Goal: Communication & Community: Answer question/provide support

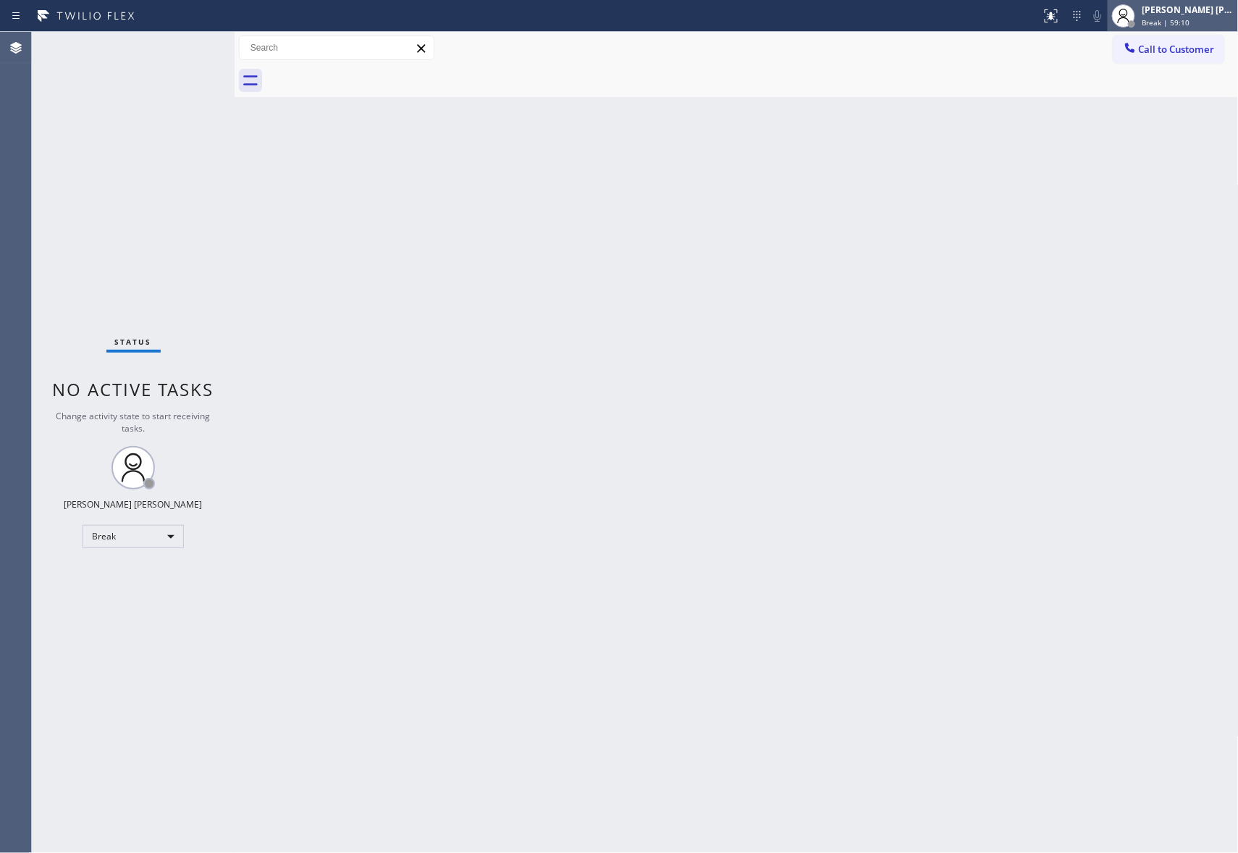
click at [1185, 14] on div "[PERSON_NAME] [PERSON_NAME]" at bounding box center [1188, 10] width 91 height 12
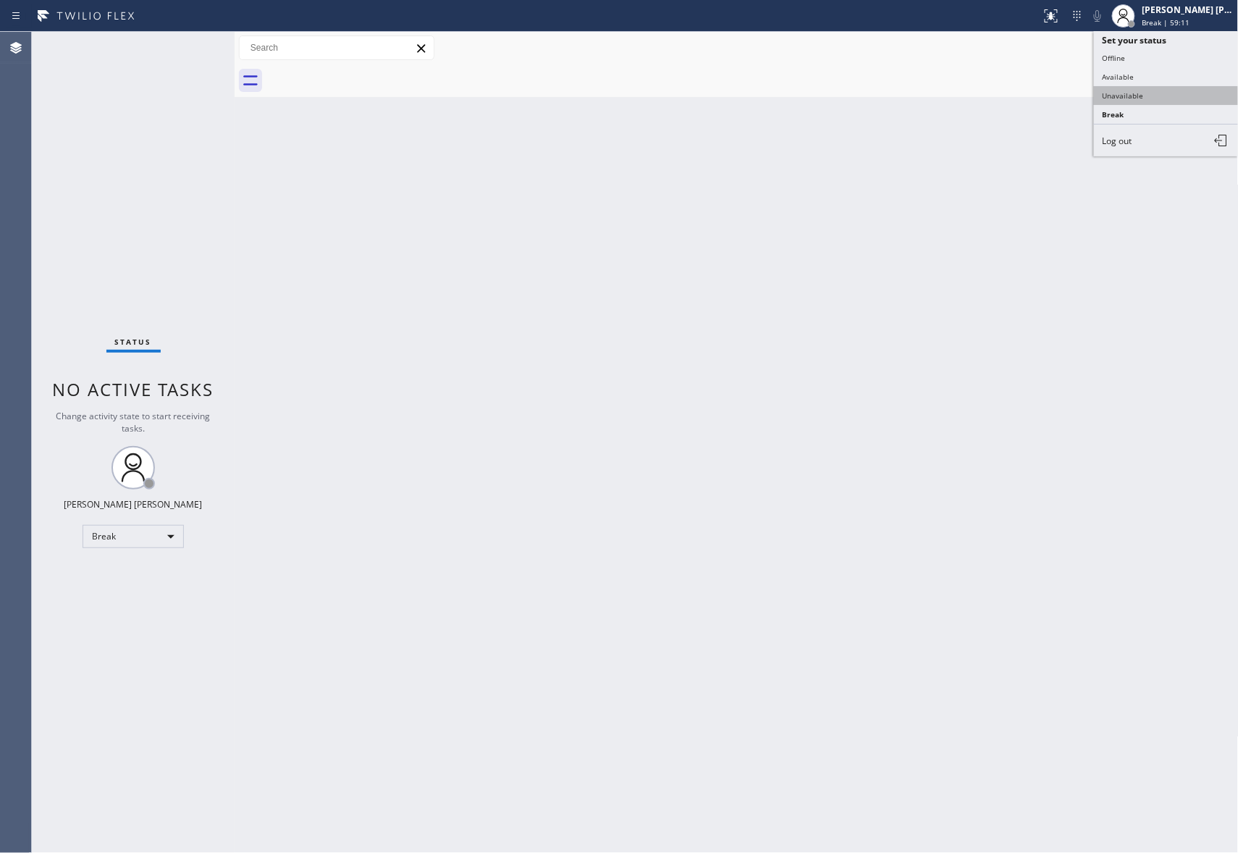
click at [1150, 98] on button "Unavailable" at bounding box center [1166, 95] width 145 height 19
click at [1185, 43] on span "Call to Customer" at bounding box center [1177, 49] width 76 height 13
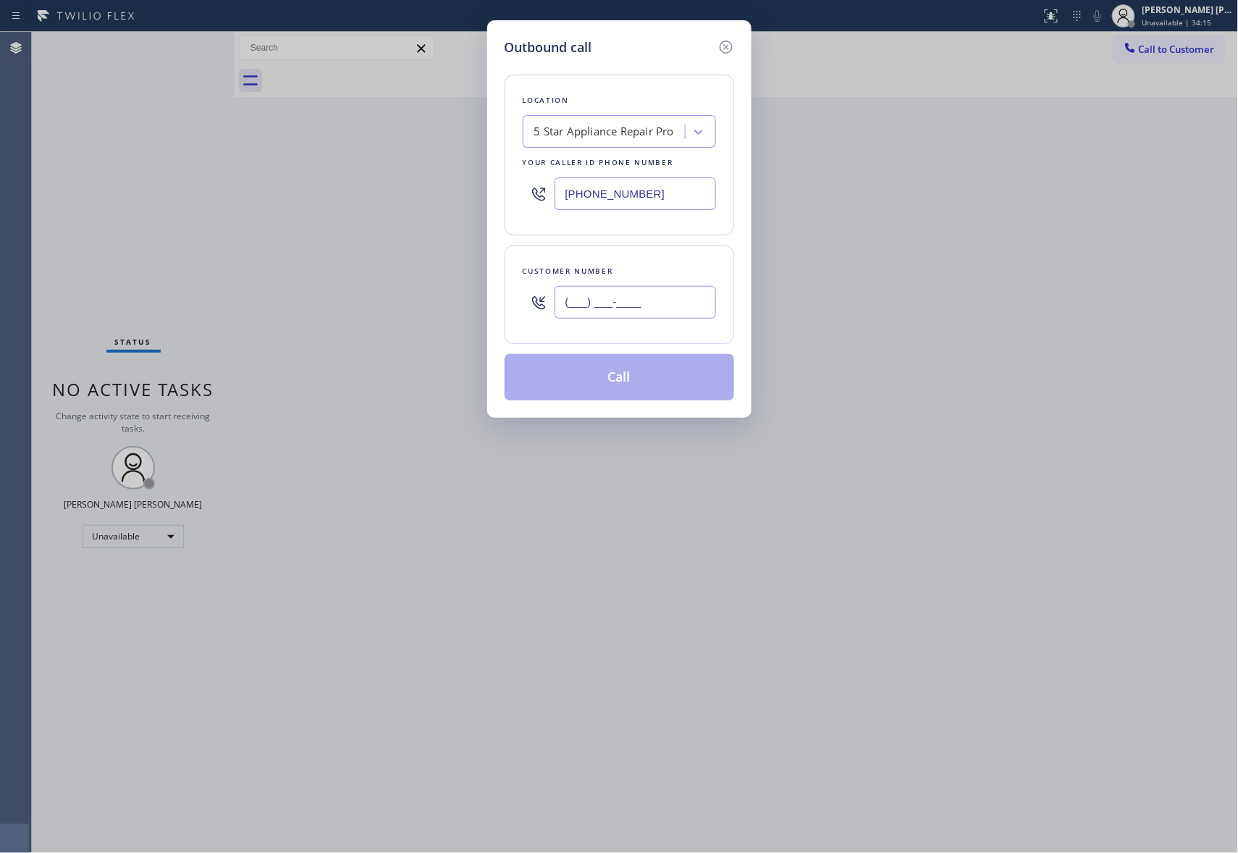
click at [667, 304] on input "(___) ___-____" at bounding box center [635, 302] width 161 height 33
paste input "310) 701-8593"
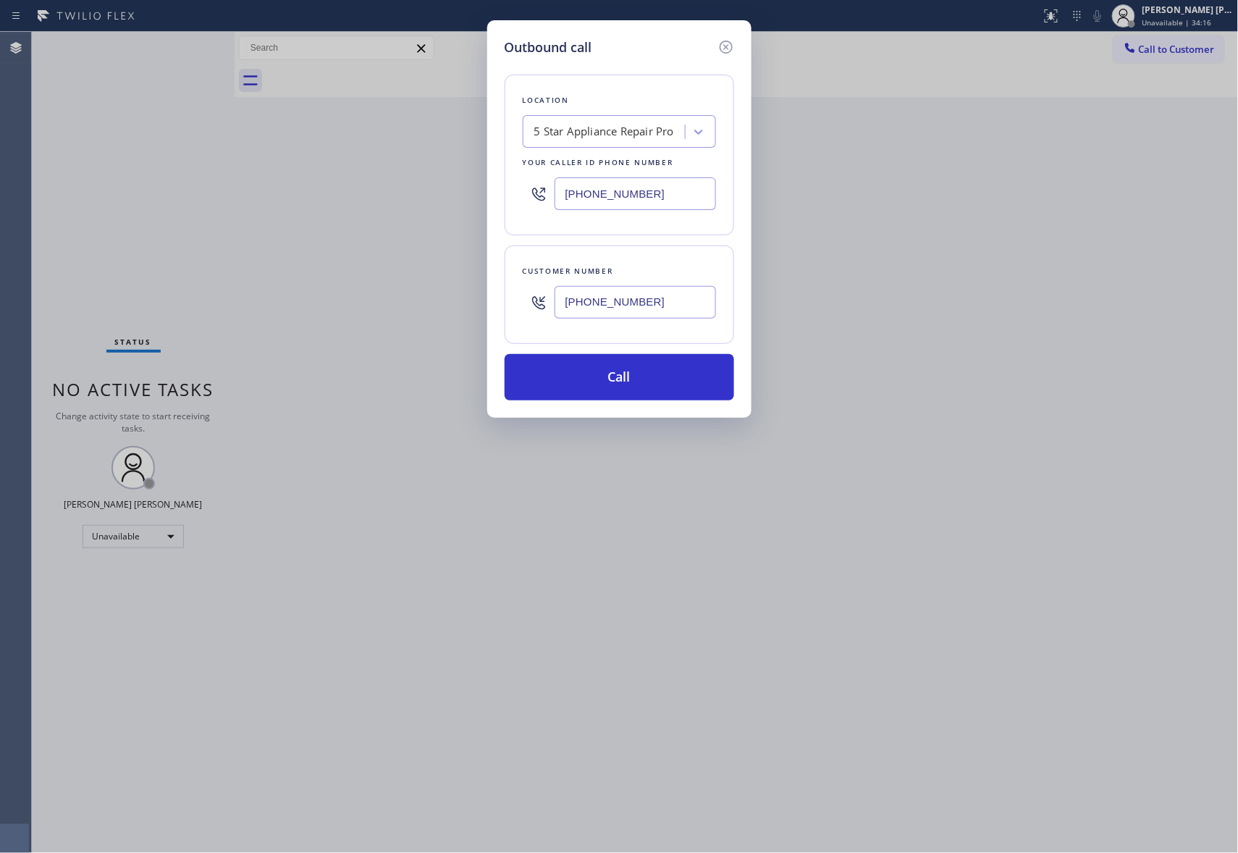
type input "[PHONE_NUMBER]"
drag, startPoint x: 656, startPoint y: 190, endPoint x: 471, endPoint y: 185, distance: 185.4
click at [471, 185] on div "Outbound call Location 5 Star Appliance Repair Pro Your caller id phone number …" at bounding box center [619, 426] width 1238 height 853
paste input "55) 340-1313"
type input "[PHONE_NUMBER]"
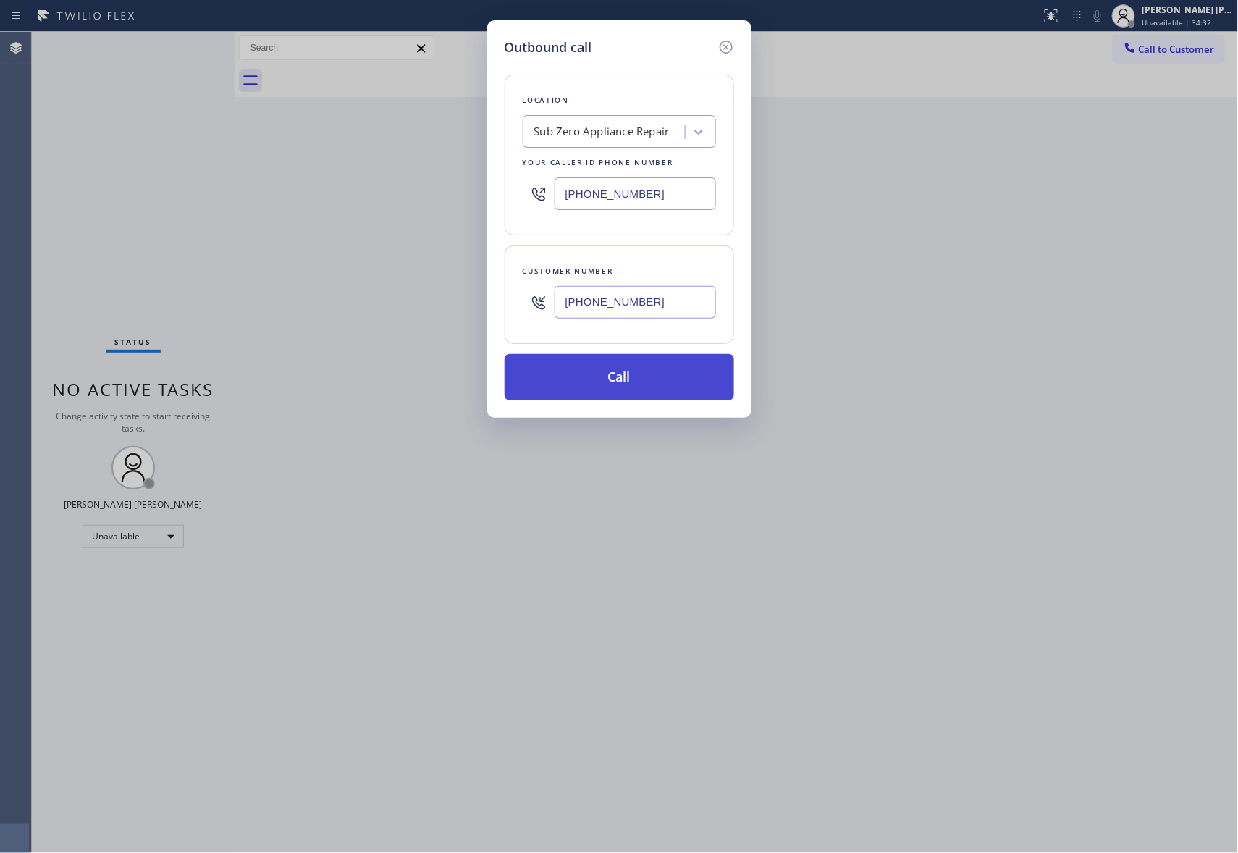
click at [657, 372] on button "Call" at bounding box center [620, 377] width 230 height 46
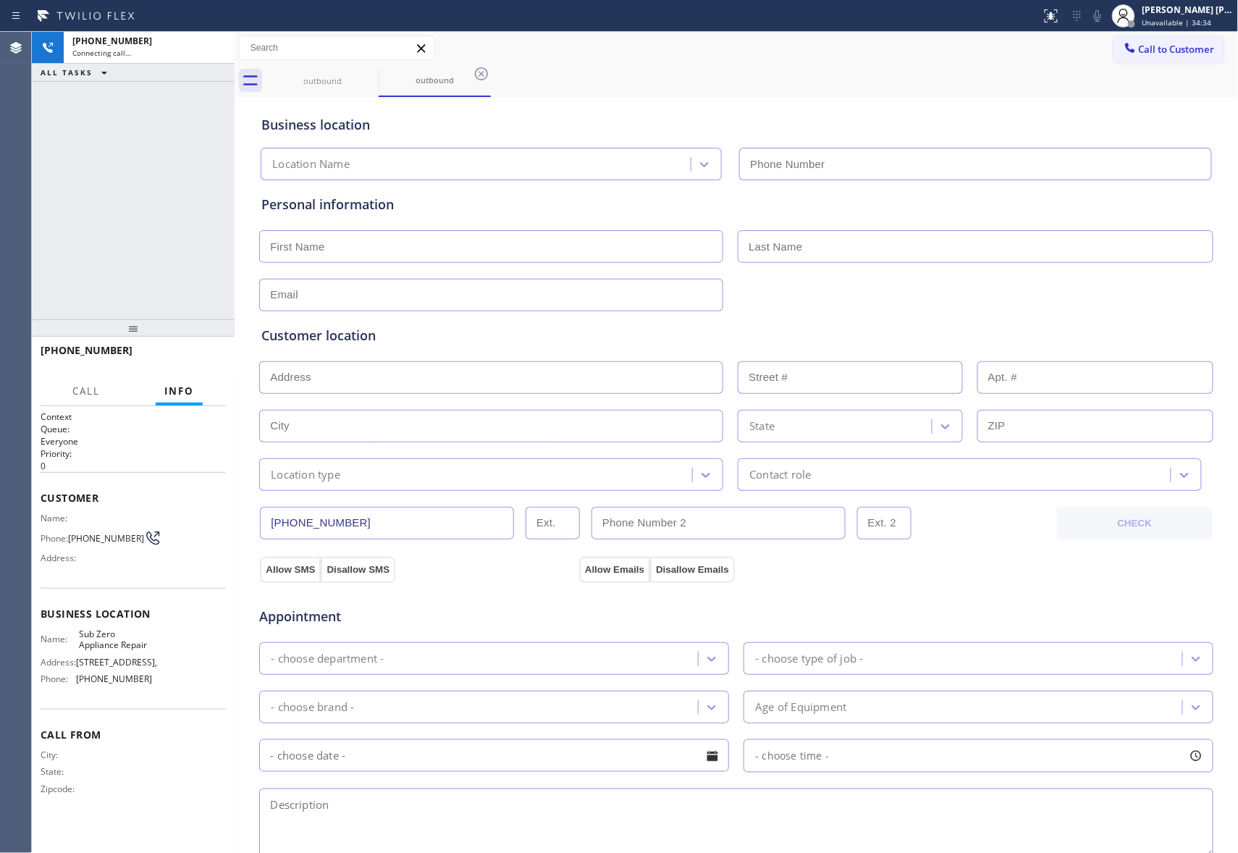
type input "[PHONE_NUMBER]"
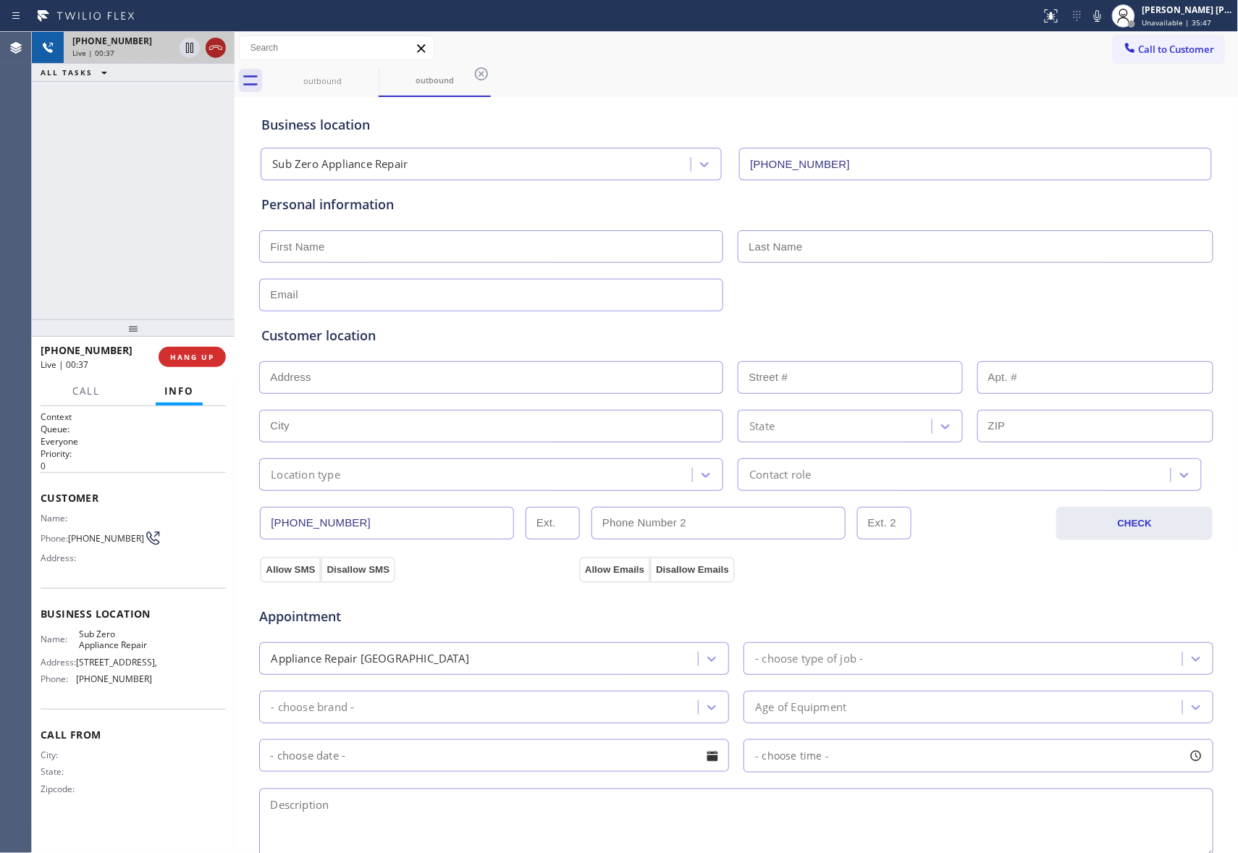
click at [219, 43] on icon at bounding box center [215, 47] width 17 height 17
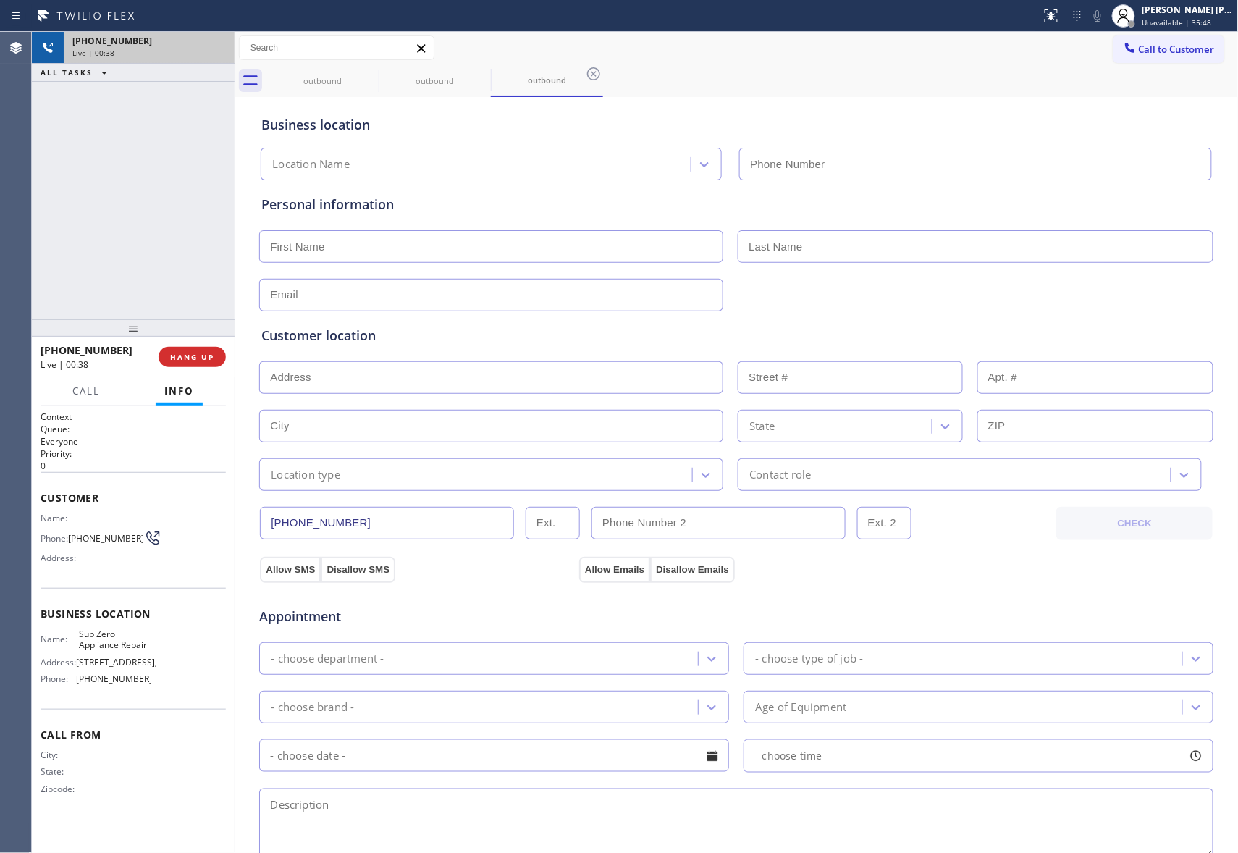
type input "[PHONE_NUMBER]"
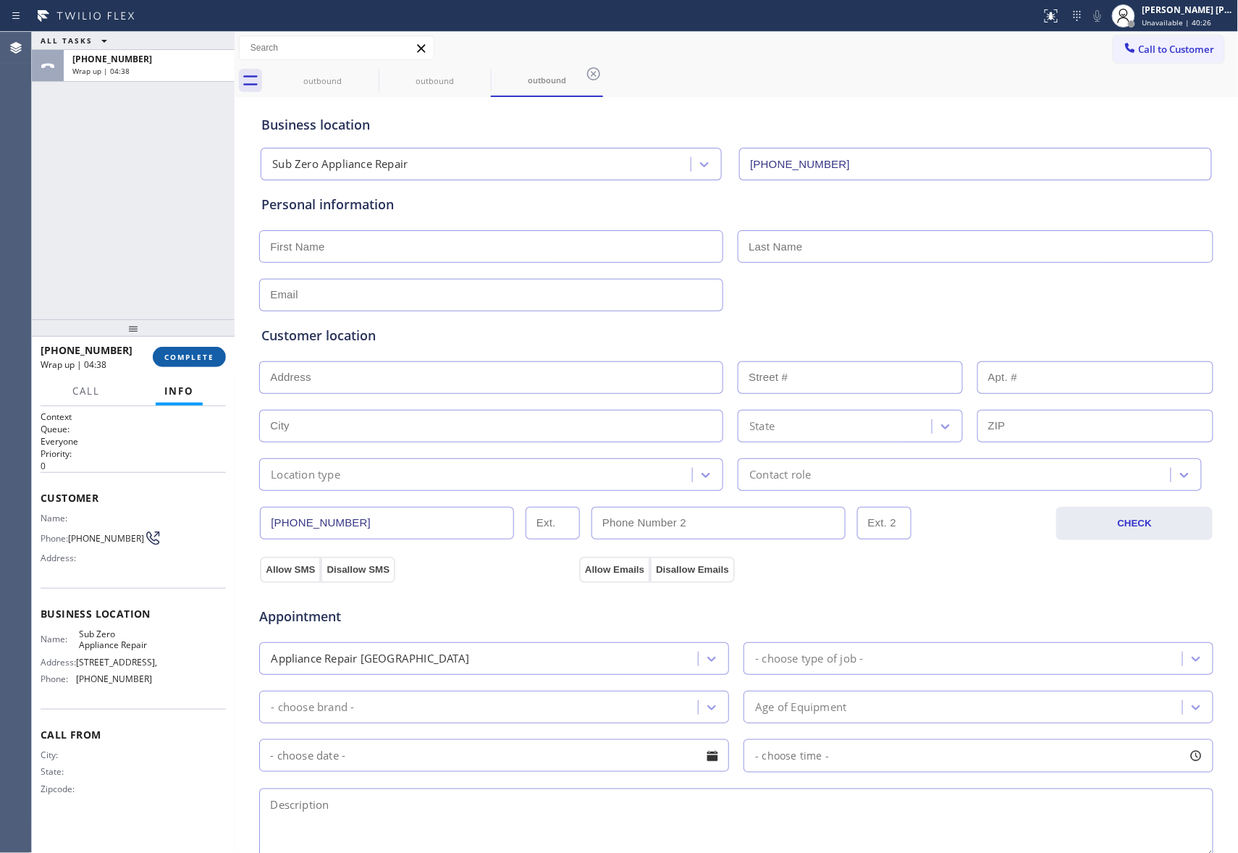
click at [184, 358] on span "COMPLETE" at bounding box center [189, 357] width 50 height 10
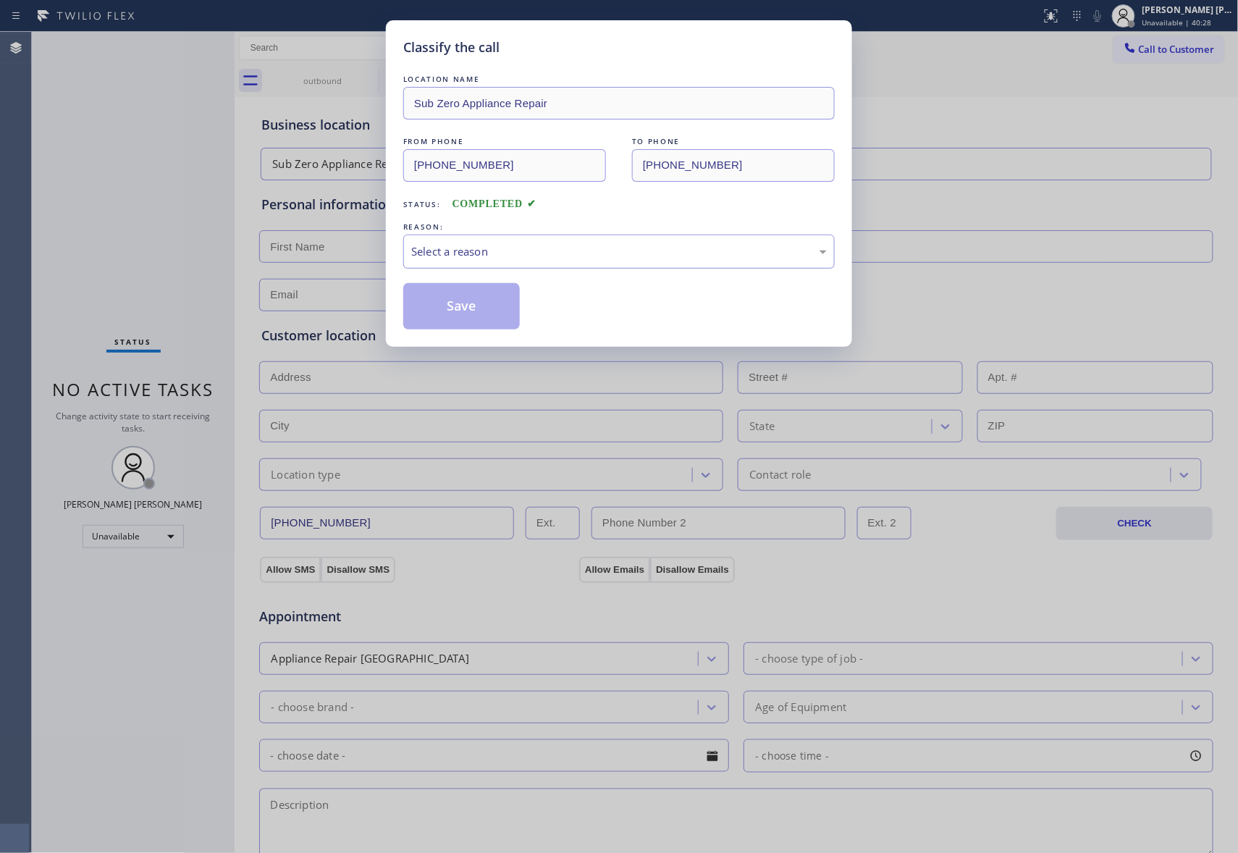
click at [514, 262] on div "Select a reason" at bounding box center [619, 252] width 432 height 34
click at [452, 307] on button "Save" at bounding box center [461, 306] width 117 height 46
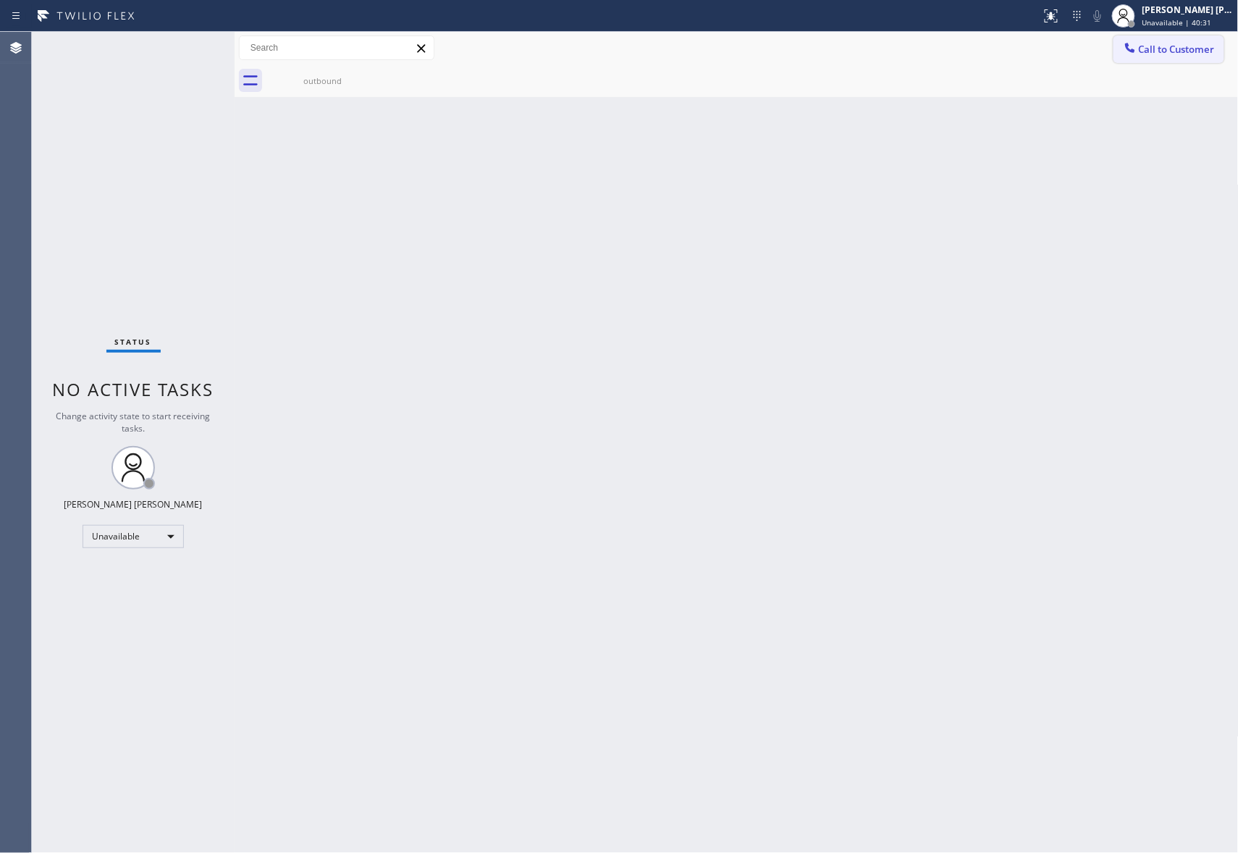
click at [1170, 54] on span "Call to Customer" at bounding box center [1177, 49] width 76 height 13
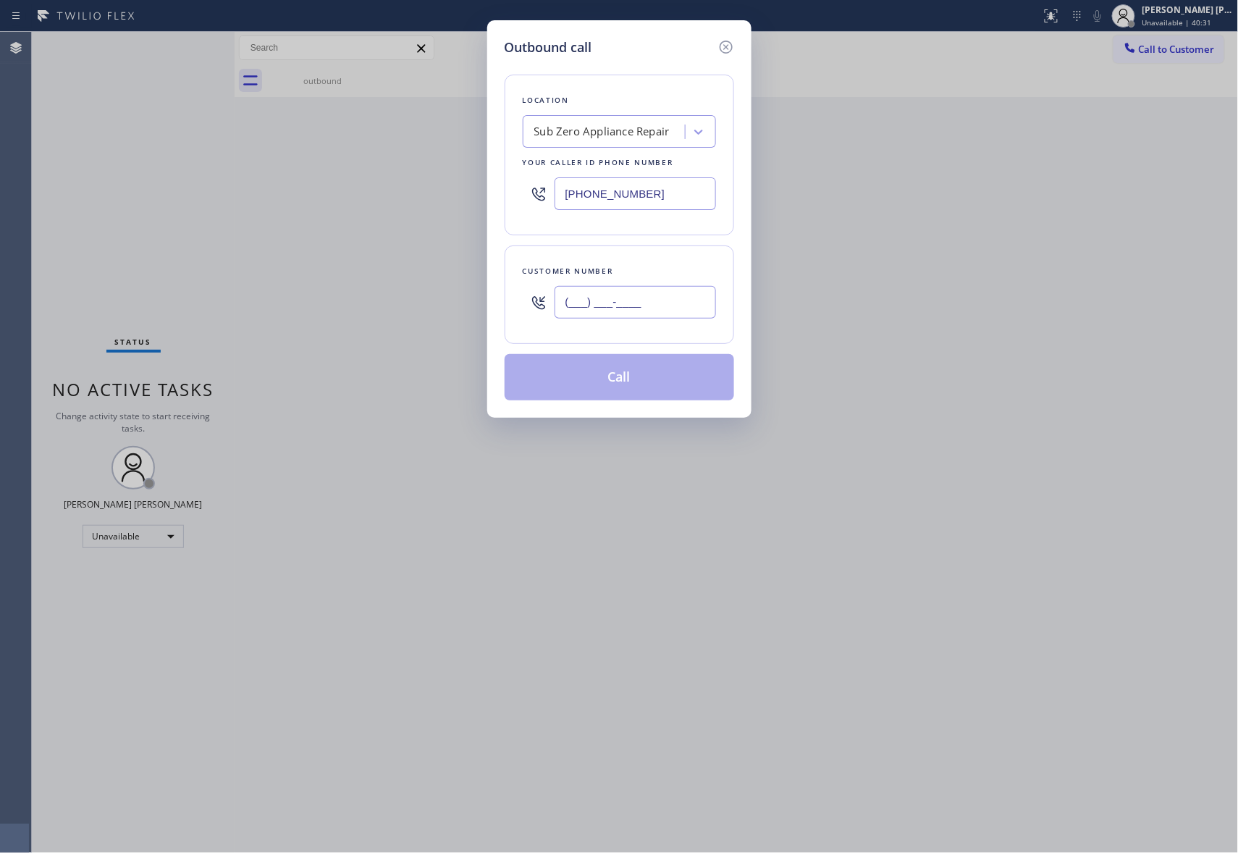
click at [621, 303] on input "(___) ___-____" at bounding box center [635, 302] width 161 height 33
paste input "310) 701-8593"
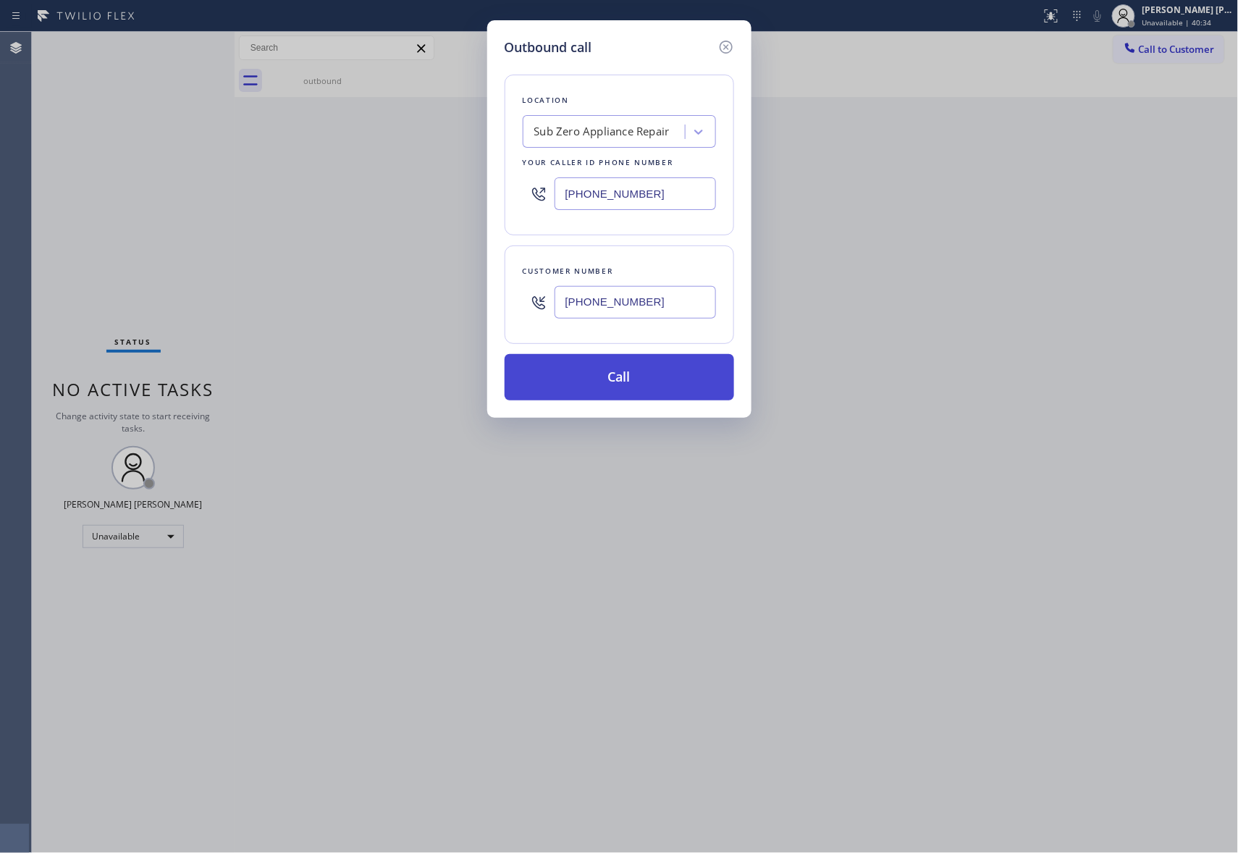
type input "[PHONE_NUMBER]"
click at [620, 377] on button "Call" at bounding box center [620, 377] width 230 height 46
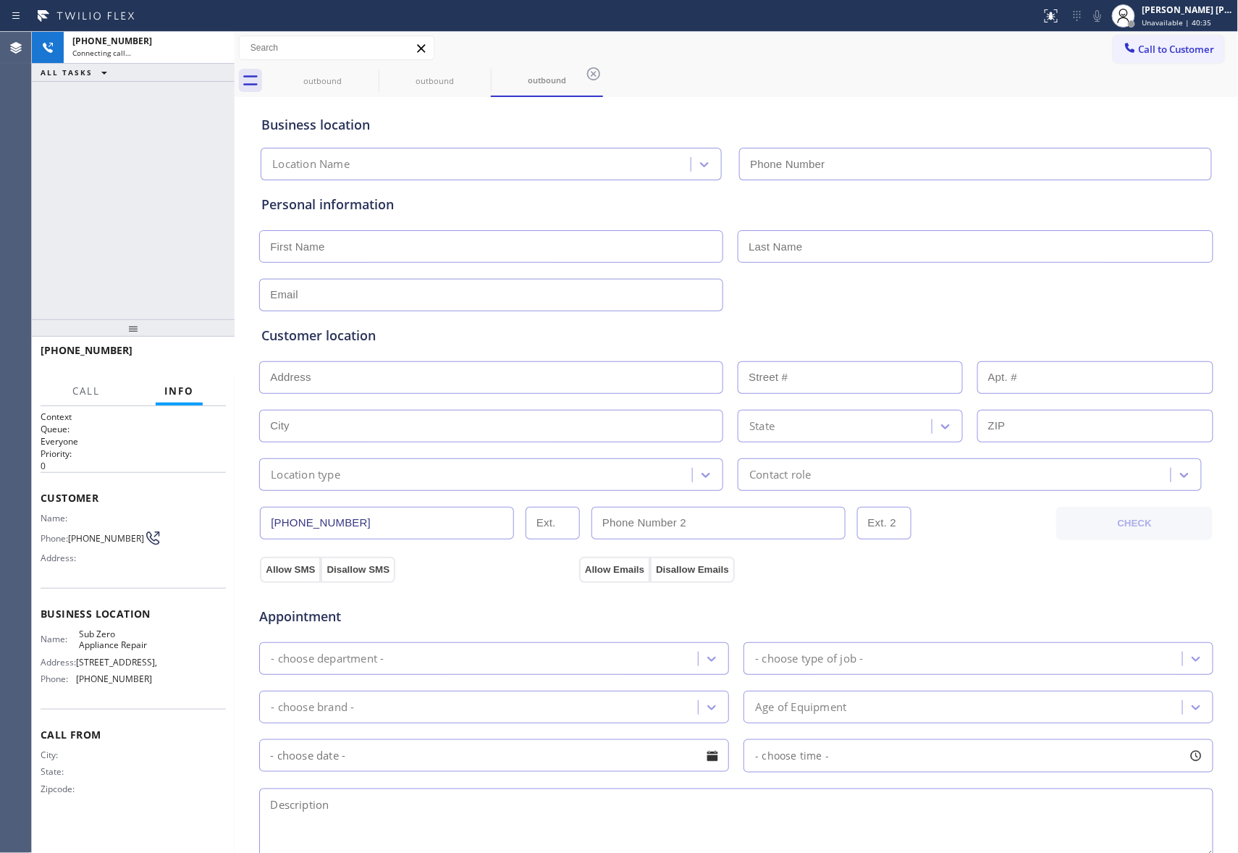
type input "[PHONE_NUMBER]"
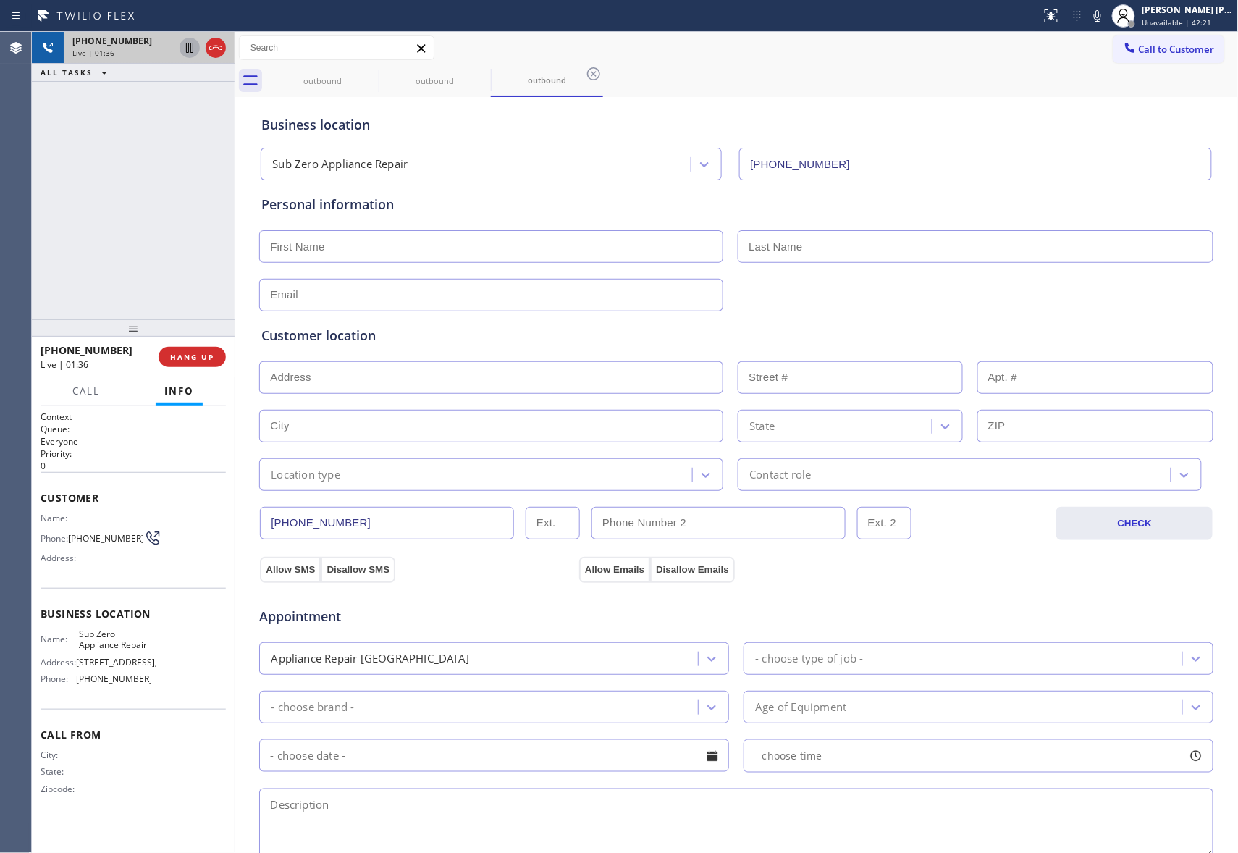
click at [189, 47] on icon at bounding box center [189, 47] width 17 height 17
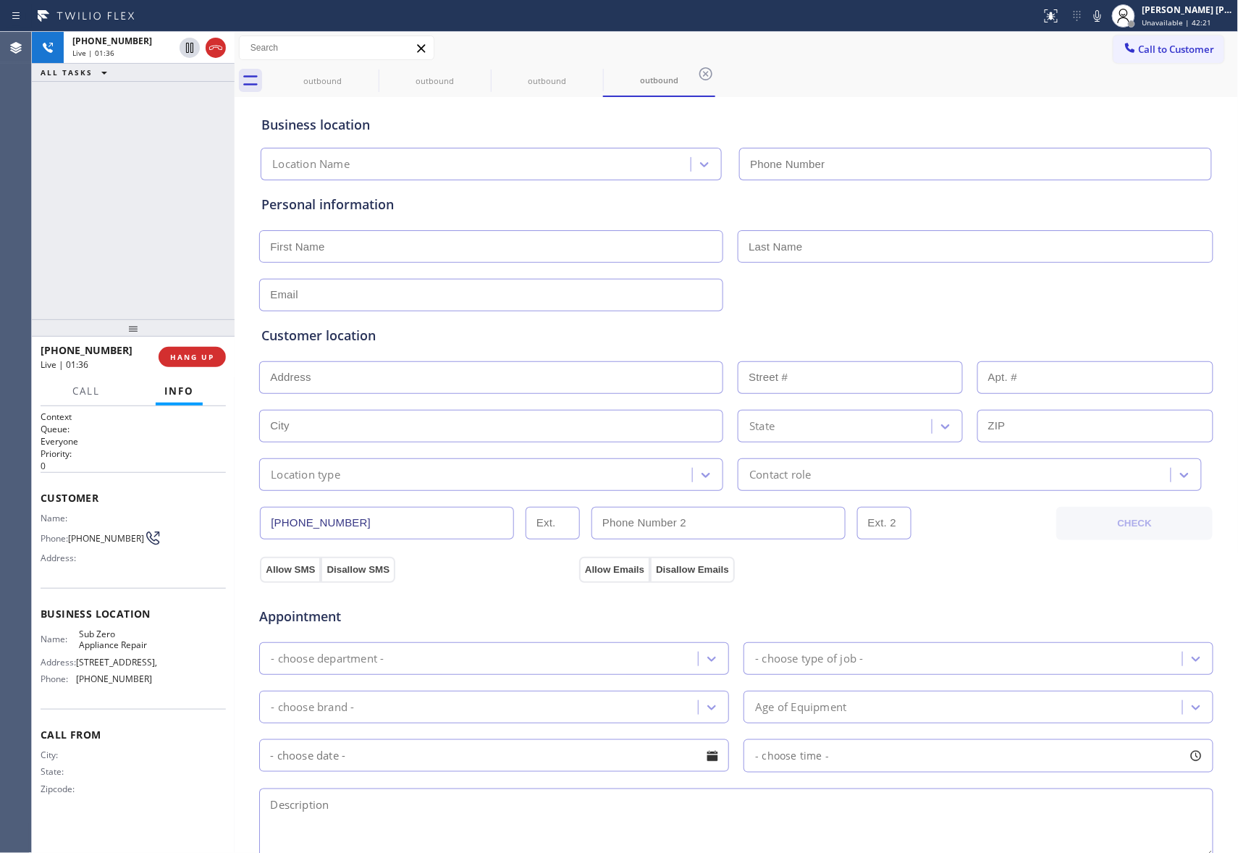
type input "[PHONE_NUMBER]"
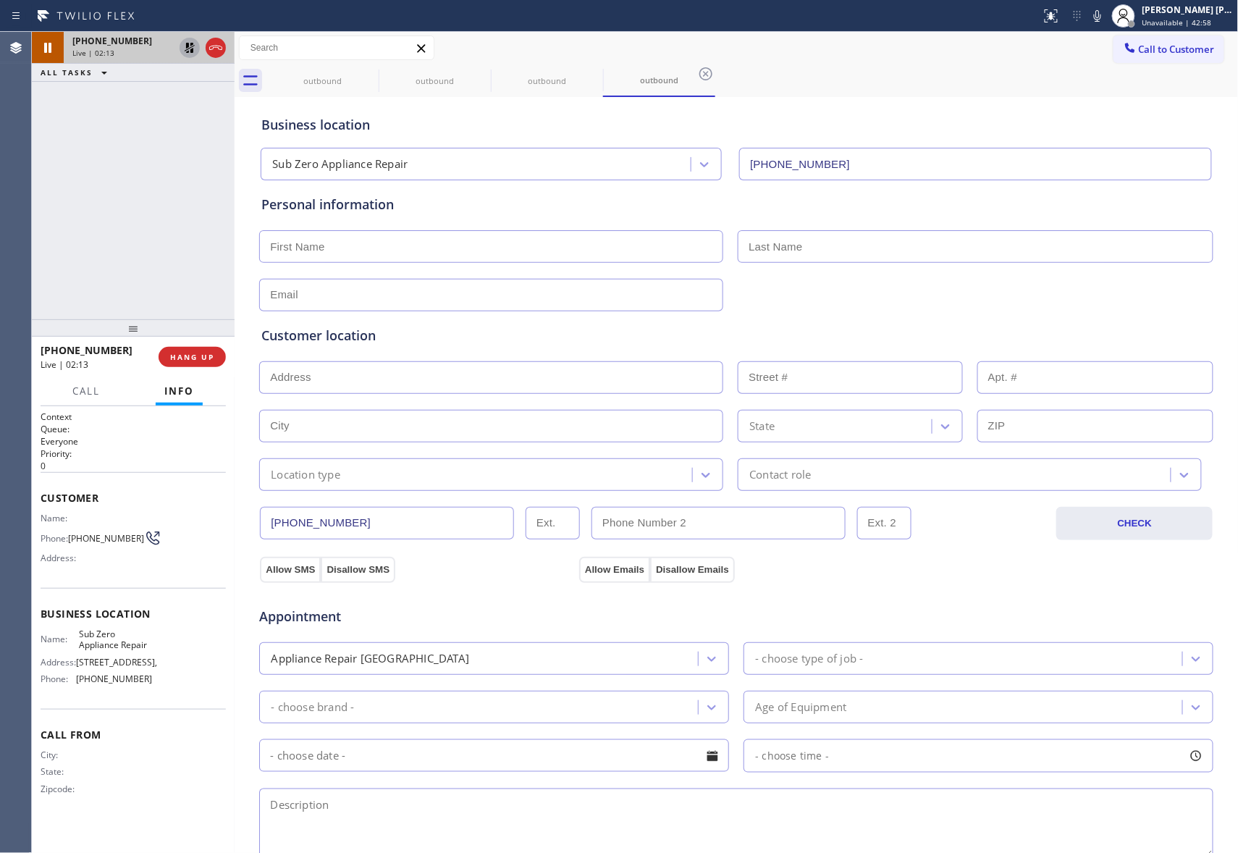
click at [184, 48] on icon at bounding box center [189, 47] width 17 height 17
type input "[PHONE_NUMBER]"
click at [186, 365] on button "HANG UP" at bounding box center [192, 357] width 67 height 20
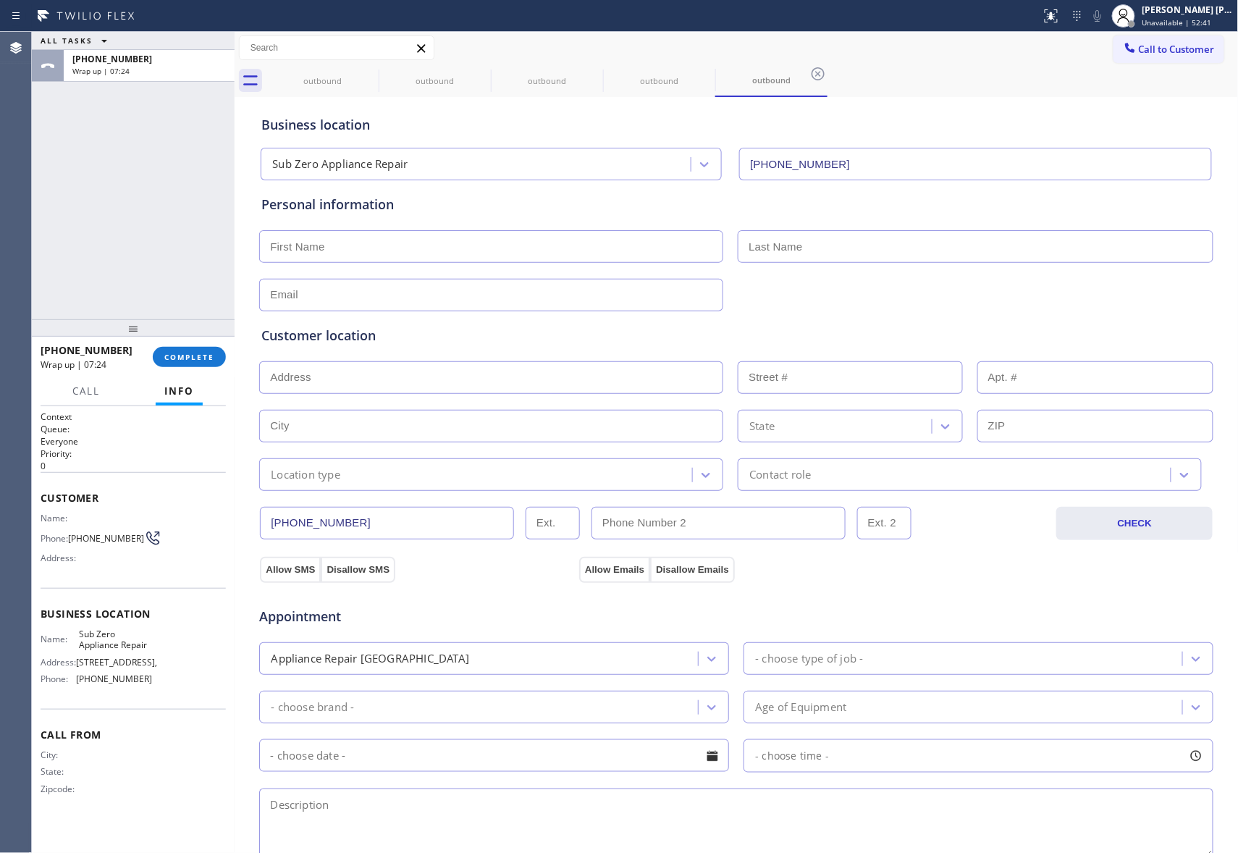
drag, startPoint x: 336, startPoint y: 97, endPoint x: 343, endPoint y: 72, distance: 25.7
click at [336, 96] on div "Business location Sub Zero Appliance Repair [PHONE_NUMBER]" at bounding box center [737, 137] width 956 height 85
click at [343, 72] on div "outbound" at bounding box center [322, 80] width 109 height 33
click at [345, 72] on div "outbound" at bounding box center [322, 79] width 109 height 31
click at [361, 72] on div "outbound" at bounding box center [322, 80] width 112 height 33
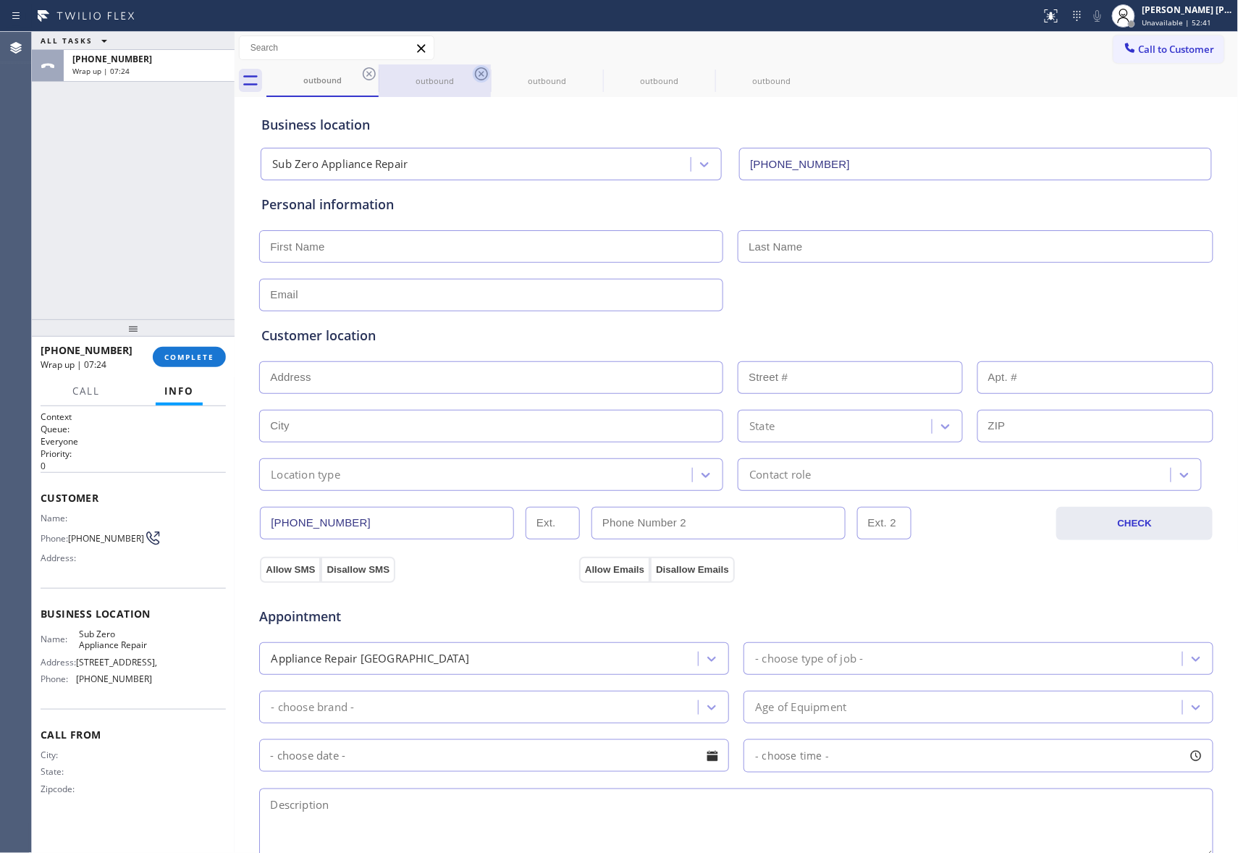
drag, startPoint x: 362, startPoint y: 73, endPoint x: 369, endPoint y: 75, distance: 7.6
click at [363, 73] on icon at bounding box center [369, 73] width 17 height 17
click at [473, 75] on icon at bounding box center [481, 73] width 17 height 17
click at [0, 0] on icon at bounding box center [0, 0] width 0 height 0
click at [369, 75] on icon at bounding box center [369, 73] width 17 height 17
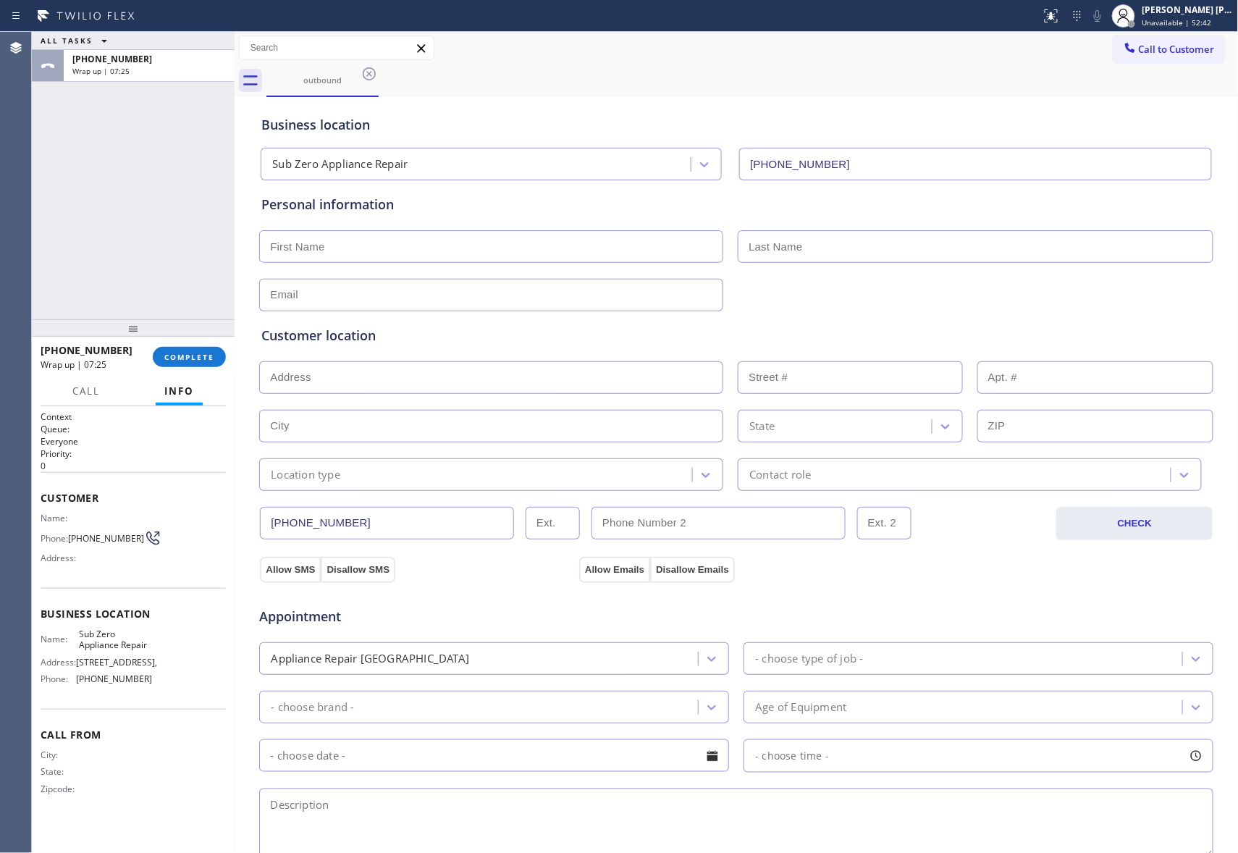
click at [369, 75] on icon at bounding box center [369, 73] width 17 height 17
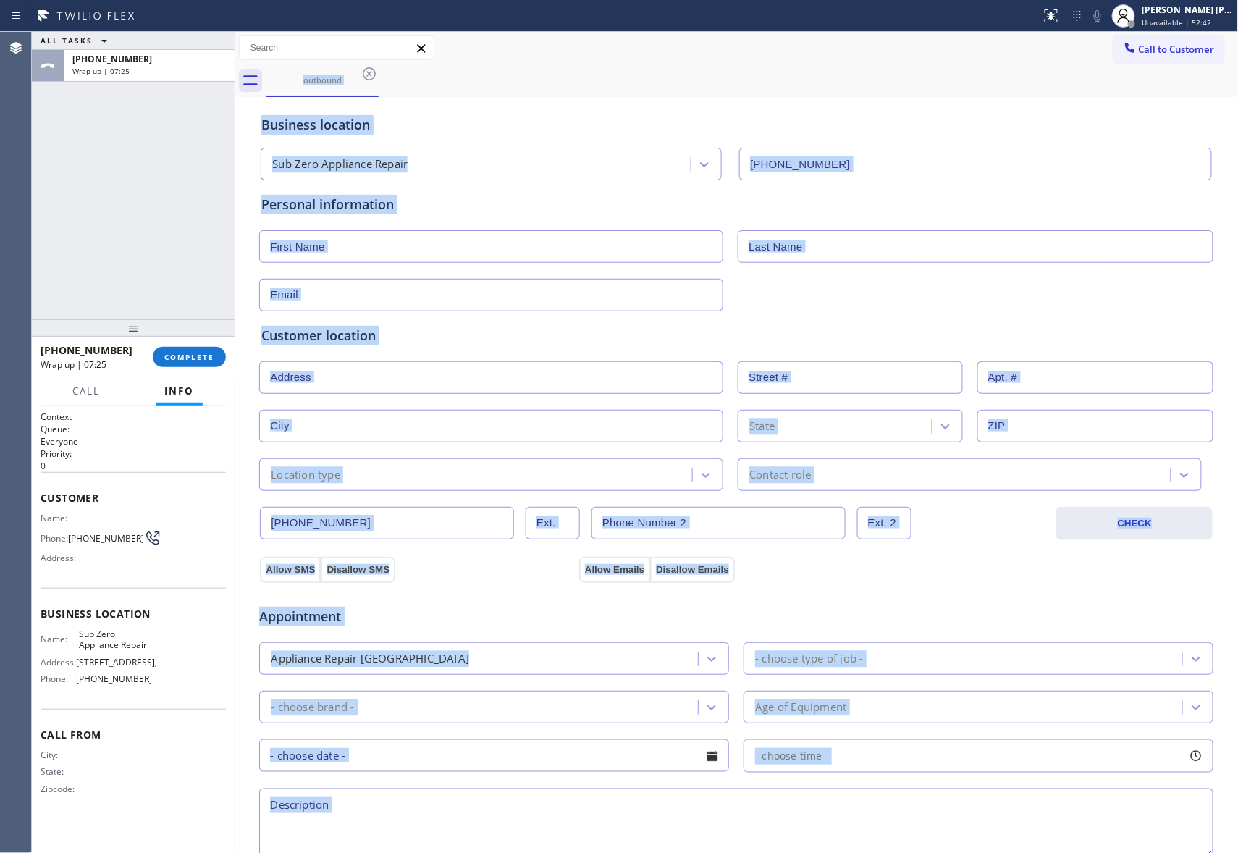
click at [369, 75] on div "outbound" at bounding box center [752, 80] width 972 height 33
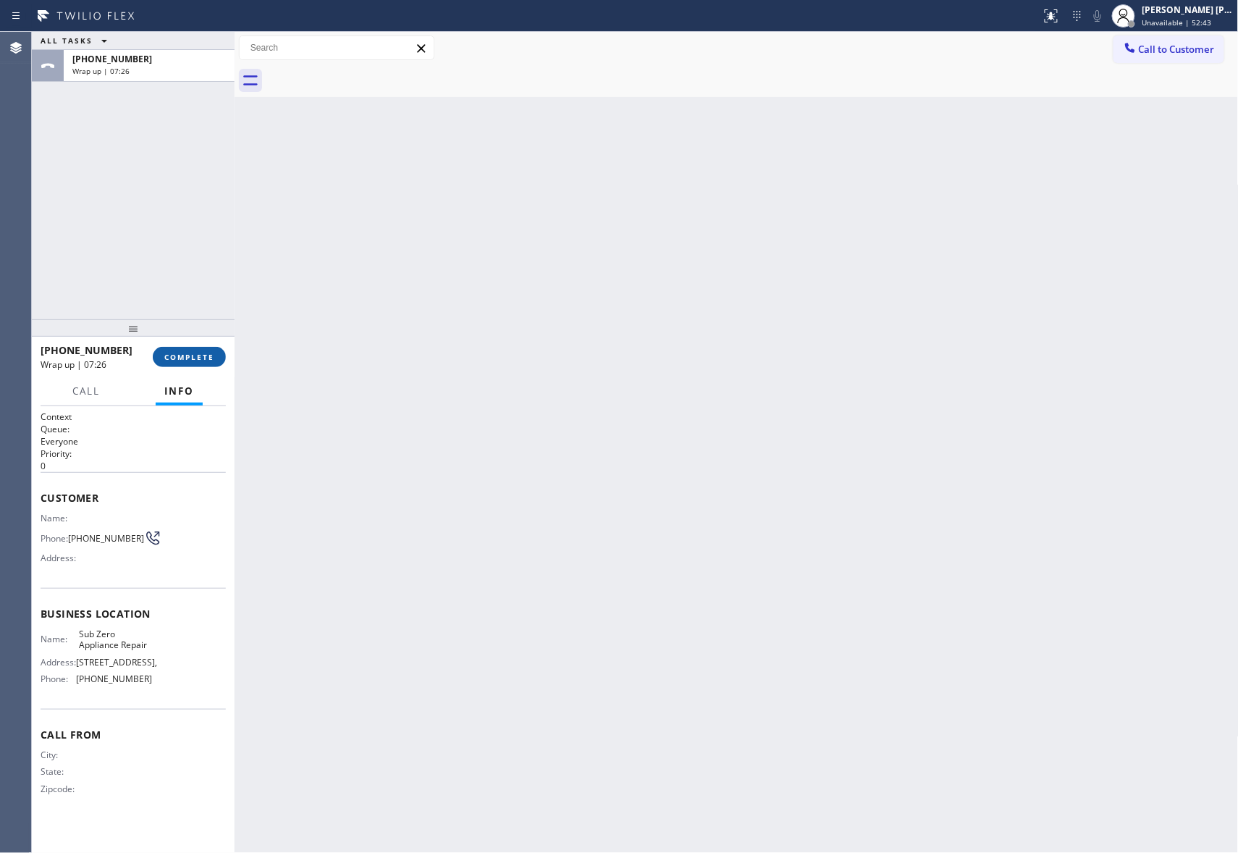
click at [192, 355] on span "COMPLETE" at bounding box center [189, 357] width 50 height 10
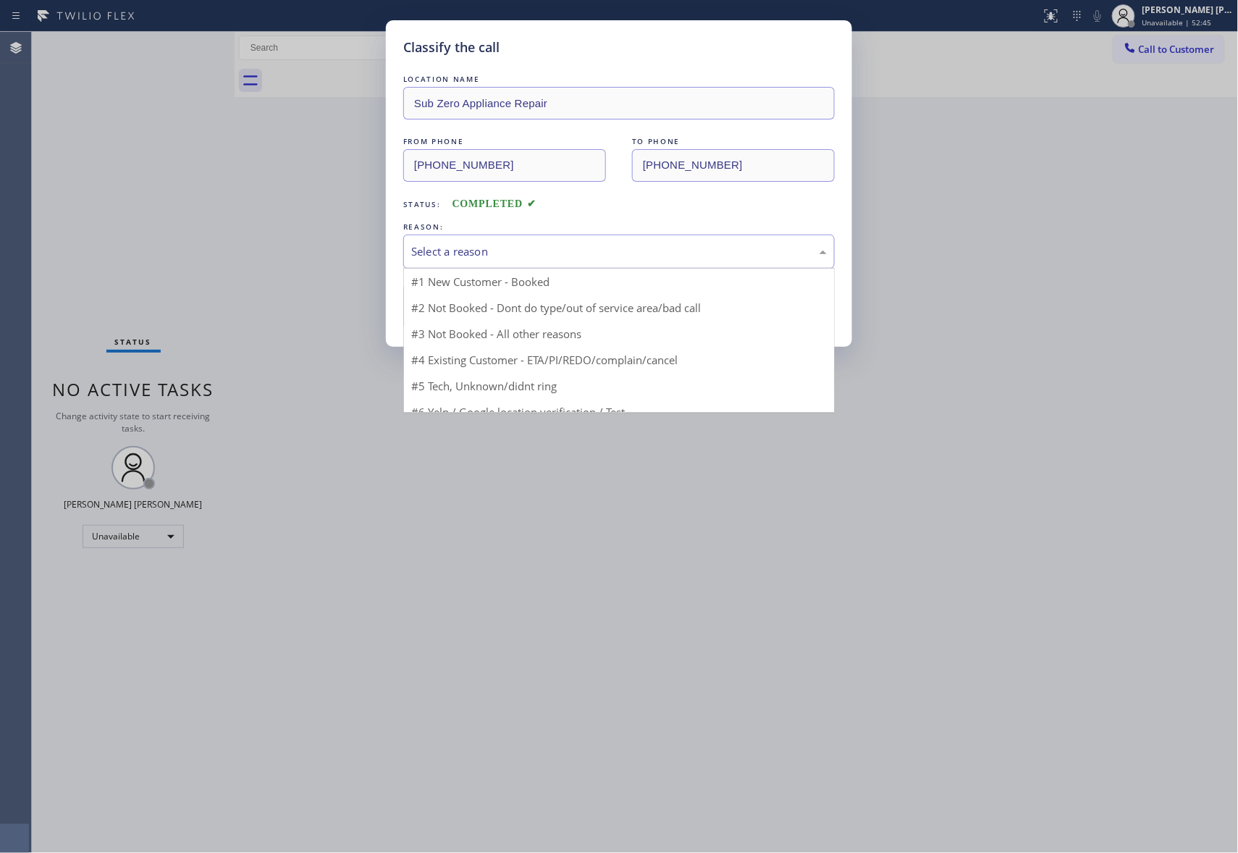
click at [511, 235] on div "Select a reason" at bounding box center [619, 252] width 432 height 34
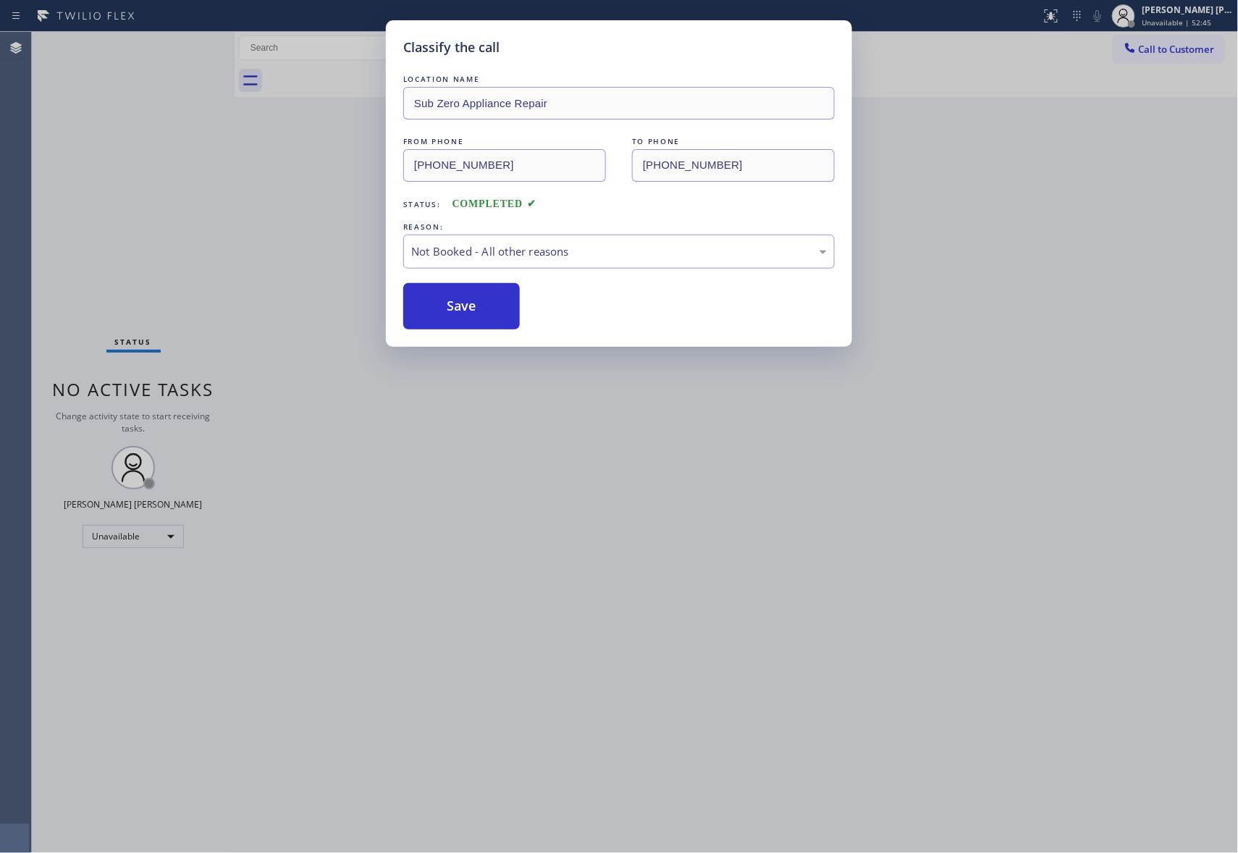
click at [469, 307] on button "Save" at bounding box center [461, 306] width 117 height 46
drag, startPoint x: 469, startPoint y: 307, endPoint x: 994, endPoint y: 148, distance: 548.4
click at [479, 303] on button "Save" at bounding box center [461, 306] width 117 height 46
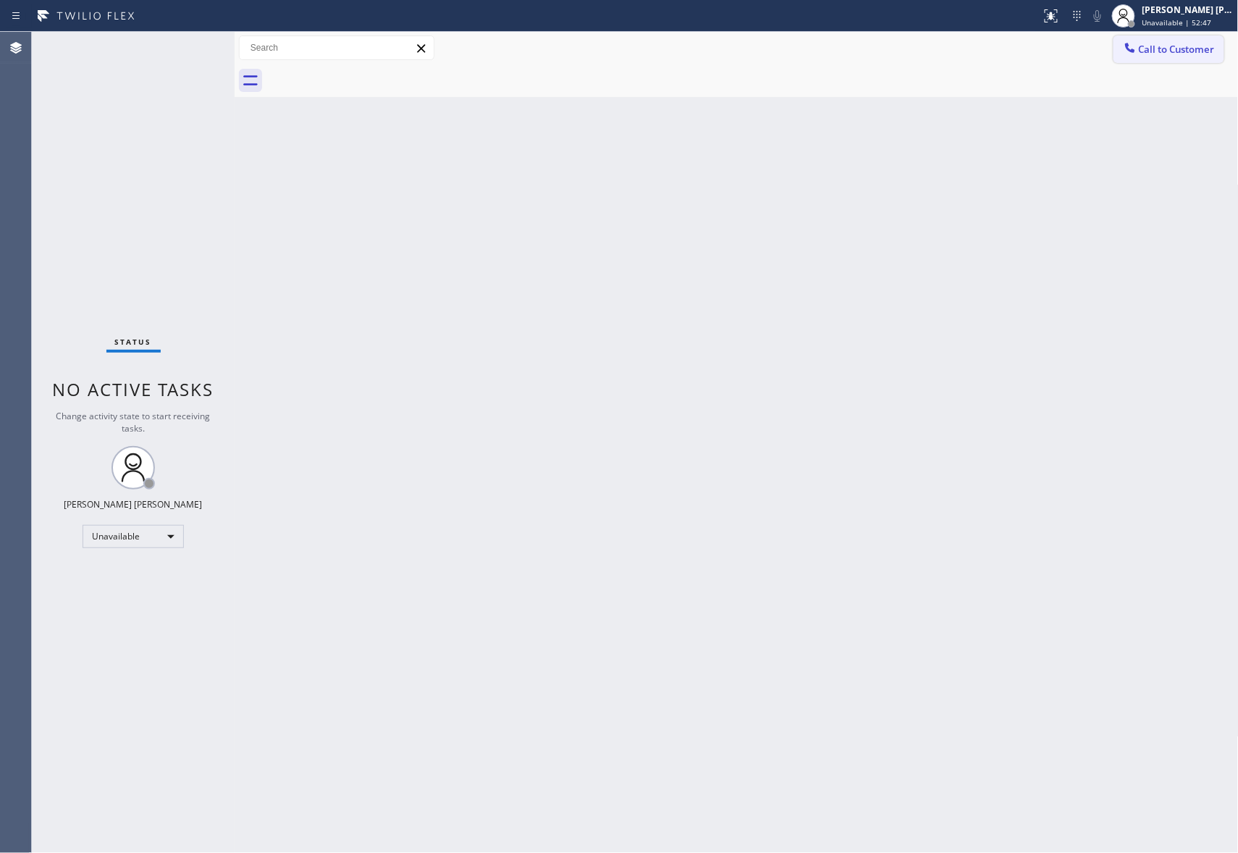
click at [1190, 48] on span "Call to Customer" at bounding box center [1177, 49] width 76 height 13
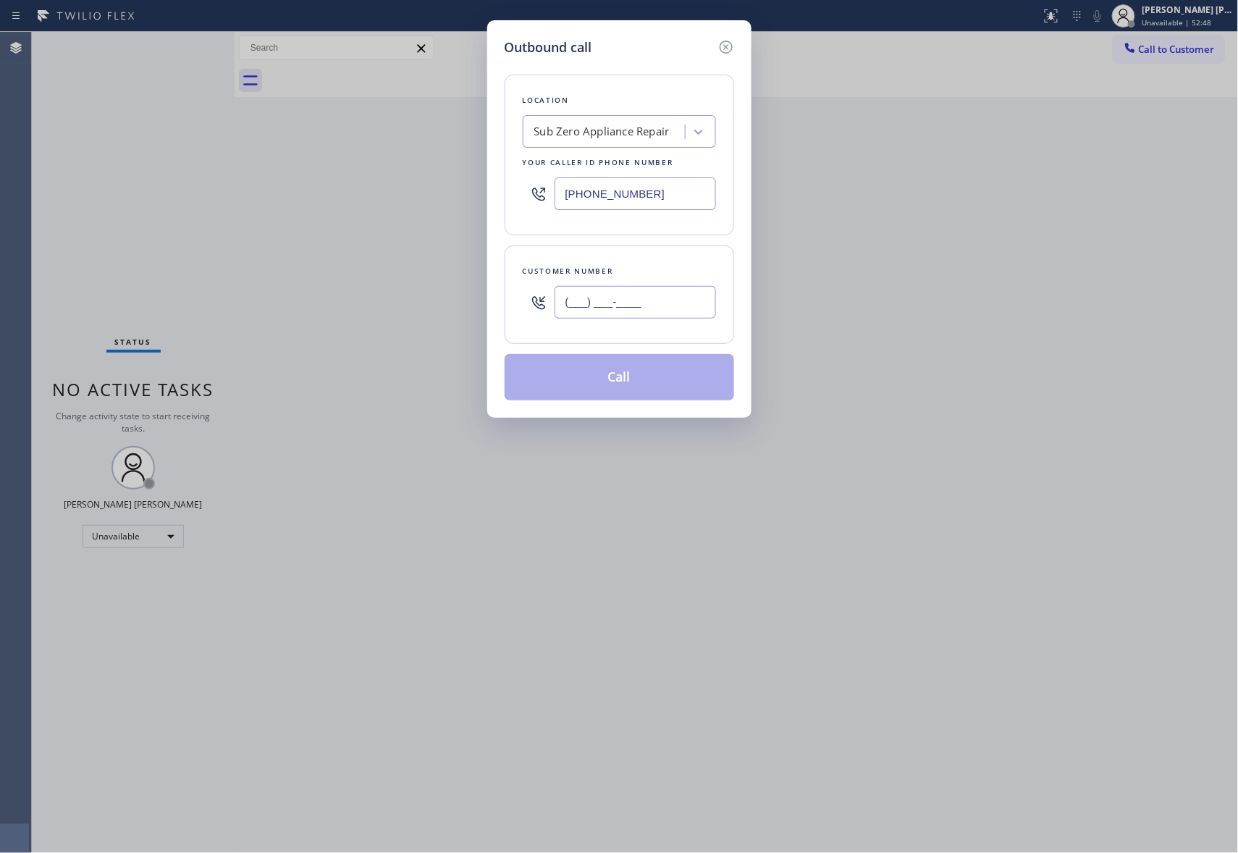
click at [661, 304] on input "(___) ___-____" at bounding box center [635, 302] width 161 height 33
paste input "626) 340-8897"
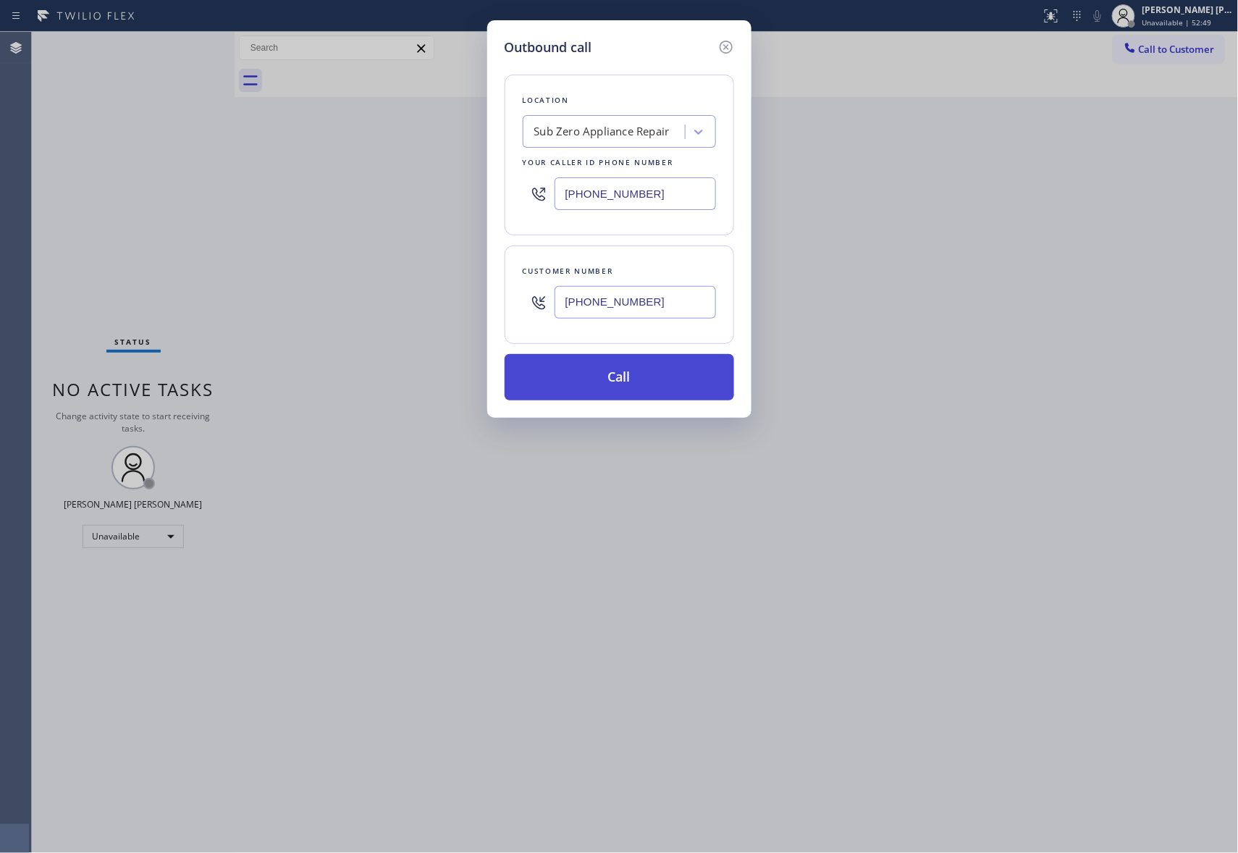
type input "[PHONE_NUMBER]"
click at [650, 371] on button "Call" at bounding box center [620, 377] width 230 height 46
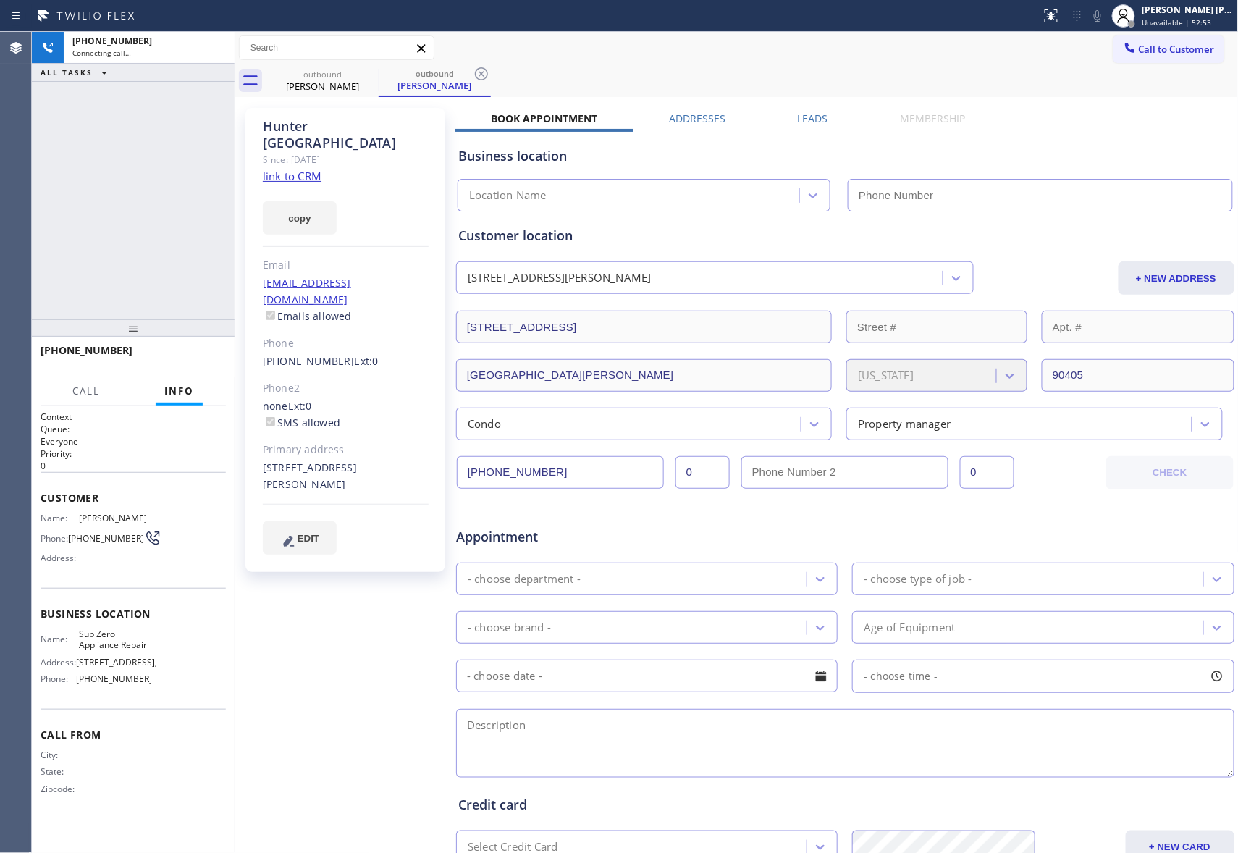
type input "[PHONE_NUMBER]"
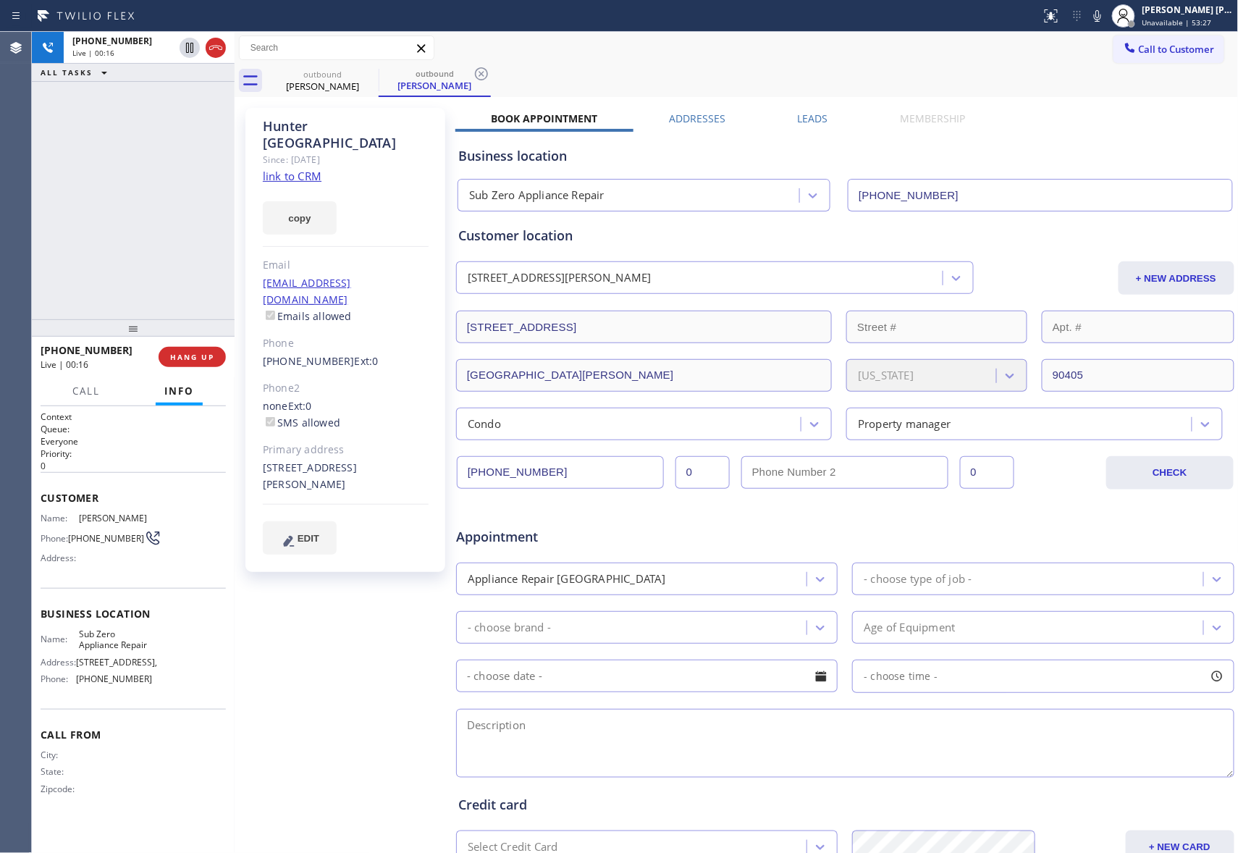
click at [806, 116] on label "Leads" at bounding box center [813, 119] width 30 height 14
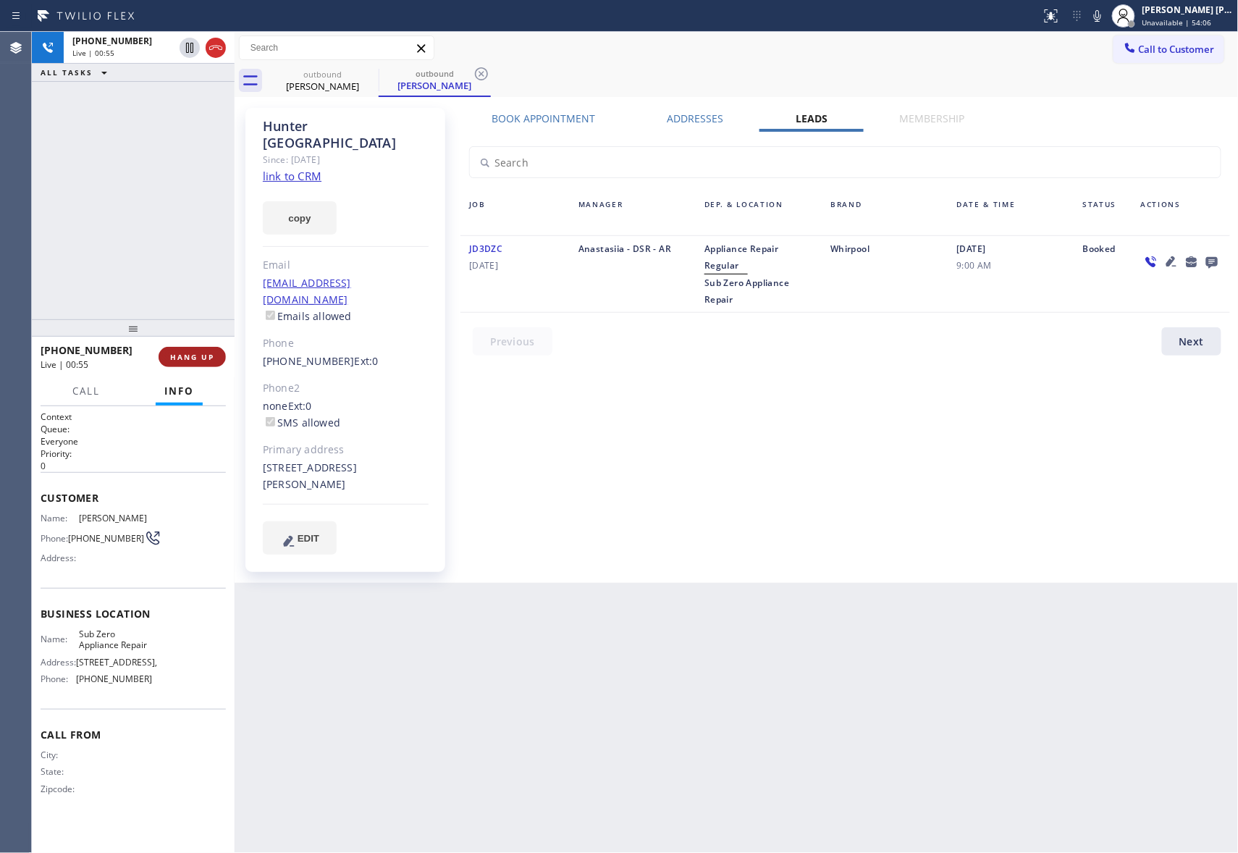
click at [186, 352] on span "HANG UP" at bounding box center [192, 357] width 44 height 10
click at [392, 72] on div "outbound" at bounding box center [434, 73] width 109 height 11
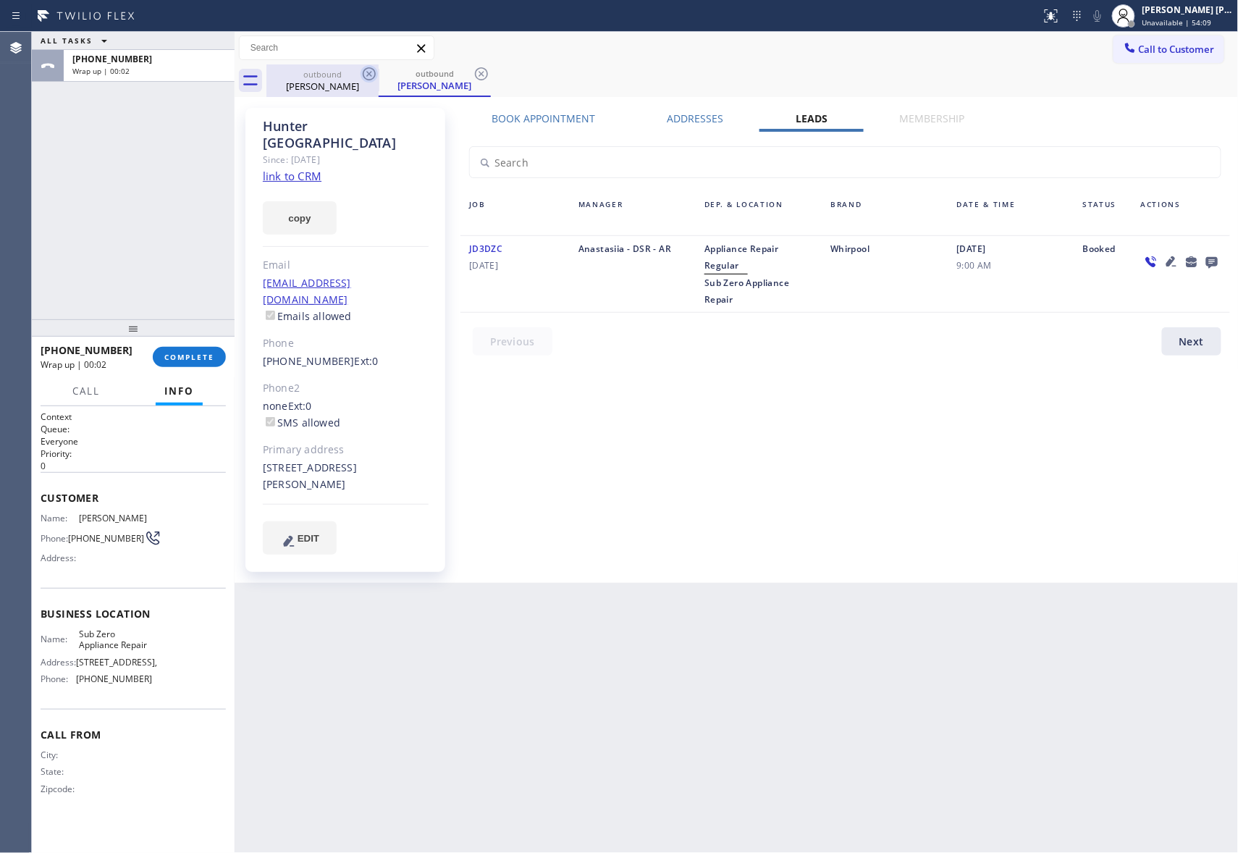
click at [371, 71] on icon at bounding box center [369, 73] width 13 height 13
click at [379, 71] on div "outbound [PERSON_NAME]" at bounding box center [435, 80] width 112 height 33
click at [371, 71] on icon at bounding box center [369, 73] width 13 height 13
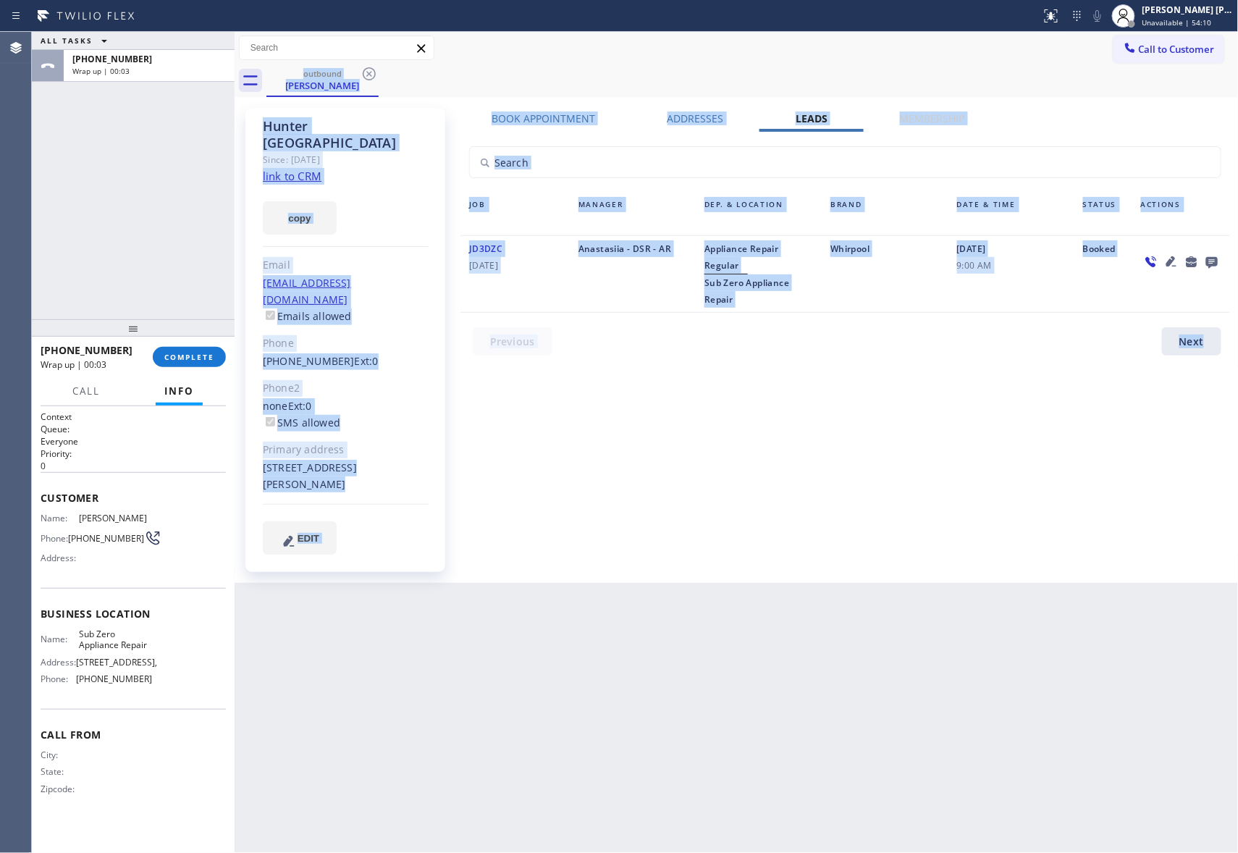
click at [371, 71] on div "outbound [PERSON_NAME]" at bounding box center [752, 80] width 972 height 33
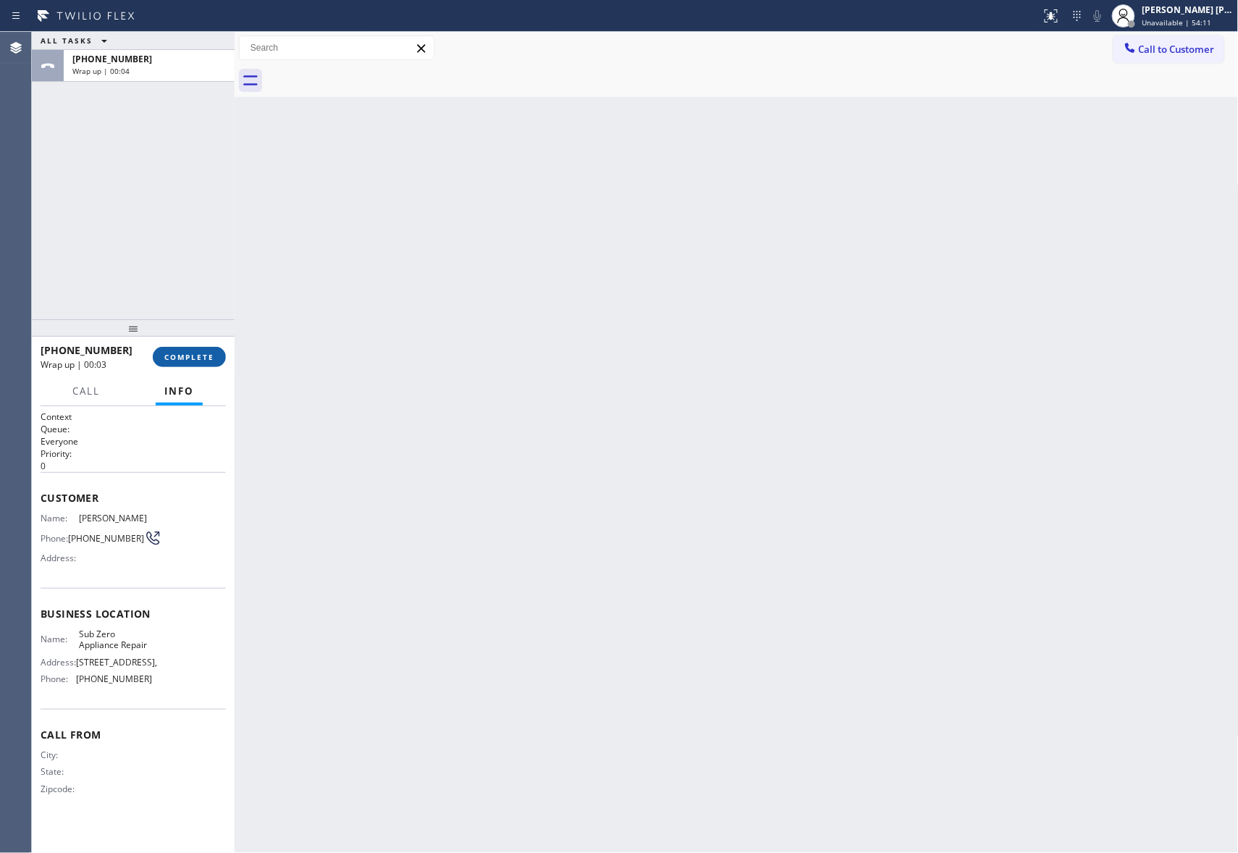
click at [184, 353] on span "COMPLETE" at bounding box center [189, 357] width 50 height 10
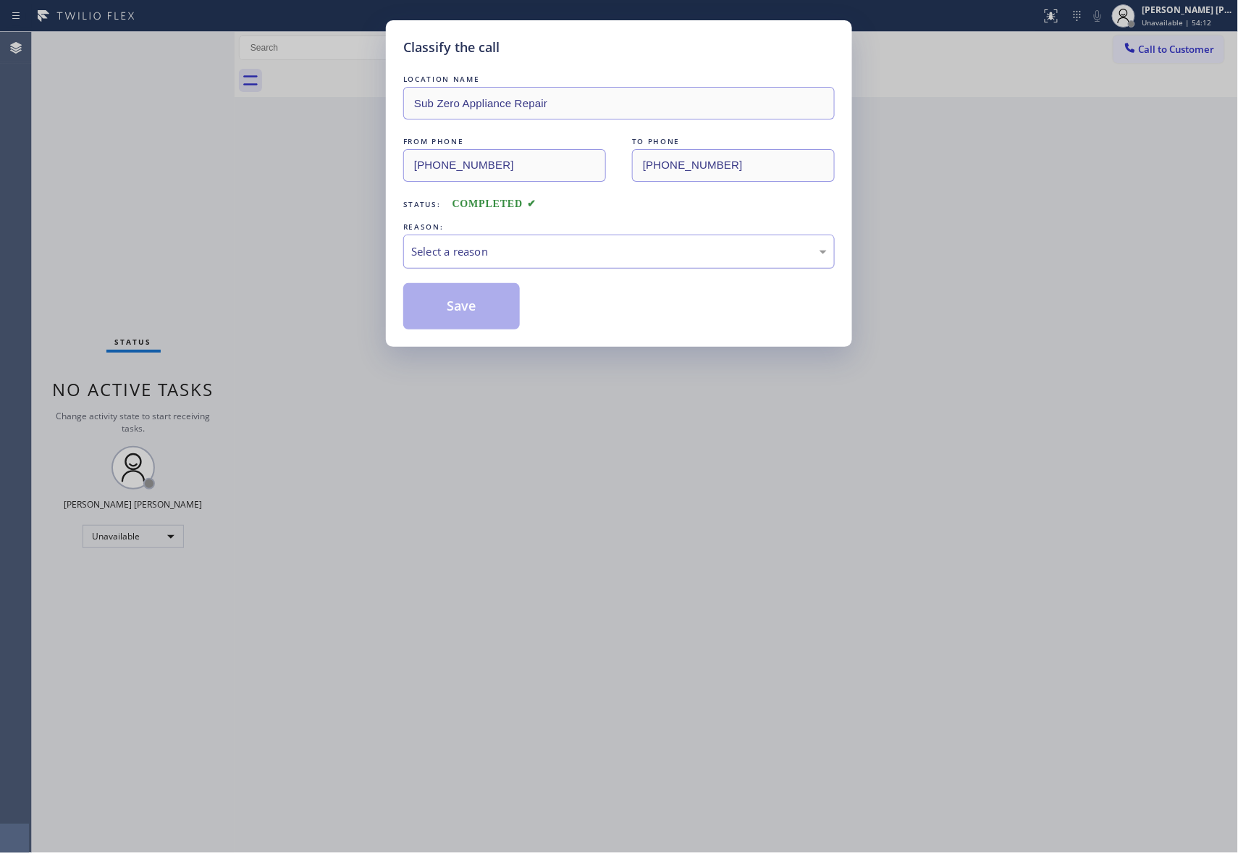
click at [550, 244] on div "Select a reason" at bounding box center [619, 251] width 416 height 17
click at [449, 300] on button "Save" at bounding box center [461, 306] width 117 height 46
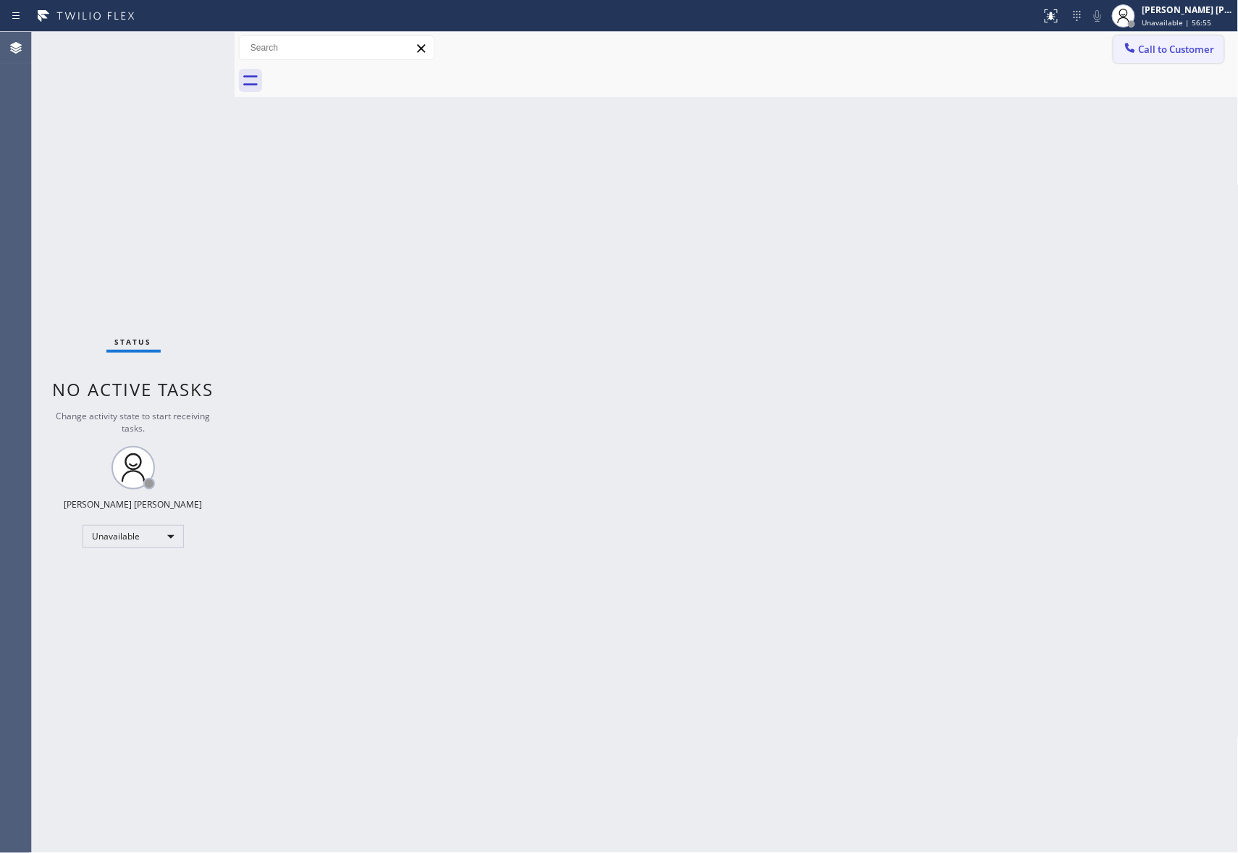
click at [1191, 38] on button "Call to Customer" at bounding box center [1169, 49] width 111 height 28
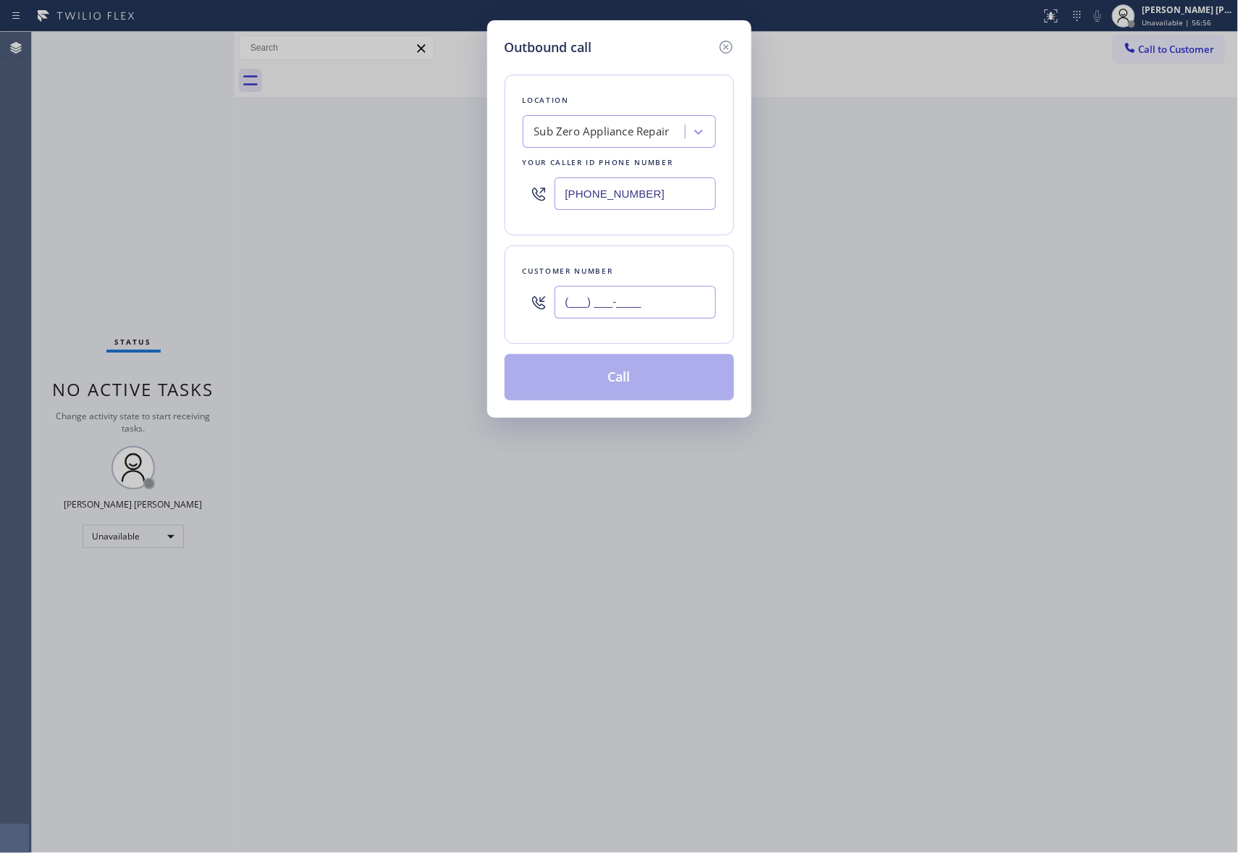
click at [657, 300] on input "(___) ___-____" at bounding box center [635, 302] width 161 height 33
paste input "650) 454-0780"
type input "[PHONE_NUMBER]"
click at [630, 125] on div "Sub Zero Appliance Repair" at bounding box center [601, 132] width 135 height 17
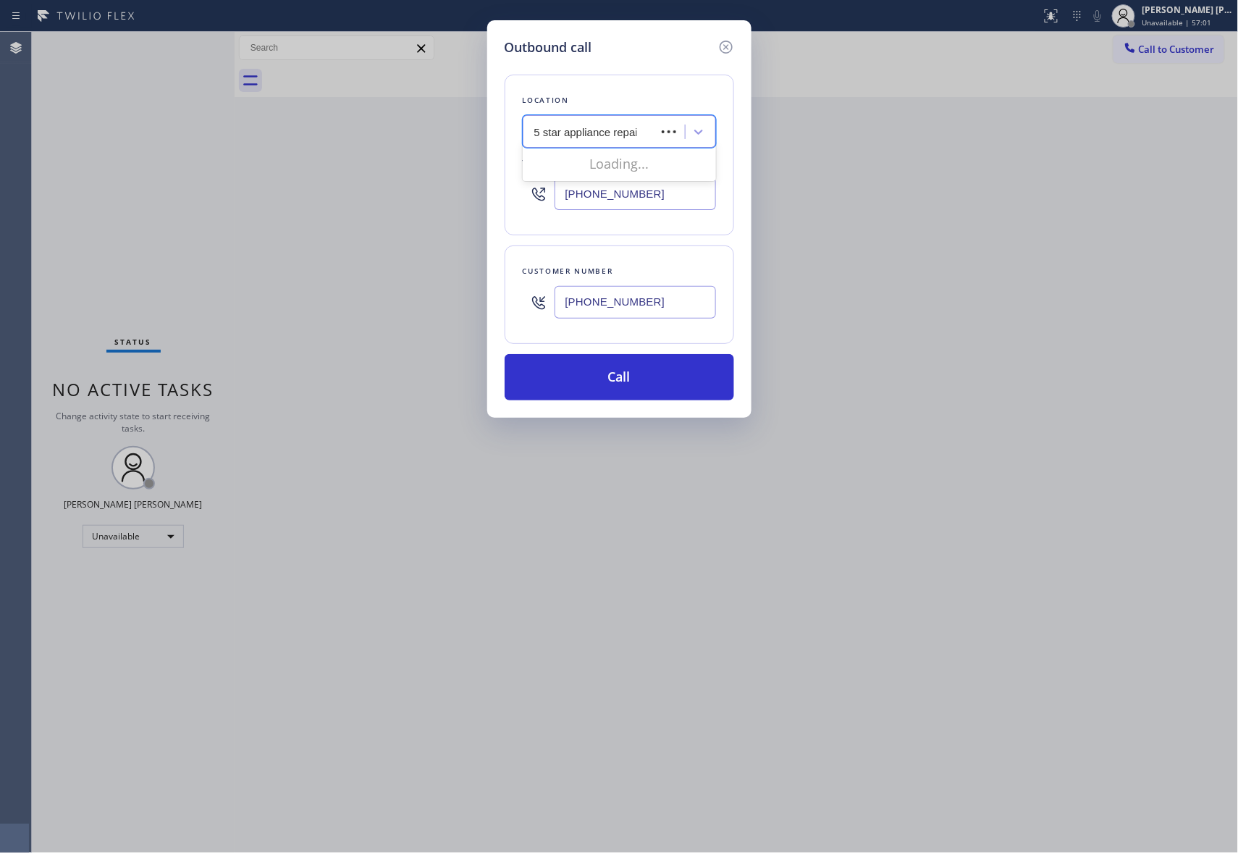
type input "5 star appliance repair"
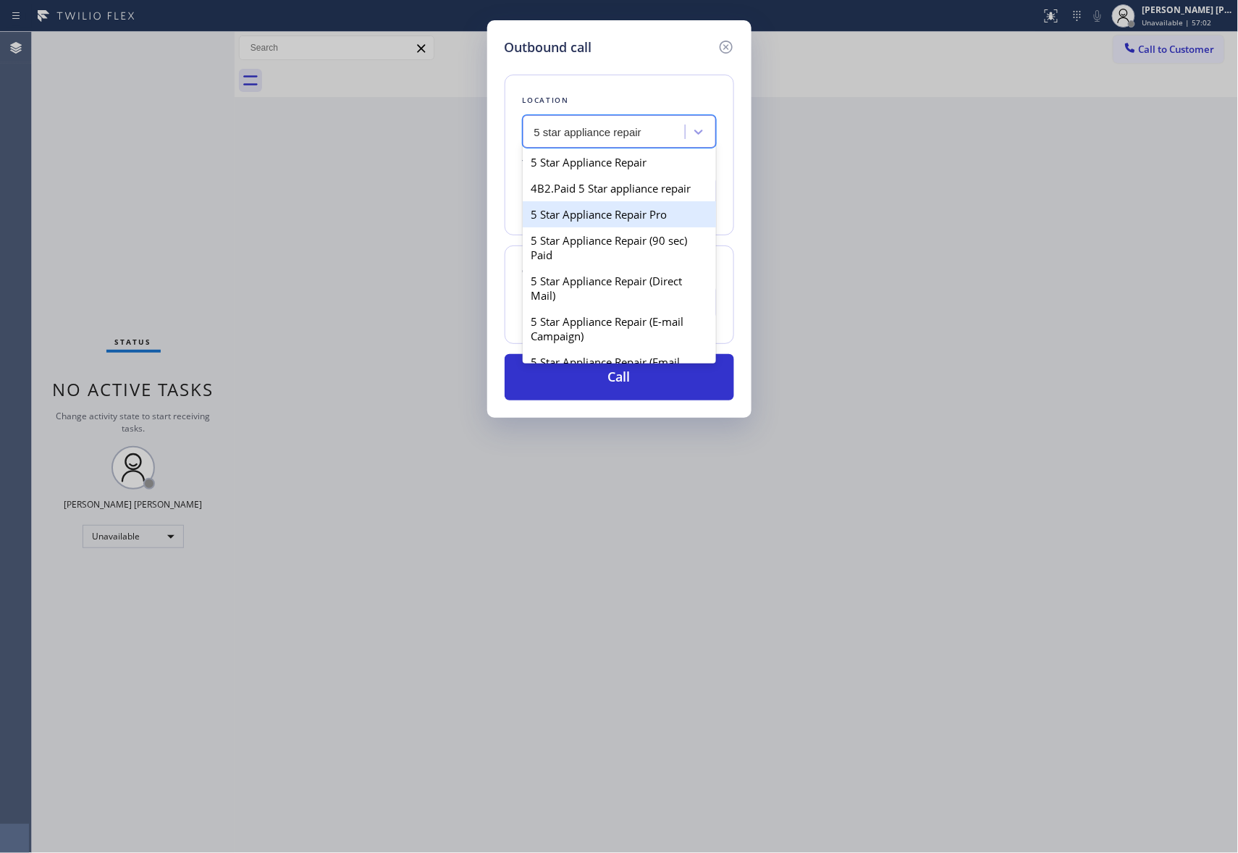
click at [632, 227] on div "5 Star Appliance Repair Pro" at bounding box center [619, 214] width 193 height 26
type input "[PHONE_NUMBER]"
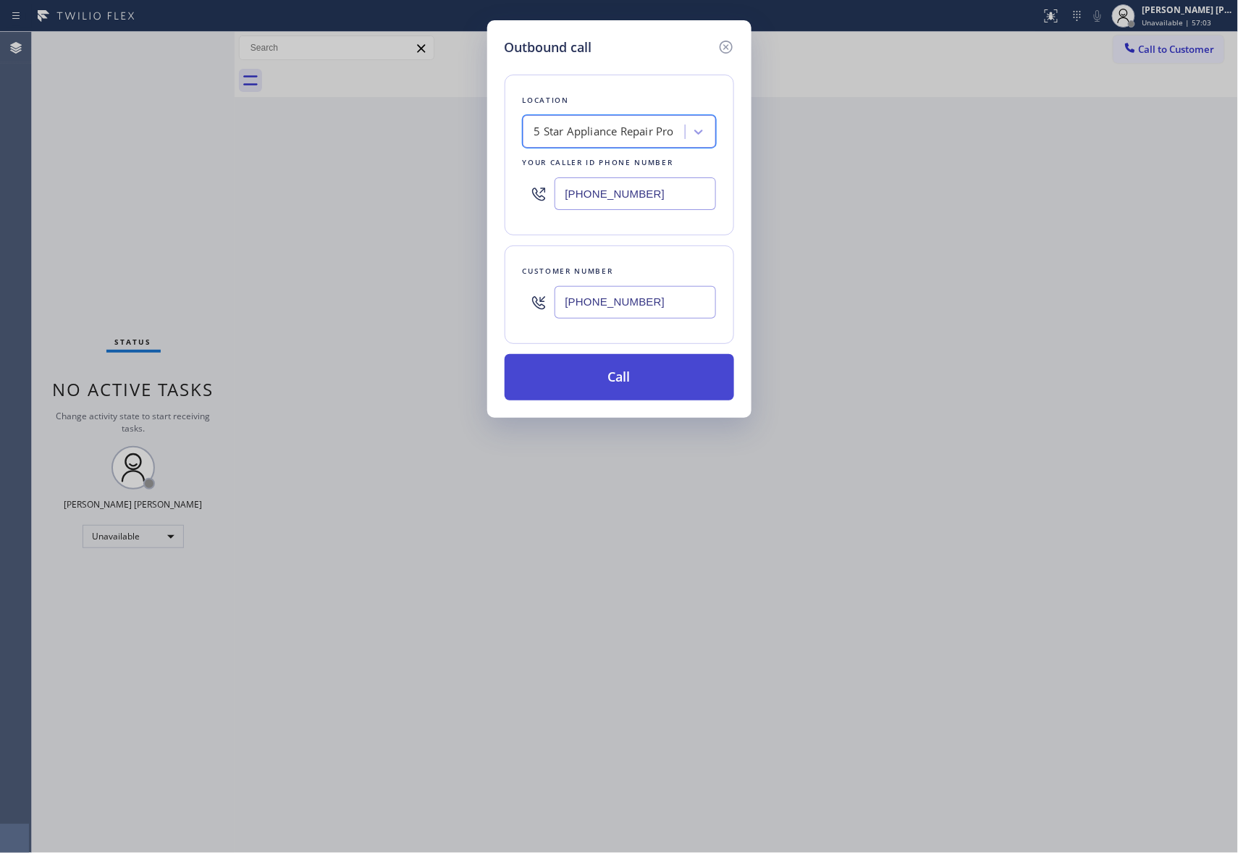
click at [644, 389] on button "Call" at bounding box center [620, 377] width 230 height 46
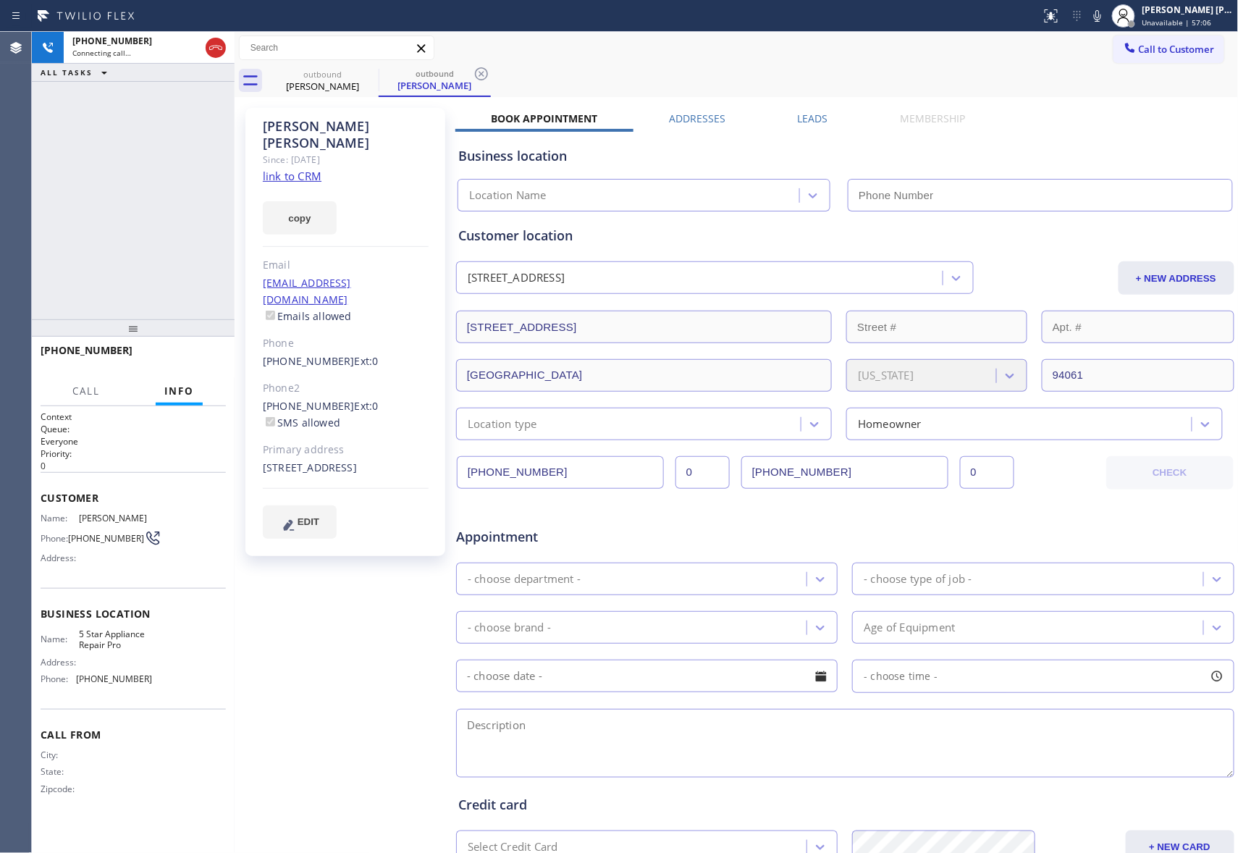
click at [807, 126] on div "Business location Location Name" at bounding box center [845, 168] width 780 height 85
click at [811, 119] on label "Leads" at bounding box center [813, 119] width 30 height 14
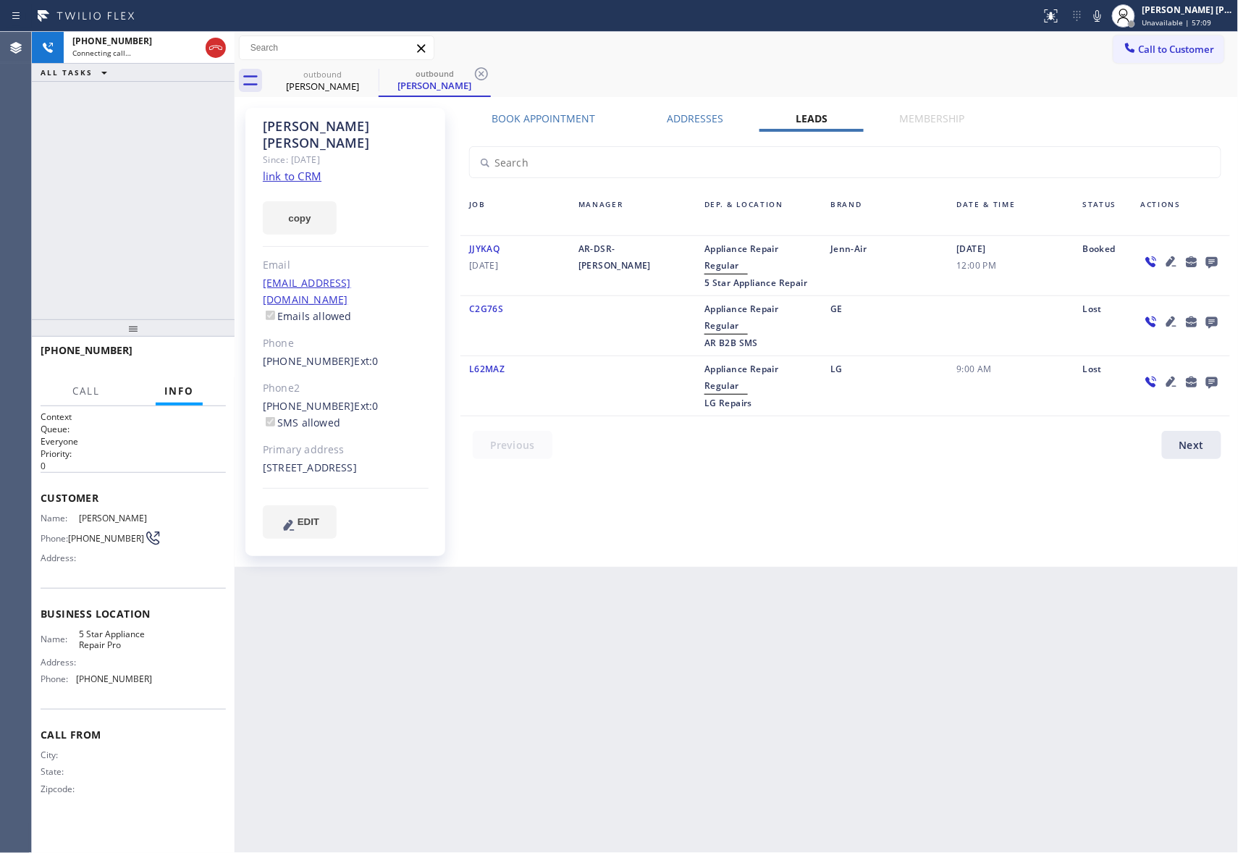
click at [1224, 261] on div at bounding box center [1181, 265] width 98 height 51
click at [1215, 258] on icon at bounding box center [1212, 263] width 12 height 12
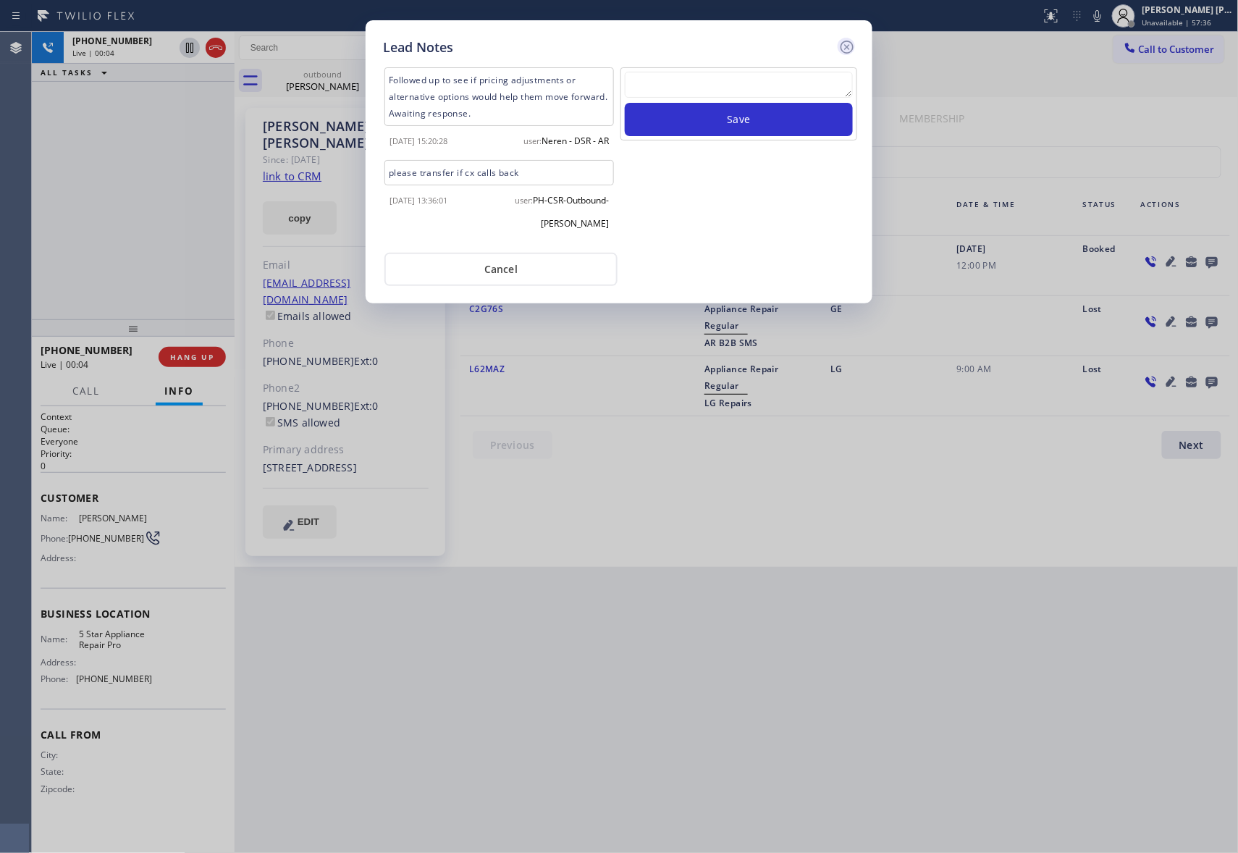
click at [849, 41] on icon at bounding box center [847, 47] width 13 height 13
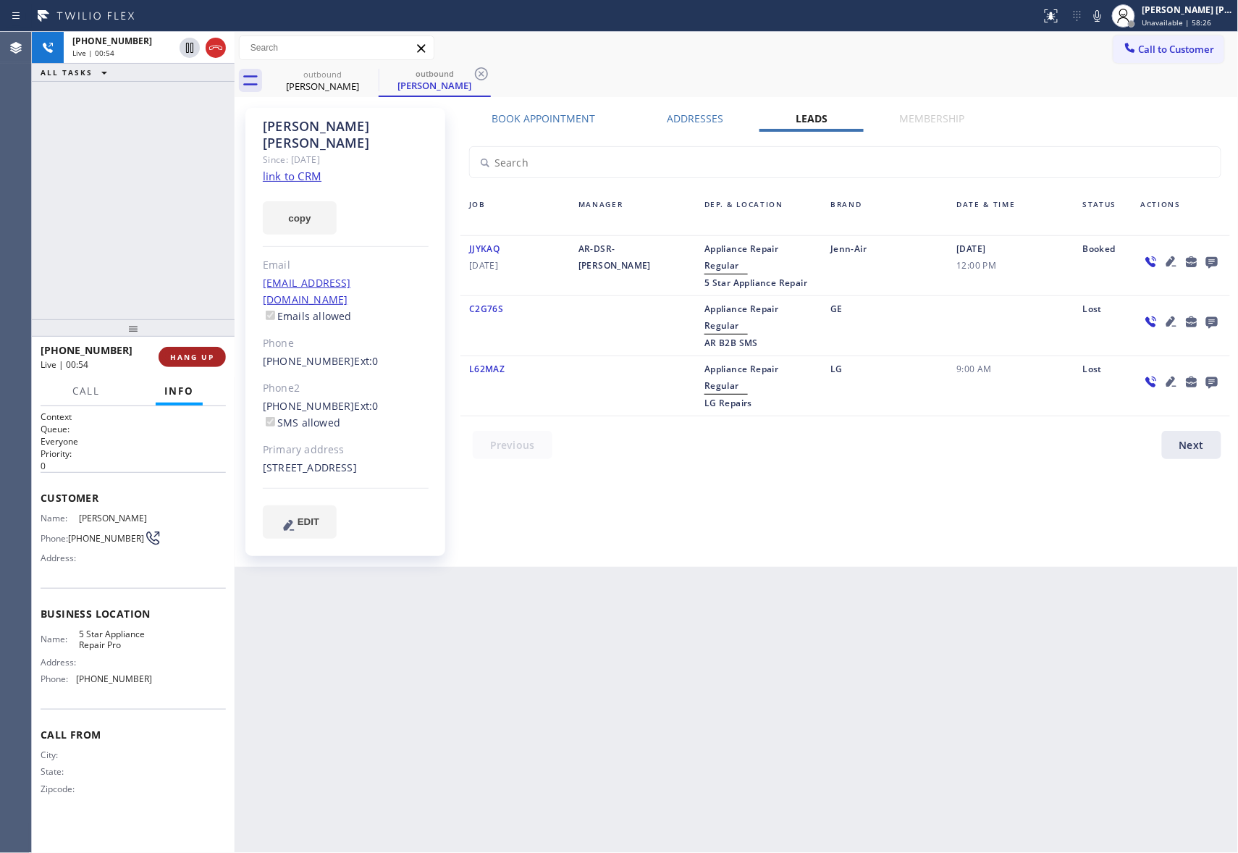
click at [187, 348] on button "HANG UP" at bounding box center [192, 357] width 67 height 20
drag, startPoint x: 200, startPoint y: 352, endPoint x: 198, endPoint y: 366, distance: 13.9
click at [200, 337] on div at bounding box center [133, 327] width 203 height 17
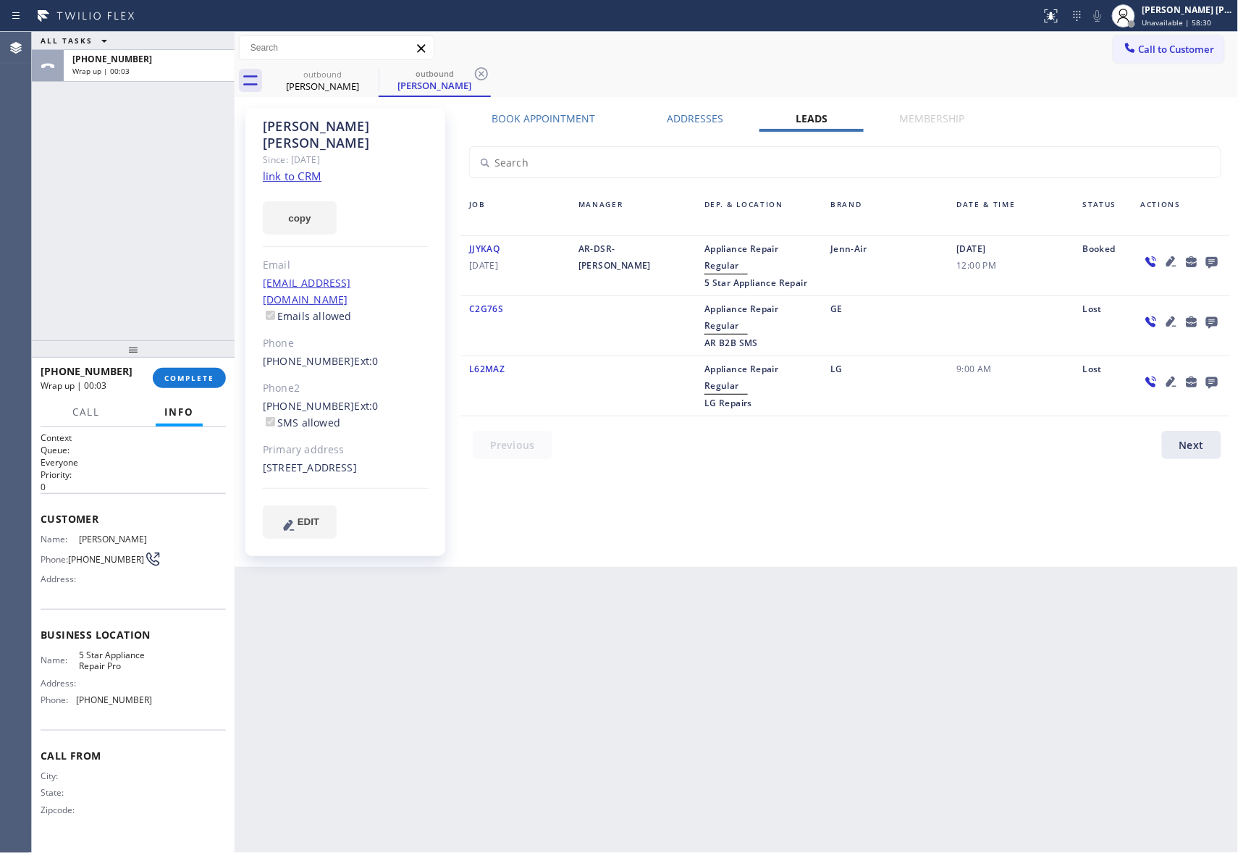
click at [198, 366] on div "[PHONE_NUMBER] Wrap up | 00:03 COMPLETE" at bounding box center [133, 378] width 185 height 38
click at [191, 374] on span "COMPLETE" at bounding box center [189, 378] width 50 height 10
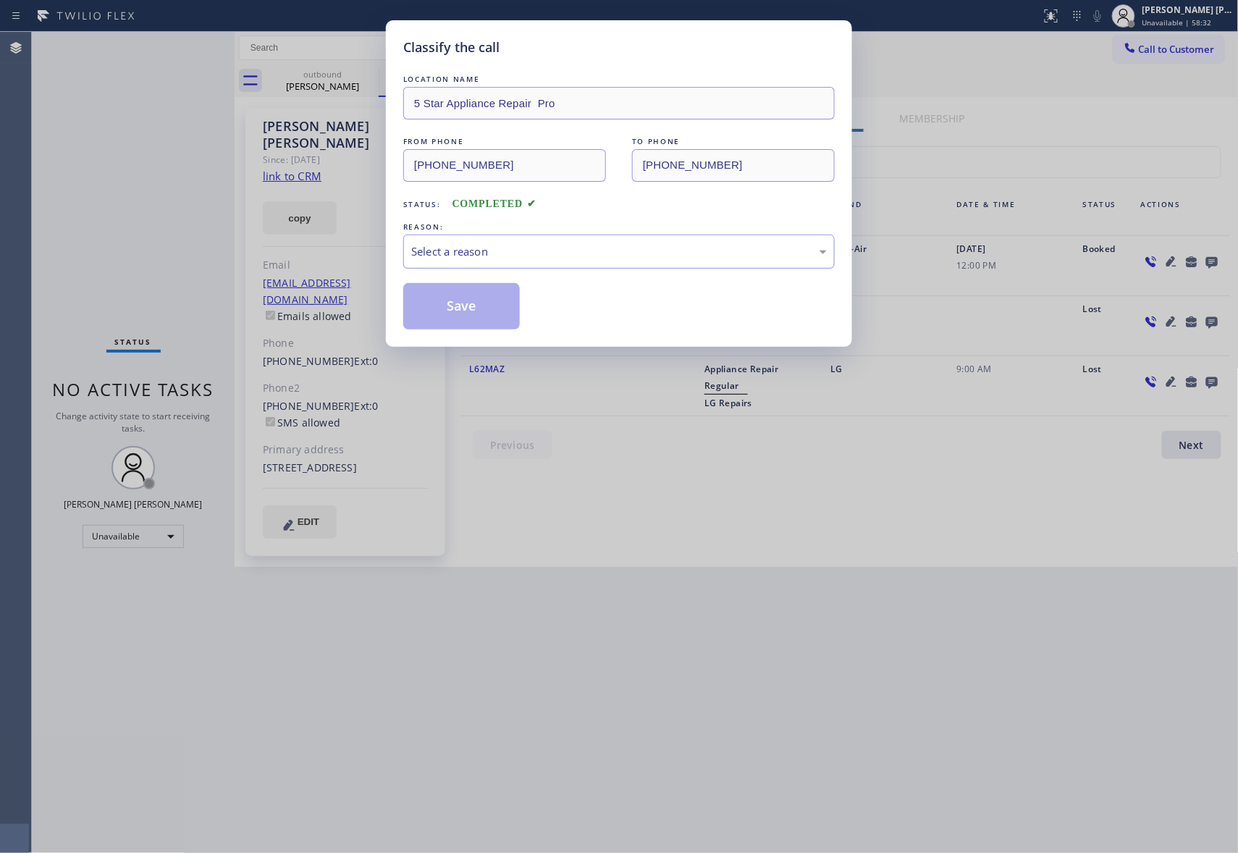
click at [589, 249] on div "Select a reason" at bounding box center [619, 251] width 416 height 17
click at [476, 293] on button "Save" at bounding box center [461, 306] width 117 height 46
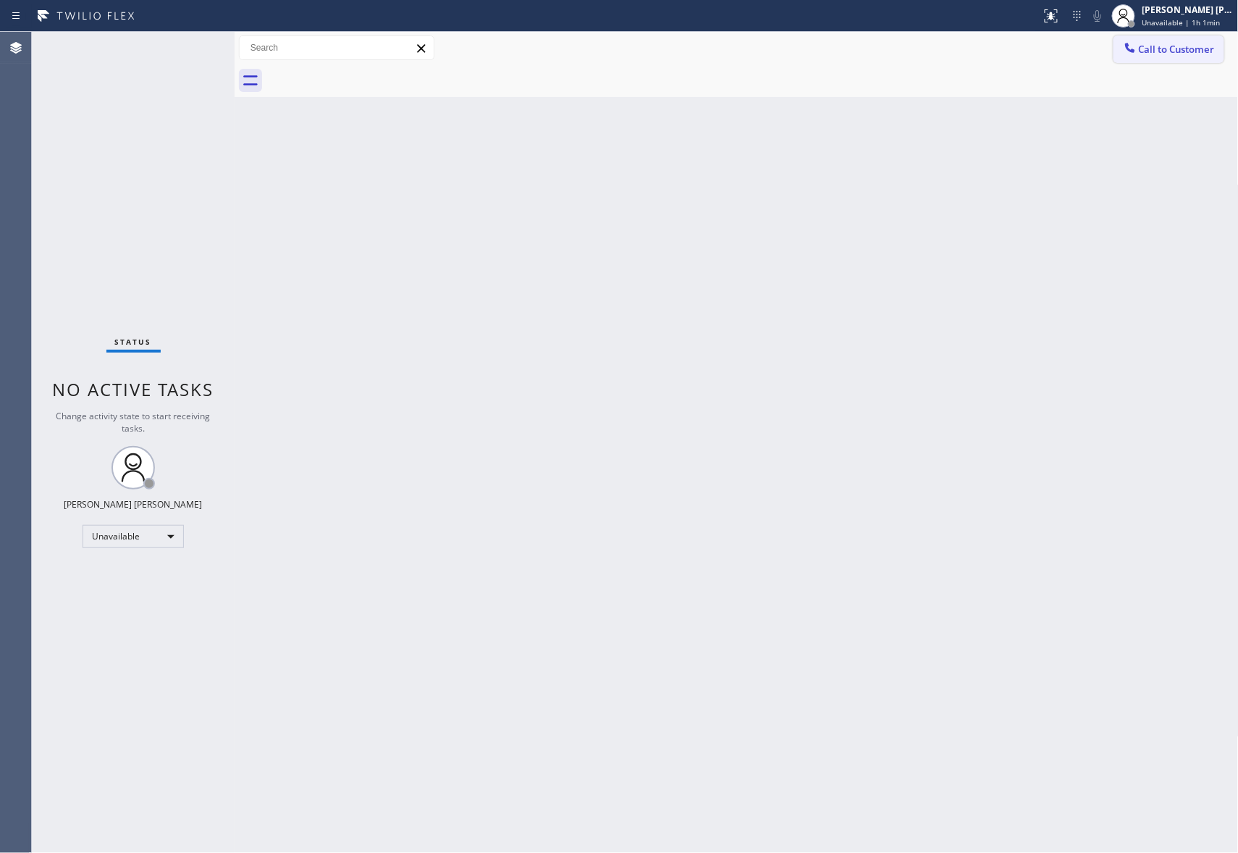
click at [1177, 43] on span "Call to Customer" at bounding box center [1177, 49] width 76 height 13
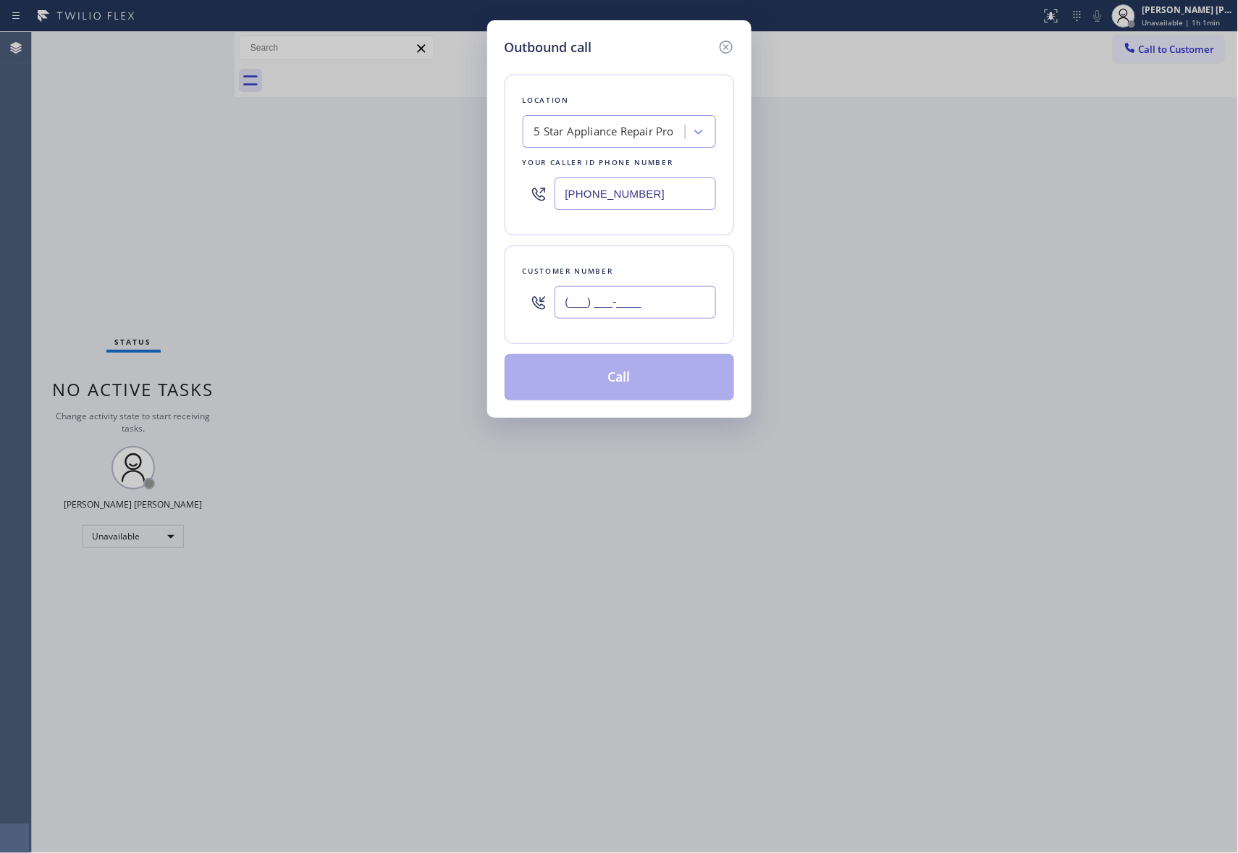
click at [635, 319] on input "(___) ___-____" at bounding box center [635, 302] width 161 height 33
paste input "415) 810-7455"
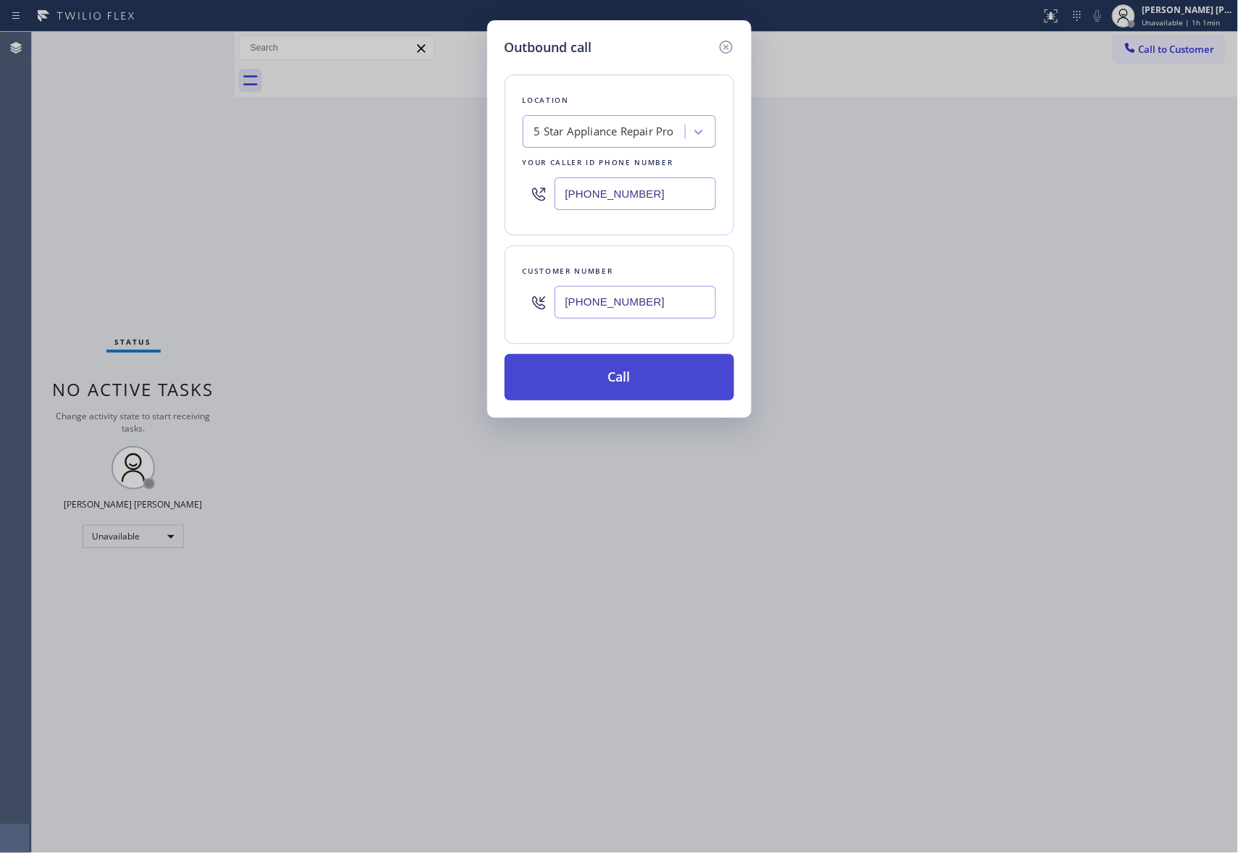
type input "[PHONE_NUMBER]"
click at [618, 385] on button "Call" at bounding box center [620, 377] width 230 height 46
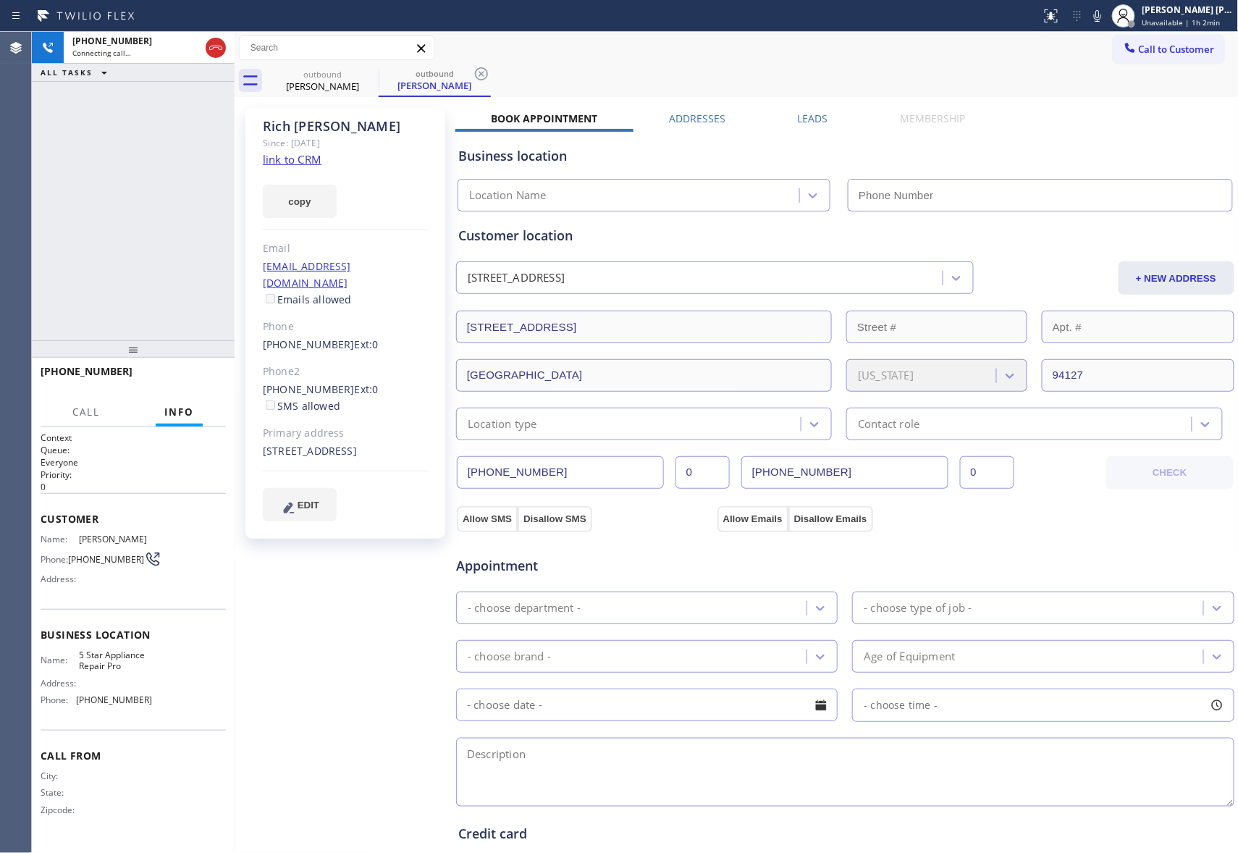
type input "[PHONE_NUMBER]"
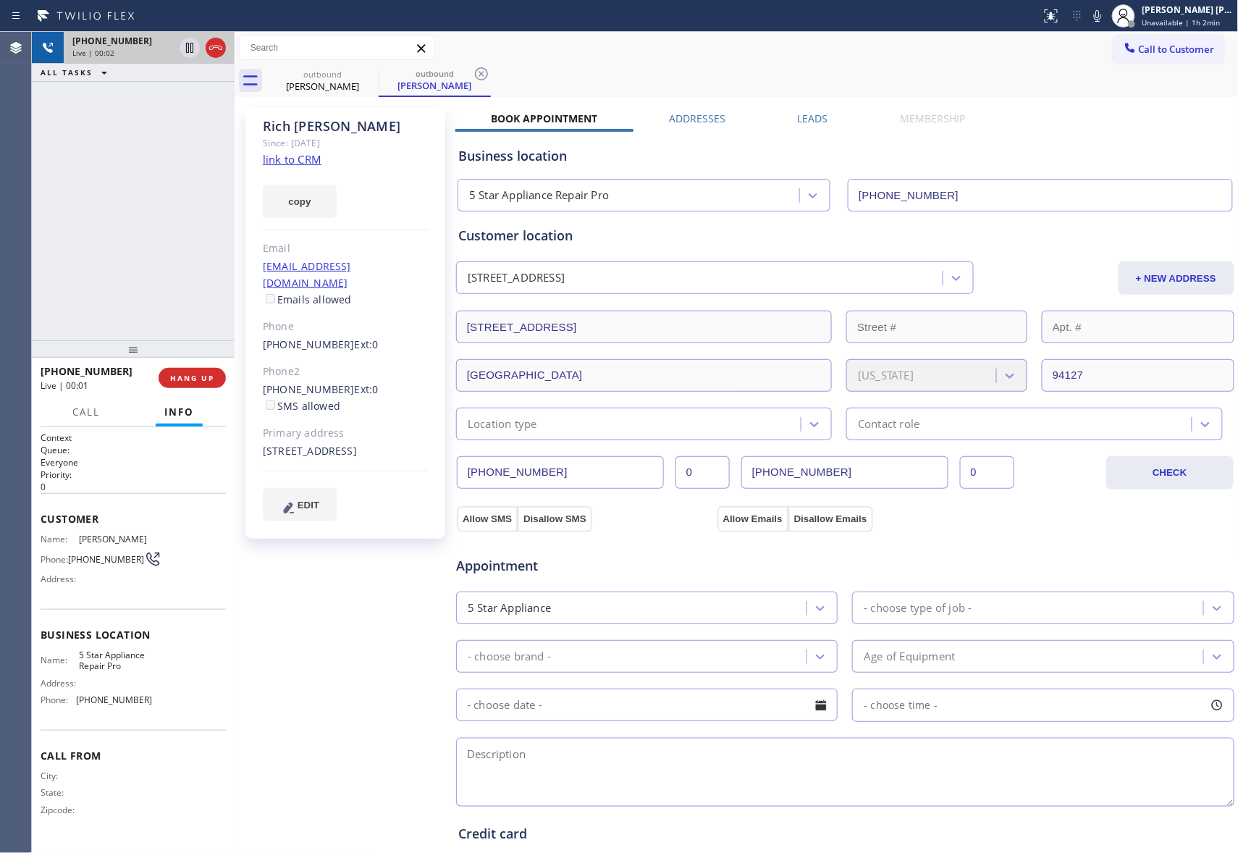
click at [226, 46] on div at bounding box center [203, 48] width 52 height 32
type input "[PHONE_NUMBER]"
click at [218, 45] on icon at bounding box center [215, 47] width 17 height 17
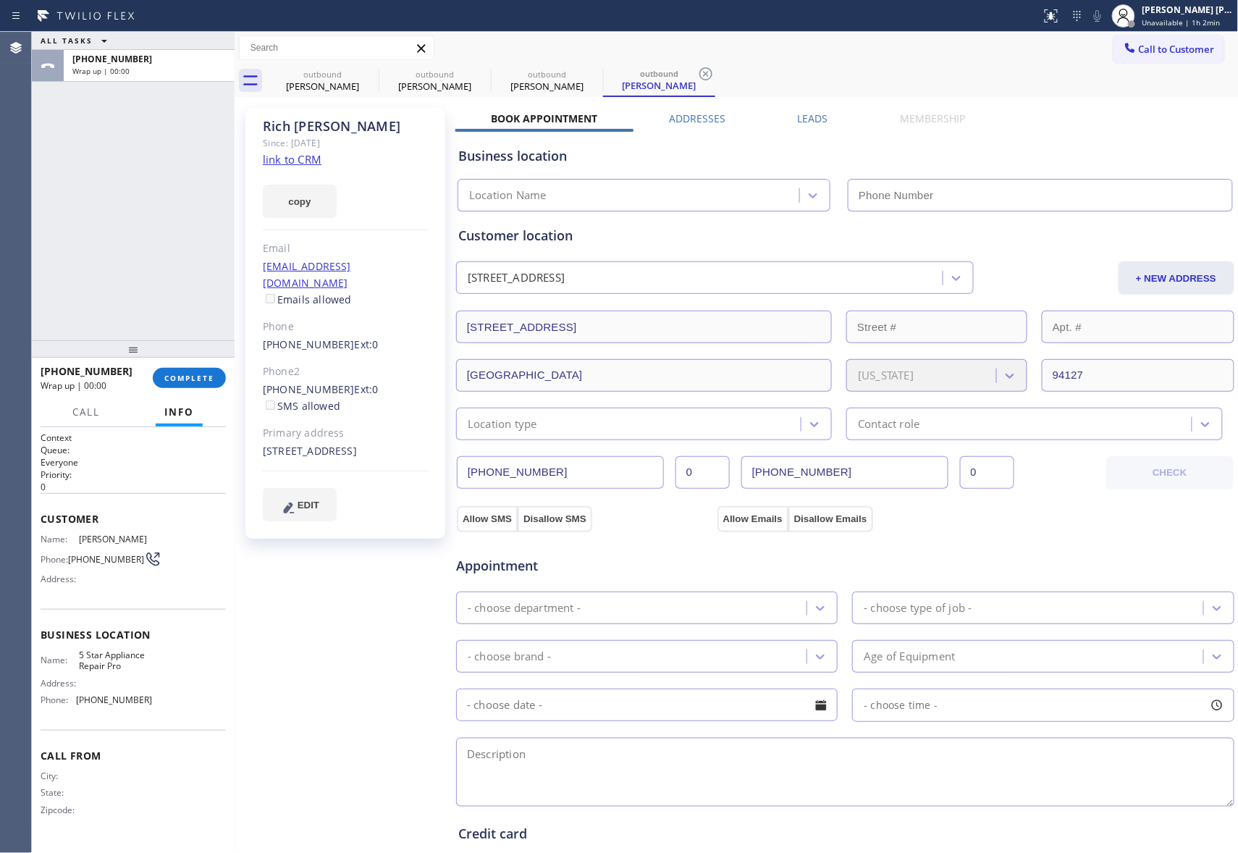
type input "[PHONE_NUMBER]"
click at [201, 374] on span "COMPLETE" at bounding box center [189, 378] width 50 height 10
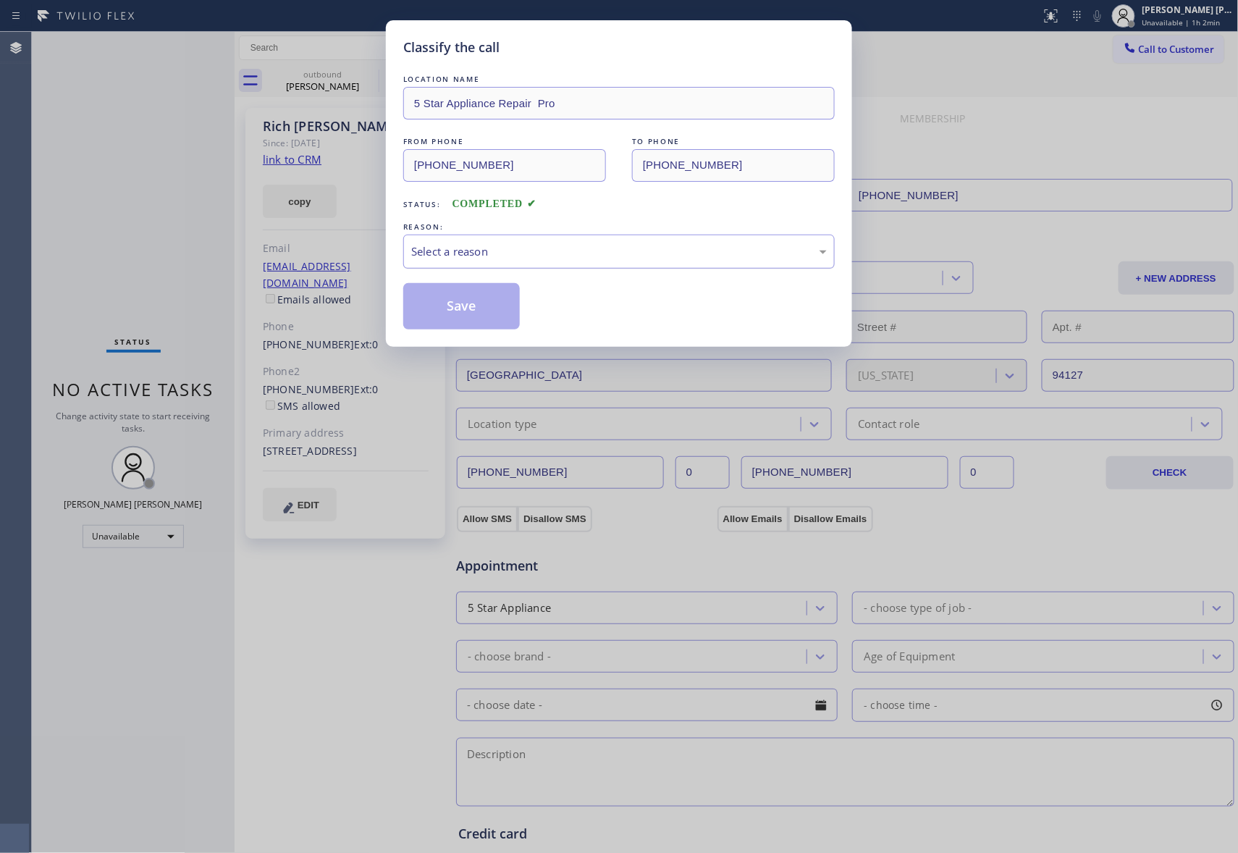
click at [629, 249] on div "Select a reason" at bounding box center [619, 251] width 416 height 17
click at [476, 311] on button "Save" at bounding box center [461, 306] width 117 height 46
click at [320, 84] on div "Classify the call LOCATION NAME 5 Star Appliance Repair Pro FROM PHONE [PHONE_N…" at bounding box center [635, 442] width 1206 height 821
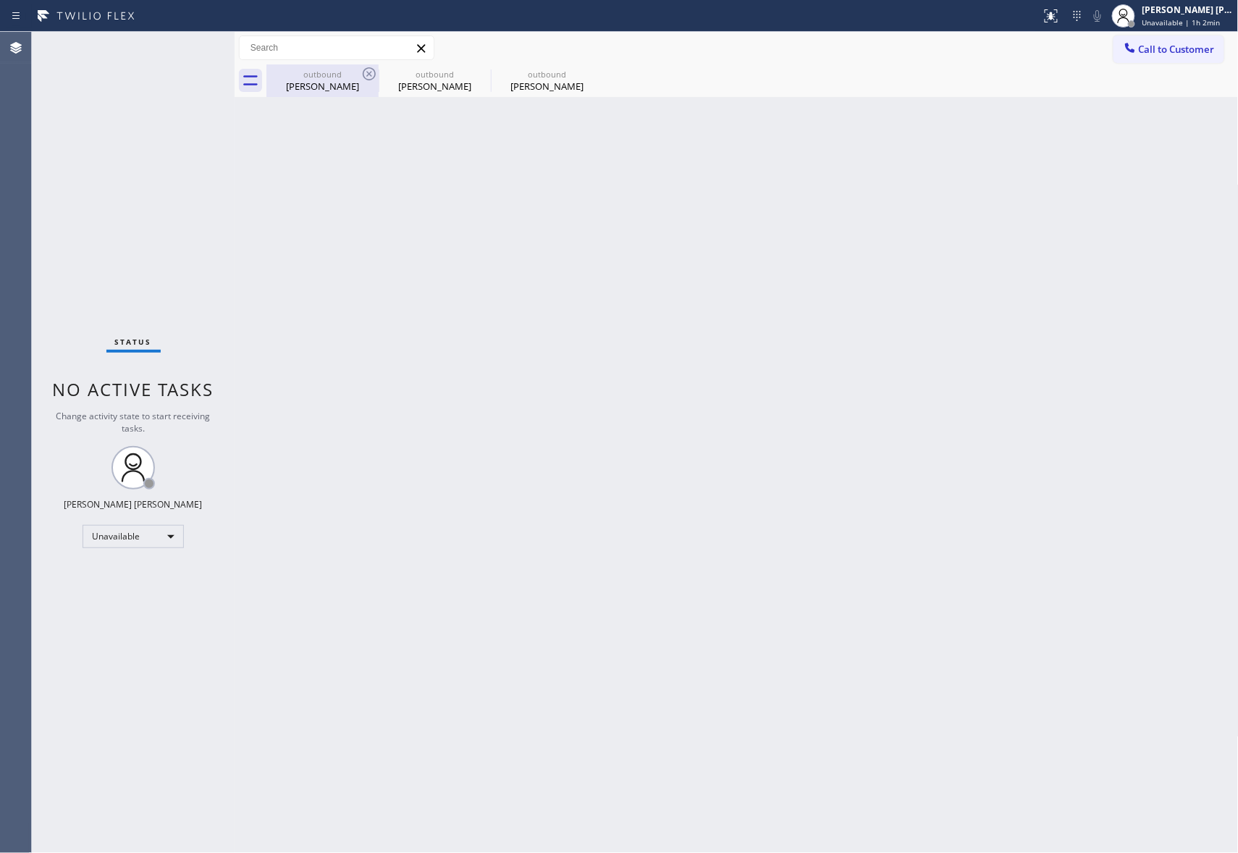
click at [320, 84] on div "[PERSON_NAME]" at bounding box center [322, 86] width 109 height 13
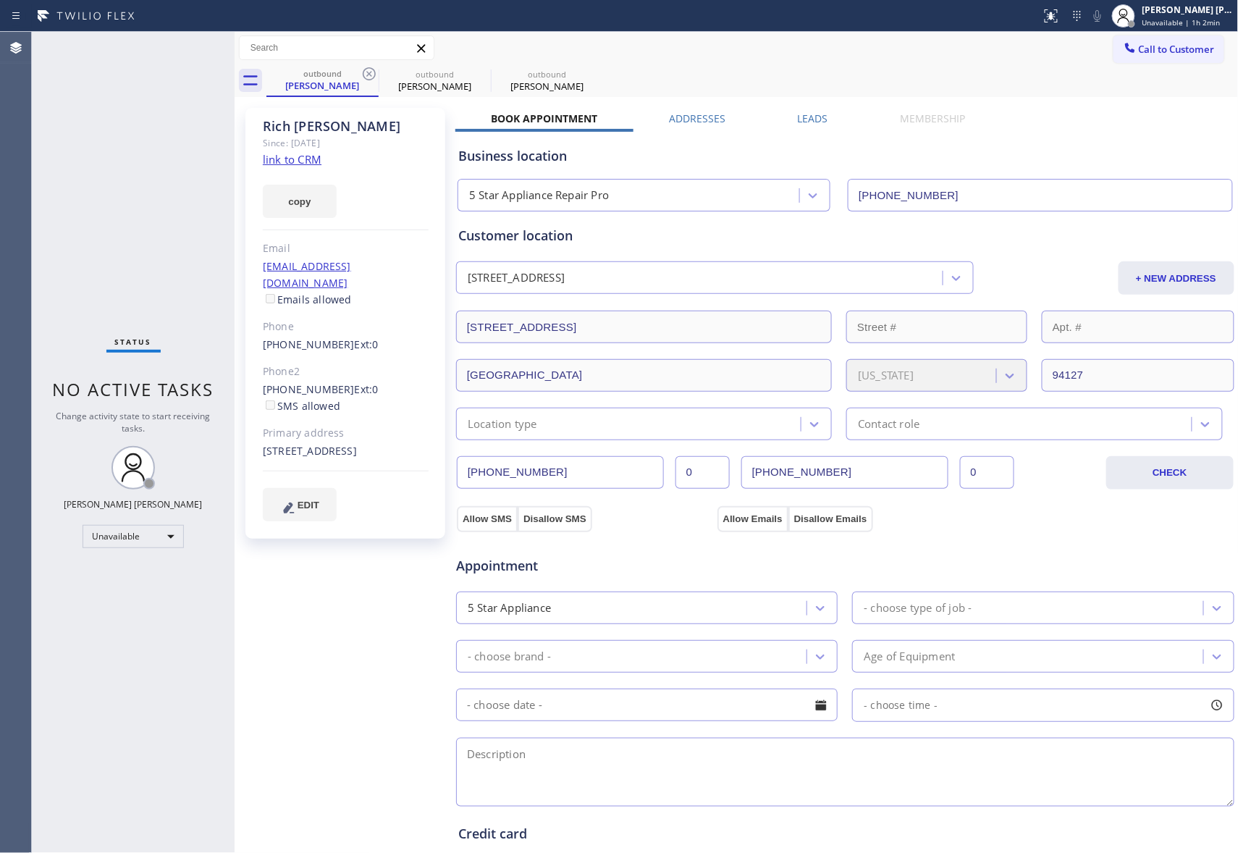
click at [808, 119] on label "Leads" at bounding box center [813, 119] width 30 height 14
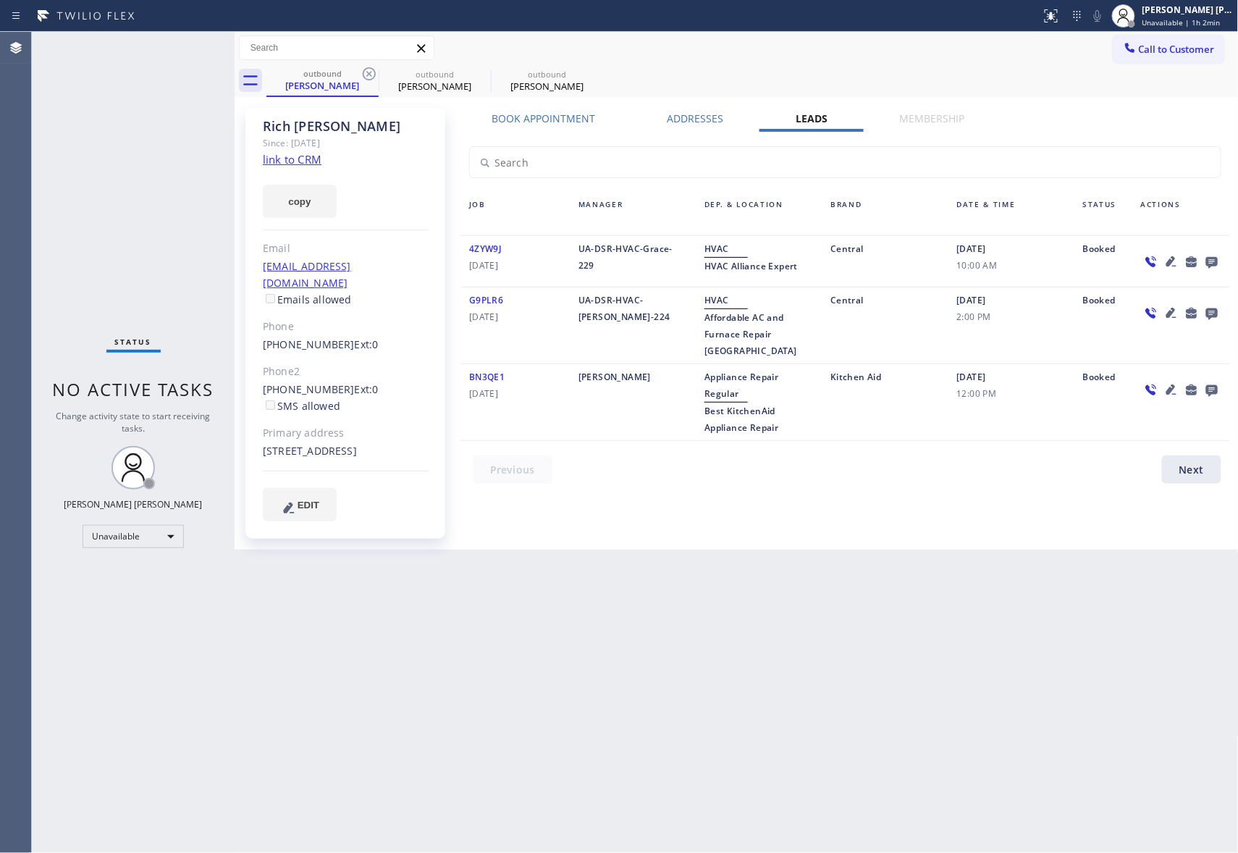
click at [1206, 256] on icon at bounding box center [1211, 262] width 17 height 18
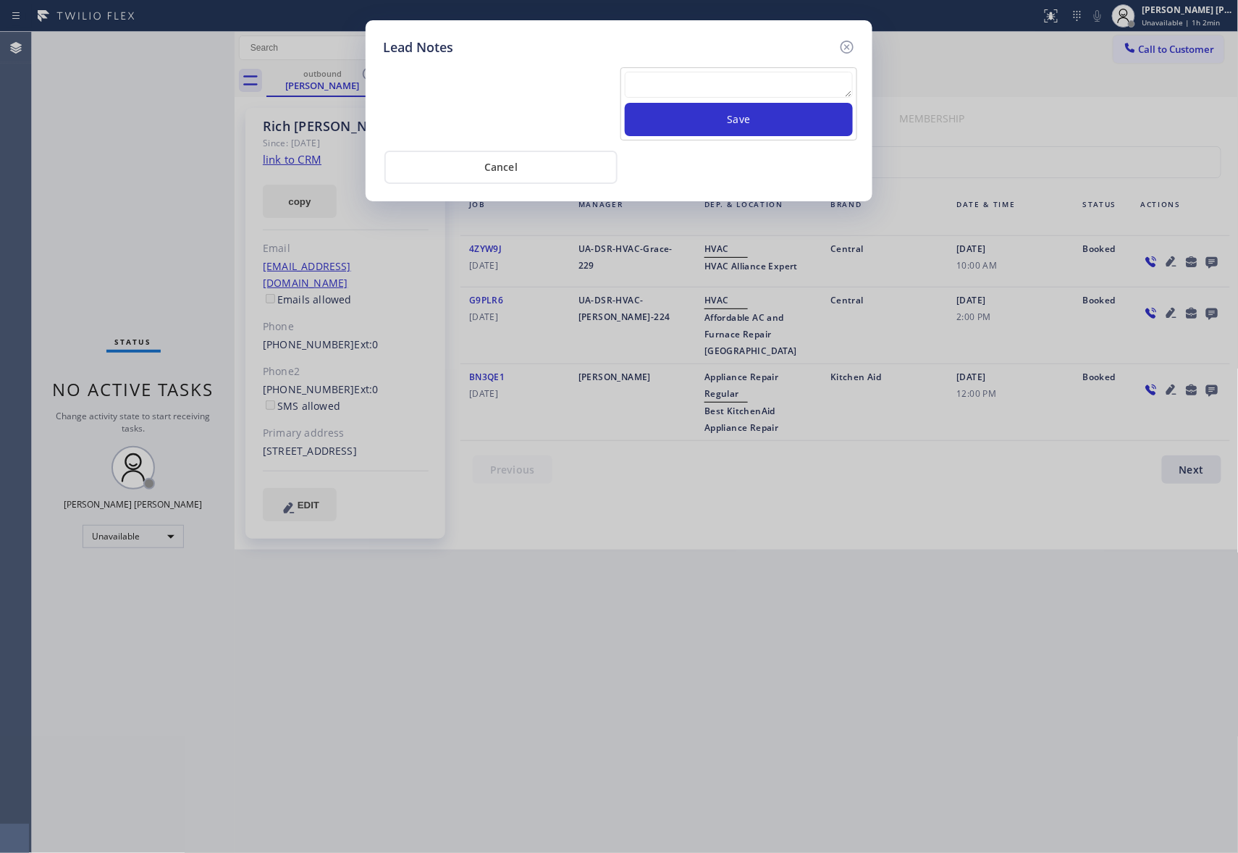
click at [752, 77] on textarea at bounding box center [739, 85] width 228 height 26
paste textarea "VM | please transfer if cx calls back"
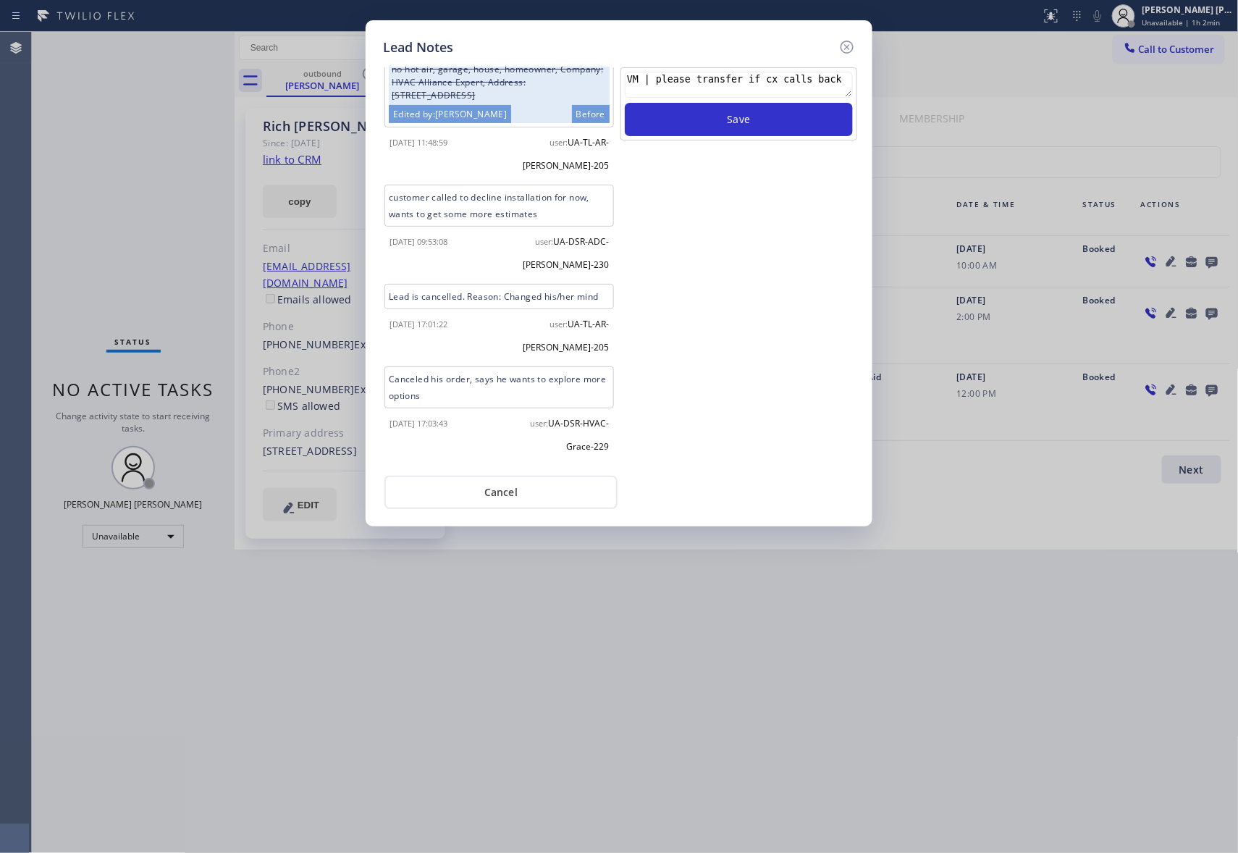
scroll to position [194, 0]
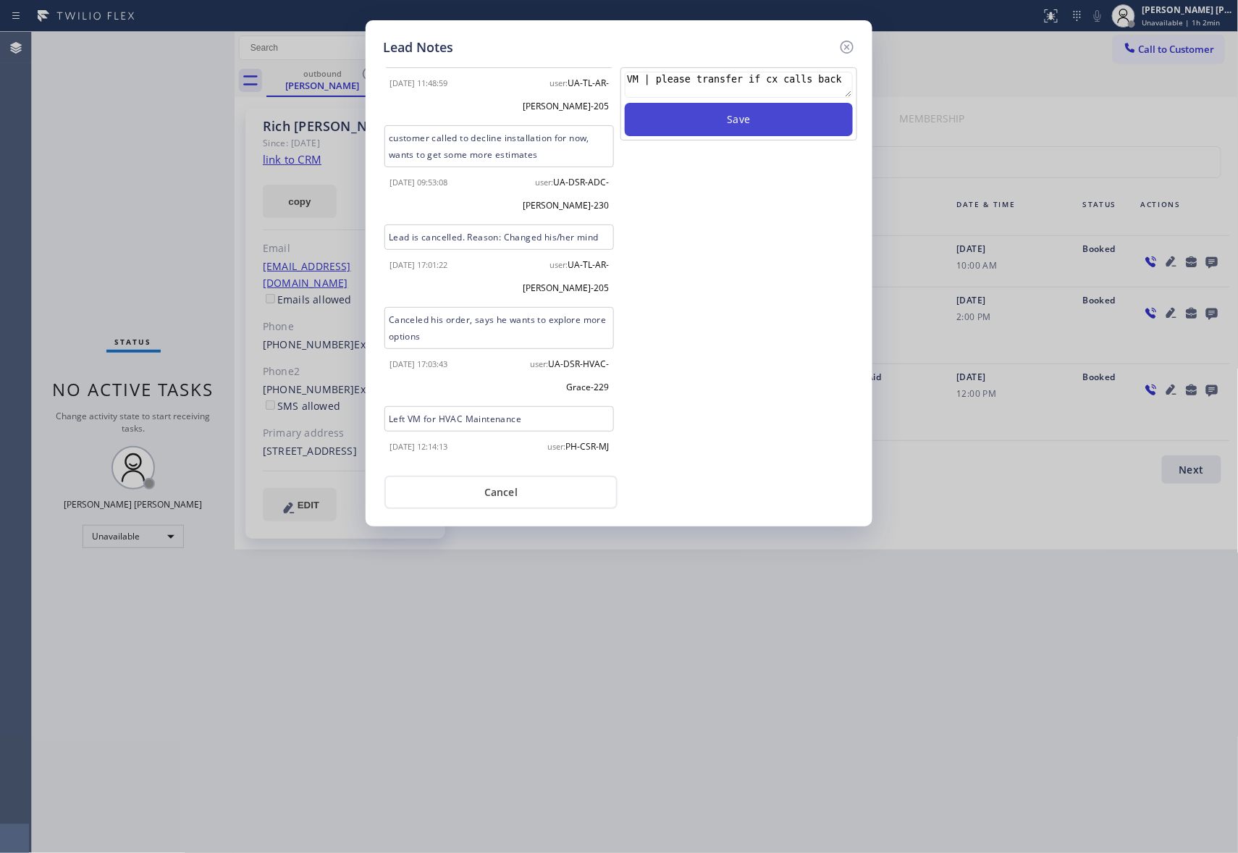
type textarea "VM | please transfer if cx calls back"
click at [737, 129] on button "Save" at bounding box center [739, 119] width 228 height 33
click at [850, 42] on icon at bounding box center [847, 46] width 17 height 17
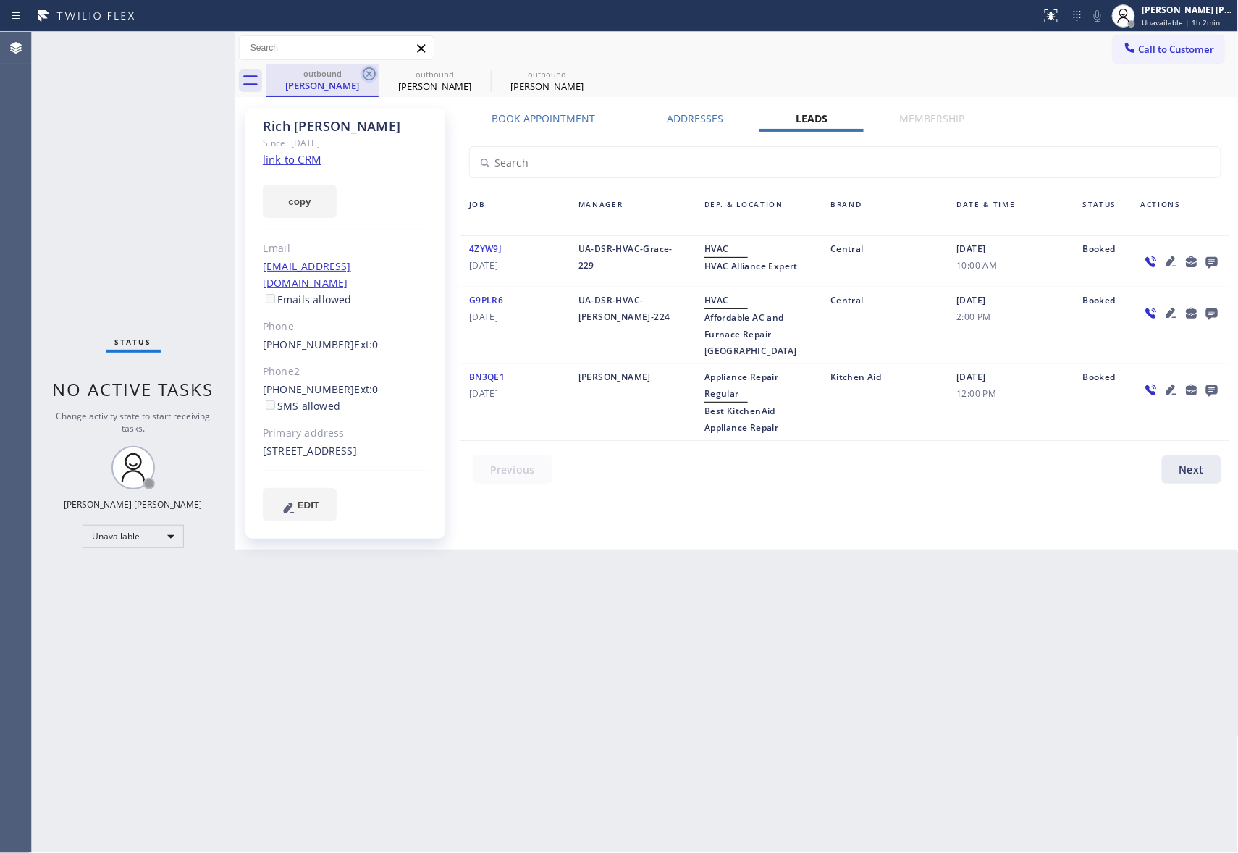
click at [361, 76] on icon at bounding box center [369, 73] width 17 height 17
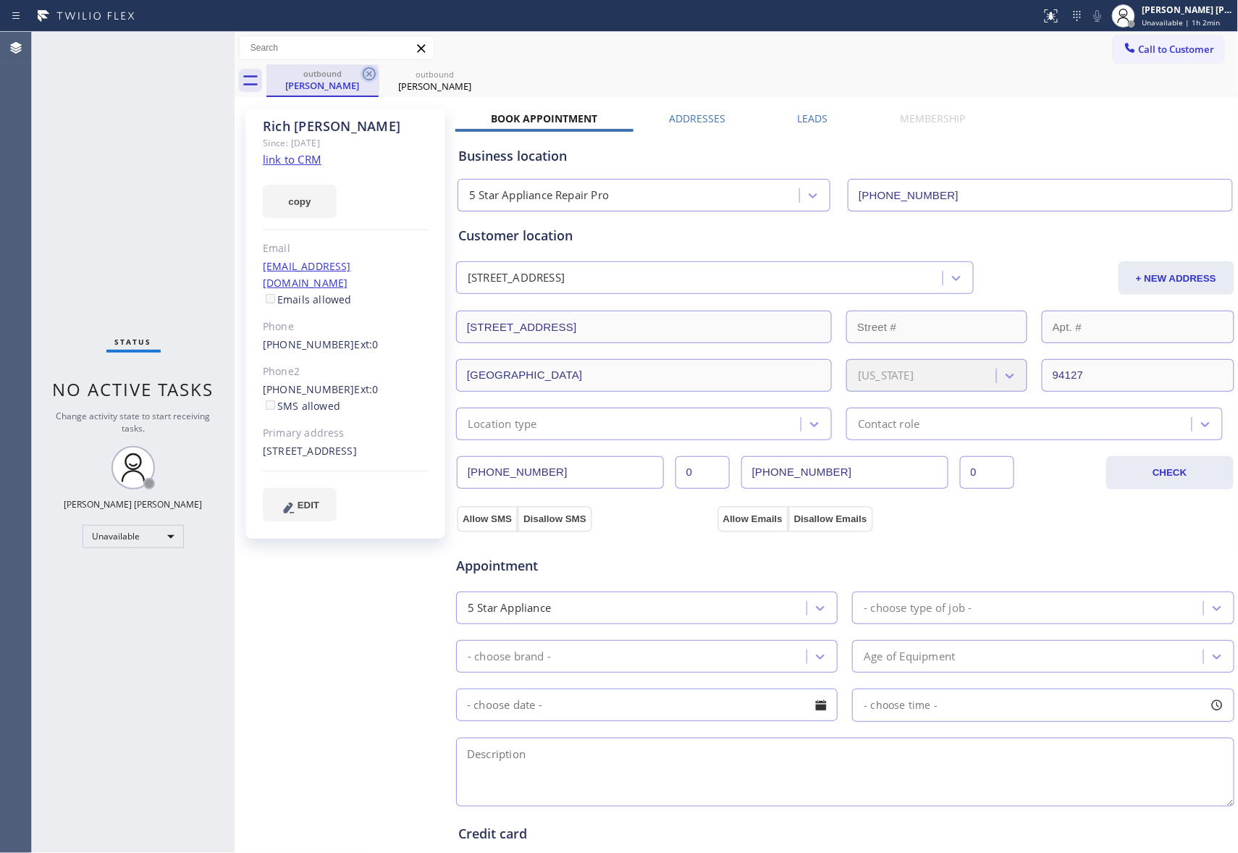
click at [363, 75] on icon at bounding box center [369, 73] width 13 height 13
click at [0, 0] on icon at bounding box center [0, 0] width 0 height 0
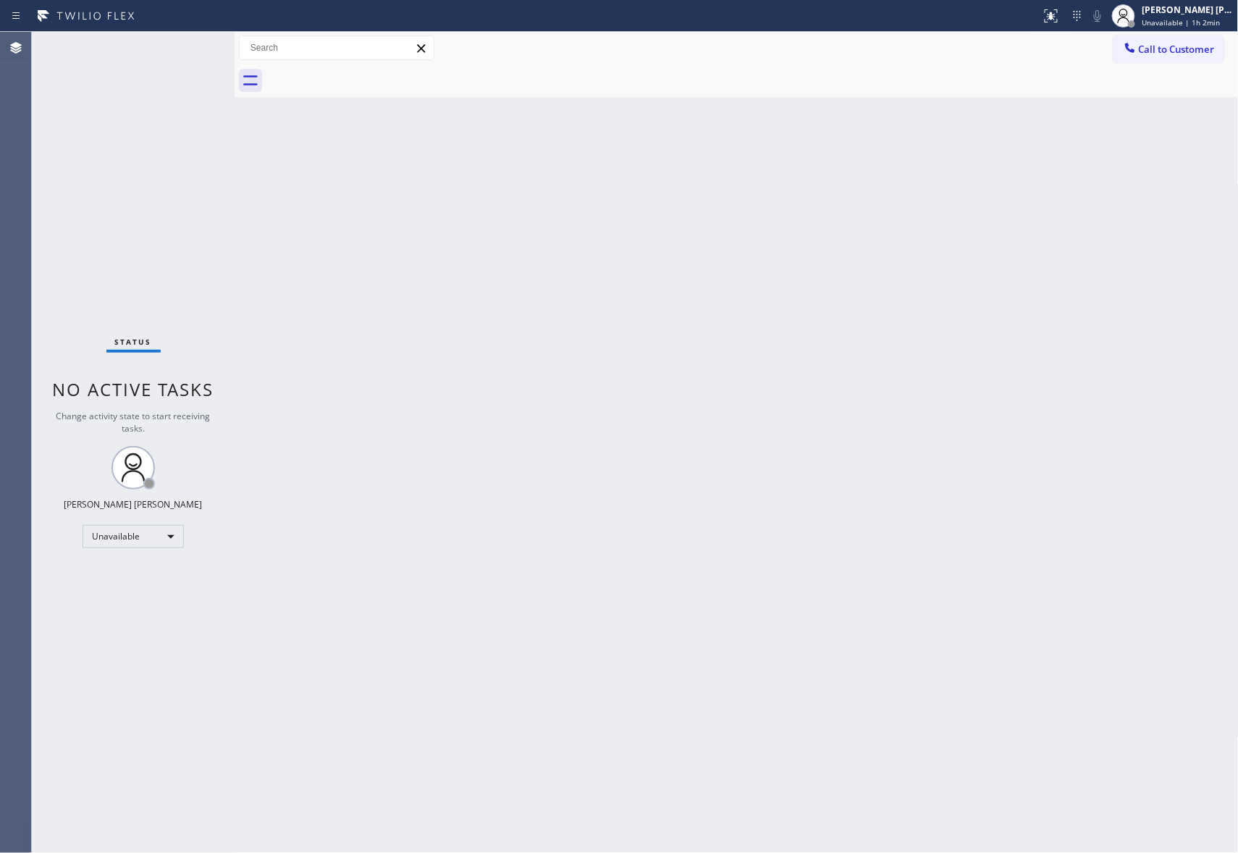
click at [363, 75] on div at bounding box center [752, 80] width 972 height 33
click at [1202, 52] on span "Call to Customer" at bounding box center [1177, 49] width 76 height 13
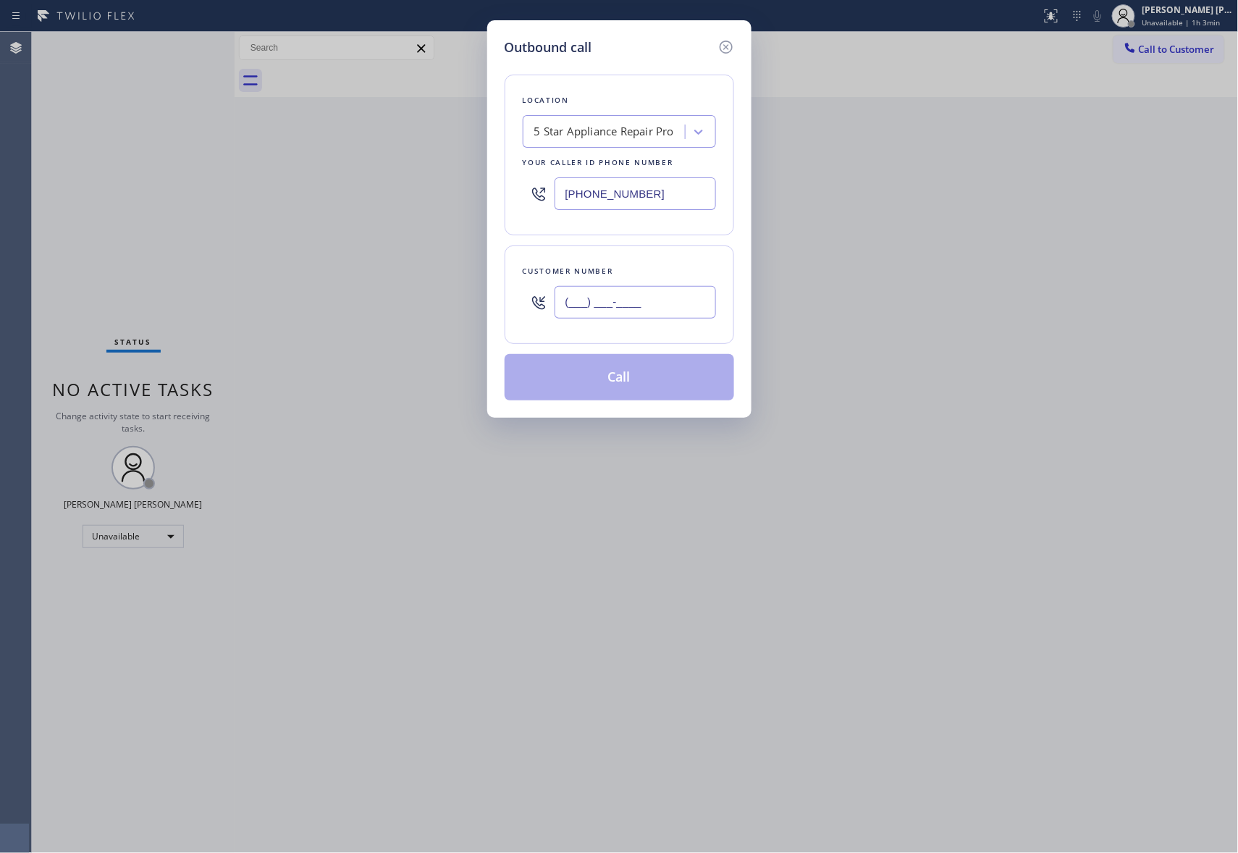
click at [649, 293] on input "(___) ___-____" at bounding box center [635, 302] width 161 height 33
paste input "310) 738-5537"
type input "[PHONE_NUMBER]"
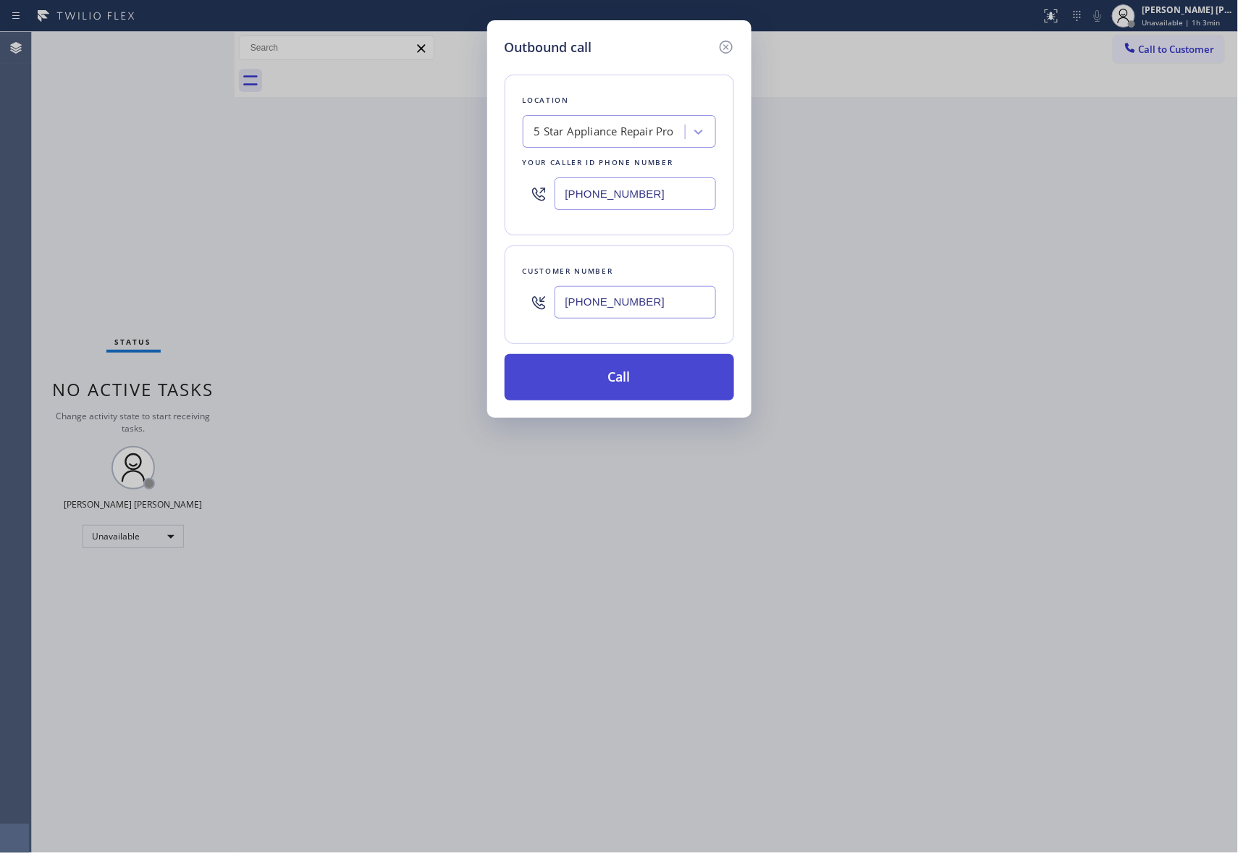
click at [668, 380] on button "Call" at bounding box center [620, 377] width 230 height 46
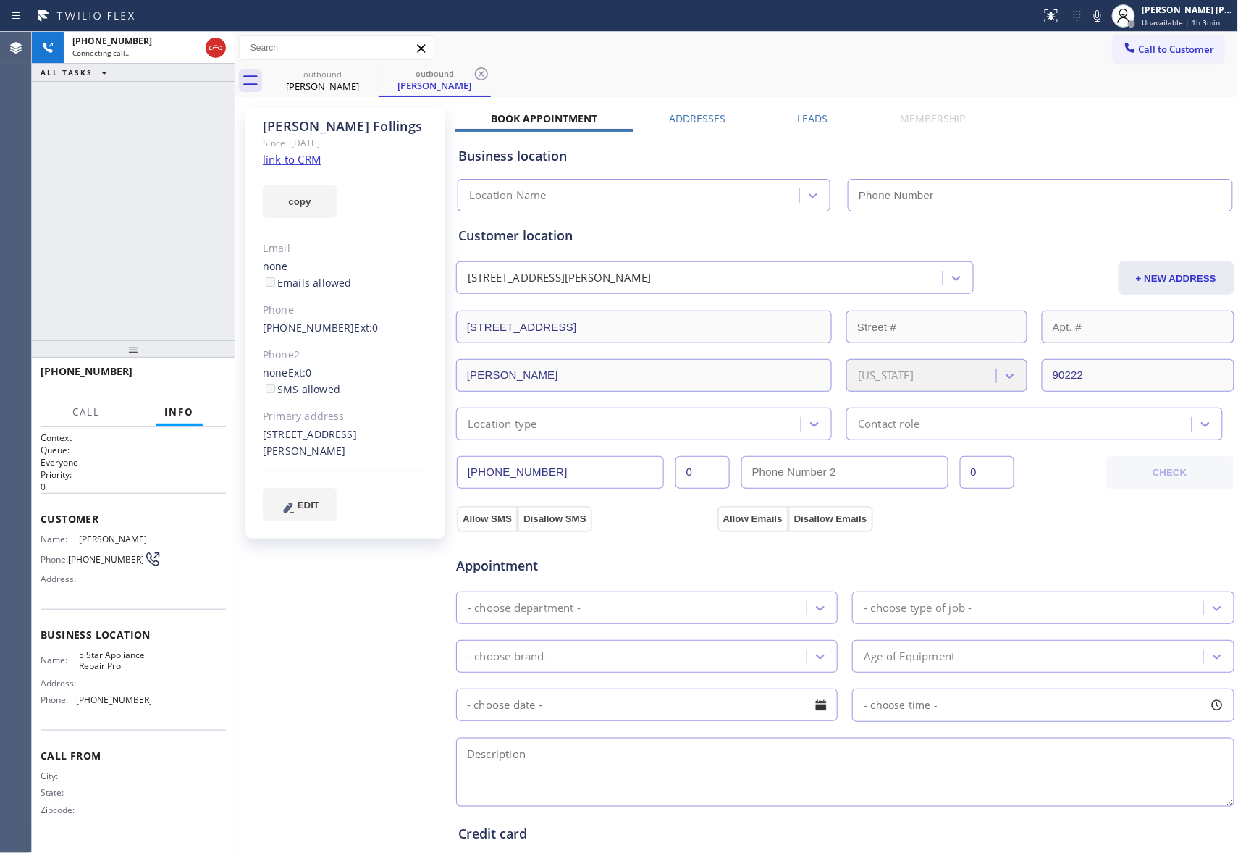
type input "[PHONE_NUMBER]"
click at [195, 377] on span "HANG UP" at bounding box center [192, 378] width 44 height 10
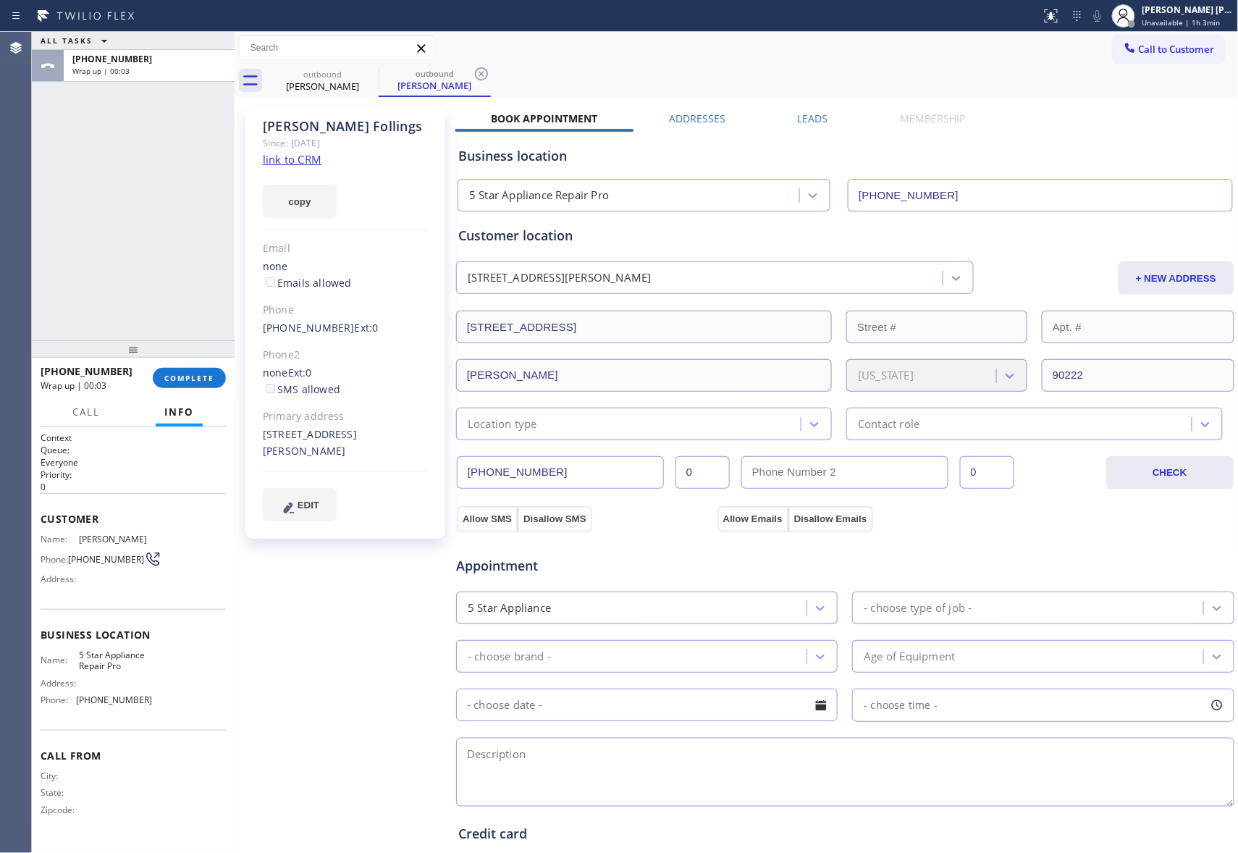
drag, startPoint x: 800, startPoint y: 116, endPoint x: 828, endPoint y: 114, distance: 28.3
click at [800, 116] on label "Leads" at bounding box center [813, 119] width 30 height 14
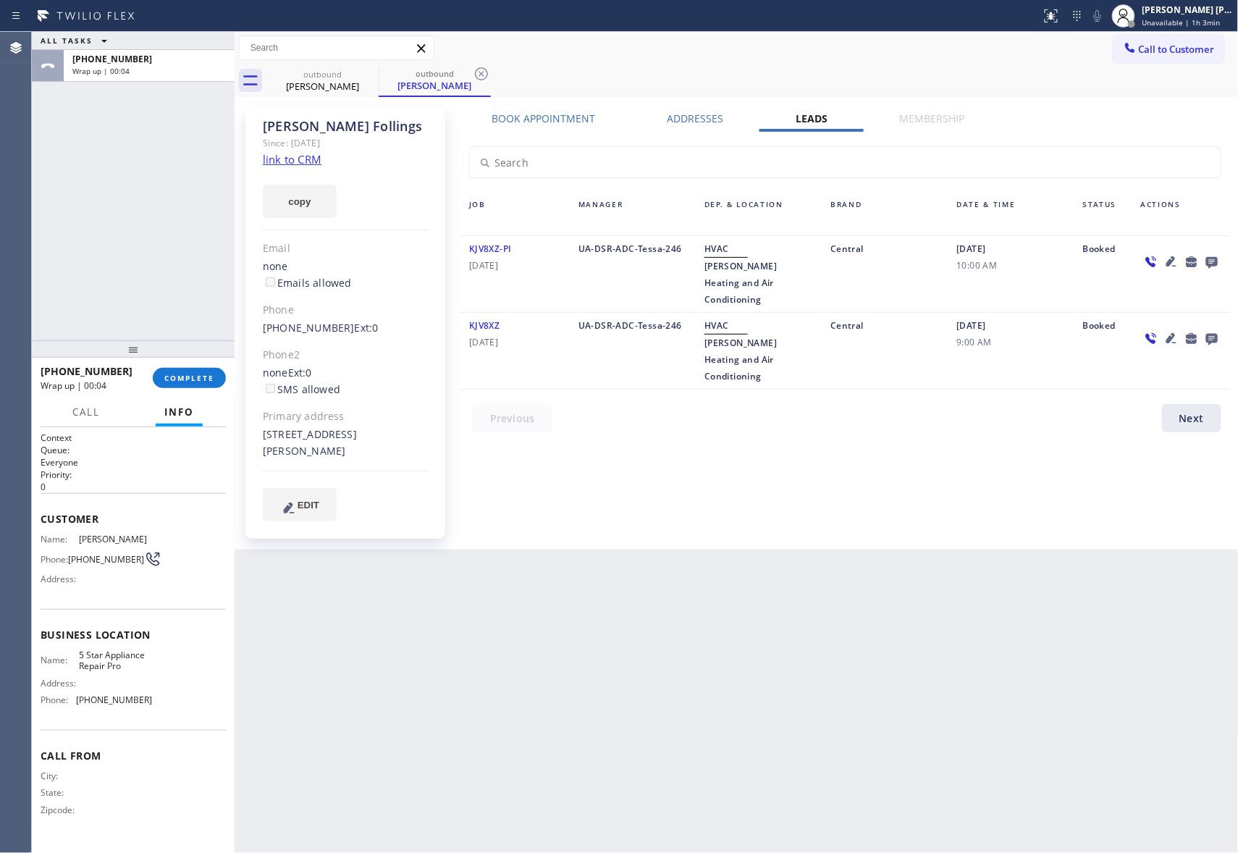
click at [1215, 257] on icon at bounding box center [1212, 263] width 12 height 12
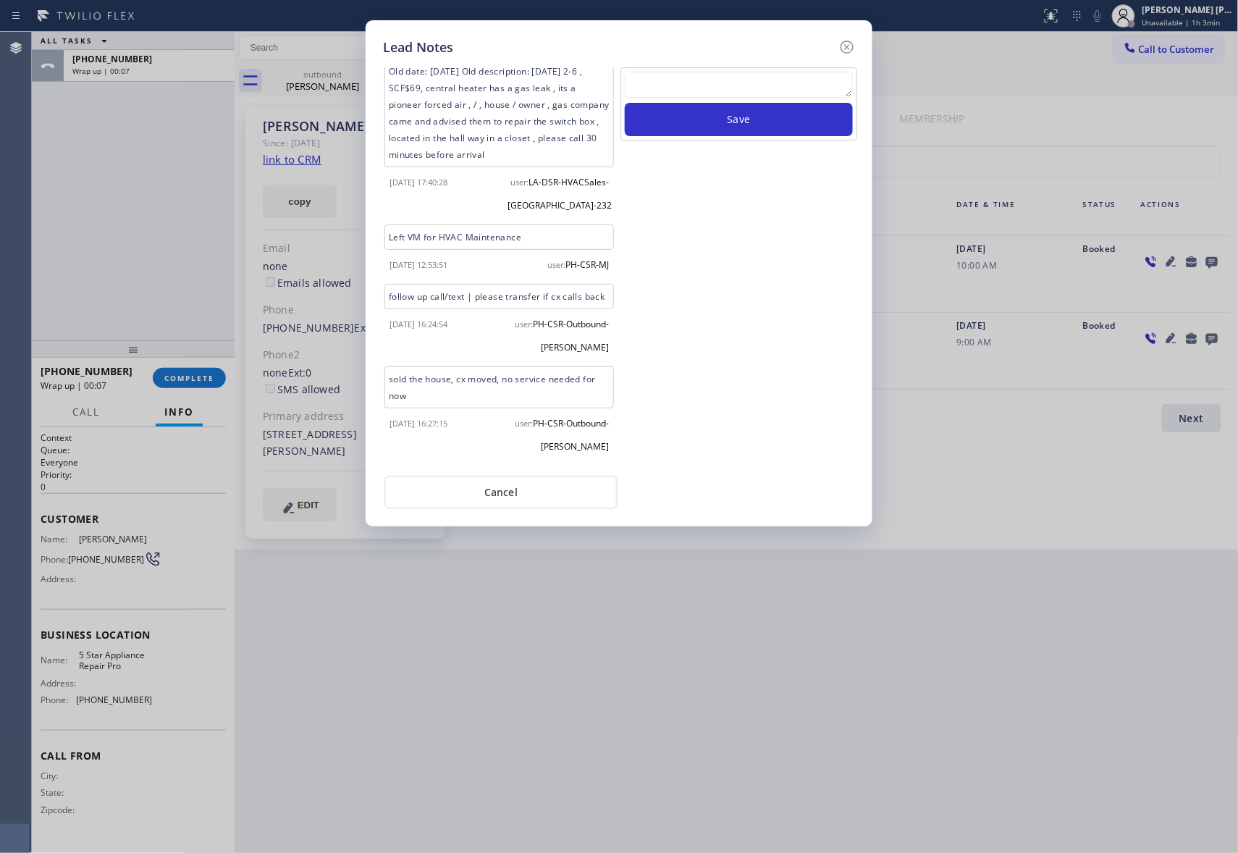
scroll to position [20, 0]
click at [844, 47] on icon at bounding box center [847, 46] width 17 height 17
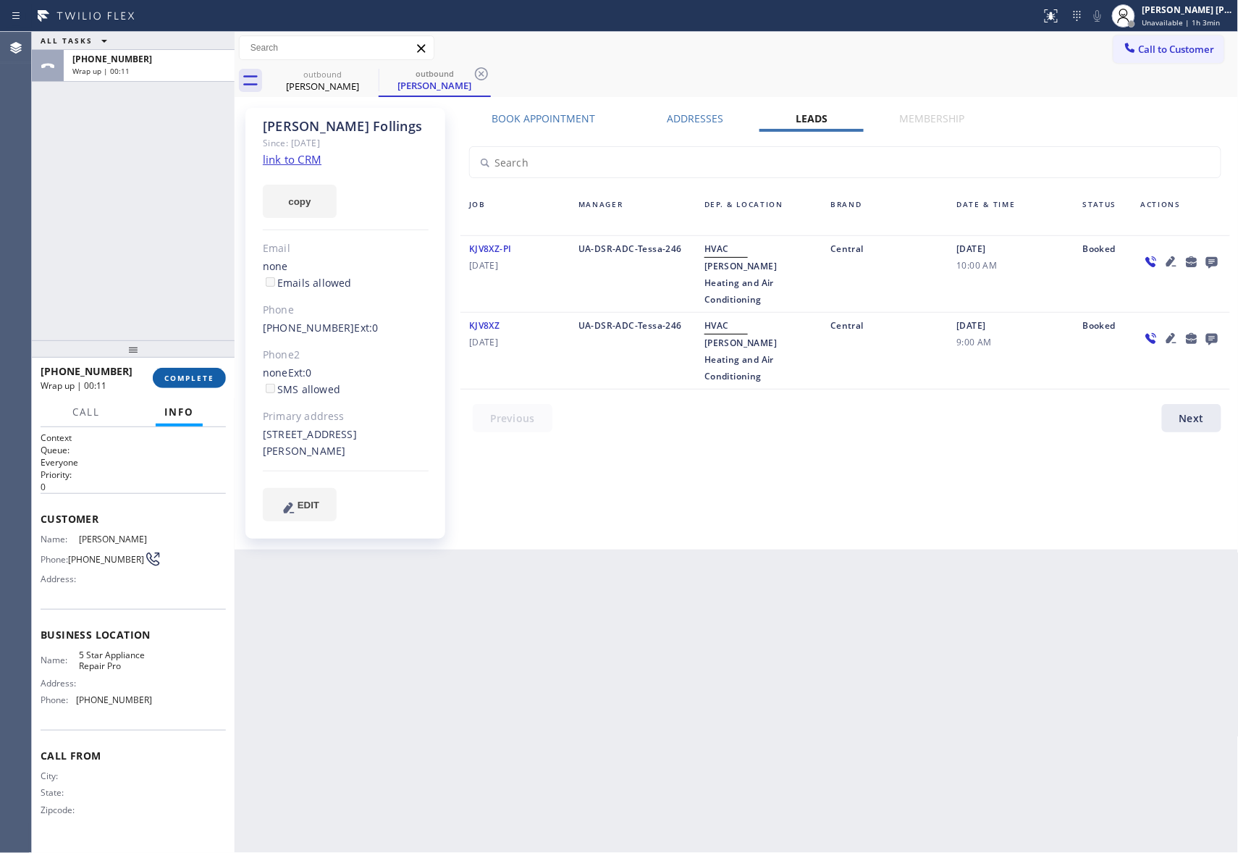
click at [196, 390] on div "[PHONE_NUMBER] Wrap up | 00:11 COMPLETE" at bounding box center [133, 378] width 185 height 38
click at [197, 377] on span "COMPLETE" at bounding box center [189, 378] width 50 height 10
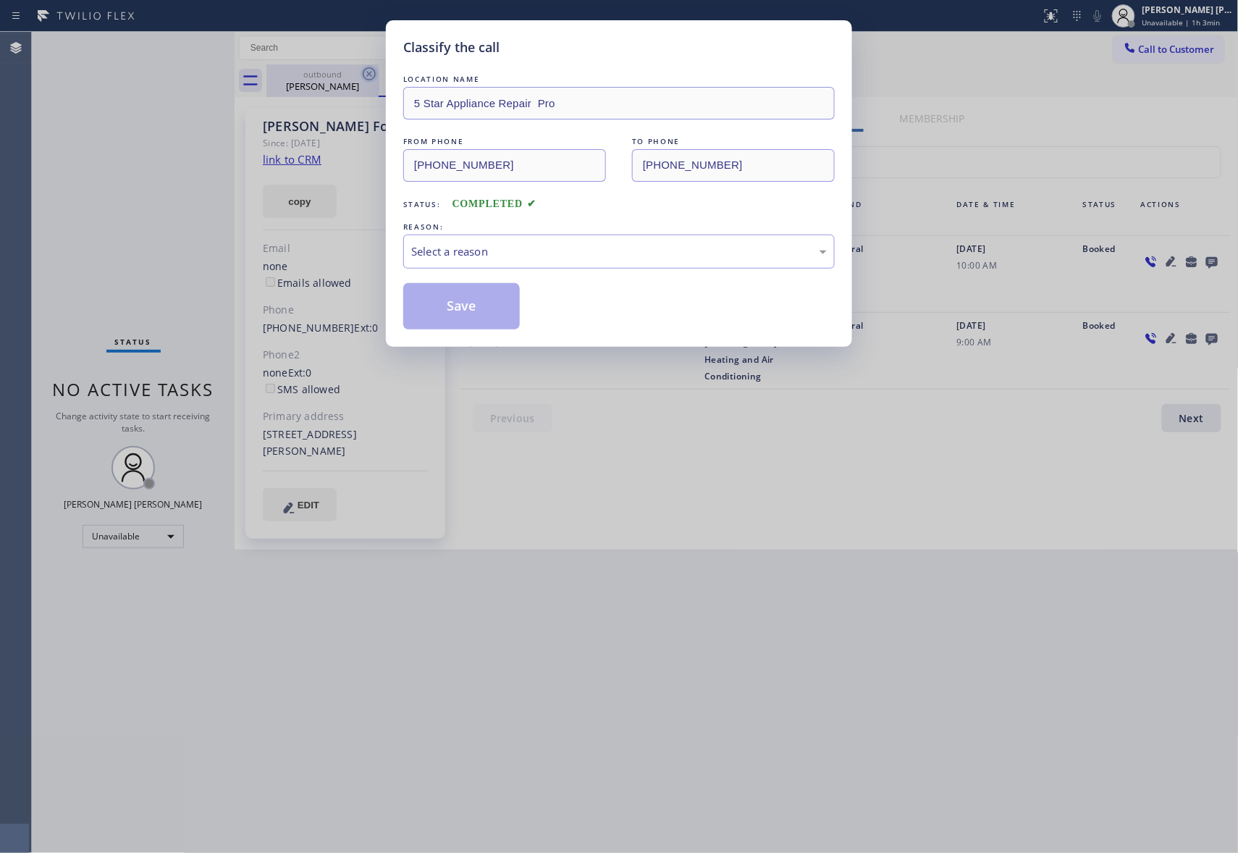
click at [374, 76] on div "Classify the call LOCATION NAME 5 Star Appliance Repair Pro FROM PHONE [PHONE_N…" at bounding box center [619, 426] width 1238 height 853
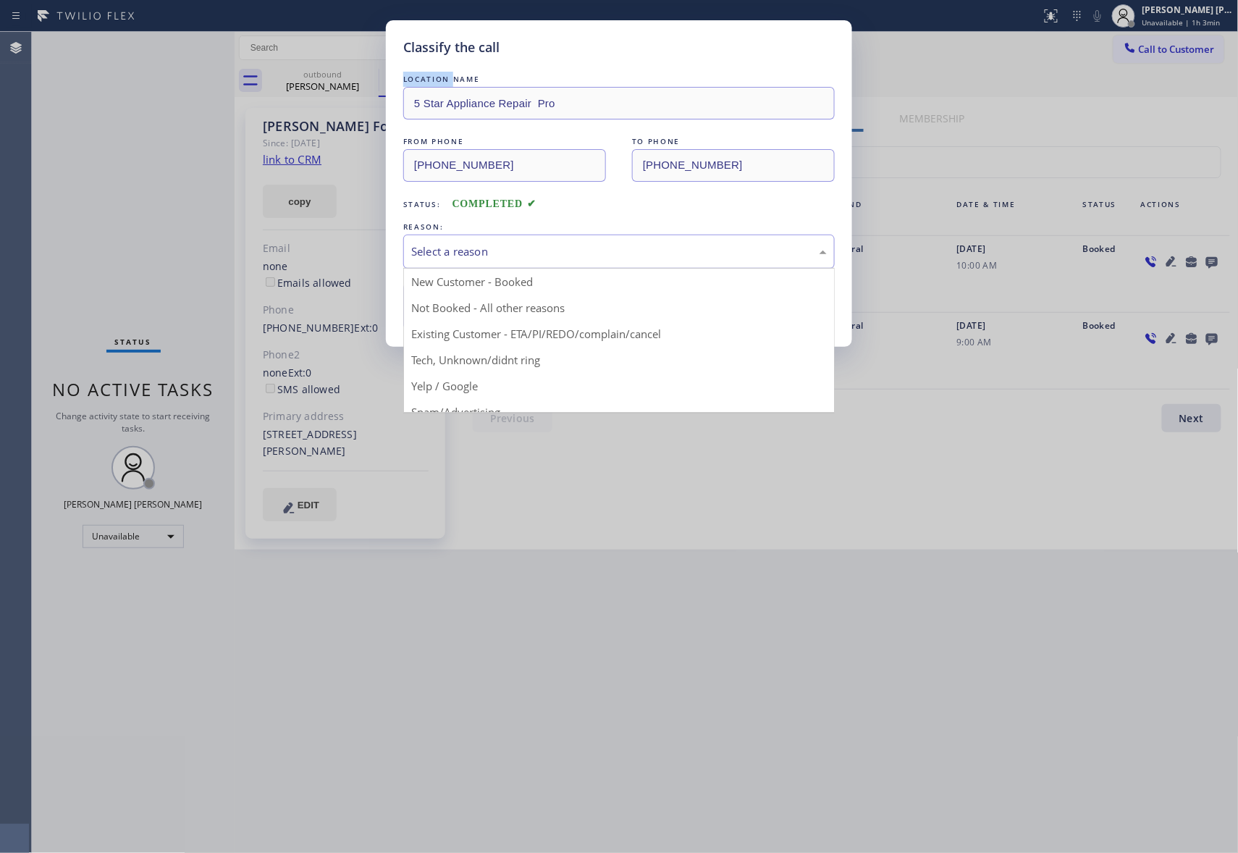
click at [522, 239] on div "Select a reason" at bounding box center [619, 252] width 432 height 34
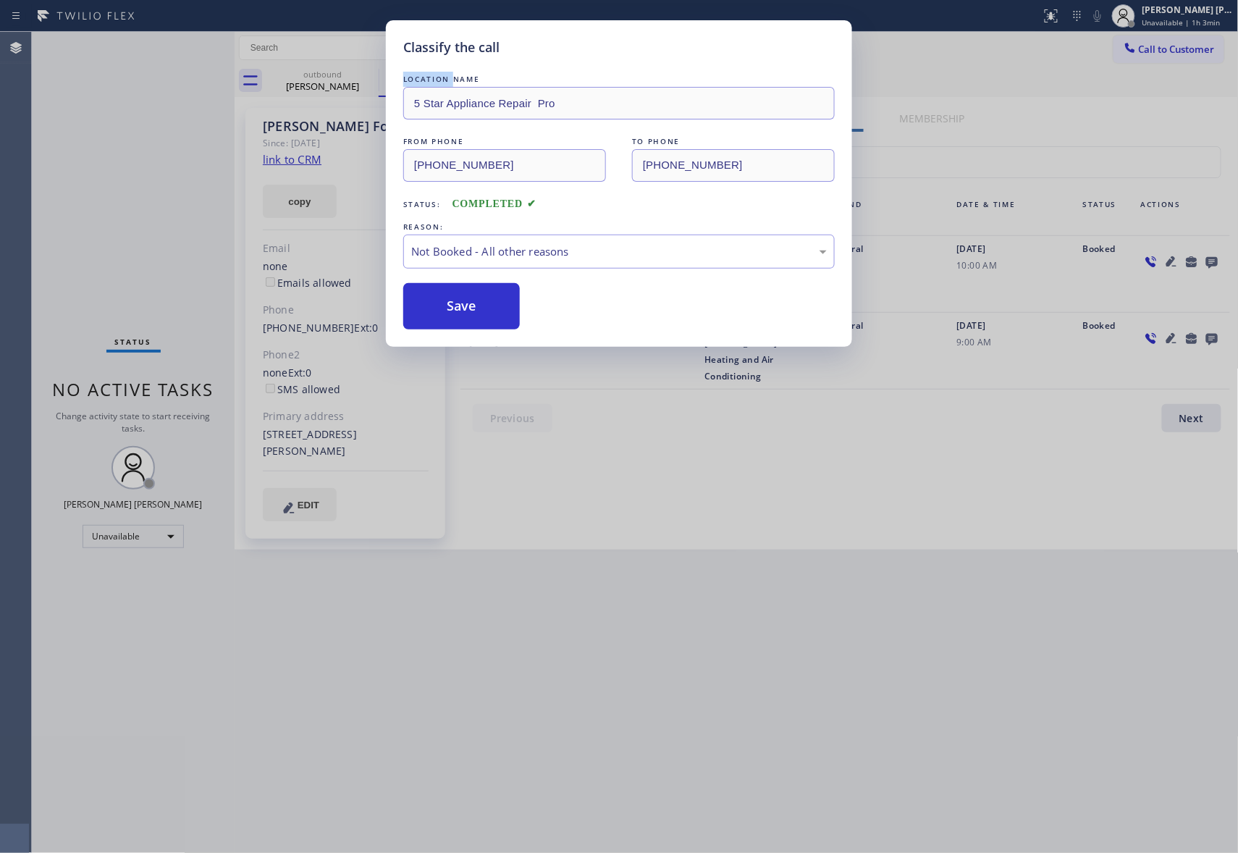
click at [452, 308] on button "Save" at bounding box center [461, 306] width 117 height 46
drag, startPoint x: 452, startPoint y: 308, endPoint x: 330, endPoint y: 108, distance: 234.6
click at [452, 305] on button "Save" at bounding box center [461, 306] width 117 height 46
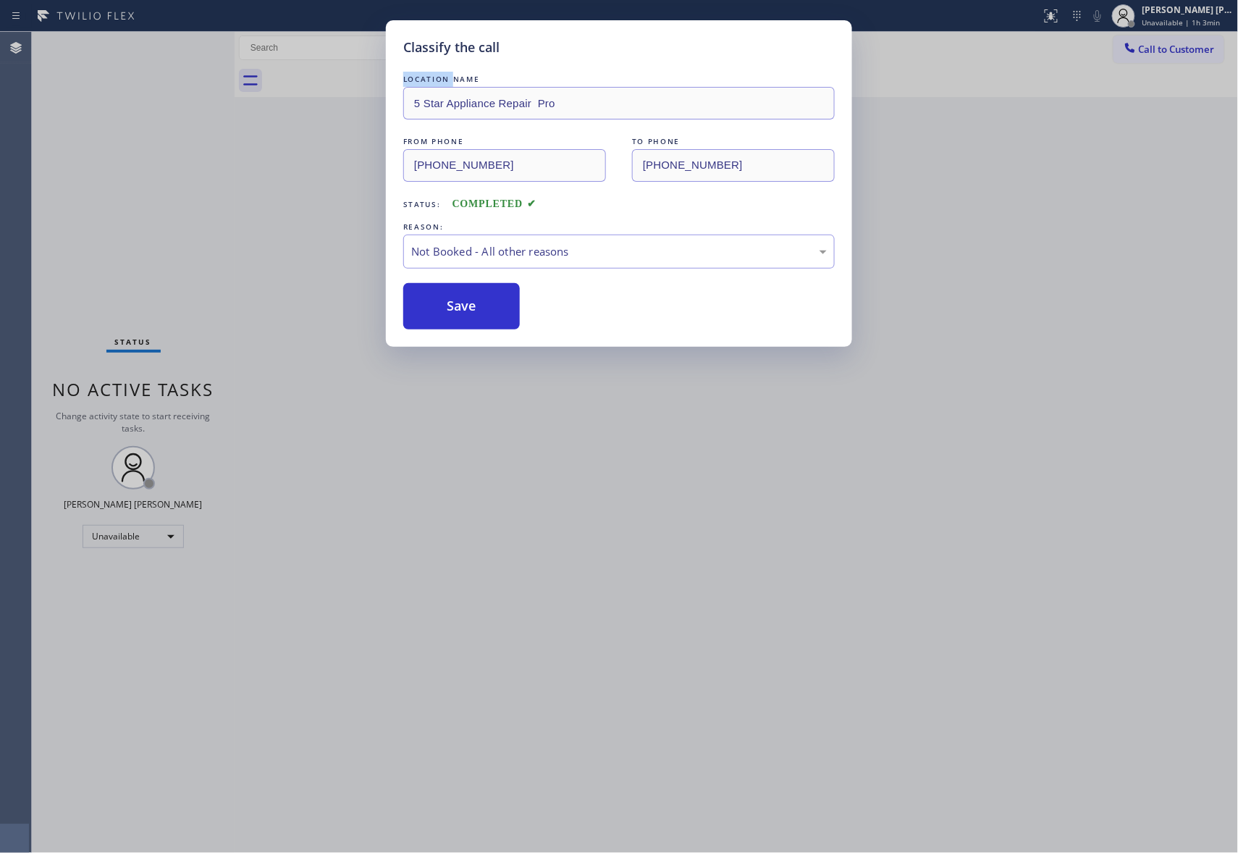
click at [320, 77] on div "Classify the call LOCATION NAME 5 Star Appliance Repair Pro FROM PHONE [PHONE_N…" at bounding box center [619, 426] width 1238 height 853
click at [320, 77] on div "Classify the call LOCATION NAME 5 Star Appliance Repair Pro FROM PHONE [PHONE_N…" at bounding box center [635, 442] width 1206 height 821
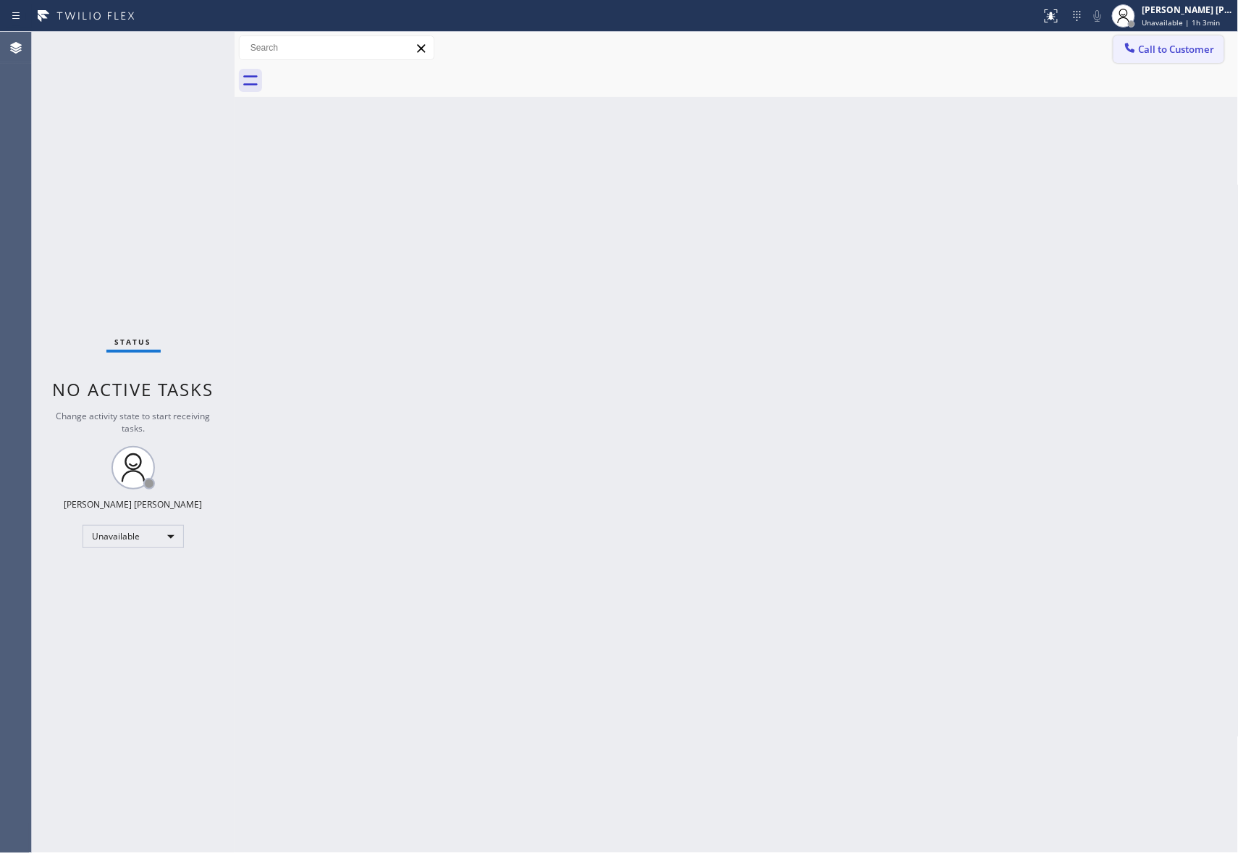
click at [1188, 56] on button "Call to Customer" at bounding box center [1169, 49] width 111 height 28
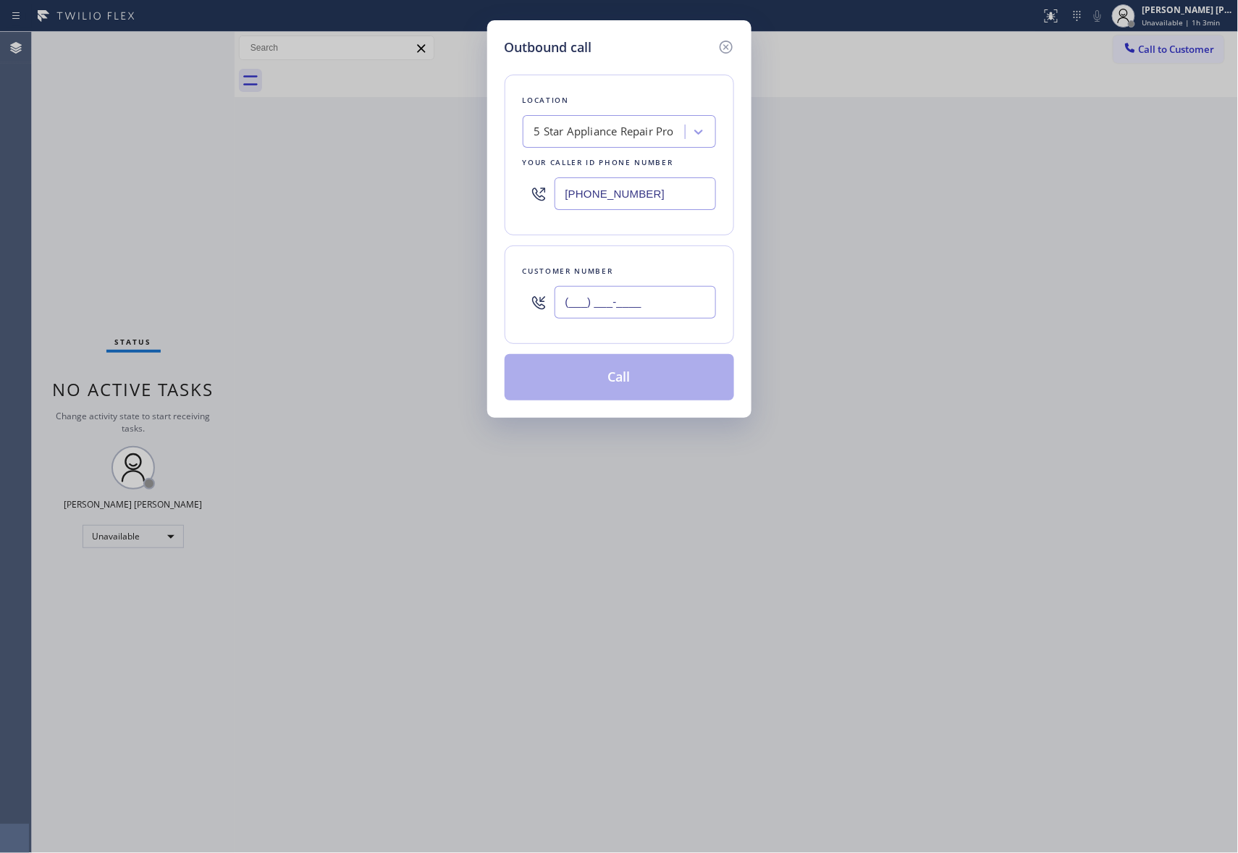
click at [627, 303] on input "(___) ___-____" at bounding box center [635, 302] width 161 height 33
paste input "310) 795-0202"
type input "[PHONE_NUMBER]"
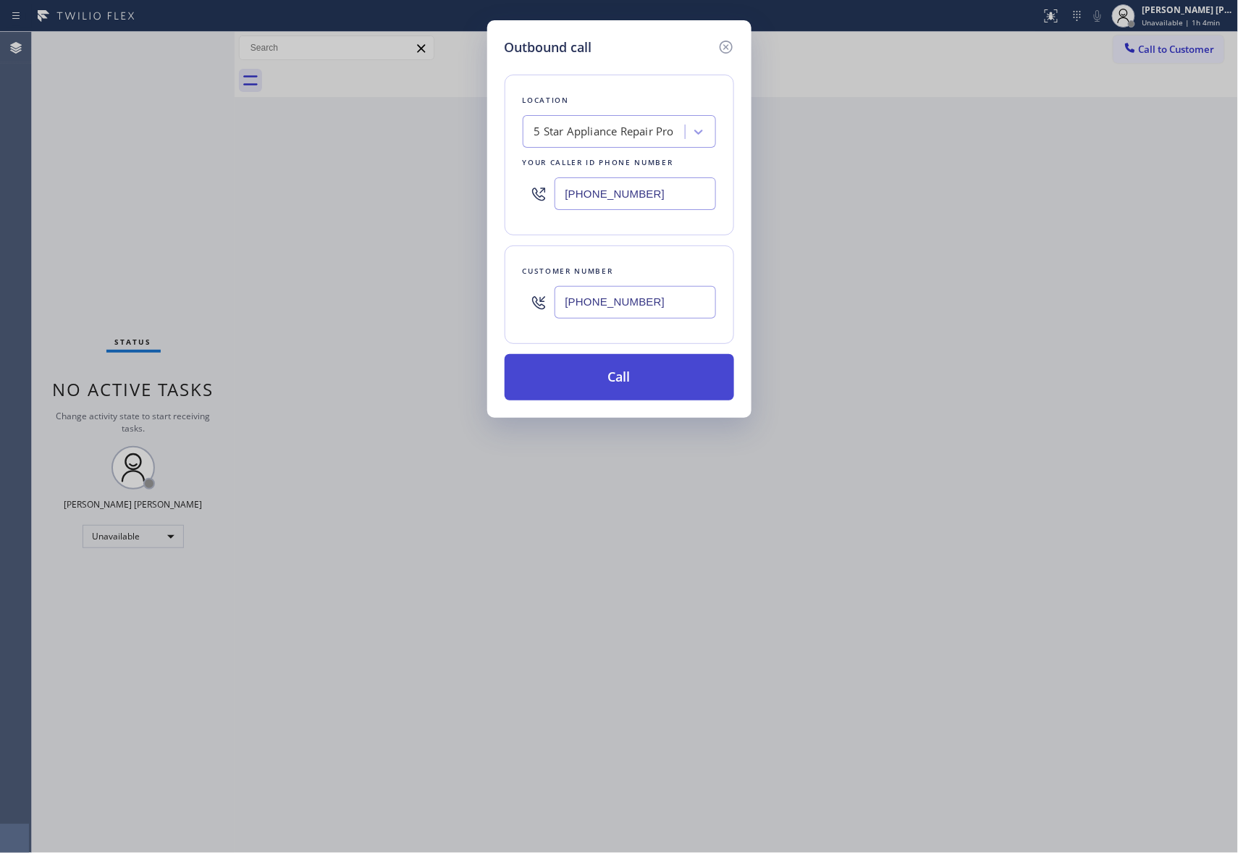
click at [639, 366] on button "Call" at bounding box center [620, 377] width 230 height 46
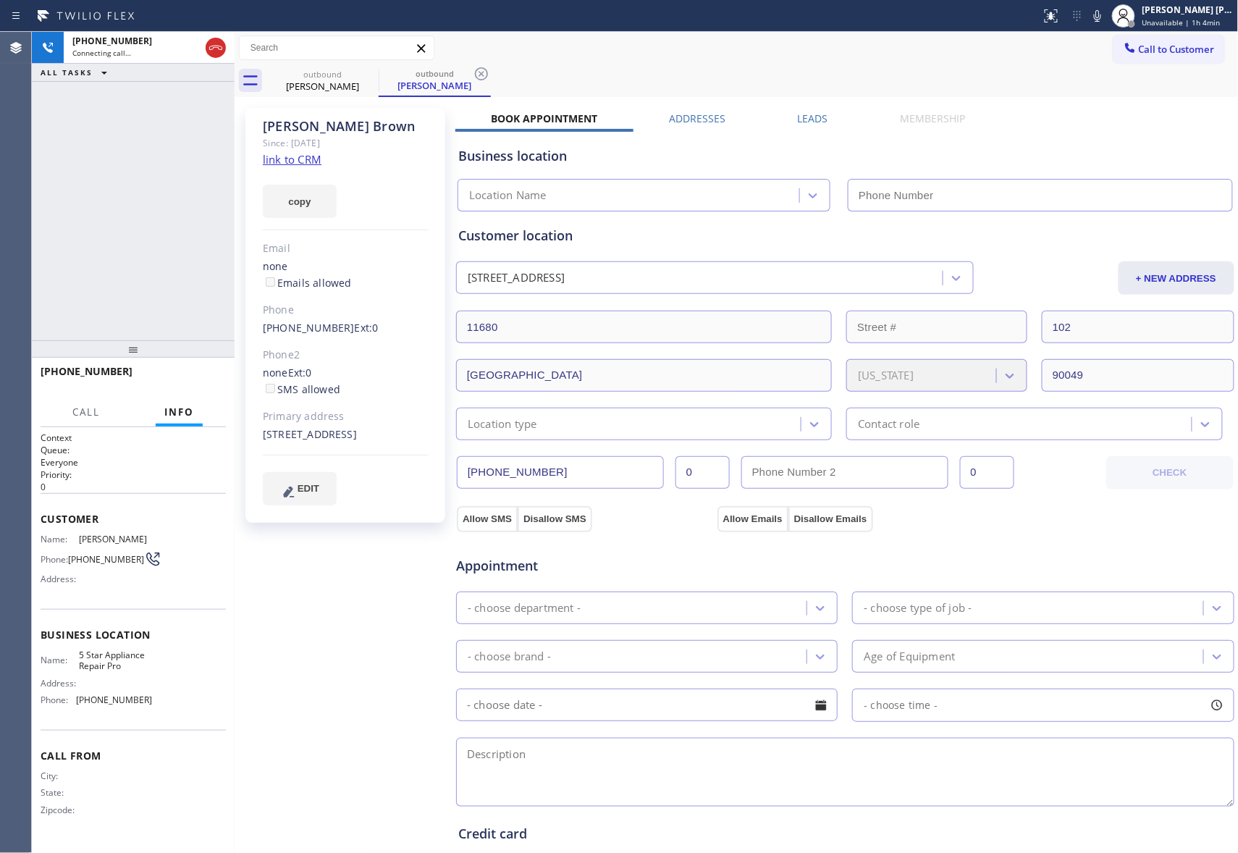
type input "[PHONE_NUMBER]"
click at [798, 122] on label "Leads" at bounding box center [813, 119] width 30 height 14
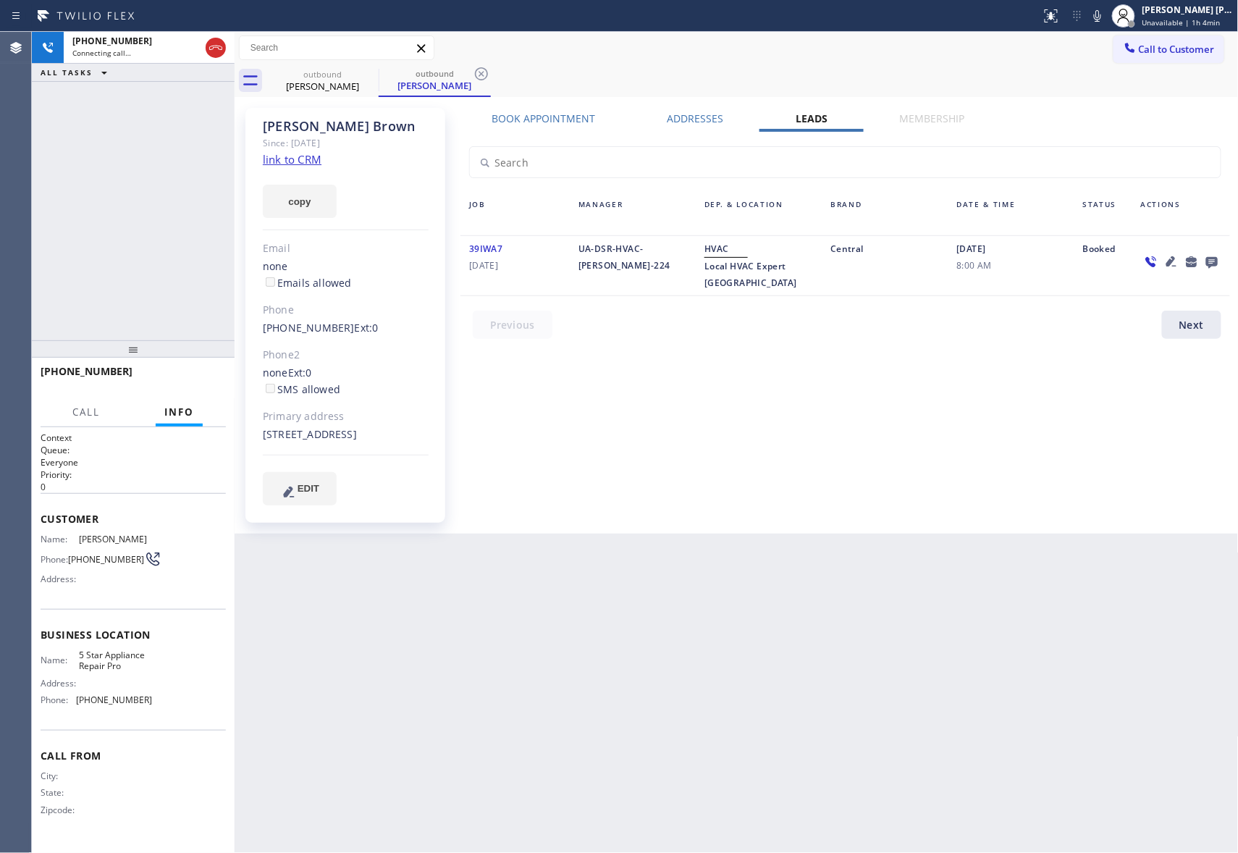
click at [1206, 270] on icon at bounding box center [1211, 262] width 17 height 18
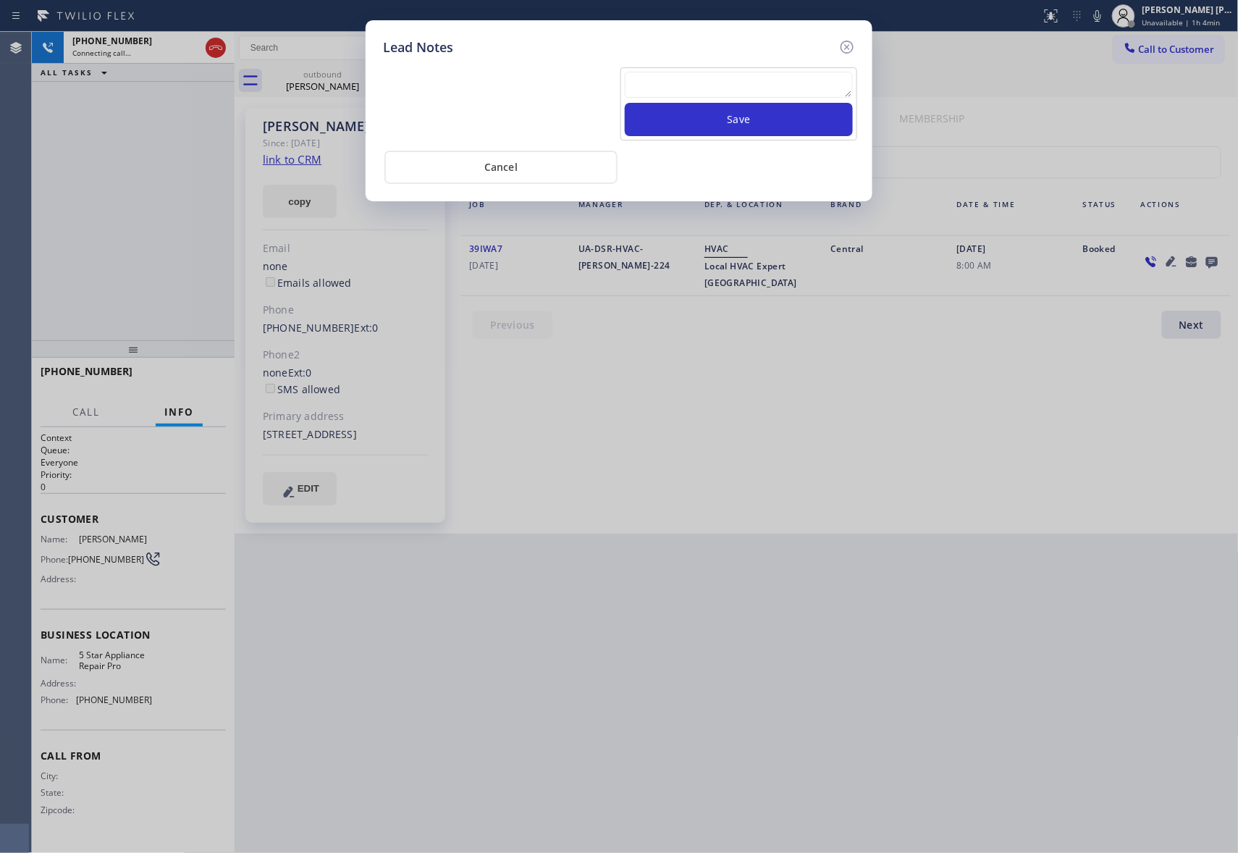
click at [686, 84] on textarea at bounding box center [739, 85] width 228 height 26
paste textarea "VM | please transfer if cx calls back"
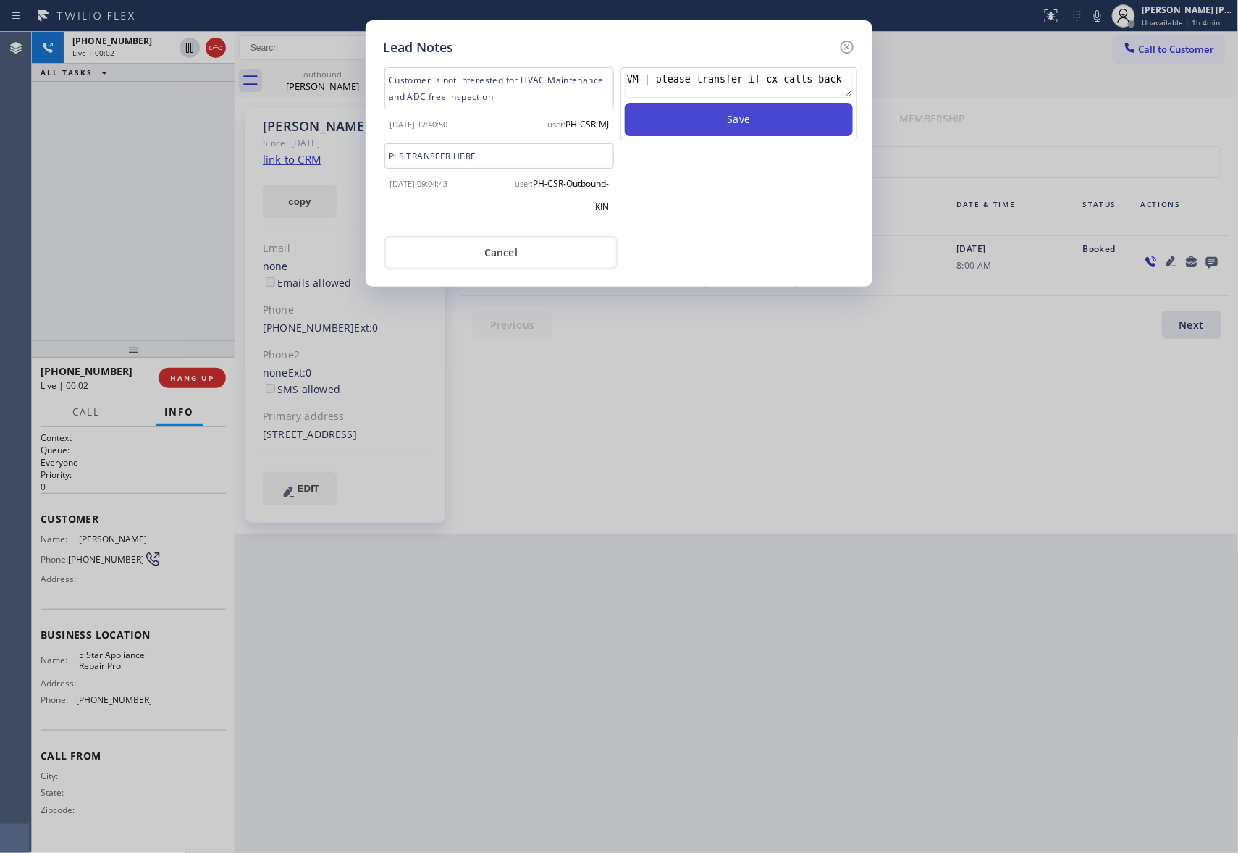
type textarea "VM | please transfer if cx calls back"
click at [768, 113] on button "Save" at bounding box center [739, 119] width 228 height 33
click at [847, 47] on icon at bounding box center [847, 47] width 13 height 13
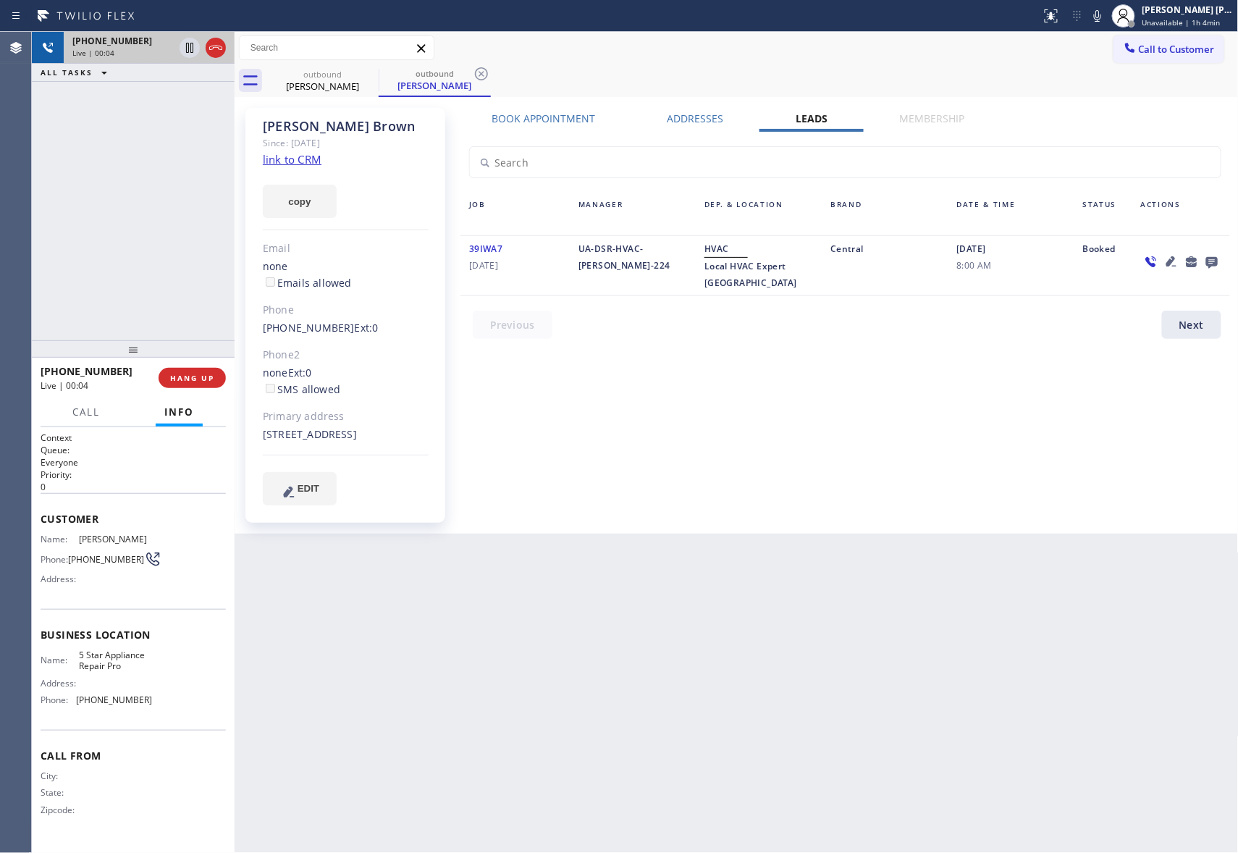
drag, startPoint x: 207, startPoint y: 51, endPoint x: 226, endPoint y: 49, distance: 18.9
click at [207, 50] on icon at bounding box center [215, 47] width 17 height 17
click at [374, 74] on icon at bounding box center [369, 73] width 13 height 13
click at [475, 74] on icon at bounding box center [481, 73] width 13 height 13
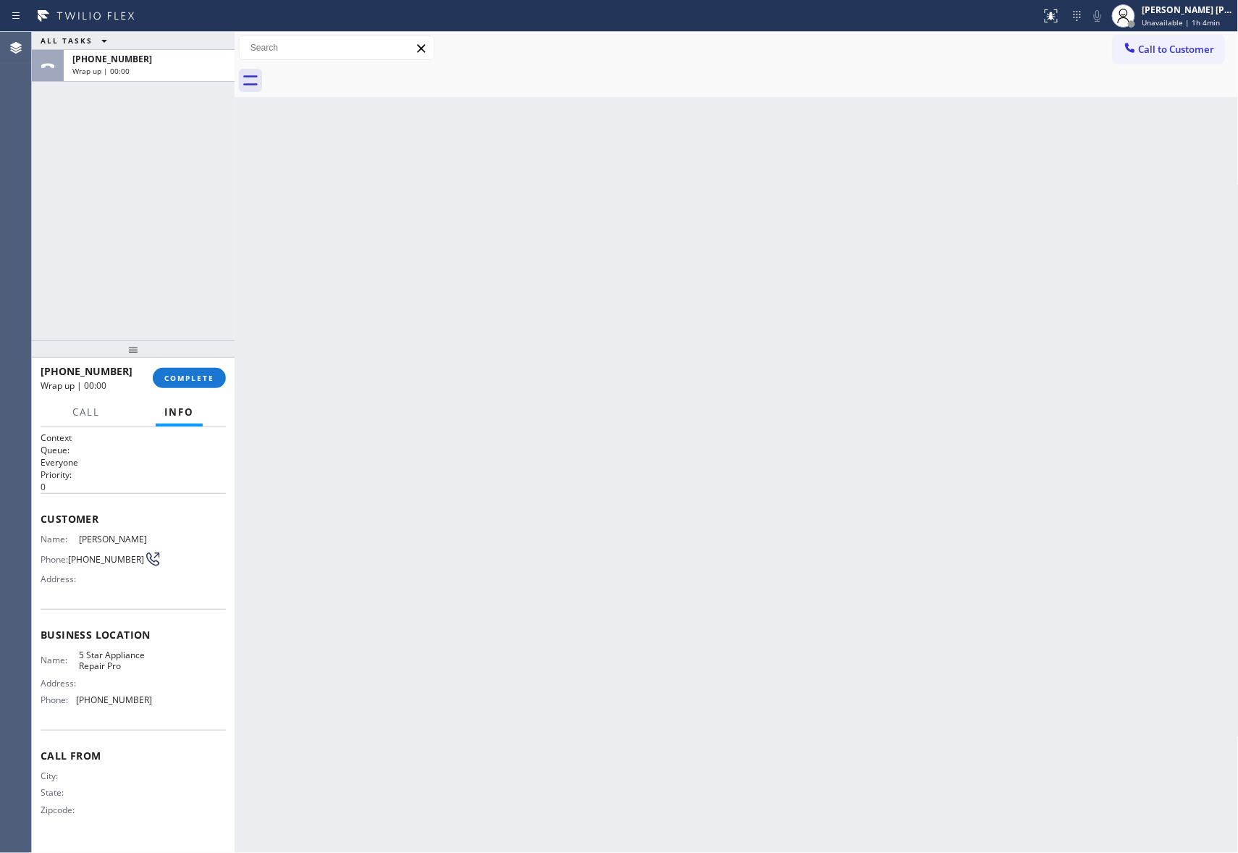
click at [372, 74] on div at bounding box center [752, 80] width 972 height 33
drag, startPoint x: 372, startPoint y: 73, endPoint x: 219, endPoint y: 361, distance: 325.9
click at [371, 73] on div at bounding box center [752, 80] width 972 height 33
click at [200, 383] on button "COMPLETE" at bounding box center [189, 378] width 73 height 20
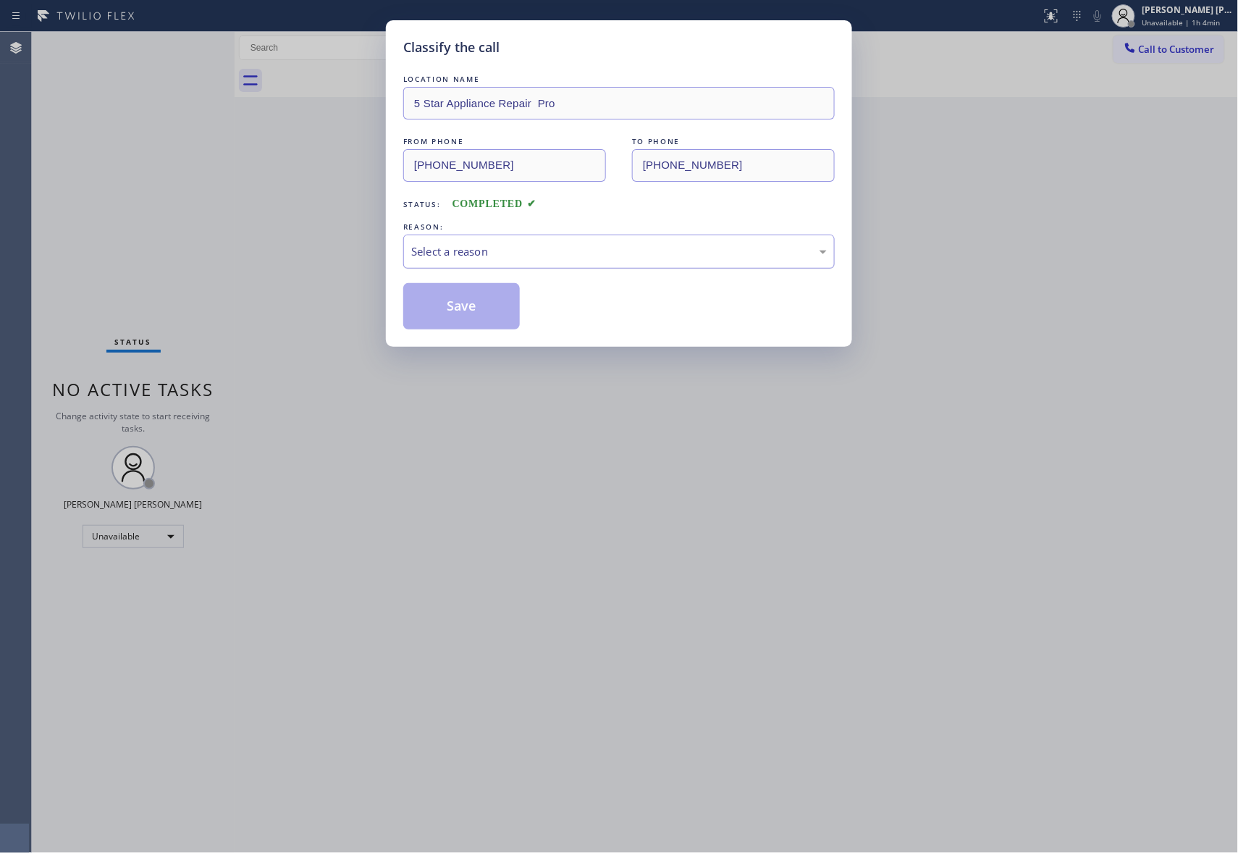
drag, startPoint x: 662, startPoint y: 259, endPoint x: 653, endPoint y: 259, distance: 8.7
click at [660, 259] on div "Select a reason" at bounding box center [619, 251] width 416 height 17
click at [465, 308] on button "Save" at bounding box center [461, 306] width 117 height 46
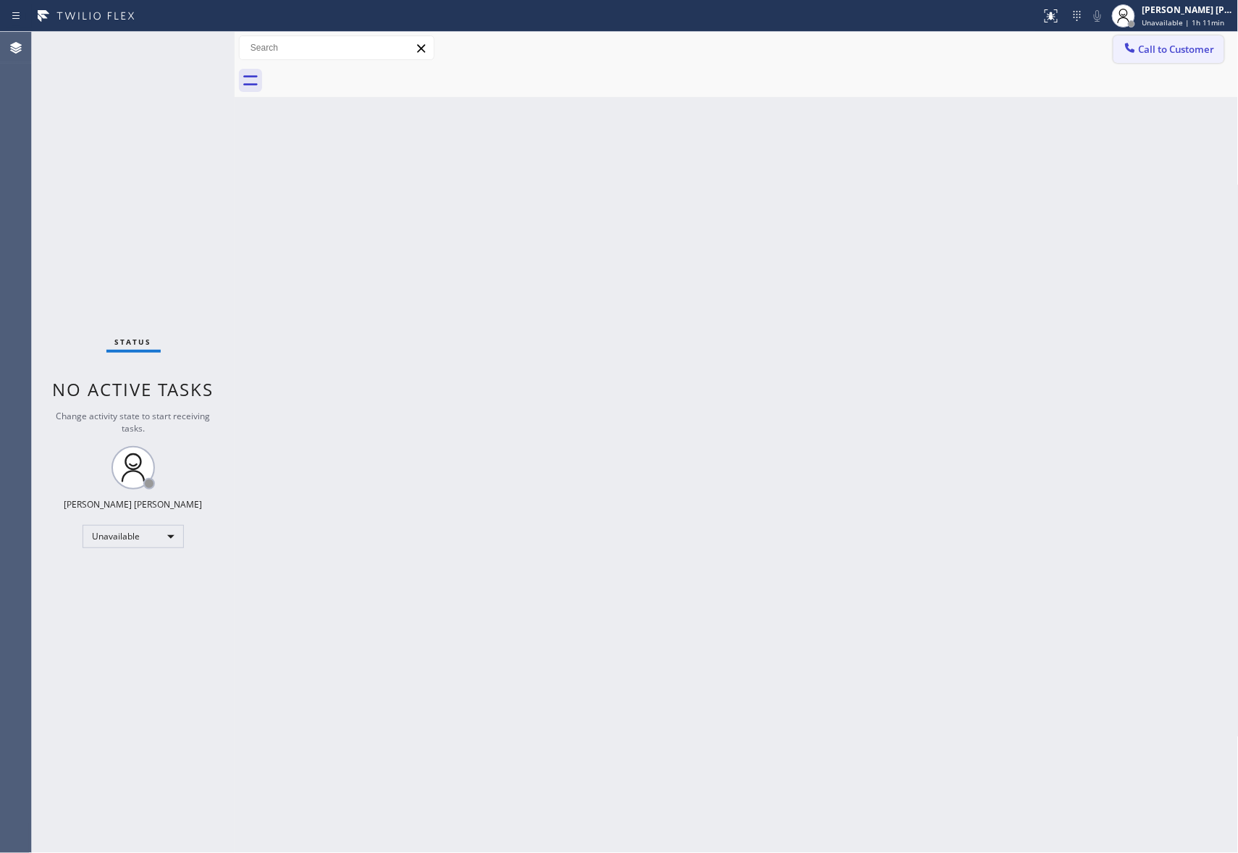
click at [1174, 44] on span "Call to Customer" at bounding box center [1177, 49] width 76 height 13
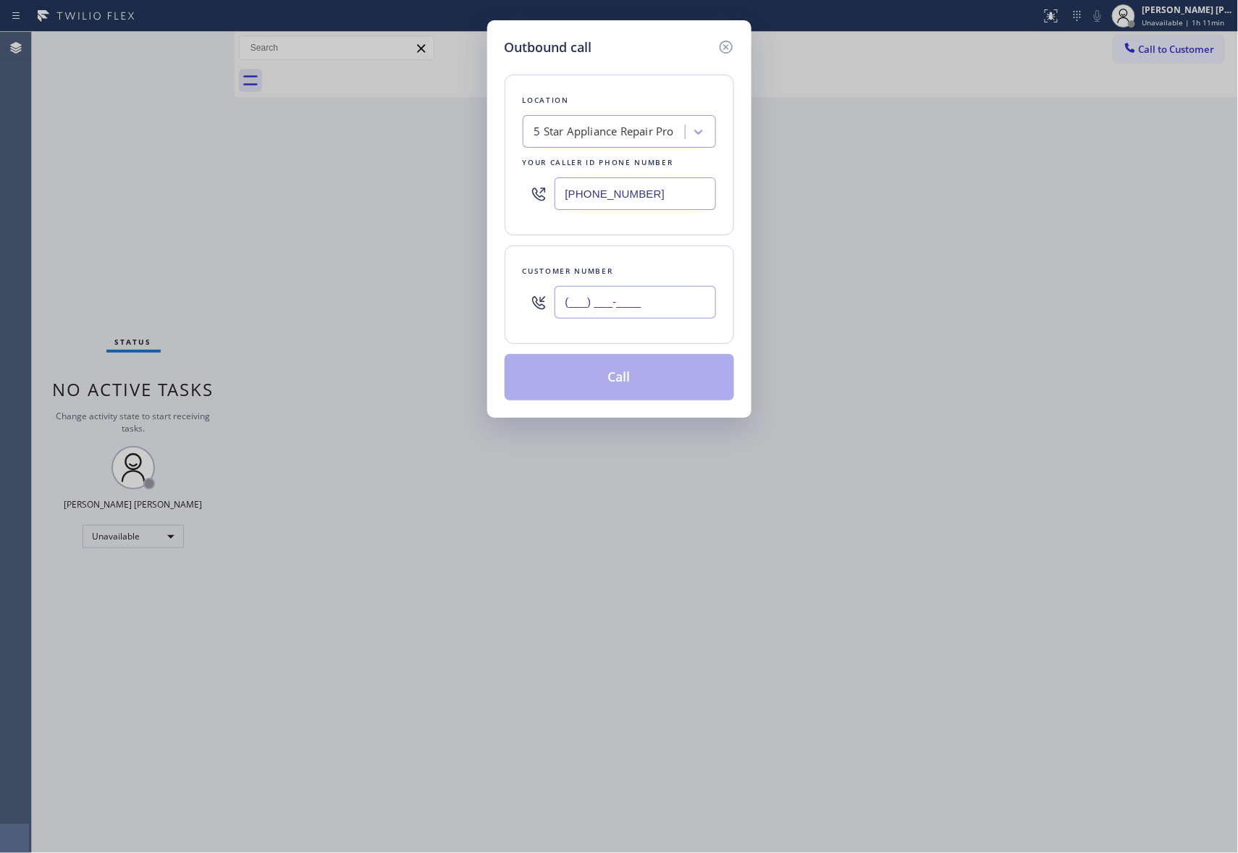
click at [666, 298] on input "(___) ___-____" at bounding box center [635, 302] width 161 height 33
paste input "310) 498-2578"
type input "[PHONE_NUMBER]"
click at [657, 386] on button "Call" at bounding box center [620, 377] width 230 height 46
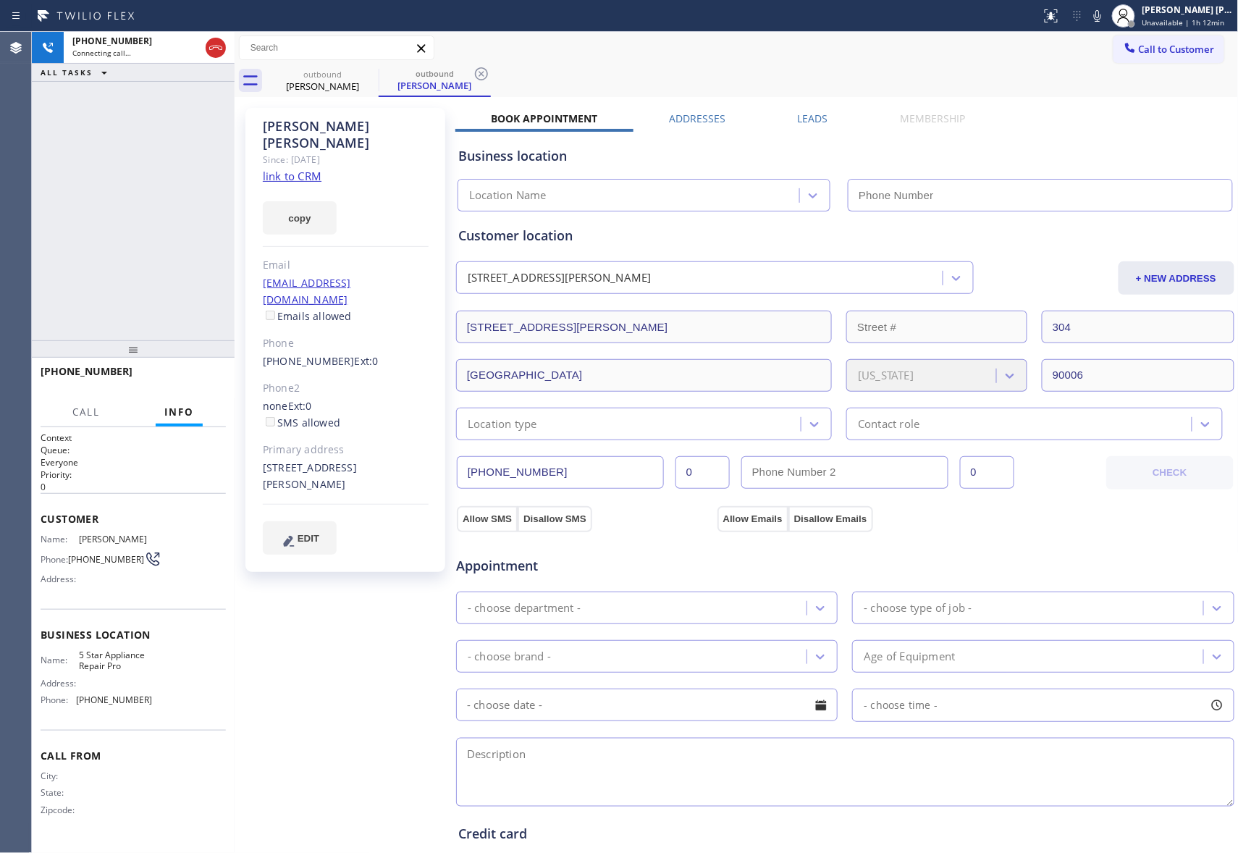
type input "[PHONE_NUMBER]"
click at [198, 382] on span "HANG UP" at bounding box center [192, 378] width 44 height 10
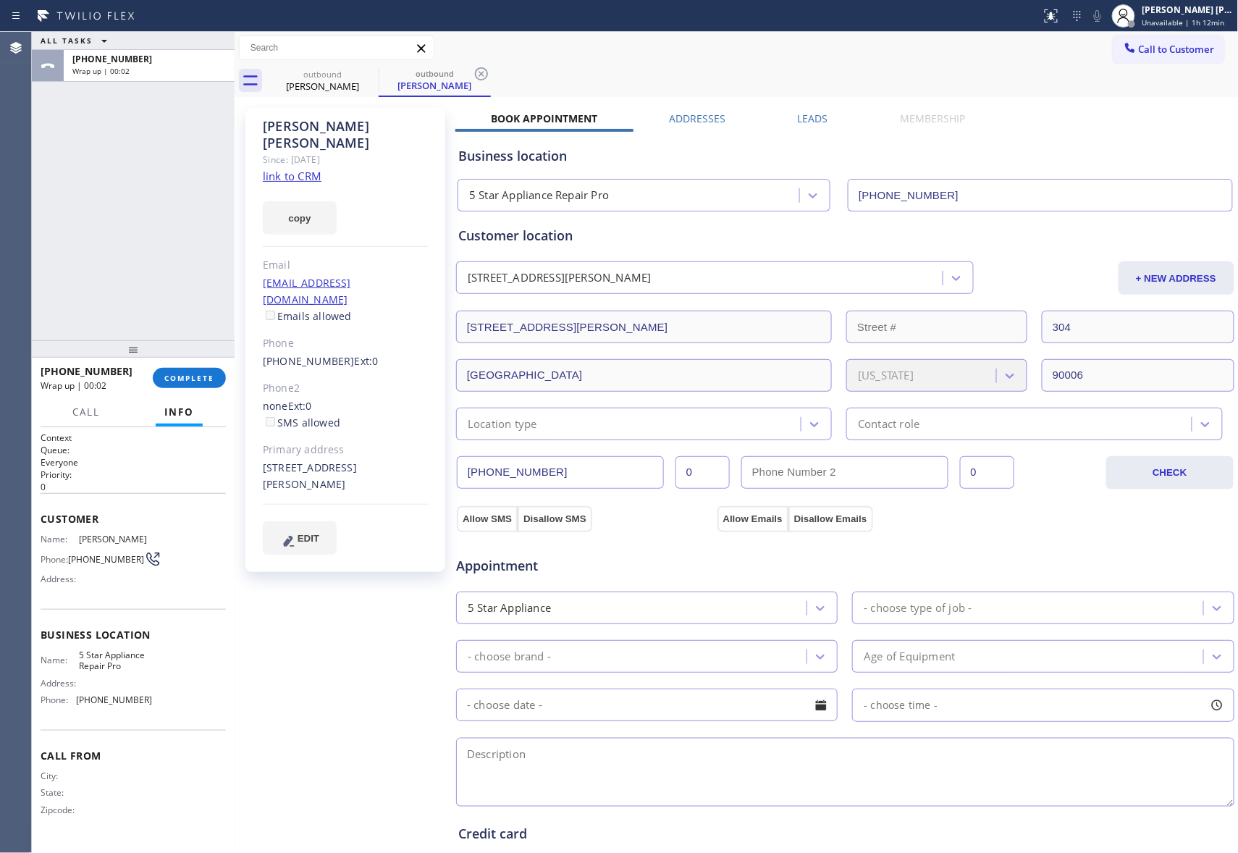
click at [783, 122] on div "Leads" at bounding box center [813, 122] width 102 height 20
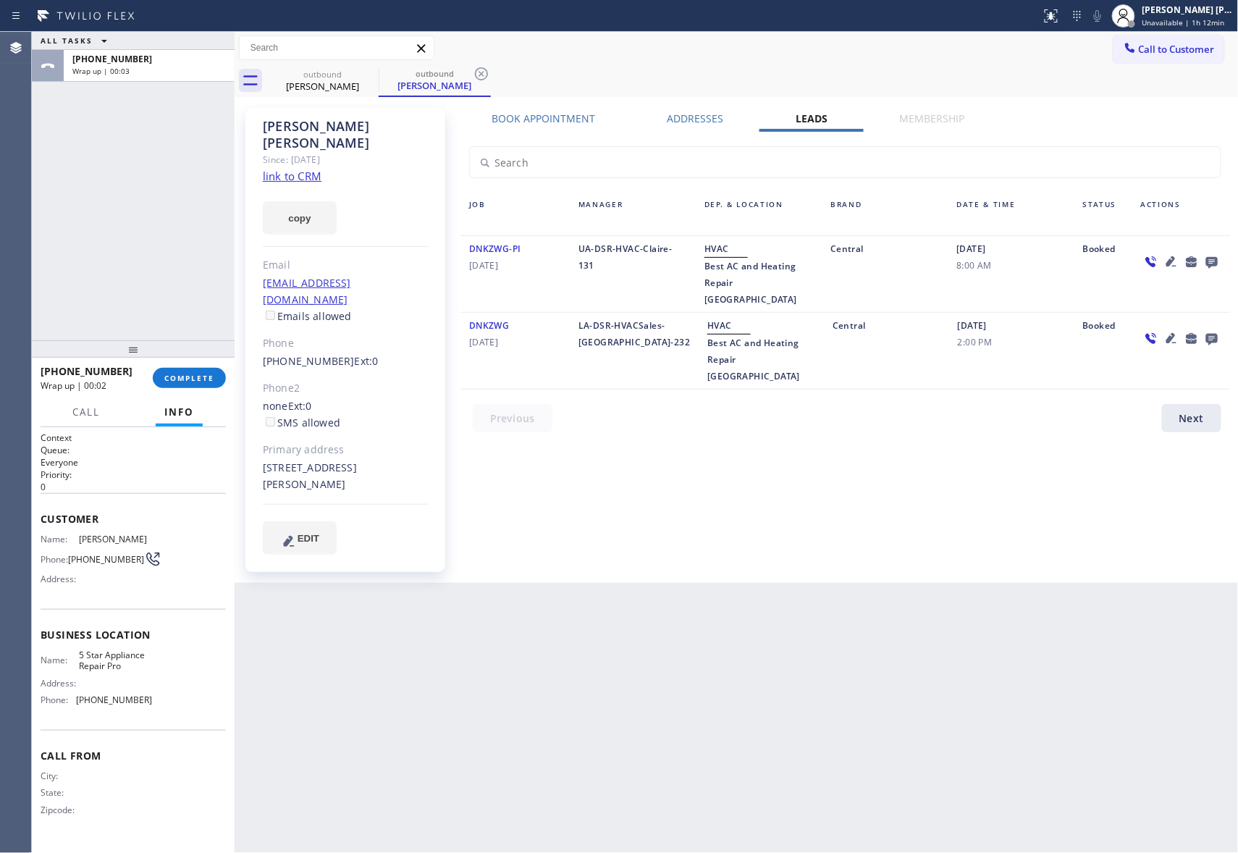
click at [1216, 261] on icon at bounding box center [1212, 263] width 12 height 12
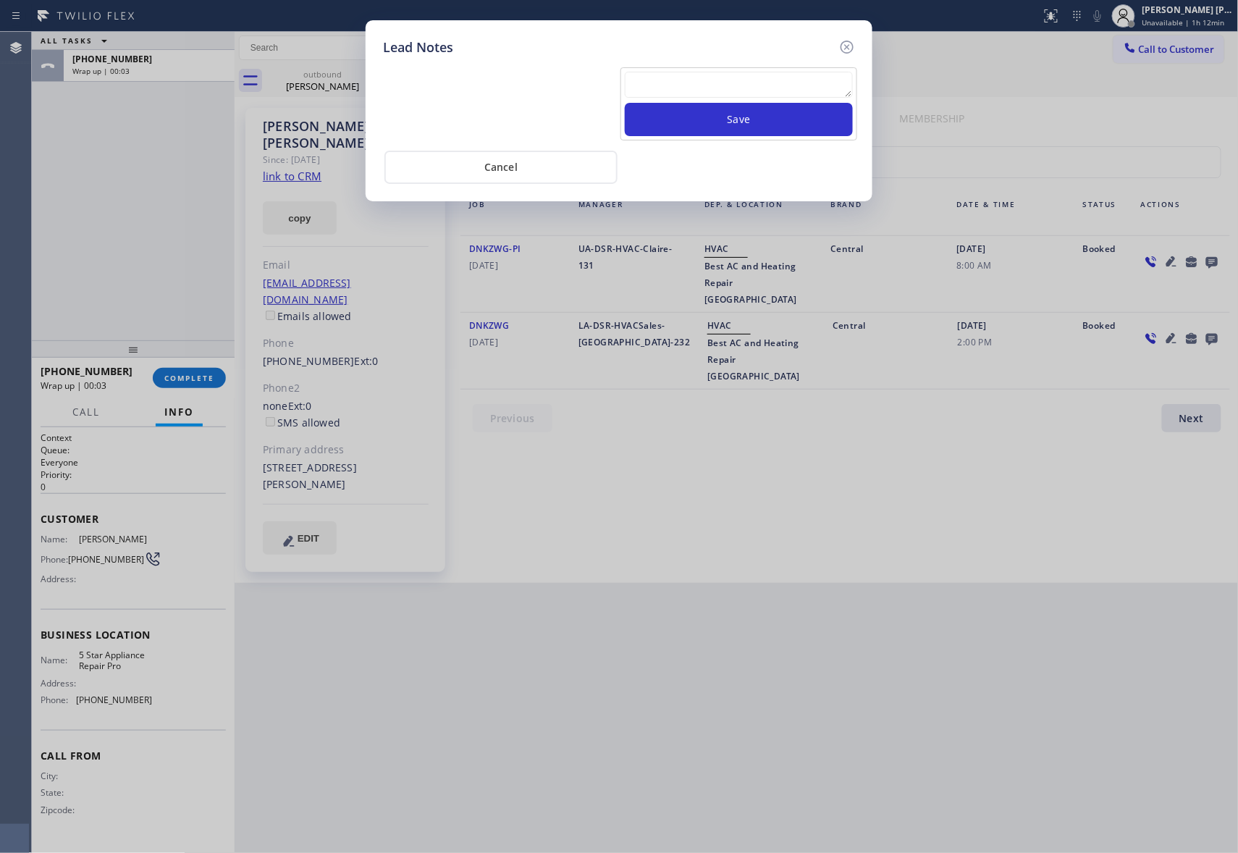
click at [754, 83] on textarea at bounding box center [739, 85] width 228 height 26
paste textarea "VM | please transfer if cx calls back"
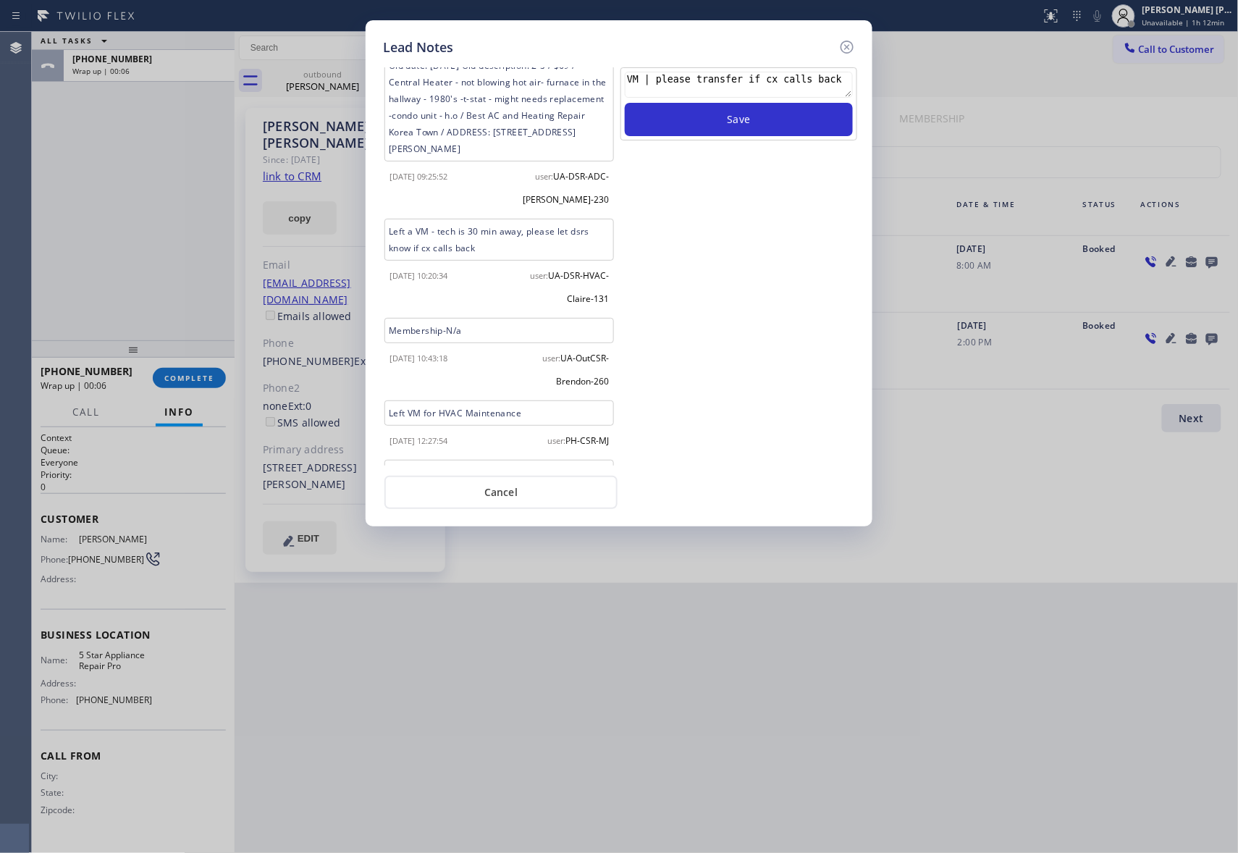
scroll to position [198, 0]
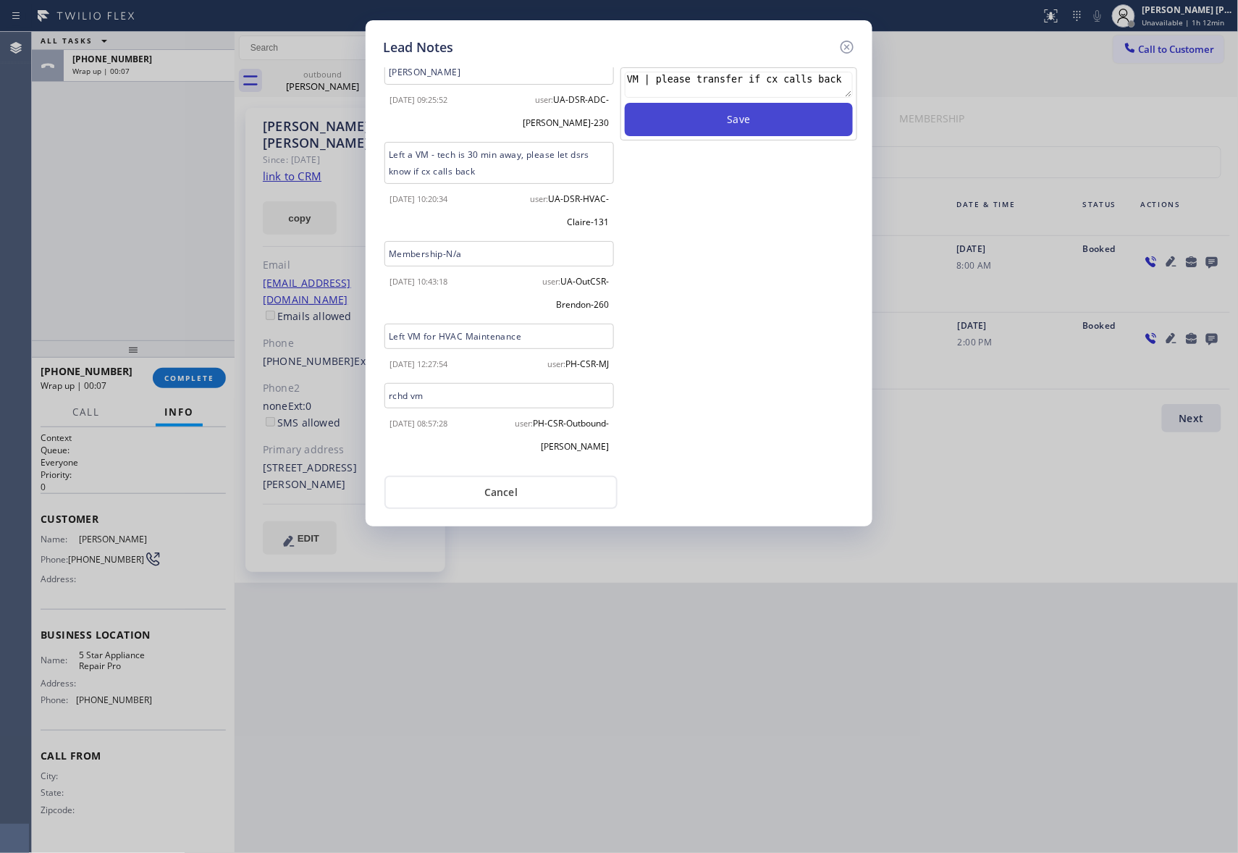
type textarea "VM | please transfer if cx calls back"
click at [783, 119] on button "Save" at bounding box center [739, 119] width 228 height 33
drag, startPoint x: 852, startPoint y: 44, endPoint x: 717, endPoint y: 56, distance: 136.0
click at [852, 43] on icon at bounding box center [847, 46] width 17 height 17
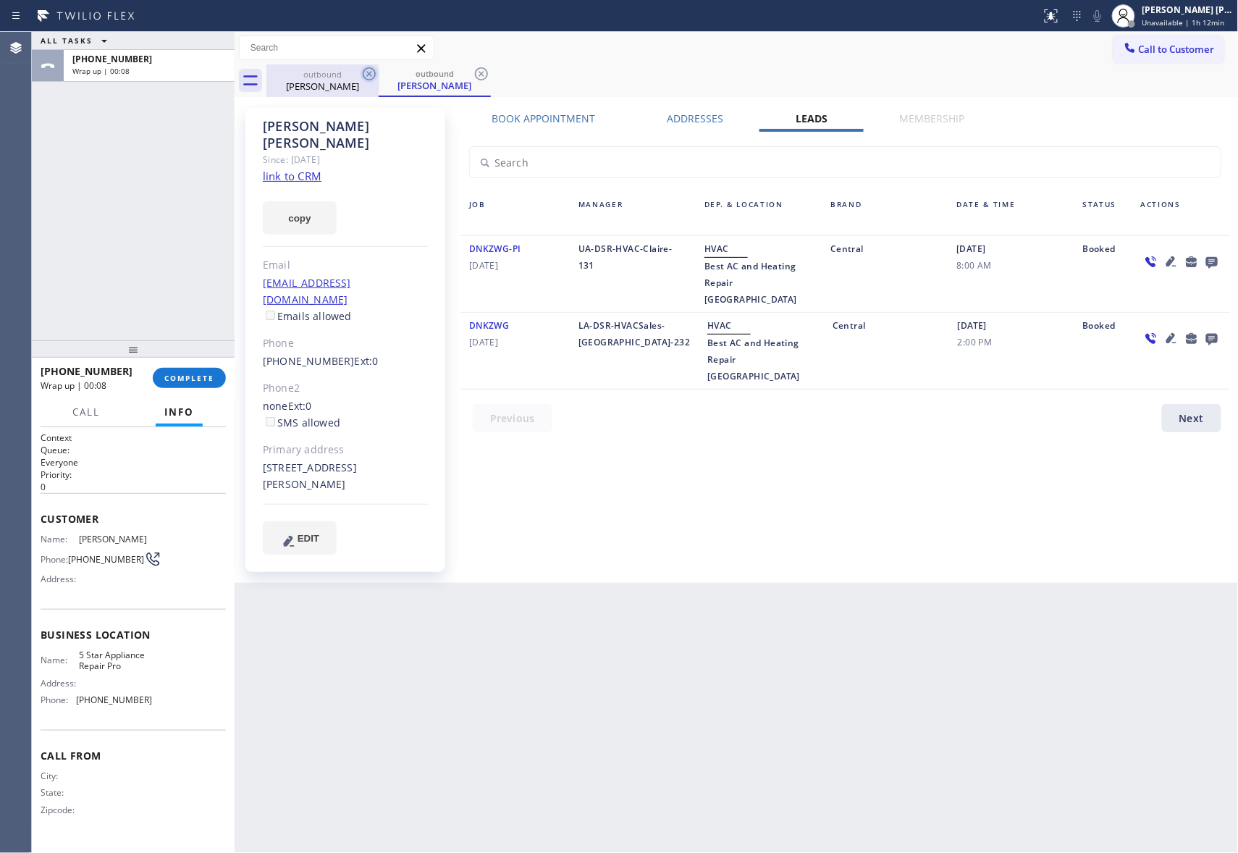
drag, startPoint x: 363, startPoint y: 84, endPoint x: 363, endPoint y: 72, distance: 11.6
click at [363, 83] on div "outbound [PERSON_NAME]" at bounding box center [322, 80] width 112 height 33
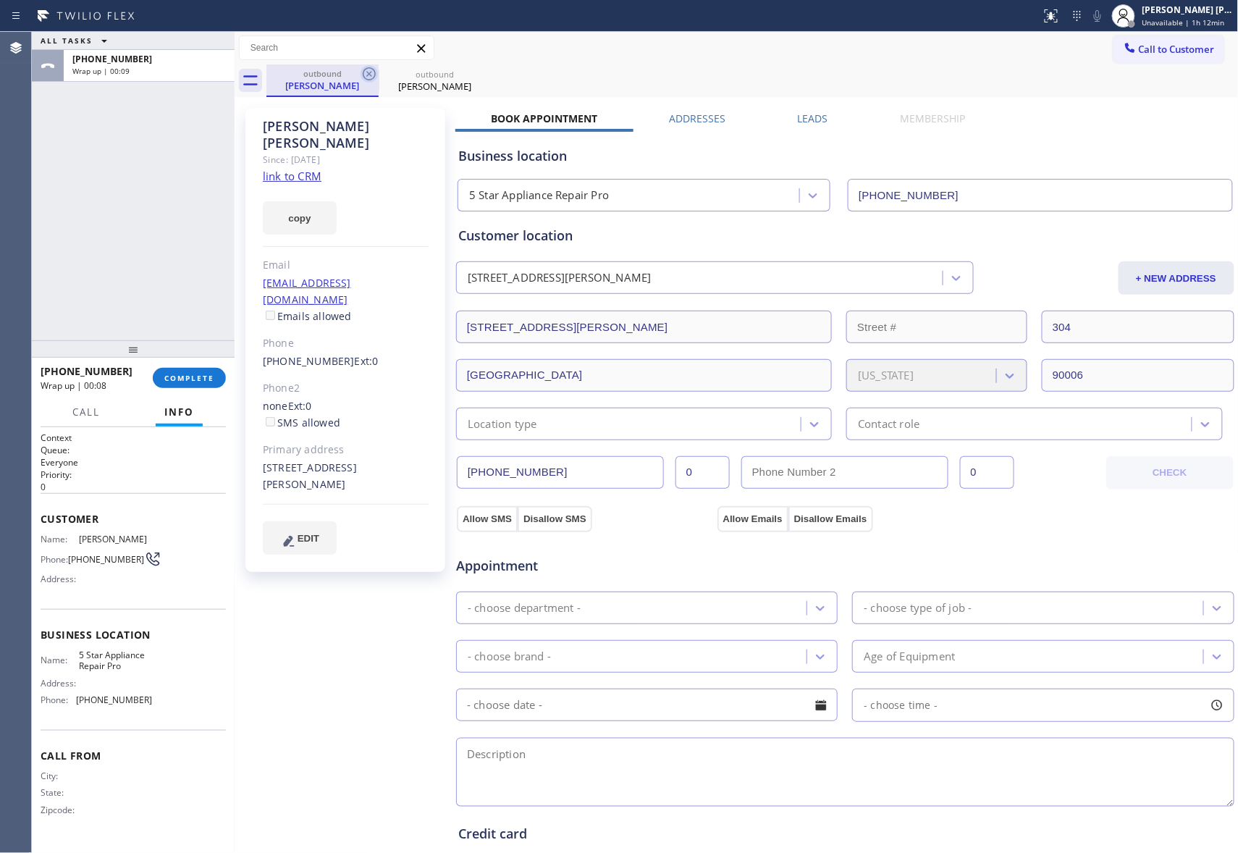
click at [363, 72] on icon at bounding box center [369, 73] width 13 height 13
click at [0, 0] on icon at bounding box center [0, 0] width 0 height 0
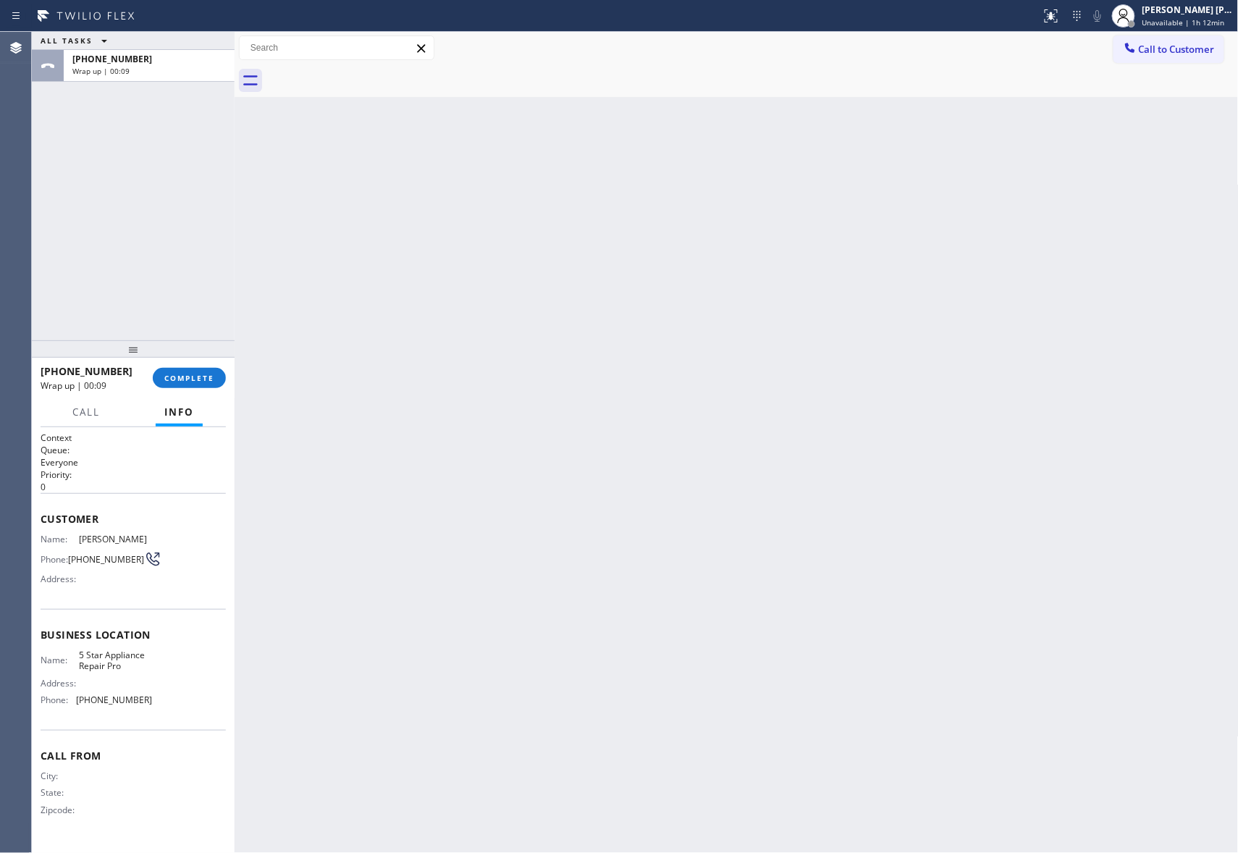
click at [363, 72] on div at bounding box center [752, 80] width 972 height 33
click at [206, 371] on button "COMPLETE" at bounding box center [189, 378] width 73 height 20
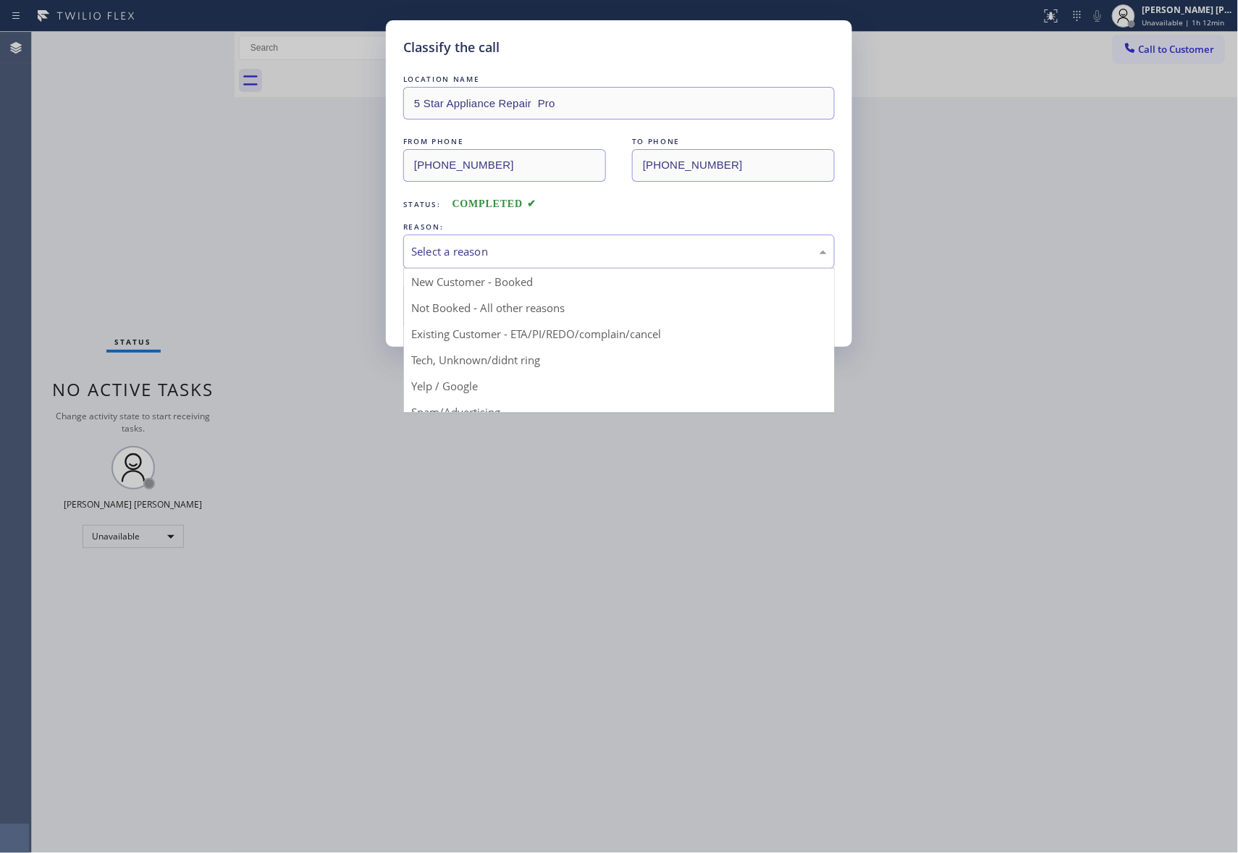
click at [579, 255] on div "Select a reason" at bounding box center [619, 251] width 416 height 17
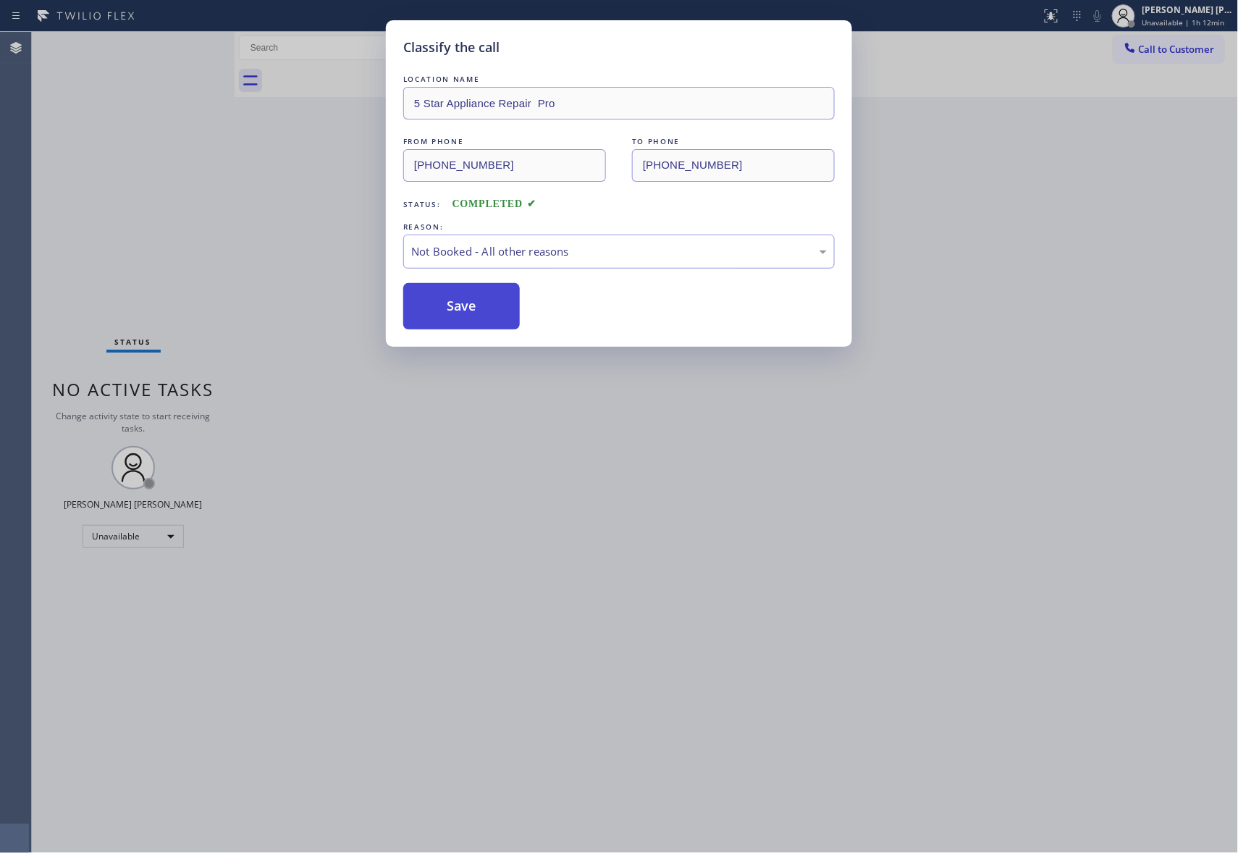
click at [440, 308] on button "Save" at bounding box center [461, 306] width 117 height 46
click at [440, 306] on button "Save" at bounding box center [461, 306] width 117 height 46
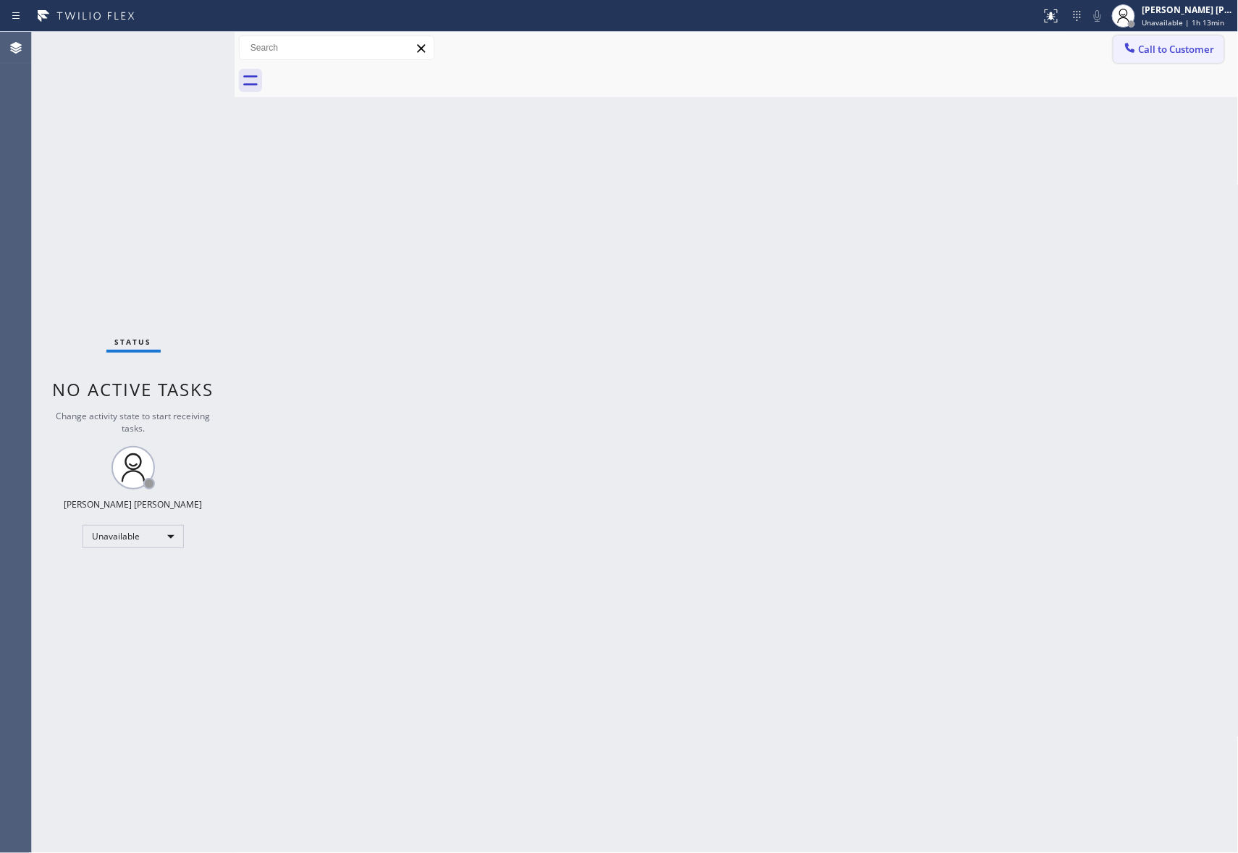
click at [1201, 52] on span "Call to Customer" at bounding box center [1177, 49] width 76 height 13
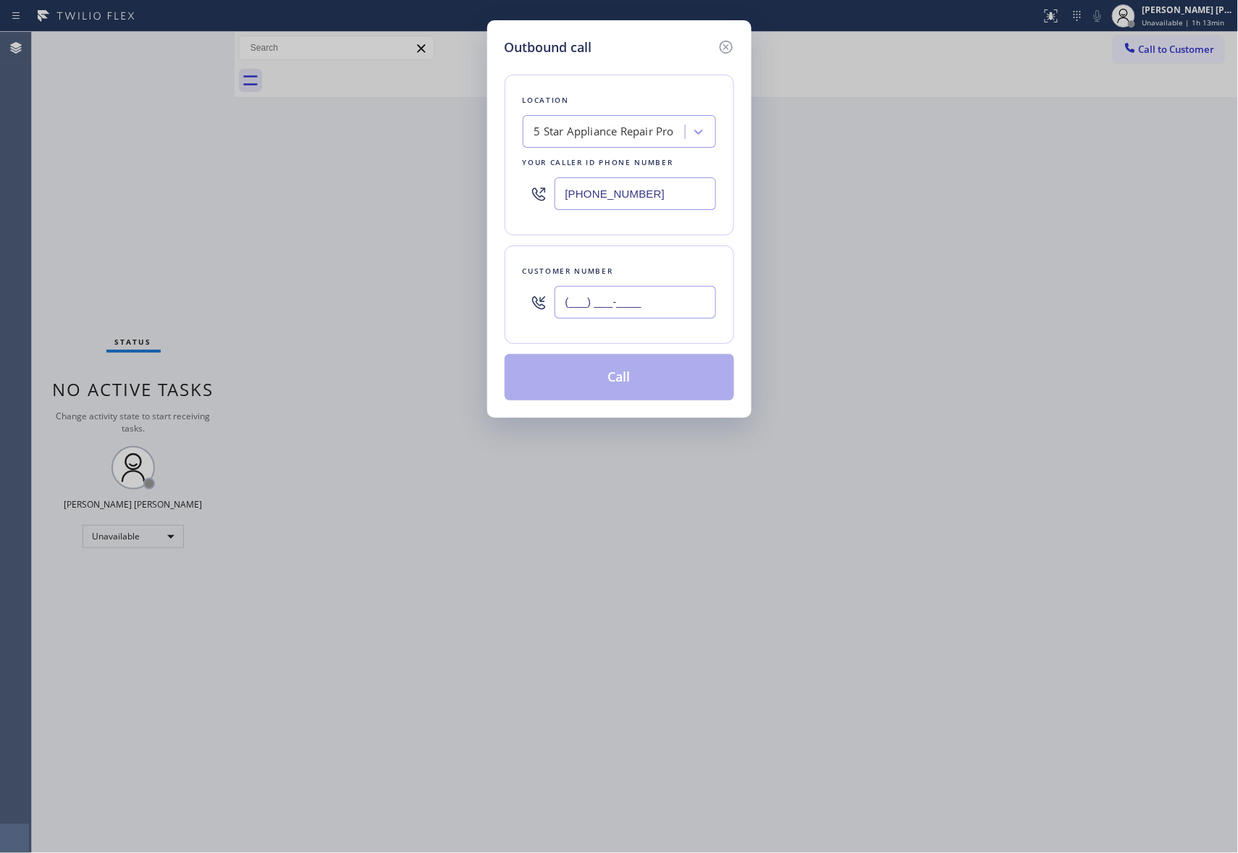
click at [685, 293] on input "(___) ___-____" at bounding box center [635, 302] width 161 height 33
paste input "414) 651-2525"
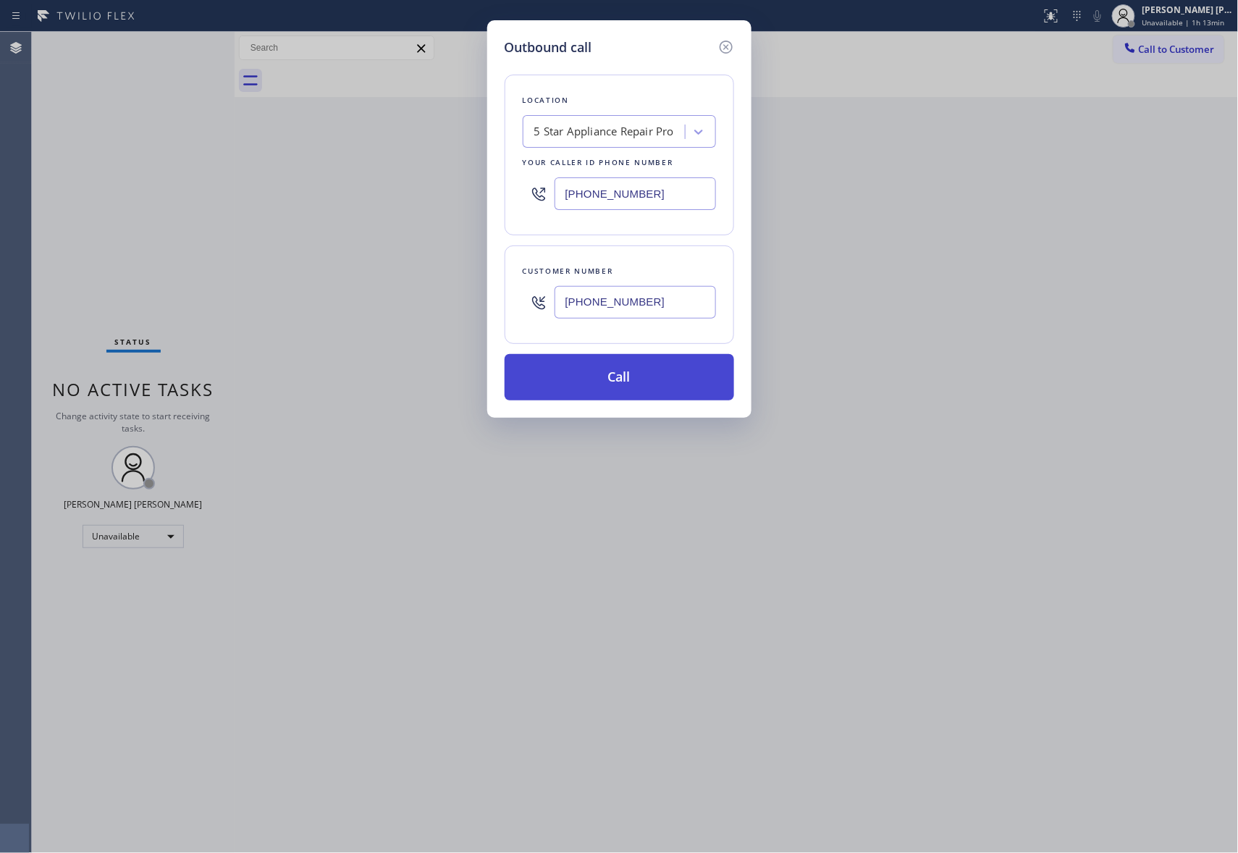
type input "[PHONE_NUMBER]"
click at [663, 374] on button "Call" at bounding box center [620, 377] width 230 height 46
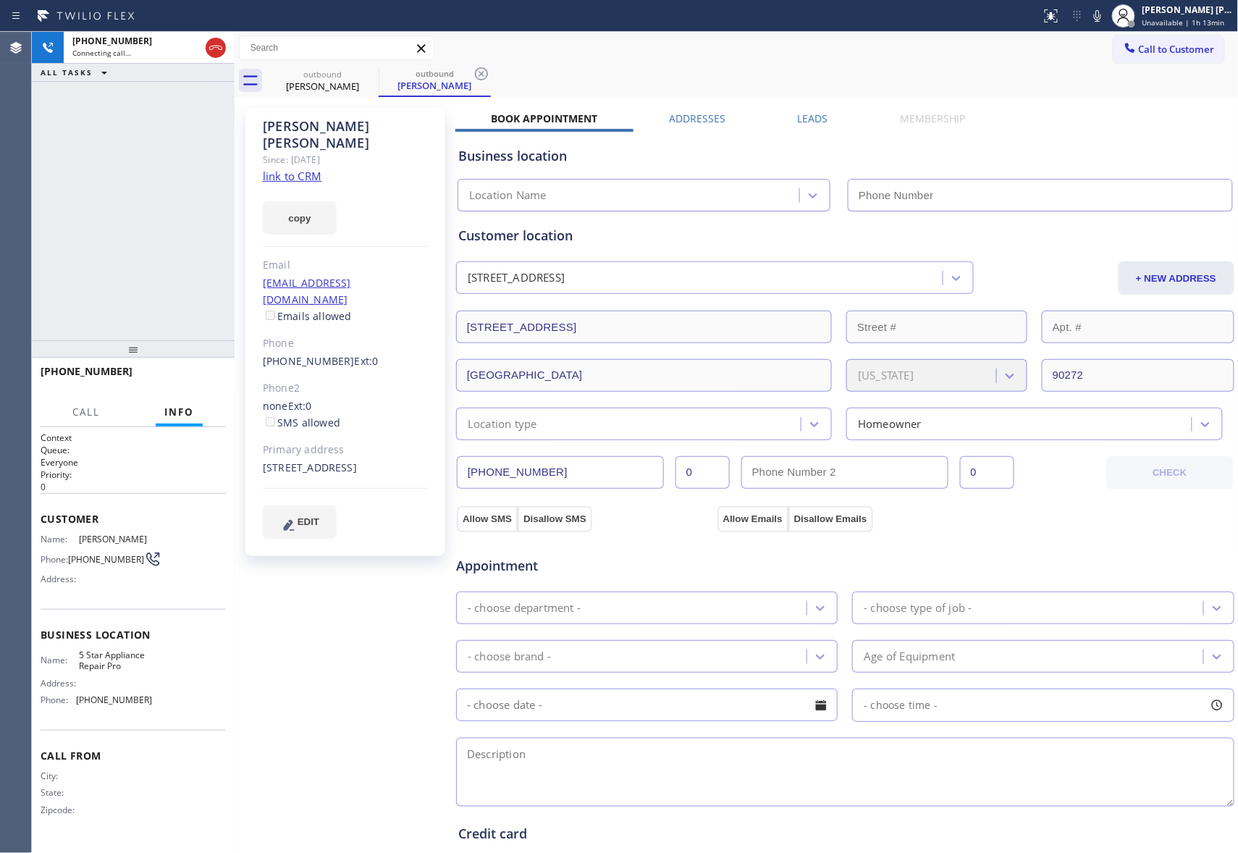
type input "[PHONE_NUMBER]"
click at [804, 117] on label "Leads" at bounding box center [813, 119] width 30 height 14
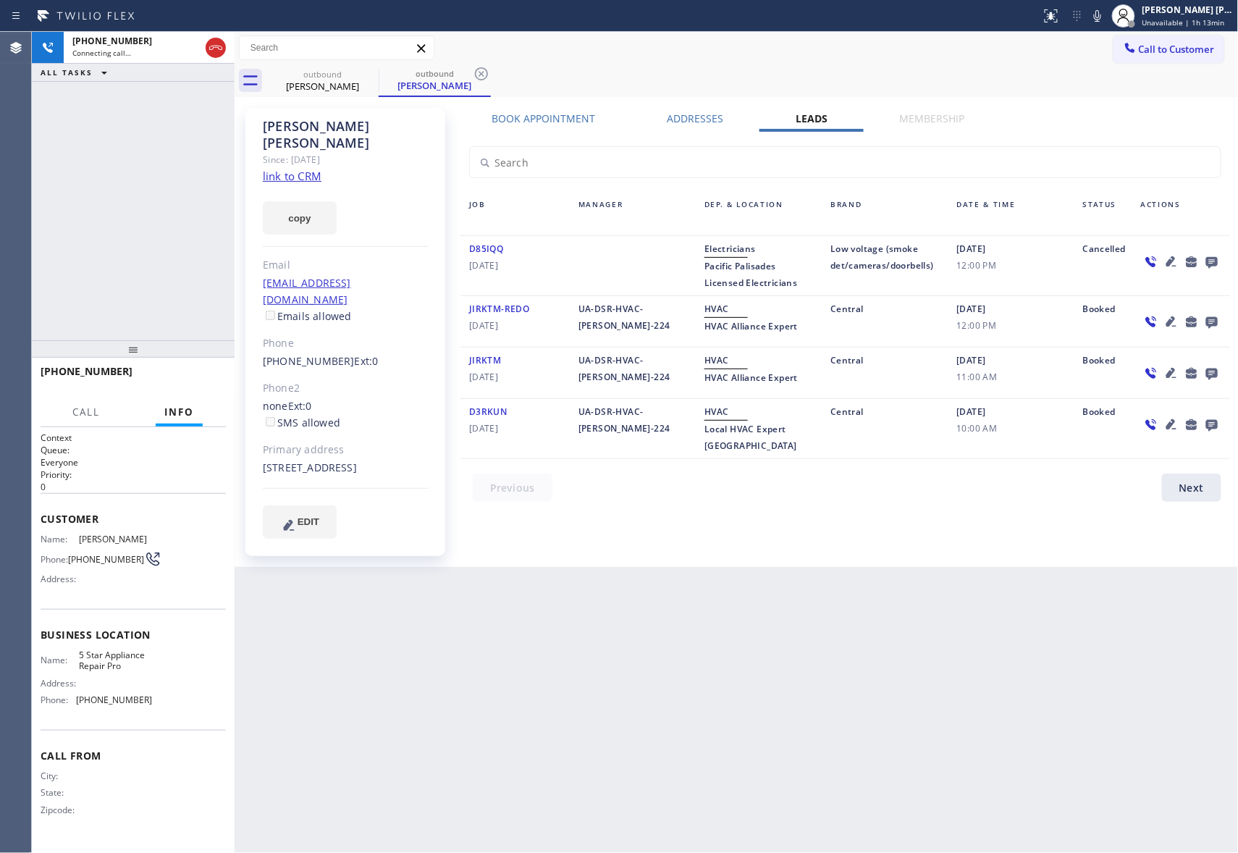
click at [1209, 259] on icon at bounding box center [1212, 263] width 12 height 12
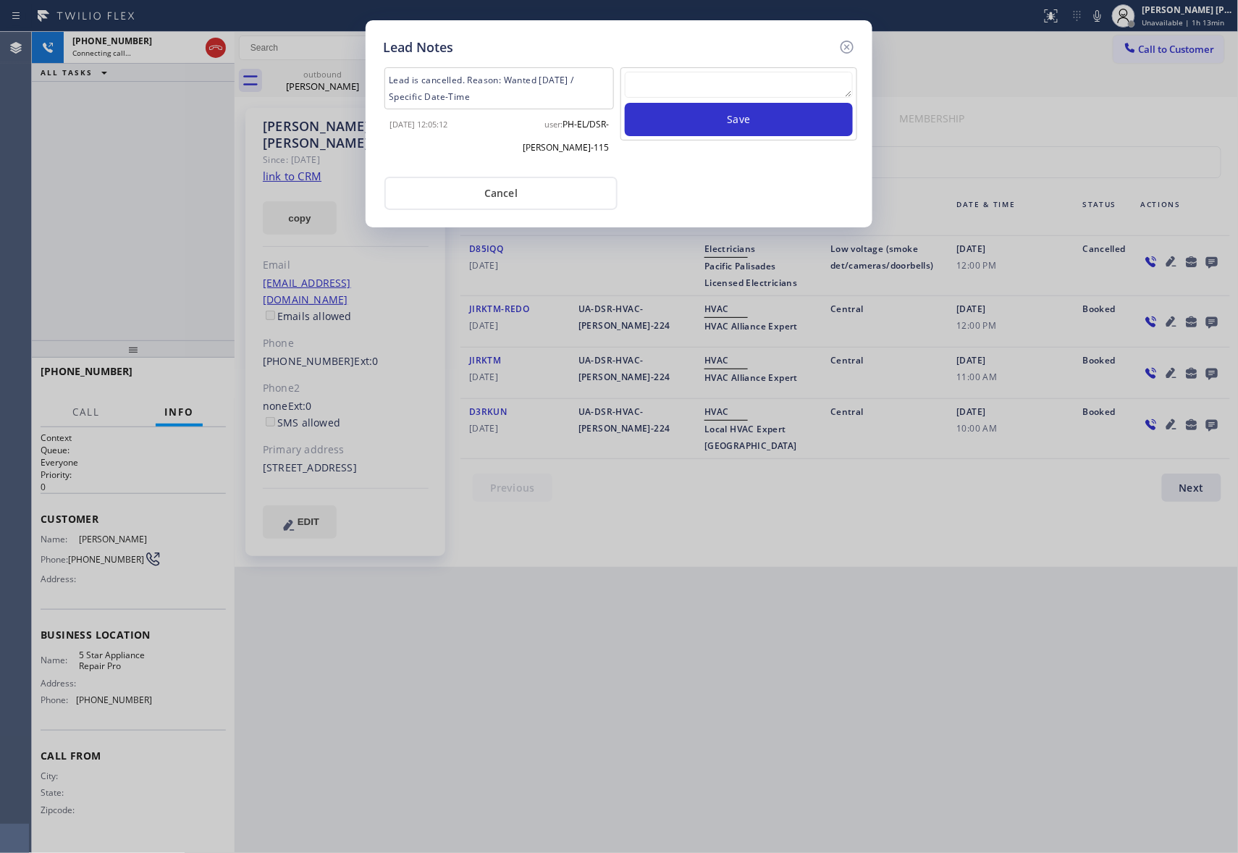
click at [726, 83] on textarea at bounding box center [739, 85] width 228 height 26
paste textarea "please transfer if cx calls back"
type textarea "please transfer if cx calls back"
drag, startPoint x: 736, startPoint y: 119, endPoint x: 760, endPoint y: 101, distance: 30.6
click at [734, 120] on button "Save" at bounding box center [739, 119] width 228 height 33
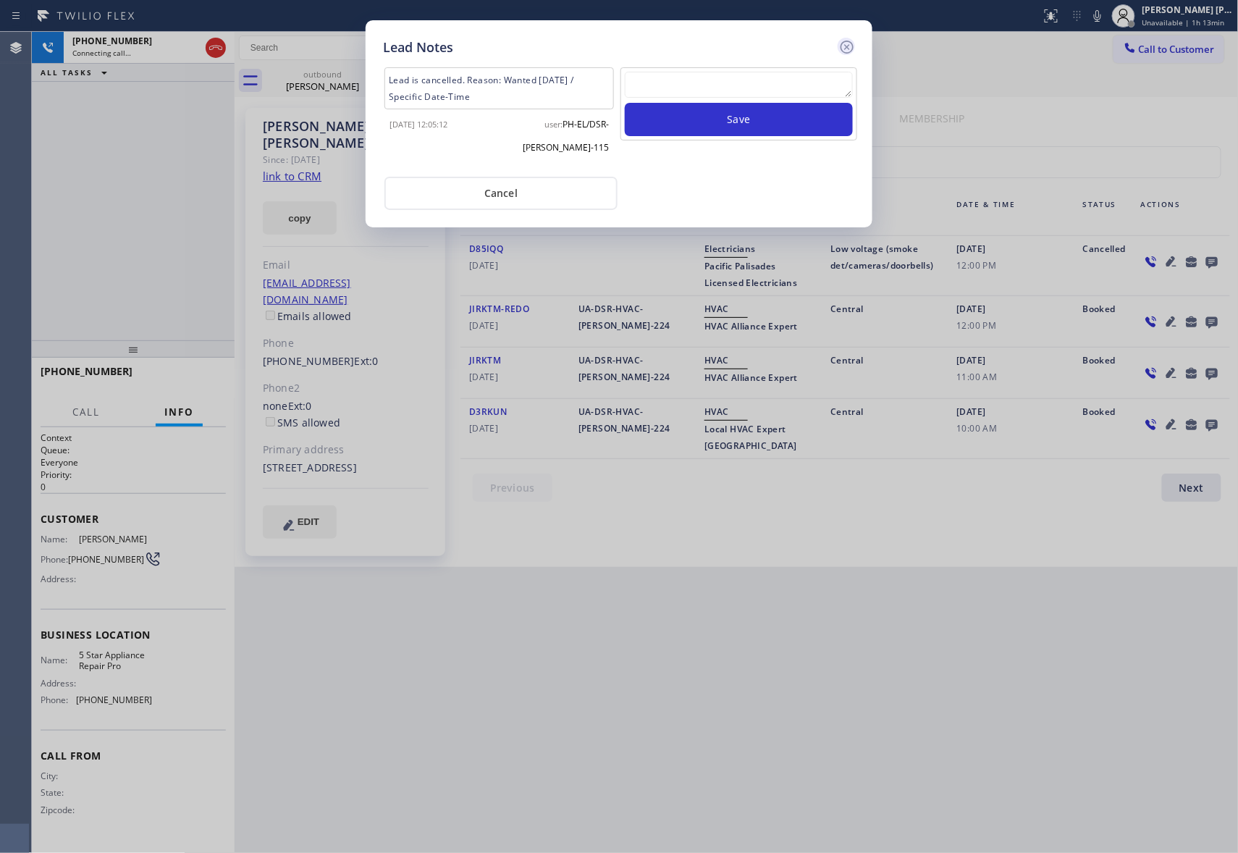
click at [847, 38] on icon at bounding box center [847, 46] width 17 height 17
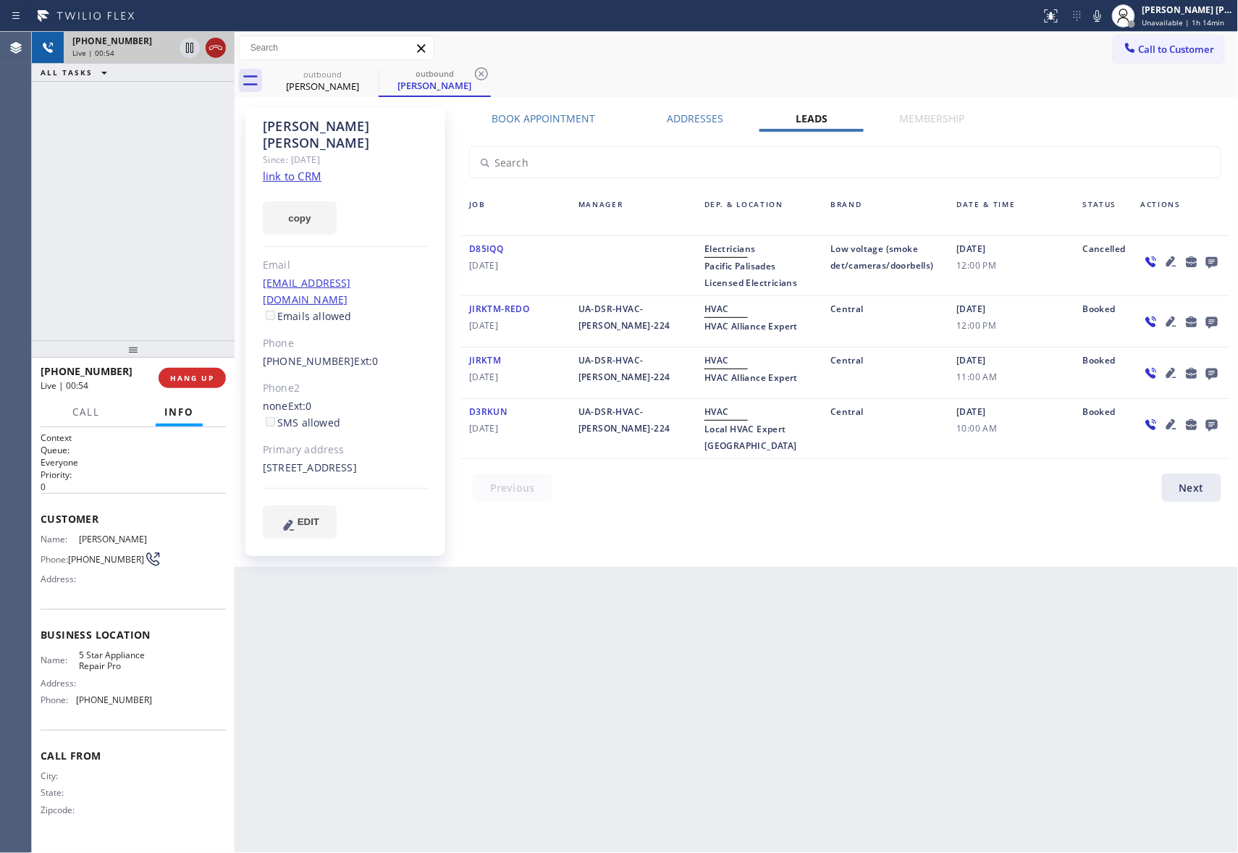
click at [220, 55] on icon at bounding box center [215, 47] width 17 height 17
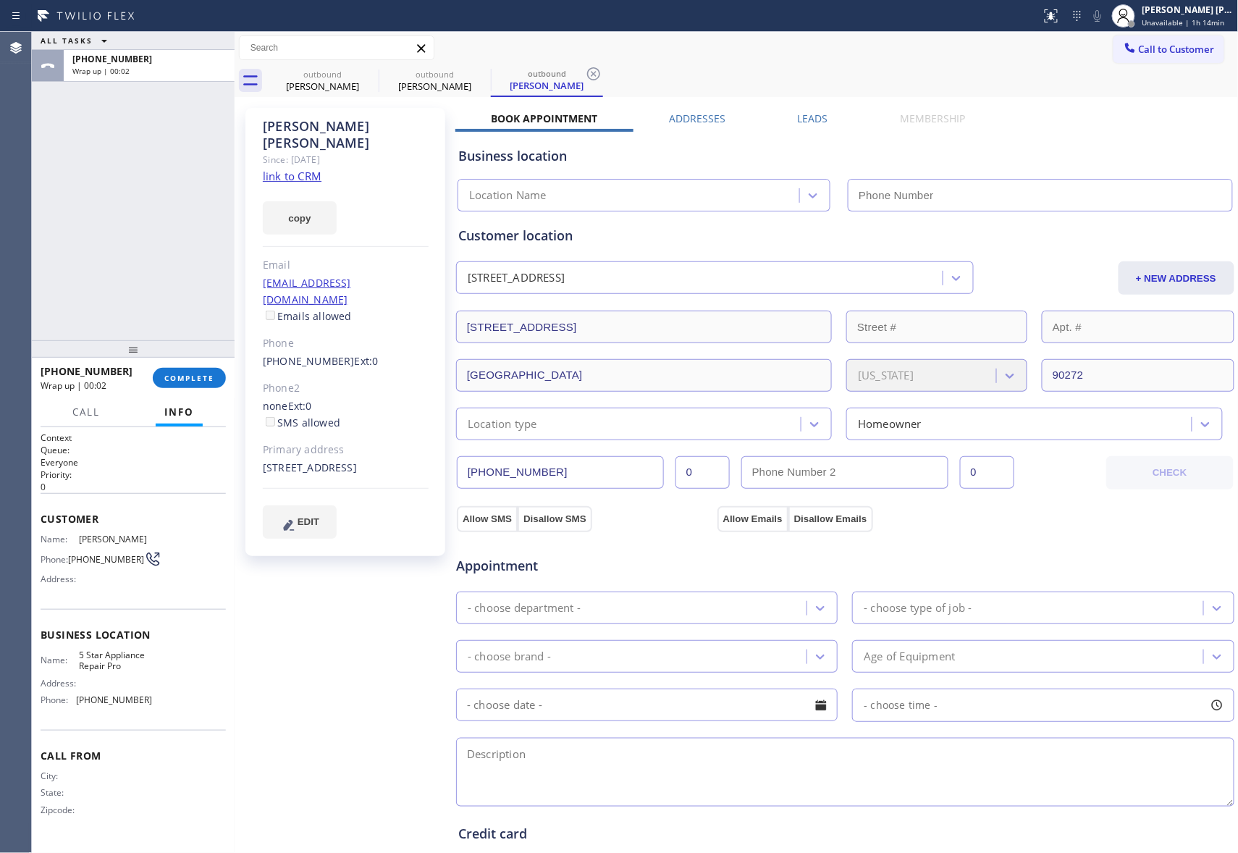
type input "[PHONE_NUMBER]"
click at [381, 82] on div "[PERSON_NAME]" at bounding box center [434, 86] width 109 height 13
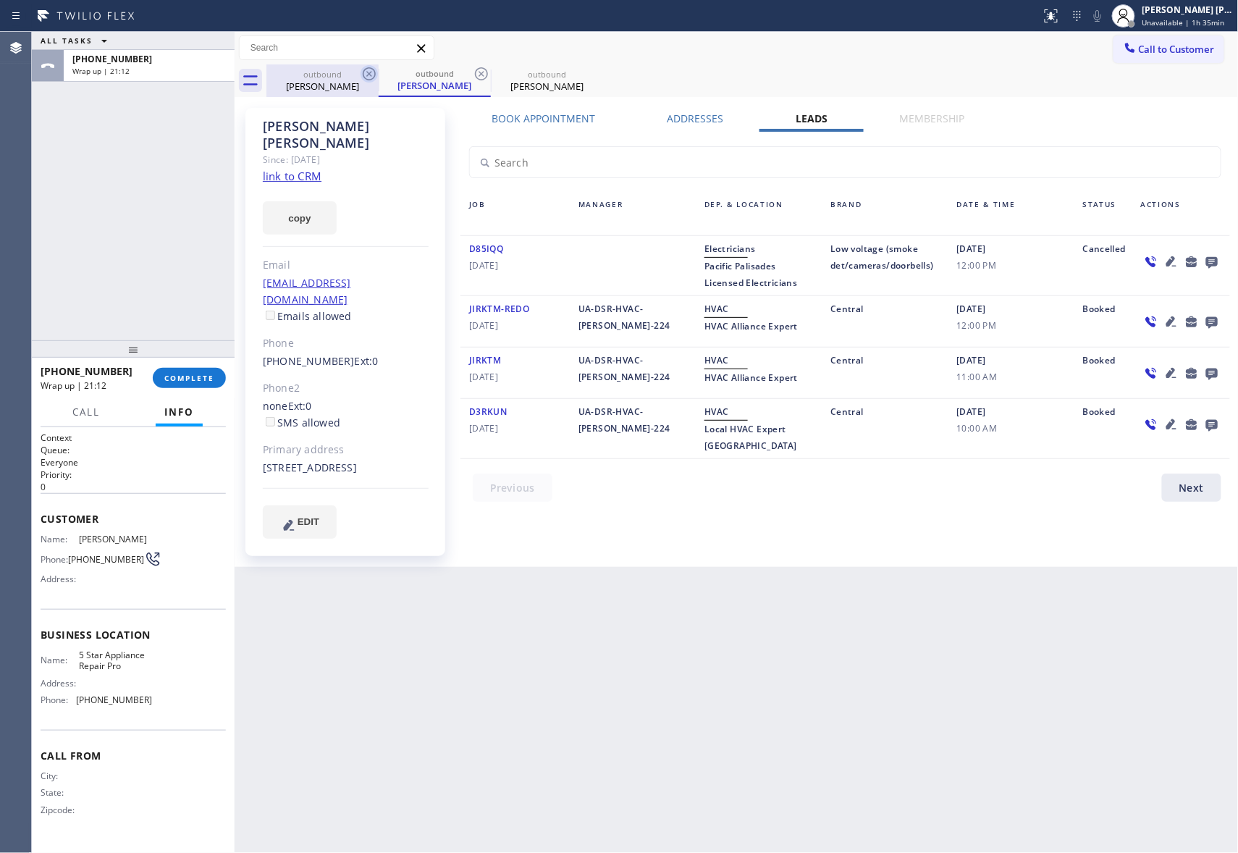
click at [371, 68] on icon at bounding box center [369, 73] width 13 height 13
drag, startPoint x: 371, startPoint y: 68, endPoint x: 317, endPoint y: 83, distance: 55.5
click at [379, 68] on div "outbound [PERSON_NAME]" at bounding box center [435, 80] width 112 height 33
click at [475, 68] on icon at bounding box center [481, 73] width 13 height 13
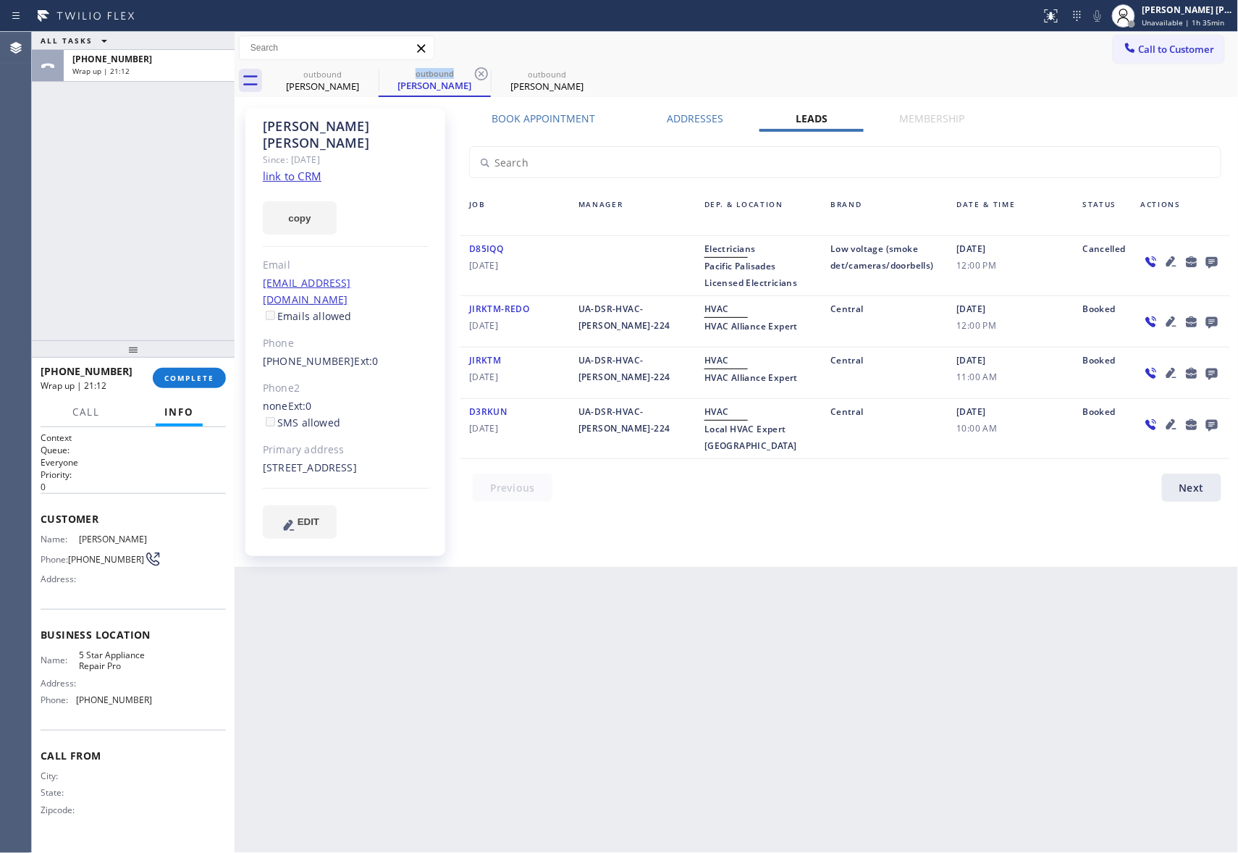
click at [0, 0] on icon at bounding box center [0, 0] width 0 height 0
click at [369, 68] on div "outbound [PERSON_NAME] outbound [PERSON_NAME] outbound [PERSON_NAME]" at bounding box center [752, 80] width 972 height 33
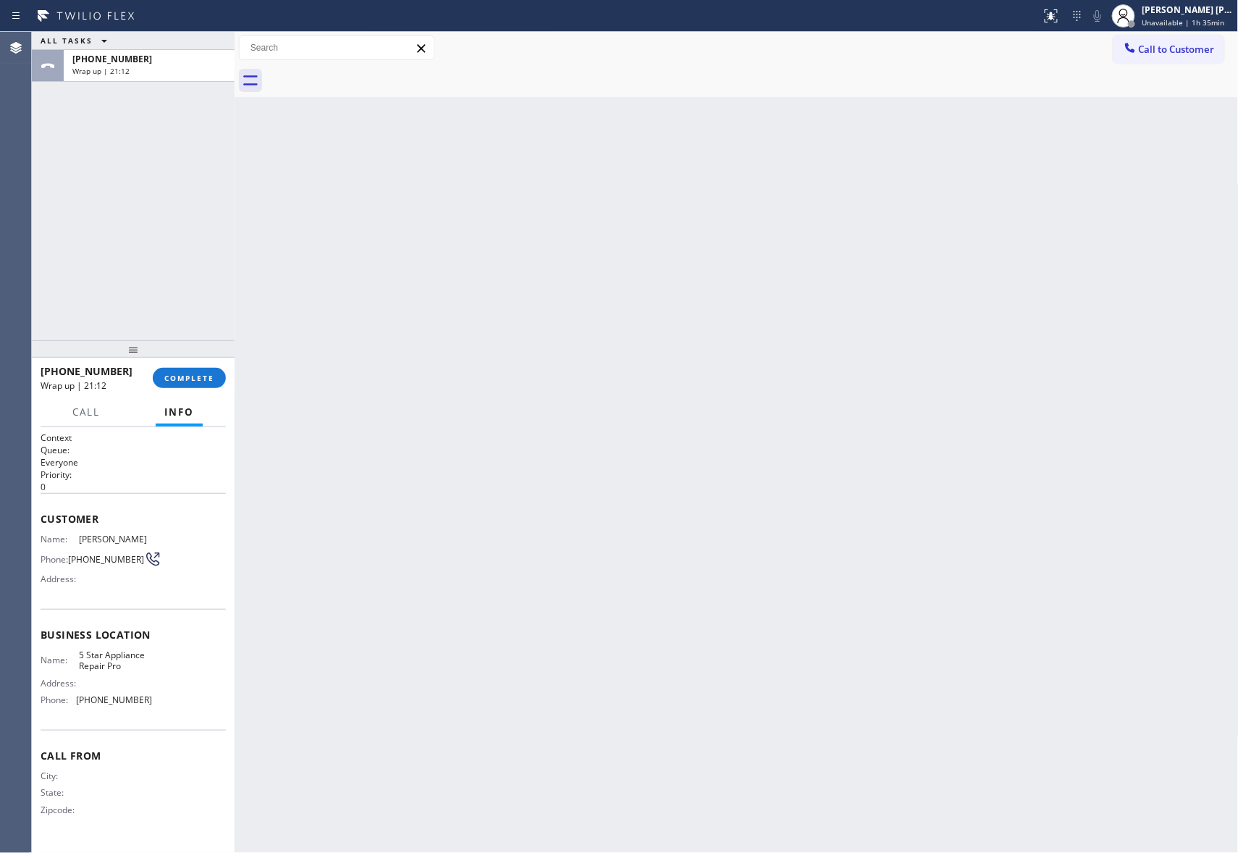
click at [317, 83] on div at bounding box center [752, 80] width 972 height 33
click at [195, 377] on span "COMPLETE" at bounding box center [189, 378] width 50 height 10
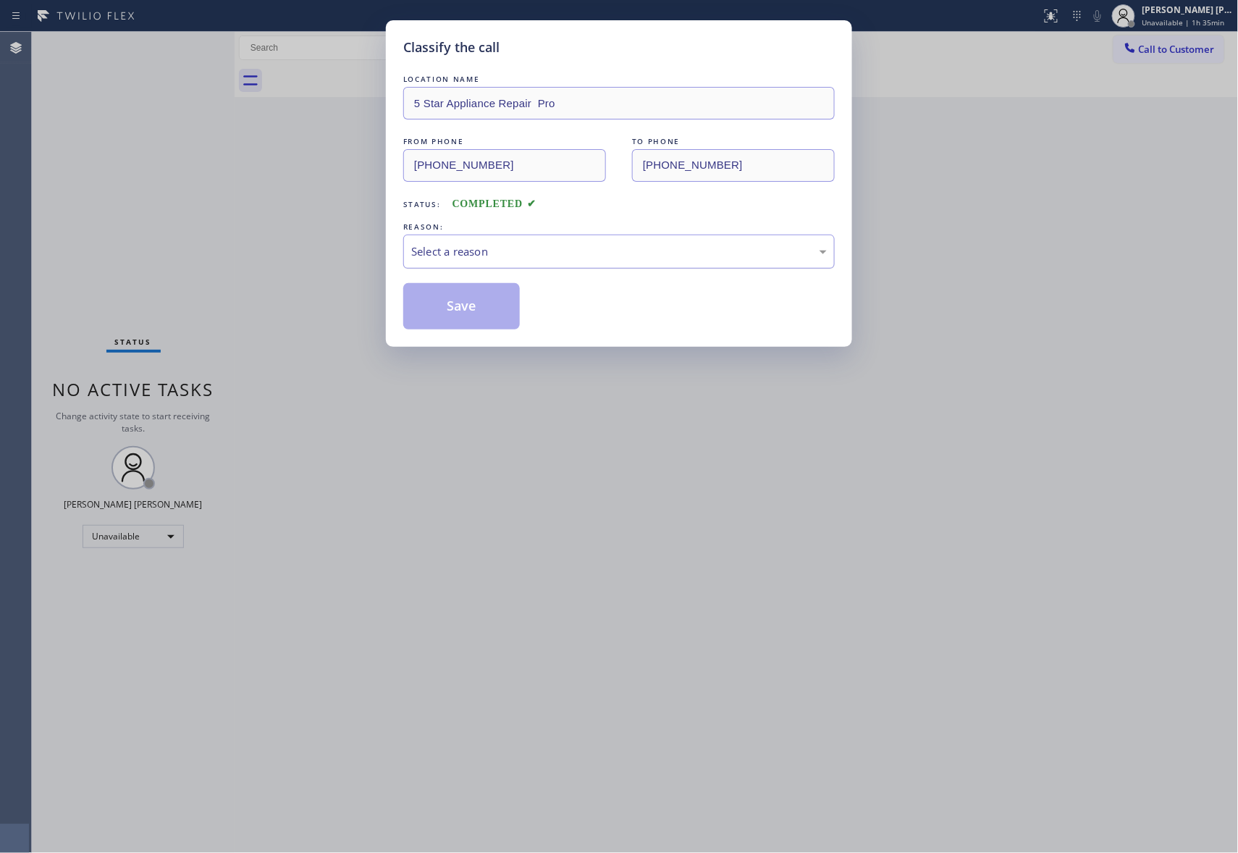
click at [597, 255] on div "Select a reason" at bounding box center [619, 251] width 416 height 17
click at [443, 305] on button "Save" at bounding box center [461, 306] width 117 height 46
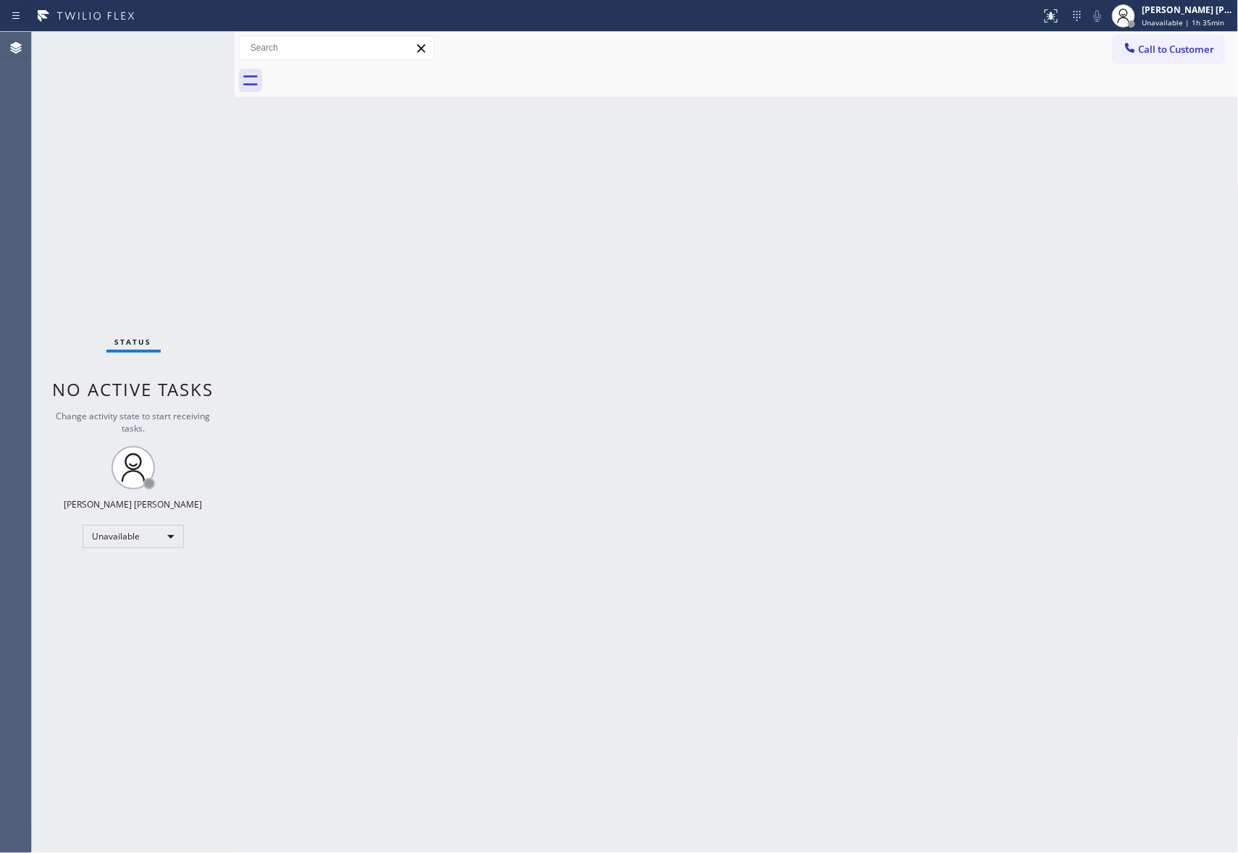
click at [1183, 45] on span "Call to Customer" at bounding box center [1177, 49] width 76 height 13
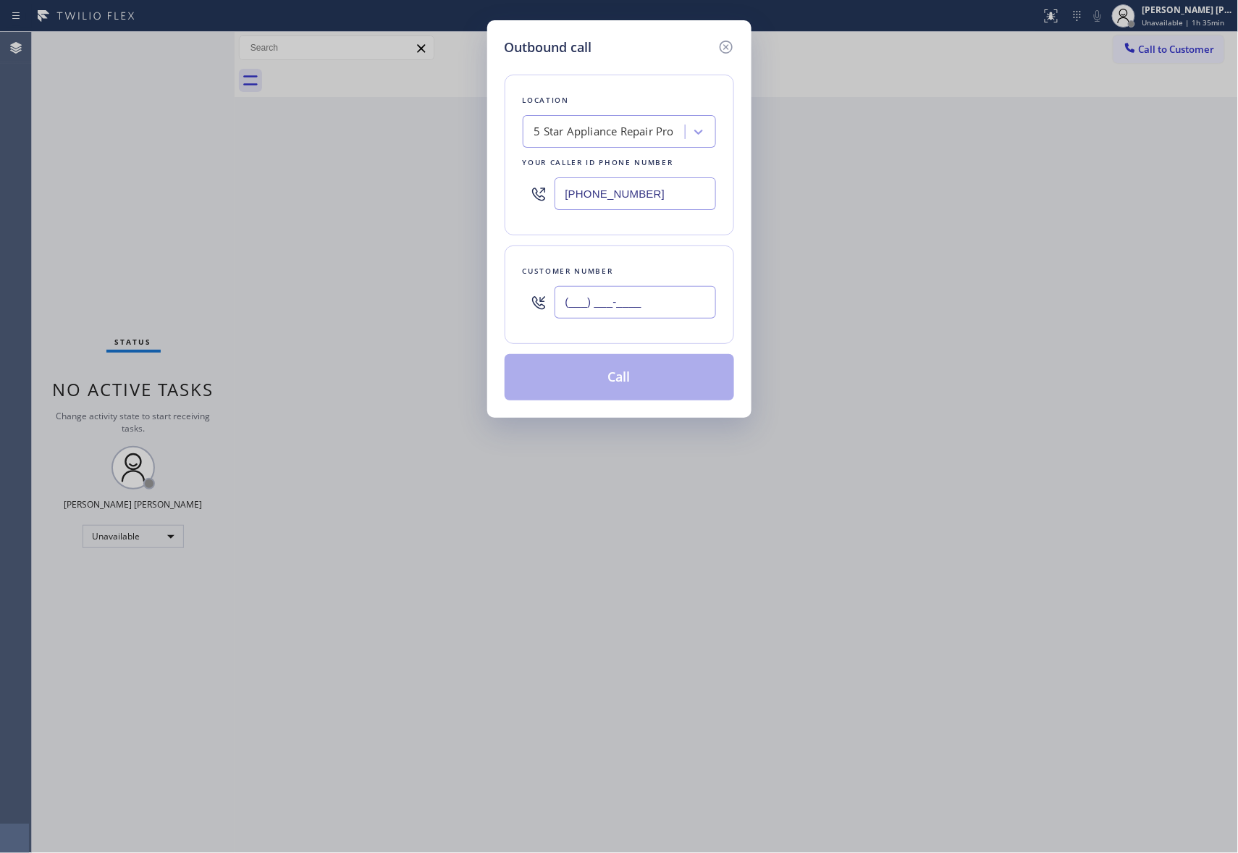
click at [684, 296] on input "(___) ___-____" at bounding box center [635, 302] width 161 height 33
paste input "310) 571-1207"
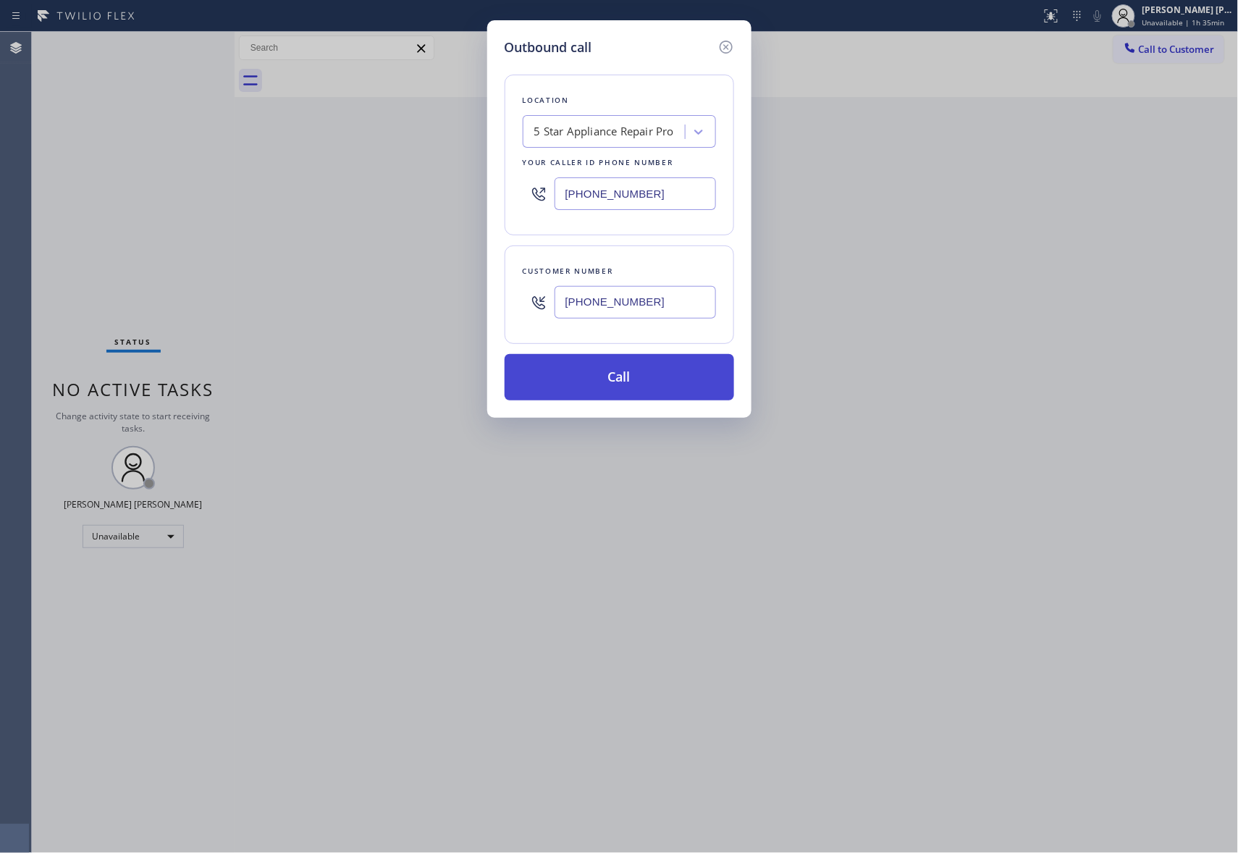
type input "[PHONE_NUMBER]"
click at [663, 382] on button "Call" at bounding box center [620, 377] width 230 height 46
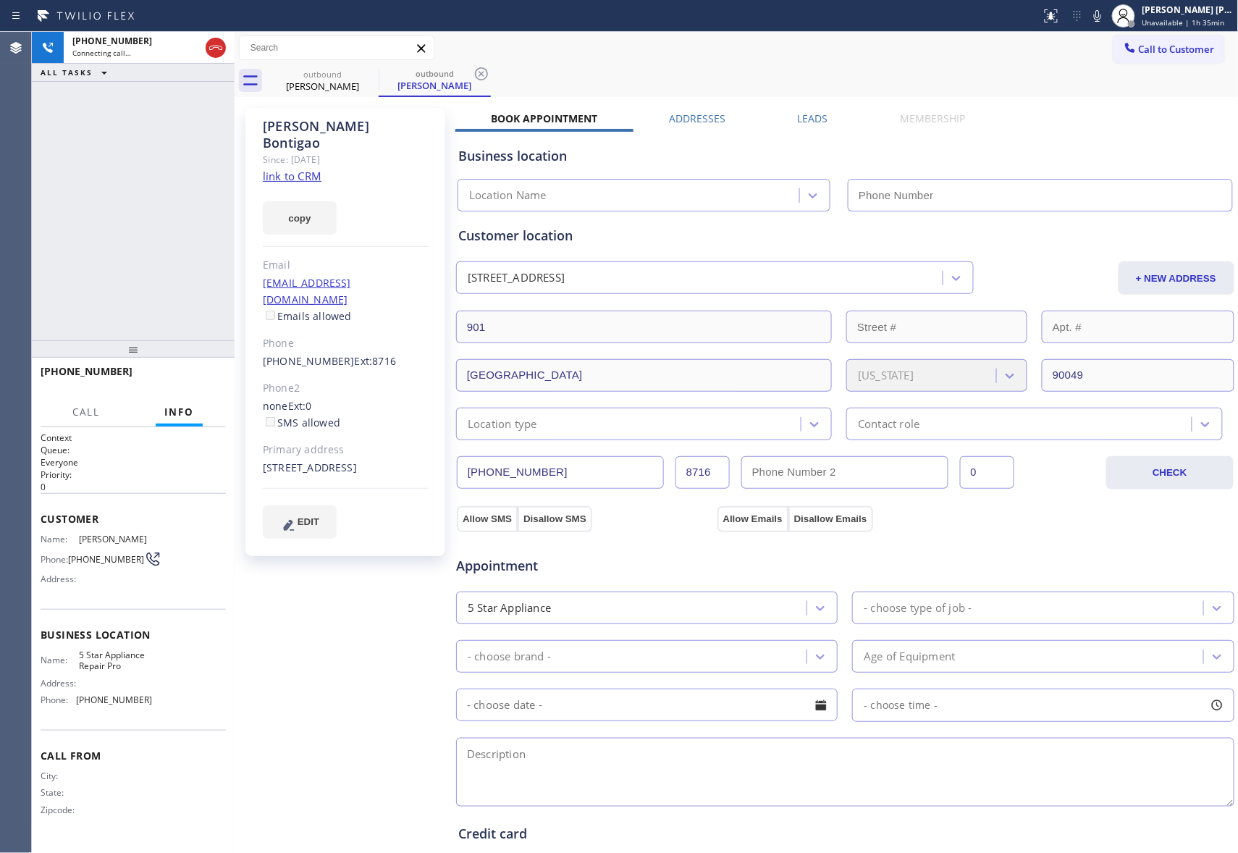
type input "[PHONE_NUMBER]"
click at [177, 378] on span "HANG UP" at bounding box center [192, 378] width 44 height 10
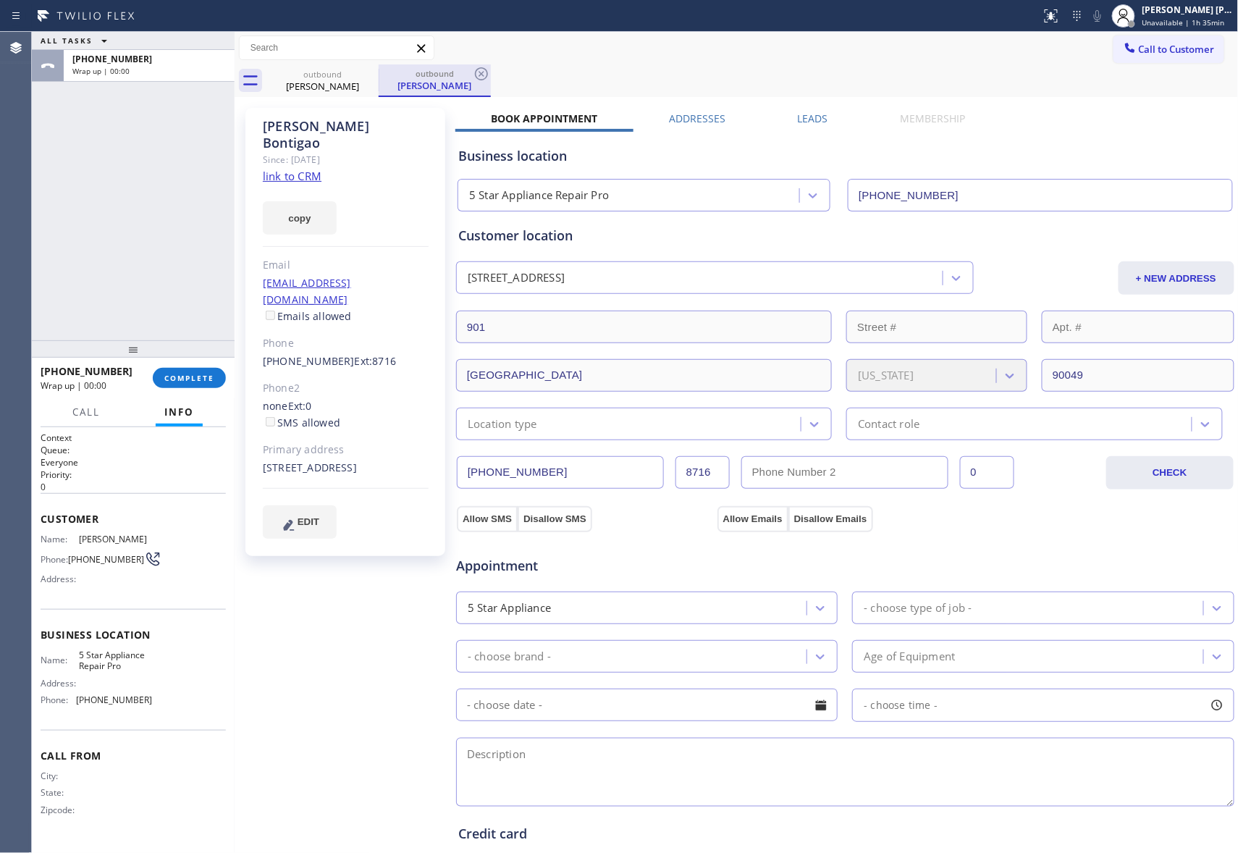
click at [392, 83] on div "[PERSON_NAME]" at bounding box center [434, 85] width 109 height 13
click at [359, 67] on div "outbound [PERSON_NAME]" at bounding box center [322, 80] width 109 height 33
click at [365, 70] on icon at bounding box center [369, 73] width 17 height 17
click at [365, 70] on icon at bounding box center [369, 73] width 13 height 13
click at [365, 70] on div "outbound [PERSON_NAME]" at bounding box center [752, 80] width 972 height 33
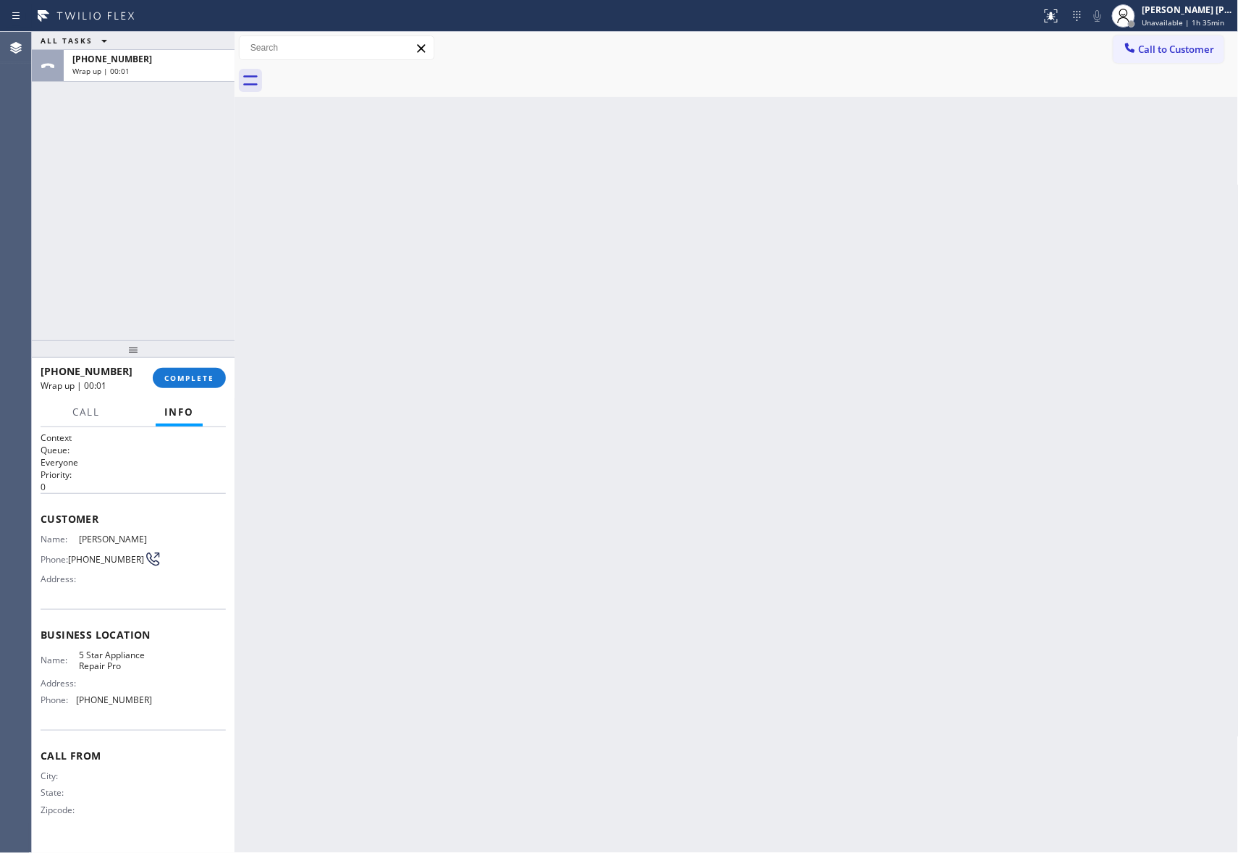
click at [365, 70] on div at bounding box center [752, 80] width 972 height 33
click at [196, 368] on button "COMPLETE" at bounding box center [189, 378] width 73 height 20
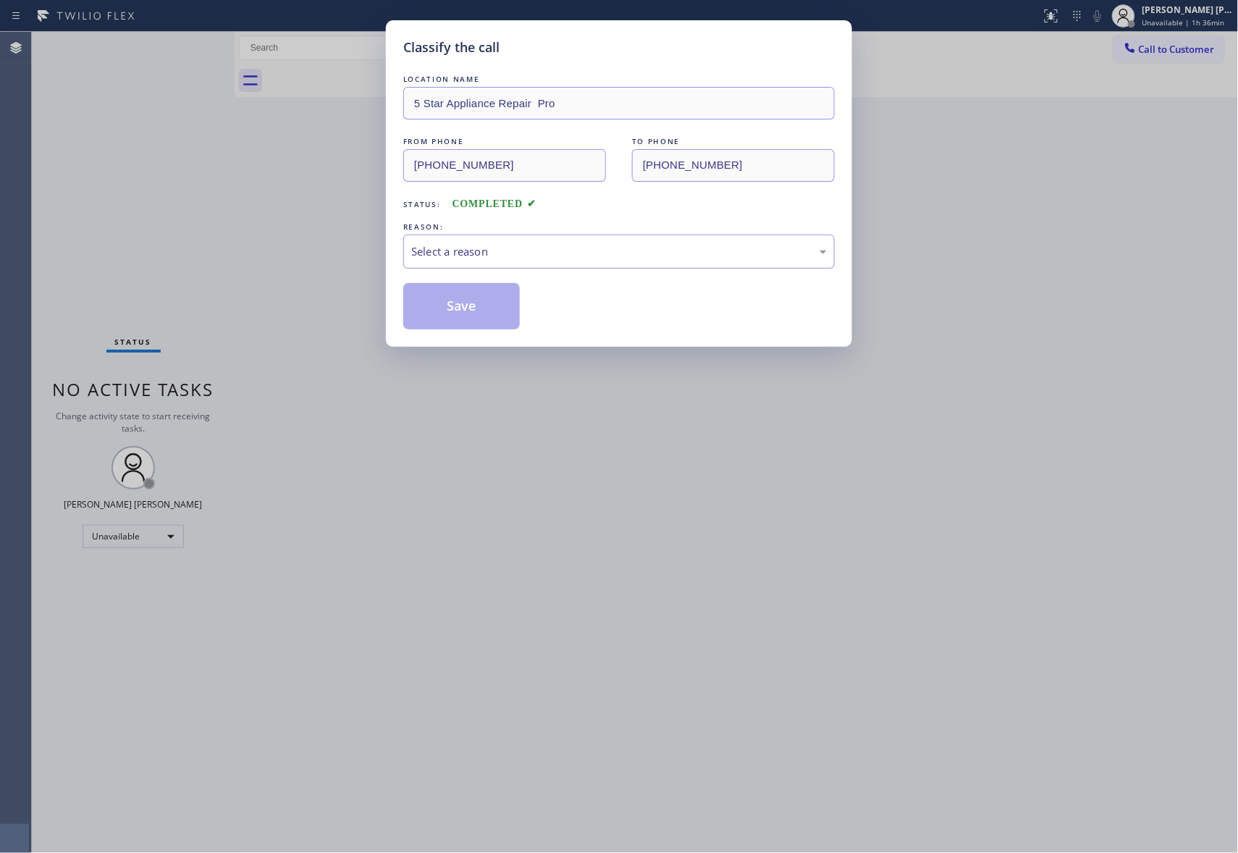
click at [513, 251] on div "Select a reason" at bounding box center [619, 251] width 416 height 17
click at [453, 311] on button "Save" at bounding box center [461, 306] width 117 height 46
click at [449, 298] on button "Save" at bounding box center [461, 306] width 117 height 46
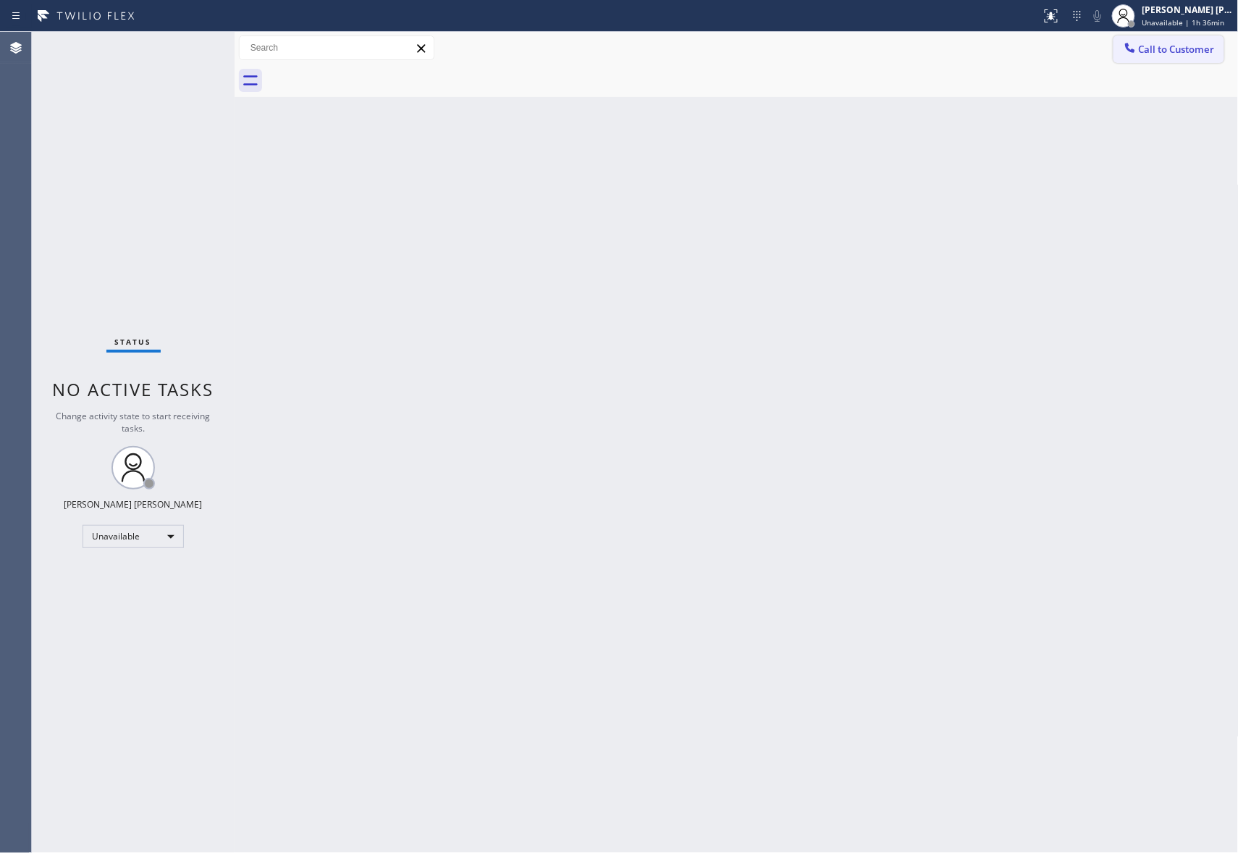
click at [1212, 50] on span "Call to Customer" at bounding box center [1177, 49] width 76 height 13
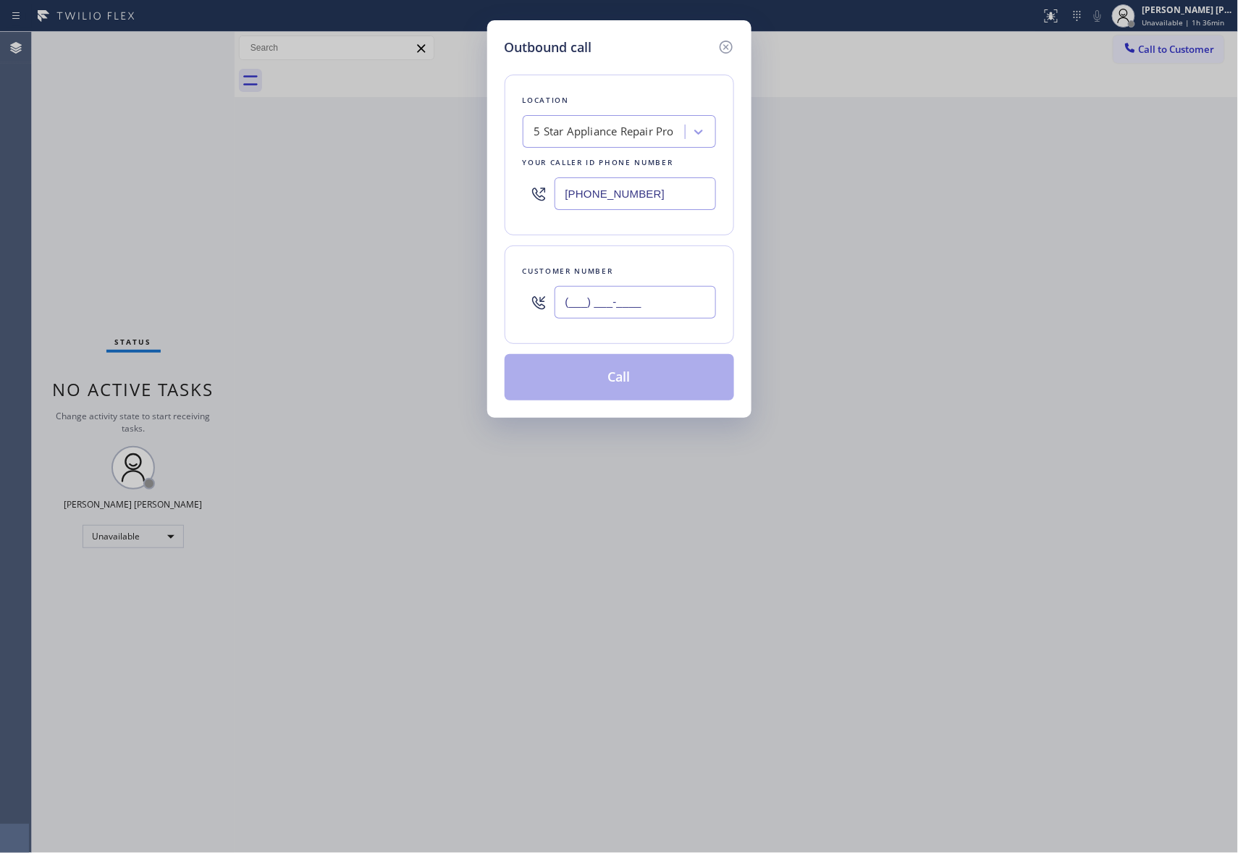
click at [673, 294] on input "(___) ___-____" at bounding box center [635, 302] width 161 height 33
paste input "310) 245-3800"
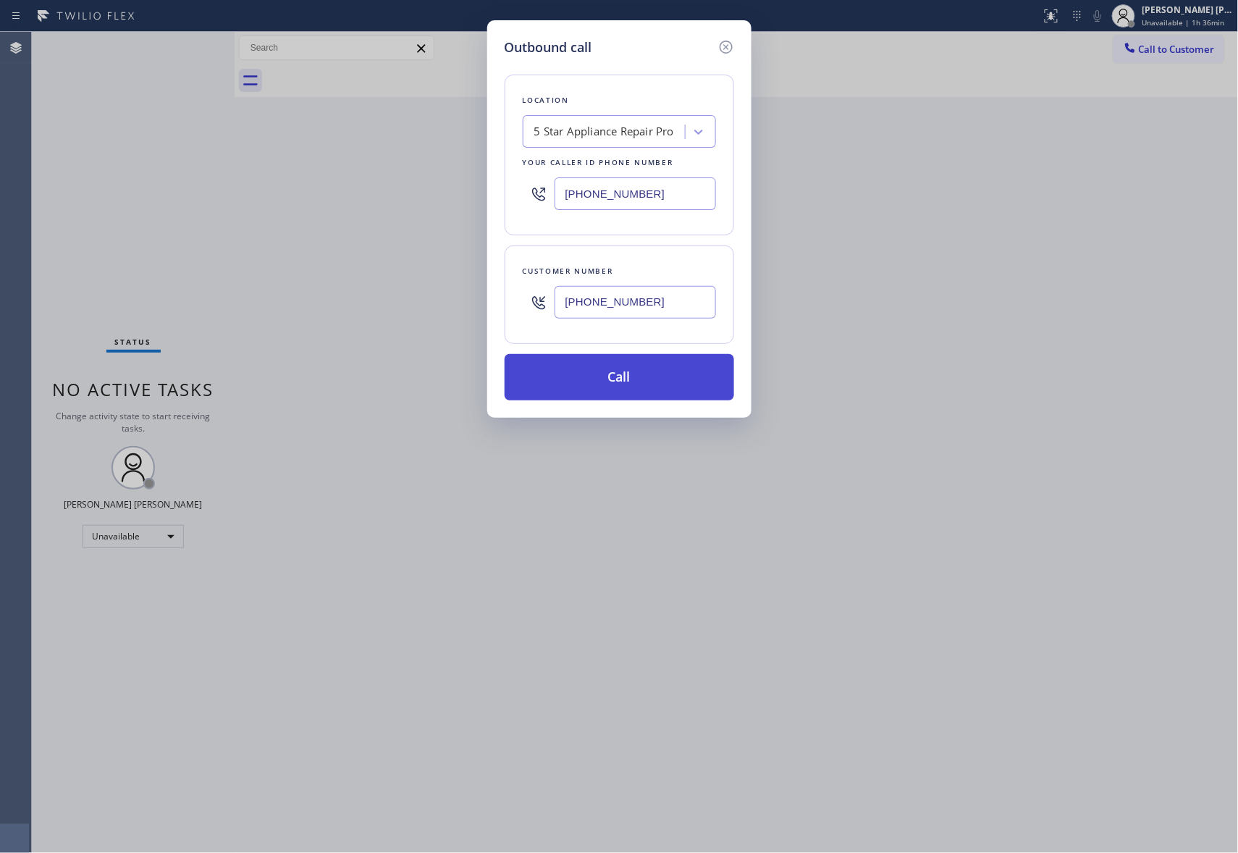
type input "[PHONE_NUMBER]"
click at [638, 378] on button "Call" at bounding box center [620, 377] width 230 height 46
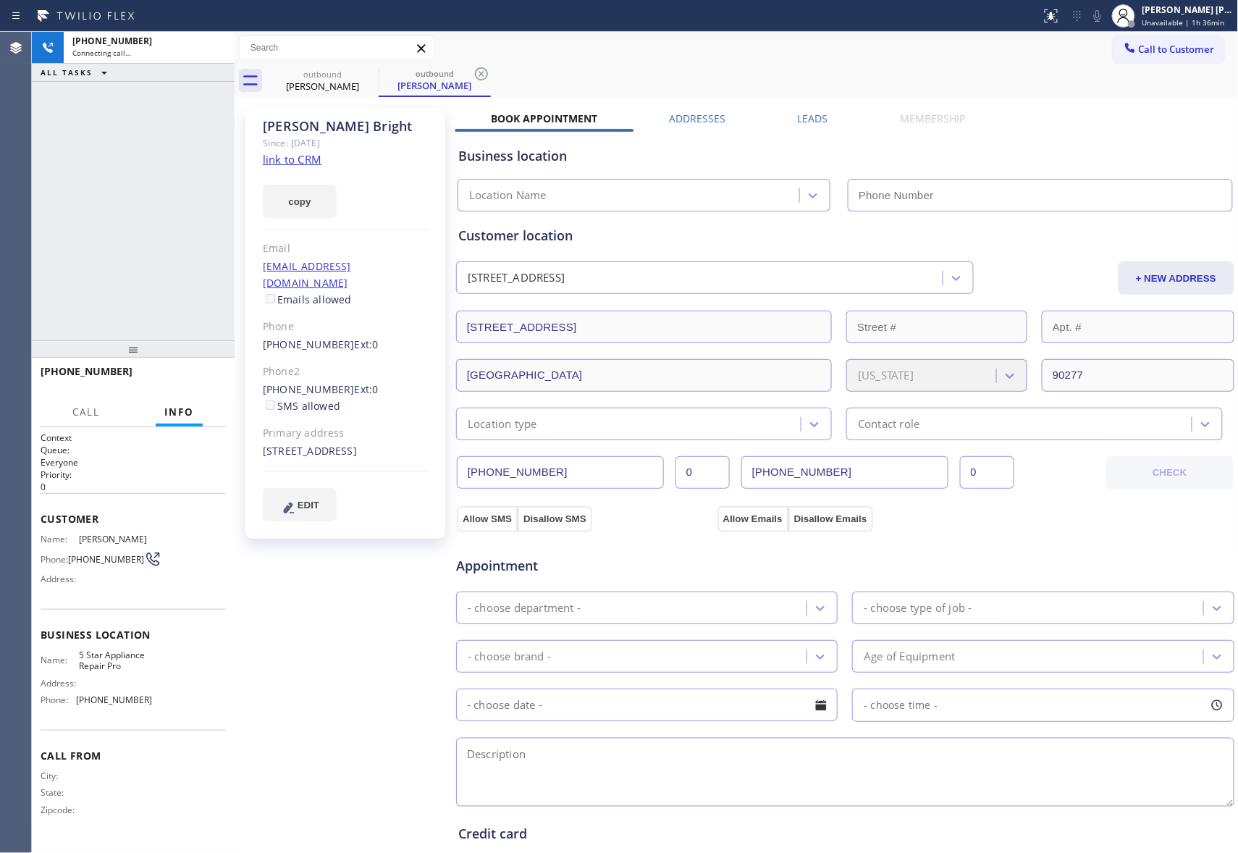
type input "[PHONE_NUMBER]"
click at [825, 117] on div "Leads" at bounding box center [813, 122] width 102 height 20
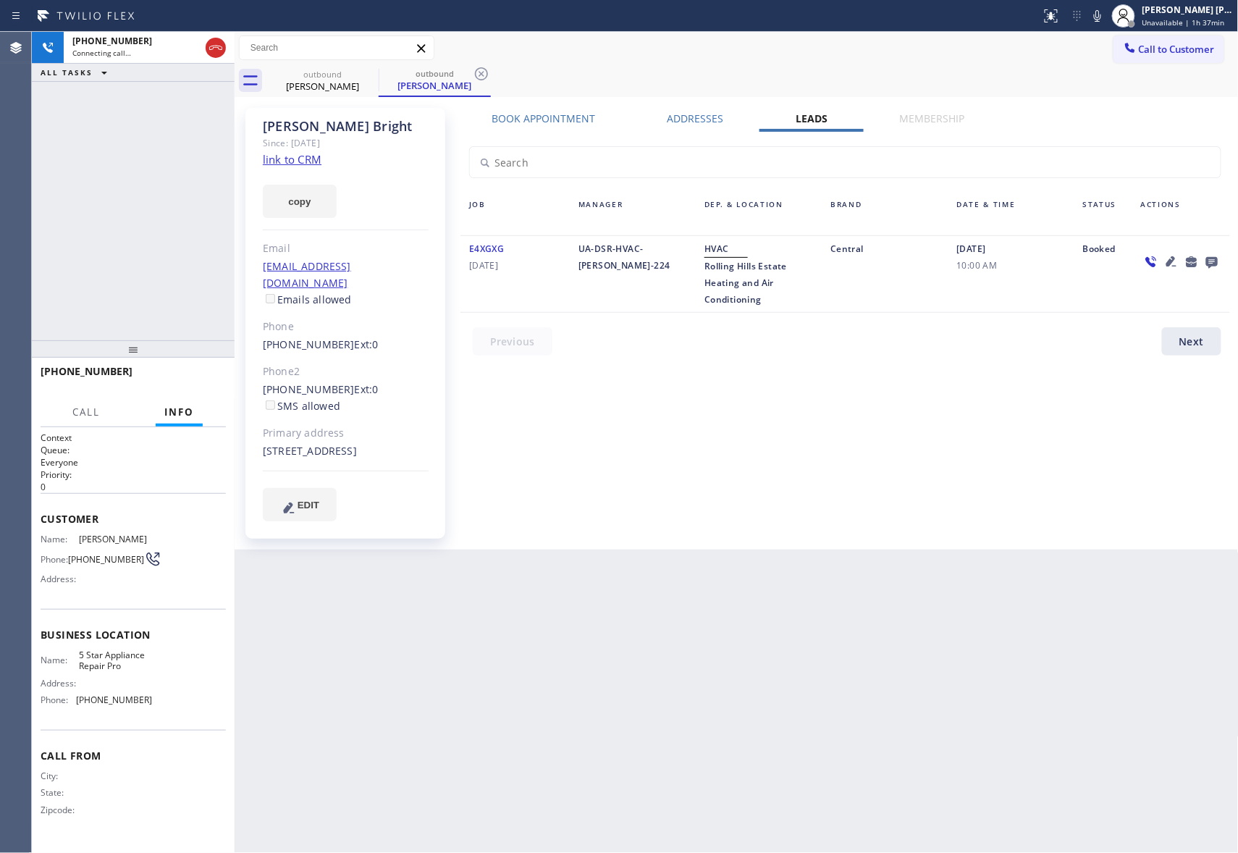
click at [1209, 259] on icon at bounding box center [1211, 262] width 17 height 18
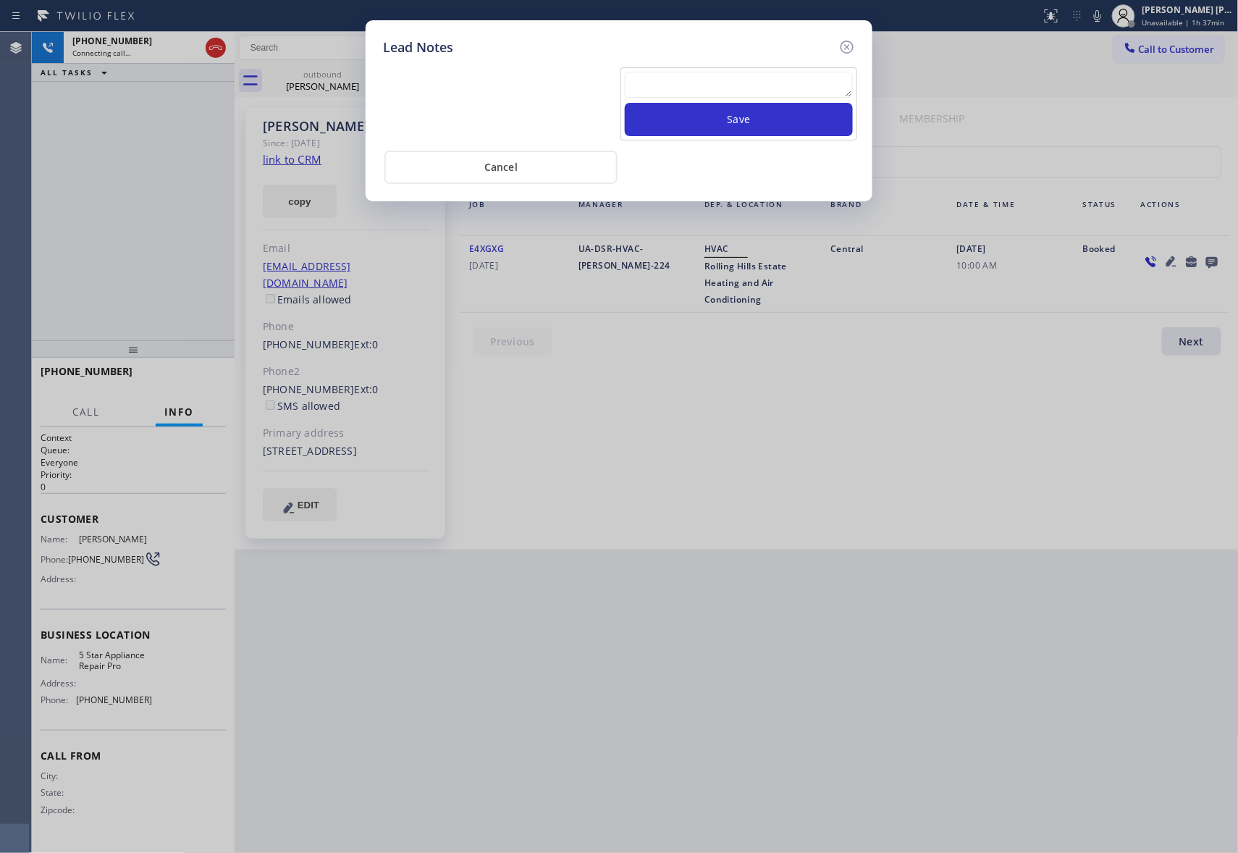
click at [766, 80] on textarea at bounding box center [739, 85] width 228 height 26
paste textarea "VM | please transfer if cx calls back"
type textarea "VM | please transfer if cx calls back"
click at [797, 119] on button "Save" at bounding box center [739, 119] width 228 height 33
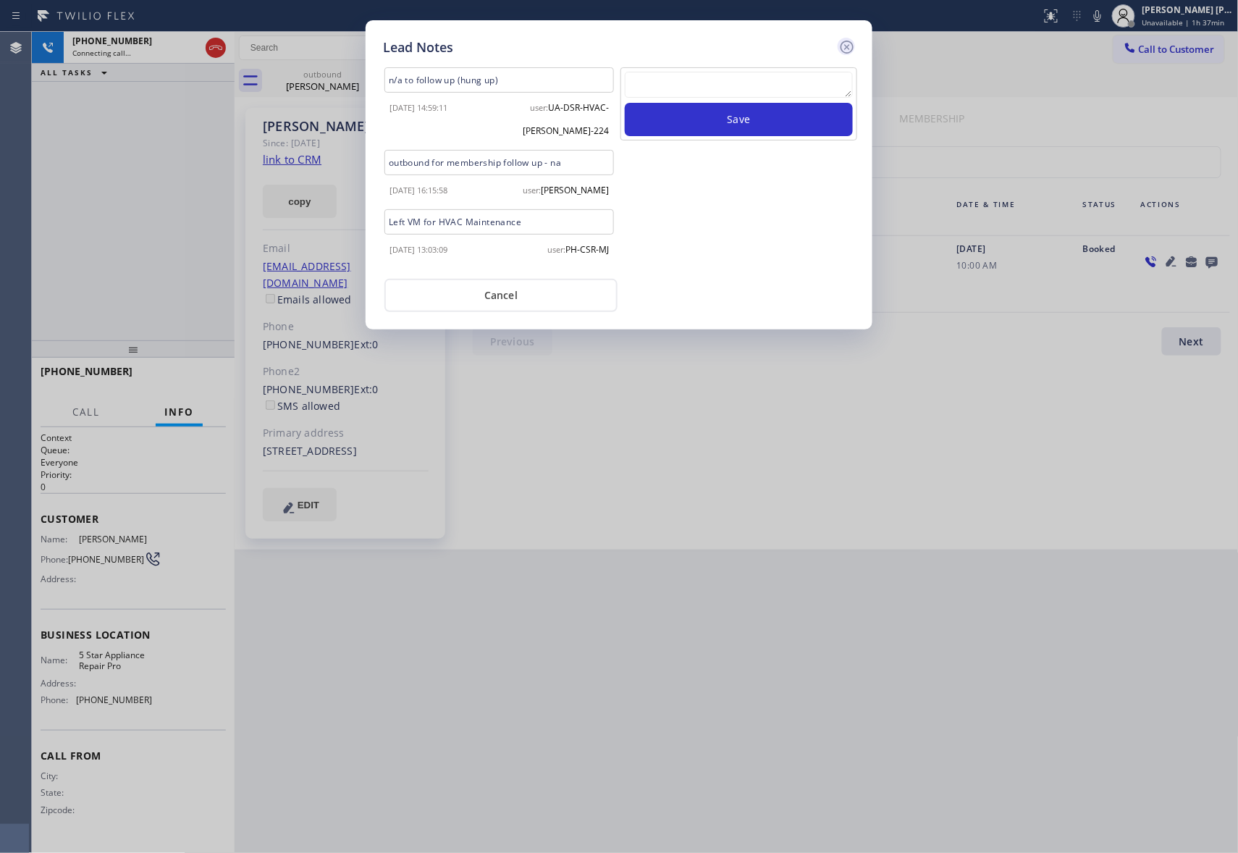
click at [849, 46] on icon at bounding box center [847, 46] width 17 height 17
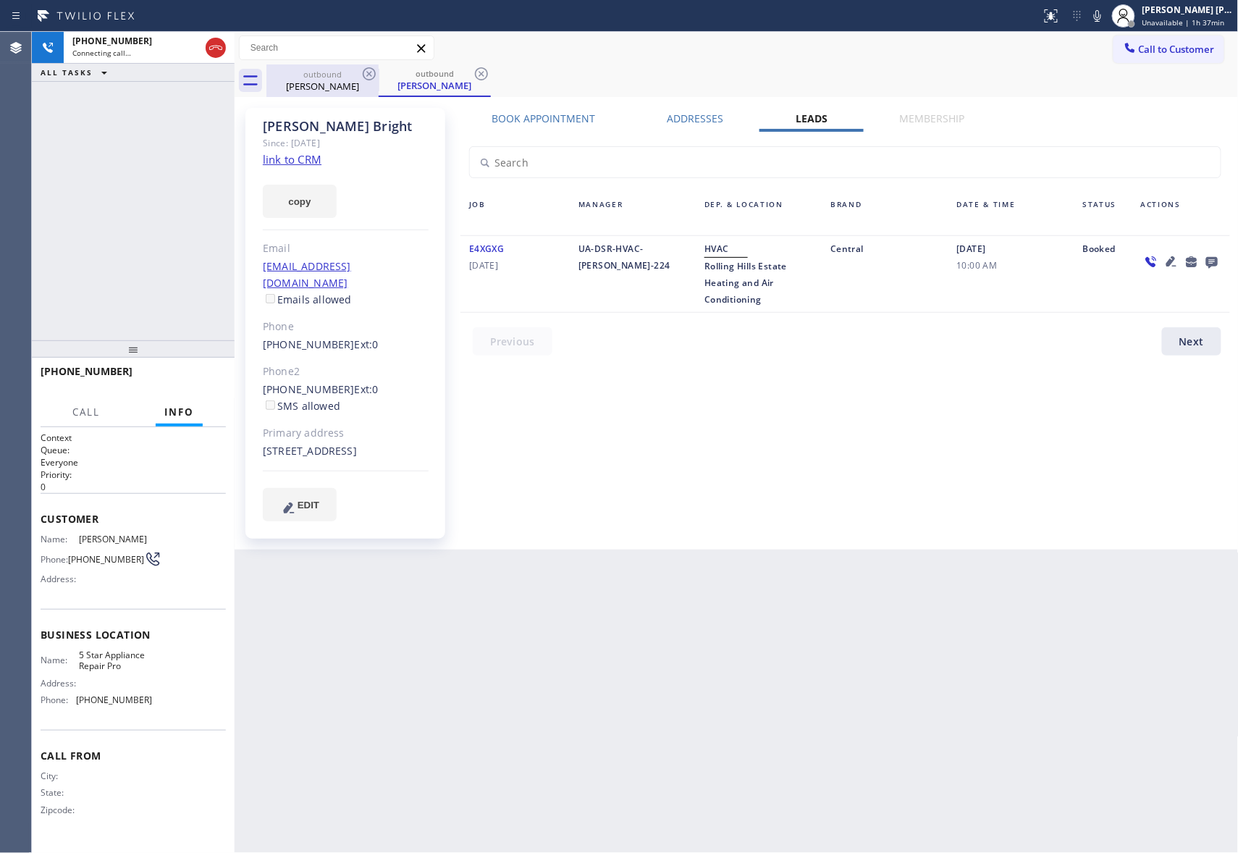
click at [359, 78] on div "outbound" at bounding box center [322, 74] width 109 height 11
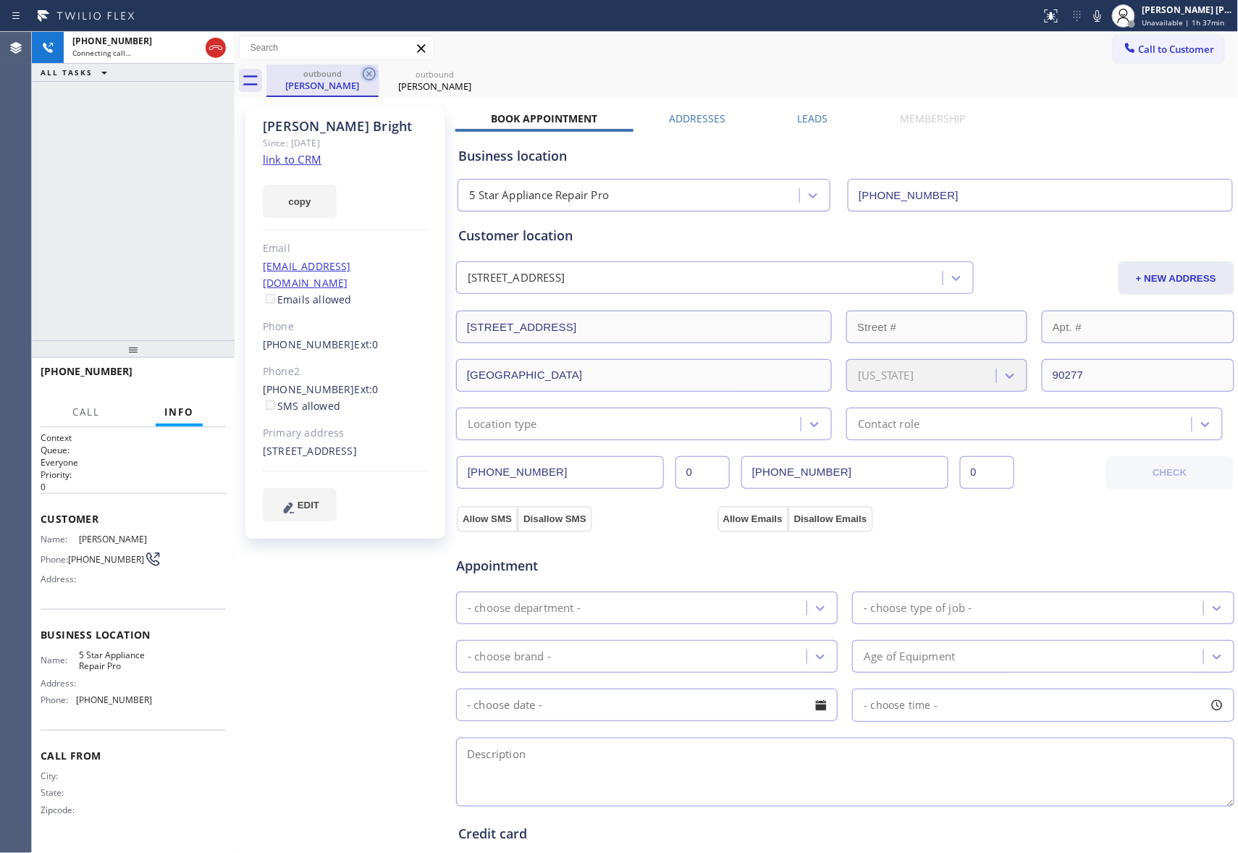
click at [365, 73] on icon at bounding box center [369, 73] width 17 height 17
click at [0, 0] on icon at bounding box center [0, 0] width 0 height 0
click at [365, 73] on div "outbound [PERSON_NAME] outbound [PERSON_NAME]" at bounding box center [752, 80] width 972 height 33
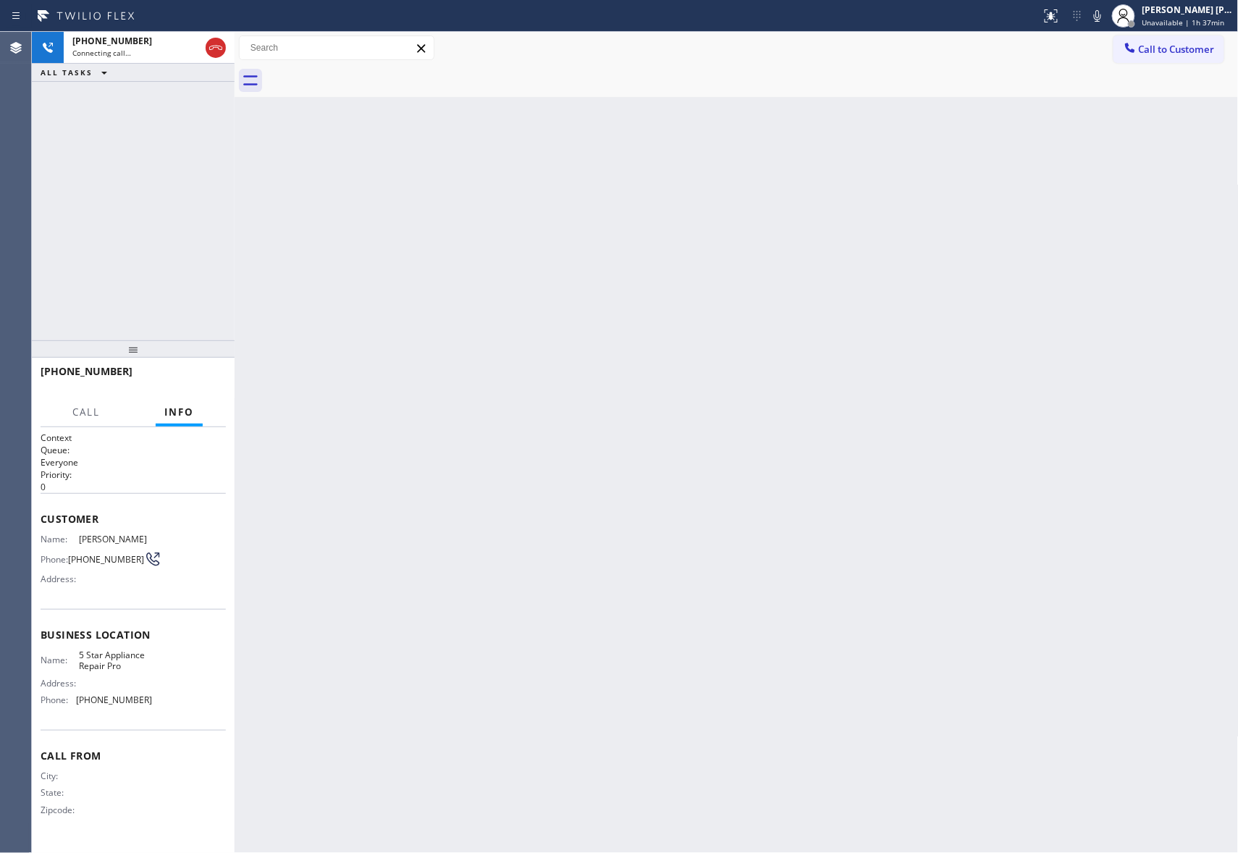
click at [365, 73] on div at bounding box center [752, 80] width 972 height 33
click at [211, 39] on icon at bounding box center [215, 47] width 17 height 17
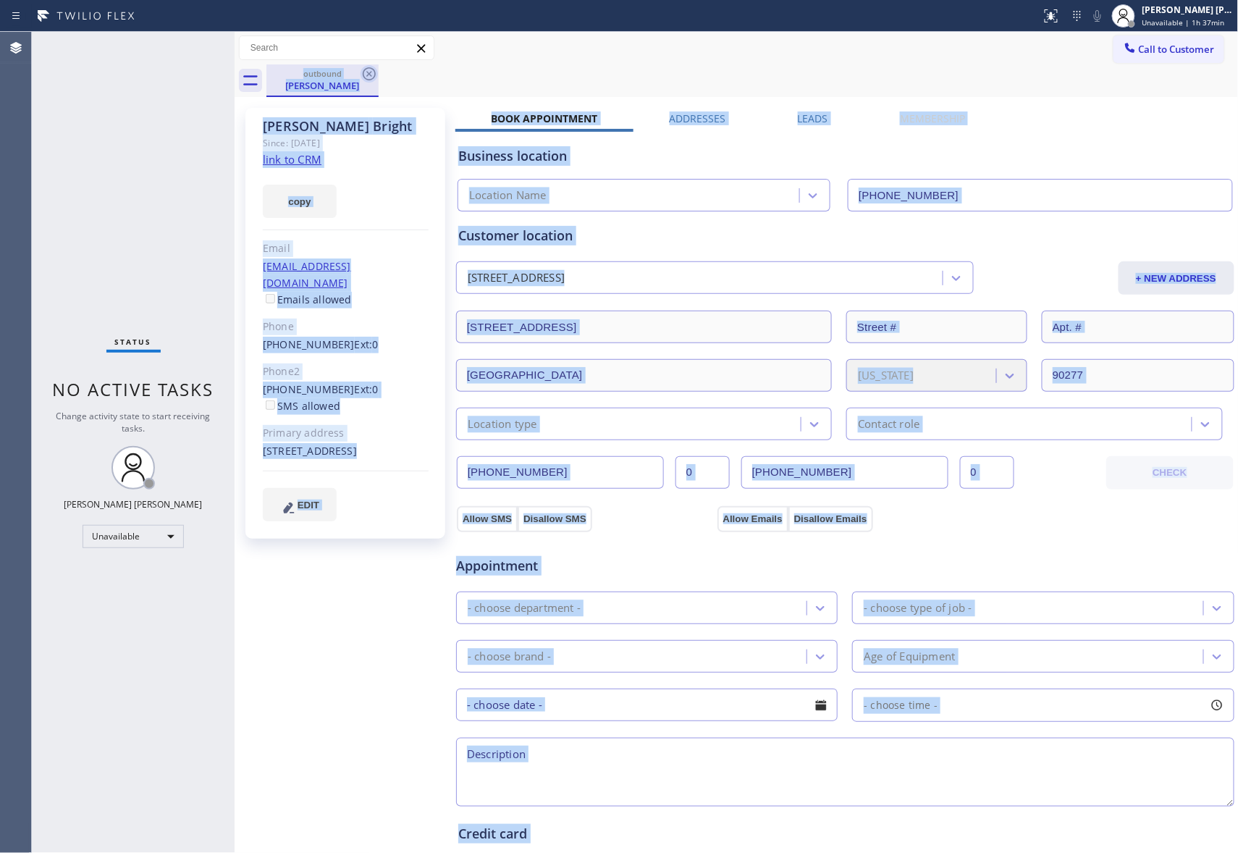
click at [361, 68] on icon at bounding box center [369, 73] width 17 height 17
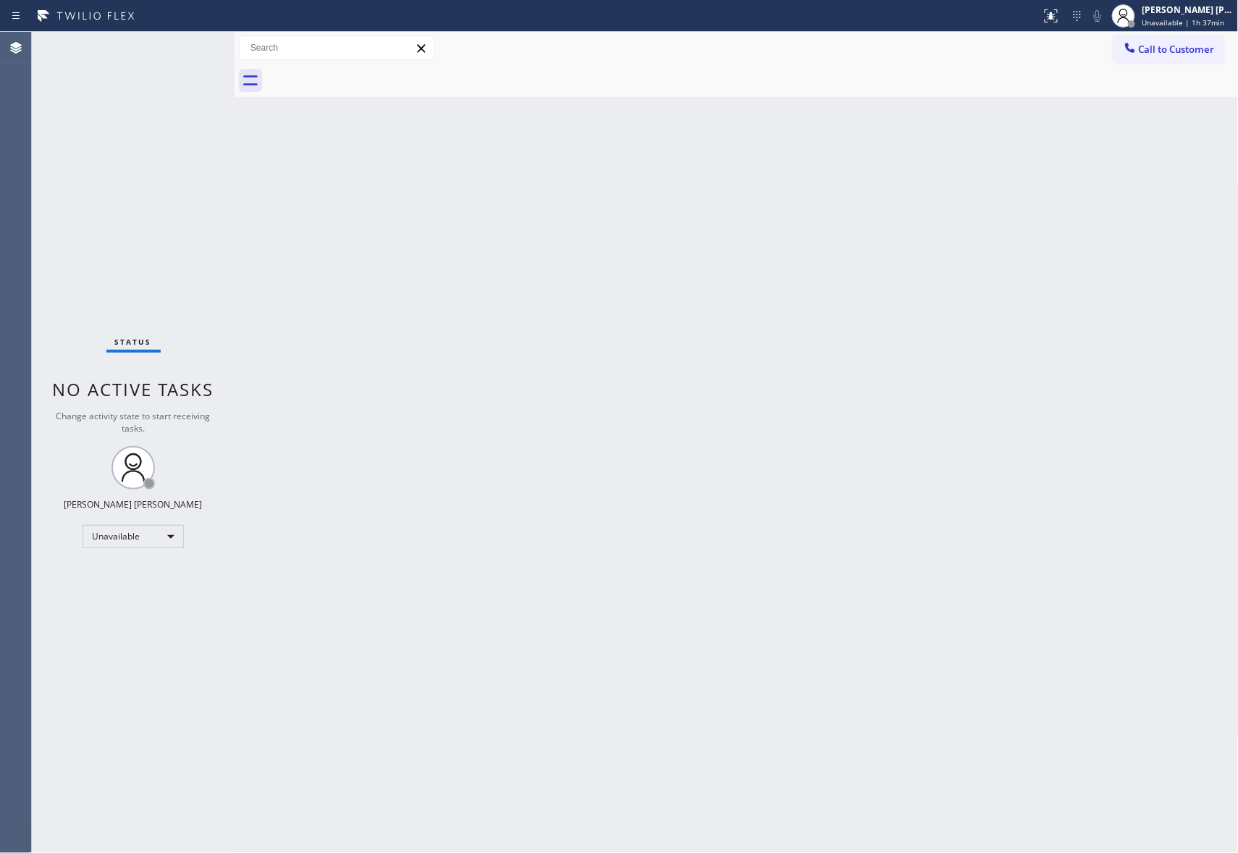
click at [372, 72] on div at bounding box center [752, 80] width 972 height 33
drag, startPoint x: 372, startPoint y: 72, endPoint x: 279, endPoint y: 1, distance: 117.7
click at [368, 72] on div at bounding box center [752, 80] width 972 height 33
click at [1171, 45] on span "Call to Customer" at bounding box center [1177, 49] width 76 height 13
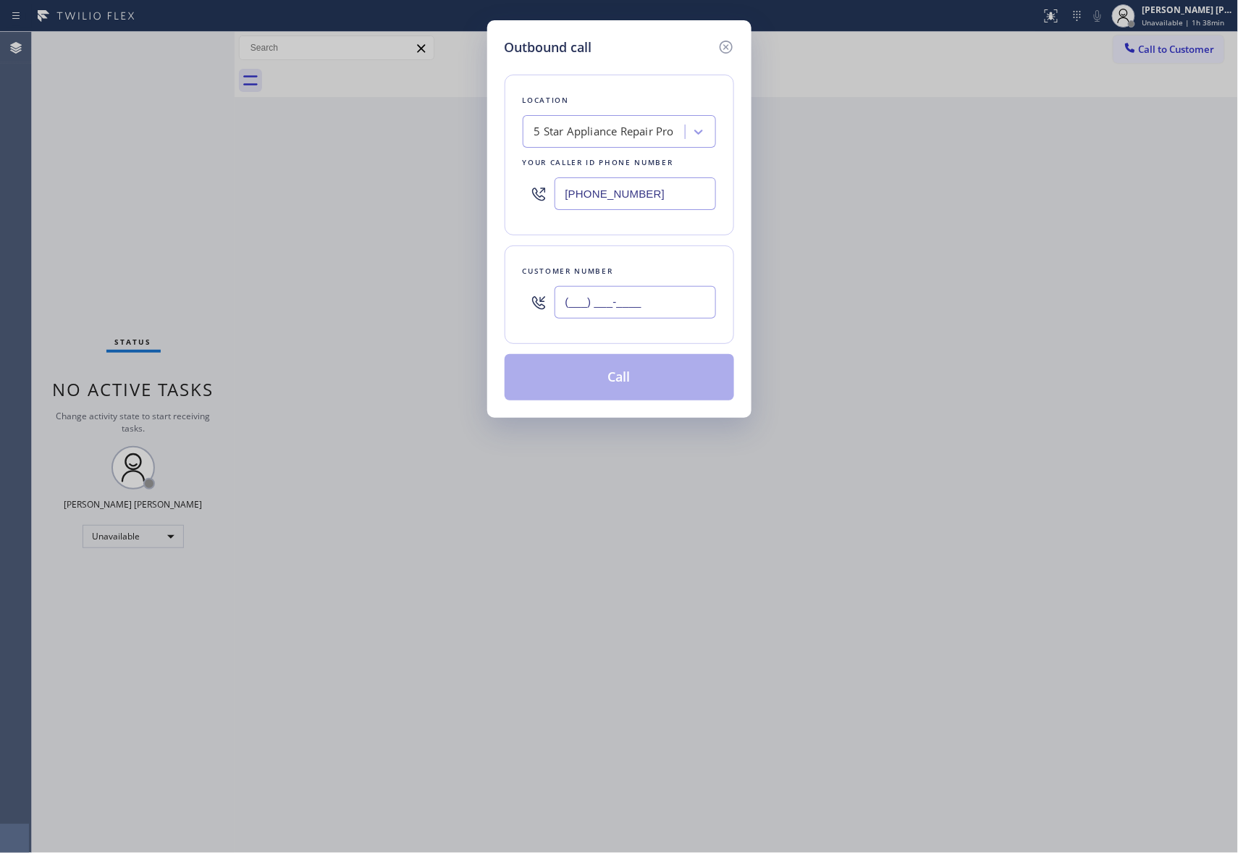
click at [672, 304] on input "(___) ___-____" at bounding box center [635, 302] width 161 height 33
paste input "818) 523-0024"
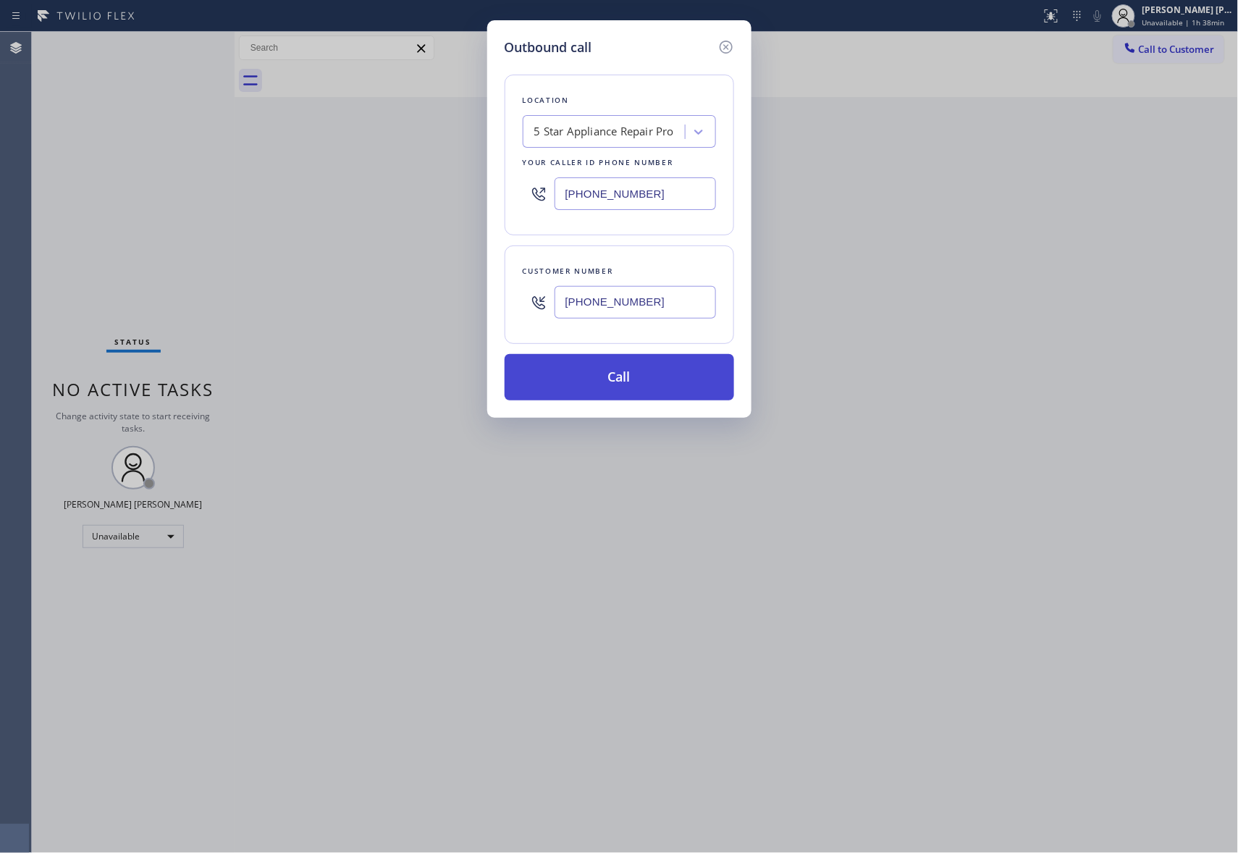
type input "[PHONE_NUMBER]"
click at [629, 380] on button "Call" at bounding box center [620, 377] width 230 height 46
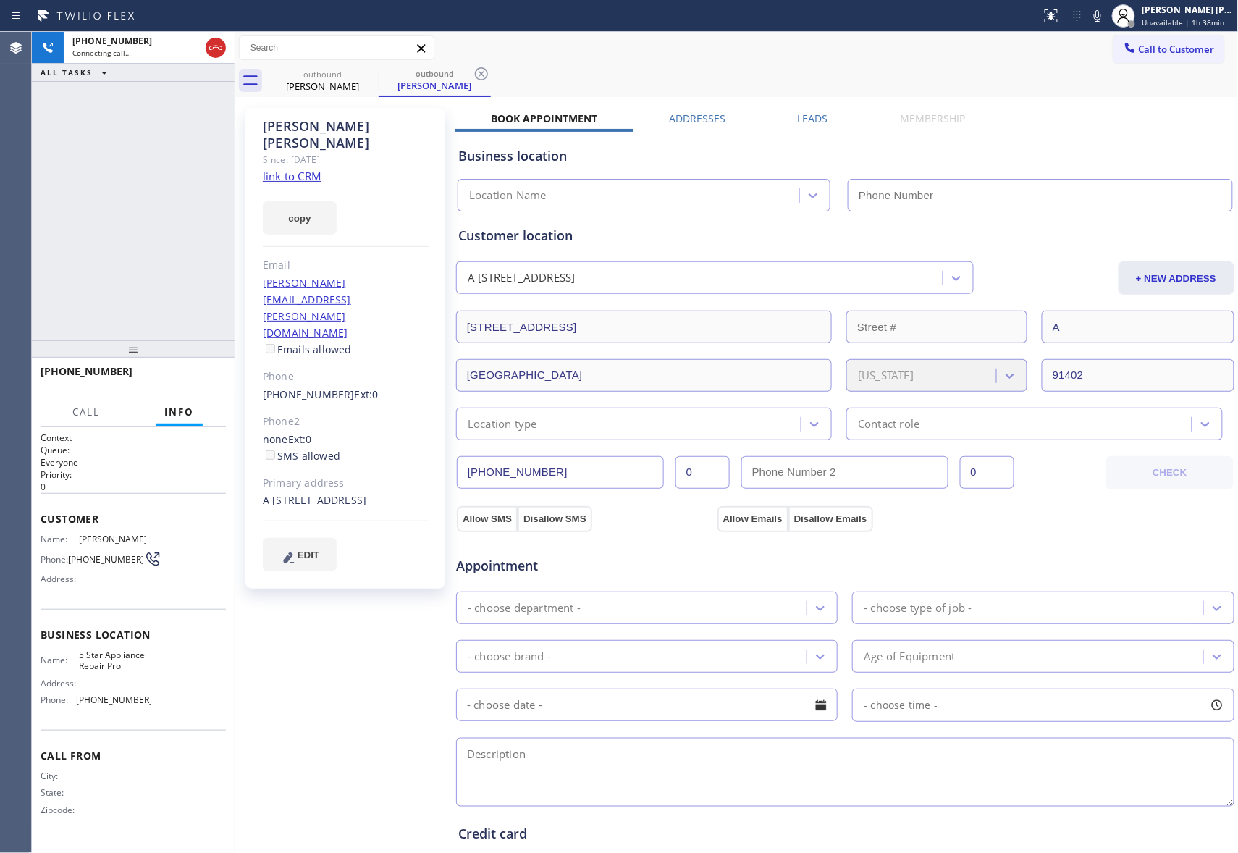
type input "[PHONE_NUMBER]"
drag, startPoint x: 201, startPoint y: 375, endPoint x: 633, endPoint y: 249, distance: 449.6
click at [206, 374] on span "HANG UP" at bounding box center [192, 378] width 44 height 10
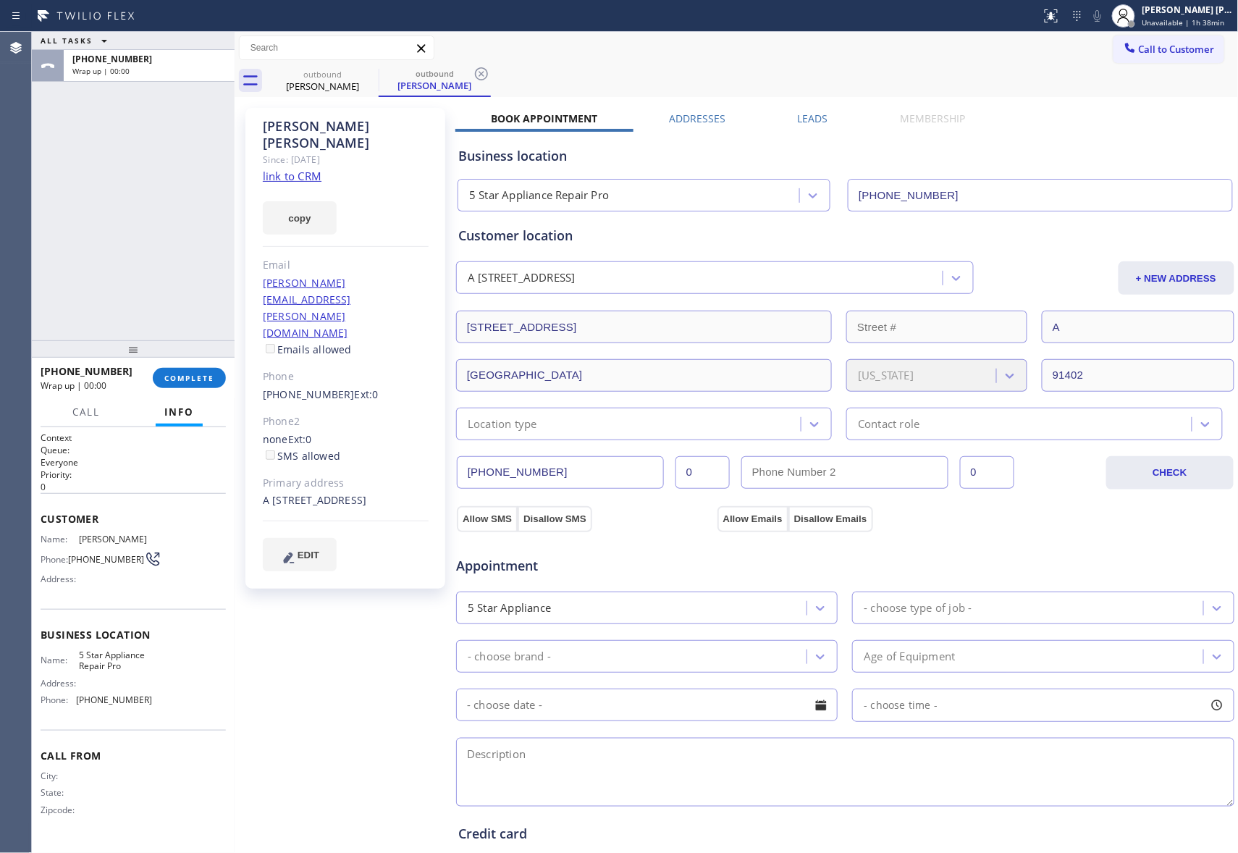
click at [795, 107] on div "[PERSON_NAME] Since: [DATE] link to CRM copy Email [PERSON_NAME][EMAIL_ADDRESS]…" at bounding box center [736, 584] width 997 height 967
click at [800, 117] on label "Leads" at bounding box center [813, 119] width 30 height 14
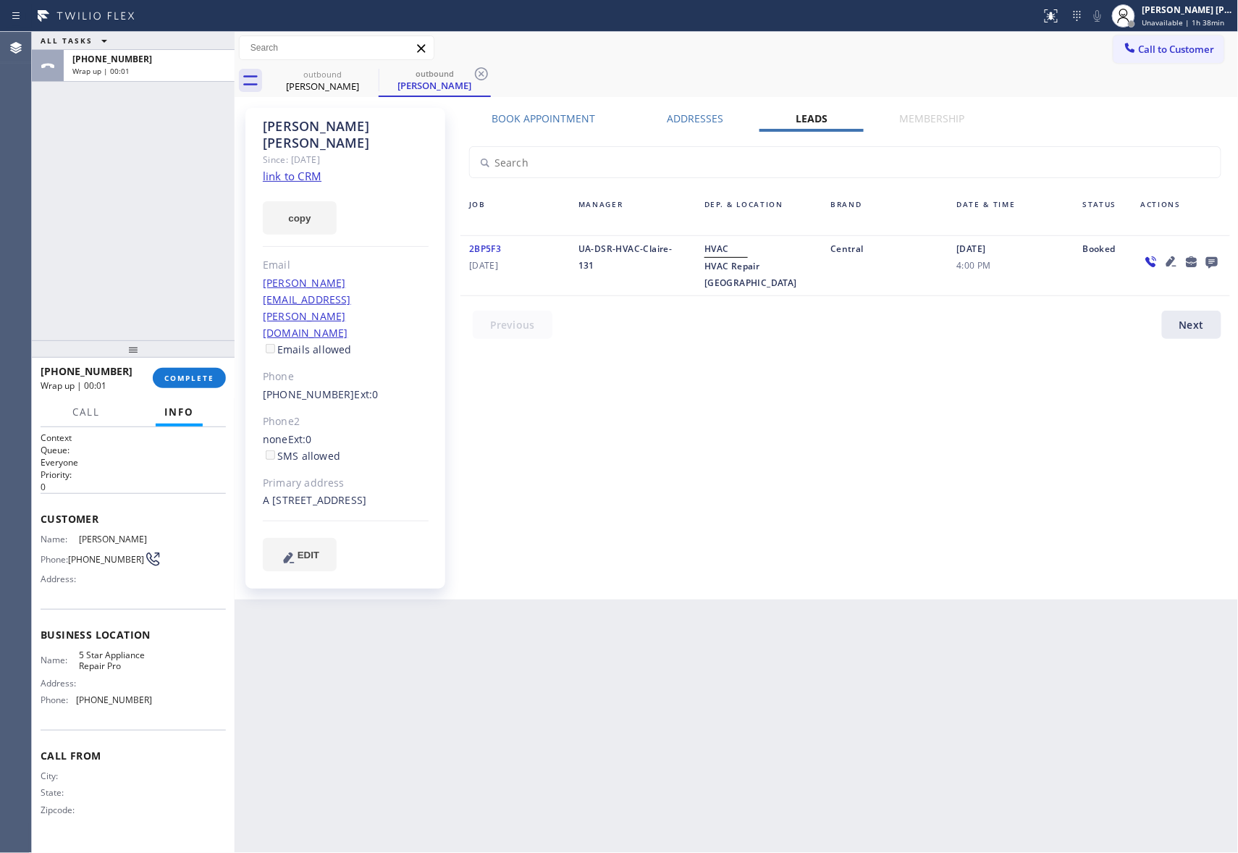
click at [1203, 259] on icon at bounding box center [1211, 262] width 17 height 18
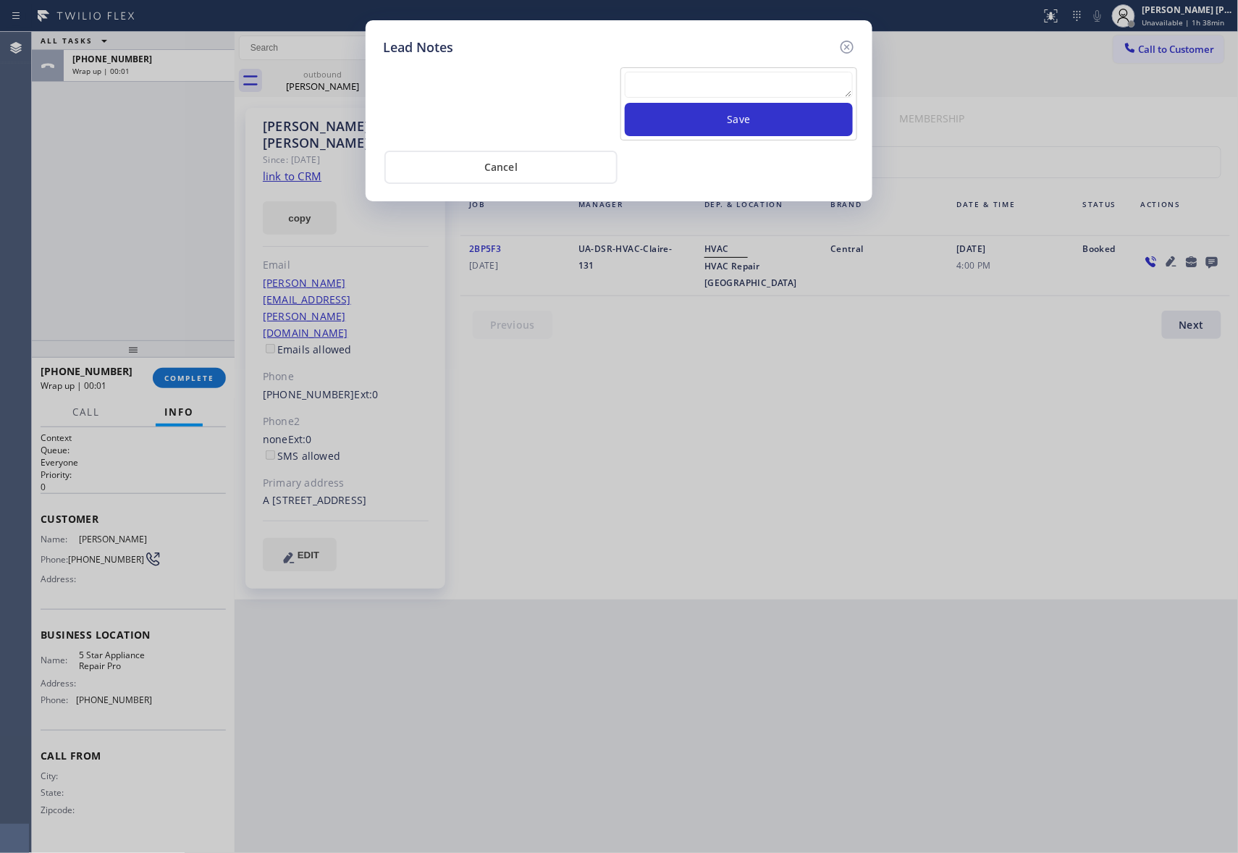
click at [695, 91] on textarea at bounding box center [739, 85] width 228 height 26
paste textarea "VM | please transfer if cx calls back"
type textarea "VM | please transfer if cx calls back"
click at [726, 119] on button "Save" at bounding box center [739, 119] width 228 height 33
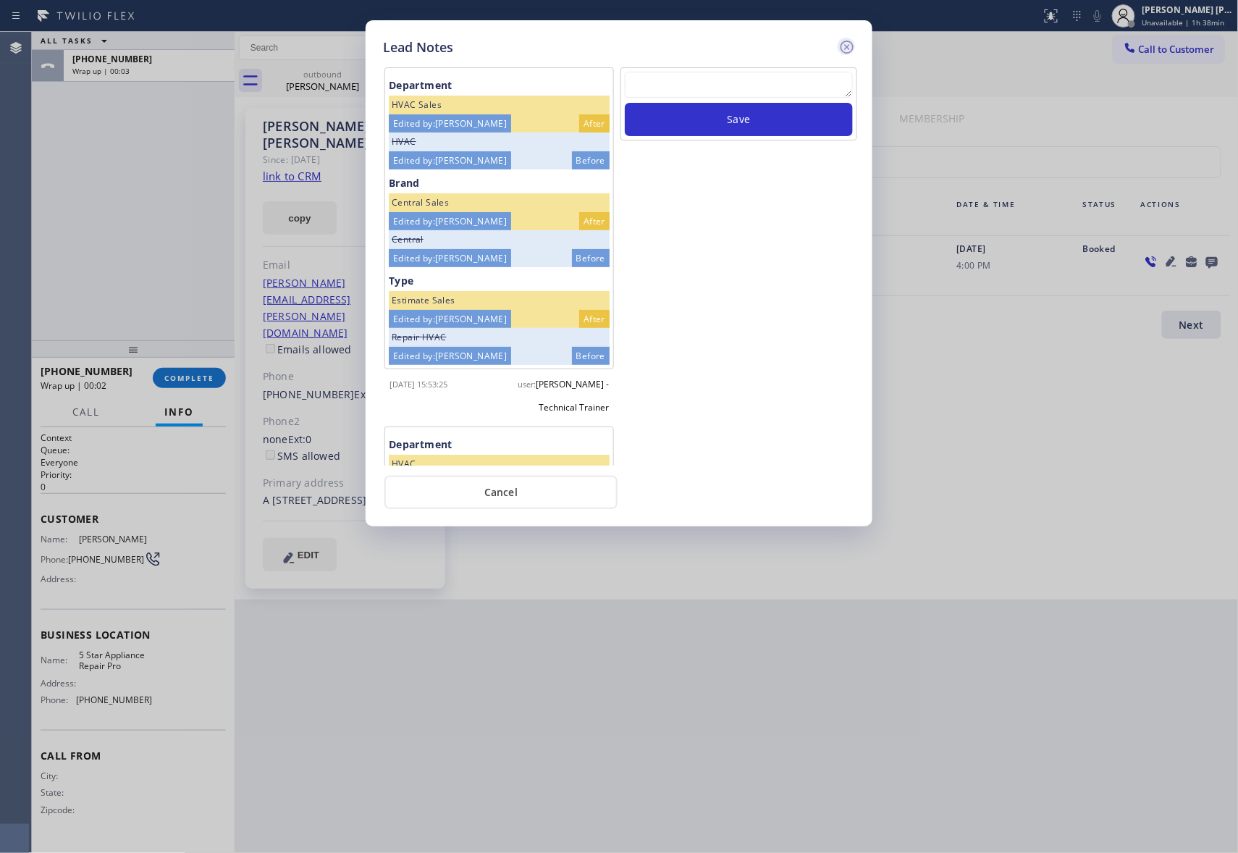
scroll to position [0, 0]
drag, startPoint x: 846, startPoint y: 46, endPoint x: 839, endPoint y: 45, distance: 8.1
click at [844, 45] on icon at bounding box center [847, 46] width 17 height 17
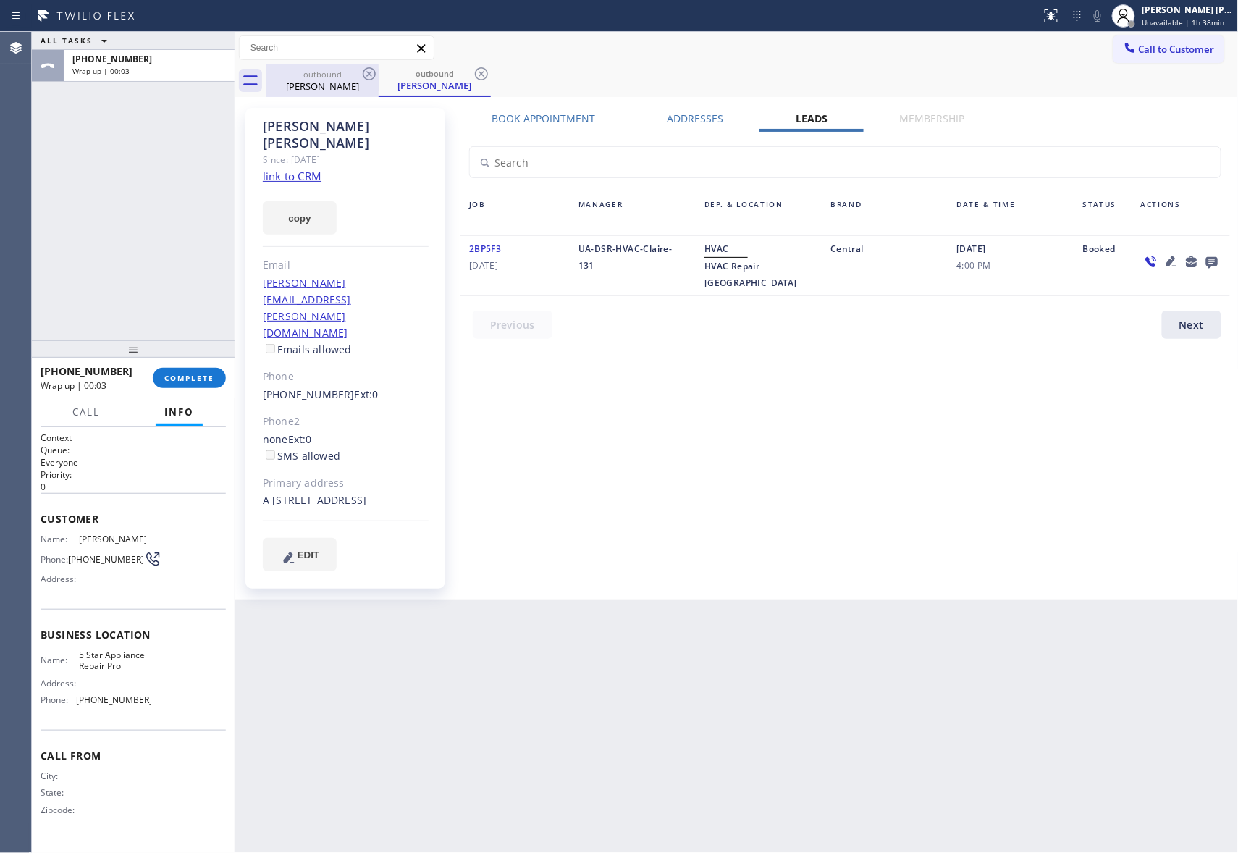
click at [357, 77] on div "outbound" at bounding box center [322, 74] width 109 height 11
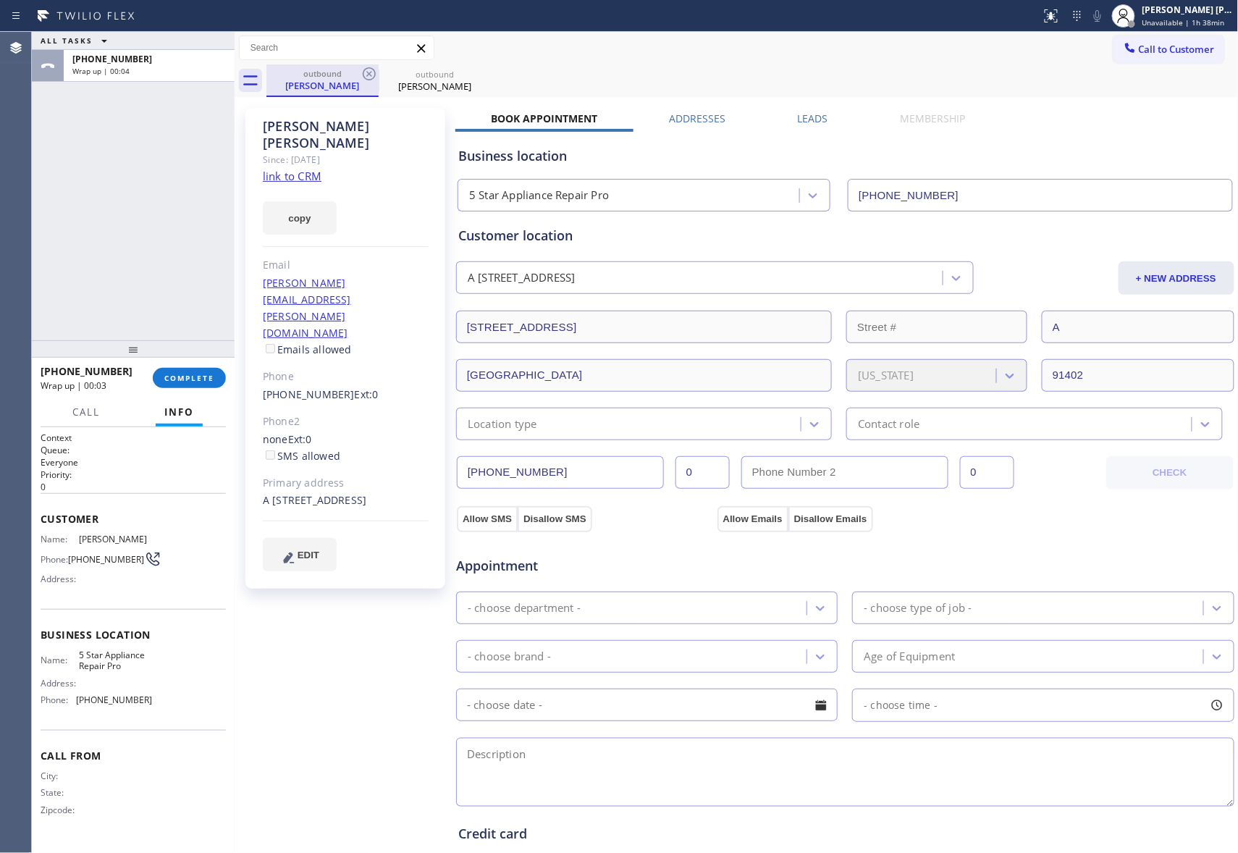
click at [357, 77] on div "outbound" at bounding box center [322, 73] width 109 height 11
click at [363, 73] on icon at bounding box center [369, 73] width 13 height 13
click at [473, 70] on icon at bounding box center [481, 73] width 17 height 17
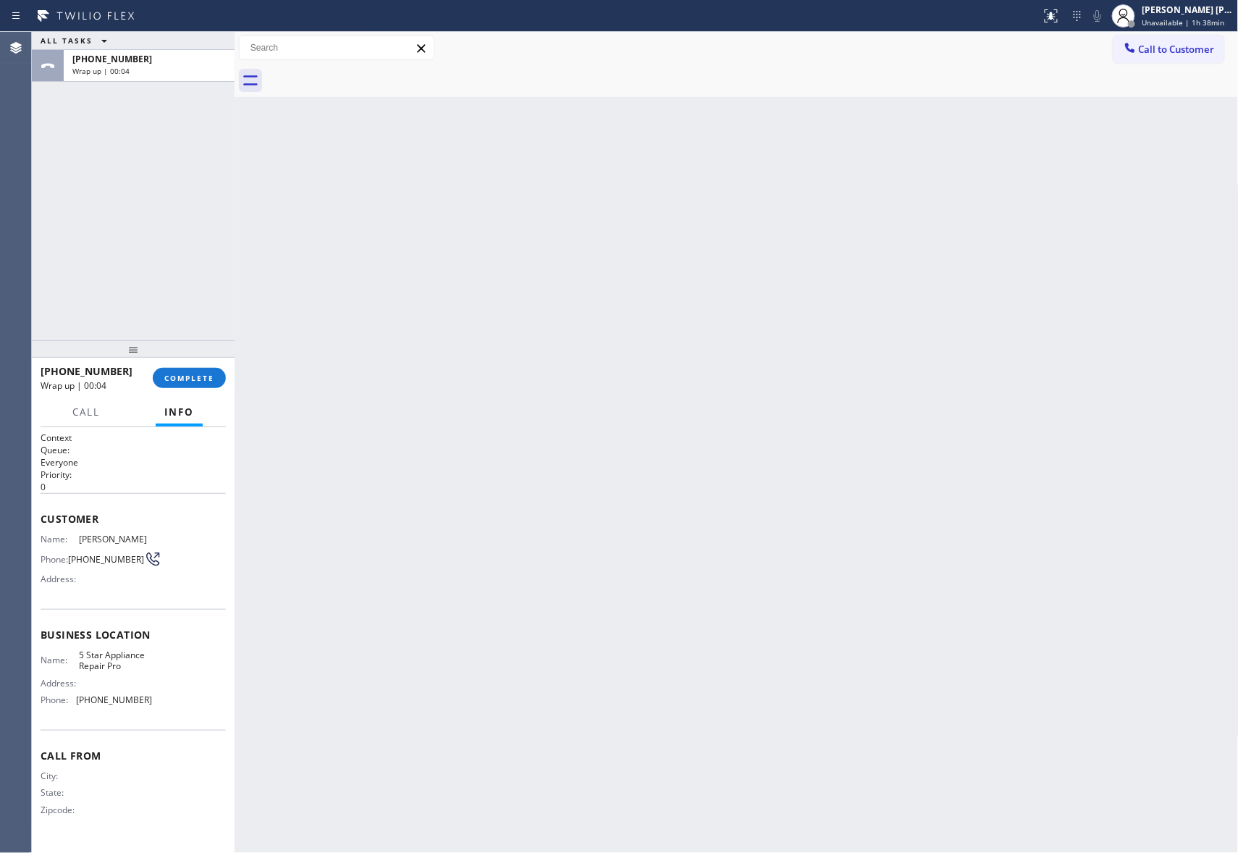
click at [369, 70] on div at bounding box center [752, 80] width 972 height 33
click at [169, 381] on span "COMPLETE" at bounding box center [189, 378] width 50 height 10
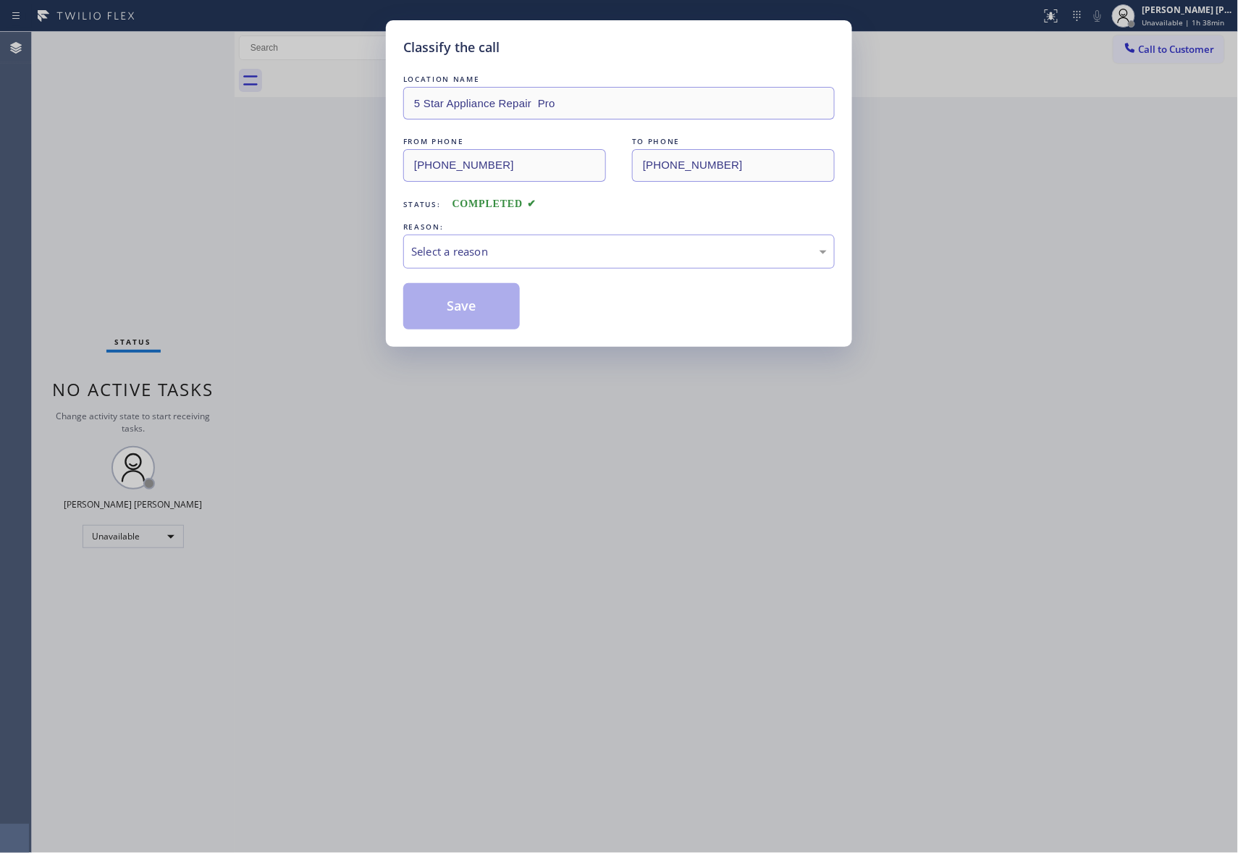
click at [504, 233] on div "REASON:" at bounding box center [619, 226] width 432 height 15
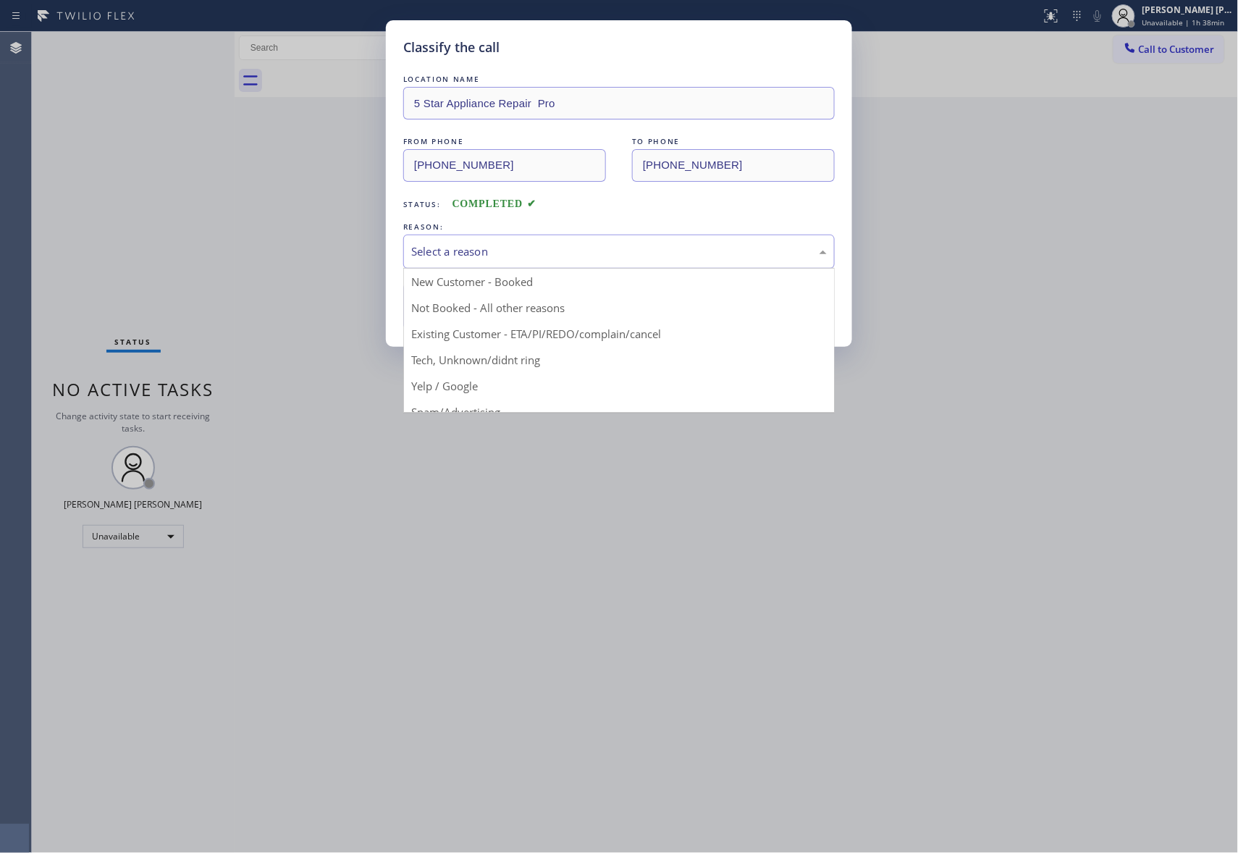
click at [487, 256] on div "Select a reason" at bounding box center [619, 251] width 416 height 17
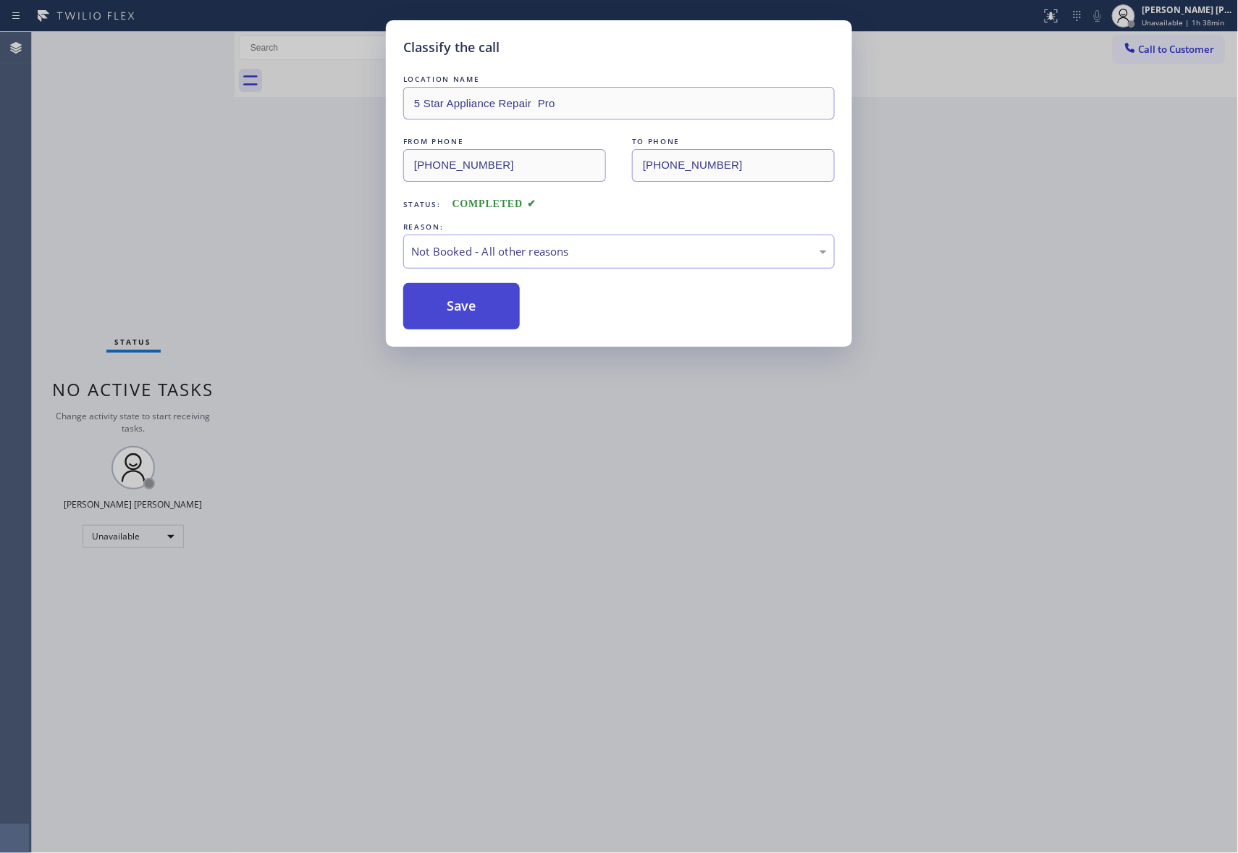
click at [467, 307] on button "Save" at bounding box center [461, 306] width 117 height 46
click at [467, 306] on button "Save" at bounding box center [461, 306] width 117 height 46
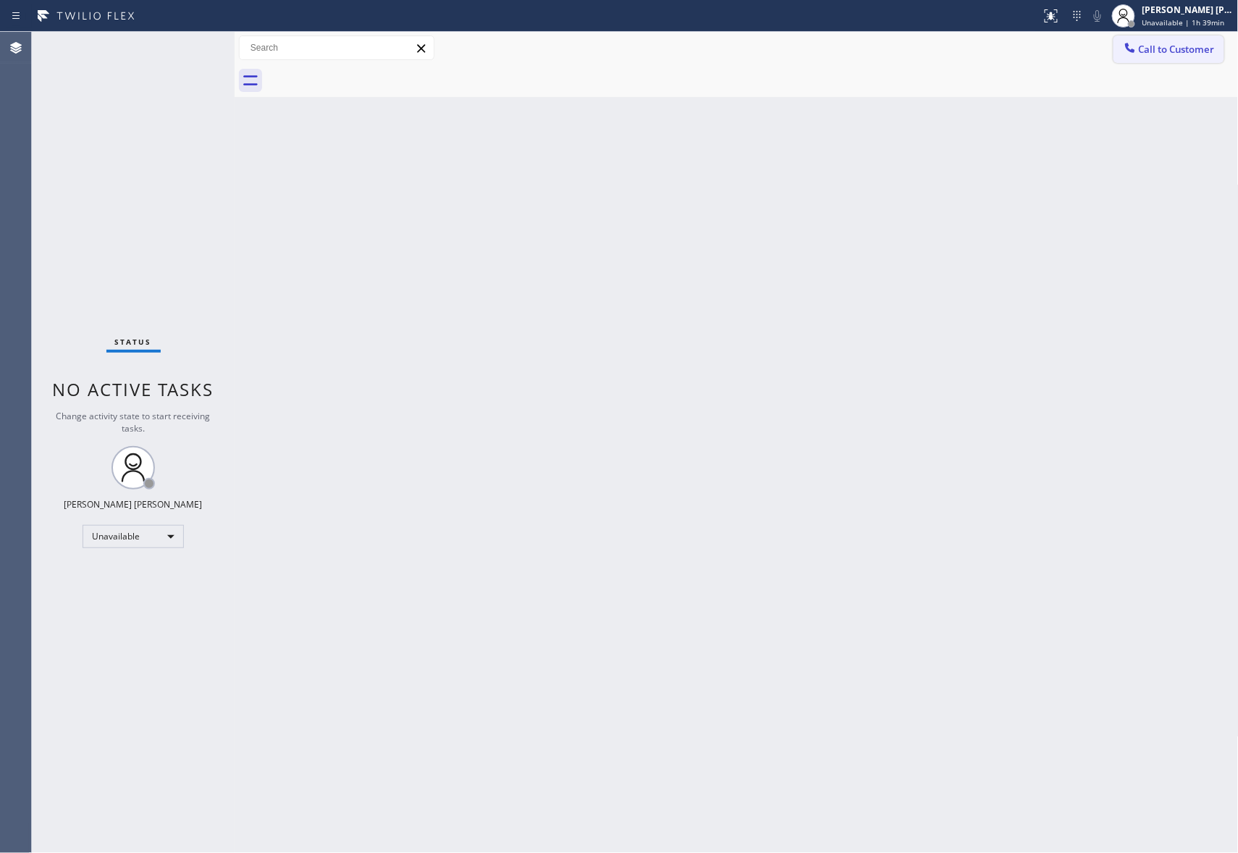
click at [1198, 43] on span "Call to Customer" at bounding box center [1177, 49] width 76 height 13
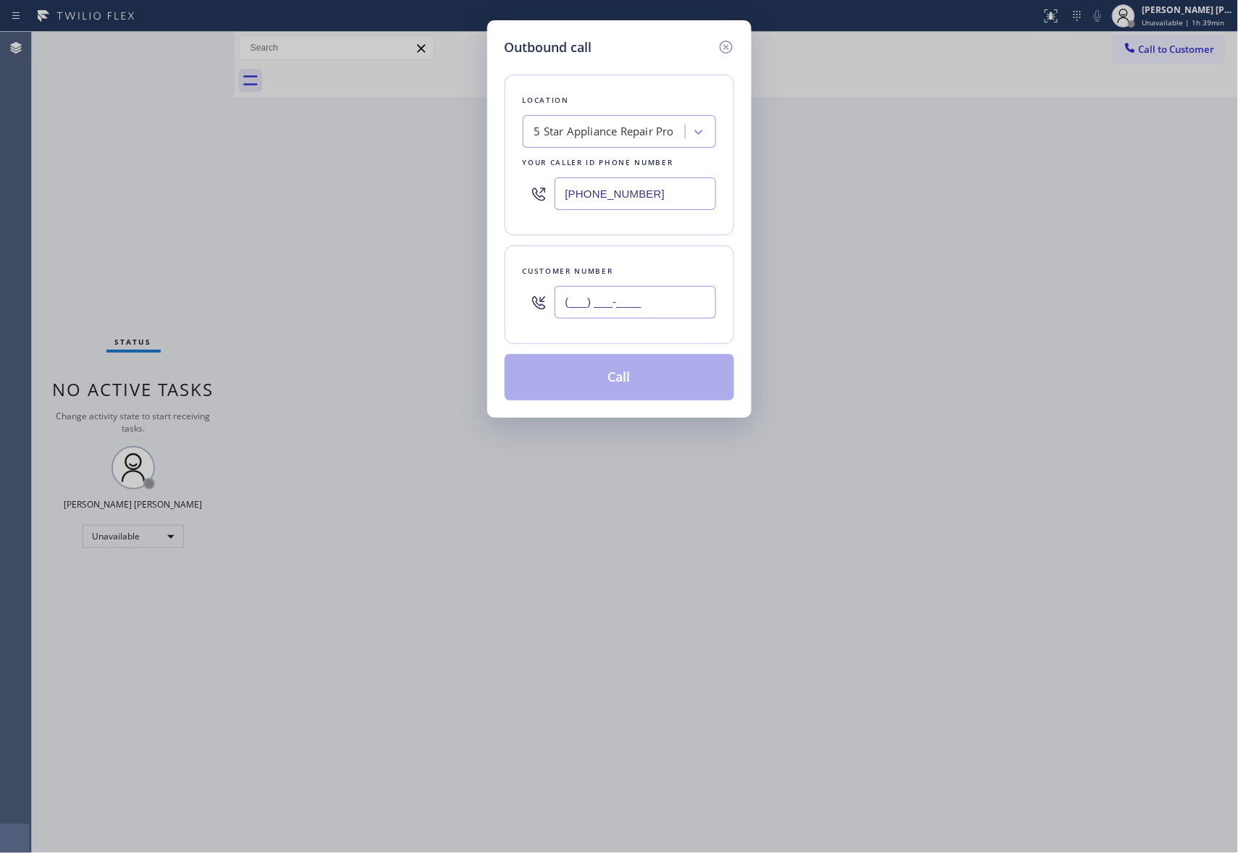
click at [638, 303] on input "(___) ___-____" at bounding box center [635, 302] width 161 height 33
paste input "267) 239-4383"
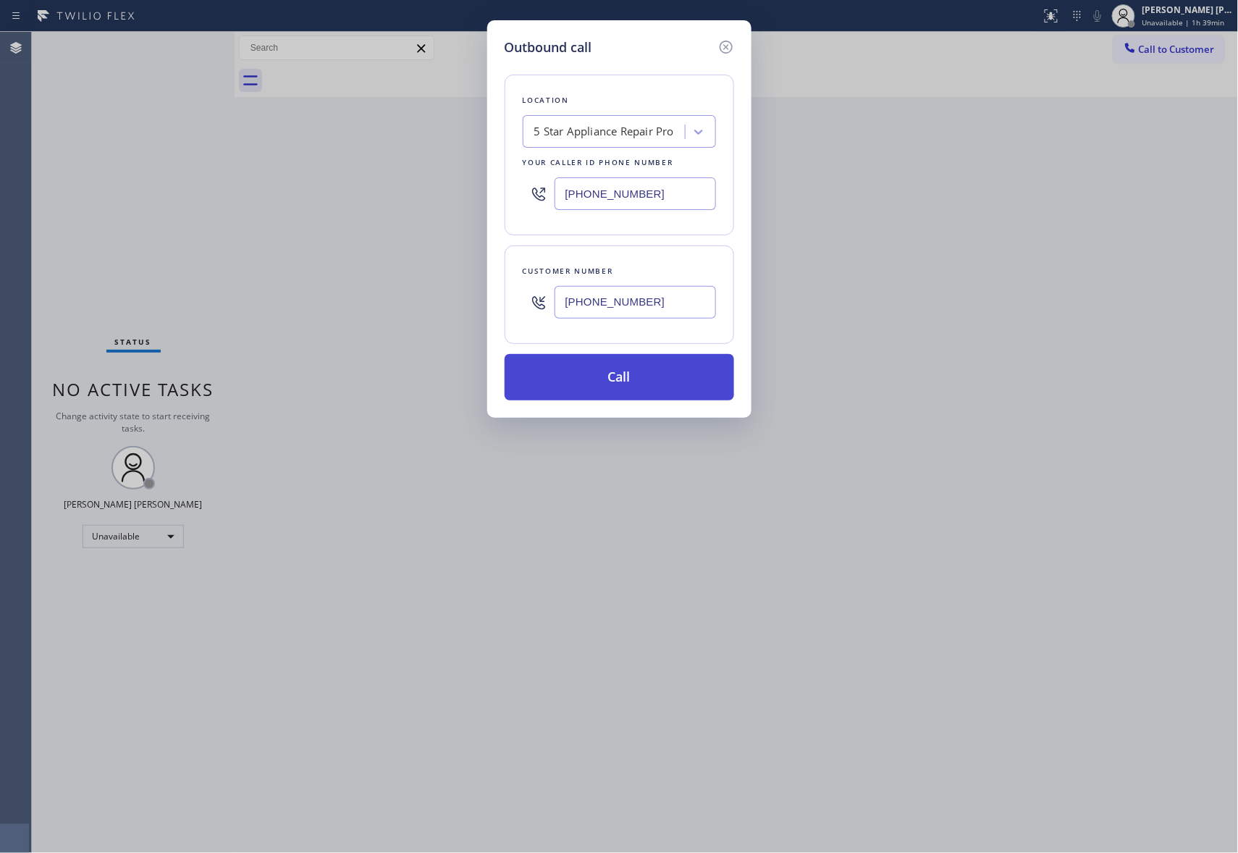
type input "[PHONE_NUMBER]"
click at [653, 379] on button "Call" at bounding box center [620, 377] width 230 height 46
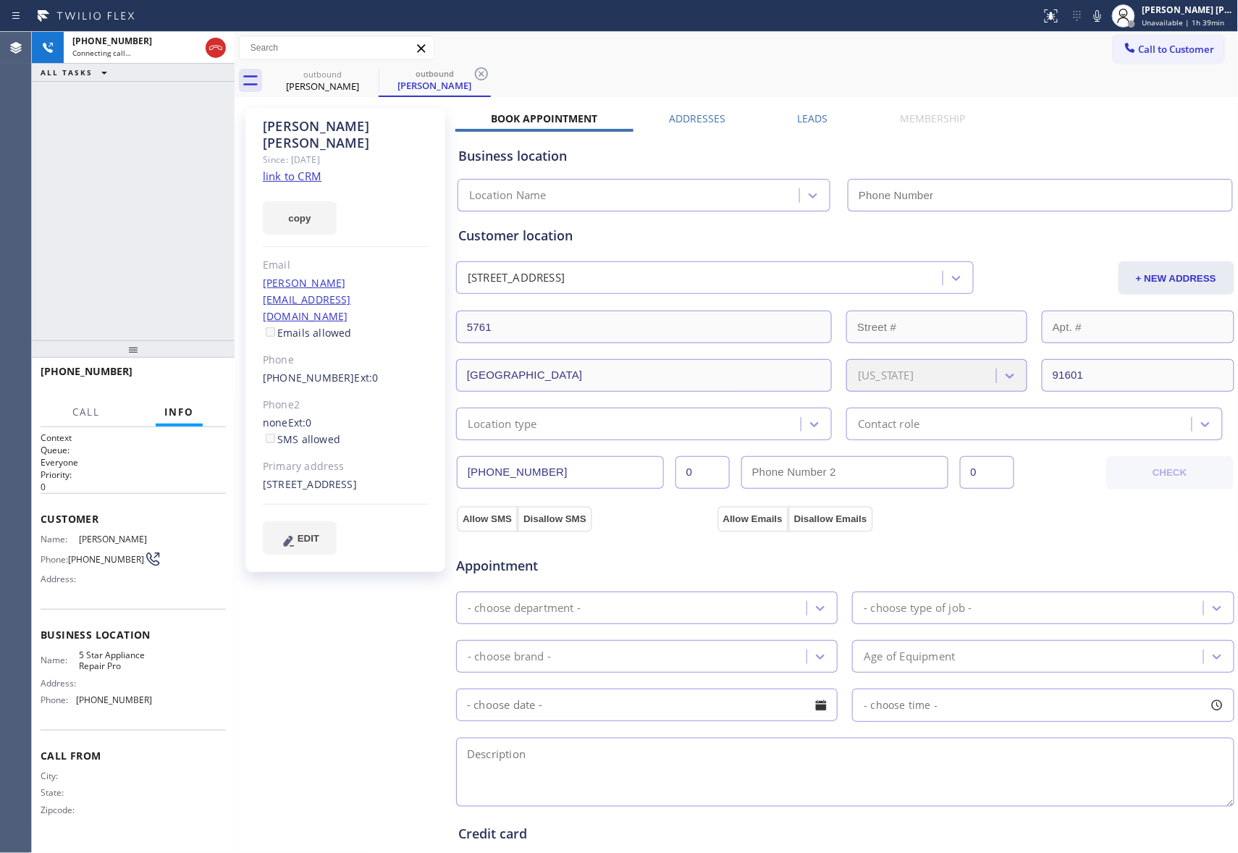
type input "[PHONE_NUMBER]"
drag, startPoint x: 190, startPoint y: 371, endPoint x: 203, endPoint y: 382, distance: 17.0
click at [187, 374] on button "HANG UP" at bounding box center [192, 378] width 67 height 20
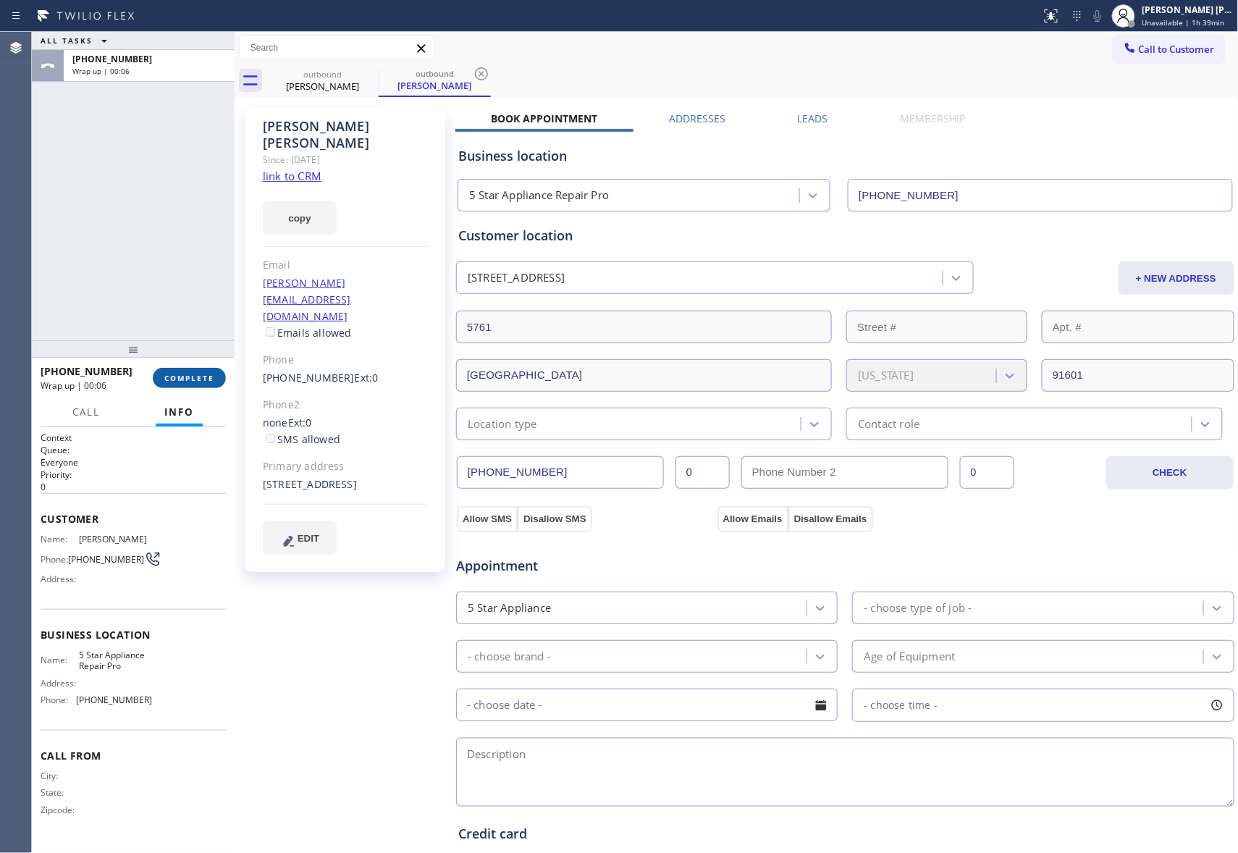
click at [203, 373] on span "COMPLETE" at bounding box center [189, 378] width 50 height 10
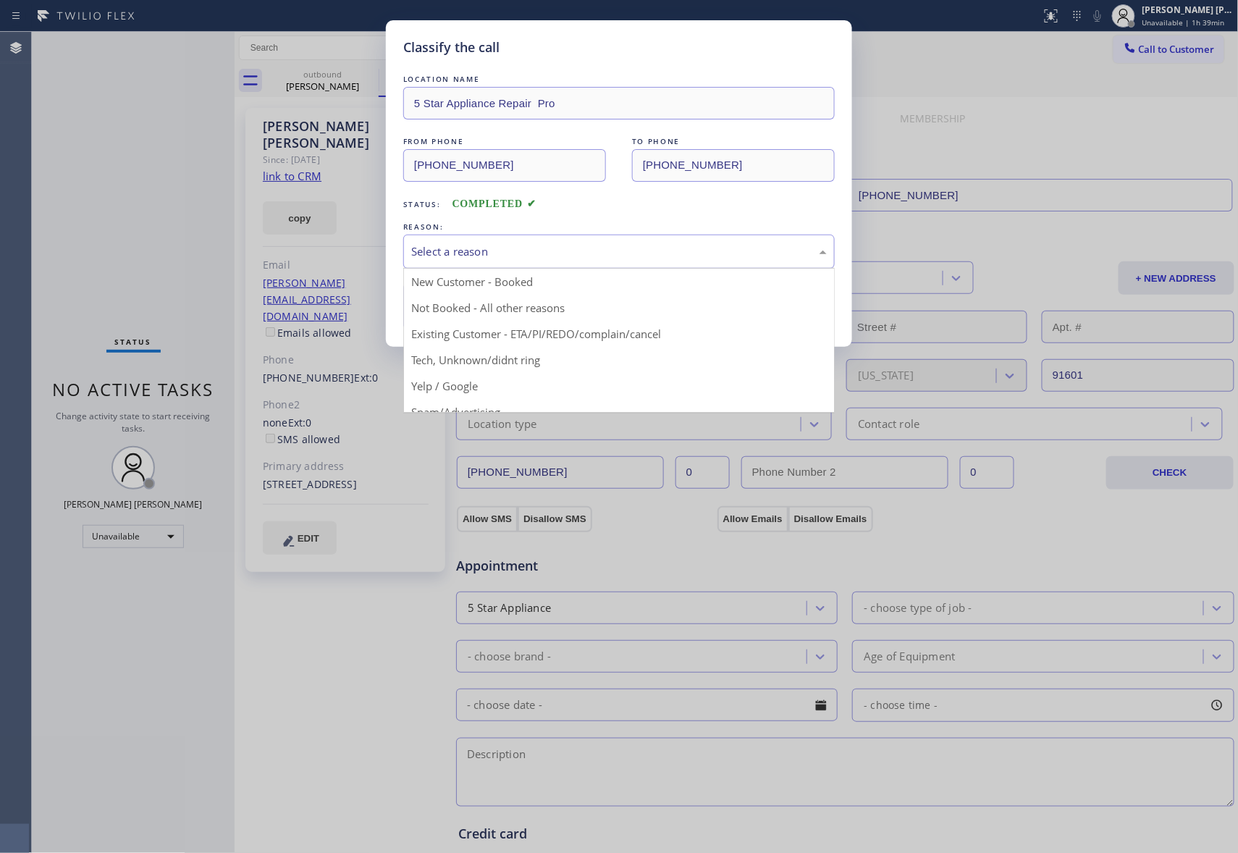
click at [620, 251] on div "Select a reason" at bounding box center [619, 251] width 416 height 17
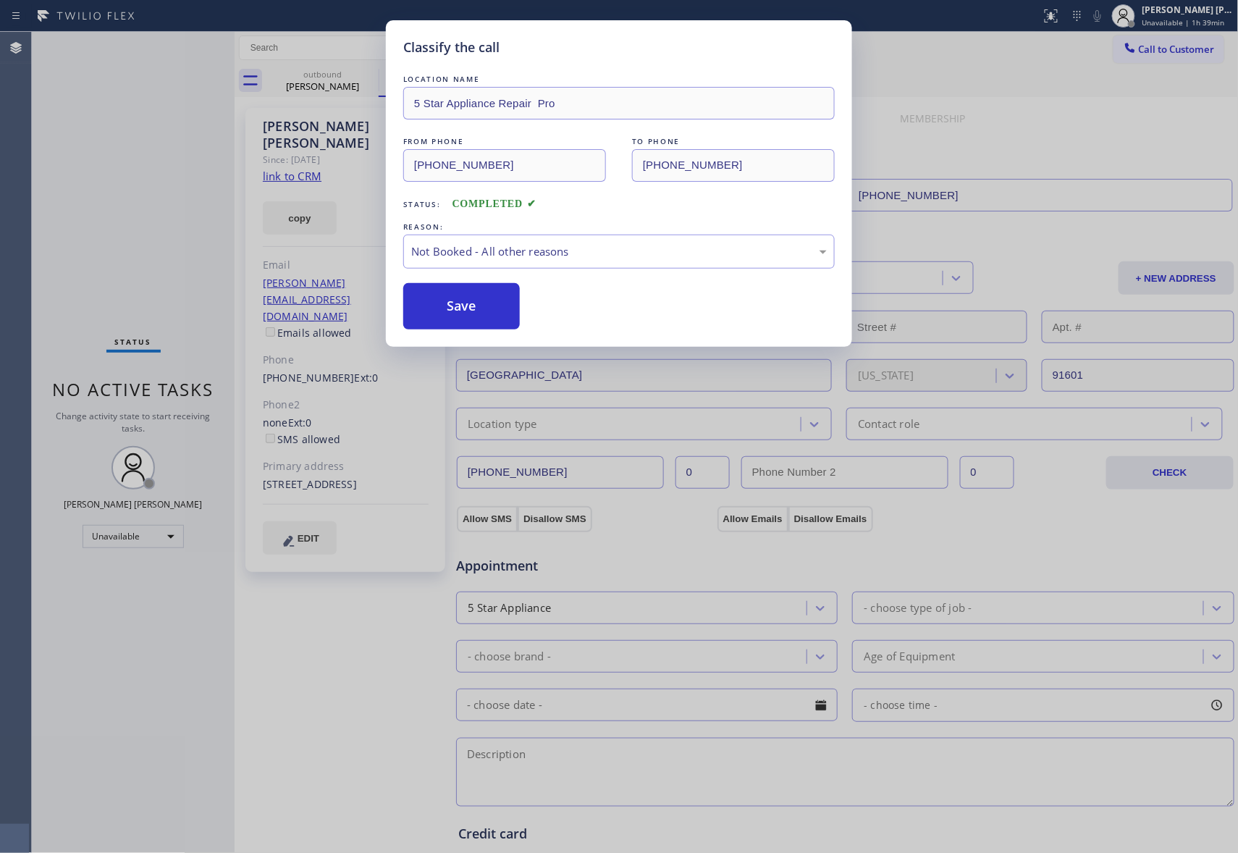
click at [469, 314] on button "Save" at bounding box center [461, 306] width 117 height 46
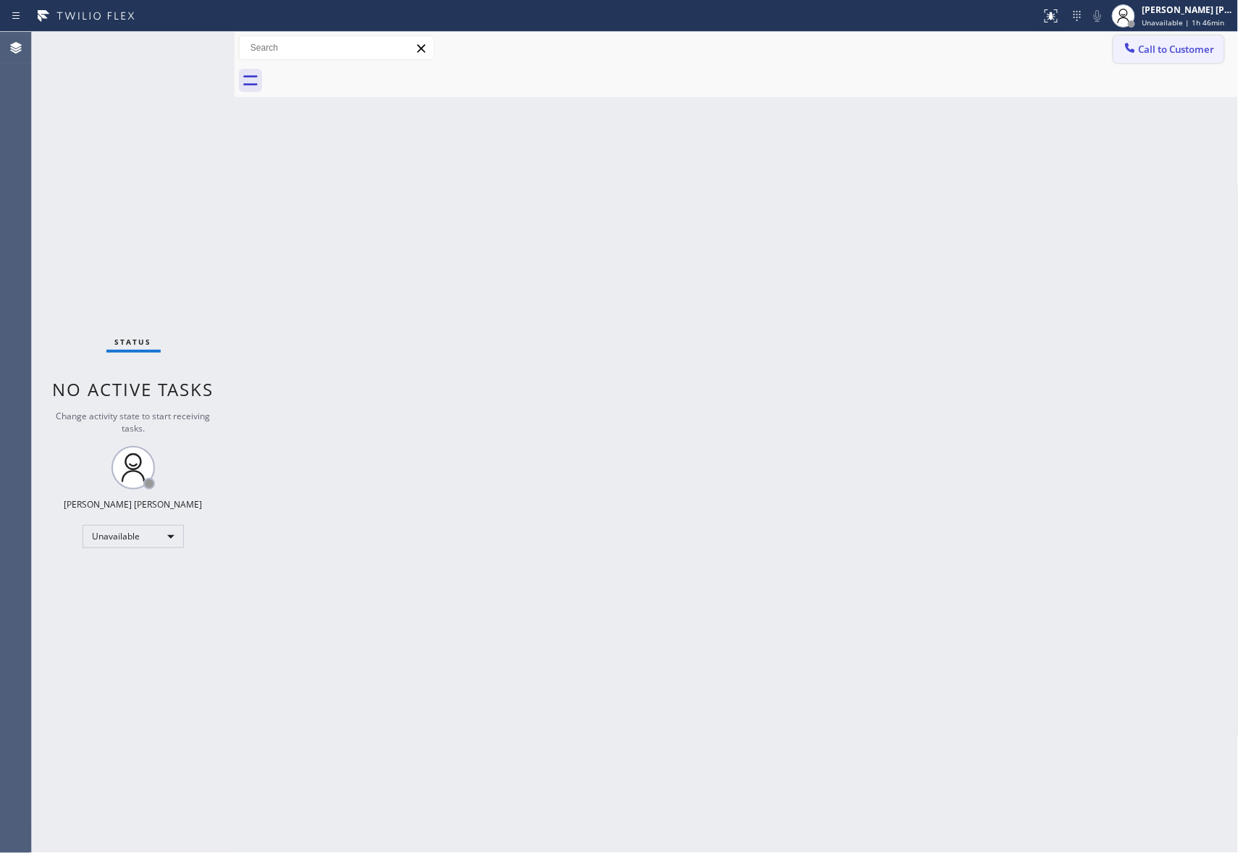
click at [1192, 58] on button "Call to Customer" at bounding box center [1169, 49] width 111 height 28
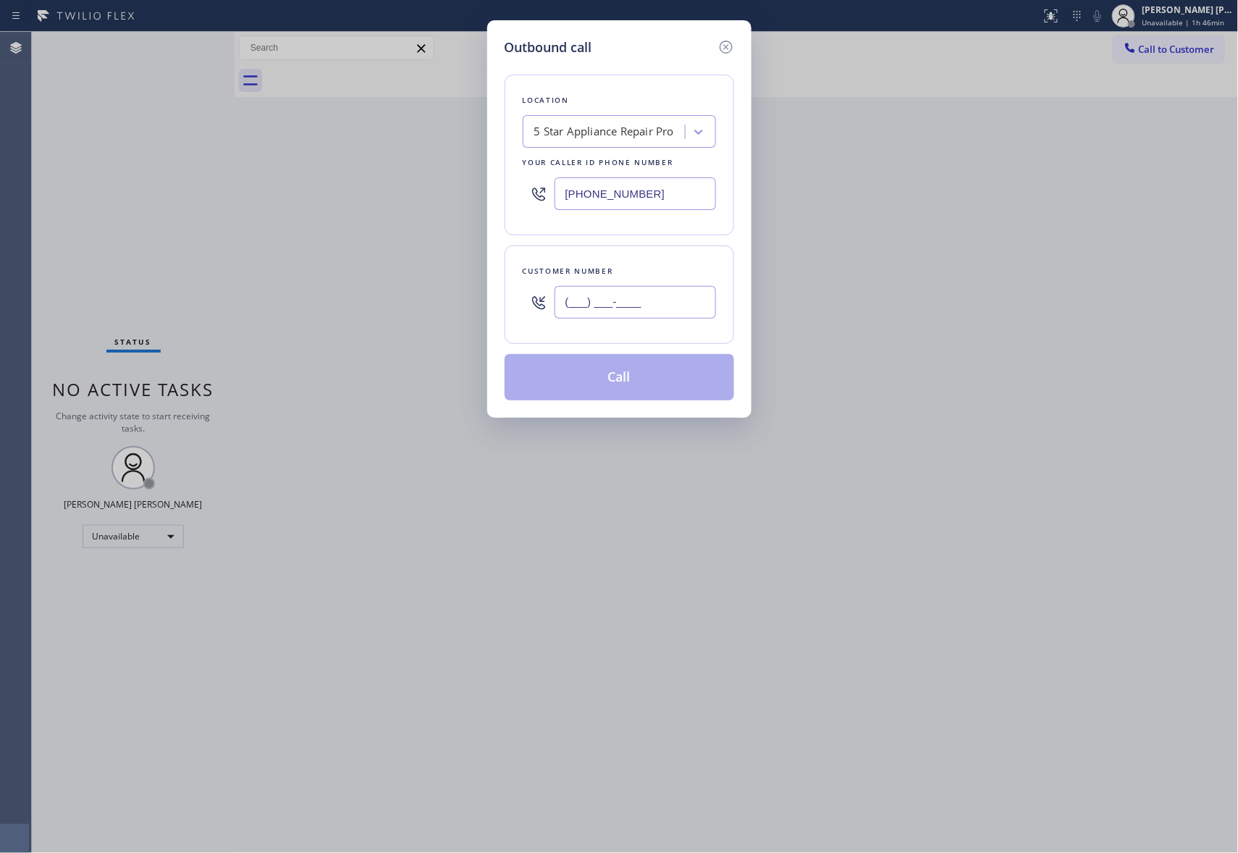
click at [682, 311] on input "(___) ___-____" at bounding box center [635, 302] width 161 height 33
paste input "213) 268-8902"
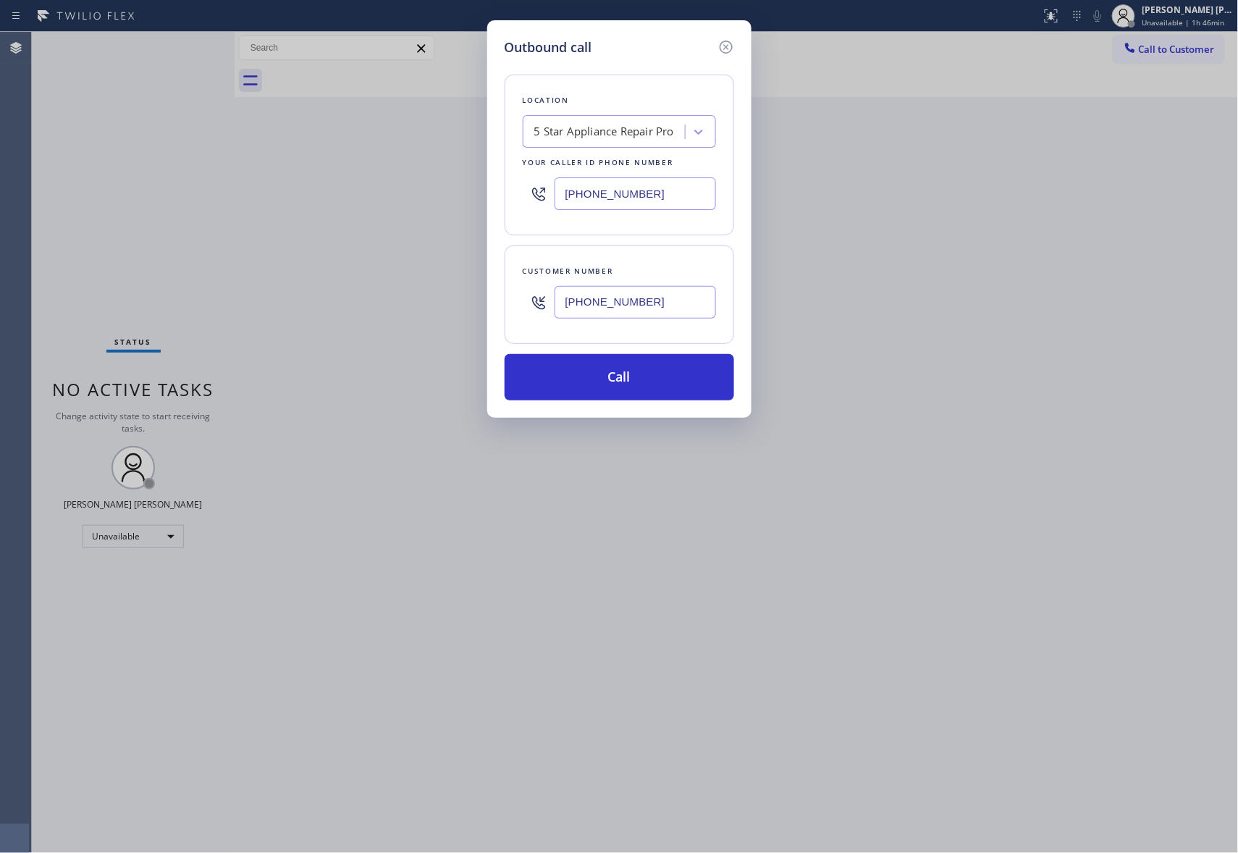
type input "[PHONE_NUMBER]"
click at [633, 142] on div "5 Star Appliance Repair Pro" at bounding box center [606, 131] width 158 height 25
type input "hvac alliance expert"
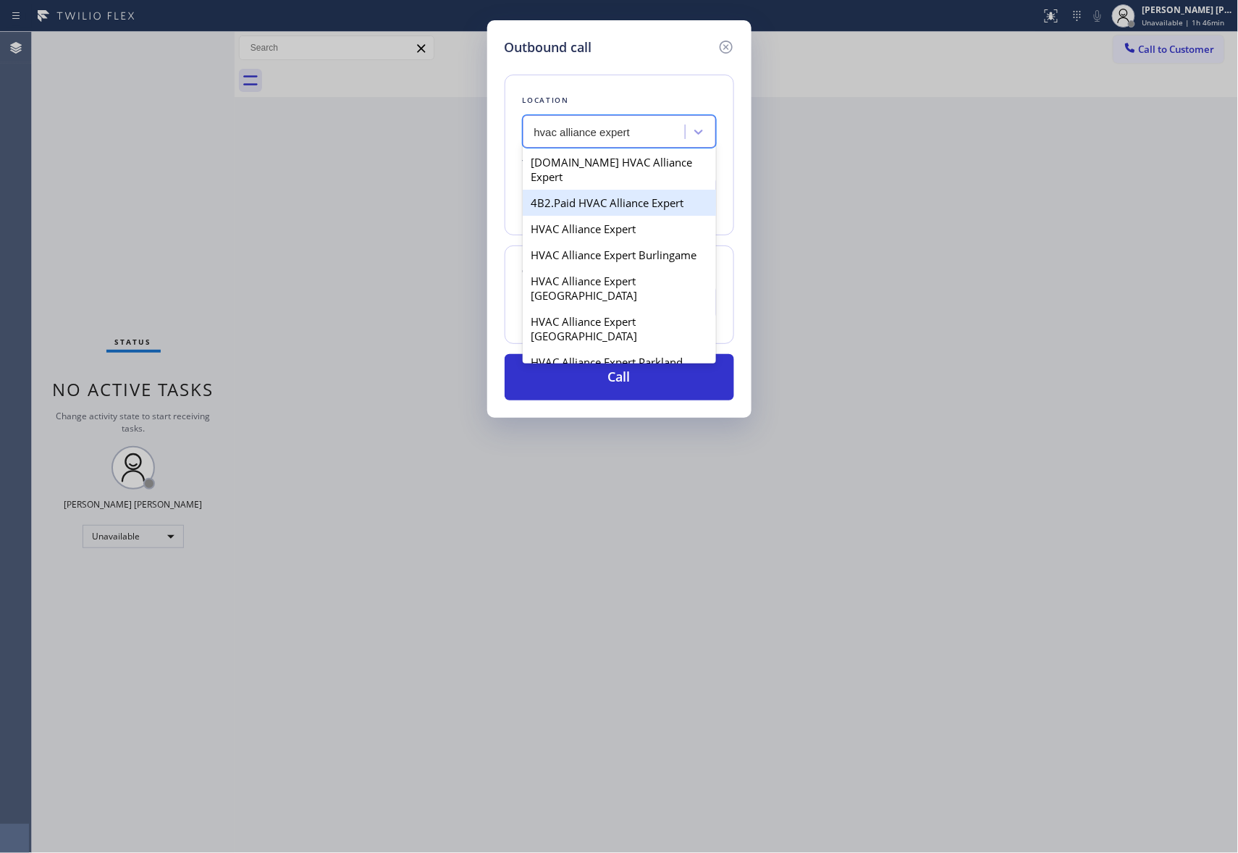
click at [618, 190] on div "4B2.Paid HVAC Alliance Expert" at bounding box center [619, 203] width 193 height 26
type input "[PHONE_NUMBER]"
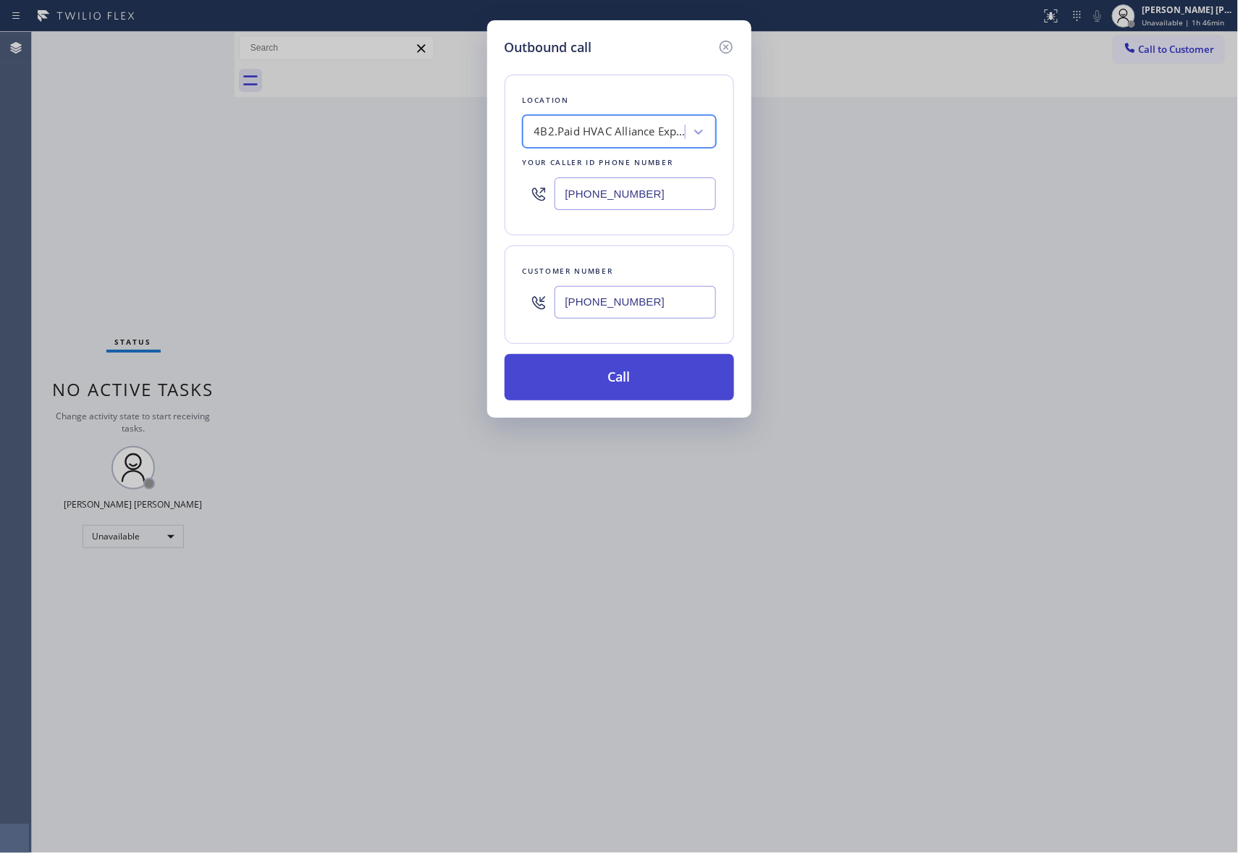
click at [655, 380] on button "Call" at bounding box center [620, 377] width 230 height 46
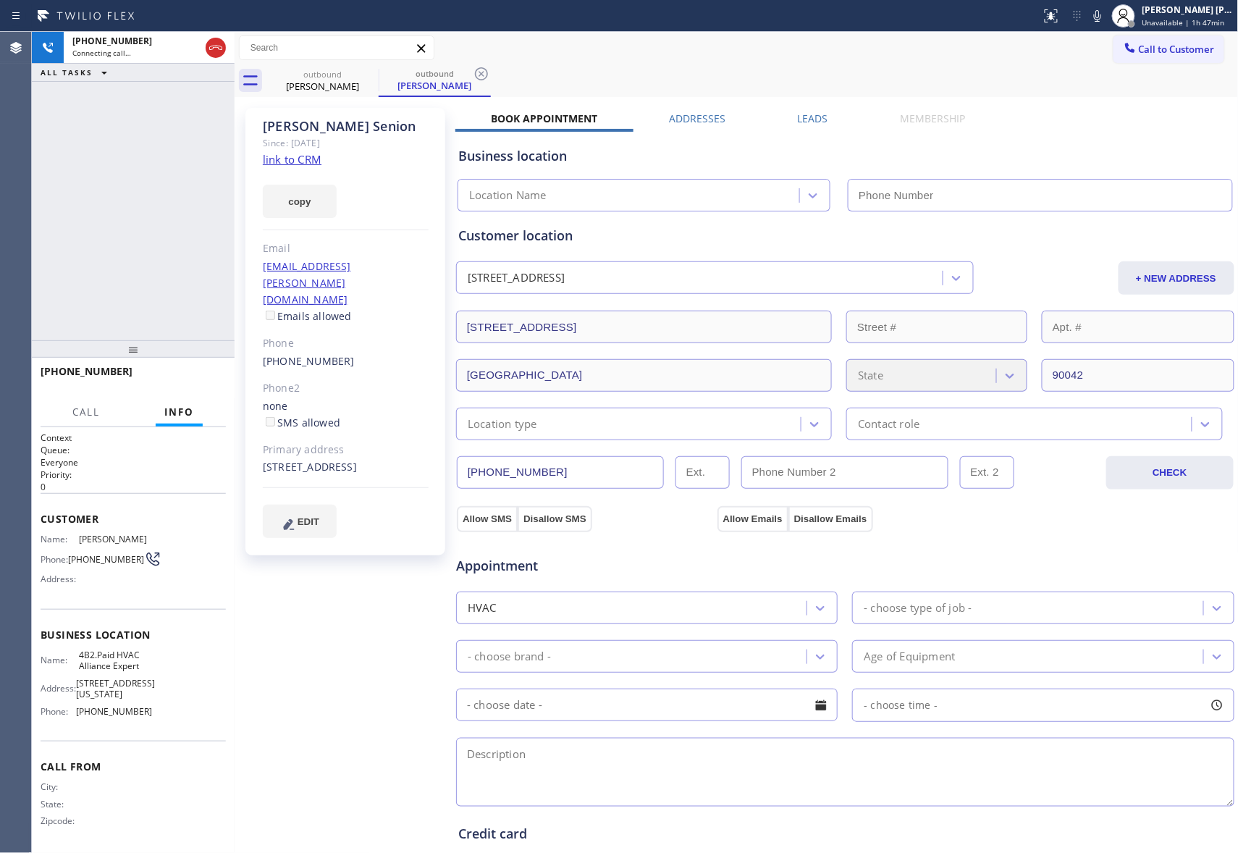
type input "[PHONE_NUMBER]"
drag, startPoint x: 188, startPoint y: 366, endPoint x: 178, endPoint y: 375, distance: 13.8
click at [187, 365] on div "[PHONE_NUMBER] Live | 00:05 HANG UP" at bounding box center [133, 378] width 185 height 38
click at [192, 374] on span "HANG UP" at bounding box center [192, 378] width 44 height 10
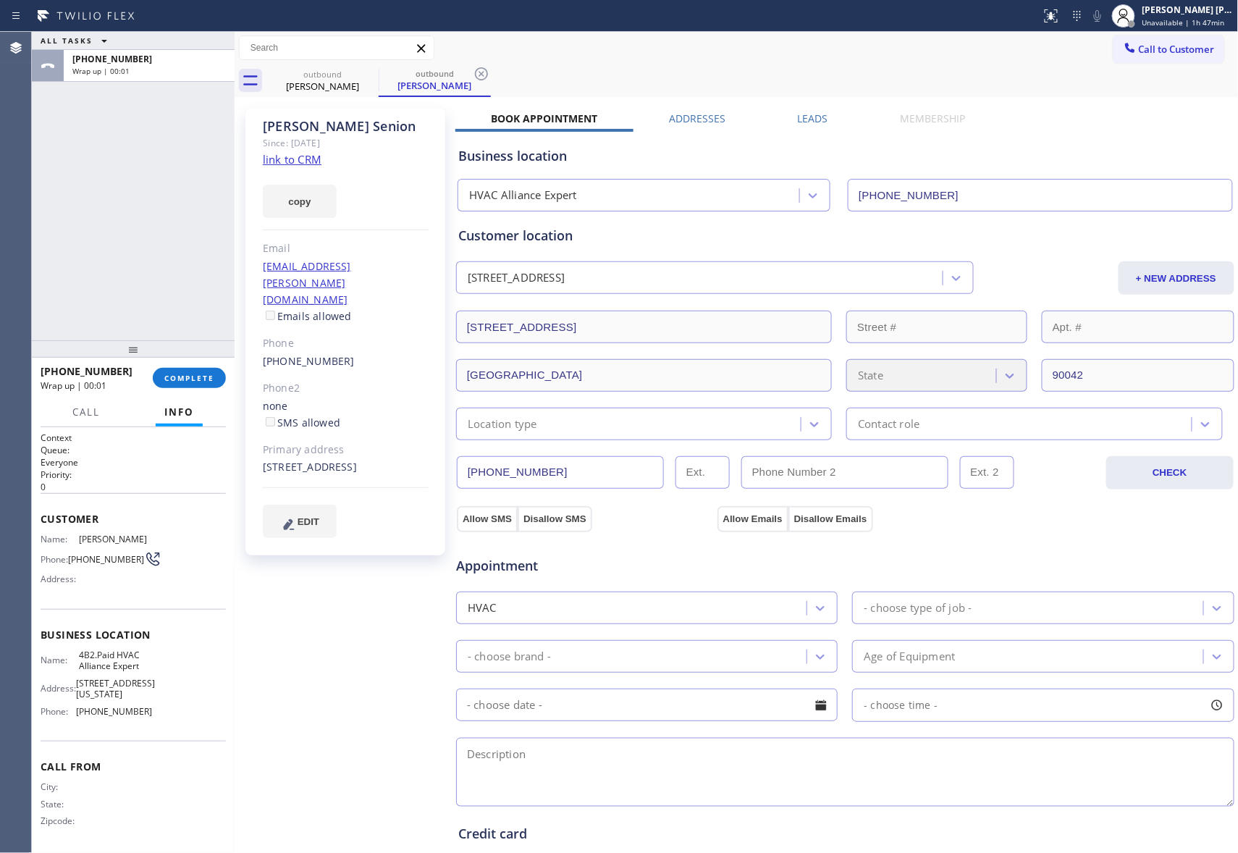
click at [798, 112] on label "Leads" at bounding box center [813, 119] width 30 height 14
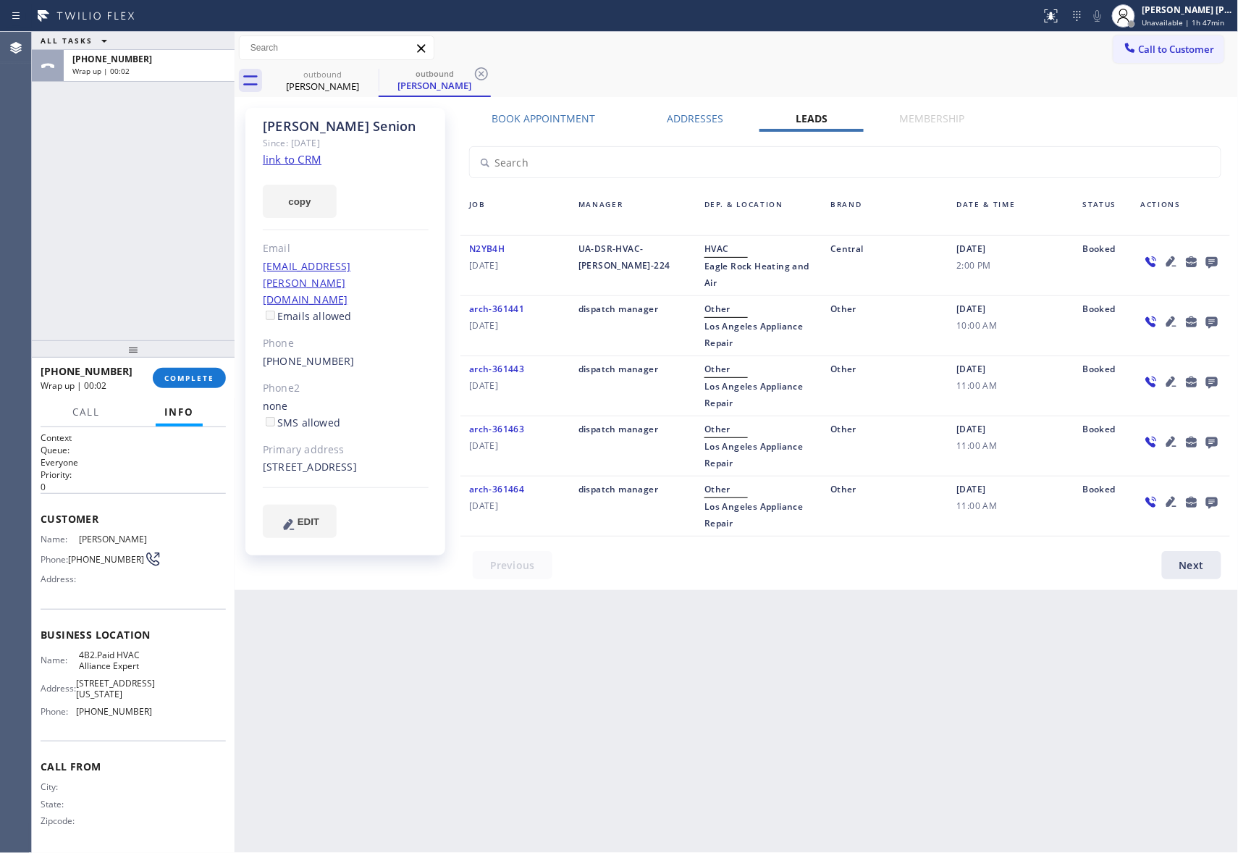
click at [1212, 259] on icon at bounding box center [1211, 262] width 17 height 18
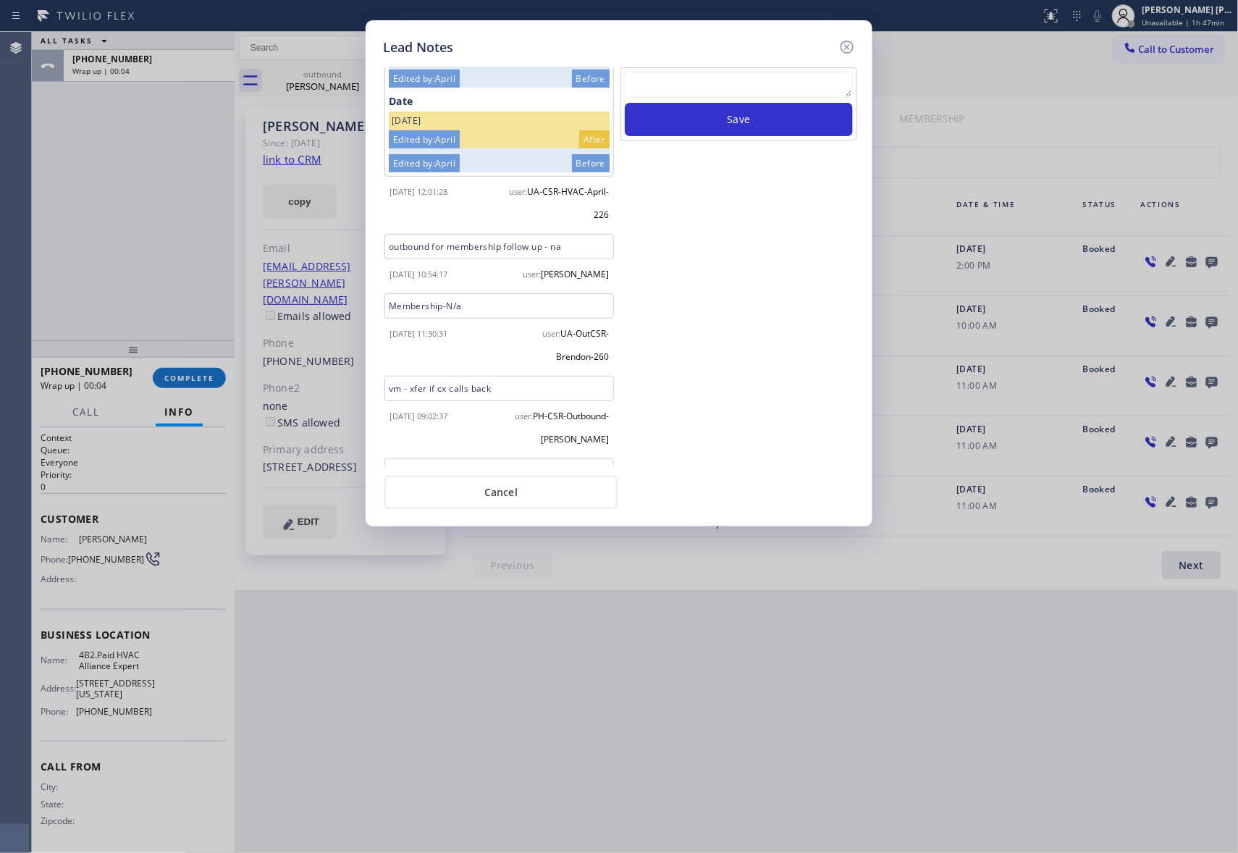
scroll to position [151, 0]
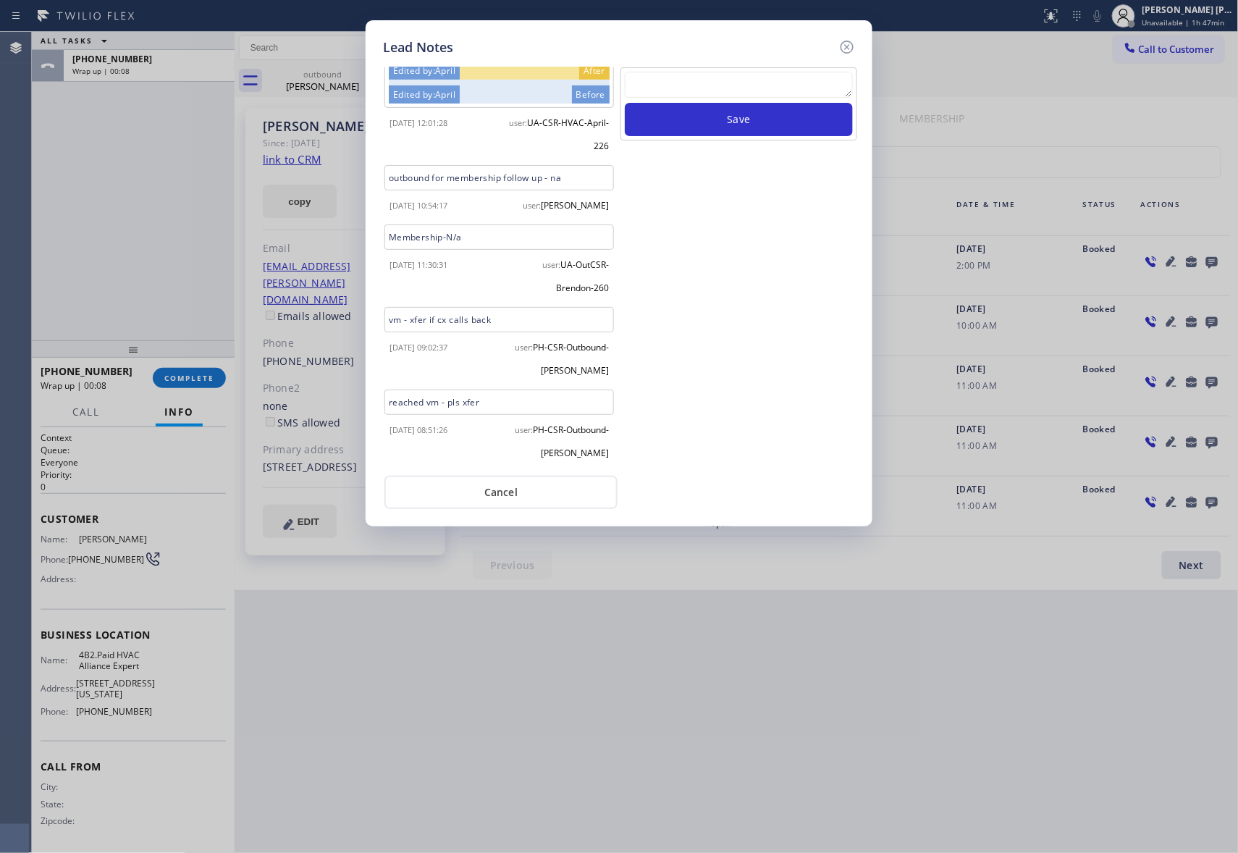
click at [731, 93] on textarea at bounding box center [739, 85] width 228 height 26
paste textarea "please transfer if cx calls back"
type textarea "please transfer if cx calls back"
click at [757, 127] on button "Save" at bounding box center [739, 119] width 228 height 33
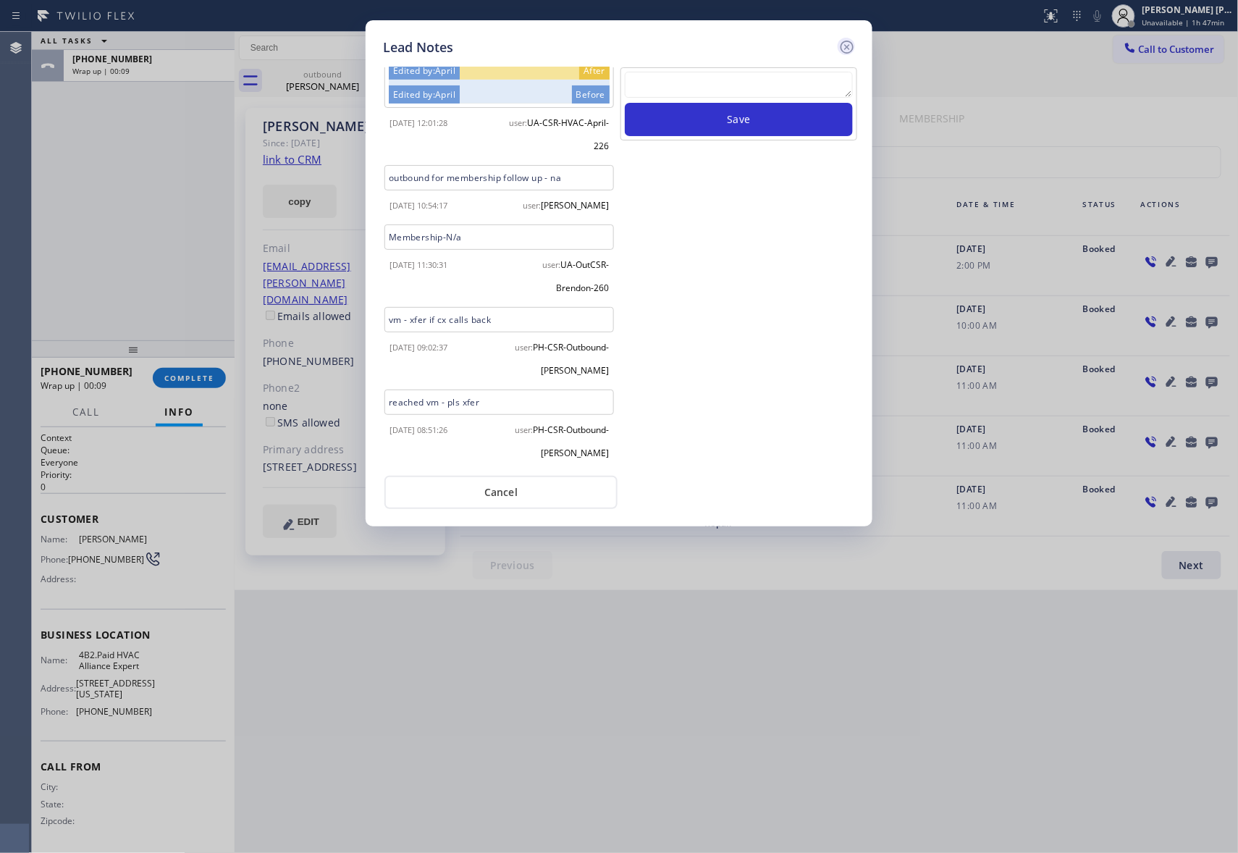
scroll to position [0, 0]
click at [846, 39] on icon at bounding box center [847, 46] width 17 height 17
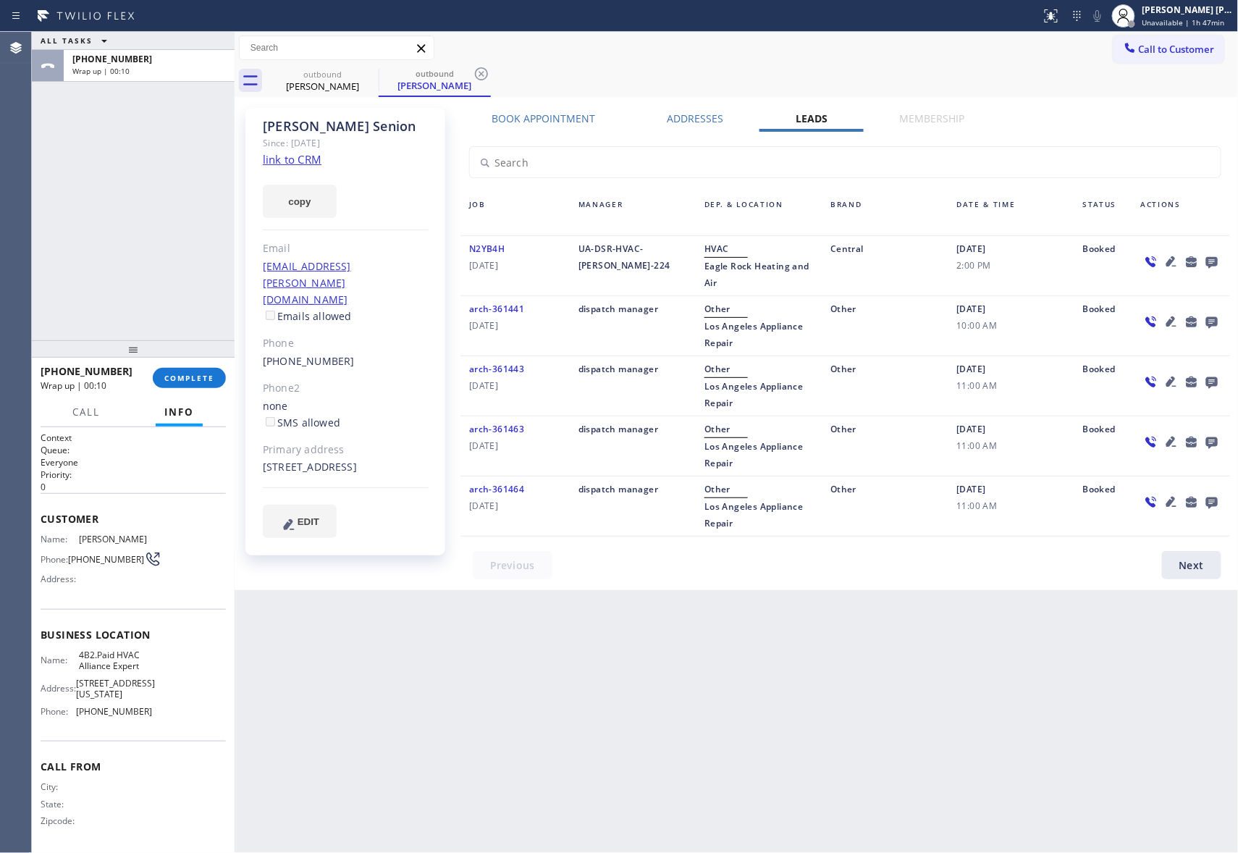
click at [331, 106] on div "[PERSON_NAME] Since: [DATE] link to CRM copy Email [EMAIL_ADDRESS][PERSON_NAME]…" at bounding box center [346, 344] width 217 height 486
click at [362, 85] on div "[PERSON_NAME]" at bounding box center [322, 86] width 109 height 13
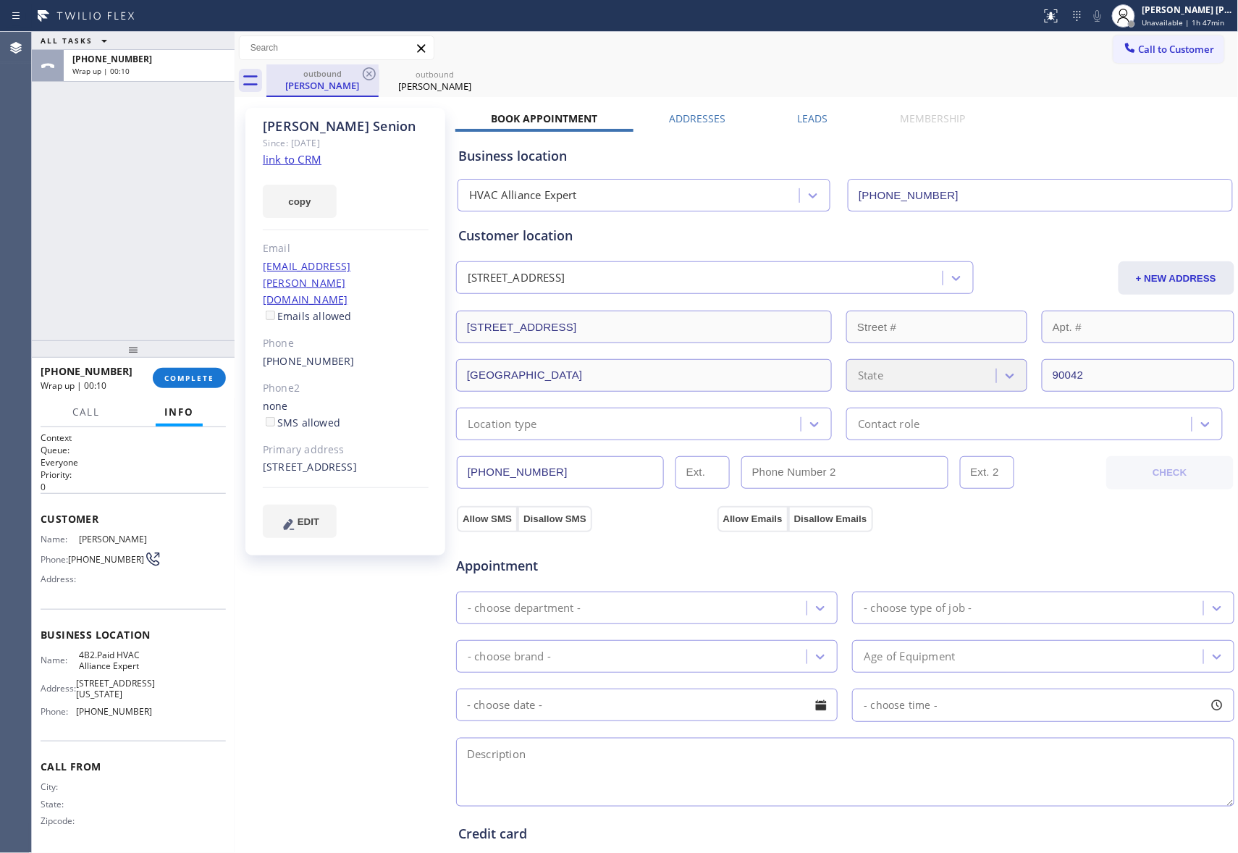
click at [362, 85] on div "[PERSON_NAME]" at bounding box center [322, 85] width 109 height 13
drag, startPoint x: 362, startPoint y: 82, endPoint x: 362, endPoint y: 72, distance: 9.4
click at [362, 80] on icon at bounding box center [369, 73] width 17 height 17
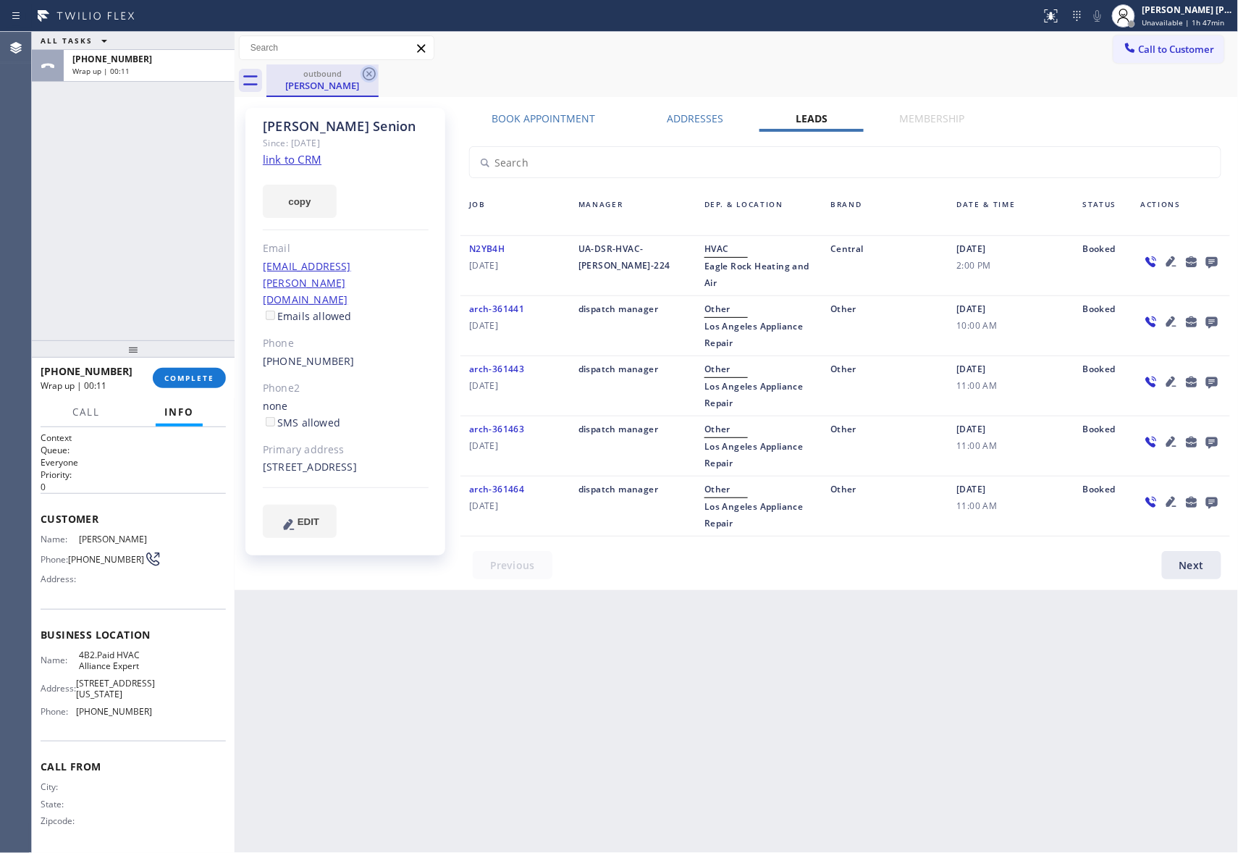
click at [362, 72] on icon at bounding box center [369, 73] width 17 height 17
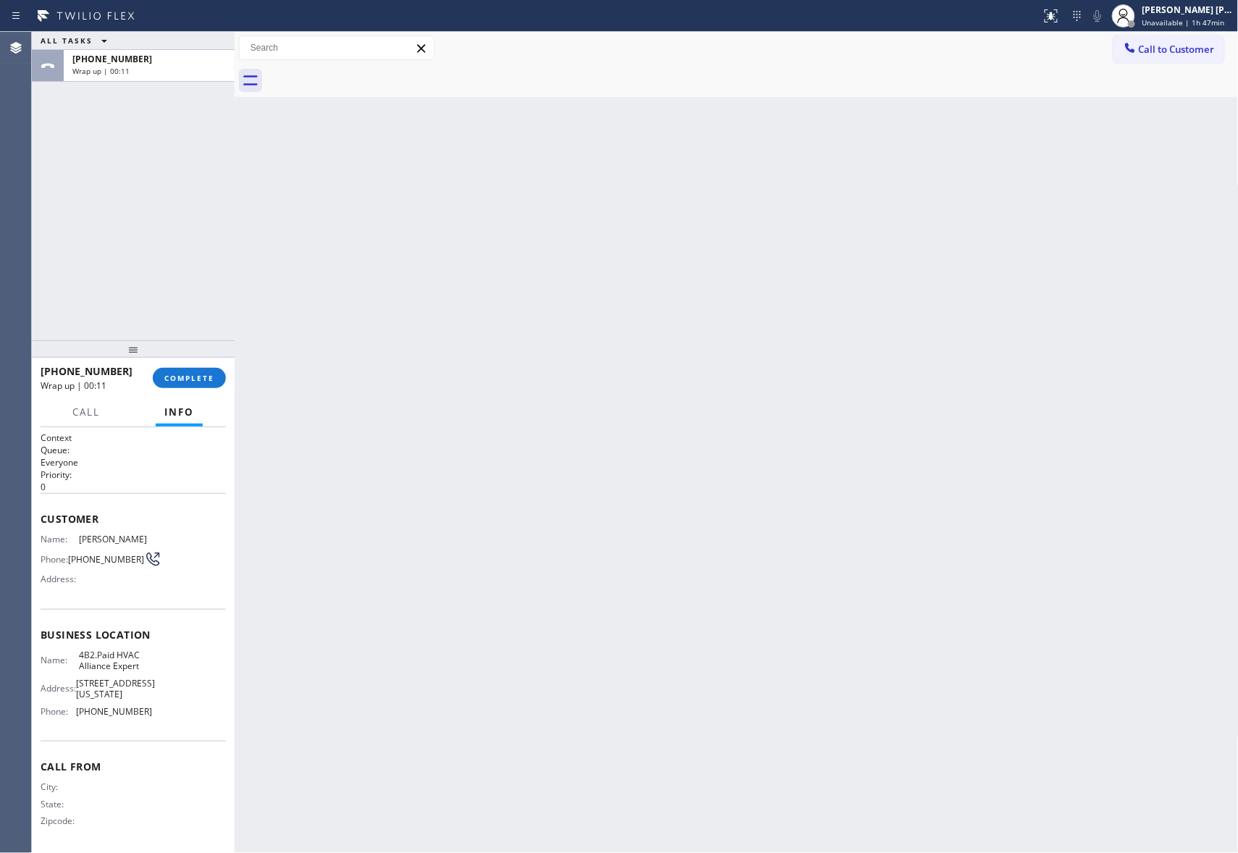
click at [362, 72] on div at bounding box center [752, 80] width 972 height 33
click at [198, 369] on button "COMPLETE" at bounding box center [189, 378] width 73 height 20
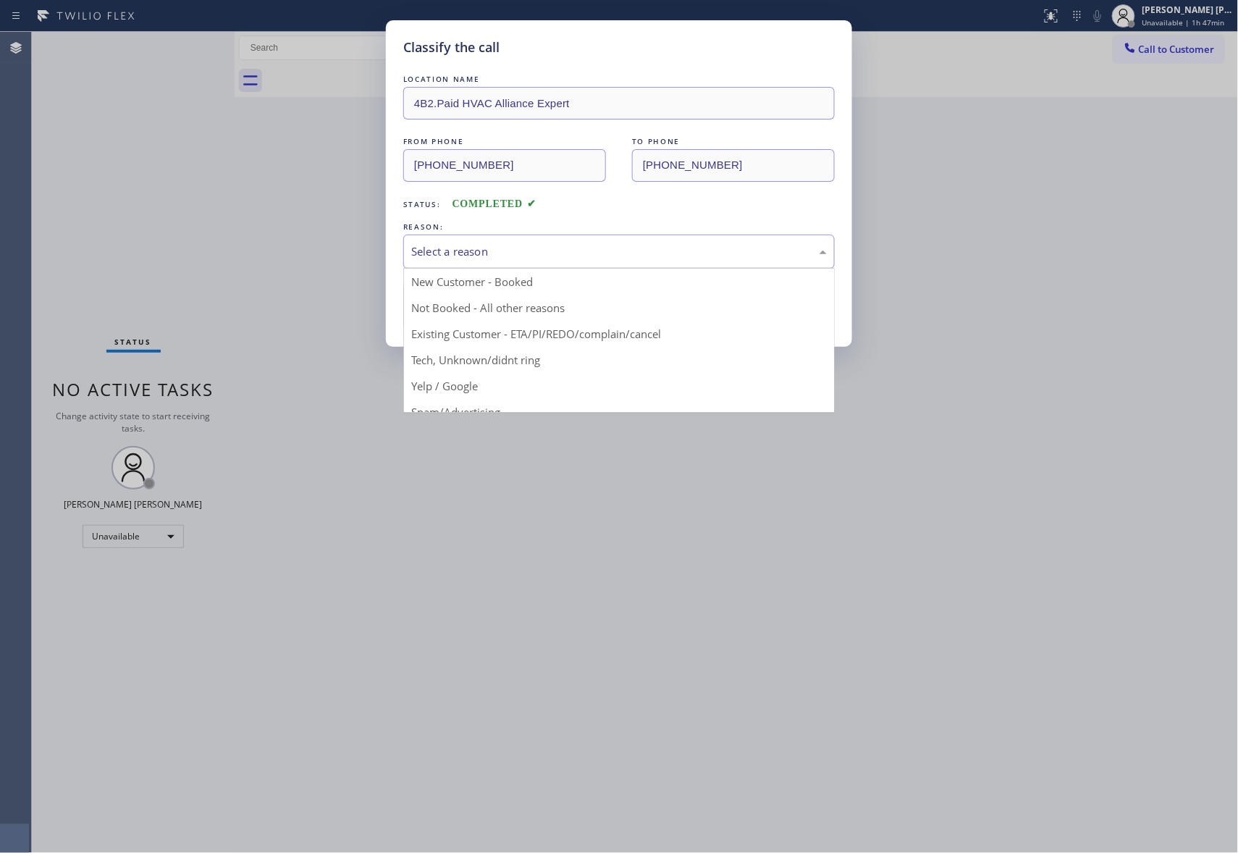
click at [566, 240] on div "Select a reason" at bounding box center [619, 252] width 432 height 34
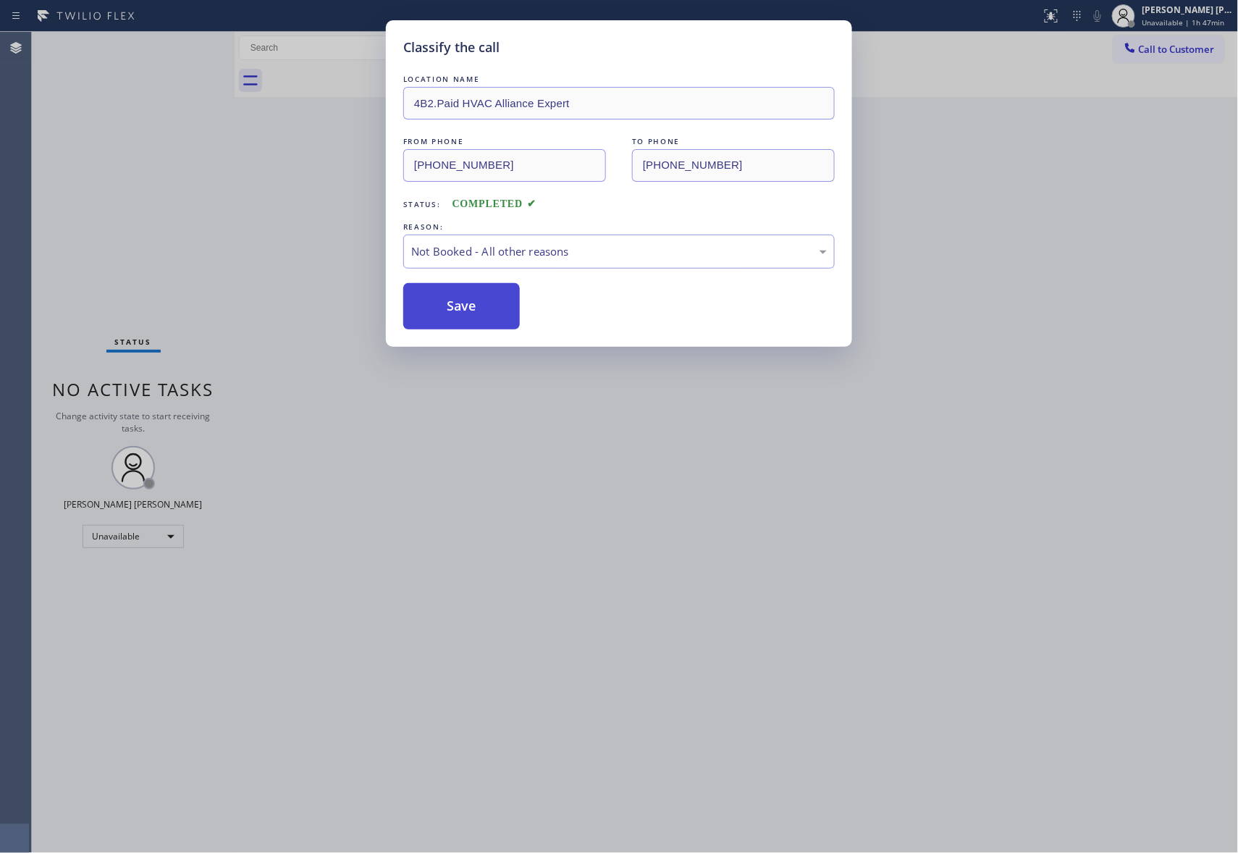
click at [479, 300] on button "Save" at bounding box center [461, 306] width 117 height 46
drag, startPoint x: 476, startPoint y: 301, endPoint x: 298, endPoint y: 39, distance: 316.9
click at [464, 295] on button "Save" at bounding box center [461, 306] width 117 height 46
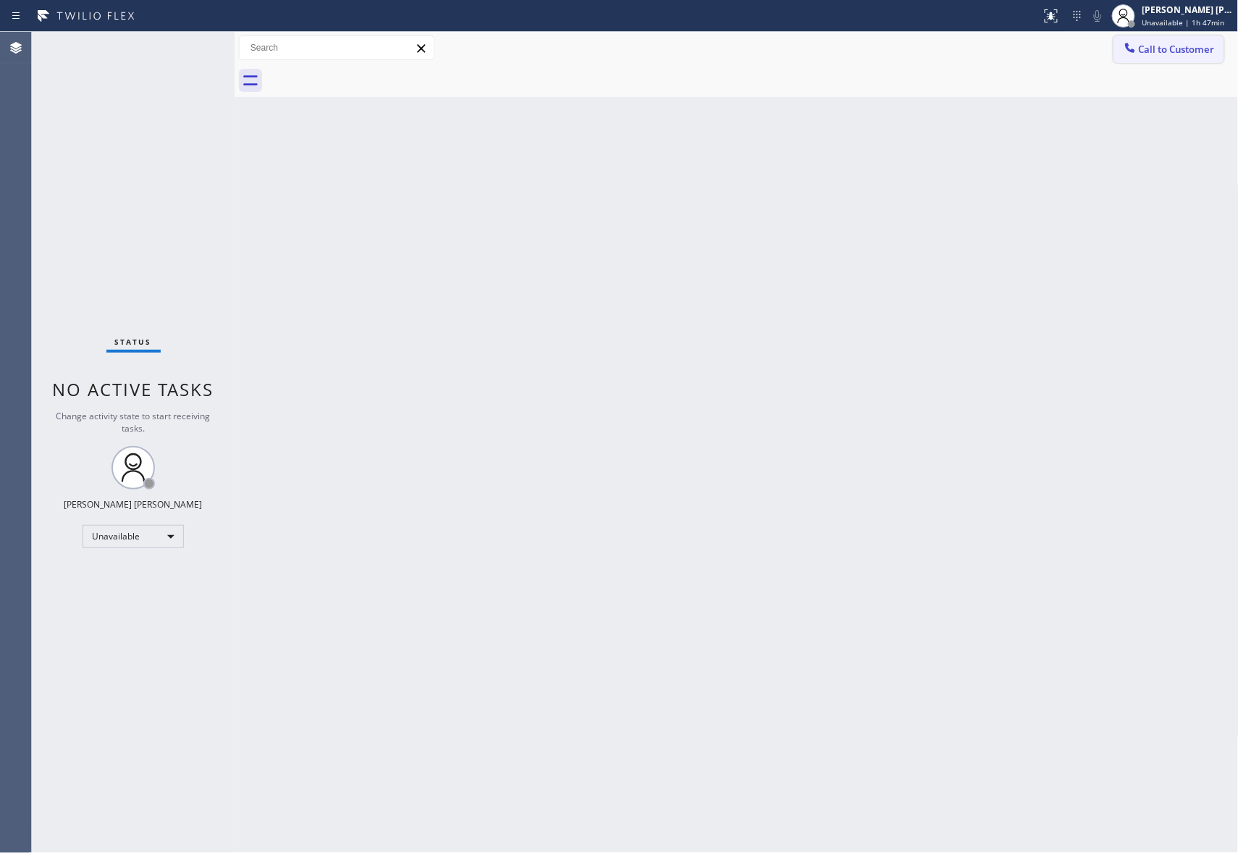
click at [1201, 55] on span "Call to Customer" at bounding box center [1177, 49] width 76 height 13
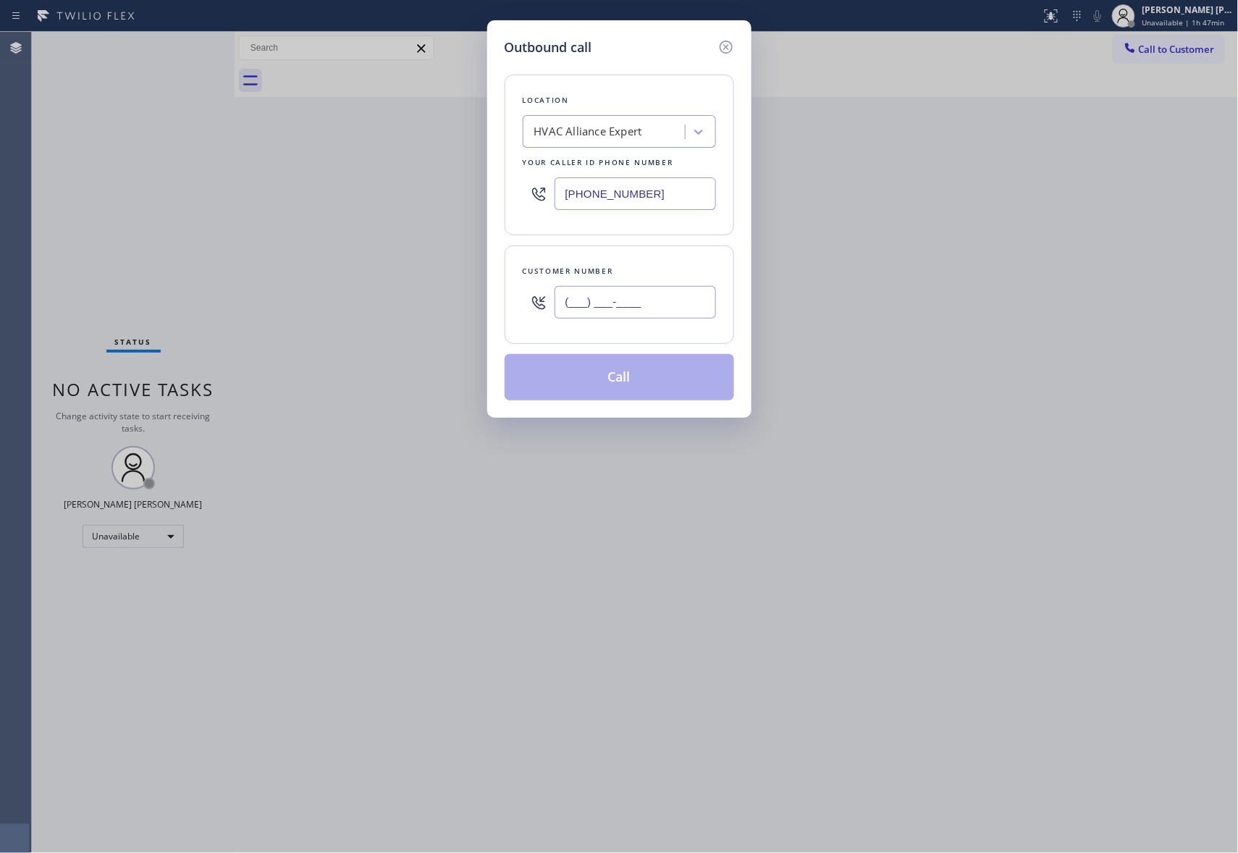
click at [646, 319] on input "(___) ___-____" at bounding box center [635, 302] width 161 height 33
paste input "650) 968-2000"
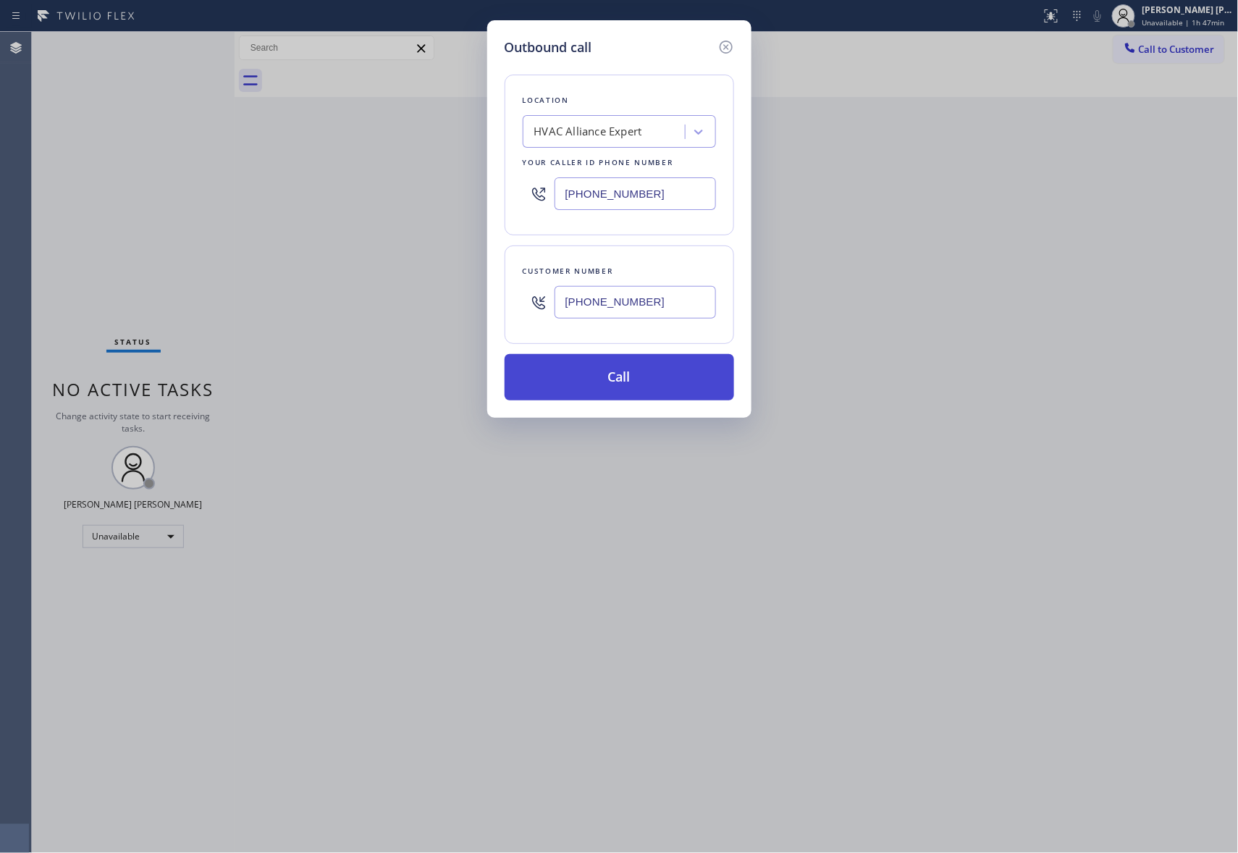
type input "[PHONE_NUMBER]"
click at [626, 381] on button "Call" at bounding box center [620, 377] width 230 height 46
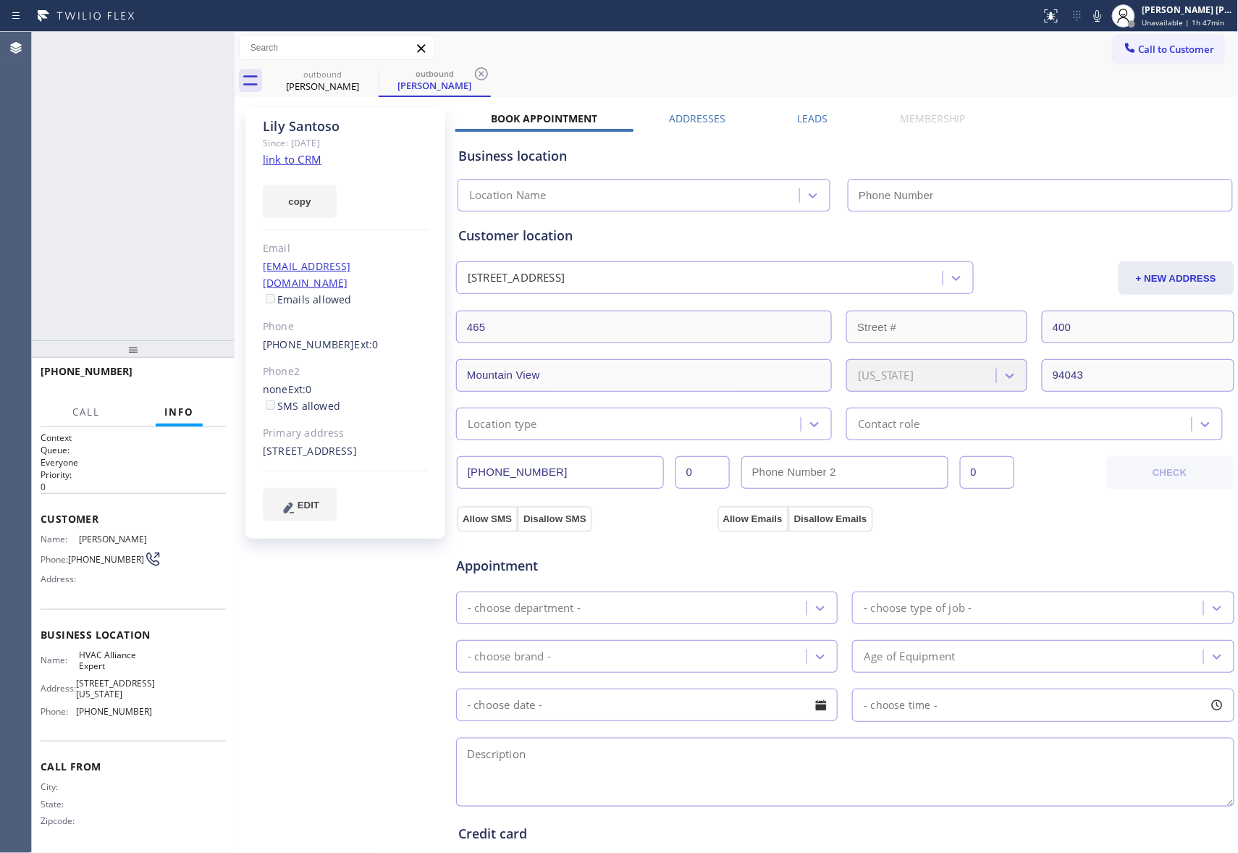
type input "[PHONE_NUMBER]"
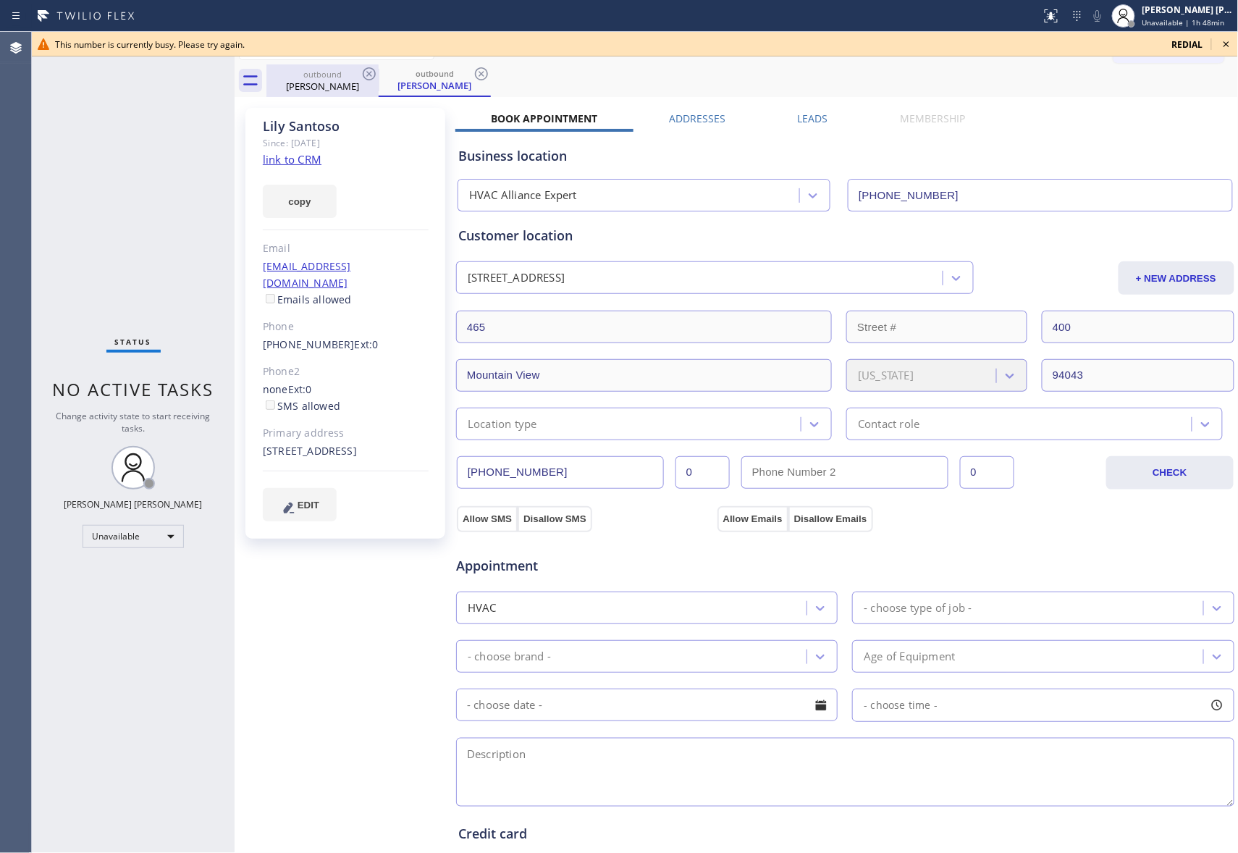
click at [353, 71] on div "outbound" at bounding box center [322, 74] width 109 height 11
click at [372, 78] on icon at bounding box center [369, 73] width 13 height 13
click at [0, 0] on icon at bounding box center [0, 0] width 0 height 0
click at [372, 78] on div "outbound [PERSON_NAME] outbound [PERSON_NAME]" at bounding box center [752, 80] width 972 height 33
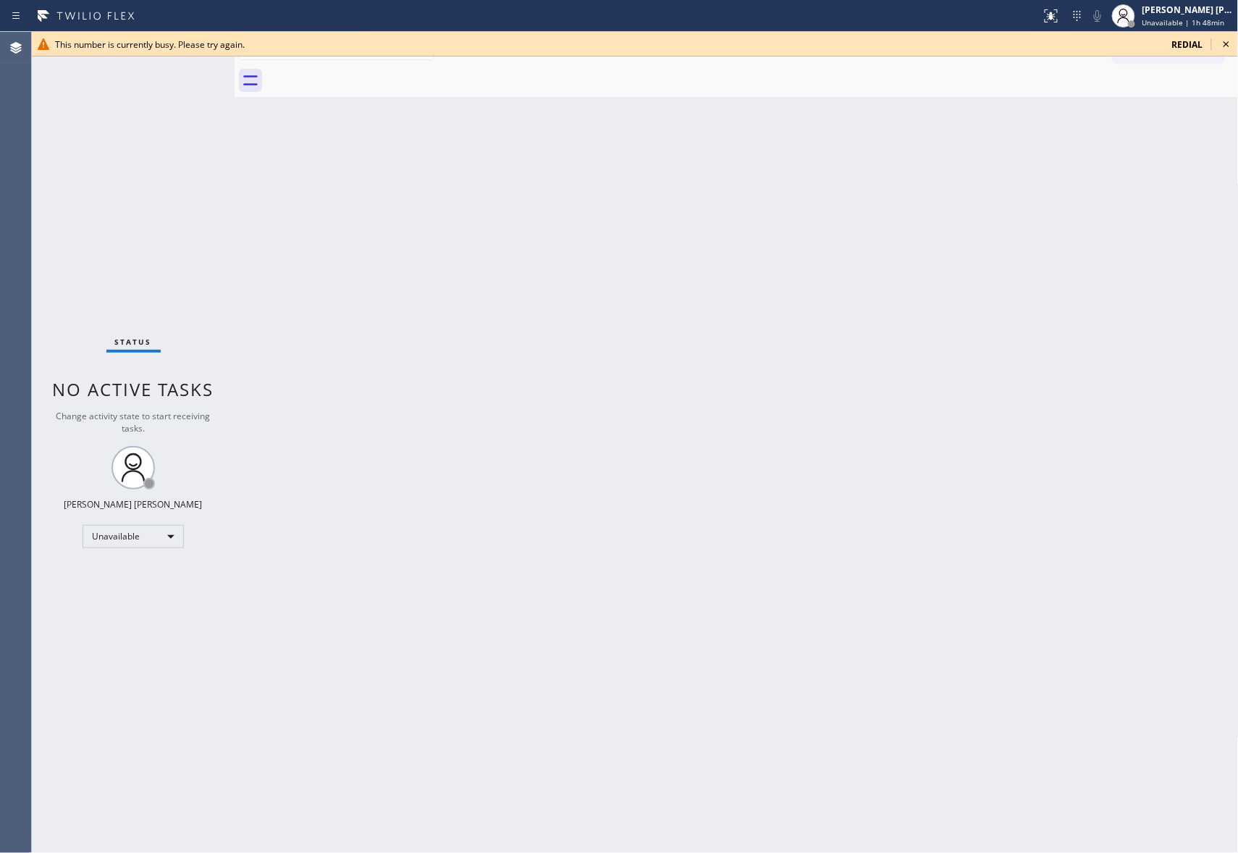
drag, startPoint x: 372, startPoint y: 78, endPoint x: 1106, endPoint y: 79, distance: 734.2
click at [374, 78] on div at bounding box center [752, 80] width 972 height 33
click at [1229, 39] on icon at bounding box center [1226, 43] width 17 height 17
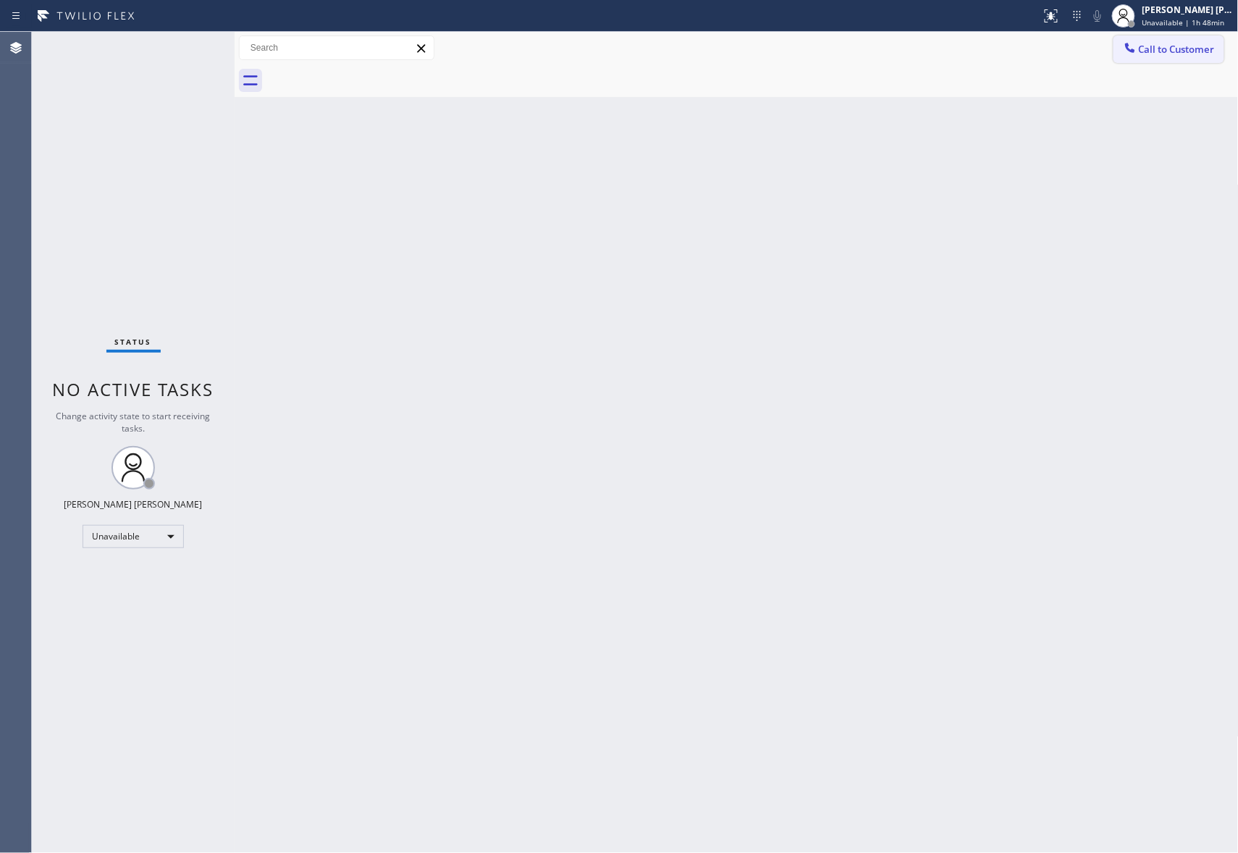
click at [1165, 38] on button "Call to Customer" at bounding box center [1169, 49] width 111 height 28
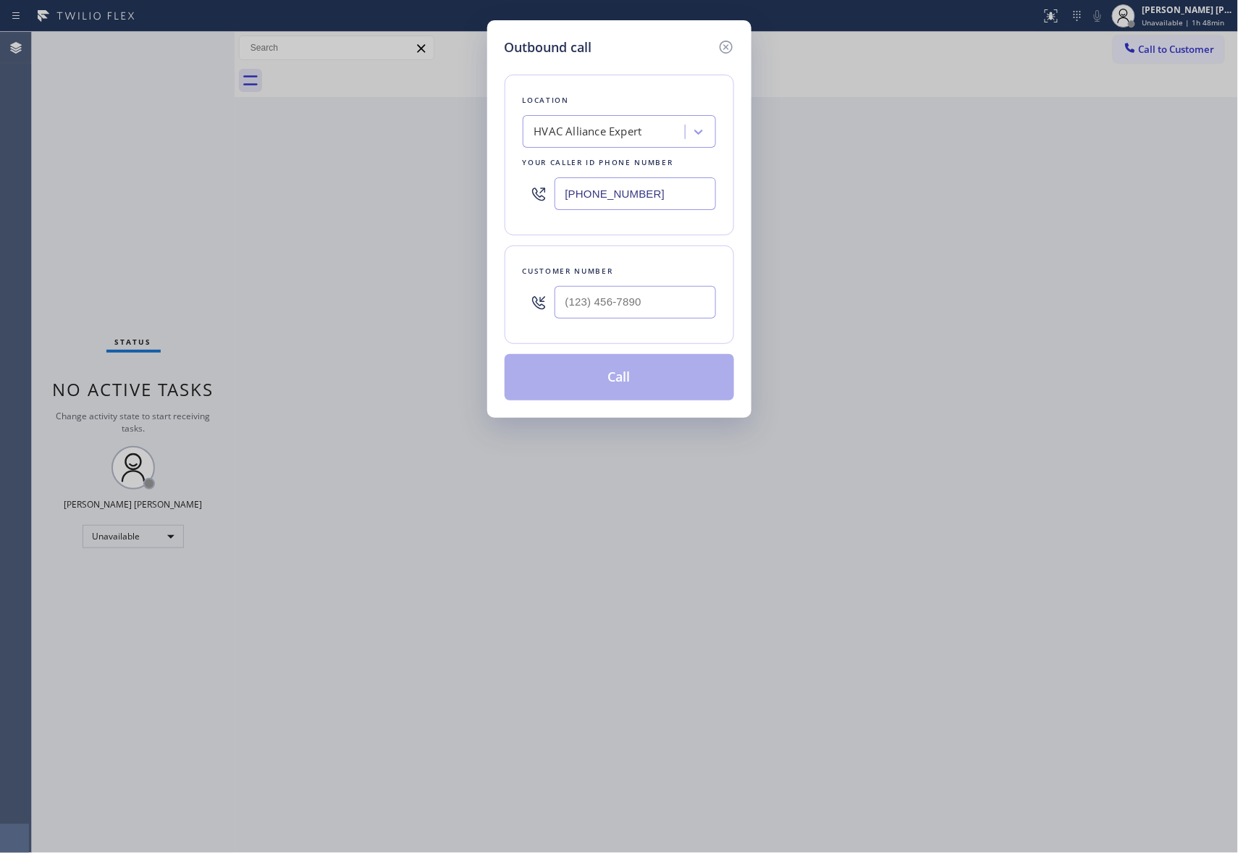
click at [647, 322] on div at bounding box center [635, 302] width 161 height 47
paste input "text"
click at [647, 310] on input "(___) ___-____" at bounding box center [635, 302] width 161 height 33
drag, startPoint x: 656, startPoint y: 300, endPoint x: 313, endPoint y: 300, distance: 343.2
click at [313, 300] on div "Outbound call Location HVAC Alliance Expert Your caller id phone number [PHONE_…" at bounding box center [619, 426] width 1238 height 853
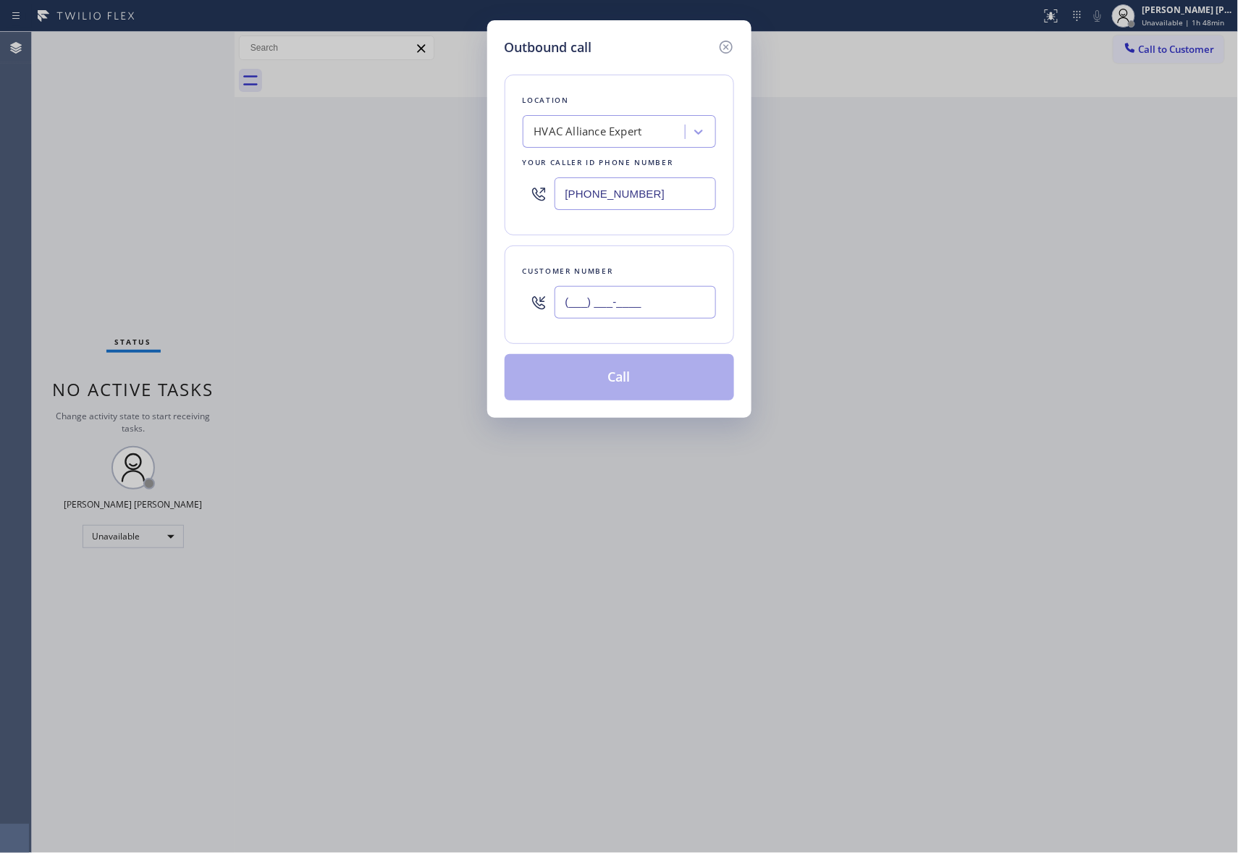
paste input "626) 390-0270"
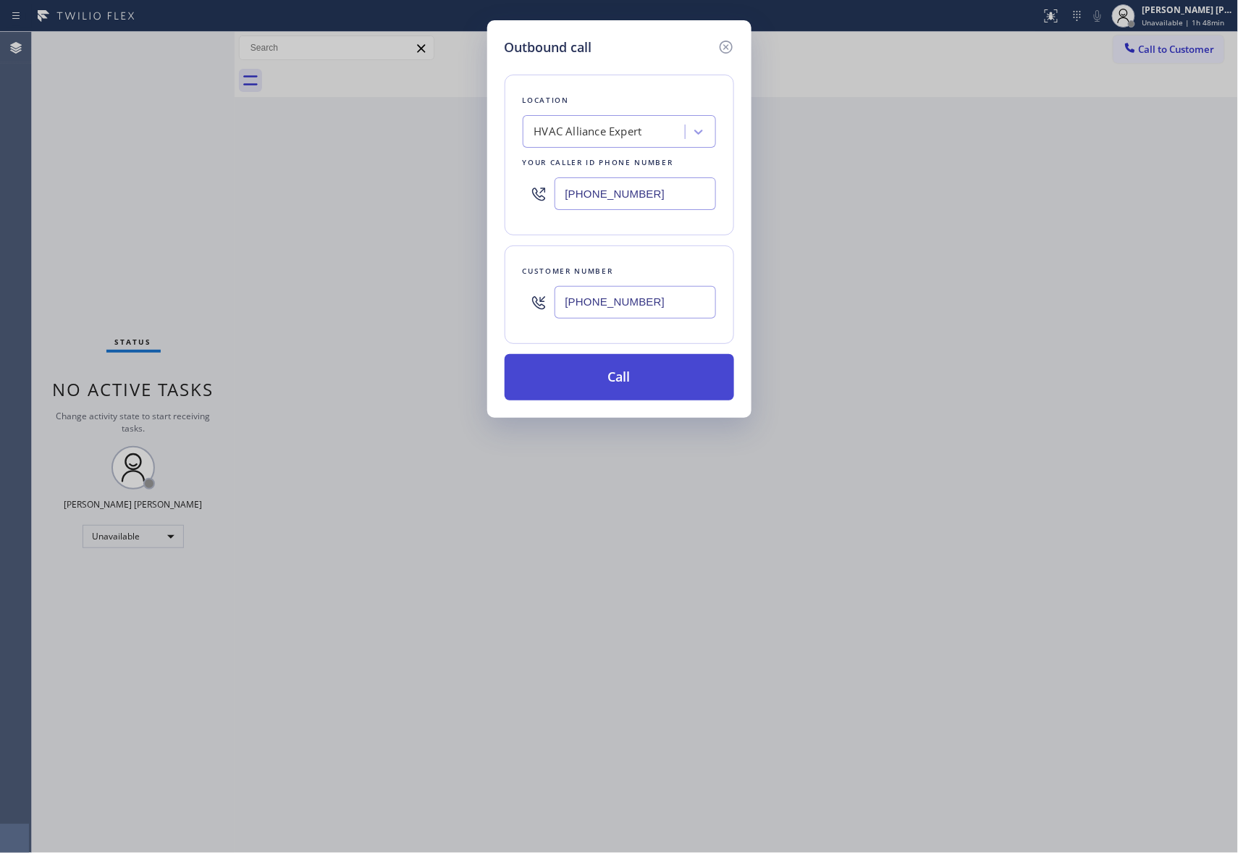
type input "[PHONE_NUMBER]"
click at [672, 380] on button "Call" at bounding box center [620, 377] width 230 height 46
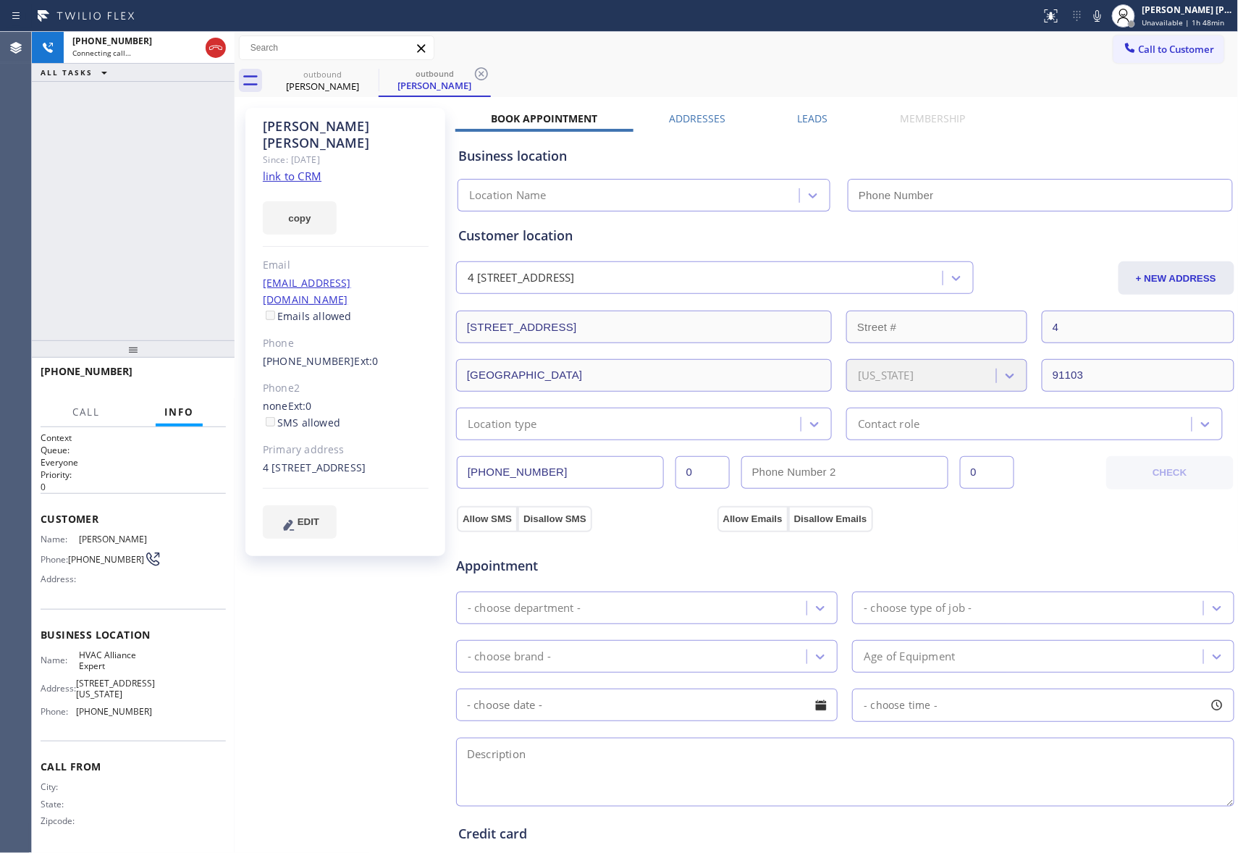
type input "[PHONE_NUMBER]"
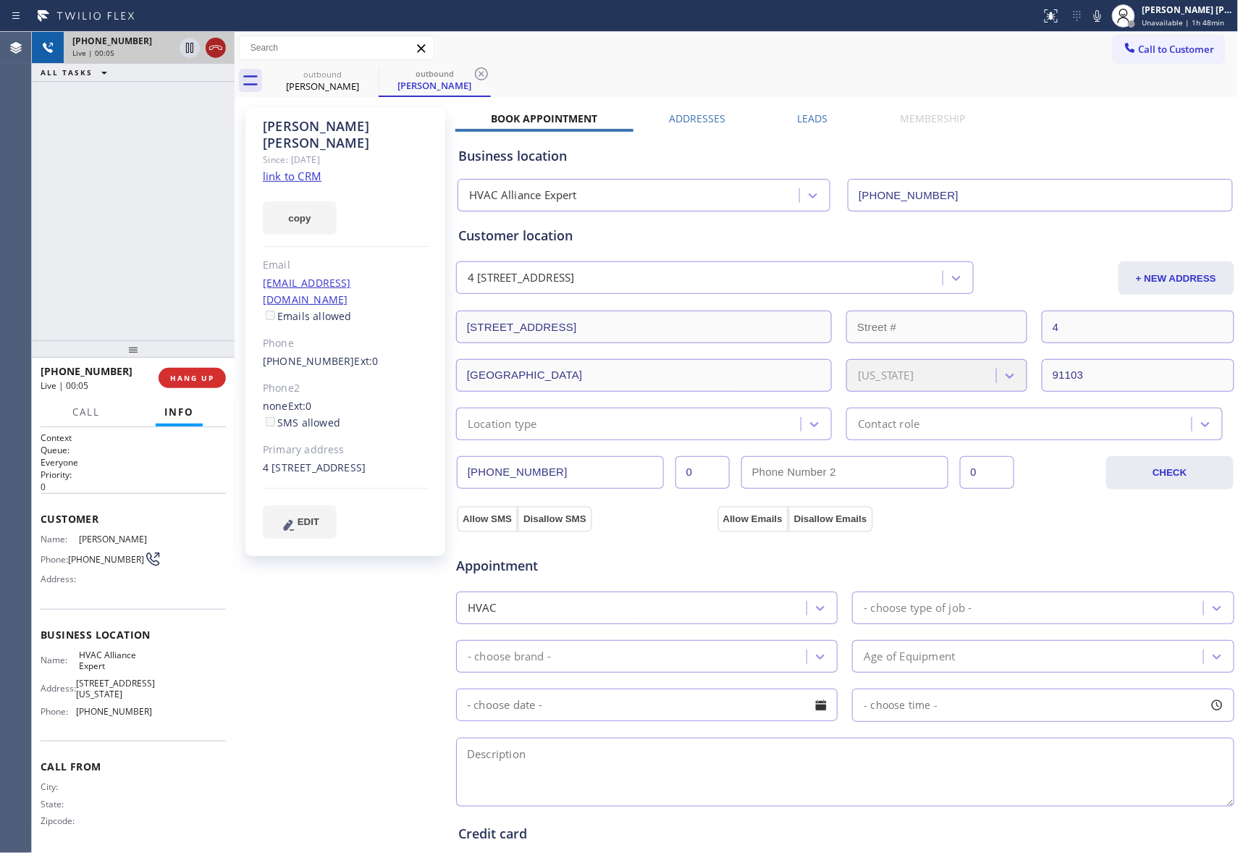
click at [215, 44] on icon at bounding box center [215, 47] width 17 height 17
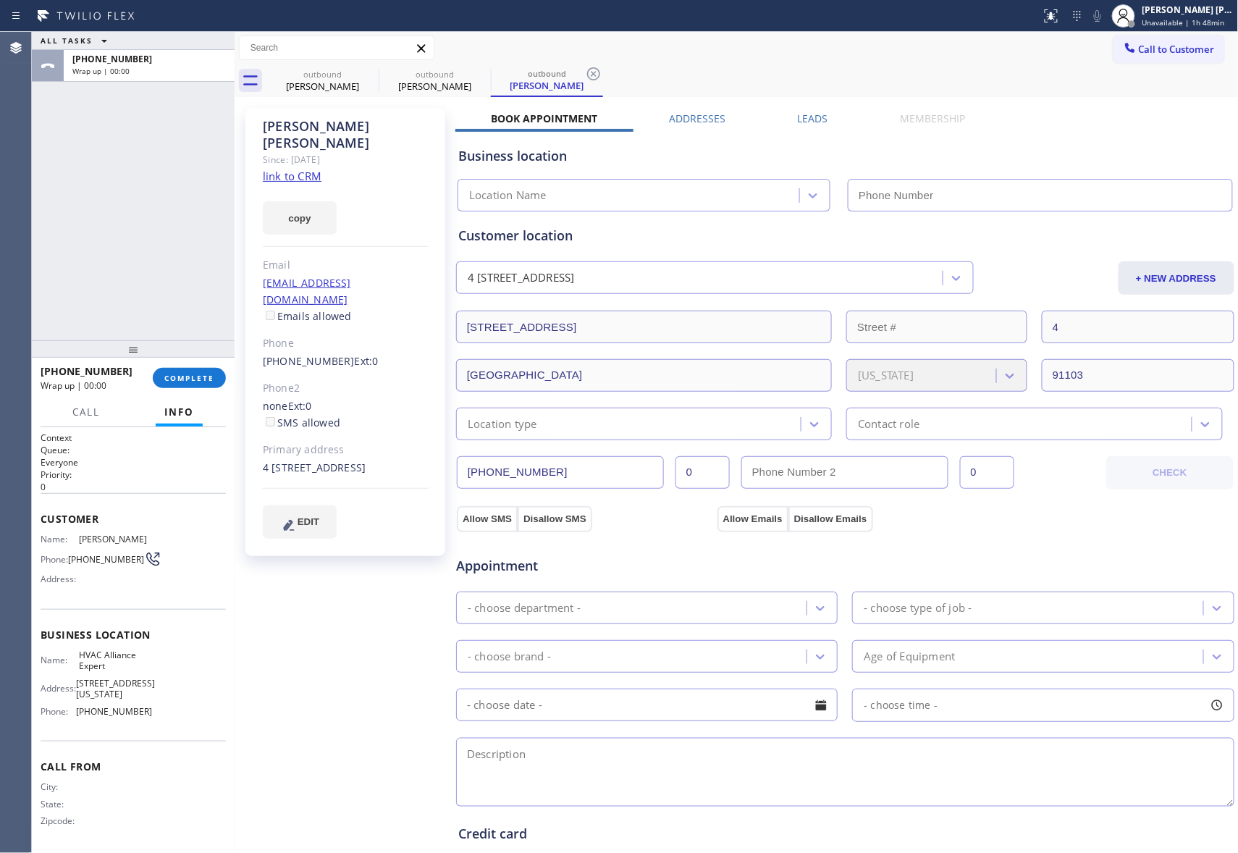
type input "[PHONE_NUMBER]"
click at [206, 362] on div "[PHONE_NUMBER] Wrap up | 00:02 COMPLETE" at bounding box center [133, 378] width 185 height 38
click at [198, 384] on button "COMPLETE" at bounding box center [189, 378] width 73 height 20
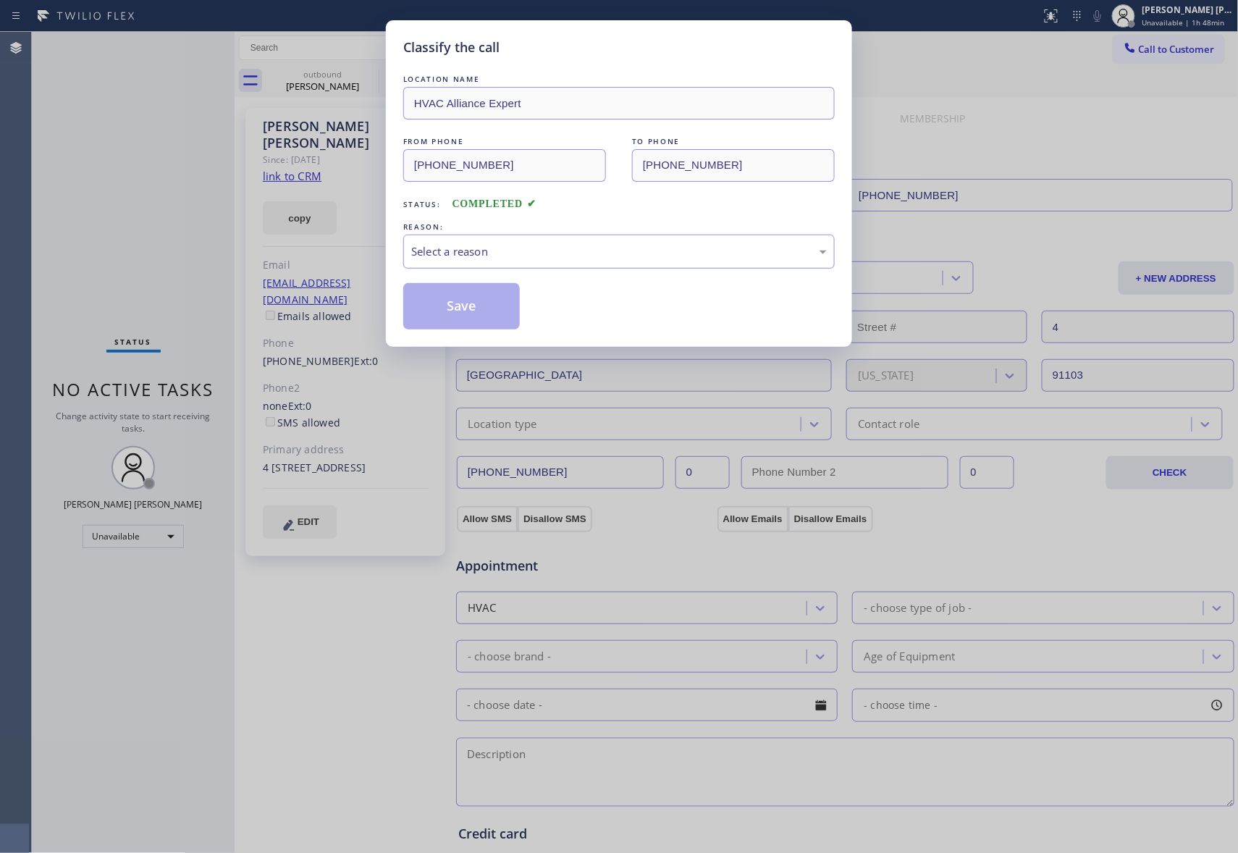
click at [624, 239] on div "Select a reason" at bounding box center [619, 252] width 432 height 34
click at [442, 310] on button "Save" at bounding box center [461, 306] width 117 height 46
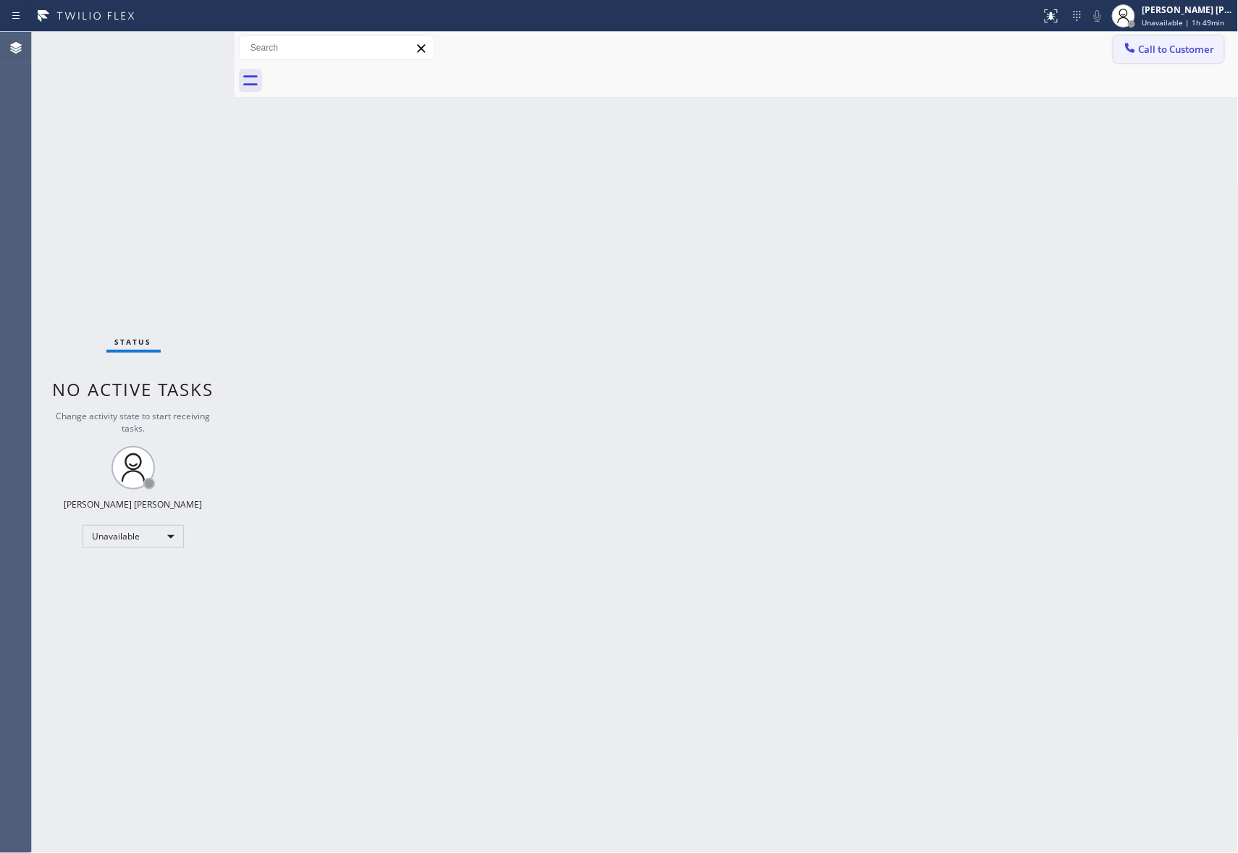
click at [1185, 51] on span "Call to Customer" at bounding box center [1177, 49] width 76 height 13
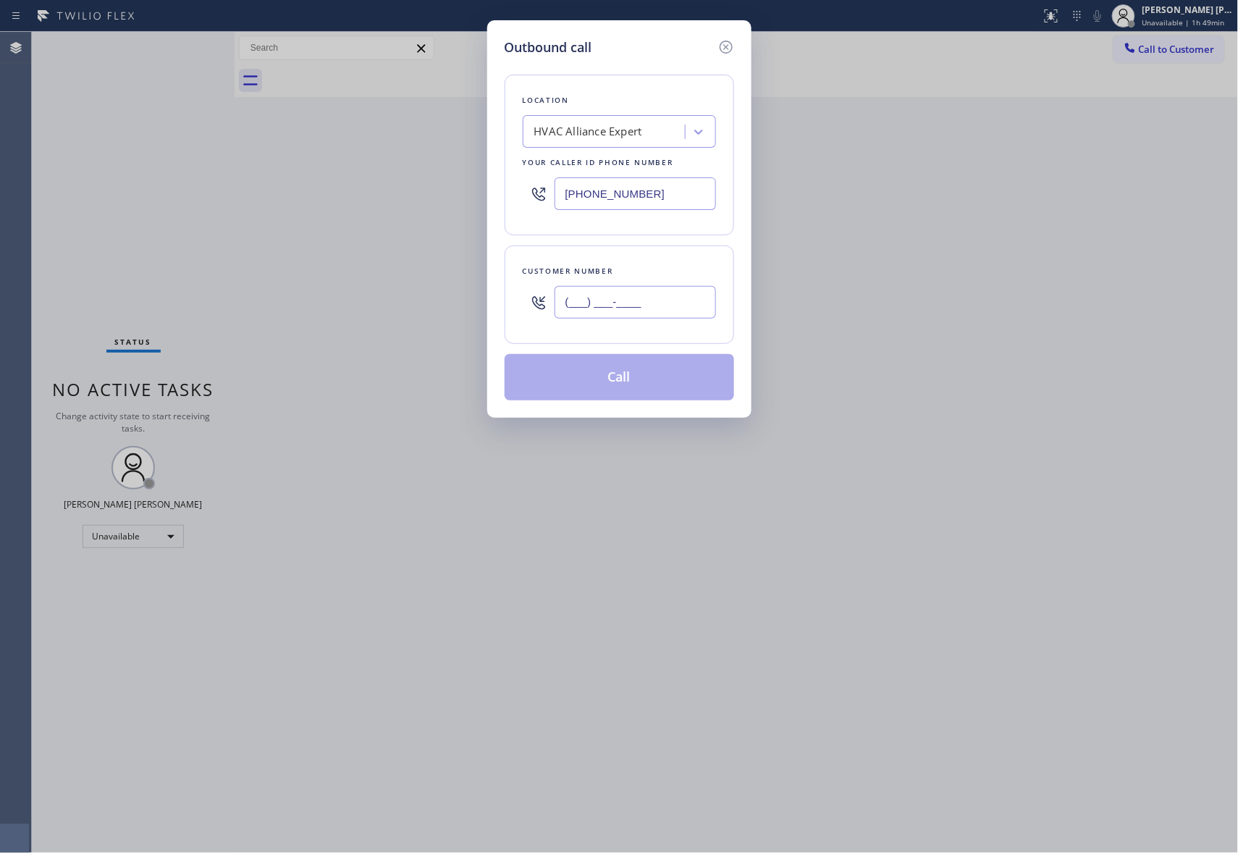
click at [656, 298] on input "(___) ___-____" at bounding box center [635, 302] width 161 height 33
paste input "626) 833-7755"
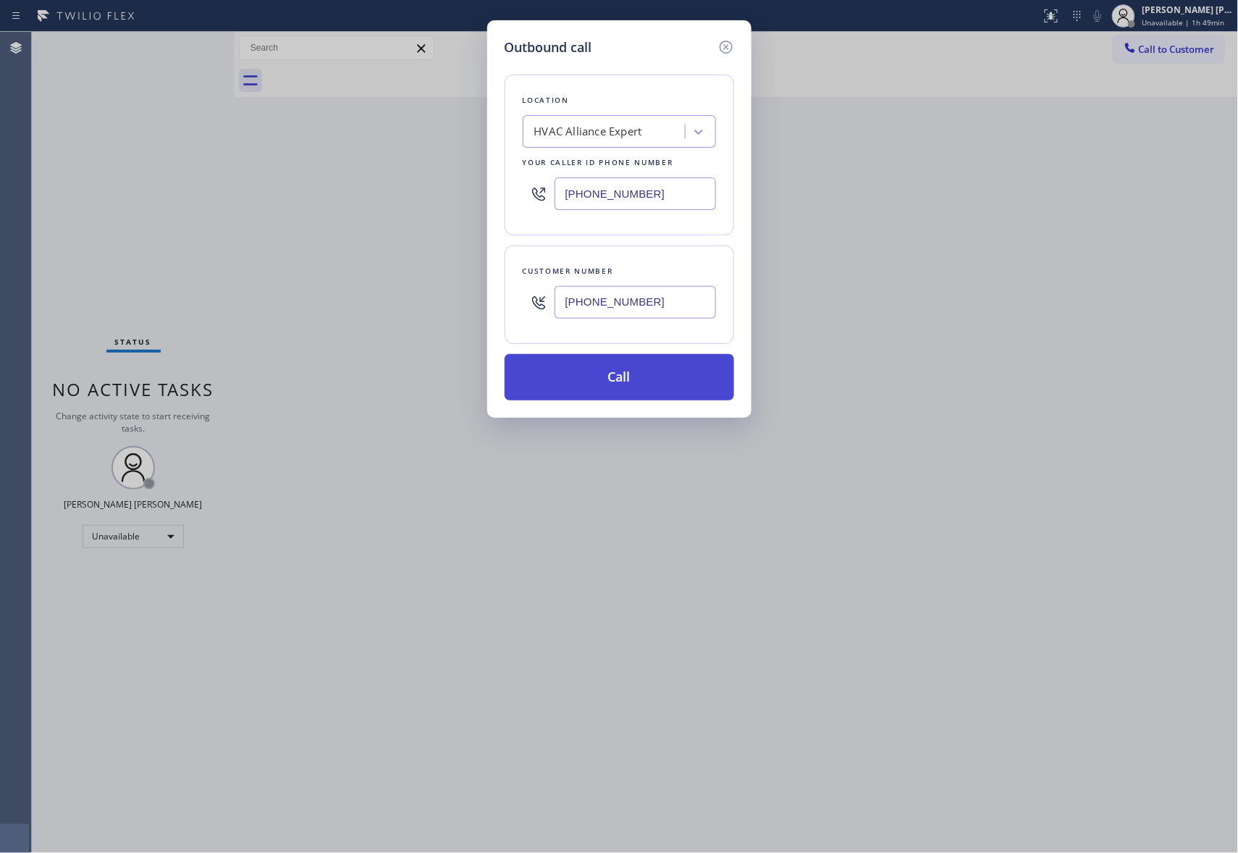
type input "[PHONE_NUMBER]"
click at [623, 379] on button "Call" at bounding box center [620, 377] width 230 height 46
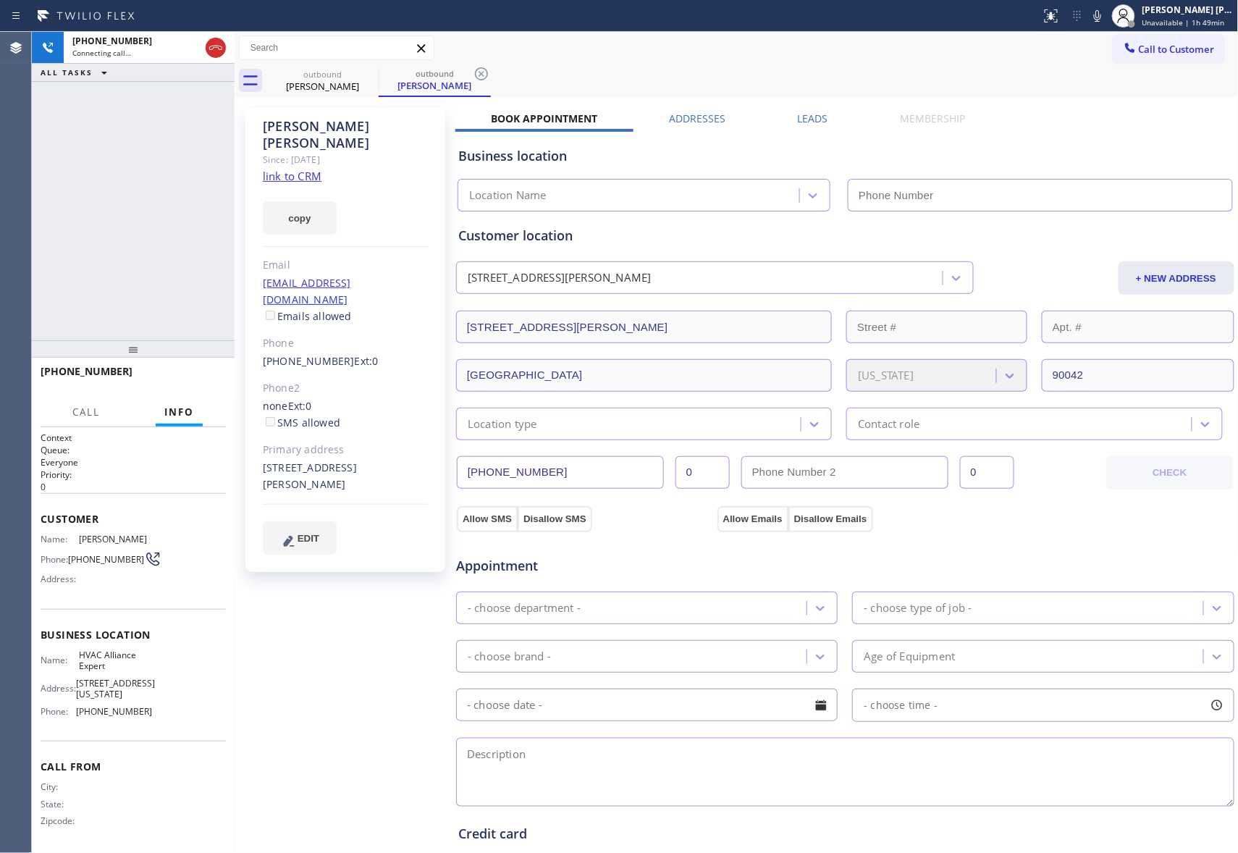
type input "[PHONE_NUMBER]"
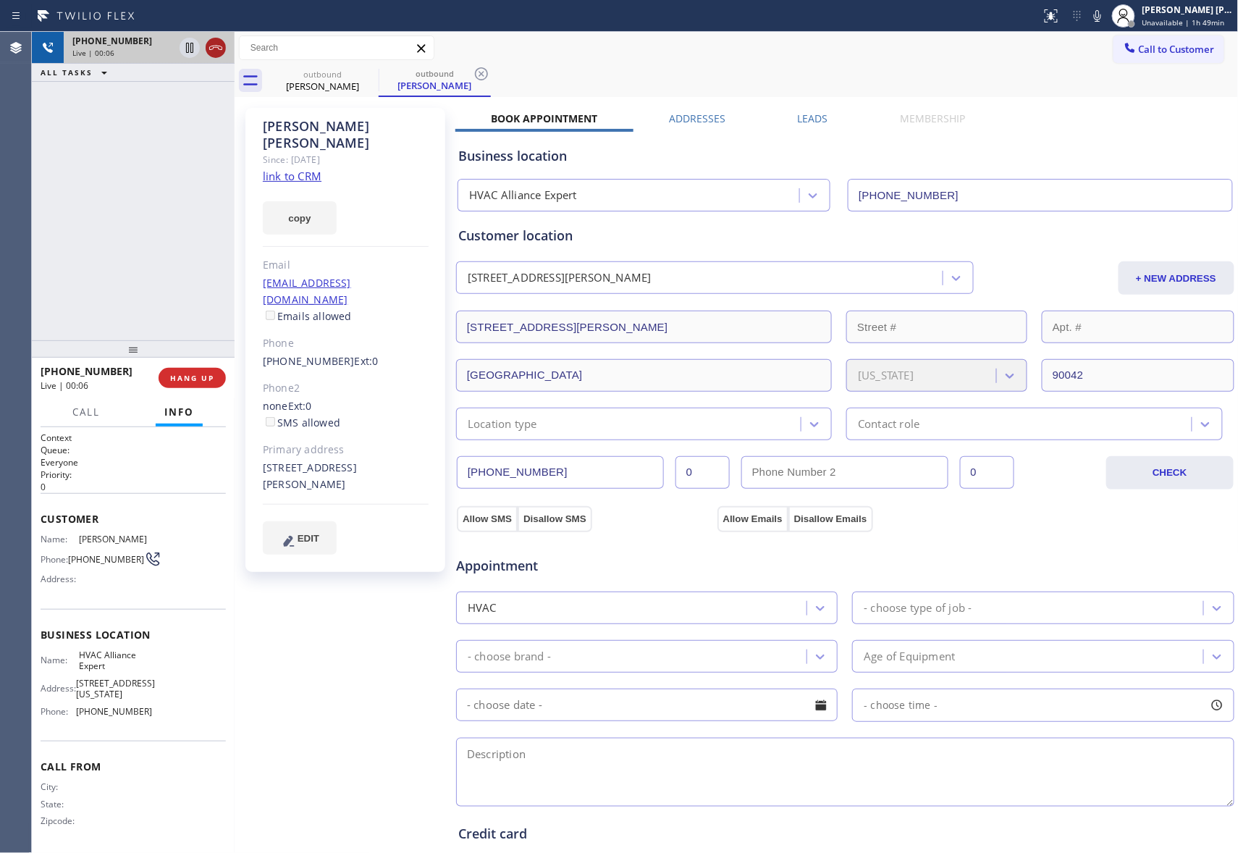
click at [215, 49] on icon at bounding box center [215, 47] width 17 height 17
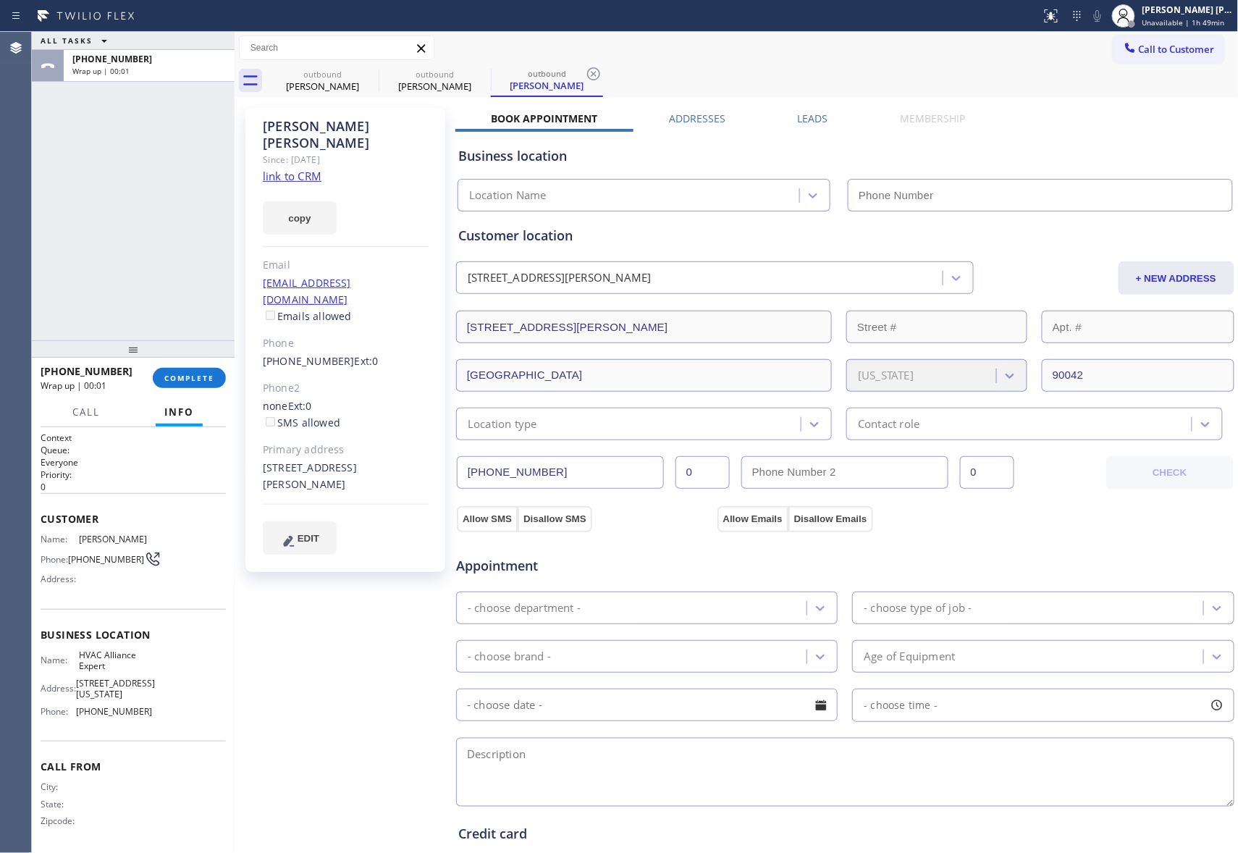
type input "[PHONE_NUMBER]"
drag, startPoint x: 812, startPoint y: 113, endPoint x: 1130, endPoint y: 232, distance: 339.6
click at [814, 119] on label "Leads" at bounding box center [813, 119] width 30 height 14
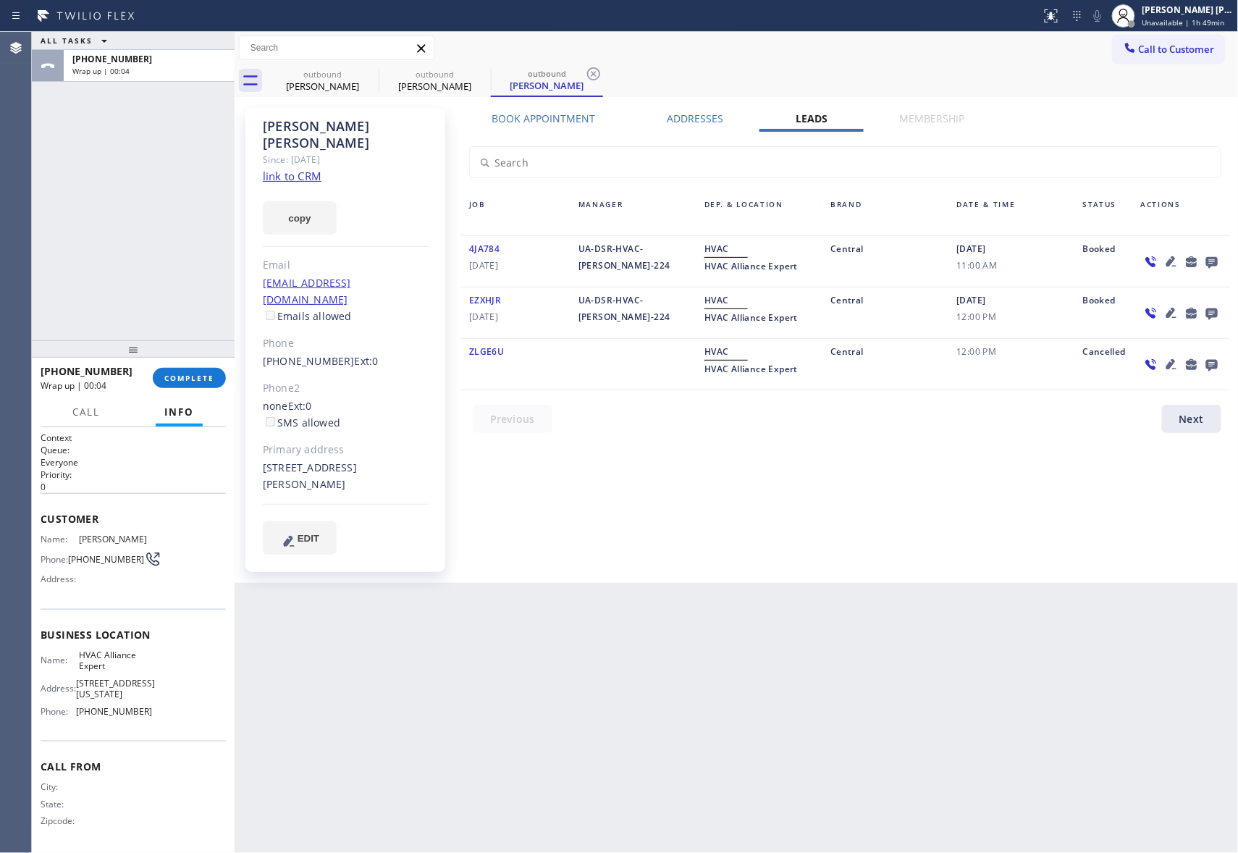
click at [1208, 264] on icon at bounding box center [1212, 263] width 12 height 12
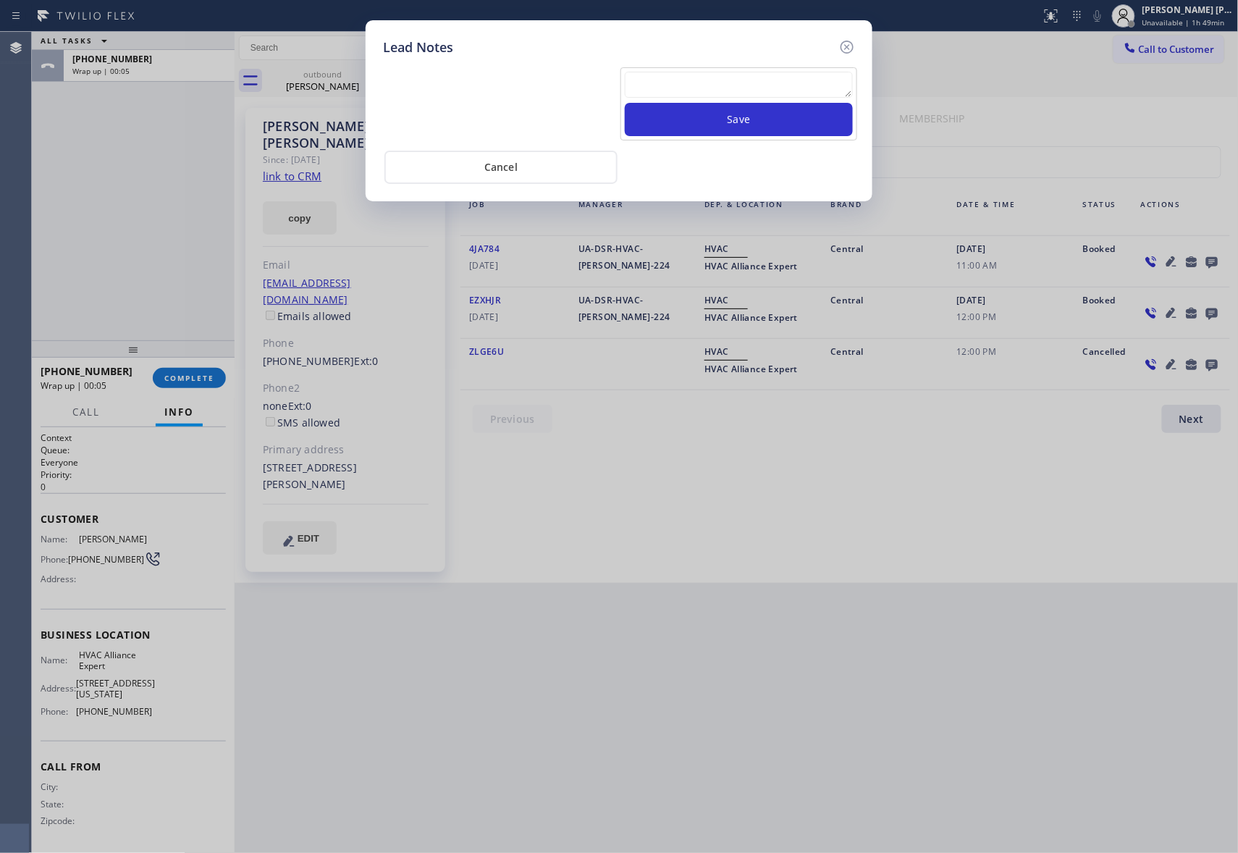
click at [715, 96] on textarea at bounding box center [739, 85] width 228 height 26
paste textarea "VM | please transfer if cx calls back"
type textarea "VM | please transfer if cx calls back"
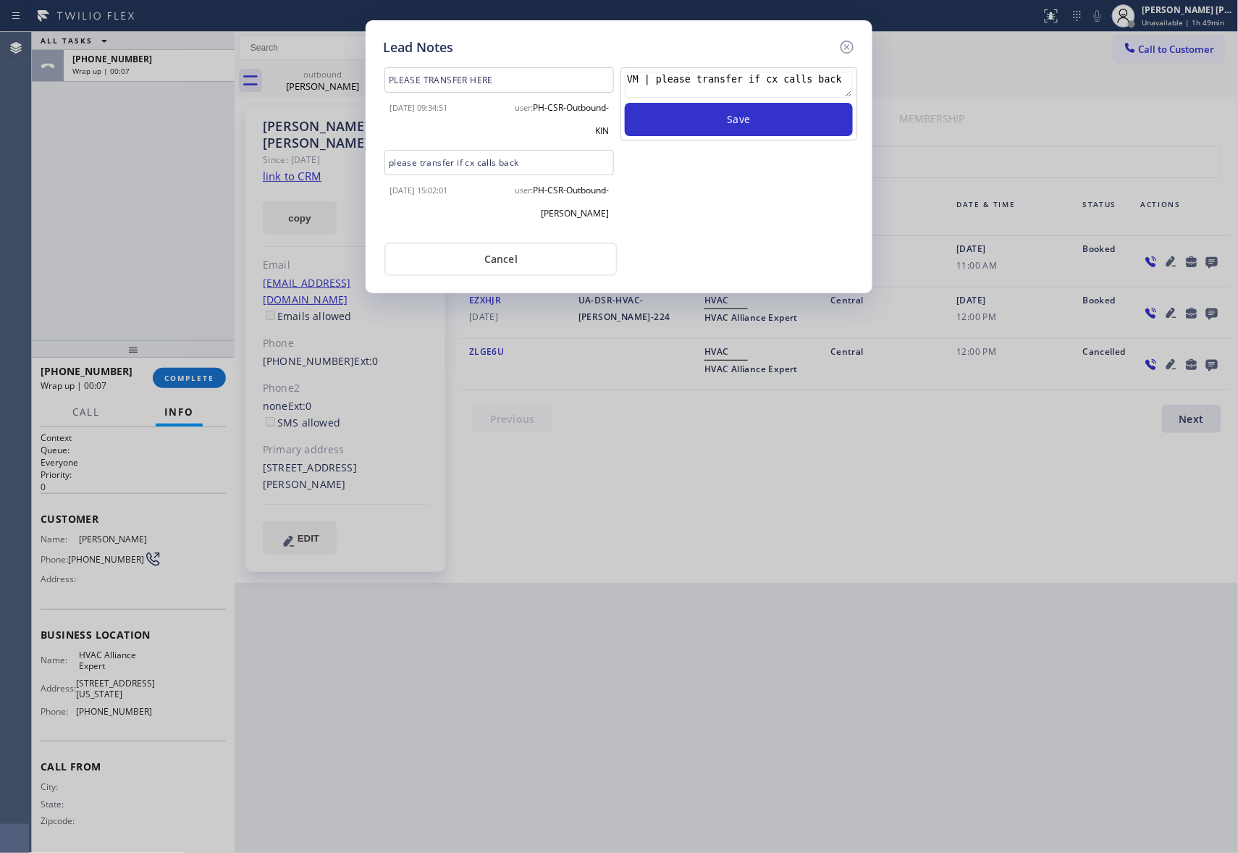
drag, startPoint x: 839, startPoint y: 78, endPoint x: 475, endPoint y: 44, distance: 365.1
click at [475, 44] on div "Lead Notes PLEASE TRANSFER HERE [DATE] 09:34:51 user: PH-CSR-Outbound-KIN pleas…" at bounding box center [619, 156] width 507 height 273
click at [846, 42] on icon at bounding box center [847, 46] width 17 height 17
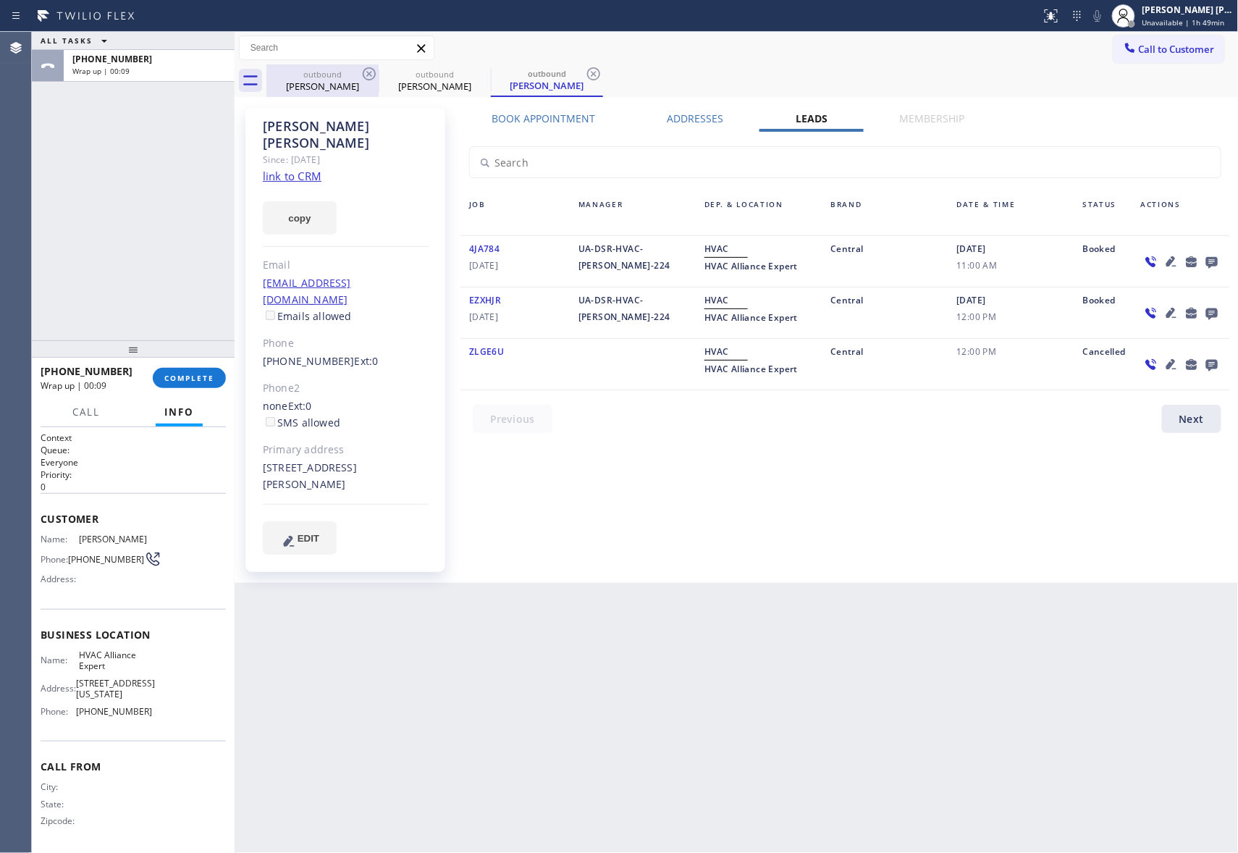
drag, startPoint x: 357, startPoint y: 77, endPoint x: 368, endPoint y: 75, distance: 11.0
click at [362, 77] on div "outbound [PERSON_NAME]" at bounding box center [322, 80] width 112 height 33
click at [397, 71] on div "outbound" at bounding box center [434, 74] width 109 height 11
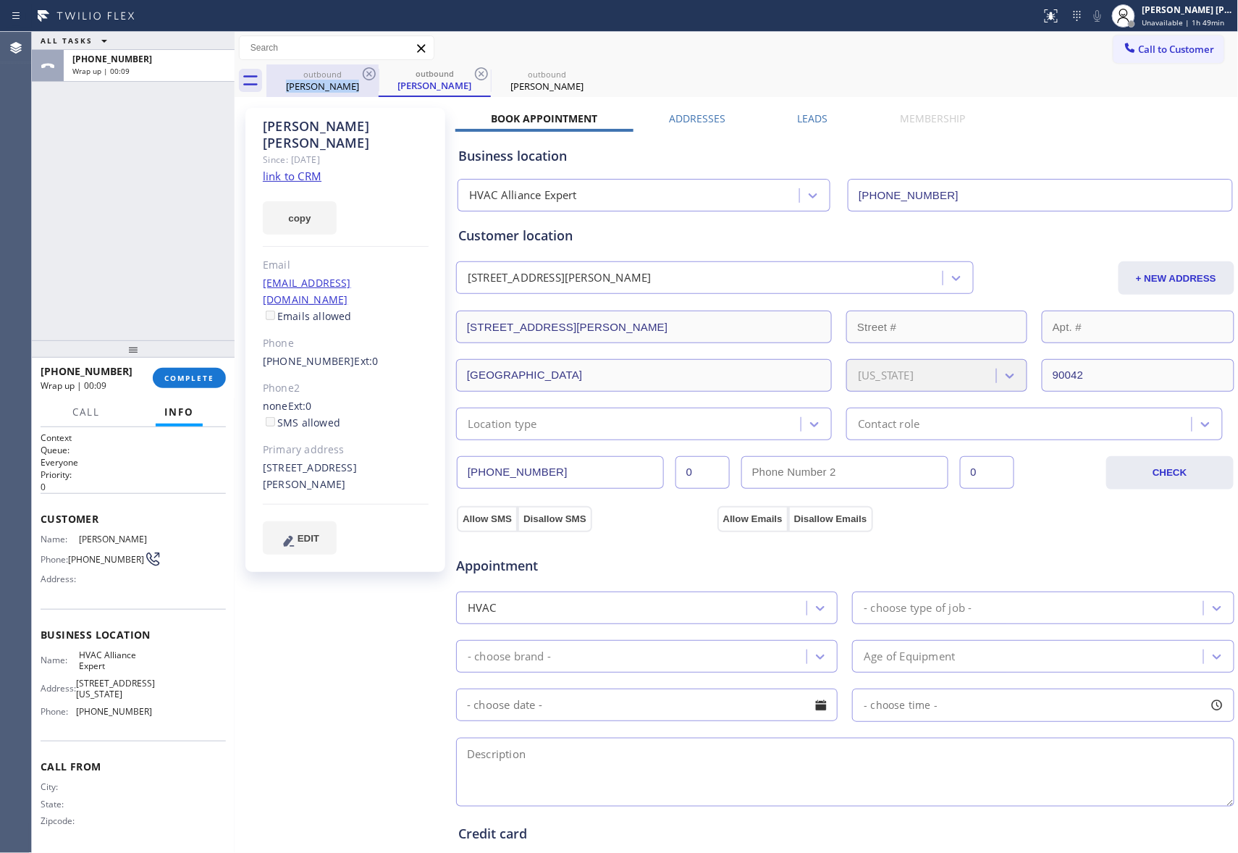
click at [368, 75] on icon at bounding box center [369, 73] width 13 height 13
click at [379, 75] on div "outbound [PERSON_NAME]" at bounding box center [435, 80] width 112 height 33
click at [475, 75] on icon at bounding box center [481, 73] width 13 height 13
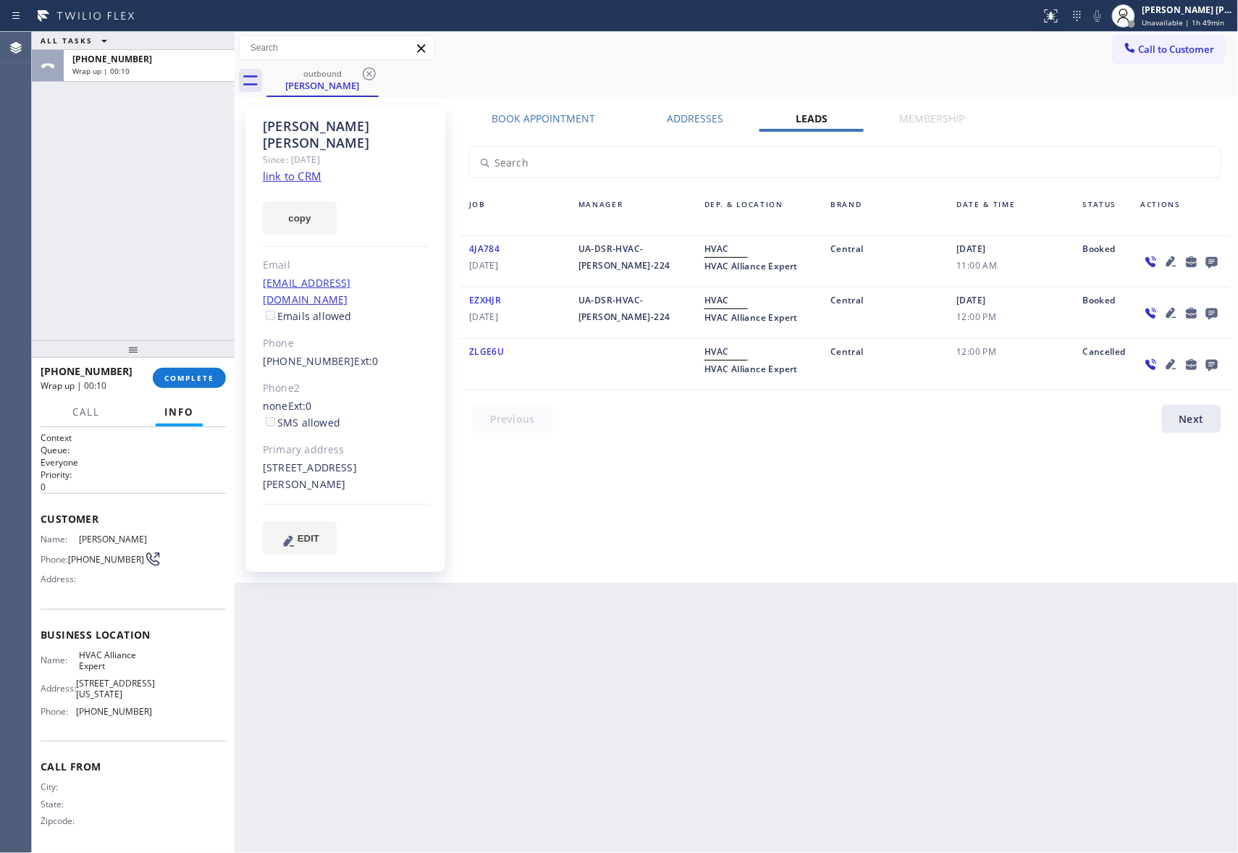
click at [368, 75] on icon at bounding box center [369, 73] width 13 height 13
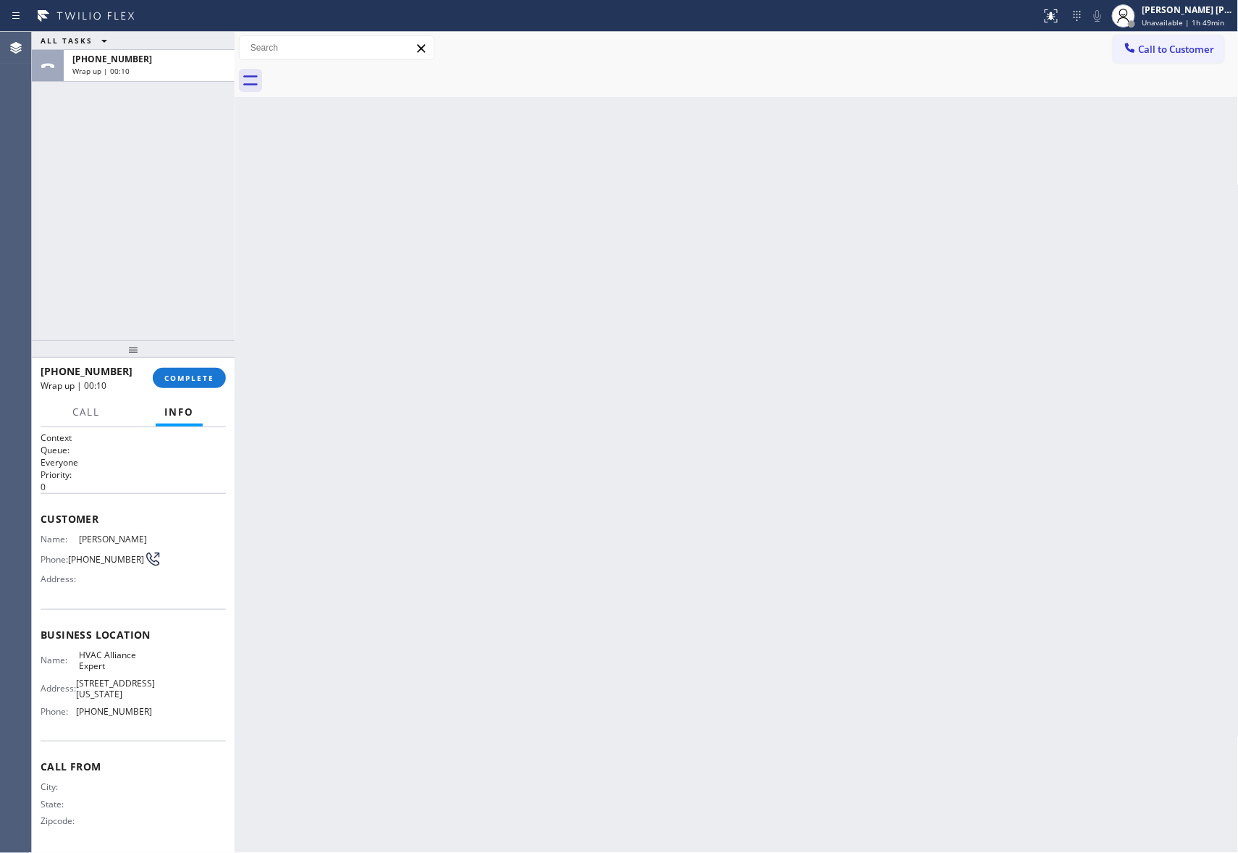
click at [368, 75] on div at bounding box center [752, 80] width 972 height 33
click at [191, 369] on button "COMPLETE" at bounding box center [189, 378] width 73 height 20
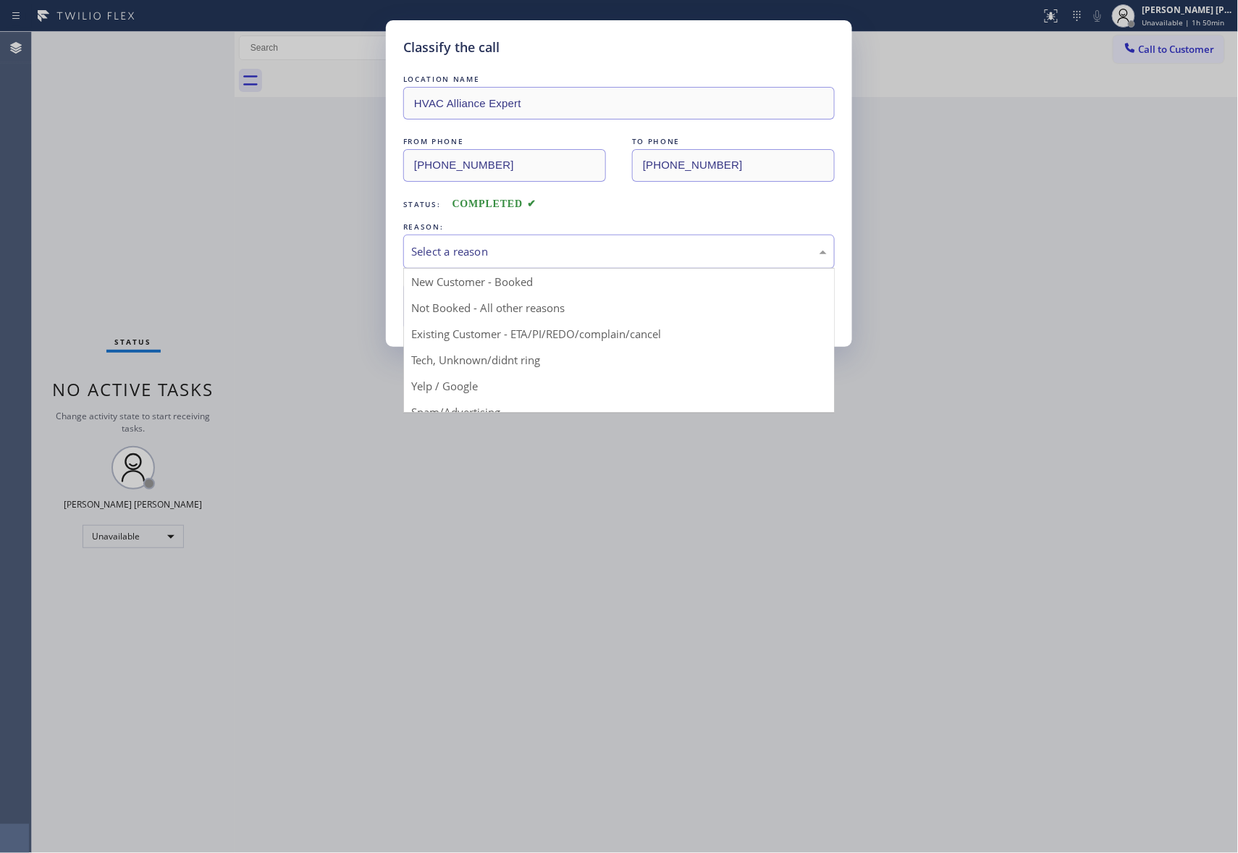
click at [514, 253] on div "Select a reason" at bounding box center [619, 251] width 416 height 17
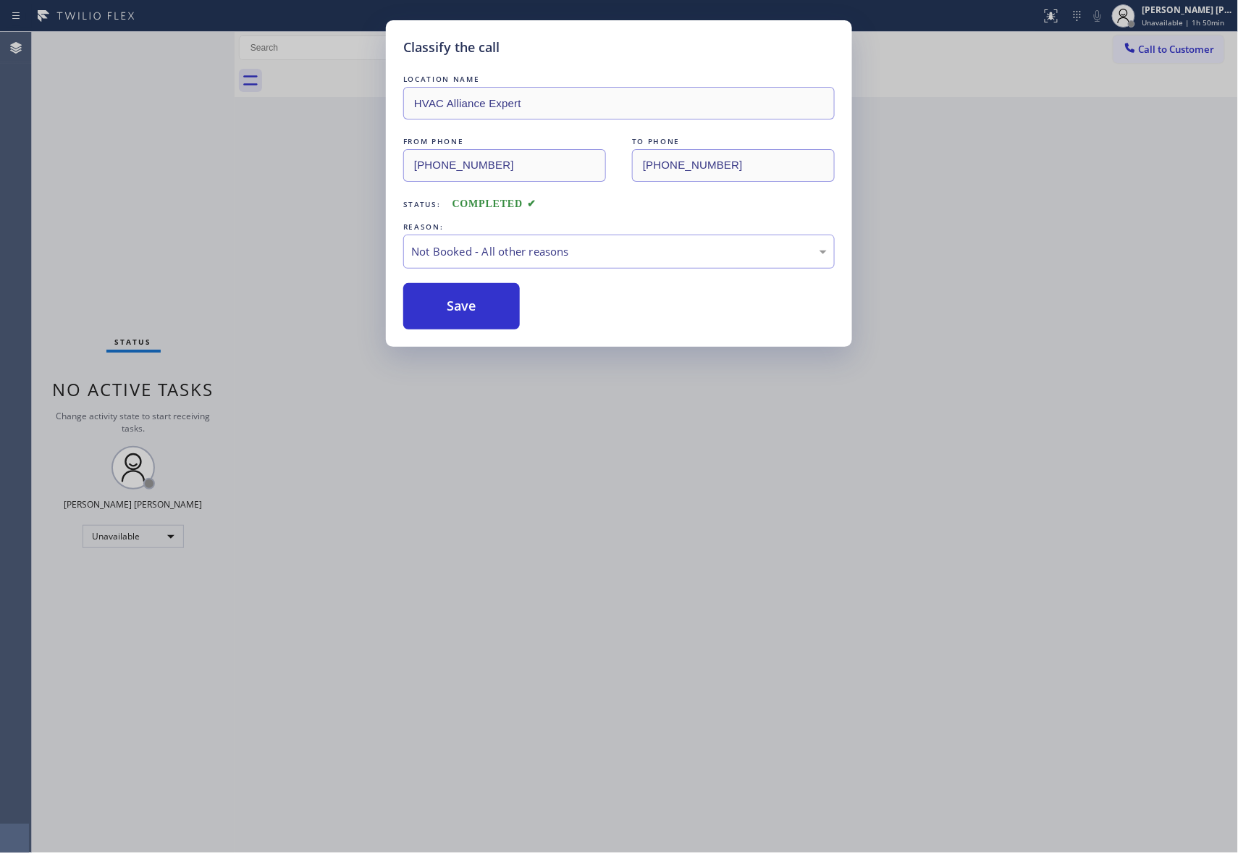
click at [464, 310] on button "Save" at bounding box center [461, 306] width 117 height 46
drag, startPoint x: 464, startPoint y: 310, endPoint x: 335, endPoint y: 0, distance: 335.9
click at [461, 308] on button "Save" at bounding box center [461, 306] width 117 height 46
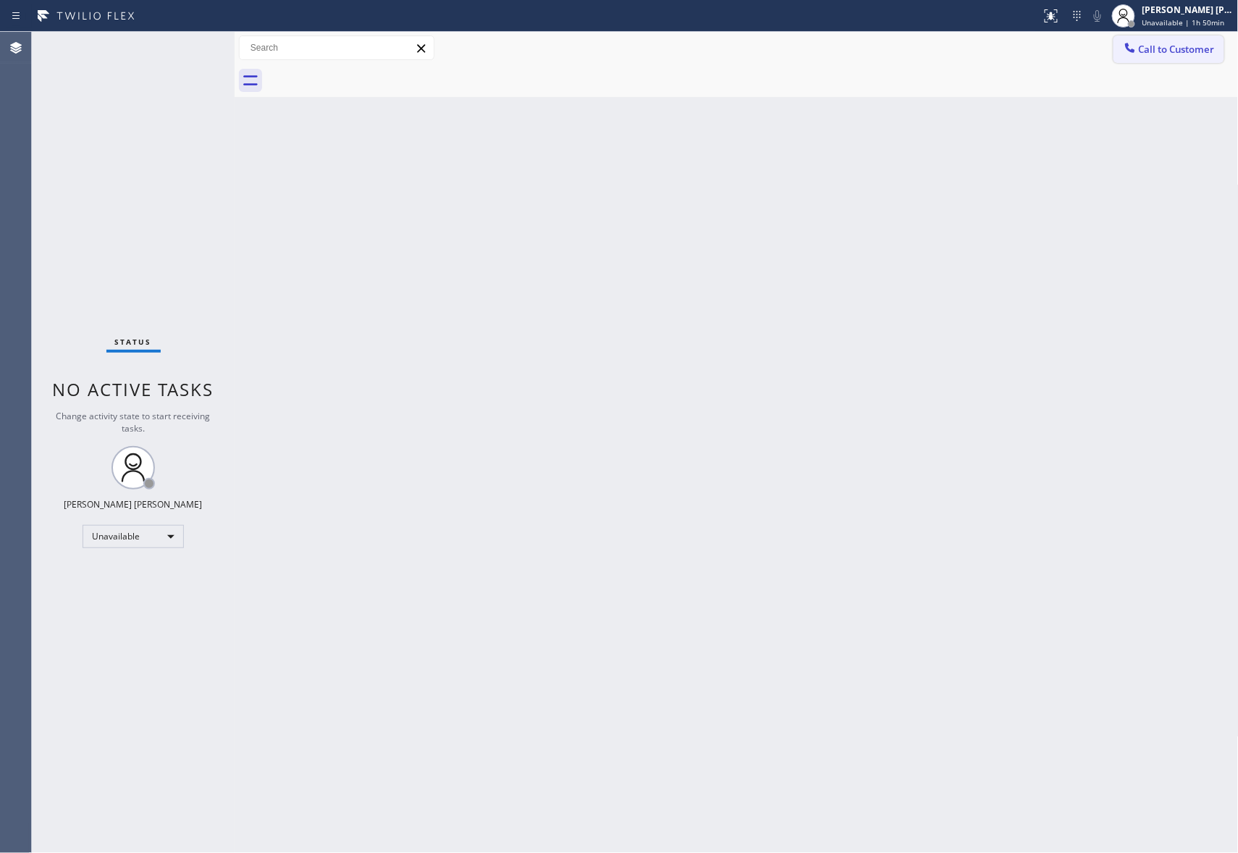
click at [1186, 50] on span "Call to Customer" at bounding box center [1177, 49] width 76 height 13
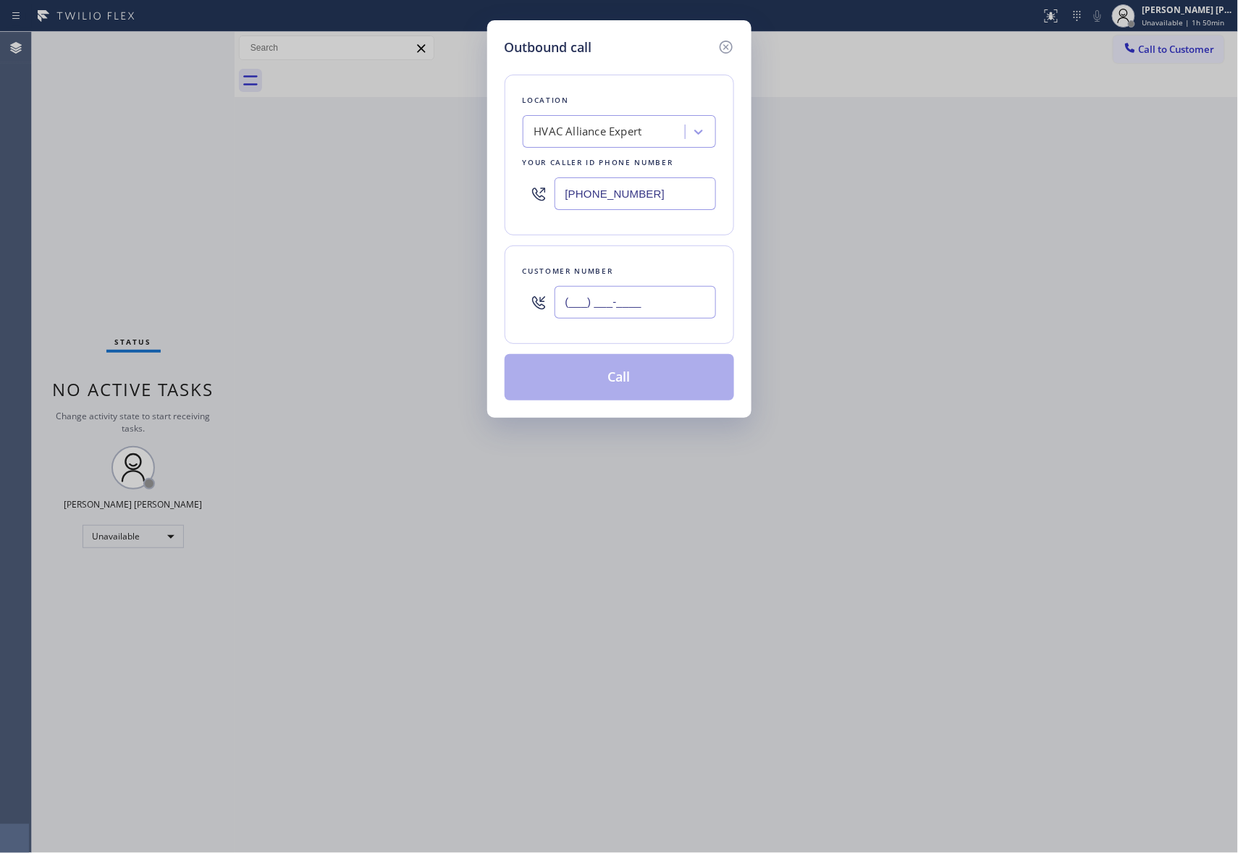
click at [621, 287] on input "(___) ___-____" at bounding box center [635, 302] width 161 height 33
paste input "626) 201-238"
click at [679, 298] on input "(626) 201-238_" at bounding box center [635, 302] width 161 height 33
click at [636, 305] on input "(626) 201-238_" at bounding box center [635, 302] width 161 height 33
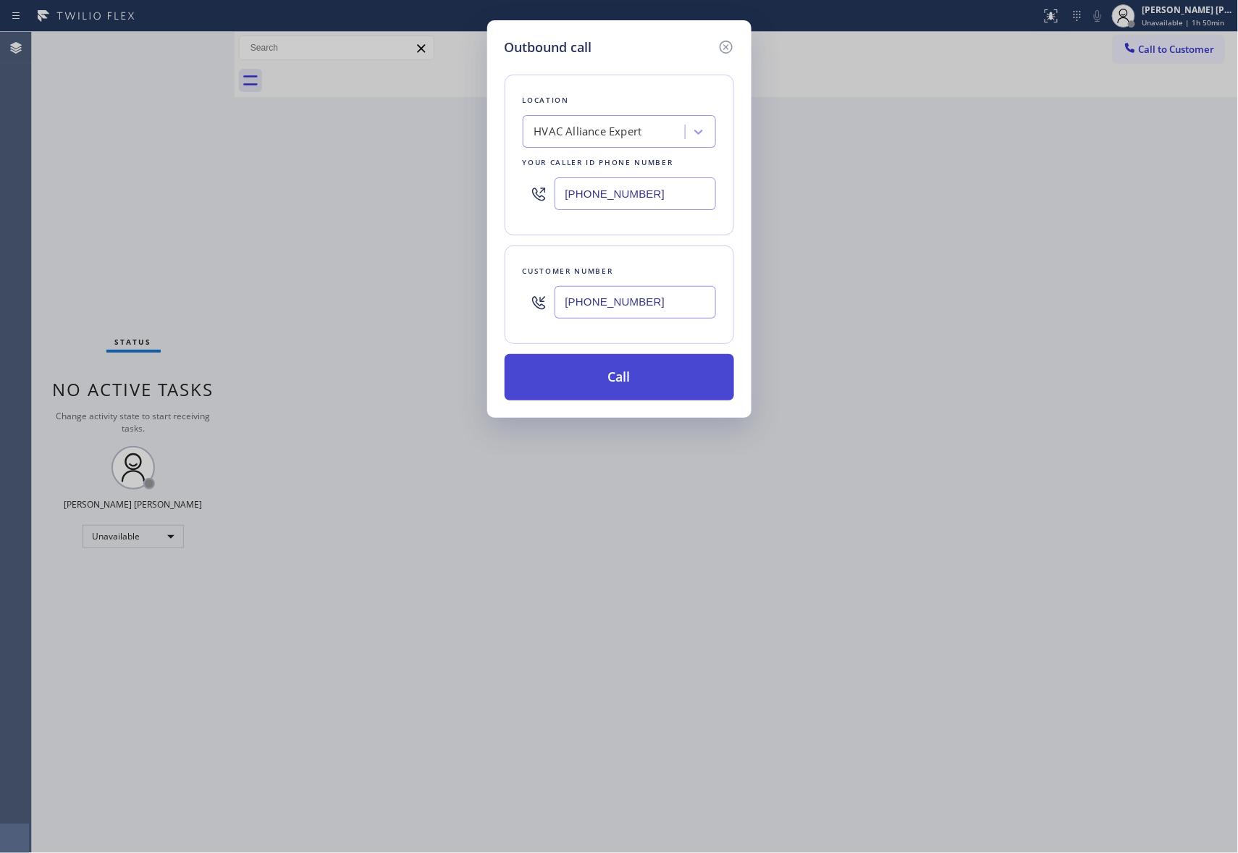
type input "[PHONE_NUMBER]"
click at [635, 372] on button "Call" at bounding box center [620, 377] width 230 height 46
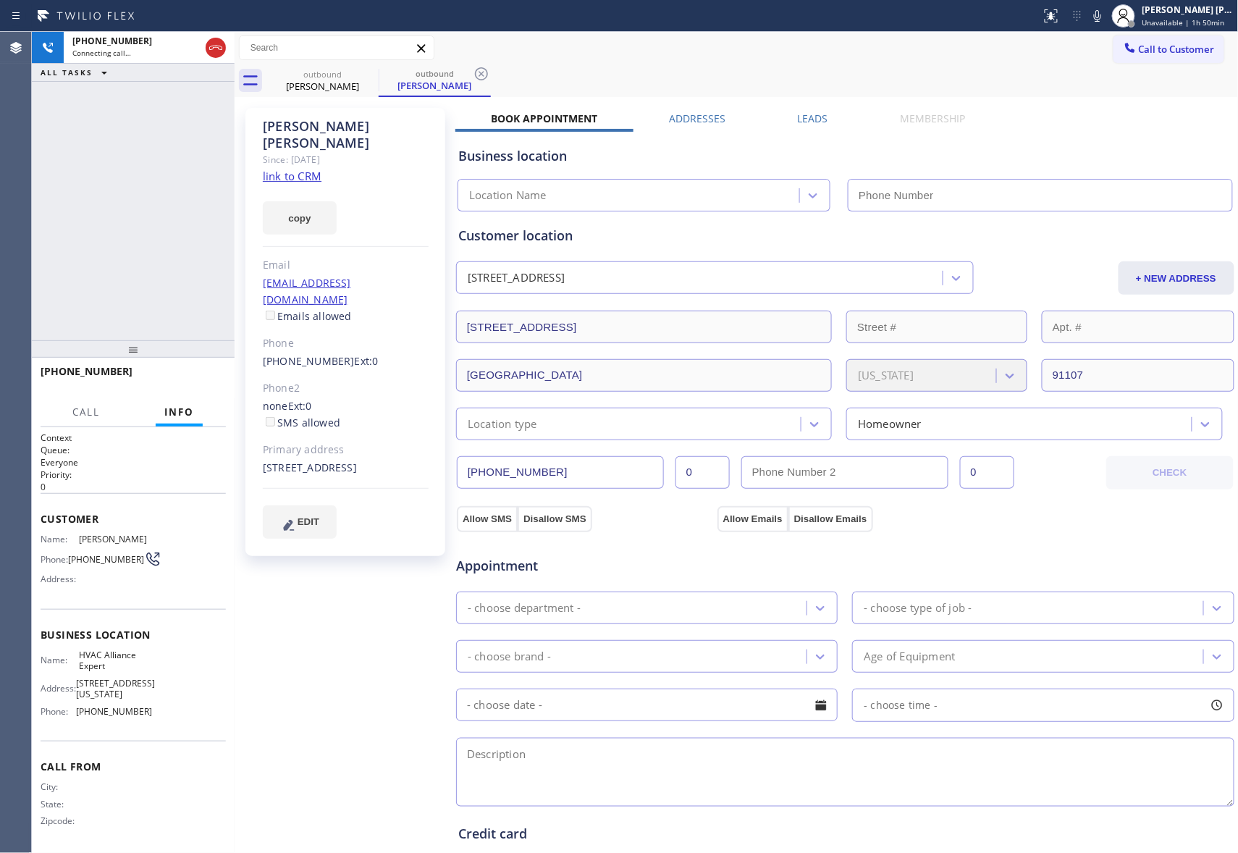
type input "[PHONE_NUMBER]"
click at [812, 113] on label "Leads" at bounding box center [813, 119] width 30 height 14
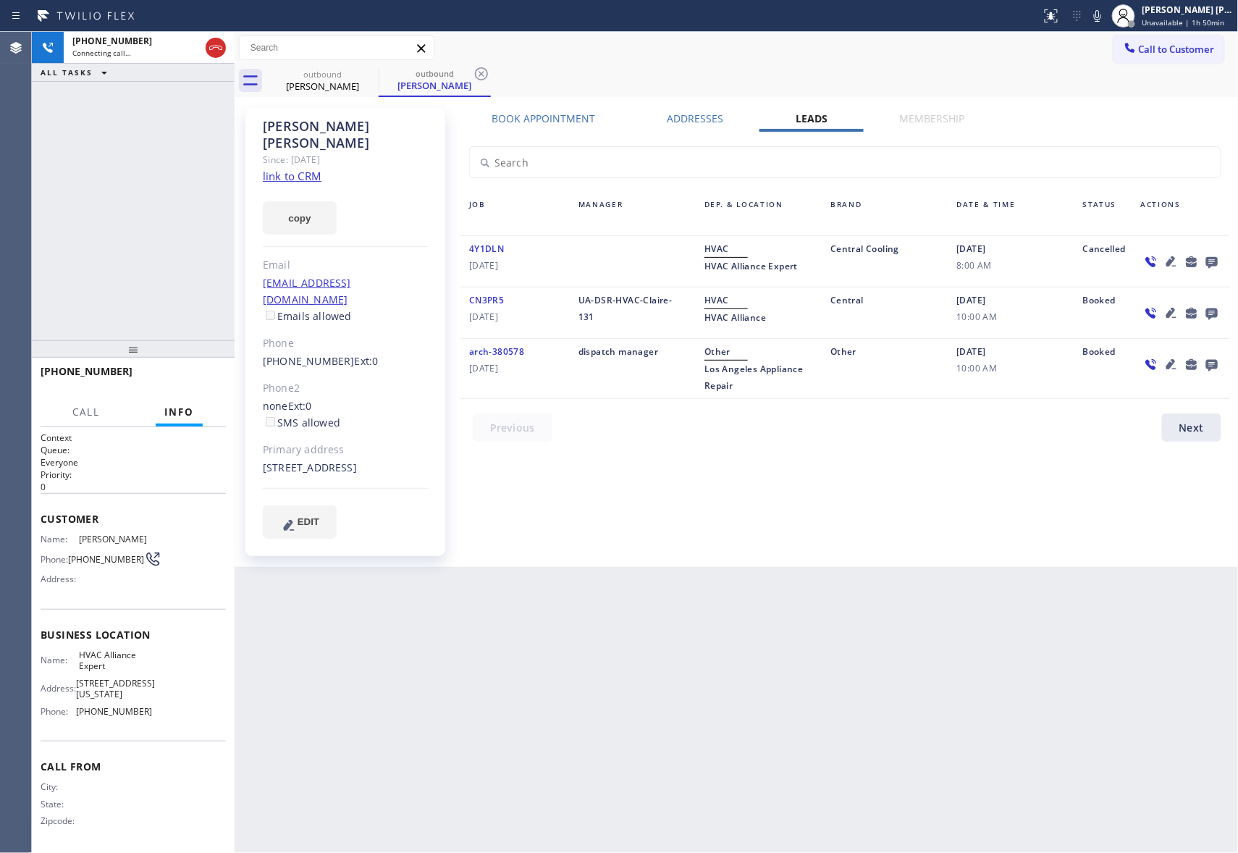
click at [1211, 258] on icon at bounding box center [1212, 263] width 12 height 12
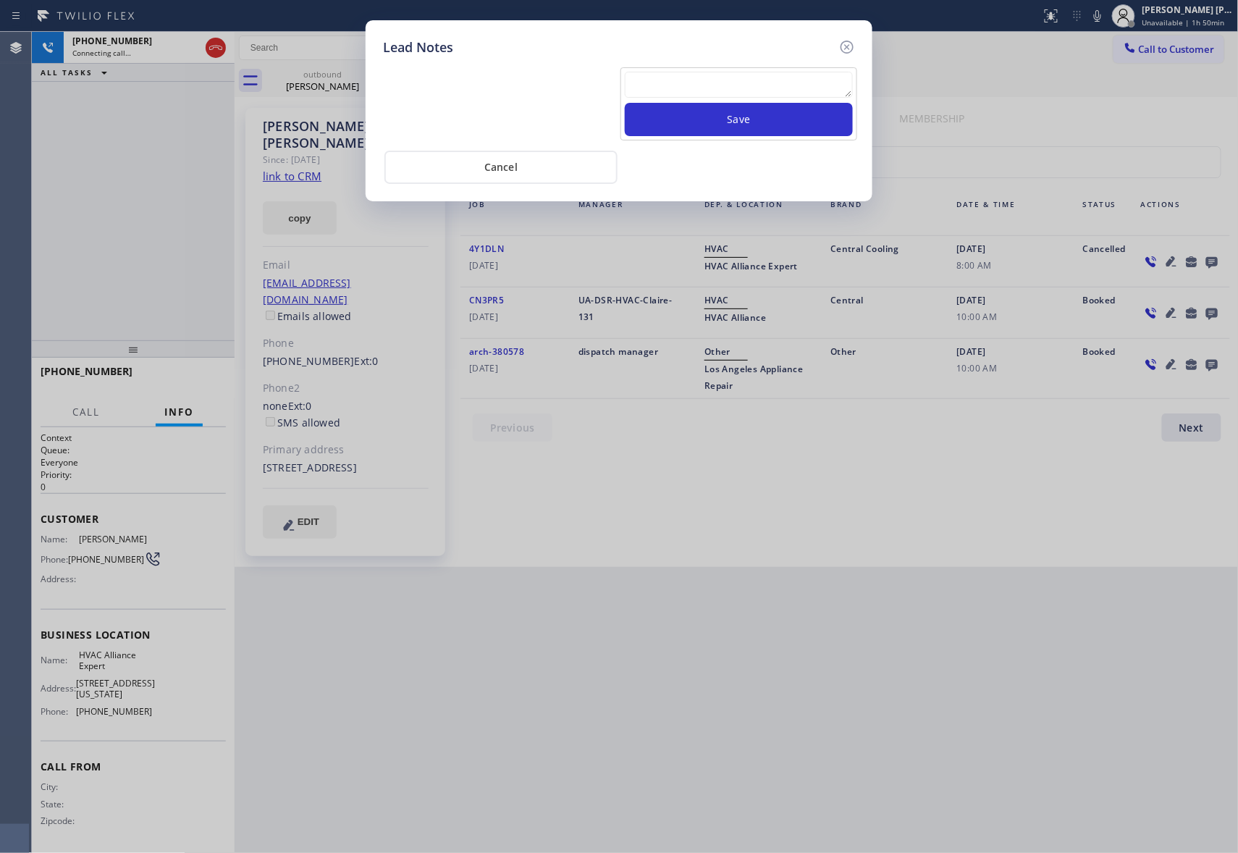
click at [736, 93] on textarea at bounding box center [739, 85] width 228 height 26
paste textarea "VM | please transfer if cx calls back"
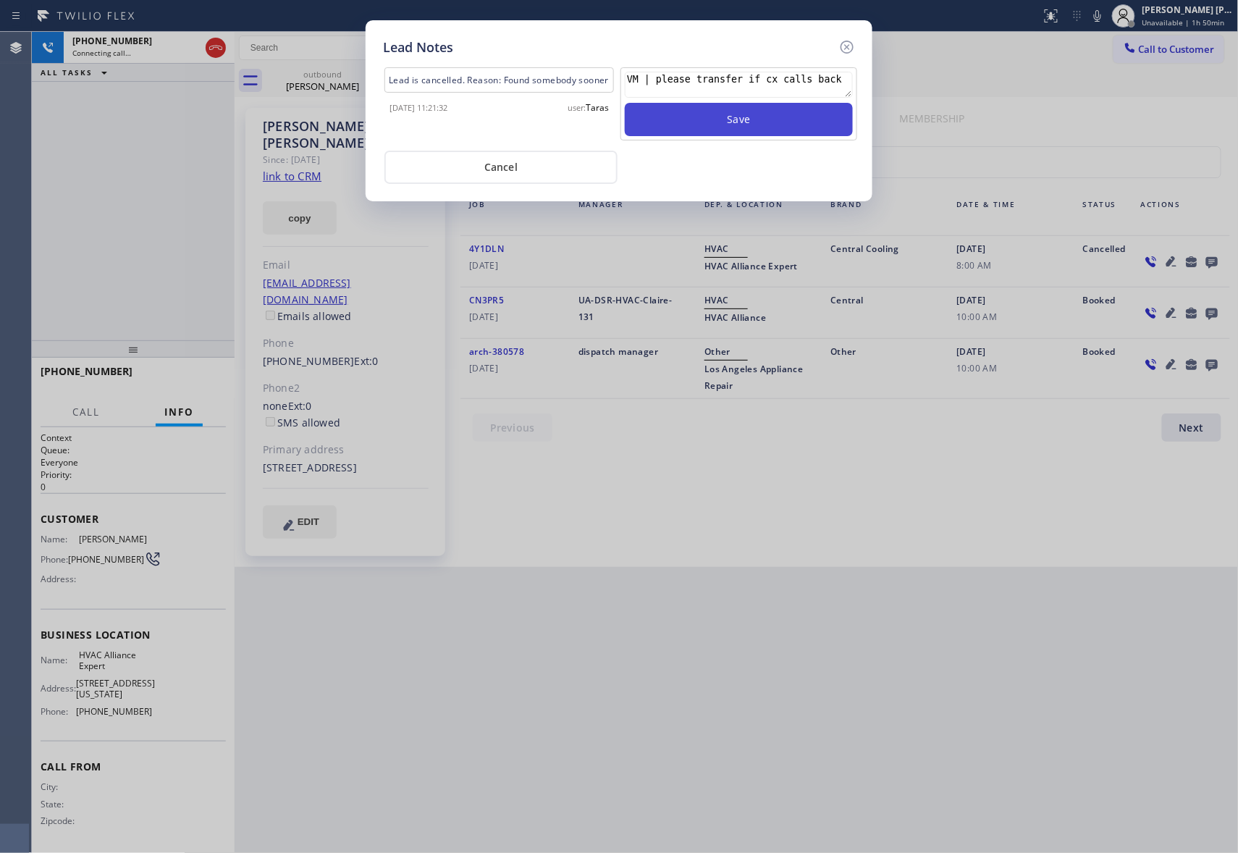
type textarea "VM | please transfer if cx calls back"
click at [752, 117] on button "Save" at bounding box center [739, 119] width 228 height 33
click at [844, 55] on div at bounding box center [846, 48] width 17 height 20
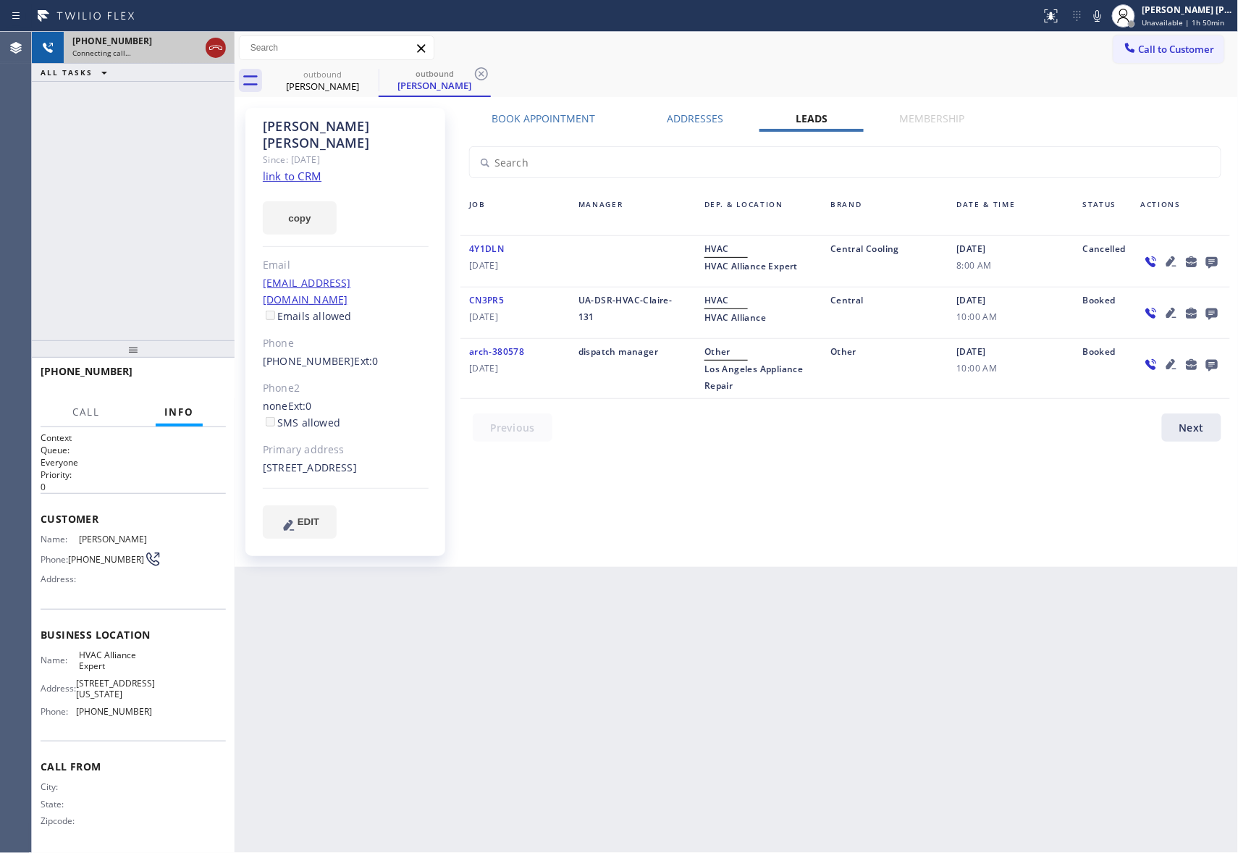
click at [209, 46] on icon at bounding box center [215, 47] width 17 height 17
click at [0, 0] on icon at bounding box center [0, 0] width 0 height 0
click at [475, 72] on icon at bounding box center [481, 73] width 13 height 13
click at [375, 72] on div "outbound [PERSON_NAME] outbound [PERSON_NAME]" at bounding box center [752, 80] width 972 height 33
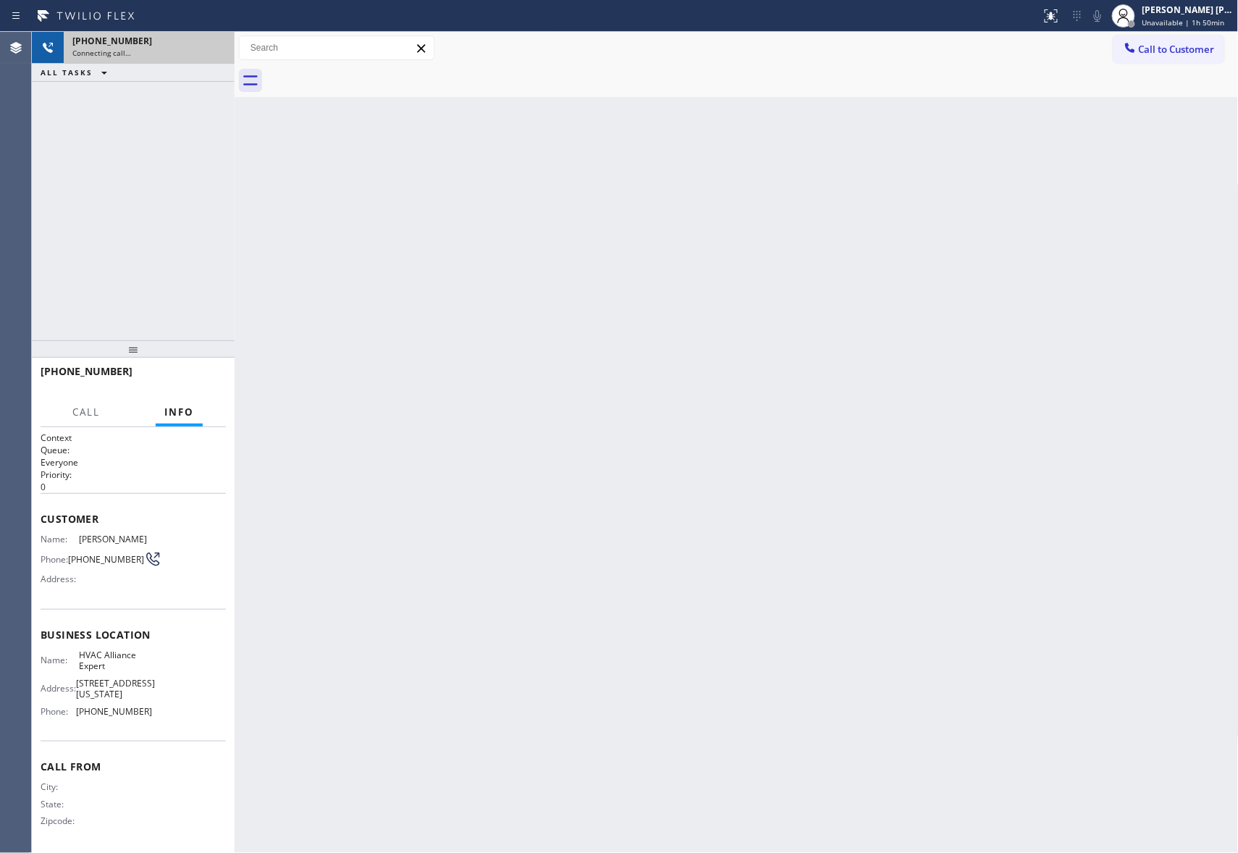
drag, startPoint x: 375, startPoint y: 72, endPoint x: 30, endPoint y: 93, distance: 346.0
click at [369, 72] on div at bounding box center [752, 80] width 972 height 33
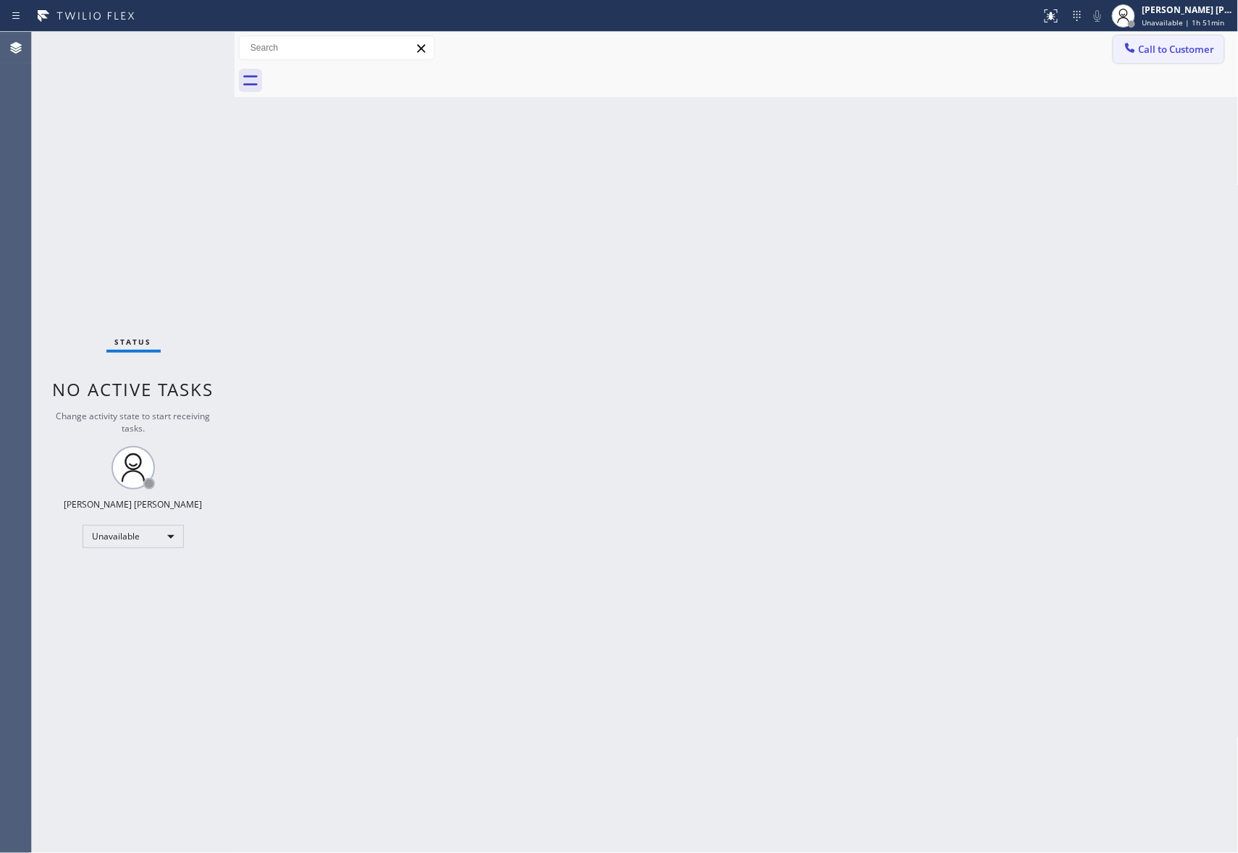
click at [1189, 43] on span "Call to Customer" at bounding box center [1177, 49] width 76 height 13
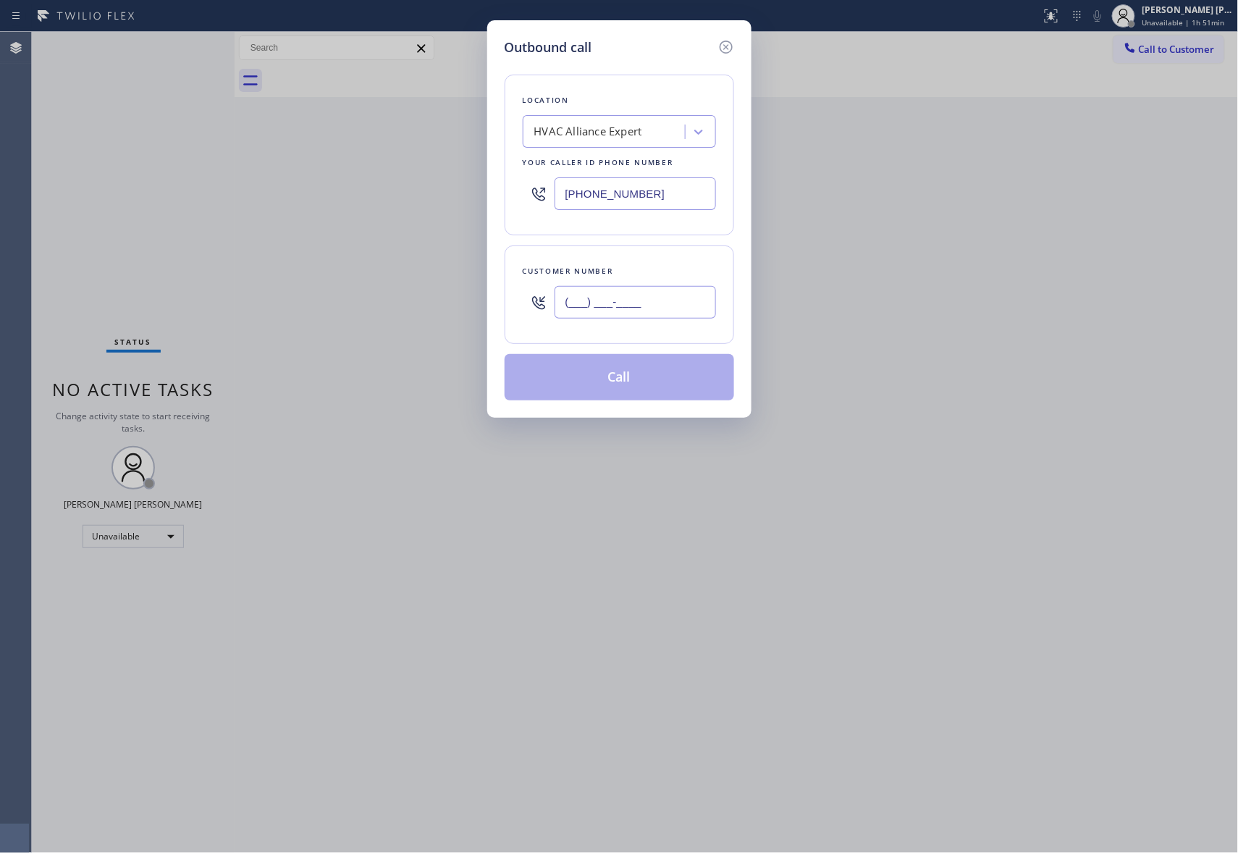
click at [665, 299] on input "(___) ___-____" at bounding box center [635, 302] width 161 height 33
paste input "408) 656-1911"
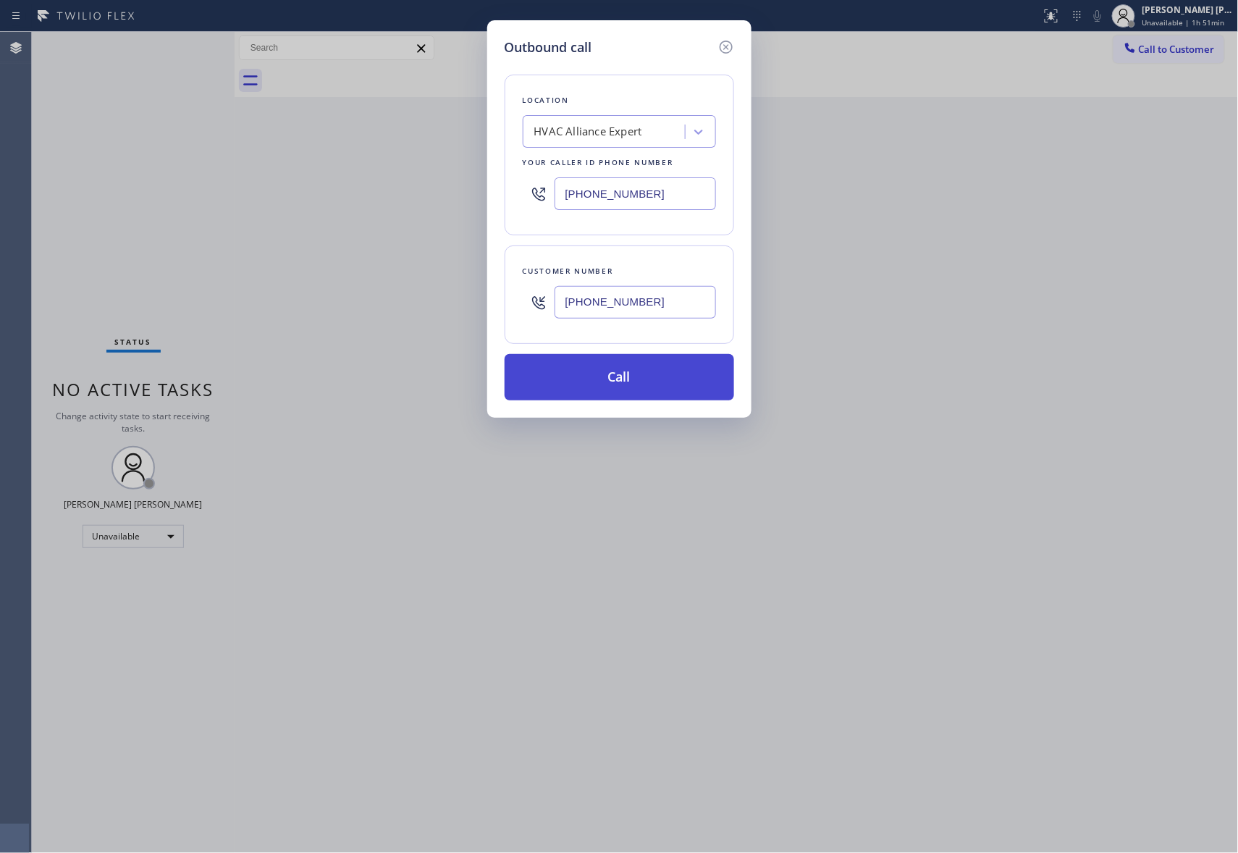
type input "[PHONE_NUMBER]"
click at [649, 383] on button "Call" at bounding box center [620, 377] width 230 height 46
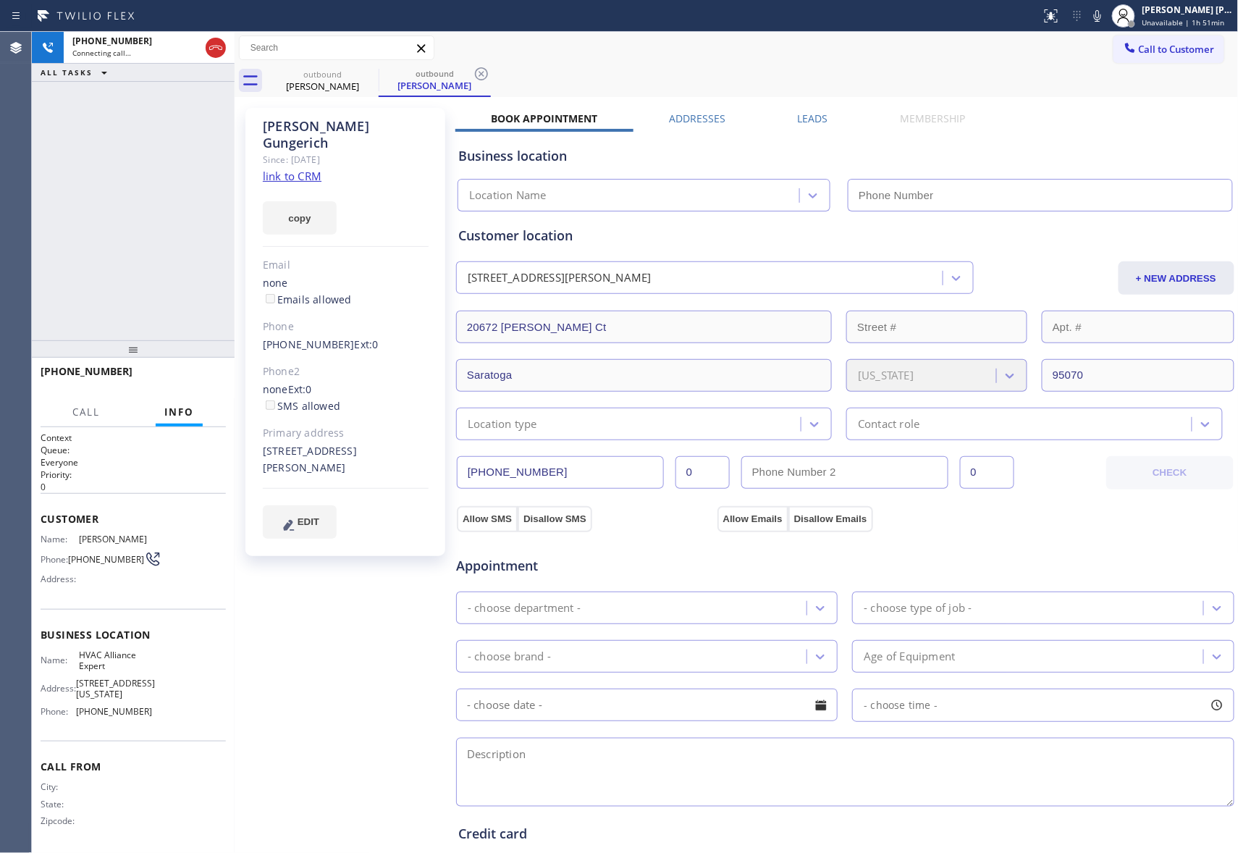
type input "[PHONE_NUMBER]"
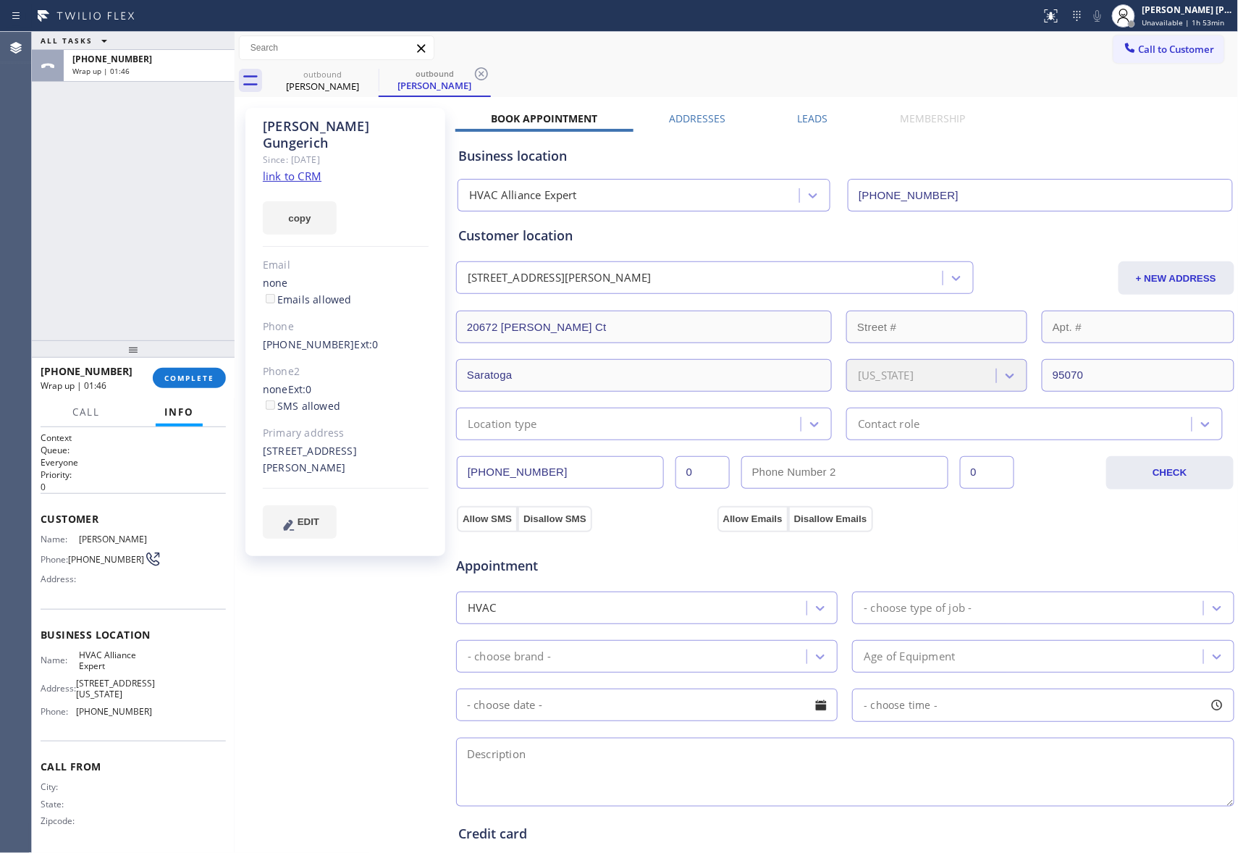
drag, startPoint x: 348, startPoint y: 85, endPoint x: 366, endPoint y: 76, distance: 20.4
click at [348, 84] on div "[PERSON_NAME]" at bounding box center [322, 86] width 109 height 13
click at [0, 0] on icon at bounding box center [0, 0] width 0 height 0
click at [475, 79] on icon at bounding box center [481, 73] width 13 height 13
click at [366, 76] on div "outbound [PERSON_NAME] outbound [PERSON_NAME]" at bounding box center [752, 80] width 972 height 33
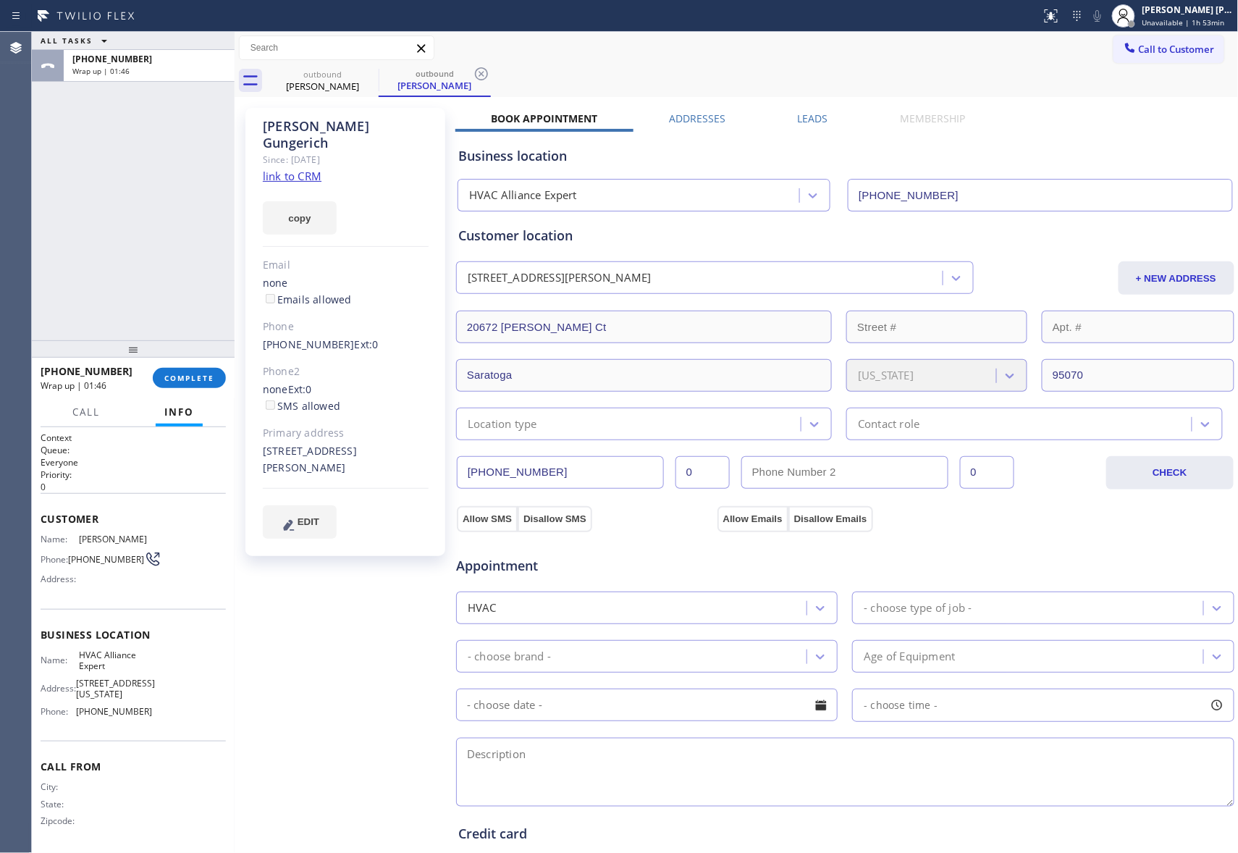
click at [366, 76] on div "outbound [PERSON_NAME] outbound [PERSON_NAME]" at bounding box center [752, 80] width 972 height 33
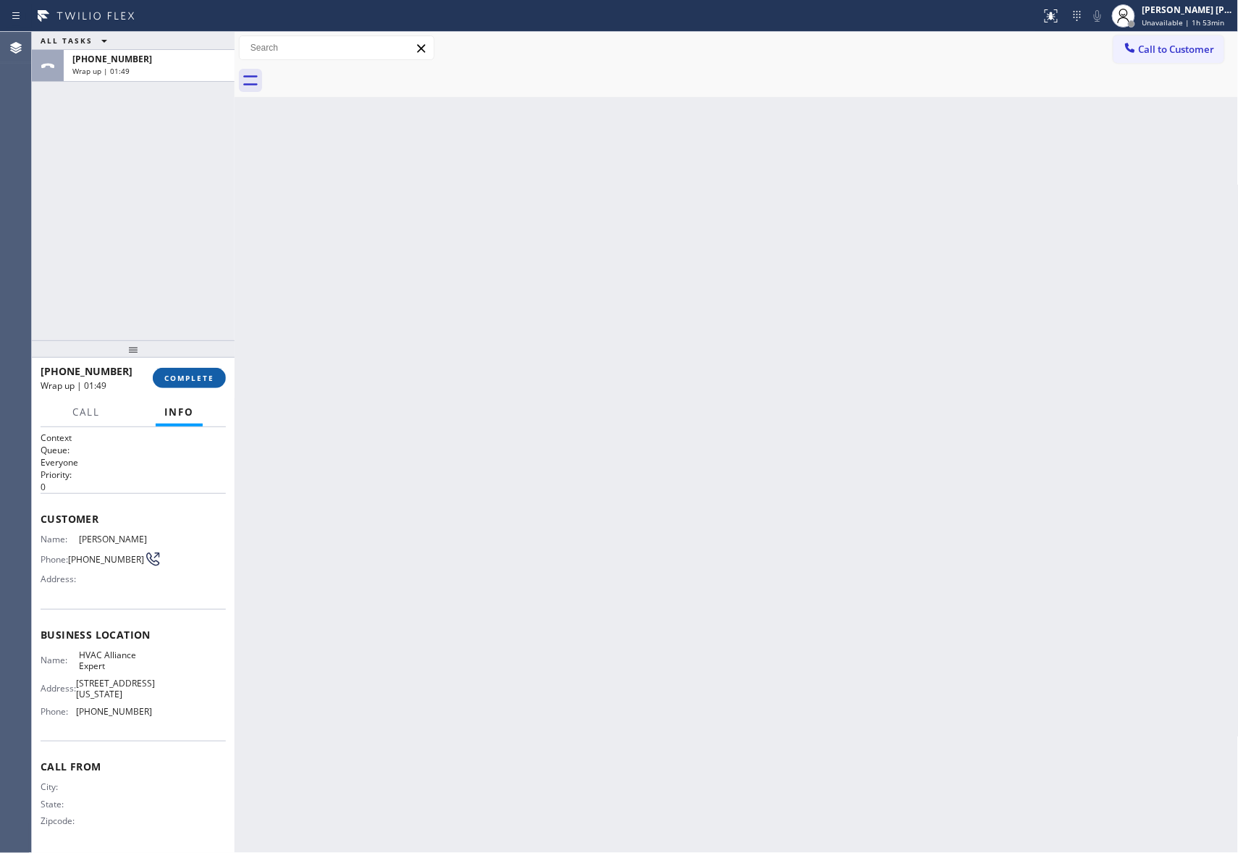
click at [178, 374] on span "COMPLETE" at bounding box center [189, 378] width 50 height 10
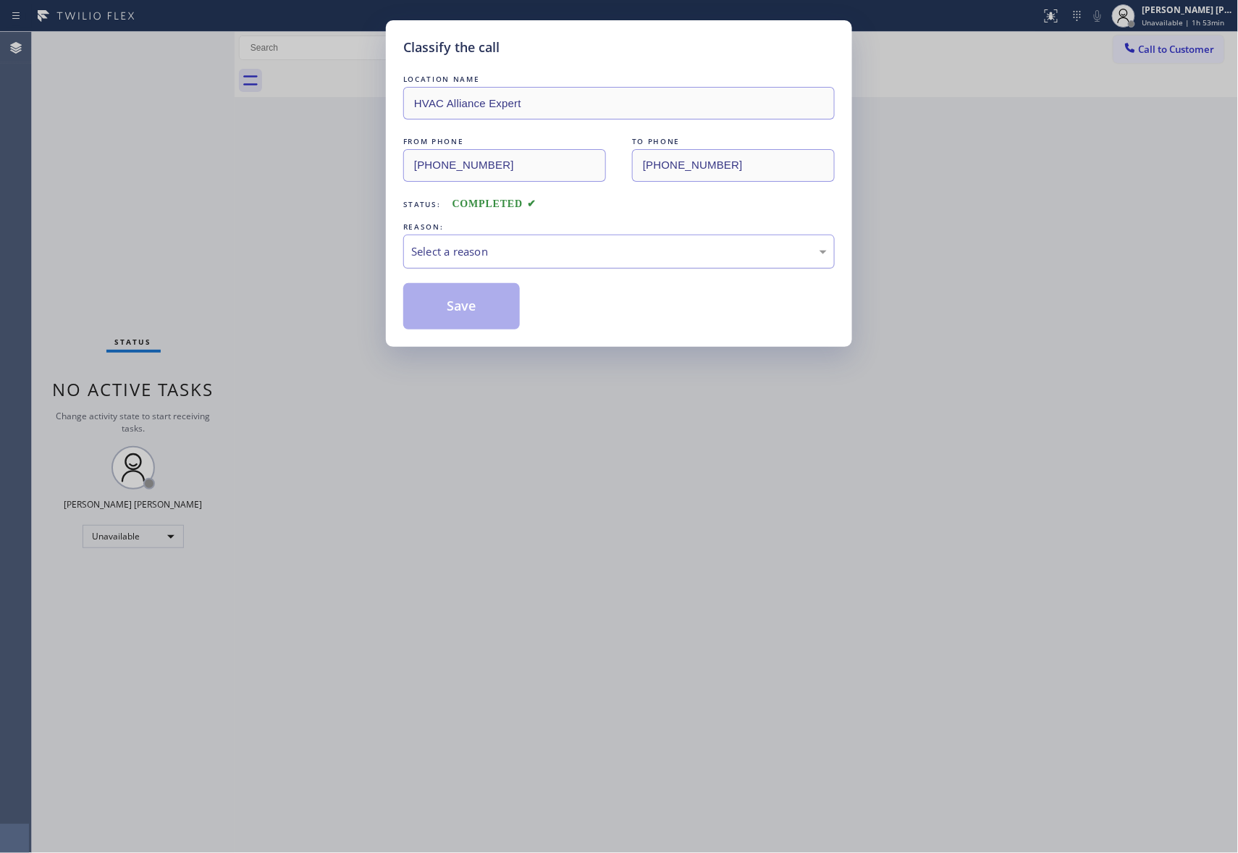
click at [508, 256] on div "Select a reason" at bounding box center [619, 251] width 416 height 17
click at [450, 307] on button "Save" at bounding box center [461, 306] width 117 height 46
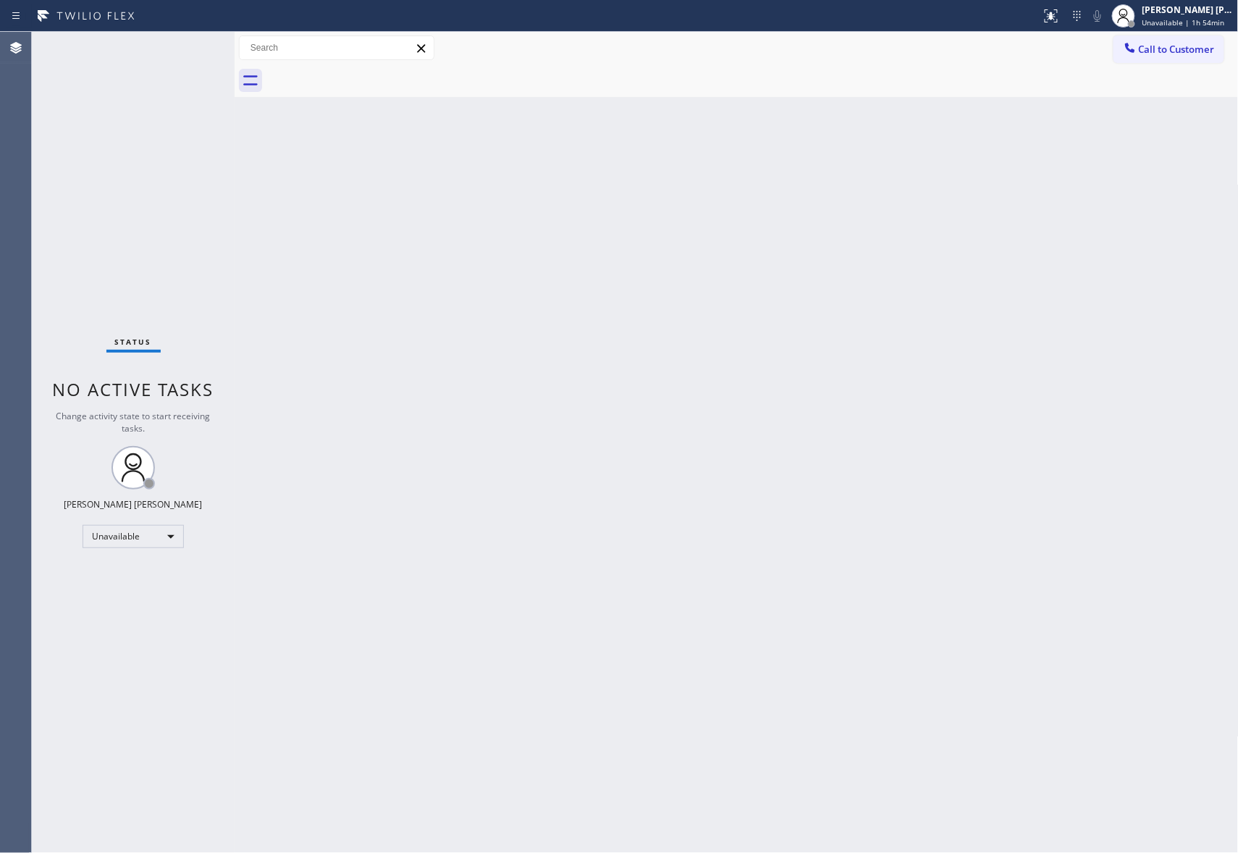
drag, startPoint x: 1194, startPoint y: 47, endPoint x: 1176, endPoint y: 47, distance: 18.1
click at [1195, 47] on span "Call to Customer" at bounding box center [1177, 49] width 76 height 13
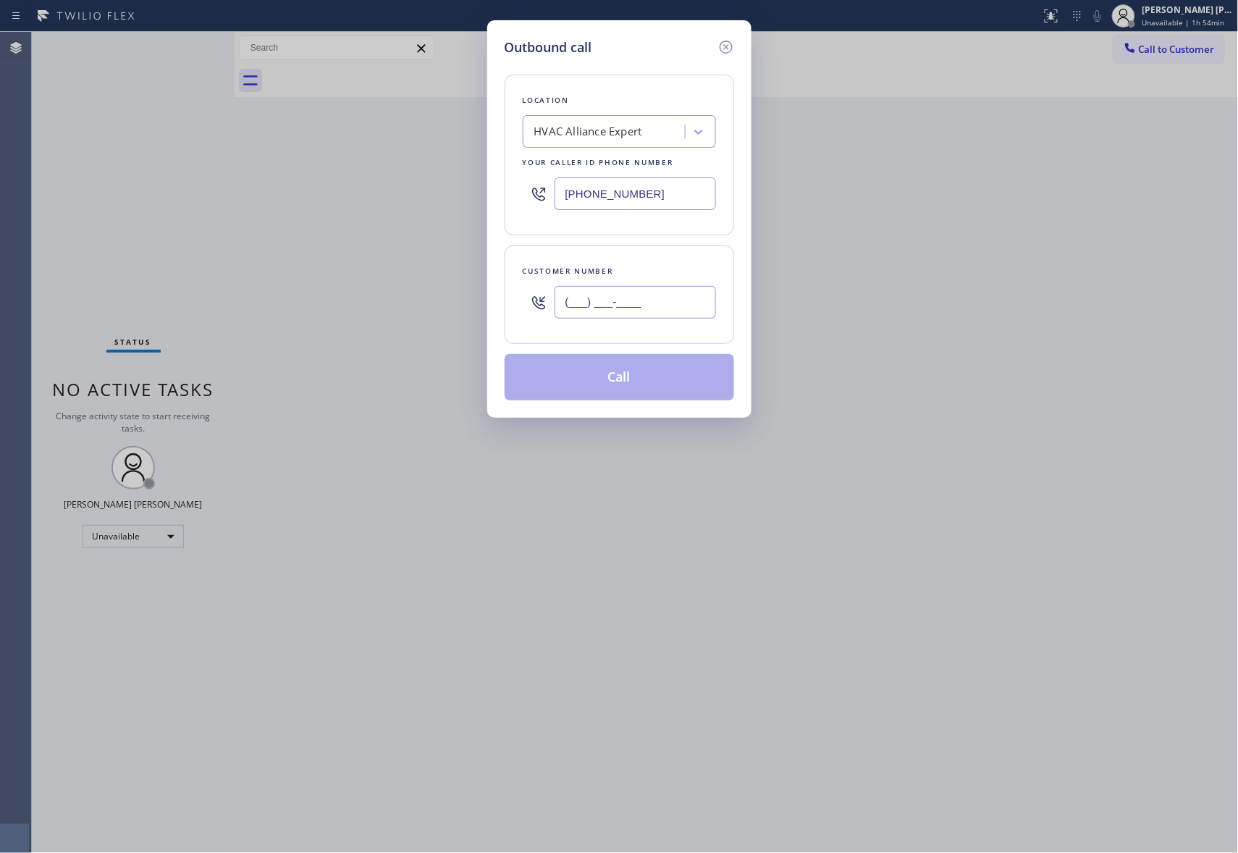
click at [639, 295] on input "(___) ___-____" at bounding box center [635, 302] width 161 height 33
paste input "310) 993-1527"
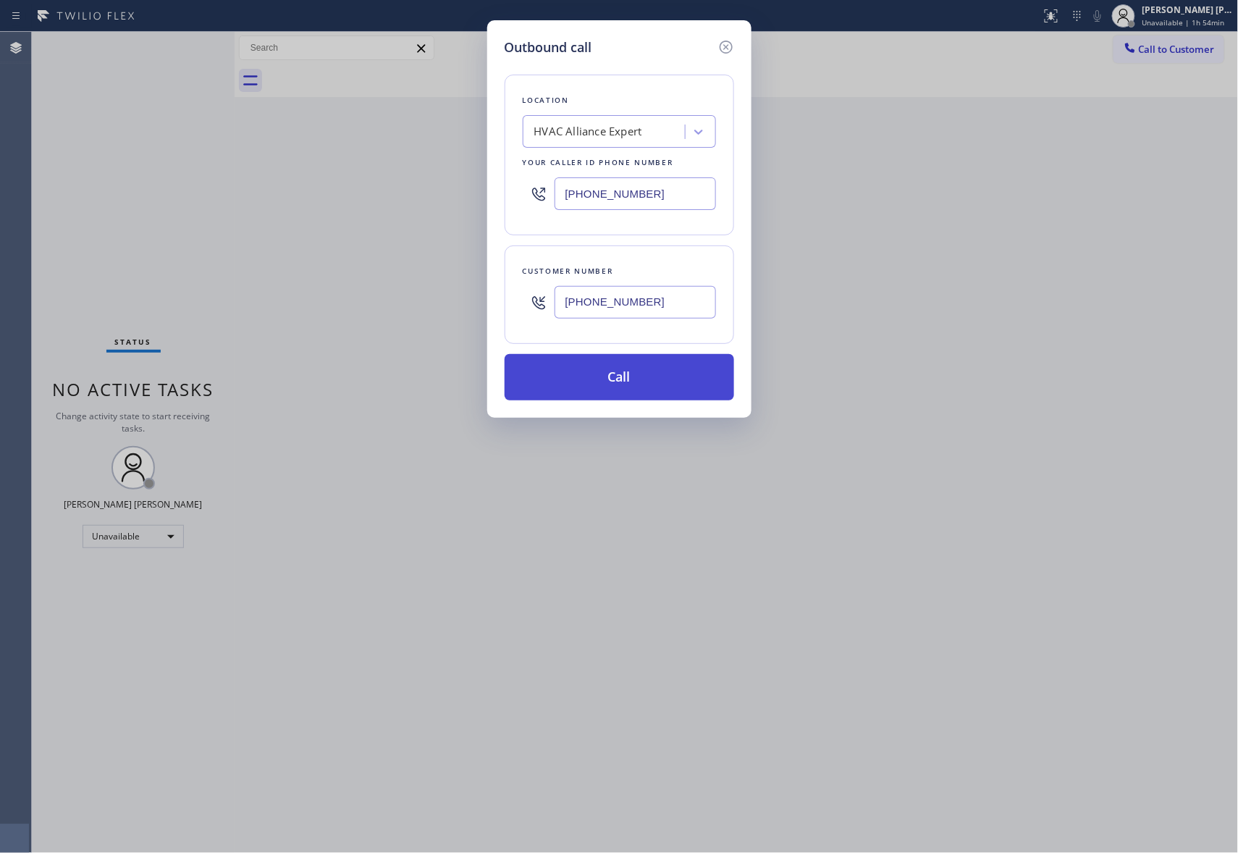
type input "[PHONE_NUMBER]"
click at [623, 378] on button "Call" at bounding box center [620, 377] width 230 height 46
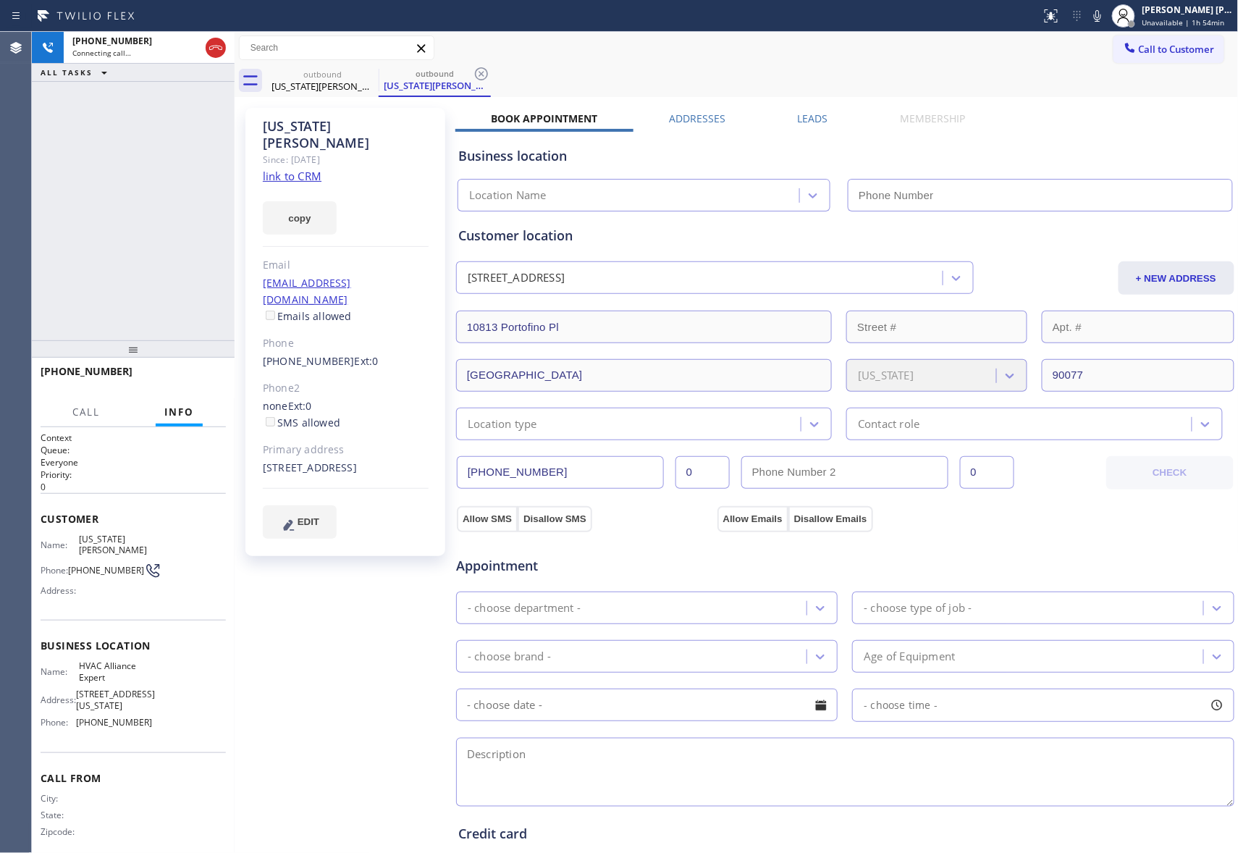
type input "[PHONE_NUMBER]"
drag, startPoint x: 220, startPoint y: 46, endPoint x: 244, endPoint y: 53, distance: 24.8
click at [220, 46] on icon at bounding box center [215, 48] width 13 height 4
click at [361, 77] on icon at bounding box center [369, 73] width 17 height 17
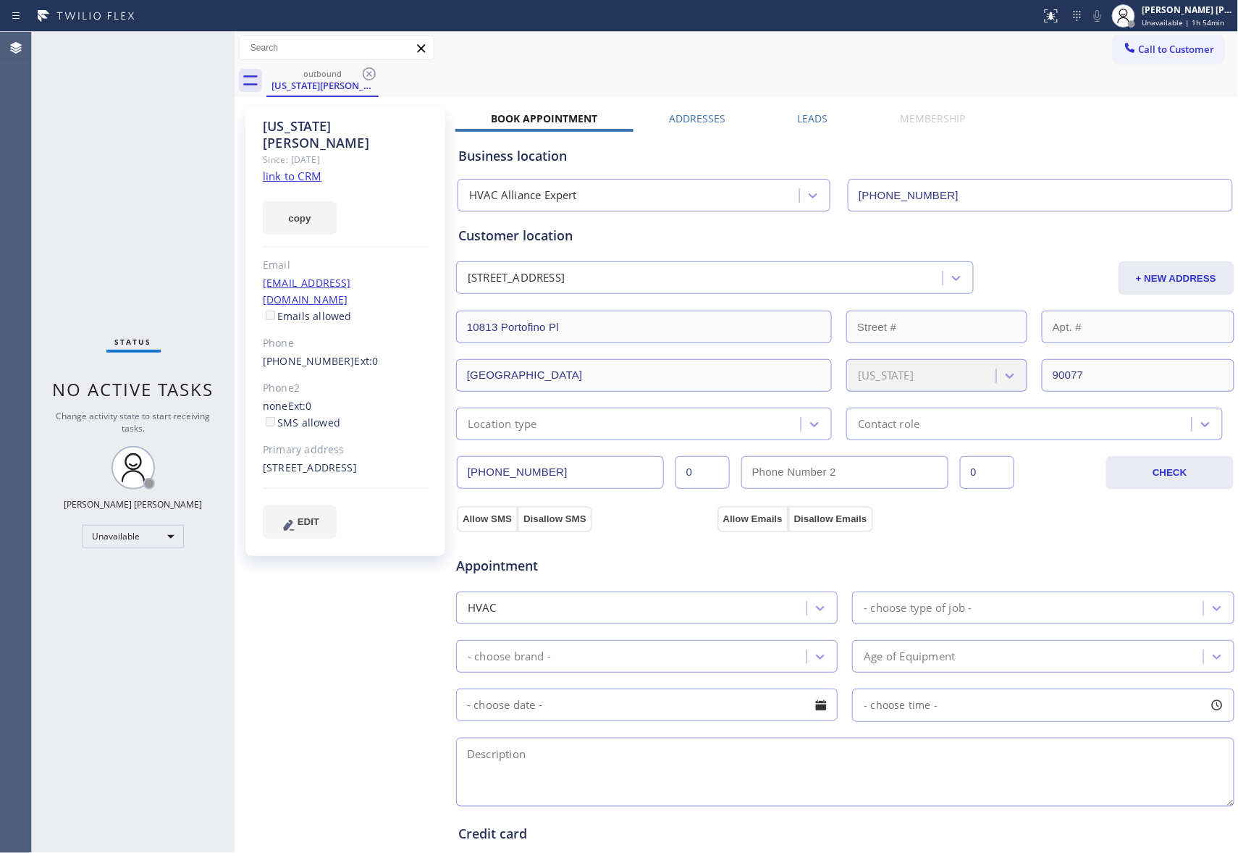
click at [366, 77] on icon at bounding box center [369, 73] width 17 height 17
drag, startPoint x: 366, startPoint y: 77, endPoint x: 321, endPoint y: 20, distance: 72.1
click at [366, 77] on icon at bounding box center [369, 73] width 17 height 17
type input "[PHONE_NUMBER]"
click at [366, 83] on div at bounding box center [369, 73] width 17 height 17
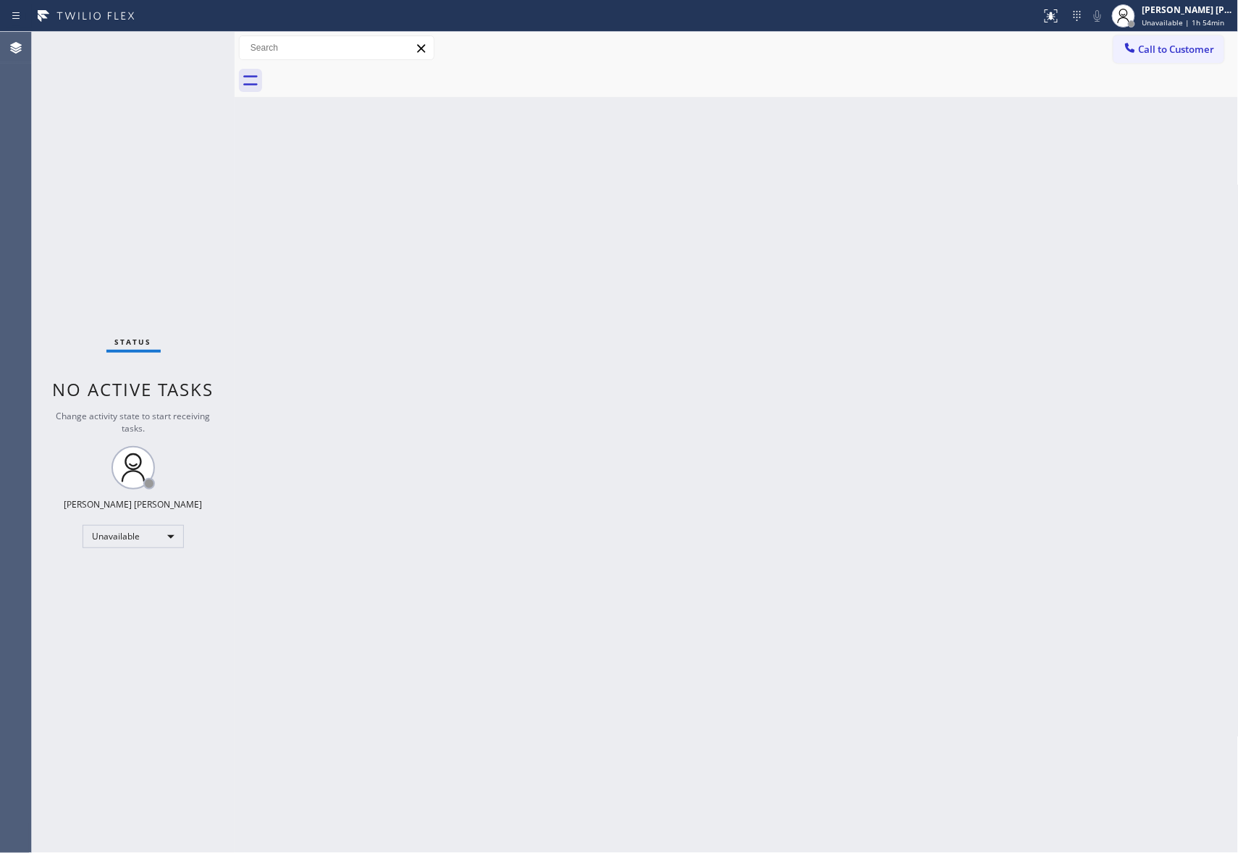
click at [371, 75] on div at bounding box center [752, 80] width 972 height 33
click at [1173, 48] on span "Call to Customer" at bounding box center [1177, 49] width 76 height 13
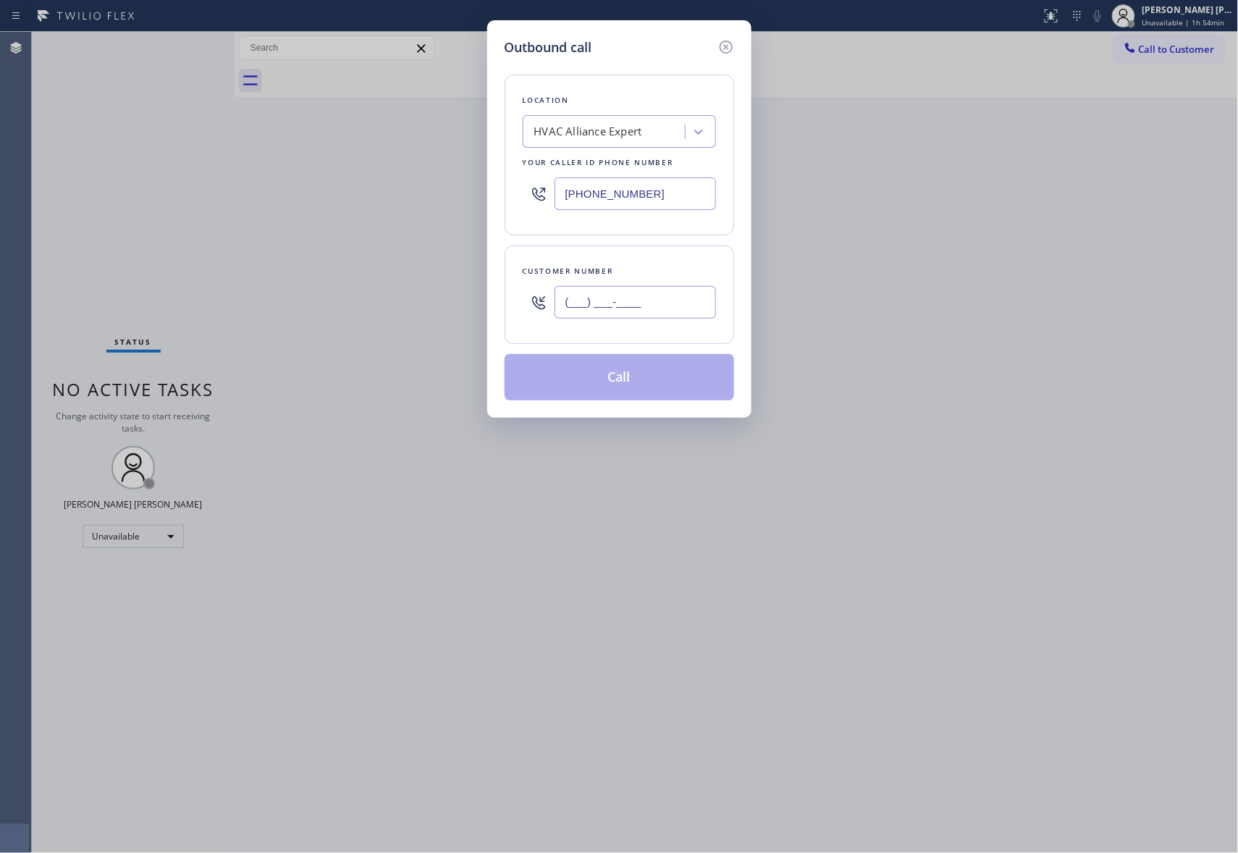
click at [639, 306] on input "(___) ___-____" at bounding box center [635, 302] width 161 height 33
paste input "213) 595-7000"
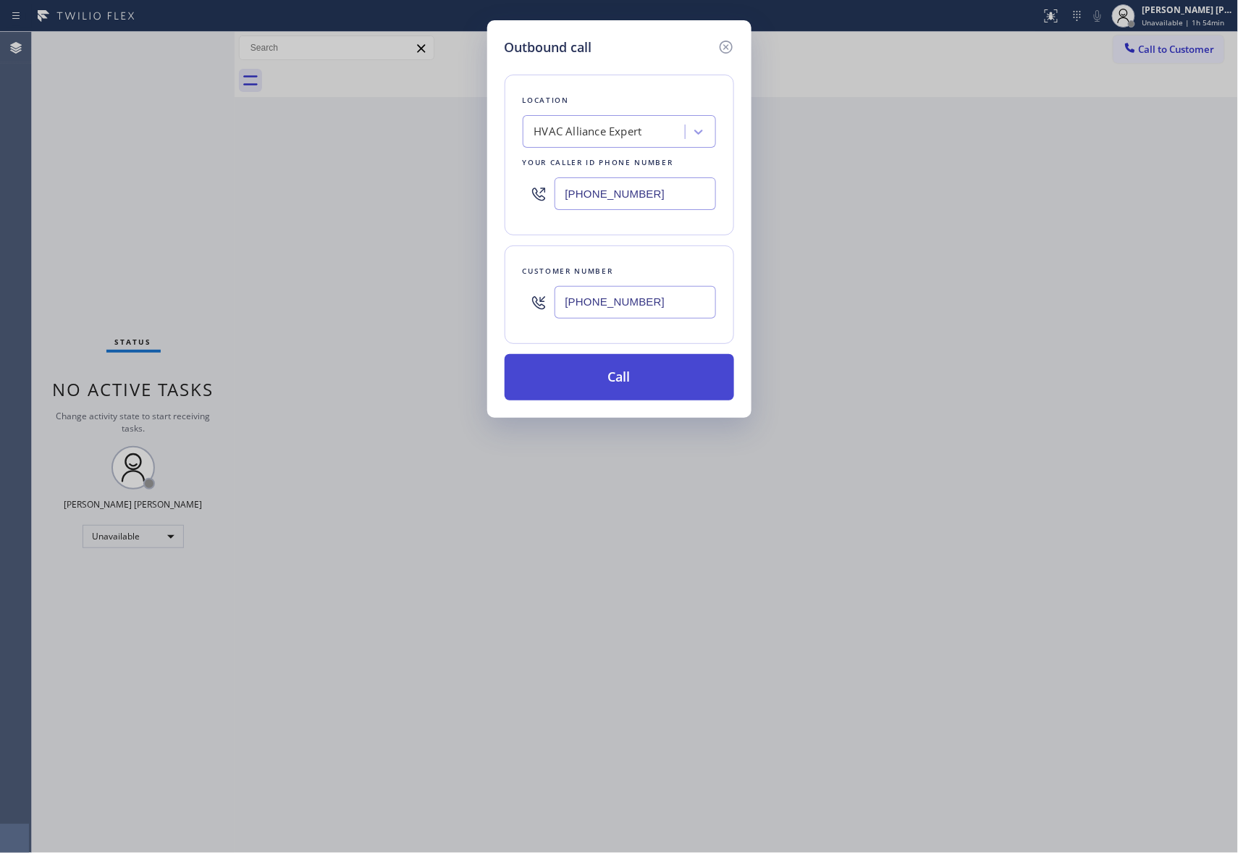
type input "[PHONE_NUMBER]"
click at [635, 380] on button "Call" at bounding box center [620, 377] width 230 height 46
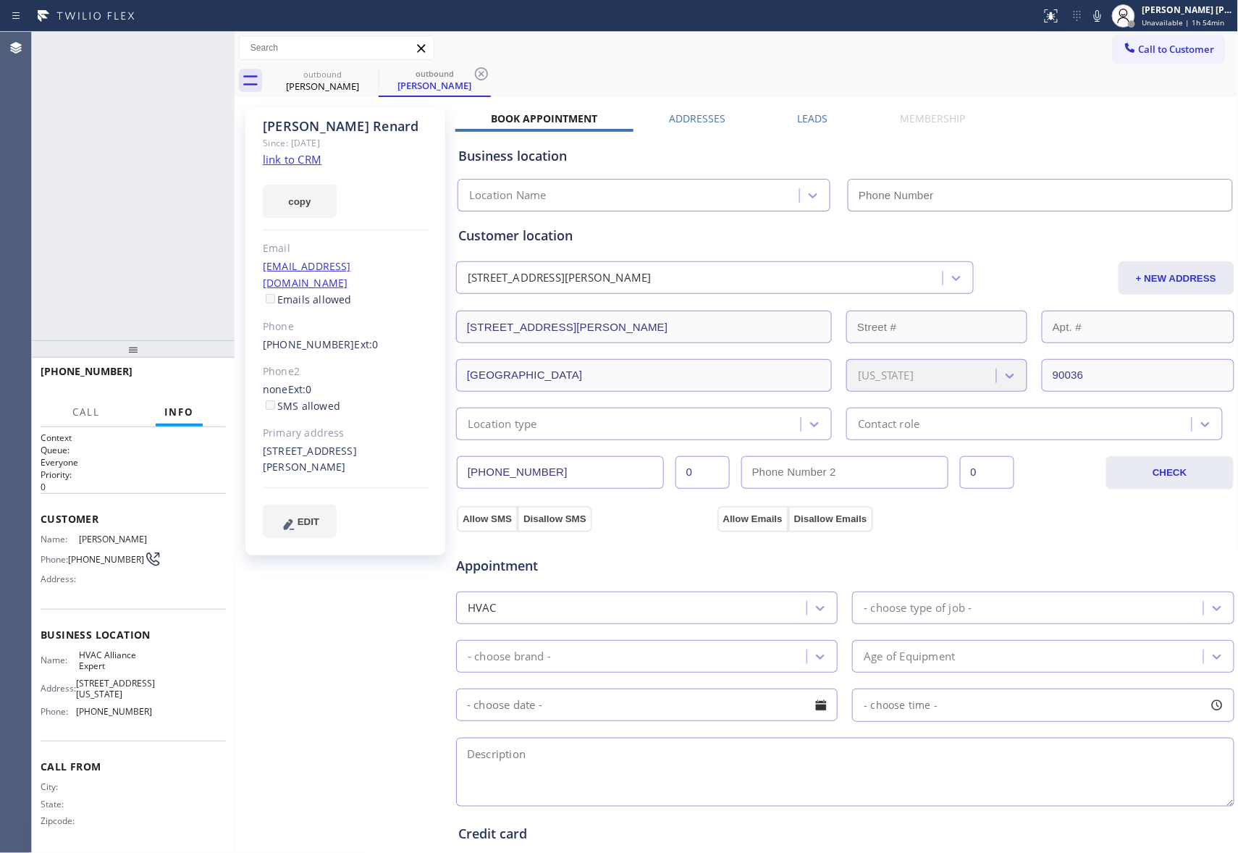
type input "[PHONE_NUMBER]"
click at [217, 51] on icon at bounding box center [215, 47] width 17 height 17
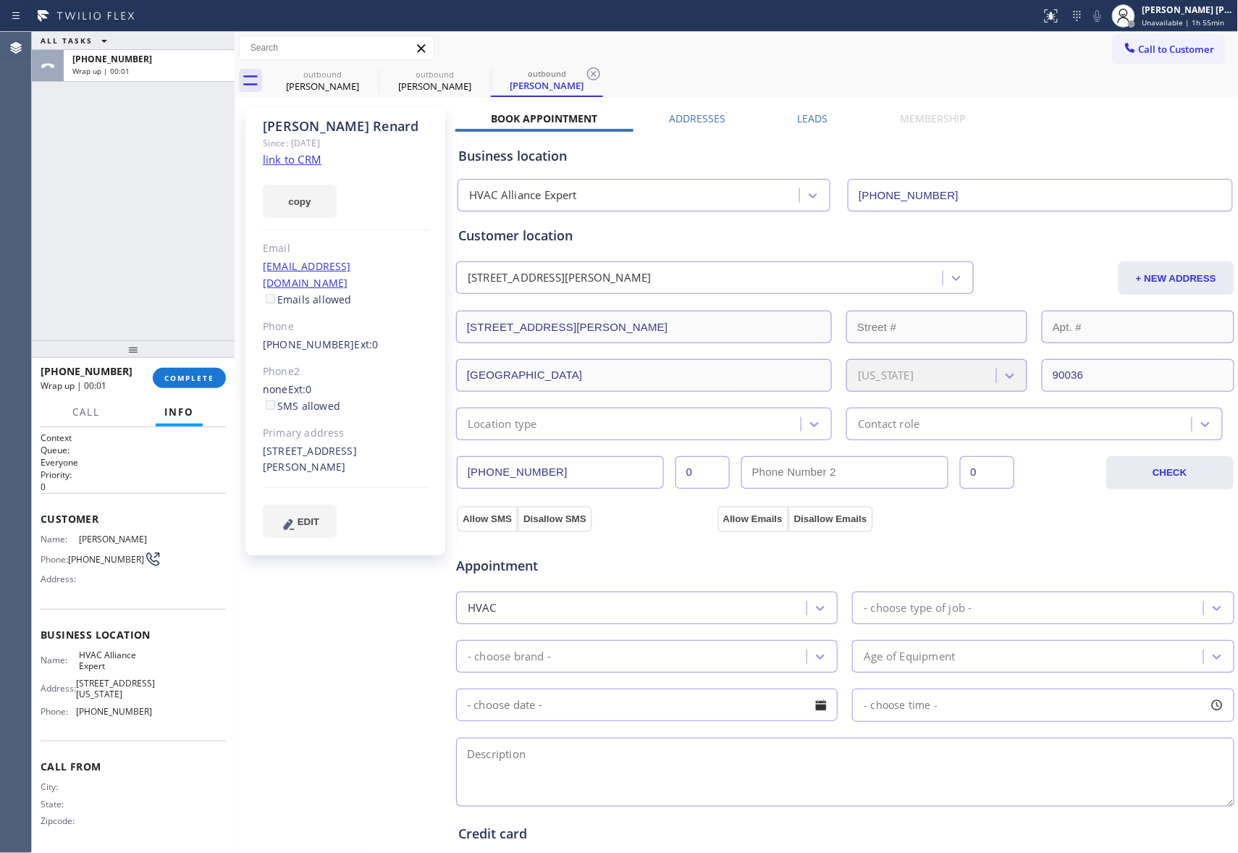
type input "[PHONE_NUMBER]"
drag, startPoint x: 809, startPoint y: 122, endPoint x: 820, endPoint y: 119, distance: 11.9
click at [809, 122] on label "Leads" at bounding box center [813, 119] width 30 height 14
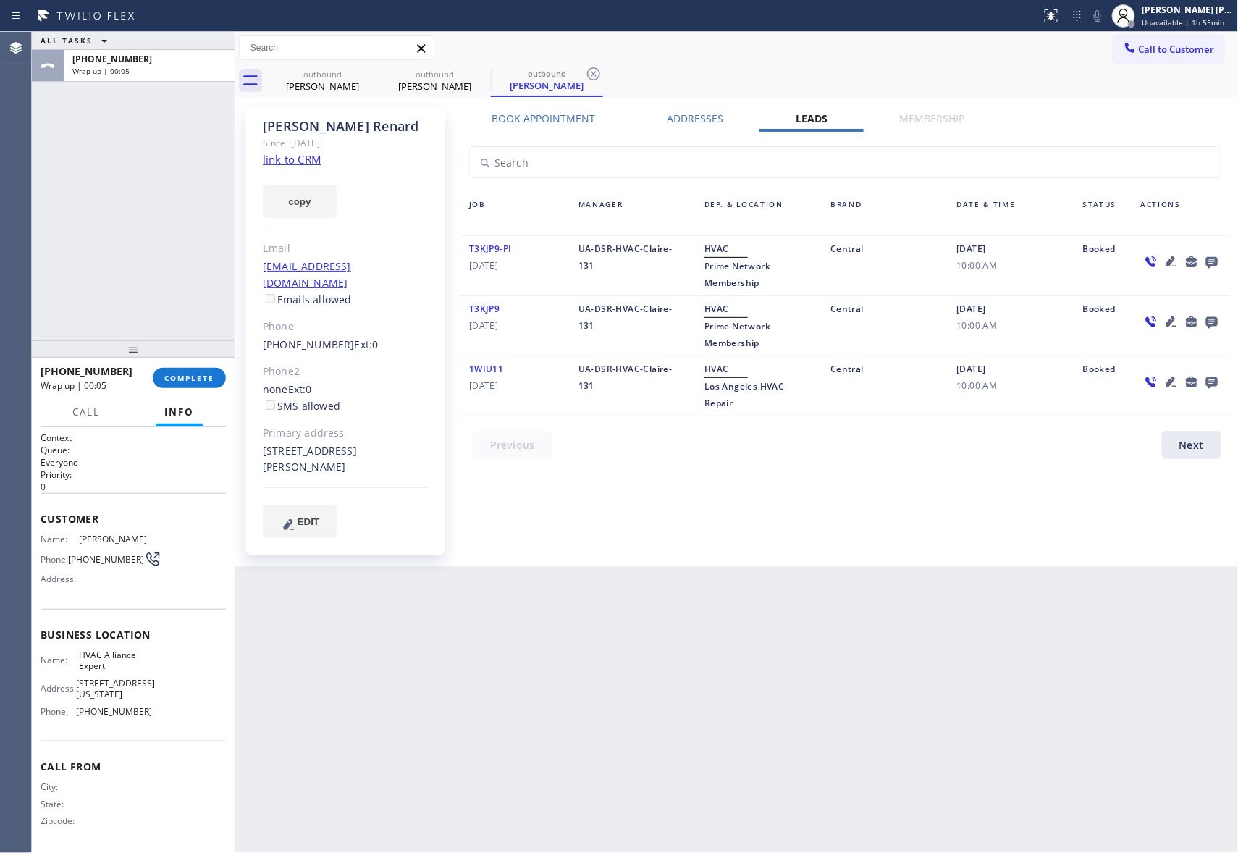
click at [1211, 253] on icon at bounding box center [1211, 262] width 17 height 18
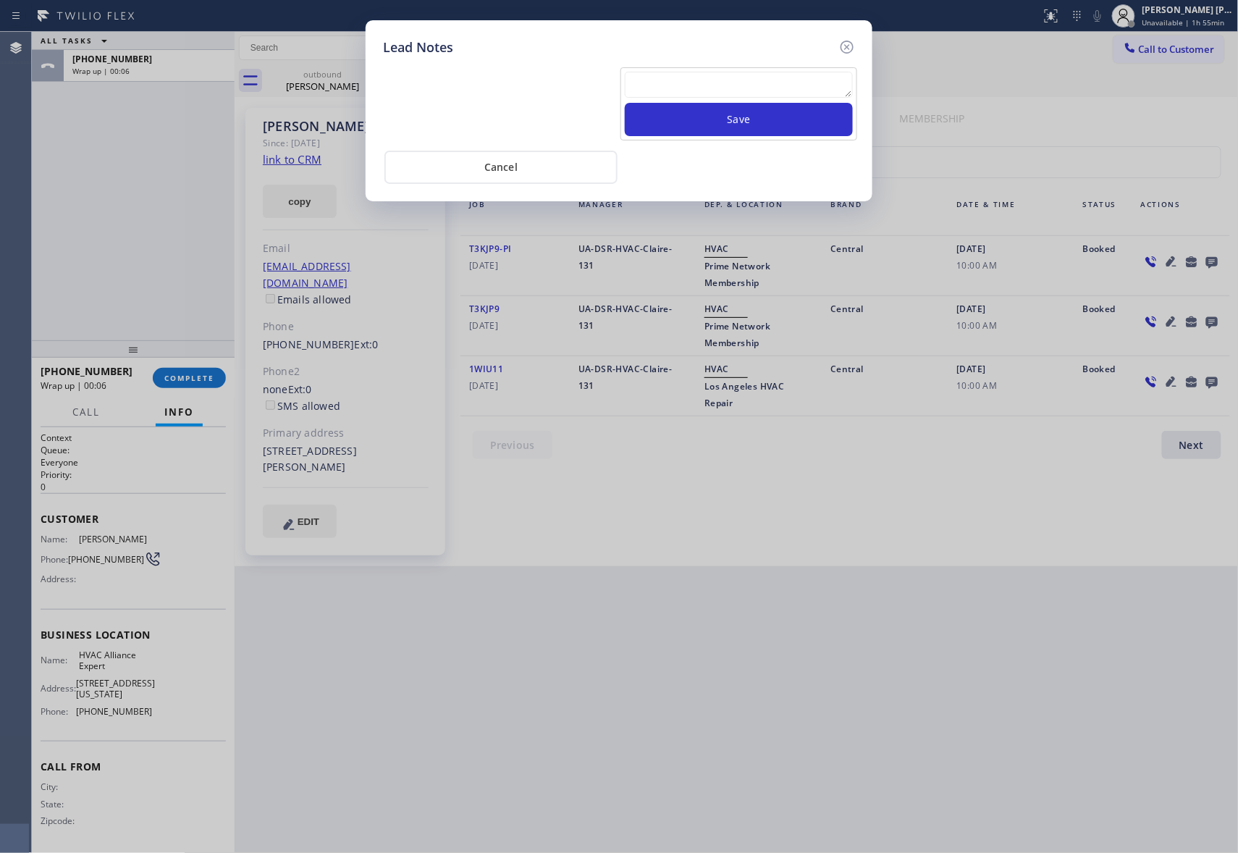
click at [722, 88] on textarea at bounding box center [739, 85] width 228 height 26
paste textarea "VM | please transfer if cx calls back"
type textarea "VM | please transfer if cx calls back"
click at [754, 119] on button "Save" at bounding box center [739, 119] width 228 height 33
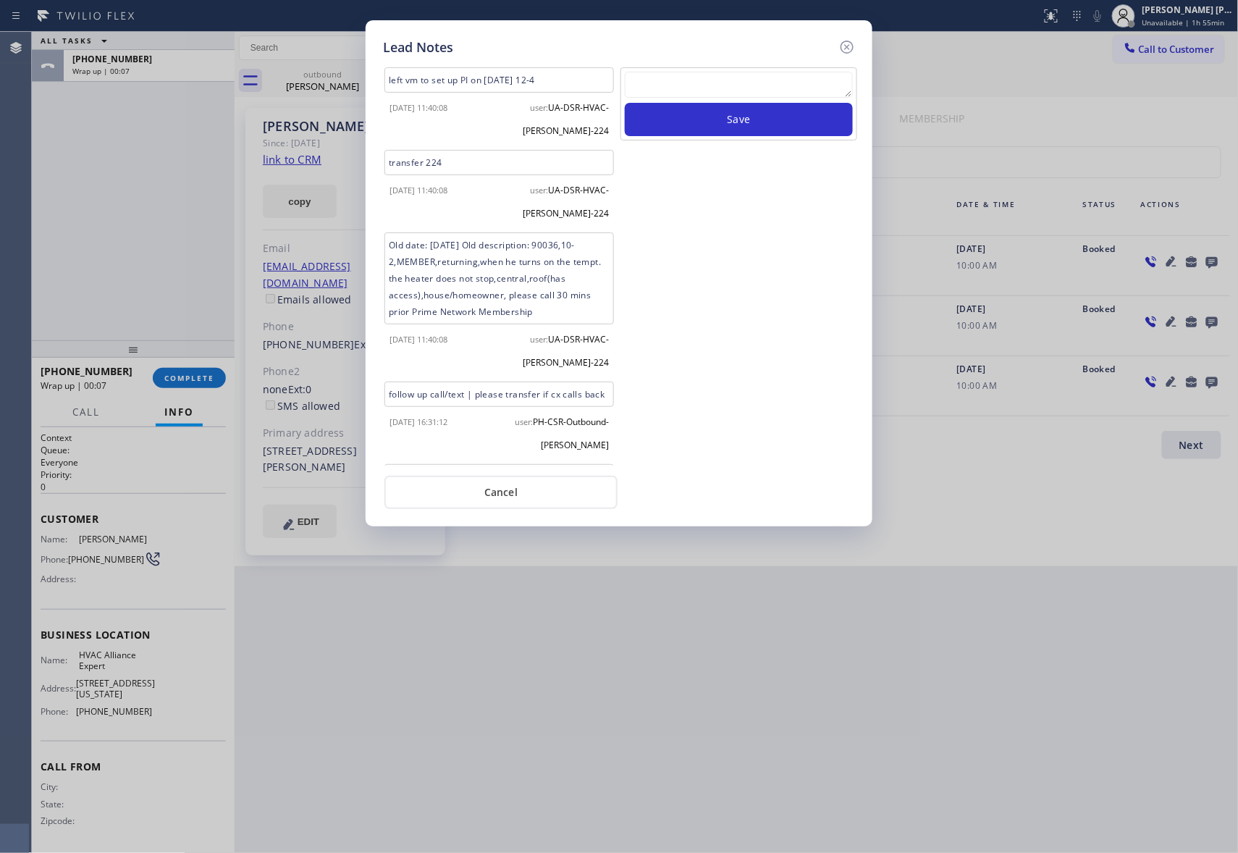
click at [846, 43] on icon at bounding box center [847, 46] width 17 height 17
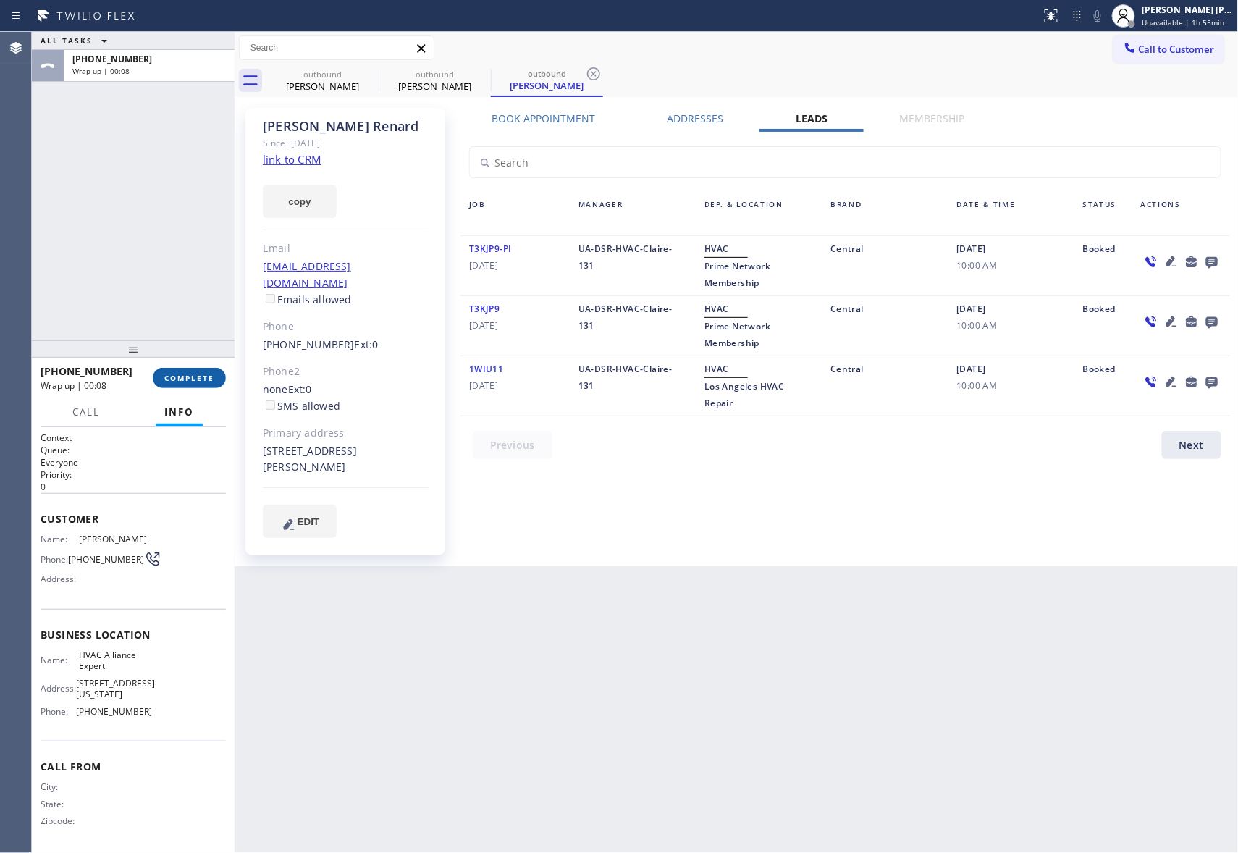
click at [182, 377] on span "COMPLETE" at bounding box center [189, 378] width 50 height 10
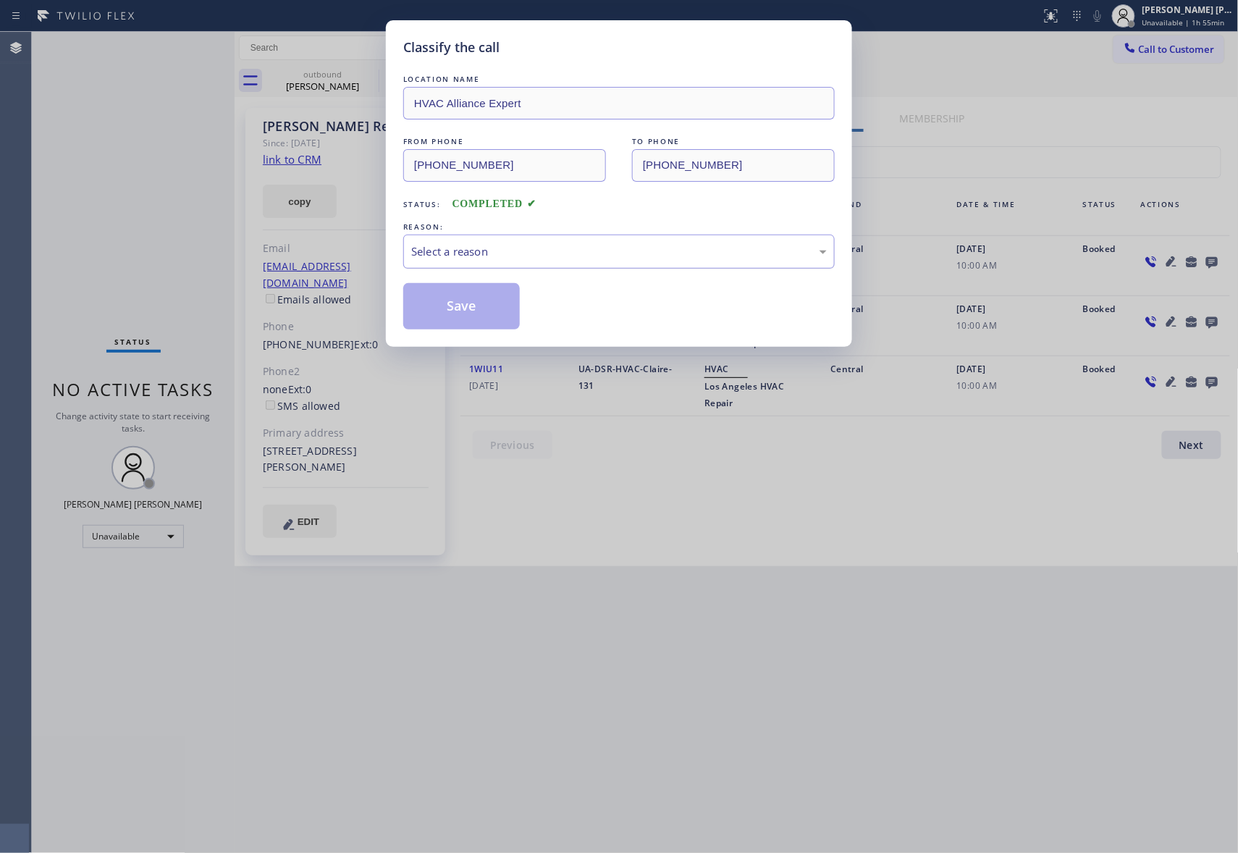
drag, startPoint x: 676, startPoint y: 248, endPoint x: 662, endPoint y: 249, distance: 13.8
click at [676, 248] on div "Select a reason" at bounding box center [619, 251] width 416 height 17
click at [455, 307] on button "Save" at bounding box center [461, 306] width 117 height 46
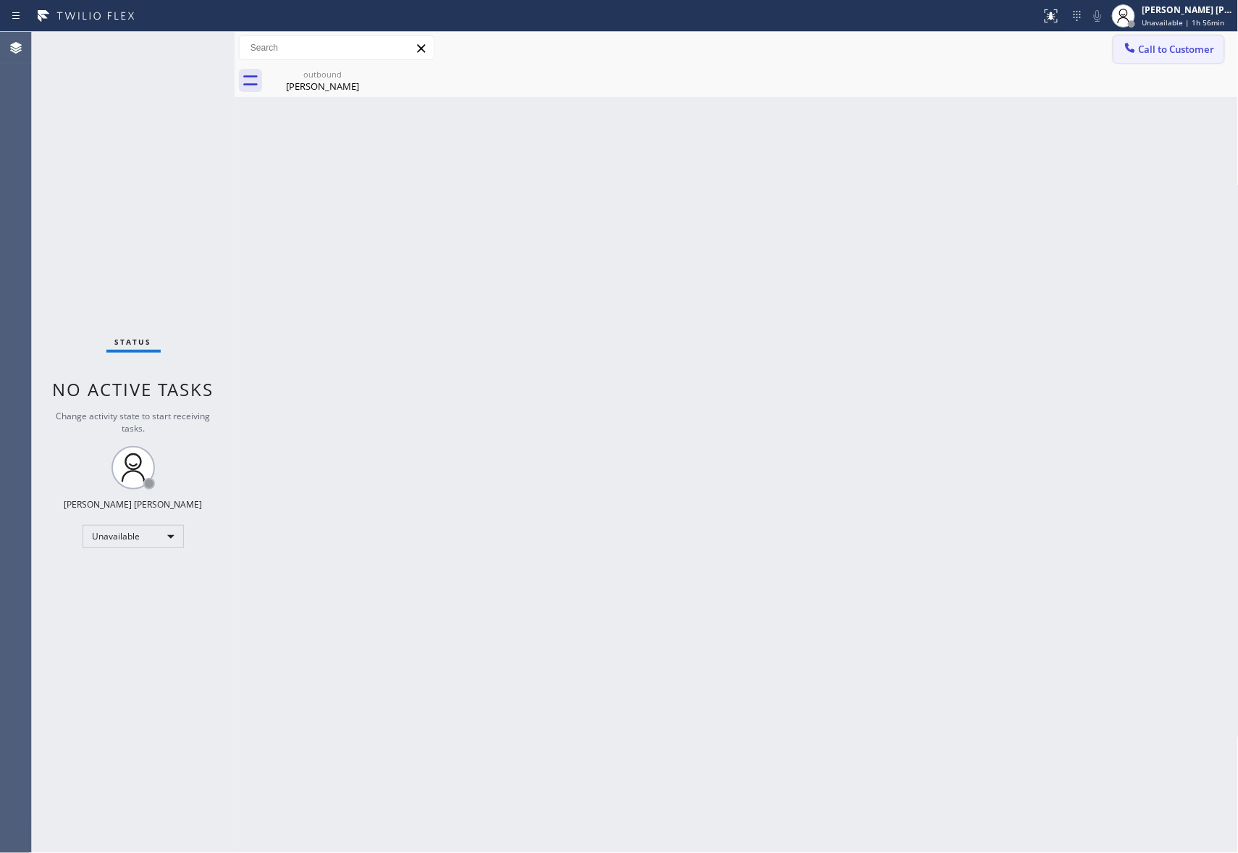
click at [1171, 58] on button "Call to Customer" at bounding box center [1169, 49] width 111 height 28
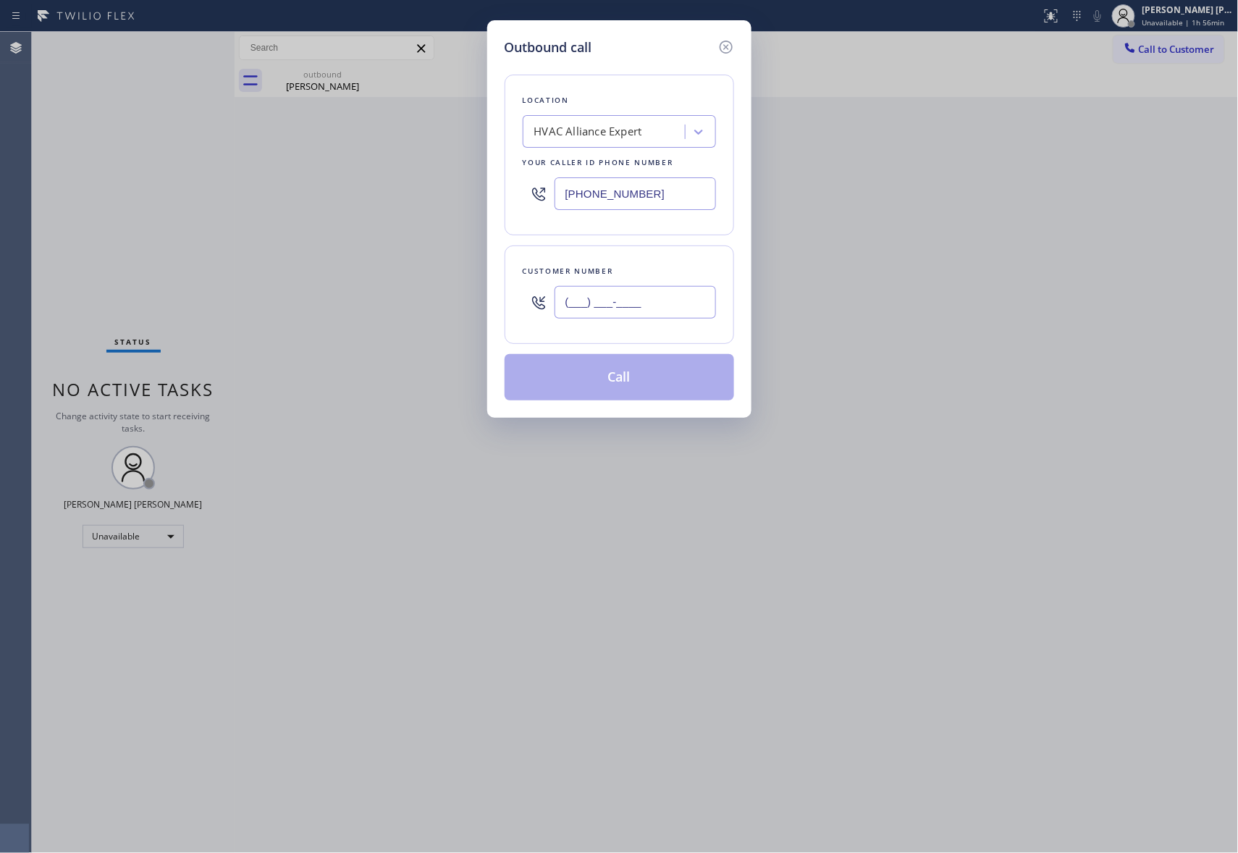
click at [672, 308] on input "(___) ___-____" at bounding box center [635, 302] width 161 height 33
paste input "747) 251-4460"
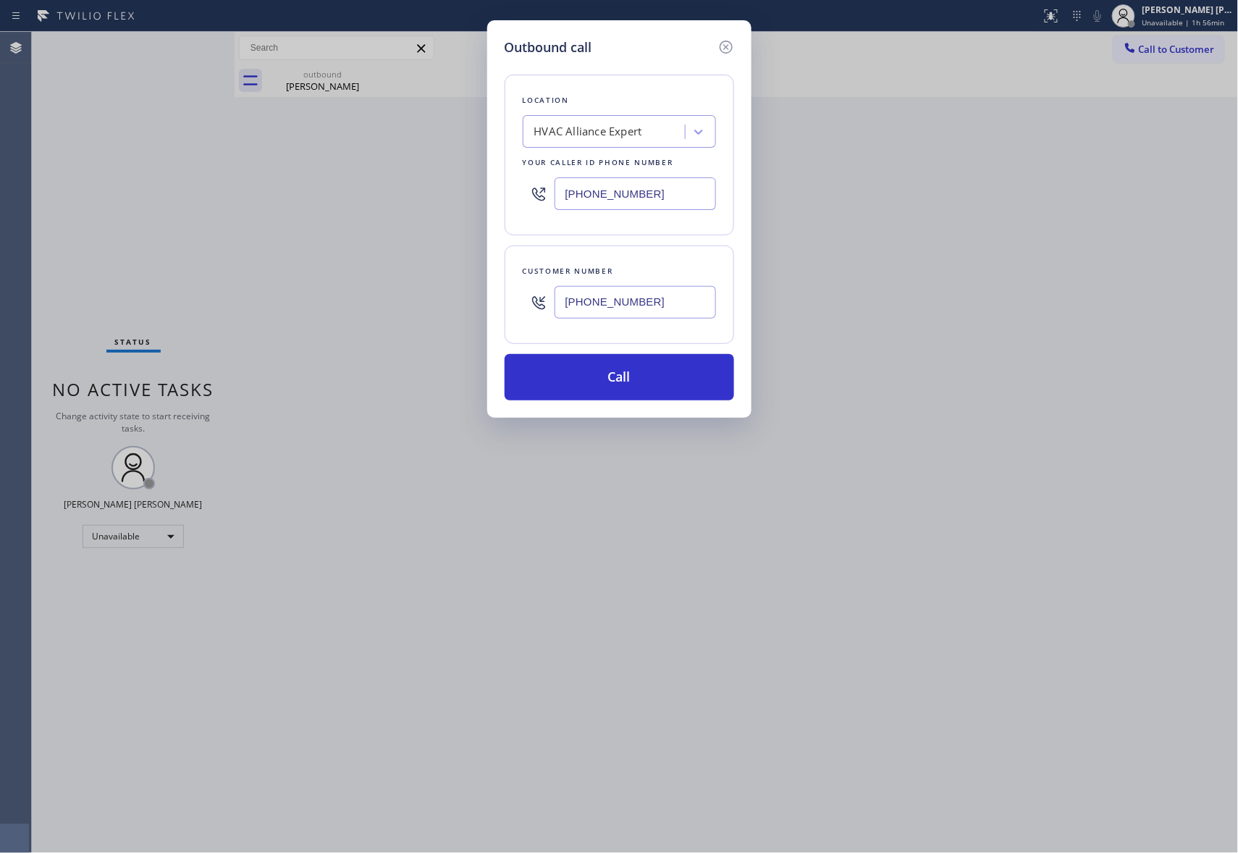
type input "[PHONE_NUMBER]"
click at [675, 198] on input "[PHONE_NUMBER]" at bounding box center [635, 193] width 161 height 33
click at [627, 140] on div "HVAC Alliance Expert" at bounding box center [606, 131] width 158 height 25
paste input "E Appliance Repair and HVAC [GEOGRAPHIC_DATA]"
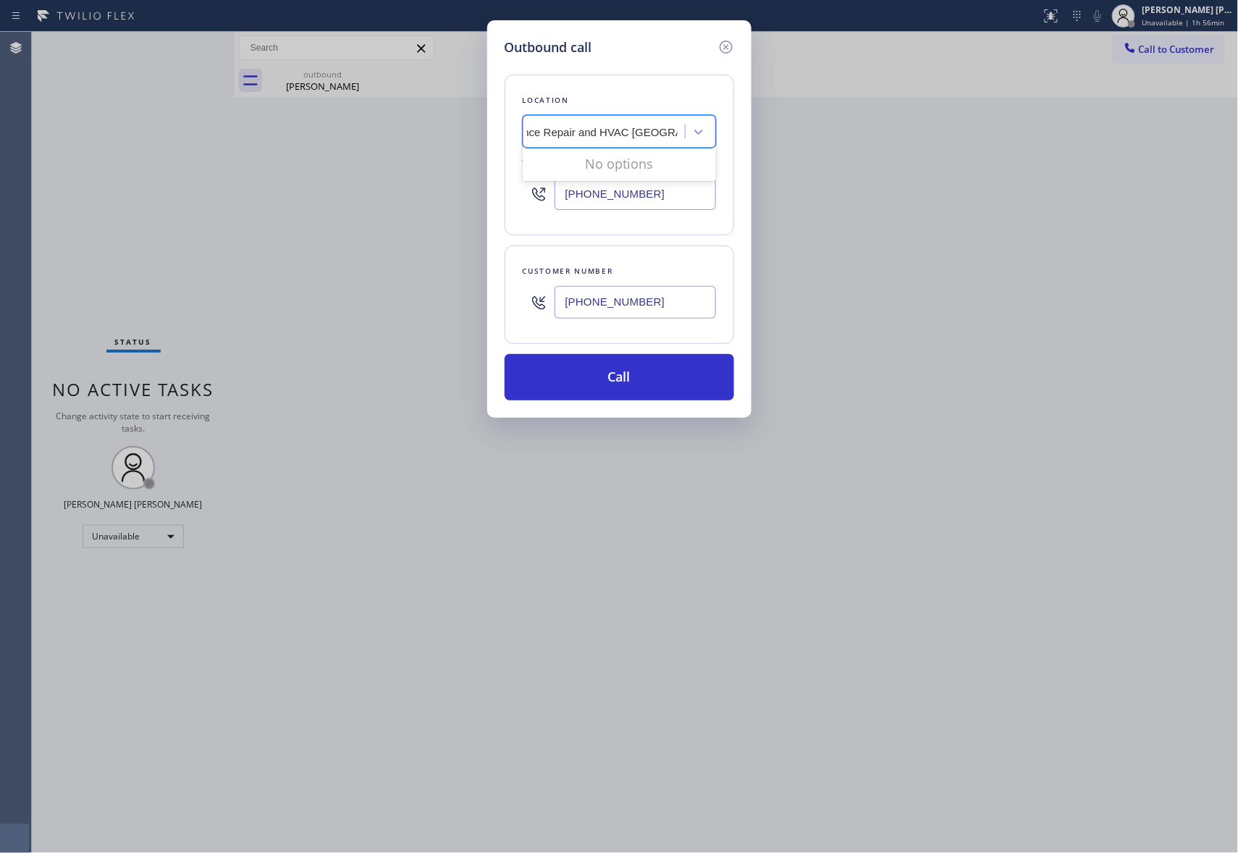
type input "E Appliance Repair and HVAC [GEOGRAPHIC_DATA]"
drag, startPoint x: 539, startPoint y: 185, endPoint x: 513, endPoint y: 183, distance: 26.9
click at [513, 185] on div "Location HVAC Alliance Expert Your caller id phone number [PHONE_NUMBER]" at bounding box center [620, 155] width 230 height 161
paste input "18) 798-9806"
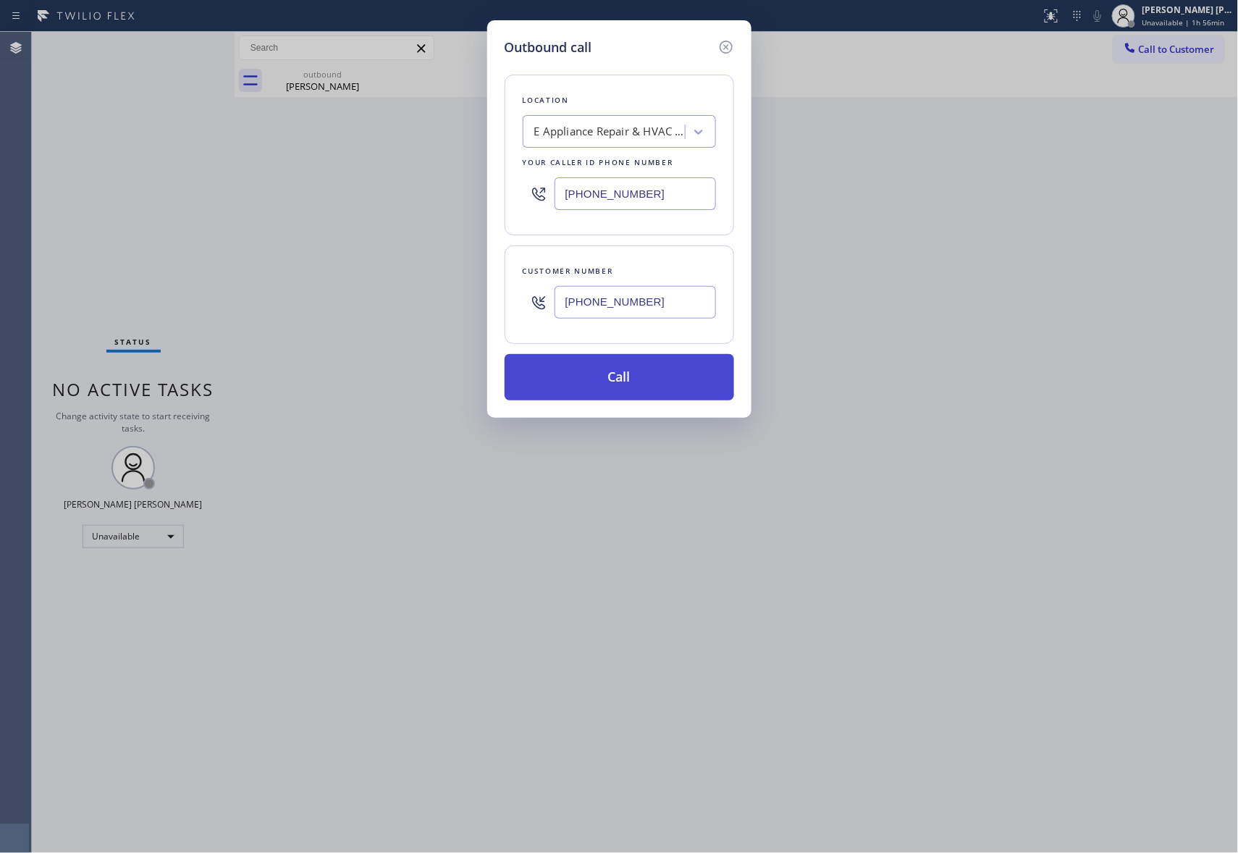
type input "[PHONE_NUMBER]"
click at [642, 369] on button "Call" at bounding box center [620, 377] width 230 height 46
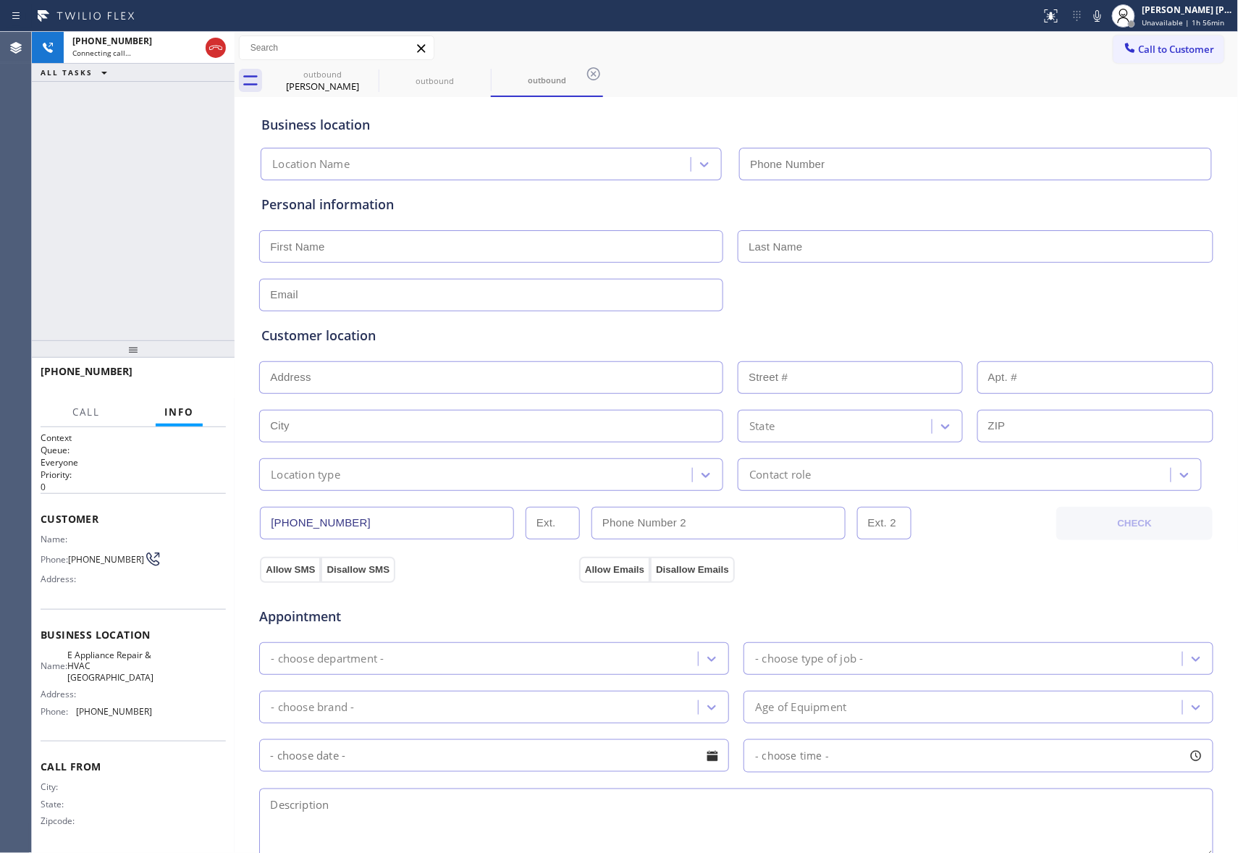
type input "[PHONE_NUMBER]"
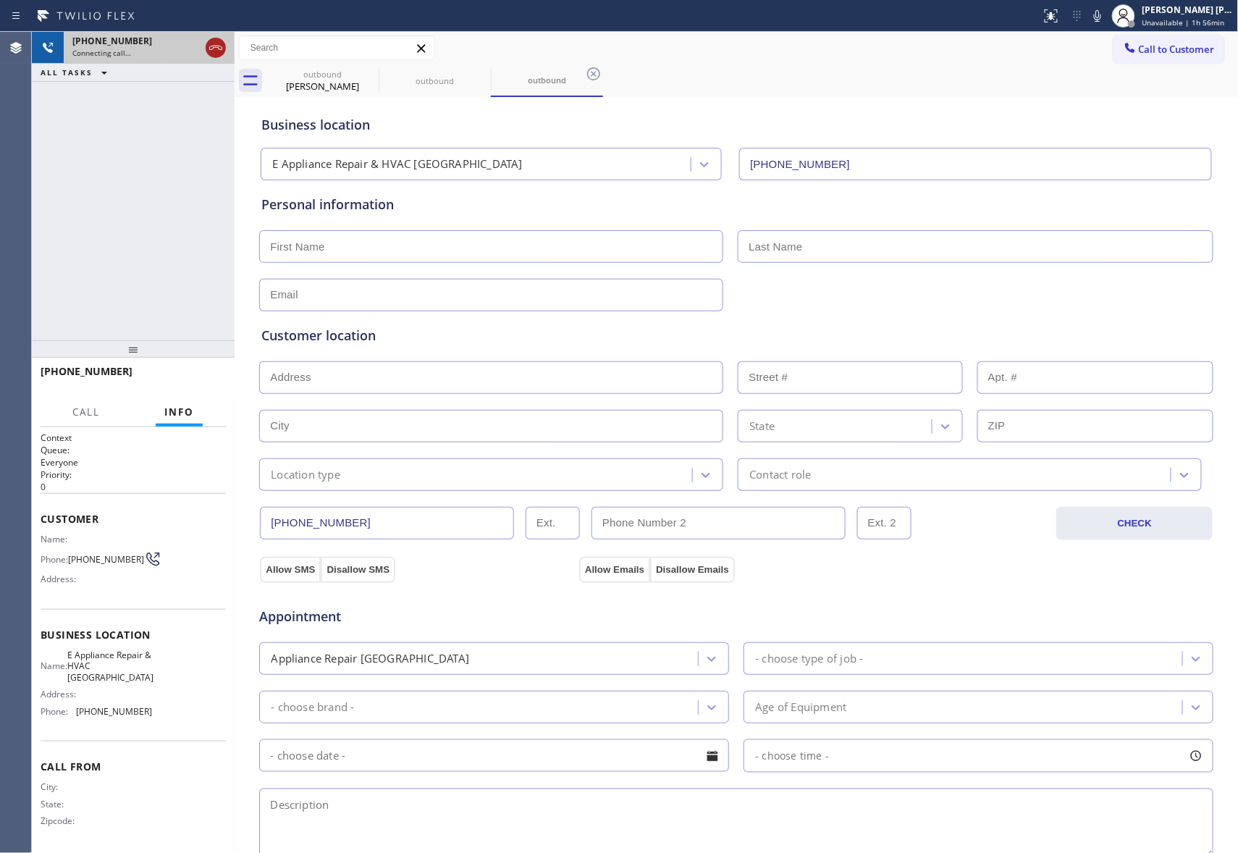
click at [222, 45] on icon at bounding box center [215, 47] width 17 height 17
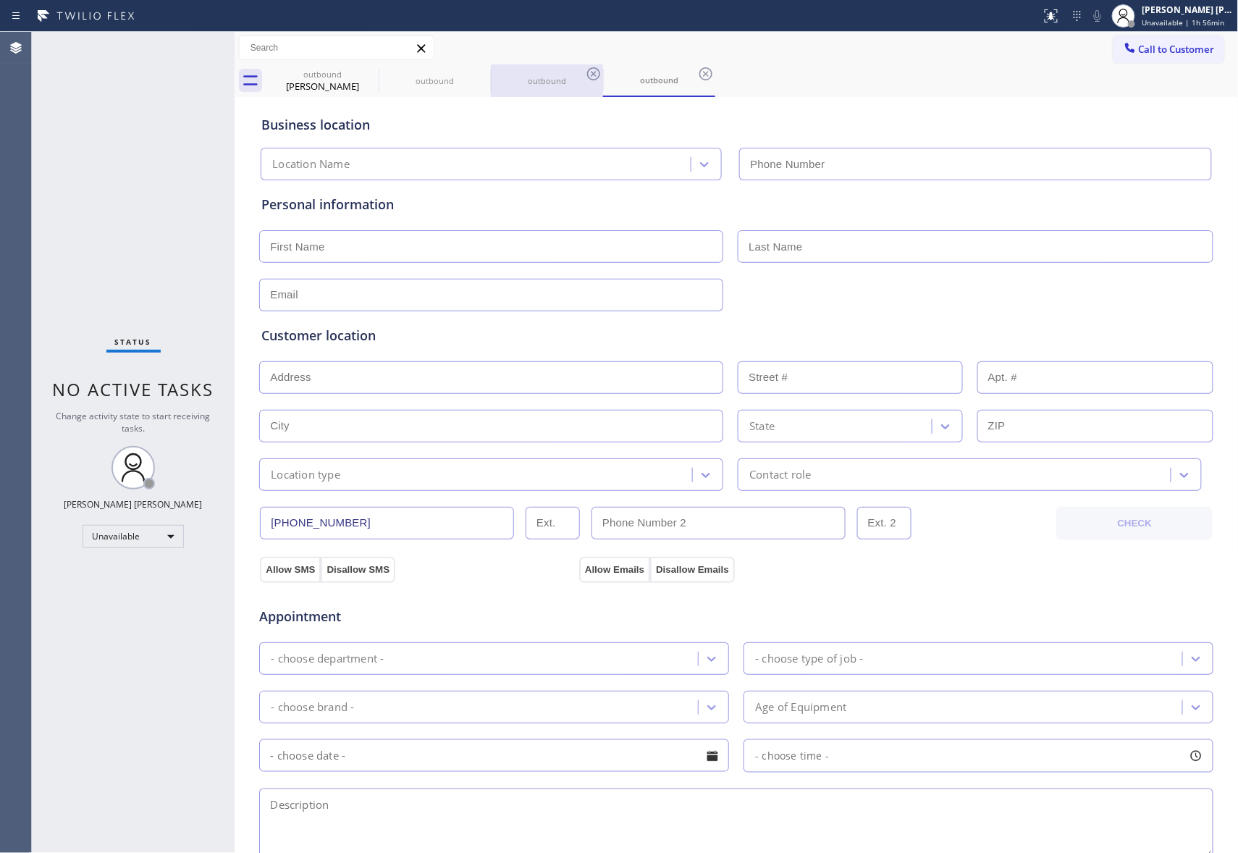
click at [0, 0] on icon at bounding box center [0, 0] width 0 height 0
click at [492, 73] on div "outbound" at bounding box center [546, 80] width 109 height 33
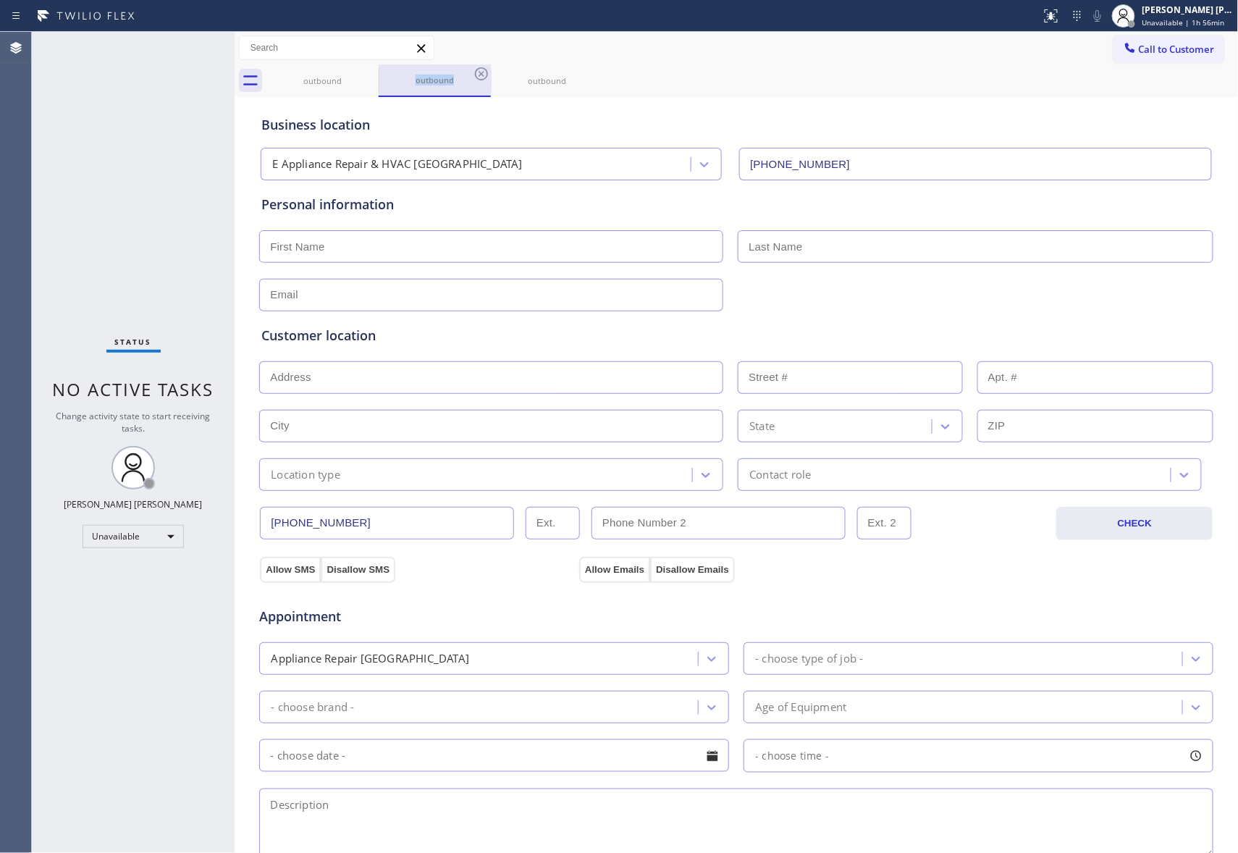
click at [380, 73] on div "outbound" at bounding box center [434, 79] width 109 height 31
click at [379, 73] on div "outbound" at bounding box center [435, 80] width 112 height 33
click at [379, 73] on div at bounding box center [379, 80] width 1 height 22
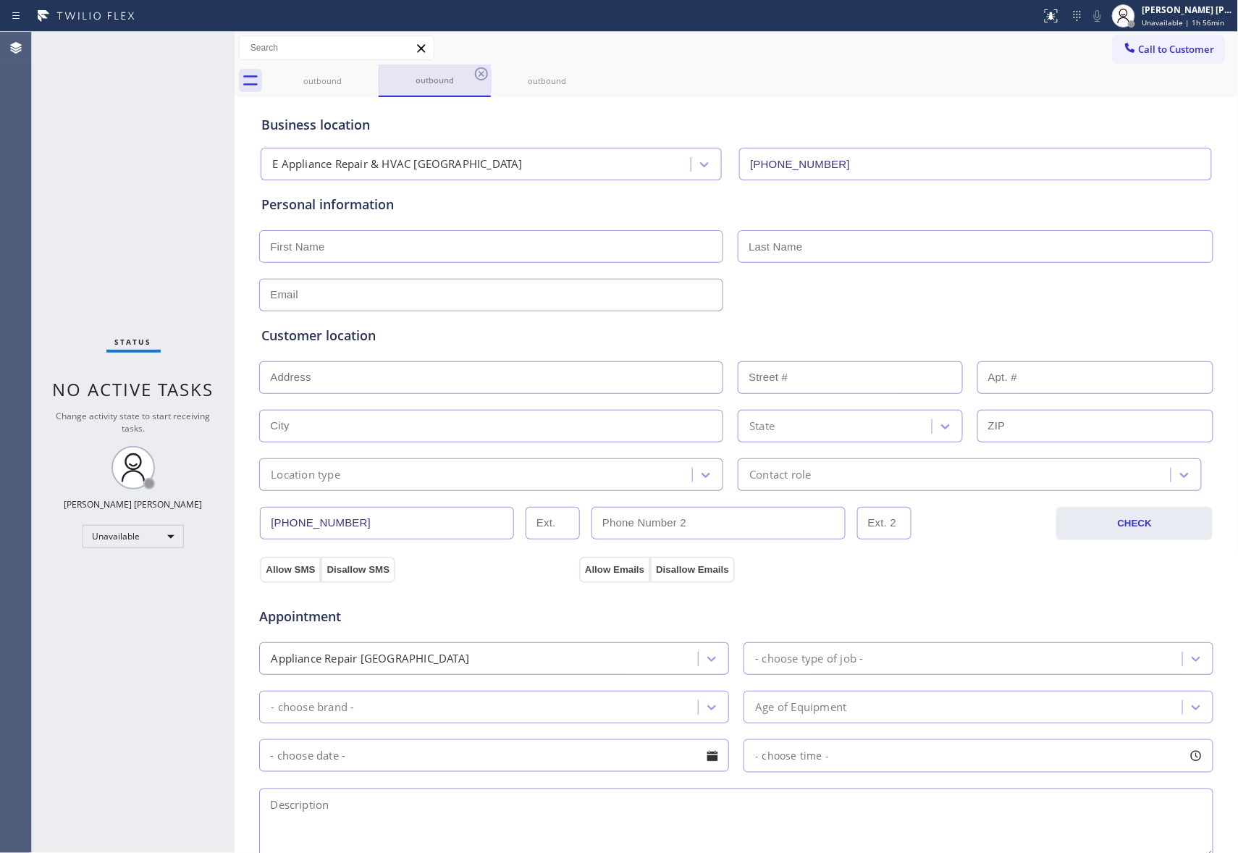
click at [379, 73] on div at bounding box center [379, 80] width 1 height 22
click at [348, 77] on div "outbound" at bounding box center [322, 80] width 109 height 11
click at [372, 74] on icon at bounding box center [369, 73] width 17 height 17
click at [371, 74] on icon at bounding box center [369, 73] width 17 height 17
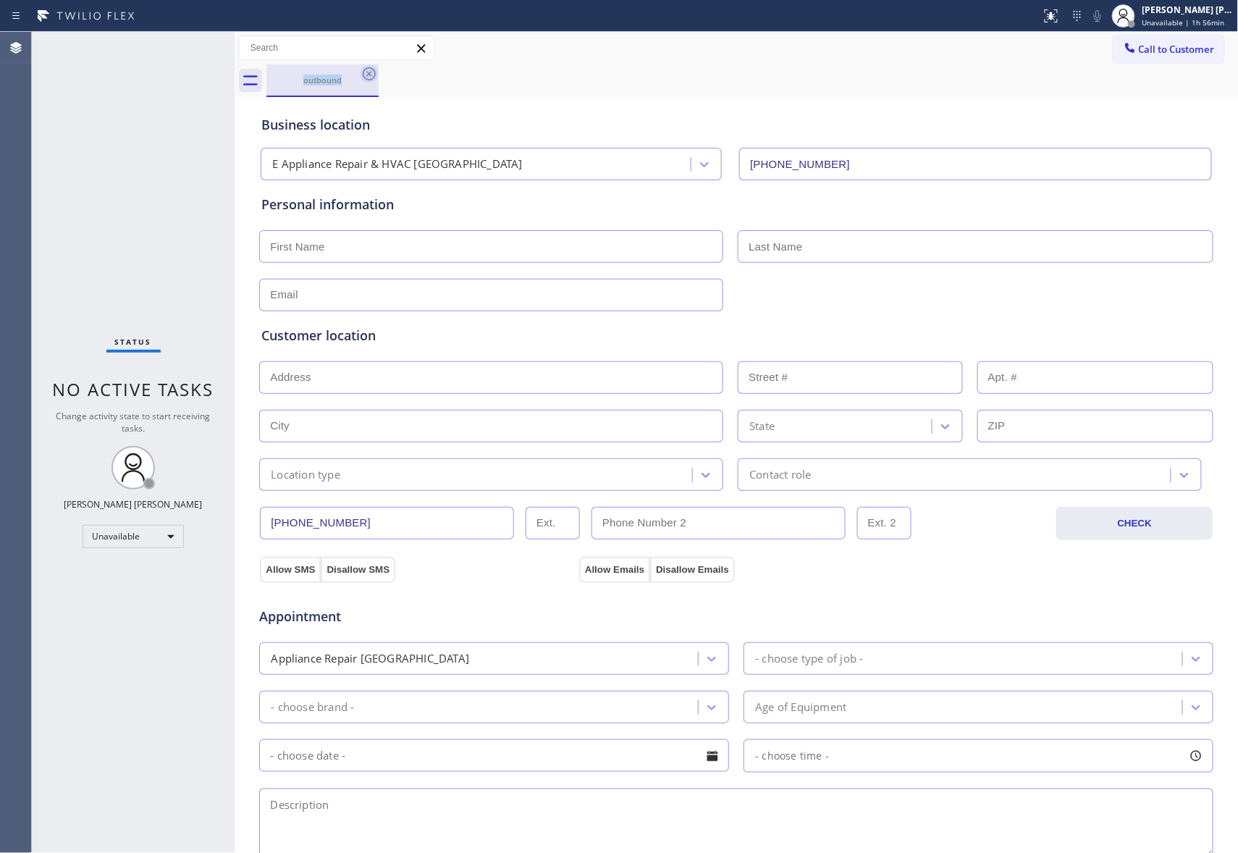
click at [362, 77] on icon at bounding box center [369, 73] width 17 height 17
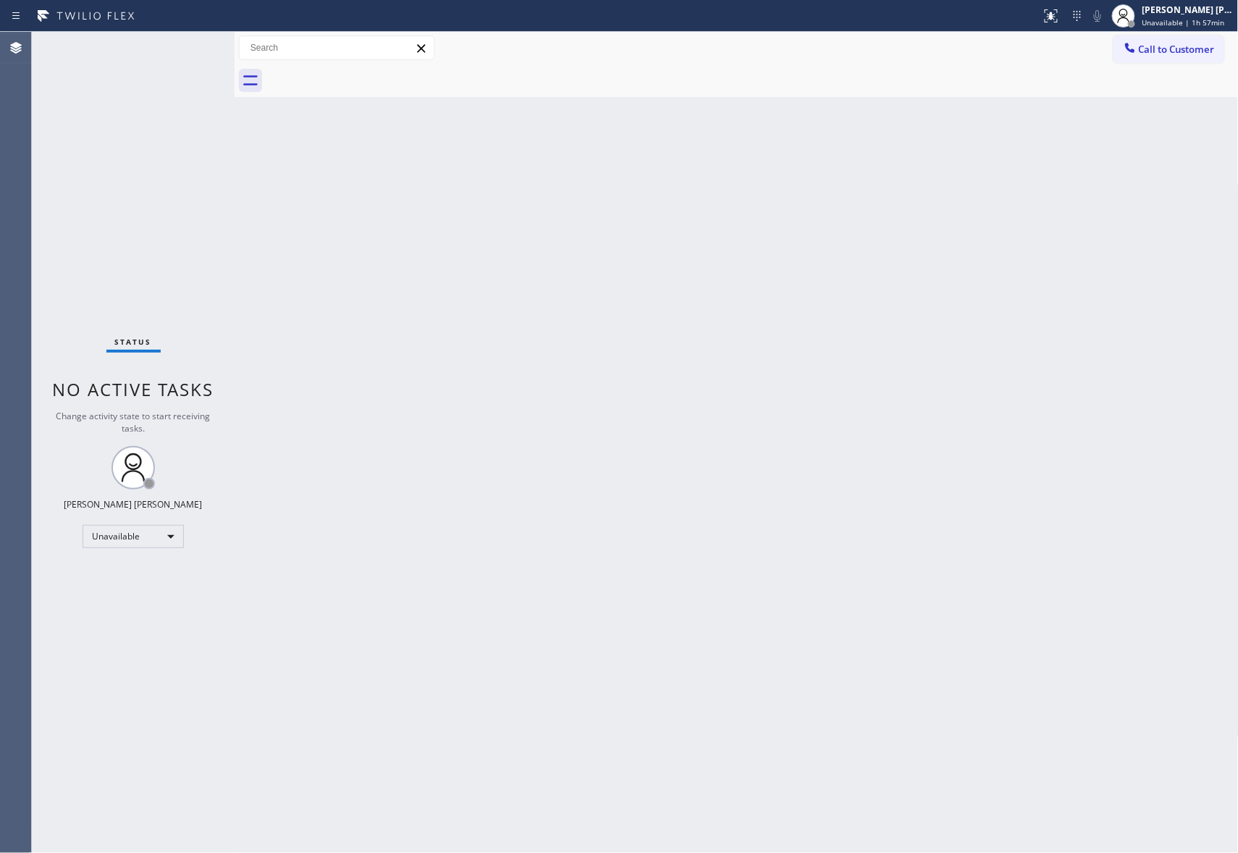
click at [332, 90] on div at bounding box center [752, 80] width 972 height 33
click at [1196, 50] on span "Call to Customer" at bounding box center [1177, 49] width 76 height 13
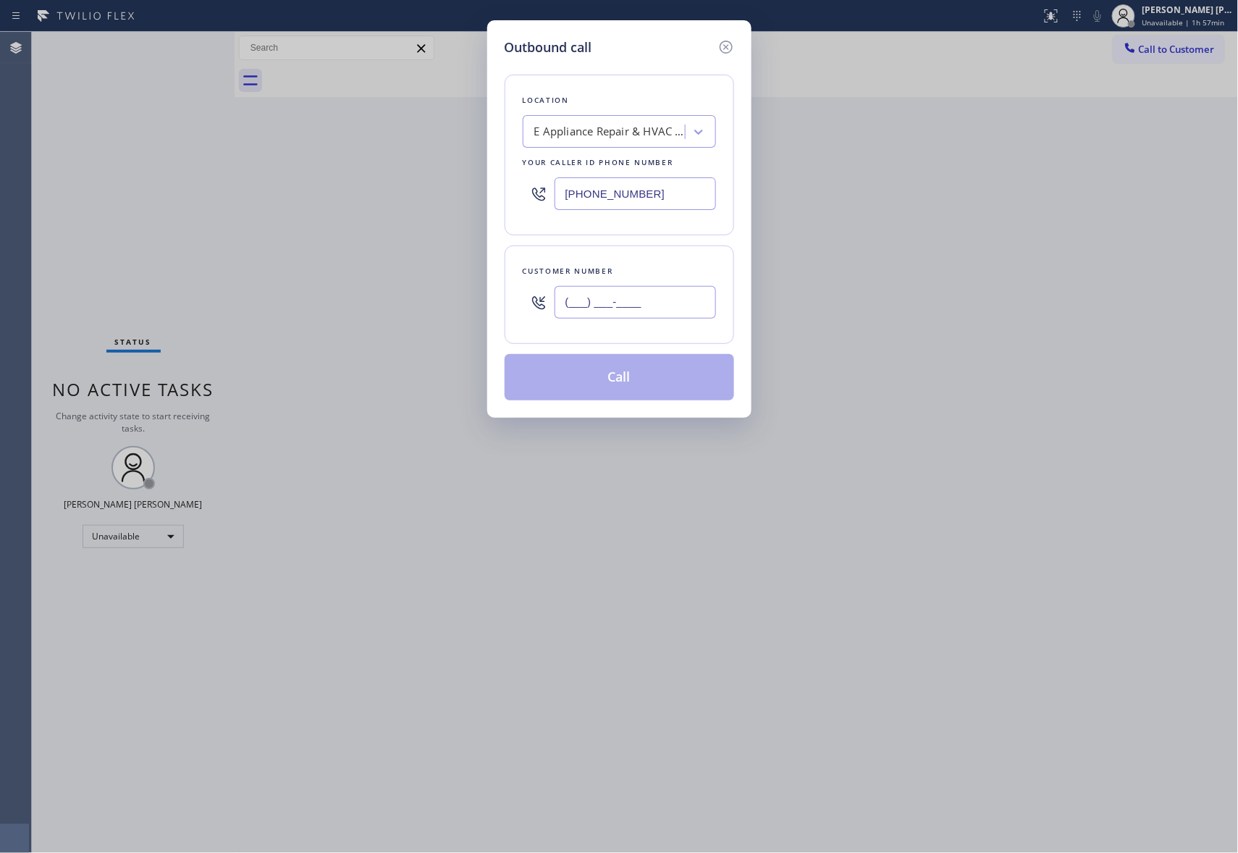
click at [662, 310] on input "(___) ___-____" at bounding box center [635, 302] width 161 height 33
paste input "747) 251-4460"
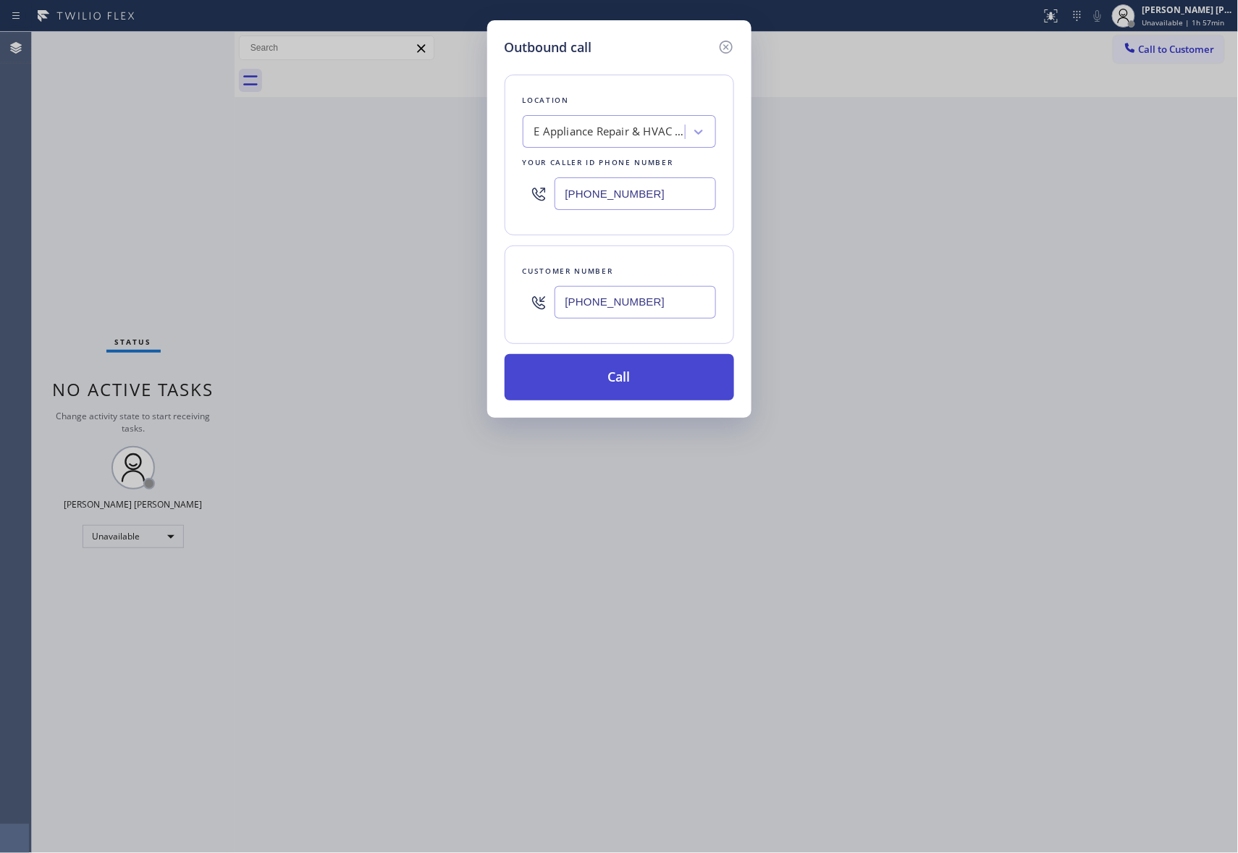
type input "[PHONE_NUMBER]"
click at [652, 377] on button "Call" at bounding box center [620, 377] width 230 height 46
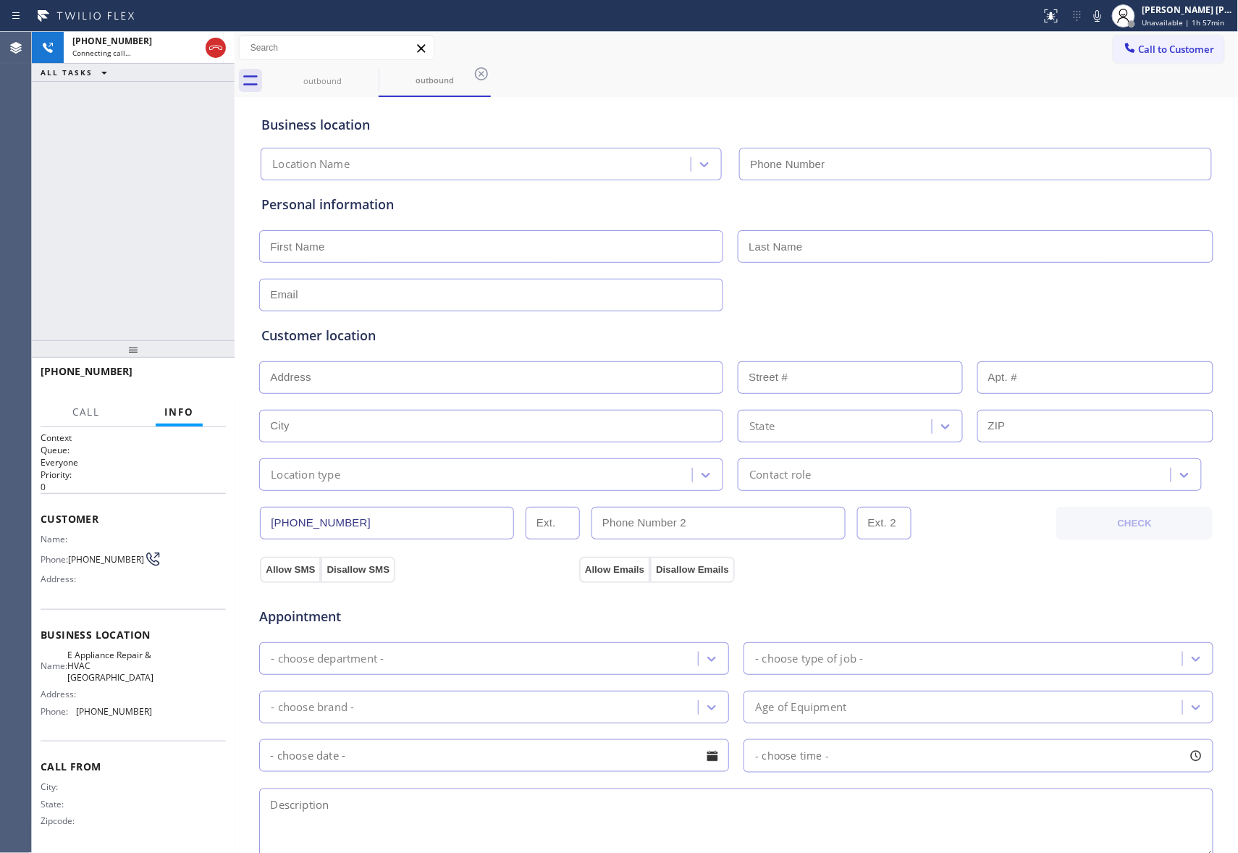
type input "[PHONE_NUMBER]"
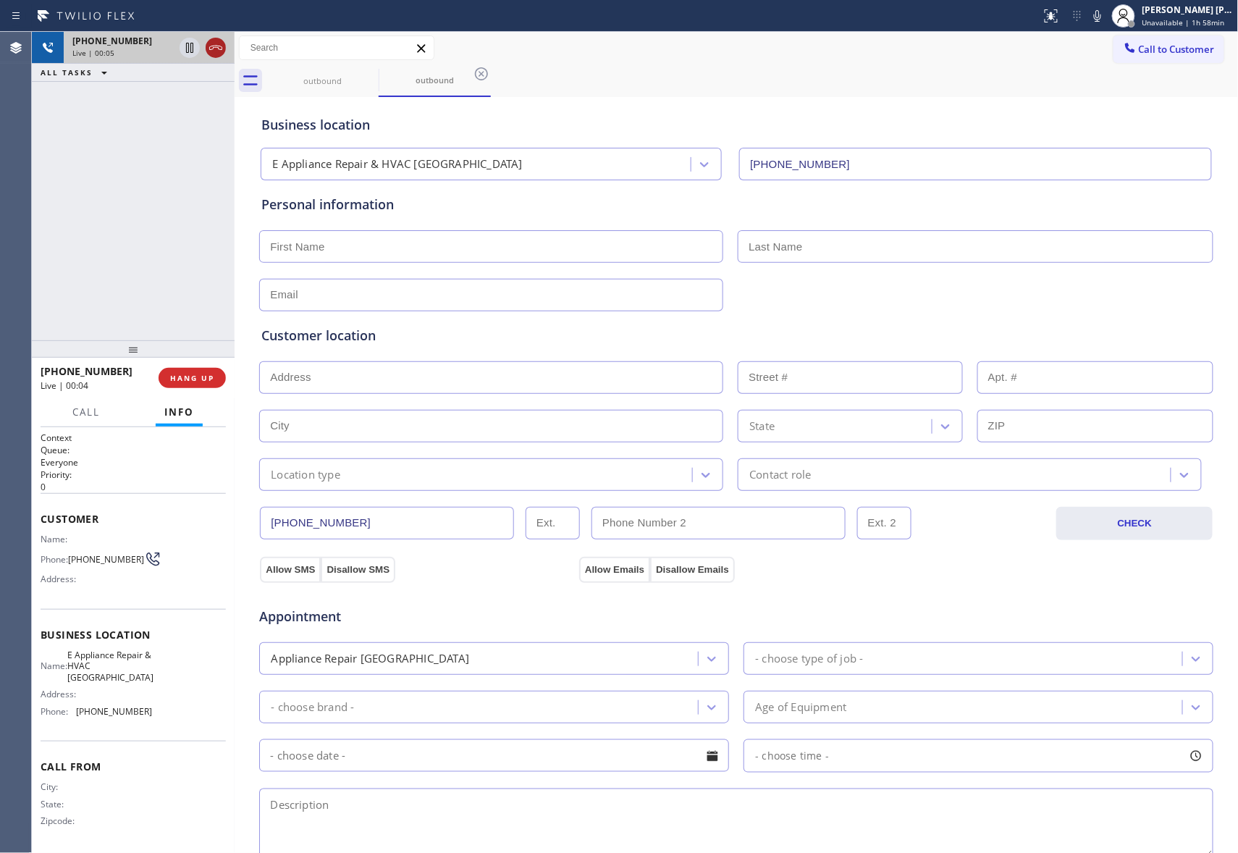
click at [221, 46] on icon at bounding box center [215, 48] width 13 height 4
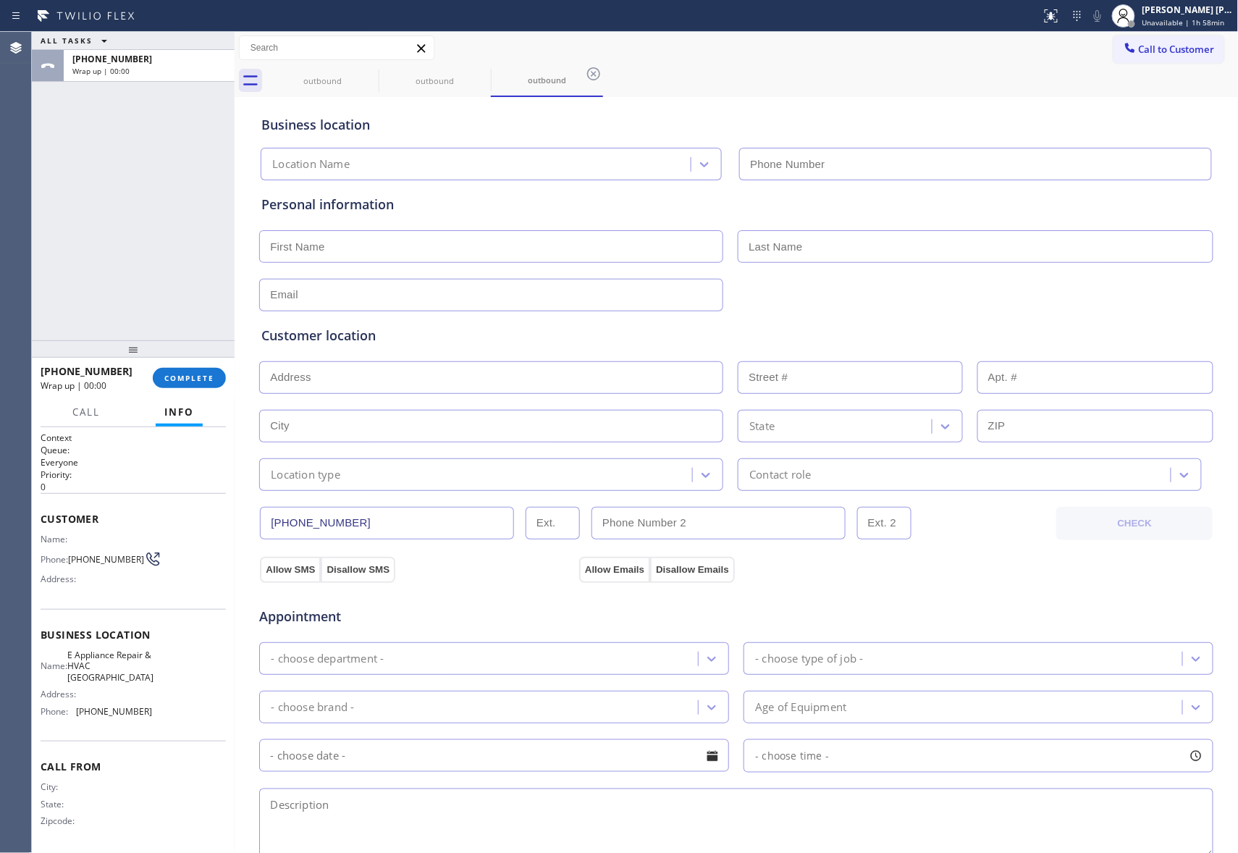
type input "[PHONE_NUMBER]"
click at [203, 373] on span "COMPLETE" at bounding box center [189, 378] width 50 height 10
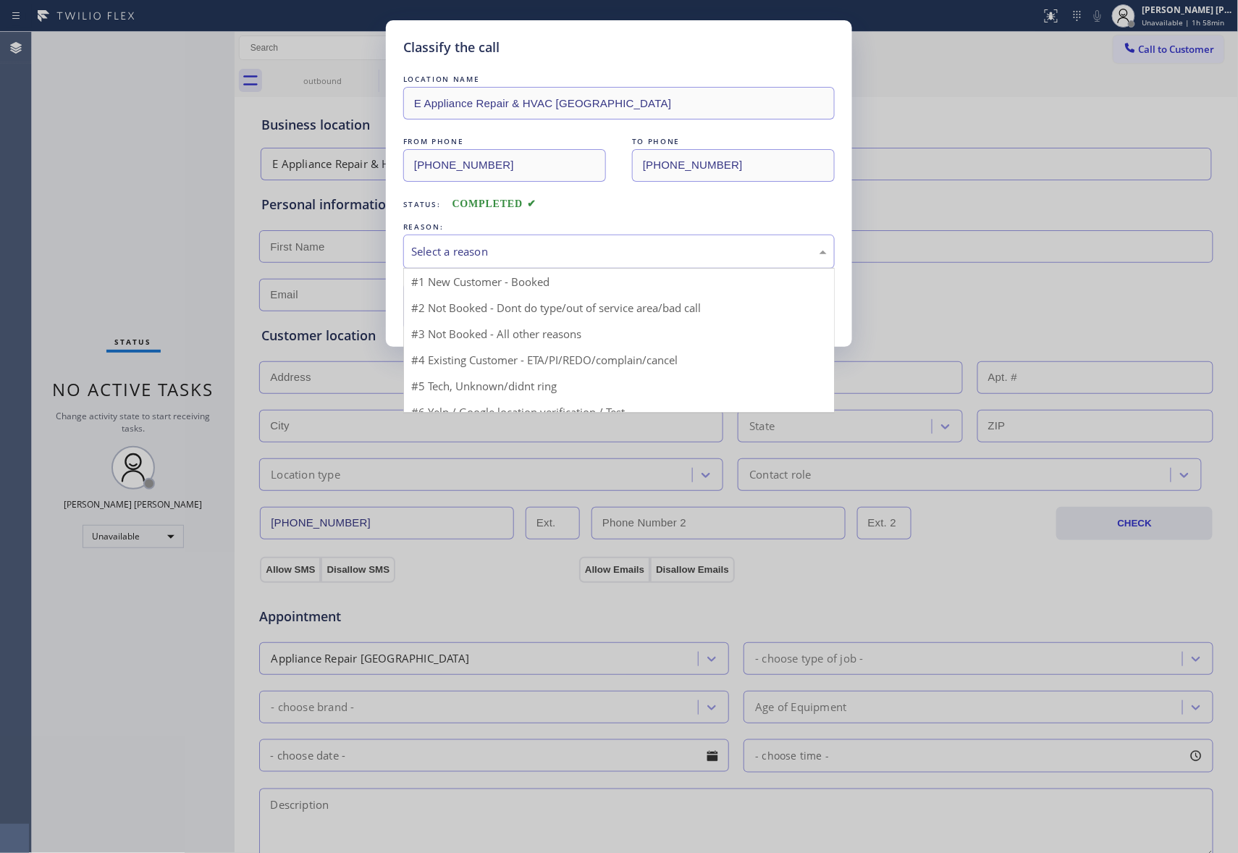
click at [555, 241] on div "Select a reason" at bounding box center [619, 252] width 432 height 34
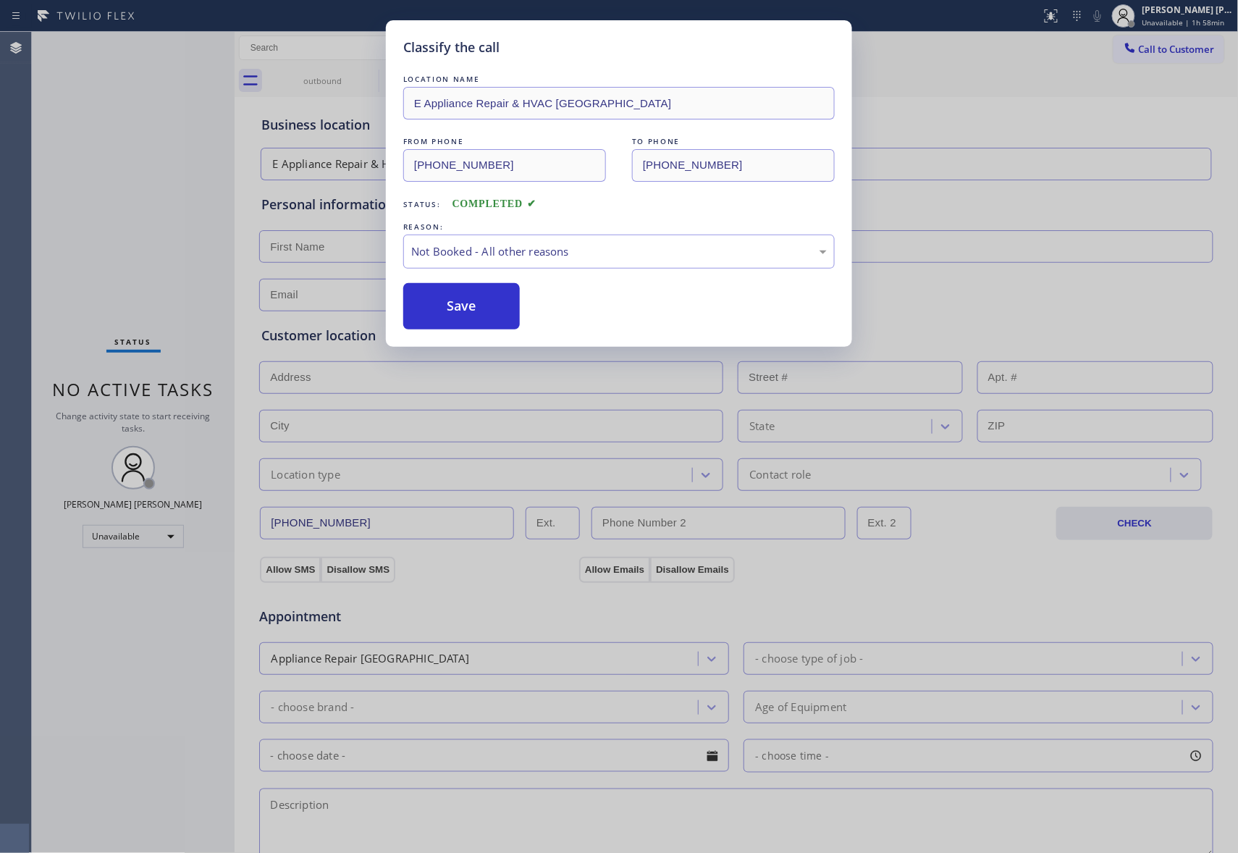
click at [459, 303] on button "Save" at bounding box center [461, 306] width 117 height 46
drag, startPoint x: 459, startPoint y: 303, endPoint x: 7, endPoint y: 204, distance: 463.1
click at [443, 303] on button "Save" at bounding box center [461, 306] width 117 height 46
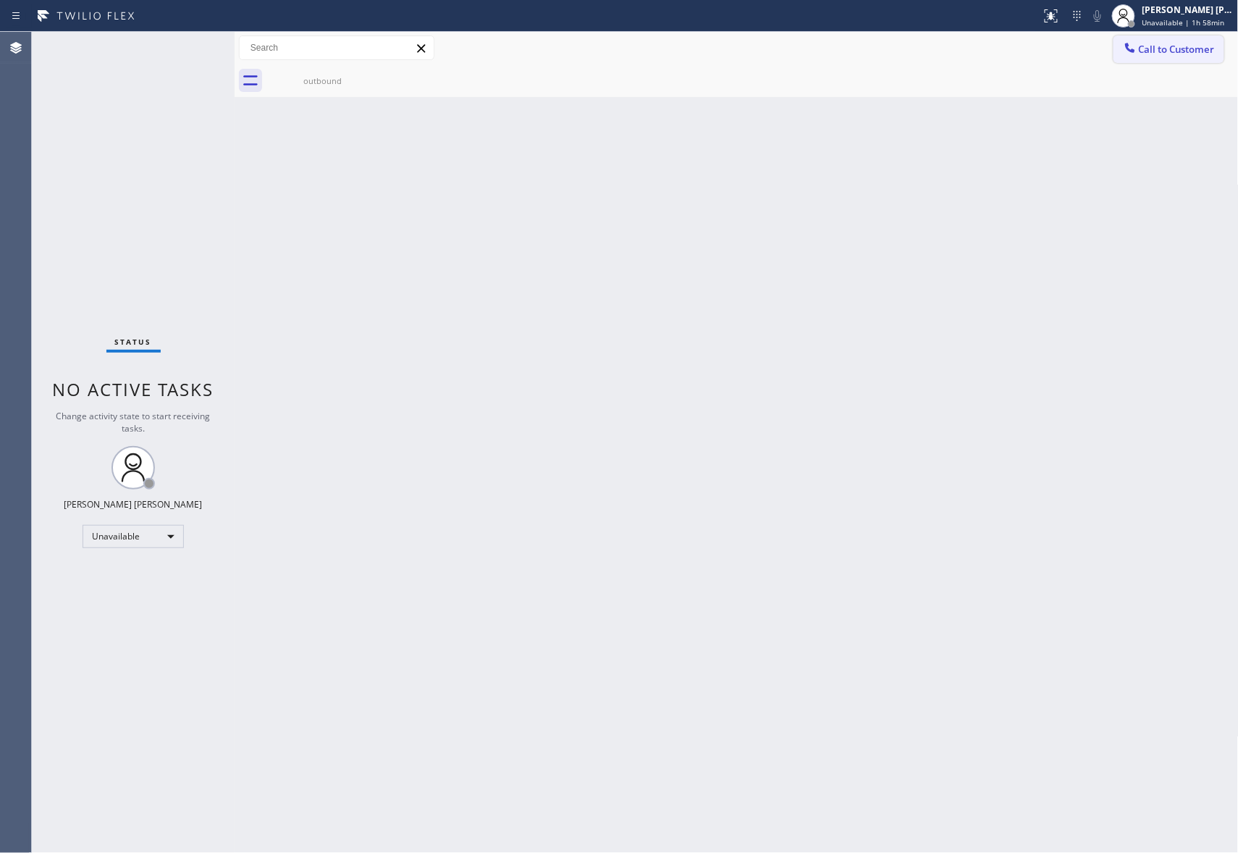
click at [1182, 43] on span "Call to Customer" at bounding box center [1177, 49] width 76 height 13
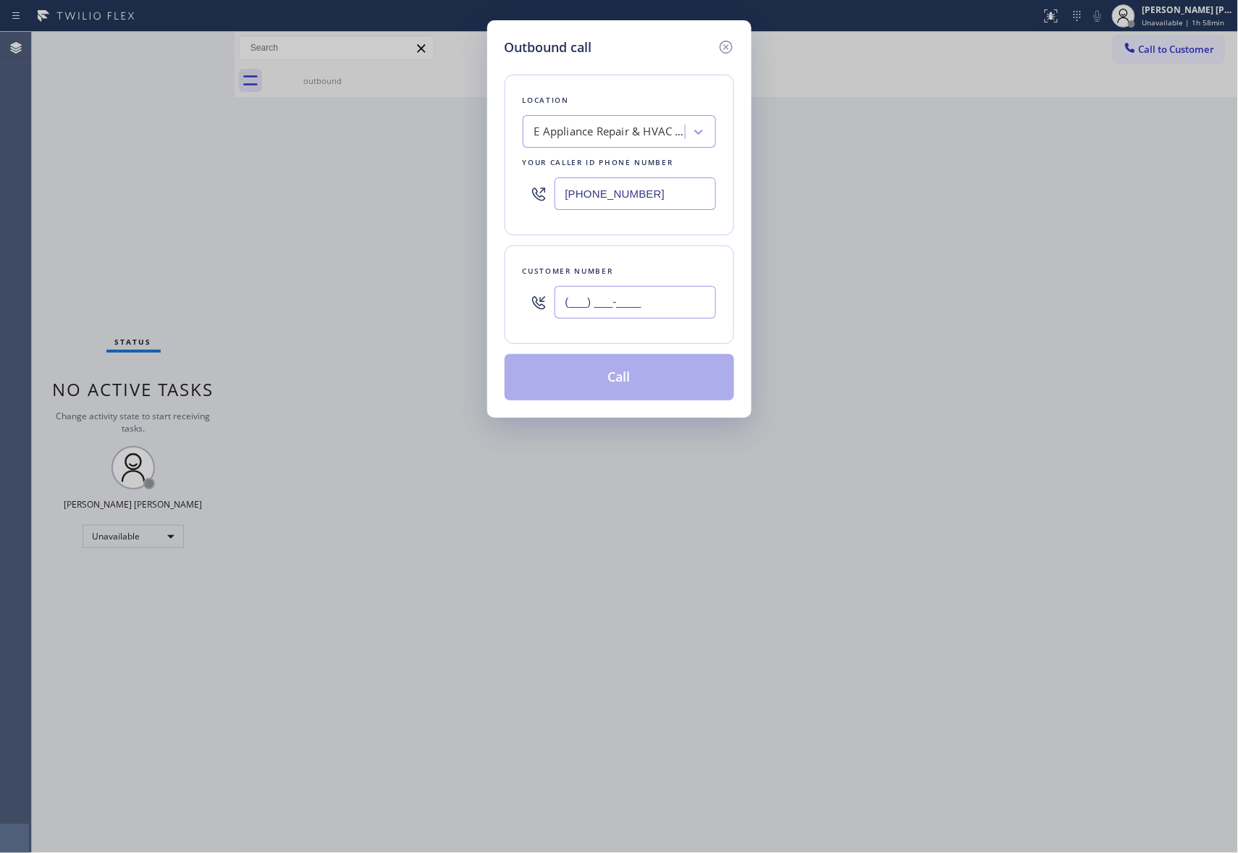
click at [610, 316] on input "(___) ___-____" at bounding box center [635, 302] width 161 height 33
paste input "650) 337-4723"
type input "[PHONE_NUMBER]"
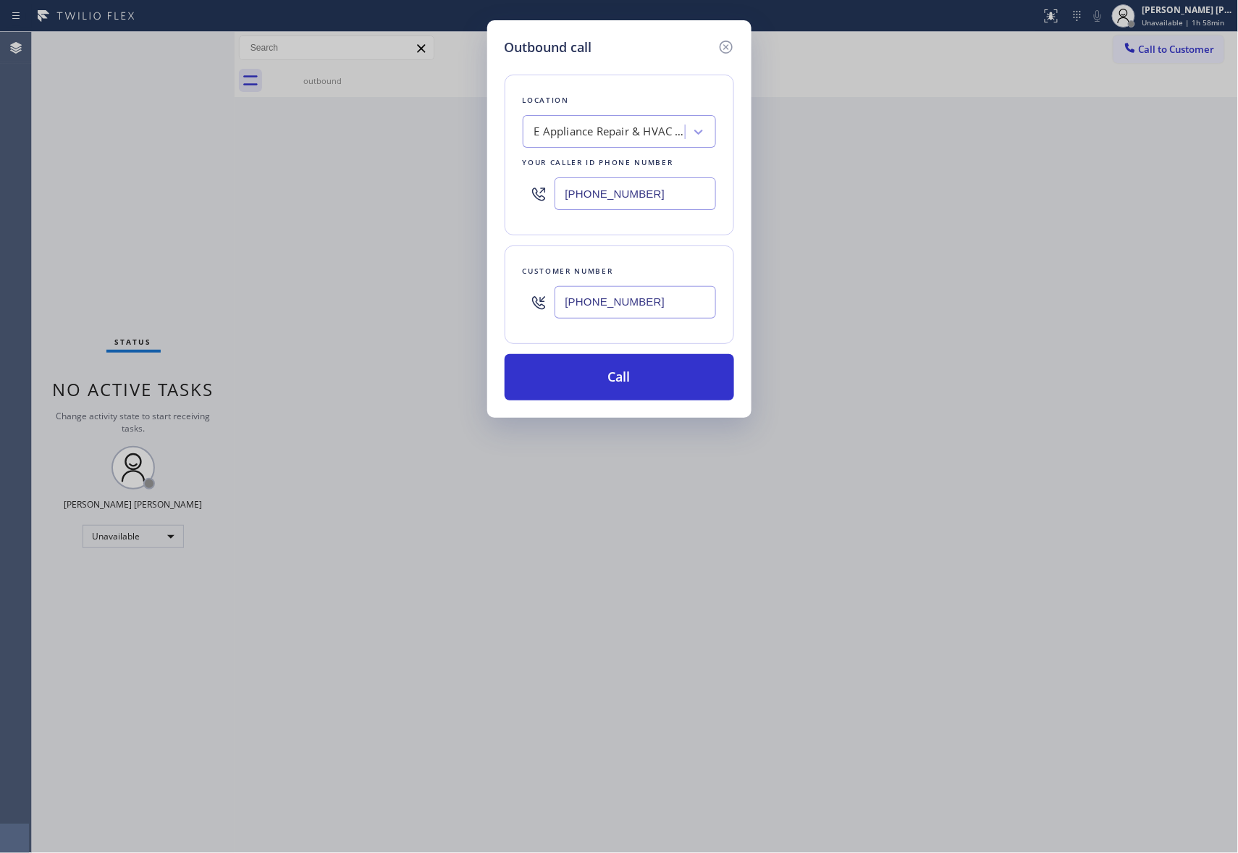
drag, startPoint x: 627, startPoint y: 197, endPoint x: 369, endPoint y: 197, distance: 258.5
click at [366, 197] on div "Outbound call Location E Appliance Repair & HVAC [GEOGRAPHIC_DATA] Your caller …" at bounding box center [619, 426] width 1238 height 853
paste input "650) 360-949"
type input "[PHONE_NUMBER]"
click at [631, 386] on button "Call" at bounding box center [620, 377] width 230 height 46
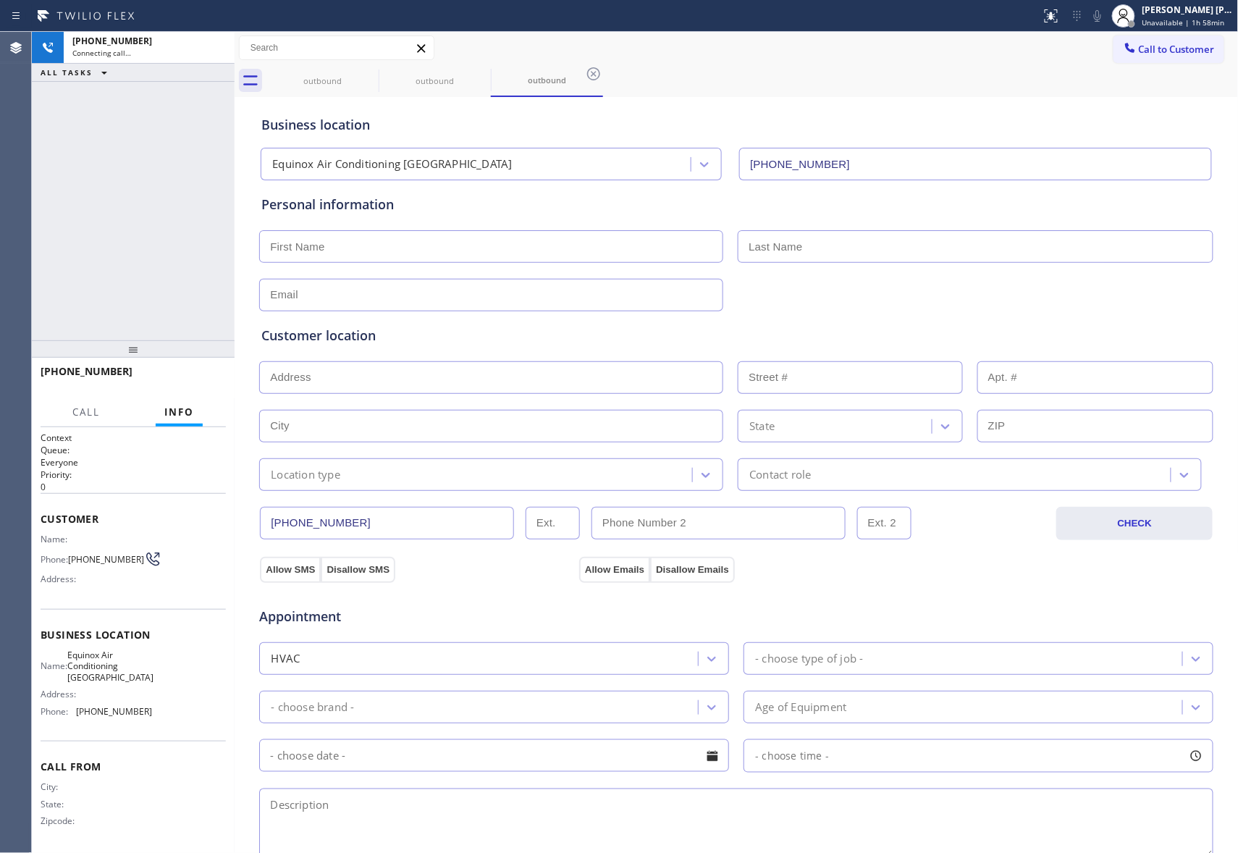
type input "[PHONE_NUMBER]"
click at [217, 377] on button "HANG UP" at bounding box center [192, 378] width 67 height 20
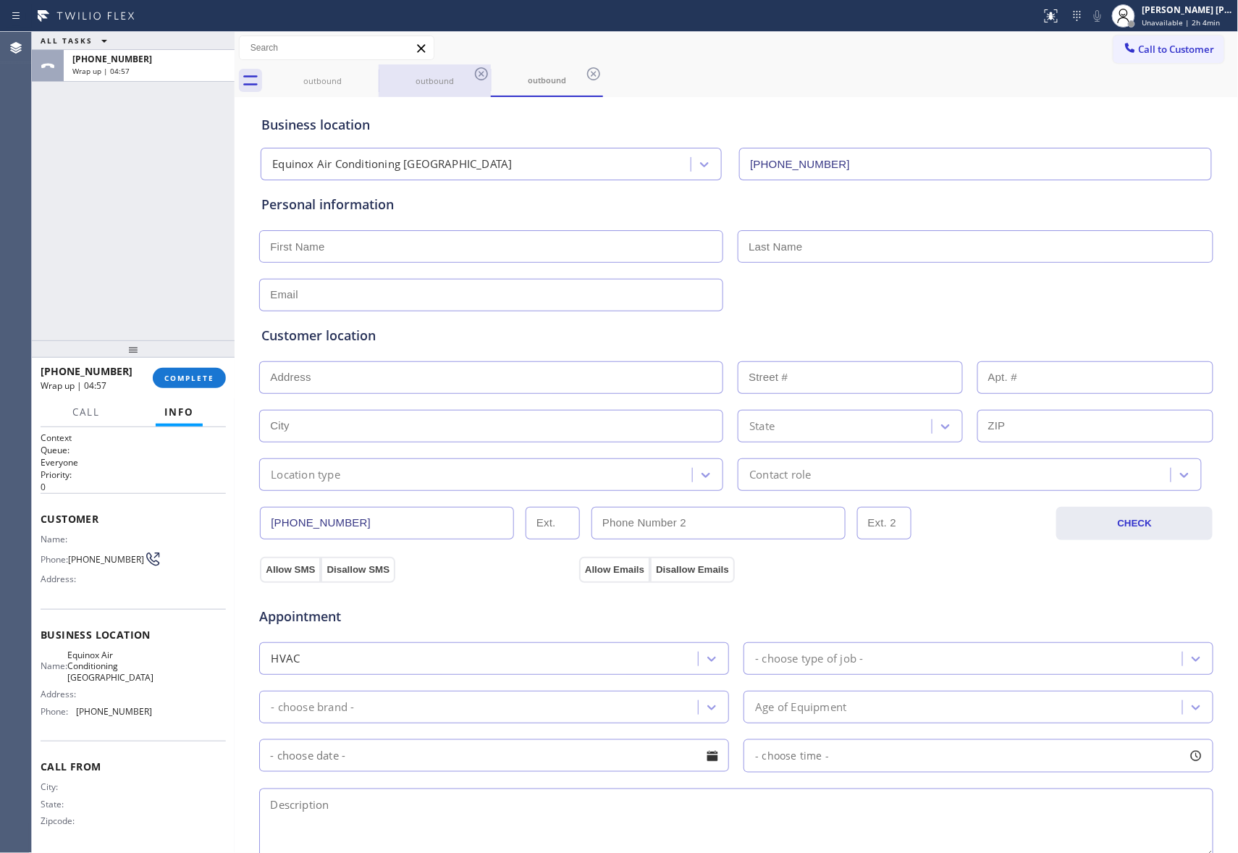
click at [382, 83] on div "outbound" at bounding box center [434, 80] width 109 height 11
click at [379, 81] on div "outbound" at bounding box center [435, 80] width 112 height 33
click at [374, 78] on icon at bounding box center [369, 73] width 13 height 13
click at [372, 77] on icon at bounding box center [369, 73] width 17 height 17
click at [379, 77] on div "outbound" at bounding box center [435, 80] width 112 height 33
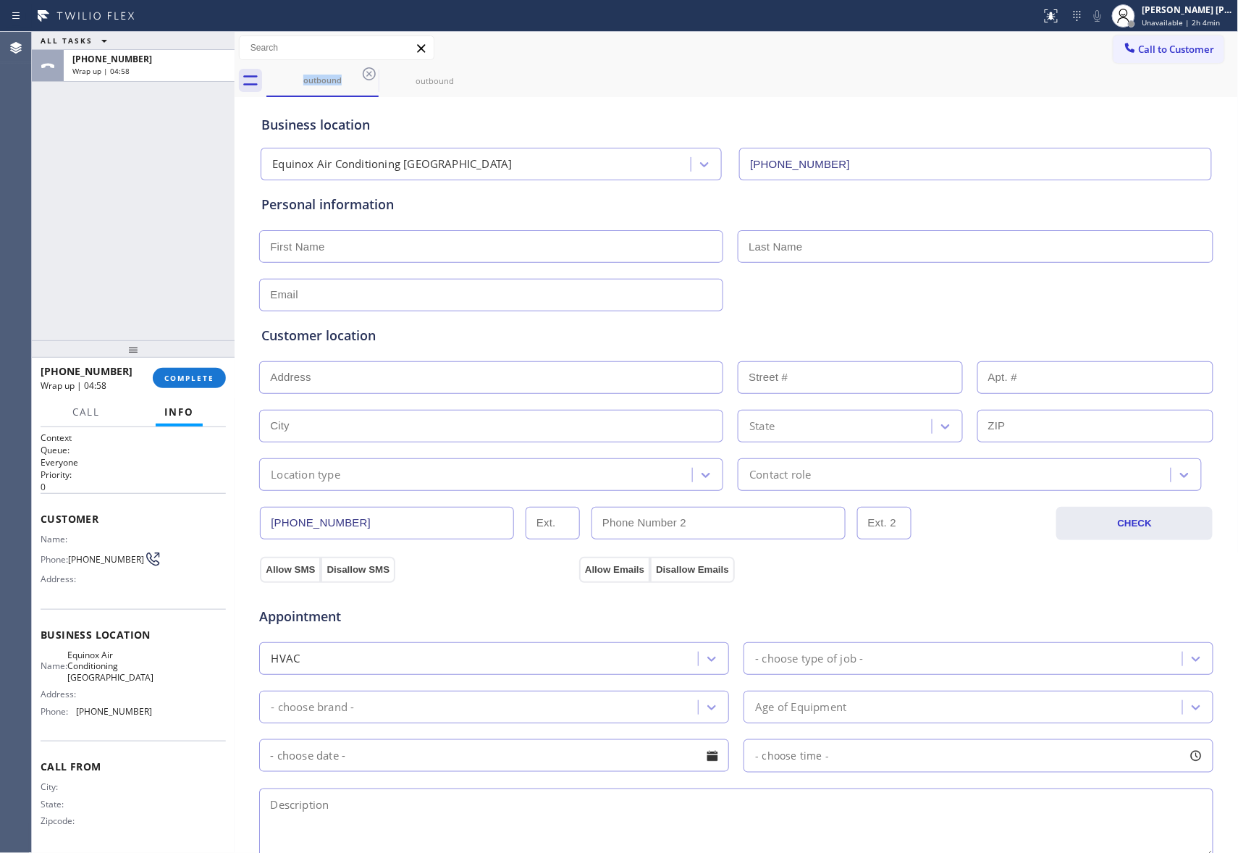
click at [372, 77] on icon at bounding box center [369, 73] width 17 height 17
click at [0, 0] on icon at bounding box center [0, 0] width 0 height 0
click at [372, 77] on div "outbound outbound" at bounding box center [752, 80] width 972 height 33
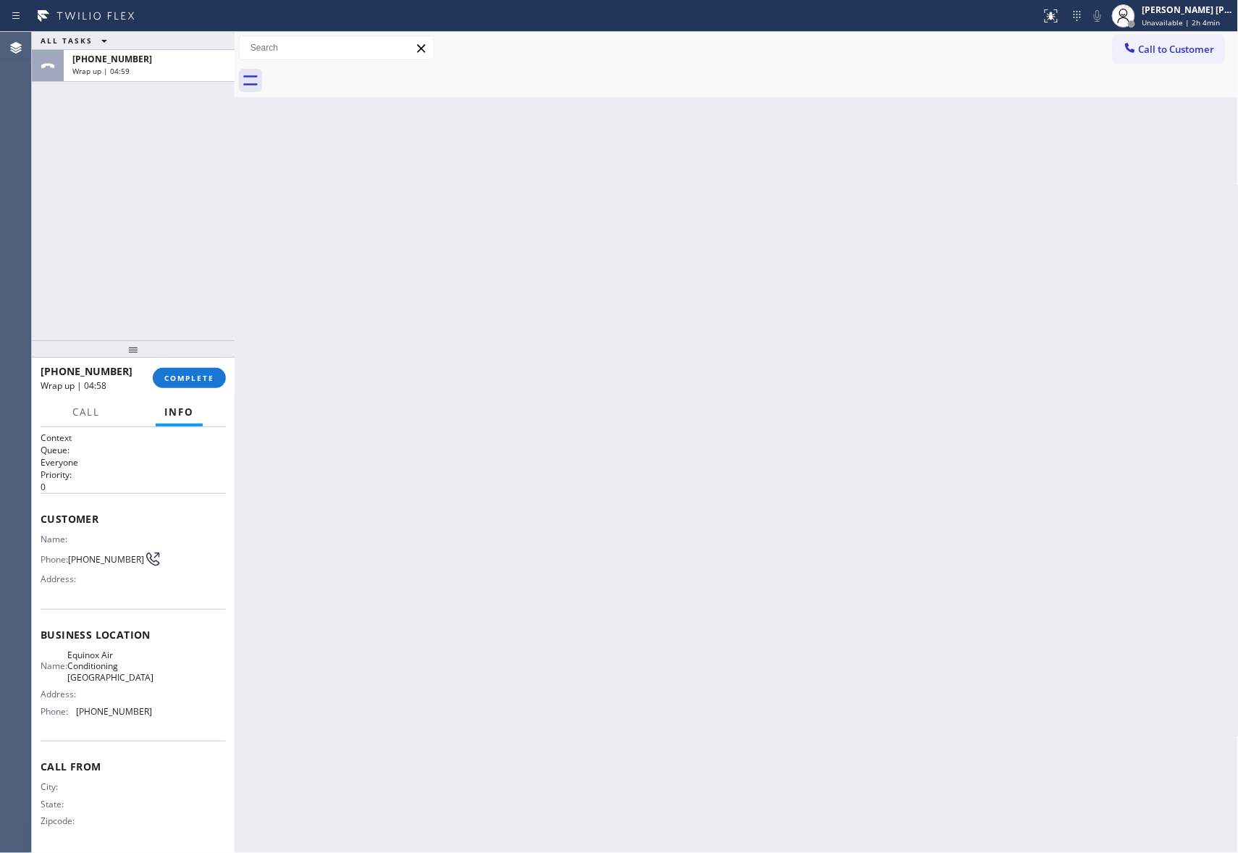
click at [372, 77] on div at bounding box center [752, 80] width 972 height 33
click at [192, 375] on span "COMPLETE" at bounding box center [189, 378] width 50 height 10
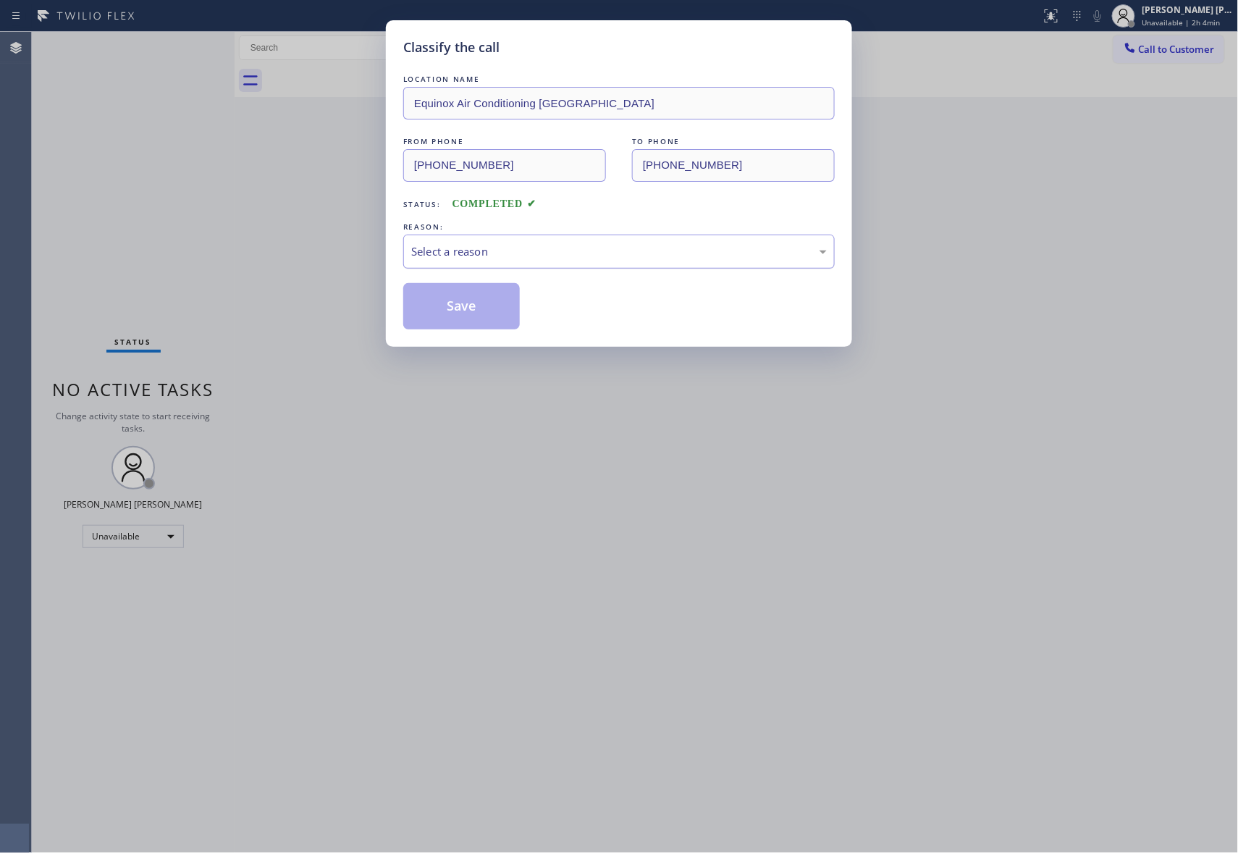
click at [546, 247] on div "Select a reason" at bounding box center [619, 251] width 416 height 17
click at [449, 303] on button "Save" at bounding box center [461, 306] width 117 height 46
drag, startPoint x: 449, startPoint y: 303, endPoint x: 1144, endPoint y: 80, distance: 730.0
click at [456, 301] on button "Save" at bounding box center [461, 306] width 117 height 46
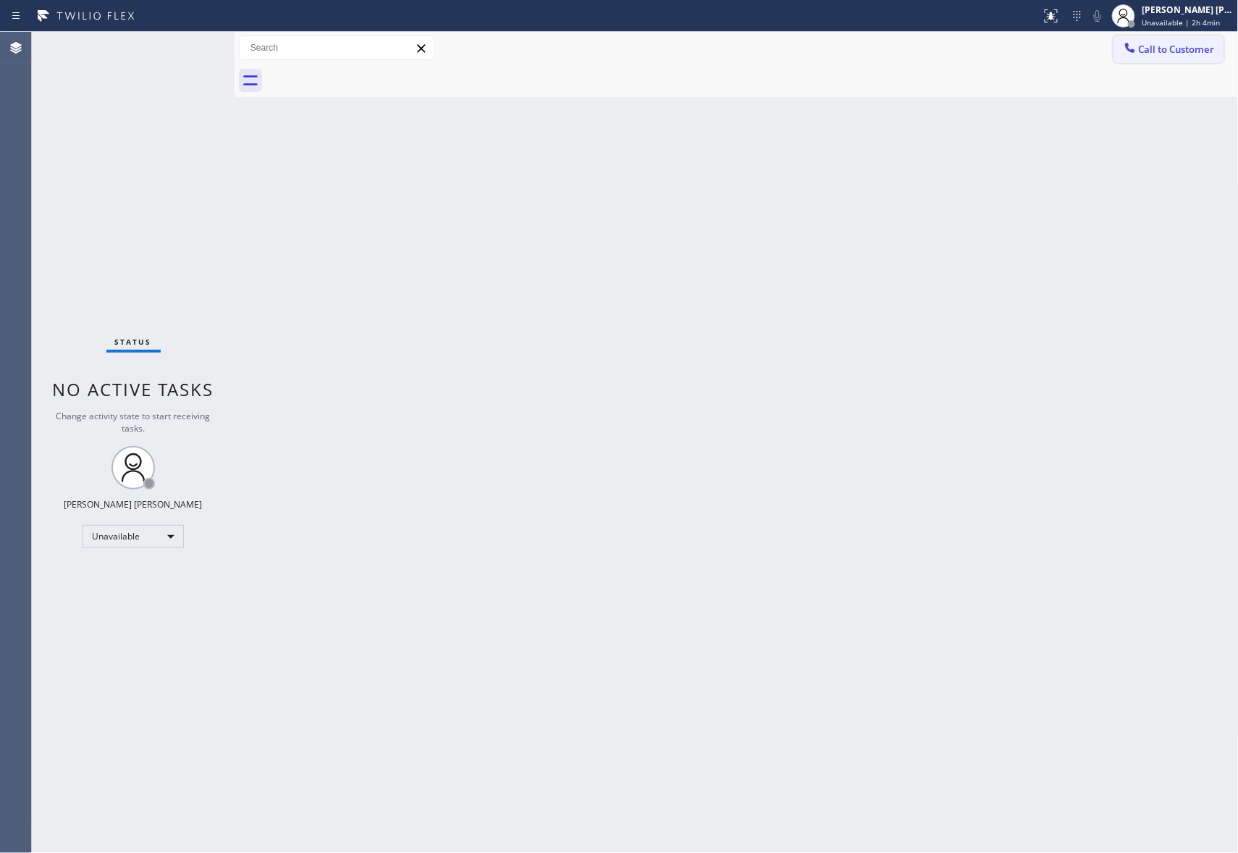
click at [1179, 50] on span "Call to Customer" at bounding box center [1177, 49] width 76 height 13
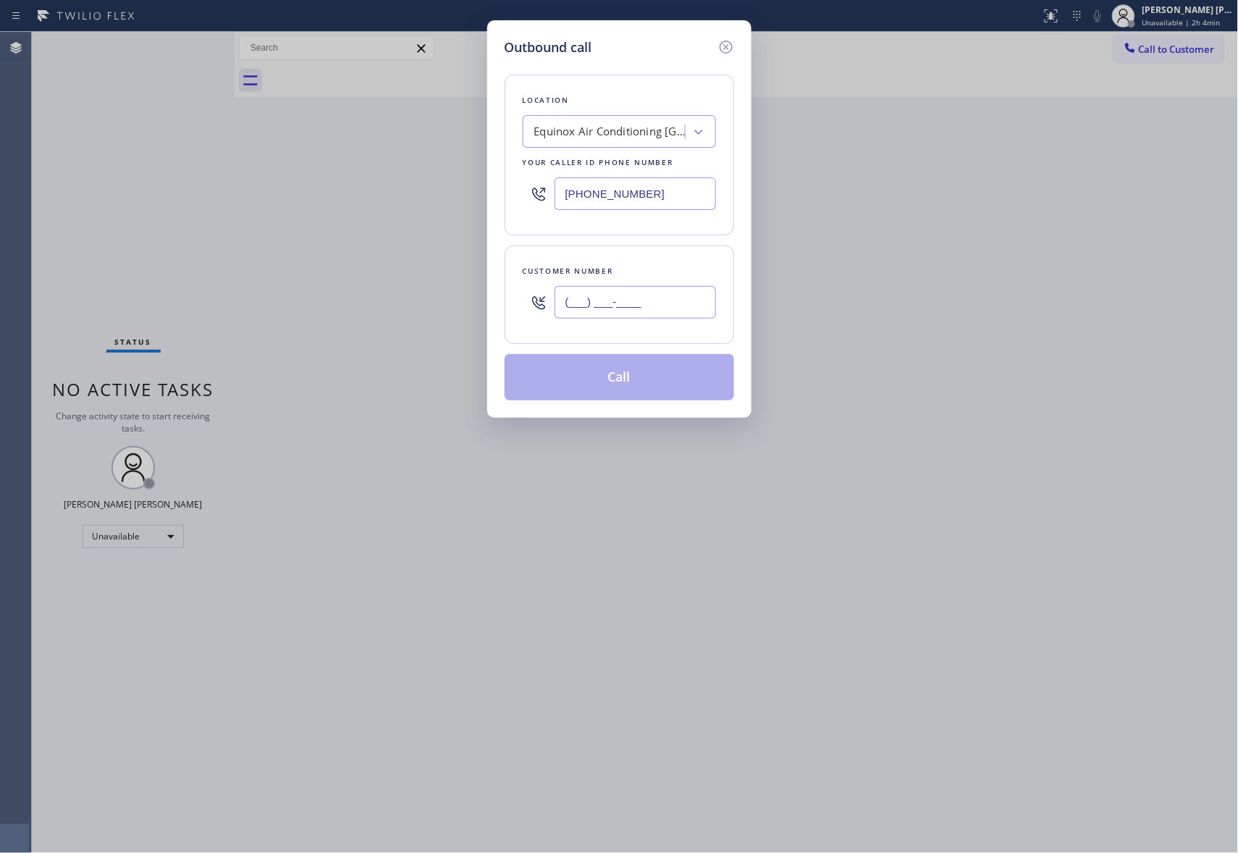
click at [681, 300] on input "(___) ___-____" at bounding box center [635, 302] width 161 height 33
paste input "310) 880-6478"
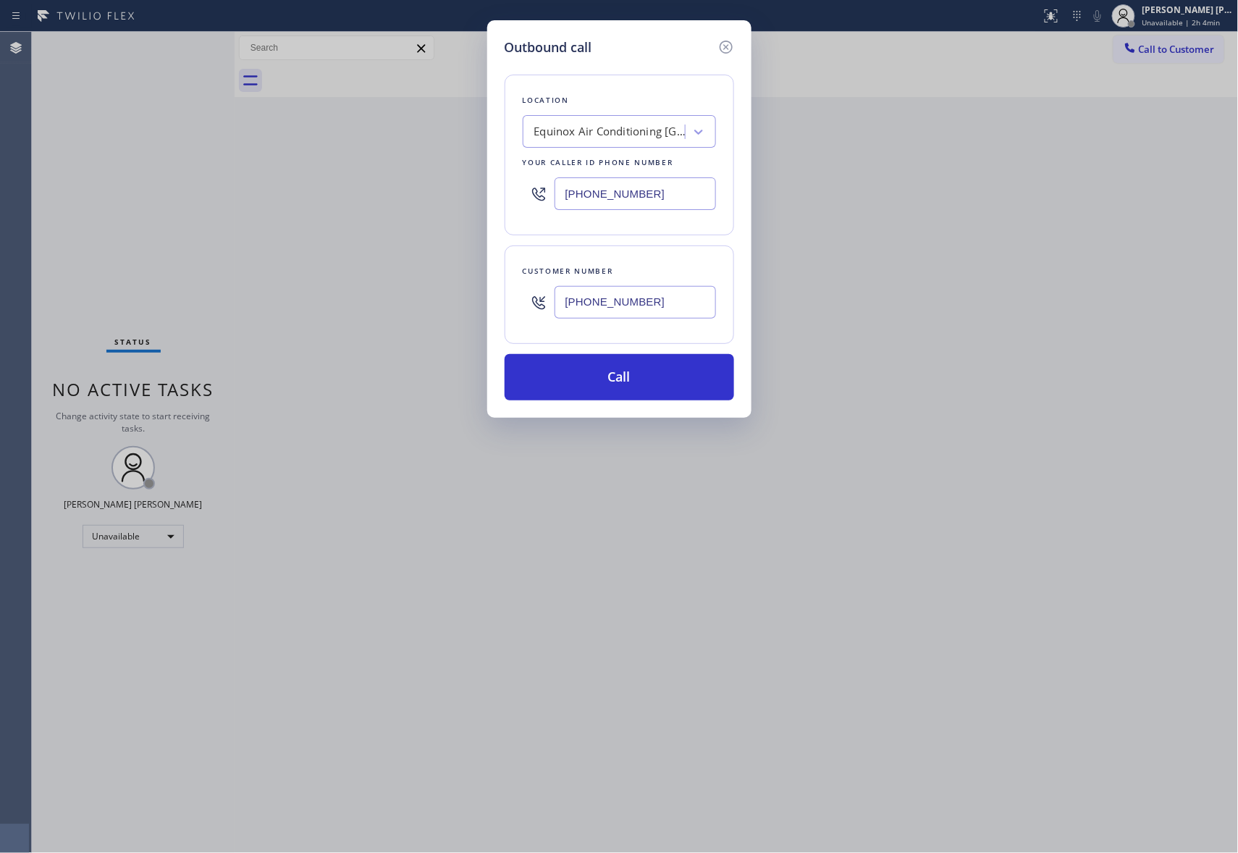
type input "[PHONE_NUMBER]"
click at [615, 125] on div "Equinox Air Conditioning [GEOGRAPHIC_DATA]" at bounding box center [610, 132] width 152 height 17
type input "hvac alliance expert"
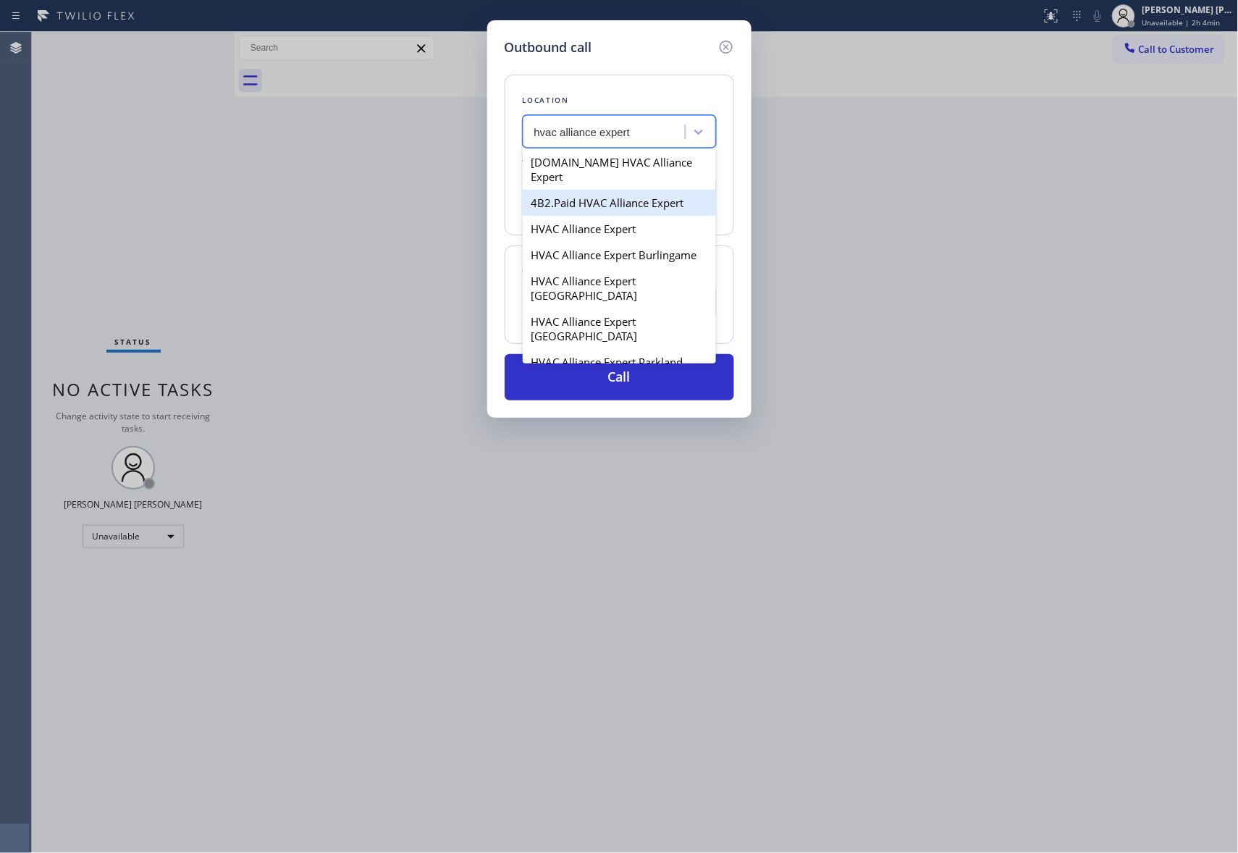
click at [603, 190] on div "4B2.Paid HVAC Alliance Expert" at bounding box center [619, 203] width 193 height 26
type input "[PHONE_NUMBER]"
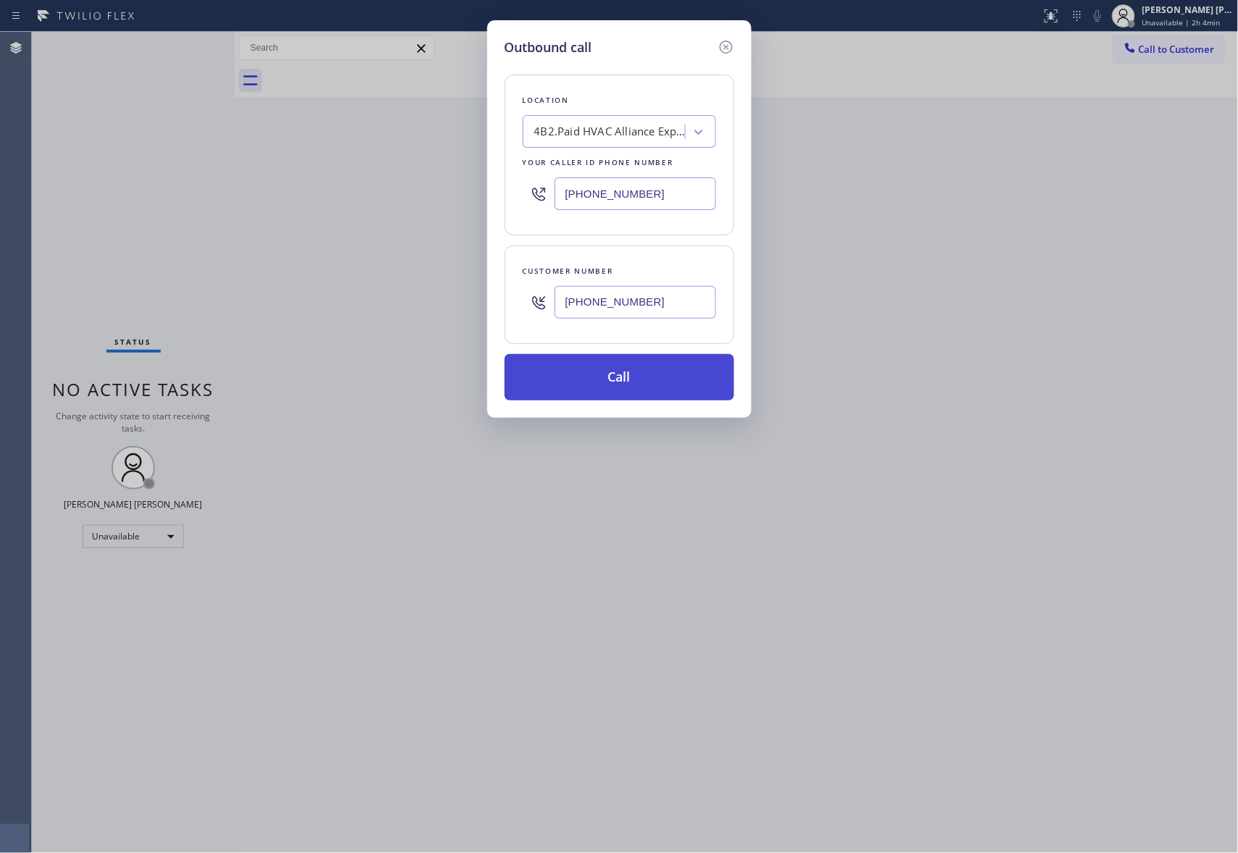
click at [658, 389] on button "Call" at bounding box center [620, 377] width 230 height 46
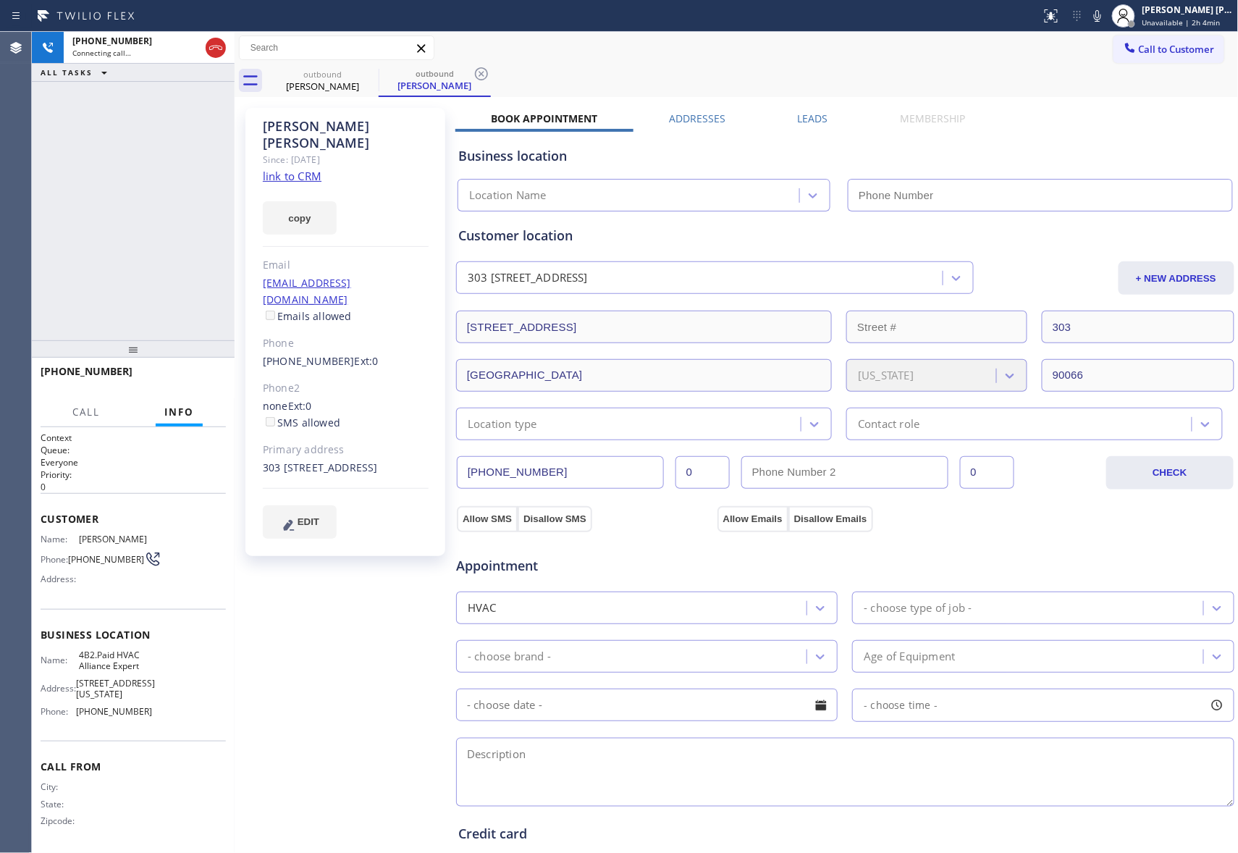
type input "[PHONE_NUMBER]"
click at [185, 369] on button "HANG UP" at bounding box center [192, 378] width 67 height 20
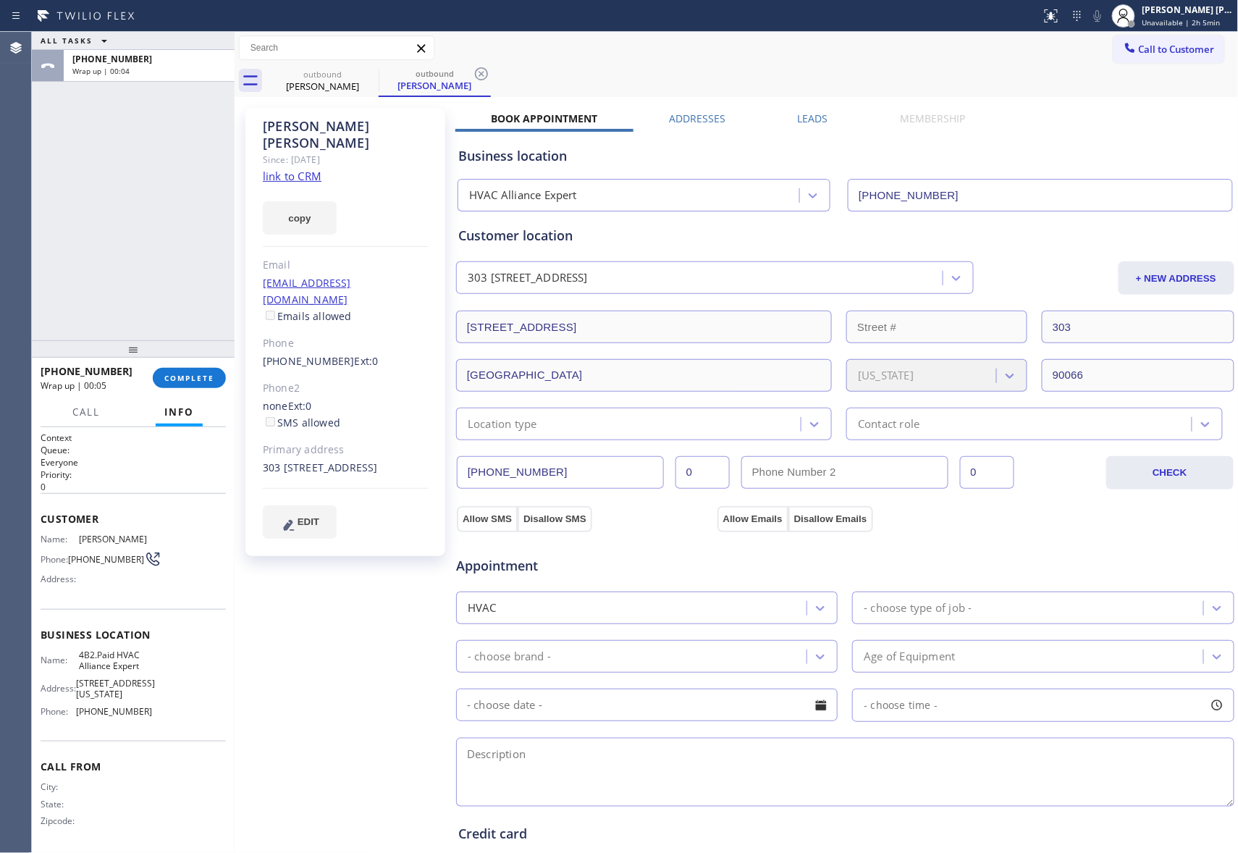
click at [810, 114] on label "Leads" at bounding box center [813, 119] width 30 height 14
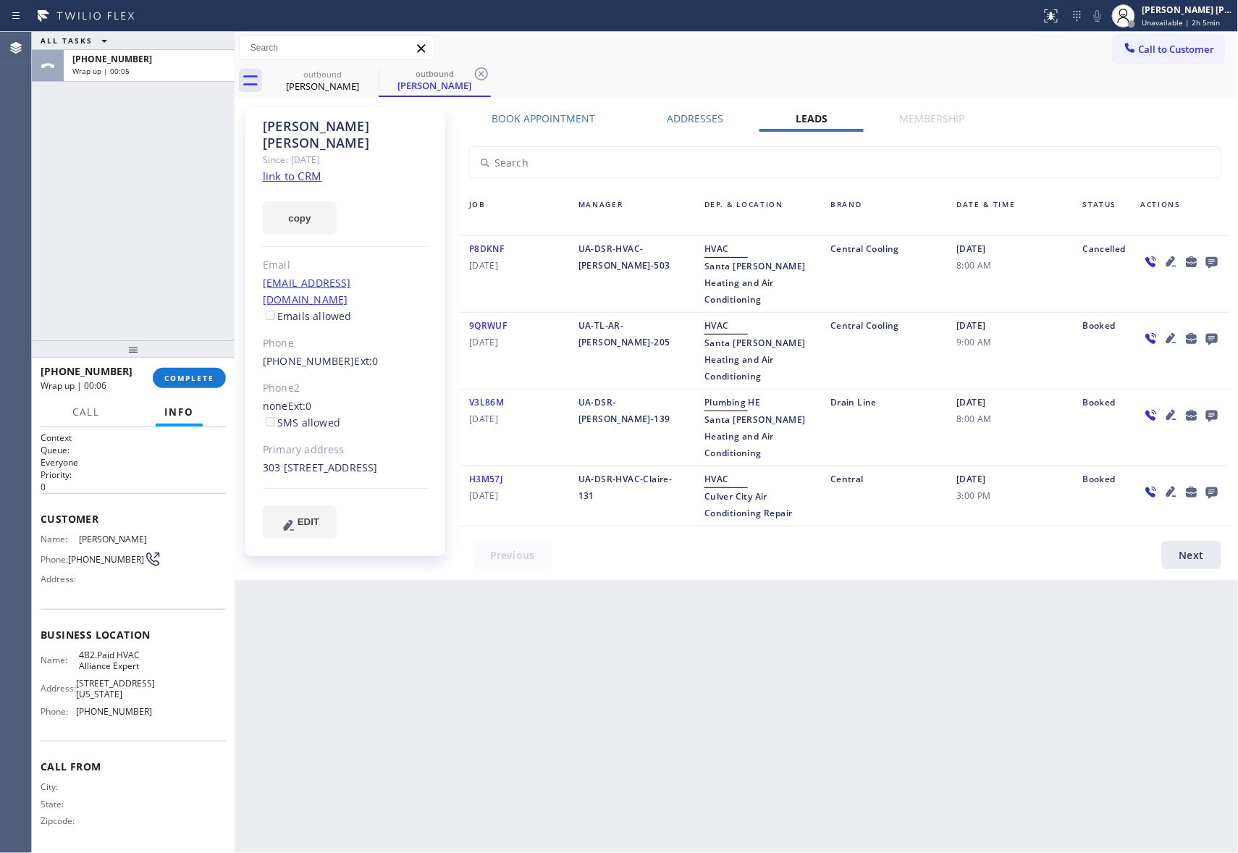
click at [1203, 259] on icon at bounding box center [1211, 262] width 17 height 18
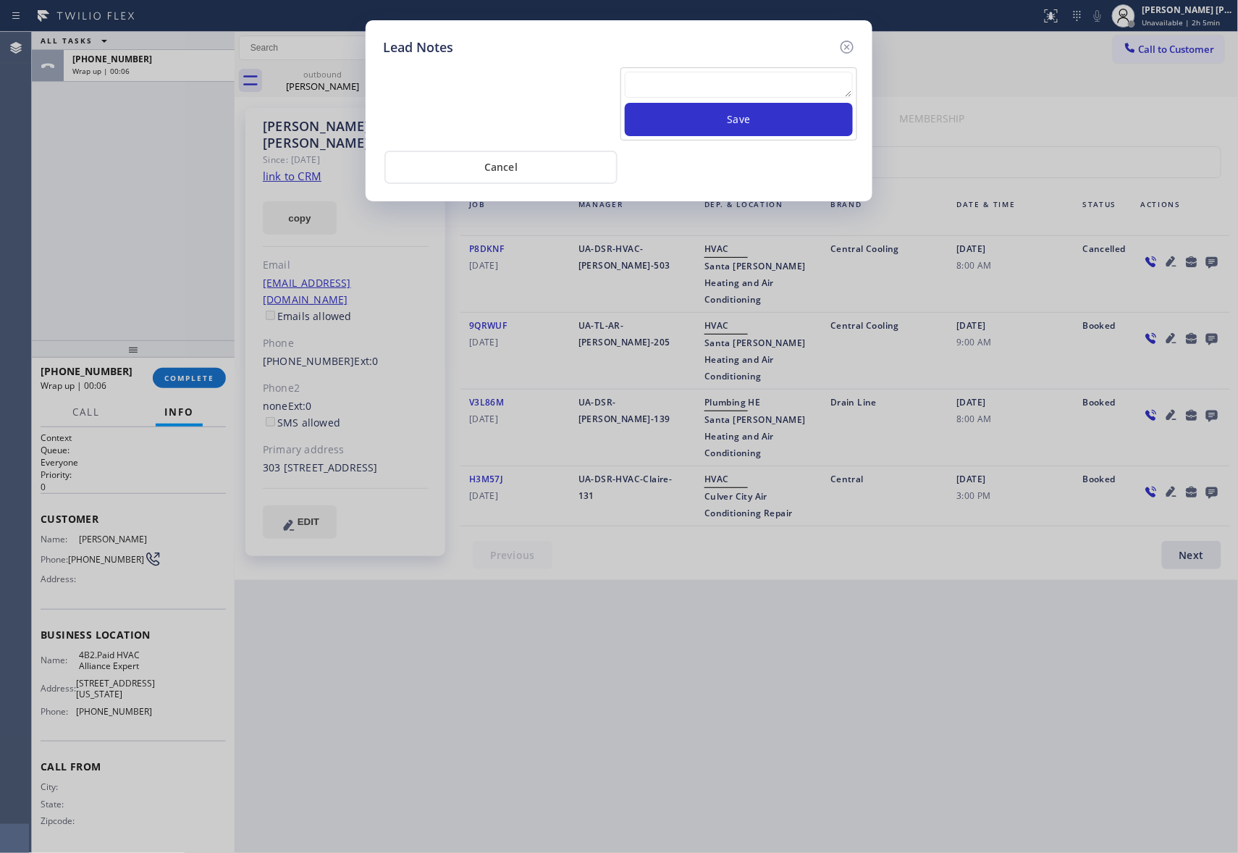
click at [756, 83] on textarea at bounding box center [739, 85] width 228 height 26
paste textarea "VM | please transfer if cx calls back"
type textarea "VM | please transfer if cx calls back"
click at [786, 125] on button "Save" at bounding box center [739, 119] width 228 height 33
click at [847, 46] on icon at bounding box center [847, 47] width 13 height 13
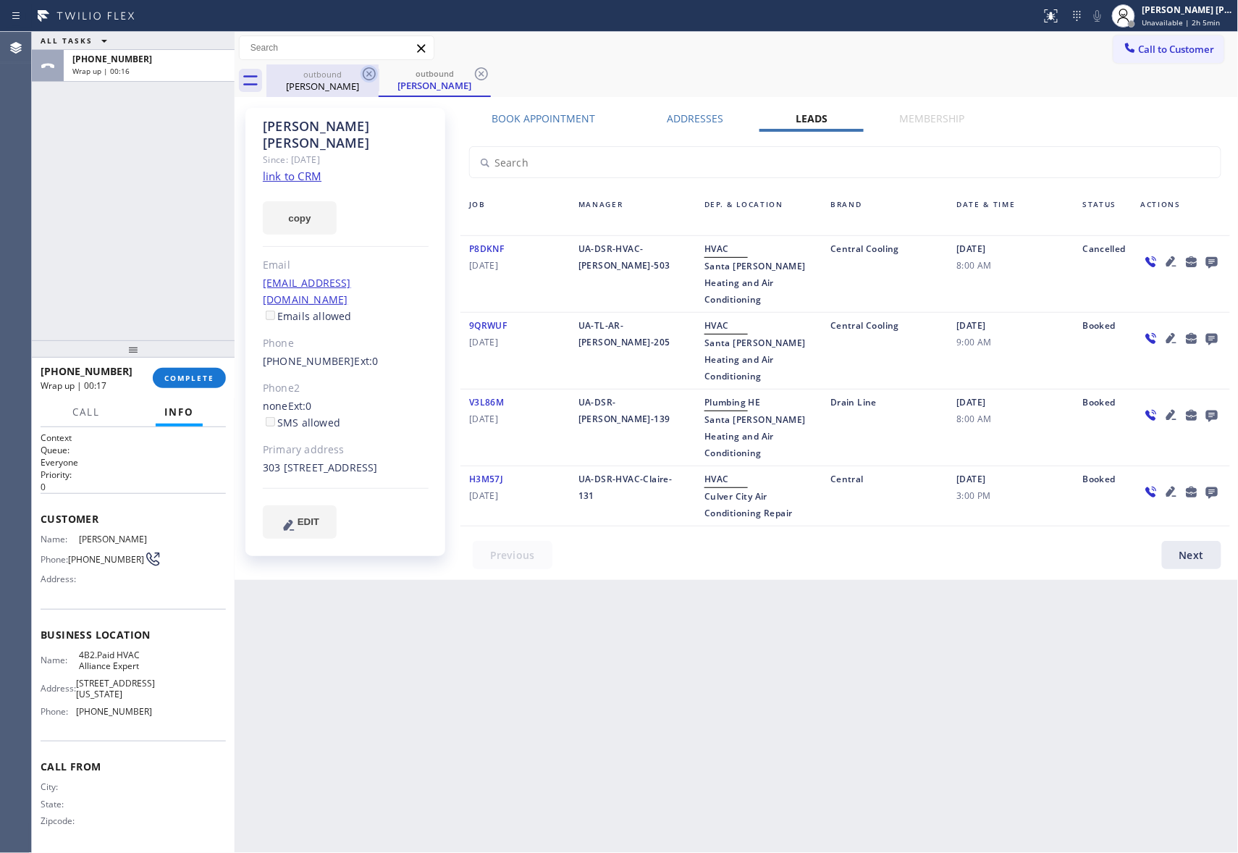
click at [363, 83] on div at bounding box center [369, 73] width 17 height 17
click at [363, 76] on icon at bounding box center [369, 73] width 13 height 13
click at [379, 76] on div "outbound [PERSON_NAME]" at bounding box center [435, 80] width 112 height 33
click at [363, 76] on icon at bounding box center [369, 73] width 13 height 13
click at [363, 76] on div "outbound [PERSON_NAME]" at bounding box center [752, 80] width 972 height 33
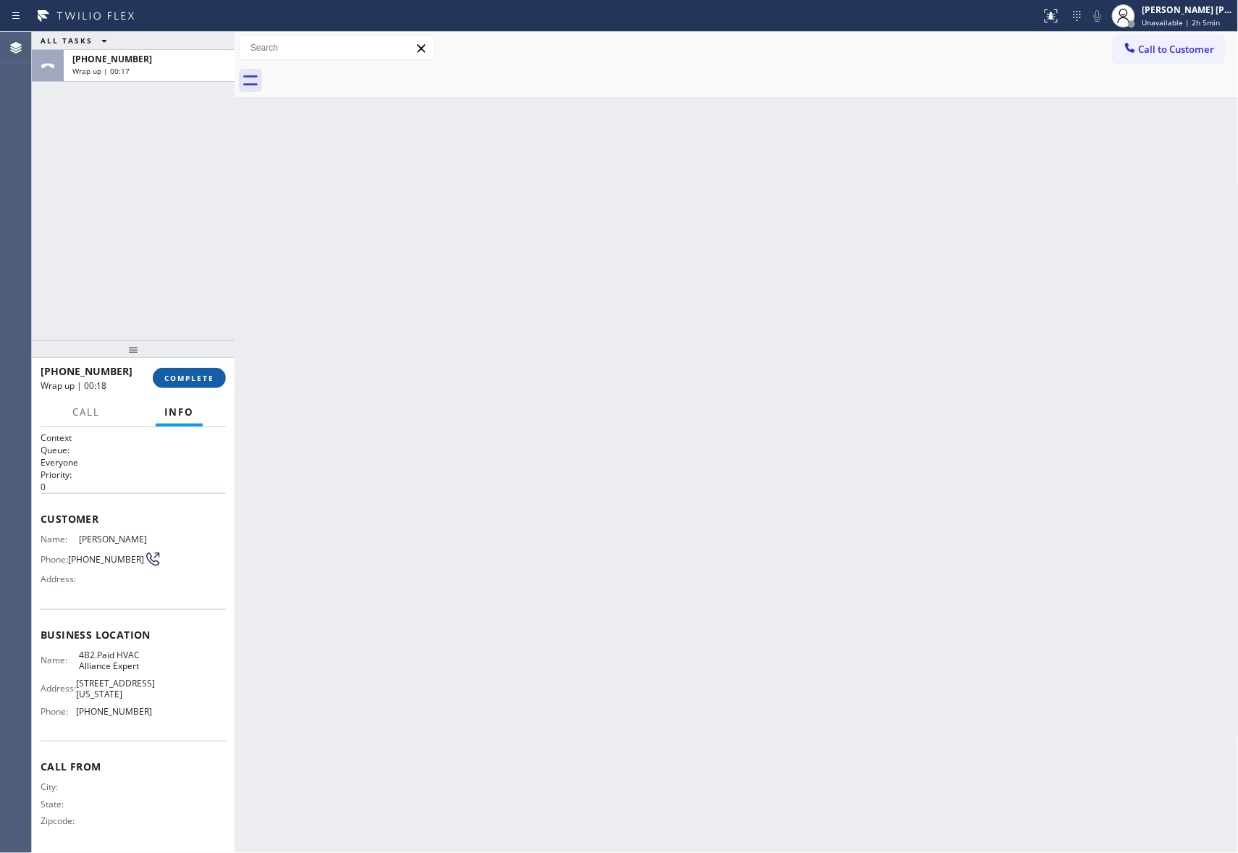
click at [175, 385] on button "COMPLETE" at bounding box center [189, 378] width 73 height 20
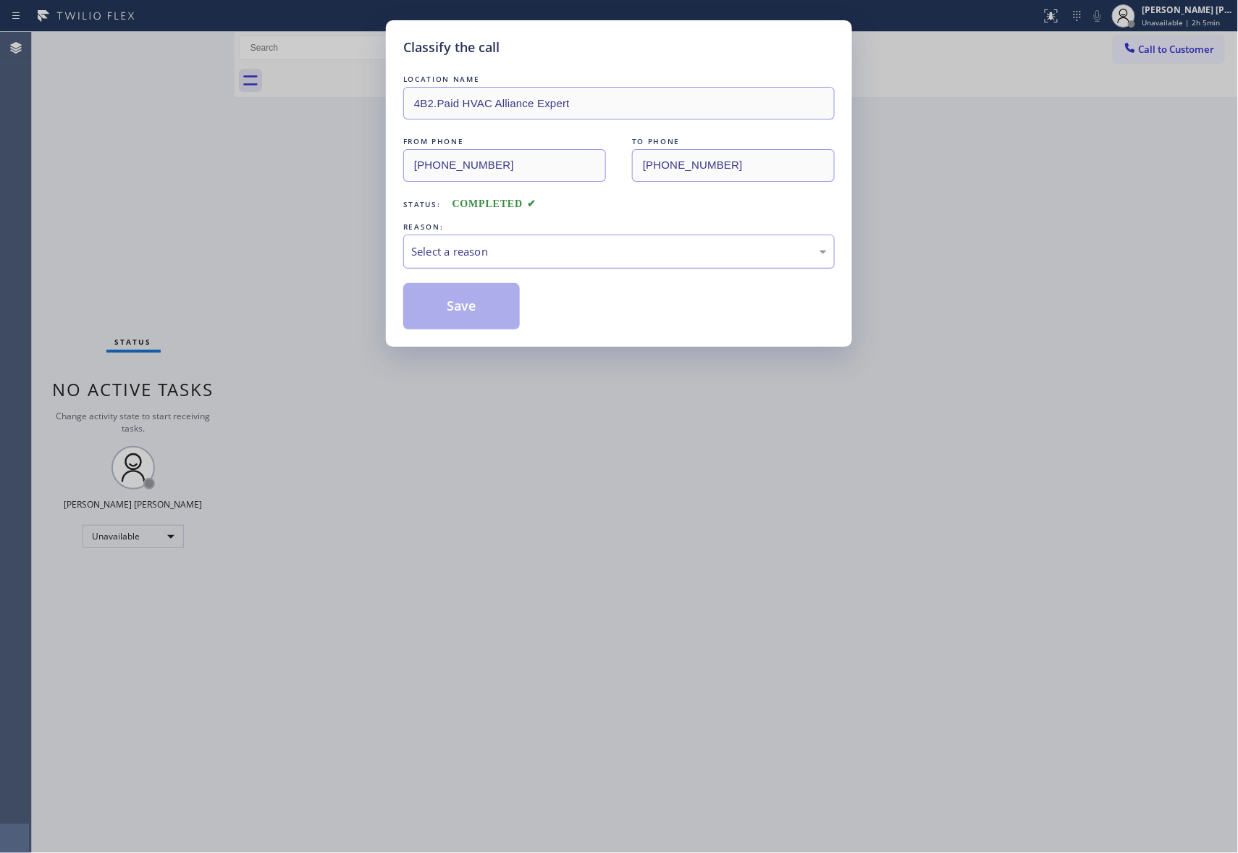
click at [569, 253] on div "Select a reason" at bounding box center [619, 251] width 416 height 17
click at [476, 310] on button "Save" at bounding box center [461, 306] width 117 height 46
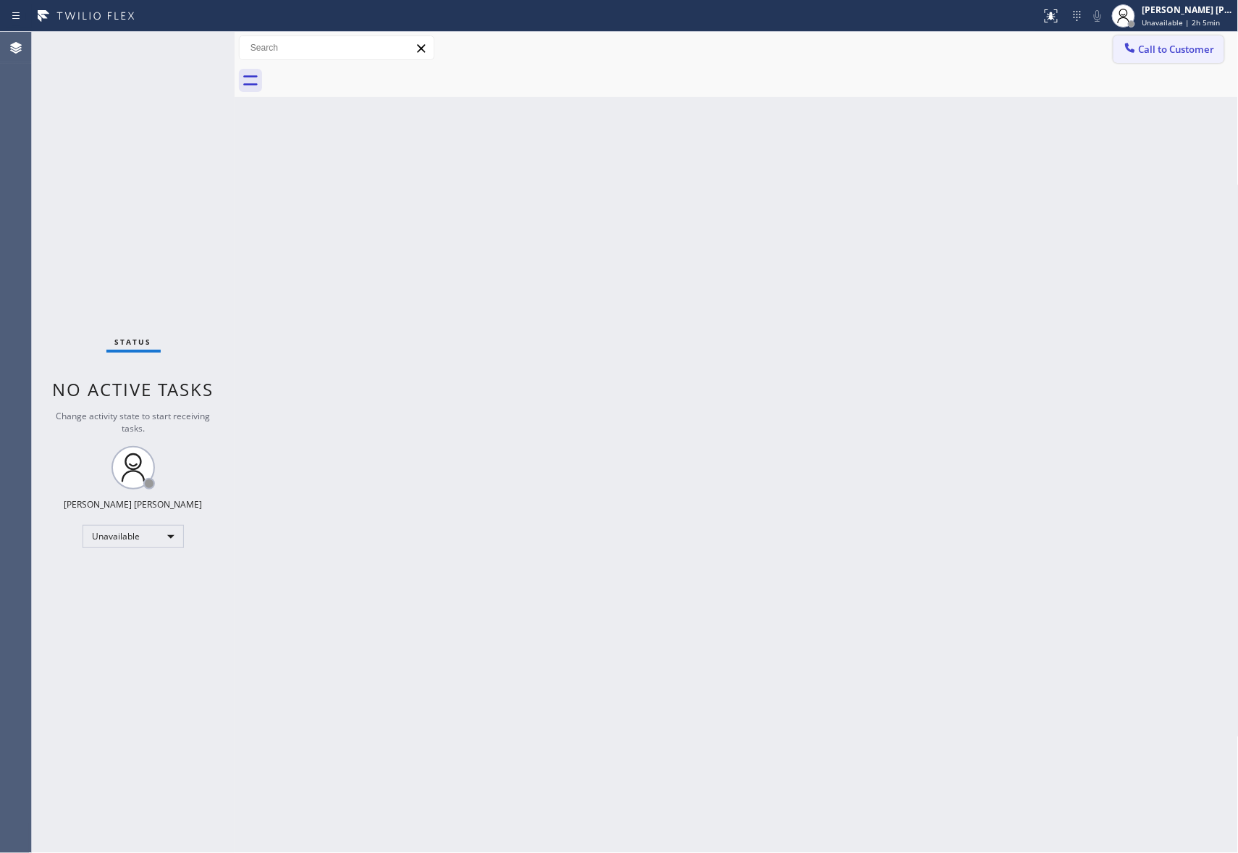
click at [1206, 43] on span "Call to Customer" at bounding box center [1177, 49] width 76 height 13
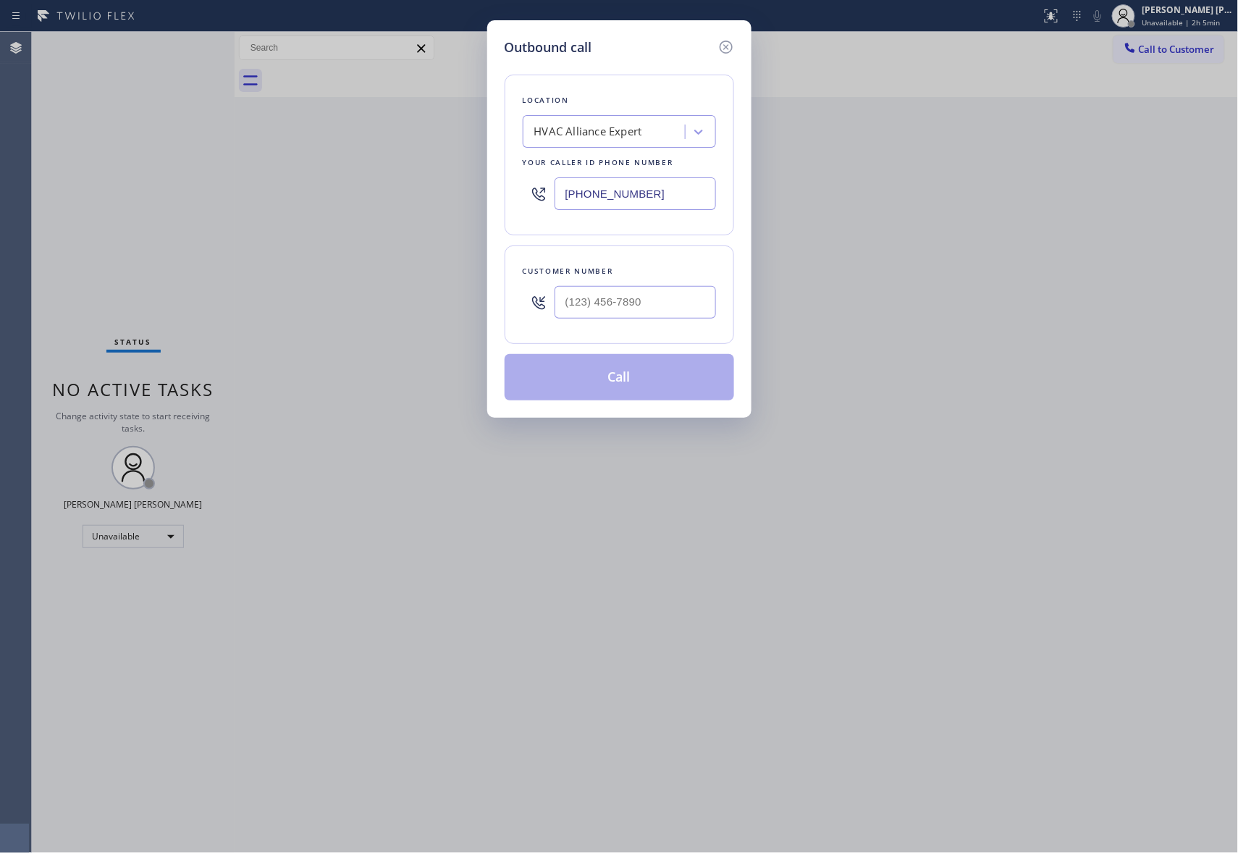
click at [726, 303] on div "Customer number" at bounding box center [620, 294] width 230 height 98
click at [711, 303] on input "(___) ___-____" at bounding box center [635, 302] width 161 height 33
paste input "415) 656-6895"
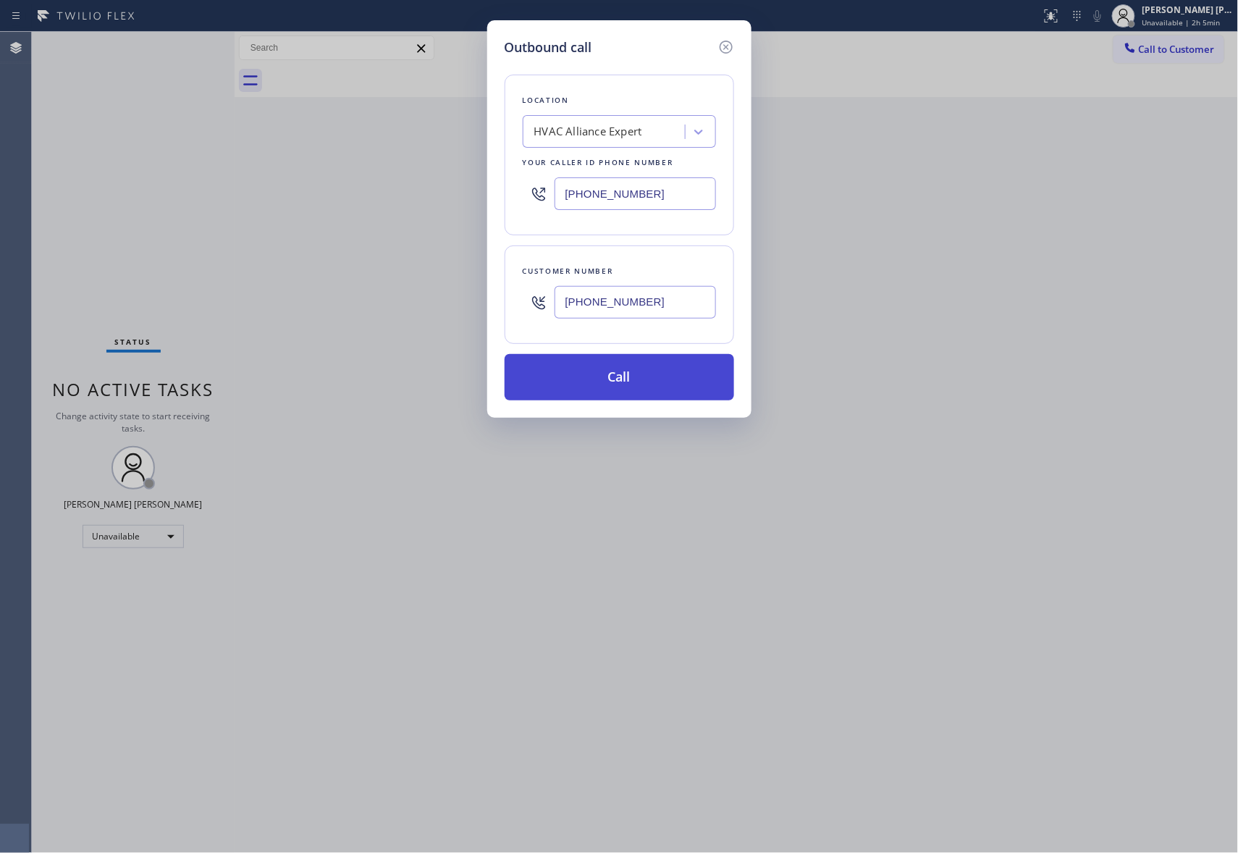
type input "[PHONE_NUMBER]"
click at [655, 368] on button "Call" at bounding box center [620, 377] width 230 height 46
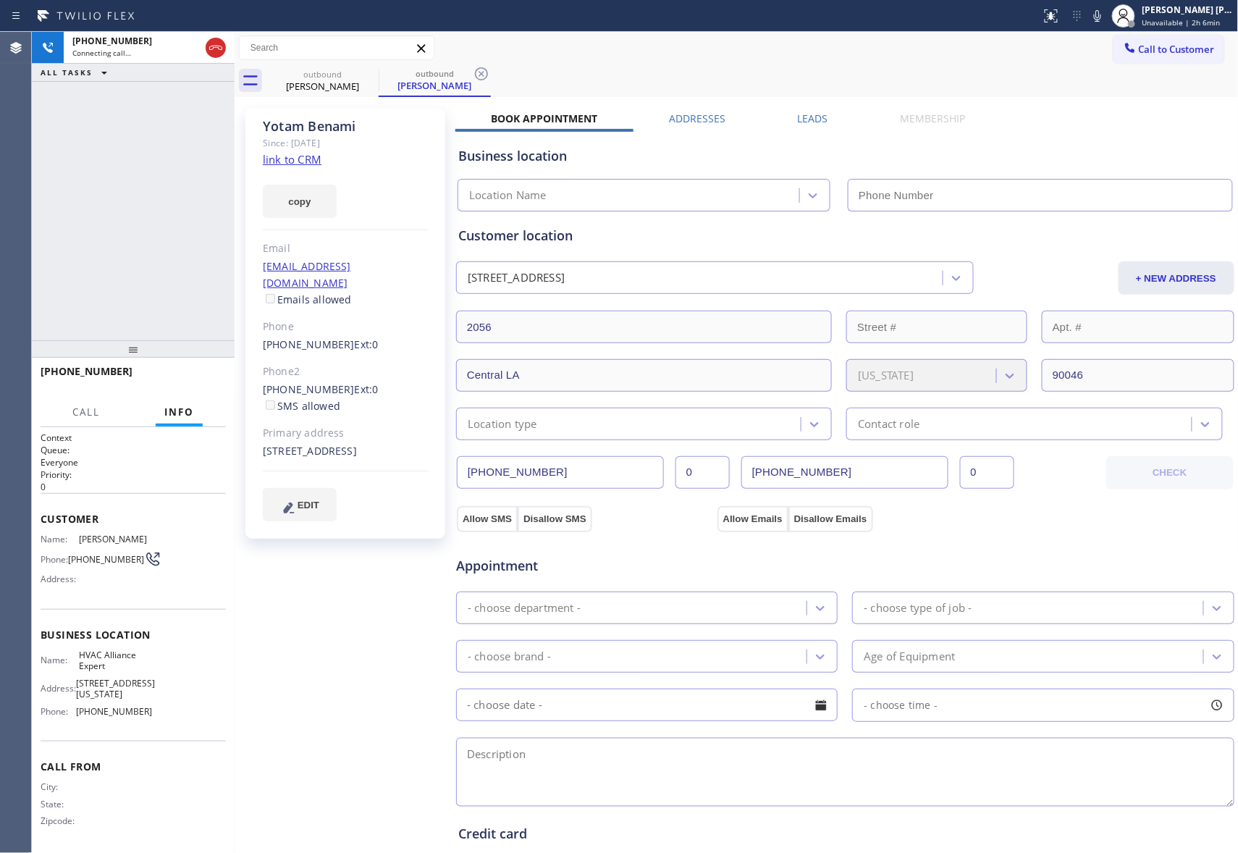
type input "[PHONE_NUMBER]"
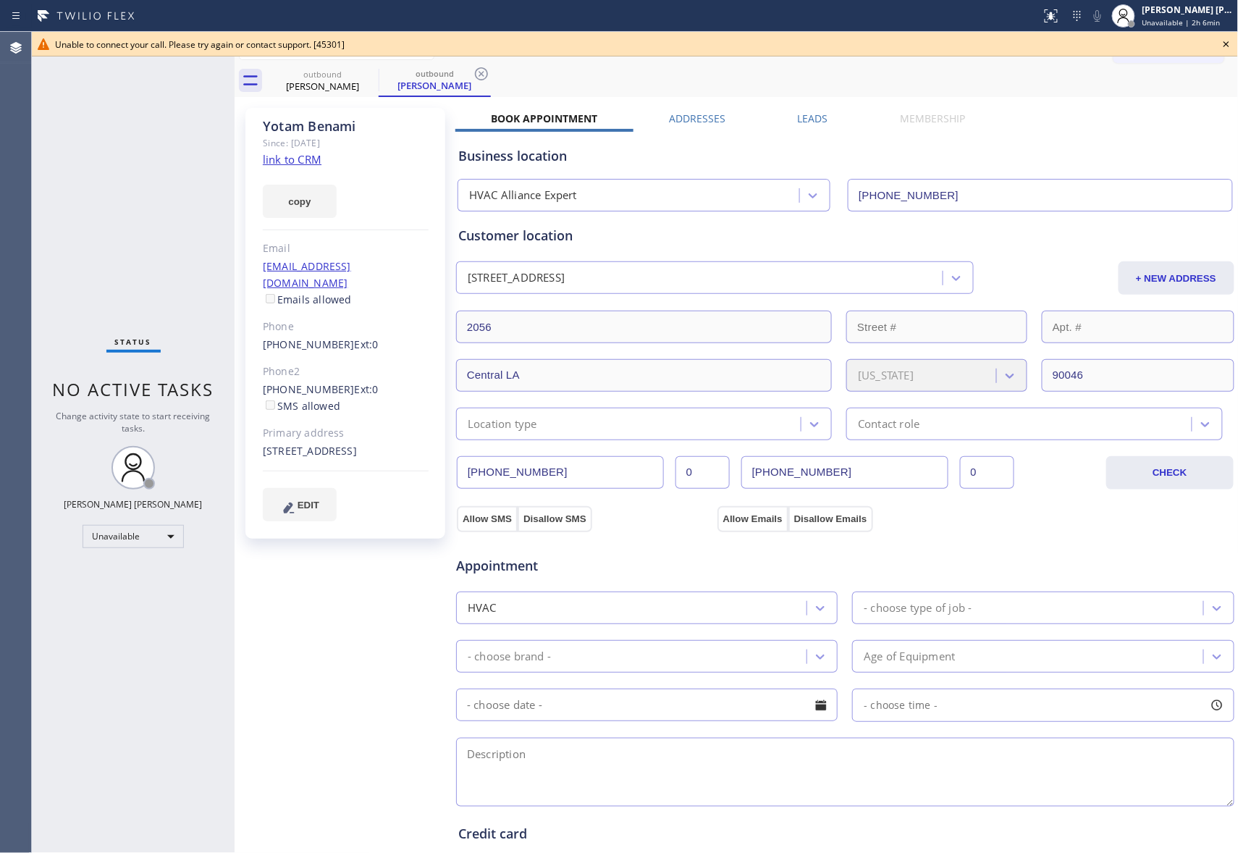
click at [1228, 43] on icon at bounding box center [1227, 44] width 6 height 6
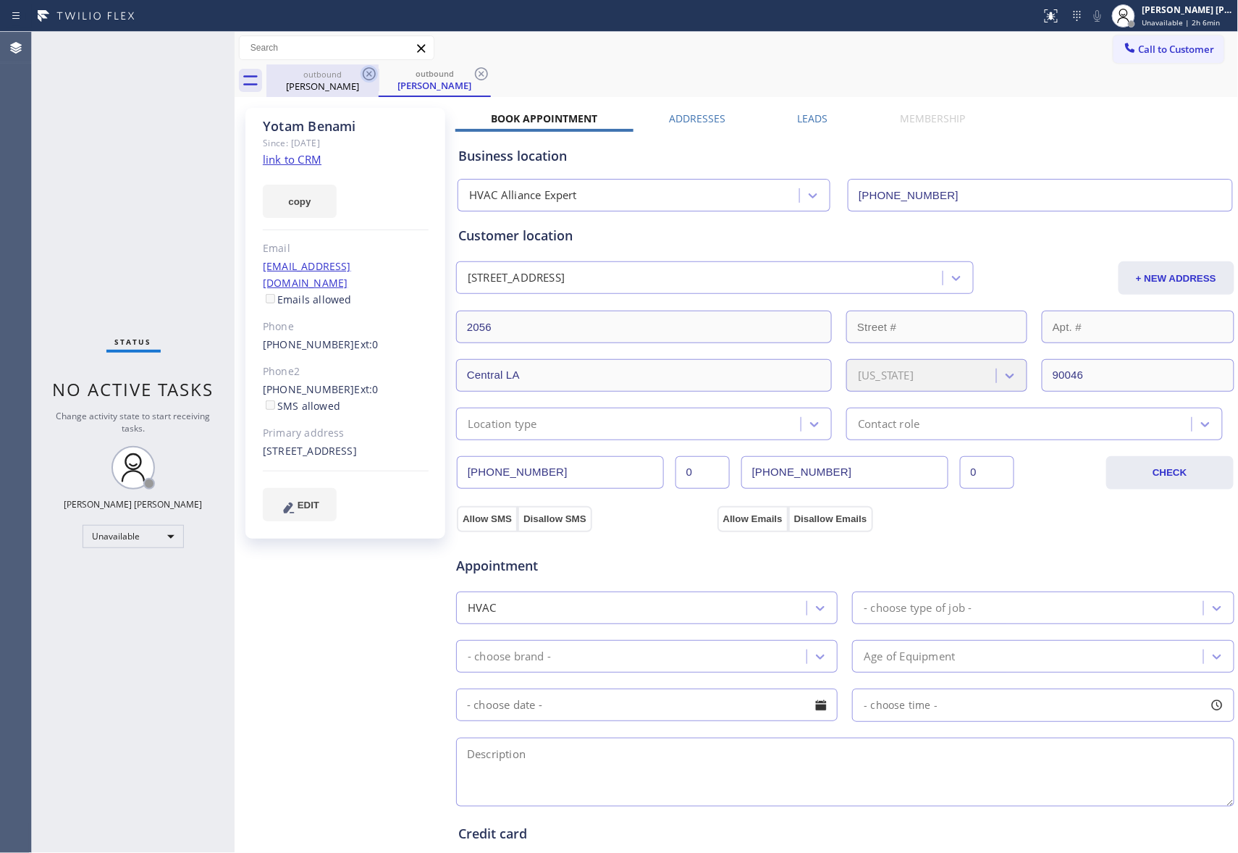
click at [369, 72] on icon at bounding box center [369, 73] width 17 height 17
click at [379, 72] on div "outbound [PERSON_NAME]" at bounding box center [435, 80] width 112 height 33
click at [369, 72] on icon at bounding box center [369, 73] width 17 height 17
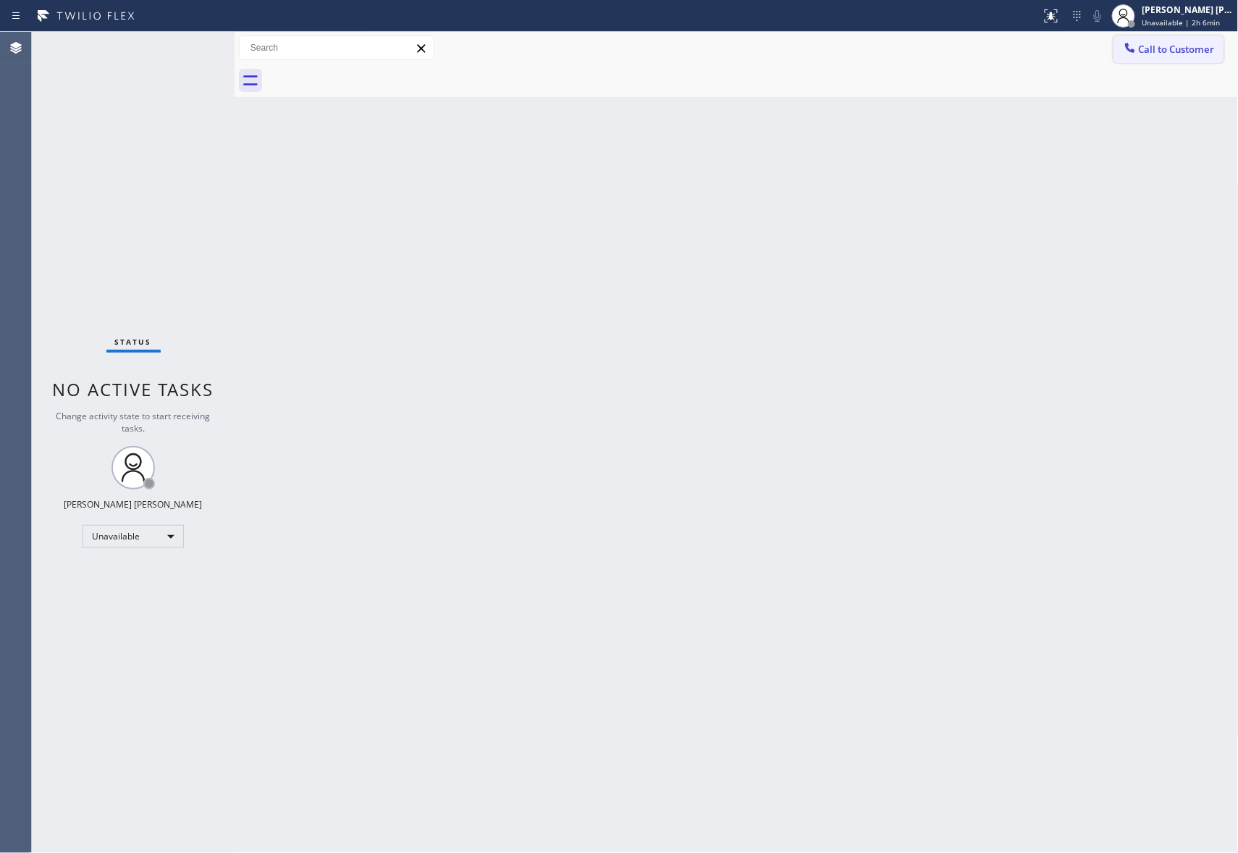
click at [1148, 35] on button "Call to Customer" at bounding box center [1169, 49] width 111 height 28
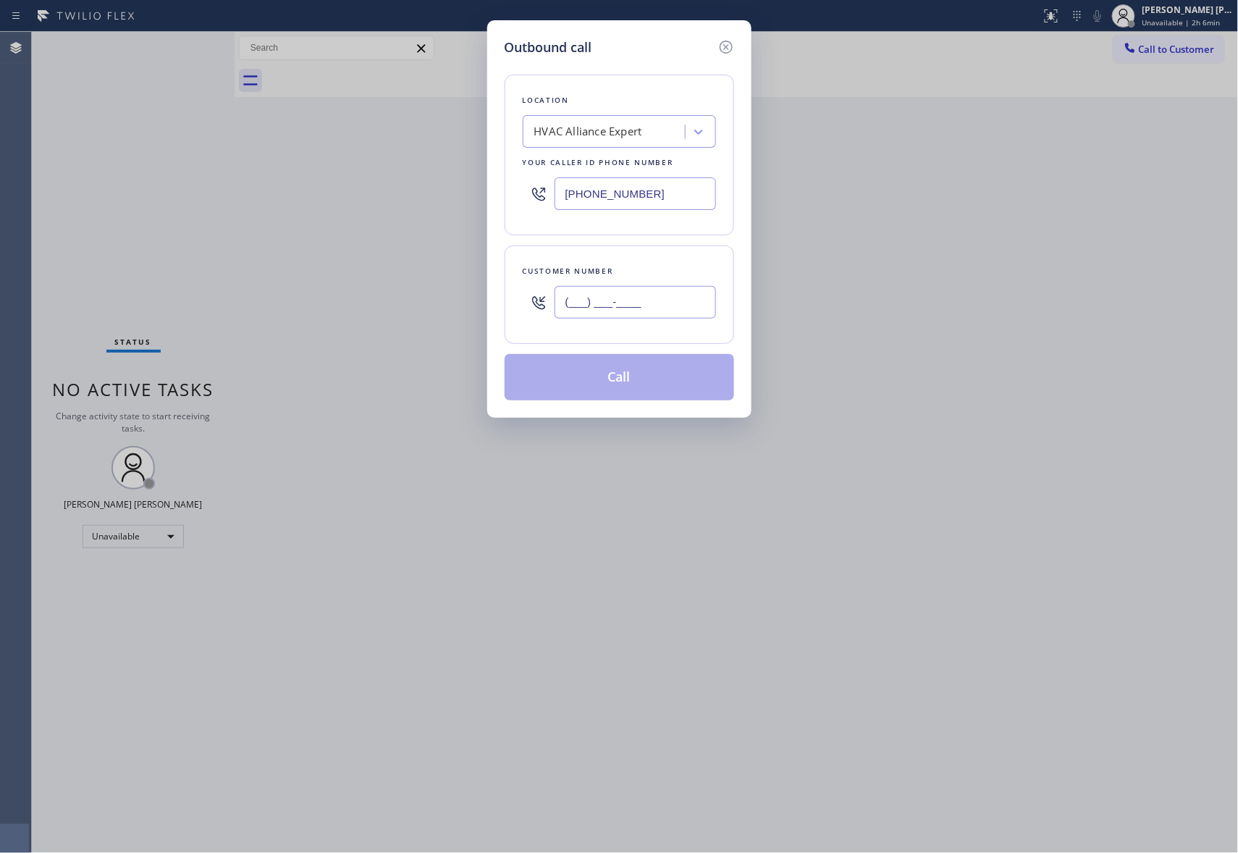
click at [667, 303] on input "(___) ___-____" at bounding box center [635, 302] width 161 height 33
paste input "415) 656-6895"
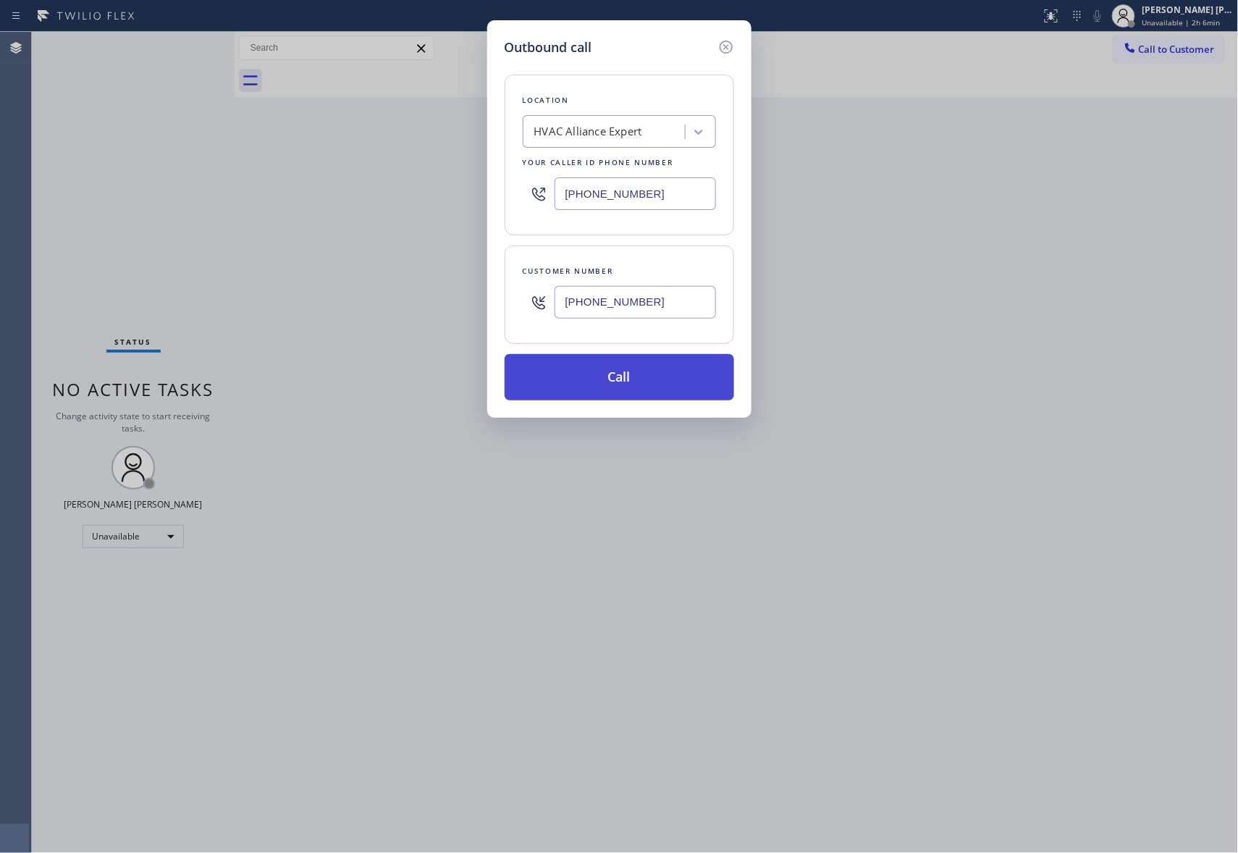
type input "[PHONE_NUMBER]"
drag, startPoint x: 624, startPoint y: 379, endPoint x: 7, endPoint y: 125, distance: 667.2
click at [624, 378] on button "Call" at bounding box center [620, 377] width 230 height 46
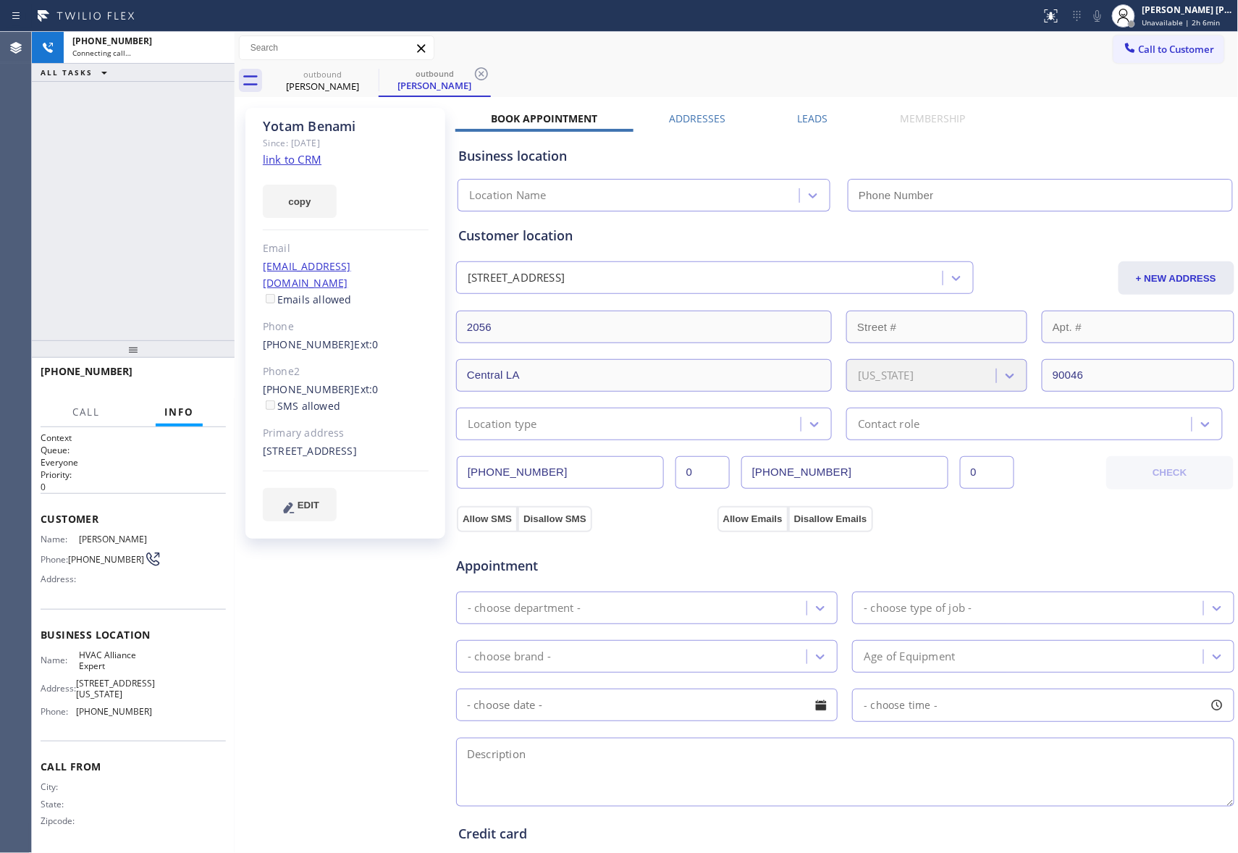
type input "[PHONE_NUMBER]"
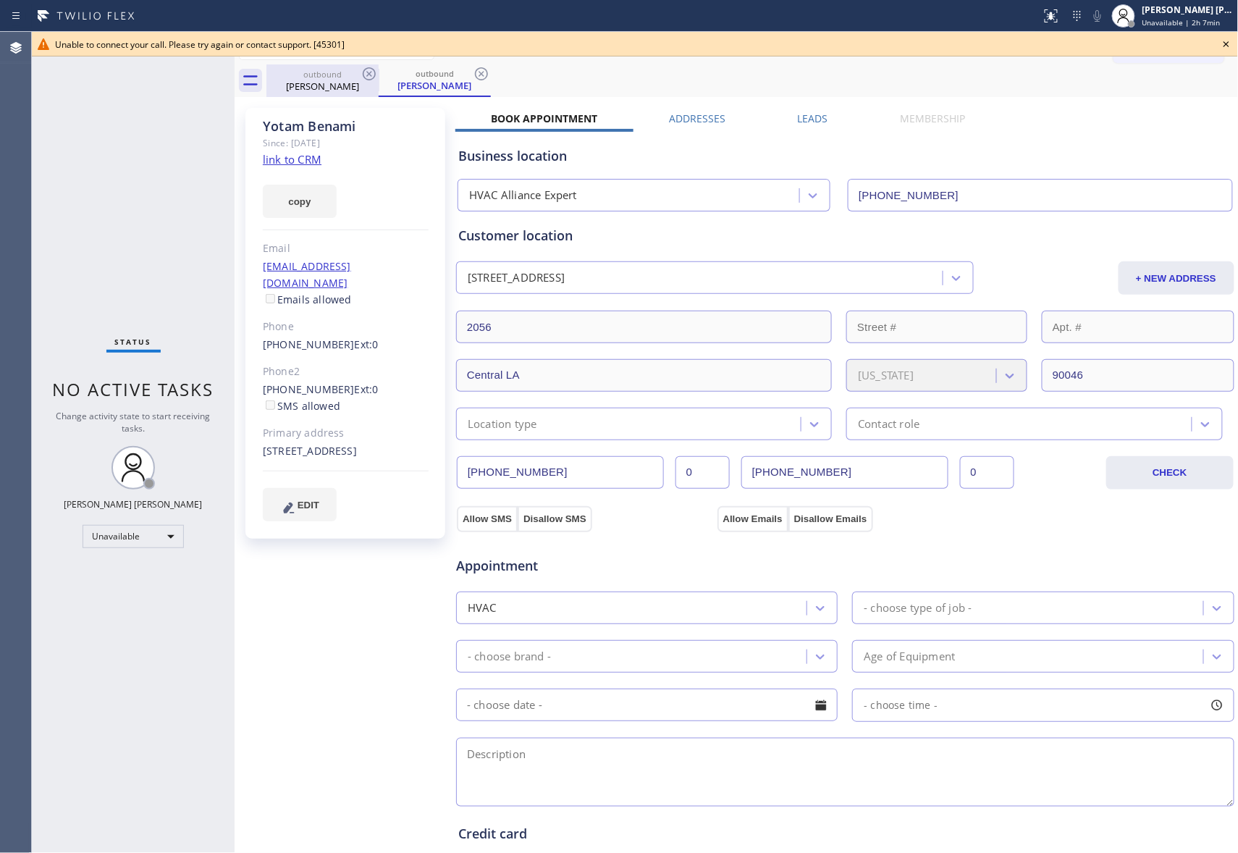
click at [353, 93] on div "outbound [PERSON_NAME]" at bounding box center [322, 80] width 109 height 33
click at [380, 73] on div "outbound" at bounding box center [434, 74] width 109 height 11
click at [377, 73] on div "outbound [PERSON_NAME] outbound [PERSON_NAME]" at bounding box center [752, 80] width 972 height 33
click at [372, 73] on icon at bounding box center [369, 73] width 17 height 17
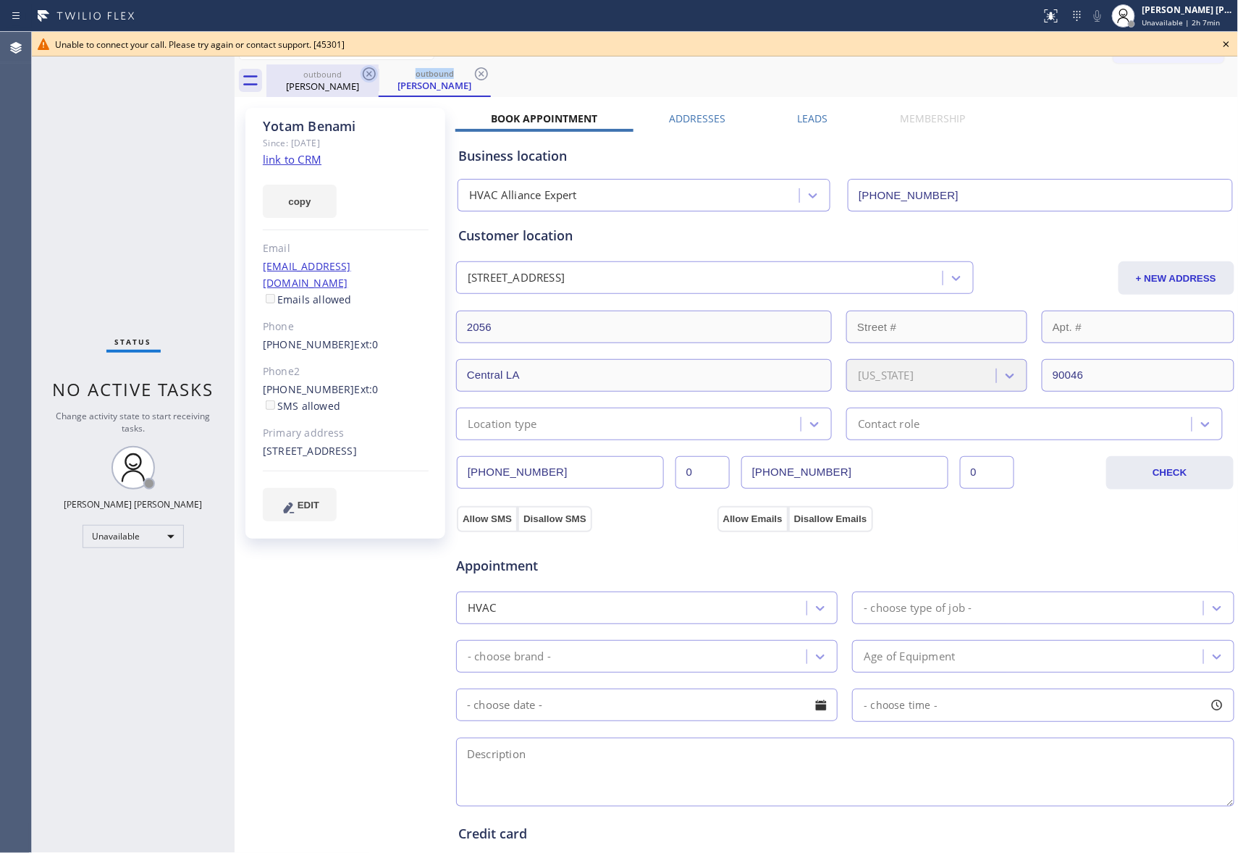
click at [371, 73] on icon at bounding box center [369, 73] width 17 height 17
click at [379, 73] on div "outbound [PERSON_NAME]" at bounding box center [435, 80] width 112 height 33
drag, startPoint x: 371, startPoint y: 73, endPoint x: 1230, endPoint y: 36, distance: 859.6
click at [369, 73] on icon at bounding box center [369, 73] width 17 height 17
click at [408, 74] on div "outbound [PERSON_NAME]" at bounding box center [752, 80] width 972 height 33
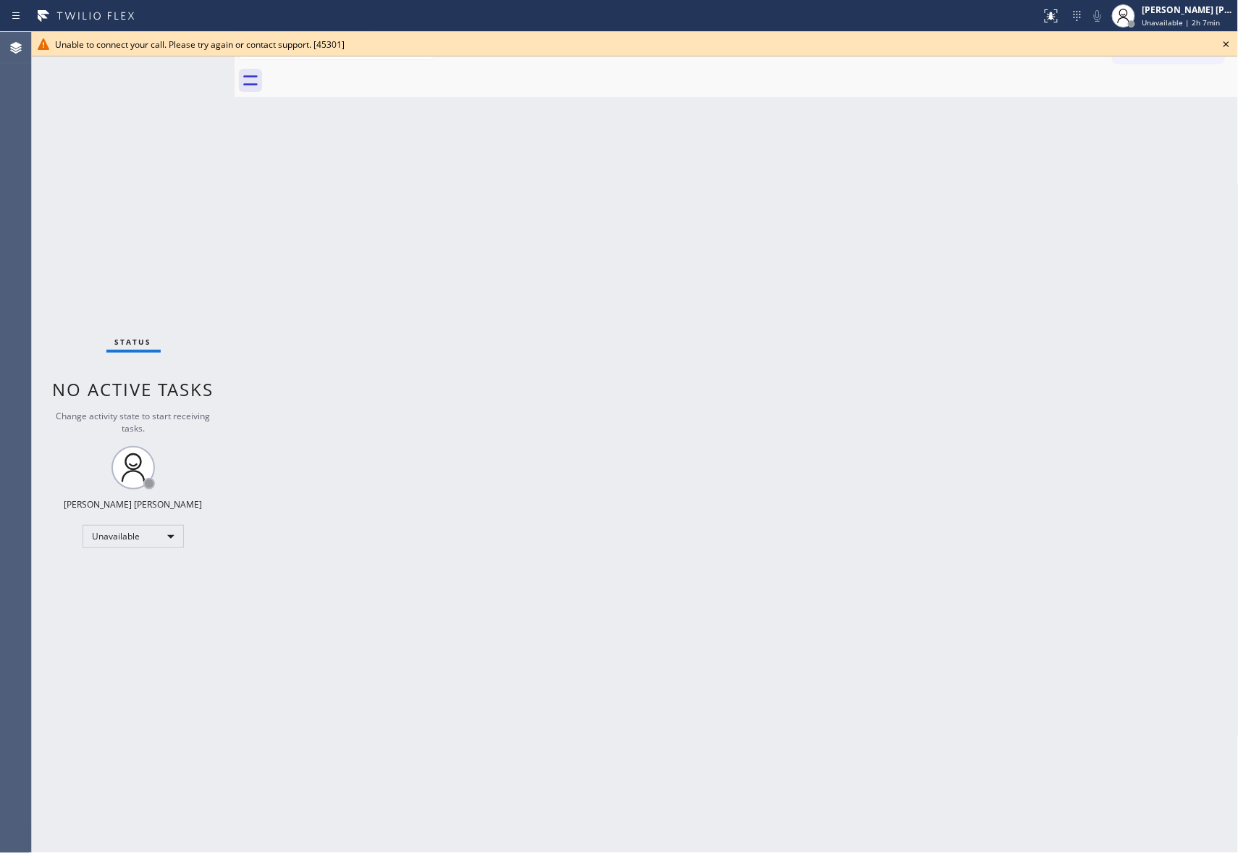
click at [1230, 36] on icon at bounding box center [1226, 43] width 17 height 17
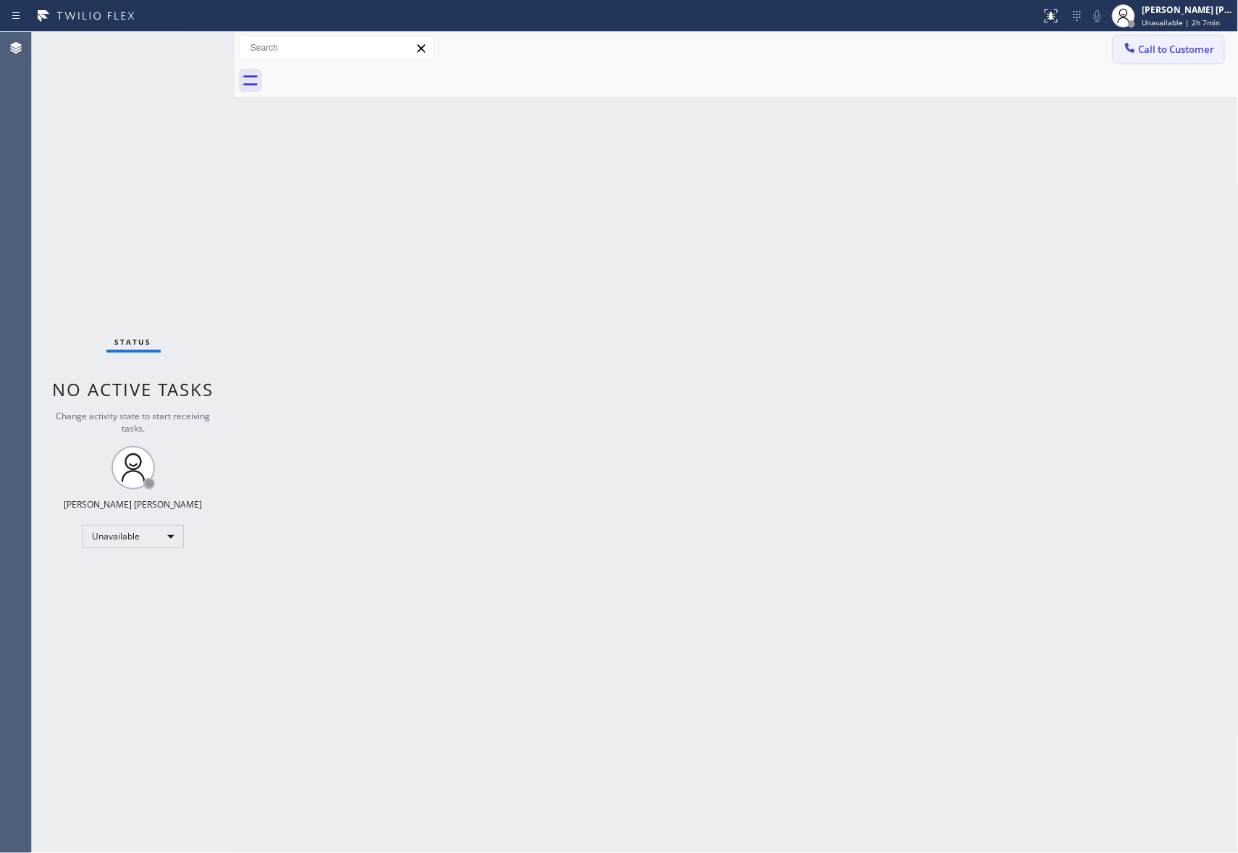
click at [1203, 41] on button "Call to Customer" at bounding box center [1169, 49] width 111 height 28
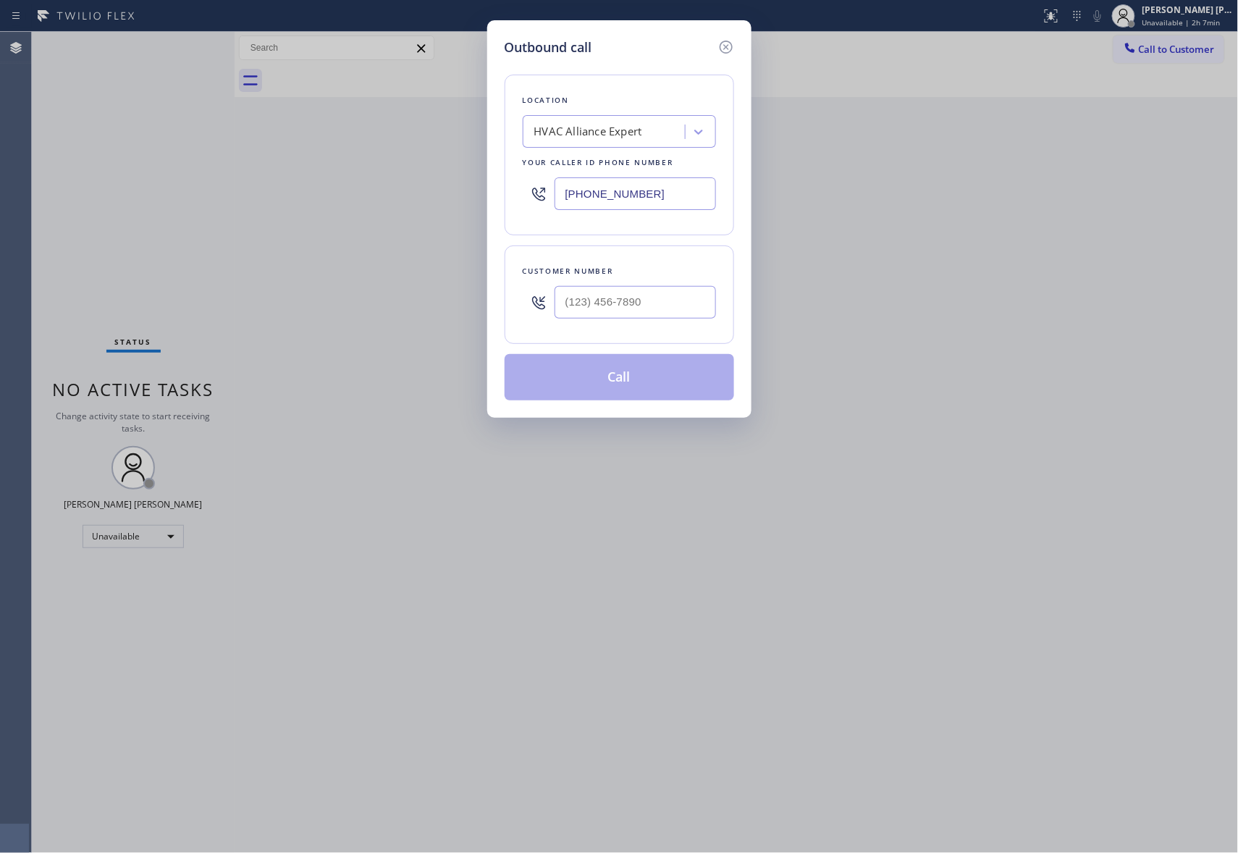
click at [673, 323] on div at bounding box center [635, 302] width 161 height 47
click at [684, 305] on input "(___) ___-____" at bounding box center [635, 302] width 161 height 33
paste input "518) 852-7714"
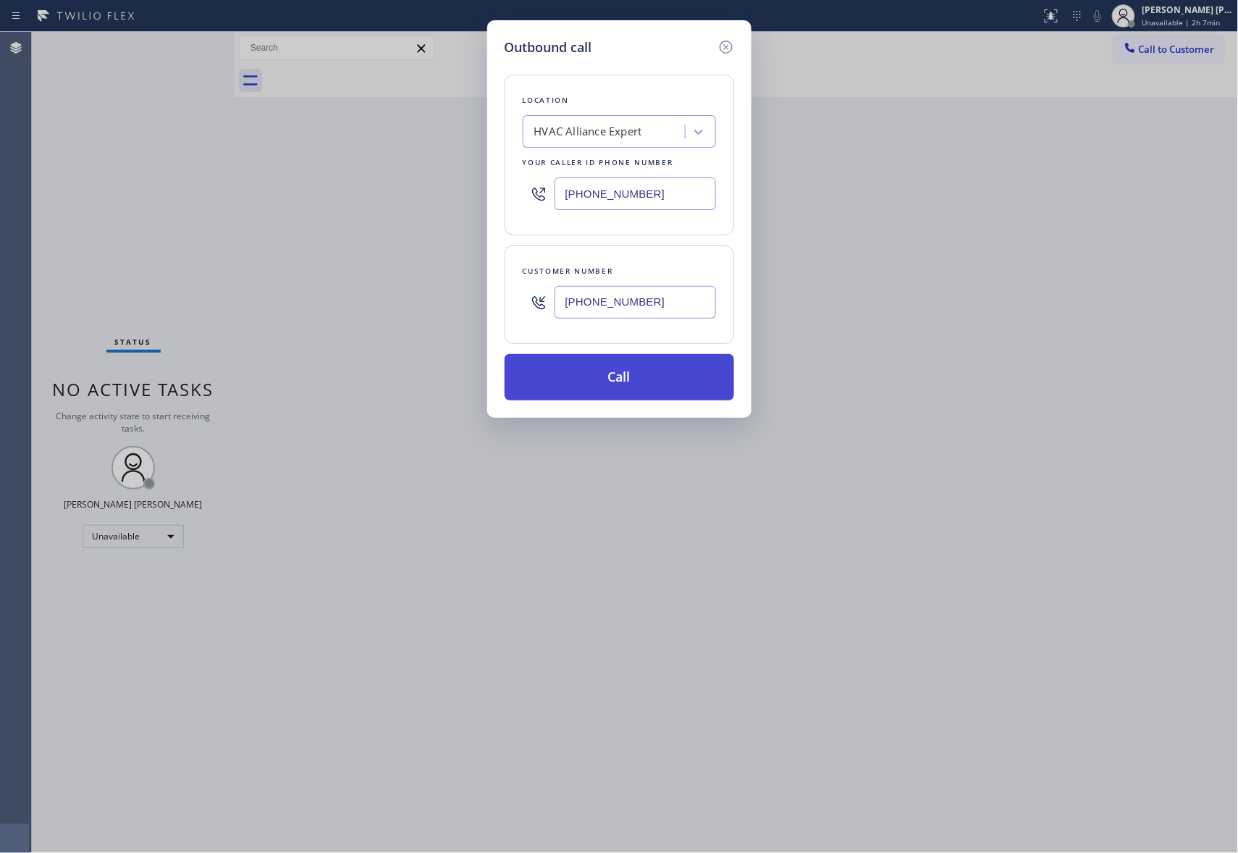
type input "[PHONE_NUMBER]"
click at [661, 380] on button "Call" at bounding box center [620, 377] width 230 height 46
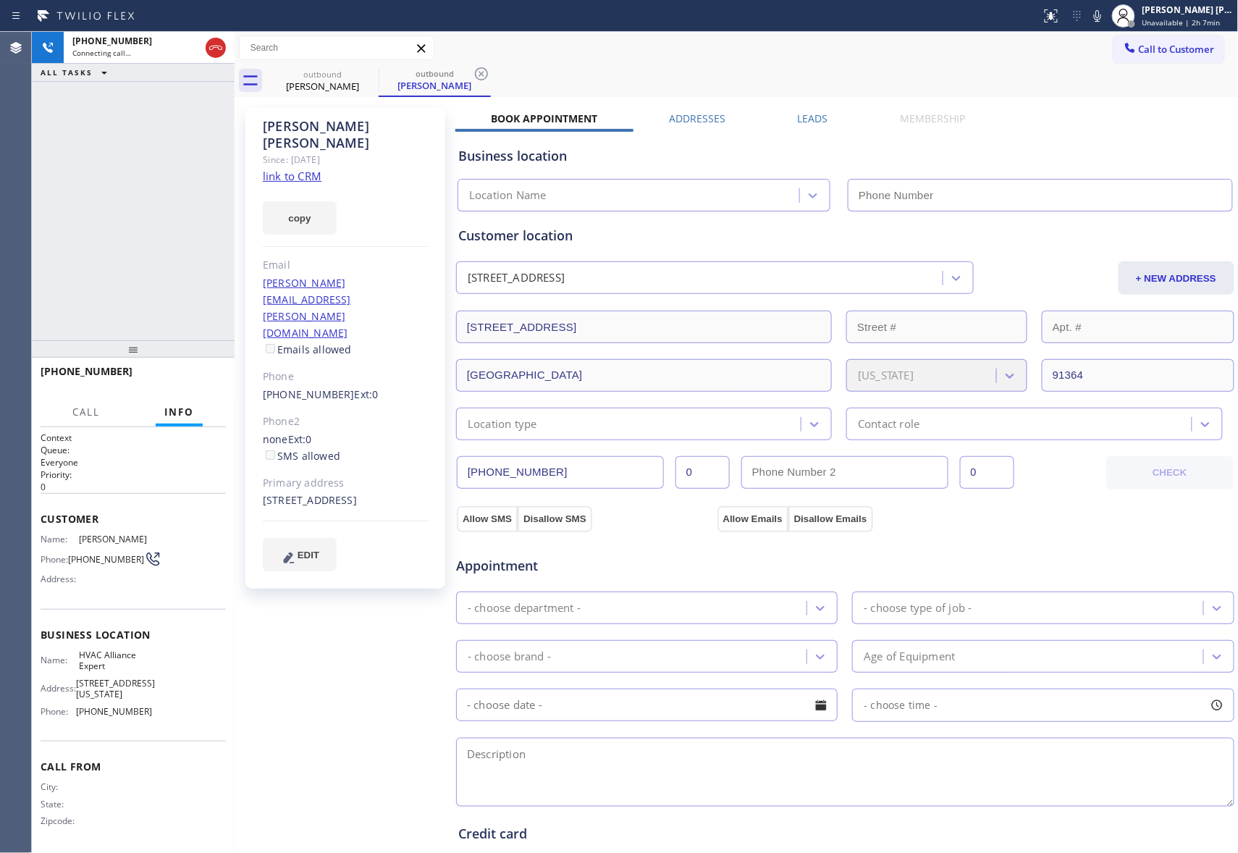
type input "[PHONE_NUMBER]"
drag, startPoint x: 227, startPoint y: 51, endPoint x: 247, endPoint y: 51, distance: 20.3
click at [224, 51] on div at bounding box center [203, 48] width 52 height 32
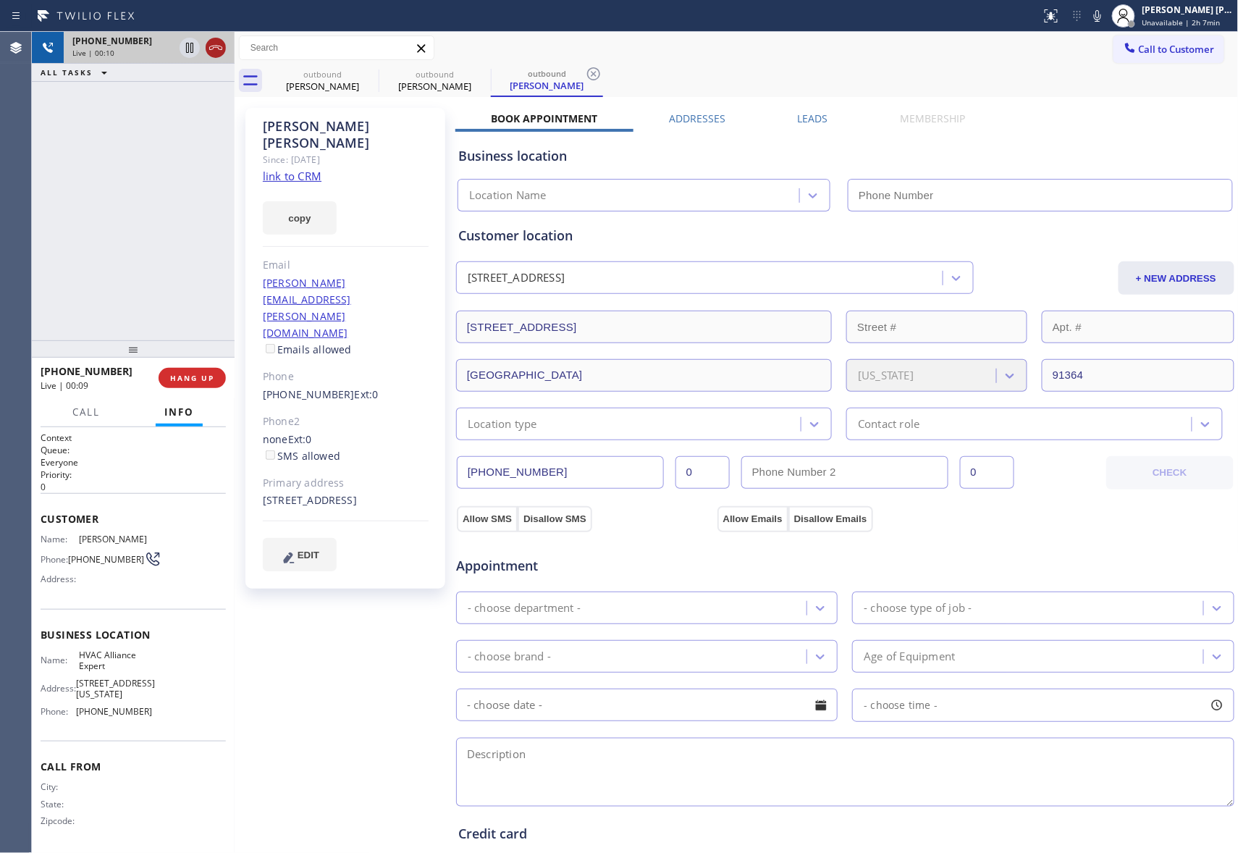
click at [215, 47] on icon at bounding box center [215, 48] width 13 height 4
type input "[PHONE_NUMBER]"
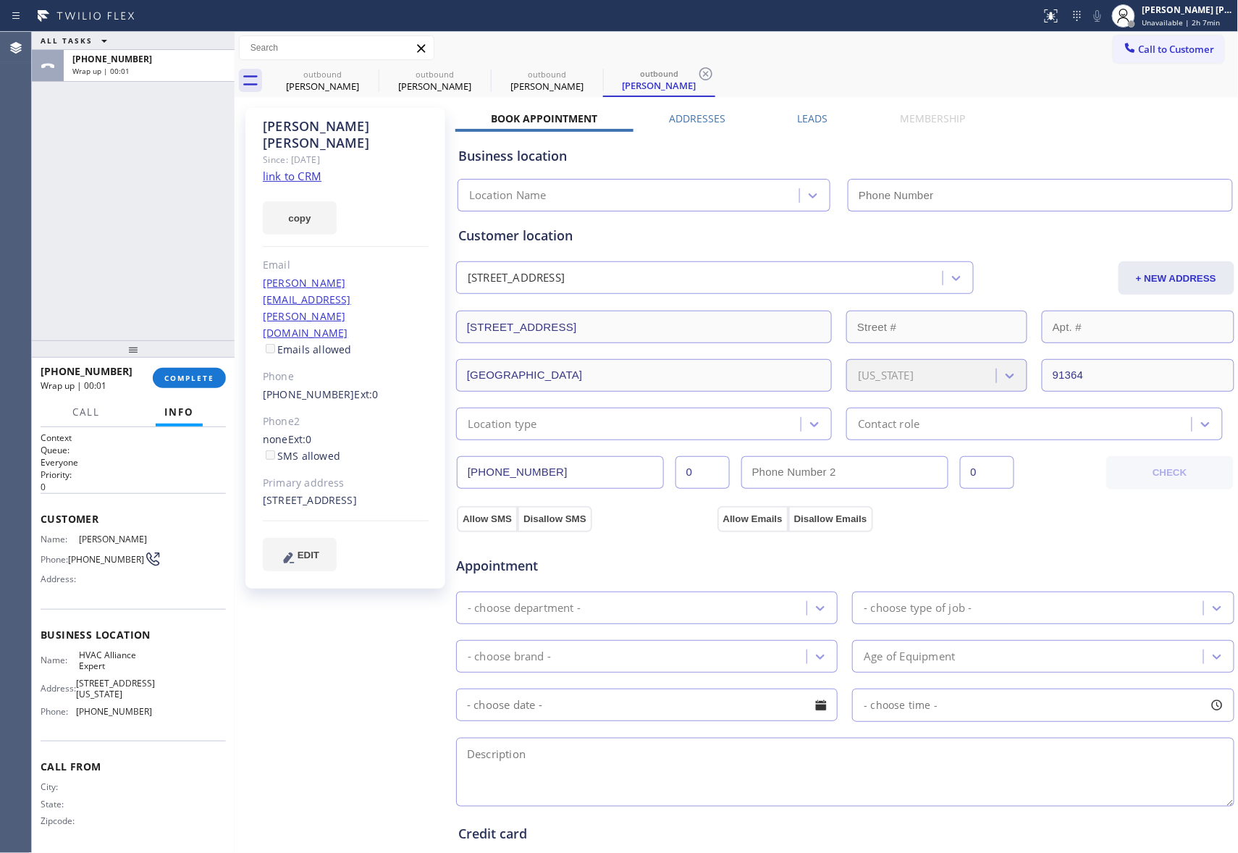
type input "[PHONE_NUMBER]"
click at [812, 114] on label "Leads" at bounding box center [813, 119] width 30 height 14
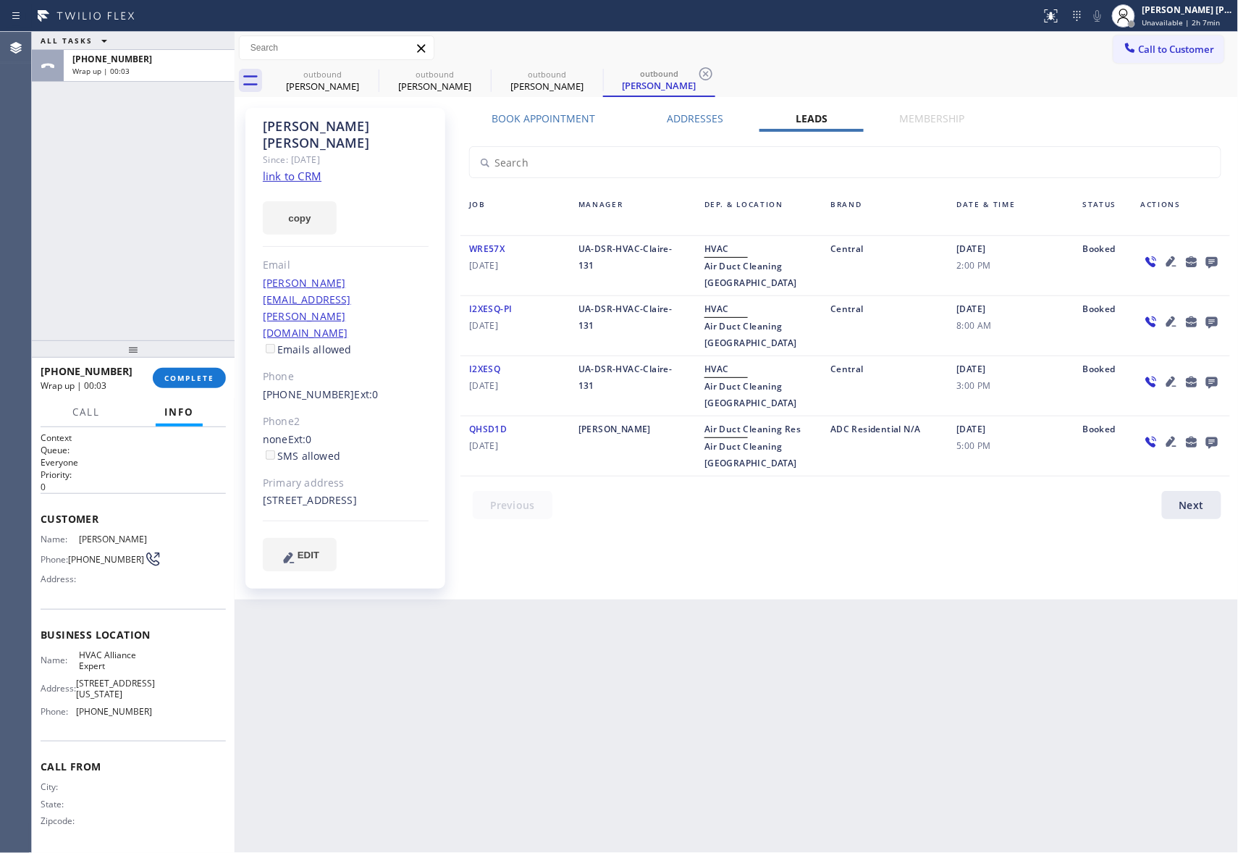
click at [1211, 258] on icon at bounding box center [1212, 263] width 12 height 12
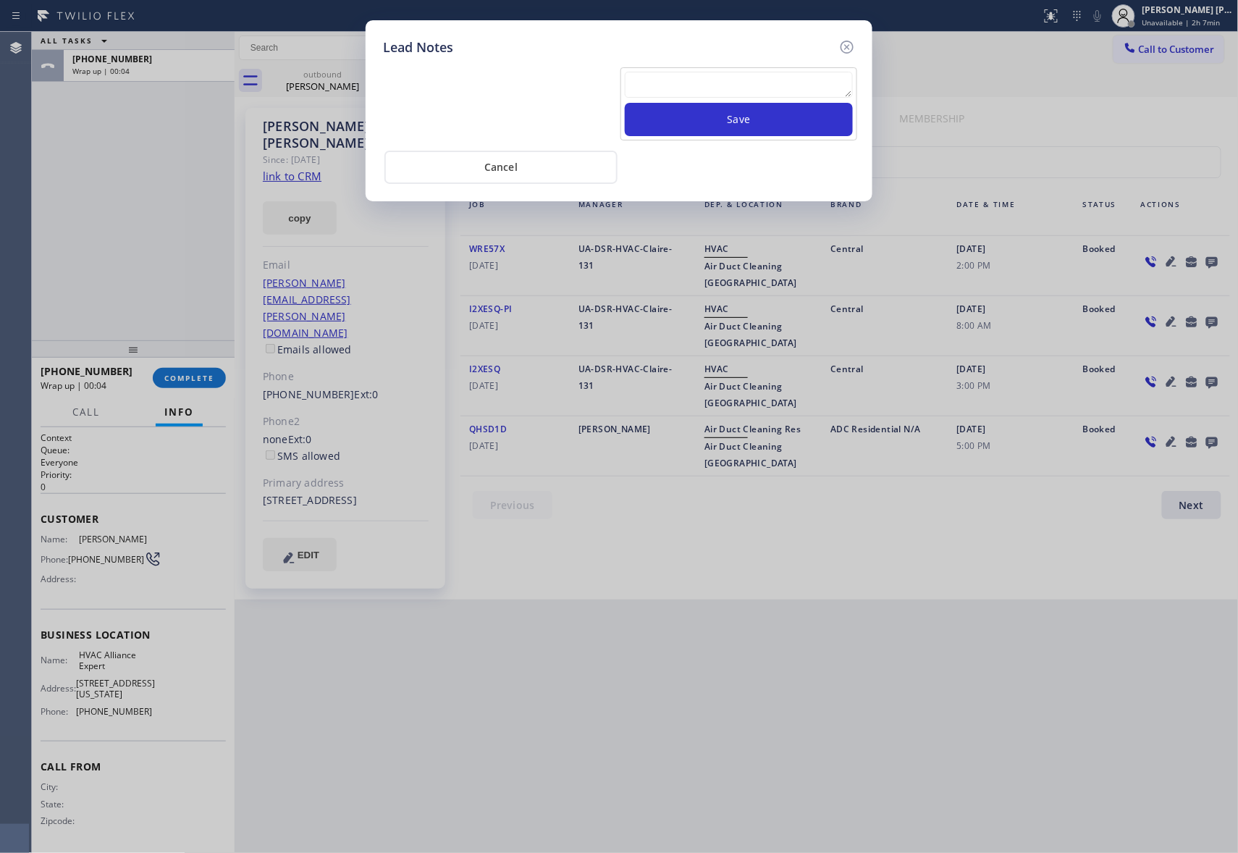
click at [716, 87] on textarea at bounding box center [739, 85] width 228 height 26
paste textarea "please transfer if cx calls back"
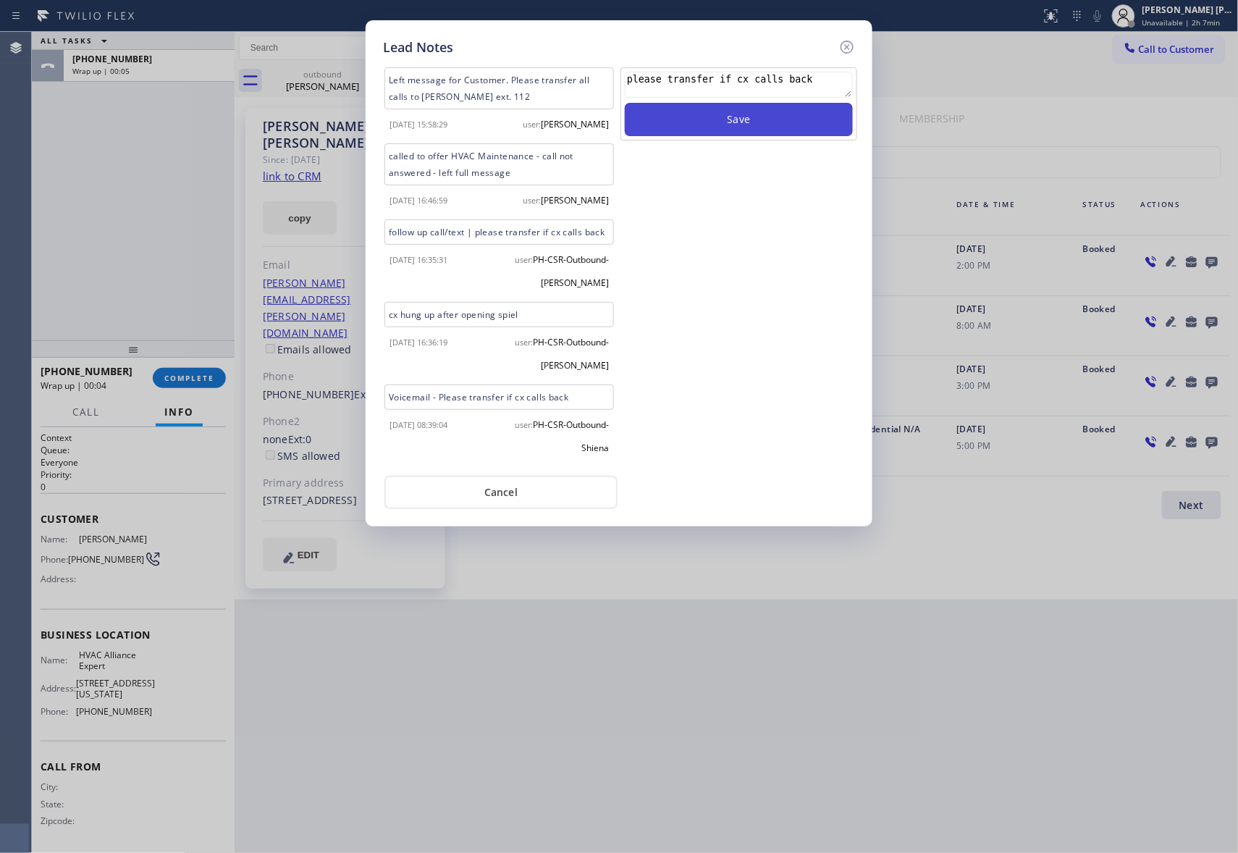
type textarea "please transfer if cx calls back"
click at [748, 117] on button "Save" at bounding box center [739, 119] width 228 height 33
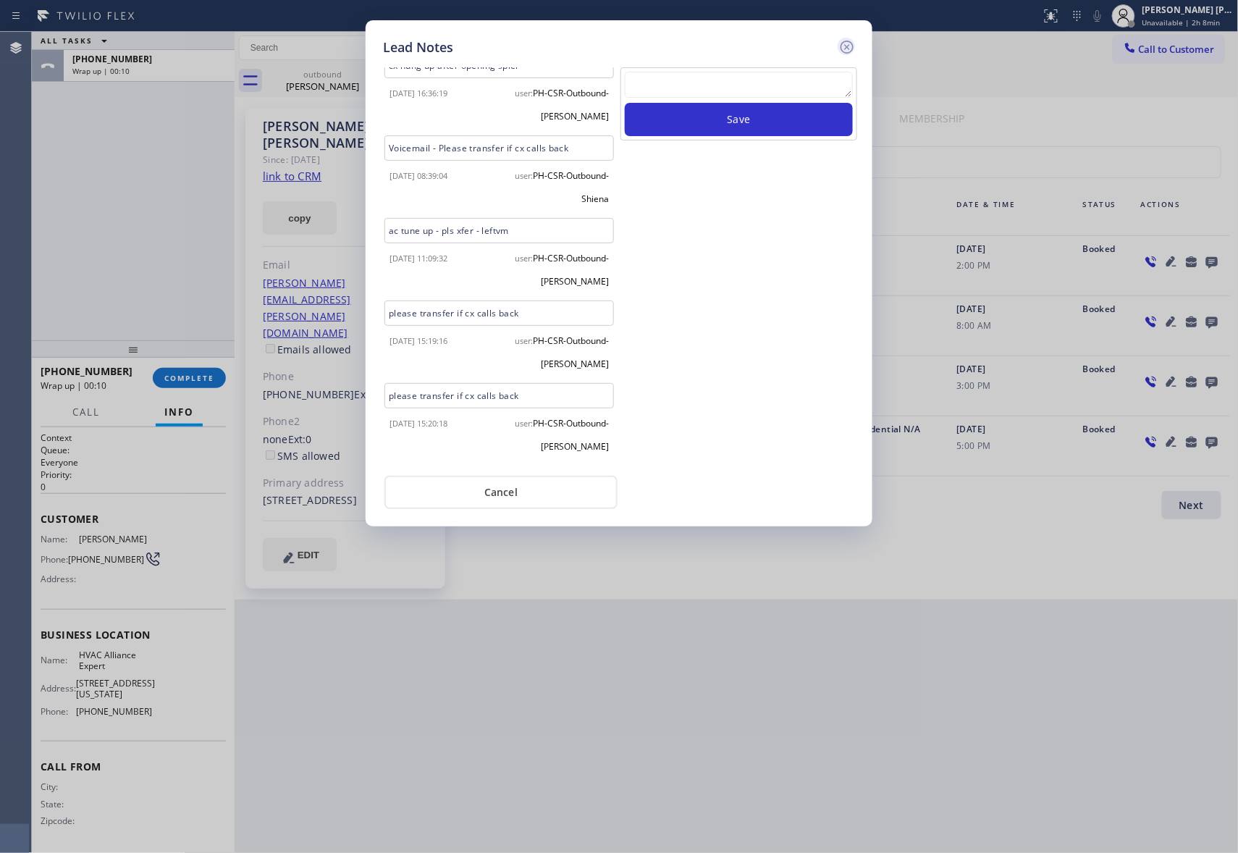
click at [847, 41] on icon at bounding box center [847, 46] width 17 height 17
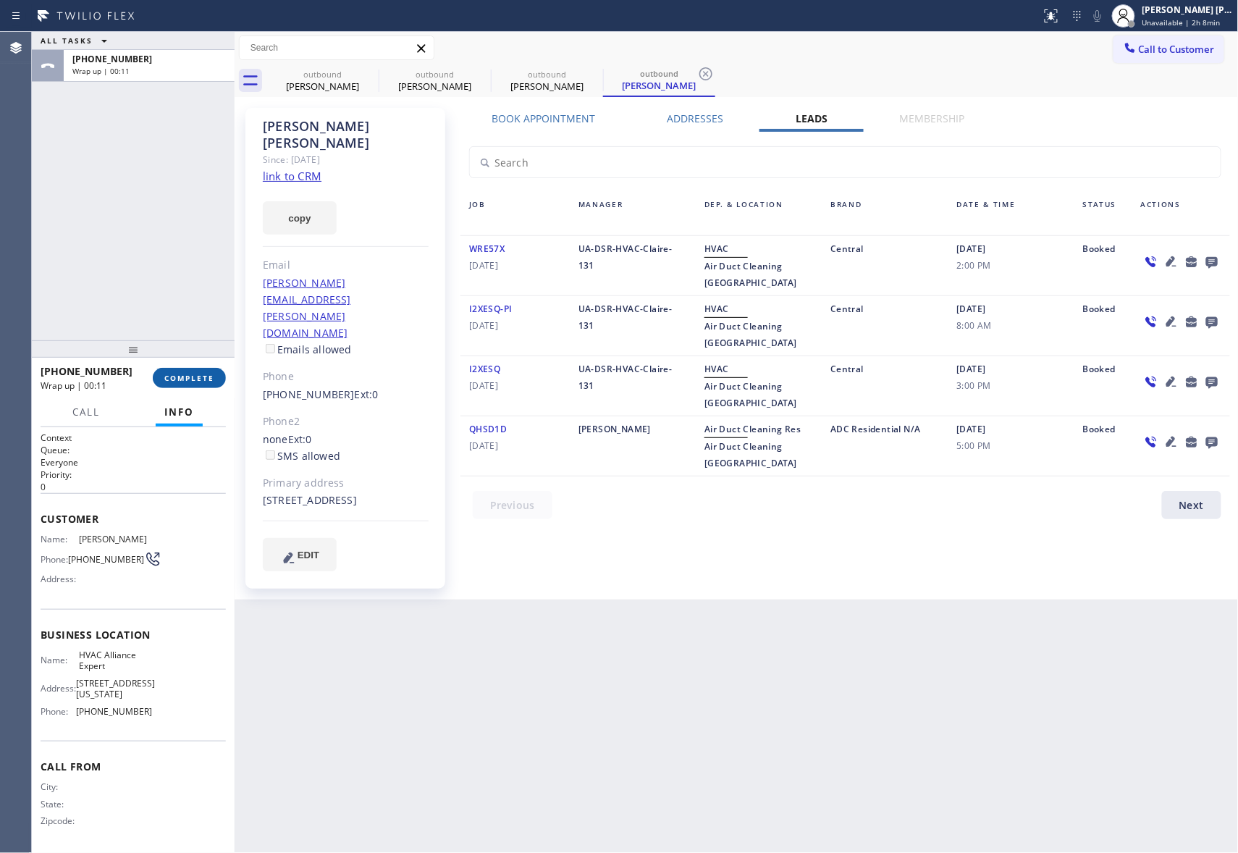
click at [187, 371] on button "COMPLETE" at bounding box center [189, 378] width 73 height 20
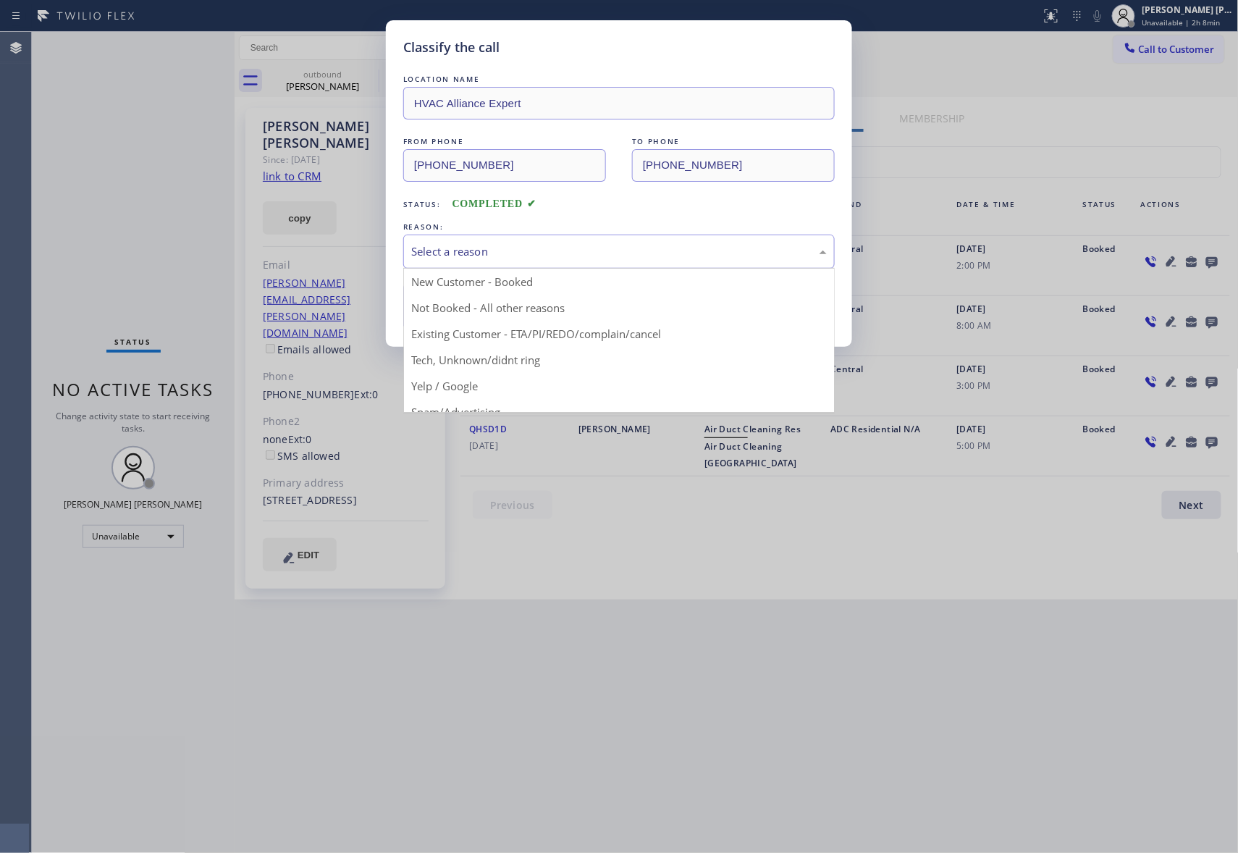
click at [479, 245] on div "Select a reason" at bounding box center [619, 251] width 416 height 17
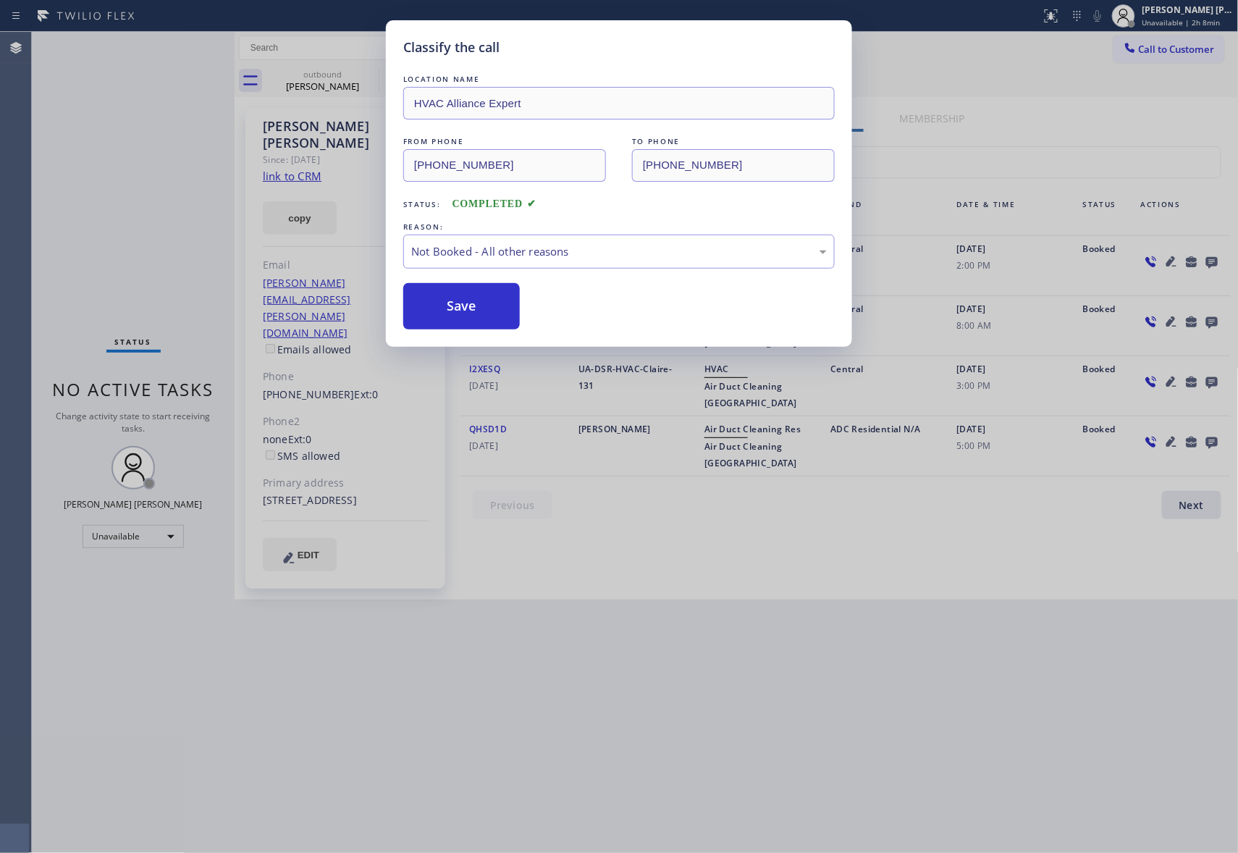
click at [453, 308] on button "Save" at bounding box center [461, 306] width 117 height 46
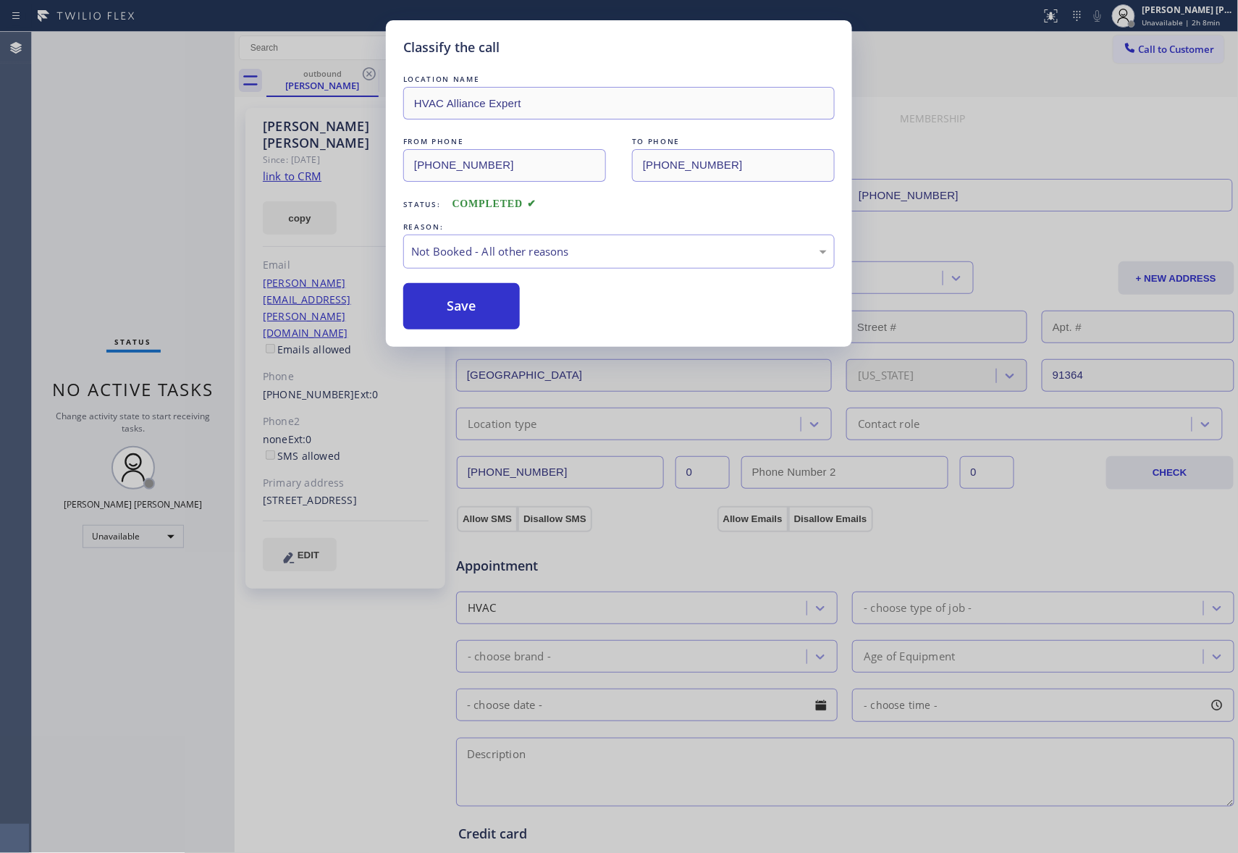
click at [337, 79] on div "Classify the call LOCATION NAME HVAC Alliance Expert FROM PHONE [PHONE_NUMBER] …" at bounding box center [619, 426] width 1238 height 853
click at [345, 79] on div "Classify the call LOCATION NAME HVAC Alliance Expert FROM PHONE [PHONE_NUMBER] …" at bounding box center [619, 426] width 1238 height 853
click at [350, 78] on div "outbound" at bounding box center [322, 73] width 109 height 11
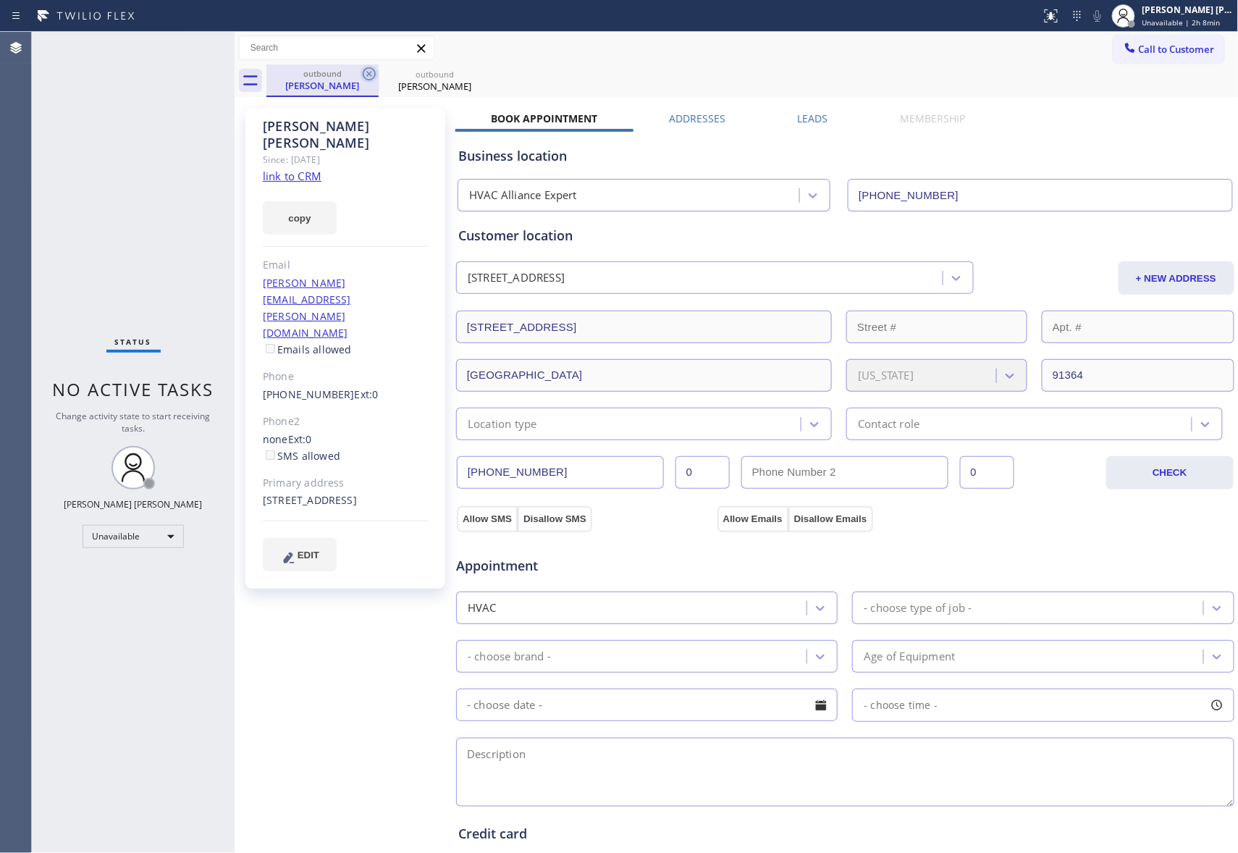
click at [374, 71] on icon at bounding box center [369, 73] width 17 height 17
click at [0, 0] on icon at bounding box center [0, 0] width 0 height 0
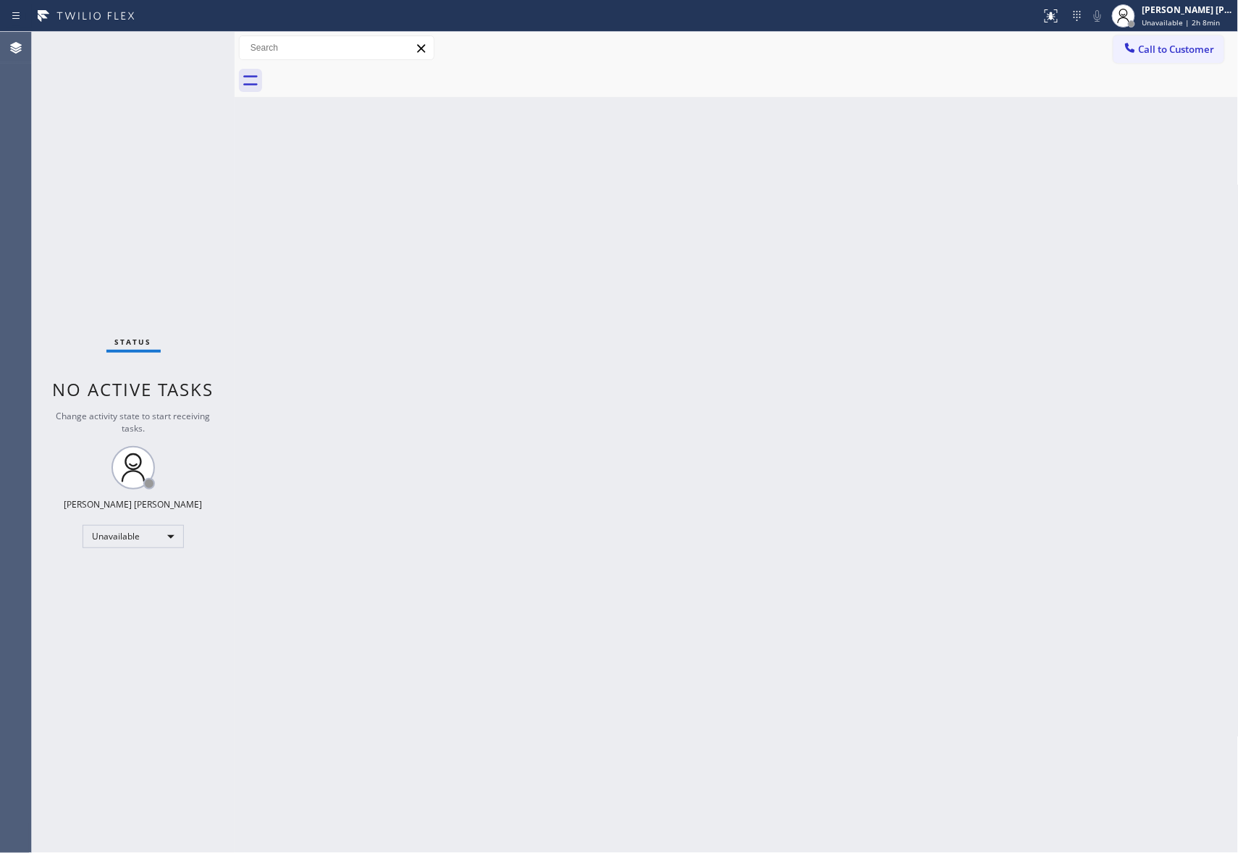
click at [374, 71] on div at bounding box center [752, 80] width 972 height 33
click at [1180, 33] on div "Call to Customer Outbound call Location HVAC Alliance Expert Your caller id pho…" at bounding box center [737, 48] width 1004 height 33
click at [1223, 38] on button "Call to Customer" at bounding box center [1169, 49] width 111 height 28
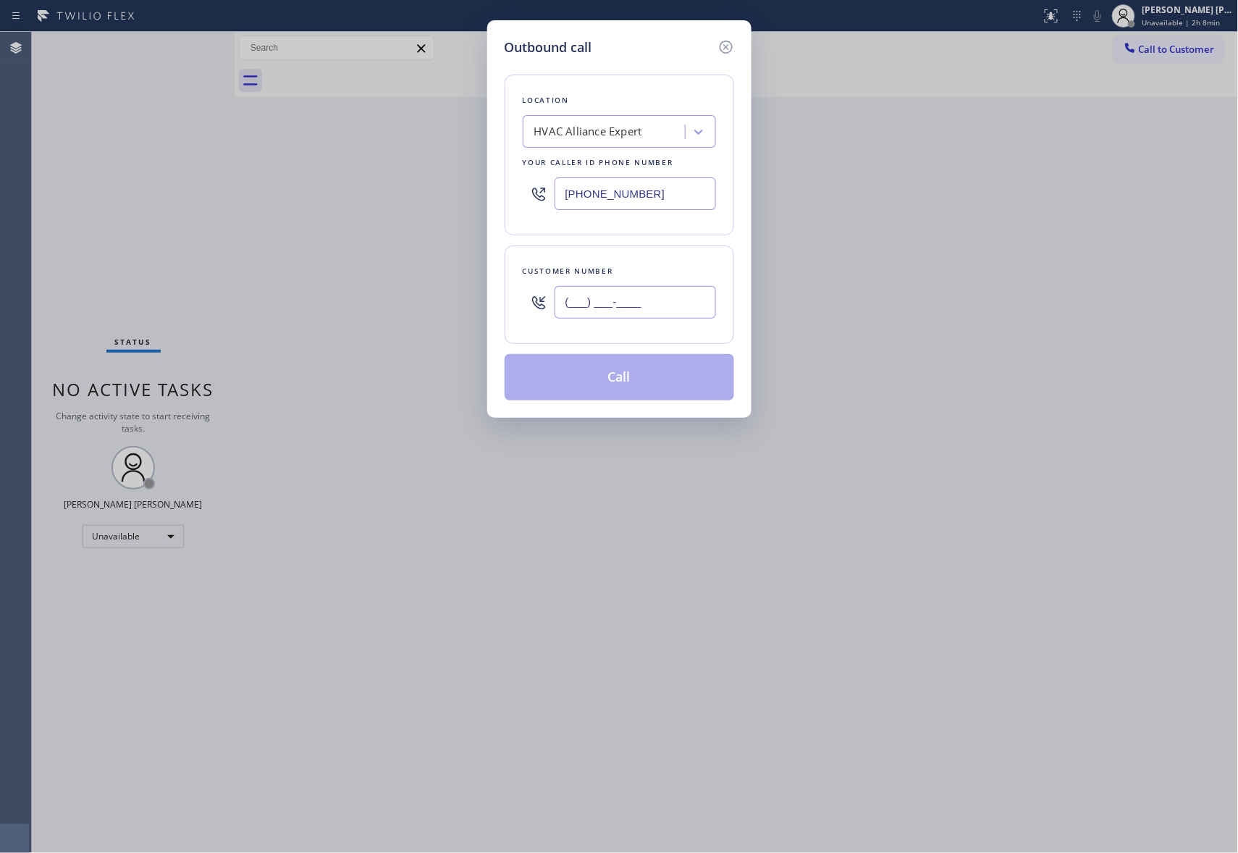
click at [577, 295] on input "(___) ___-____" at bounding box center [635, 302] width 161 height 33
paste input "323) 653-5032"
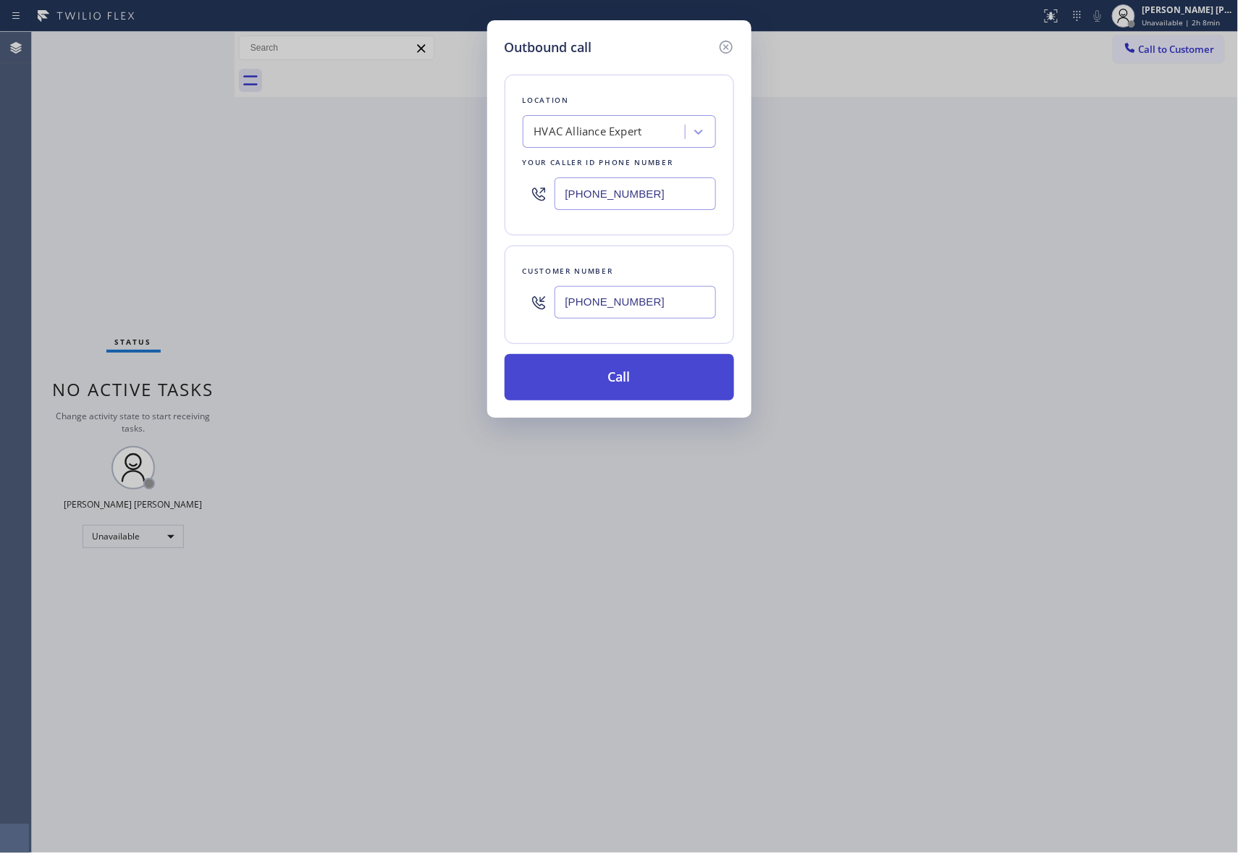
type input "[PHONE_NUMBER]"
click at [626, 371] on button "Call" at bounding box center [620, 377] width 230 height 46
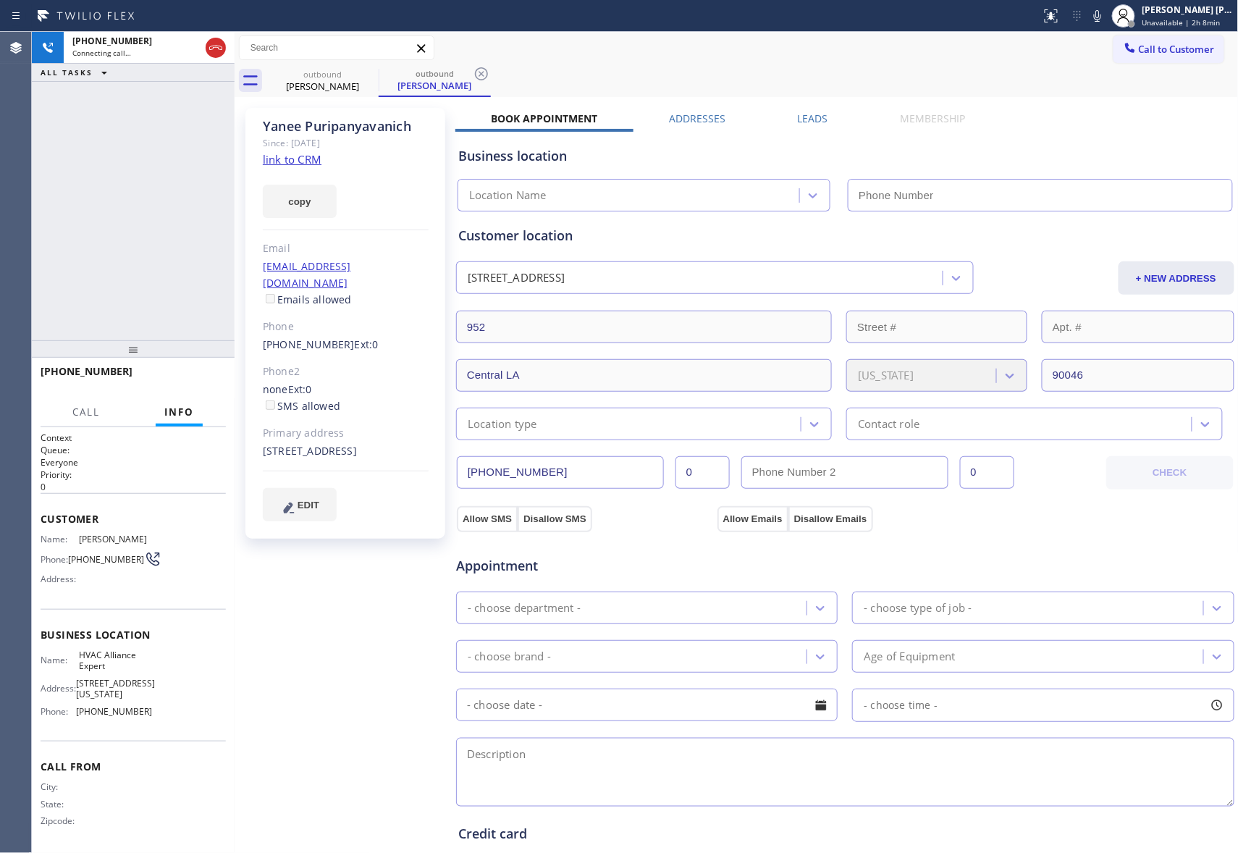
type input "[PHONE_NUMBER]"
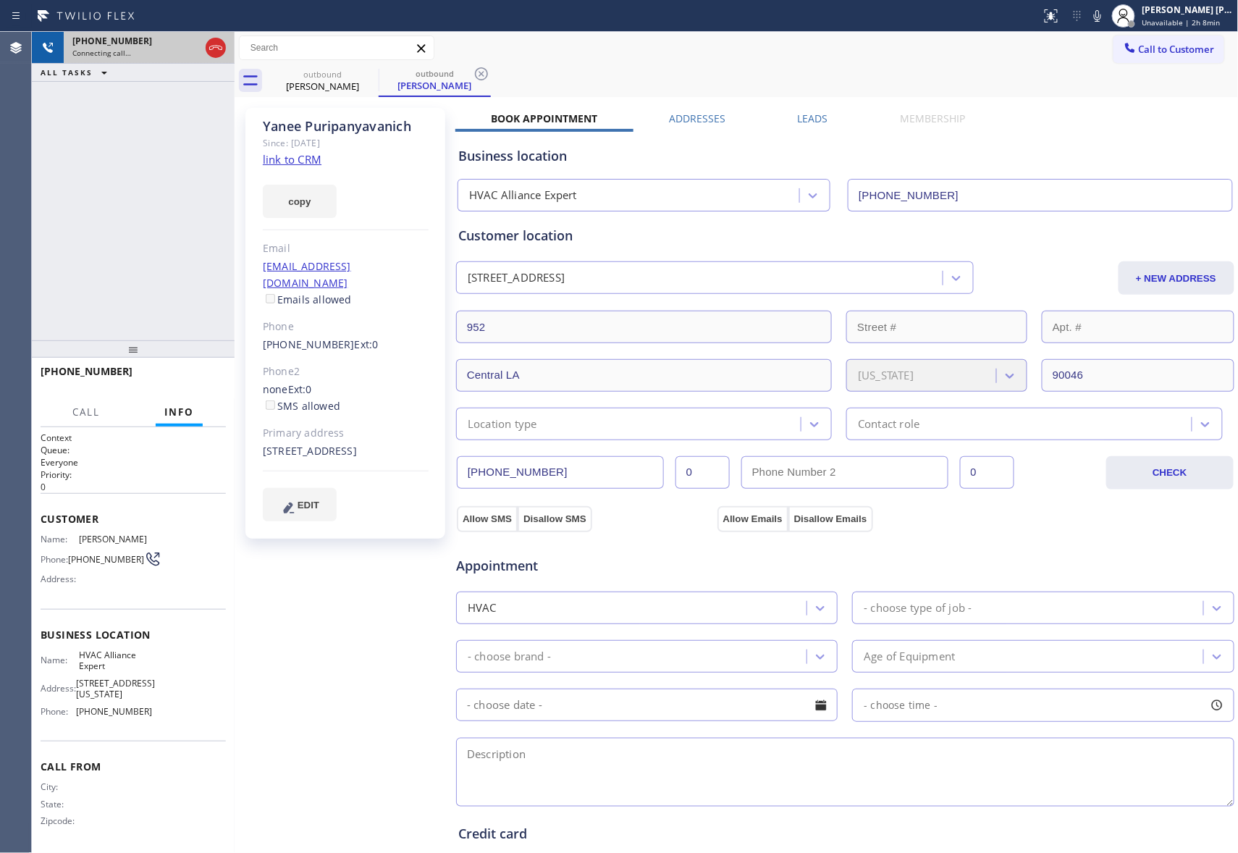
click at [227, 47] on div at bounding box center [216, 48] width 26 height 32
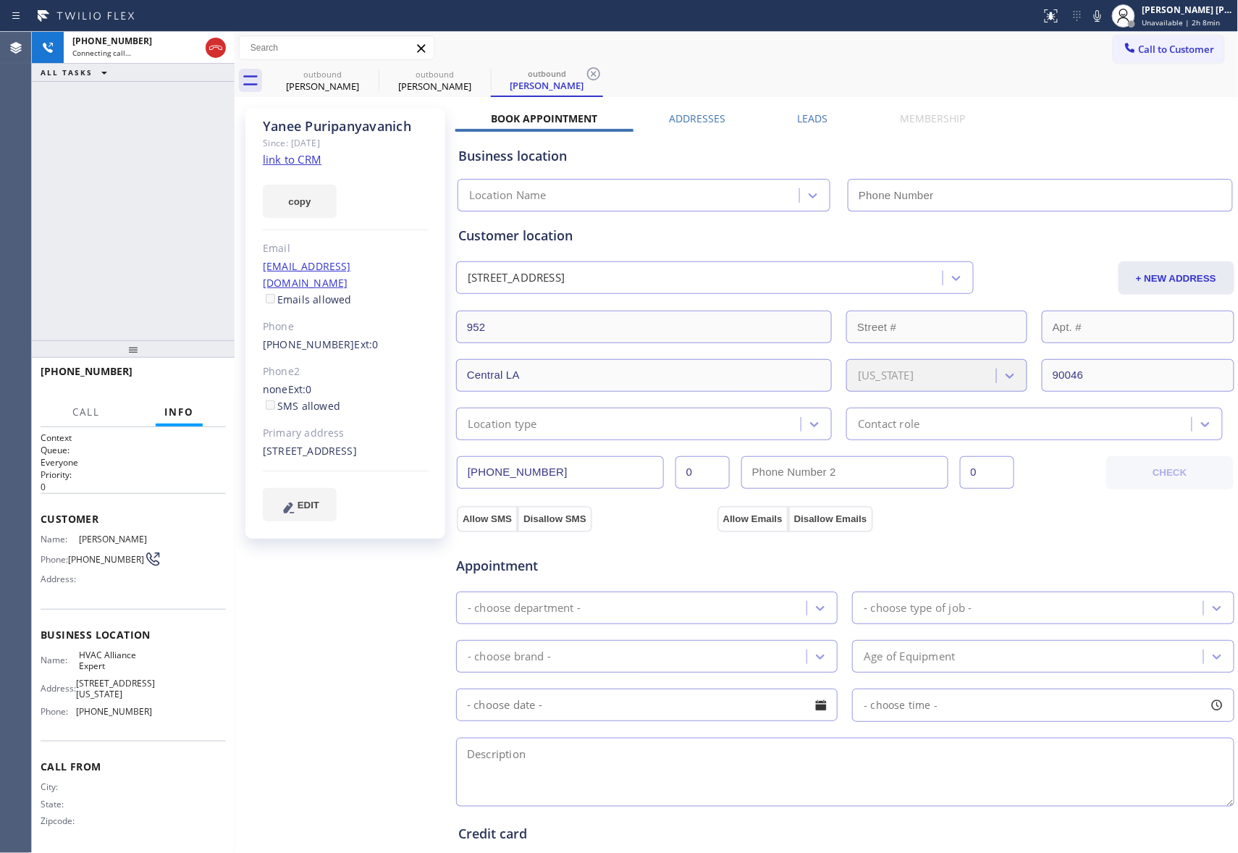
click at [803, 119] on label "Leads" at bounding box center [813, 119] width 30 height 14
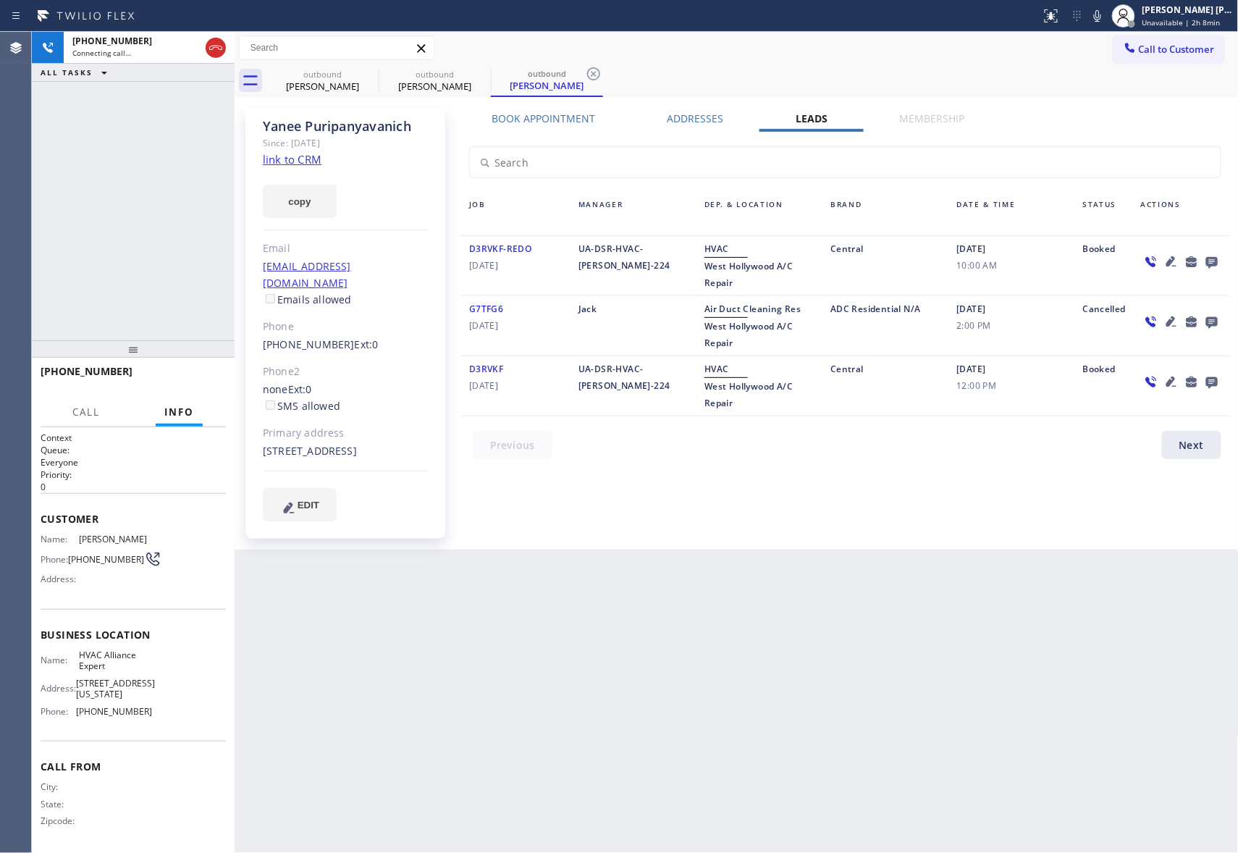
click at [1214, 253] on icon at bounding box center [1211, 262] width 17 height 18
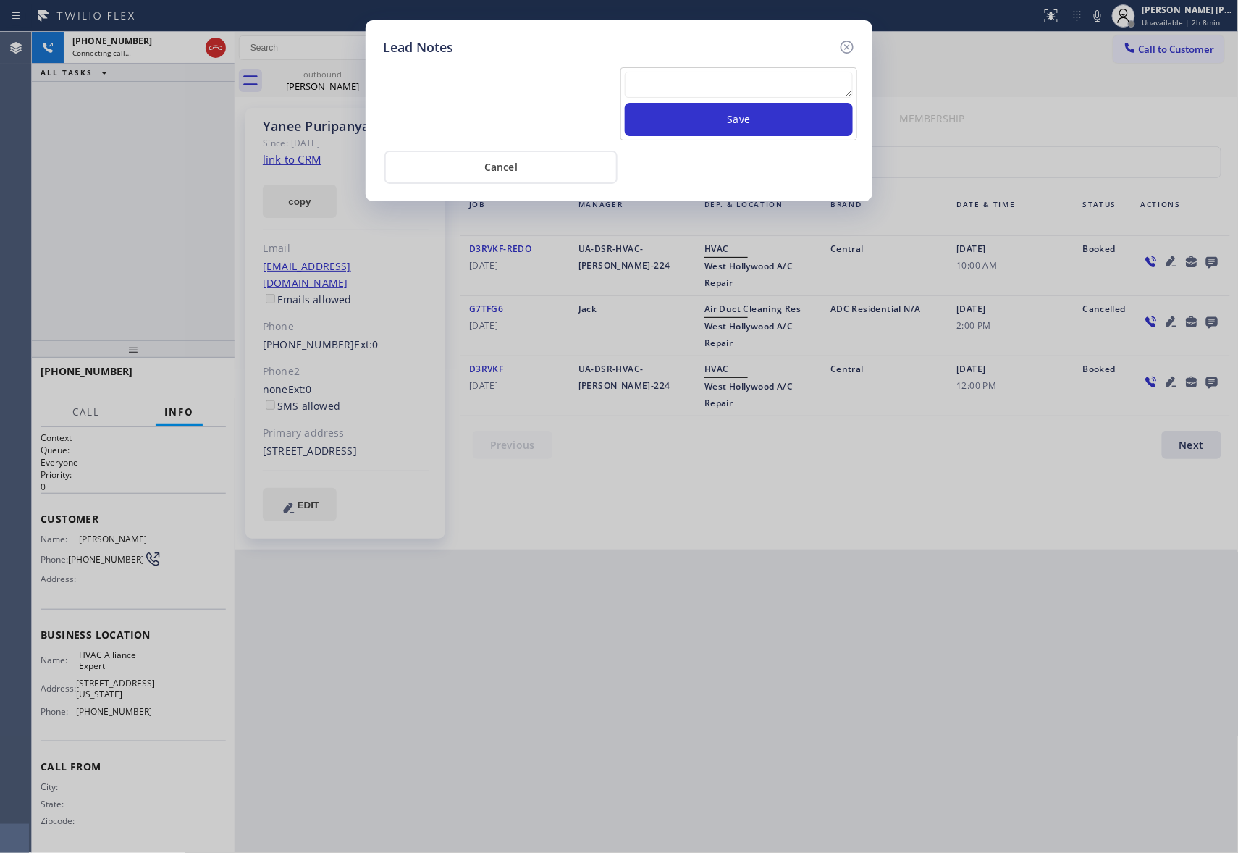
click at [812, 81] on textarea at bounding box center [739, 85] width 228 height 26
paste textarea "VM | please transfer if cx calls back"
type textarea "VM | please transfer if cx calls back"
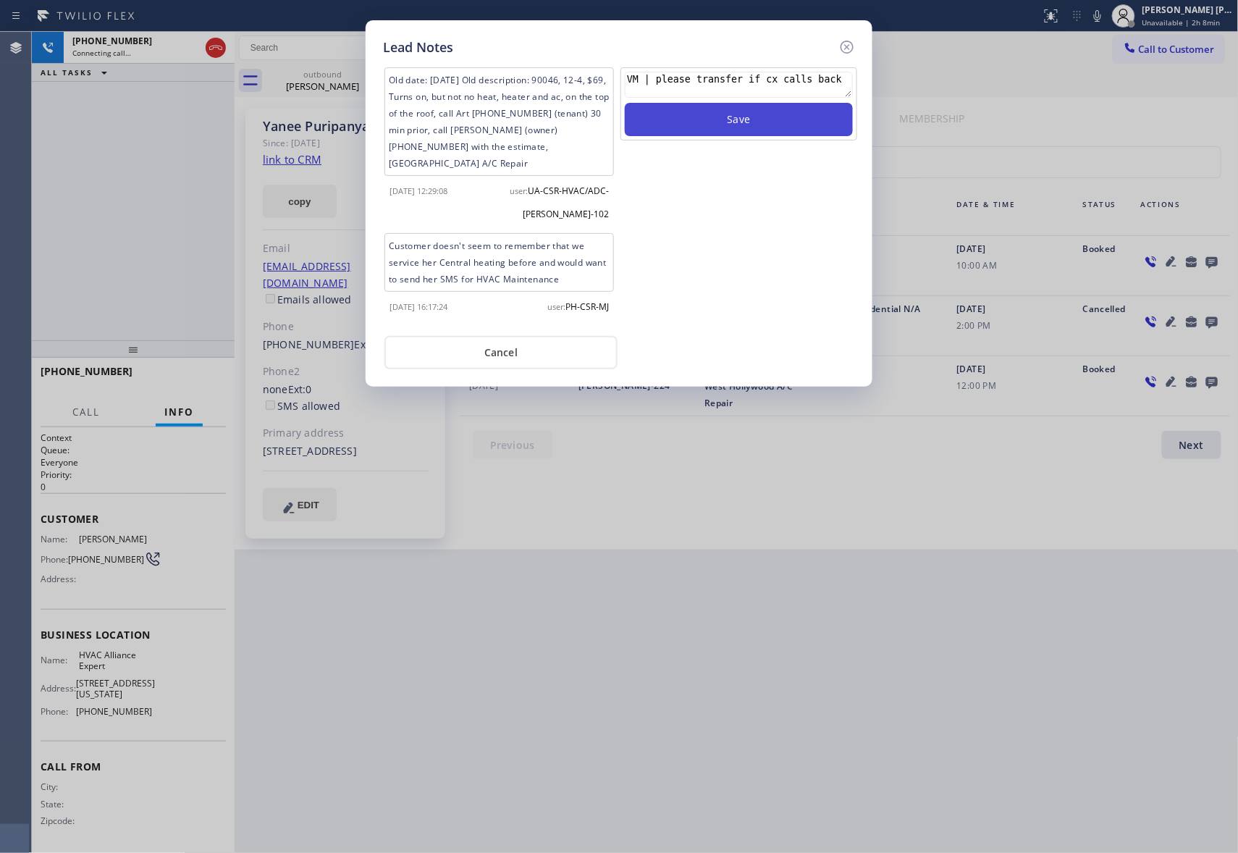
click at [812, 122] on button "Save" at bounding box center [739, 119] width 228 height 33
click at [846, 48] on icon at bounding box center [847, 46] width 17 height 17
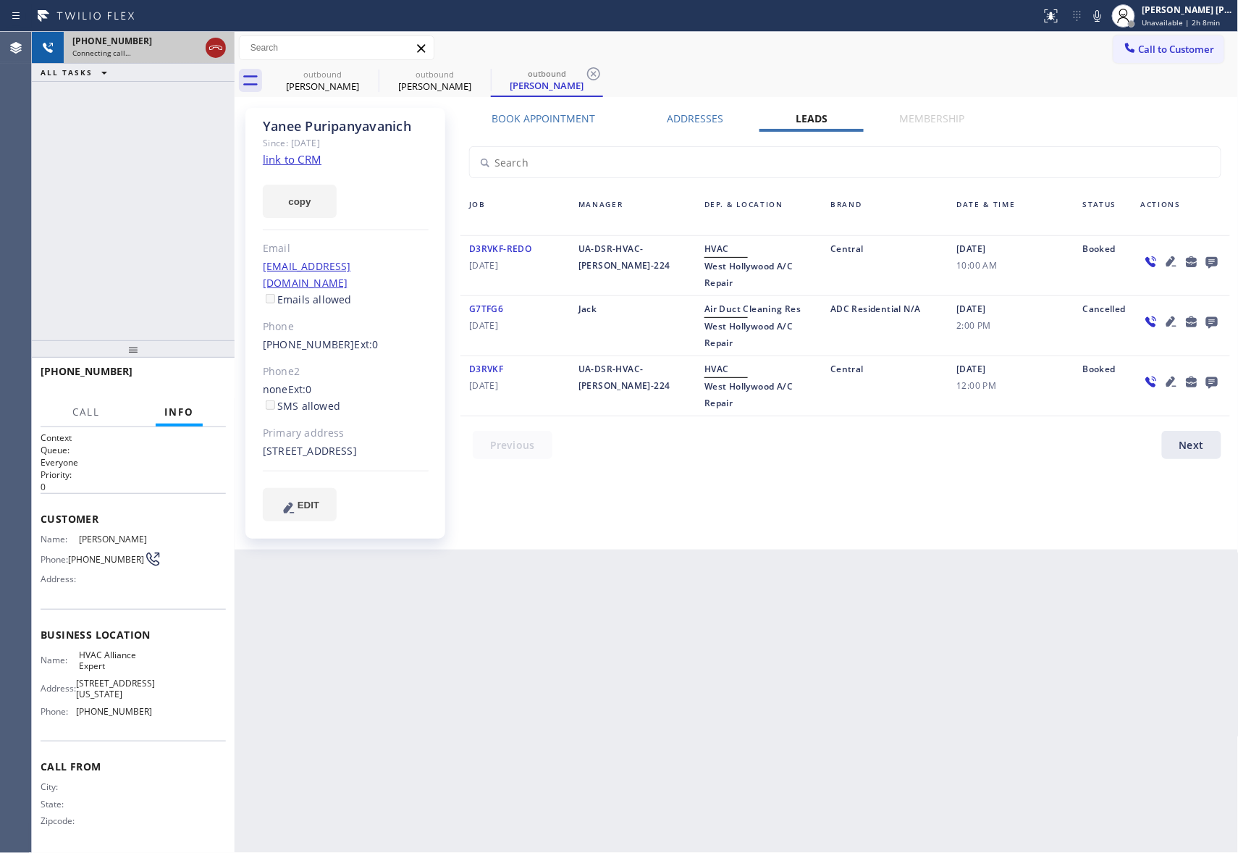
click at [212, 43] on icon at bounding box center [215, 47] width 17 height 17
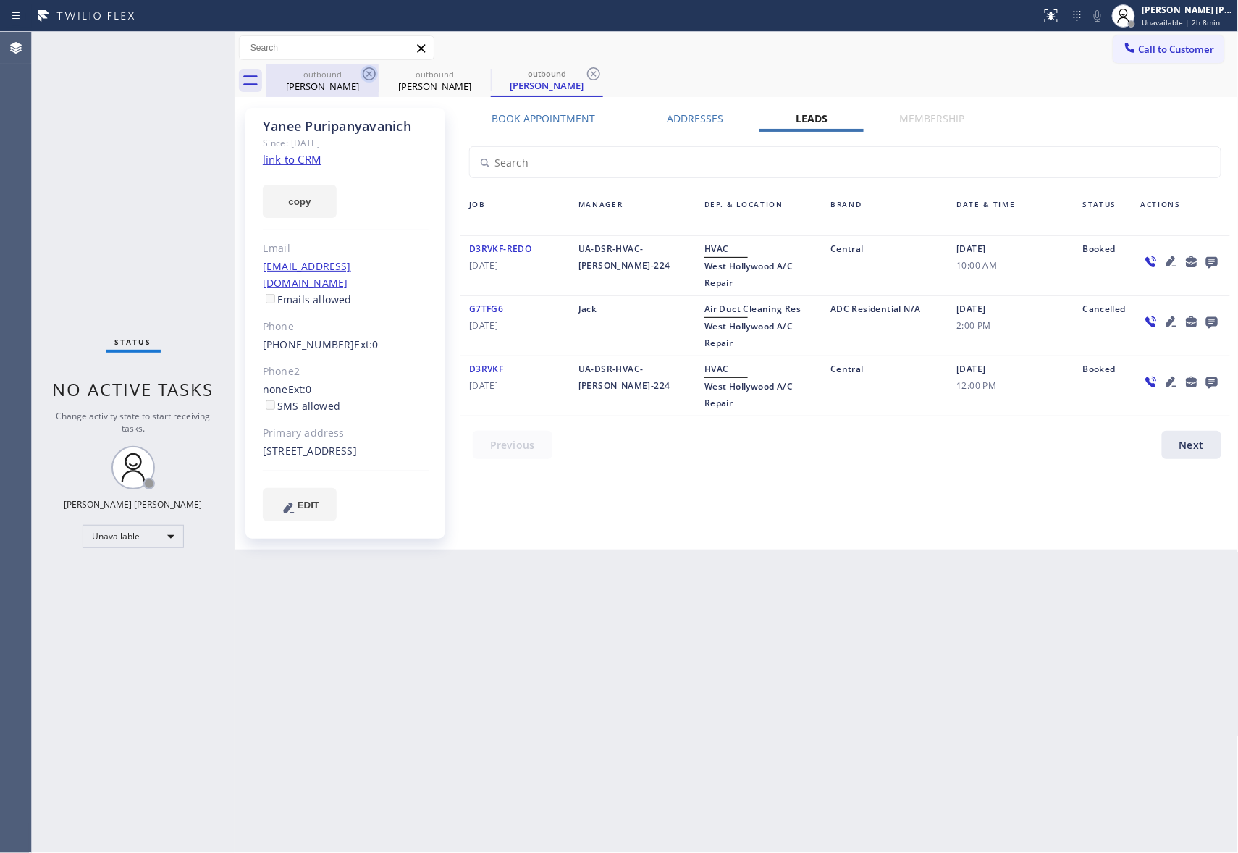
click at [366, 72] on icon at bounding box center [369, 73] width 17 height 17
click at [0, 0] on icon at bounding box center [0, 0] width 0 height 0
click at [585, 72] on icon at bounding box center [593, 73] width 17 height 17
click at [366, 72] on div "outbound [PERSON_NAME] outbound Yanee Puripanyavanich outbound Yanee Puripanyav…" at bounding box center [752, 80] width 972 height 33
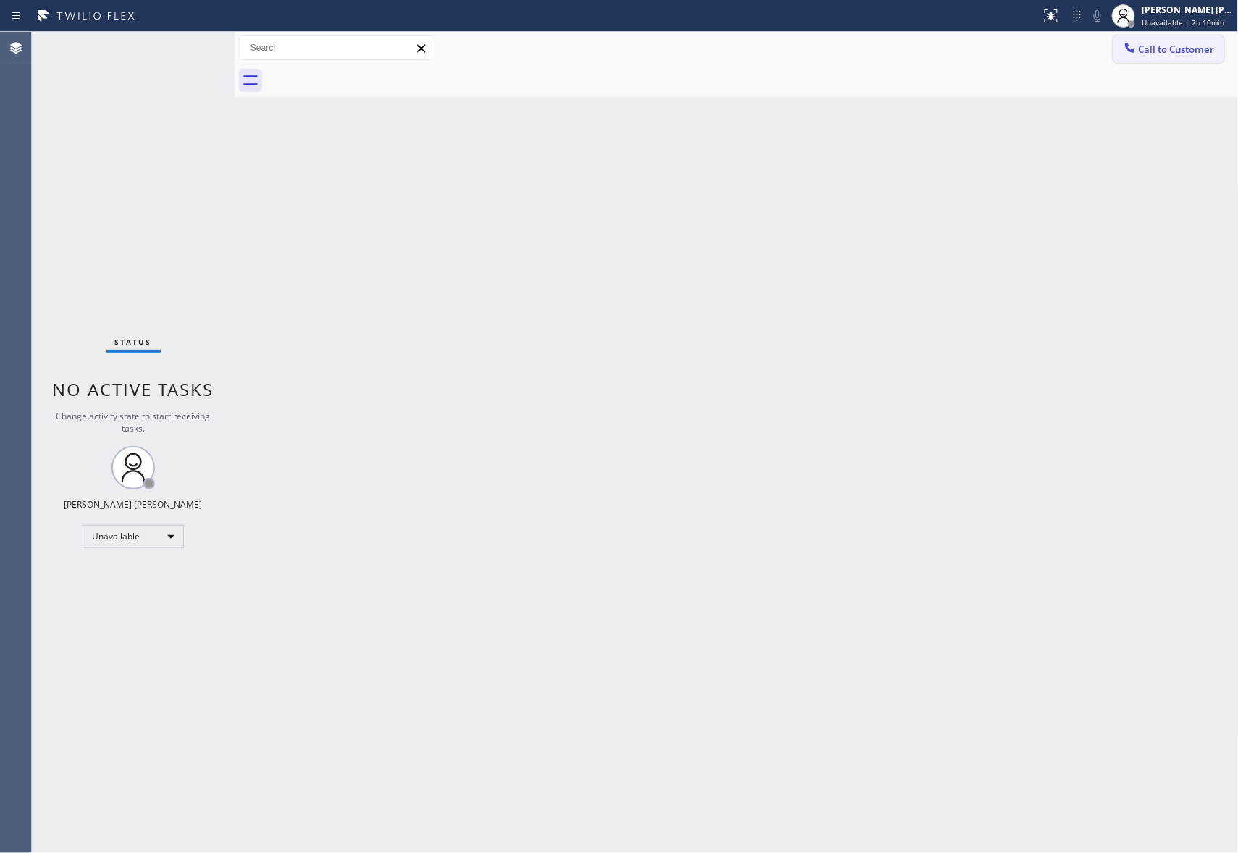
click at [1179, 55] on span "Call to Customer" at bounding box center [1177, 49] width 76 height 13
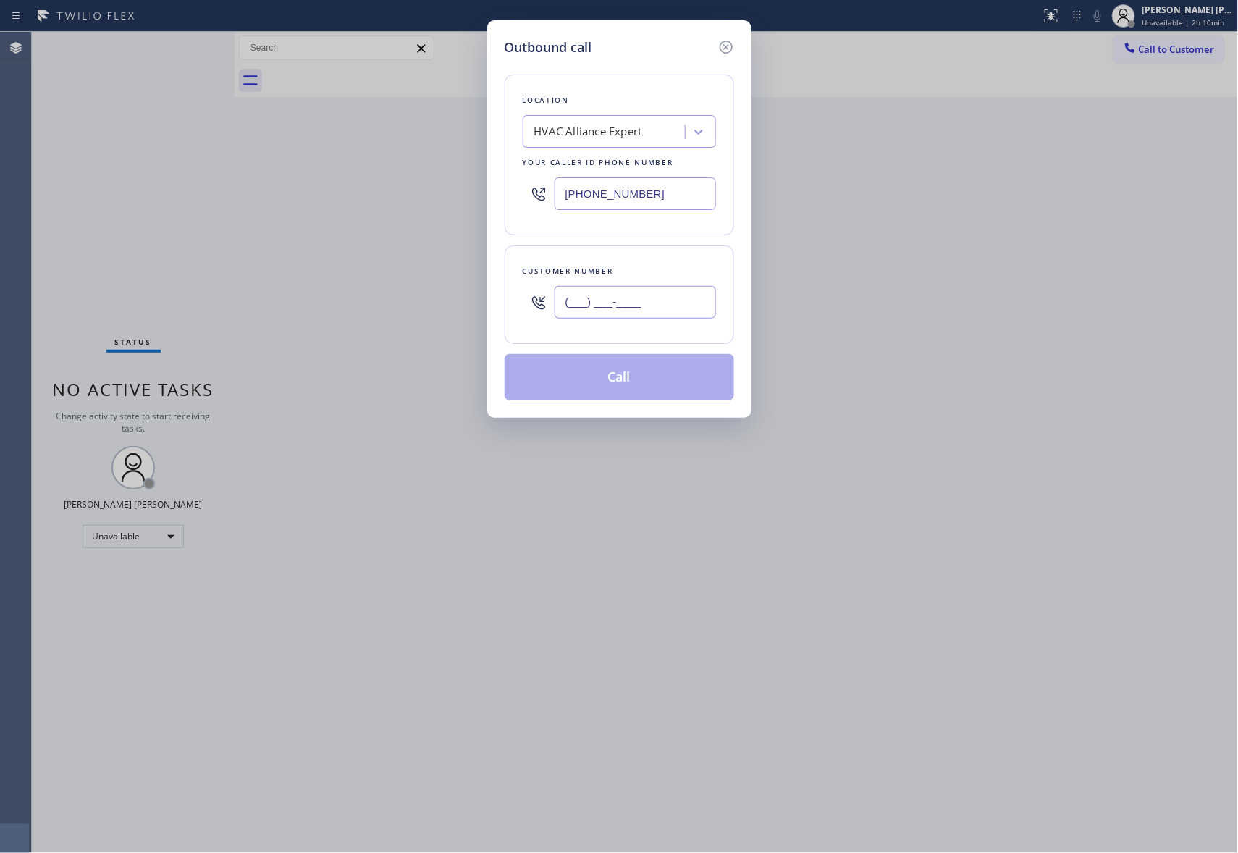
click at [676, 296] on input "(___) ___-____" at bounding box center [635, 302] width 161 height 33
paste input "310) 889-8688"
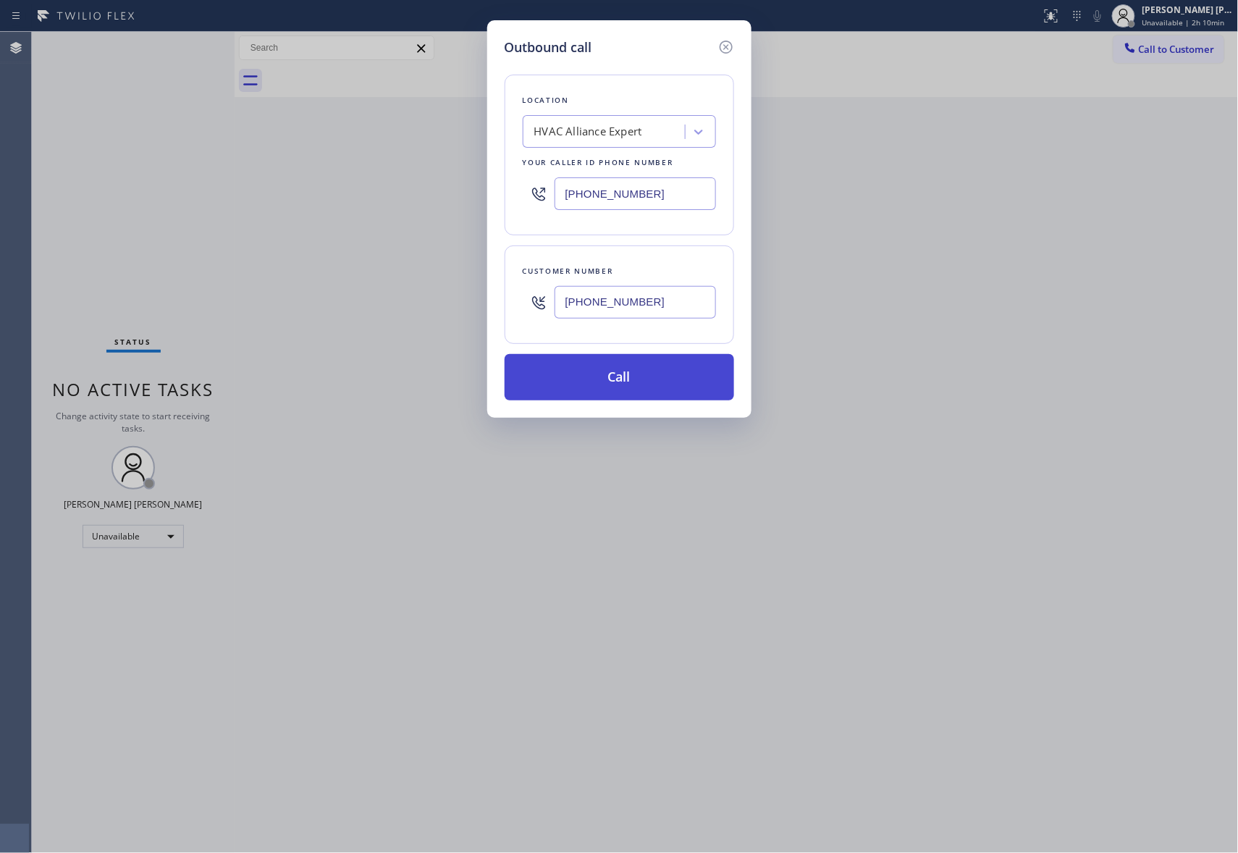
type input "[PHONE_NUMBER]"
click at [675, 377] on button "Call" at bounding box center [620, 377] width 230 height 46
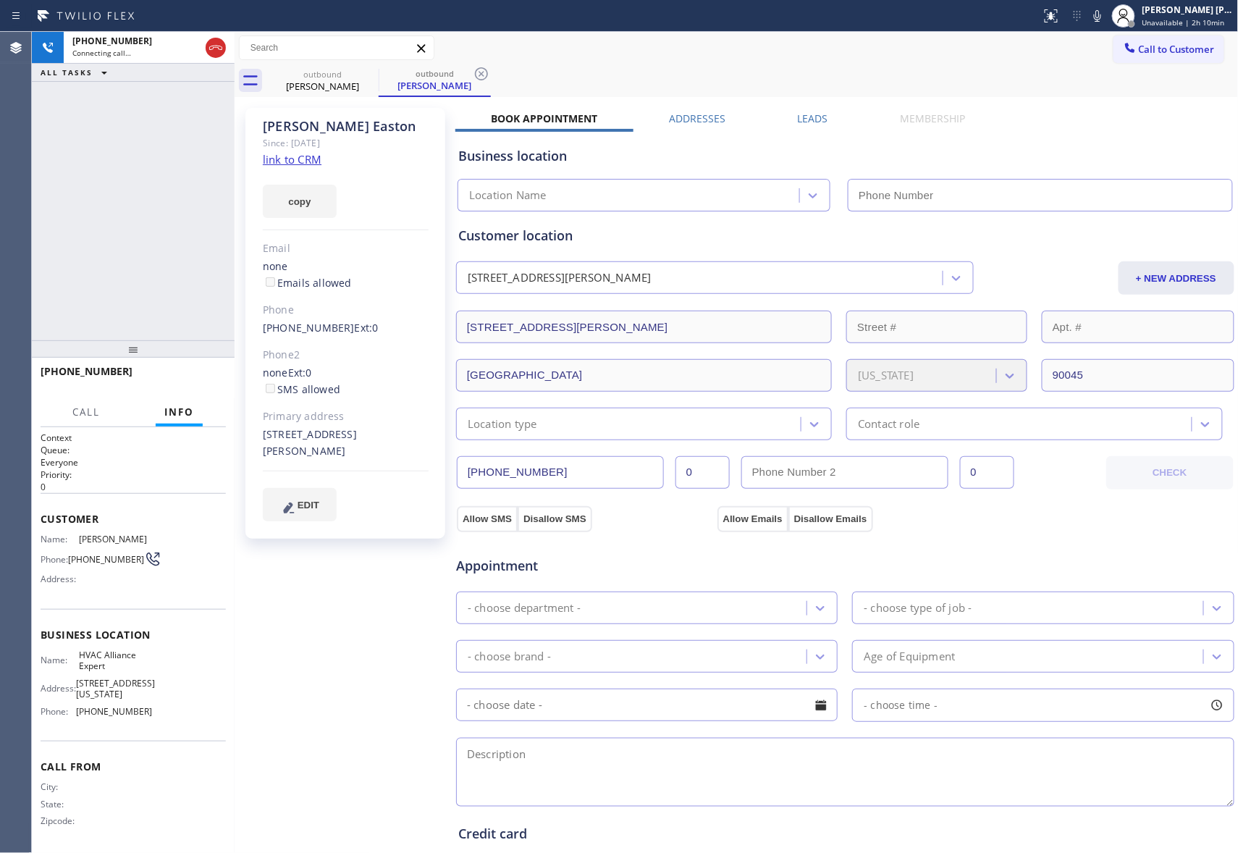
type input "[PHONE_NUMBER]"
click at [806, 109] on div "[PERSON_NAME] Since: [DATE] link to CRM copy Email none Emails allowed Phone [P…" at bounding box center [736, 584] width 997 height 967
click at [805, 120] on label "Leads" at bounding box center [813, 119] width 30 height 14
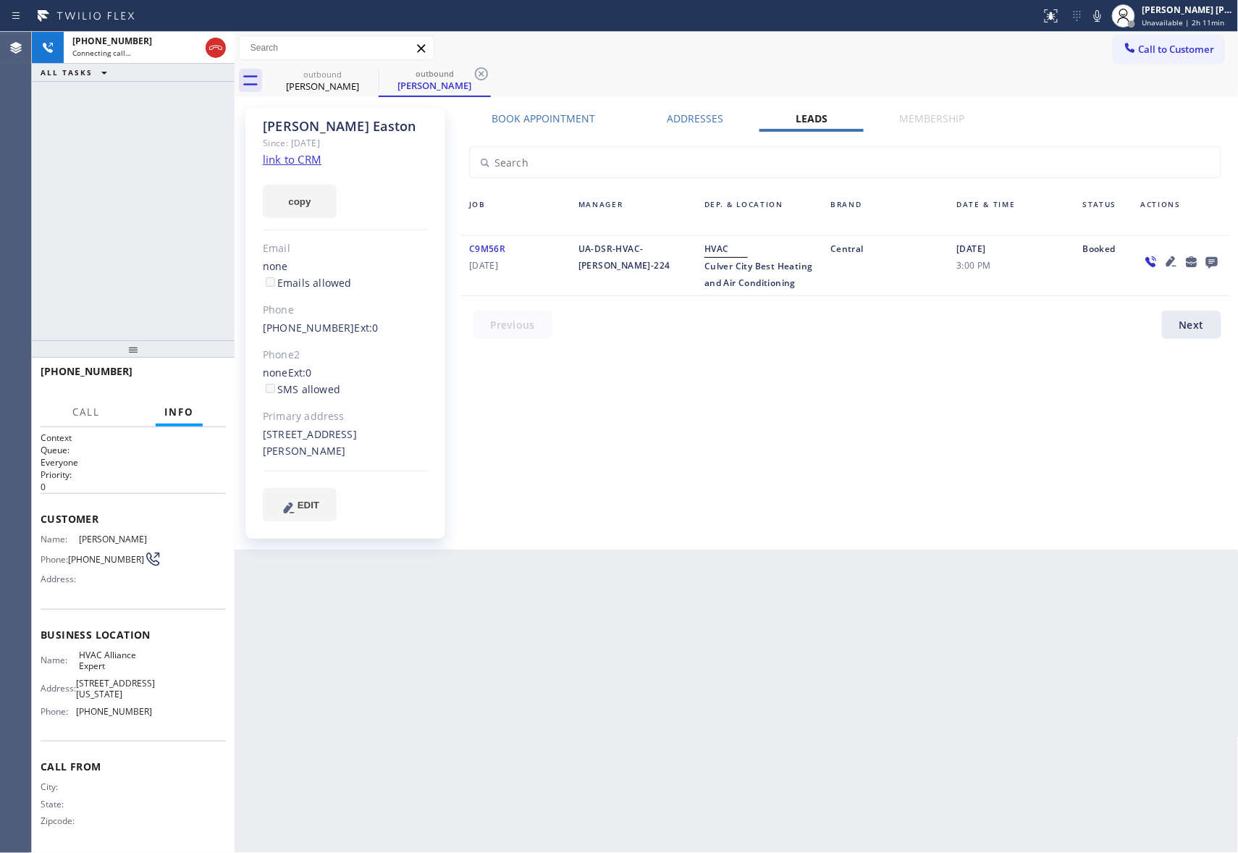
click at [1211, 256] on icon at bounding box center [1211, 262] width 17 height 18
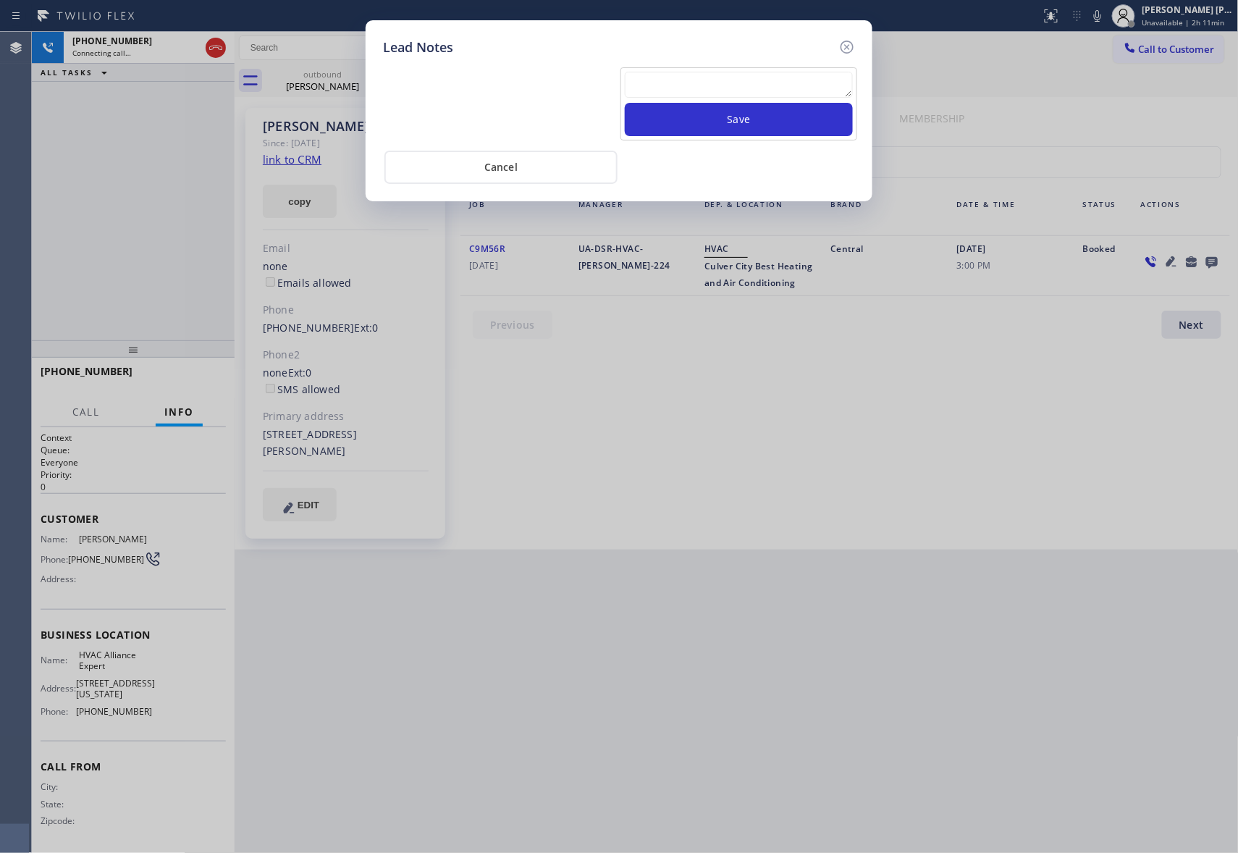
click at [681, 84] on textarea at bounding box center [739, 85] width 228 height 26
paste textarea "VM | please transfer if cx calls back"
type textarea "VM | please transfer if cx calls back"
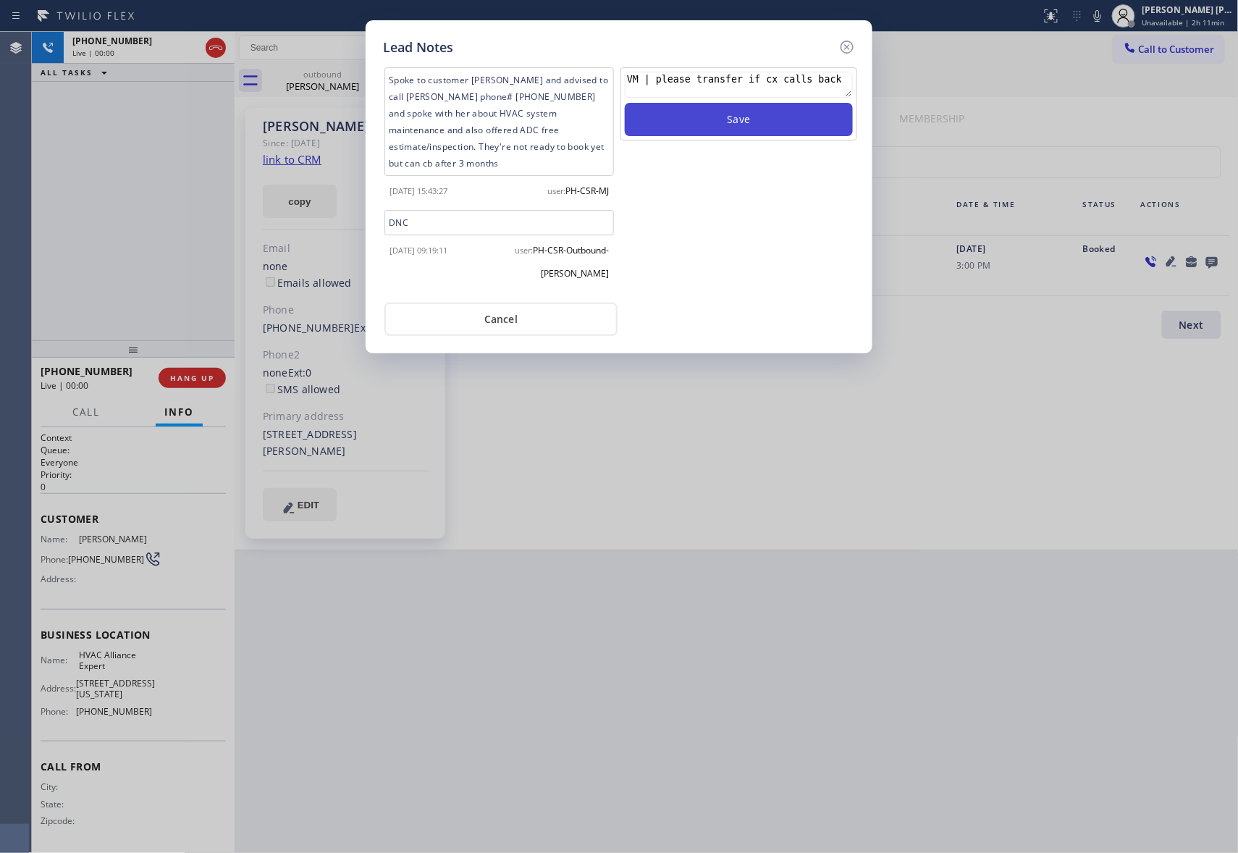
click at [768, 125] on button "Save" at bounding box center [739, 119] width 228 height 33
click at [849, 43] on icon at bounding box center [847, 46] width 17 height 17
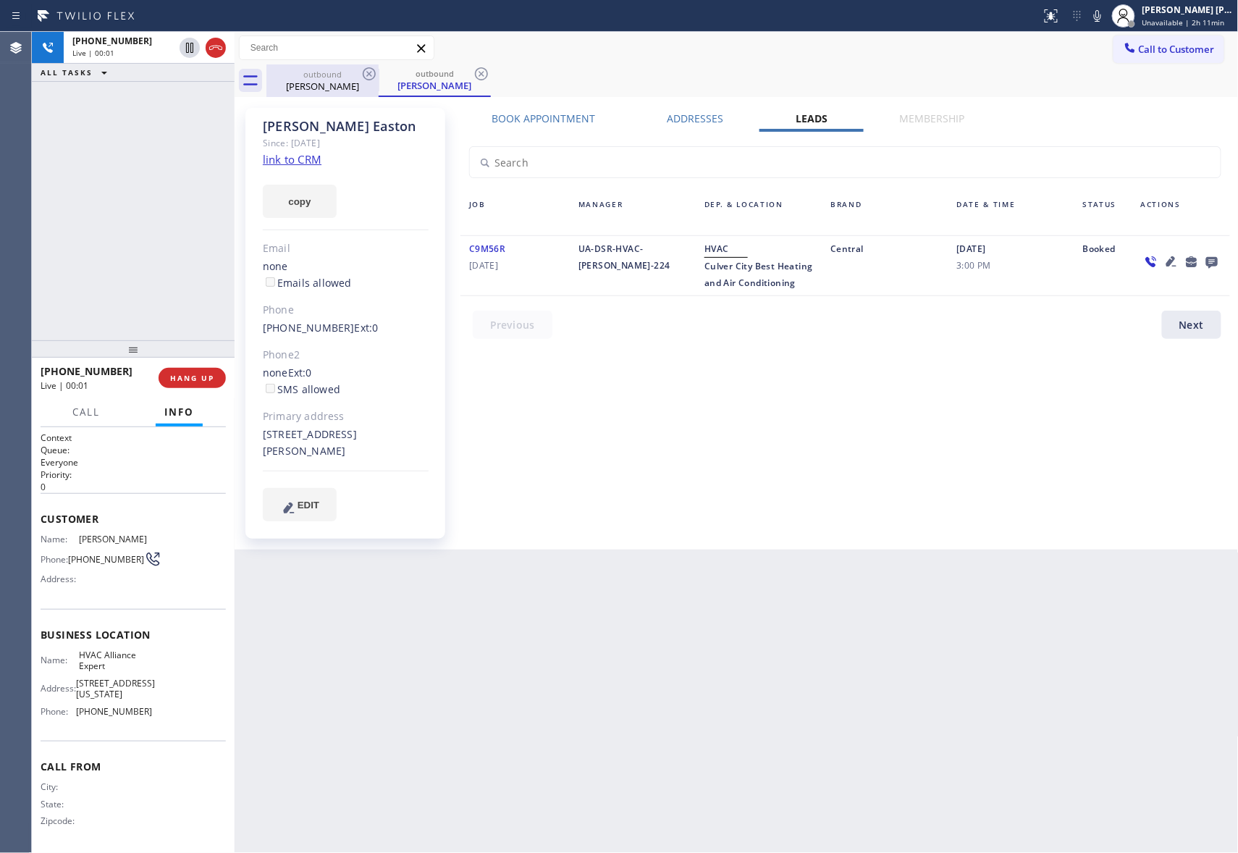
click at [352, 85] on div "[PERSON_NAME]" at bounding box center [322, 86] width 109 height 13
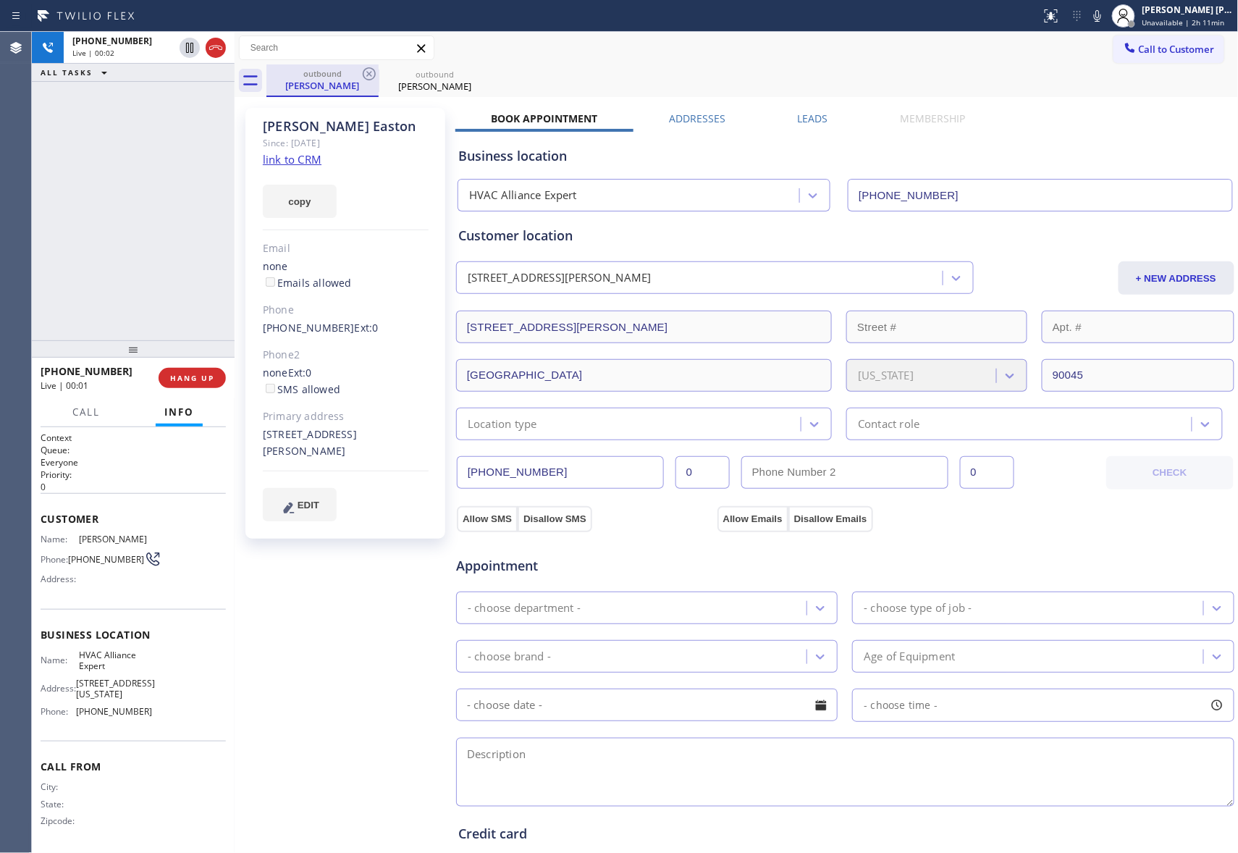
click at [359, 80] on div "[PERSON_NAME]" at bounding box center [322, 85] width 109 height 13
click at [211, 51] on icon at bounding box center [215, 47] width 17 height 17
click at [363, 73] on icon at bounding box center [369, 73] width 13 height 13
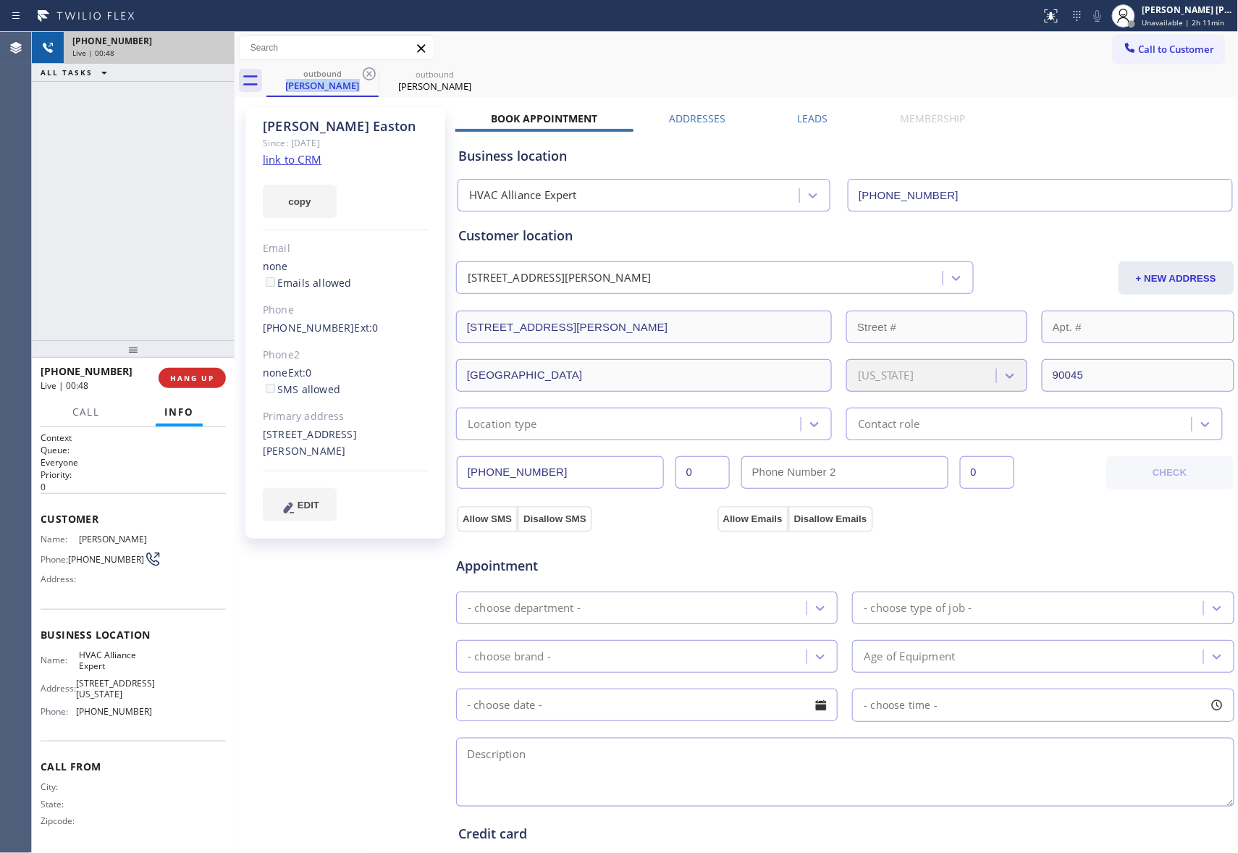
click at [0, 0] on icon at bounding box center [0, 0] width 0 height 0
click at [363, 73] on div "outbound [PERSON_NAME] outbound [PERSON_NAME]" at bounding box center [752, 80] width 972 height 33
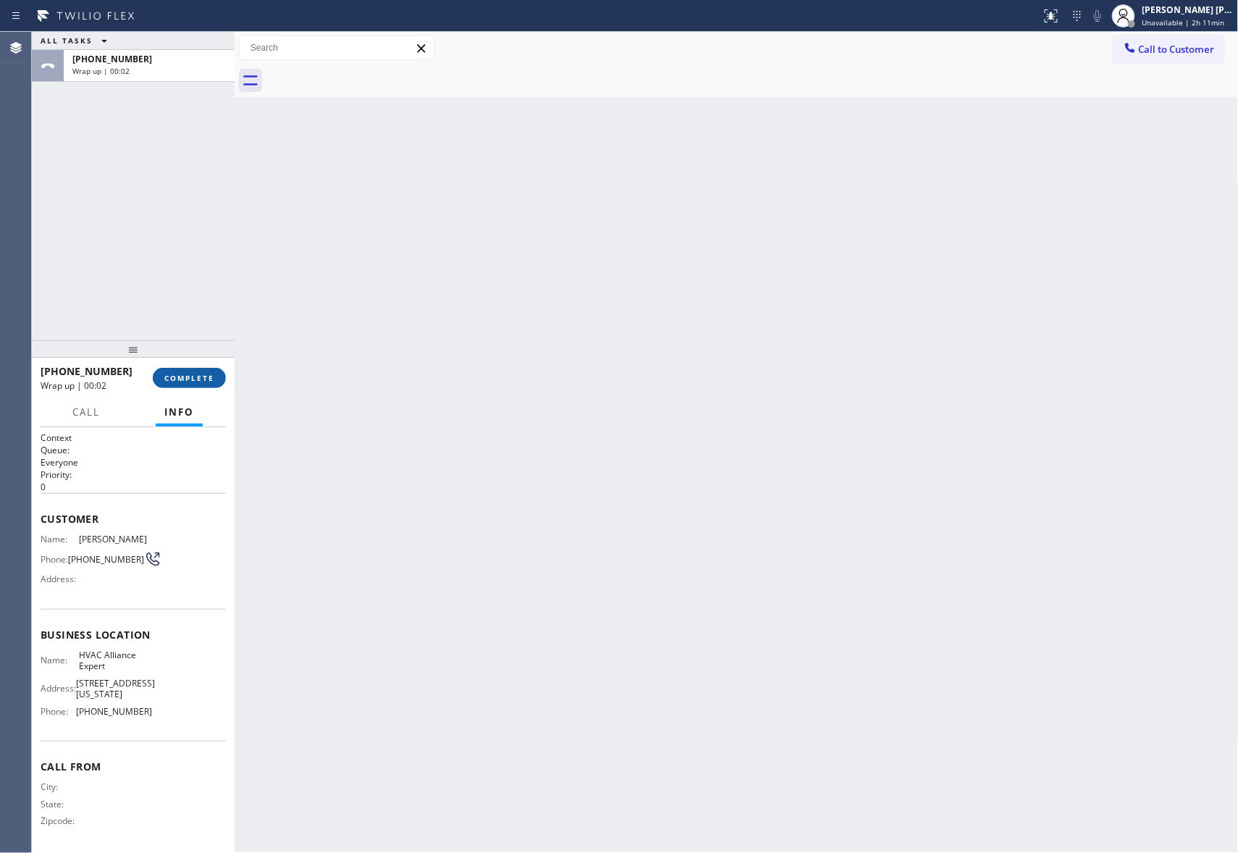
click at [198, 374] on span "COMPLETE" at bounding box center [189, 378] width 50 height 10
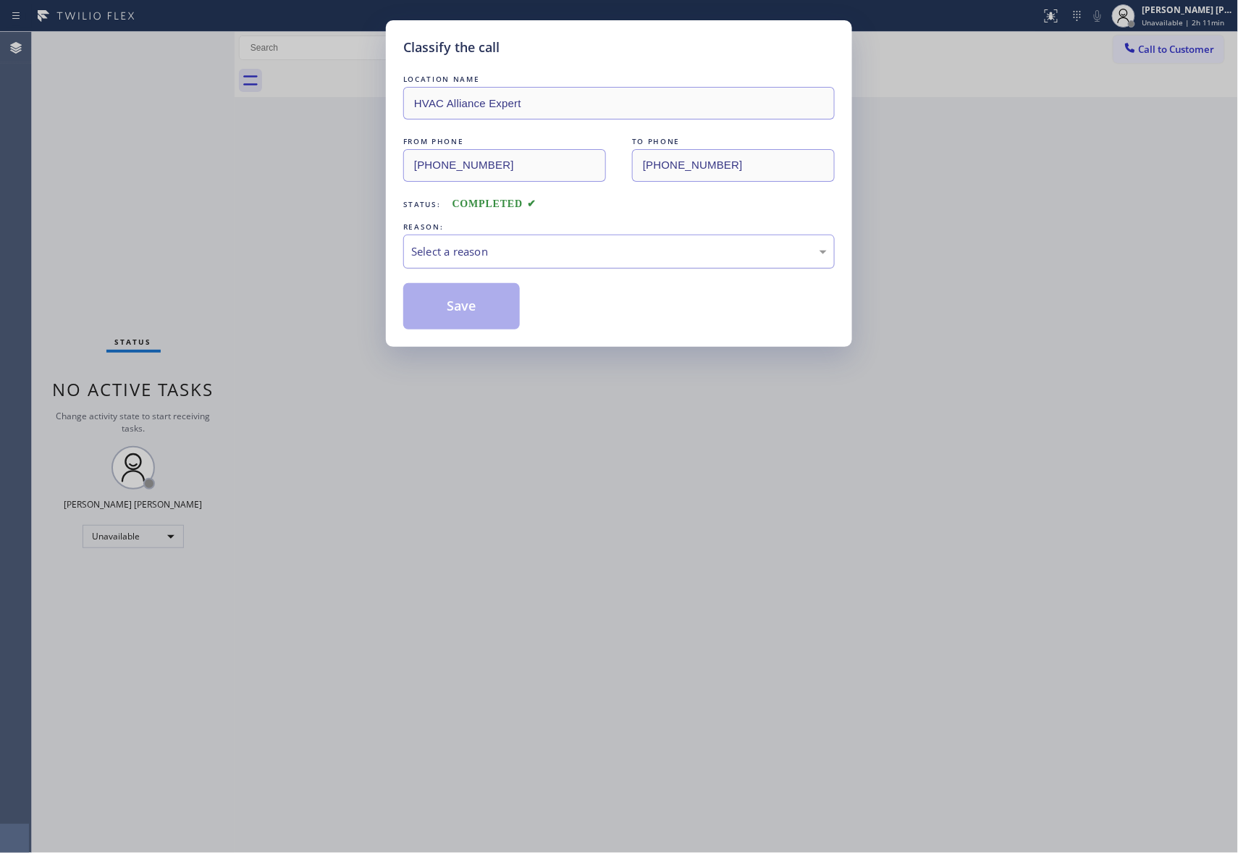
drag, startPoint x: 591, startPoint y: 259, endPoint x: 520, endPoint y: 259, distance: 71.0
click at [588, 259] on div "Select a reason" at bounding box center [619, 251] width 416 height 17
click at [461, 300] on button "Save" at bounding box center [461, 306] width 117 height 46
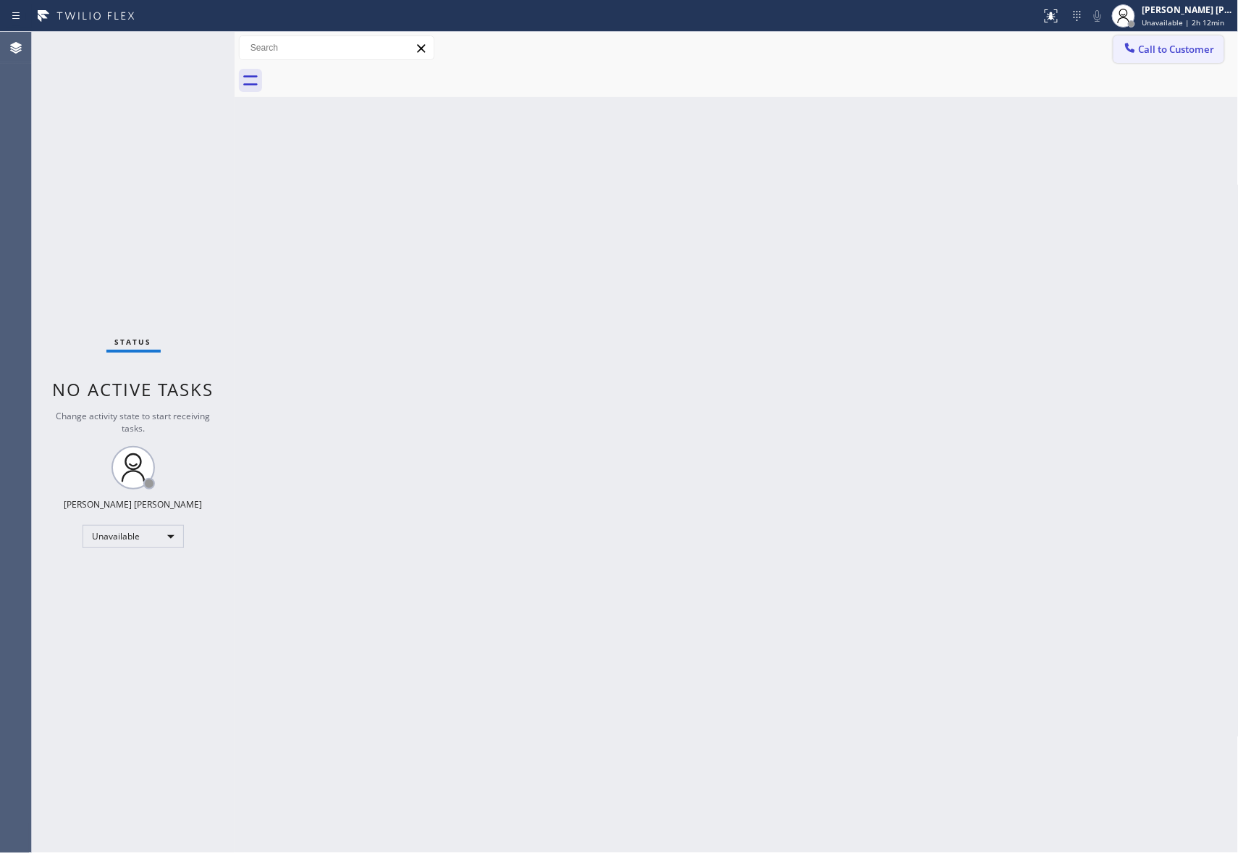
click at [1182, 38] on button "Call to Customer" at bounding box center [1169, 49] width 111 height 28
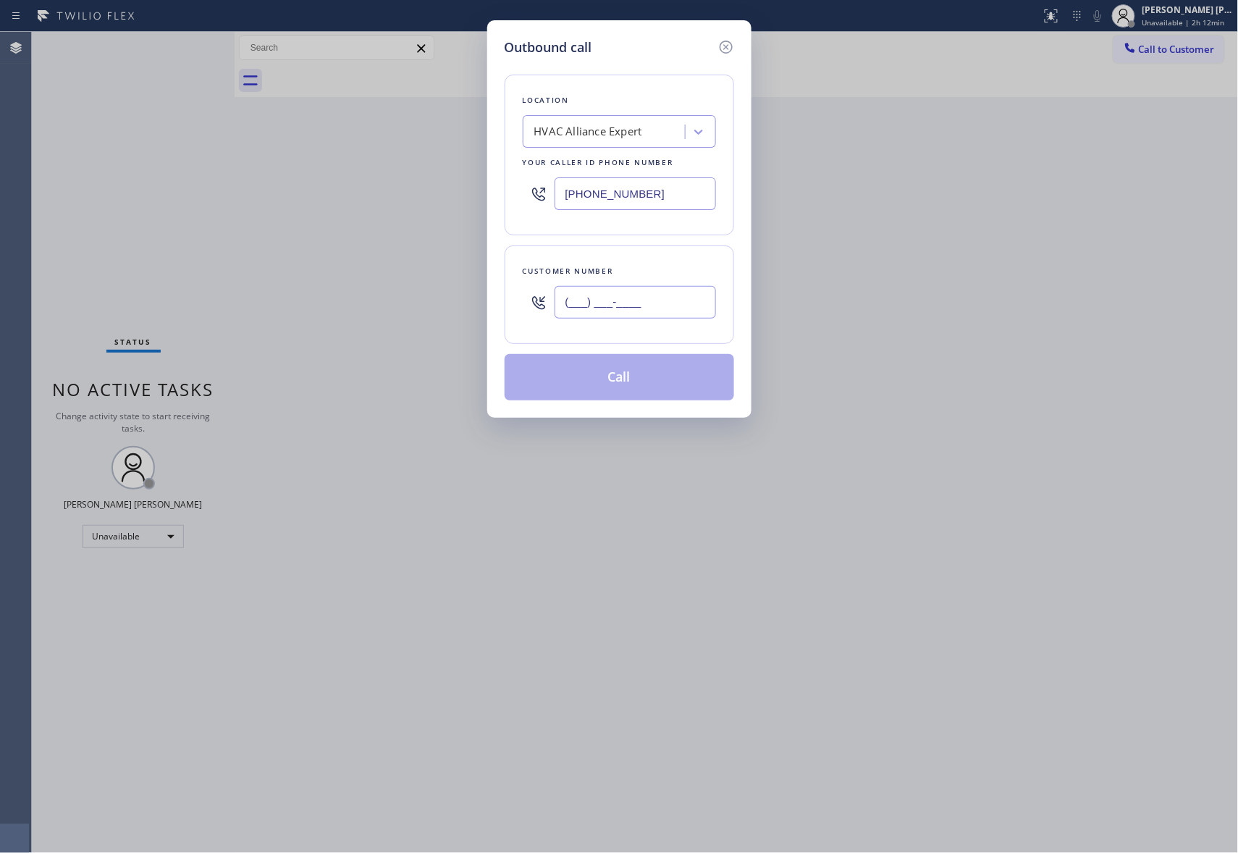
click at [686, 298] on input "(___) ___-____" at bounding box center [635, 302] width 161 height 33
paste input "480) 297-7001"
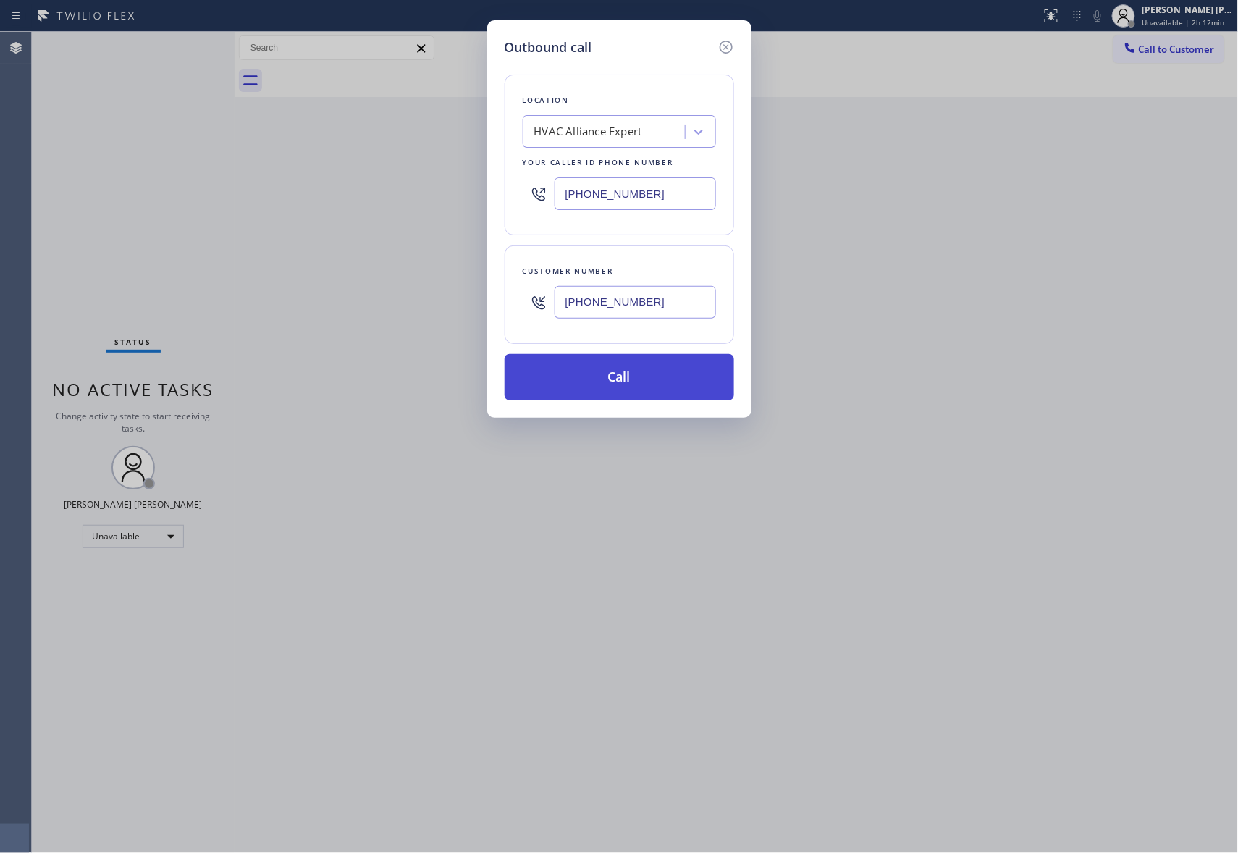
type input "[PHONE_NUMBER]"
click at [605, 374] on button "Call" at bounding box center [620, 377] width 230 height 46
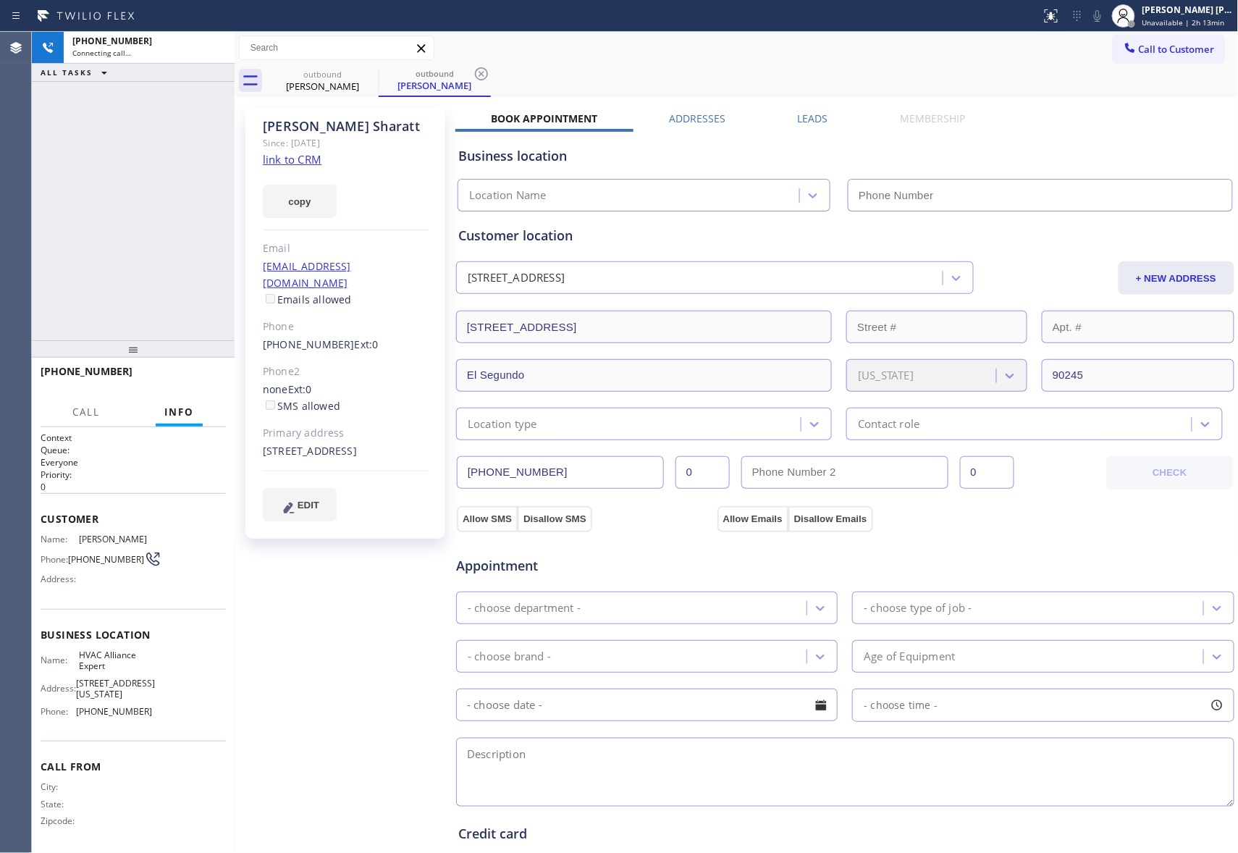
type input "[PHONE_NUMBER]"
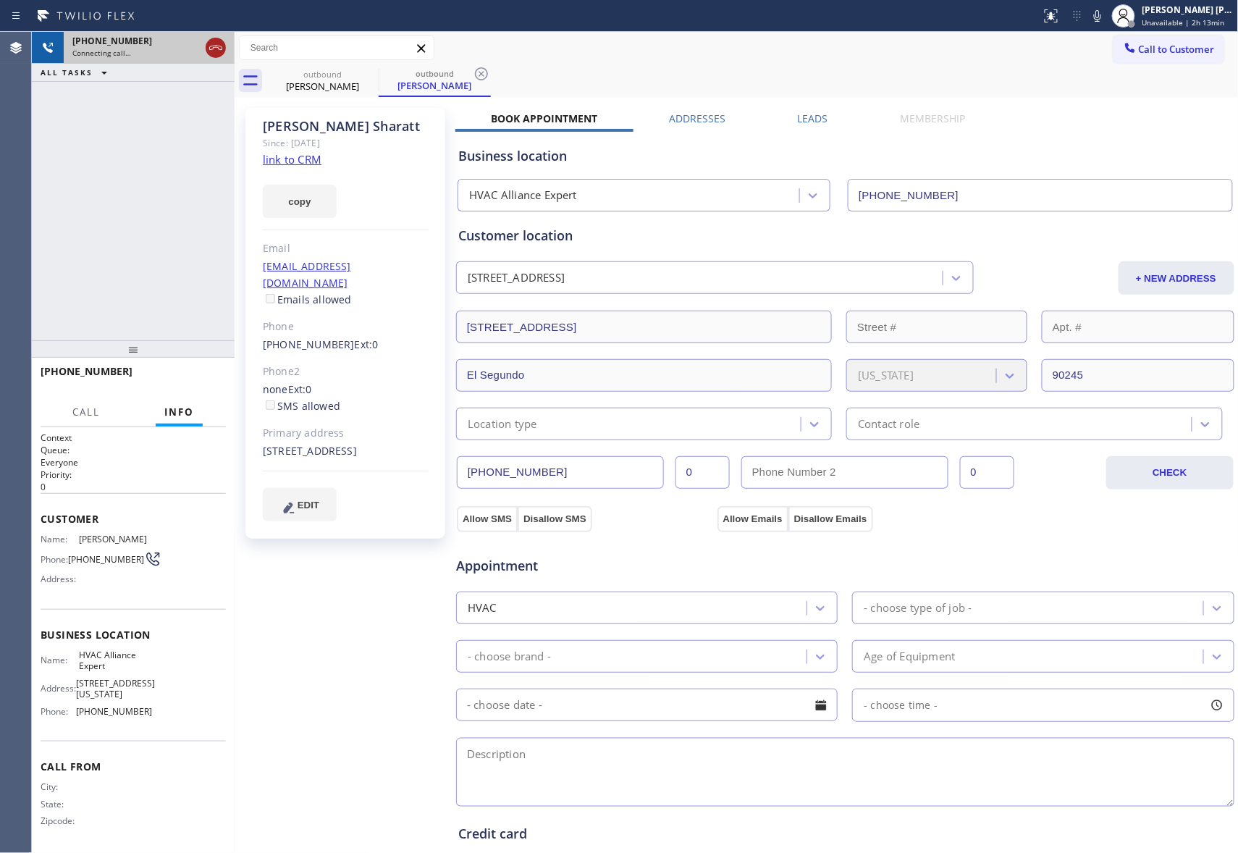
click at [209, 44] on icon at bounding box center [215, 47] width 17 height 17
click at [371, 74] on icon at bounding box center [369, 73] width 17 height 17
click at [473, 74] on icon at bounding box center [481, 73] width 17 height 17
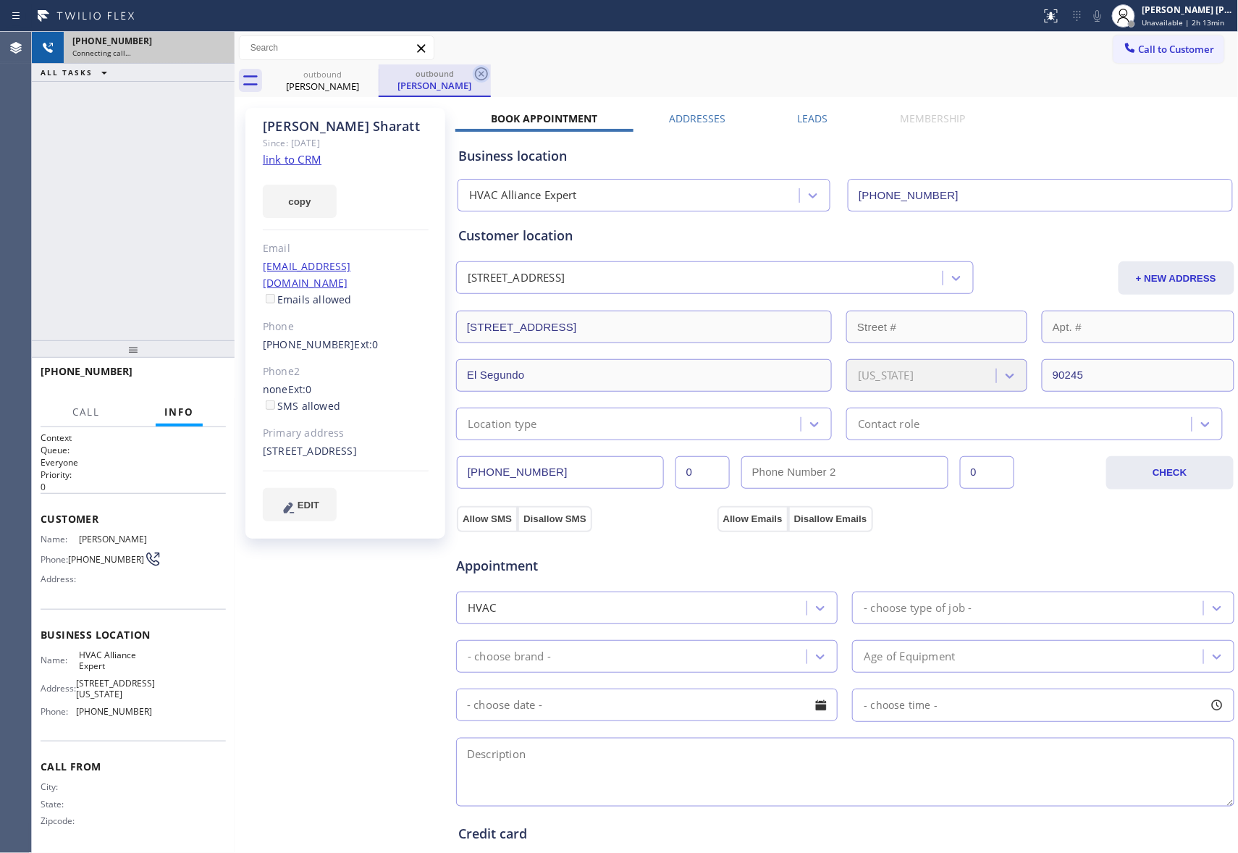
click at [473, 74] on icon at bounding box center [481, 73] width 17 height 17
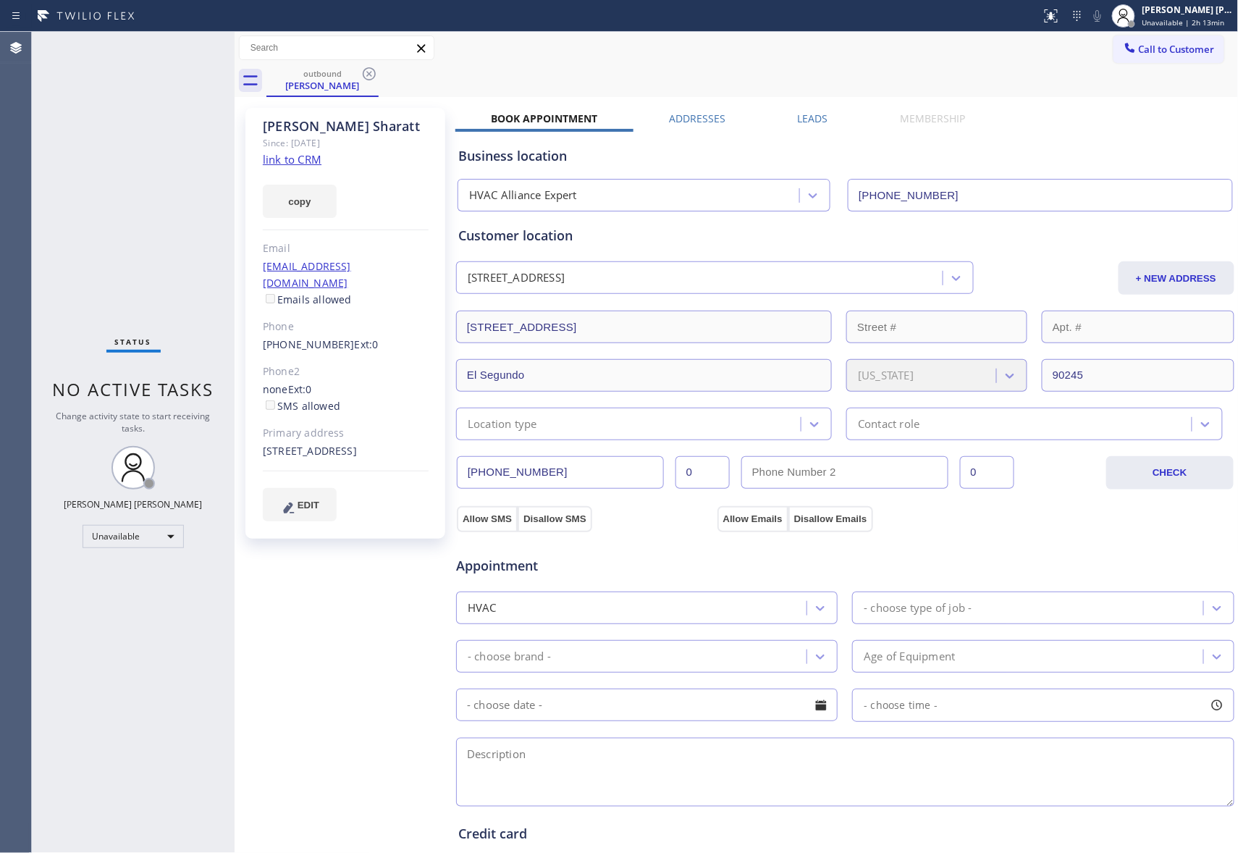
type input "[PHONE_NUMBER]"
drag, startPoint x: 340, startPoint y: 76, endPoint x: 349, endPoint y: 74, distance: 9.7
click at [342, 75] on div "outbound" at bounding box center [322, 73] width 109 height 11
drag, startPoint x: 361, startPoint y: 70, endPoint x: 369, endPoint y: 70, distance: 8.0
click at [362, 70] on icon at bounding box center [369, 73] width 17 height 17
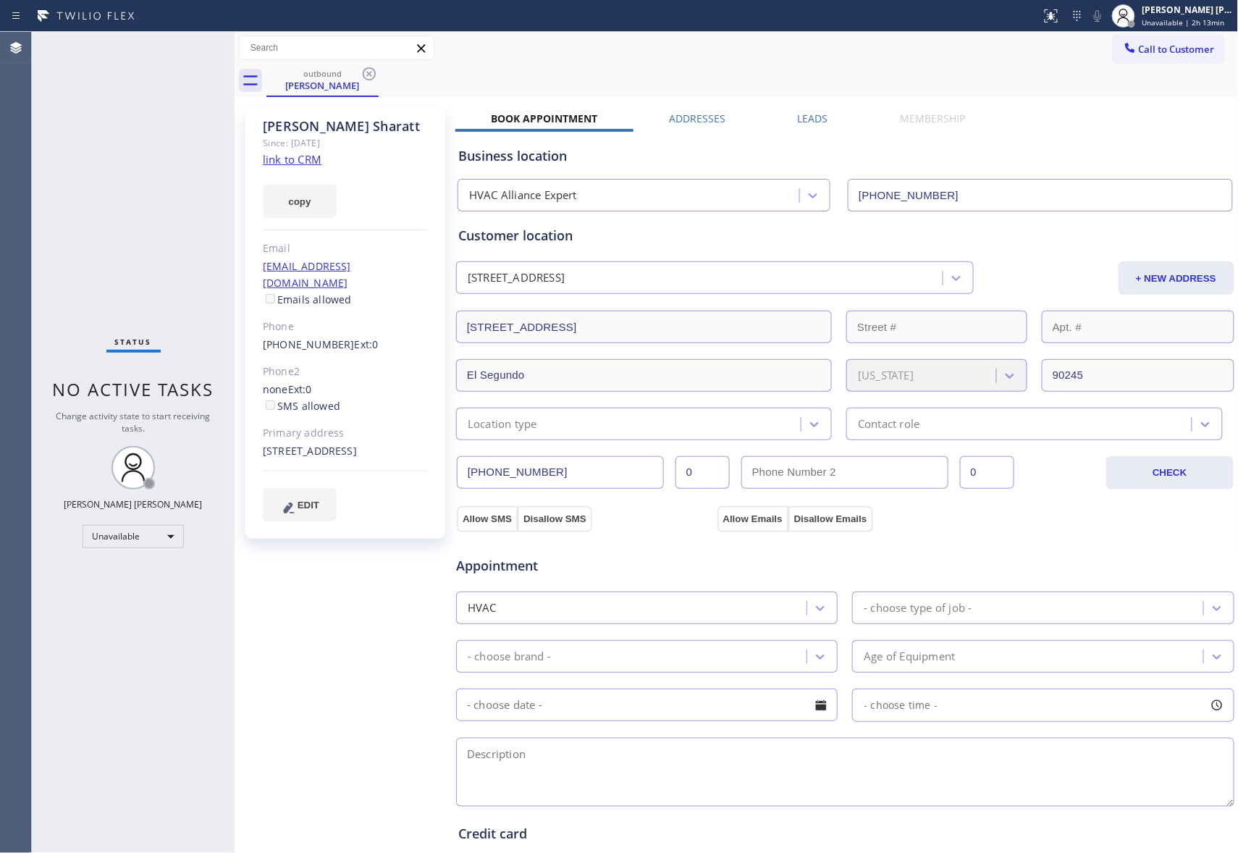
click at [369, 70] on div "outbound [PERSON_NAME]" at bounding box center [752, 80] width 972 height 33
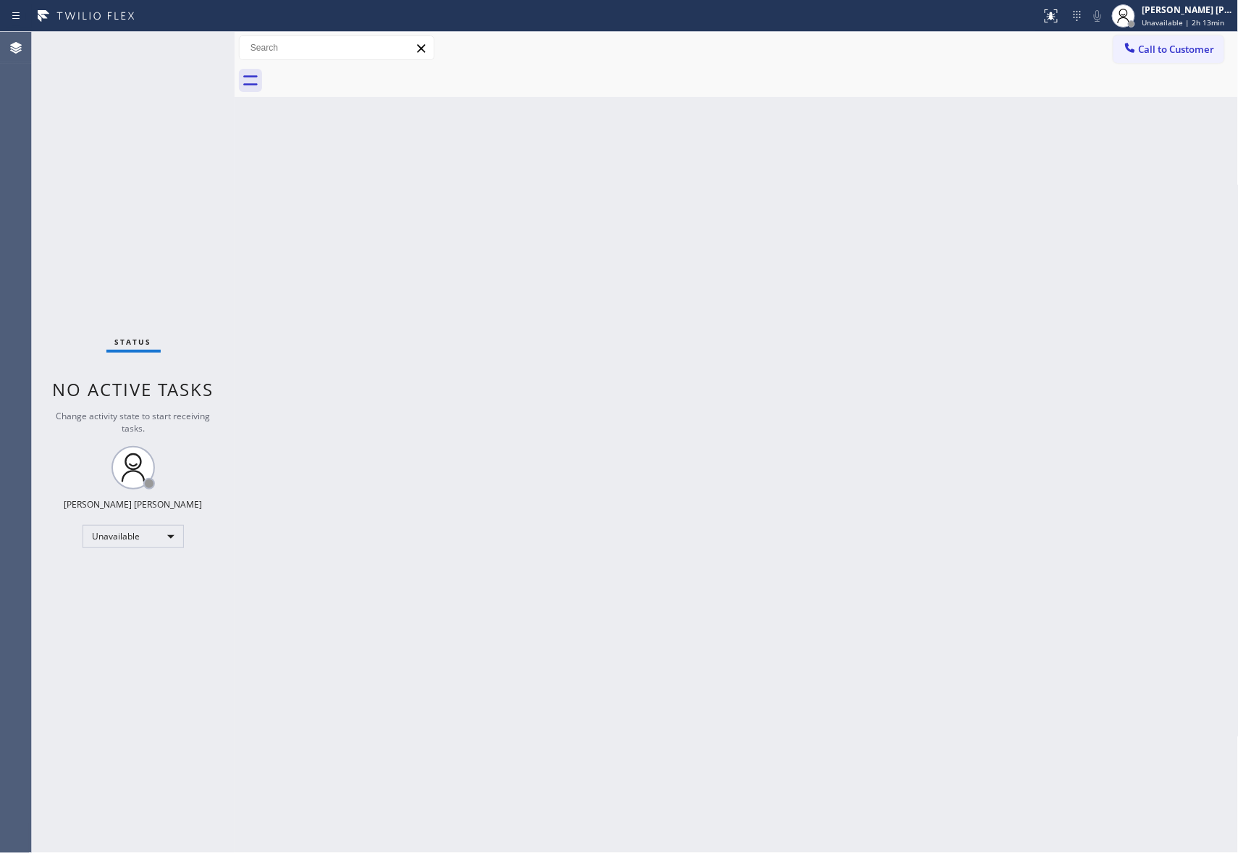
click at [369, 70] on div at bounding box center [752, 80] width 972 height 33
click at [1180, 49] on span "Call to Customer" at bounding box center [1177, 49] width 76 height 13
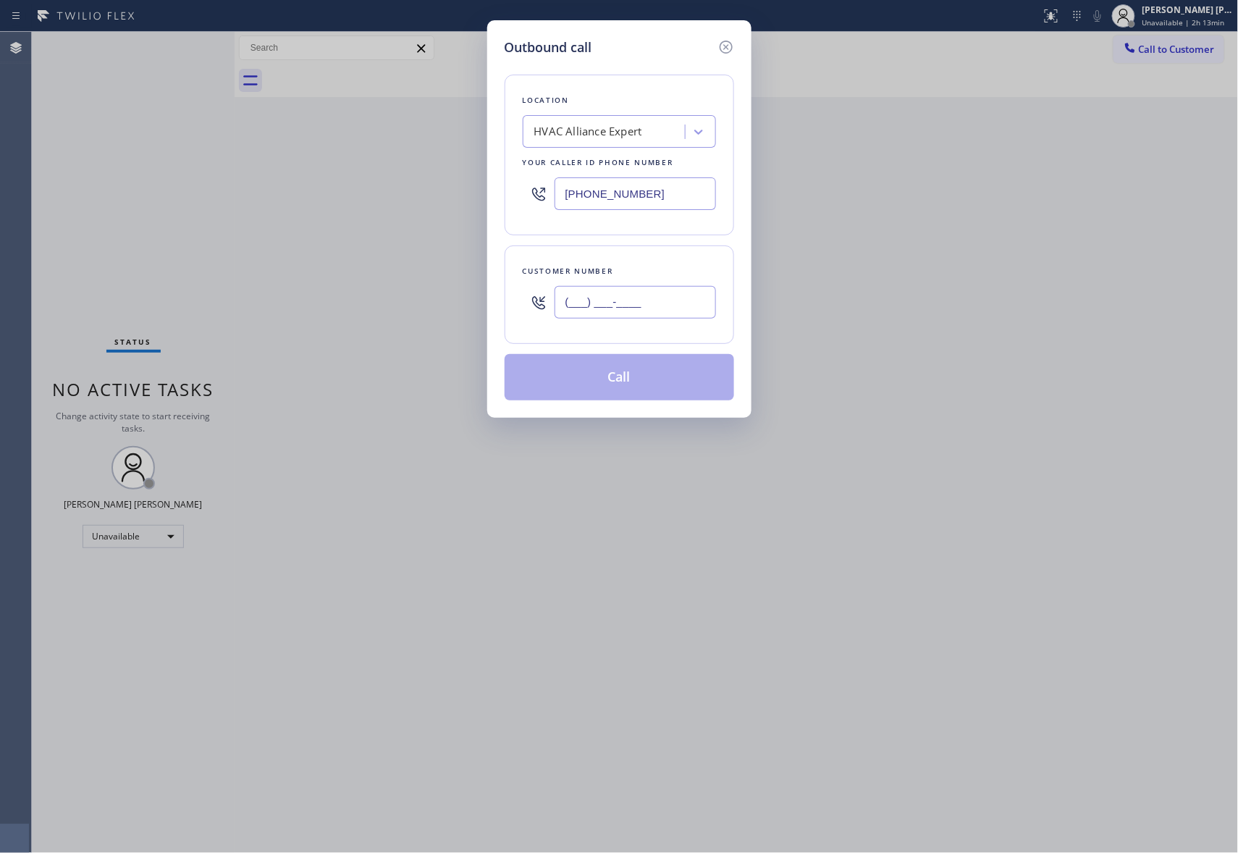
click at [615, 303] on input "(___) ___-____" at bounding box center [635, 302] width 161 height 33
paste input "323) 365-7042"
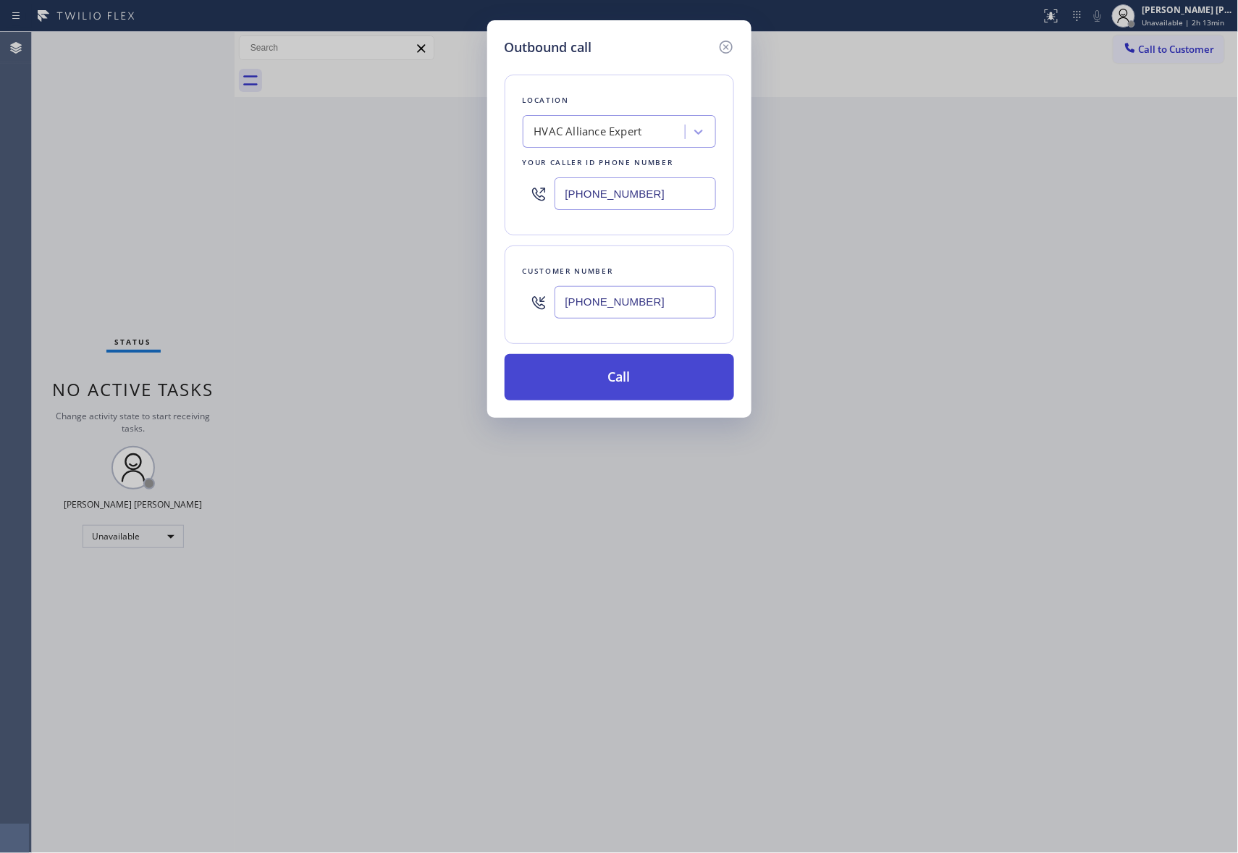
type input "[PHONE_NUMBER]"
click at [640, 381] on button "Call" at bounding box center [620, 377] width 230 height 46
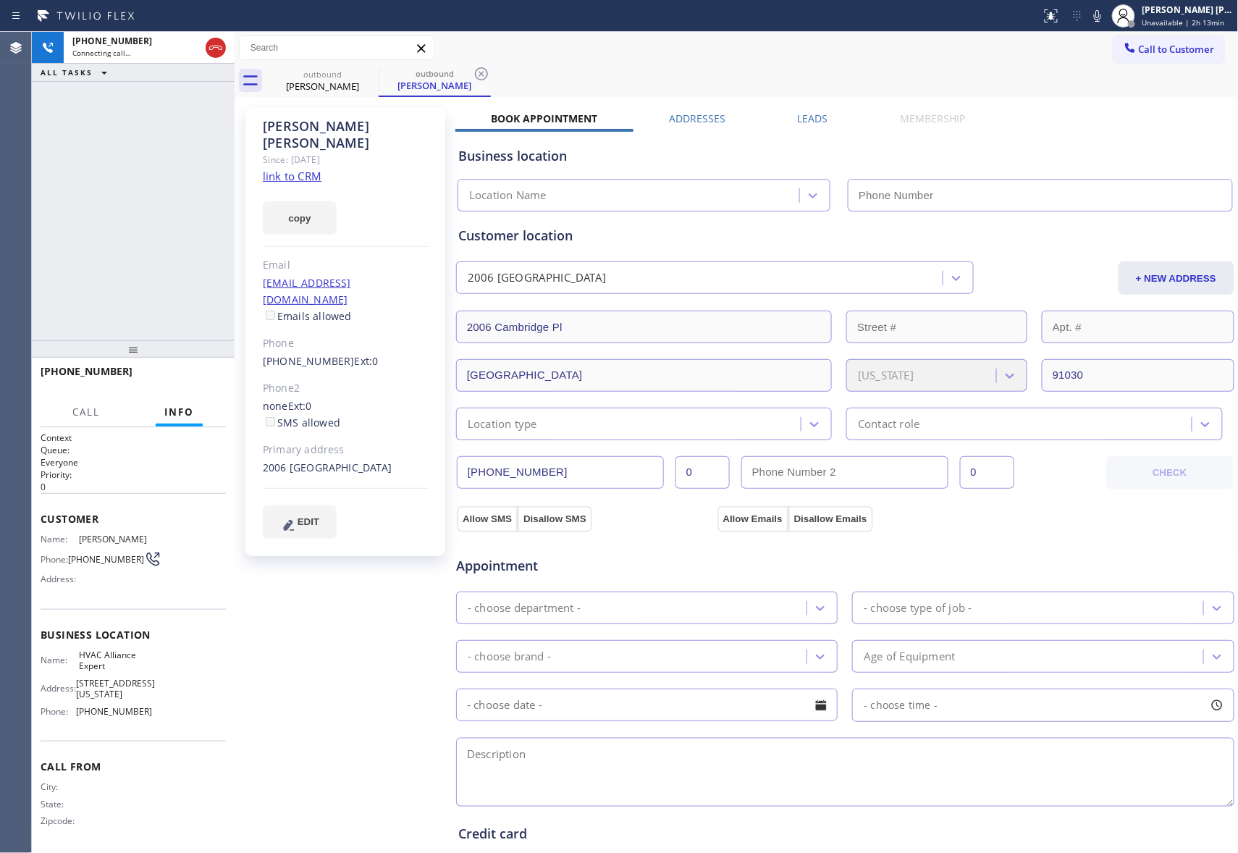
type input "[PHONE_NUMBER]"
click at [798, 114] on label "Leads" at bounding box center [813, 119] width 30 height 14
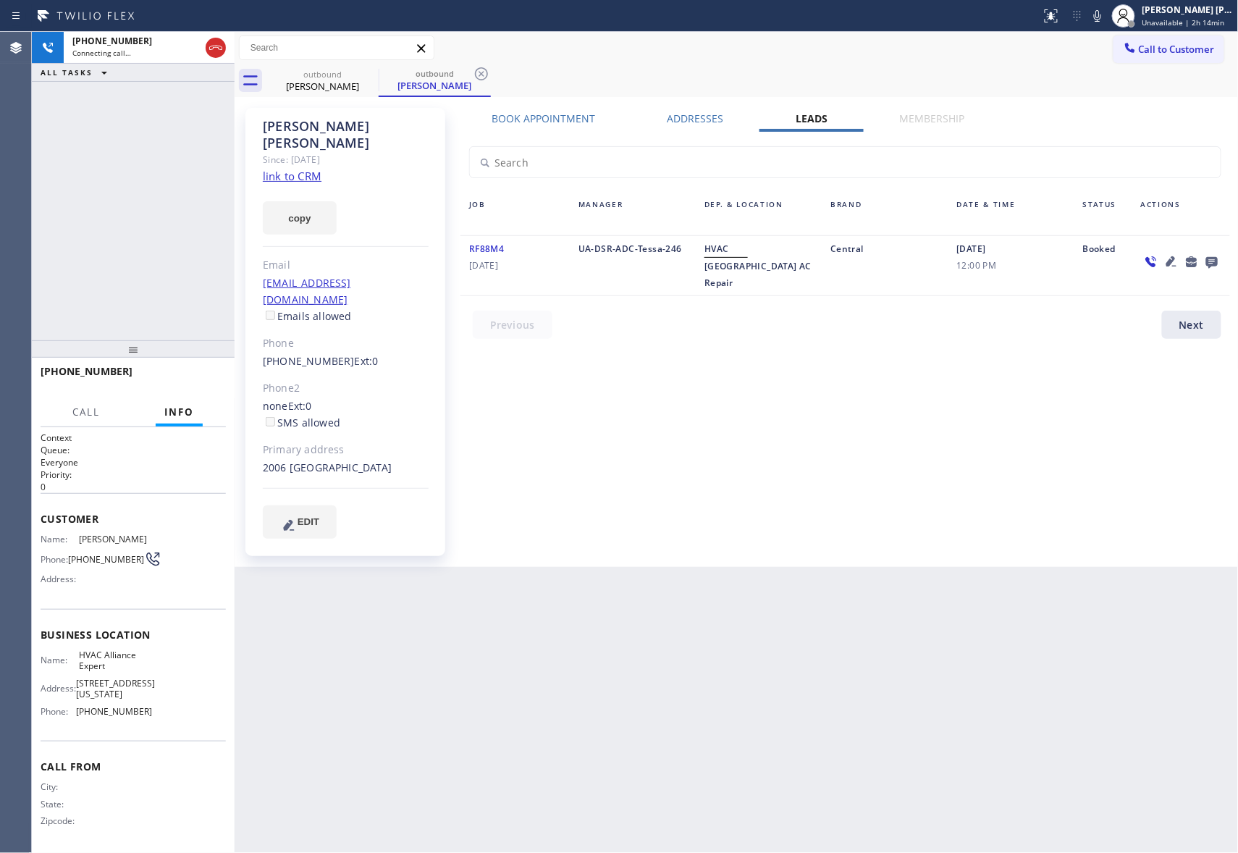
click at [1211, 256] on icon at bounding box center [1211, 262] width 17 height 18
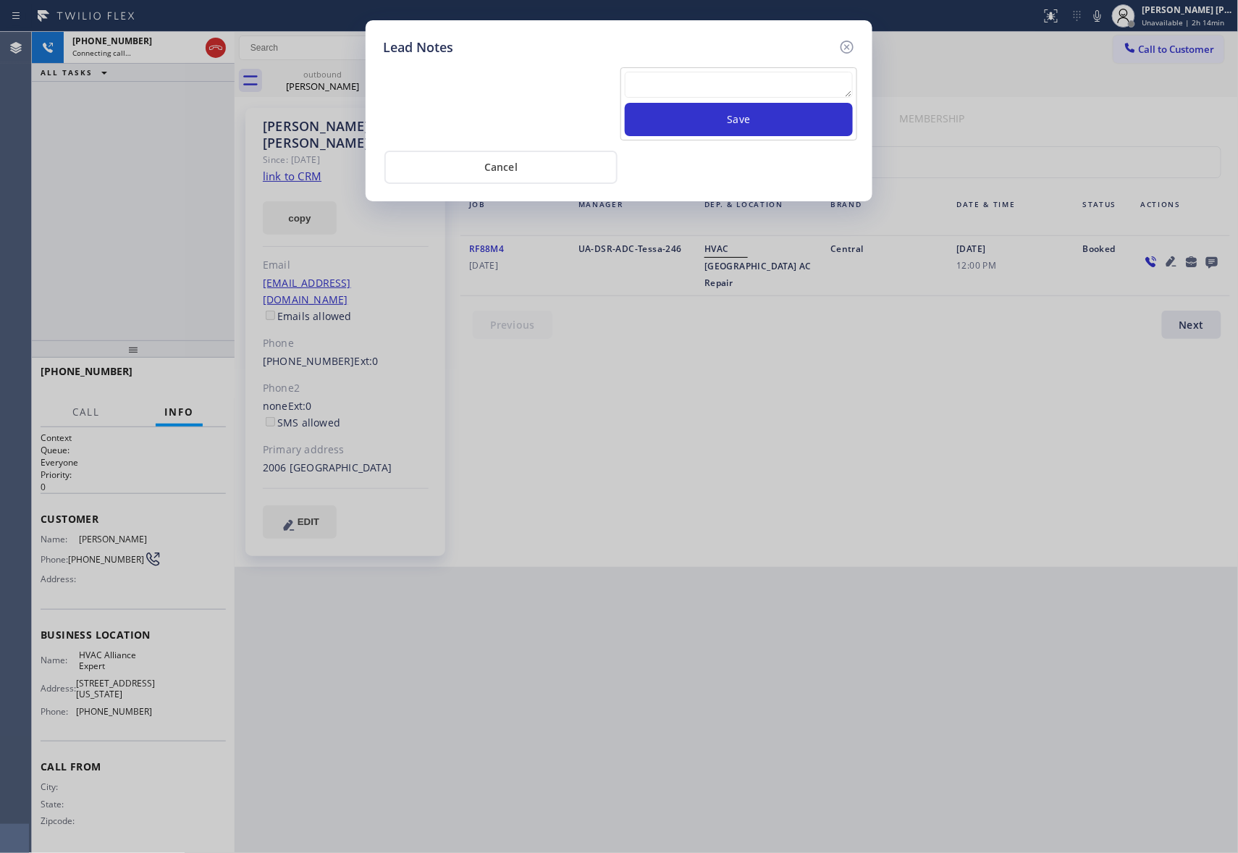
click at [714, 83] on textarea at bounding box center [739, 85] width 228 height 26
paste textarea "VM | please transfer if cx calls back"
type textarea "VM | please transfer if cx calls back"
click at [739, 128] on button "Save" at bounding box center [739, 119] width 228 height 33
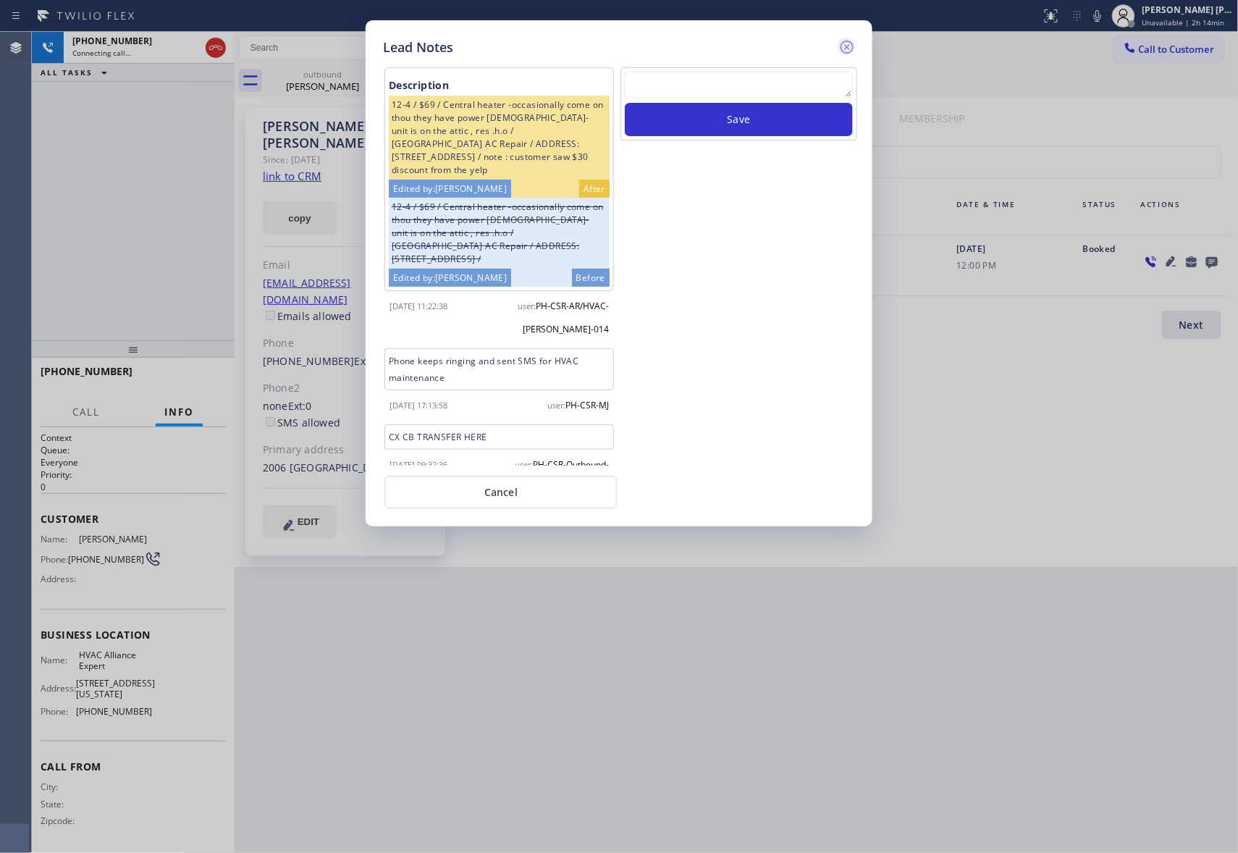
click at [849, 47] on icon at bounding box center [847, 46] width 17 height 17
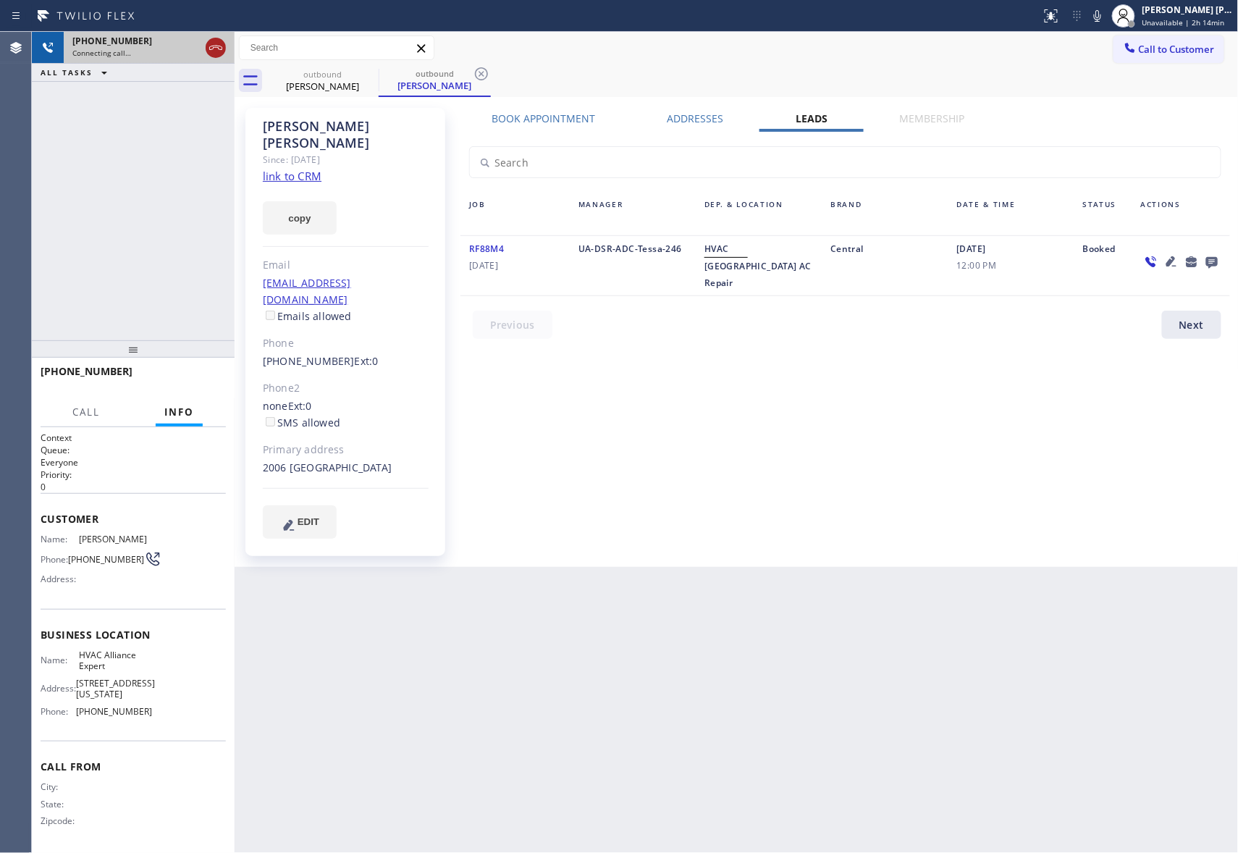
click at [215, 49] on icon at bounding box center [215, 47] width 17 height 17
click at [372, 84] on div "[PERSON_NAME]" at bounding box center [322, 86] width 109 height 13
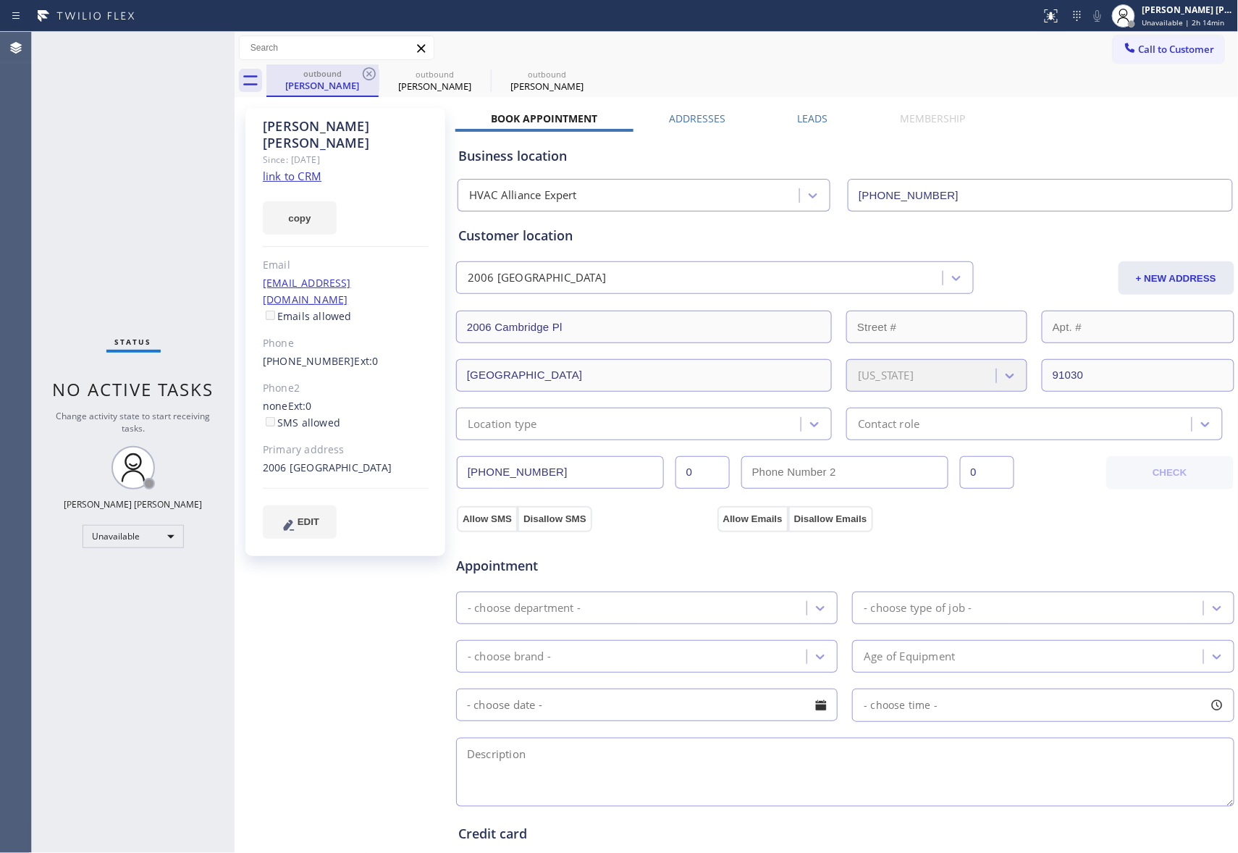
click at [372, 84] on div "[PERSON_NAME]" at bounding box center [322, 85] width 109 height 13
click at [372, 82] on div at bounding box center [369, 73] width 17 height 17
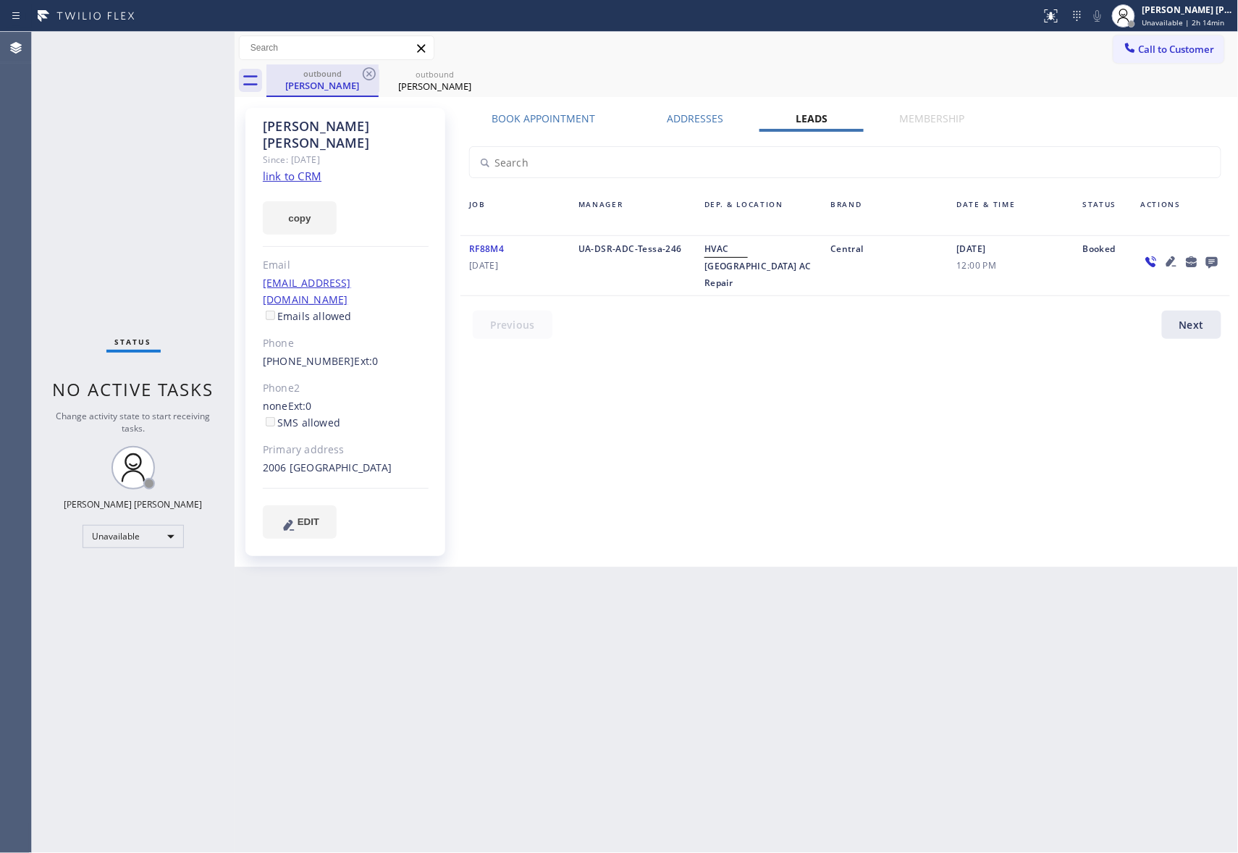
click at [361, 64] on div "outbound [PERSON_NAME]" at bounding box center [322, 79] width 109 height 31
click at [359, 80] on div "[PERSON_NAME]" at bounding box center [322, 85] width 109 height 13
click at [362, 73] on icon at bounding box center [369, 73] width 17 height 17
click at [473, 72] on icon at bounding box center [481, 73] width 17 height 17
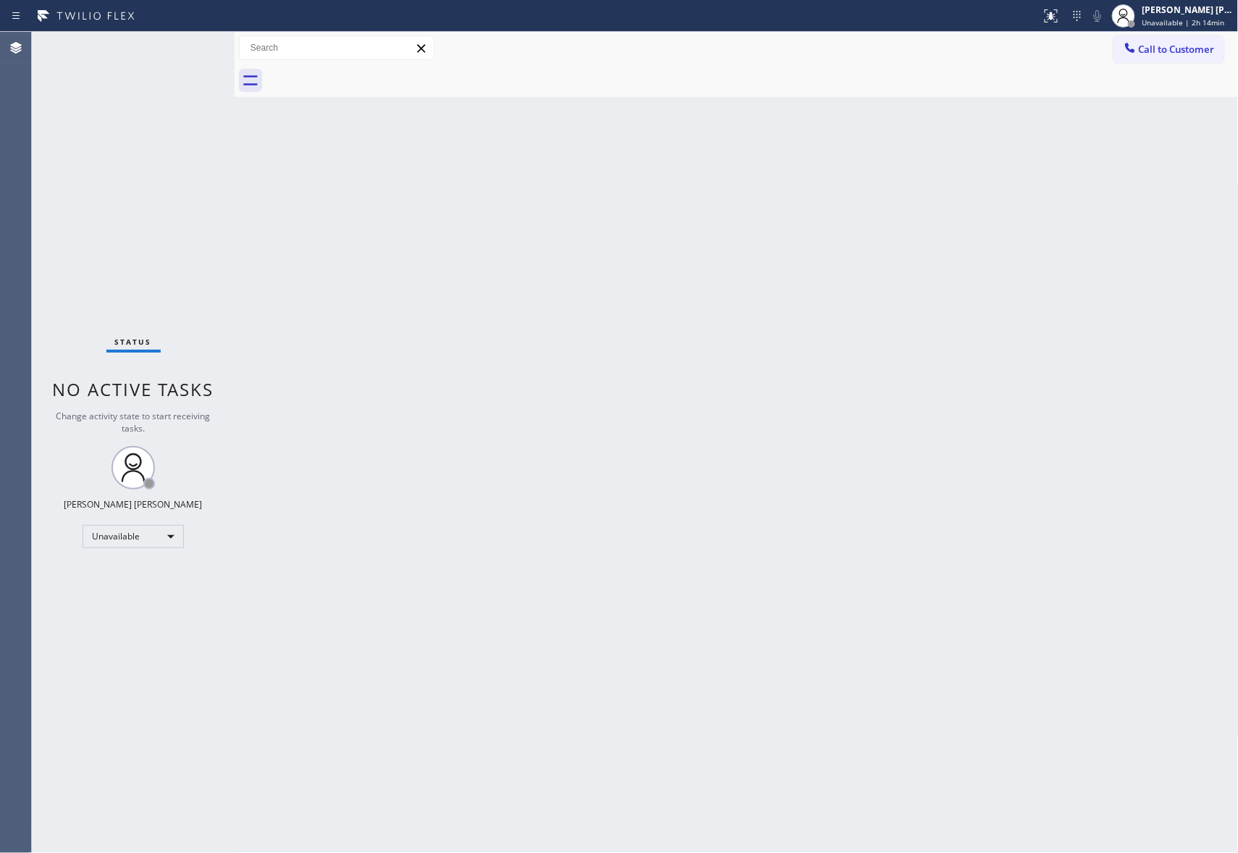
drag, startPoint x: 365, startPoint y: 72, endPoint x: 337, endPoint y: 96, distance: 36.5
click at [365, 73] on div at bounding box center [752, 80] width 972 height 33
click at [1188, 52] on span "Call to Customer" at bounding box center [1177, 49] width 76 height 13
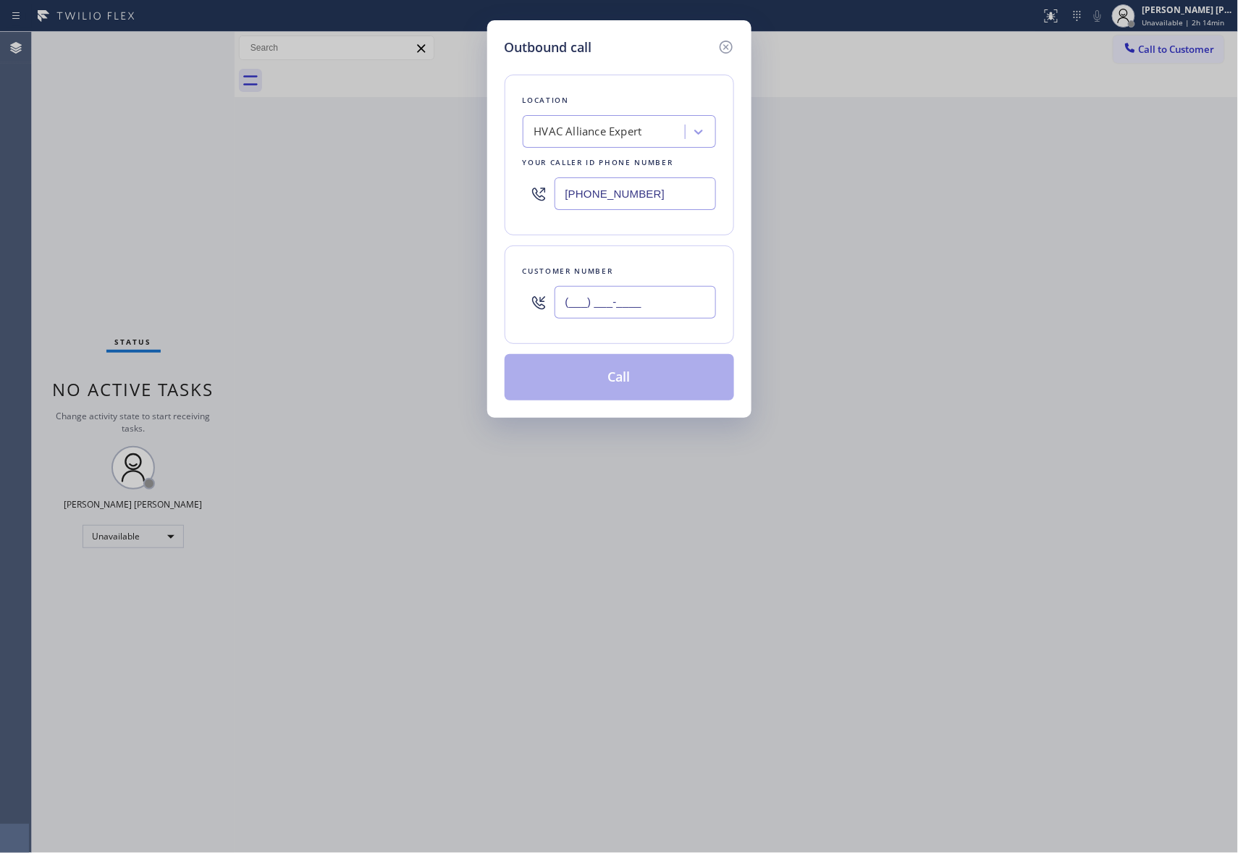
drag, startPoint x: 626, startPoint y: 311, endPoint x: 650, endPoint y: 308, distance: 23.4
click at [630, 313] on input "(___) ___-____" at bounding box center [635, 302] width 161 height 33
paste input "949) 648-8173"
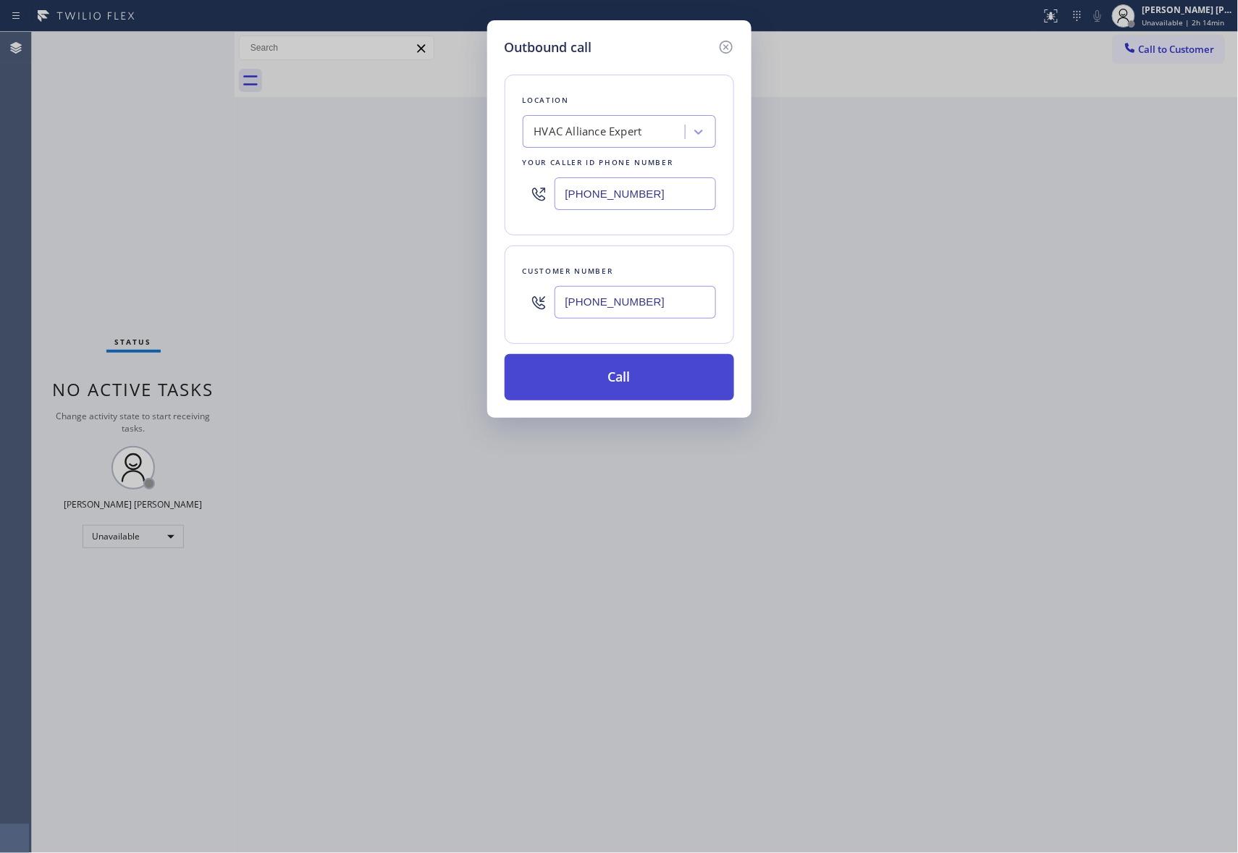
type input "[PHONE_NUMBER]"
click at [658, 383] on button "Call" at bounding box center [620, 377] width 230 height 46
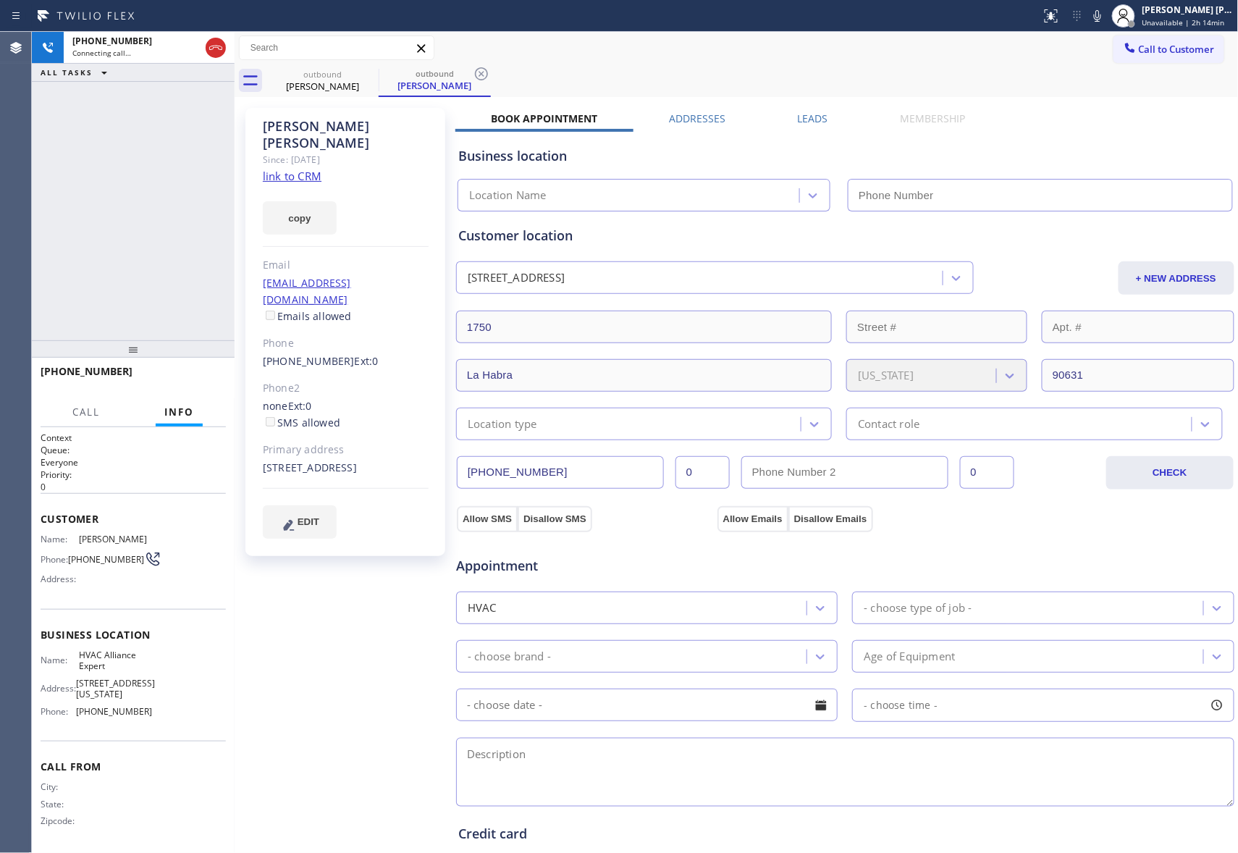
type input "[PHONE_NUMBER]"
drag, startPoint x: 201, startPoint y: 377, endPoint x: 23, endPoint y: 298, distance: 193.9
click at [198, 377] on span "HANG UP" at bounding box center [192, 378] width 44 height 10
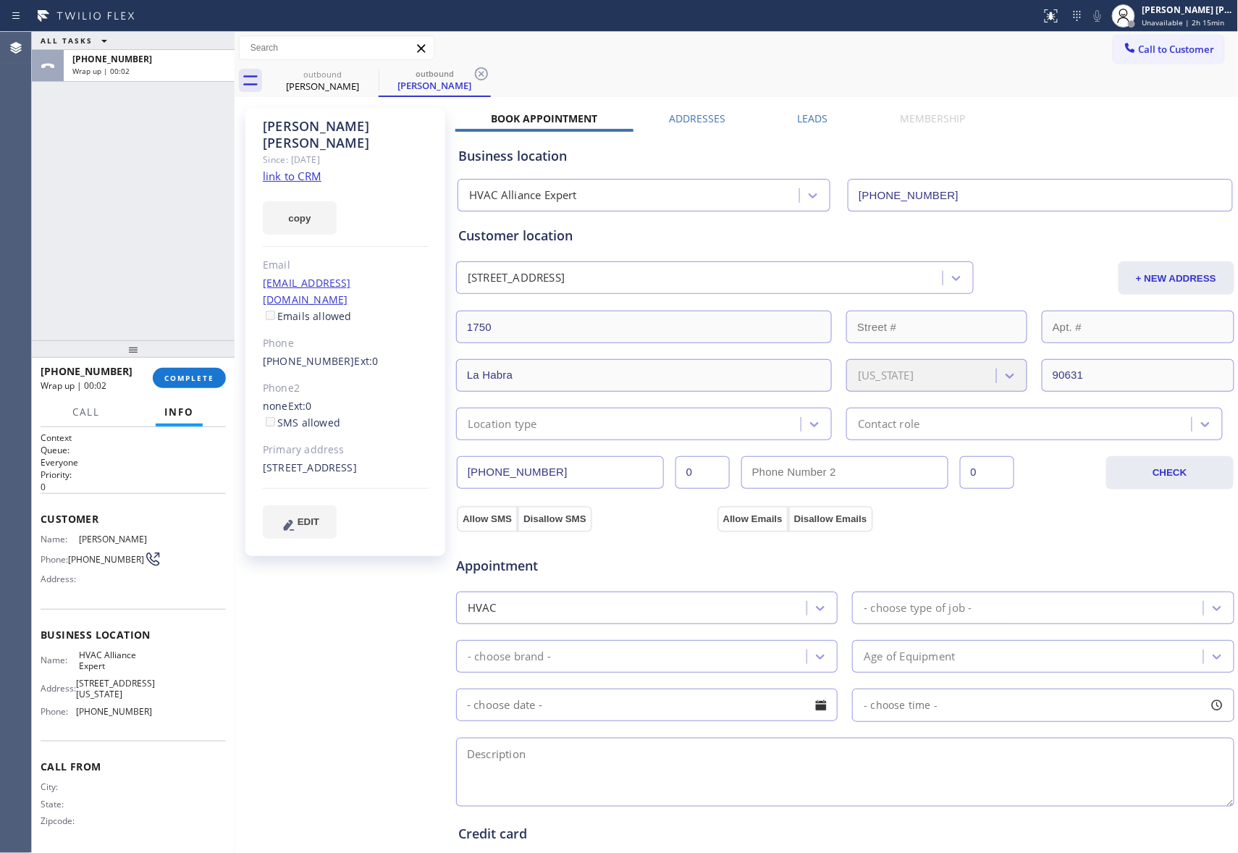
click at [801, 119] on label "Leads" at bounding box center [813, 119] width 30 height 14
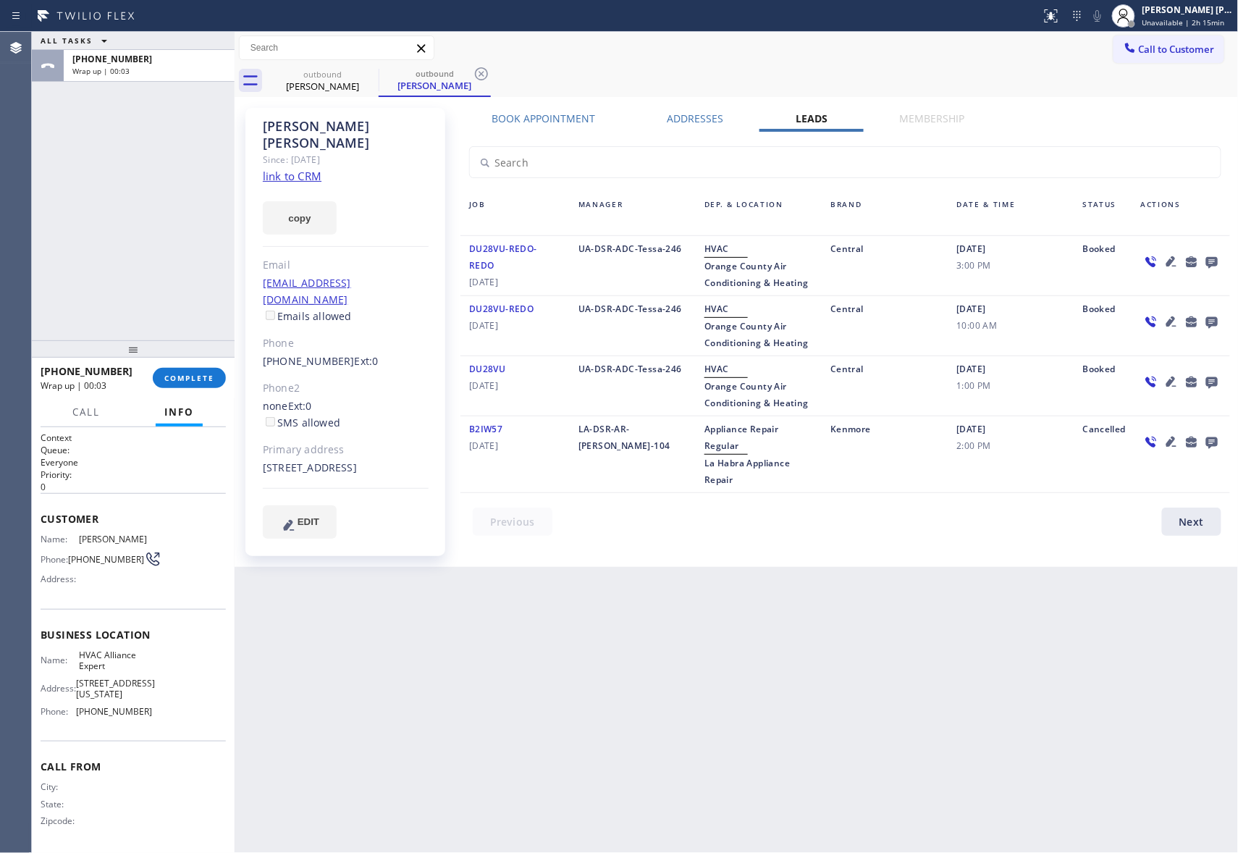
click at [1215, 258] on icon at bounding box center [1212, 263] width 12 height 12
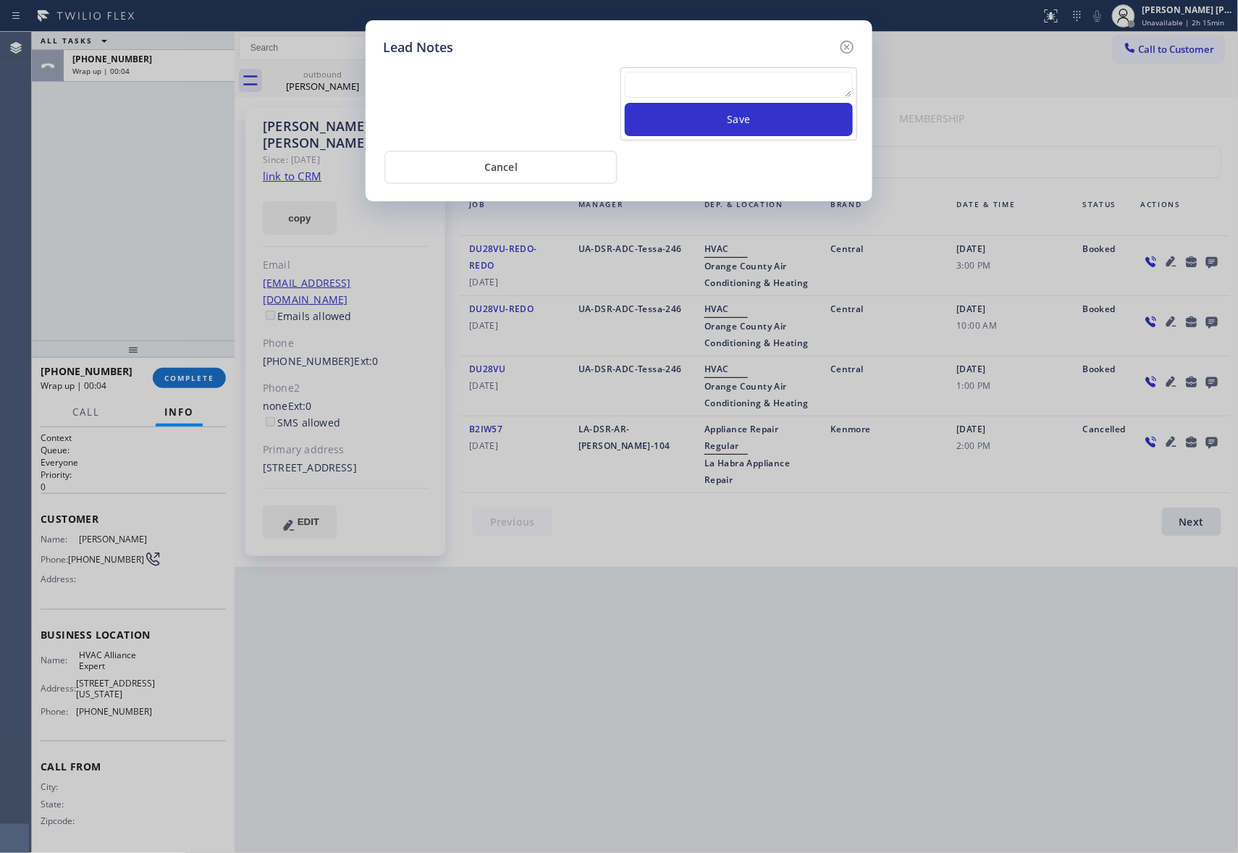
click at [757, 84] on textarea at bounding box center [739, 85] width 228 height 26
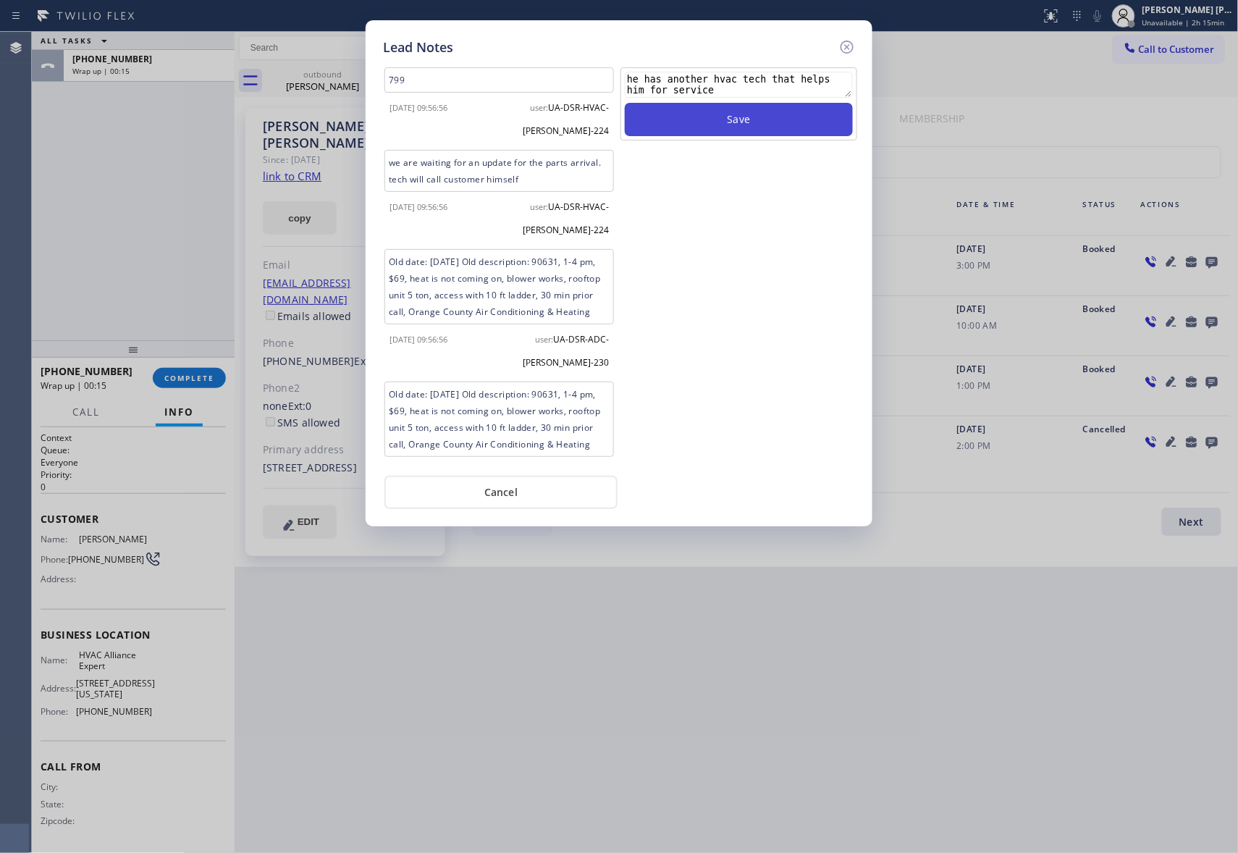
type textarea "he has another hvac tech that helps him for service"
click at [762, 122] on button "Save" at bounding box center [739, 119] width 228 height 33
click at [841, 45] on icon at bounding box center [847, 46] width 17 height 17
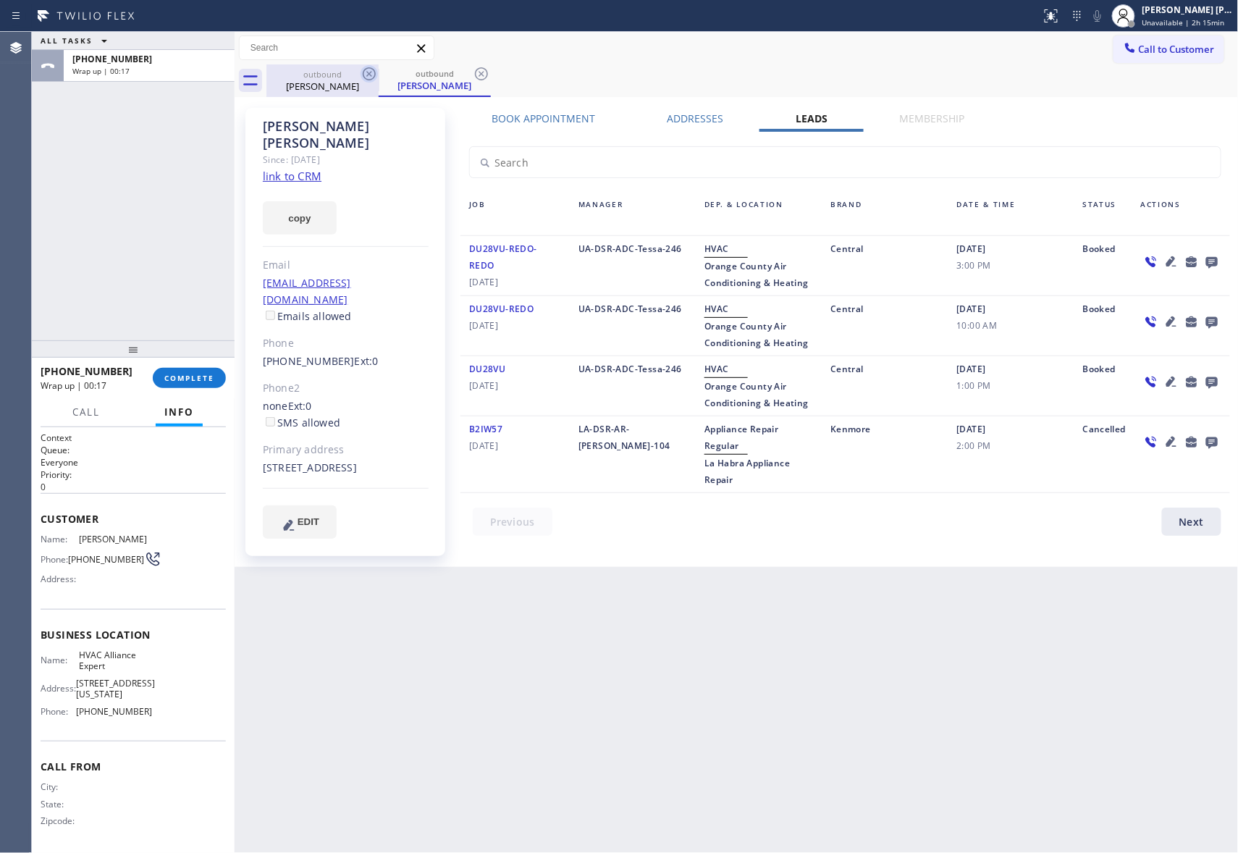
click at [366, 68] on icon at bounding box center [369, 73] width 13 height 13
drag, startPoint x: 366, startPoint y: 68, endPoint x: 196, endPoint y: 382, distance: 357.7
click at [379, 70] on div "outbound [PERSON_NAME]" at bounding box center [435, 80] width 112 height 33
click at [473, 70] on icon at bounding box center [481, 73] width 17 height 17
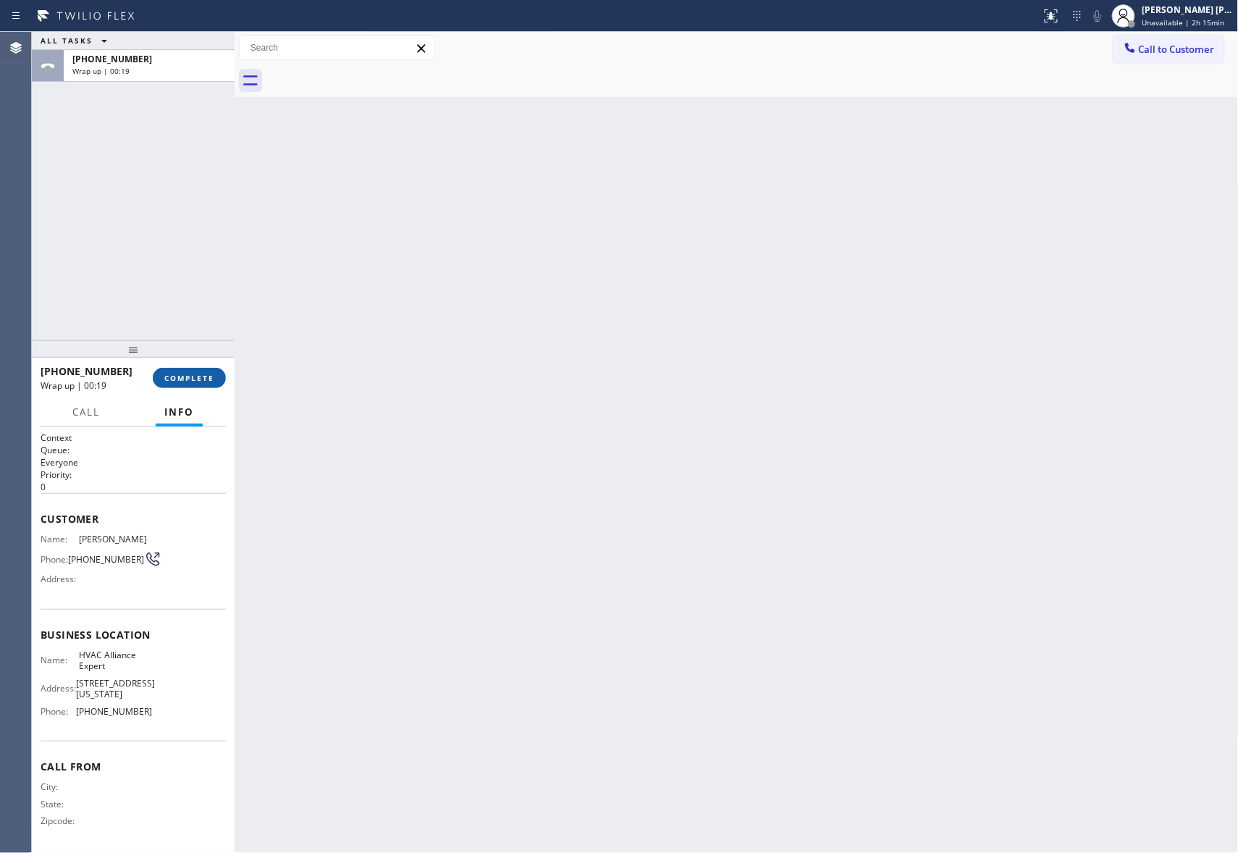
click at [196, 381] on span "COMPLETE" at bounding box center [189, 378] width 50 height 10
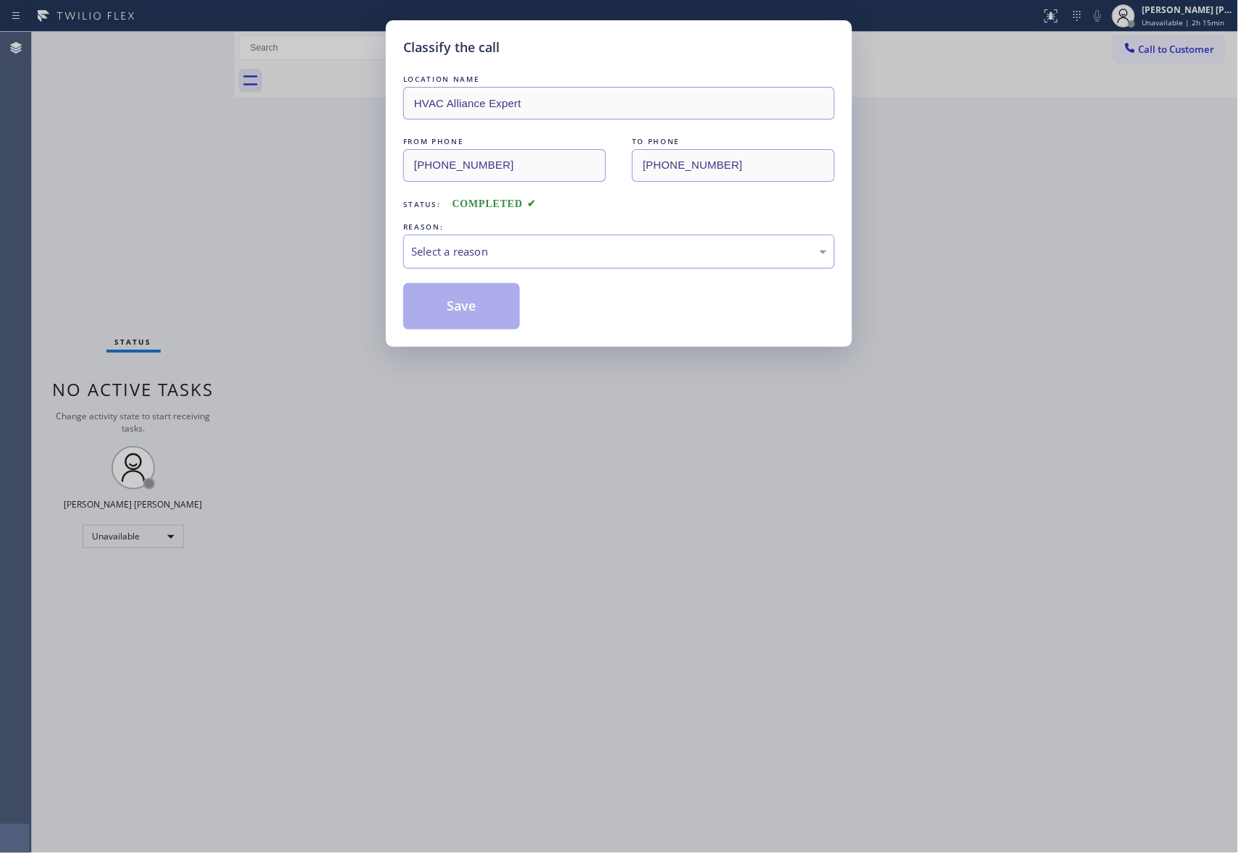
click at [521, 260] on div "Select a reason" at bounding box center [619, 251] width 416 height 17
click at [450, 305] on button "Save" at bounding box center [461, 306] width 117 height 46
click at [447, 305] on button "Save" at bounding box center [461, 306] width 117 height 46
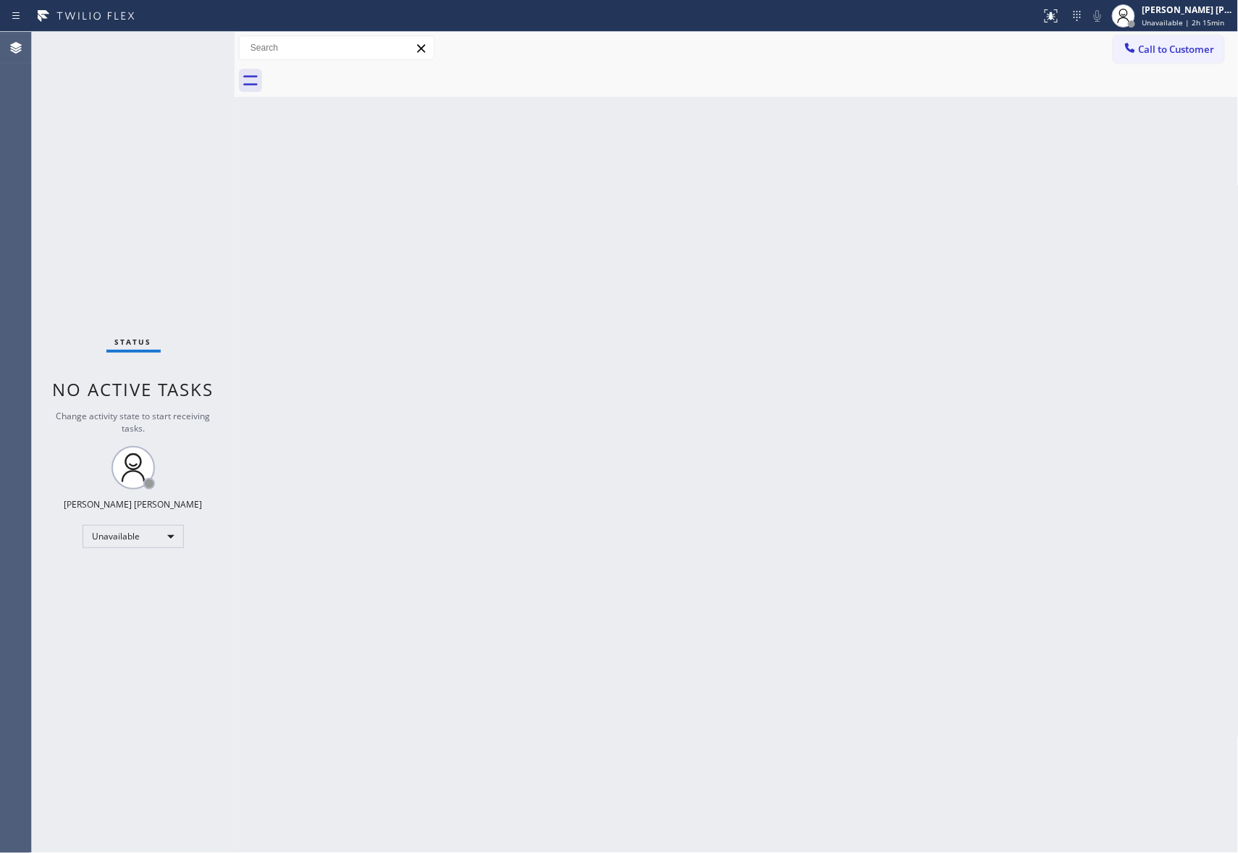
click at [1190, 70] on div at bounding box center [752, 80] width 972 height 33
click at [1196, 56] on button "Call to Customer" at bounding box center [1169, 49] width 111 height 28
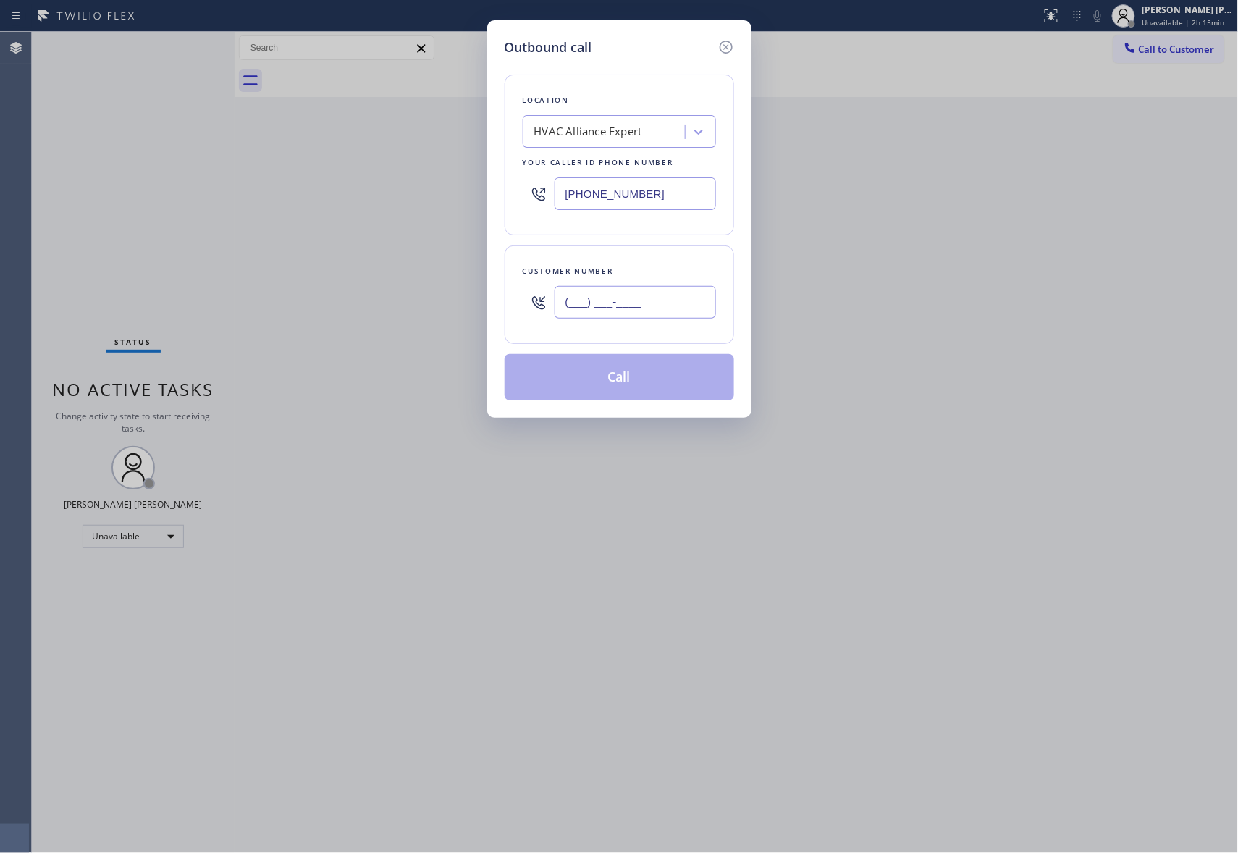
click at [652, 291] on input "(___) ___-____" at bounding box center [635, 302] width 161 height 33
paste input "310) 902-5749"
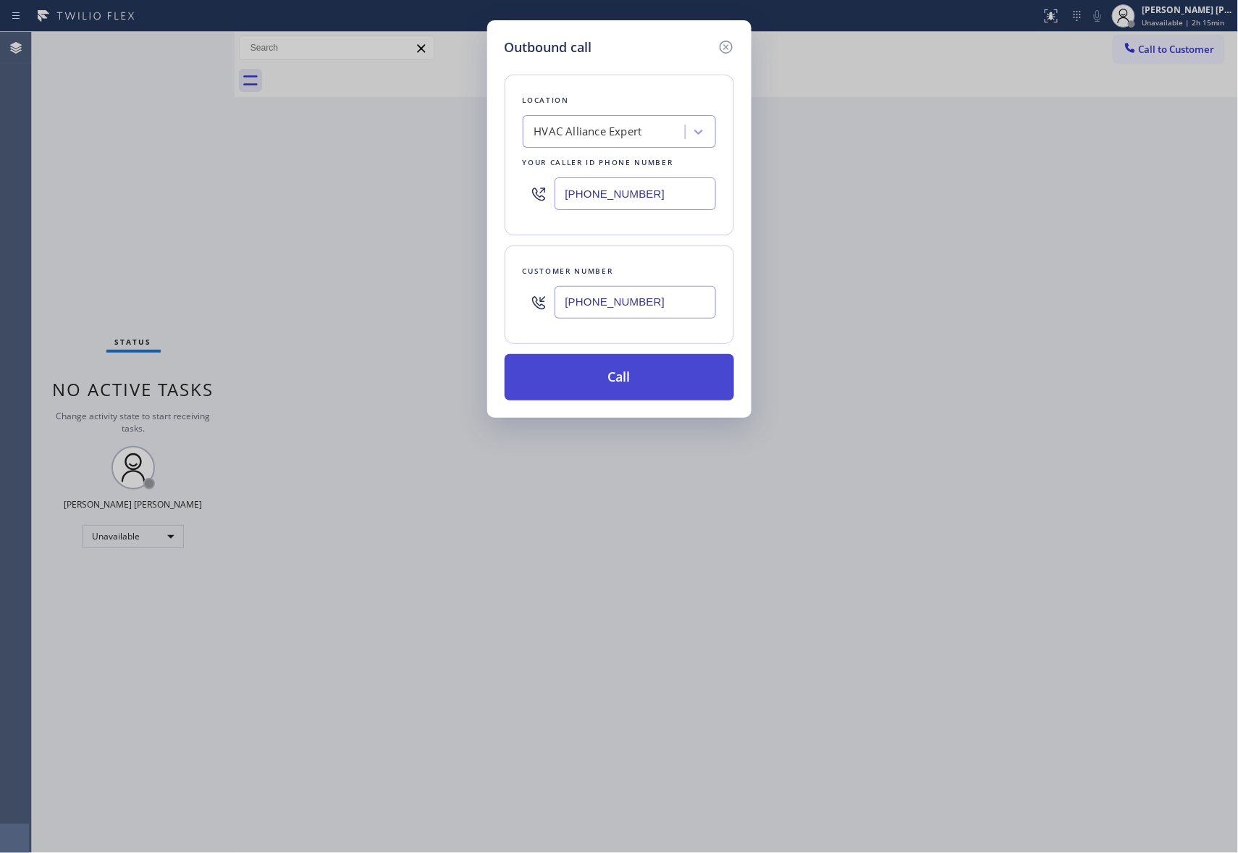
type input "[PHONE_NUMBER]"
click at [660, 375] on button "Call" at bounding box center [620, 377] width 230 height 46
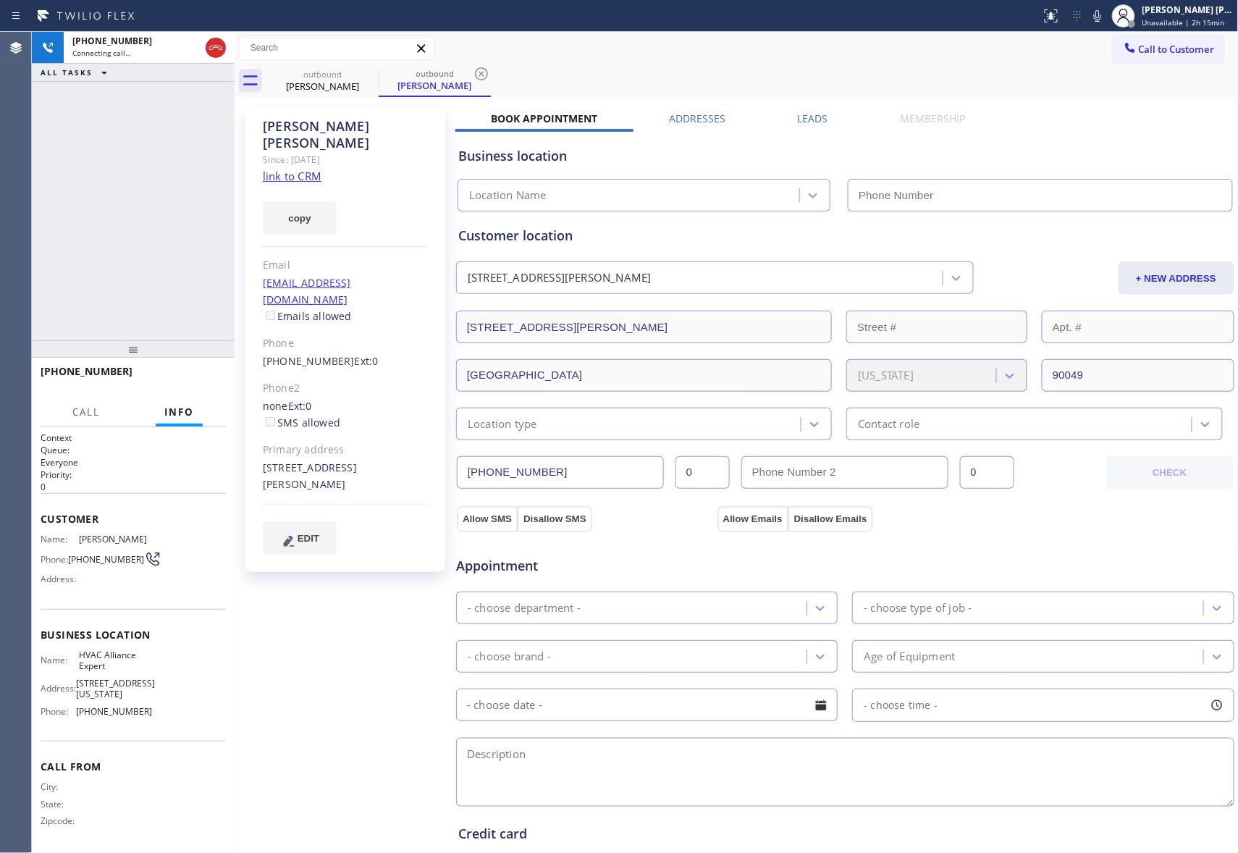
type input "[PHONE_NUMBER]"
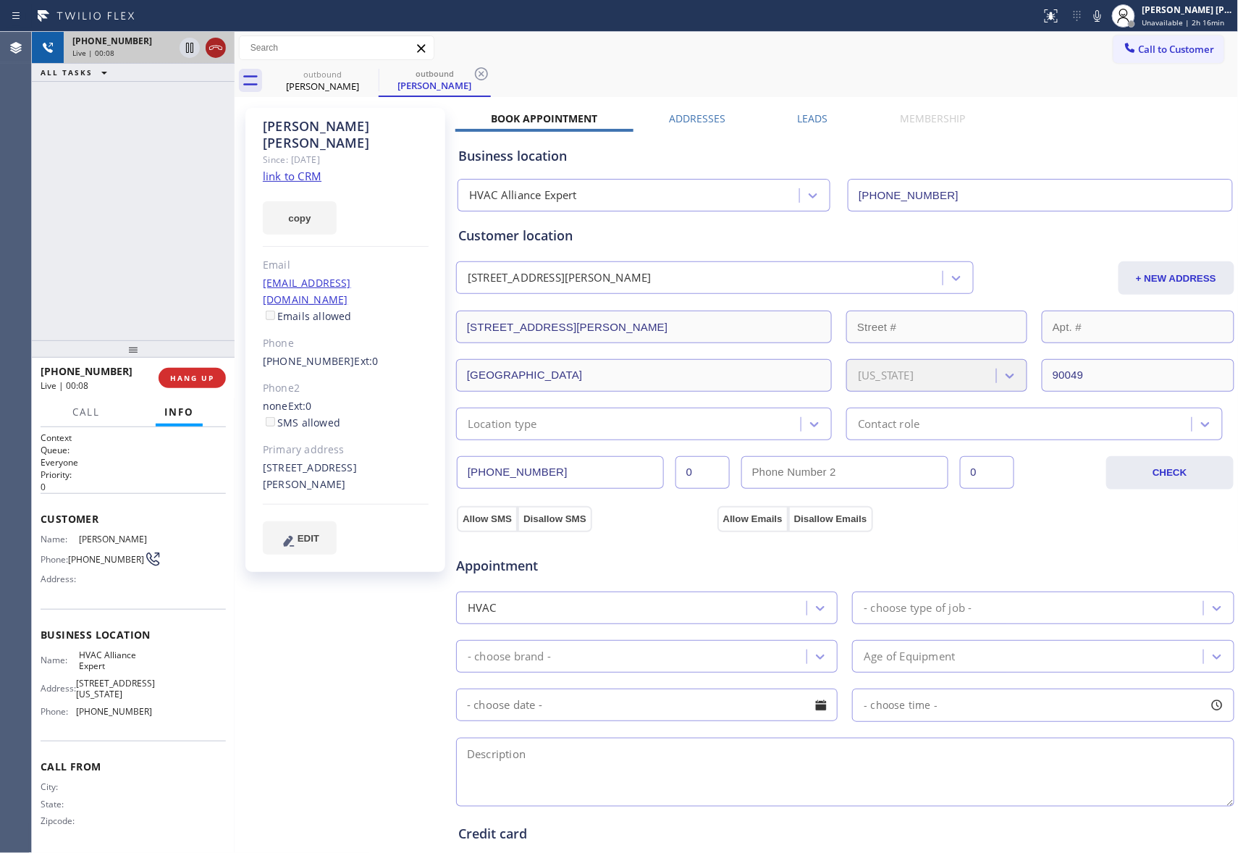
click at [221, 47] on icon at bounding box center [215, 47] width 17 height 17
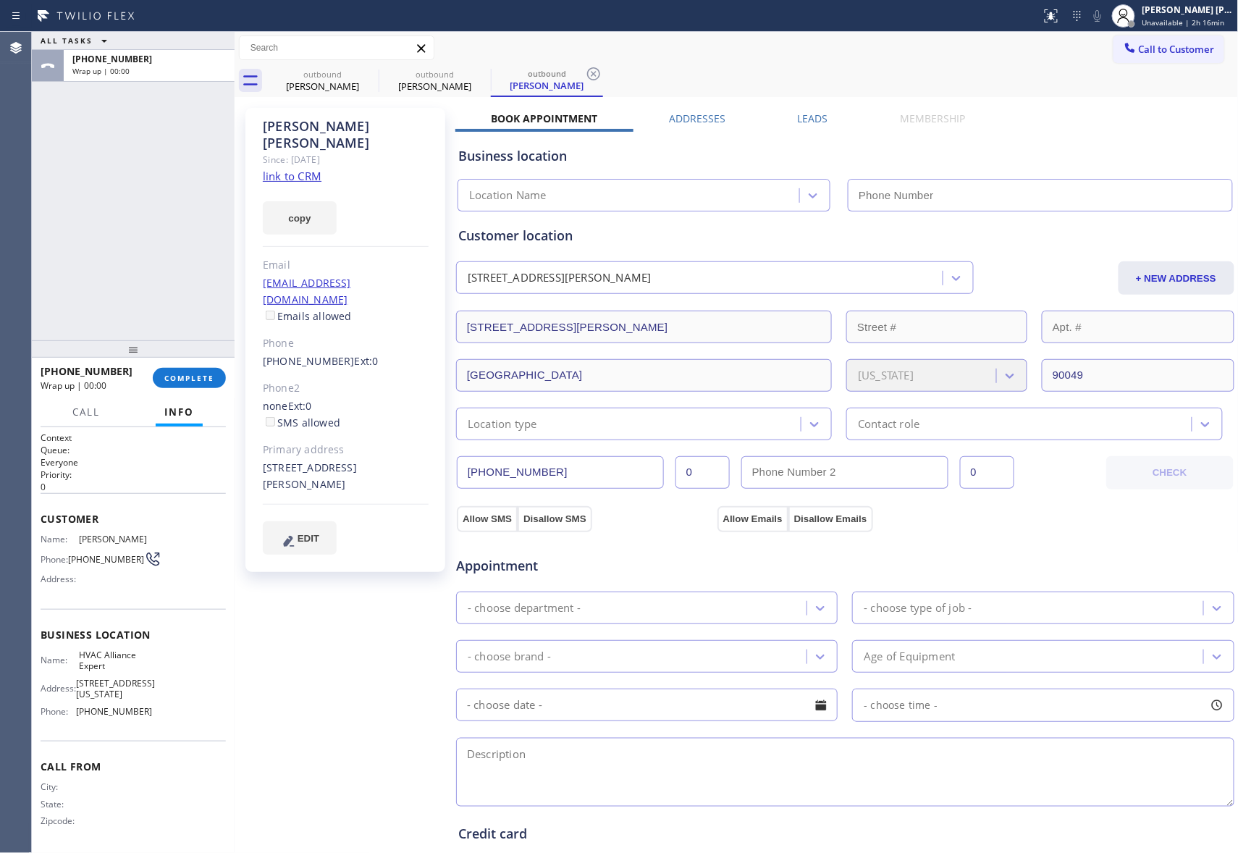
click at [817, 112] on label "Leads" at bounding box center [813, 119] width 30 height 14
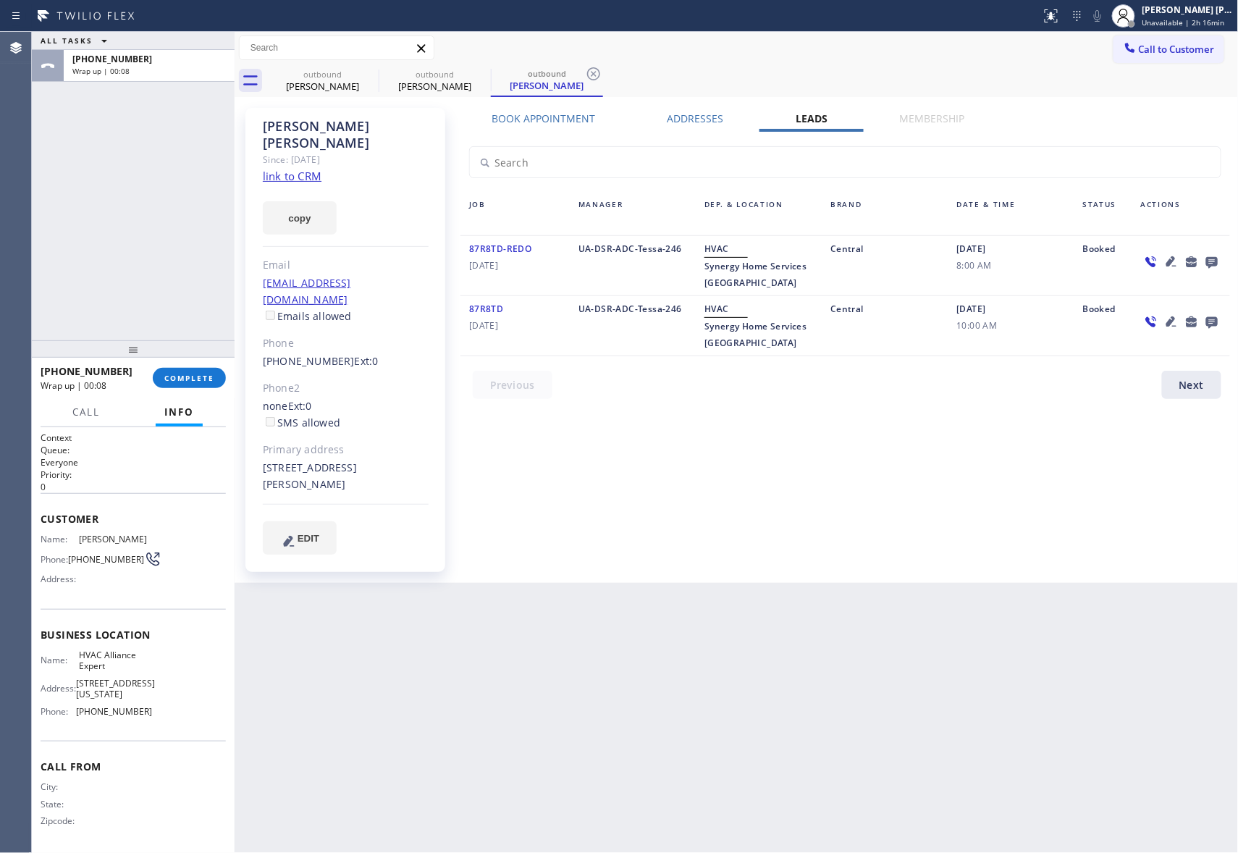
click at [1209, 256] on icon at bounding box center [1211, 262] width 17 height 18
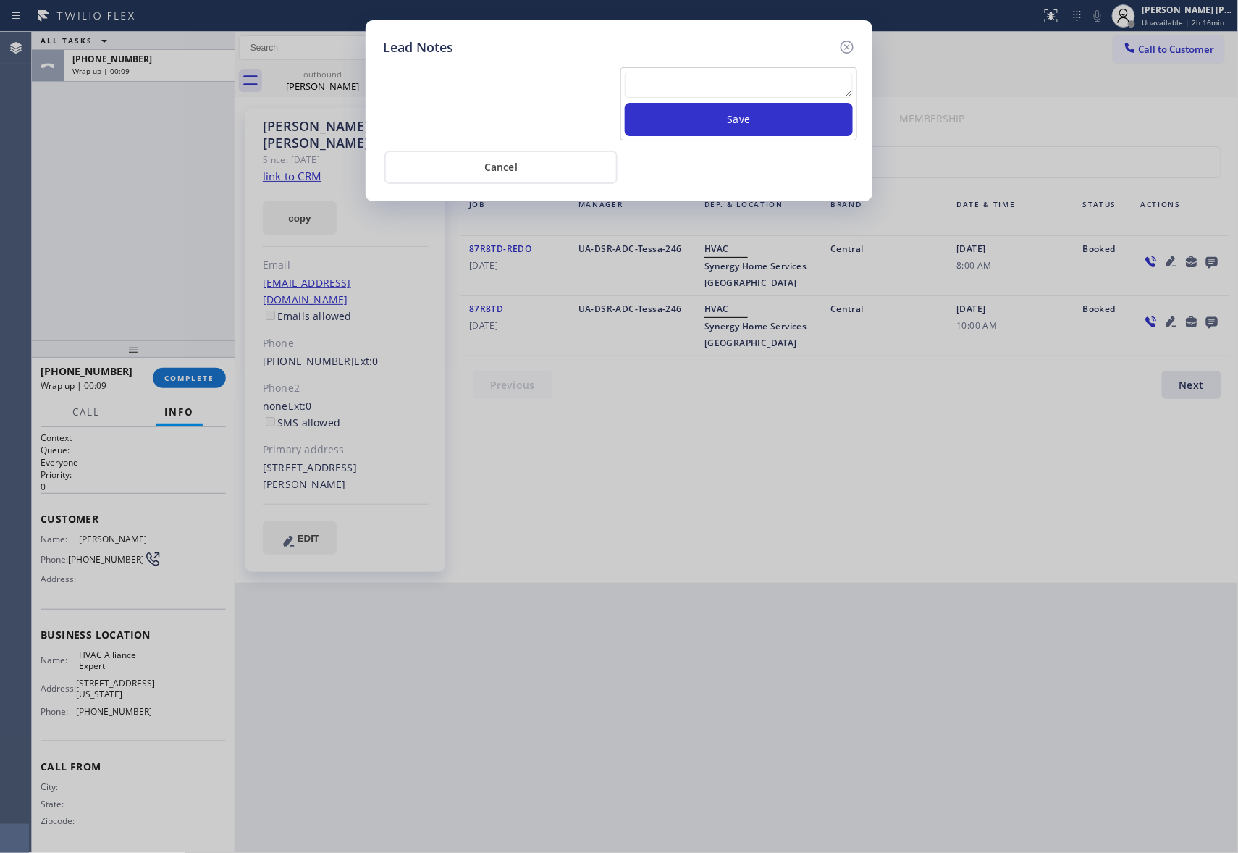
drag, startPoint x: 689, startPoint y: 104, endPoint x: 691, endPoint y: 91, distance: 13.1
click at [689, 102] on div "Save" at bounding box center [739, 103] width 237 height 73
click at [692, 88] on textarea at bounding box center [739, 85] width 228 height 26
paste textarea "VM | please transfer if cx calls back"
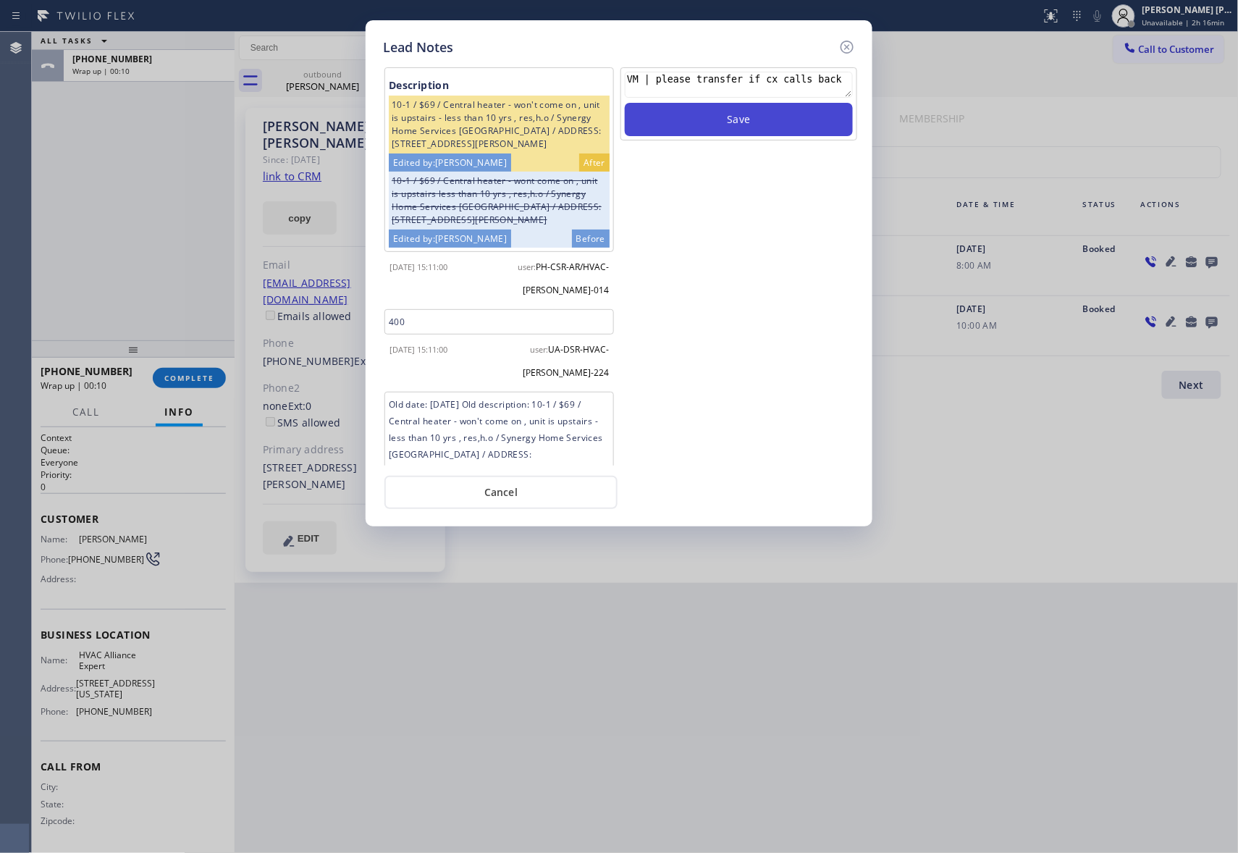
type textarea "VM | please transfer if cx calls back"
click at [762, 122] on button "Save" at bounding box center [739, 119] width 228 height 33
click at [850, 43] on icon at bounding box center [847, 46] width 17 height 17
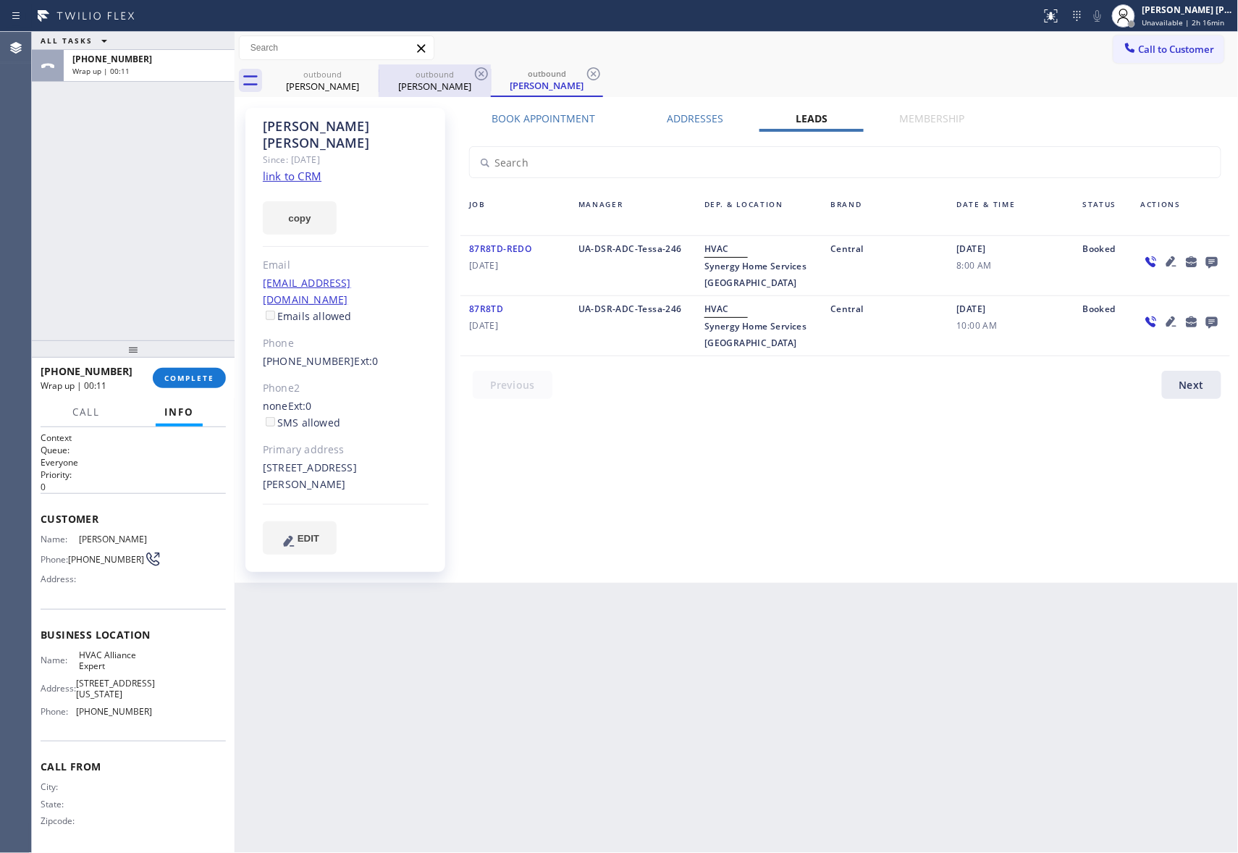
click at [380, 76] on div "outbound" at bounding box center [434, 74] width 109 height 11
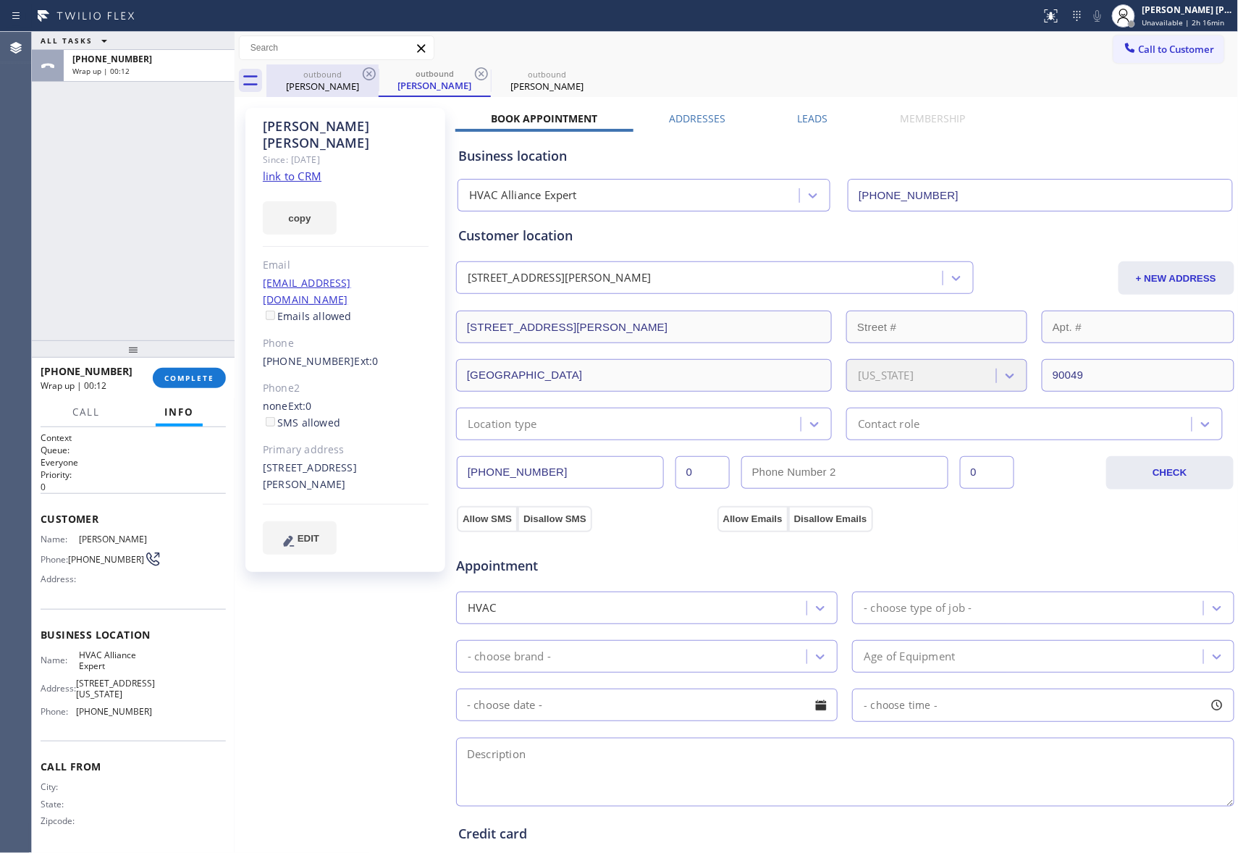
click at [369, 71] on icon at bounding box center [369, 73] width 17 height 17
click at [379, 71] on div "outbound [PERSON_NAME]" at bounding box center [435, 80] width 112 height 33
click at [473, 71] on icon at bounding box center [481, 73] width 17 height 17
click at [0, 0] on icon at bounding box center [0, 0] width 0 height 0
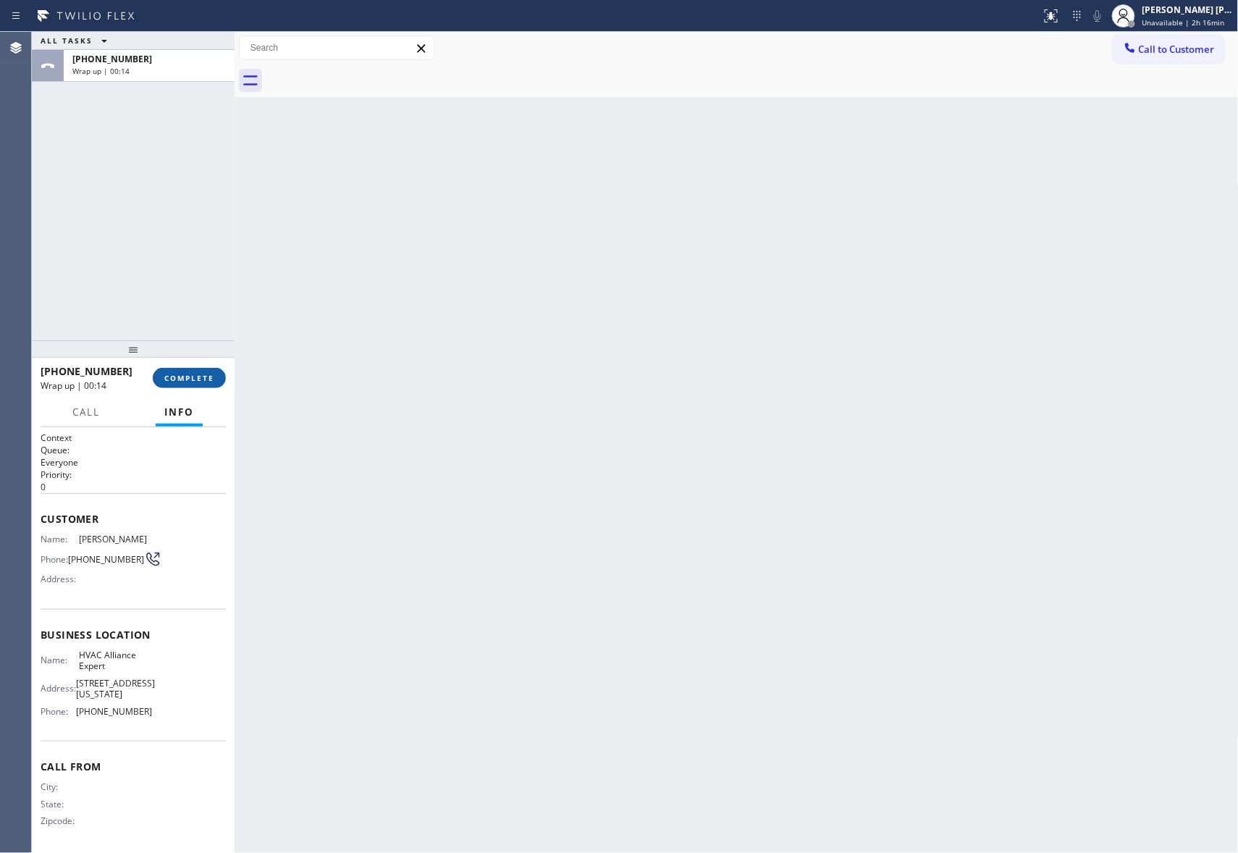
click at [190, 371] on button "COMPLETE" at bounding box center [189, 378] width 73 height 20
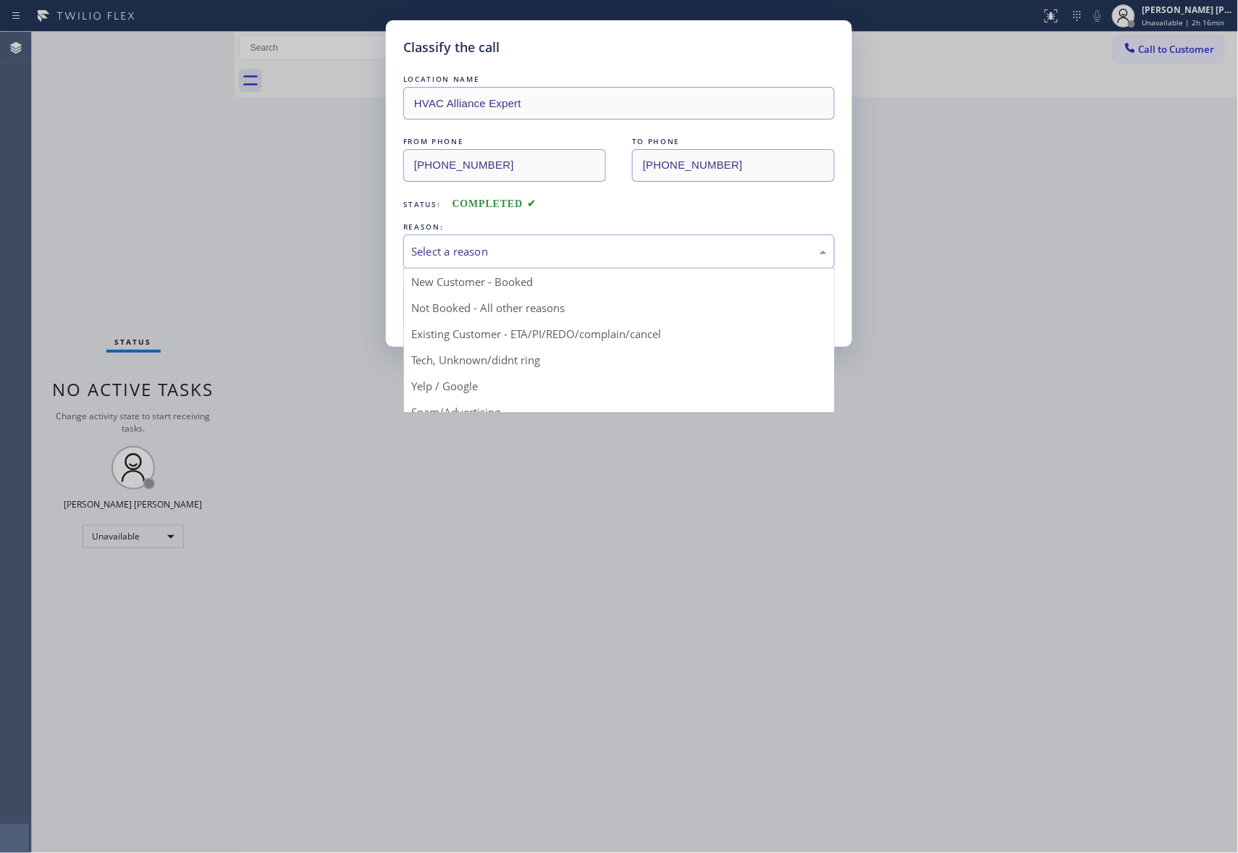
click at [565, 246] on div "Select a reason" at bounding box center [619, 251] width 416 height 17
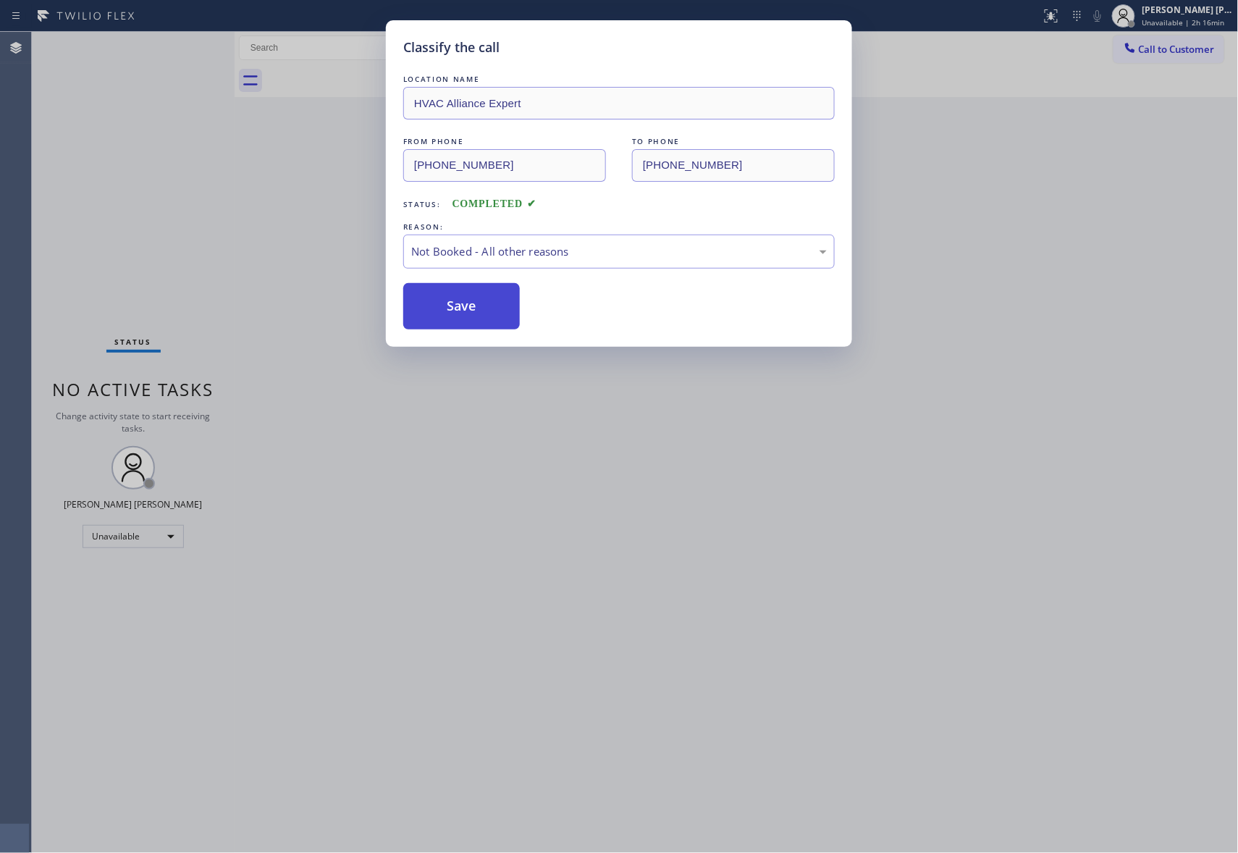
click at [453, 308] on button "Save" at bounding box center [461, 306] width 117 height 46
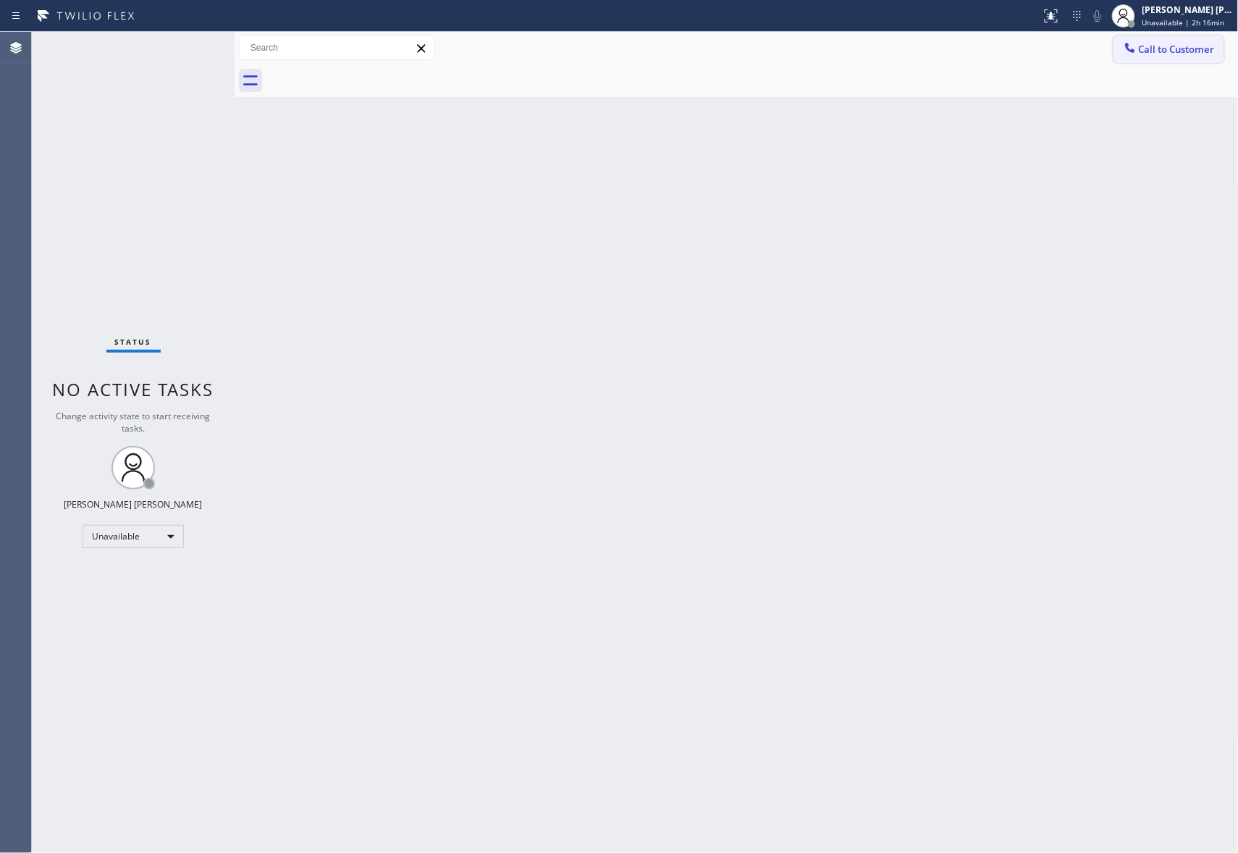
click at [1189, 58] on button "Call to Customer" at bounding box center [1169, 49] width 111 height 28
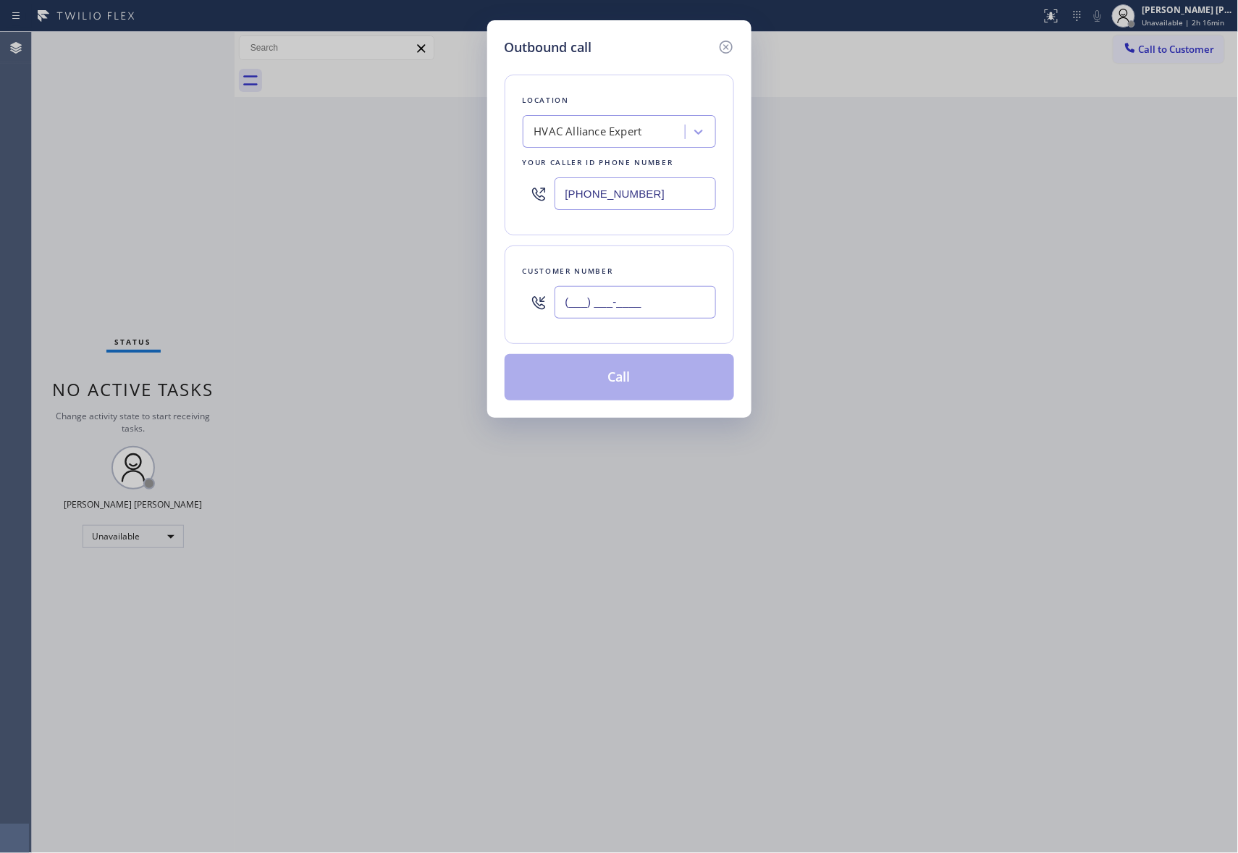
click at [631, 302] on input "(___) ___-____" at bounding box center [635, 302] width 161 height 33
paste input "323) 303-9045"
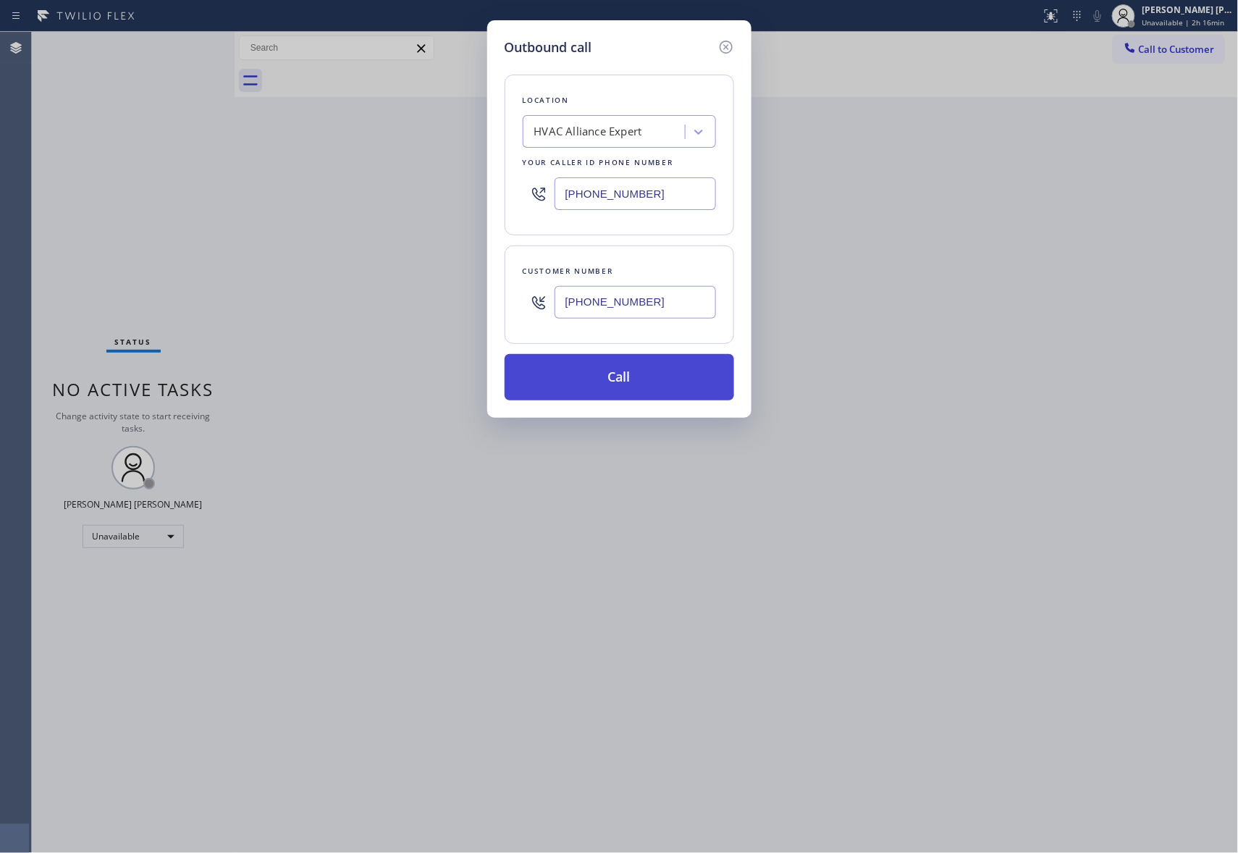
type input "[PHONE_NUMBER]"
click at [655, 371] on button "Call" at bounding box center [620, 377] width 230 height 46
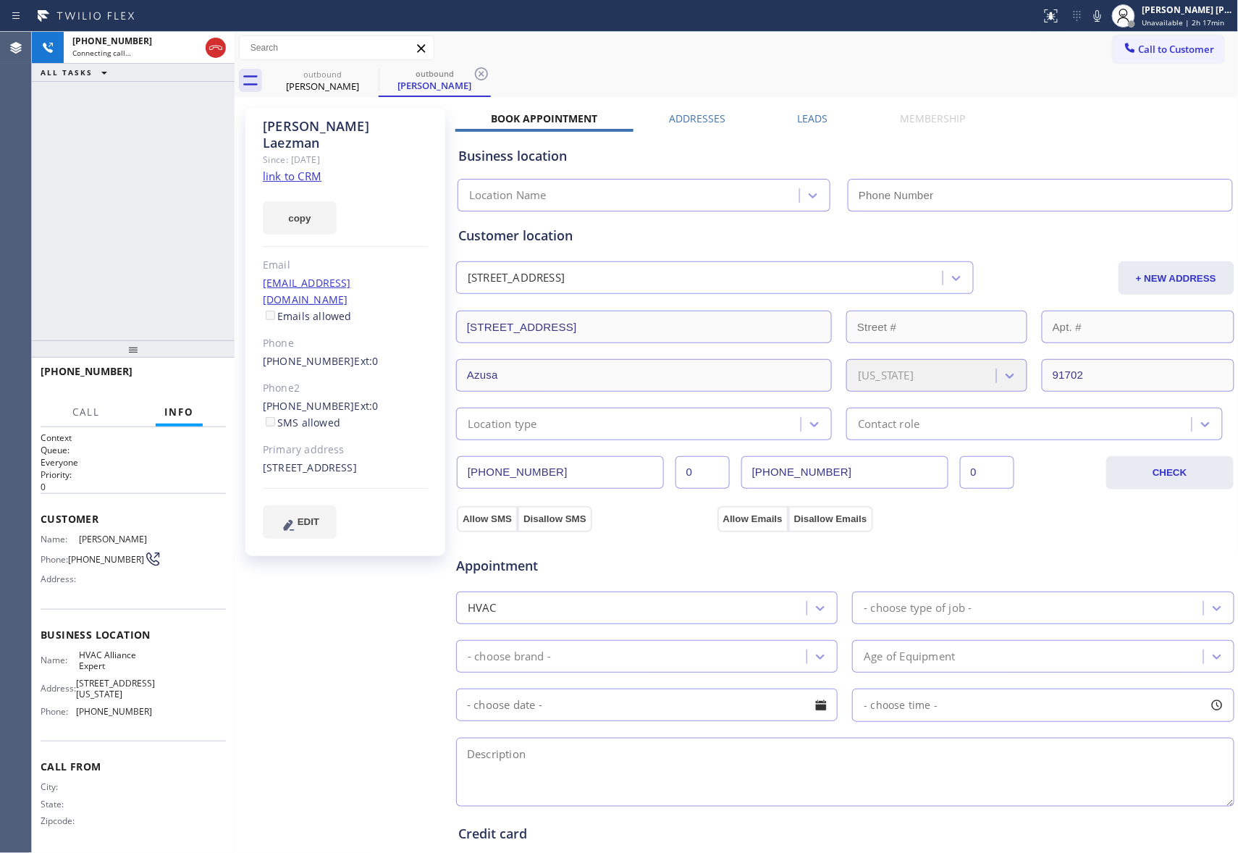
type input "[PHONE_NUMBER]"
drag, startPoint x: 194, startPoint y: 375, endPoint x: 612, endPoint y: 229, distance: 442.7
click at [245, 359] on div "[PHONE_NUMBER] Live | 00:09 ALL TASKS ALL TASKS ACTIVE TASKS TASKS IN WRAP UP […" at bounding box center [635, 442] width 1206 height 821
click at [198, 388] on button "HANG UP" at bounding box center [192, 378] width 67 height 20
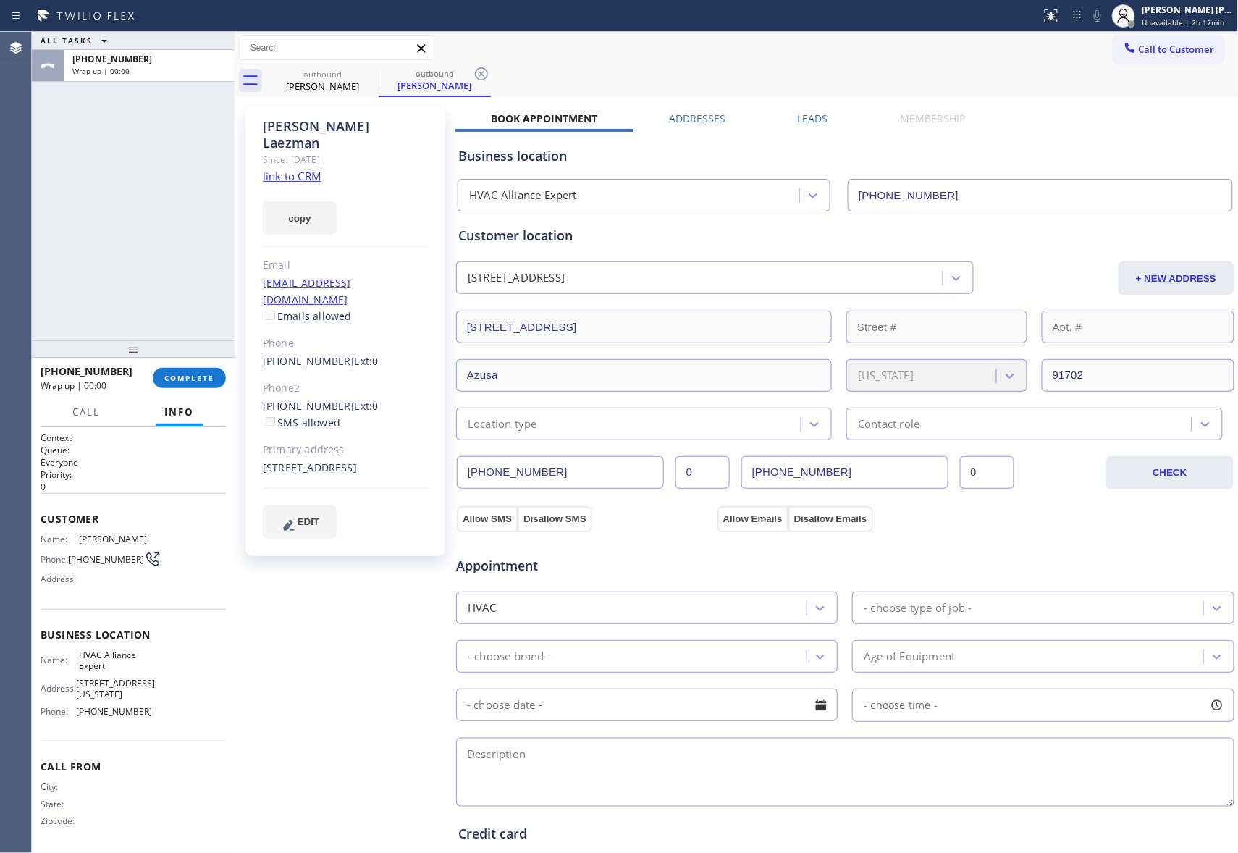
click at [798, 119] on label "Leads" at bounding box center [813, 119] width 30 height 14
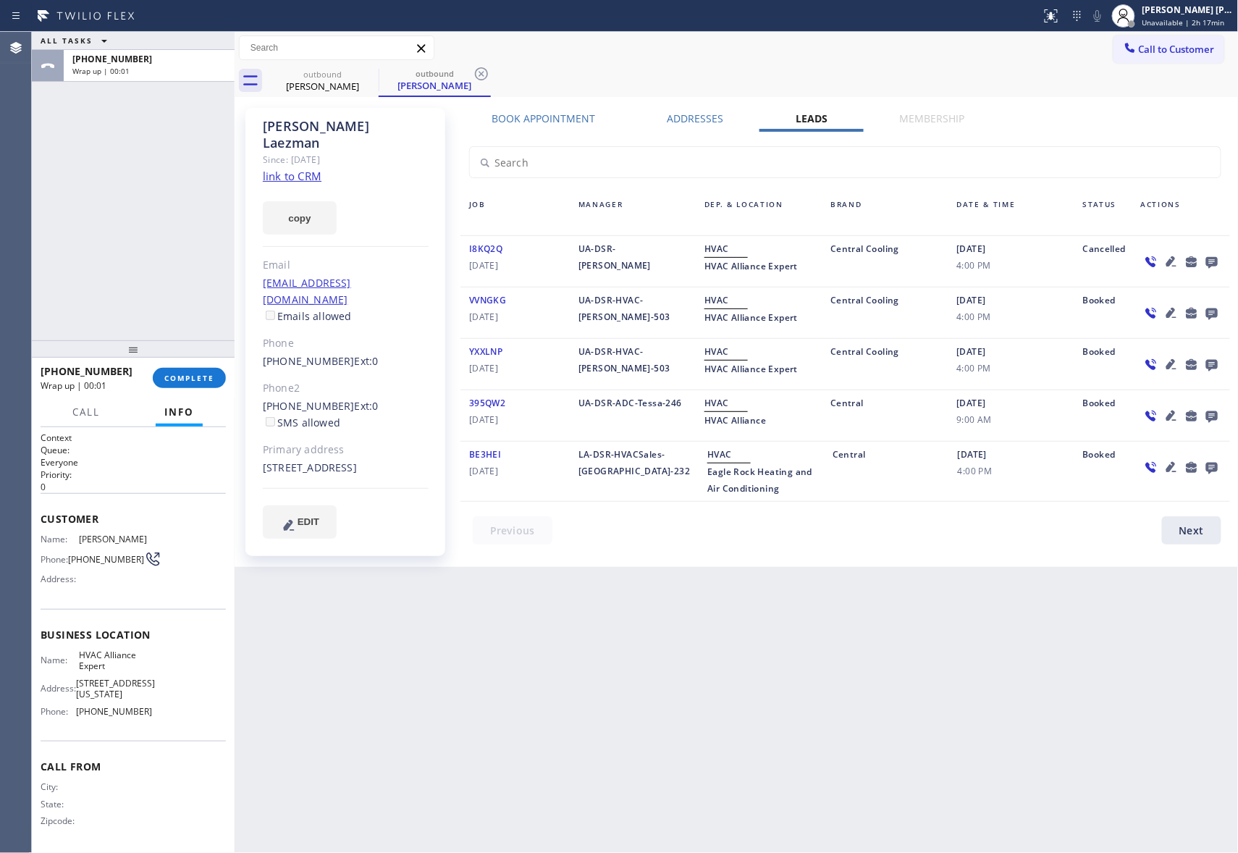
click at [1216, 259] on icon at bounding box center [1212, 263] width 12 height 12
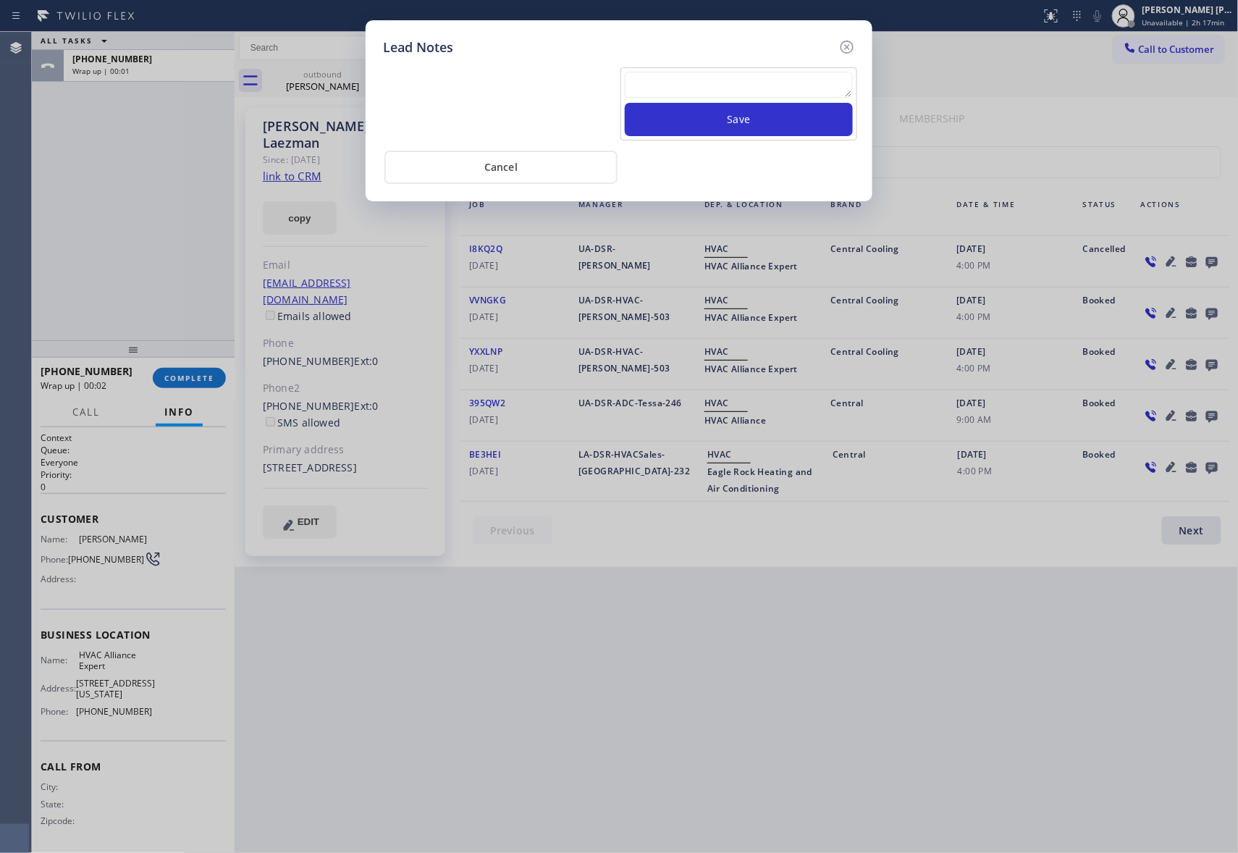
click at [695, 77] on textarea at bounding box center [739, 85] width 228 height 26
paste textarea "VM | please transfer if cx calls back"
type textarea "VM | please transfer if cx calls back"
click at [734, 117] on button "Save" at bounding box center [739, 119] width 228 height 33
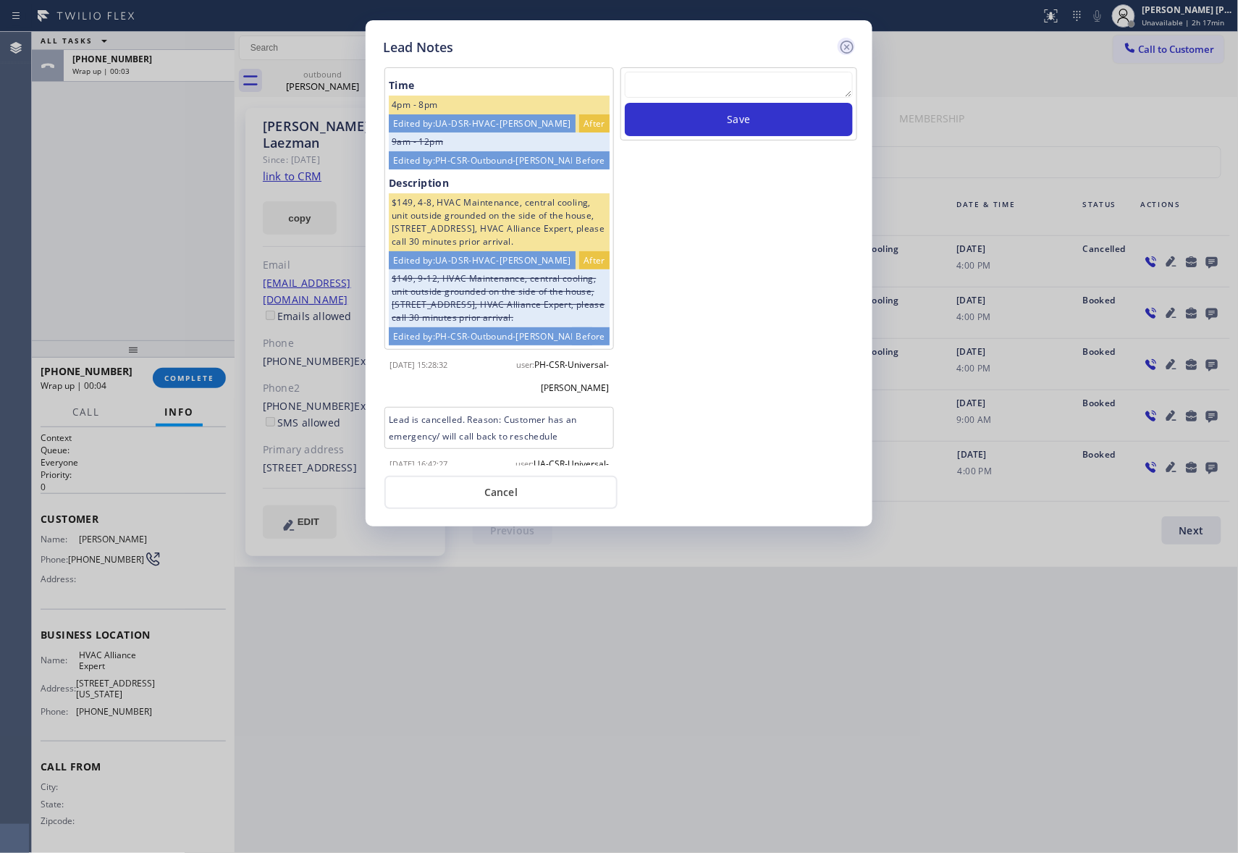
drag, startPoint x: 846, startPoint y: 49, endPoint x: 334, endPoint y: 116, distance: 517.0
click at [844, 48] on icon at bounding box center [847, 46] width 17 height 17
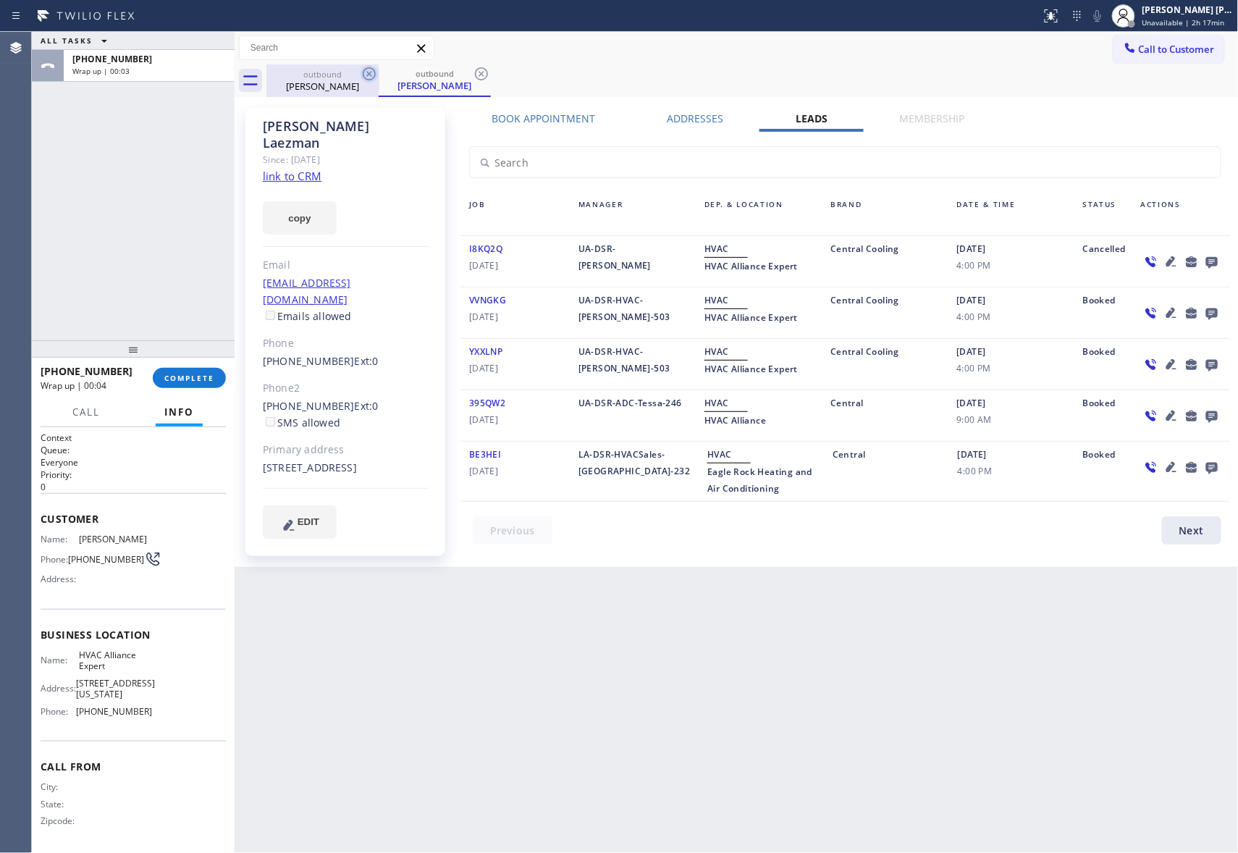
click at [366, 76] on icon at bounding box center [369, 73] width 17 height 17
click at [473, 76] on icon at bounding box center [481, 73] width 17 height 17
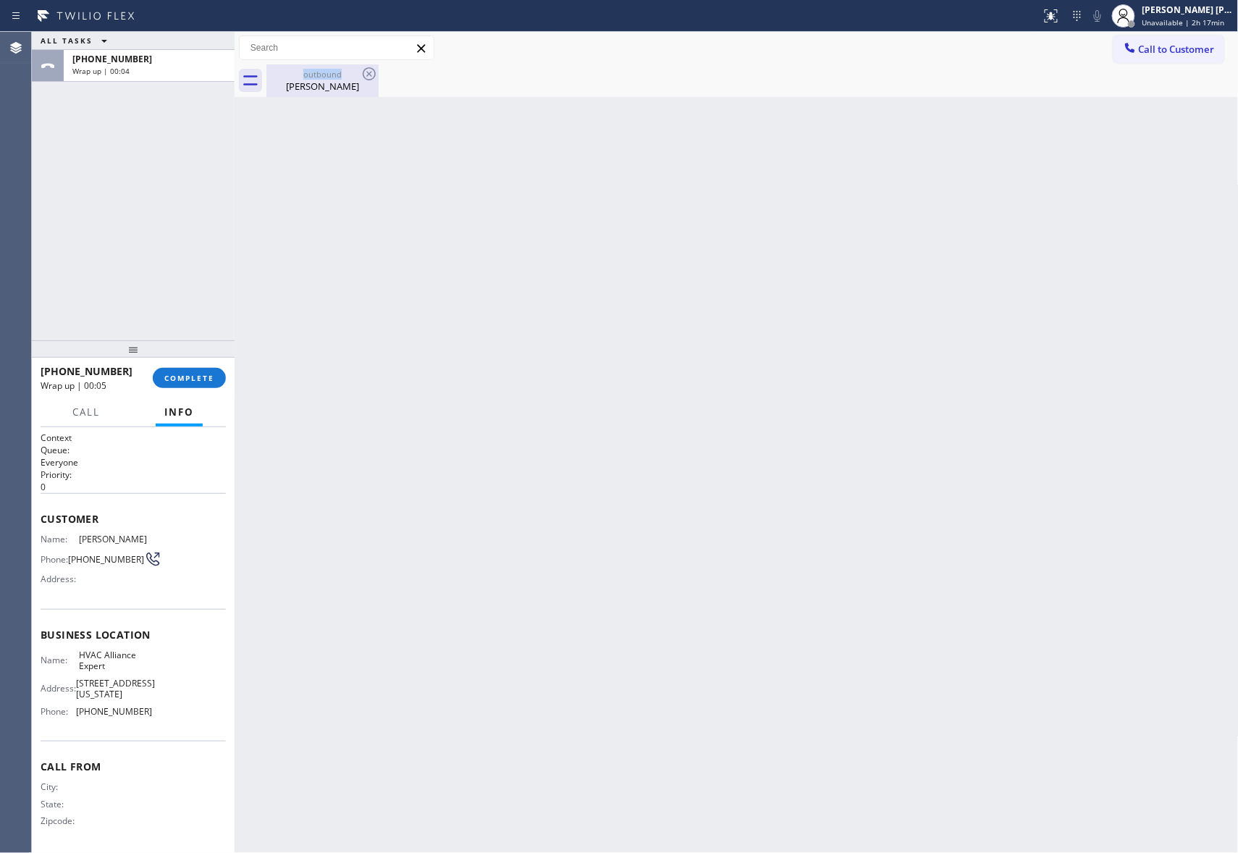
click at [366, 76] on icon at bounding box center [369, 73] width 17 height 17
click at [185, 382] on span "COMPLETE" at bounding box center [189, 378] width 50 height 10
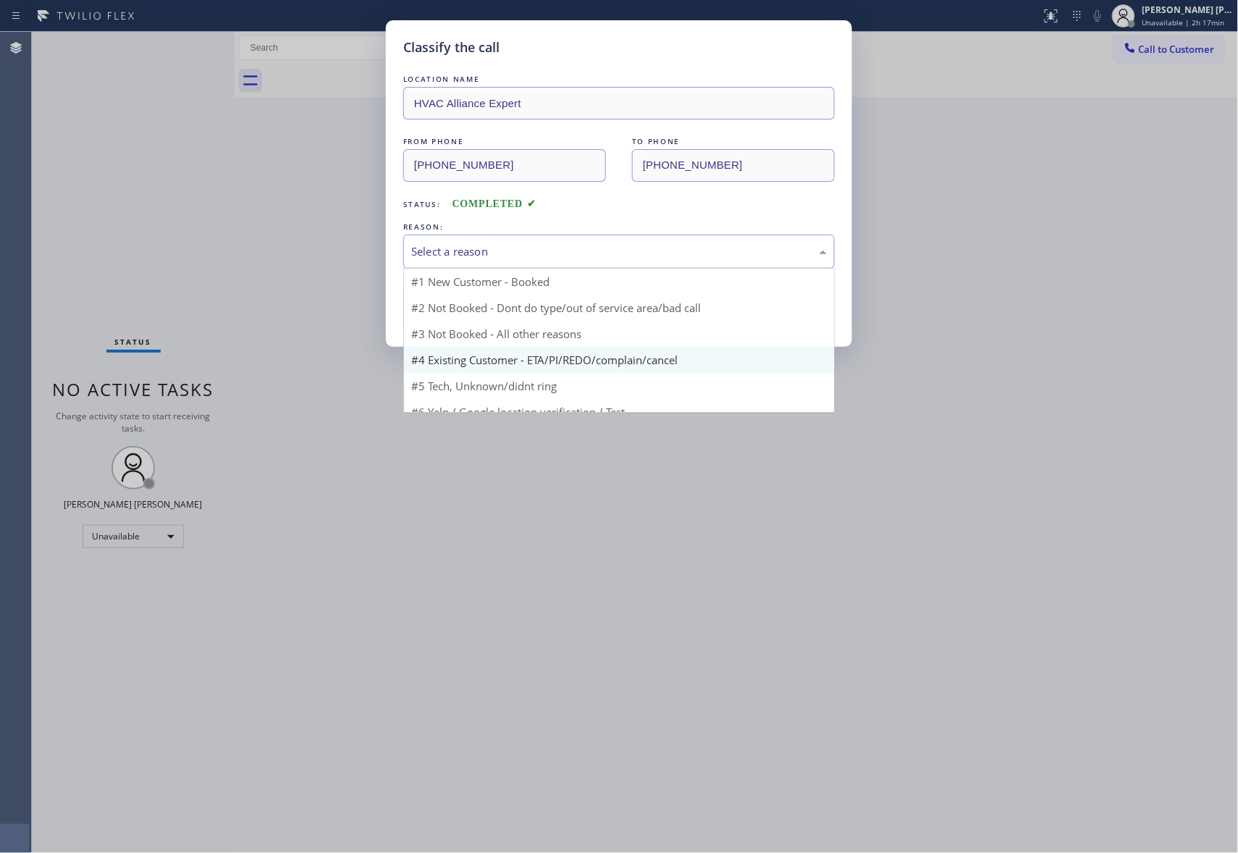
drag, startPoint x: 594, startPoint y: 256, endPoint x: 449, endPoint y: 328, distance: 161.9
click at [576, 264] on div "Select a reason" at bounding box center [619, 252] width 432 height 34
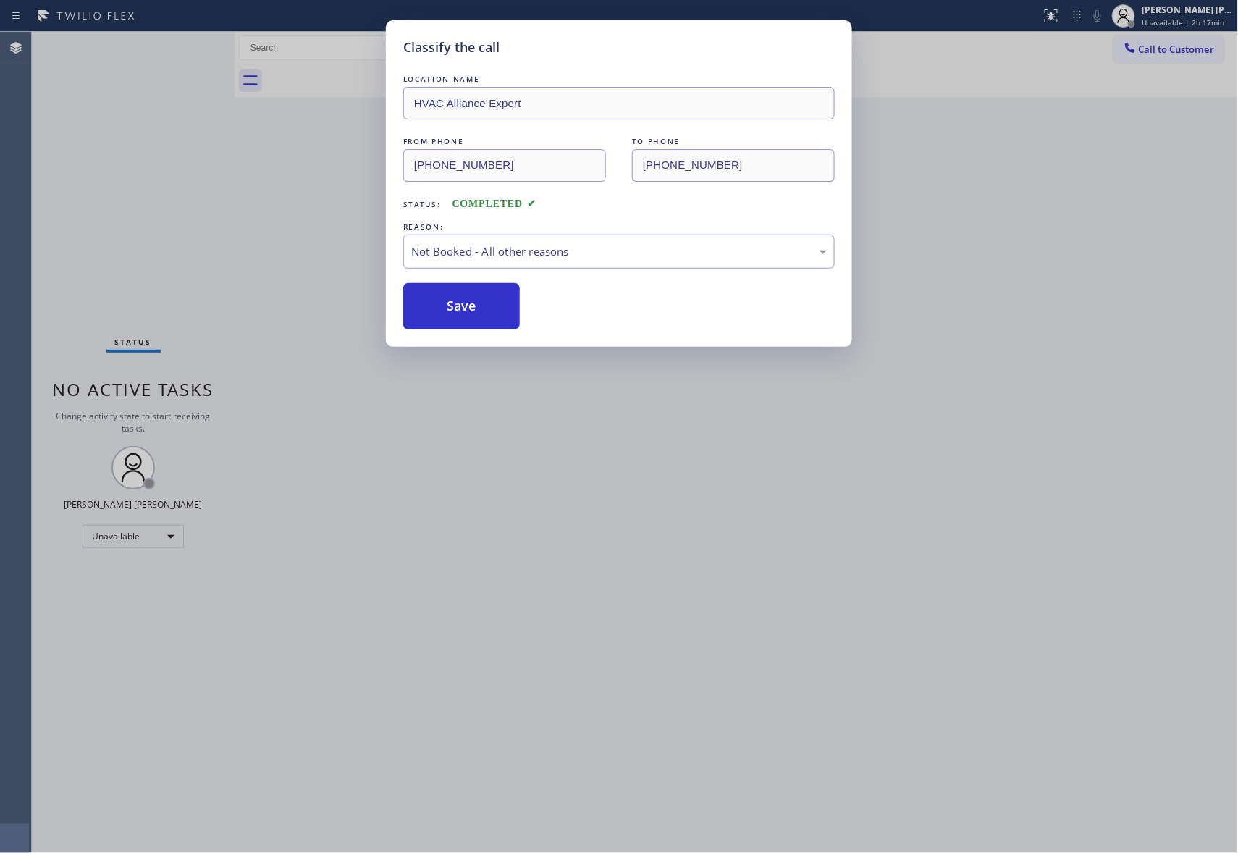
click at [456, 308] on button "Save" at bounding box center [461, 306] width 117 height 46
click at [452, 302] on button "Save" at bounding box center [461, 306] width 117 height 46
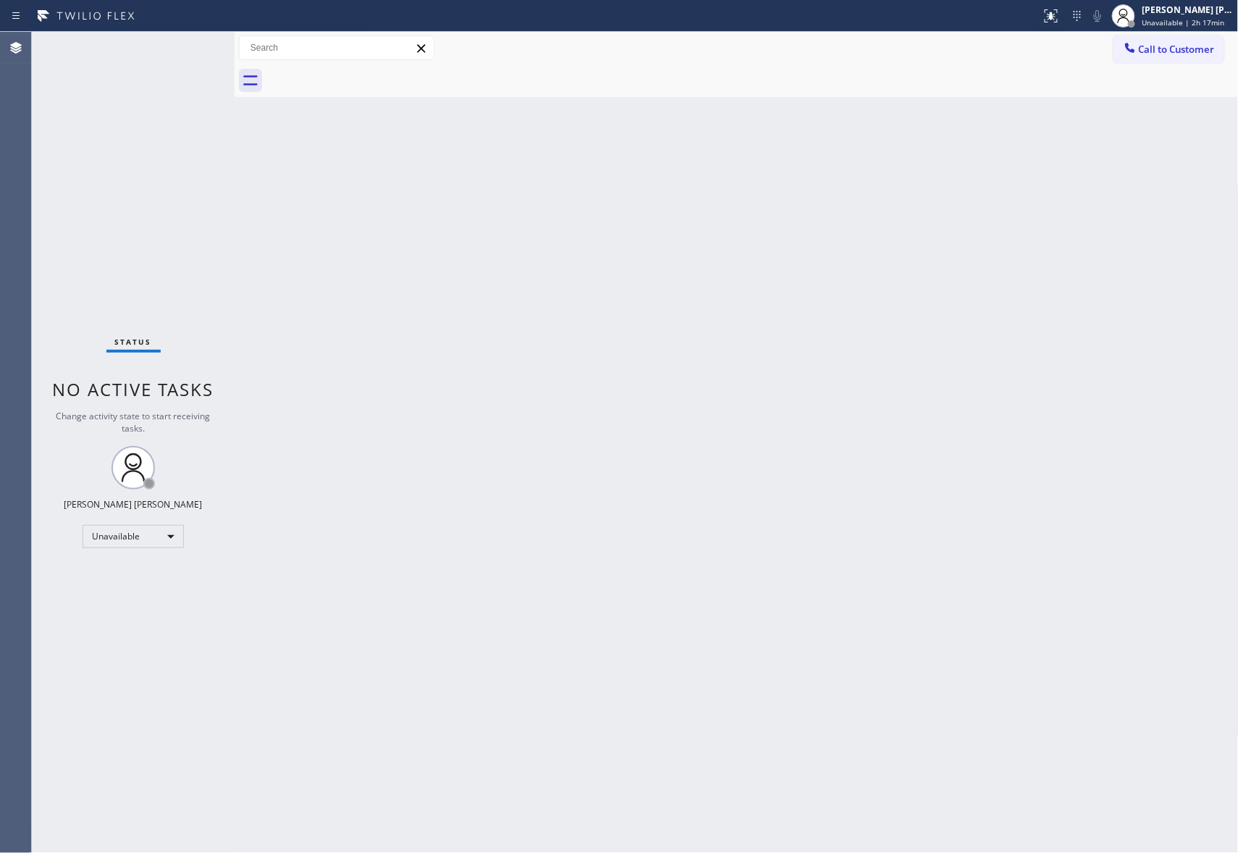
click at [1176, 45] on span "Call to Customer" at bounding box center [1177, 49] width 76 height 13
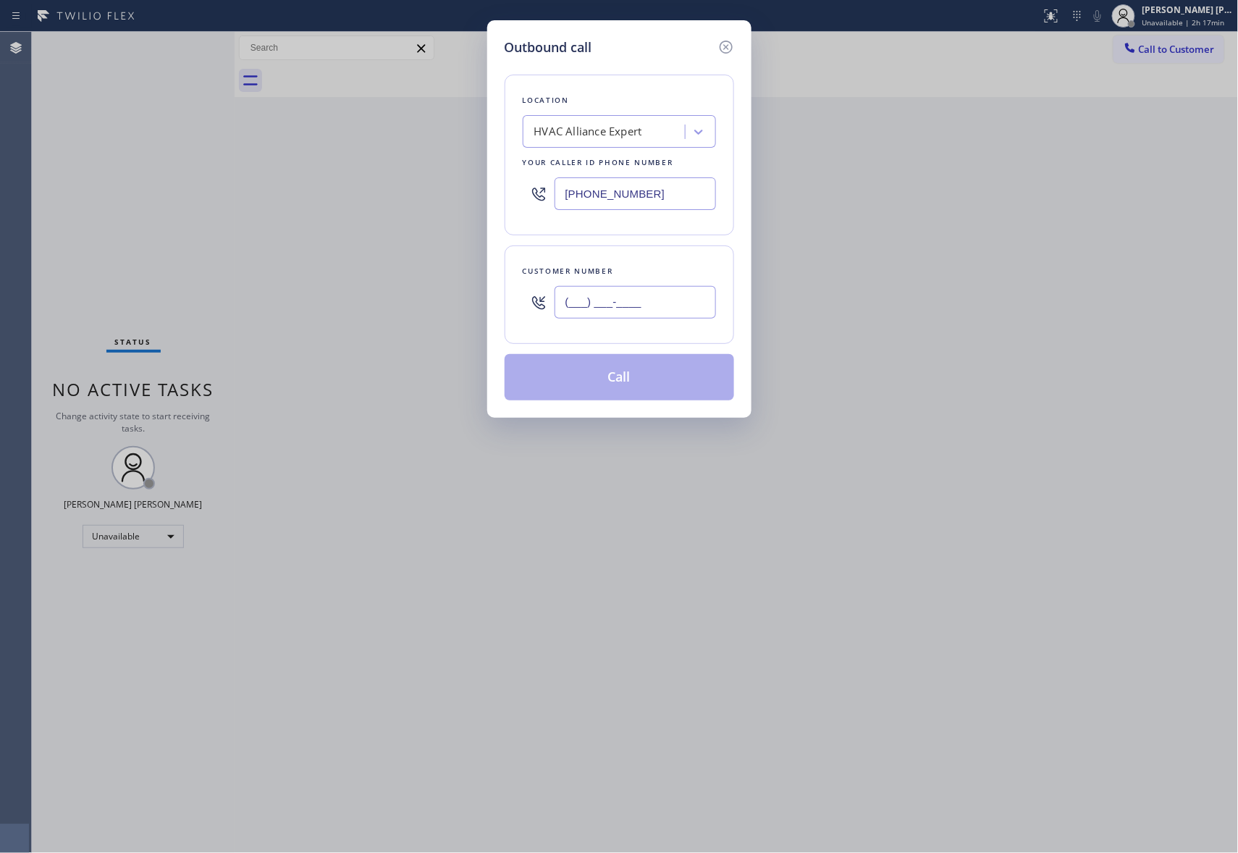
click at [676, 314] on input "(___) ___-____" at bounding box center [635, 302] width 161 height 33
paste input "530) 400-6715"
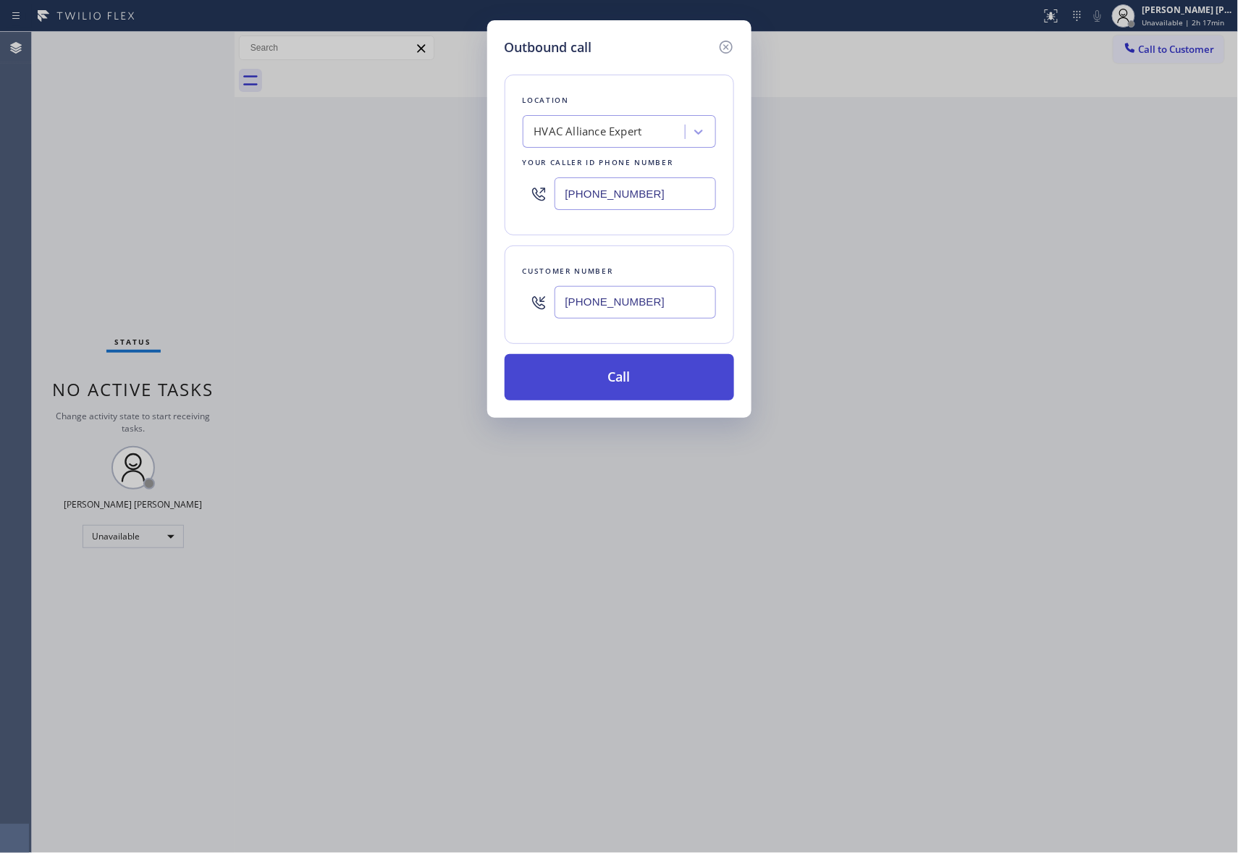
type input "[PHONE_NUMBER]"
drag, startPoint x: 626, startPoint y: 374, endPoint x: 608, endPoint y: 385, distance: 20.9
click at [621, 374] on button "Call" at bounding box center [620, 377] width 230 height 46
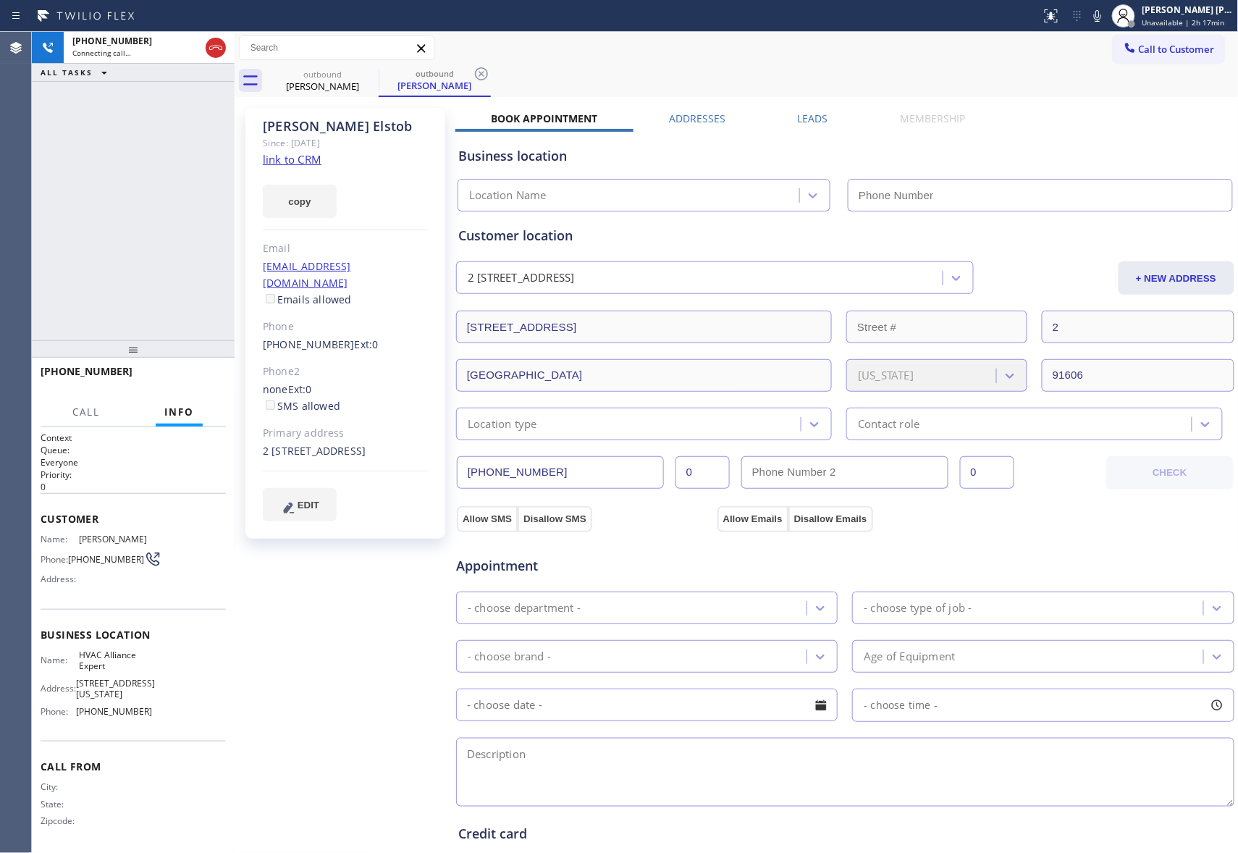
type input "[PHONE_NUMBER]"
click at [809, 114] on label "Leads" at bounding box center [813, 119] width 30 height 14
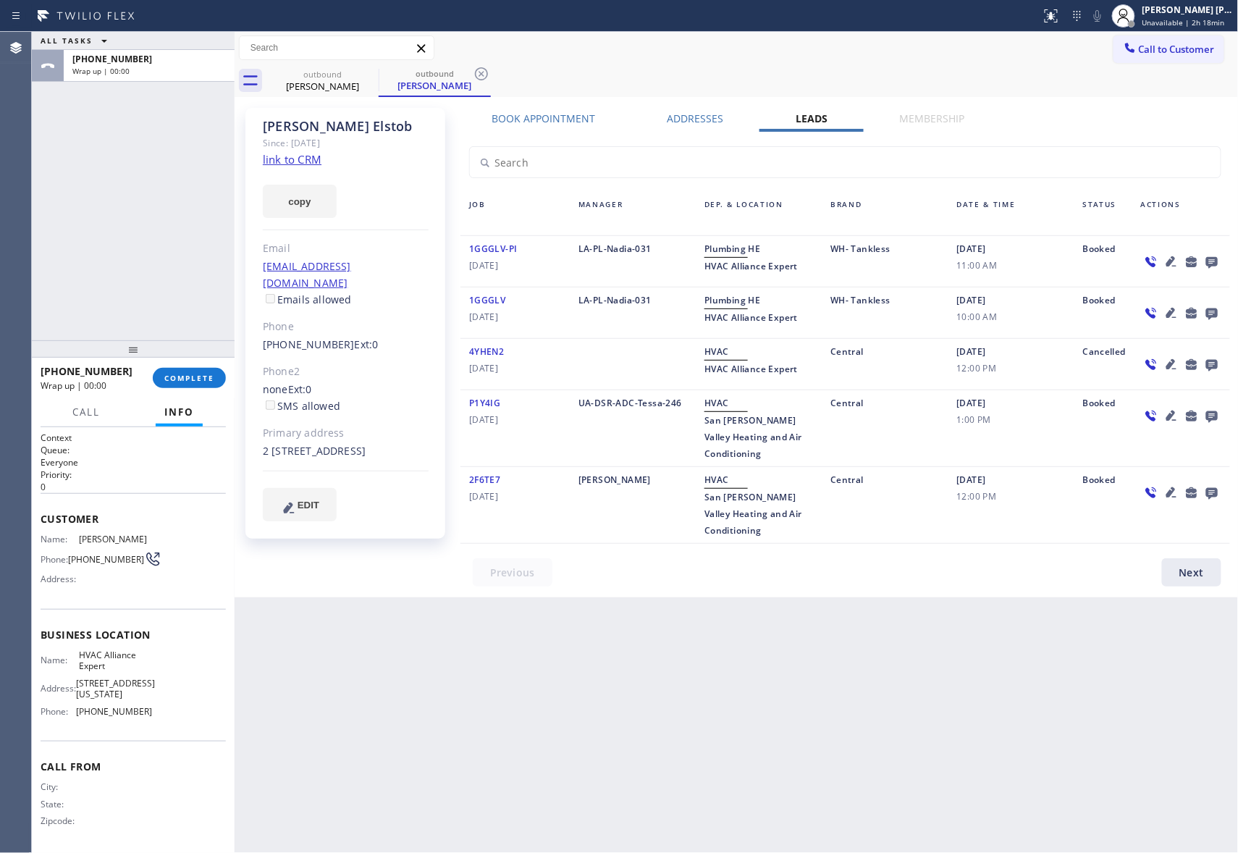
click at [1211, 253] on icon at bounding box center [1211, 262] width 17 height 18
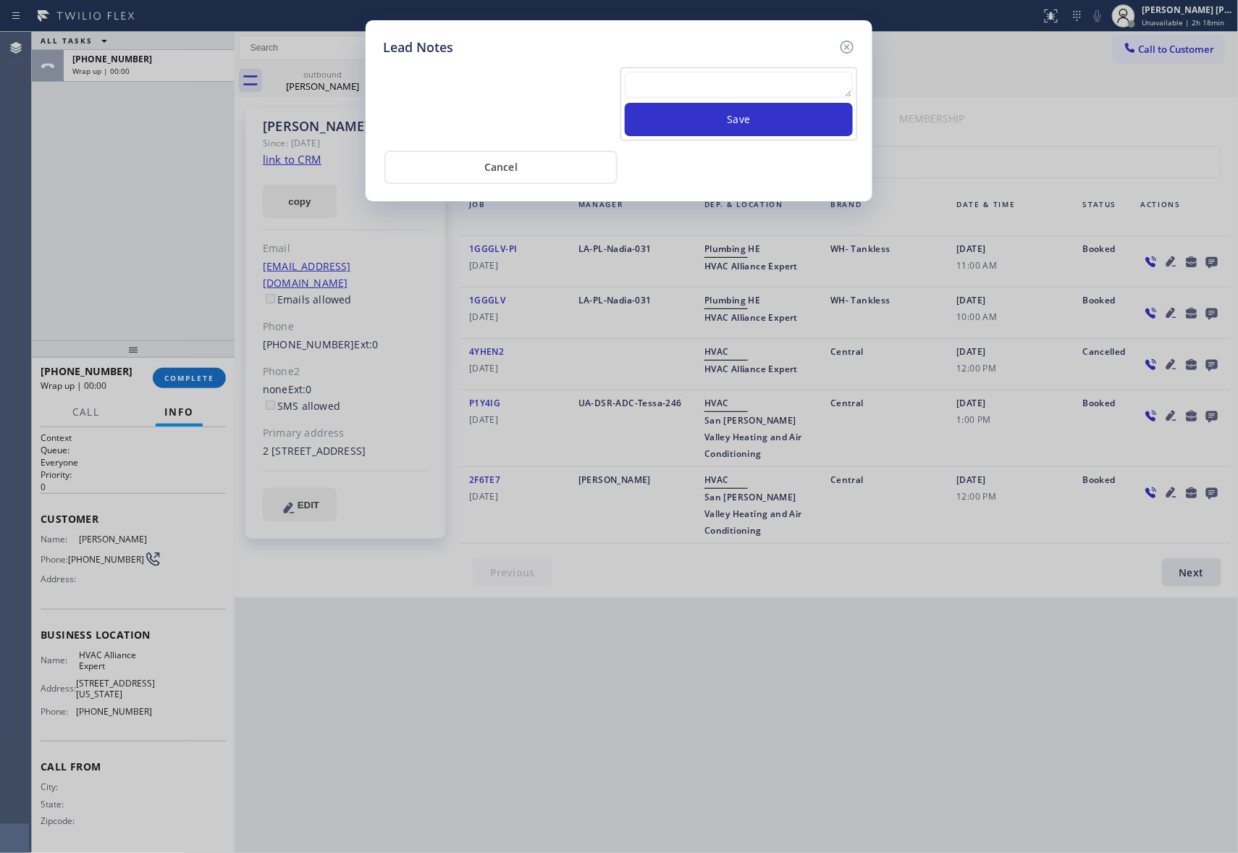
click at [701, 93] on textarea at bounding box center [739, 85] width 228 height 26
paste textarea "VM | please transfer if cx calls back"
type textarea "VM | please transfer if cx calls back"
click at [722, 119] on button "Save" at bounding box center [739, 119] width 228 height 33
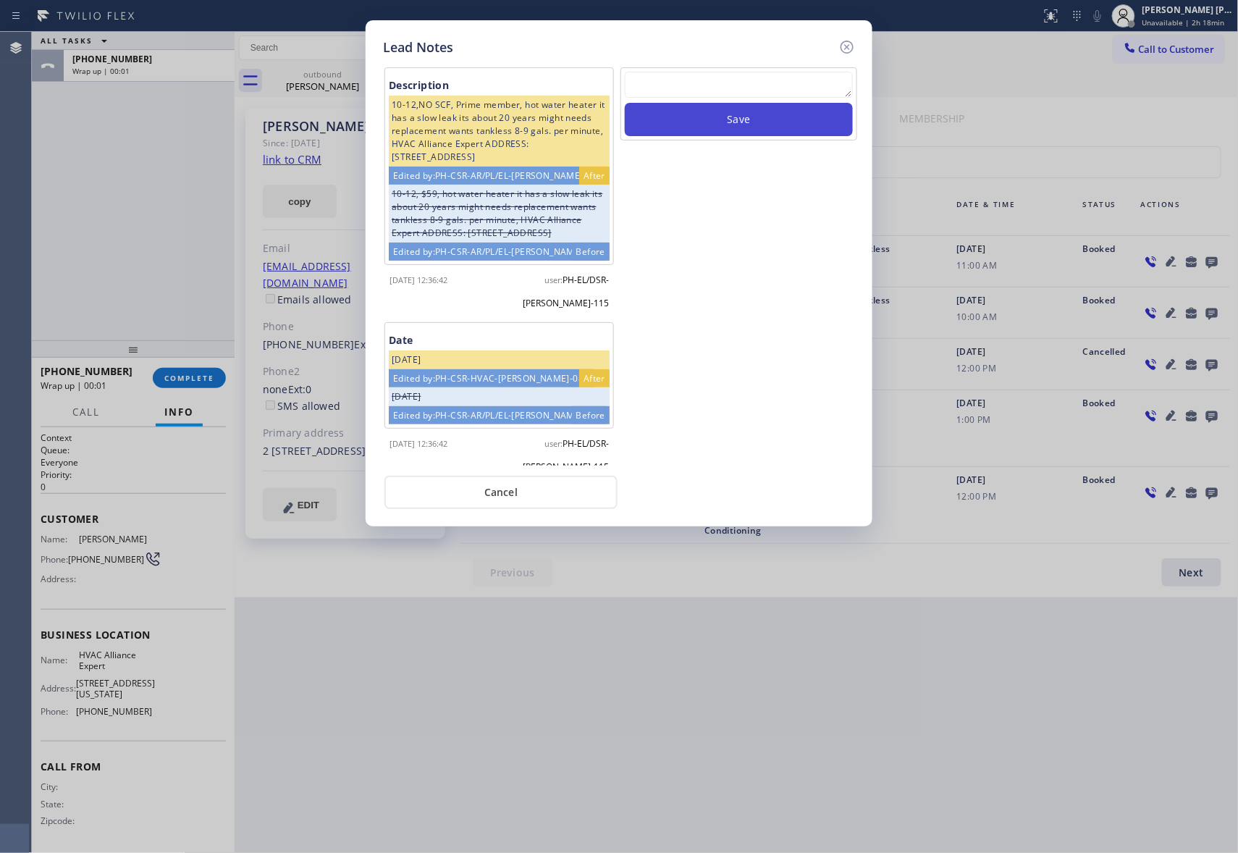
scroll to position [0, 0]
click at [844, 43] on icon at bounding box center [847, 46] width 17 height 17
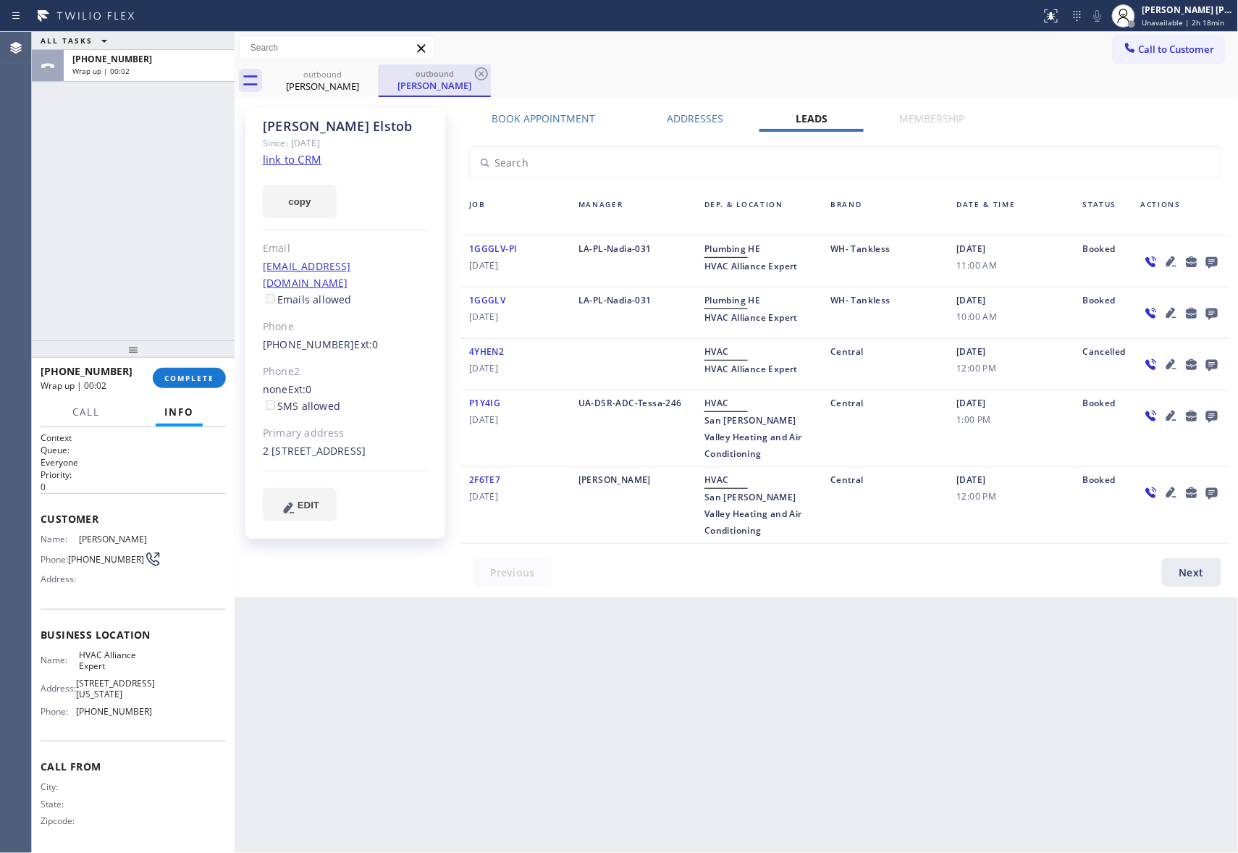
drag, startPoint x: 316, startPoint y: 84, endPoint x: 382, endPoint y: 71, distance: 67.9
click at [323, 83] on div "[PERSON_NAME]" at bounding box center [322, 86] width 109 height 13
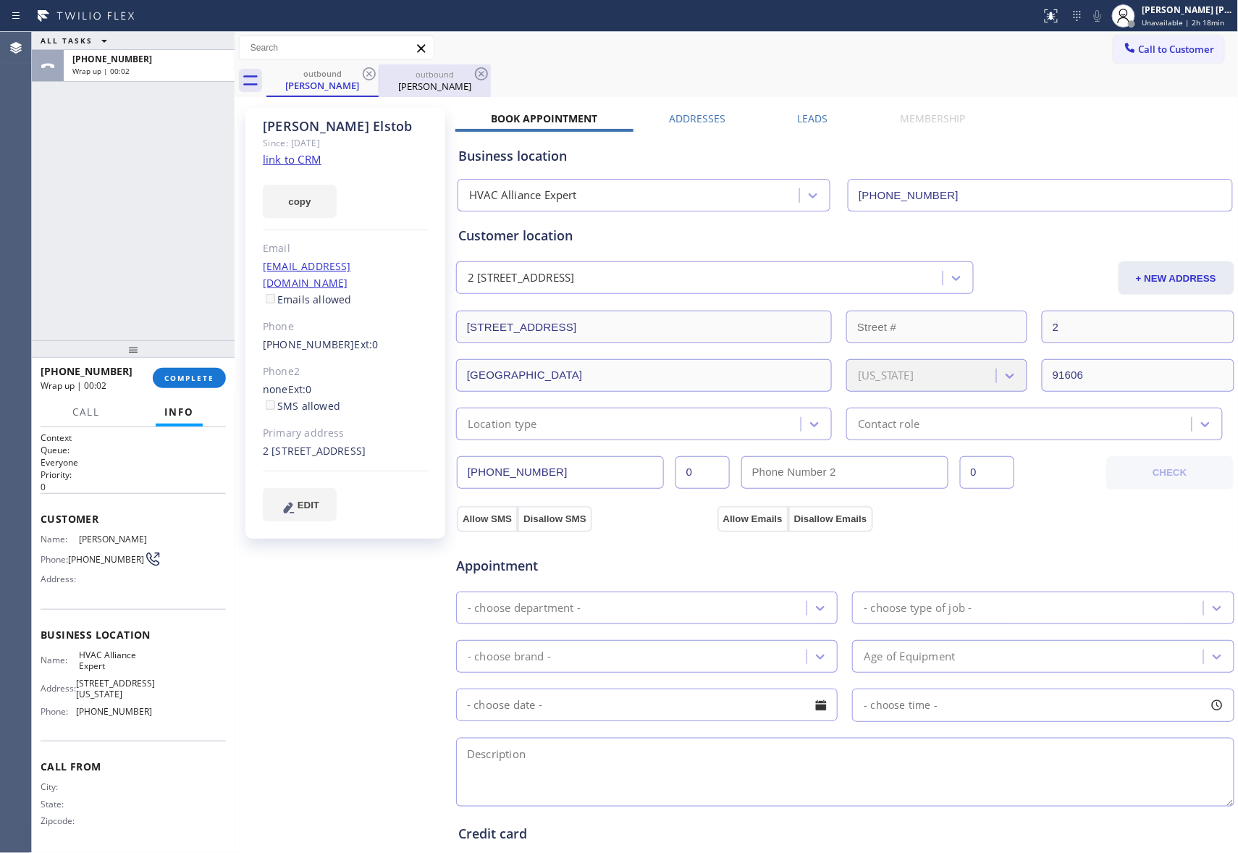
click at [382, 71] on div "outbound" at bounding box center [434, 74] width 109 height 11
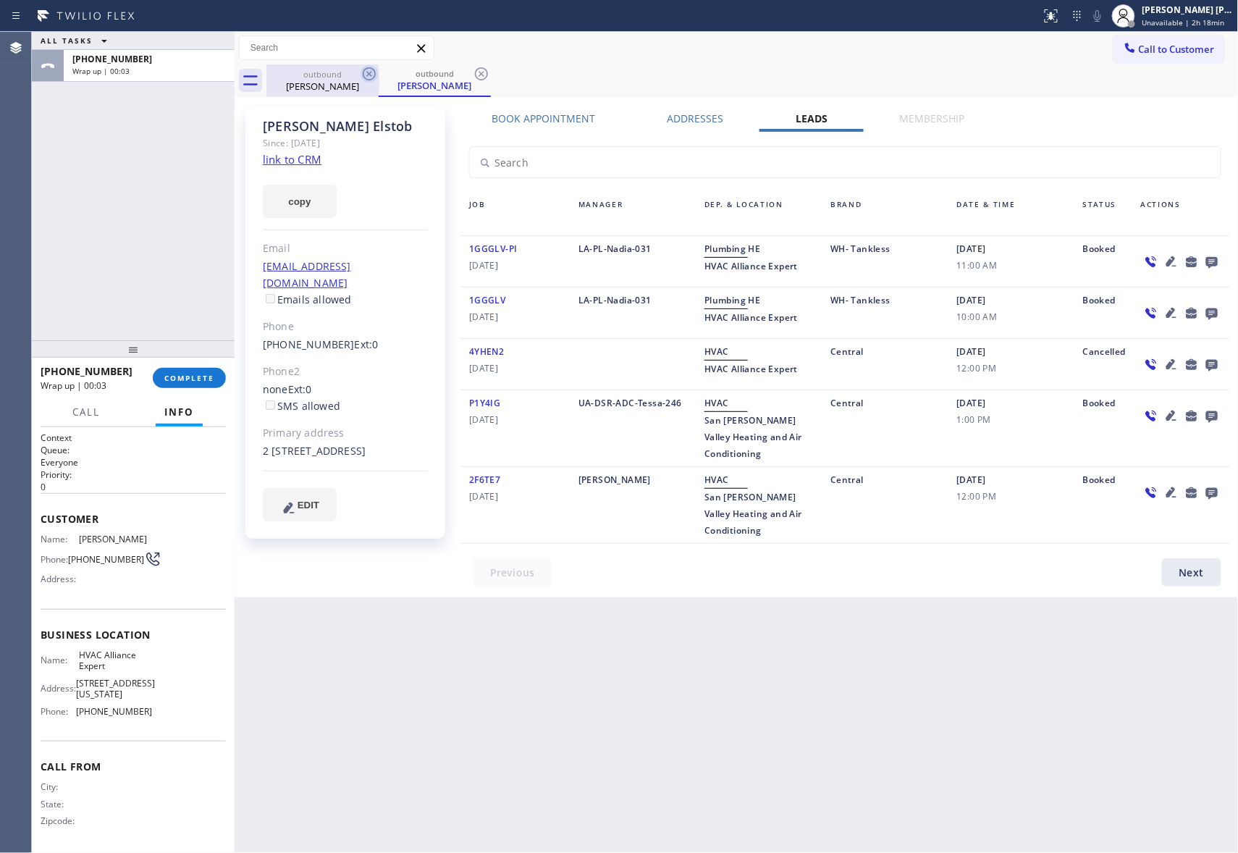
click at [363, 71] on icon at bounding box center [369, 73] width 17 height 17
click at [363, 71] on icon at bounding box center [369, 73] width 13 height 13
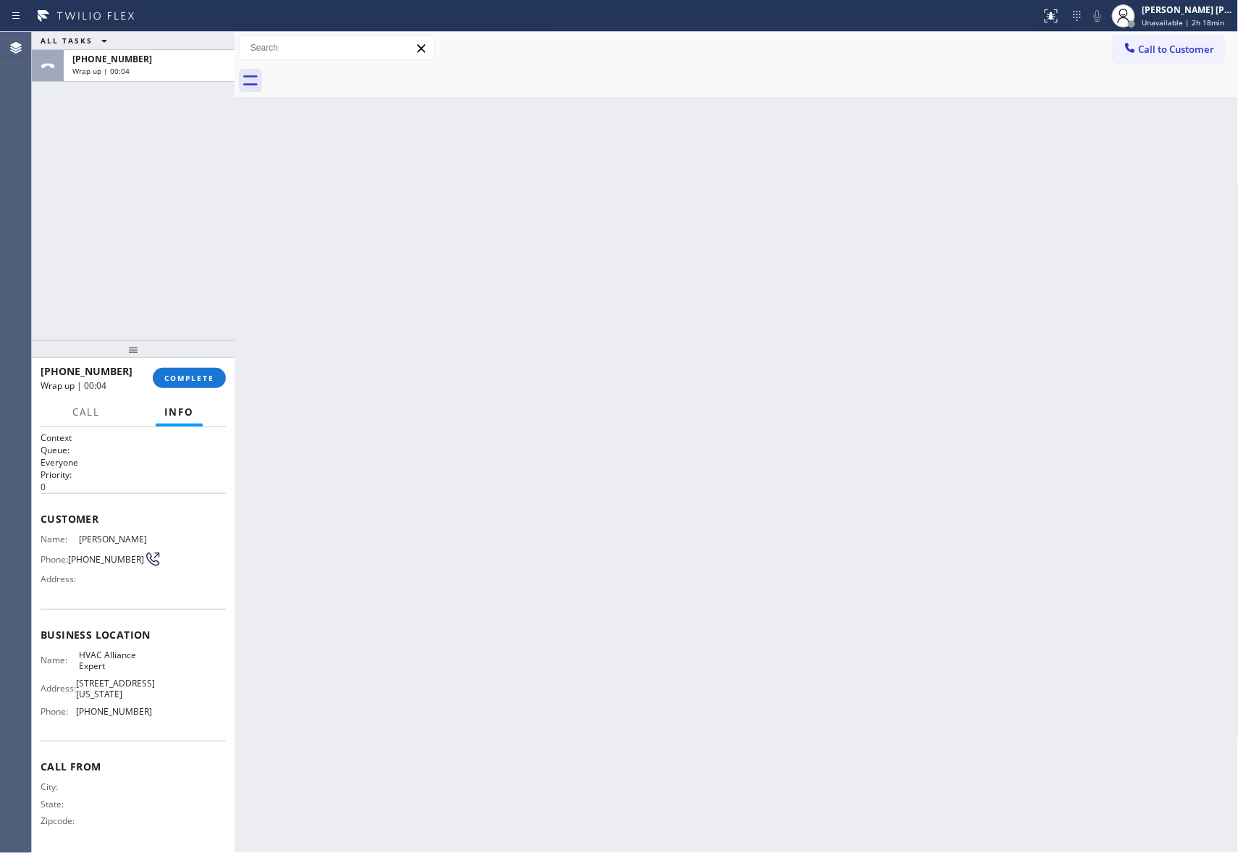
drag, startPoint x: 363, startPoint y: 71, endPoint x: 200, endPoint y: 279, distance: 264.5
click at [363, 72] on div at bounding box center [752, 80] width 972 height 33
click at [196, 366] on div "[PHONE_NUMBER] Wrap up | 00:04 COMPLETE" at bounding box center [133, 378] width 185 height 38
click at [183, 387] on button "COMPLETE" at bounding box center [189, 378] width 73 height 20
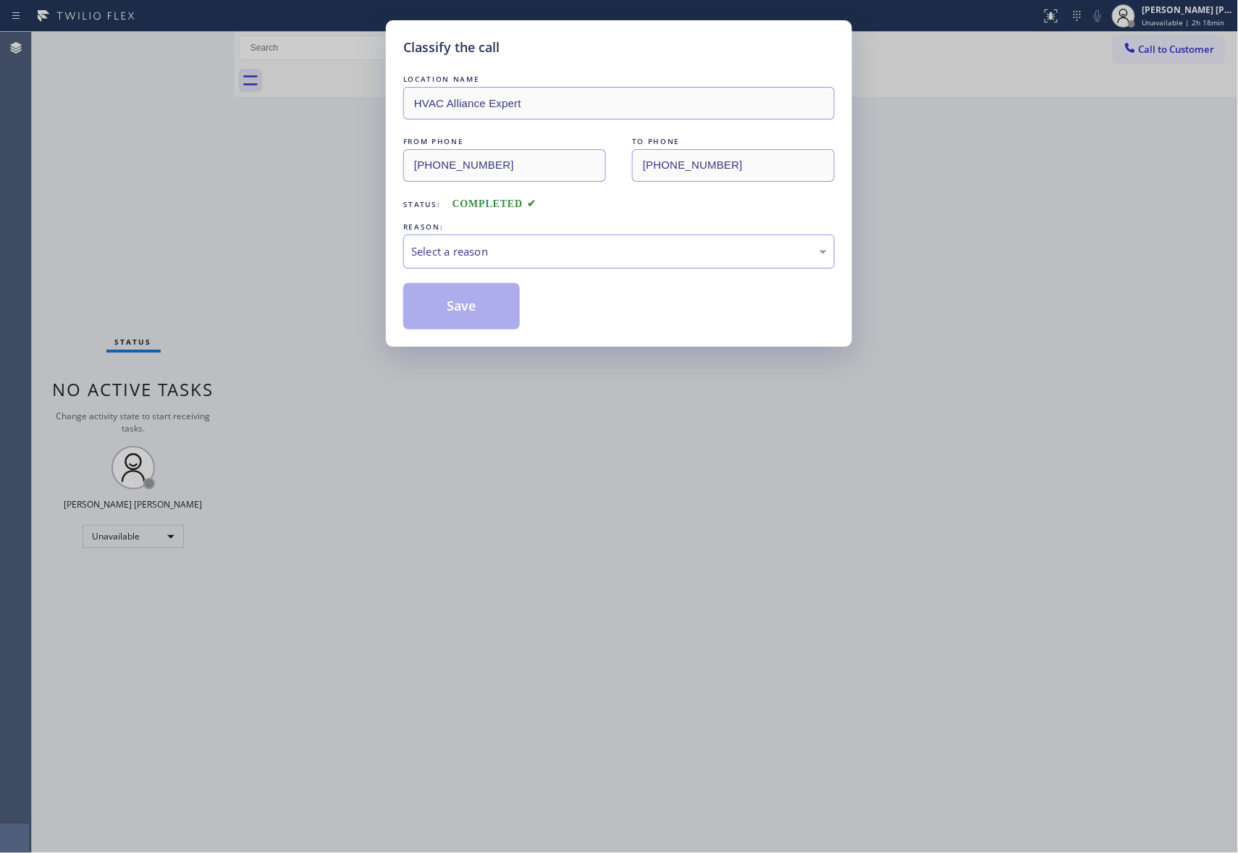
drag, startPoint x: 537, startPoint y: 243, endPoint x: 484, endPoint y: 259, distance: 55.2
click at [537, 241] on div "Select a reason" at bounding box center [619, 252] width 432 height 34
click at [447, 304] on button "Save" at bounding box center [461, 306] width 117 height 46
drag, startPoint x: 447, startPoint y: 303, endPoint x: 360, endPoint y: 136, distance: 187.8
click at [444, 303] on button "Save" at bounding box center [461, 306] width 117 height 46
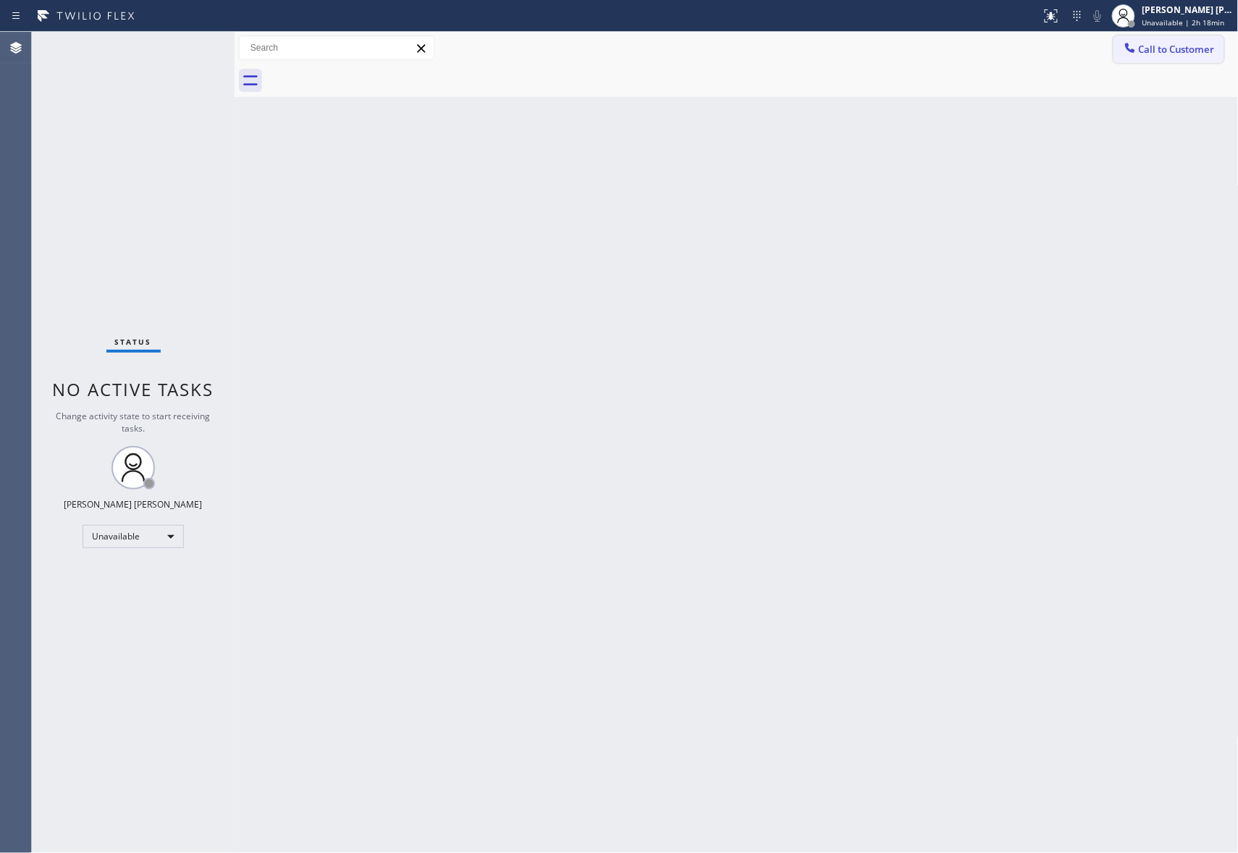
click at [1176, 56] on button "Call to Customer" at bounding box center [1169, 49] width 111 height 28
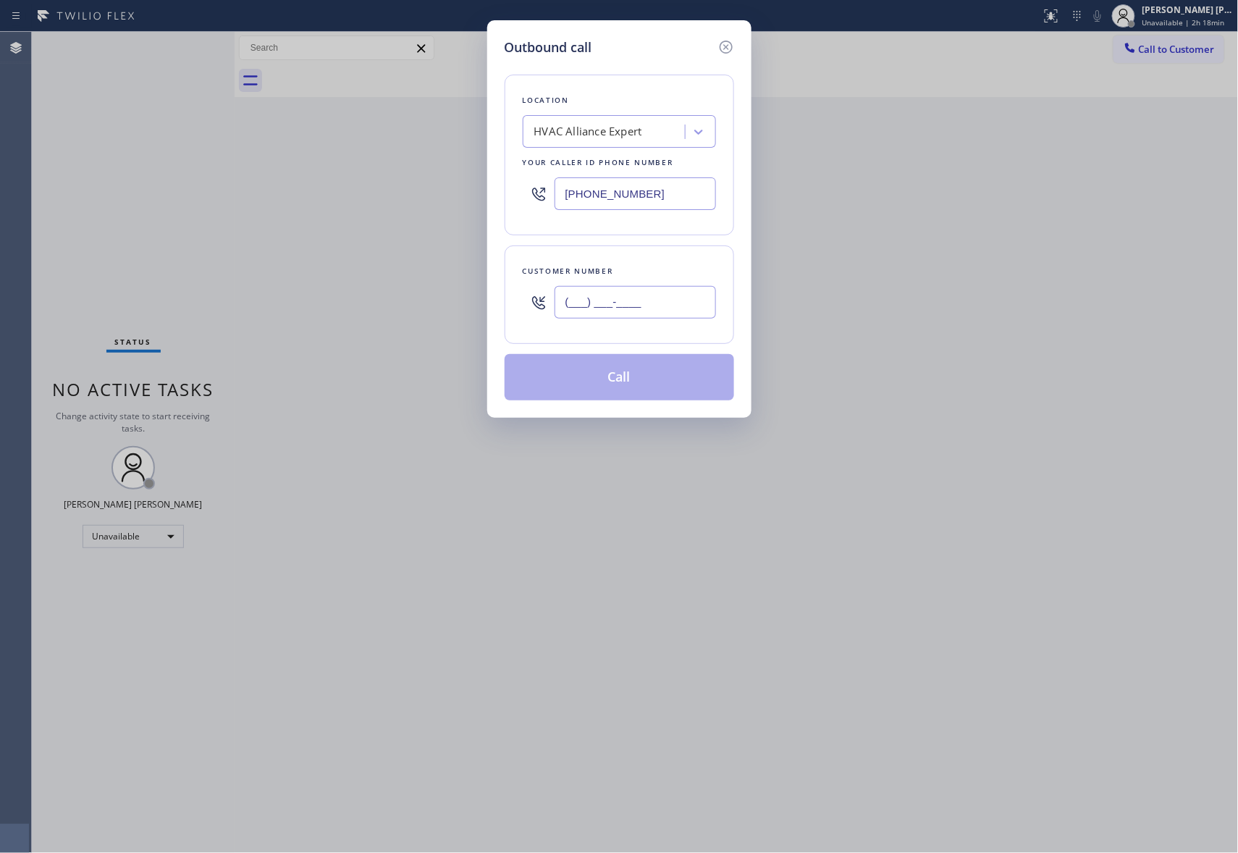
click at [707, 294] on input "(___) ___-____" at bounding box center [635, 302] width 161 height 33
paste input "858) 405-8019"
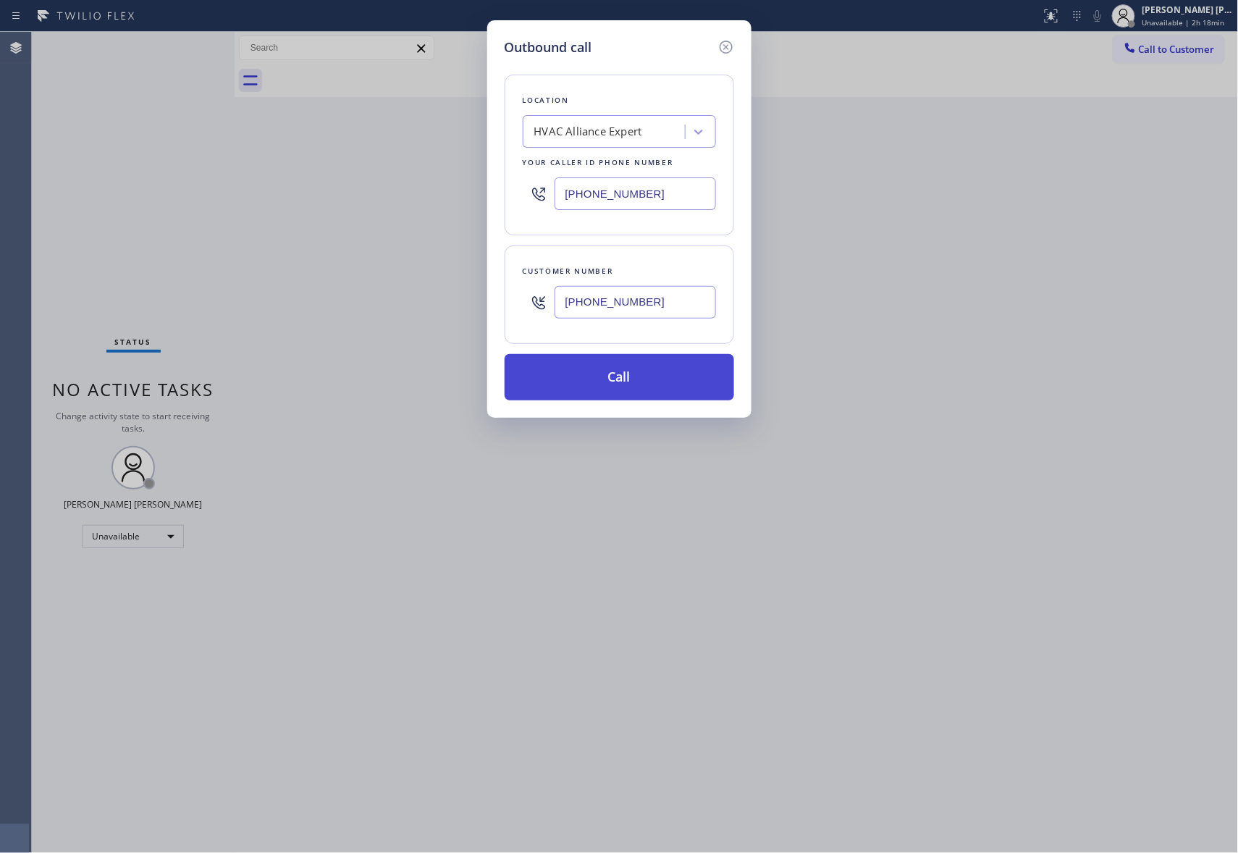
type input "[PHONE_NUMBER]"
click at [592, 382] on button "Call" at bounding box center [620, 377] width 230 height 46
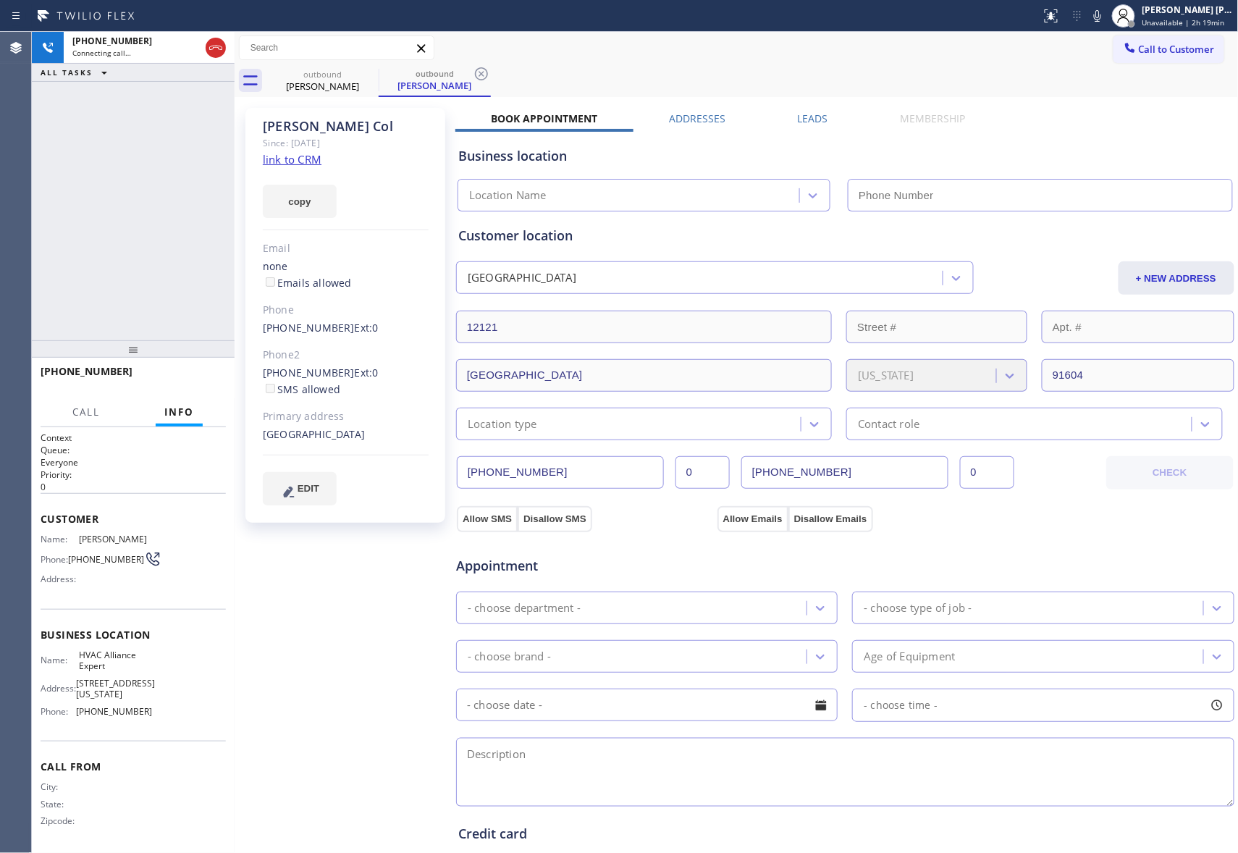
type input "[PHONE_NUMBER]"
drag, startPoint x: 224, startPoint y: 53, endPoint x: 23, endPoint y: 91, distance: 204.9
click at [224, 53] on div at bounding box center [216, 47] width 20 height 17
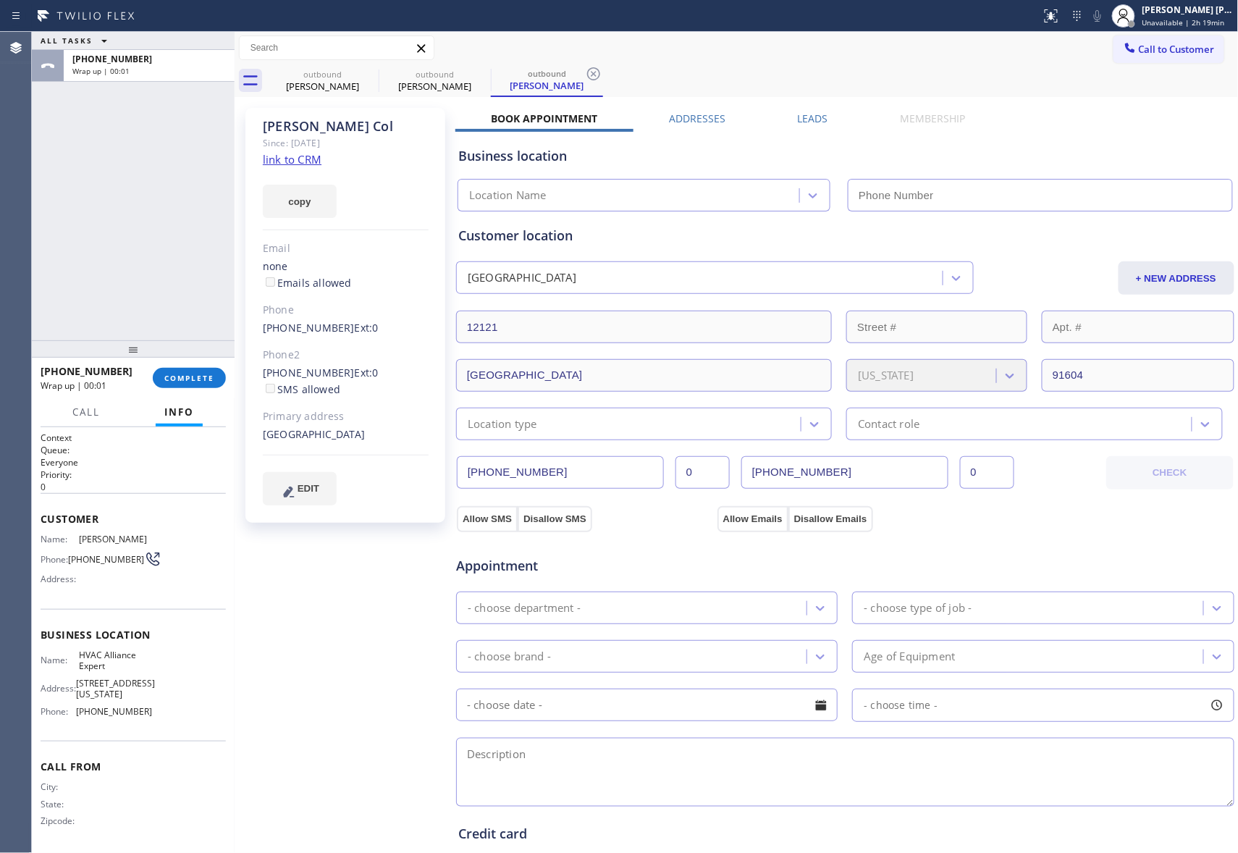
type input "[PHONE_NUMBER]"
drag, startPoint x: 804, startPoint y: 109, endPoint x: 798, endPoint y: 114, distance: 8.2
click at [803, 111] on div "[PERSON_NAME] Col Since: [DATE] link to CRM copy Email none Emails allowed Phon…" at bounding box center [736, 584] width 997 height 967
click at [798, 114] on label "Leads" at bounding box center [813, 119] width 30 height 14
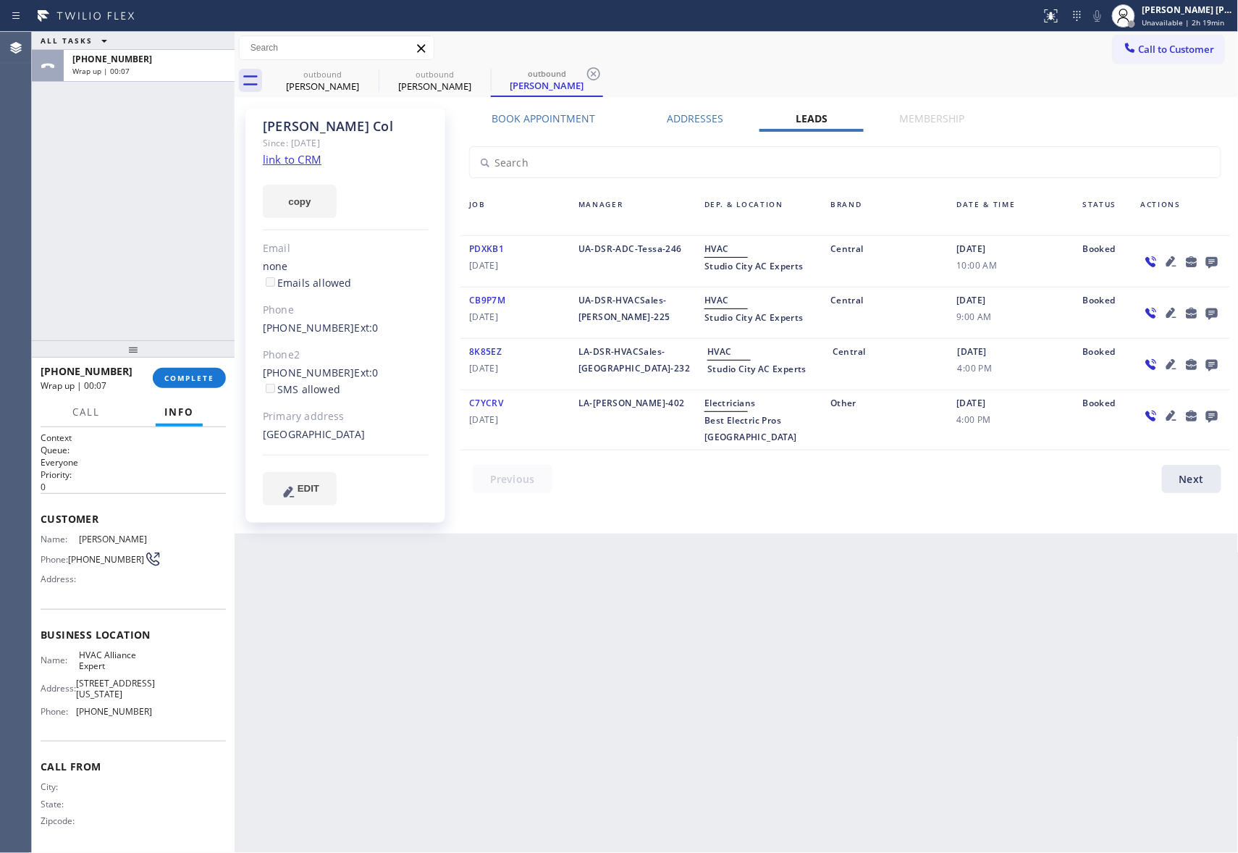
click at [1214, 261] on icon at bounding box center [1211, 262] width 17 height 18
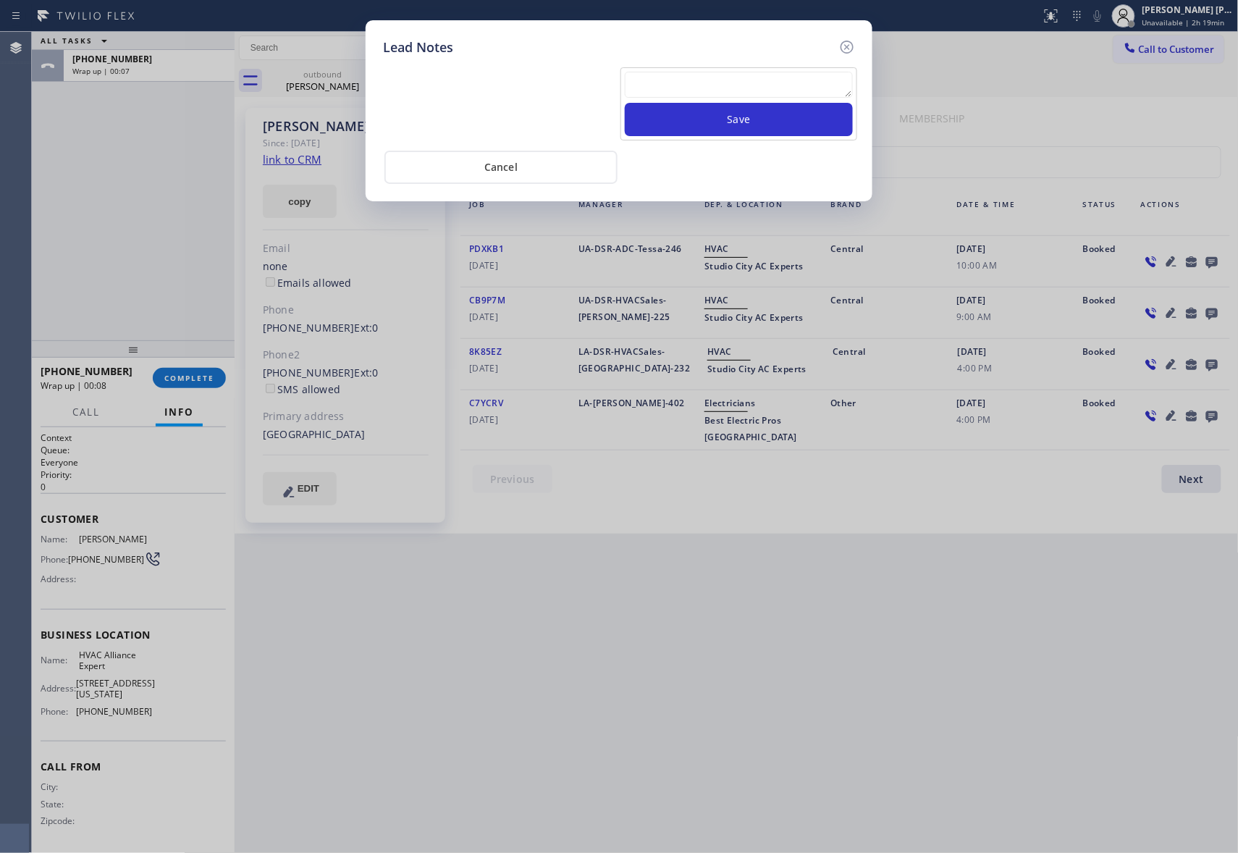
click at [724, 96] on textarea at bounding box center [739, 85] width 228 height 26
paste textarea "please transfer if cx calls back"
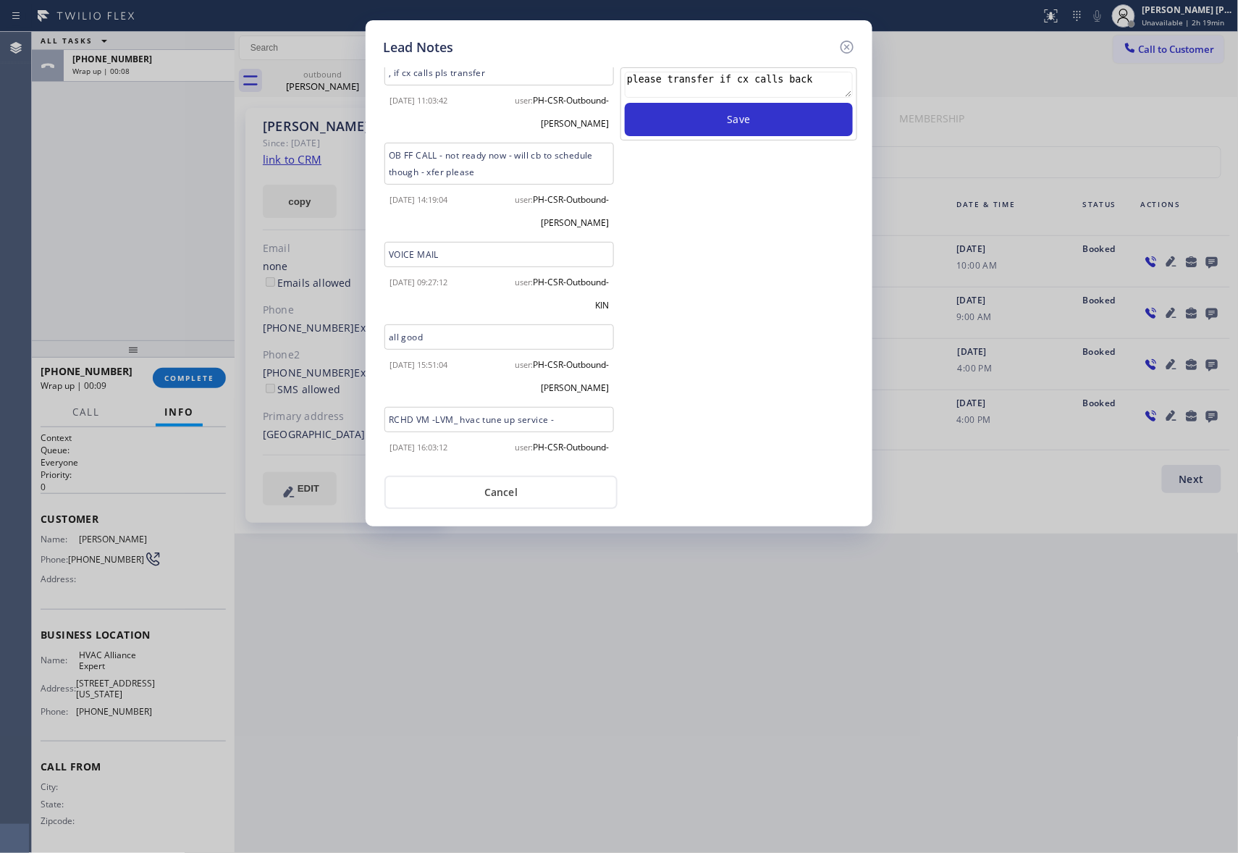
scroll to position [219, 0]
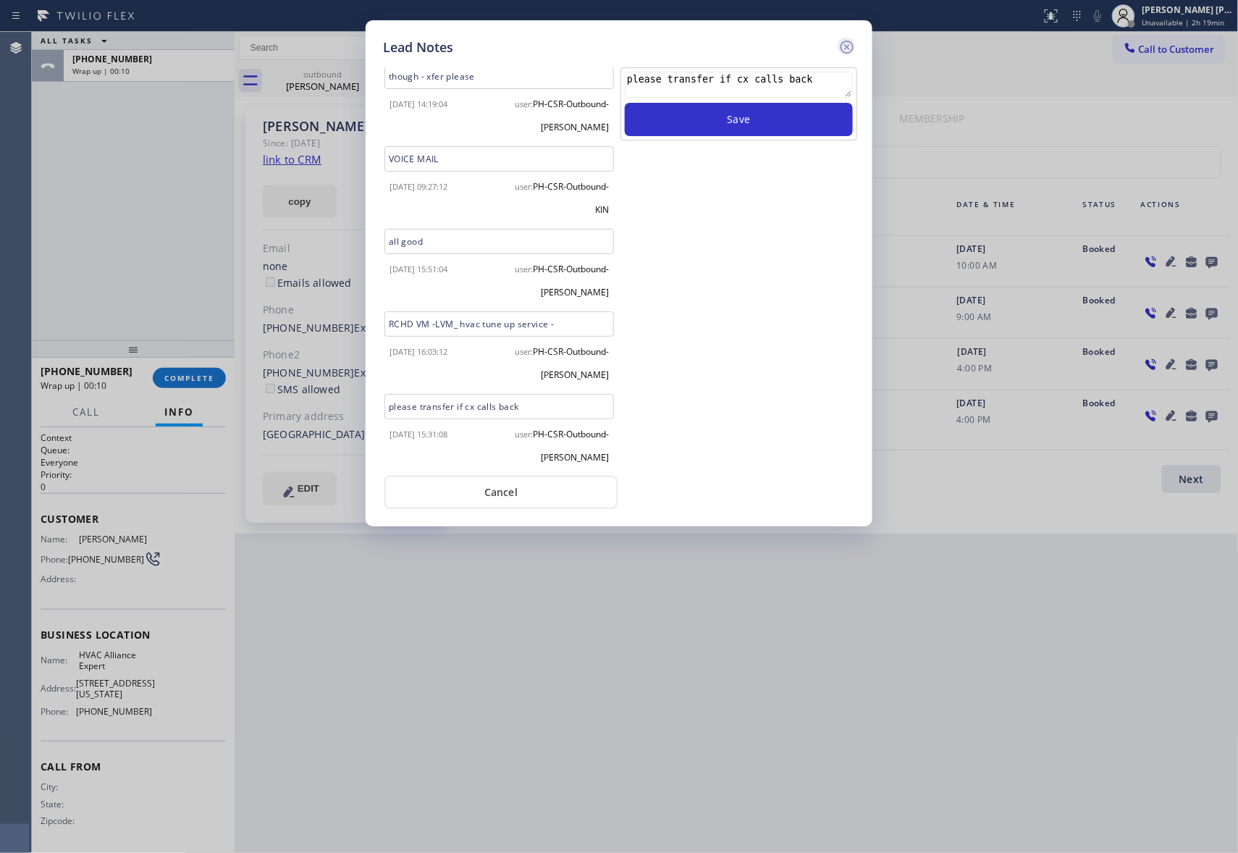
type textarea "please transfer if cx calls back"
drag, startPoint x: 849, startPoint y: 42, endPoint x: 287, endPoint y: 185, distance: 580.6
click at [831, 47] on div "Lead Notes" at bounding box center [619, 48] width 472 height 20
click at [847, 42] on icon at bounding box center [847, 46] width 17 height 17
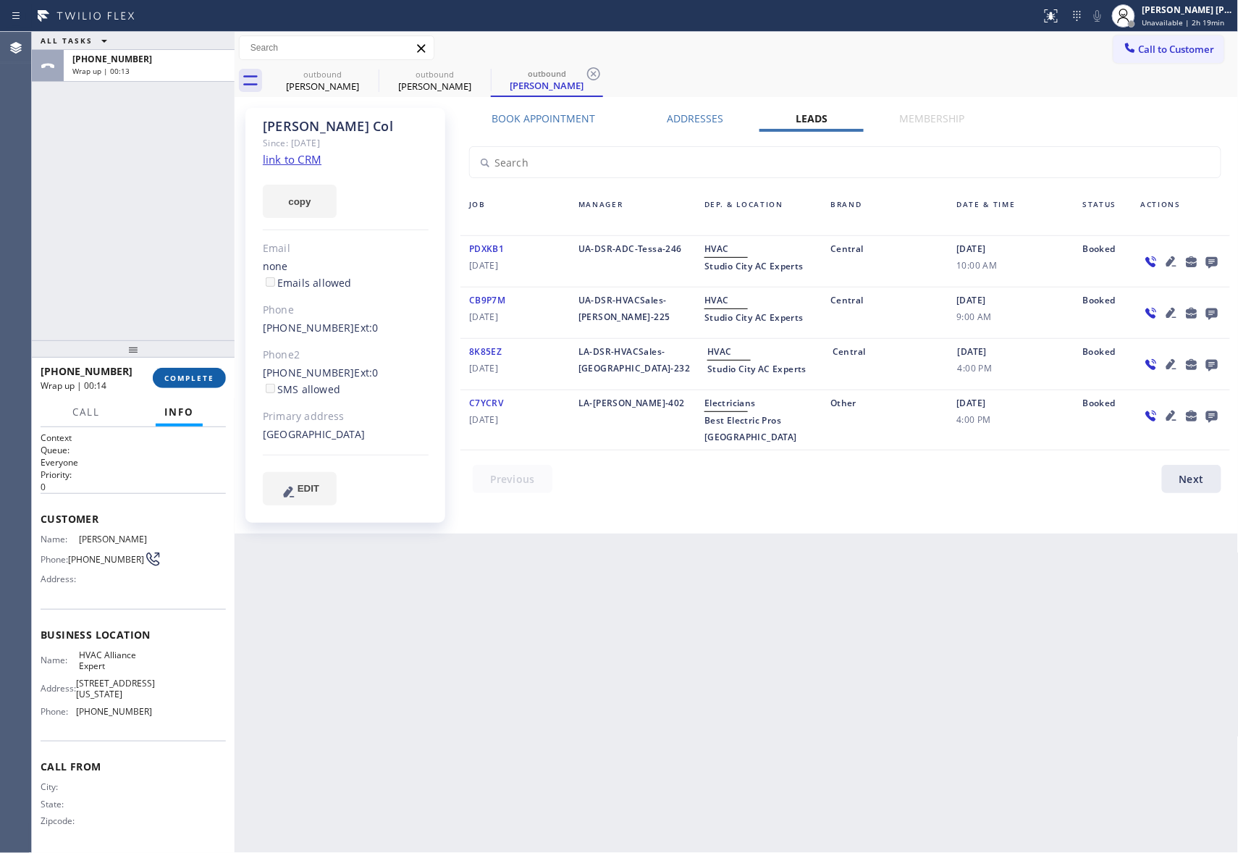
click at [214, 377] on button "COMPLETE" at bounding box center [189, 378] width 73 height 20
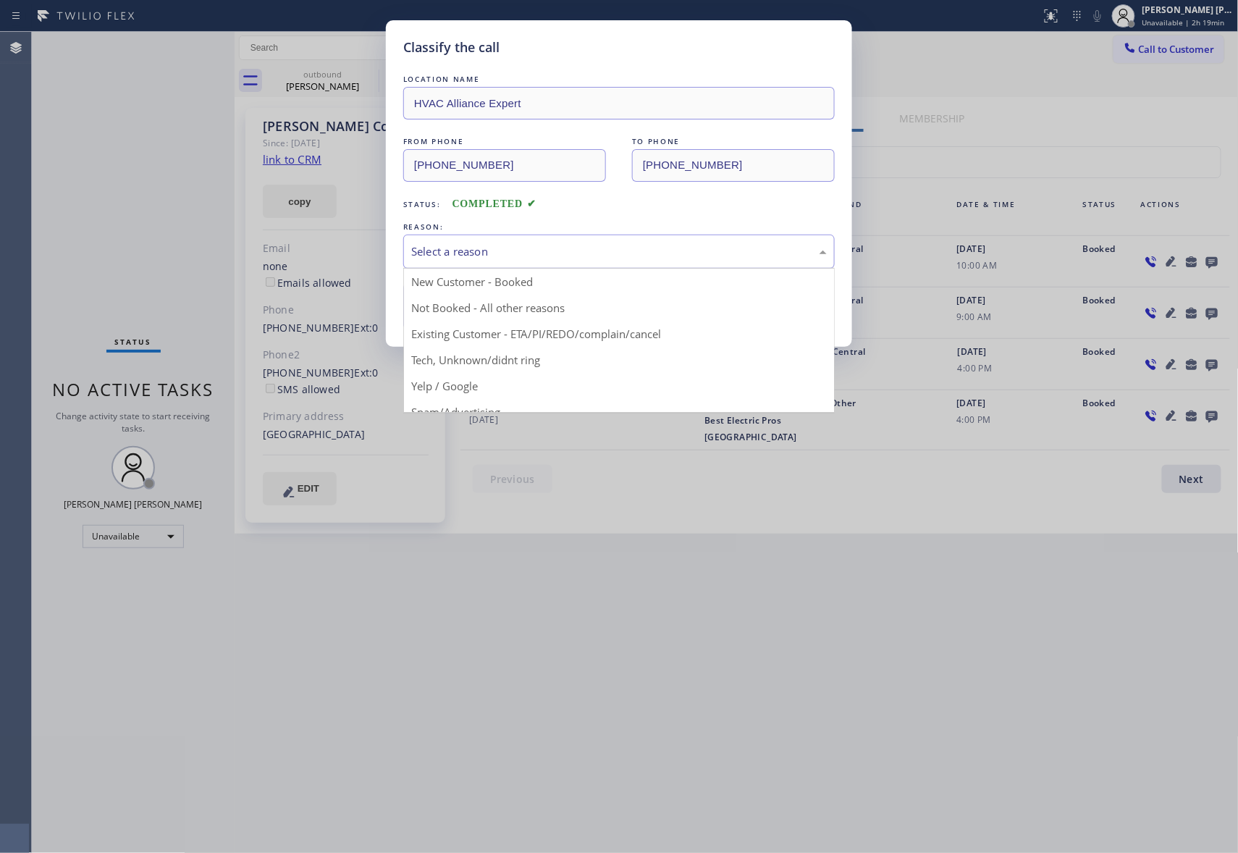
click at [594, 246] on div "Select a reason" at bounding box center [619, 251] width 416 height 17
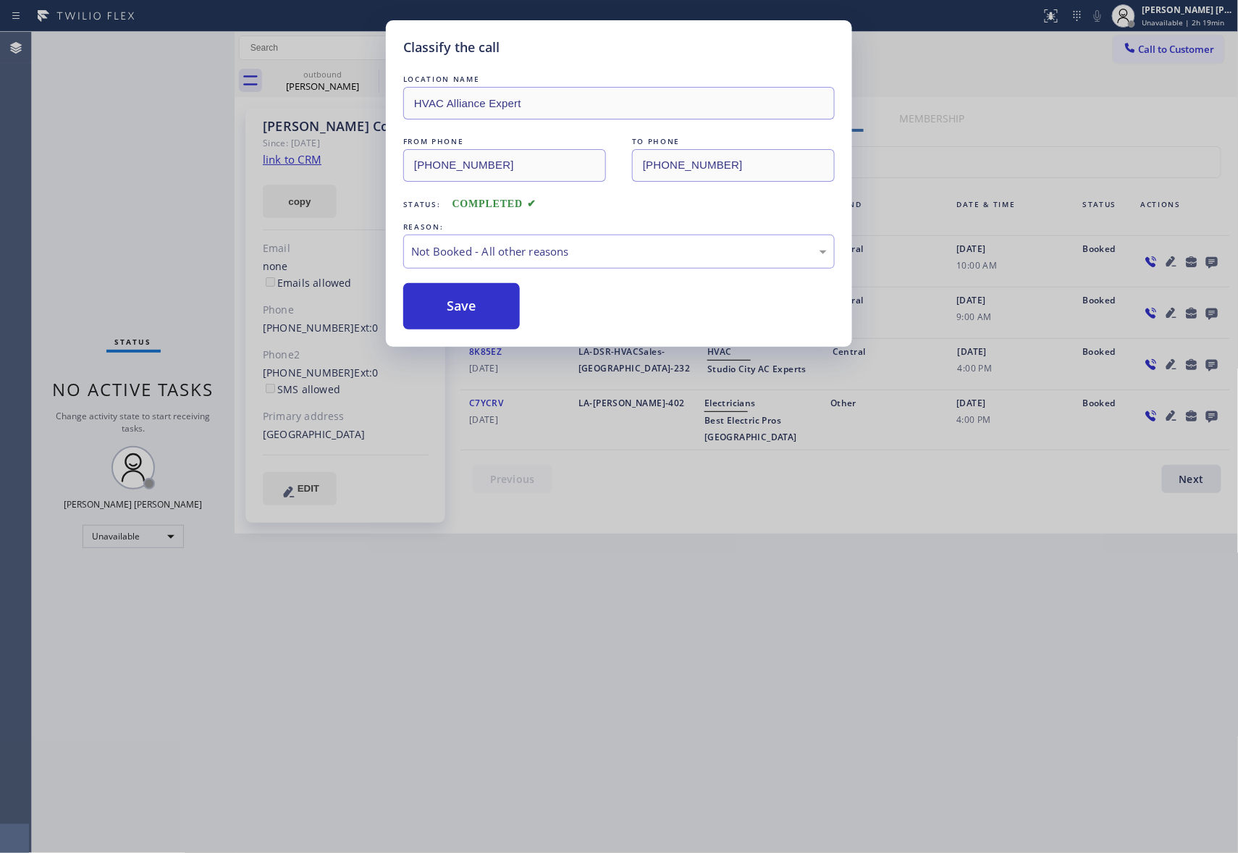
click at [445, 308] on button "Save" at bounding box center [461, 306] width 117 height 46
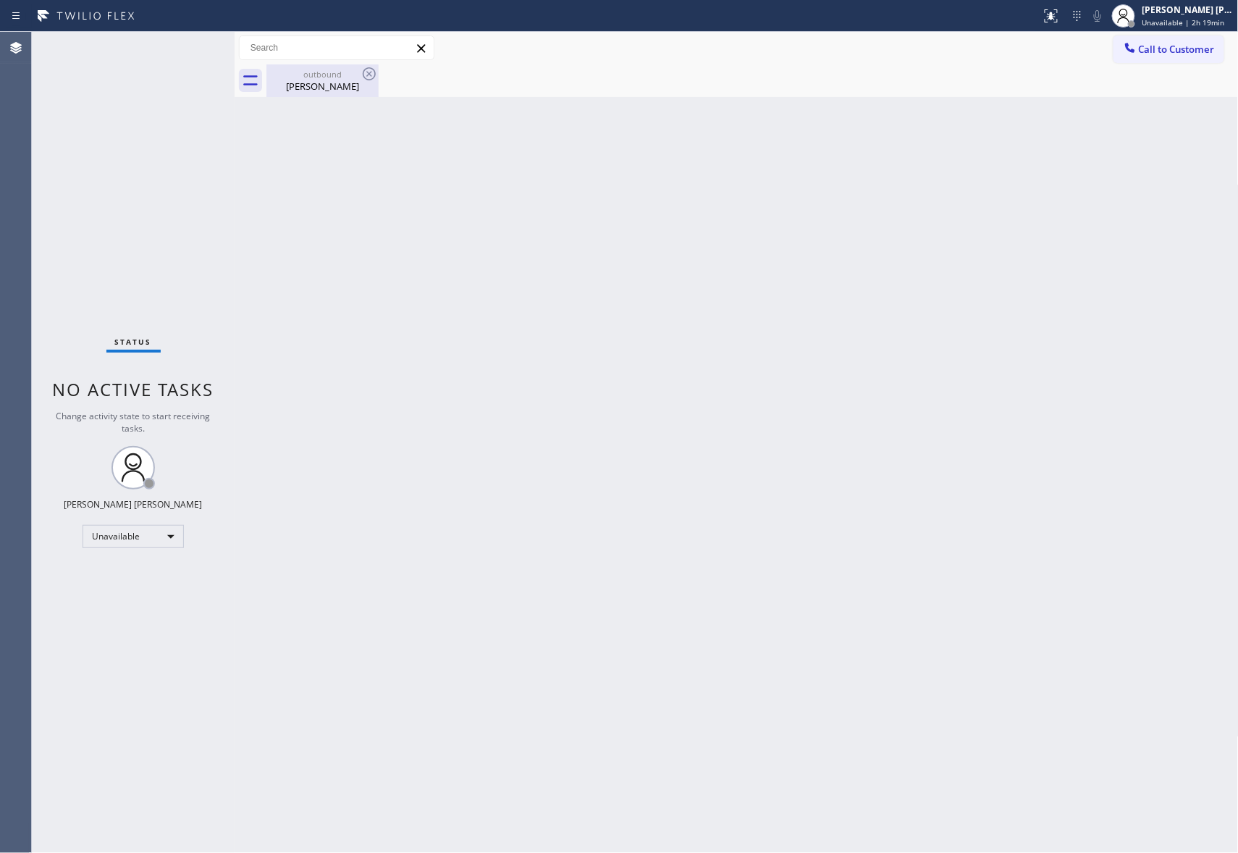
click at [335, 83] on div "[PERSON_NAME]" at bounding box center [322, 86] width 109 height 13
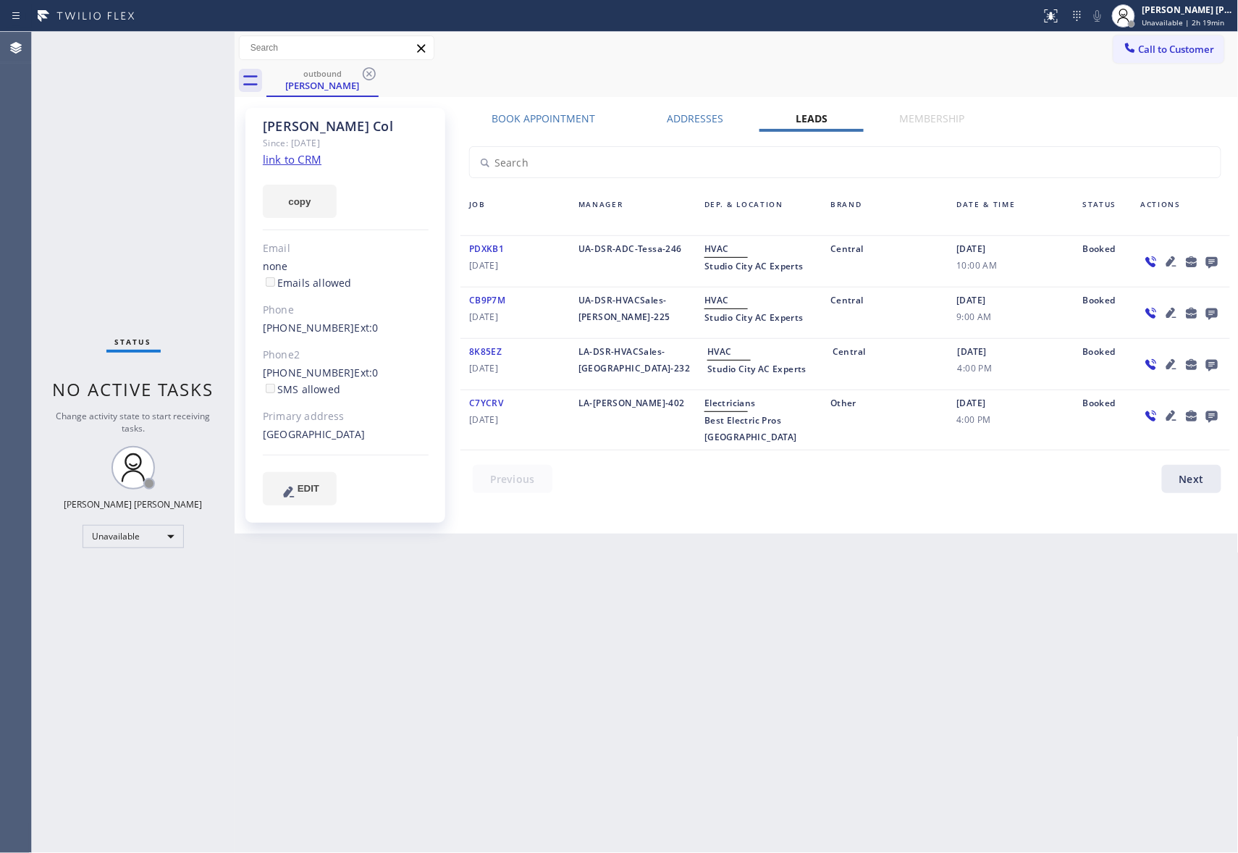
click at [365, 77] on icon at bounding box center [369, 73] width 17 height 17
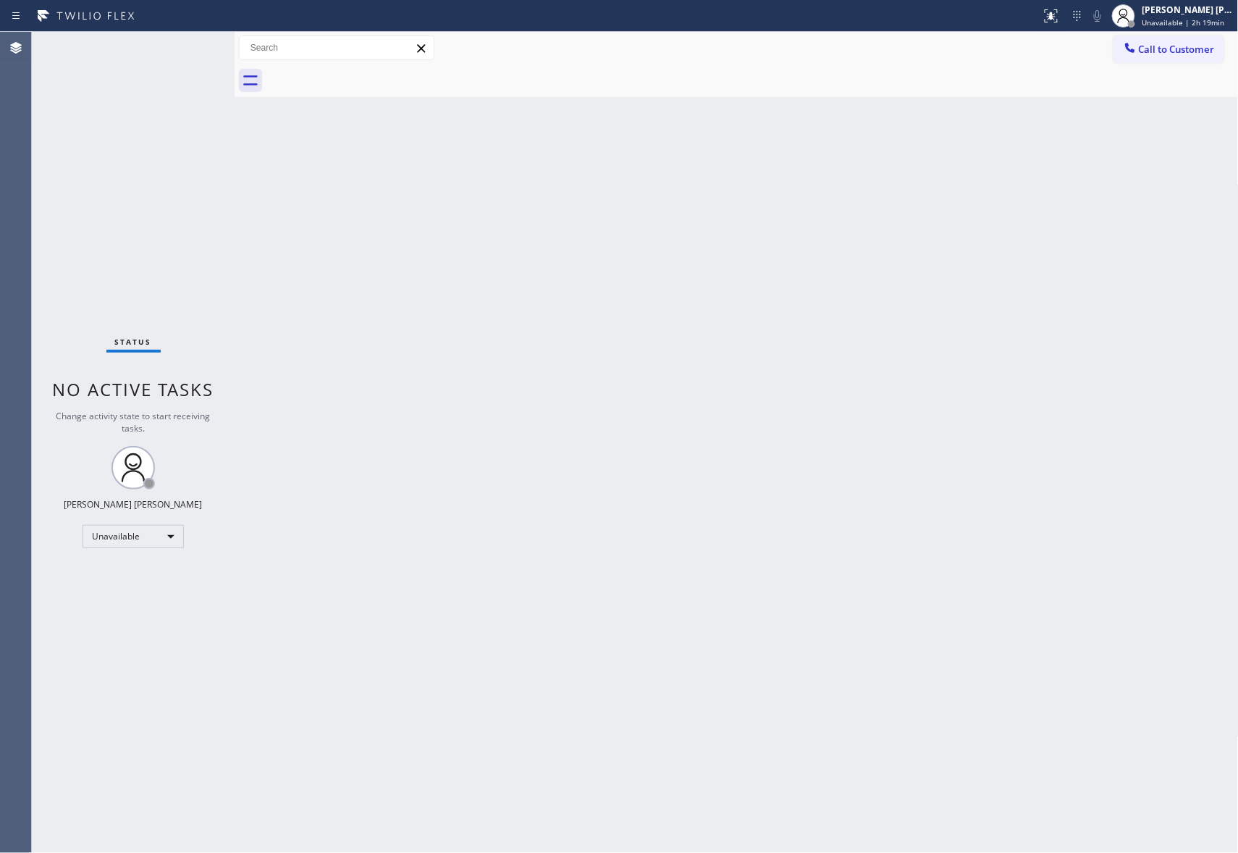
click at [365, 77] on div at bounding box center [752, 80] width 972 height 33
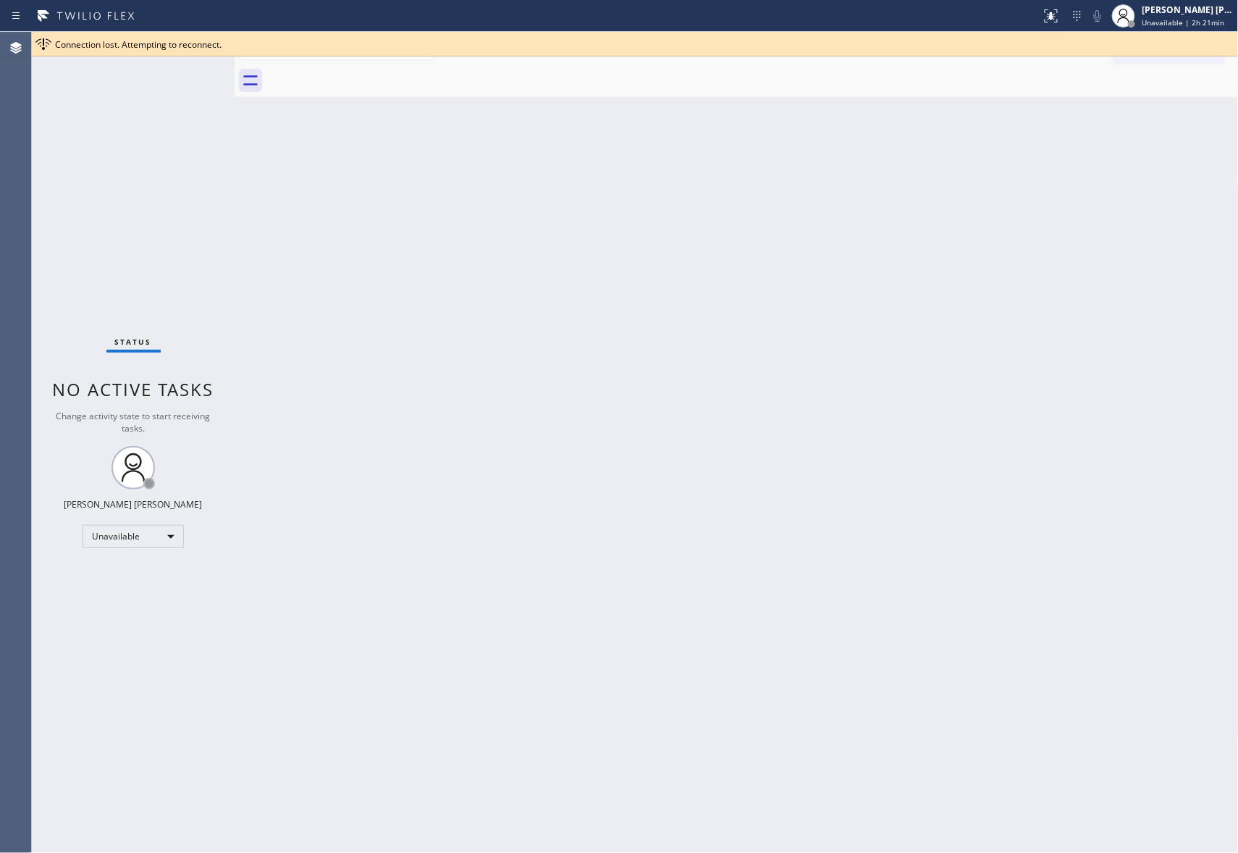
click at [1180, 54] on div "Connection lost. Attempting to reconnect." at bounding box center [635, 44] width 1206 height 25
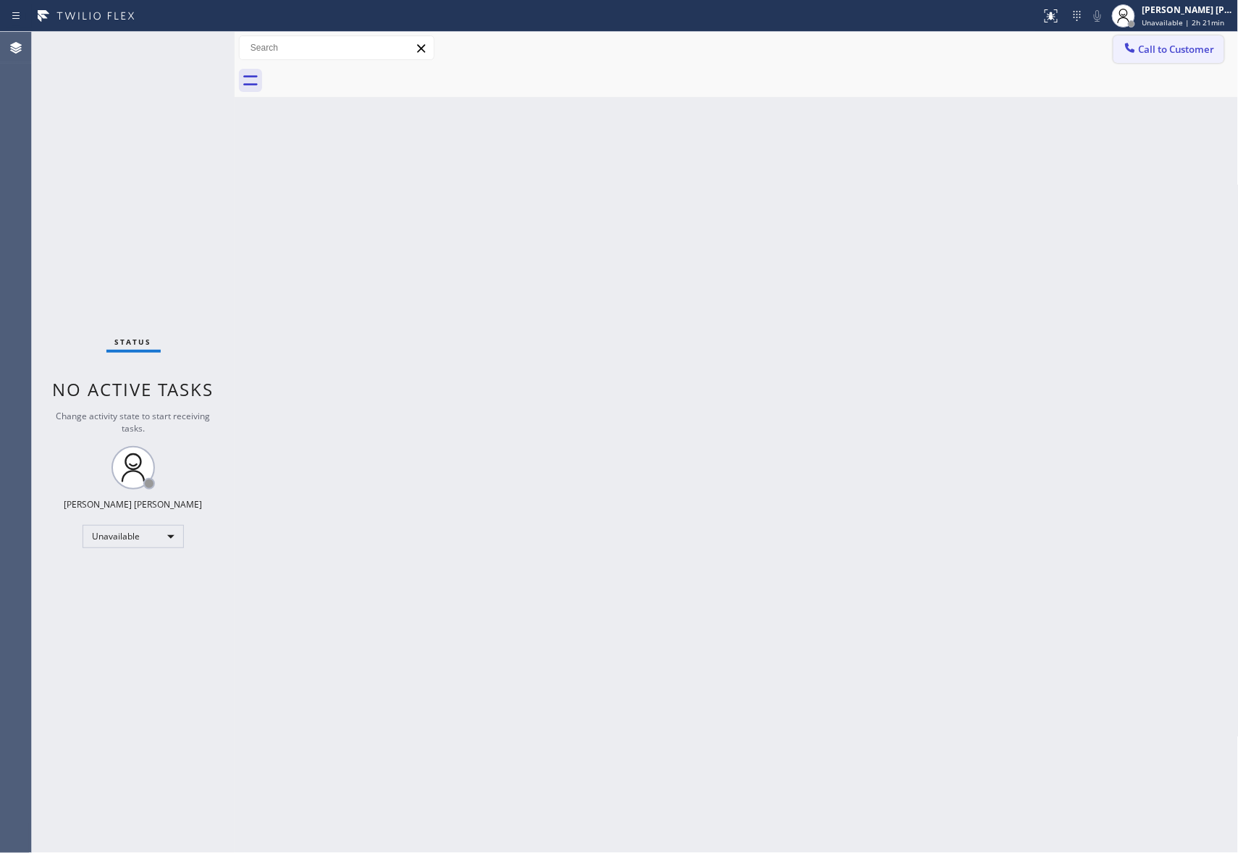
click at [1206, 43] on span "Call to Customer" at bounding box center [1177, 49] width 76 height 13
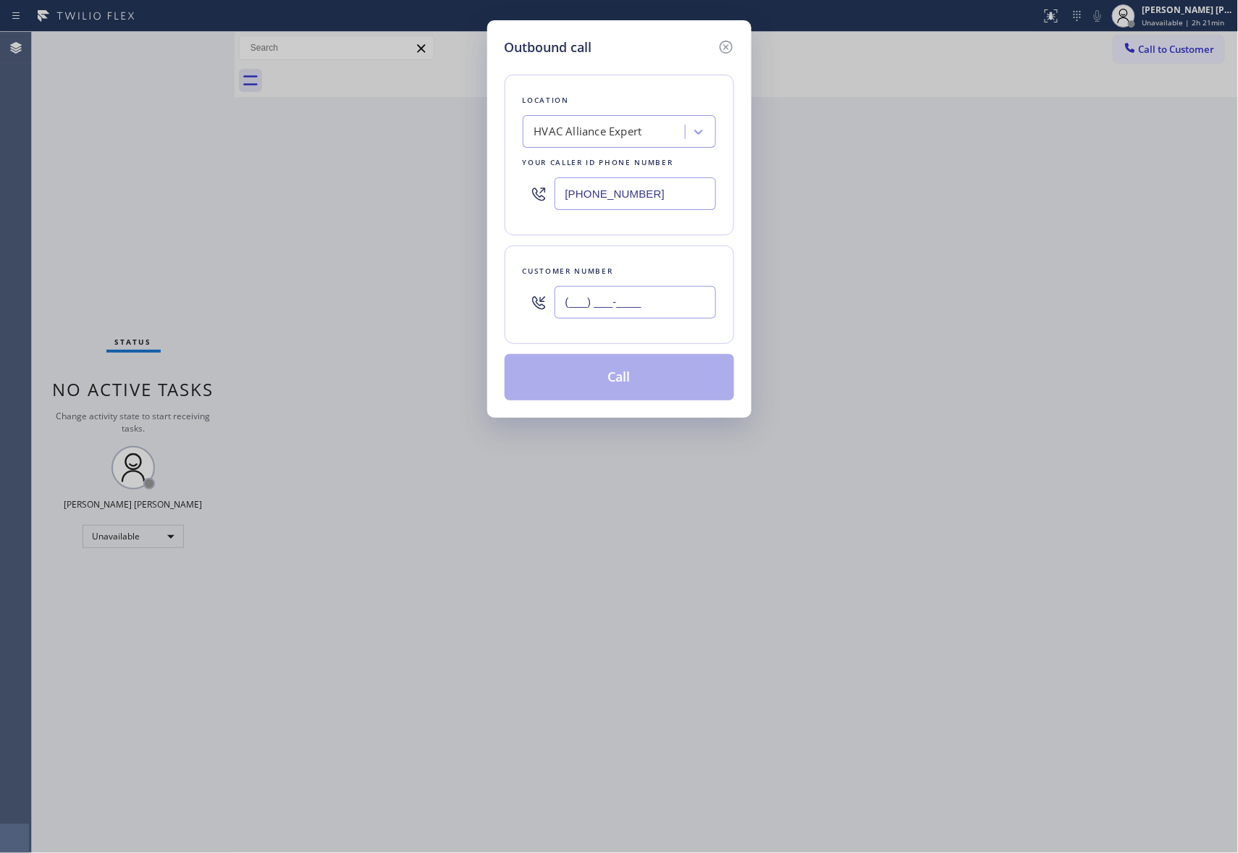
click at [640, 305] on input "(___) ___-____" at bounding box center [635, 302] width 161 height 33
paste input "213) 703-5150"
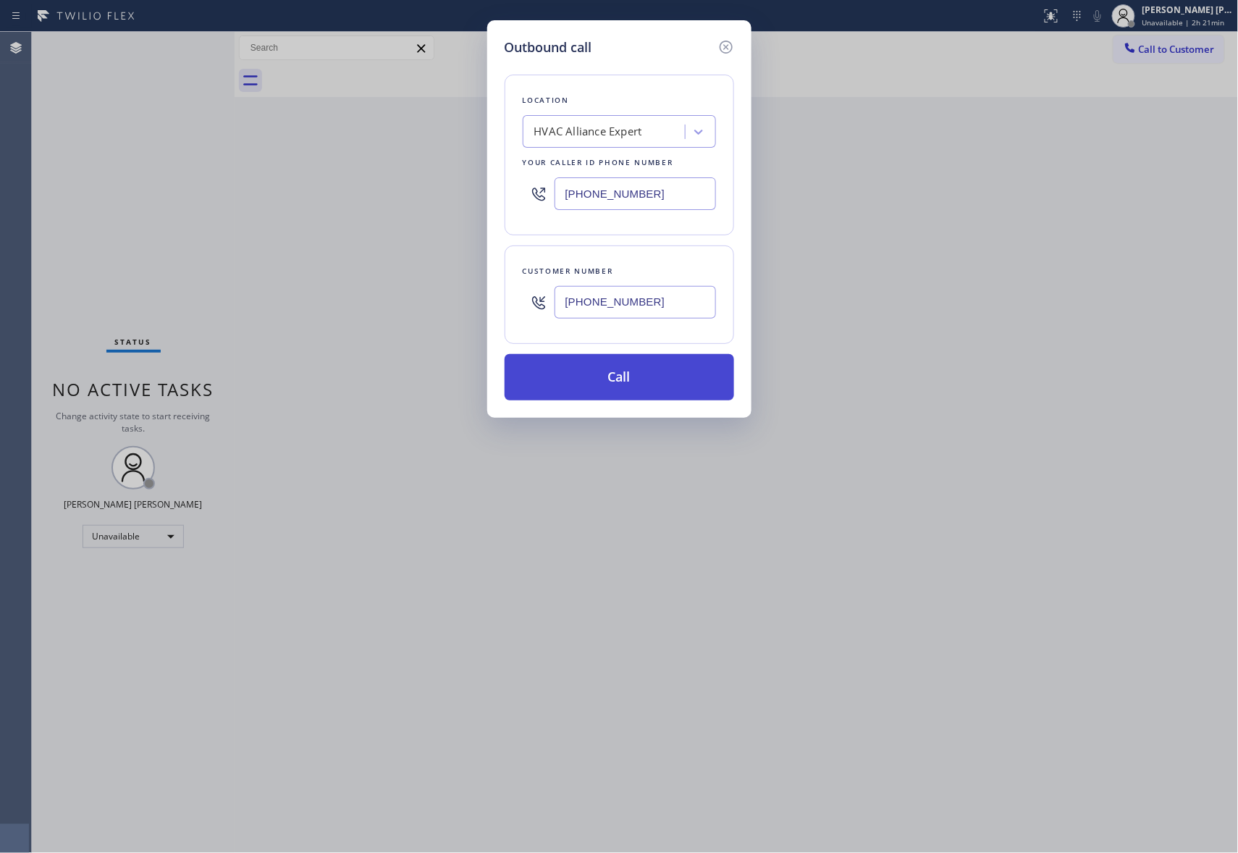
type input "[PHONE_NUMBER]"
click at [655, 386] on button "Call" at bounding box center [620, 377] width 230 height 46
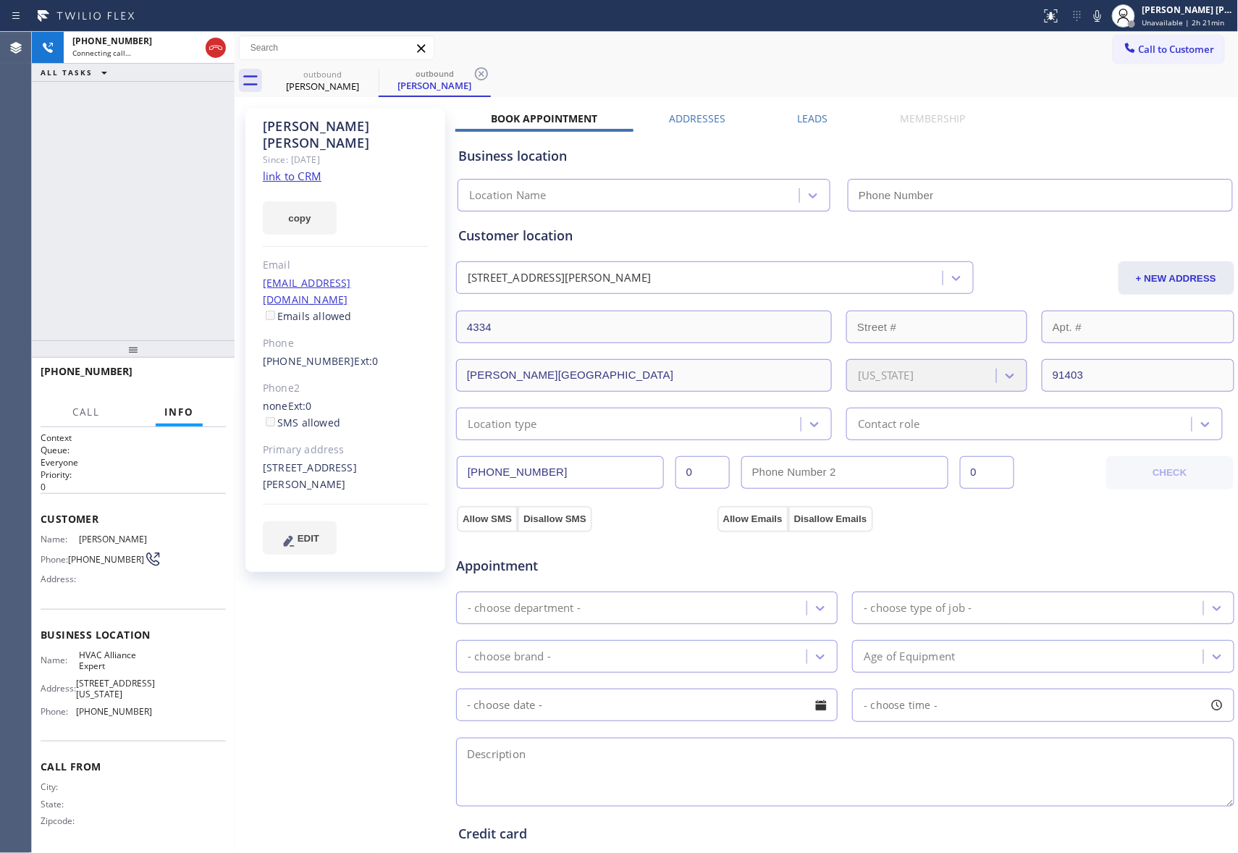
type input "[PHONE_NUMBER]"
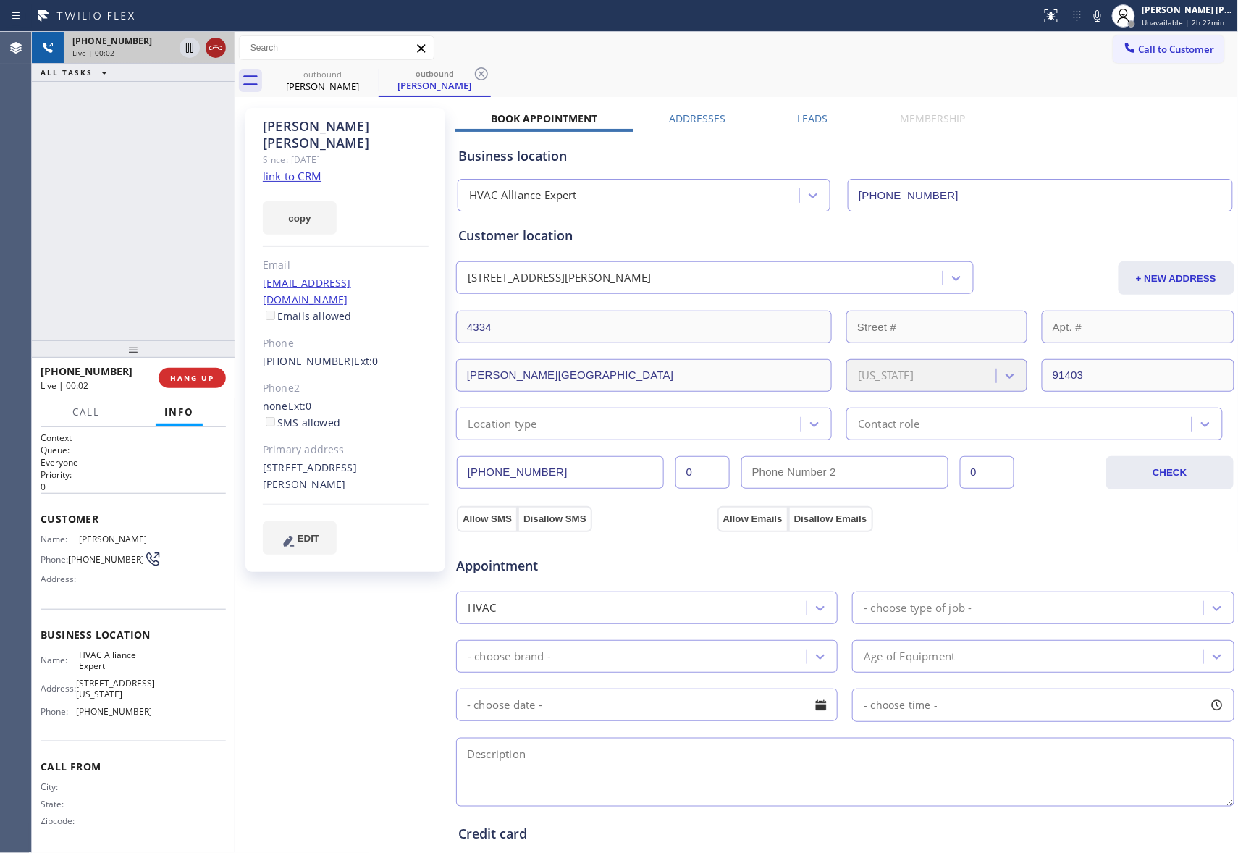
click at [211, 50] on icon at bounding box center [215, 47] width 17 height 17
click at [377, 73] on div "outbound [PERSON_NAME] outbound [PERSON_NAME]" at bounding box center [752, 80] width 972 height 33
click at [365, 73] on icon at bounding box center [369, 73] width 17 height 17
click at [379, 73] on div "outbound [PERSON_NAME]" at bounding box center [435, 80] width 112 height 33
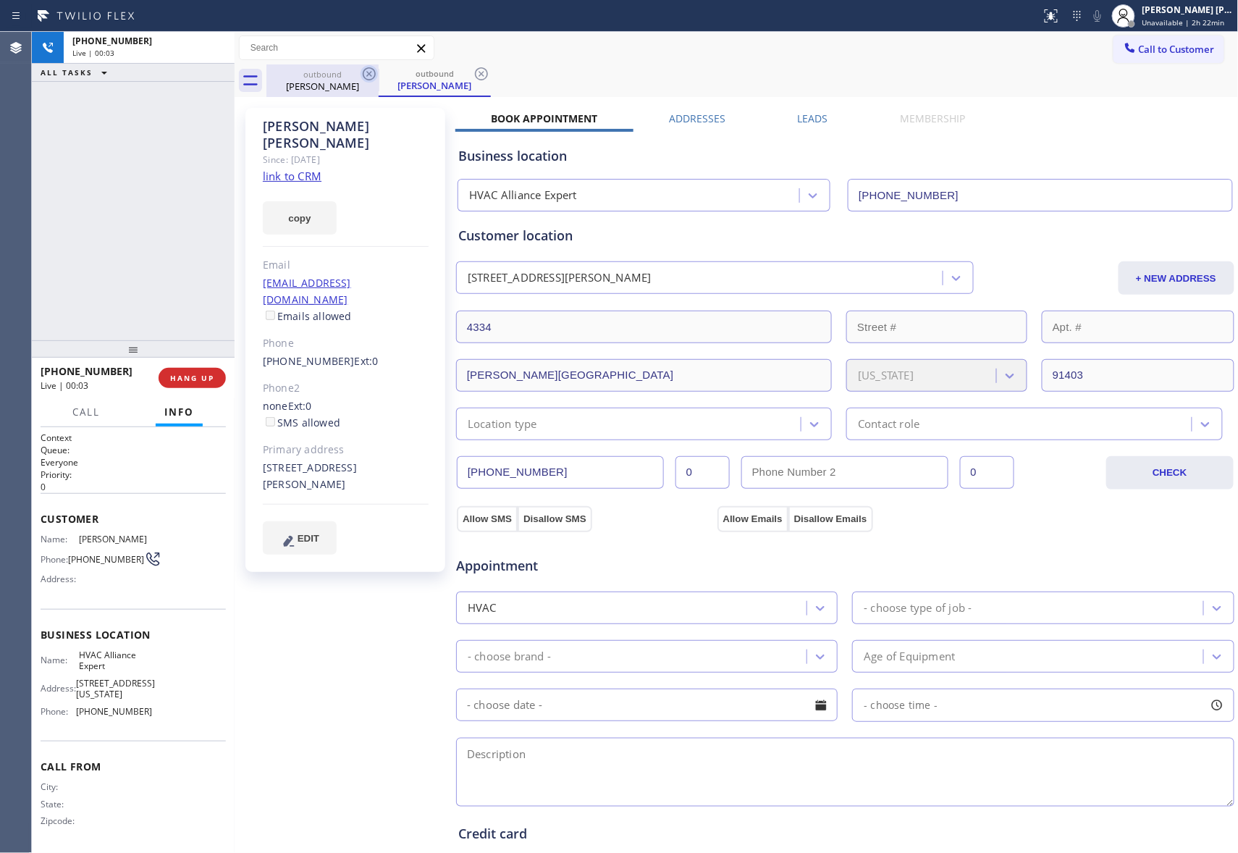
click at [473, 73] on icon at bounding box center [481, 73] width 17 height 17
click at [365, 73] on div "outbound [PERSON_NAME] outbound [PERSON_NAME]" at bounding box center [752, 80] width 972 height 33
click at [812, 117] on div "Back to Dashboard Change Sender ID Customers Technicians Select a contact Outbo…" at bounding box center [737, 442] width 1004 height 821
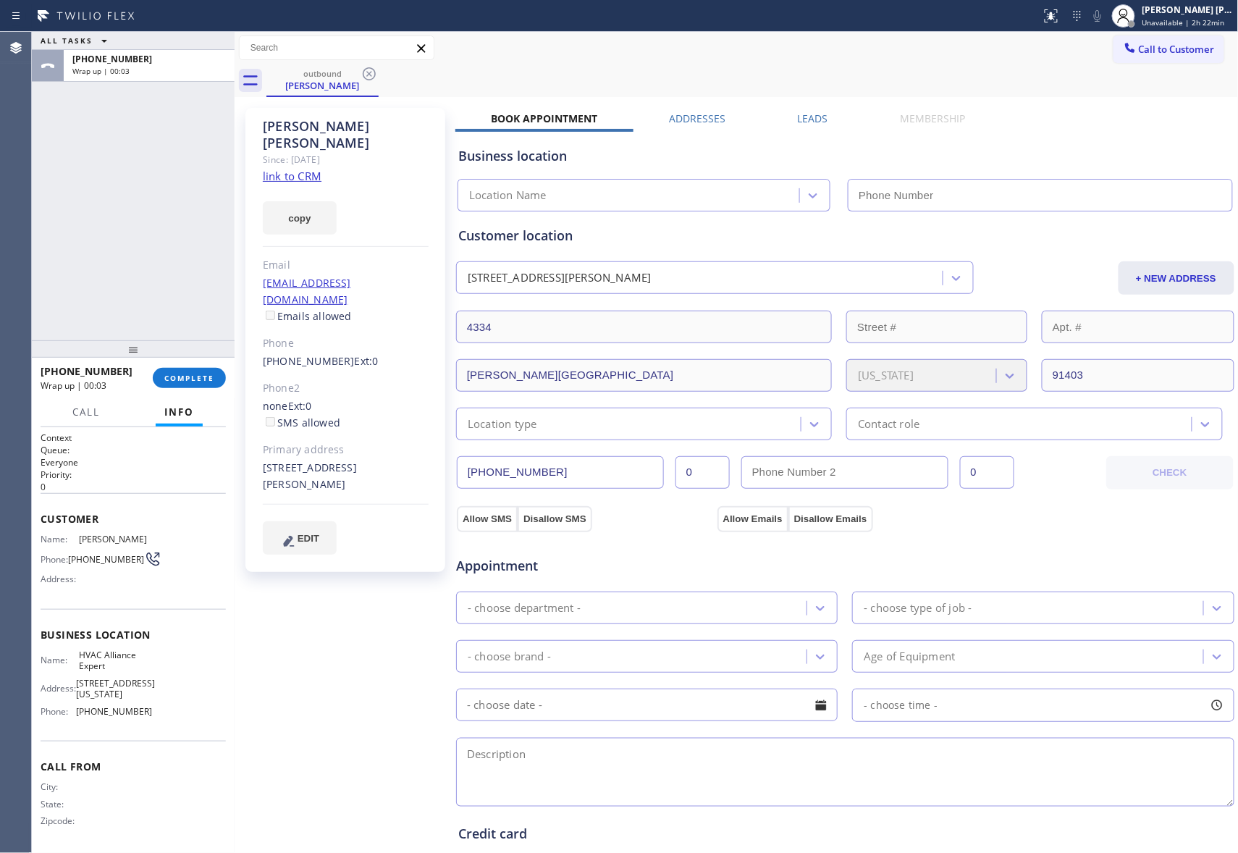
type input "[PHONE_NUMBER]"
click at [798, 113] on label "Leads" at bounding box center [813, 119] width 30 height 14
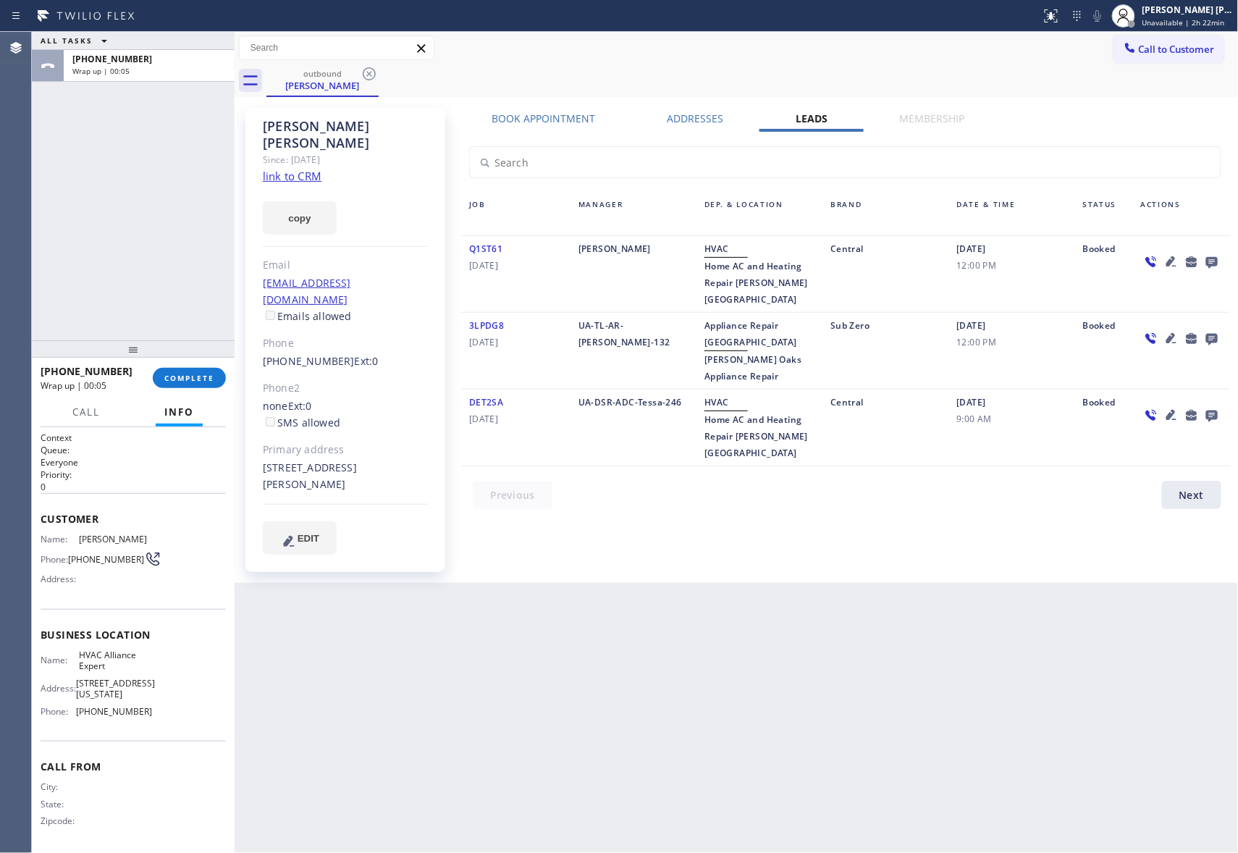
click at [1209, 261] on icon at bounding box center [1212, 263] width 12 height 12
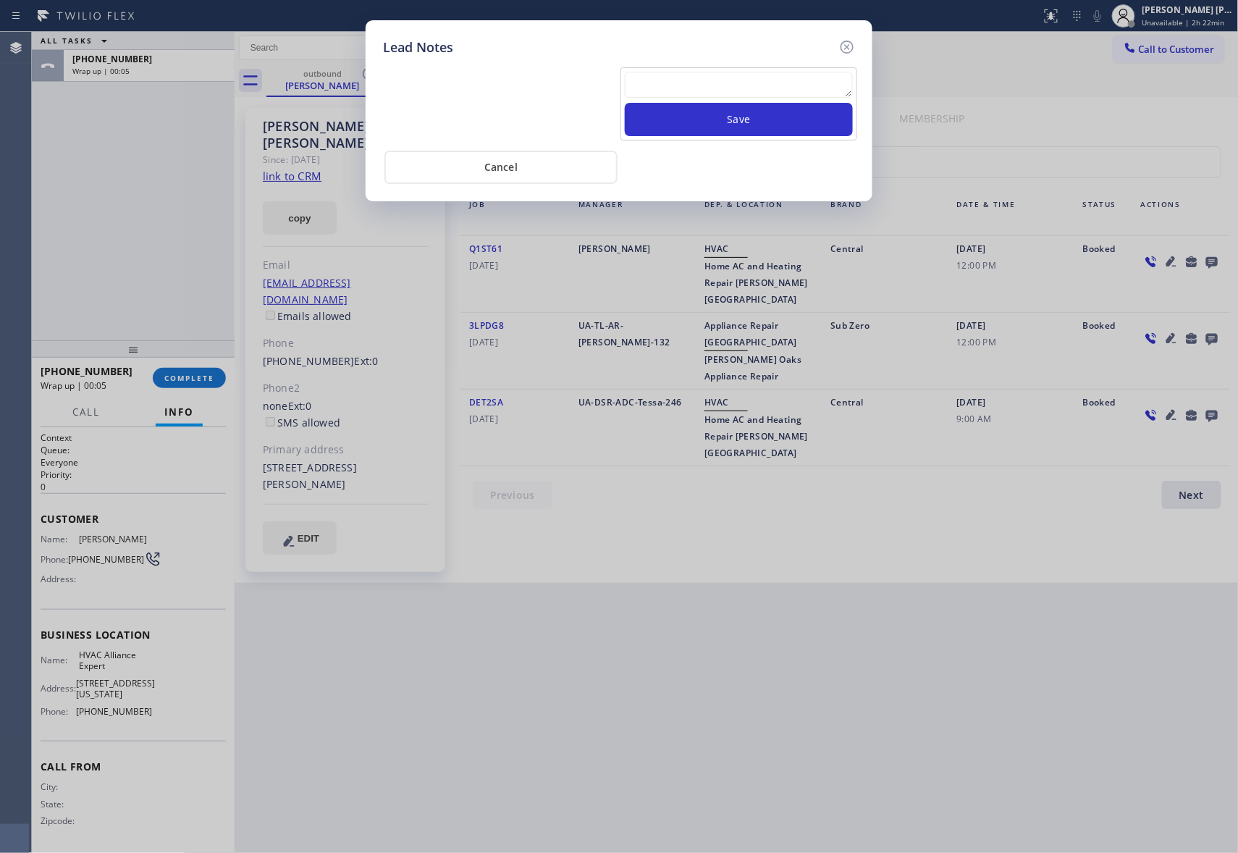
click at [668, 88] on textarea at bounding box center [739, 85] width 228 height 26
paste textarea "please transfer if cx calls back"
type textarea "please transfer if cx calls back"
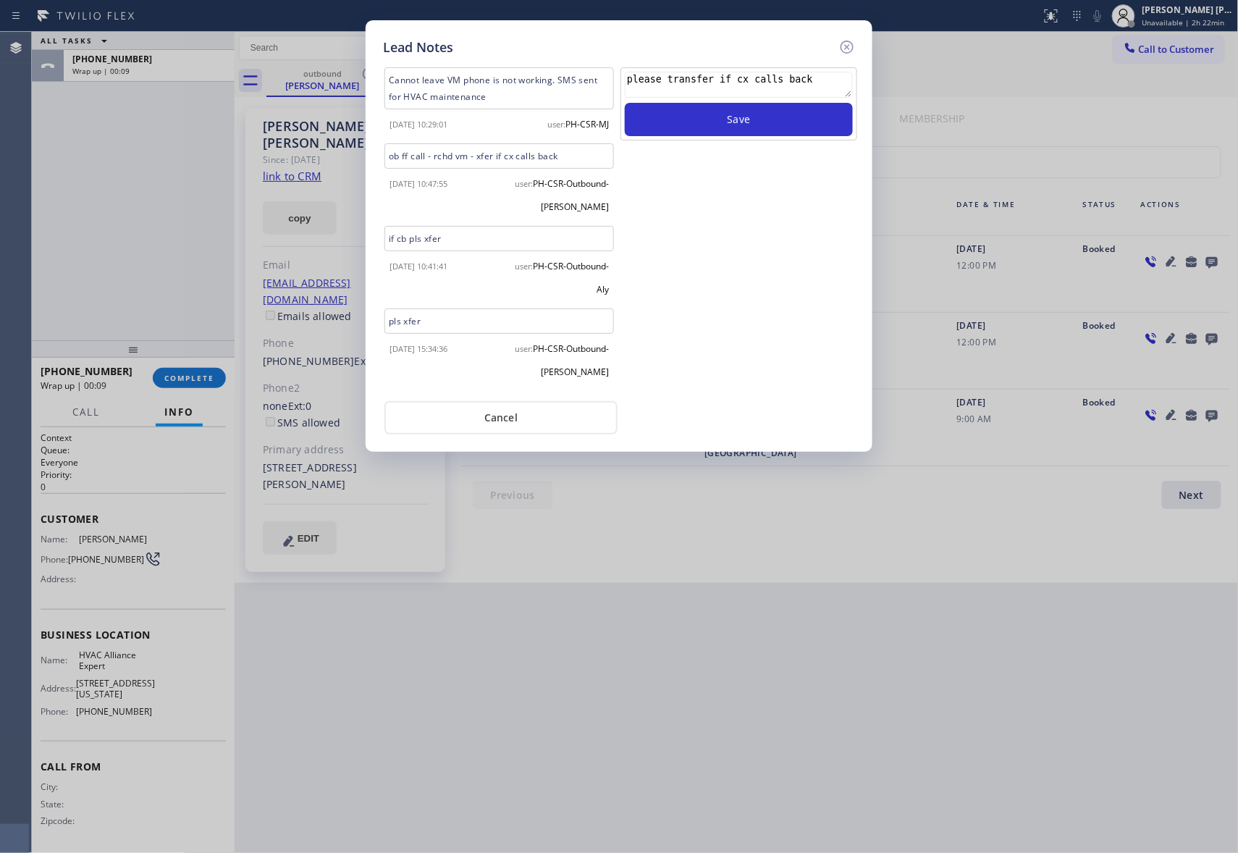
click at [775, 81] on textarea "please transfer if cx calls back" at bounding box center [739, 85] width 228 height 26
click at [844, 46] on icon at bounding box center [847, 46] width 17 height 17
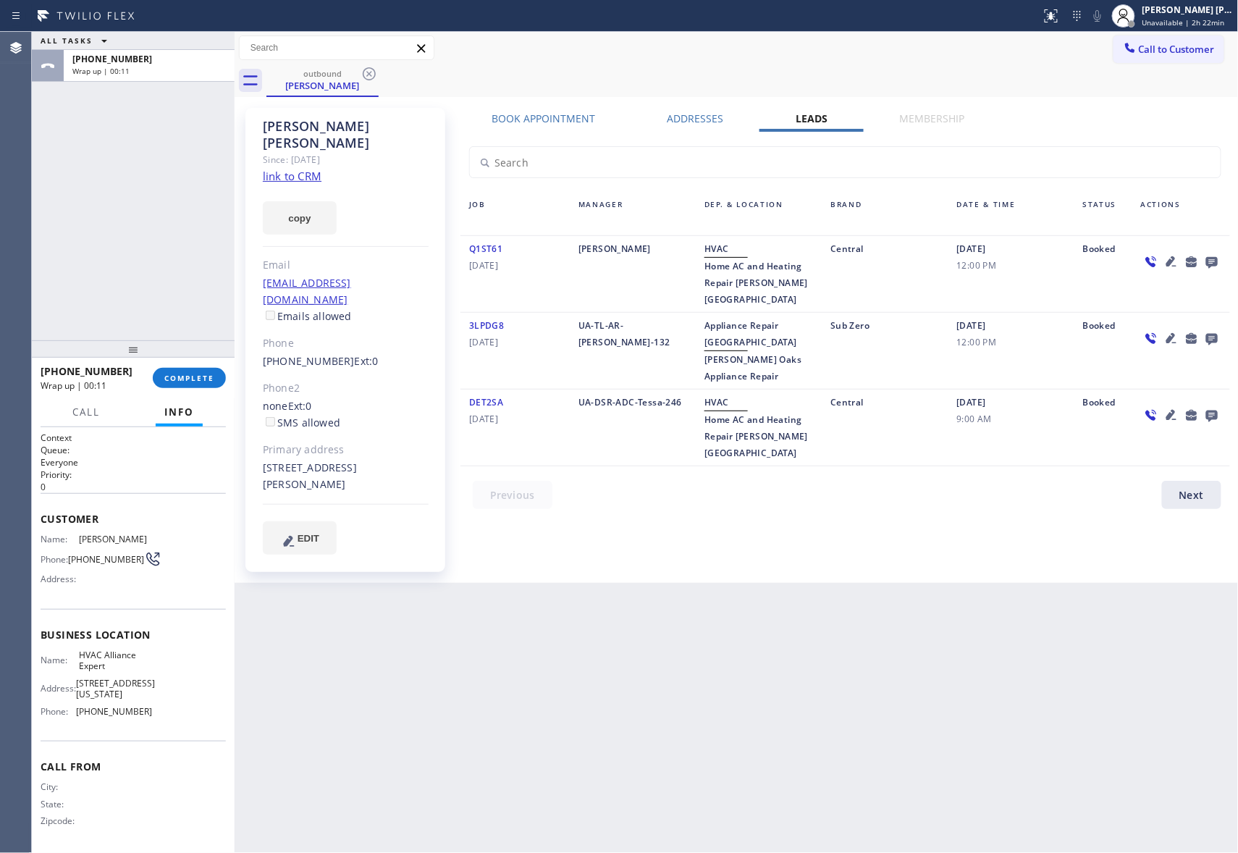
drag, startPoint x: 195, startPoint y: 381, endPoint x: 212, endPoint y: 389, distance: 19.1
click at [195, 382] on span "COMPLETE" at bounding box center [189, 378] width 50 height 10
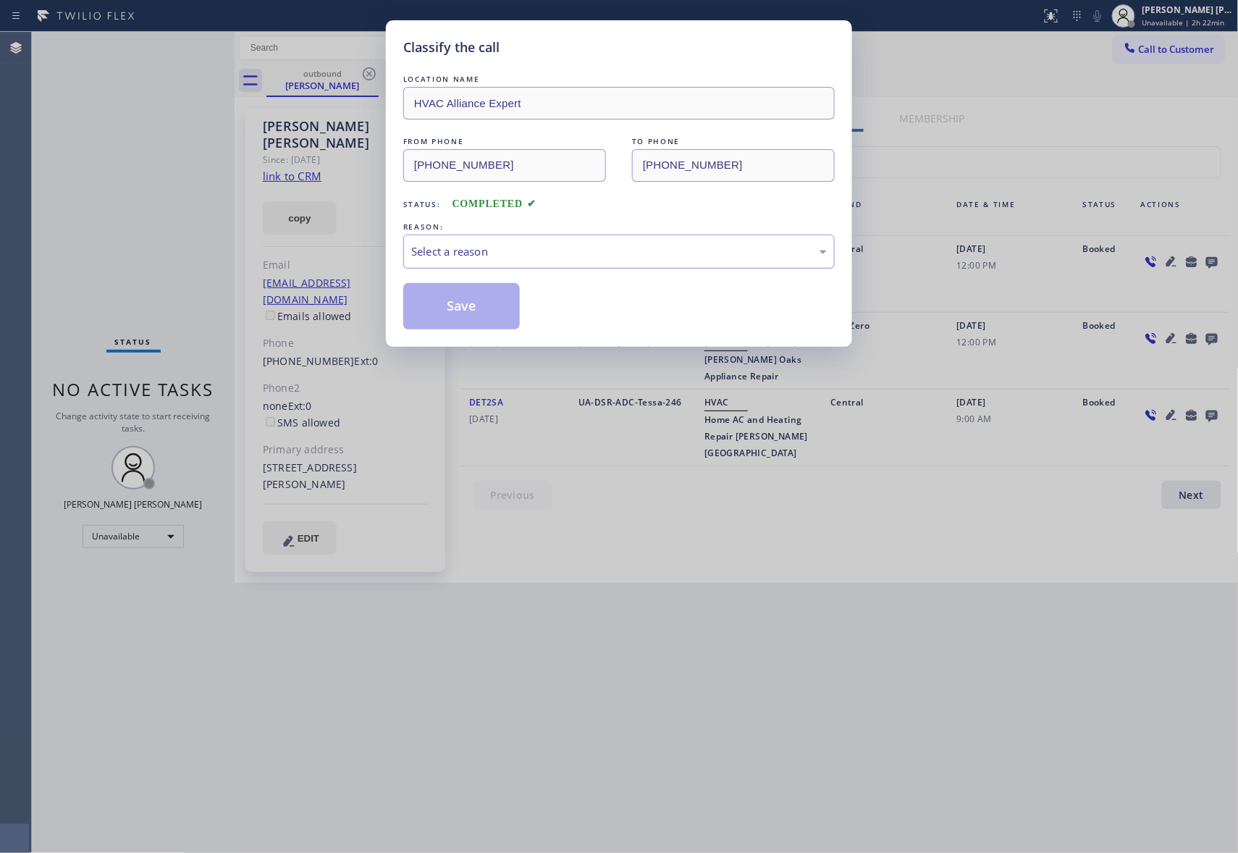
click at [518, 253] on div "Select a reason" at bounding box center [619, 251] width 416 height 17
click at [453, 308] on button "Save" at bounding box center [461, 306] width 117 height 46
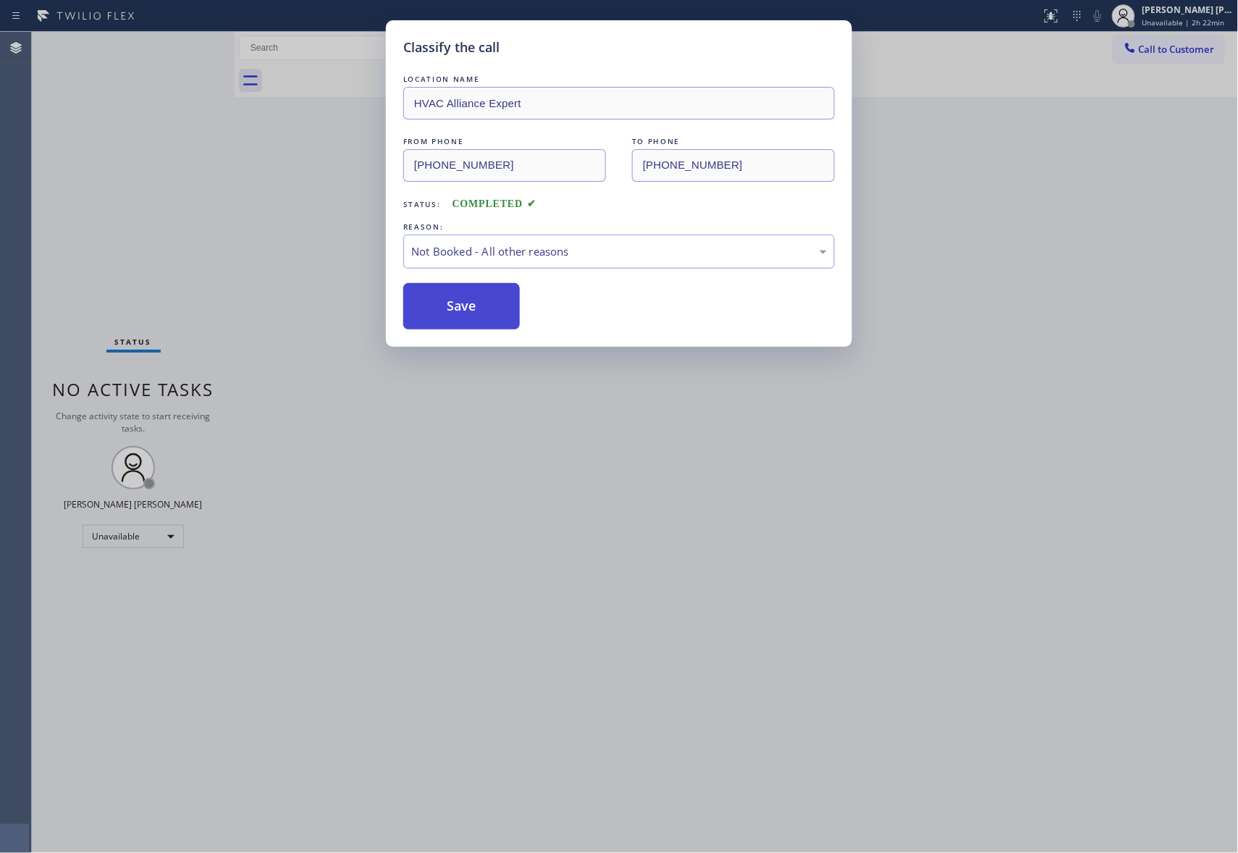
click at [453, 308] on button "Save" at bounding box center [461, 306] width 117 height 46
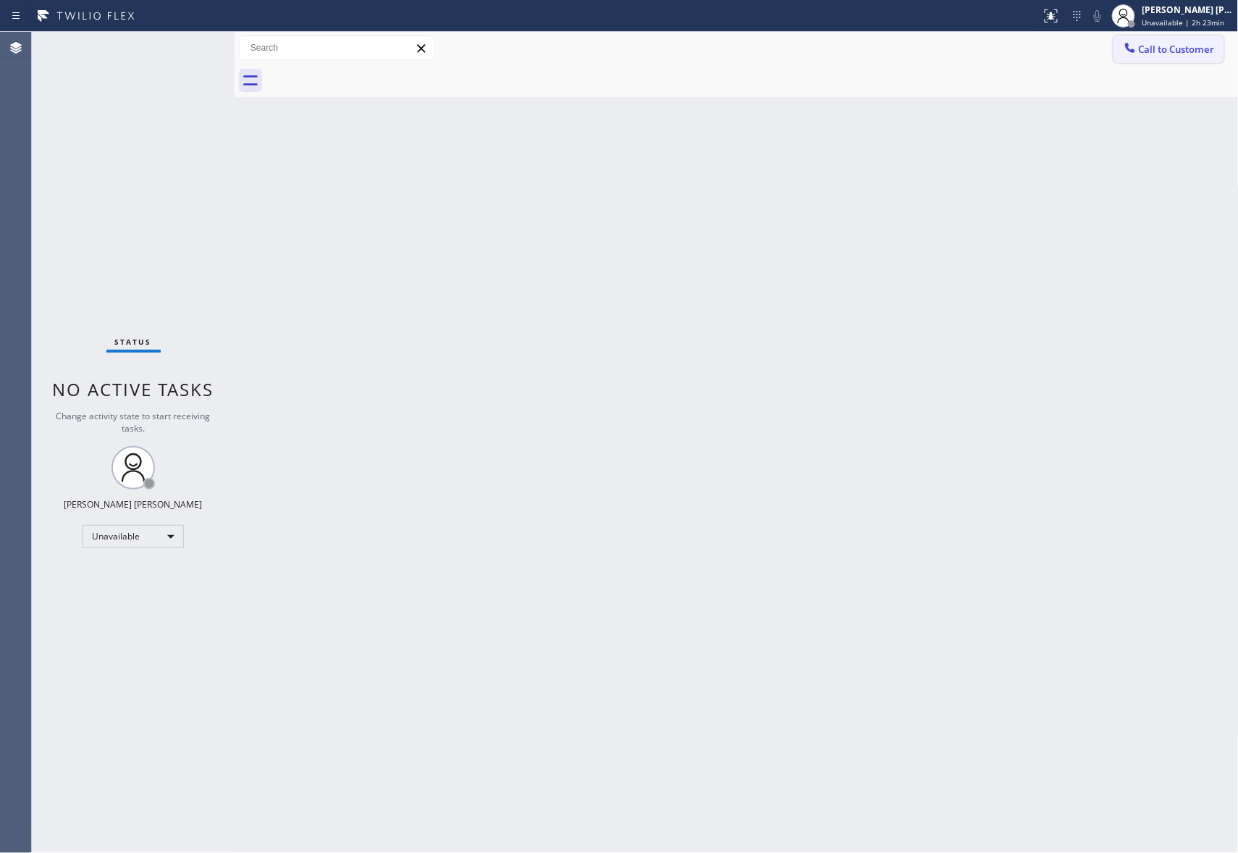
click at [1191, 51] on span "Call to Customer" at bounding box center [1177, 49] width 76 height 13
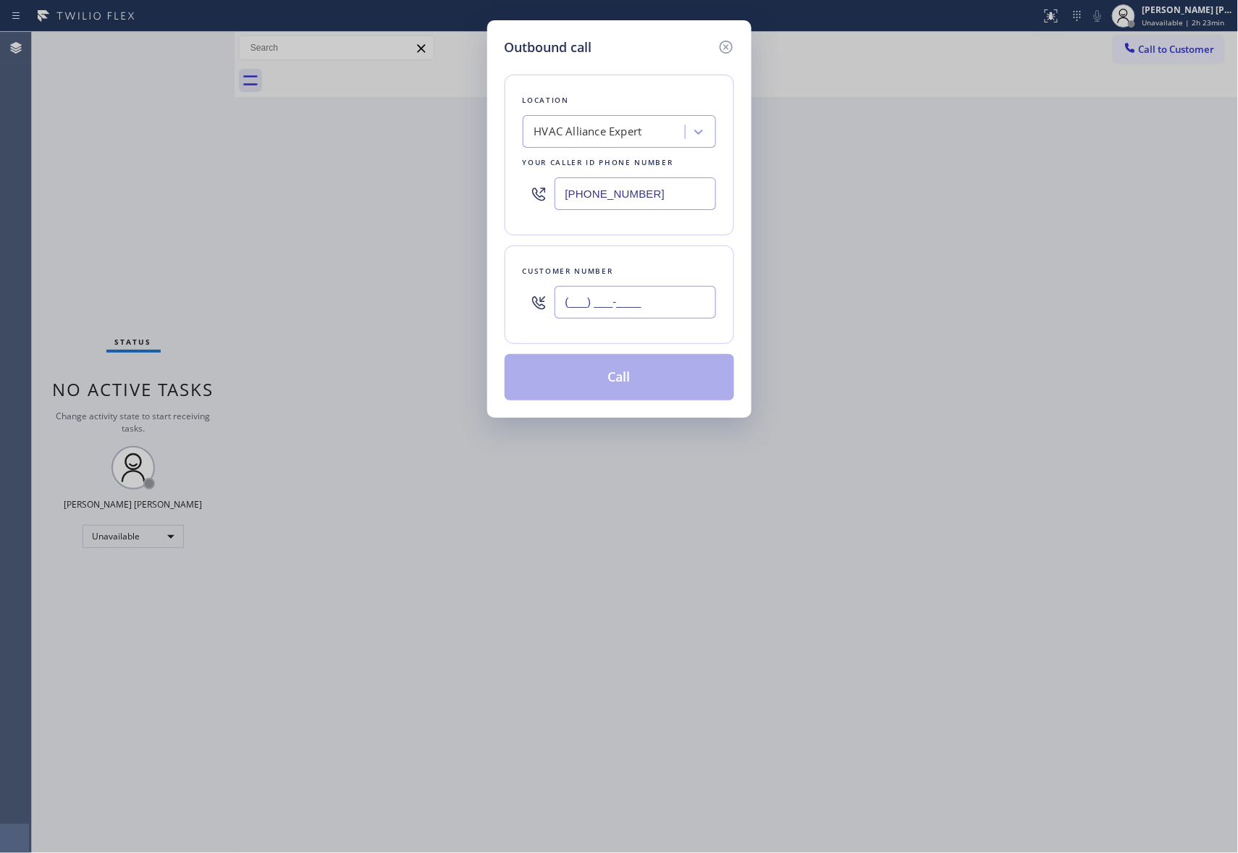
click at [643, 306] on input "(___) ___-____" at bounding box center [635, 302] width 161 height 33
paste input "917) 327-9050"
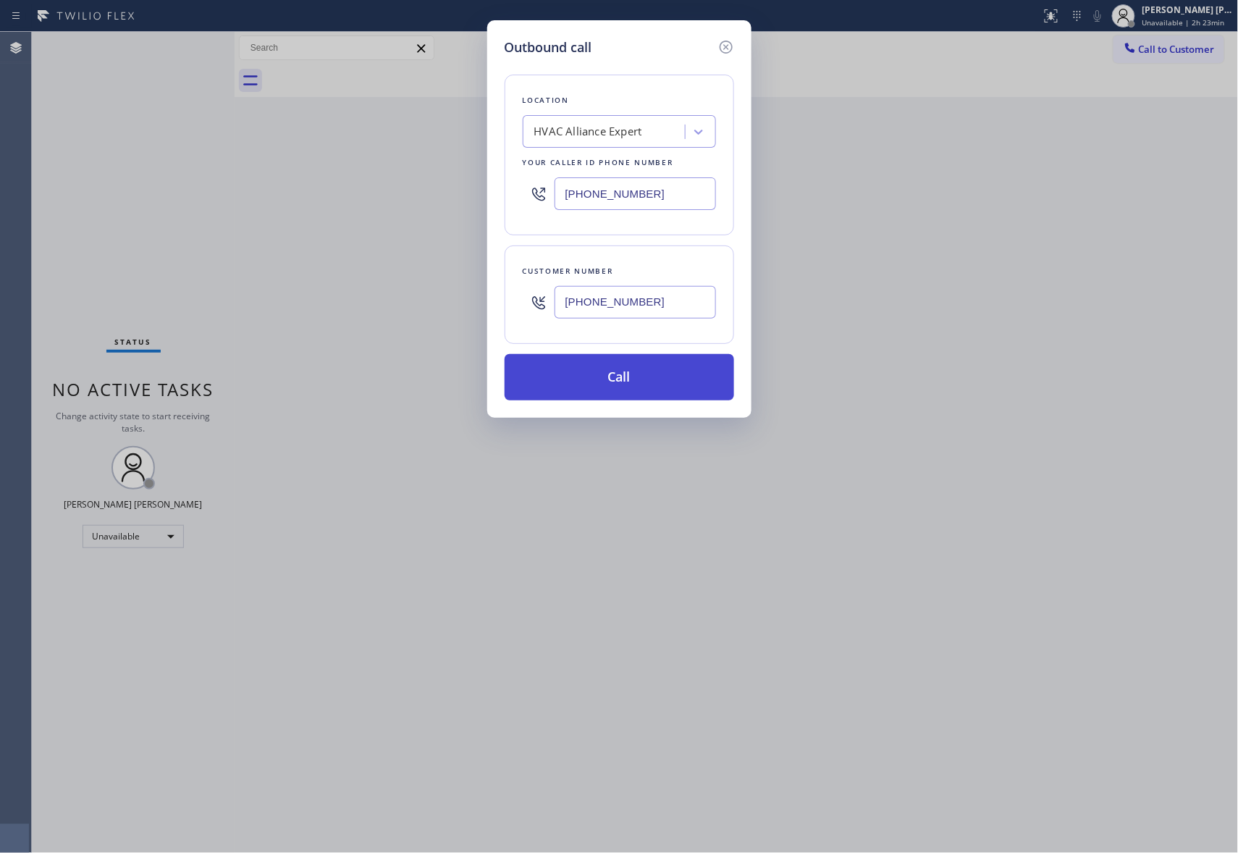
type input "[PHONE_NUMBER]"
click at [656, 377] on button "Call" at bounding box center [620, 377] width 230 height 46
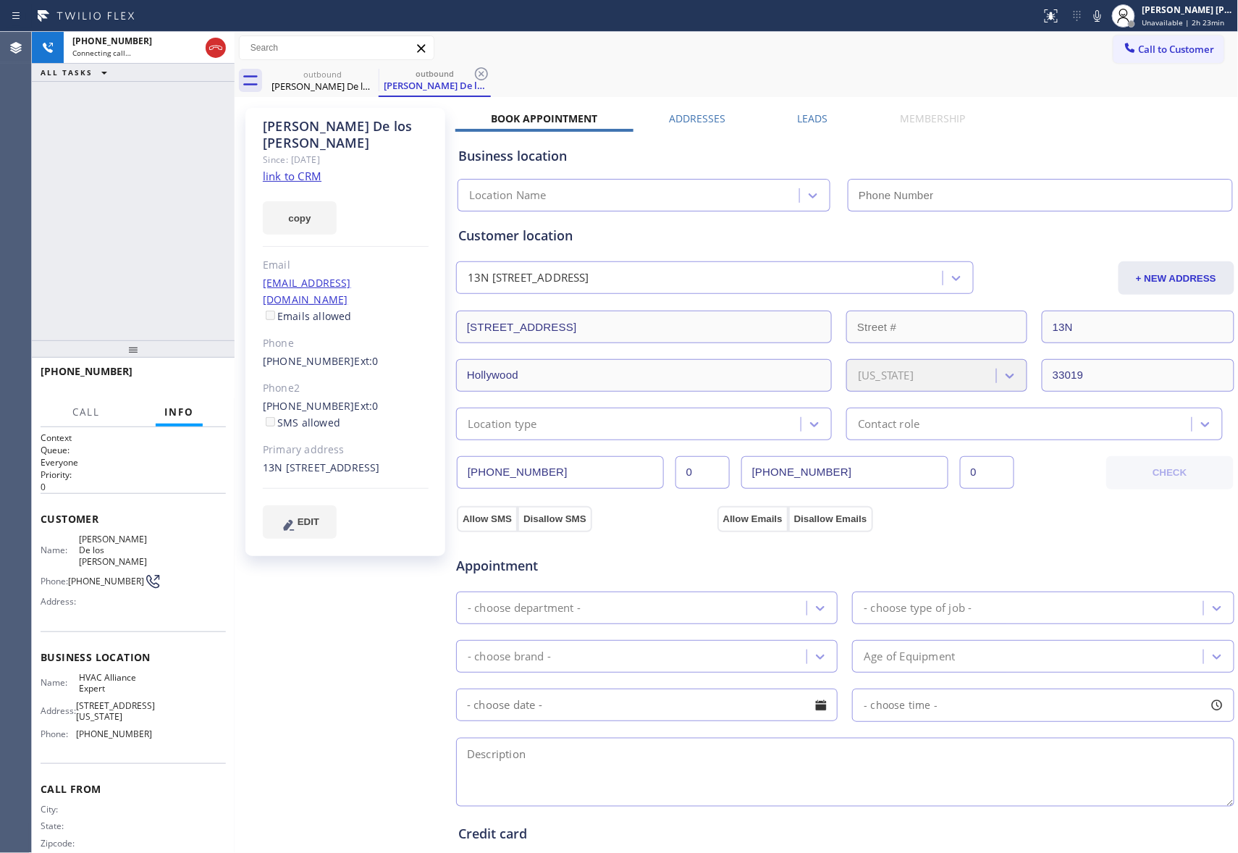
type input "[PHONE_NUMBER]"
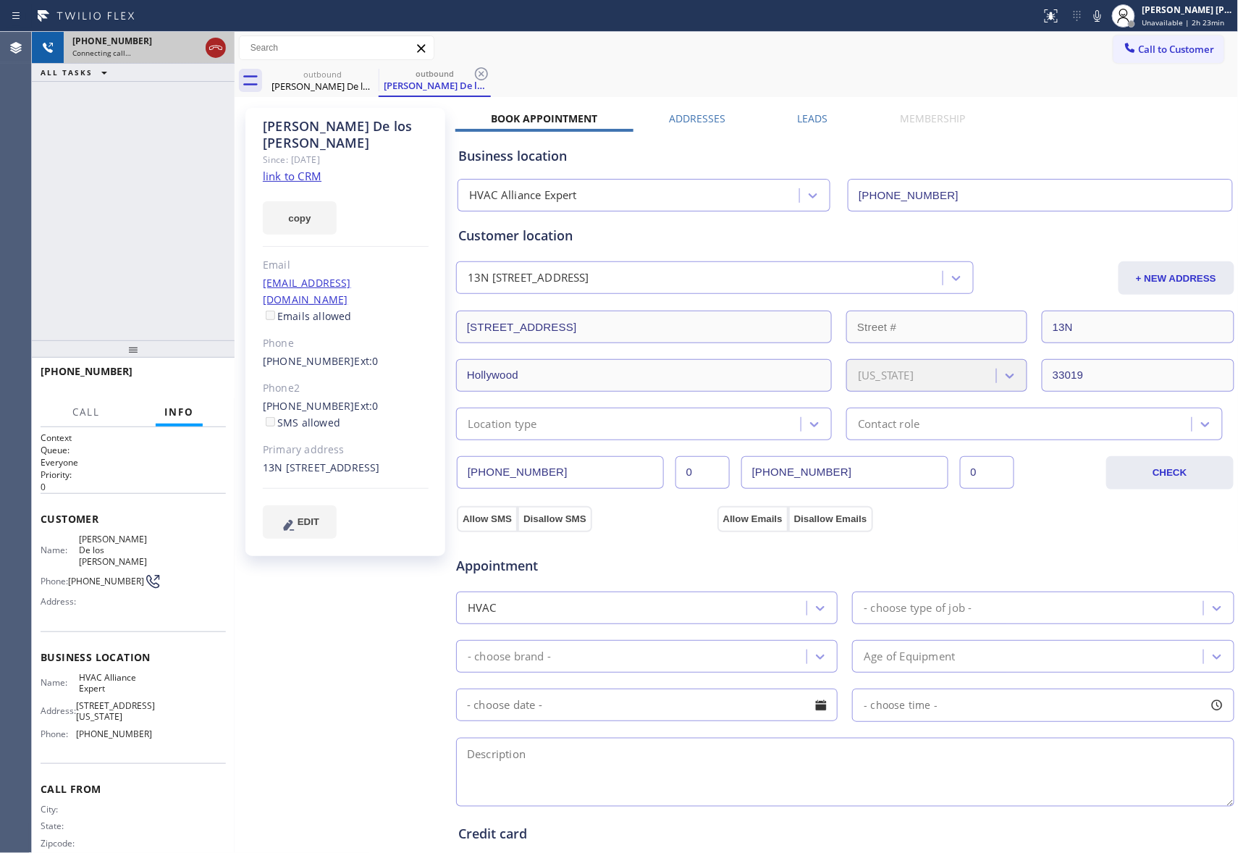
click at [217, 56] on button at bounding box center [216, 48] width 20 height 20
click at [0, 0] on icon at bounding box center [0, 0] width 0 height 0
click at [475, 74] on icon at bounding box center [481, 73] width 13 height 13
click at [375, 74] on div "outbound [PERSON_NAME] De los [PERSON_NAME] outbound [PERSON_NAME] De los [PERS…" at bounding box center [752, 80] width 972 height 33
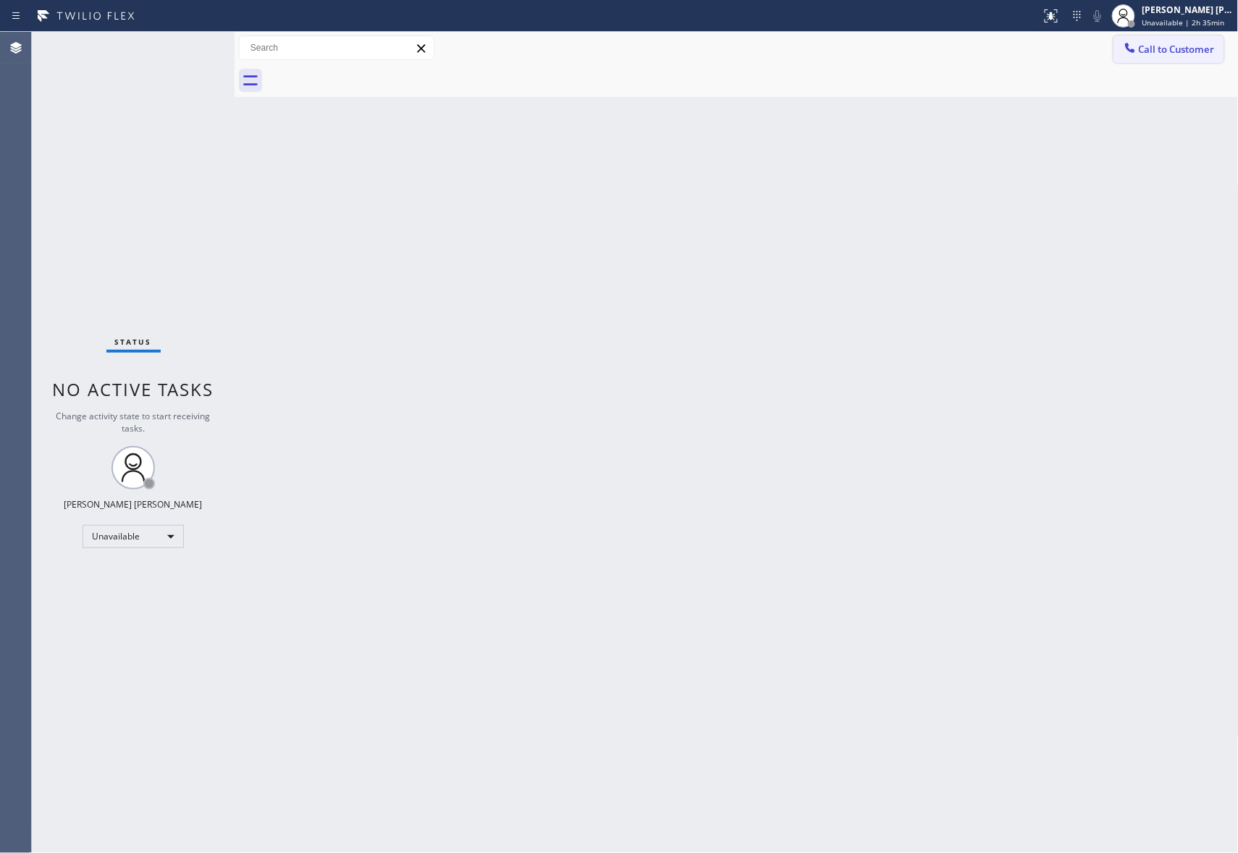
click at [1198, 53] on span "Call to Customer" at bounding box center [1177, 49] width 76 height 13
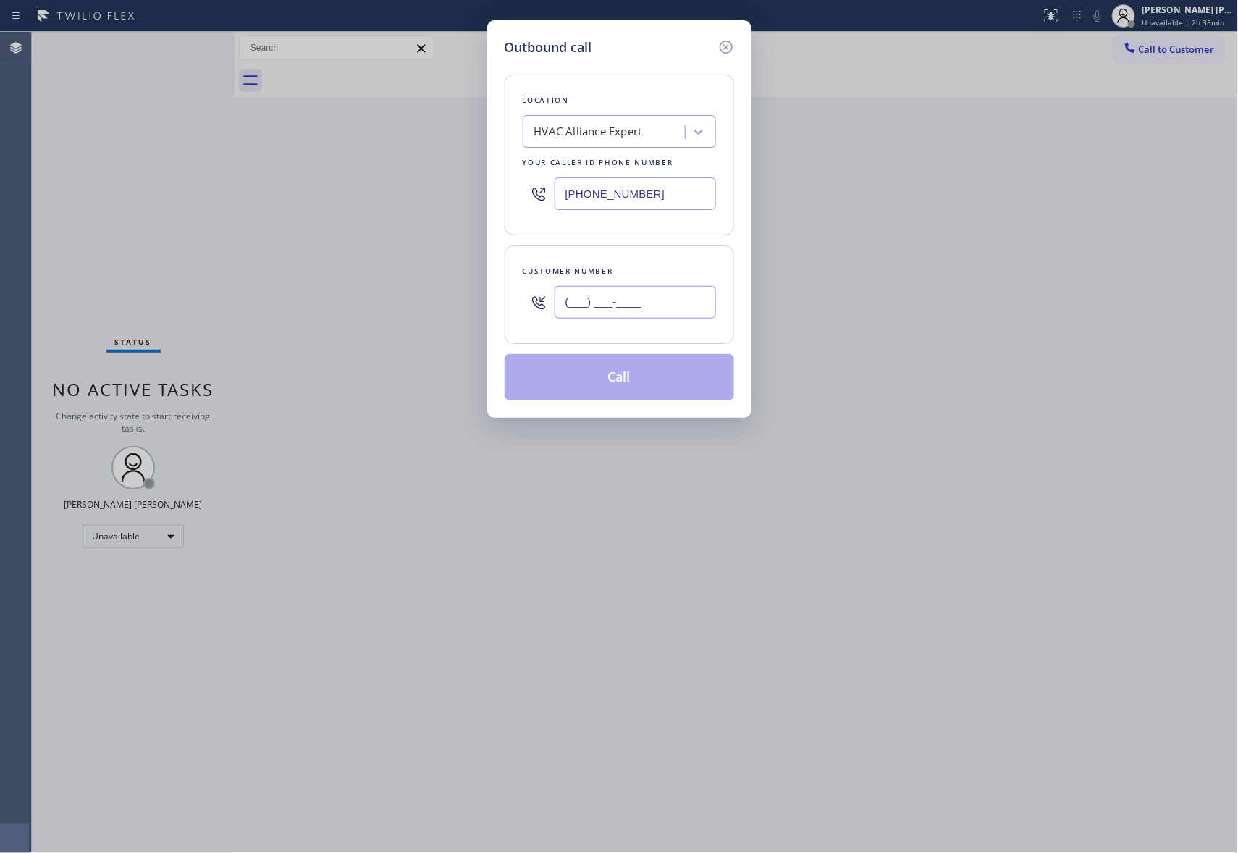
click at [639, 316] on input "(___) ___-____" at bounding box center [635, 302] width 161 height 33
paste input "949) 836-8434"
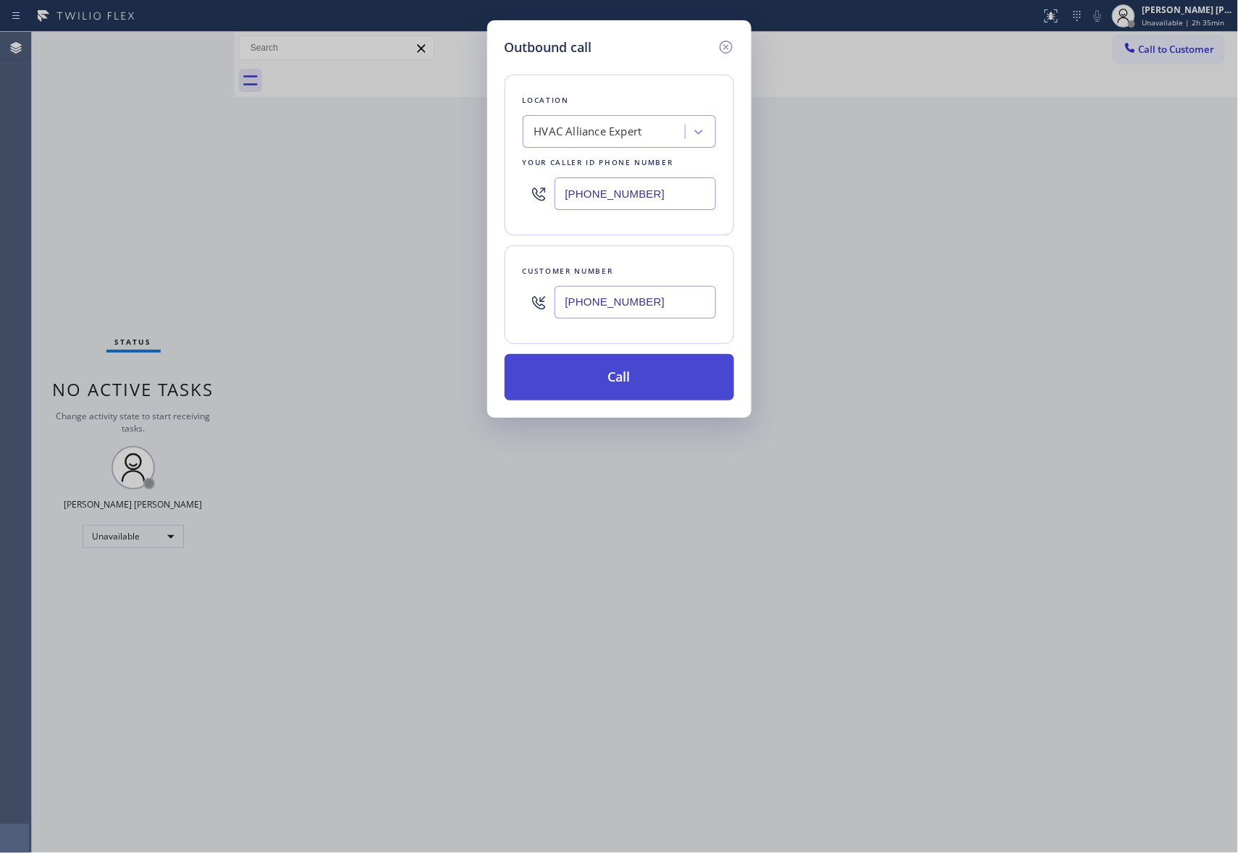
type input "[PHONE_NUMBER]"
click at [641, 378] on button "Call" at bounding box center [620, 377] width 230 height 46
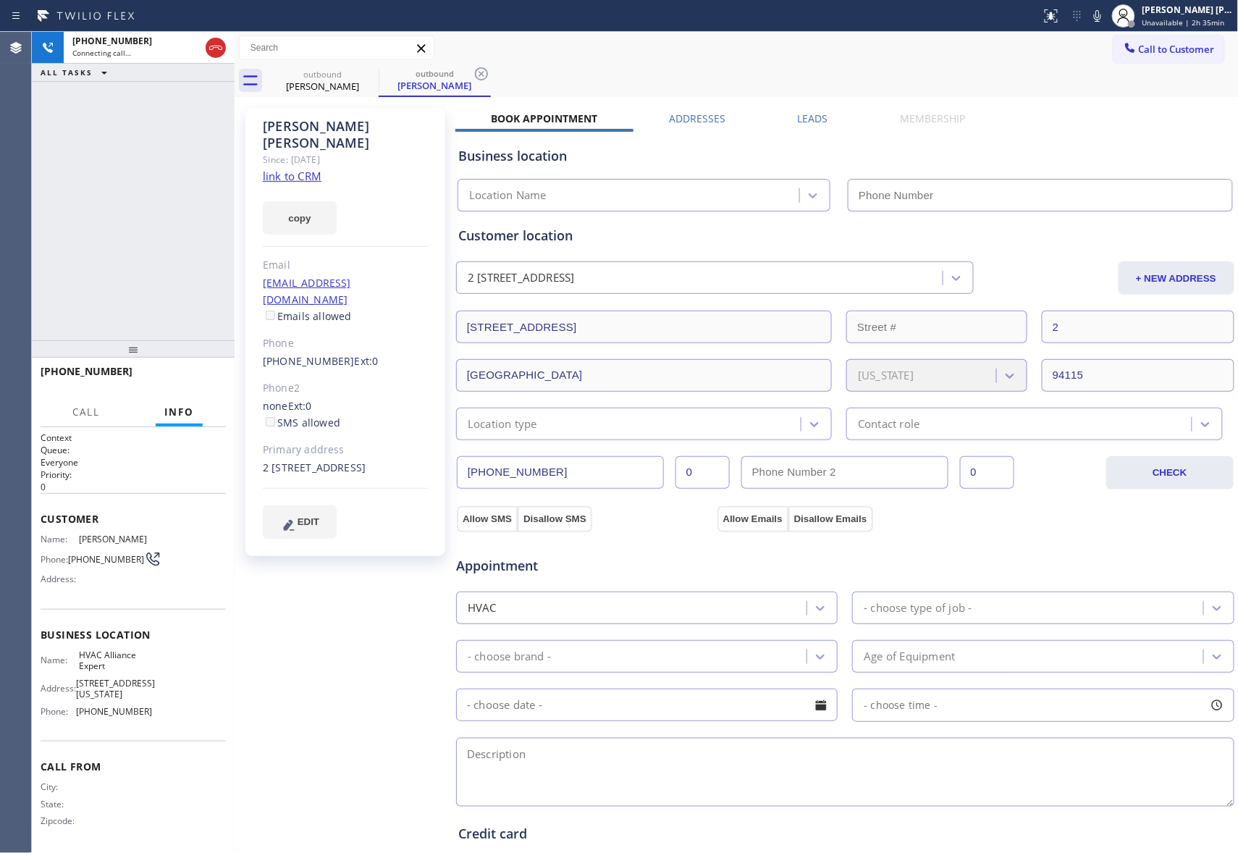
type input "[PHONE_NUMBER]"
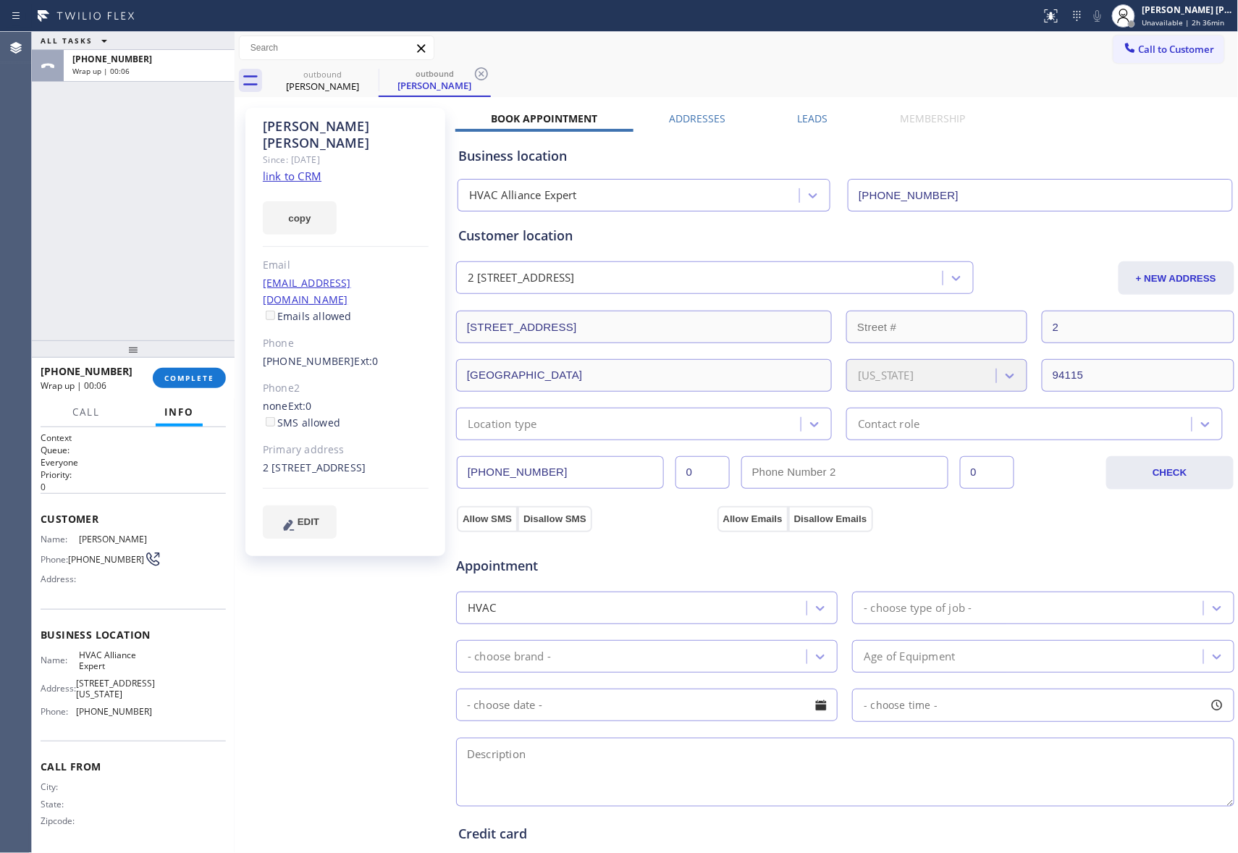
click at [815, 113] on label "Leads" at bounding box center [813, 119] width 30 height 14
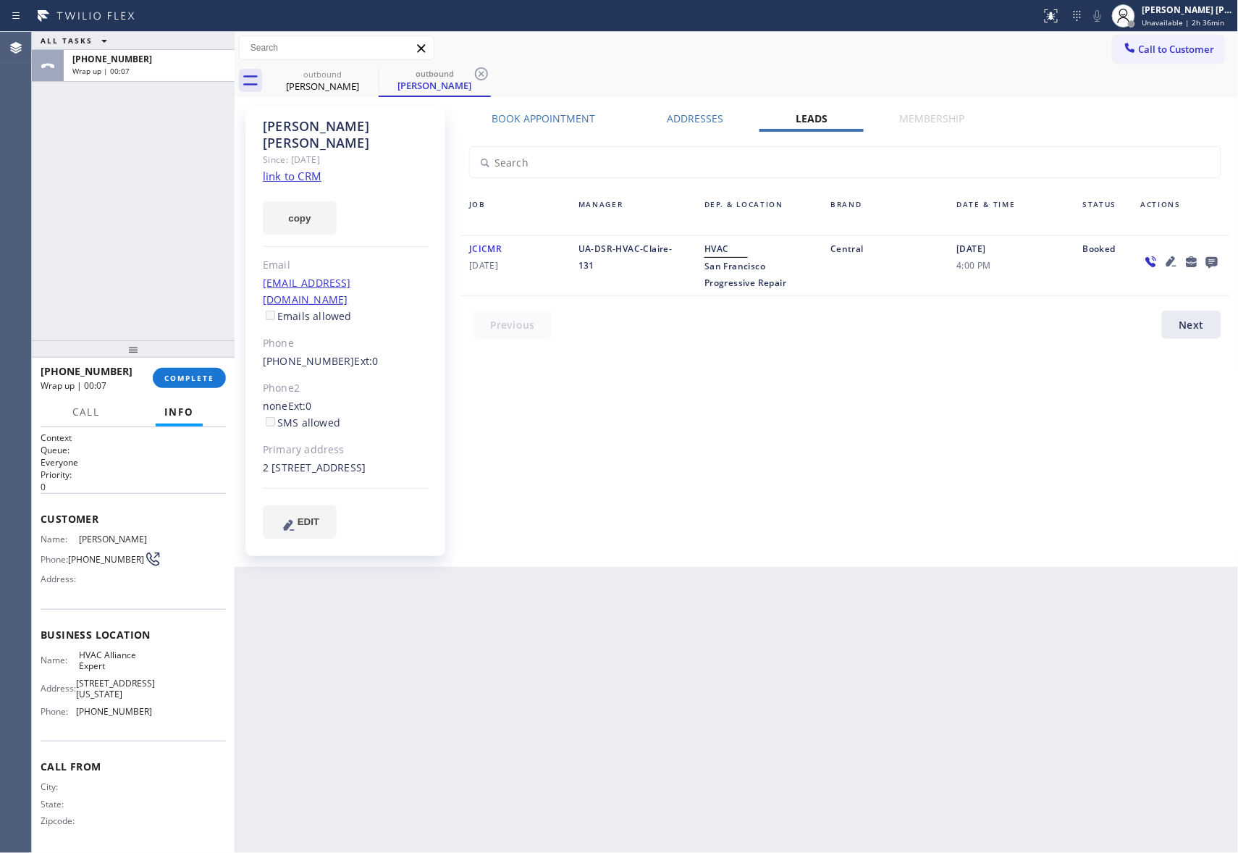
click at [1212, 264] on icon at bounding box center [1212, 263] width 12 height 12
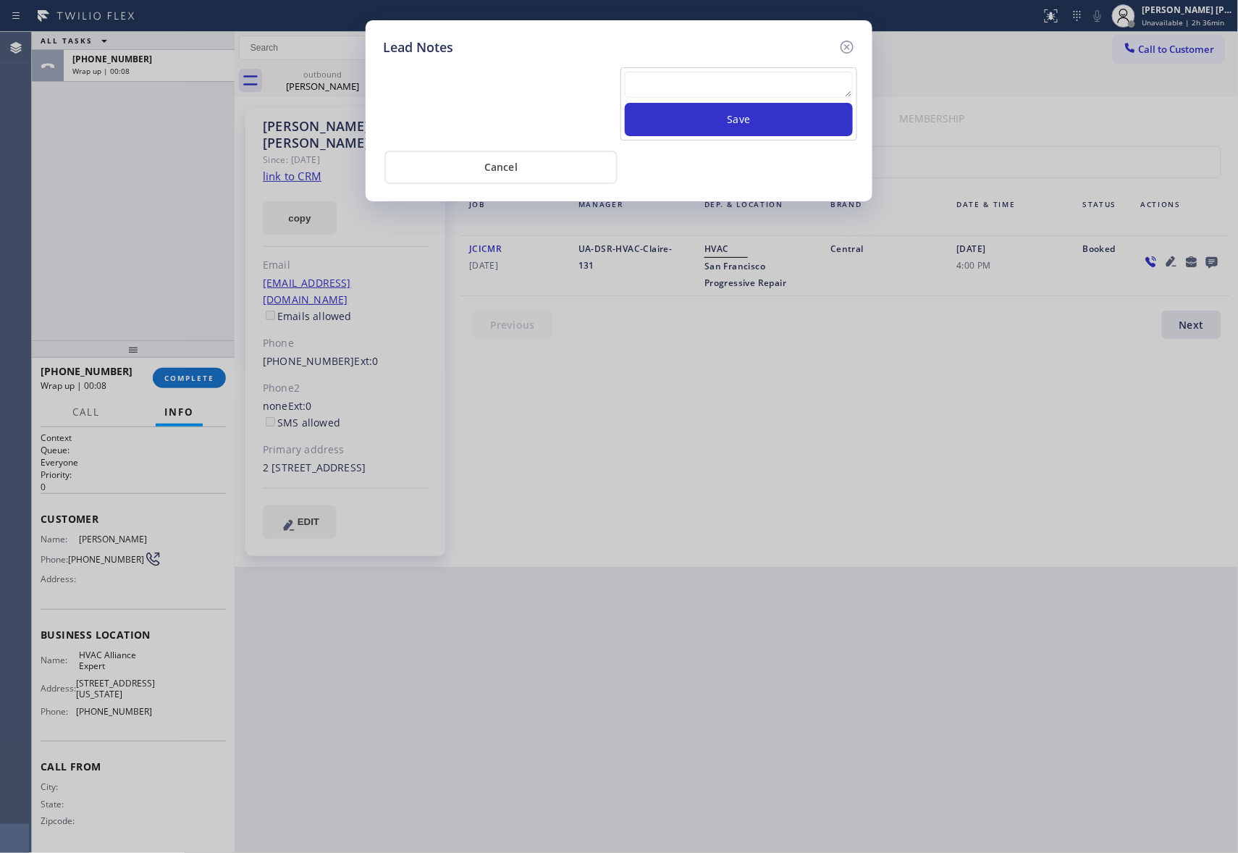
click at [686, 80] on textarea at bounding box center [739, 85] width 228 height 26
paste textarea "VM | please transfer if cx calls back"
type textarea "VM | please transfer if cx calls back"
click at [774, 122] on button "Save" at bounding box center [739, 119] width 228 height 33
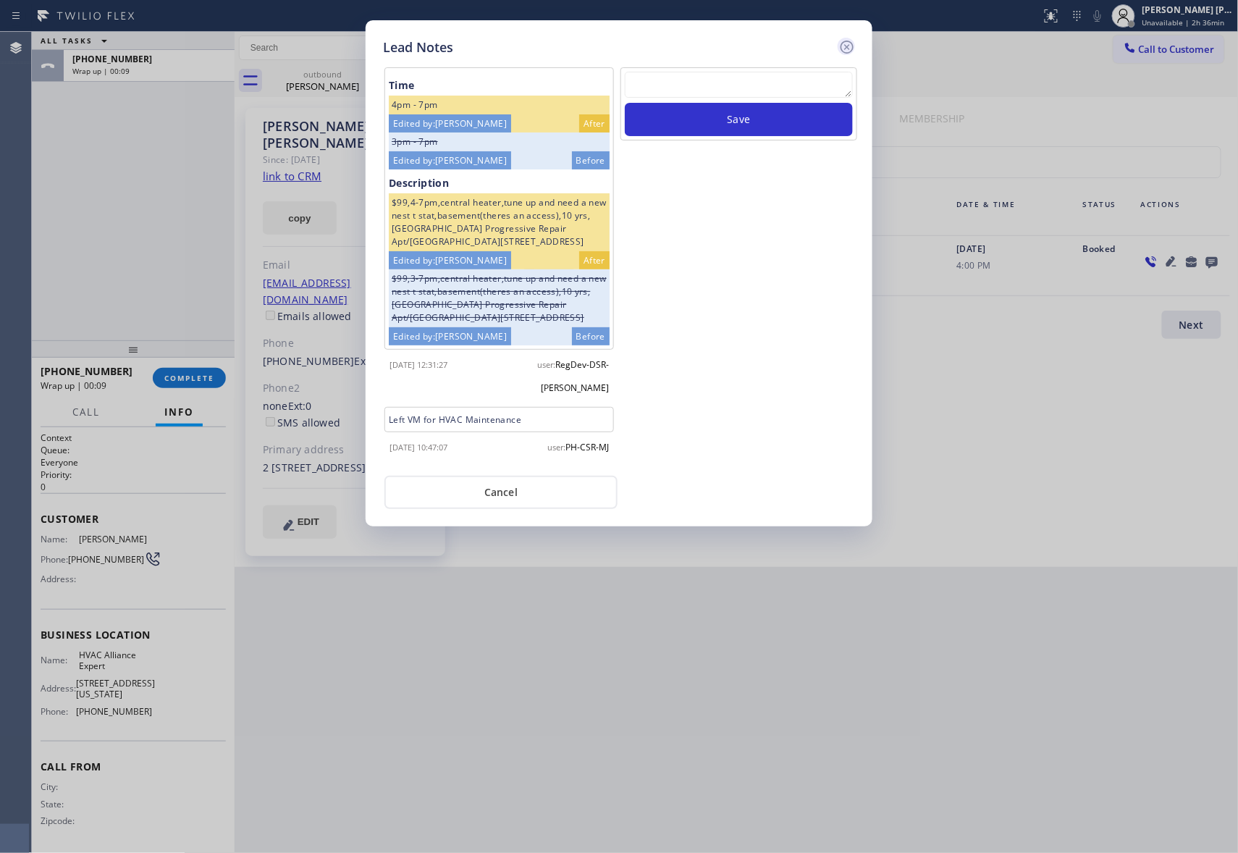
click at [844, 44] on icon at bounding box center [847, 46] width 17 height 17
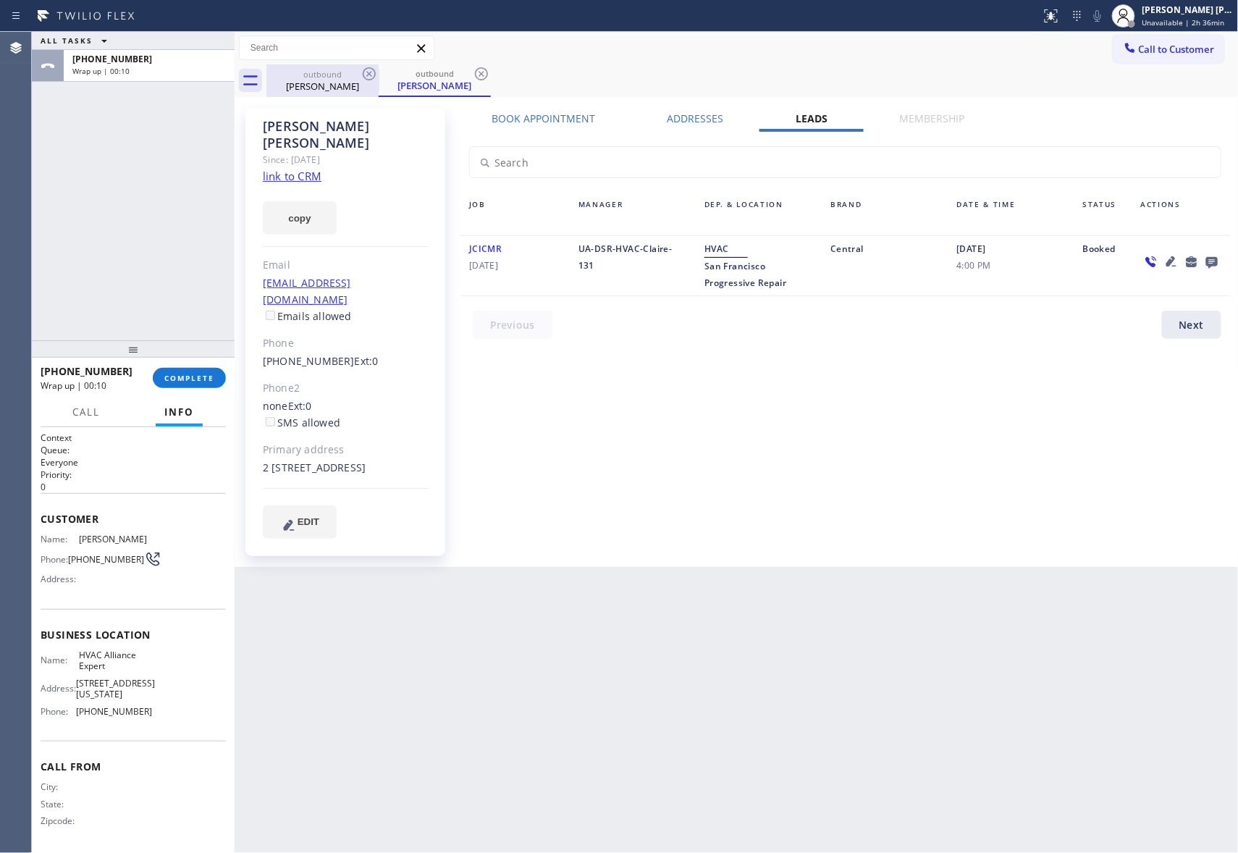
click at [340, 78] on div "outbound" at bounding box center [322, 74] width 109 height 11
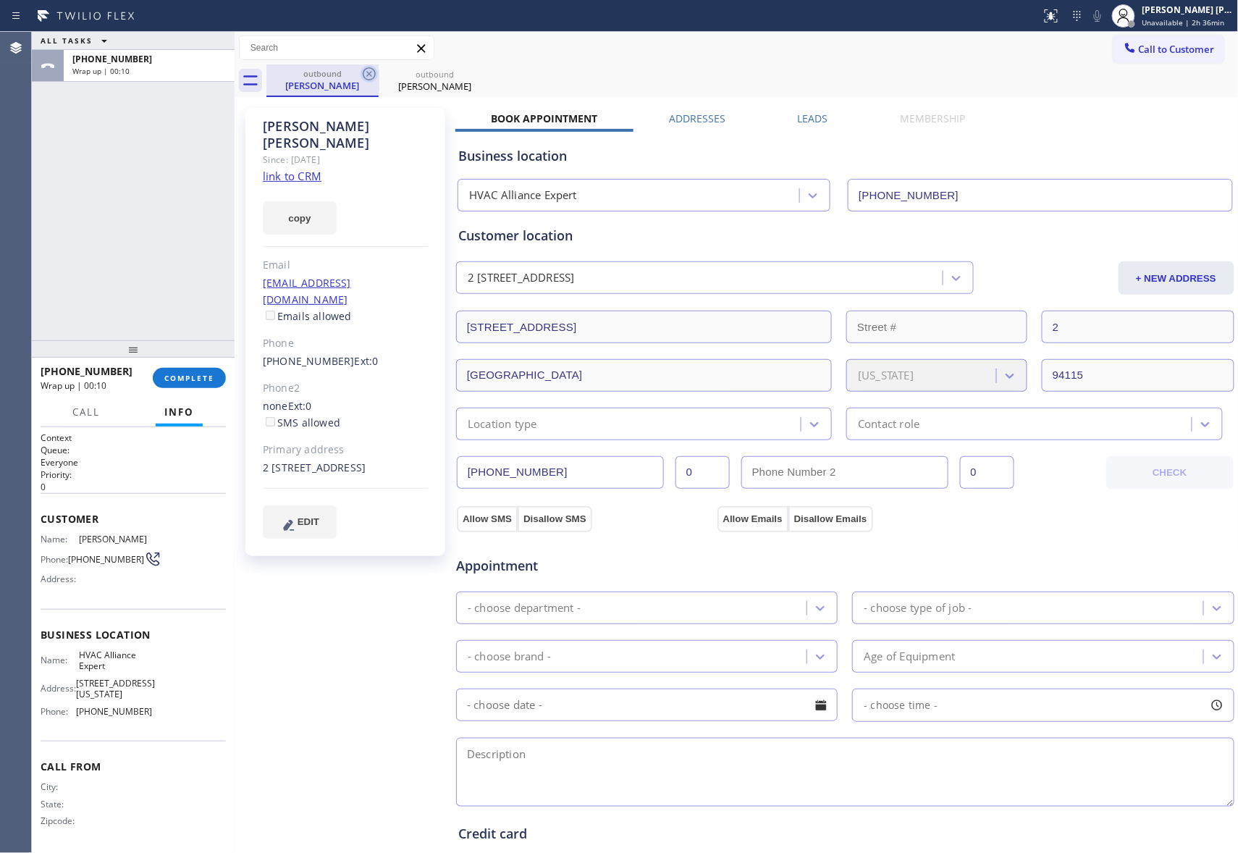
click at [372, 70] on icon at bounding box center [369, 73] width 17 height 17
click at [0, 0] on icon at bounding box center [0, 0] width 0 height 0
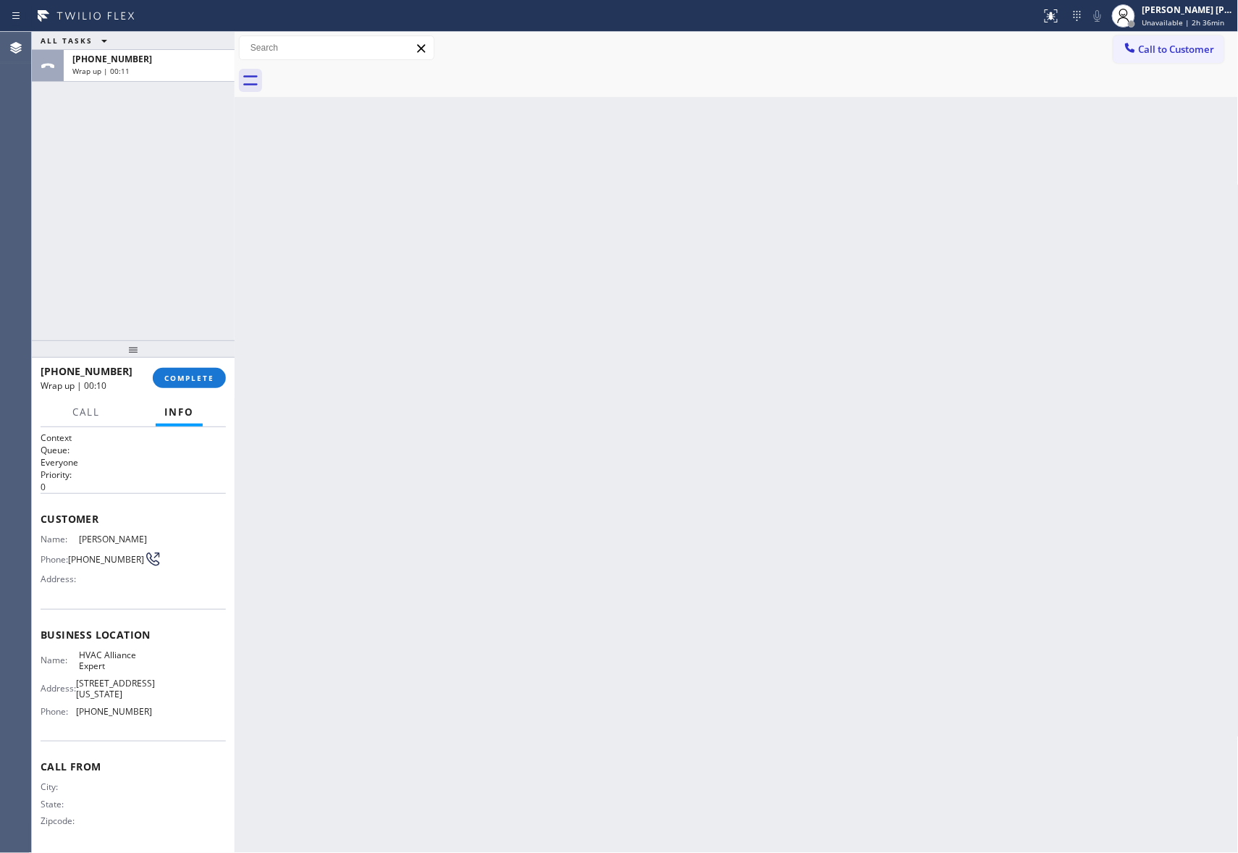
click at [372, 70] on div at bounding box center [752, 80] width 972 height 33
click at [182, 377] on span "COMPLETE" at bounding box center [189, 378] width 50 height 10
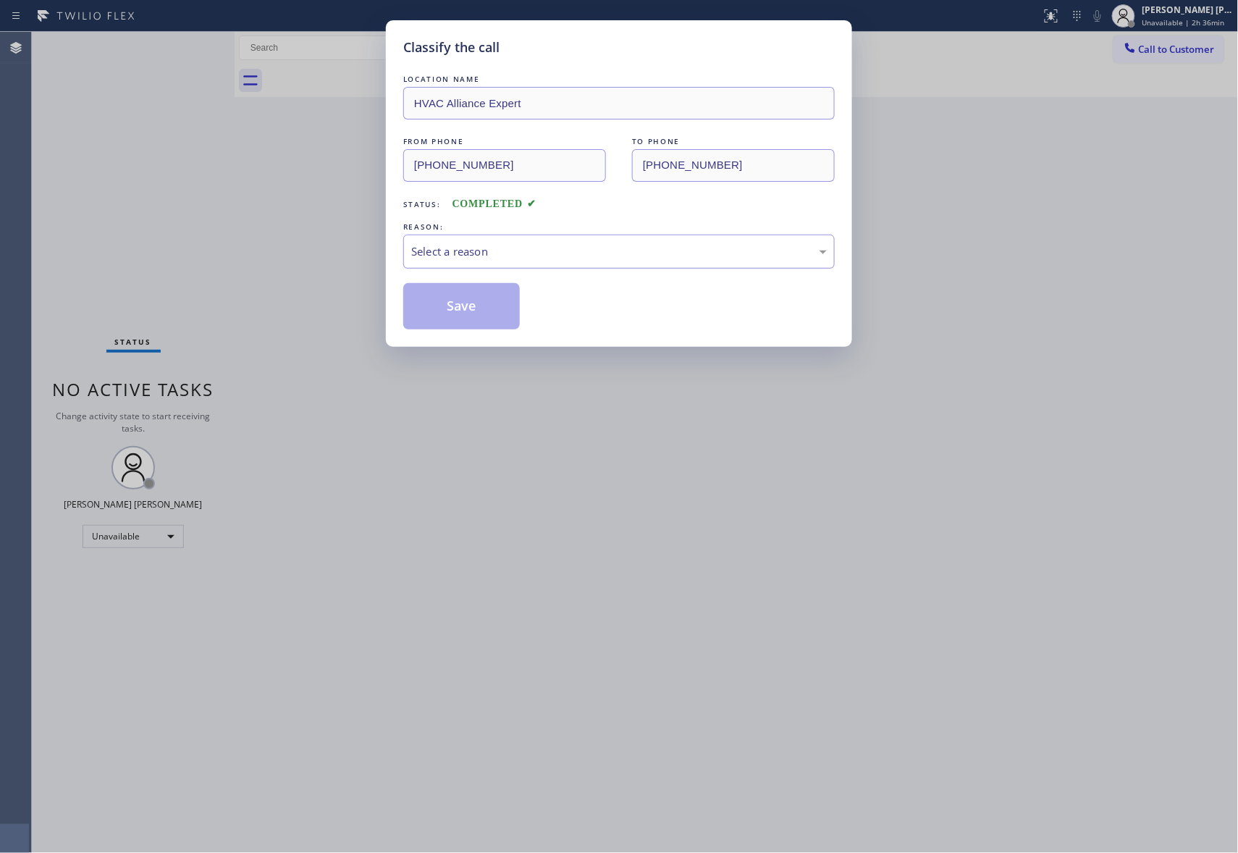
click at [490, 256] on div "Select a reason" at bounding box center [619, 251] width 416 height 17
click at [466, 306] on button "Save" at bounding box center [461, 306] width 117 height 46
drag, startPoint x: 466, startPoint y: 306, endPoint x: 806, endPoint y: 50, distance: 425.0
click at [475, 298] on button "Save" at bounding box center [461, 306] width 117 height 46
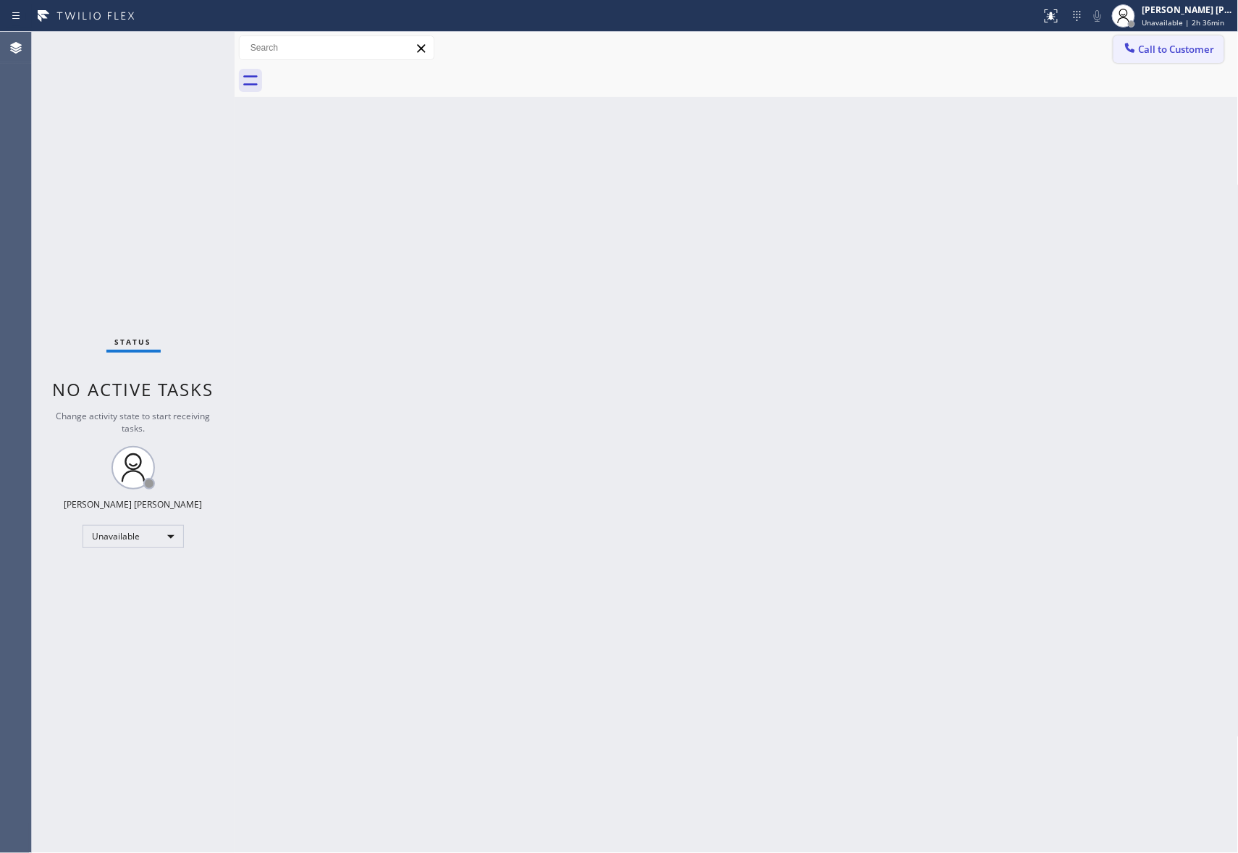
click at [1193, 56] on button "Call to Customer" at bounding box center [1169, 49] width 111 height 28
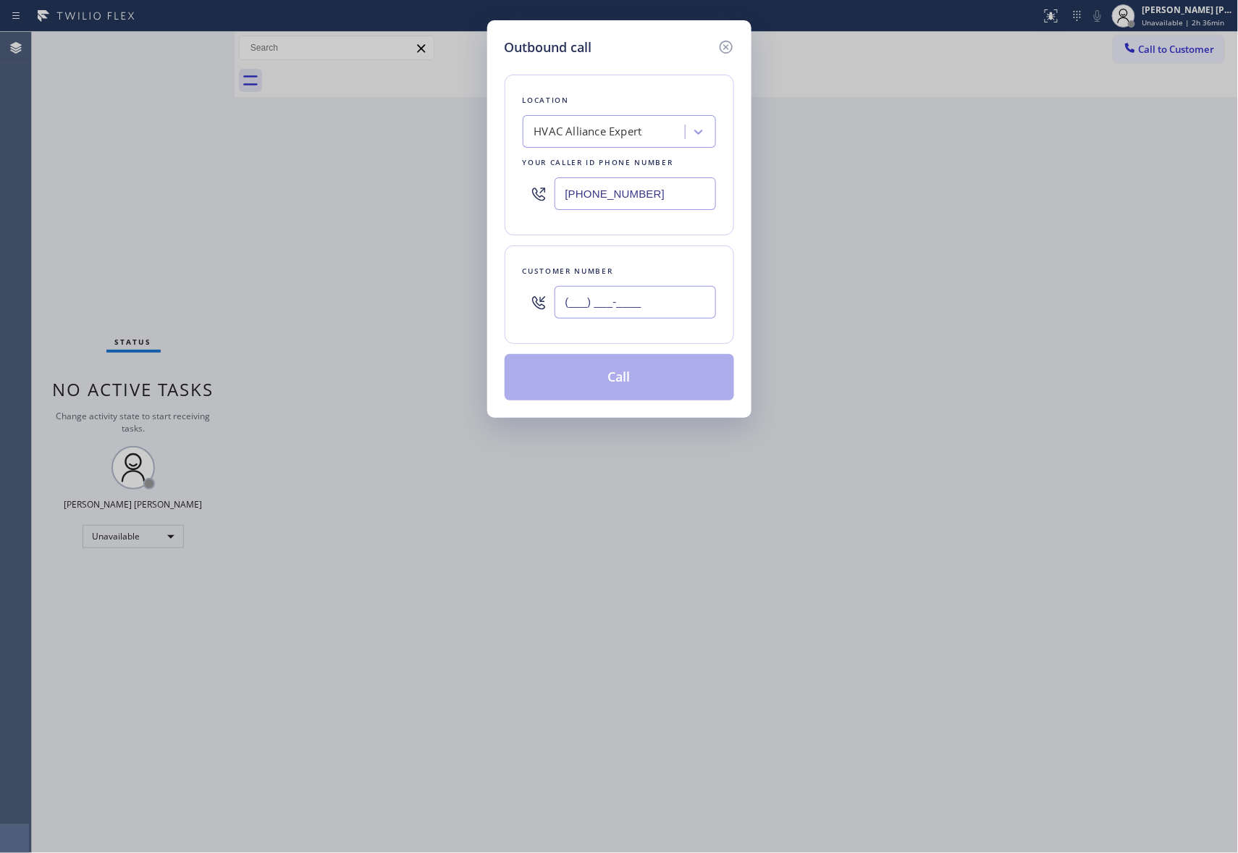
click at [635, 313] on input "(___) ___-____" at bounding box center [635, 302] width 161 height 33
paste input "650) 367-7260"
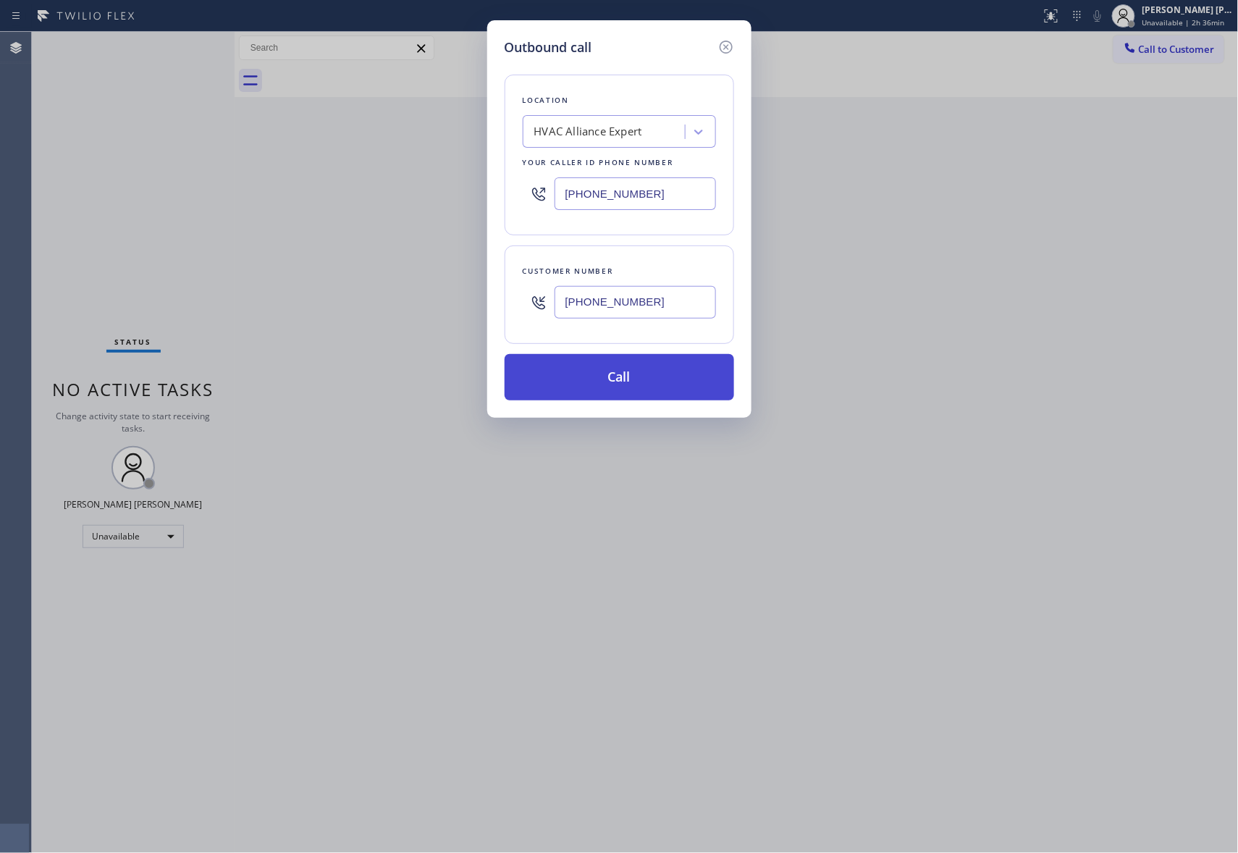
type input "[PHONE_NUMBER]"
click at [606, 385] on button "Call" at bounding box center [620, 377] width 230 height 46
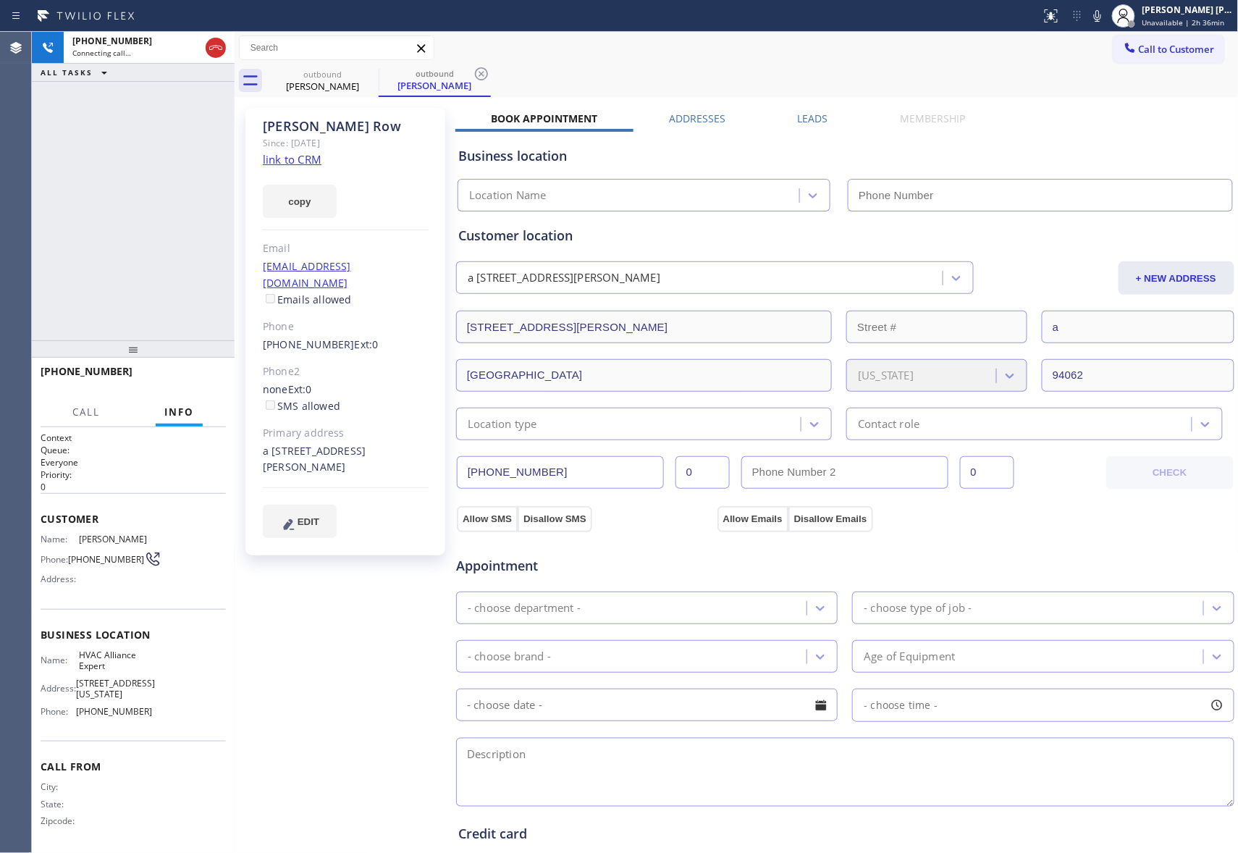
type input "[PHONE_NUMBER]"
click at [805, 122] on label "Leads" at bounding box center [813, 119] width 30 height 14
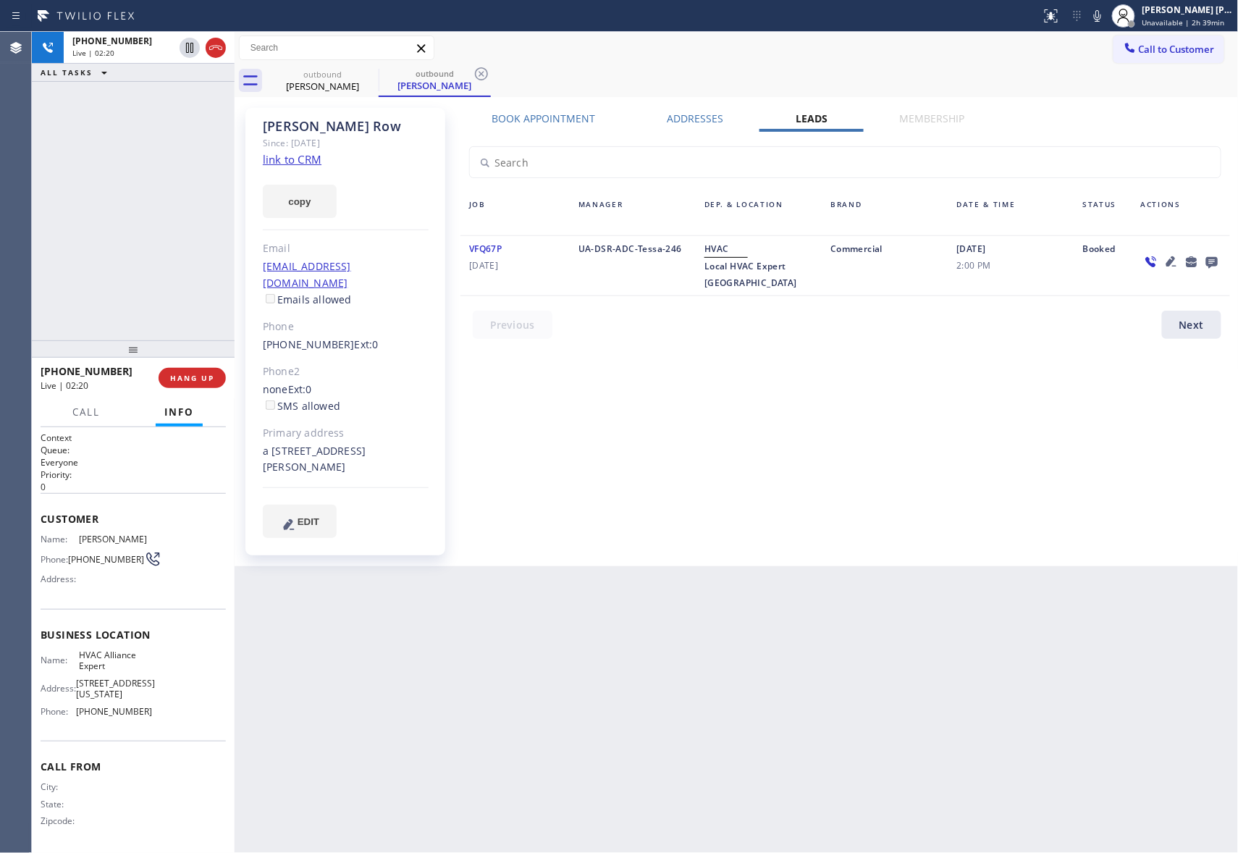
drag, startPoint x: 219, startPoint y: 50, endPoint x: 12, endPoint y: 103, distance: 213.0
click at [219, 50] on icon at bounding box center [215, 47] width 17 height 17
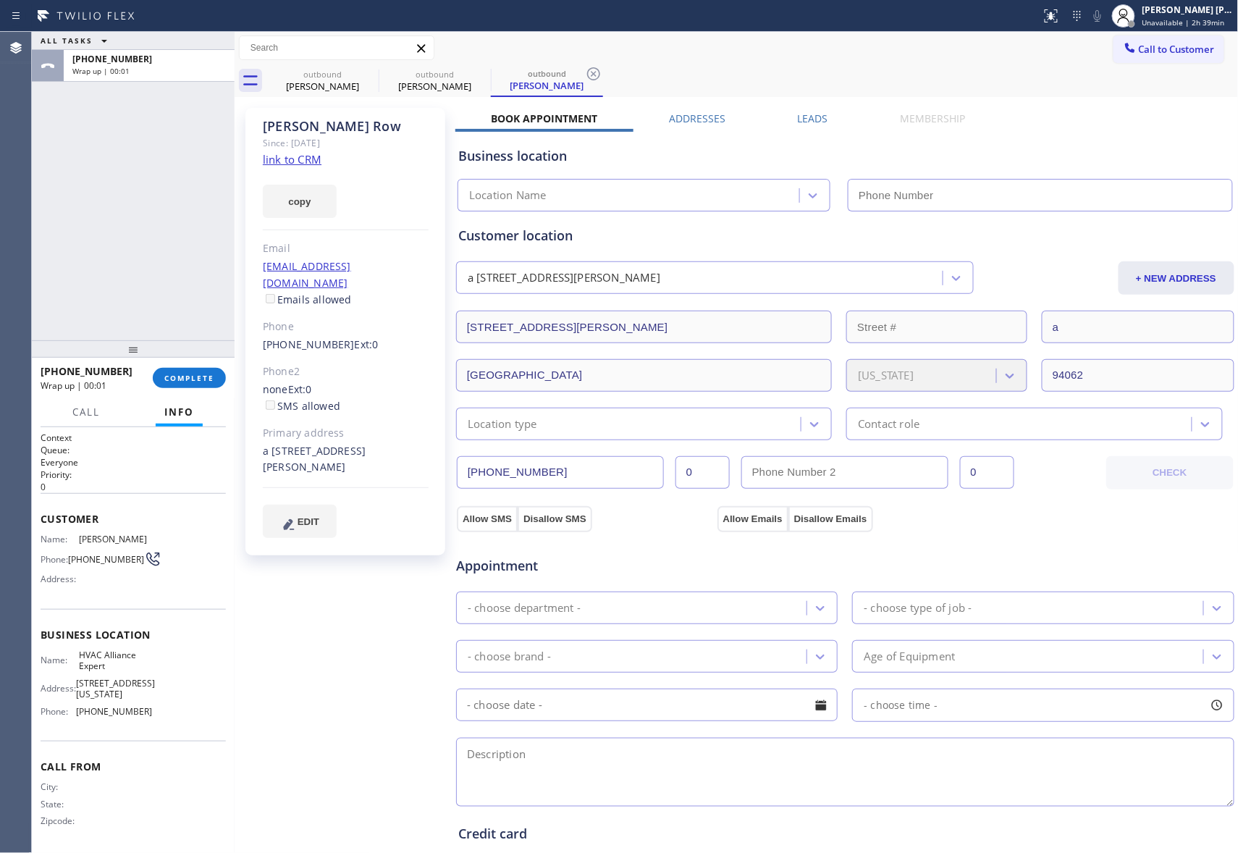
type input "[PHONE_NUMBER]"
click at [808, 117] on label "Leads" at bounding box center [813, 119] width 30 height 14
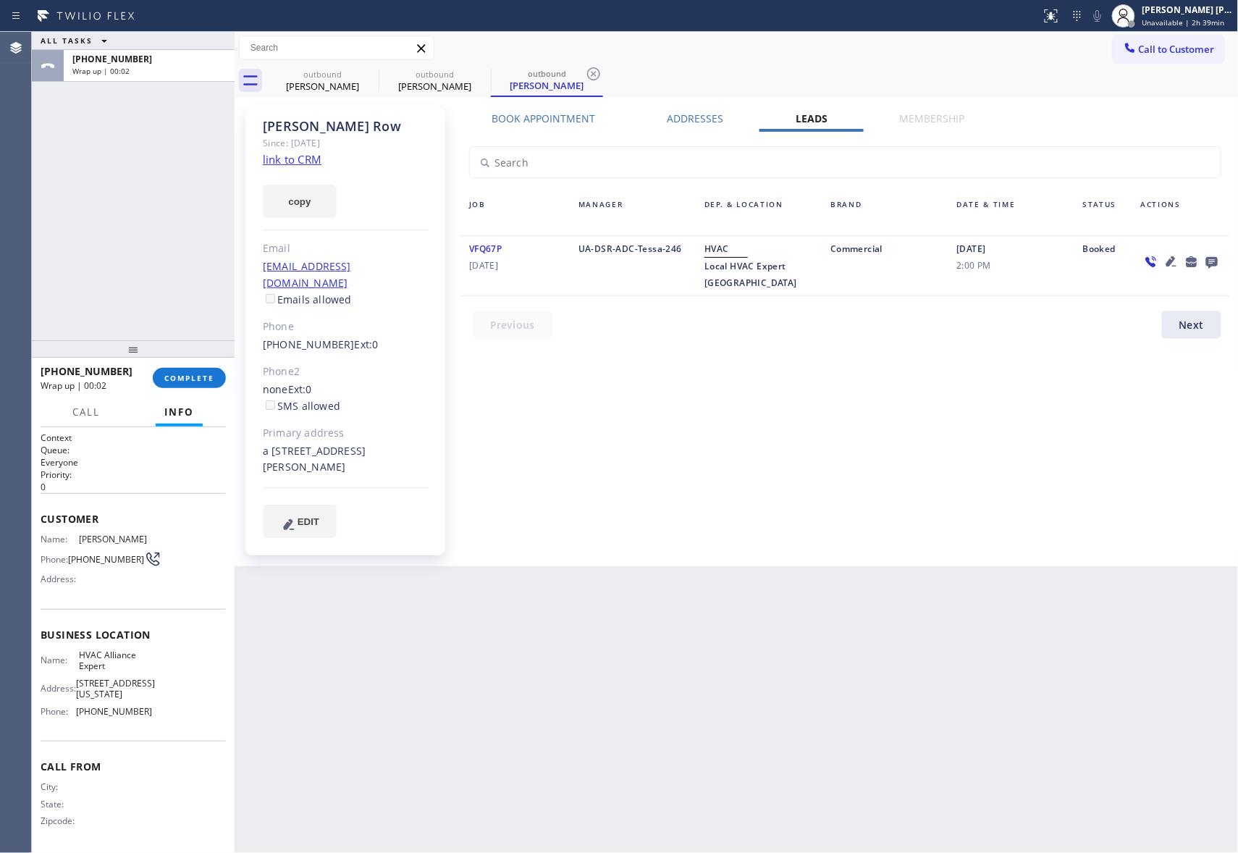
click at [1211, 261] on icon at bounding box center [1211, 262] width 17 height 18
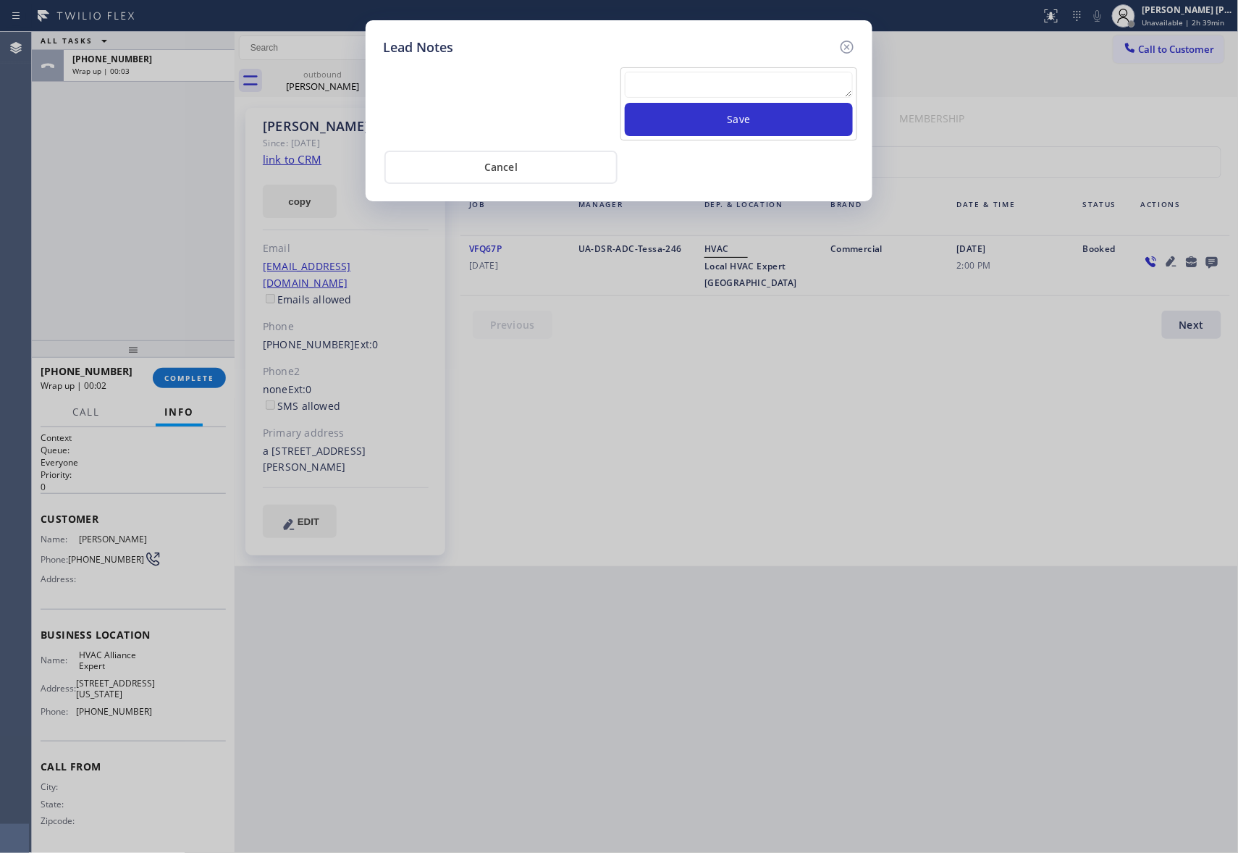
click at [760, 88] on textarea at bounding box center [739, 85] width 228 height 26
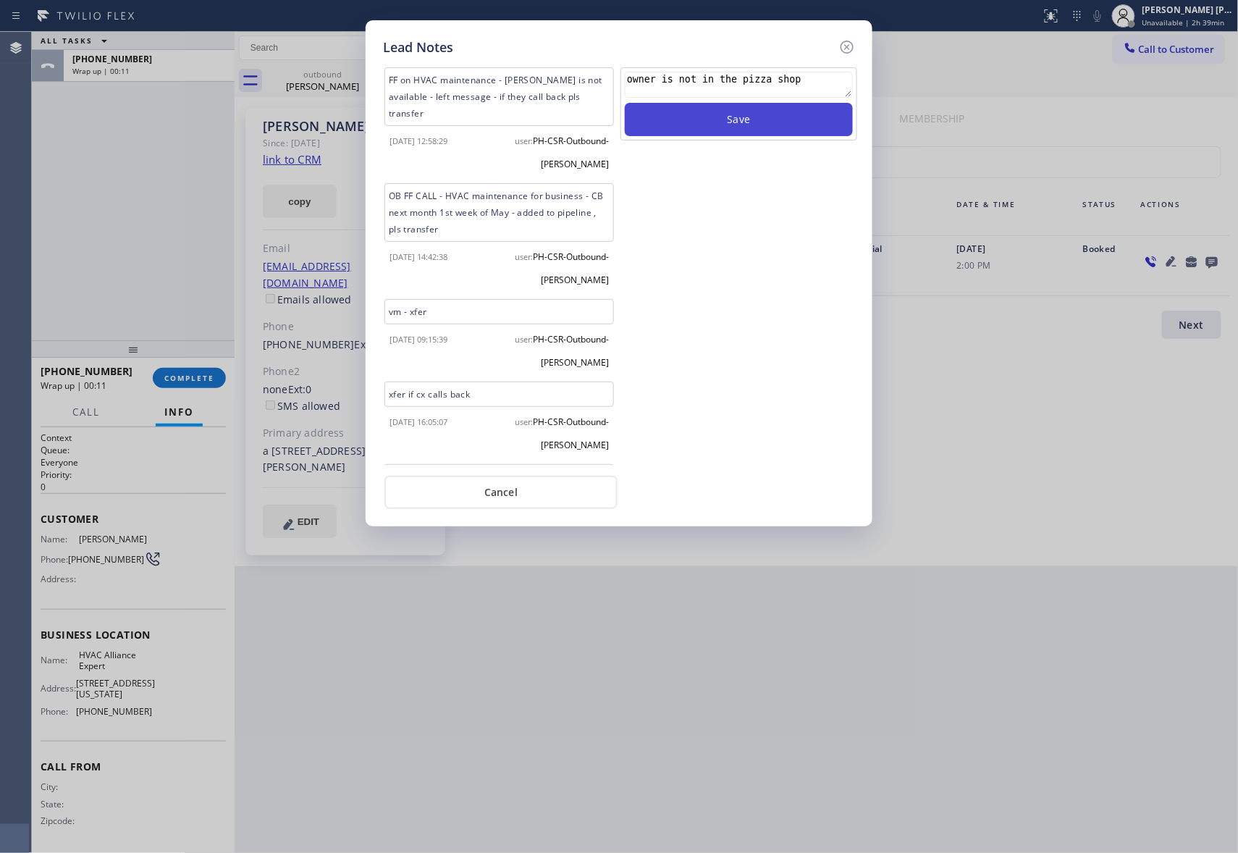
type textarea "owner is not in the pizza shop"
click at [773, 122] on button "Save" at bounding box center [739, 119] width 228 height 33
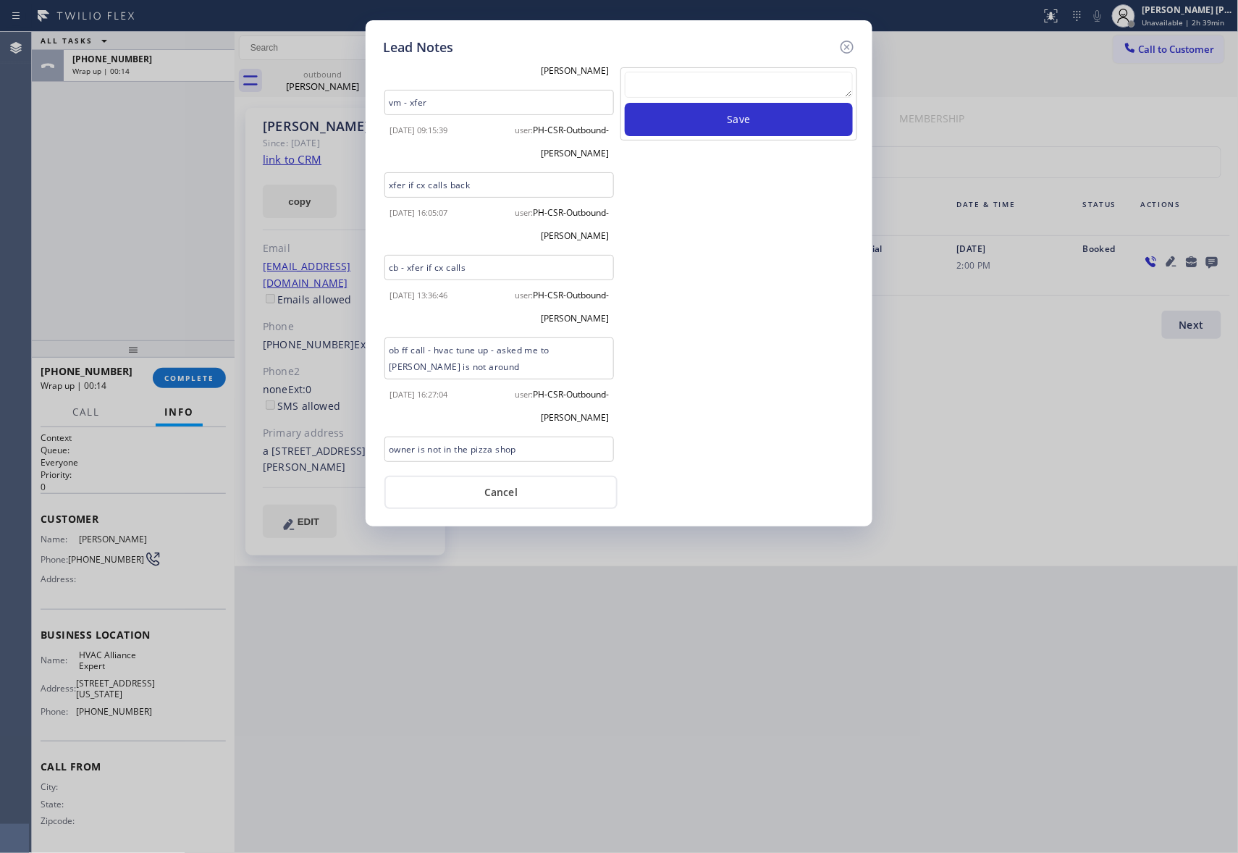
scroll to position [235, 0]
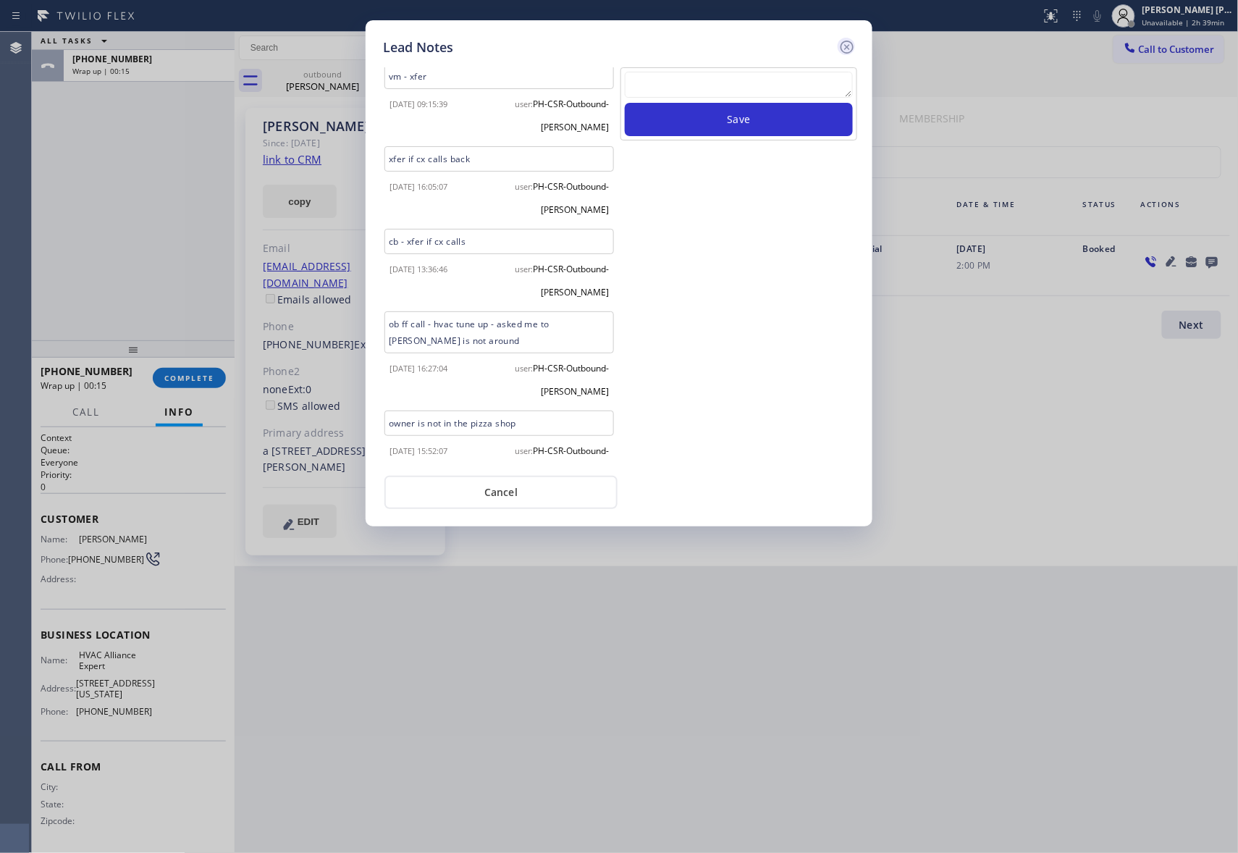
click at [849, 45] on icon at bounding box center [847, 46] width 17 height 17
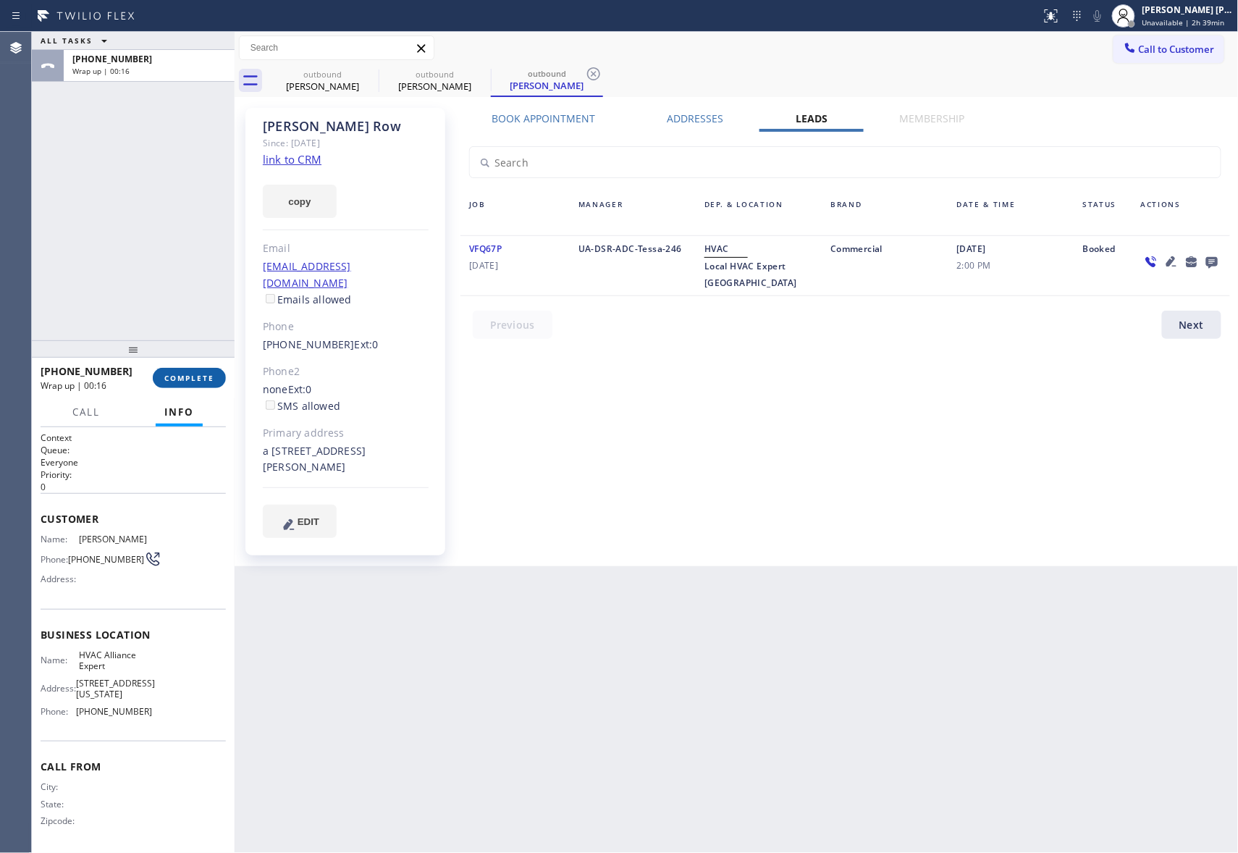
click at [201, 381] on span "COMPLETE" at bounding box center [189, 378] width 50 height 10
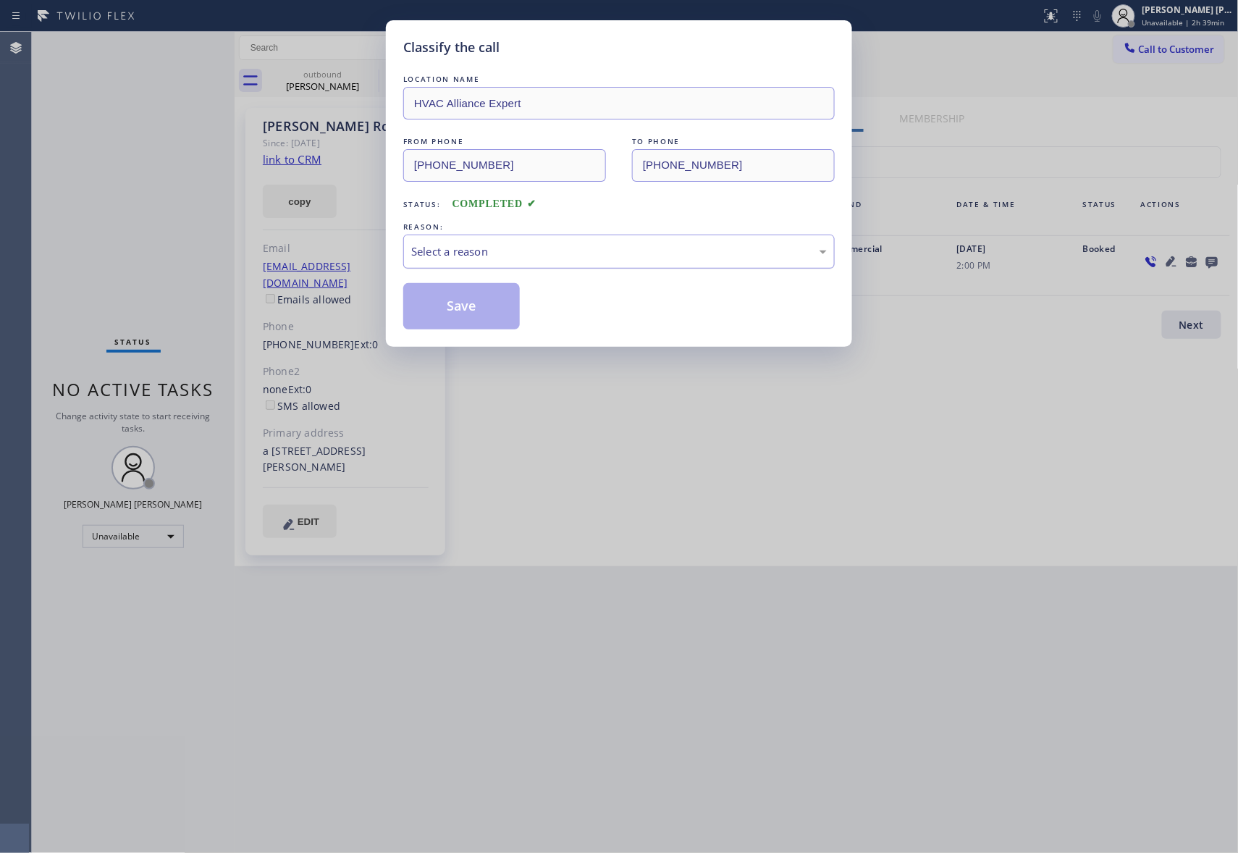
click at [514, 253] on div "Select a reason" at bounding box center [619, 251] width 416 height 17
click at [479, 300] on button "Save" at bounding box center [461, 306] width 117 height 46
drag, startPoint x: 479, startPoint y: 300, endPoint x: 456, endPoint y: 308, distance: 24.5
click at [472, 300] on button "Save" at bounding box center [461, 306] width 117 height 46
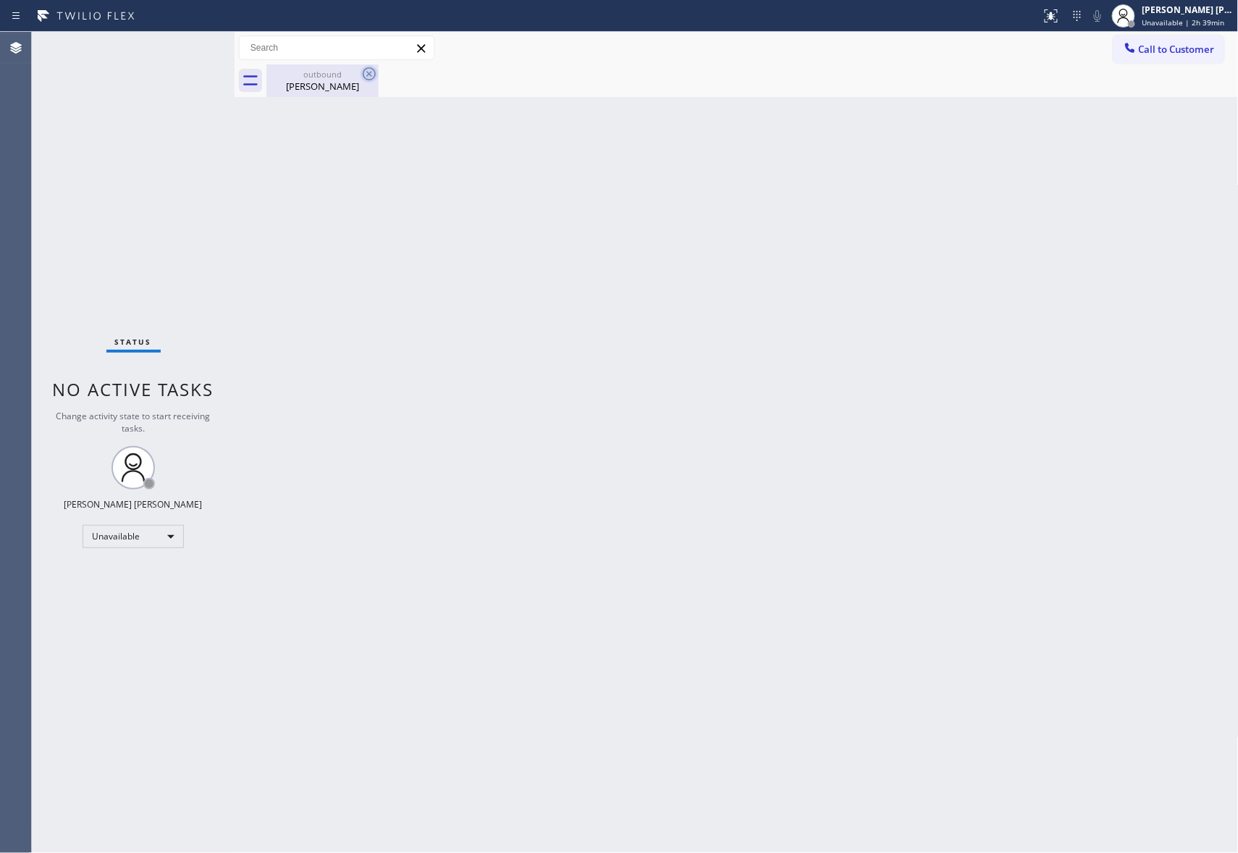
click at [365, 78] on icon at bounding box center [369, 73] width 17 height 17
click at [365, 74] on icon at bounding box center [369, 73] width 17 height 17
click at [1159, 19] on span "Unavailable | 2h 41min" at bounding box center [1184, 22] width 83 height 10
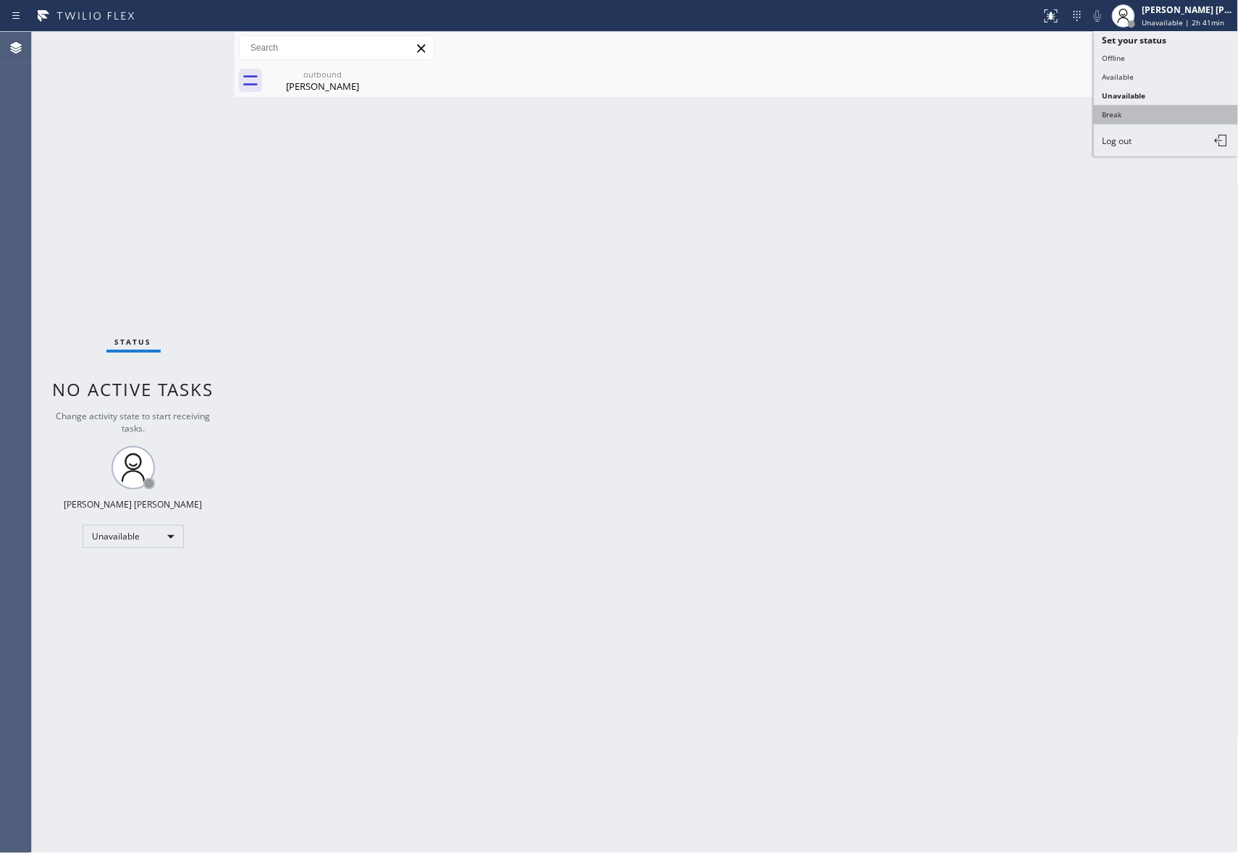
click at [1127, 109] on button "Break" at bounding box center [1166, 114] width 145 height 19
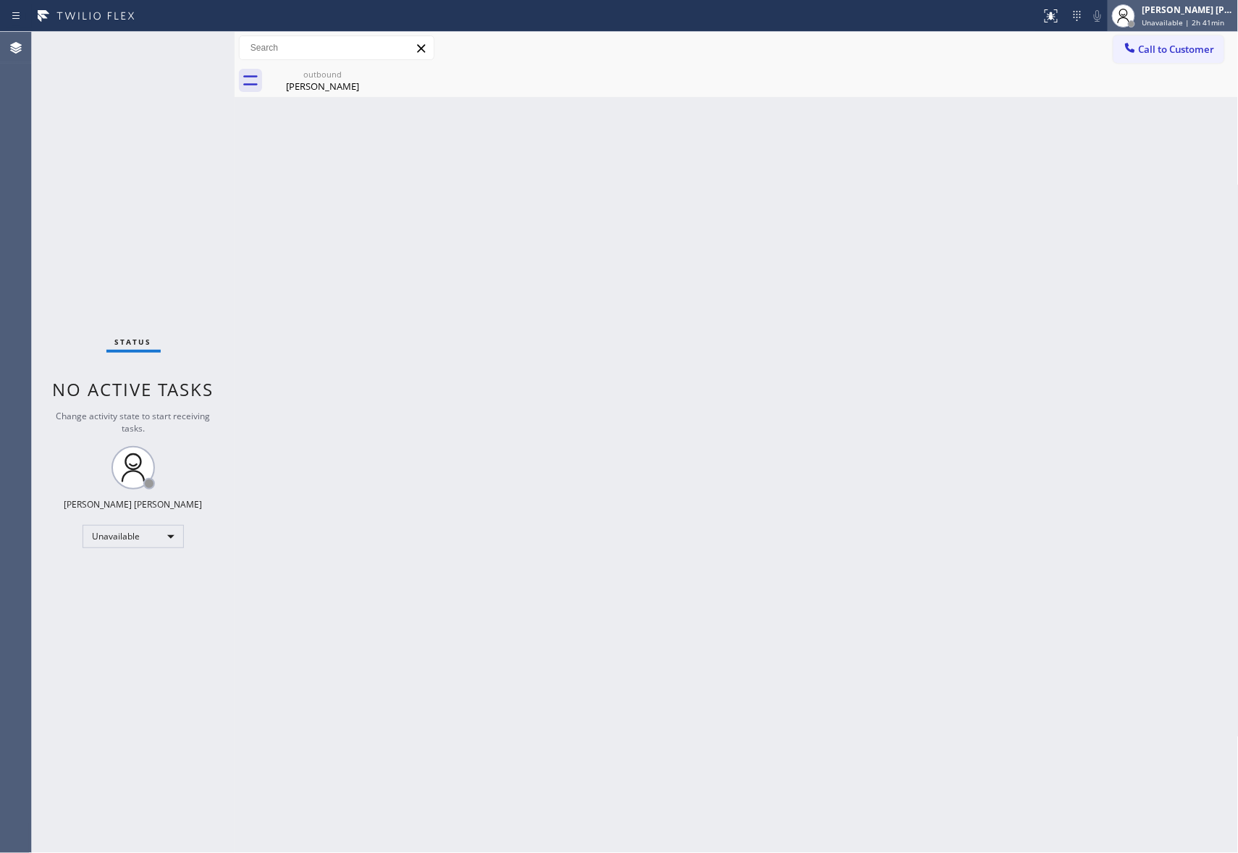
click at [1177, 26] on span "Unavailable | 2h 41min" at bounding box center [1184, 22] width 83 height 10
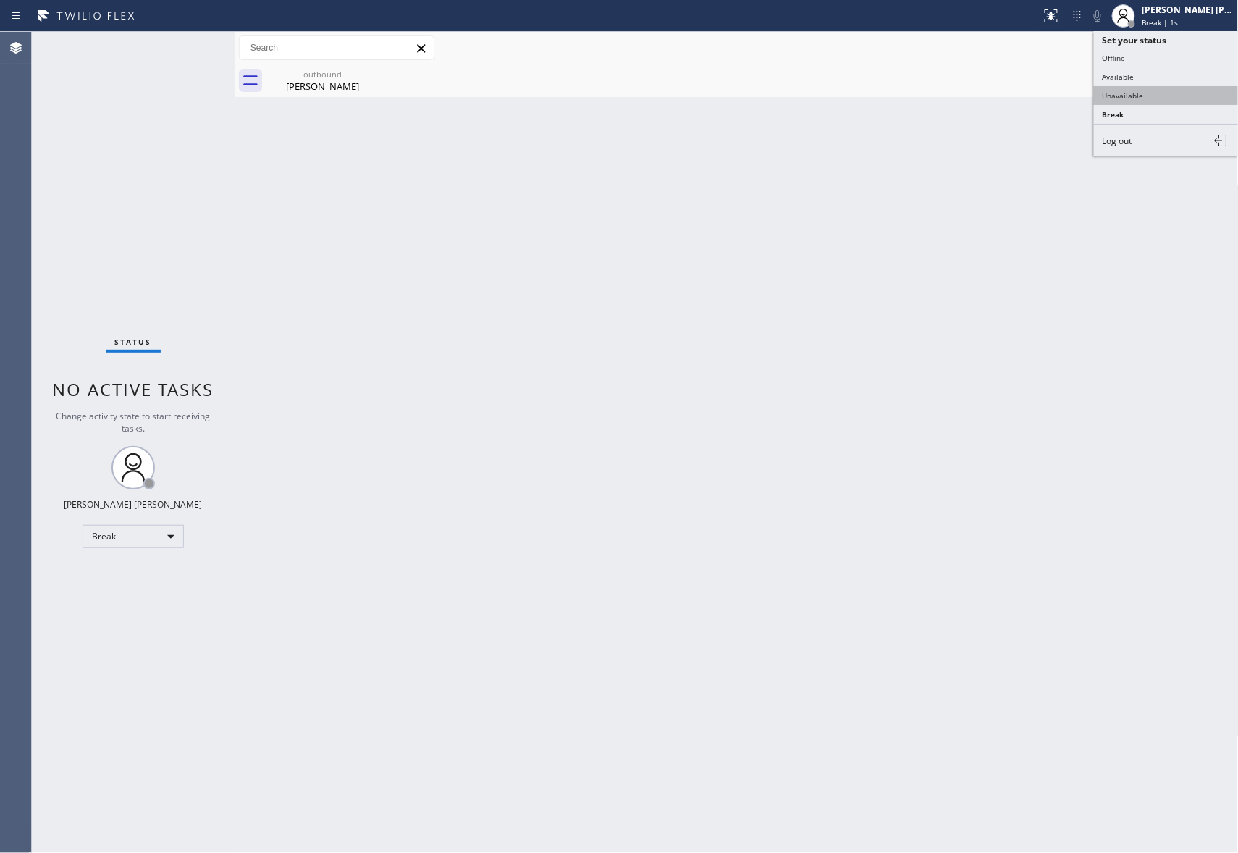
click at [1154, 94] on button "Unavailable" at bounding box center [1166, 95] width 145 height 19
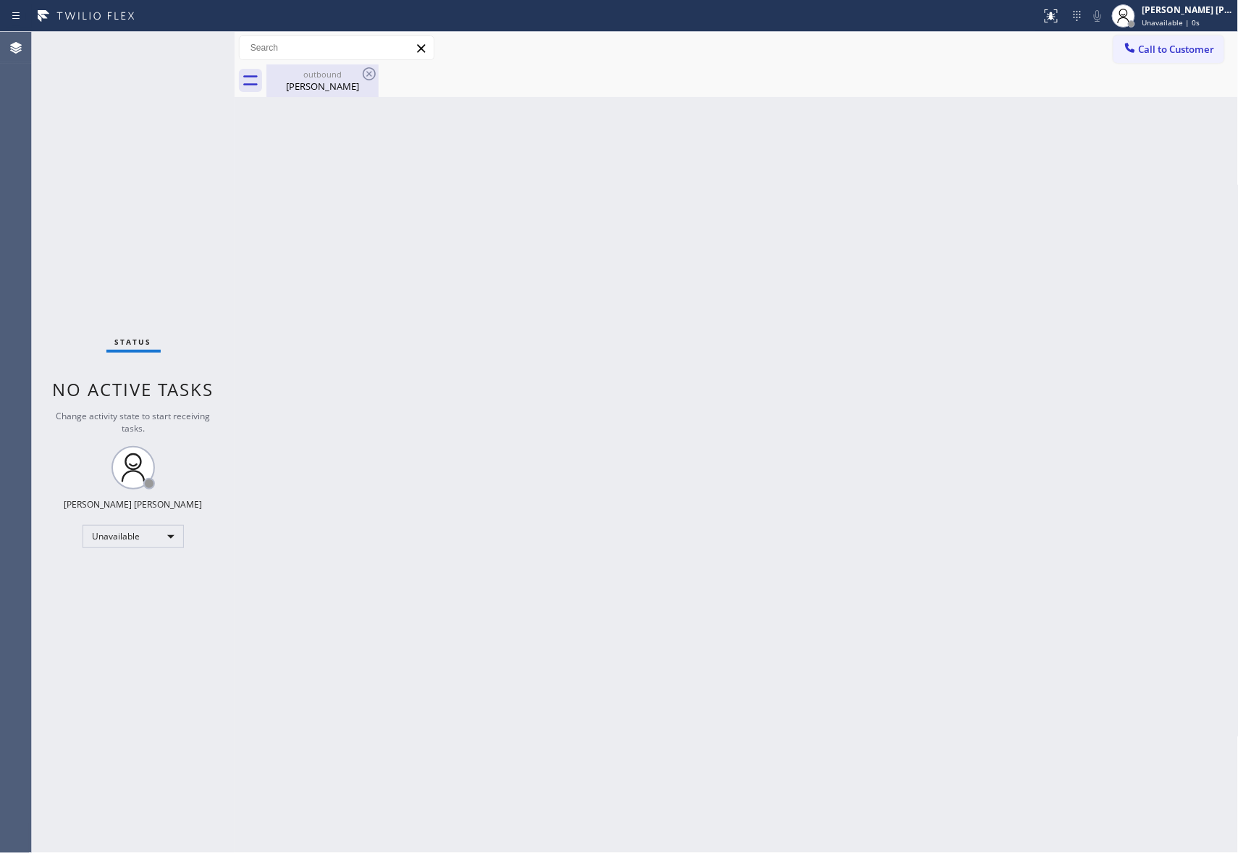
click at [340, 88] on div "[PERSON_NAME]" at bounding box center [322, 86] width 109 height 13
click at [366, 70] on div at bounding box center [752, 80] width 972 height 33
click at [1201, 45] on span "Call to Customer" at bounding box center [1177, 49] width 76 height 13
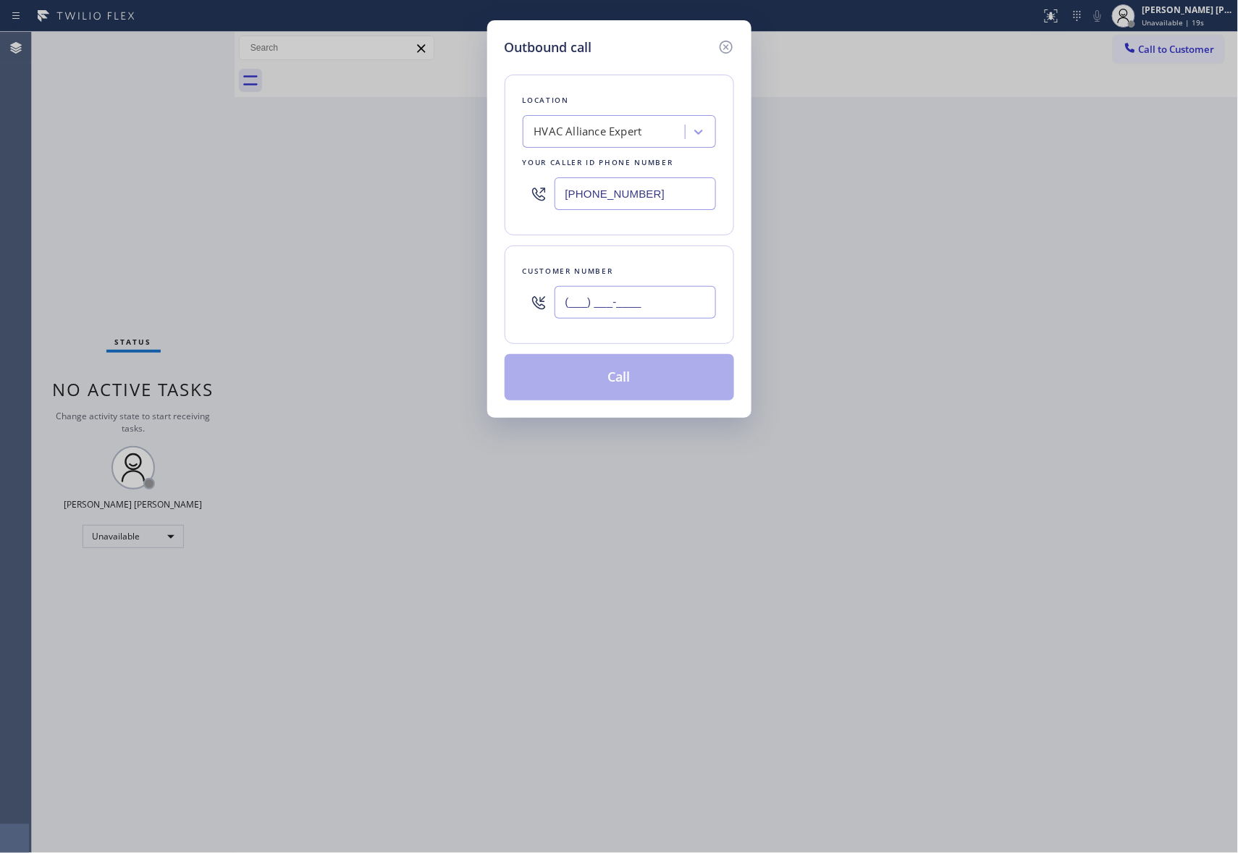
click at [639, 311] on input "(___) ___-____" at bounding box center [635, 302] width 161 height 33
paste input "213) 309-6808"
type input "[PHONE_NUMBER]"
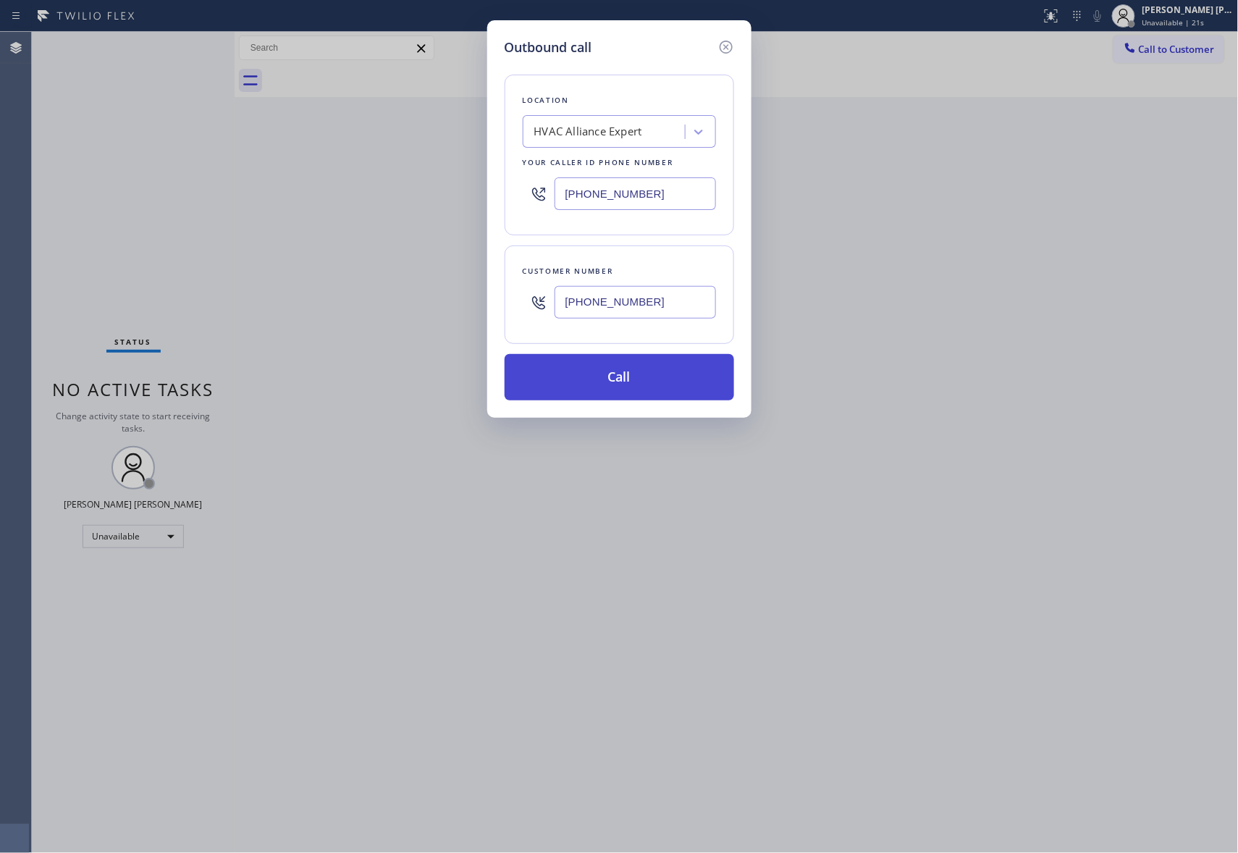
click at [640, 382] on button "Call" at bounding box center [620, 377] width 230 height 46
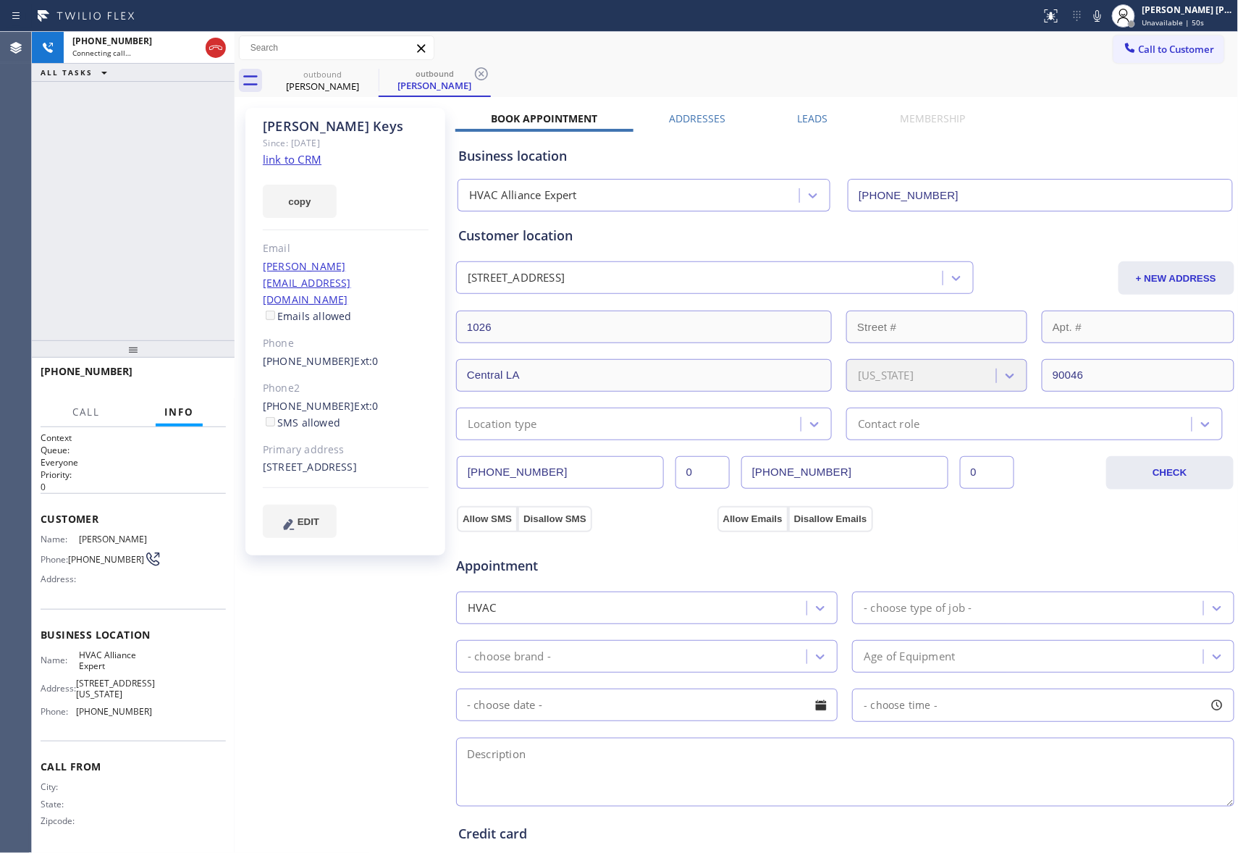
click at [217, 44] on icon at bounding box center [215, 47] width 17 height 17
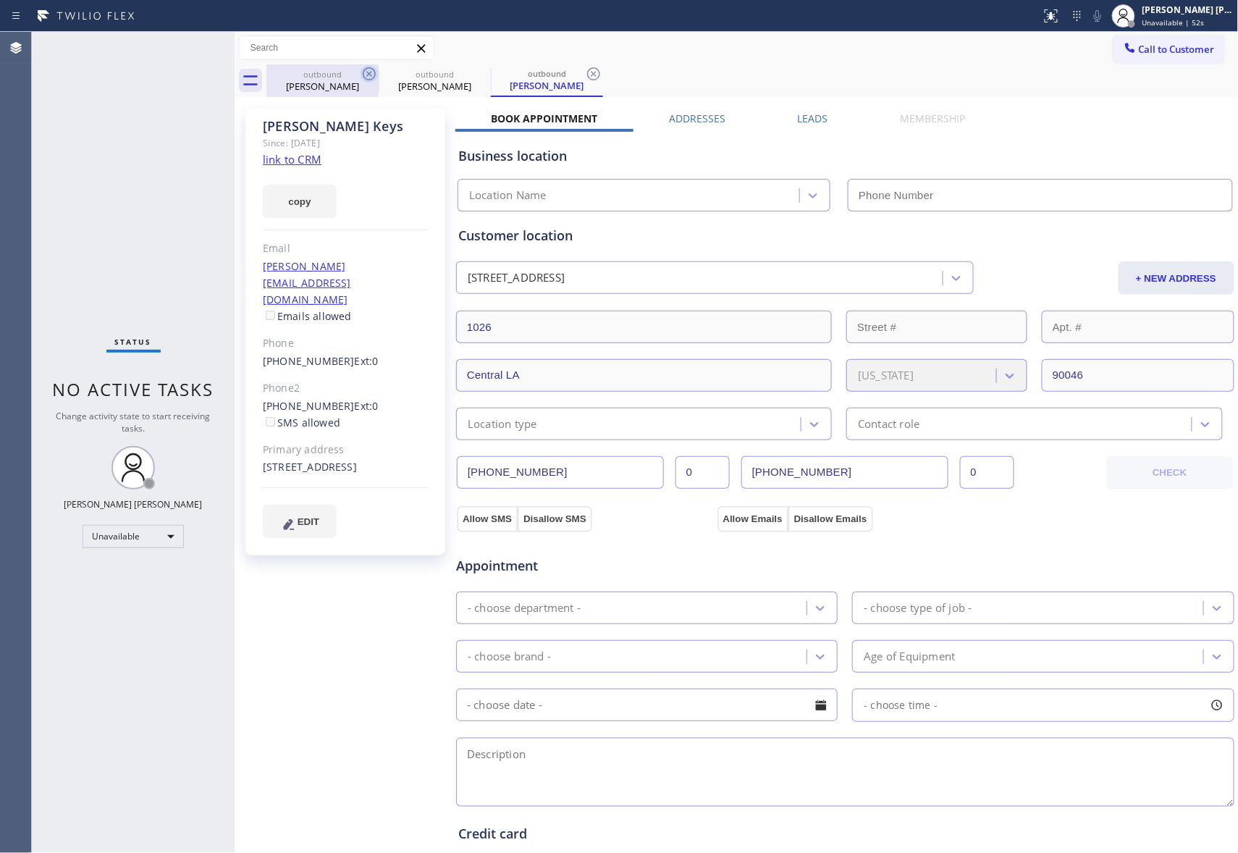
click at [348, 71] on div "outbound" at bounding box center [322, 74] width 109 height 11
click at [366, 70] on icon at bounding box center [369, 73] width 17 height 17
click at [473, 70] on icon at bounding box center [481, 73] width 17 height 17
click at [585, 70] on icon at bounding box center [593, 73] width 17 height 17
click at [366, 70] on div "outbound Douglas Keys outbound Douglas Keys outbound Douglas Keys" at bounding box center [752, 80] width 972 height 33
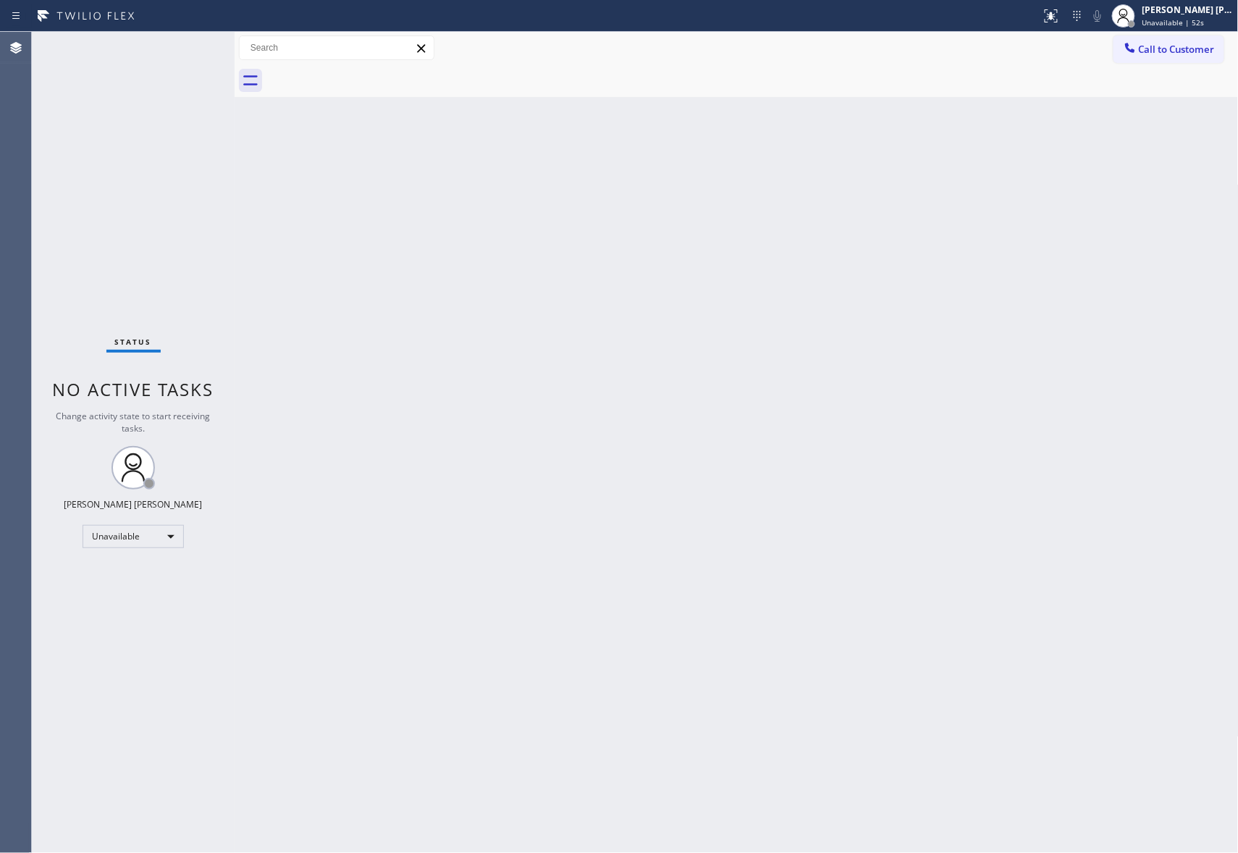
click at [366, 70] on div at bounding box center [752, 80] width 972 height 33
click at [1191, 53] on span "Call to Customer" at bounding box center [1177, 49] width 76 height 13
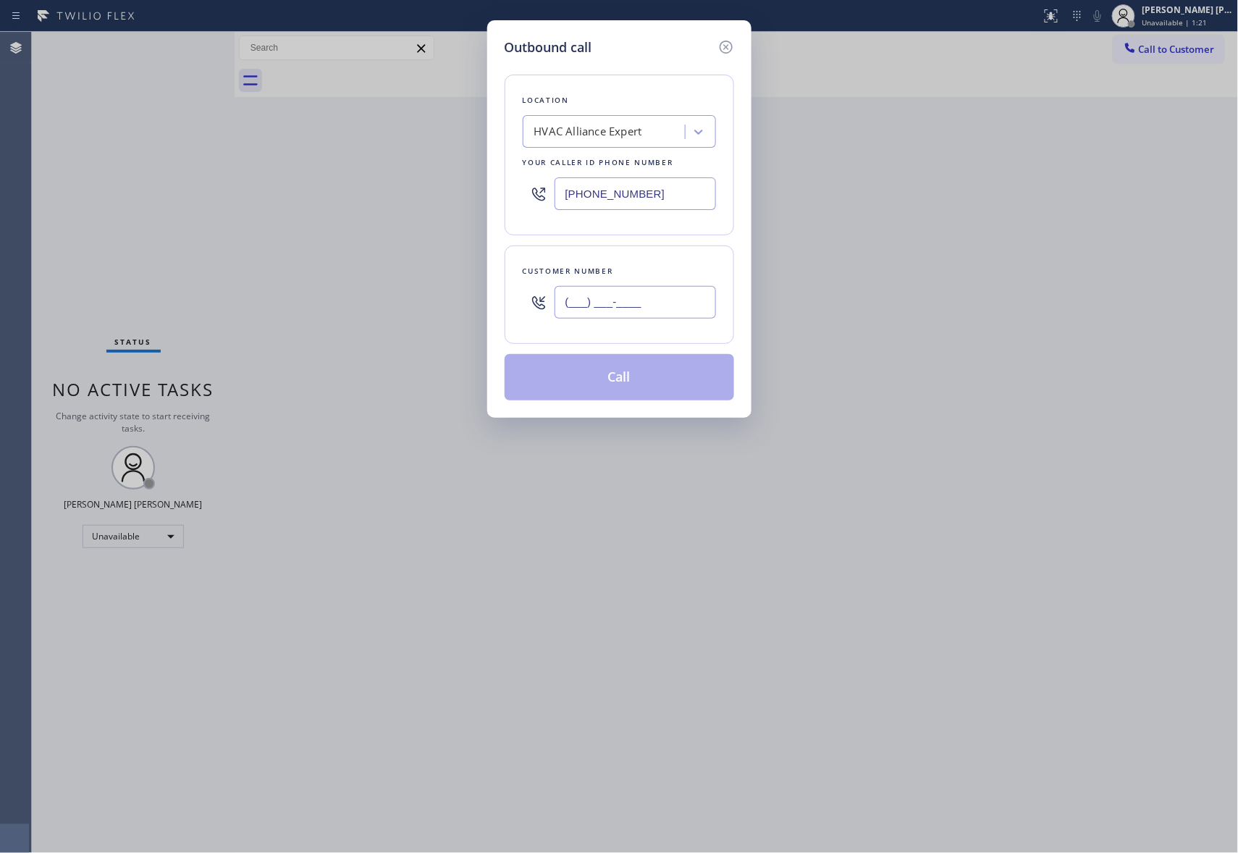
click at [600, 306] on input "(___) ___-____" at bounding box center [635, 302] width 161 height 33
paste input "831) 750-8297"
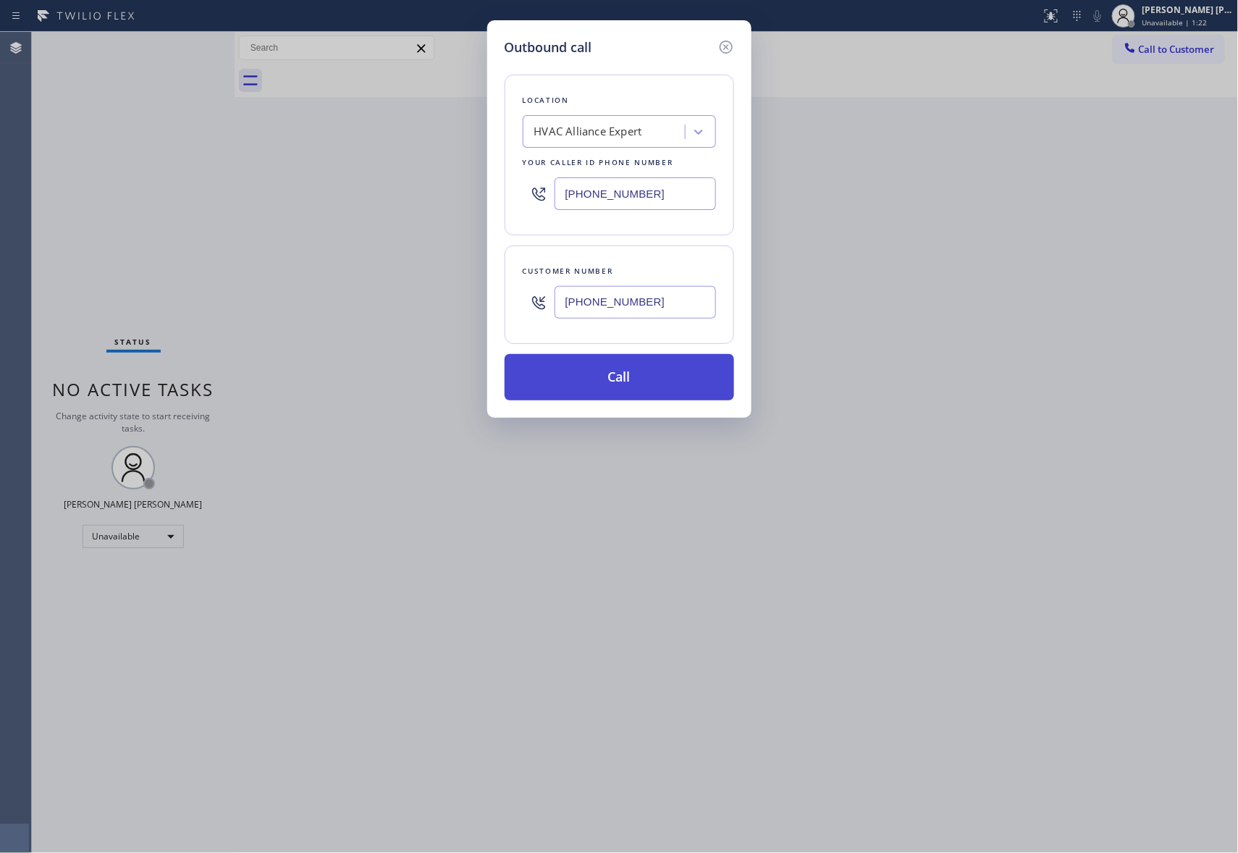
type input "(831) 750-8297"
click at [620, 378] on button "Call" at bounding box center [620, 377] width 230 height 46
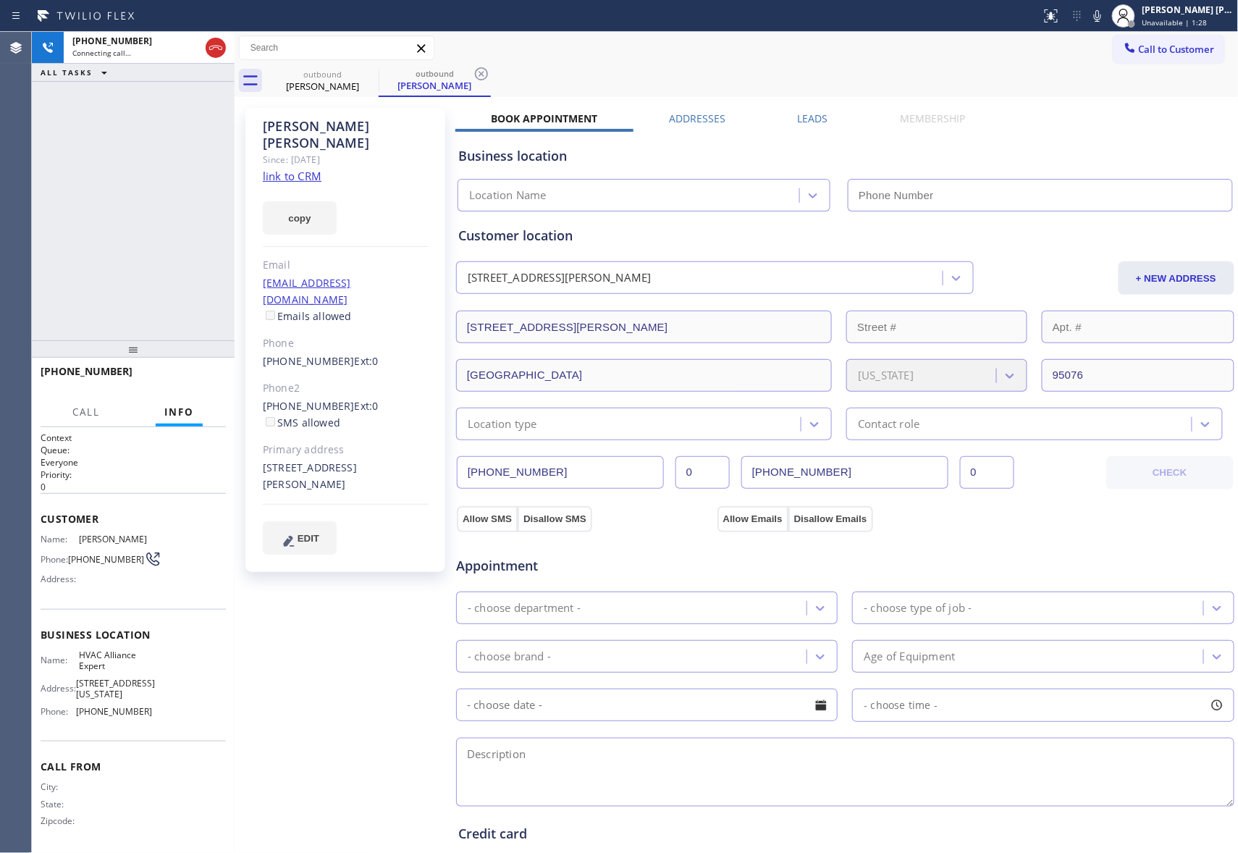
type input "[PHONE_NUMBER]"
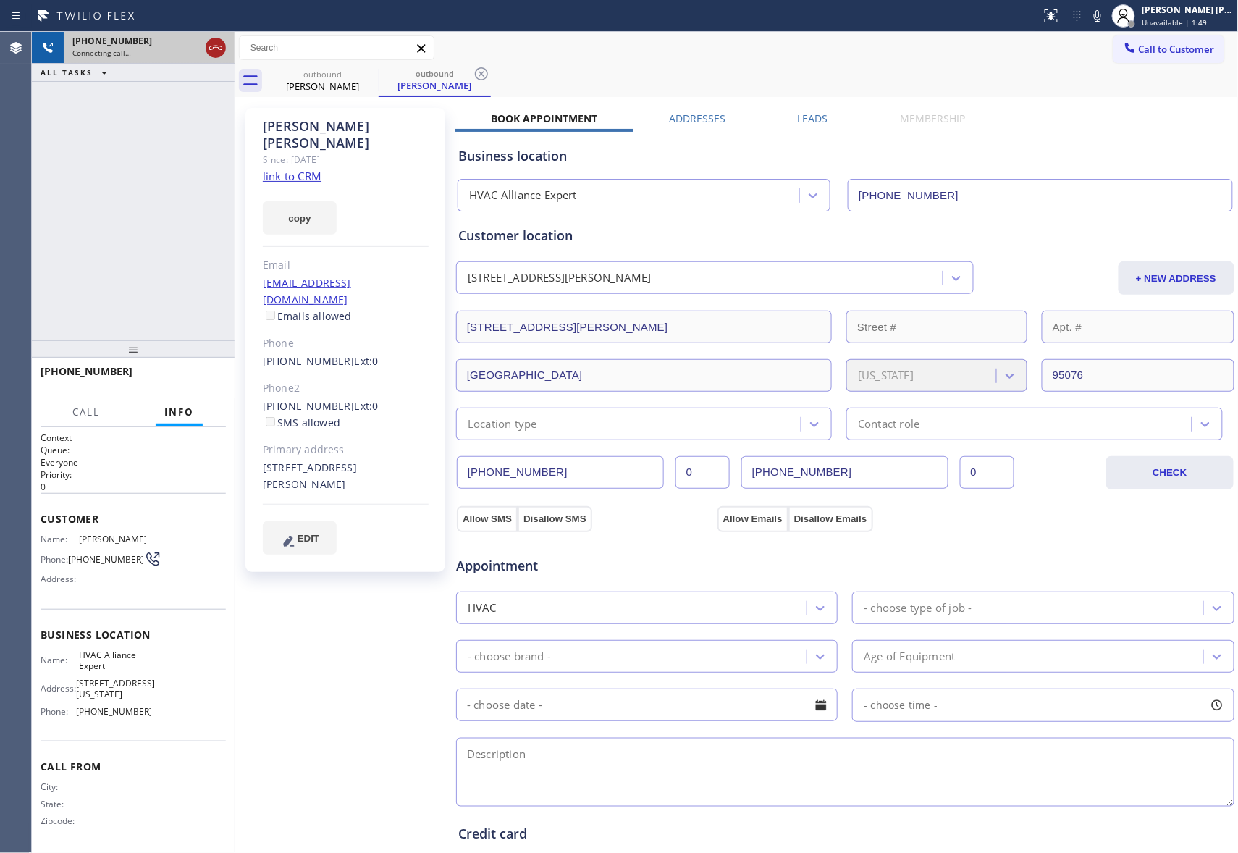
click at [219, 42] on icon at bounding box center [215, 47] width 17 height 17
click at [815, 112] on label "Leads" at bounding box center [813, 119] width 30 height 14
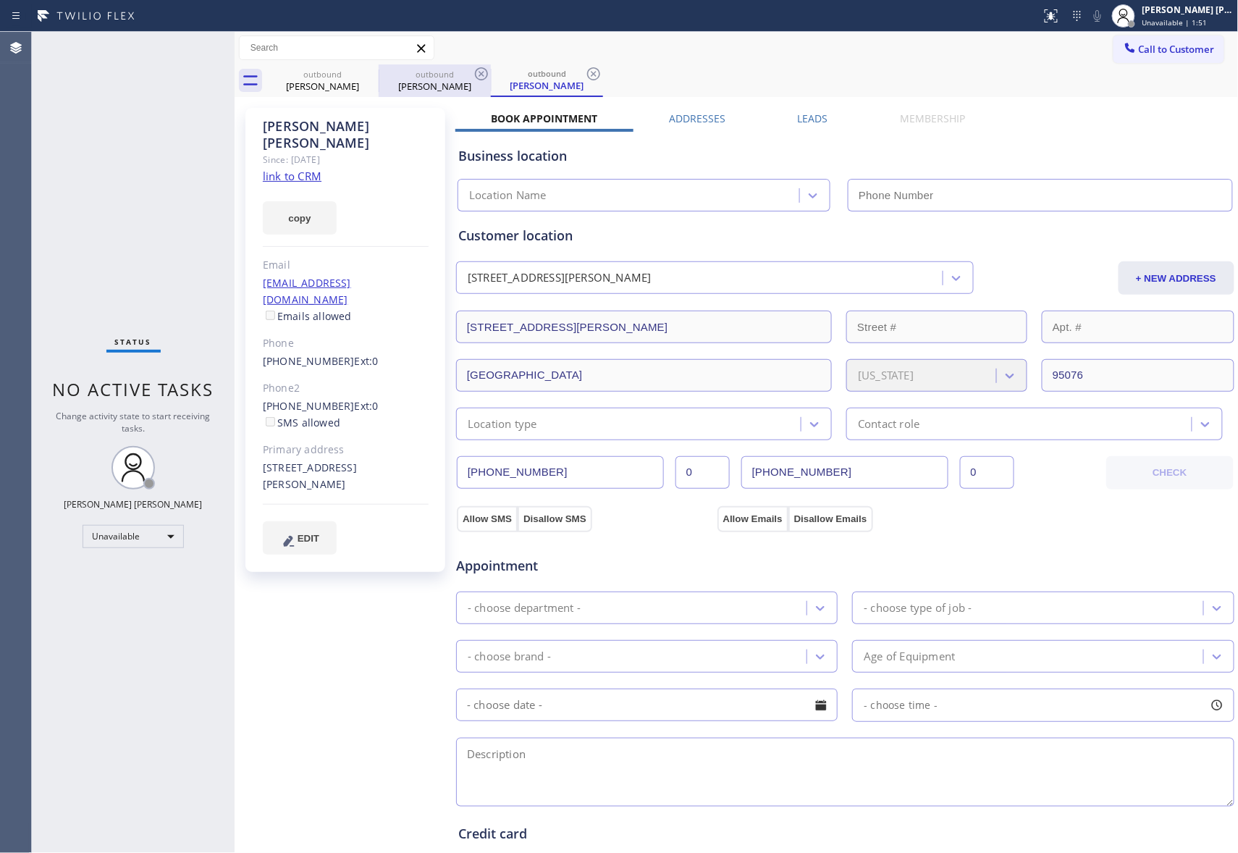
type input "[PHONE_NUMBER]"
click at [380, 67] on div "outbound Robert Ericson" at bounding box center [434, 80] width 109 height 33
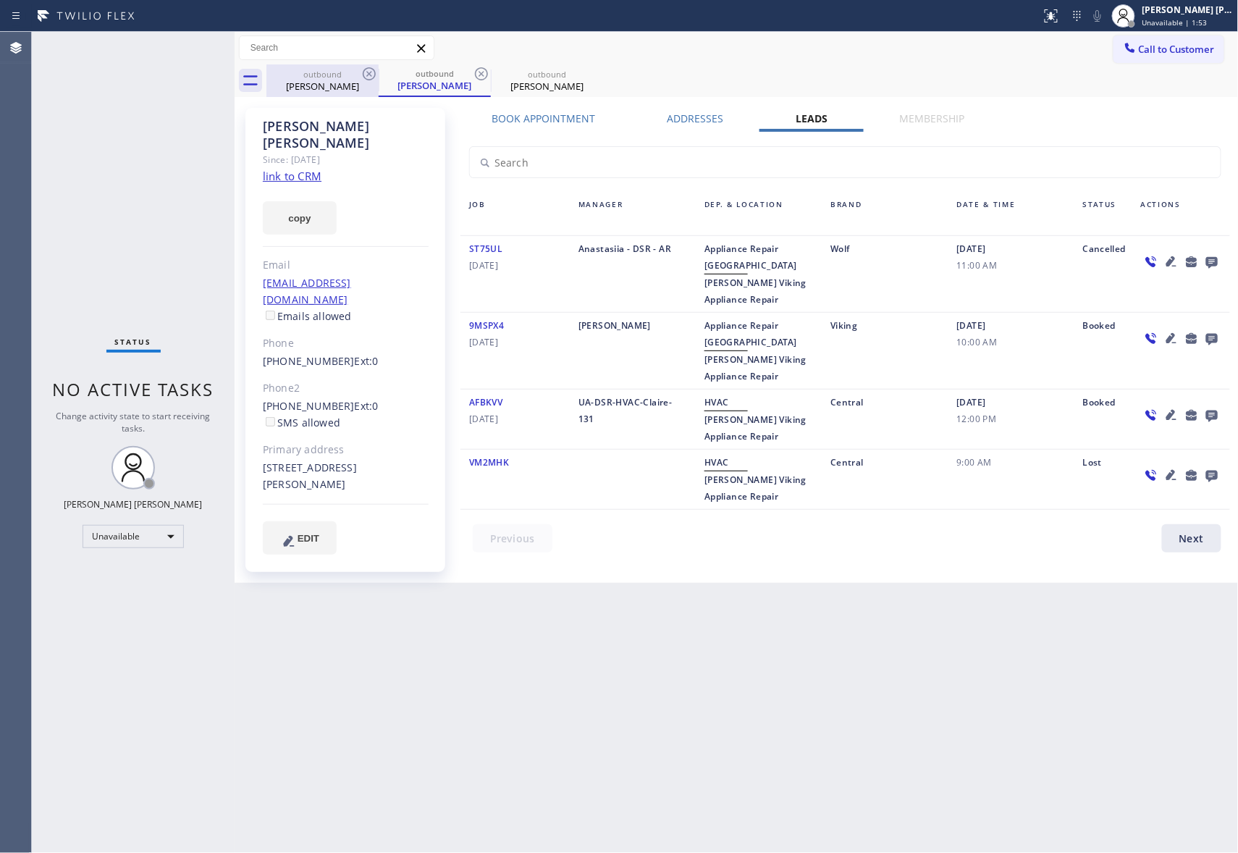
click at [380, 72] on div "outbound" at bounding box center [434, 73] width 109 height 11
click at [377, 76] on icon at bounding box center [369, 73] width 17 height 17
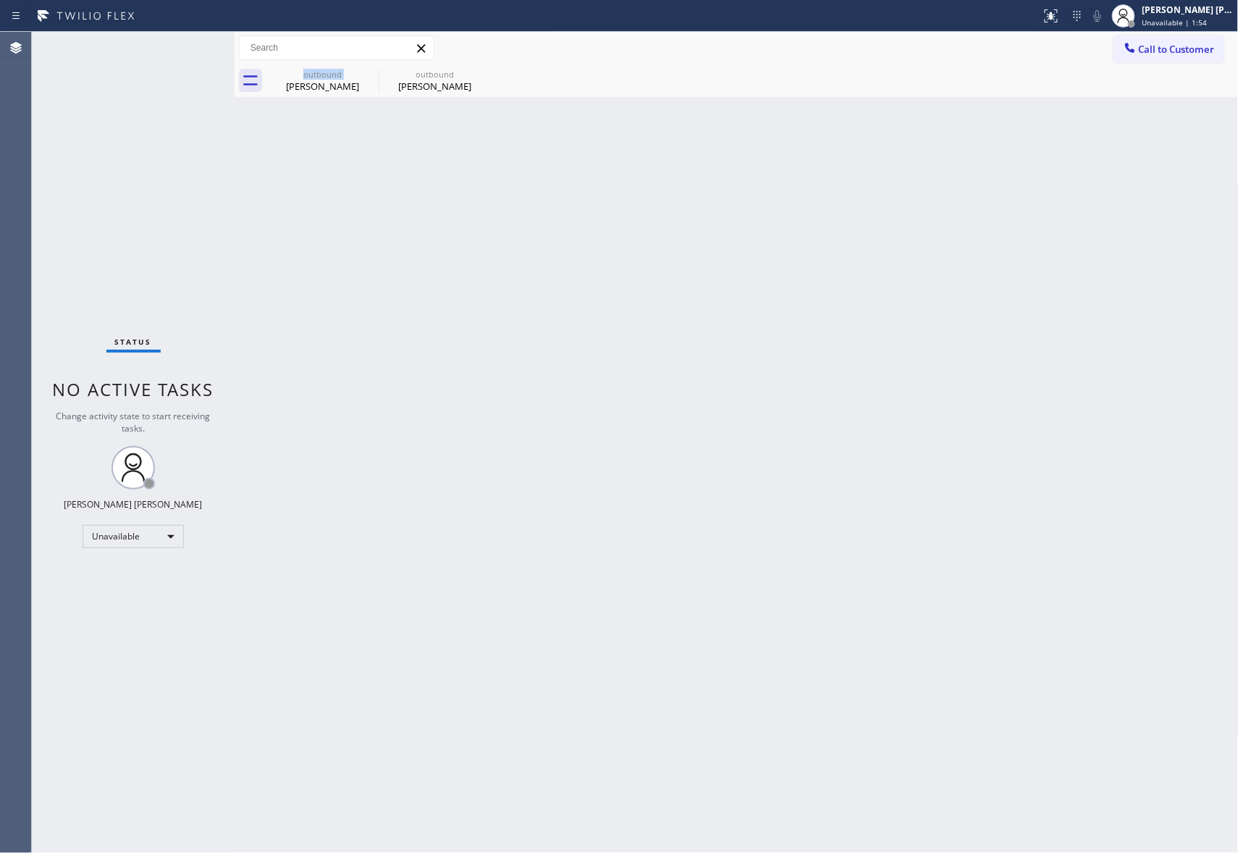
click at [377, 76] on div "outbound Robert Ericson" at bounding box center [322, 80] width 112 height 33
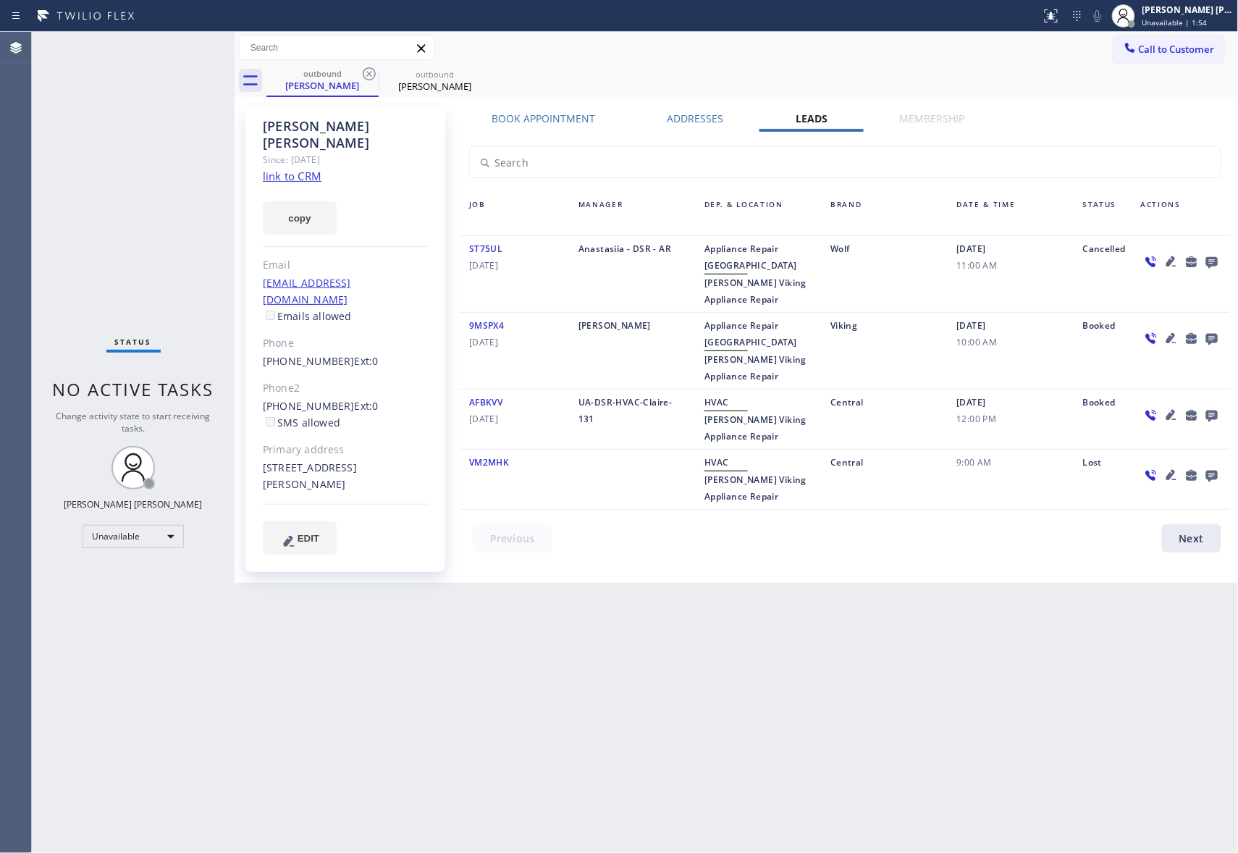
drag, startPoint x: 377, startPoint y: 76, endPoint x: 368, endPoint y: 78, distance: 9.0
click at [375, 75] on icon at bounding box center [369, 73] width 17 height 17
click at [0, 0] on icon at bounding box center [0, 0] width 0 height 0
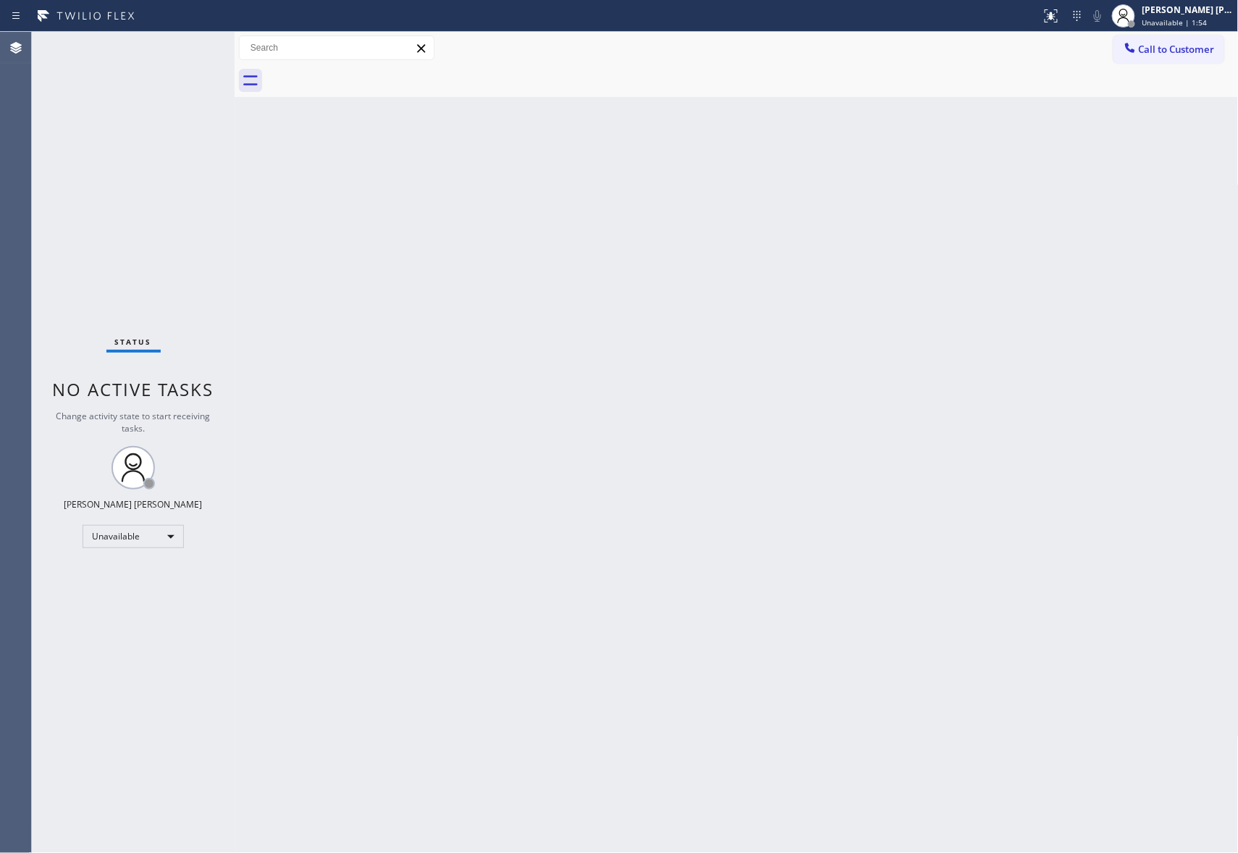
drag, startPoint x: 368, startPoint y: 78, endPoint x: 346, endPoint y: 80, distance: 21.8
click at [365, 79] on div at bounding box center [752, 80] width 972 height 33
click at [346, 80] on div at bounding box center [752, 80] width 972 height 33
click at [1202, 43] on span "Call to Customer" at bounding box center [1177, 49] width 76 height 13
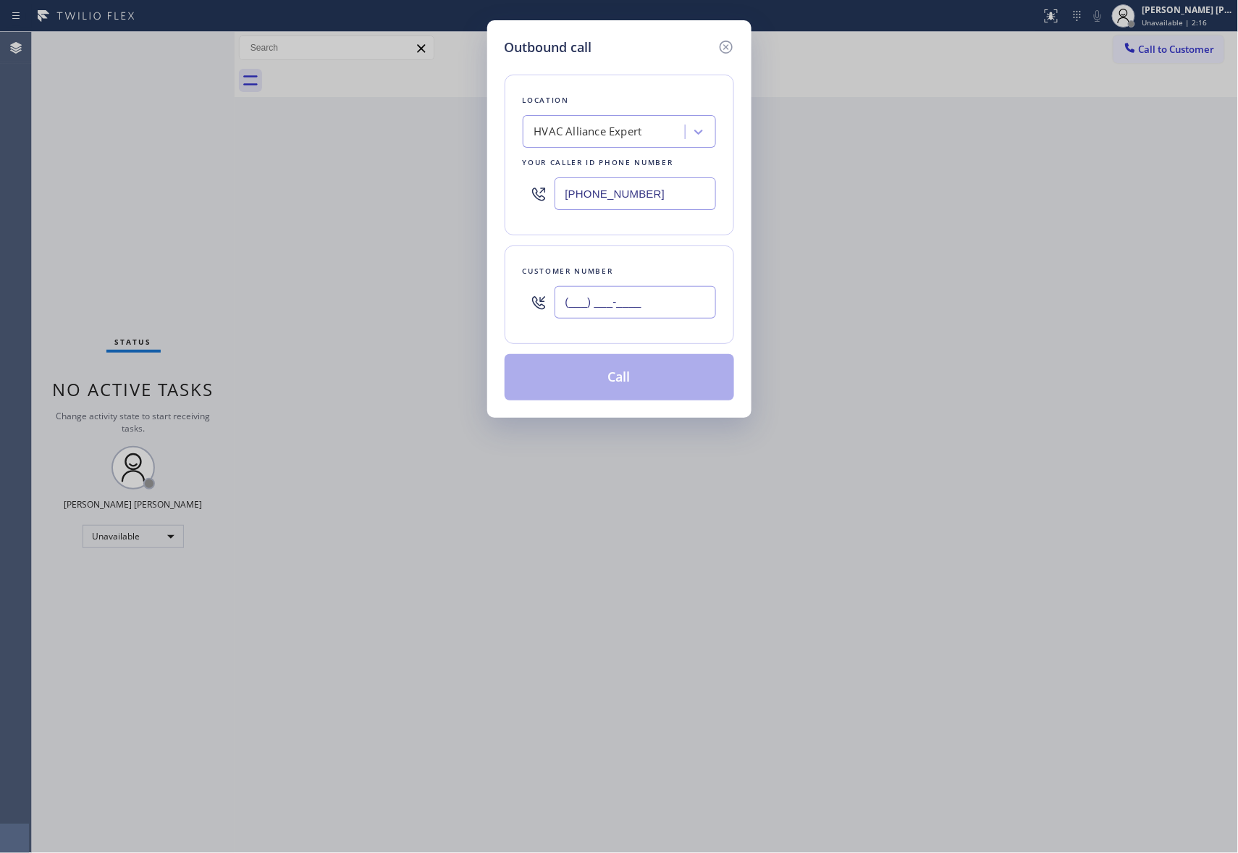
click at [634, 308] on input "(___) ___-____" at bounding box center [635, 302] width 161 height 33
paste input "310) 734-6191"
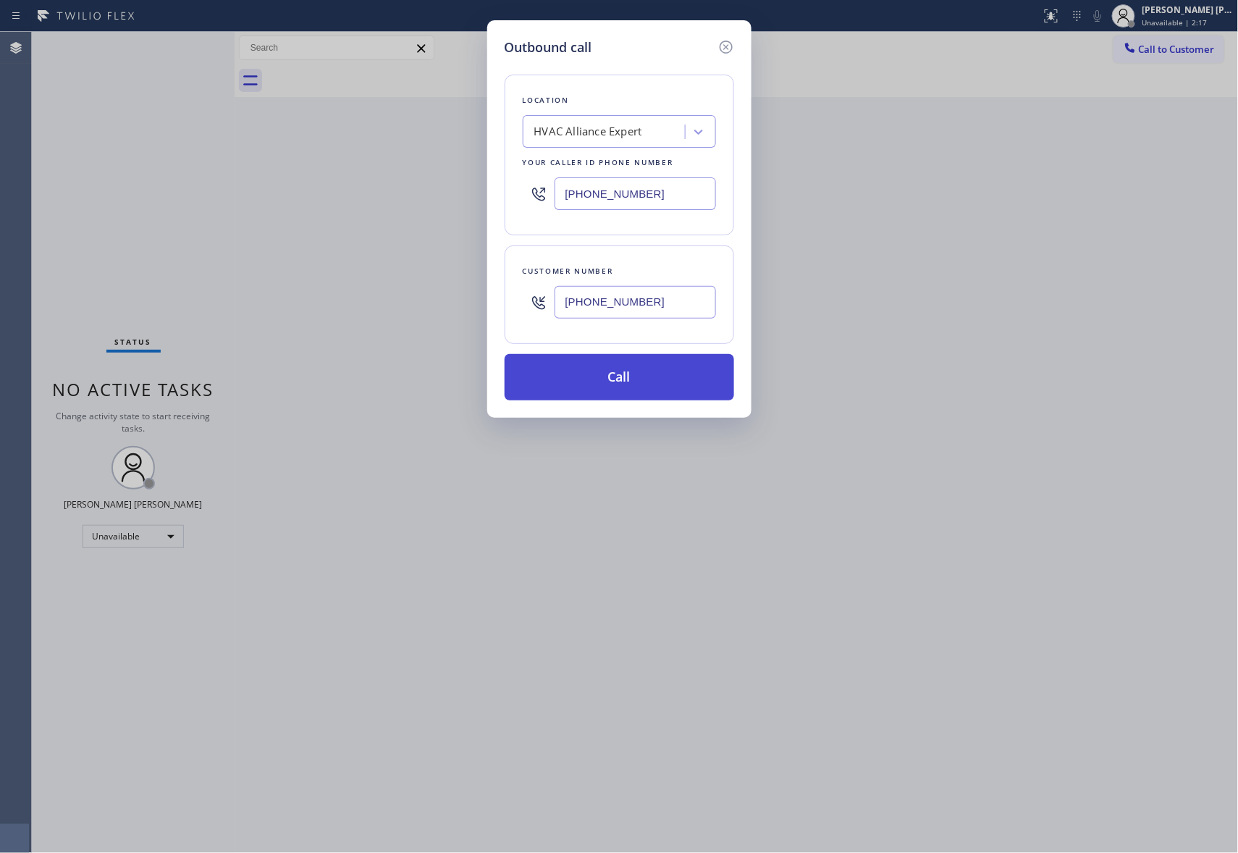
type input "(310) 734-6191"
click at [629, 379] on button "Call" at bounding box center [620, 377] width 230 height 46
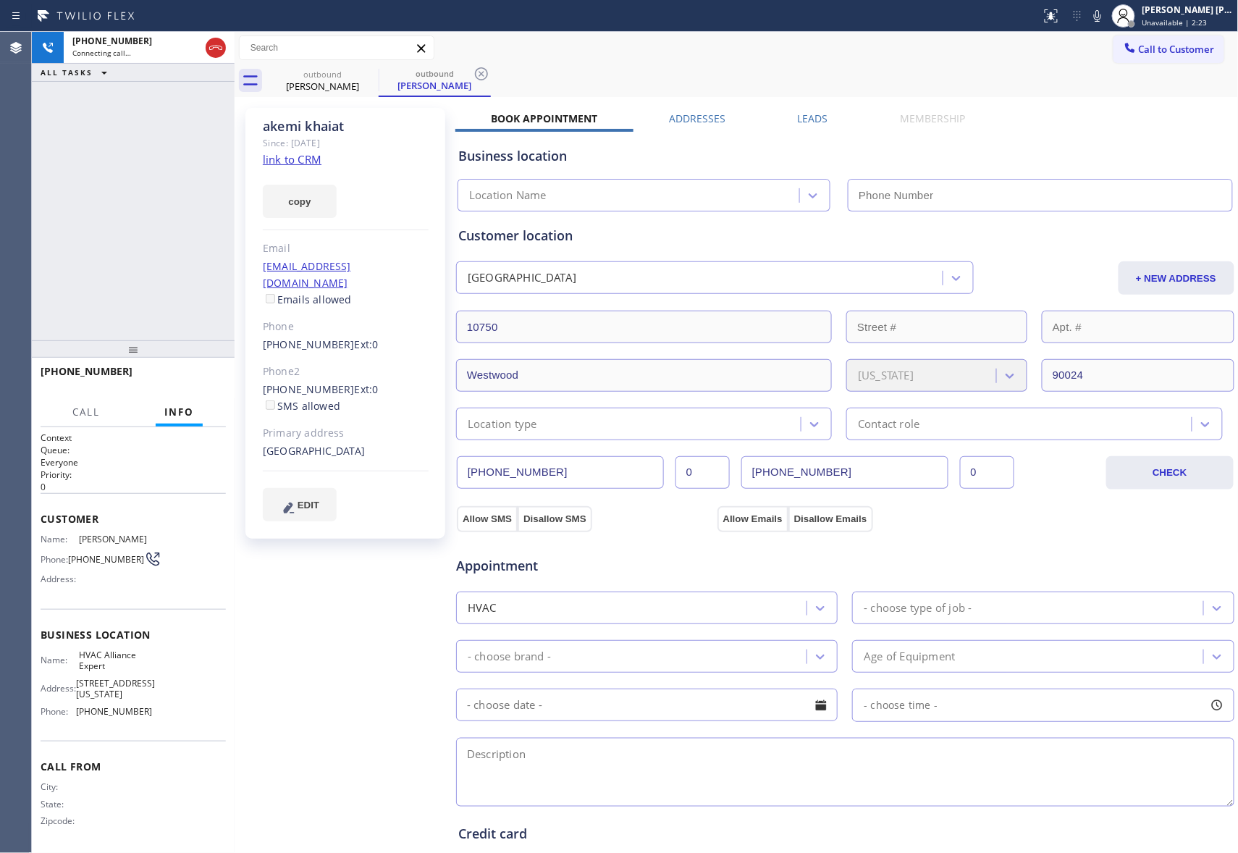
type input "[PHONE_NUMBER]"
click at [219, 49] on icon at bounding box center [215, 48] width 13 height 4
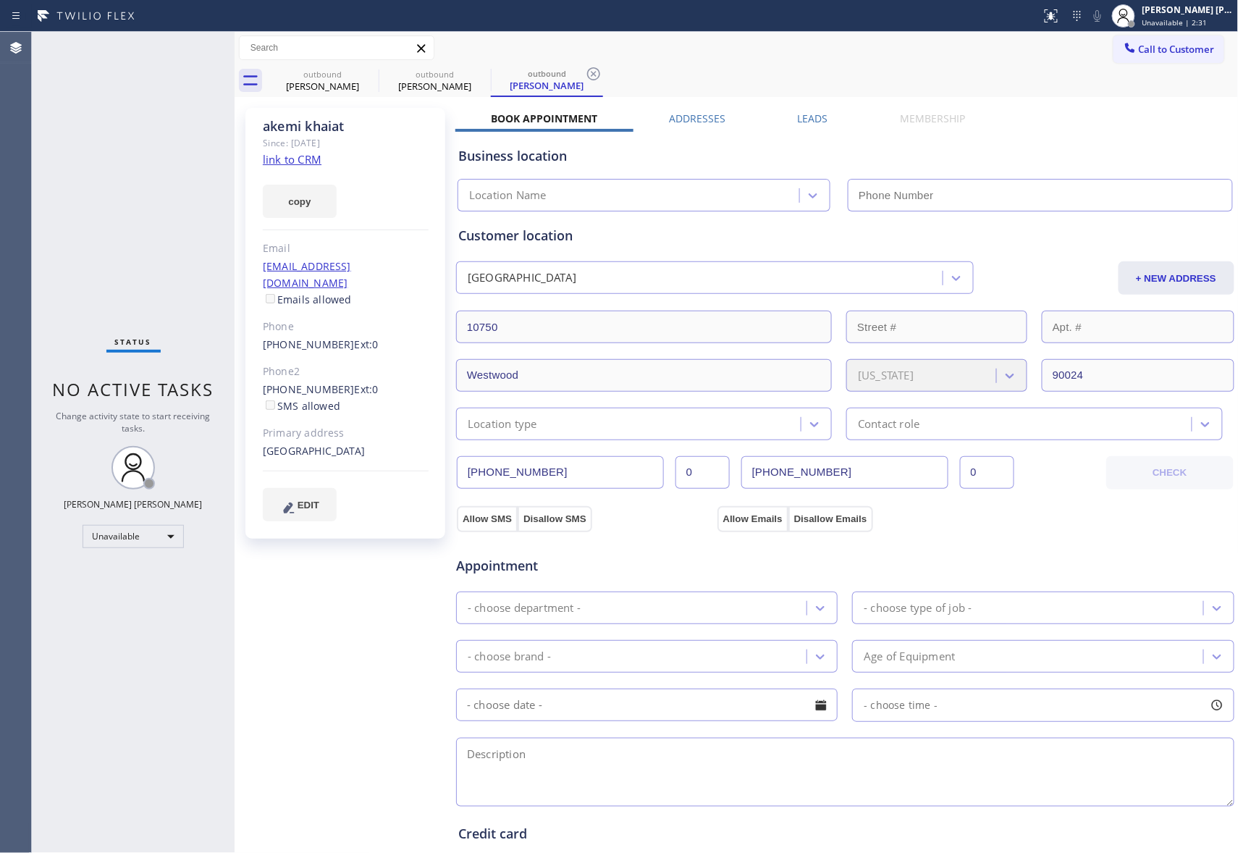
type input "[PHONE_NUMBER]"
drag, startPoint x: 353, startPoint y: 90, endPoint x: 360, endPoint y: 78, distance: 13.3
click at [354, 85] on div "akemi khaiat" at bounding box center [322, 86] width 109 height 13
click at [361, 78] on icon at bounding box center [369, 73] width 17 height 17
click at [0, 0] on icon at bounding box center [0, 0] width 0 height 0
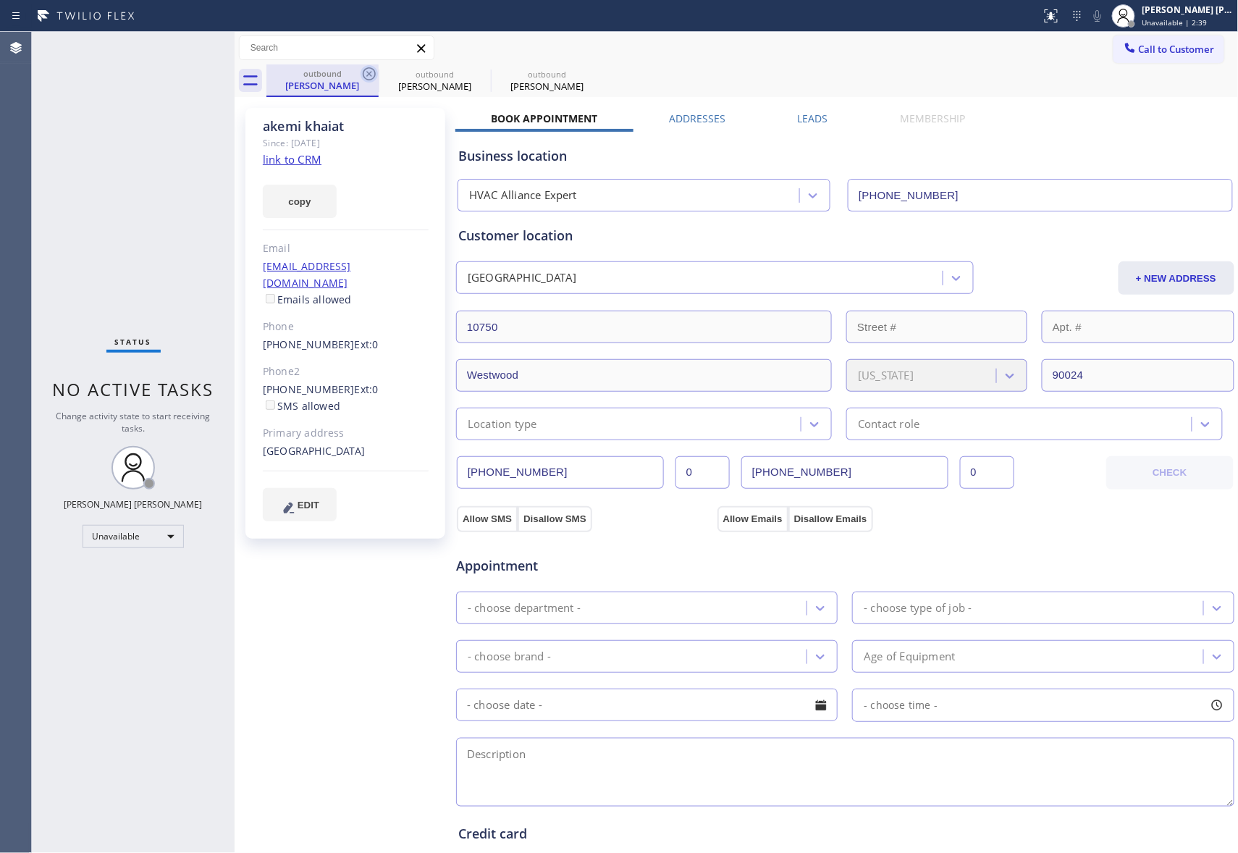
click at [0, 0] on icon at bounding box center [0, 0] width 0 height 0
click at [360, 78] on div "outbound akemi khaiat outbound akemi khaiat outbound akemi khaiat" at bounding box center [752, 80] width 972 height 33
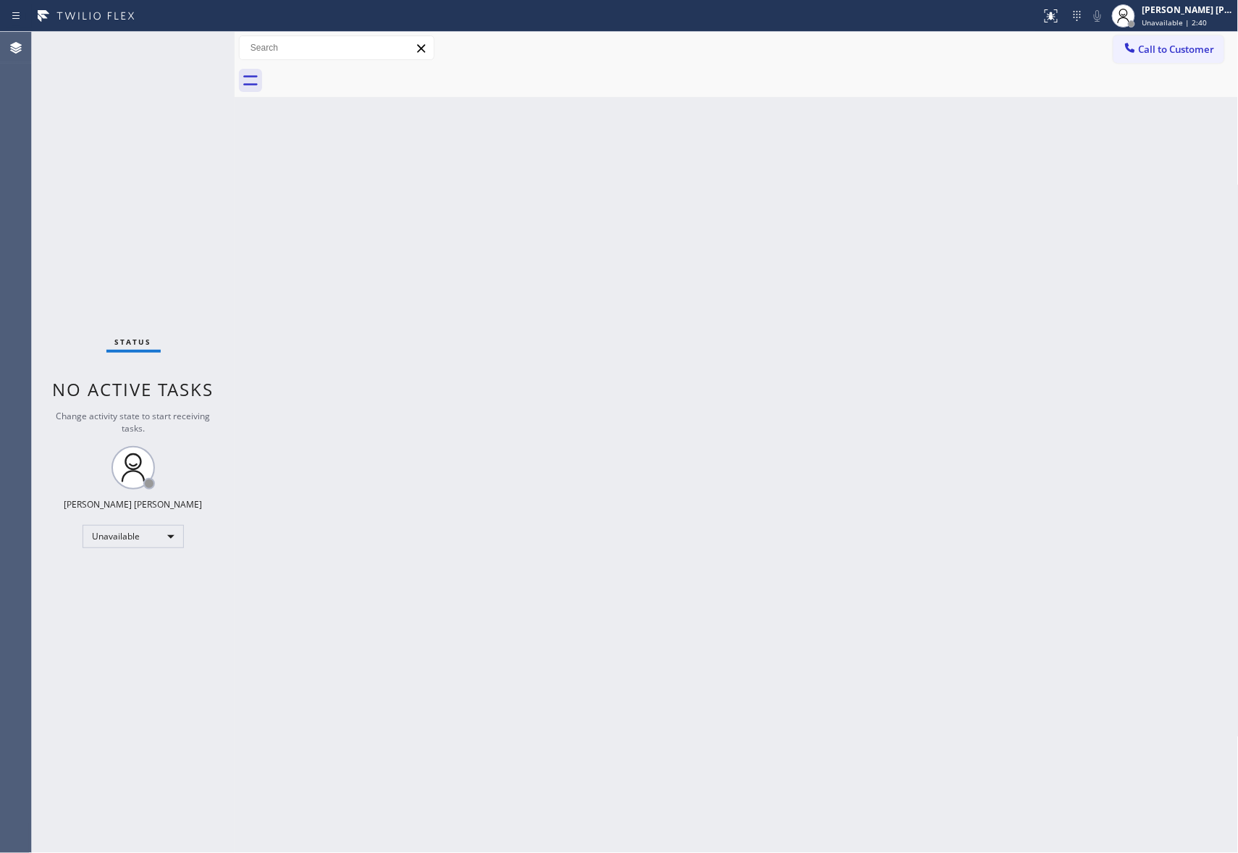
click at [360, 78] on div at bounding box center [752, 80] width 972 height 33
drag, startPoint x: 360, startPoint y: 78, endPoint x: 853, endPoint y: 67, distance: 493.2
click at [432, 76] on div at bounding box center [752, 80] width 972 height 33
click at [1186, 39] on button "Call to Customer" at bounding box center [1169, 49] width 111 height 28
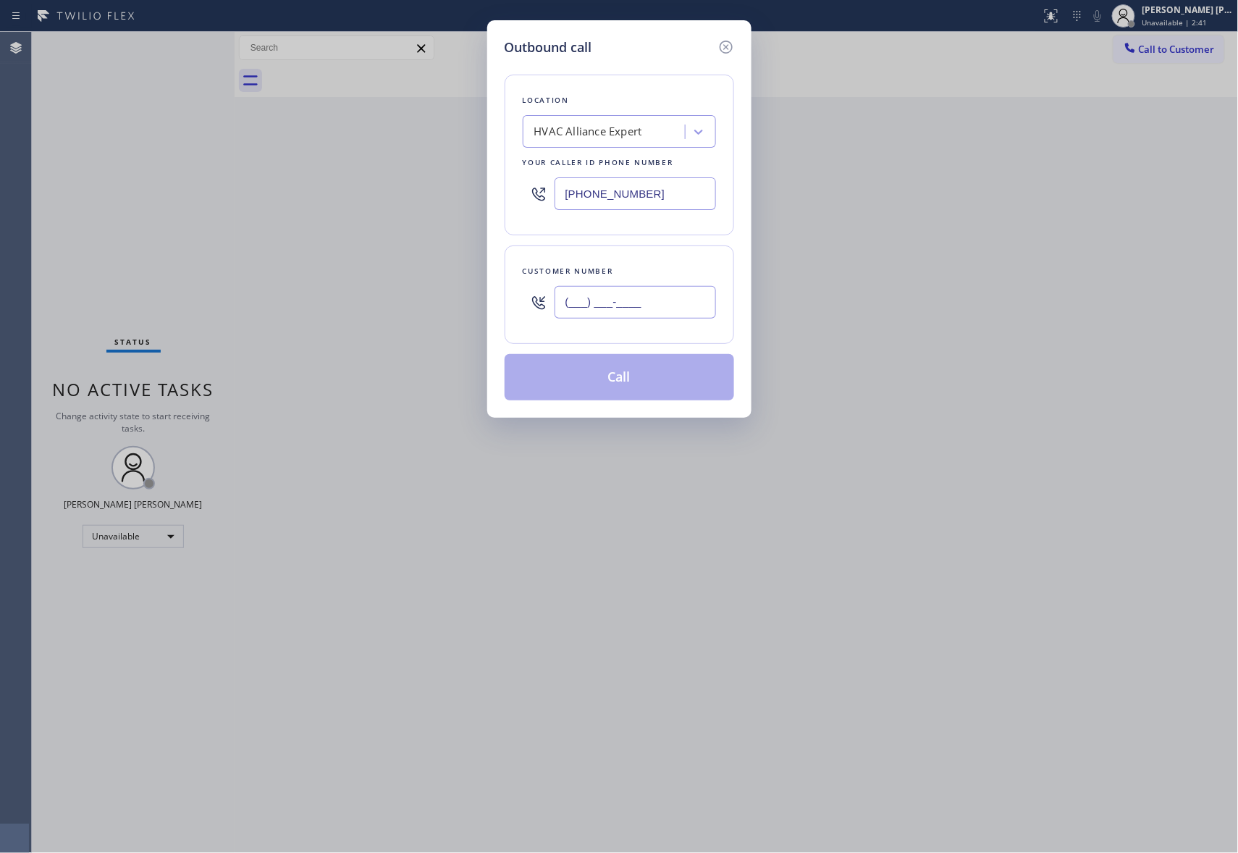
click at [663, 295] on input "(___) ___-____" at bounding box center [635, 302] width 161 height 33
paste input "949) 422-2185"
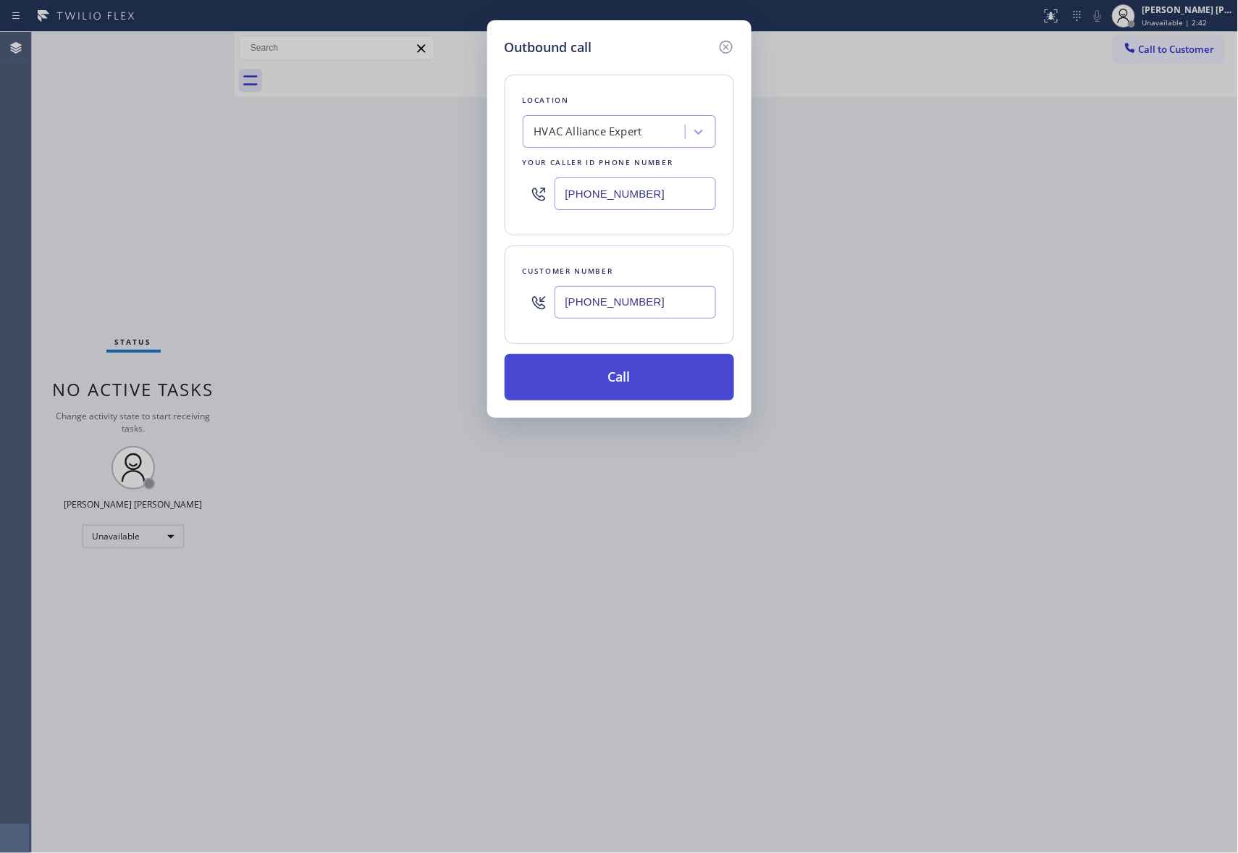
type input "(949) 422-2185"
click at [658, 377] on button "Call" at bounding box center [620, 377] width 230 height 46
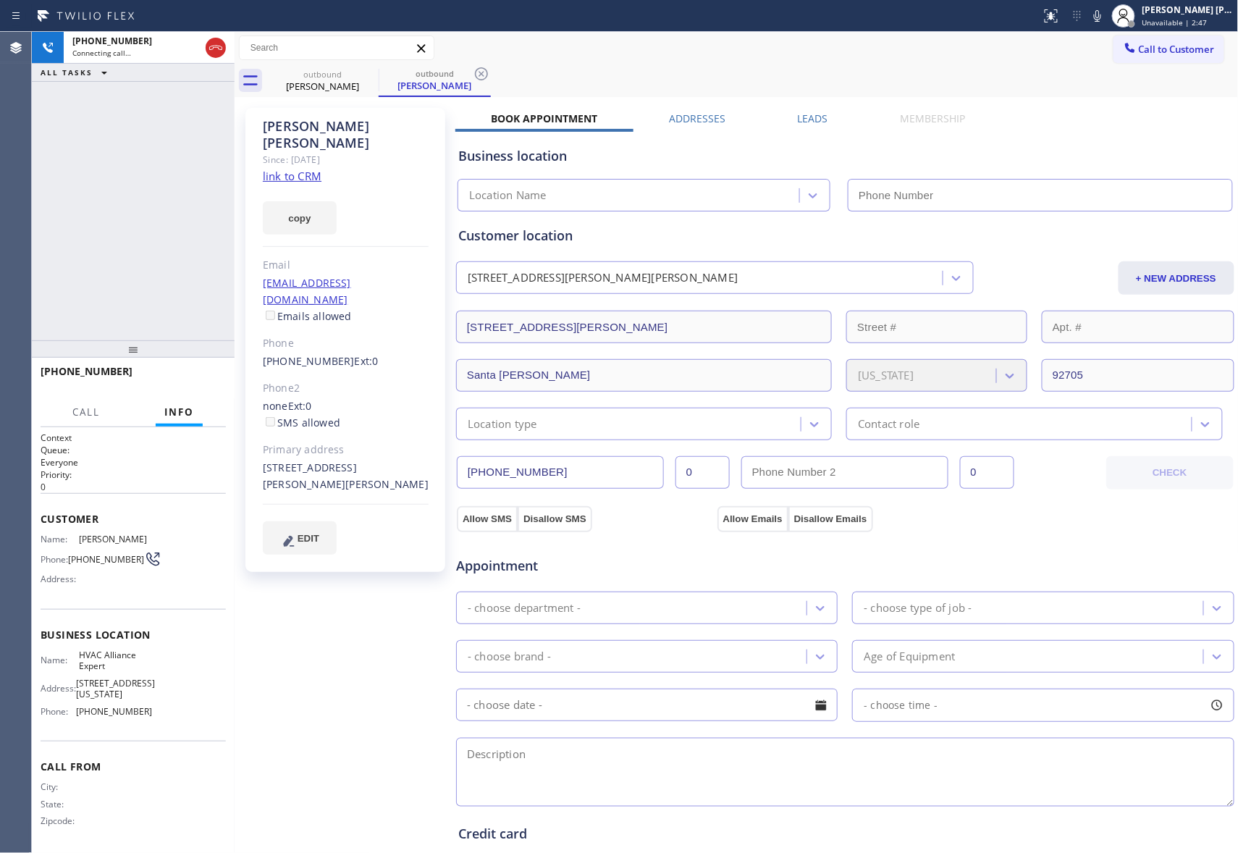
type input "[PHONE_NUMBER]"
click at [804, 119] on label "Leads" at bounding box center [813, 119] width 30 height 14
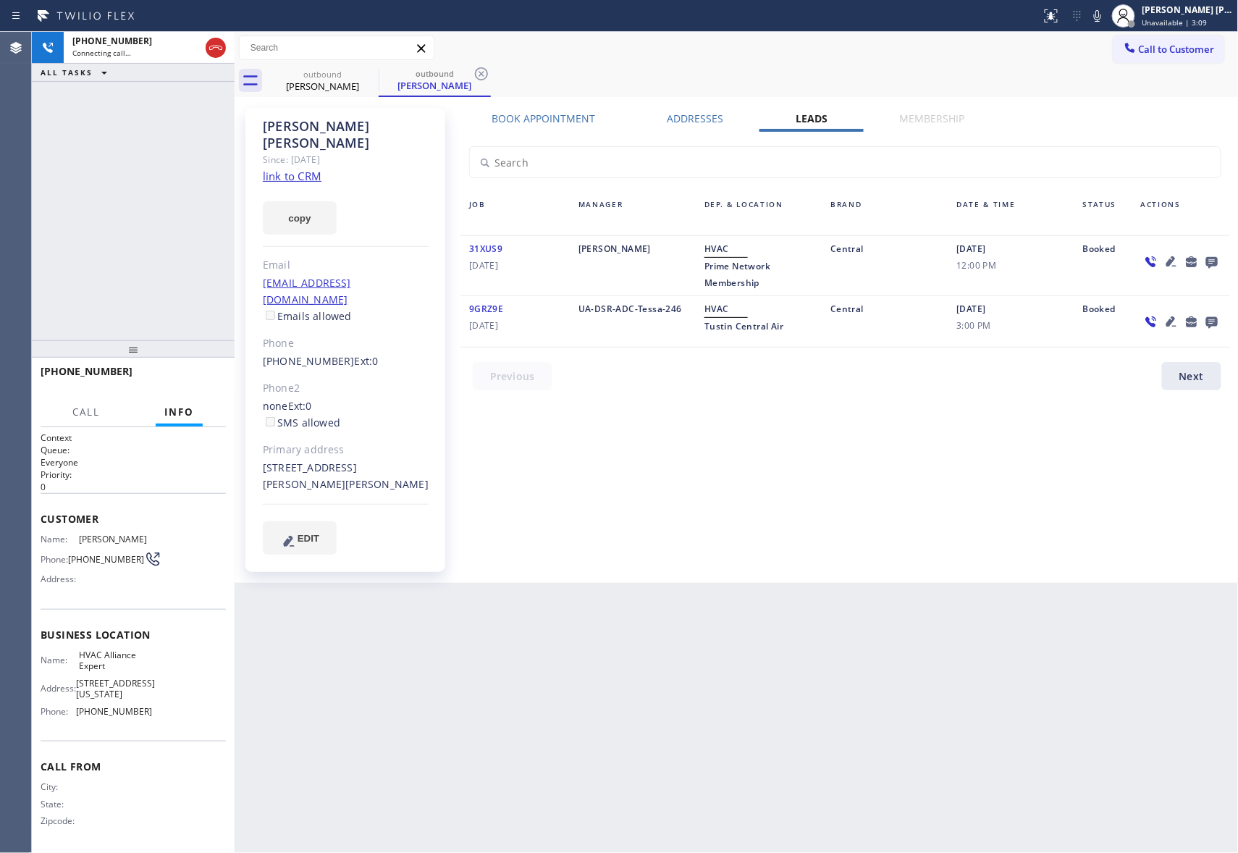
click at [1206, 256] on icon at bounding box center [1211, 262] width 17 height 18
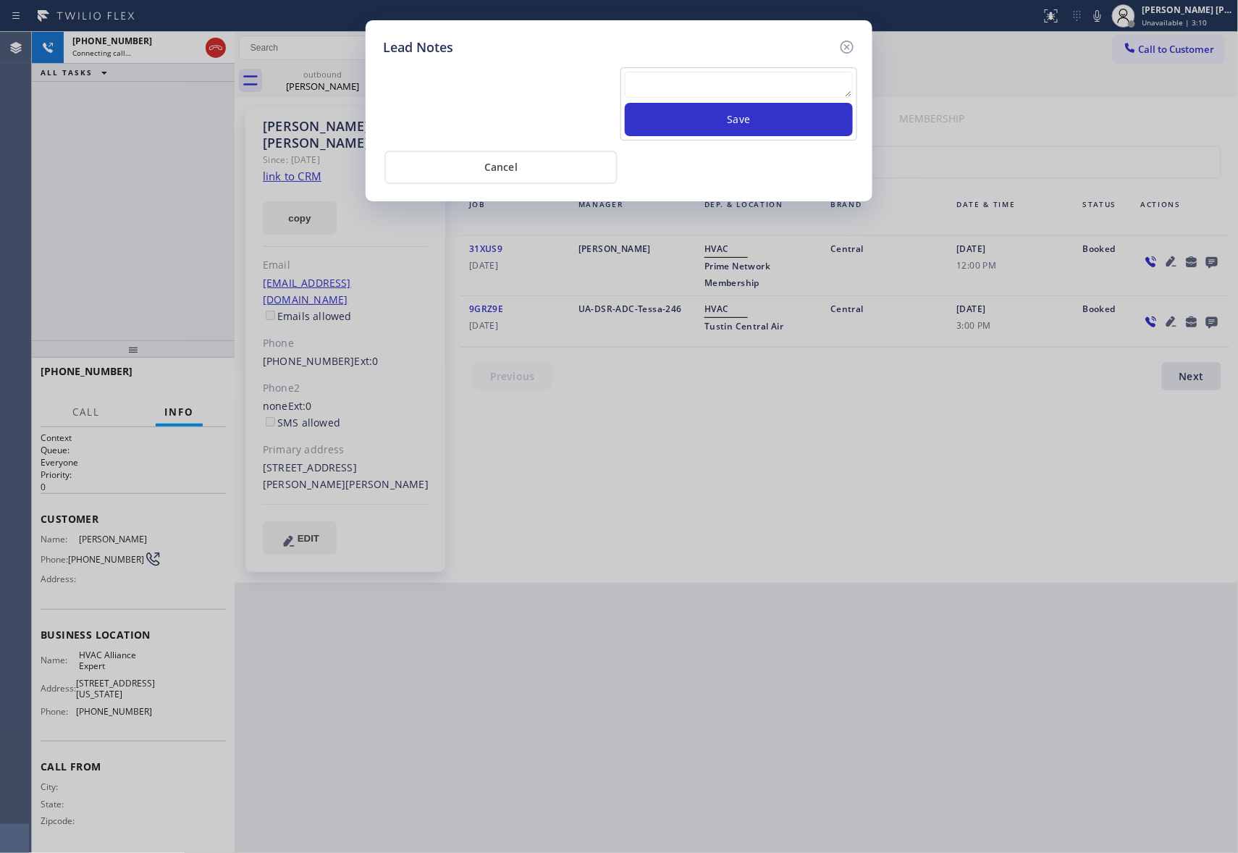
click at [783, 82] on textarea at bounding box center [739, 85] width 228 height 26
paste textarea "VM | please transfer if cx calls back"
type textarea "VM | please transfer if cx calls back"
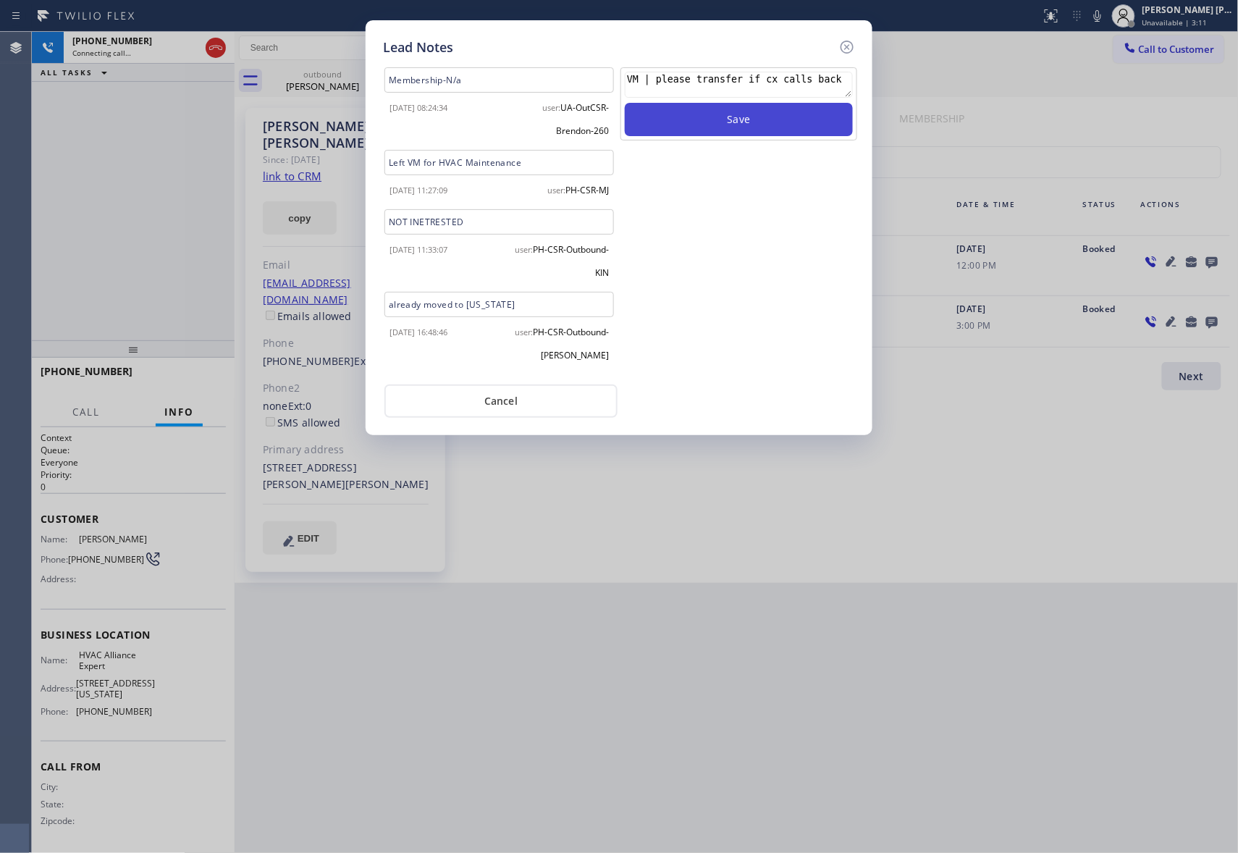
click at [766, 117] on button "Save" at bounding box center [739, 119] width 228 height 33
drag, startPoint x: 850, startPoint y: 50, endPoint x: 832, endPoint y: 50, distance: 18.1
click at [832, 50] on div "Lead Notes" at bounding box center [619, 48] width 472 height 20
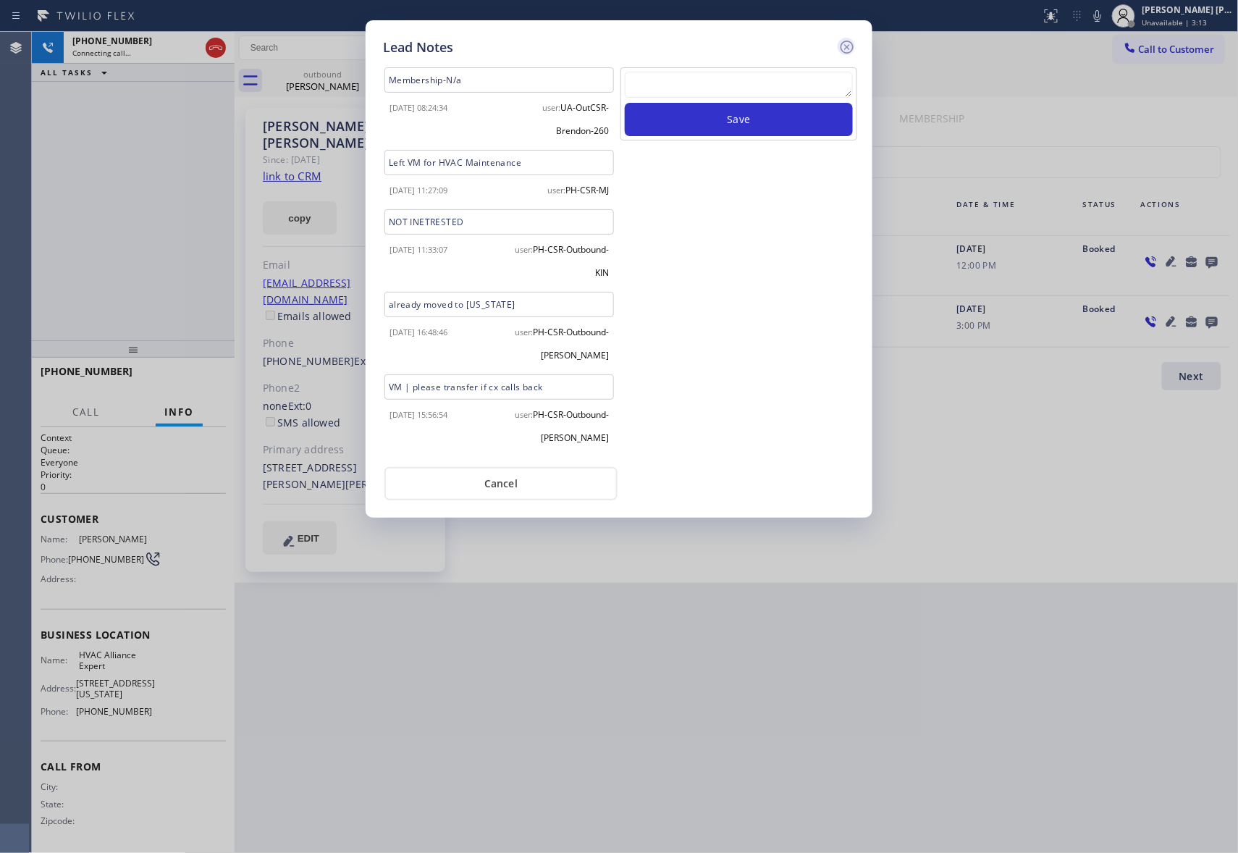
drag, startPoint x: 858, startPoint y: 44, endPoint x: 849, endPoint y: 44, distance: 9.4
click at [854, 44] on div "Lead Notes Membership-N/a 2020-07-23 08:24:34 user: UA-OutCSR-Brendon-260 Left …" at bounding box center [619, 268] width 507 height 497
drag, startPoint x: 849, startPoint y: 44, endPoint x: 675, endPoint y: 58, distance: 174.3
click at [846, 45] on icon at bounding box center [847, 47] width 13 height 13
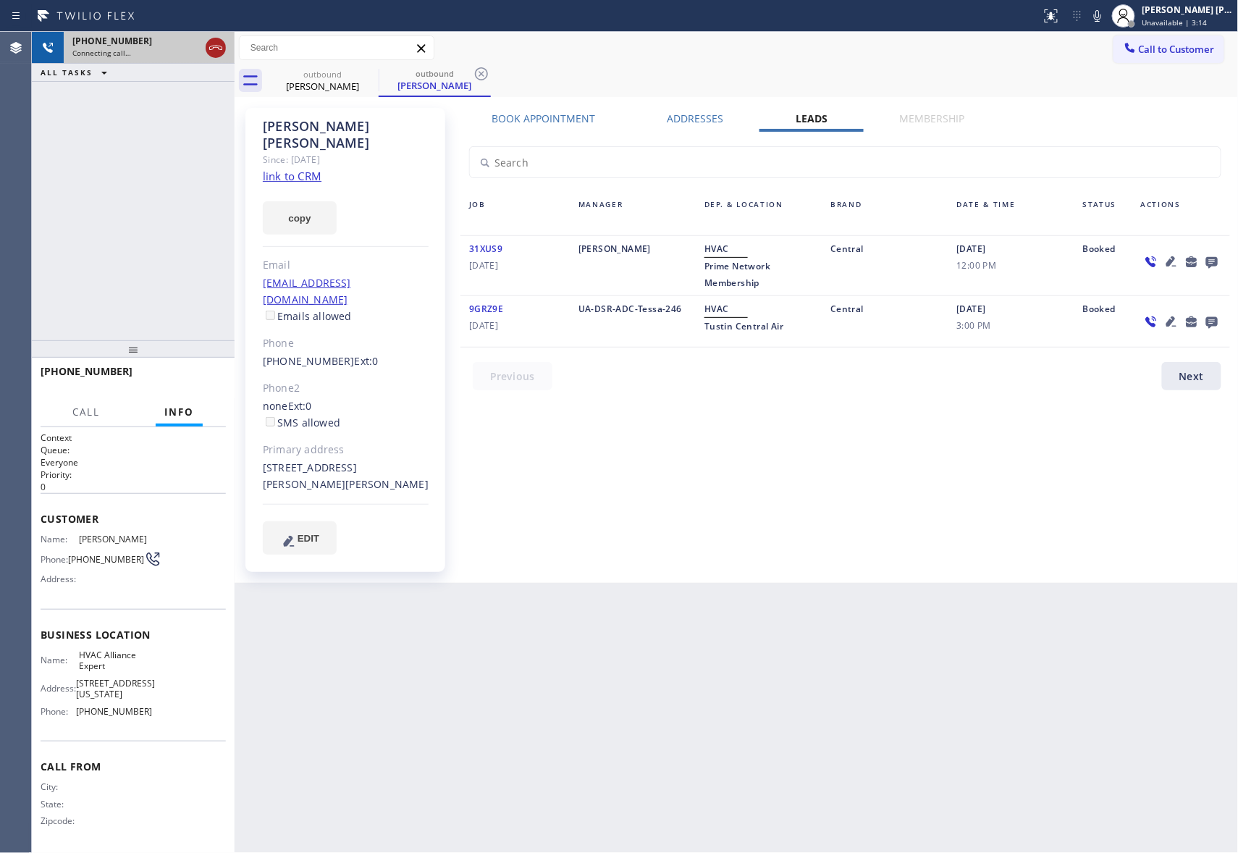
click at [224, 47] on icon at bounding box center [215, 47] width 17 height 17
drag, startPoint x: 354, startPoint y: 75, endPoint x: 372, endPoint y: 73, distance: 18.2
click at [360, 75] on div "outbound Matt Perry" at bounding box center [322, 80] width 112 height 33
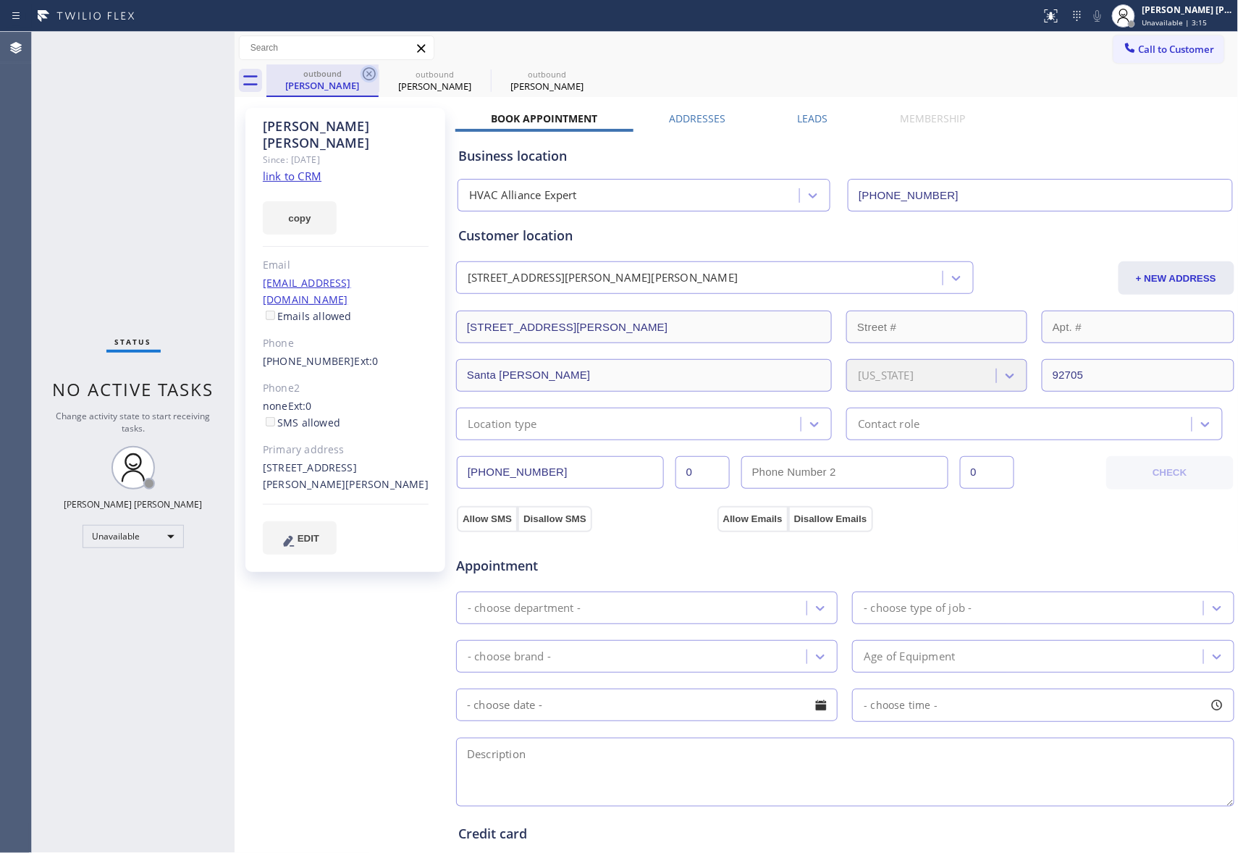
click at [372, 73] on icon at bounding box center [369, 73] width 17 height 17
click at [0, 0] on icon at bounding box center [0, 0] width 0 height 0
click at [372, 73] on div "outbound Matt Perry outbound Matt Perry outbound Matt Perry" at bounding box center [752, 80] width 972 height 33
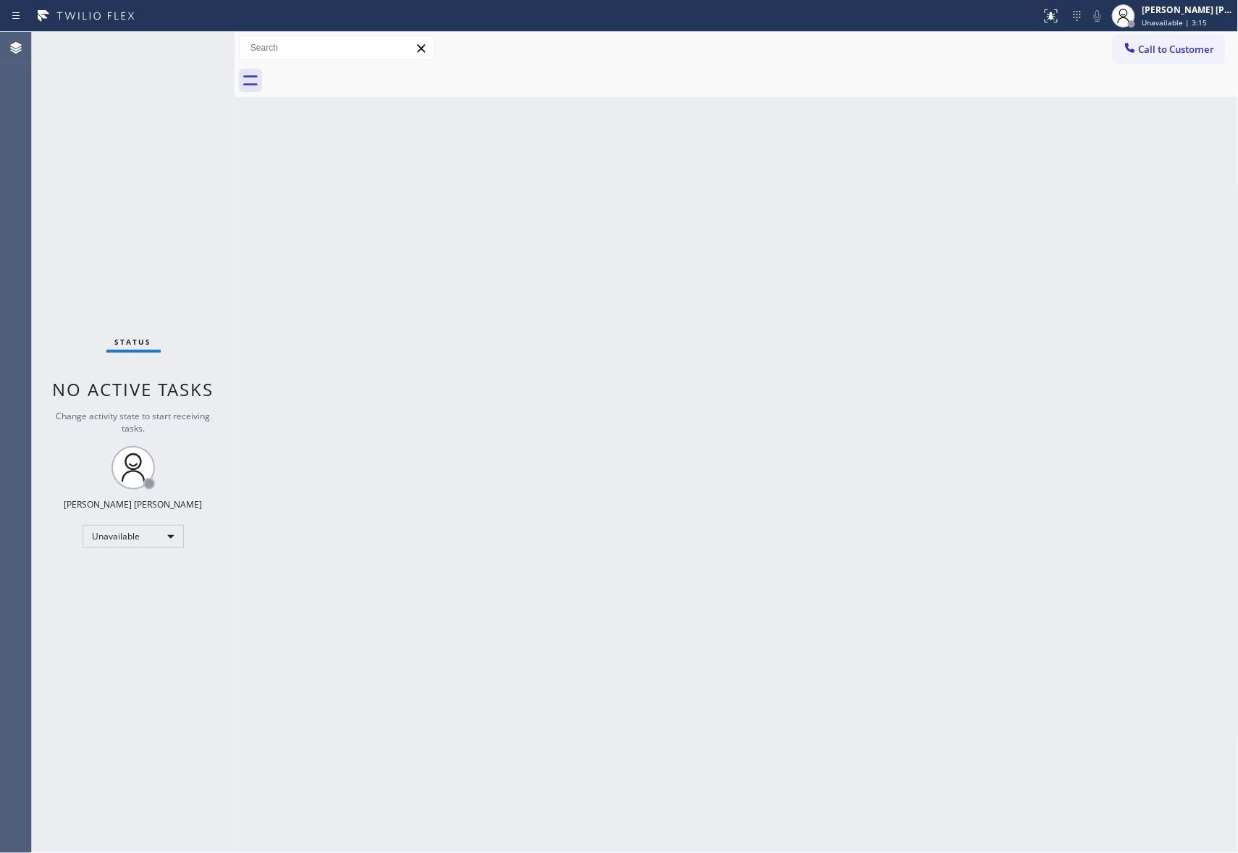
click at [371, 73] on div at bounding box center [752, 80] width 972 height 33
click at [1193, 41] on button "Call to Customer" at bounding box center [1169, 49] width 111 height 28
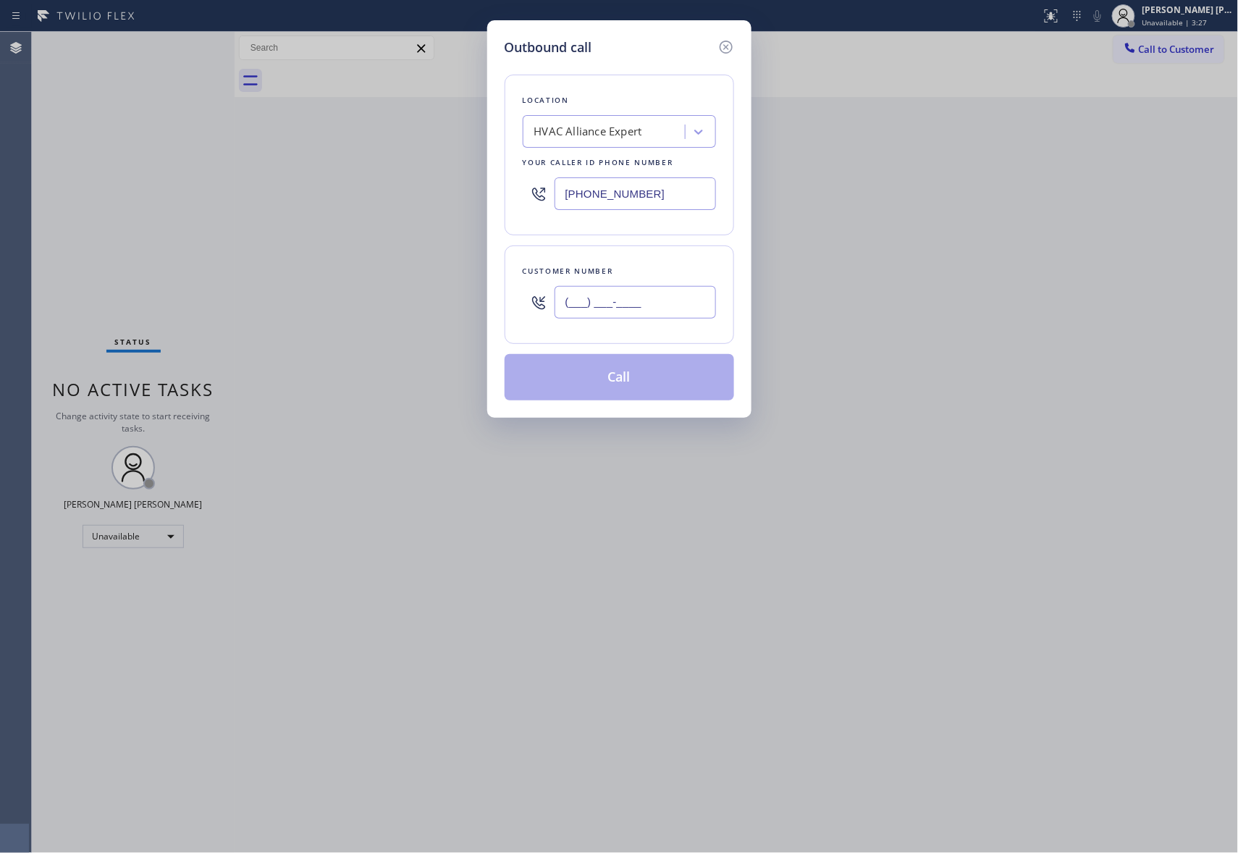
drag, startPoint x: 658, startPoint y: 295, endPoint x: 394, endPoint y: 287, distance: 264.4
click at [394, 287] on div "Outbound call Location HVAC Alliance Expert Your caller id phone number [PHONE_…" at bounding box center [619, 426] width 1238 height 853
paste input "213) 663-2860"
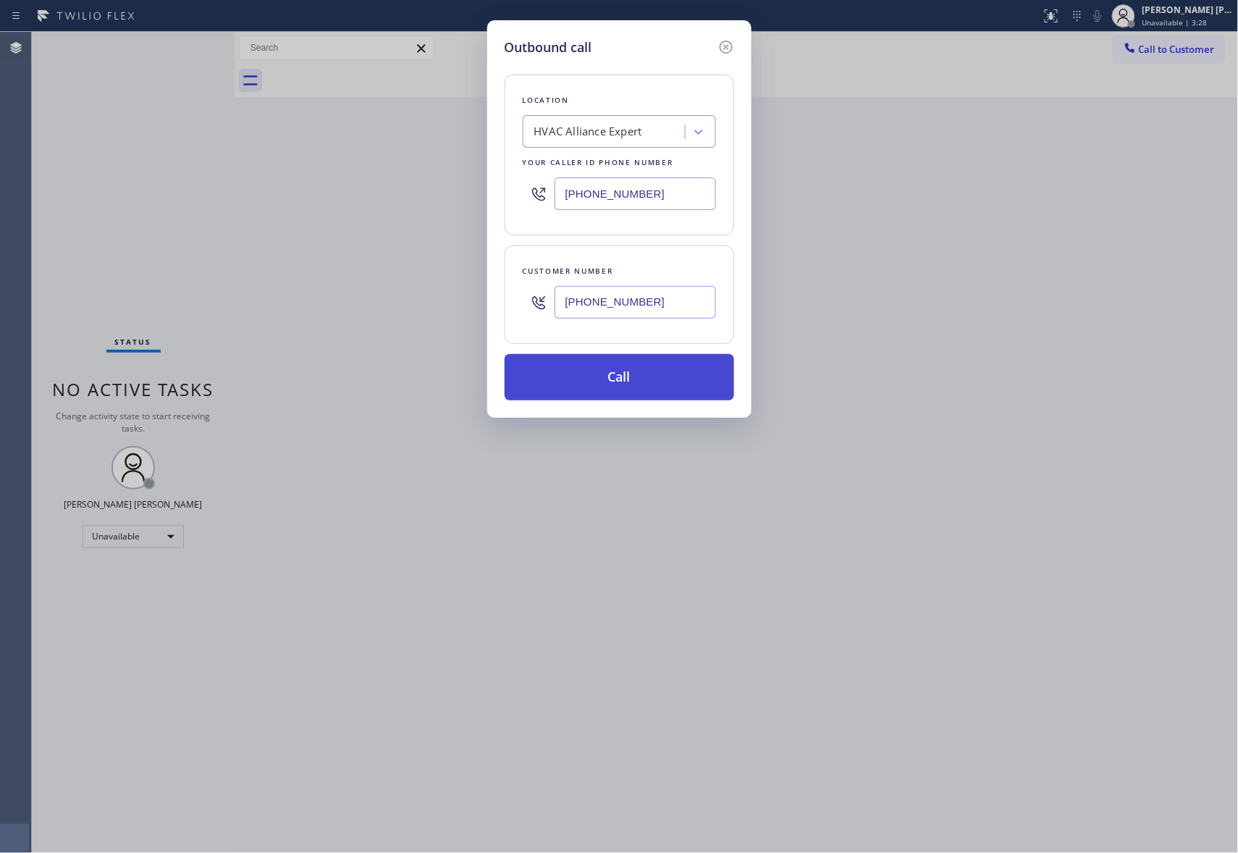
type input "(213) 663-2860"
click at [641, 383] on button "Call" at bounding box center [620, 377] width 230 height 46
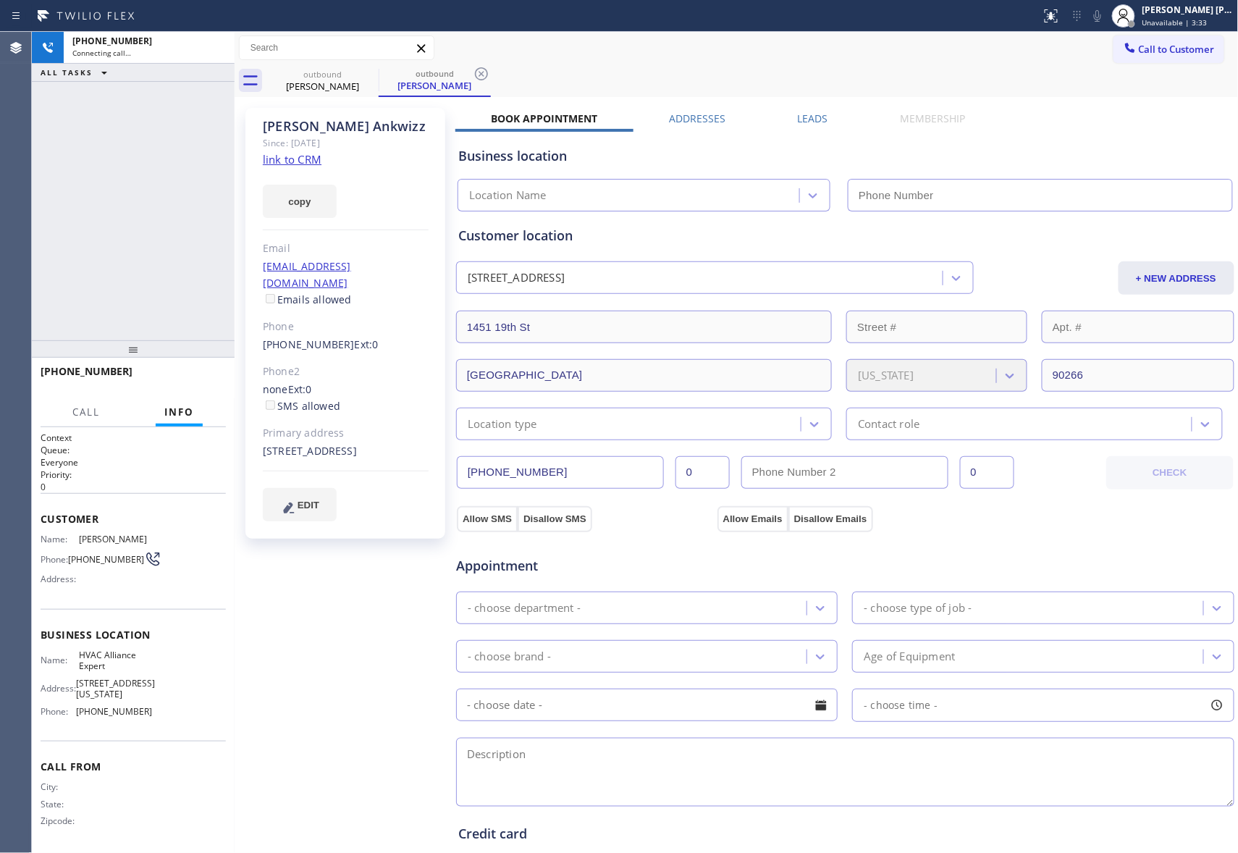
type input "[PHONE_NUMBER]"
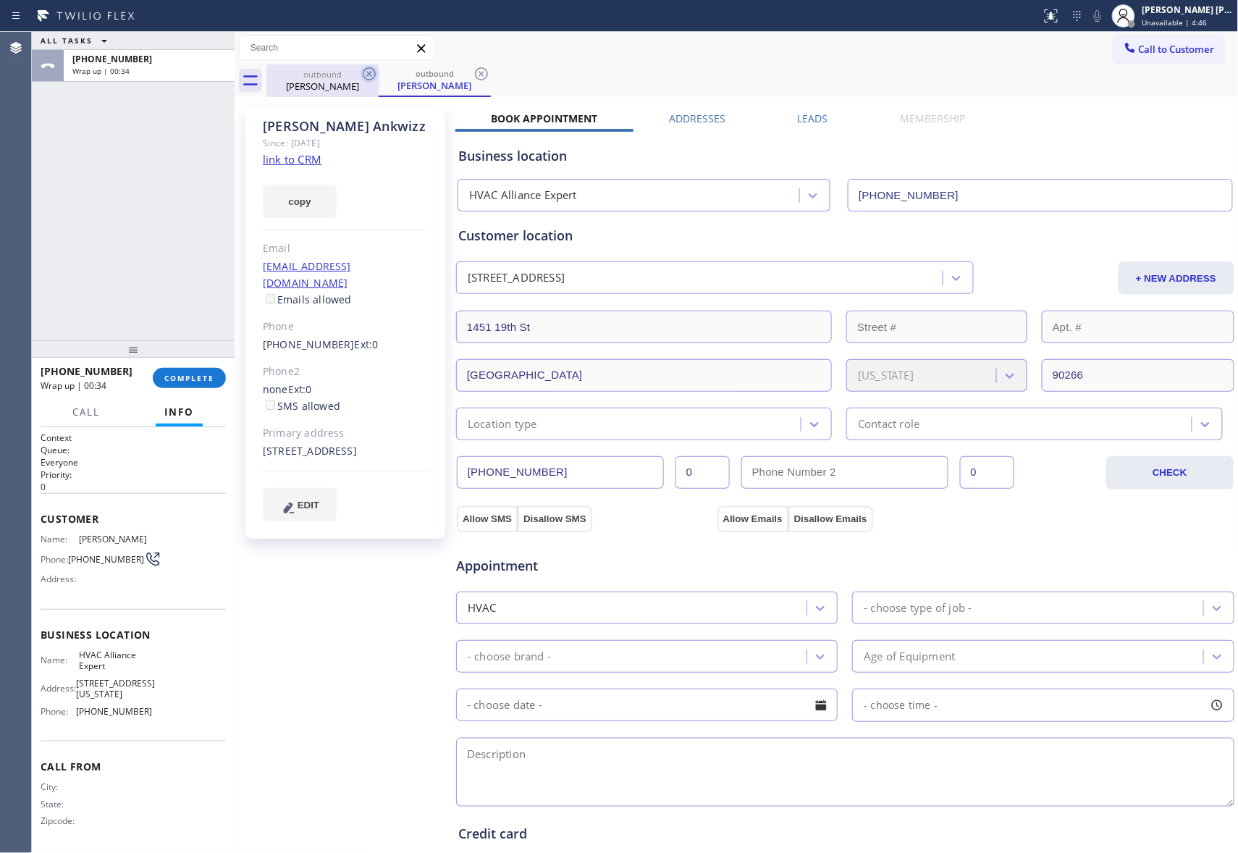
click at [362, 75] on icon at bounding box center [369, 73] width 17 height 17
click at [371, 72] on icon at bounding box center [369, 73] width 17 height 17
click at [473, 72] on icon at bounding box center [481, 73] width 17 height 17
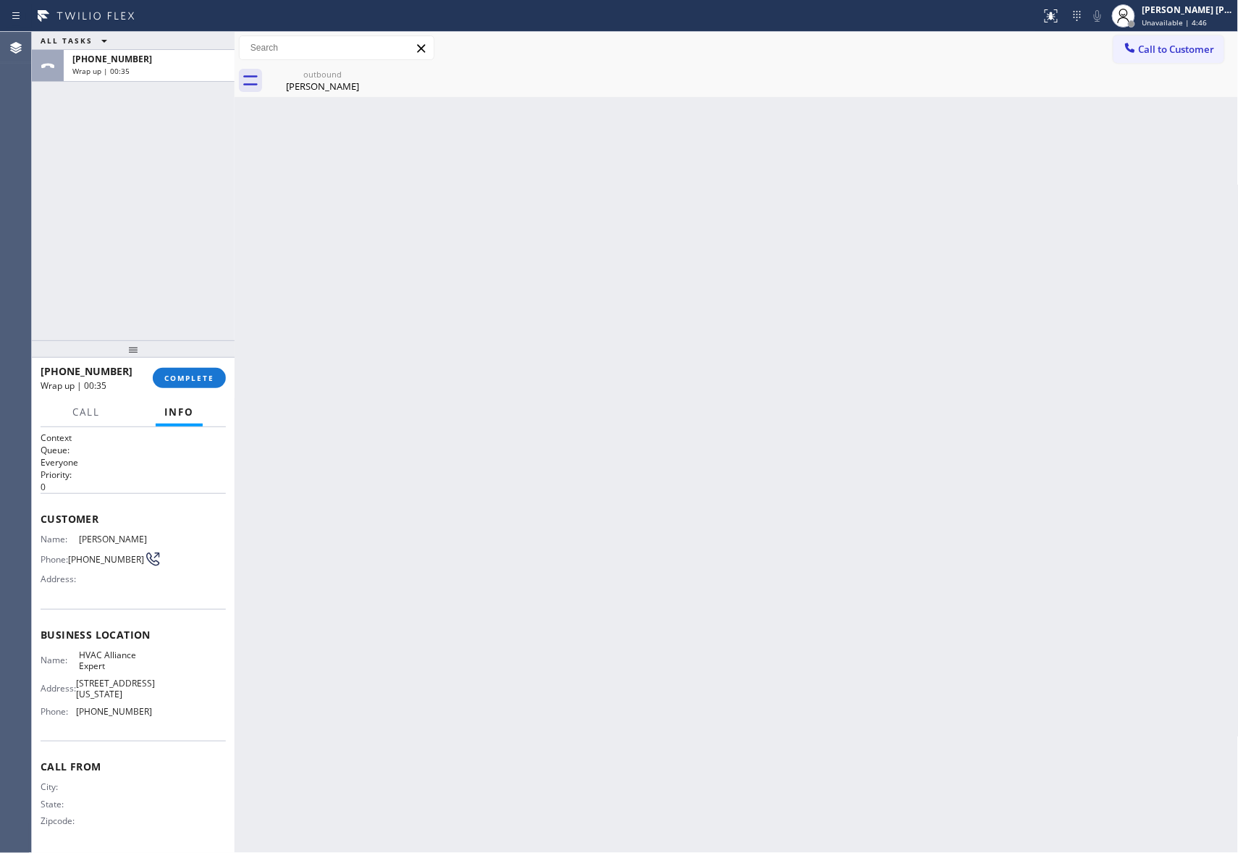
click at [0, 0] on icon at bounding box center [0, 0] width 0 height 0
drag, startPoint x: 178, startPoint y: 366, endPoint x: 184, endPoint y: 384, distance: 19.0
click at [180, 372] on div "+12136632860 Wrap up | 00:36 COMPLETE" at bounding box center [133, 378] width 185 height 38
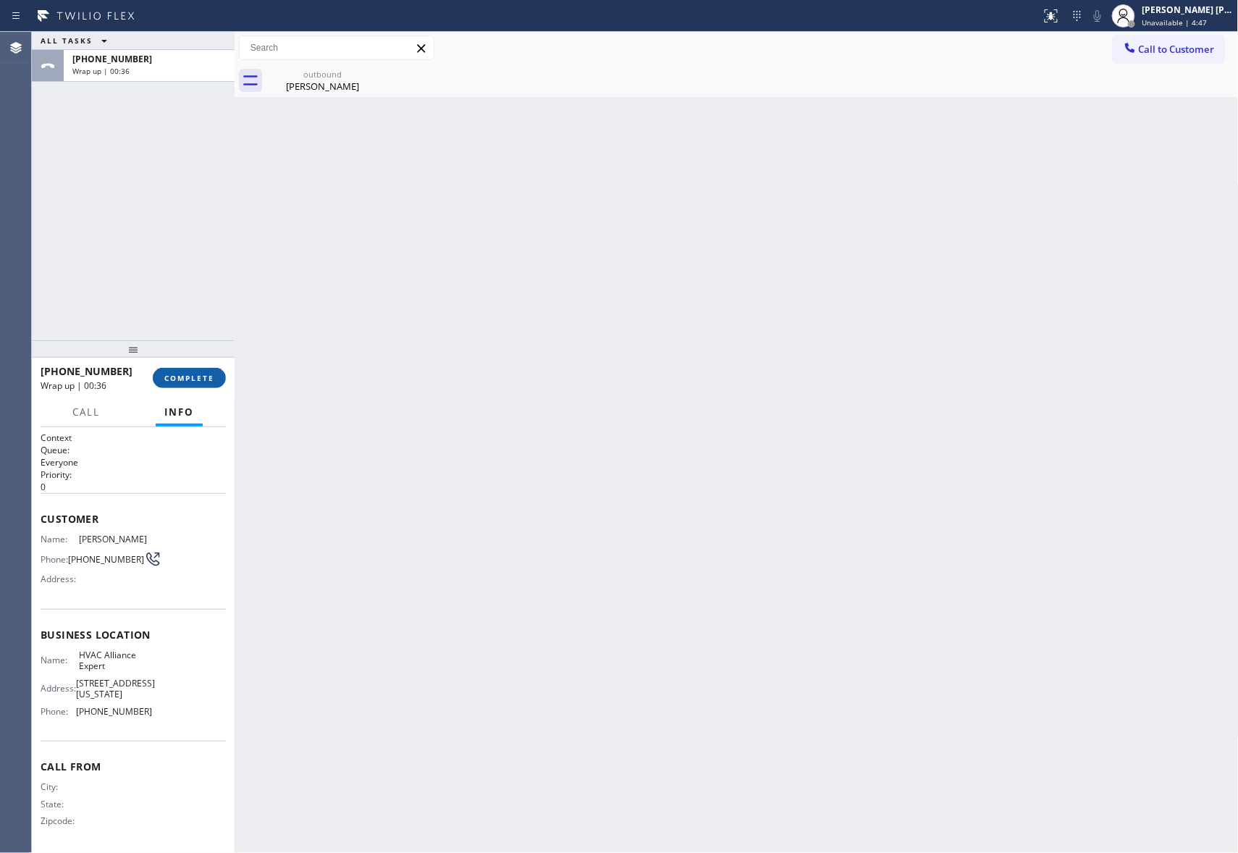
click at [184, 384] on button "COMPLETE" at bounding box center [189, 378] width 73 height 20
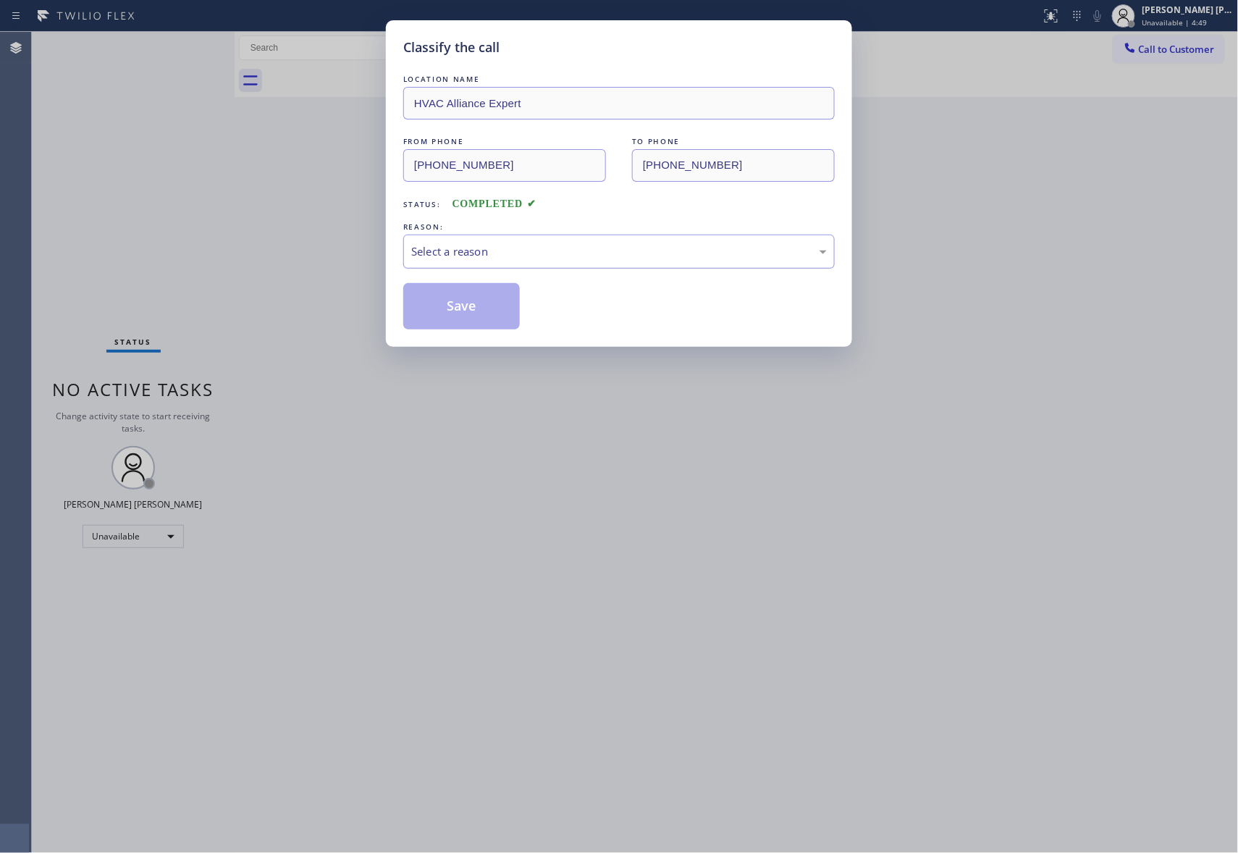
click at [600, 258] on div "Select a reason" at bounding box center [619, 251] width 416 height 17
click at [476, 298] on button "Save" at bounding box center [461, 306] width 117 height 46
drag, startPoint x: 476, startPoint y: 298, endPoint x: 1232, endPoint y: 53, distance: 794.1
click at [516, 287] on button "Save" at bounding box center [461, 306] width 117 height 46
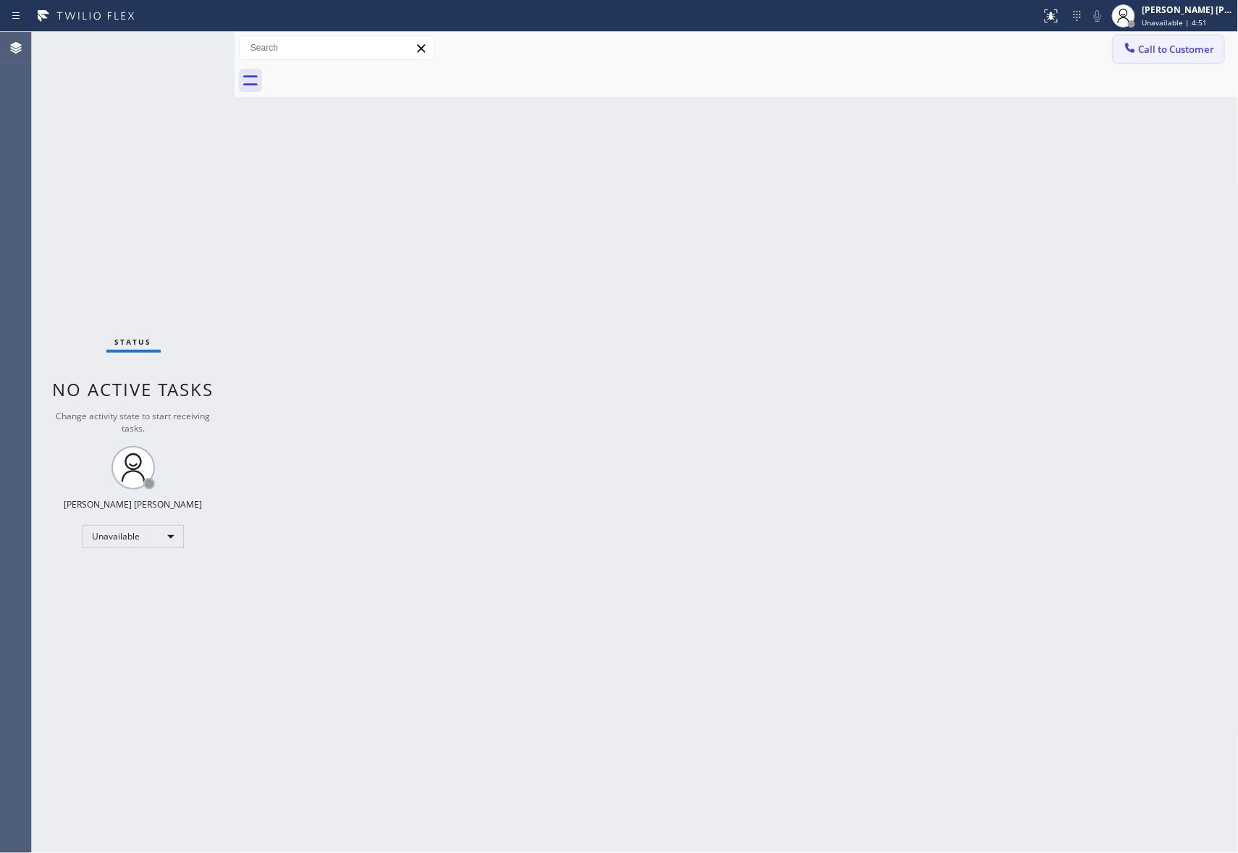
click at [1174, 47] on span "Call to Customer" at bounding box center [1177, 49] width 76 height 13
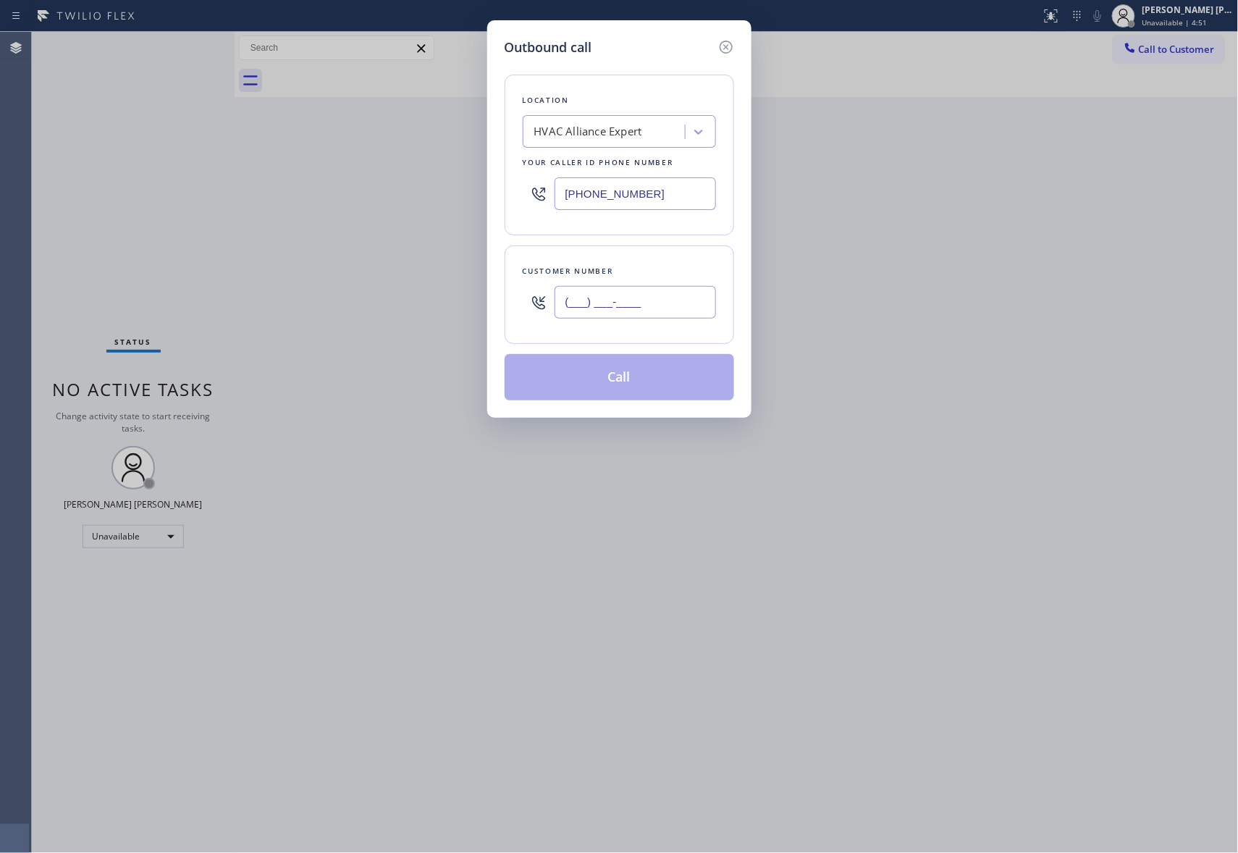
click at [662, 311] on input "(___) ___-____" at bounding box center [635, 302] width 161 height 33
paste input "917) 453-3475"
type input "(917) 453-3475"
click at [671, 377] on button "Call" at bounding box center [620, 377] width 230 height 46
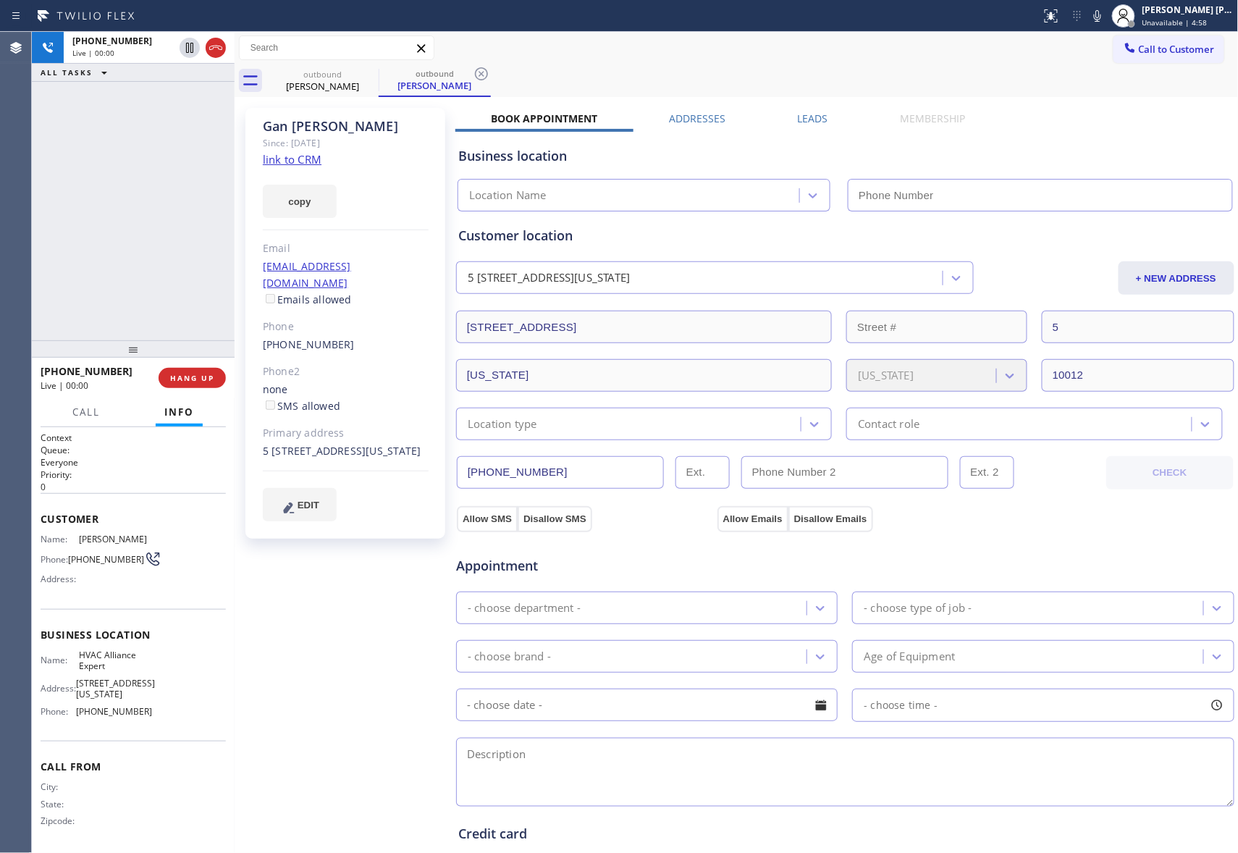
type input "[PHONE_NUMBER]"
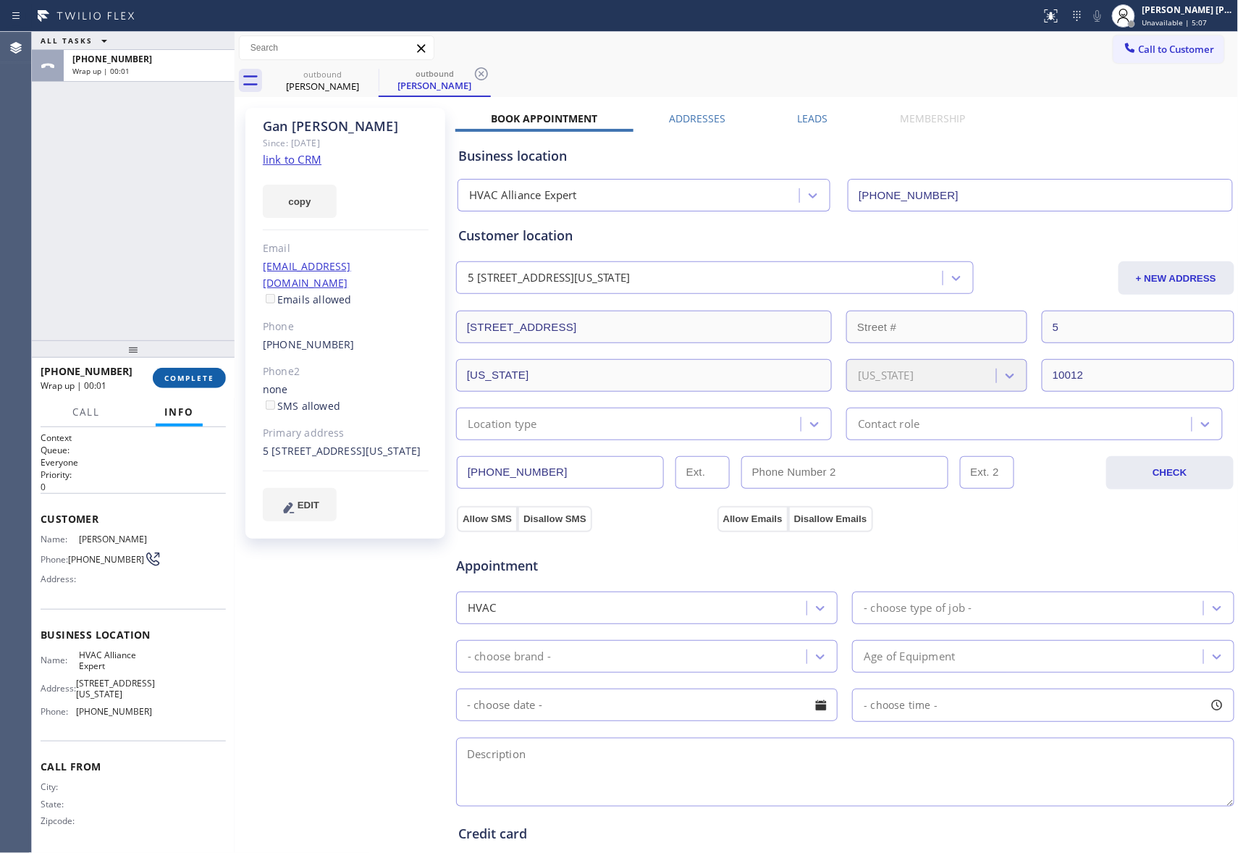
click at [209, 369] on button "COMPLETE" at bounding box center [189, 378] width 73 height 20
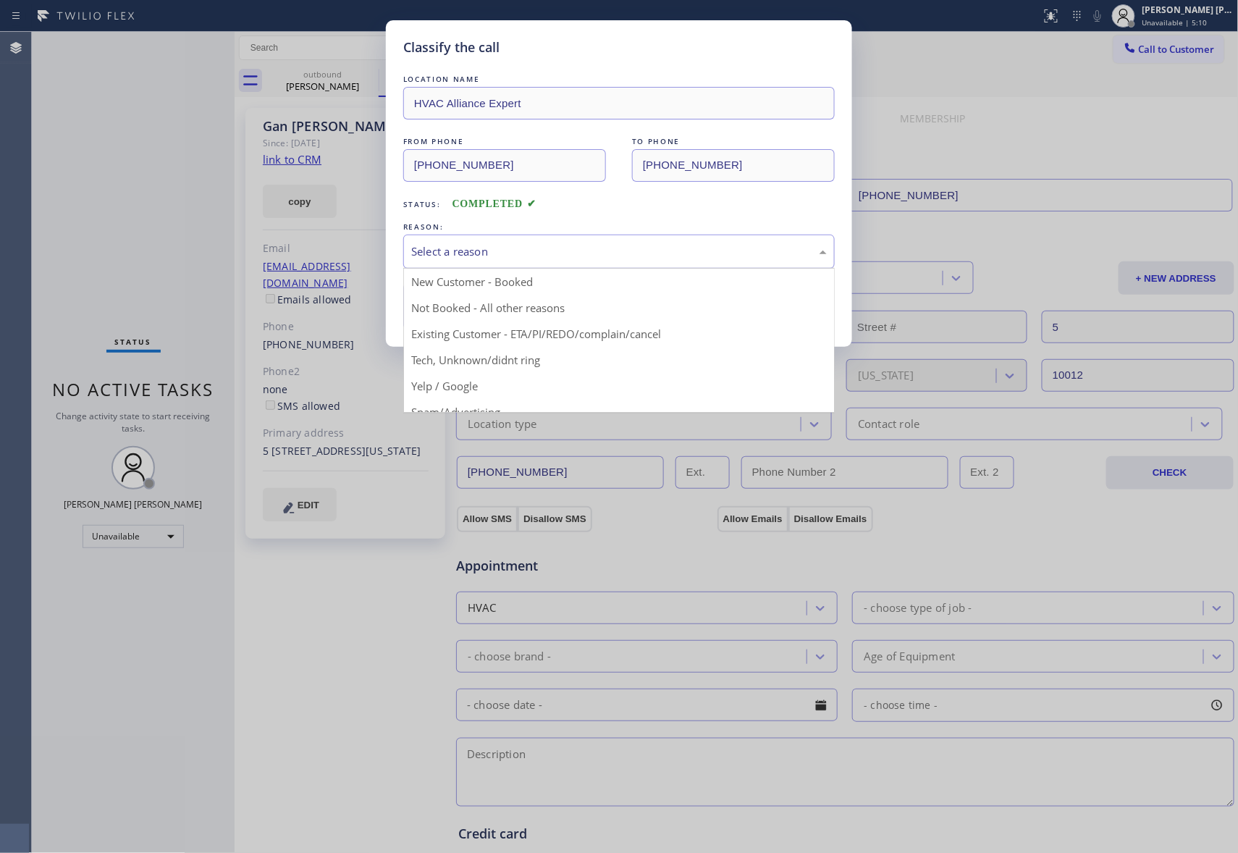
click at [575, 253] on div "Select a reason" at bounding box center [619, 251] width 416 height 17
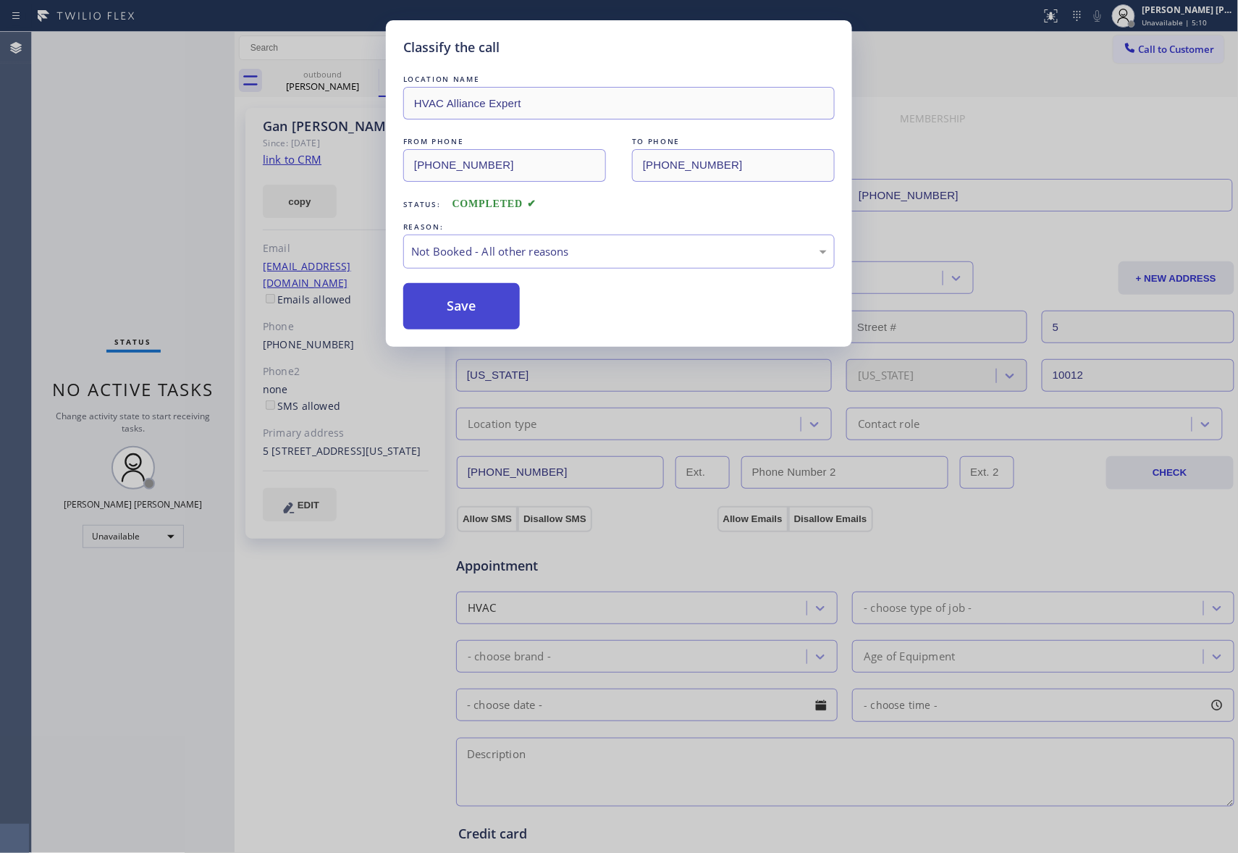
click at [468, 311] on button "Save" at bounding box center [461, 306] width 117 height 46
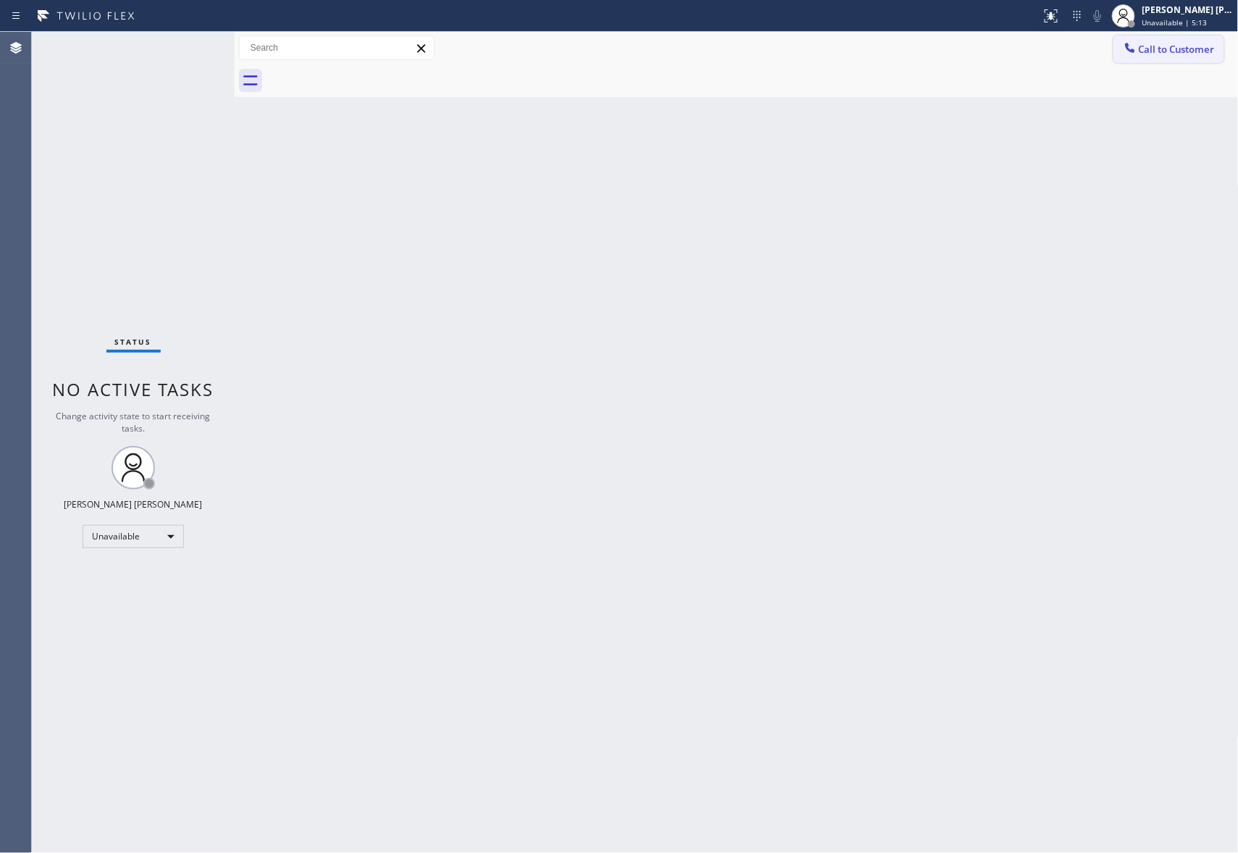
click at [1201, 41] on button "Call to Customer" at bounding box center [1169, 49] width 111 height 28
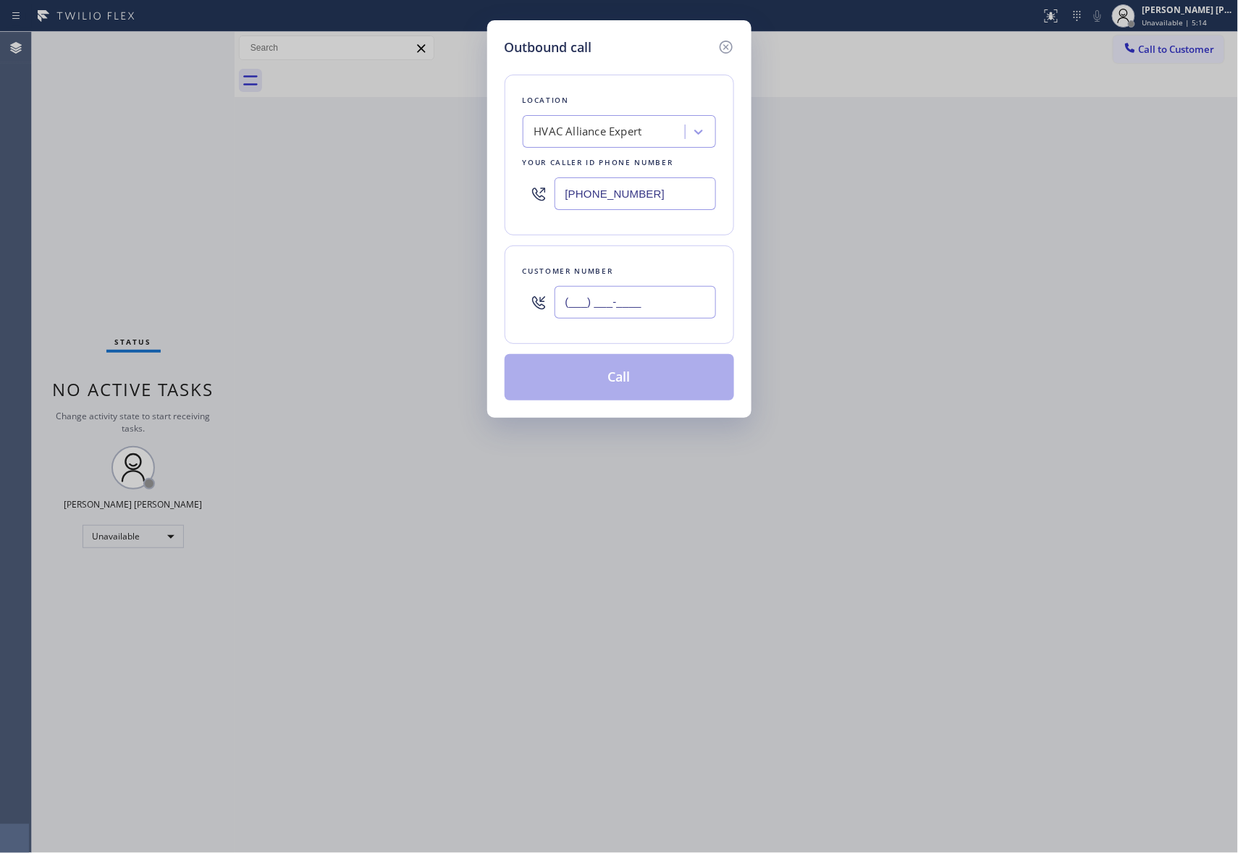
click at [642, 311] on input "(___) ___-____" at bounding box center [635, 302] width 161 height 33
paste input "810) 571-9672"
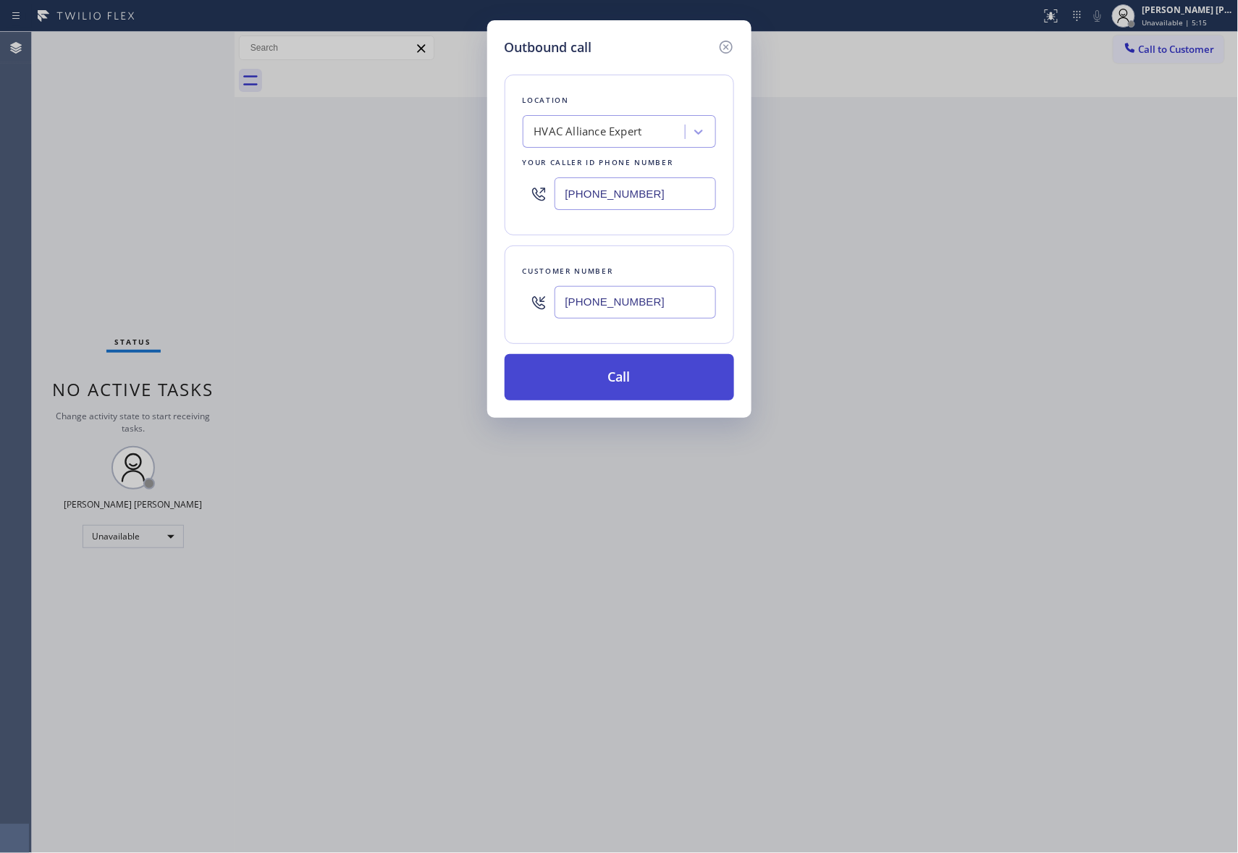
type input "(810) 571-9672"
click at [649, 377] on button "Call" at bounding box center [620, 377] width 230 height 46
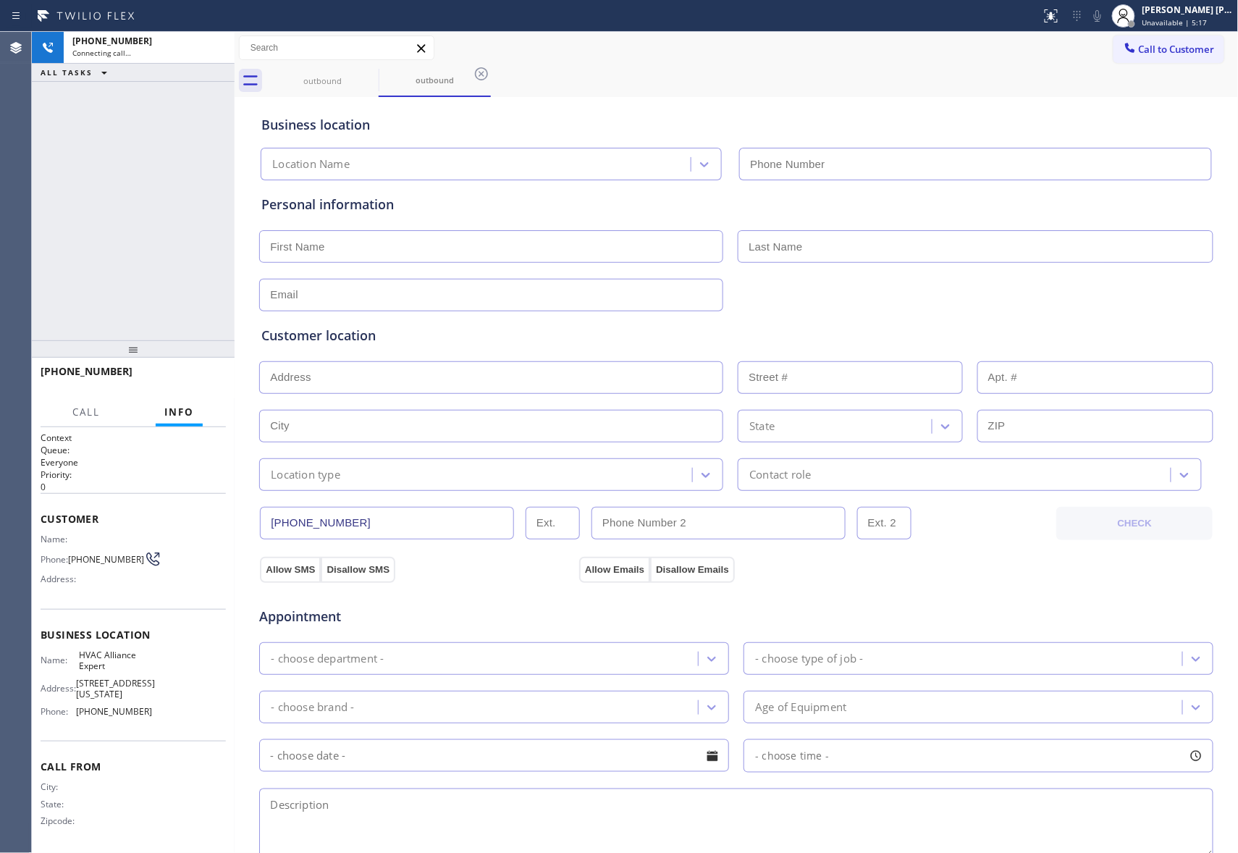
type input "[PHONE_NUMBER]"
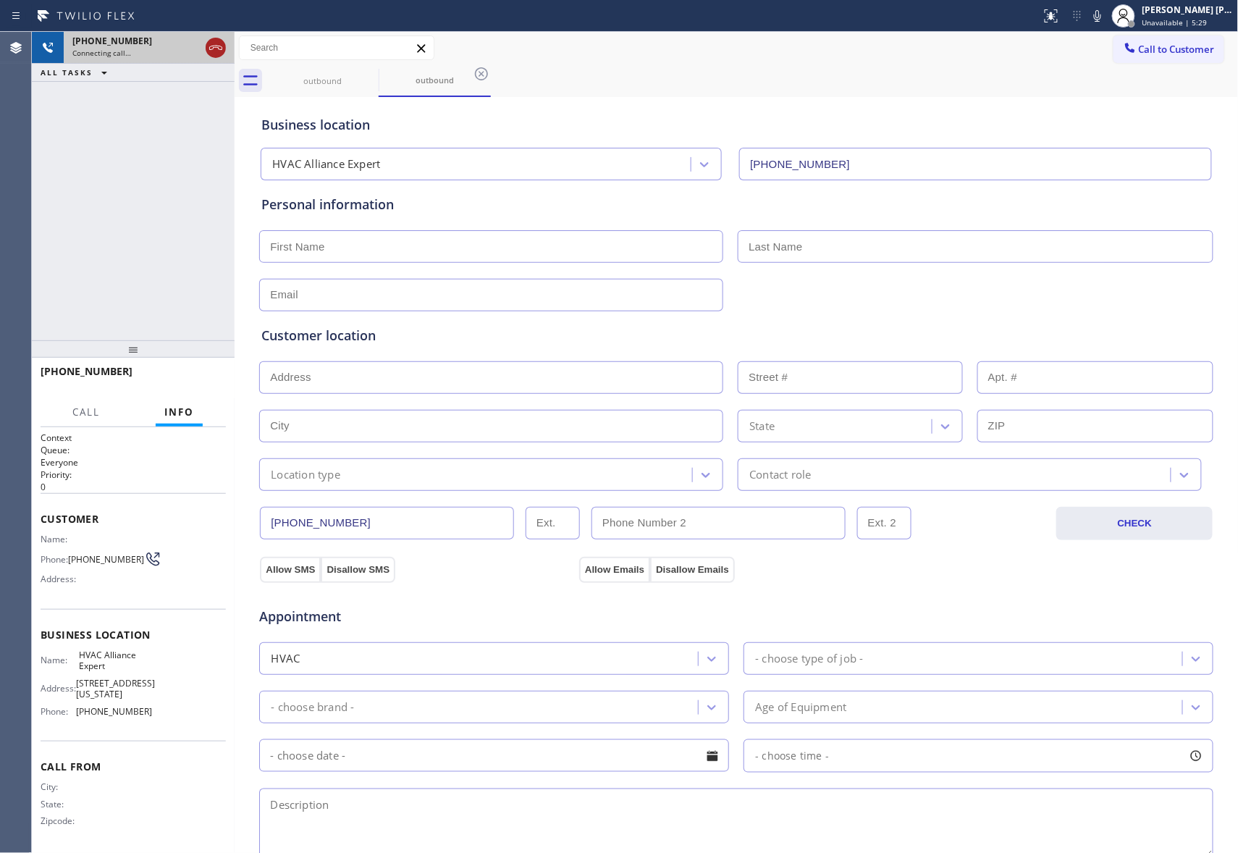
click at [212, 41] on icon at bounding box center [215, 47] width 17 height 17
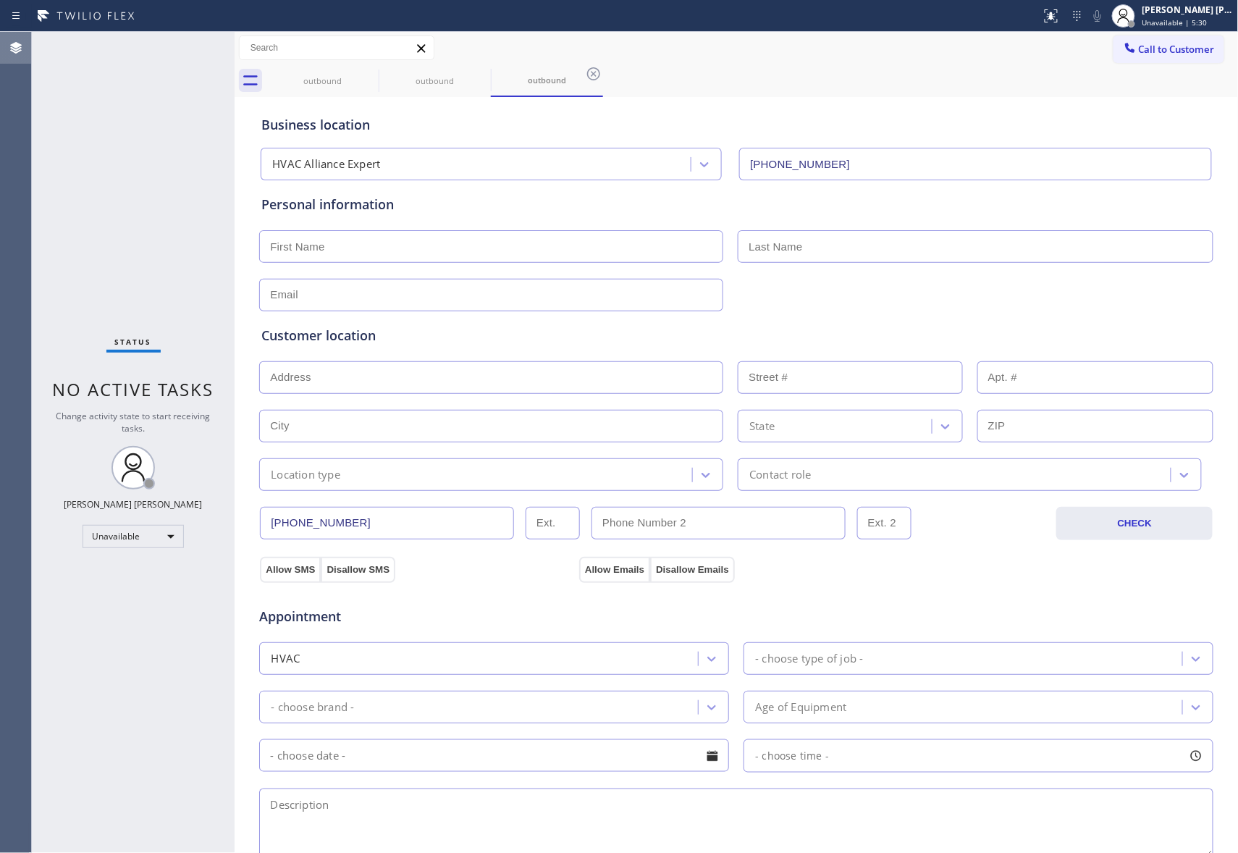
type input "[PHONE_NUMBER]"
drag, startPoint x: 395, startPoint y: 72, endPoint x: 380, endPoint y: 72, distance: 14.5
click at [390, 72] on div "outbound" at bounding box center [434, 80] width 109 height 33
drag, startPoint x: 380, startPoint y: 72, endPoint x: 353, endPoint y: 76, distance: 27.0
click at [377, 73] on div "outbound outbound outbound" at bounding box center [752, 80] width 972 height 33
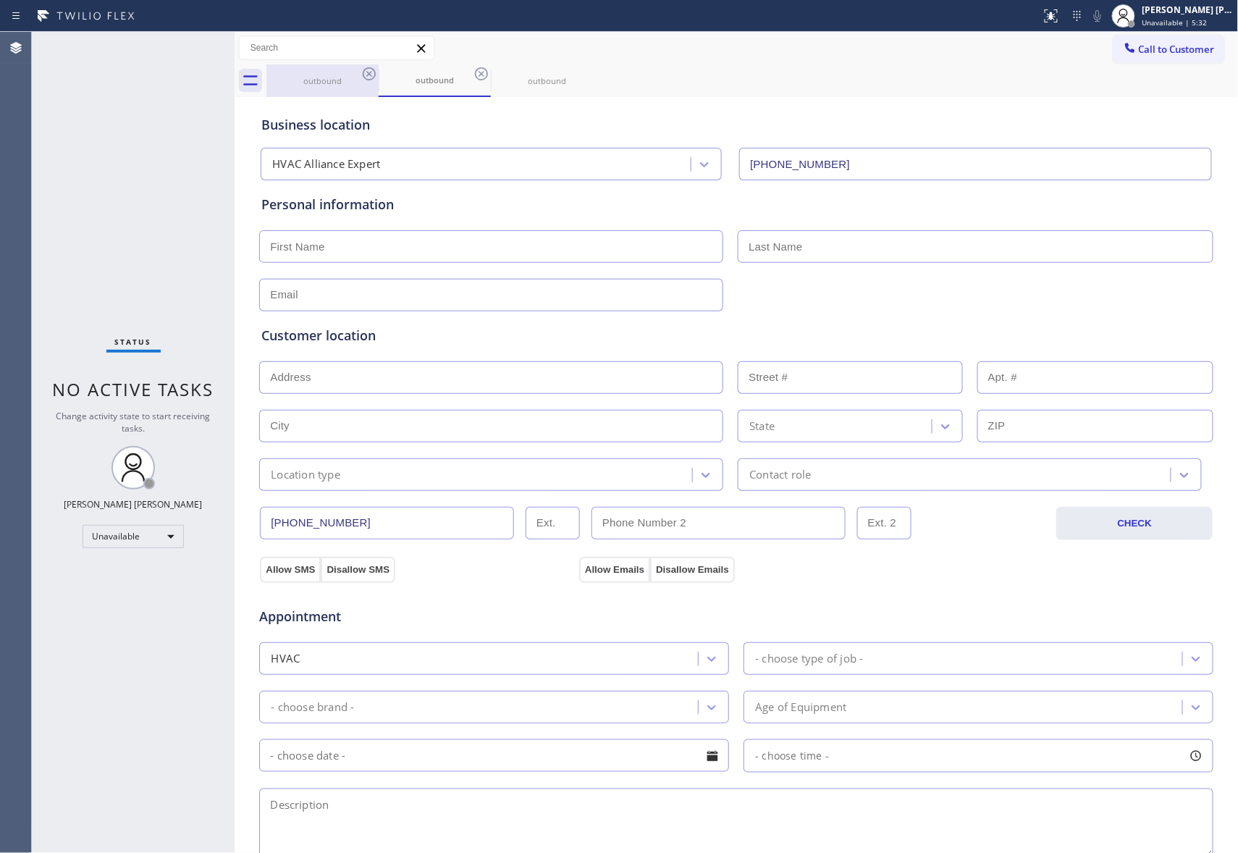
click at [353, 76] on div "outbound" at bounding box center [322, 80] width 109 height 11
click at [371, 74] on icon at bounding box center [369, 73] width 17 height 17
click at [0, 0] on icon at bounding box center [0, 0] width 0 height 0
click at [371, 74] on div "outbound outbound outbound" at bounding box center [752, 80] width 972 height 33
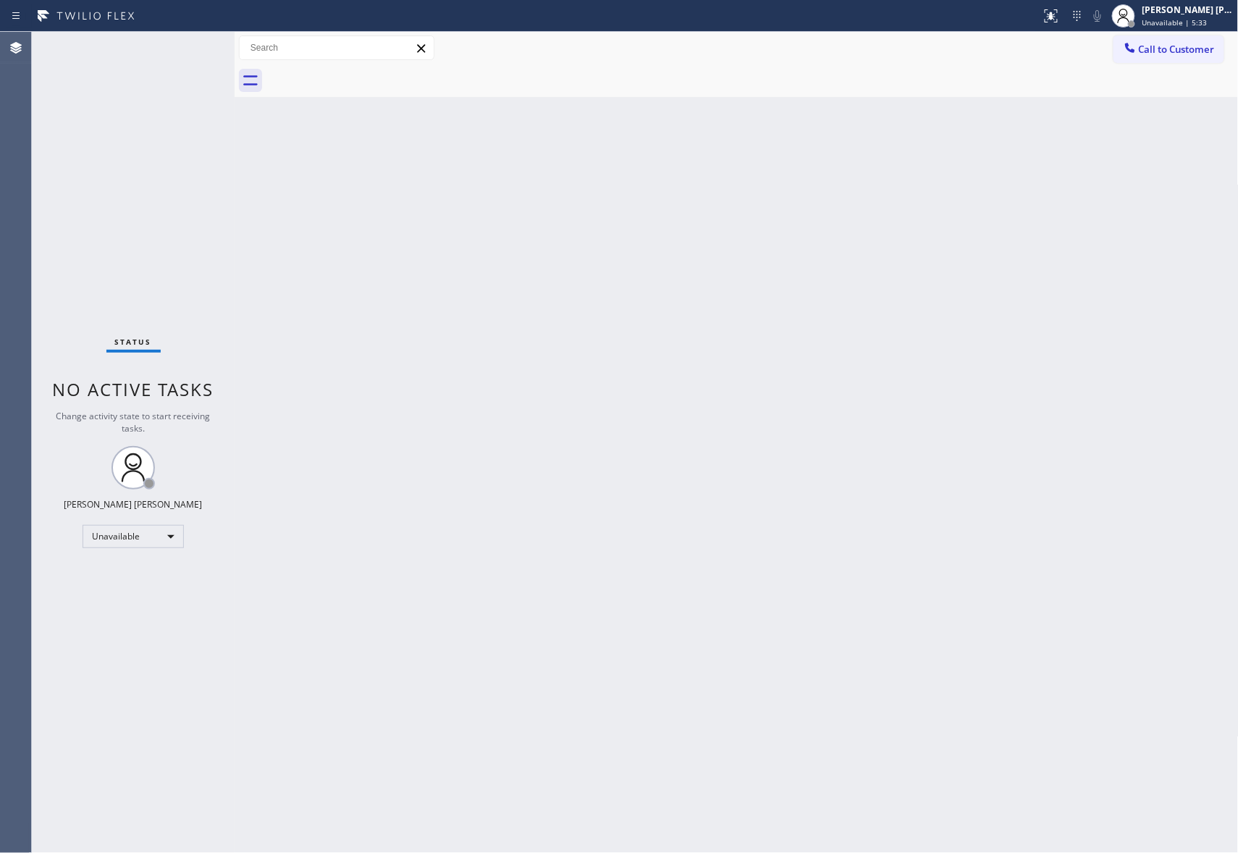
click at [371, 74] on div at bounding box center [752, 80] width 972 height 33
click at [1203, 55] on span "Call to Customer" at bounding box center [1177, 49] width 76 height 13
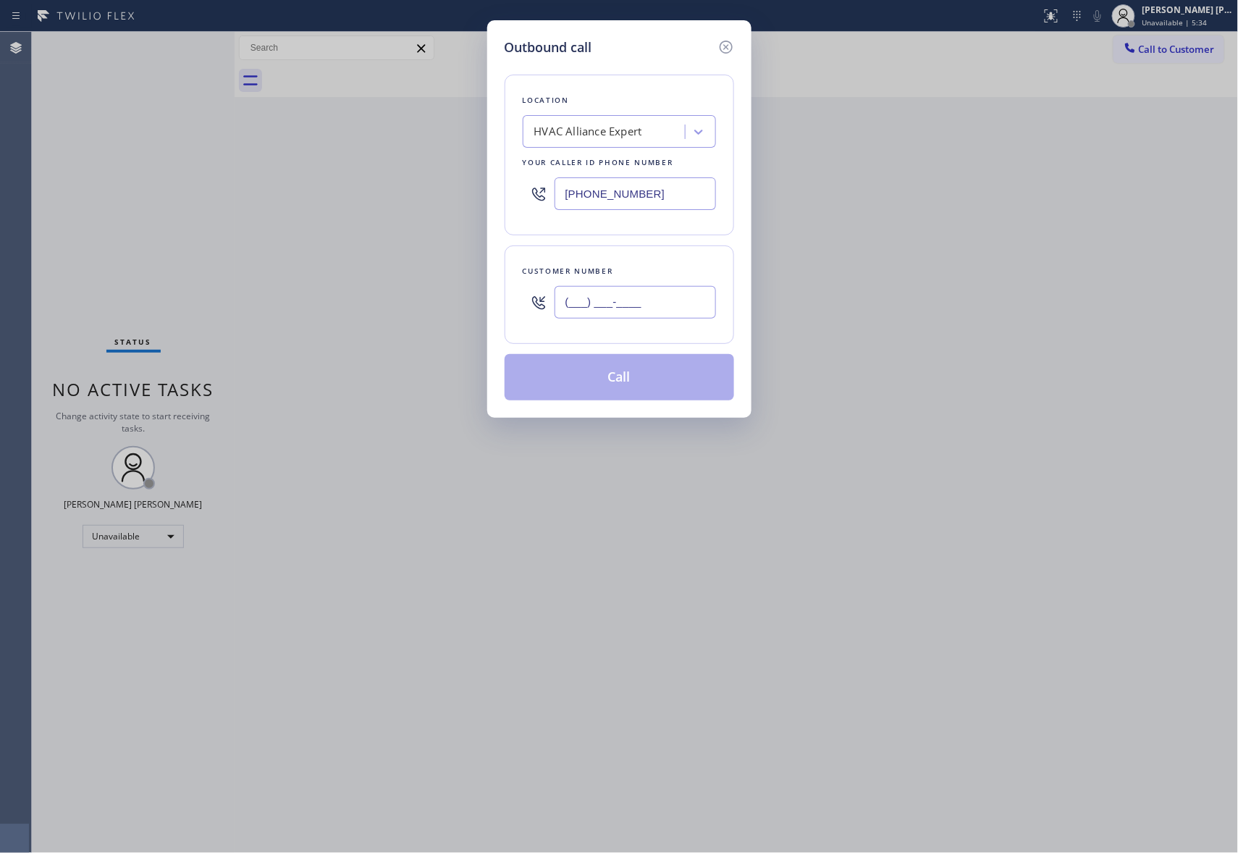
click at [626, 308] on input "(___) ___-____" at bounding box center [635, 302] width 161 height 33
paste input "283"
click at [484, 285] on div "Outbound call Location HVAC Alliance Expert Your caller id phone number (855) 9…" at bounding box center [619, 426] width 1238 height 853
paste input "06) 679-9704"
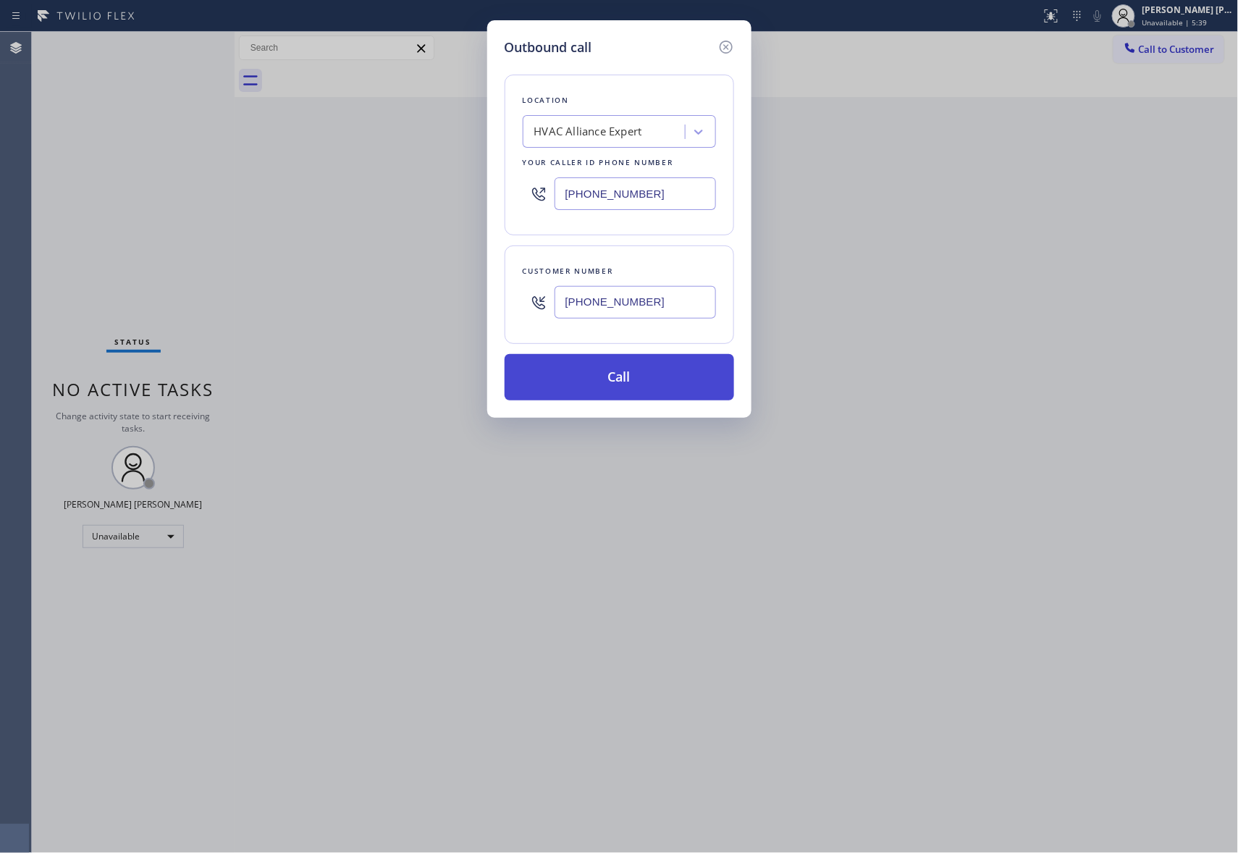
type input "(206) 679-9704"
click at [644, 385] on button "Call" at bounding box center [620, 377] width 230 height 46
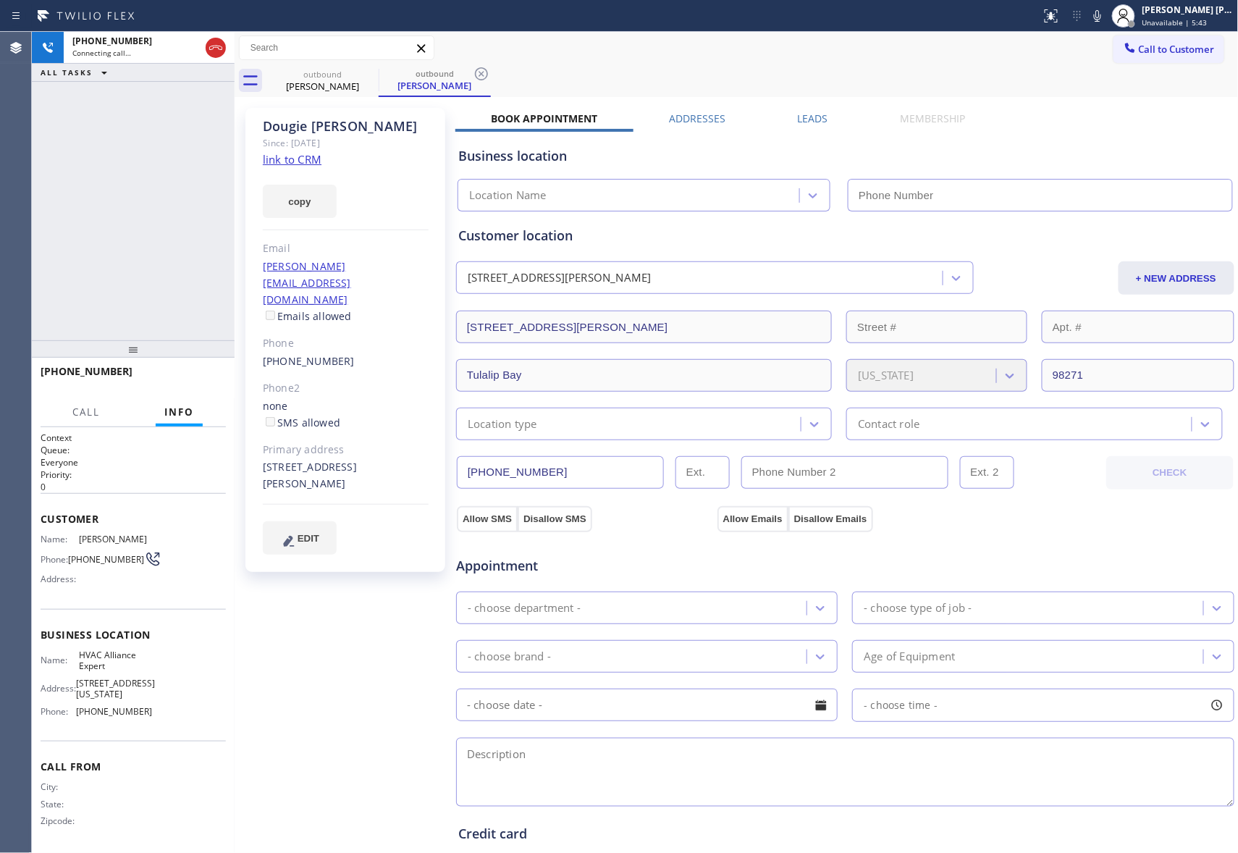
type input "[PHONE_NUMBER]"
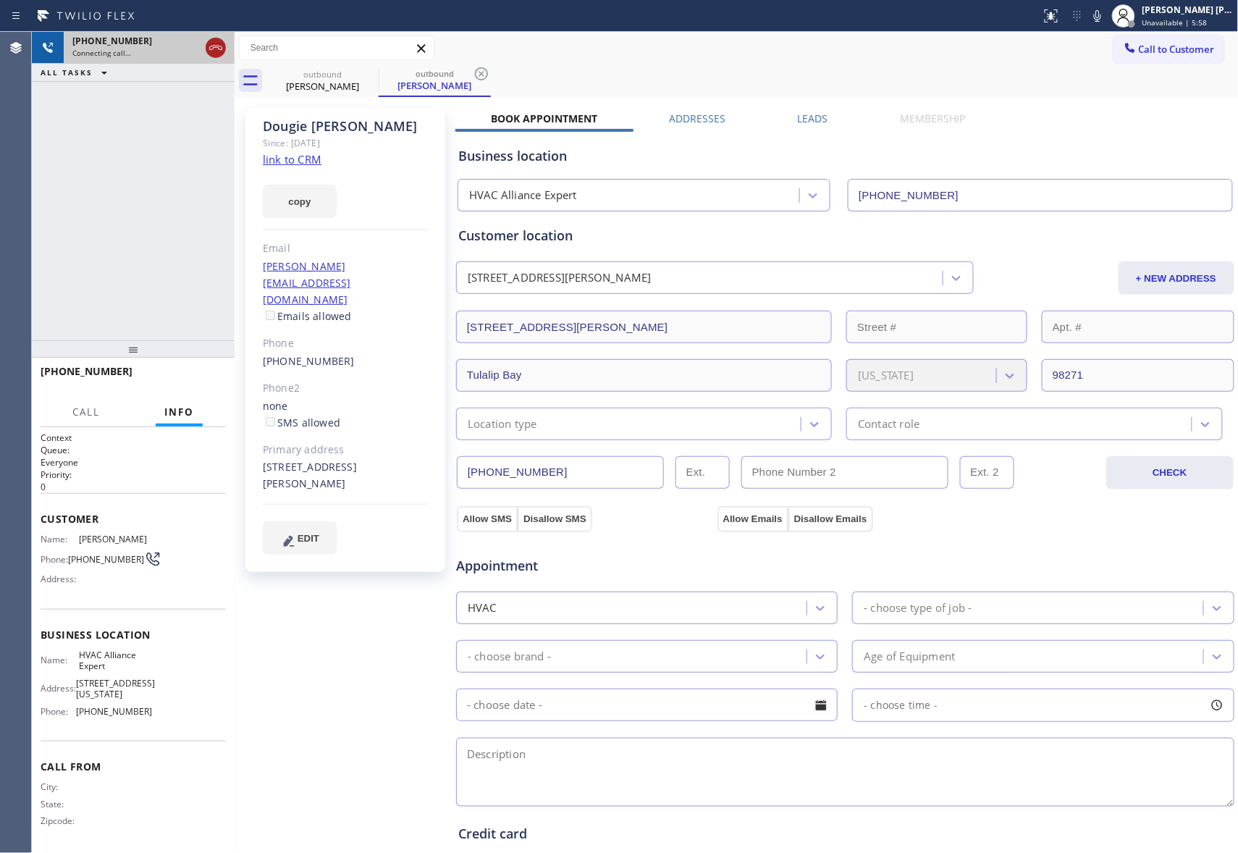
click at [217, 42] on icon at bounding box center [215, 47] width 17 height 17
click at [368, 67] on icon at bounding box center [369, 73] width 13 height 13
click at [475, 68] on icon at bounding box center [481, 73] width 13 height 13
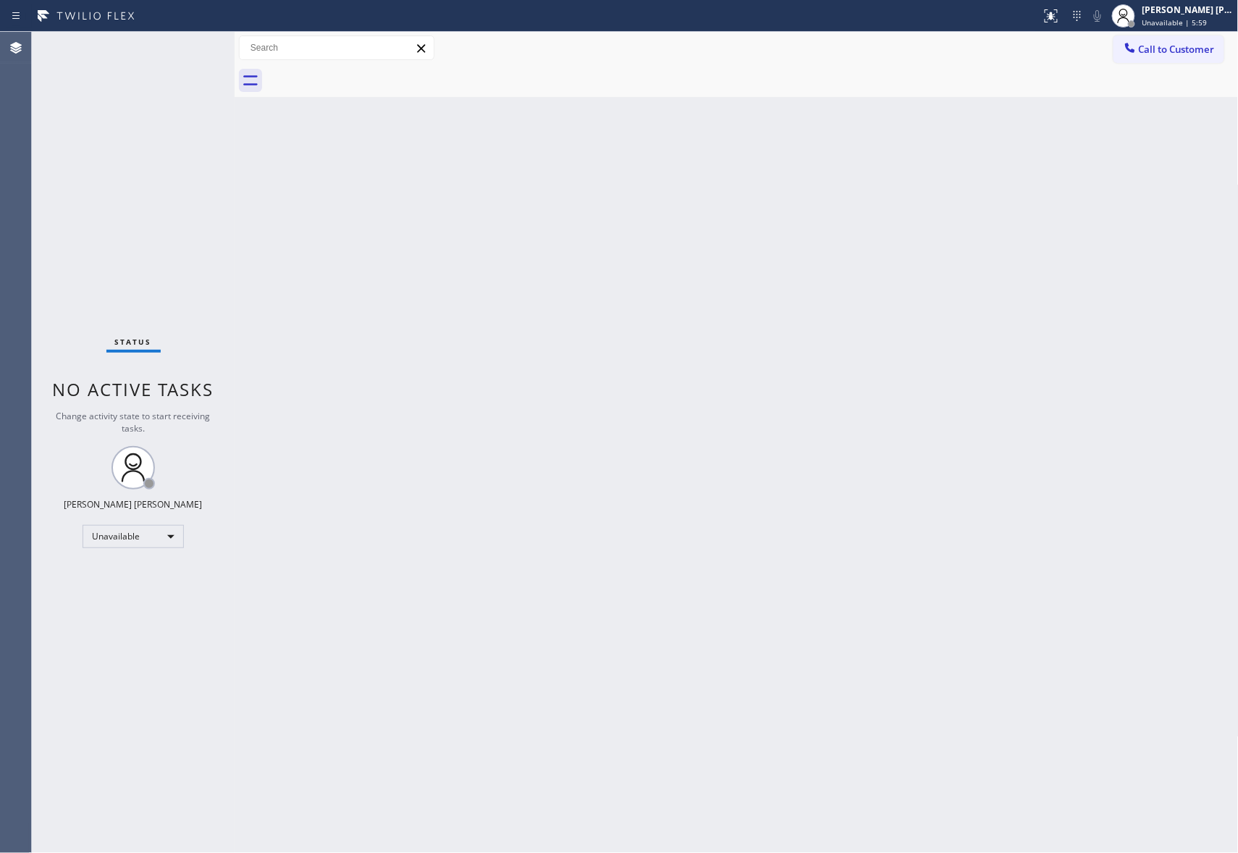
click at [368, 68] on div at bounding box center [752, 80] width 972 height 33
click at [1206, 47] on span "Call to Customer" at bounding box center [1177, 49] width 76 height 13
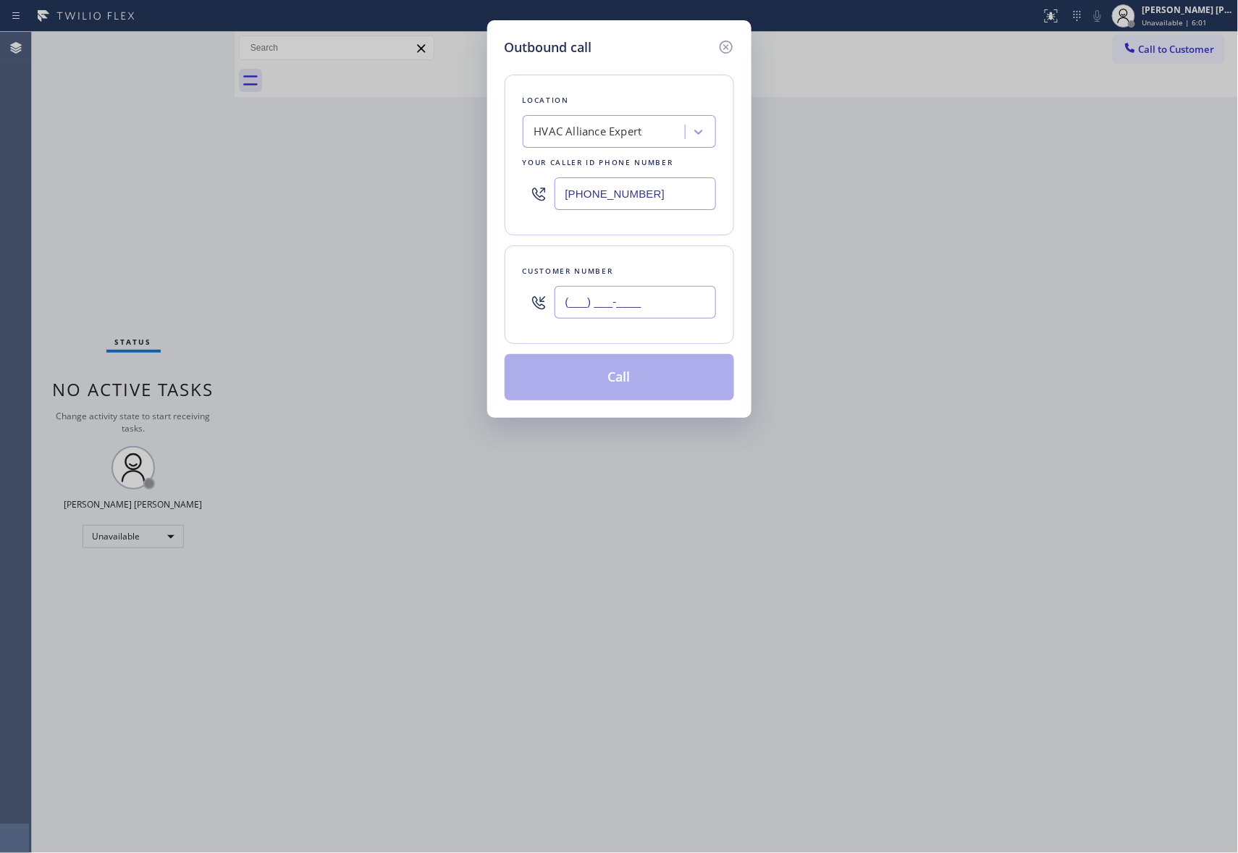
click at [629, 306] on input "(___) ___-____" at bounding box center [635, 302] width 161 height 33
paste input "209) 534-6425"
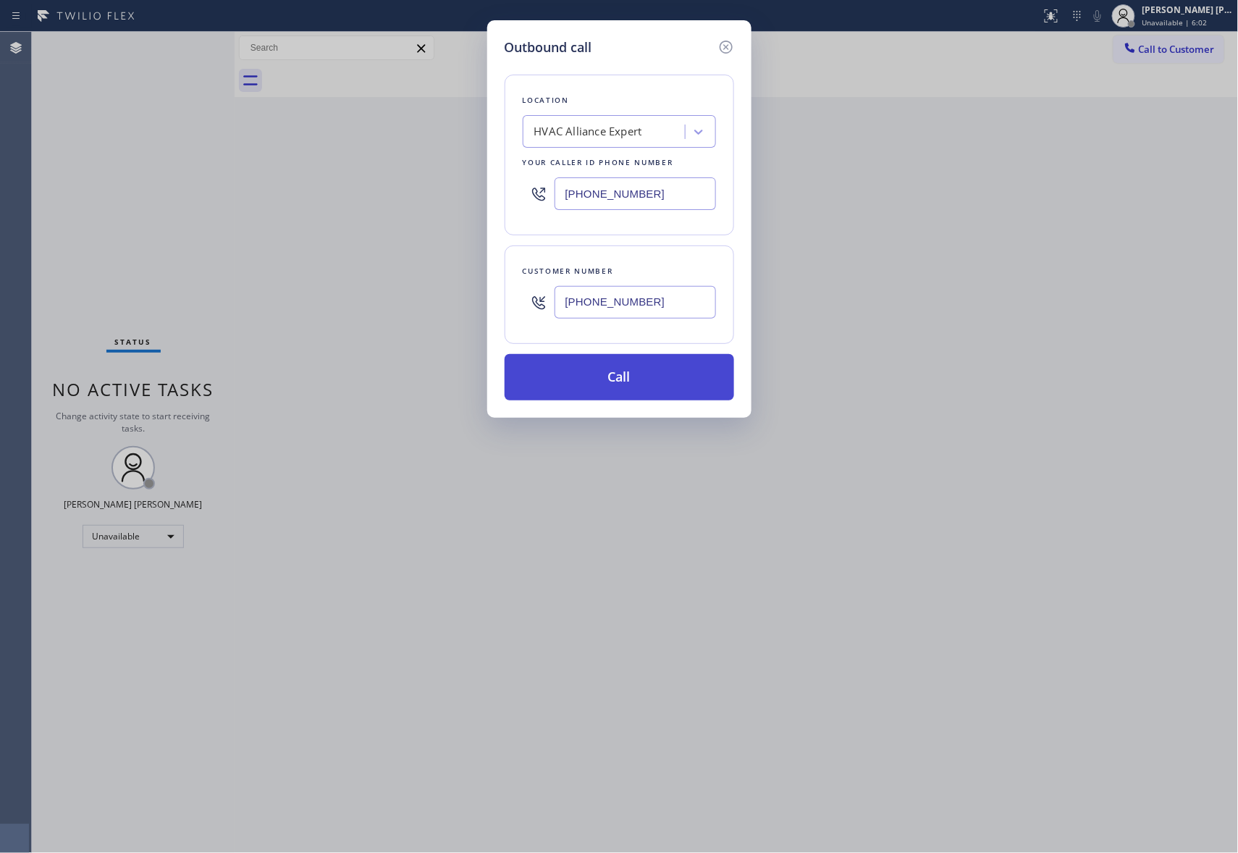
type input "(209) 534-6425"
click at [668, 382] on button "Call" at bounding box center [620, 377] width 230 height 46
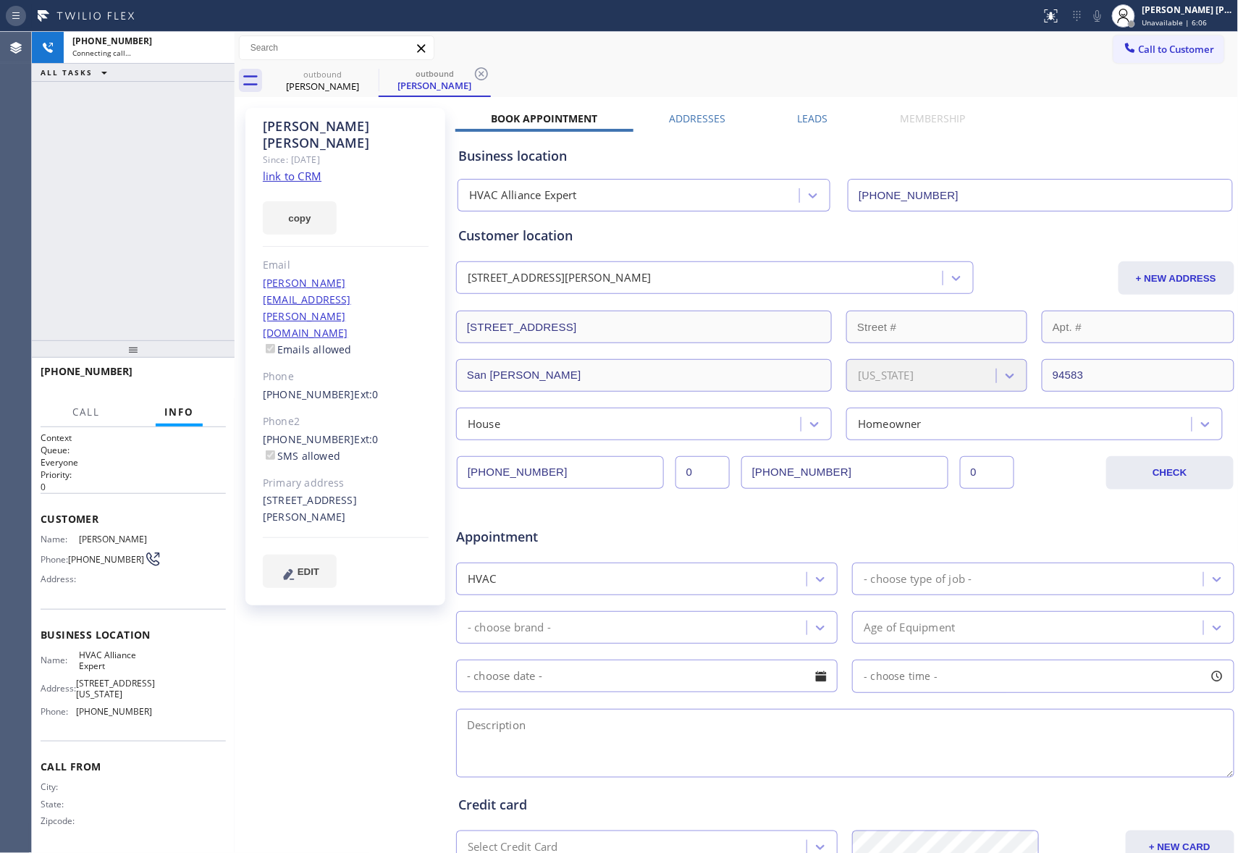
type input "[PHONE_NUMBER]"
click at [221, 39] on icon at bounding box center [215, 47] width 17 height 17
click at [0, 0] on icon at bounding box center [0, 0] width 0 height 0
click at [475, 72] on icon at bounding box center [481, 73] width 13 height 13
click at [374, 72] on div "outbound Christopher Gingell outbound Christopher Gingell" at bounding box center [752, 80] width 972 height 33
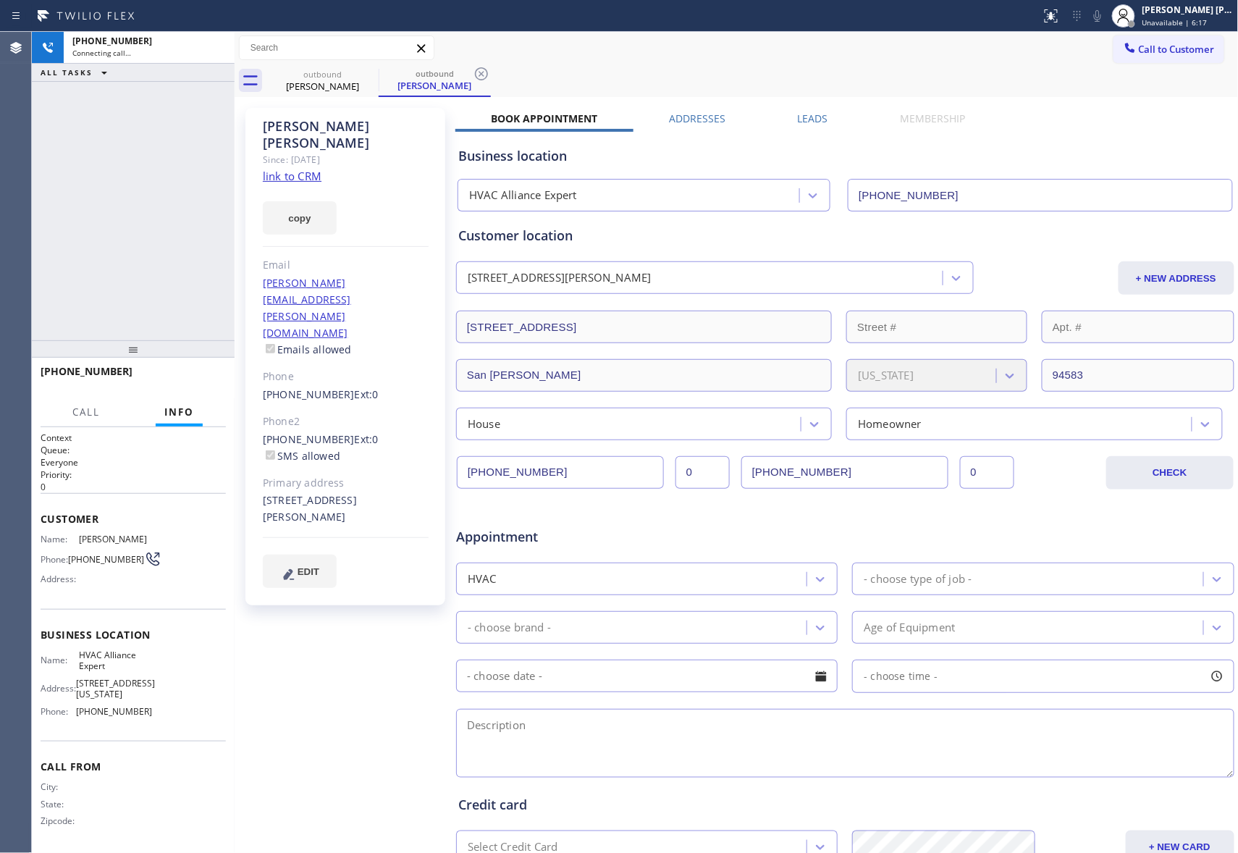
click at [374, 72] on div "outbound Christopher Gingell outbound Christopher Gingell" at bounding box center [752, 80] width 972 height 33
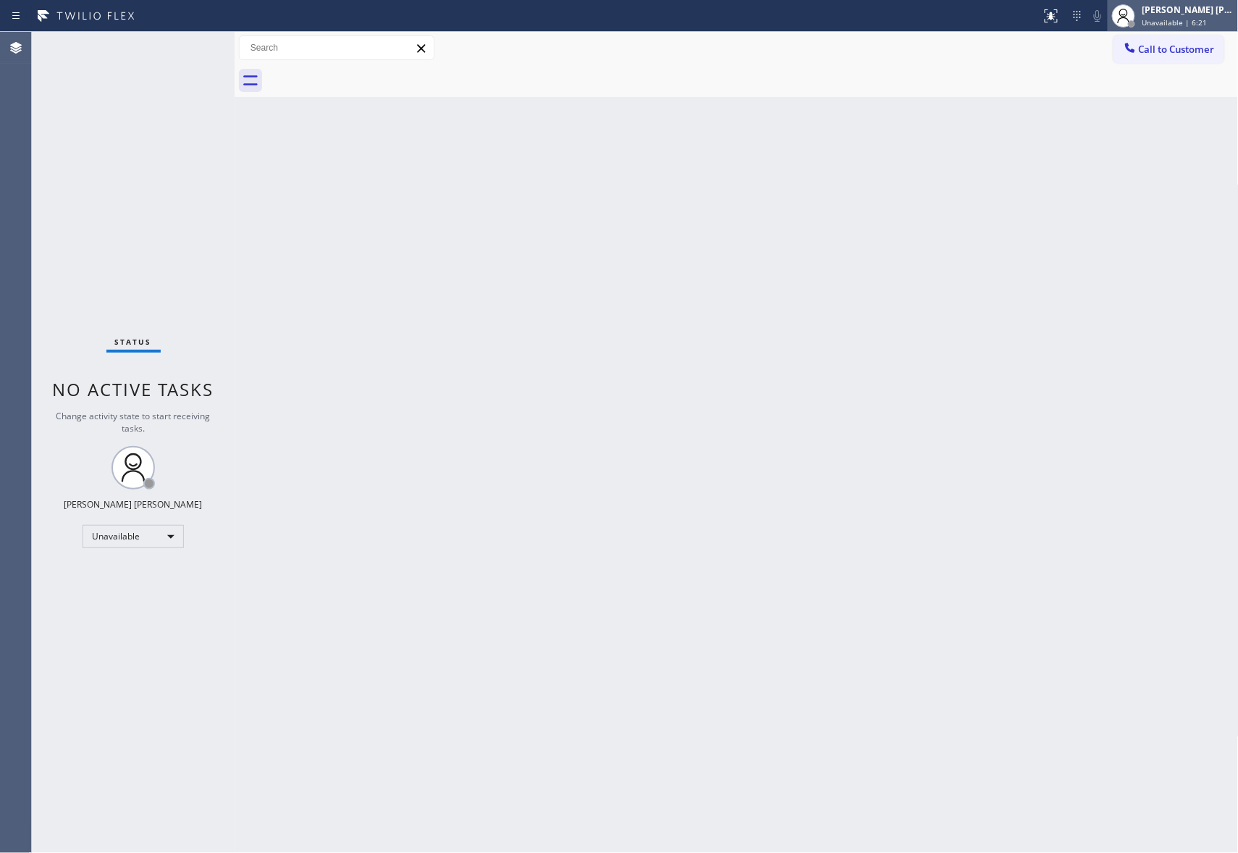
click at [1163, 12] on div "[PERSON_NAME] [PERSON_NAME]" at bounding box center [1188, 10] width 91 height 12
click at [1143, 62] on button "Offline" at bounding box center [1166, 58] width 145 height 19
click at [1189, 18] on div "Offline | 1s" at bounding box center [1188, 22] width 91 height 10
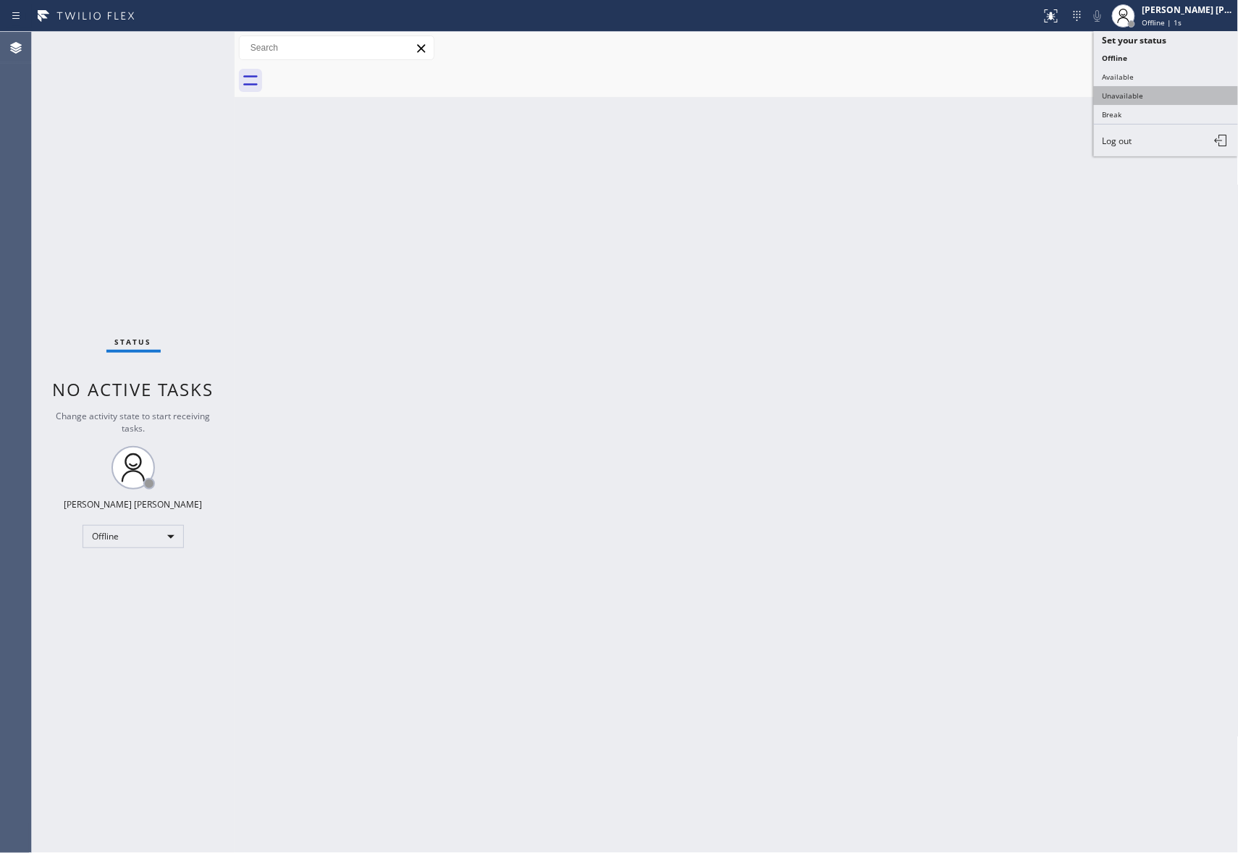
click at [1153, 93] on button "Unavailable" at bounding box center [1166, 95] width 145 height 19
click at [1199, 56] on button "Call to Customer" at bounding box center [1169, 49] width 111 height 28
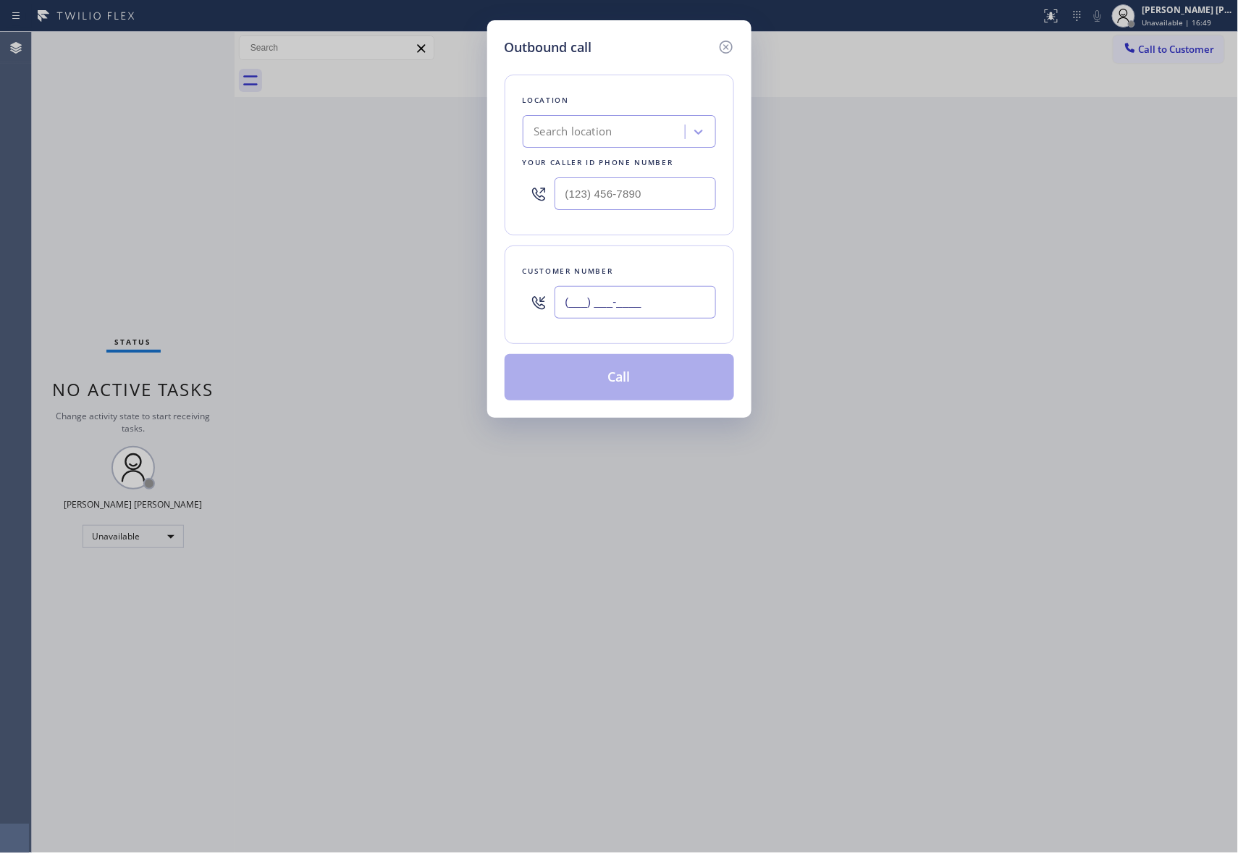
click at [629, 297] on input "(___) ___-____" at bounding box center [635, 302] width 161 height 33
paste input "702) 755-6652"
type input "(702) 755-6652"
click at [618, 119] on div "Search location" at bounding box center [606, 131] width 158 height 25
type input "5 star appliance repair"
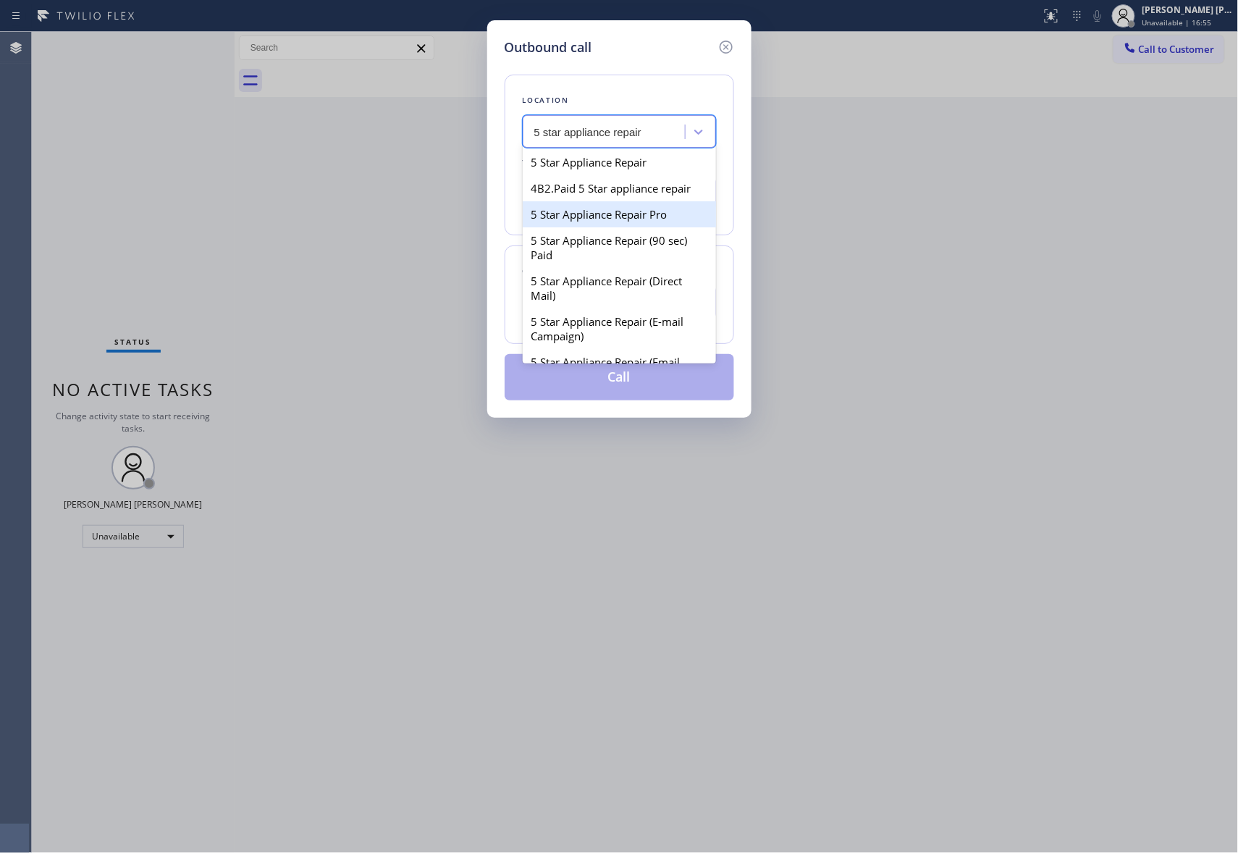
click at [624, 227] on div "5 Star Appliance Repair Pro" at bounding box center [619, 214] width 193 height 26
type input "[PHONE_NUMBER]"
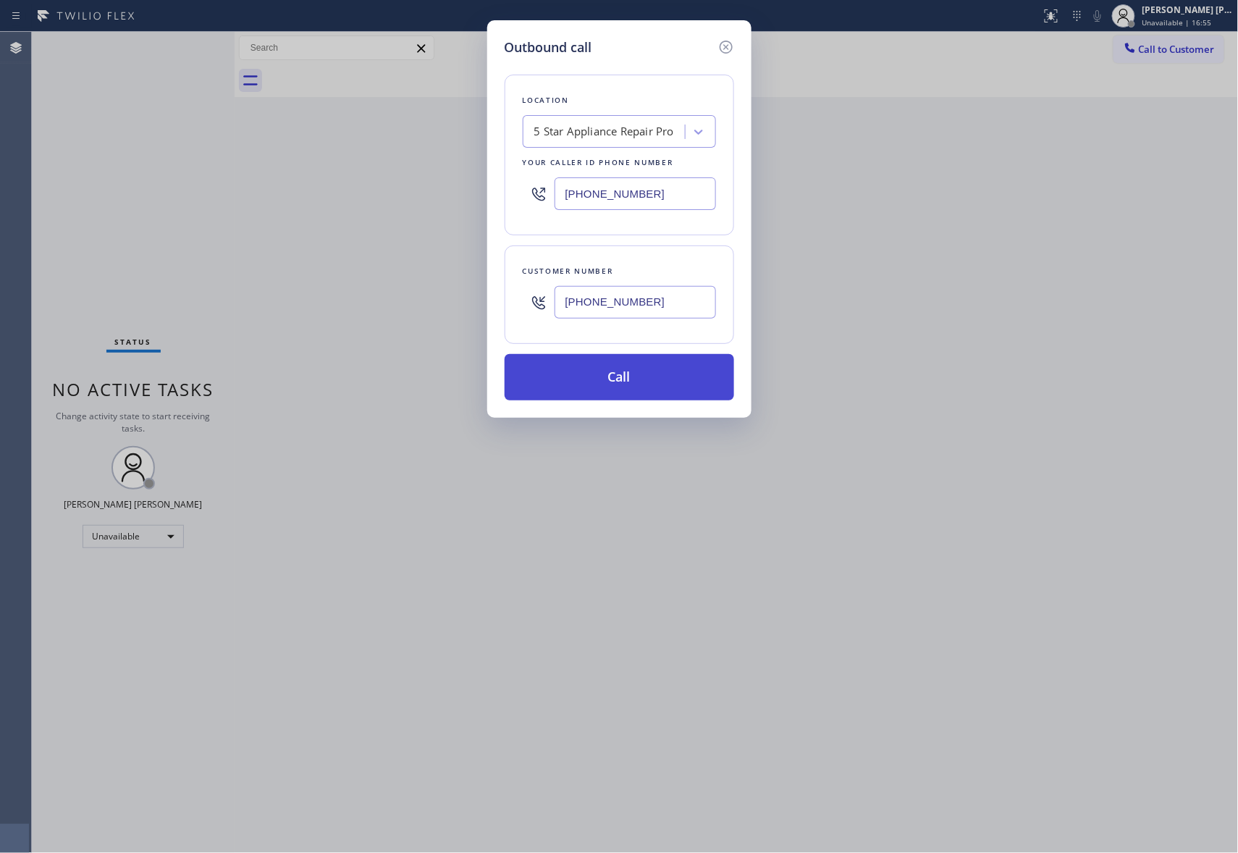
click at [631, 369] on button "Call" at bounding box center [620, 377] width 230 height 46
click at [664, 372] on button "Call" at bounding box center [620, 377] width 230 height 46
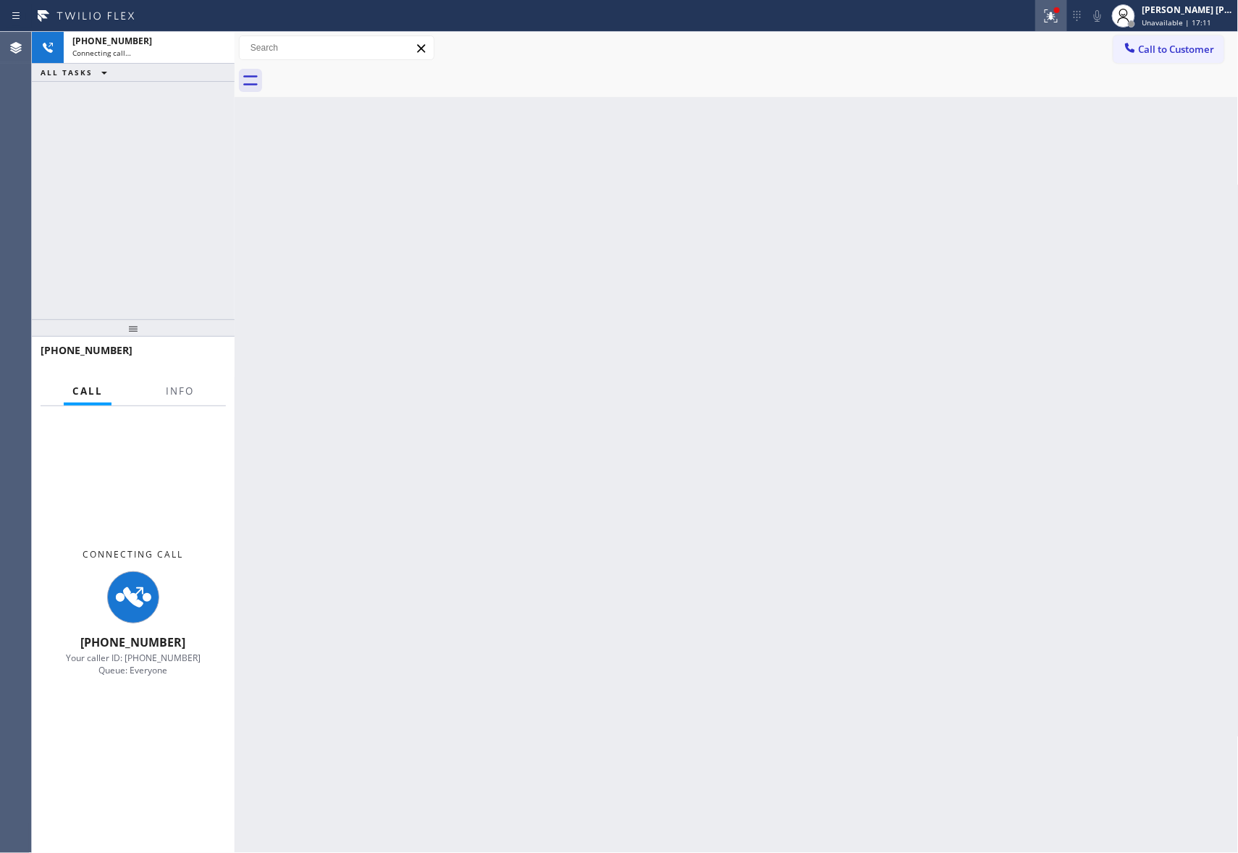
click at [1051, 13] on icon at bounding box center [1051, 14] width 9 height 5
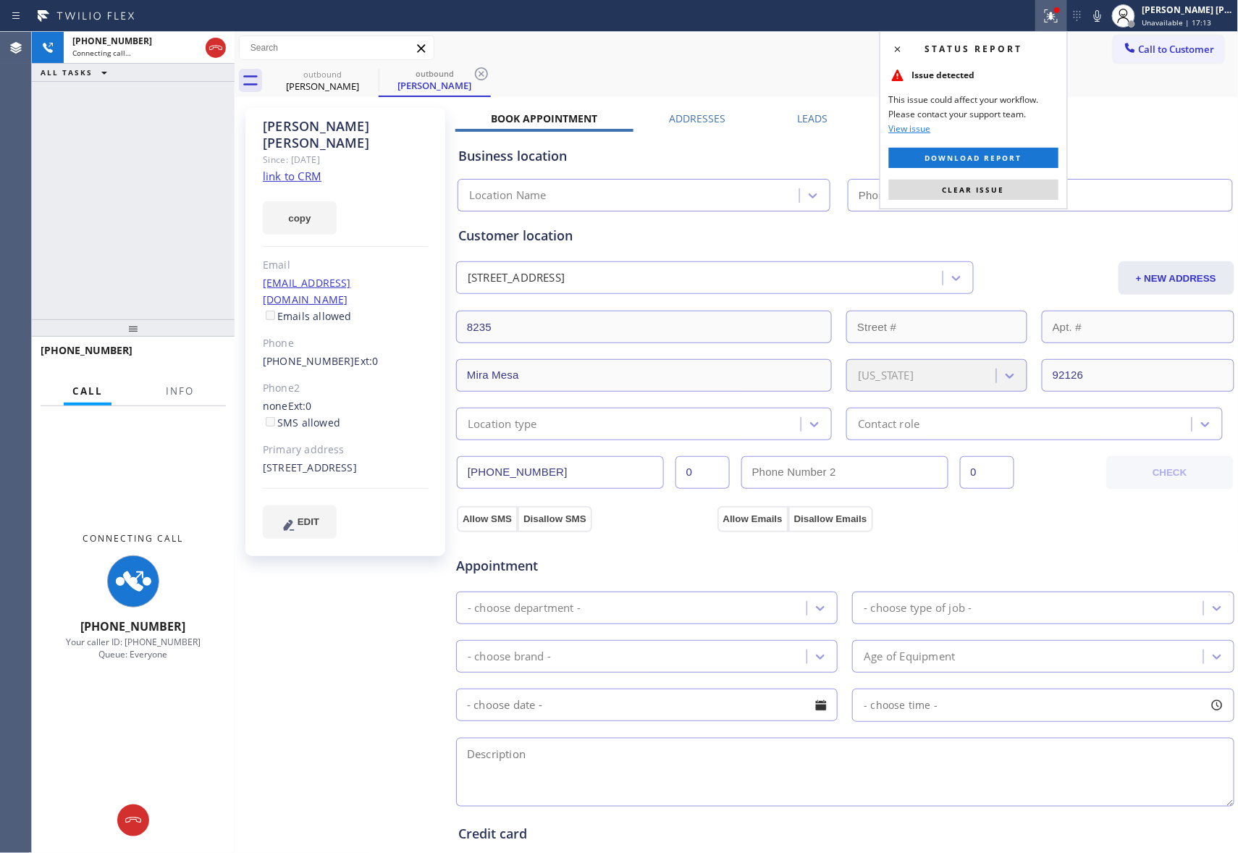
click at [964, 178] on div "Status report Issue detected This issue could affect your workflow. Please cont…" at bounding box center [974, 120] width 188 height 178
click at [954, 188] on span "Clear issue" at bounding box center [974, 190] width 62 height 10
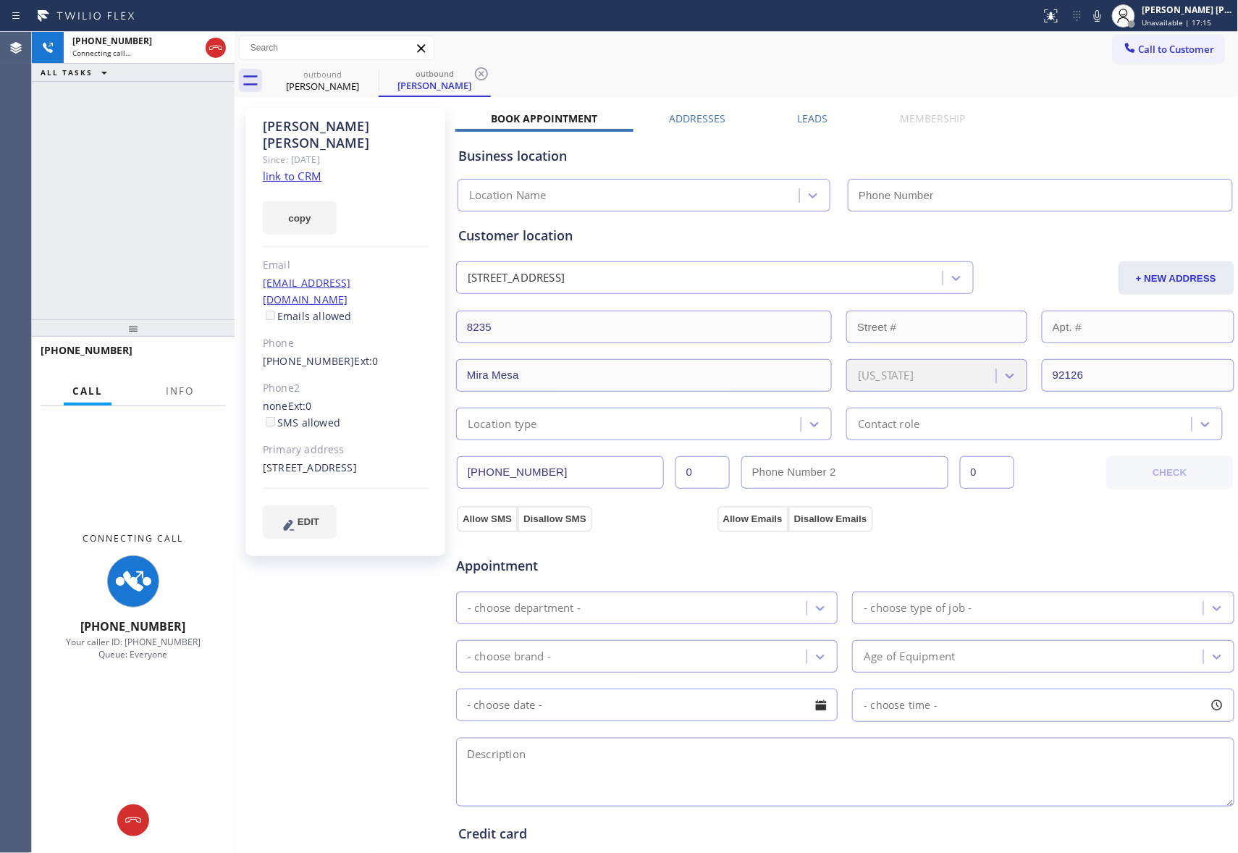
type input "[PHONE_NUMBER]"
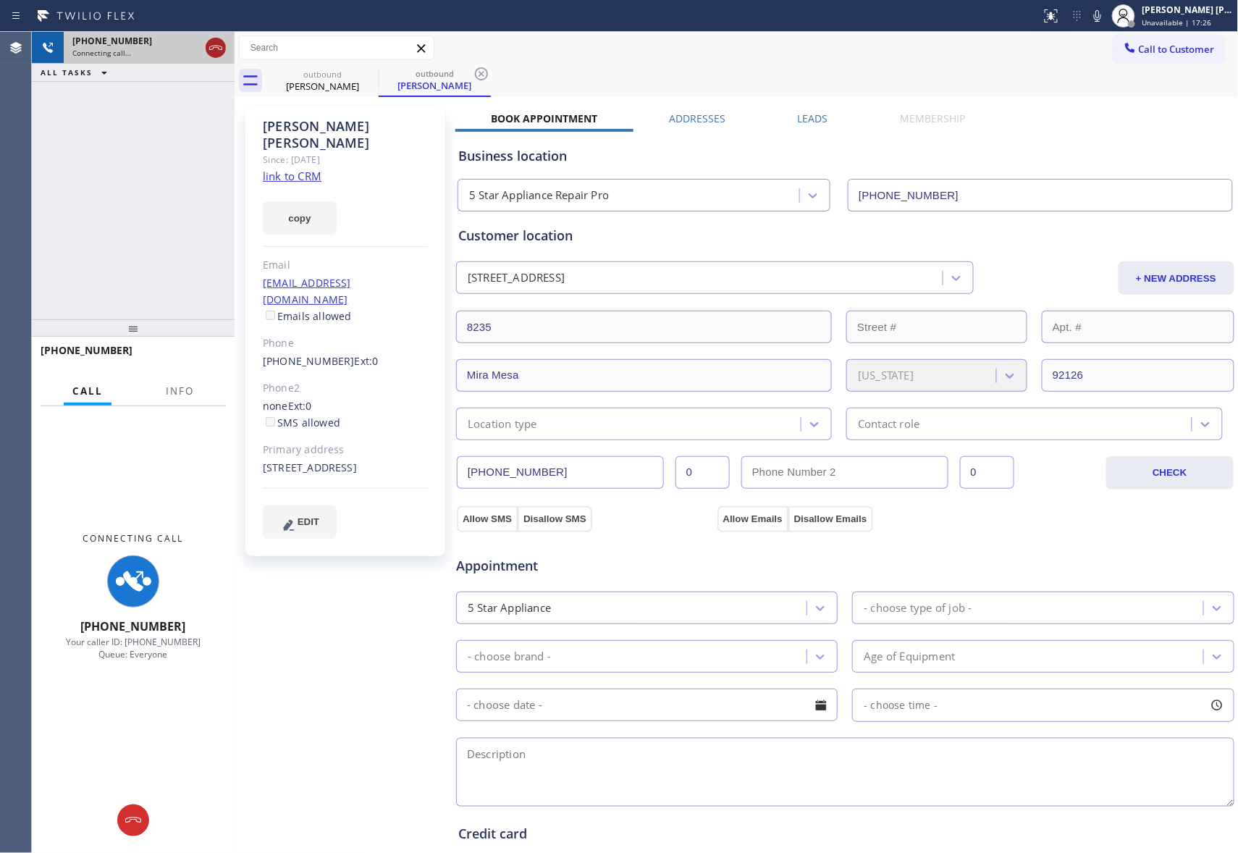
click at [220, 49] on icon at bounding box center [215, 48] width 13 height 4
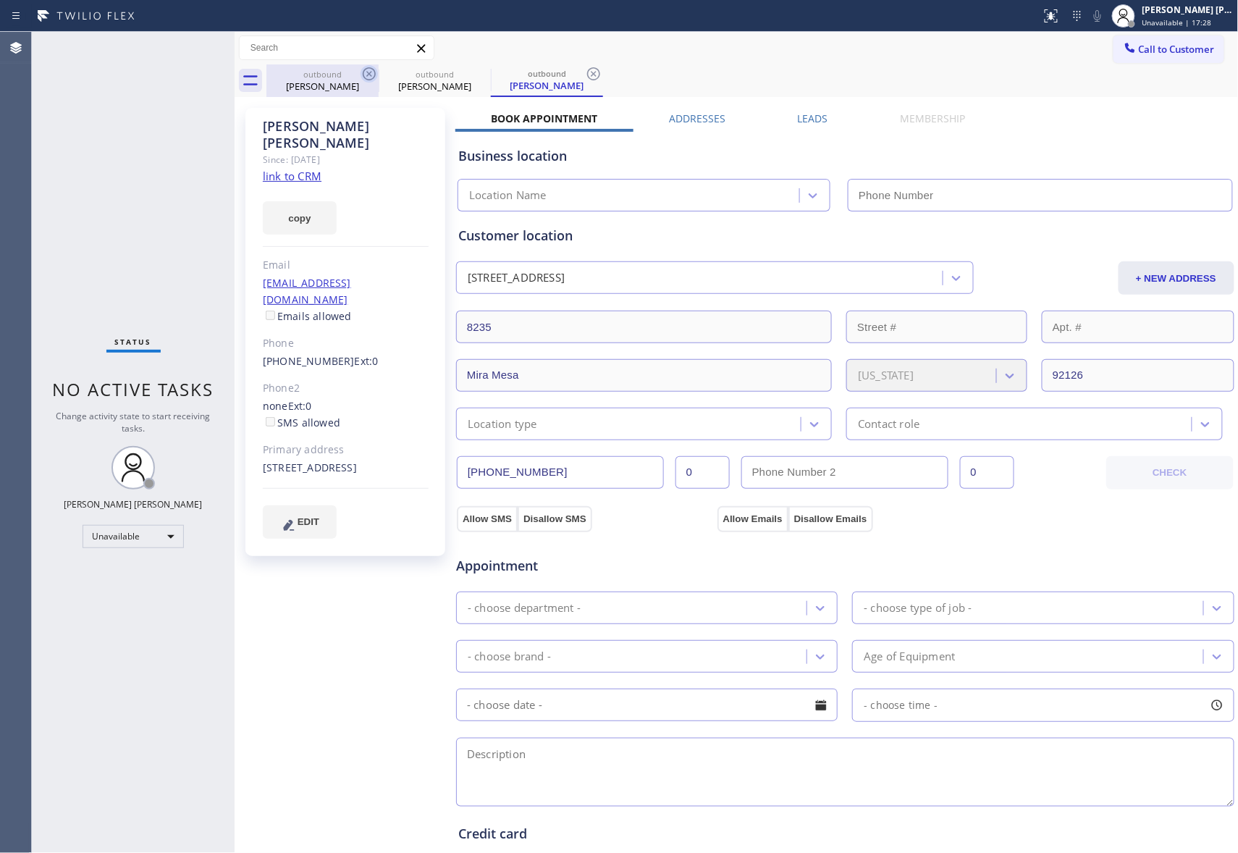
click at [366, 70] on icon at bounding box center [369, 73] width 17 height 17
click at [473, 70] on icon at bounding box center [481, 73] width 17 height 17
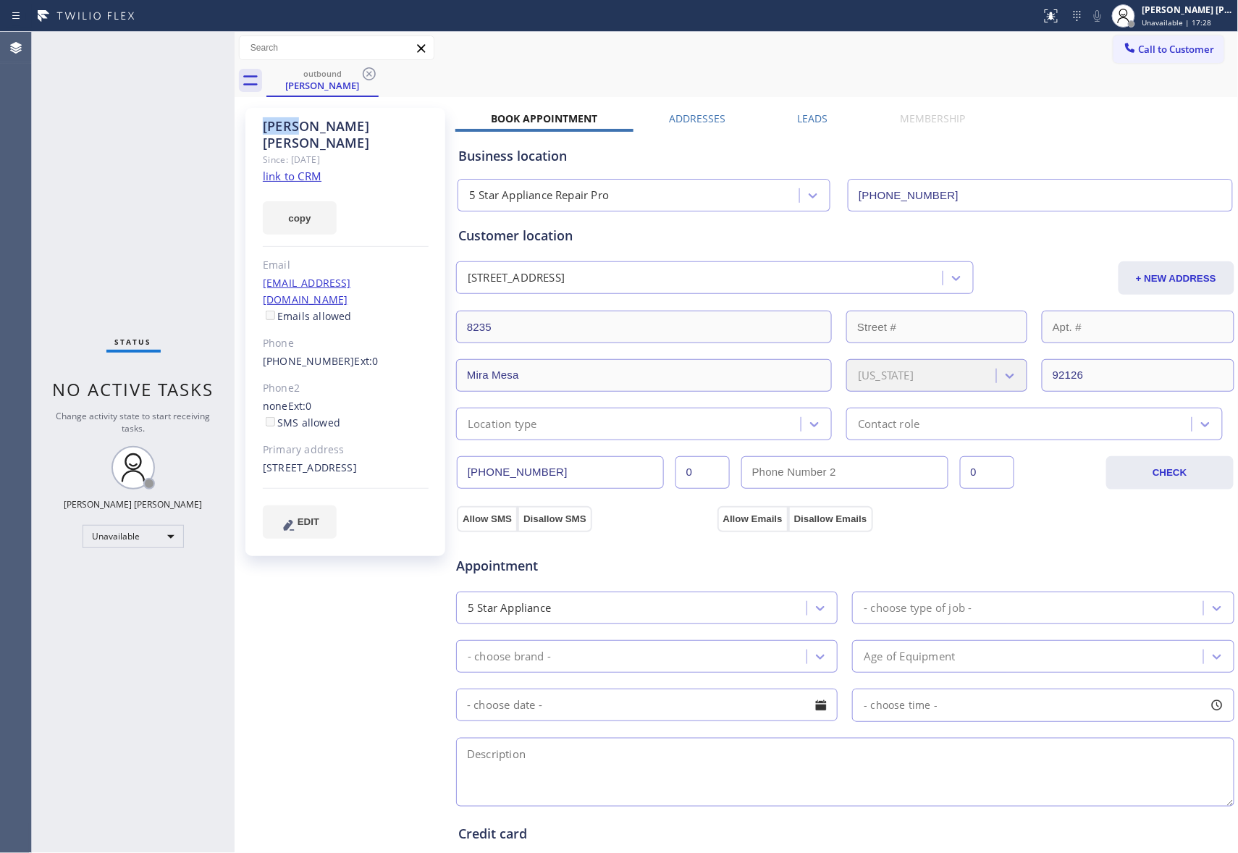
click at [372, 70] on icon at bounding box center [369, 73] width 17 height 17
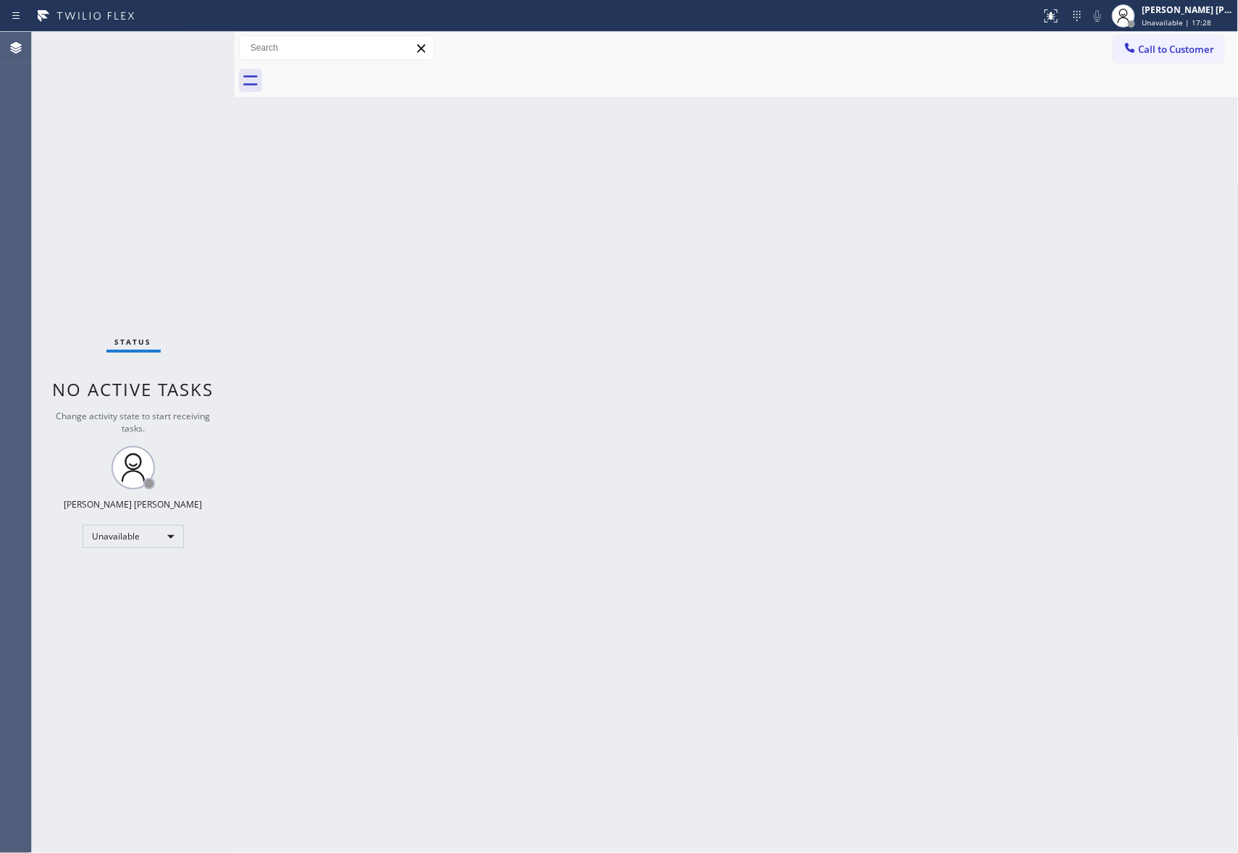
click at [372, 70] on div at bounding box center [752, 80] width 972 height 33
drag, startPoint x: 372, startPoint y: 70, endPoint x: 298, endPoint y: 13, distance: 93.4
click at [374, 70] on div at bounding box center [752, 80] width 972 height 33
drag, startPoint x: 1209, startPoint y: 49, endPoint x: 1006, endPoint y: 108, distance: 211.1
click at [1206, 48] on span "Call to Customer" at bounding box center [1177, 49] width 76 height 13
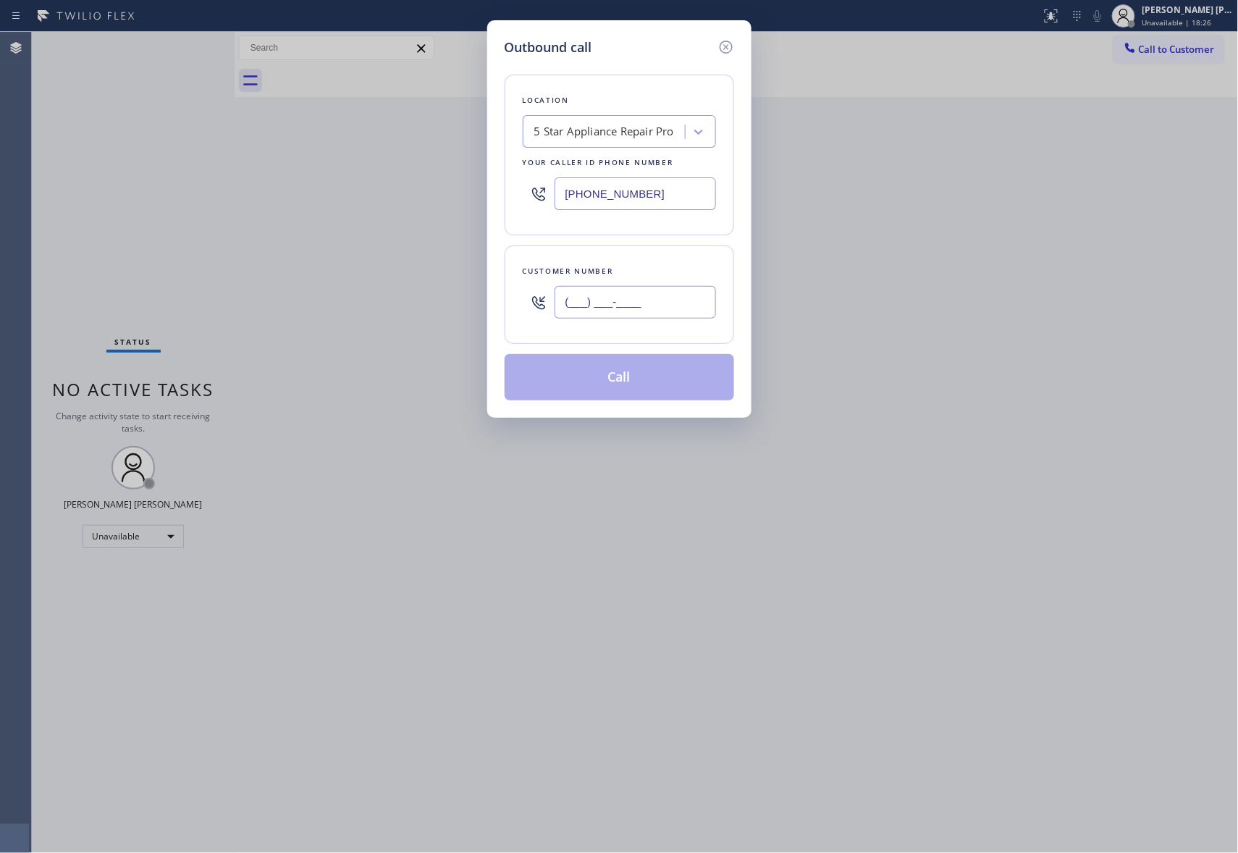
click at [644, 306] on input "(___) ___-____" at bounding box center [635, 302] width 161 height 33
paste input "619) 204-1427"
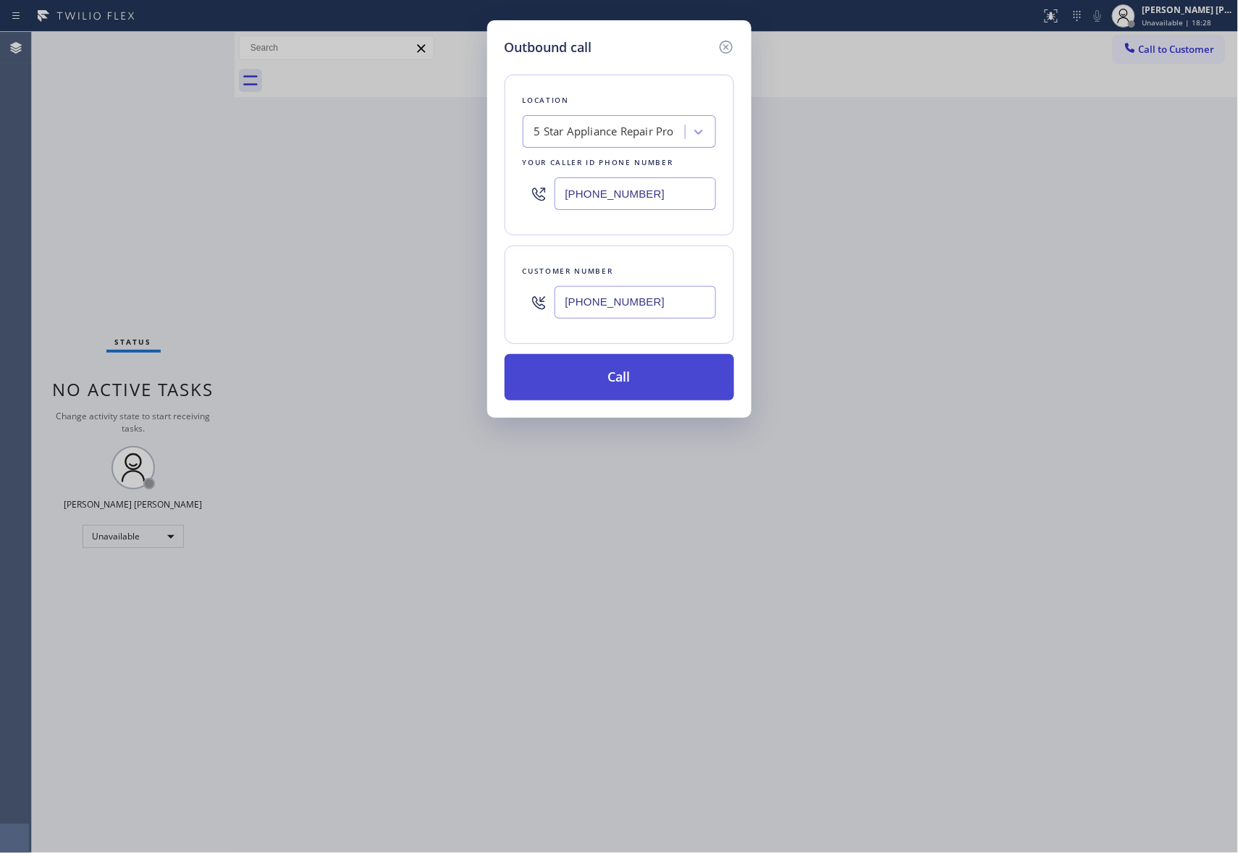
type input "(619) 204-1427"
click at [665, 386] on button "Call" at bounding box center [620, 377] width 230 height 46
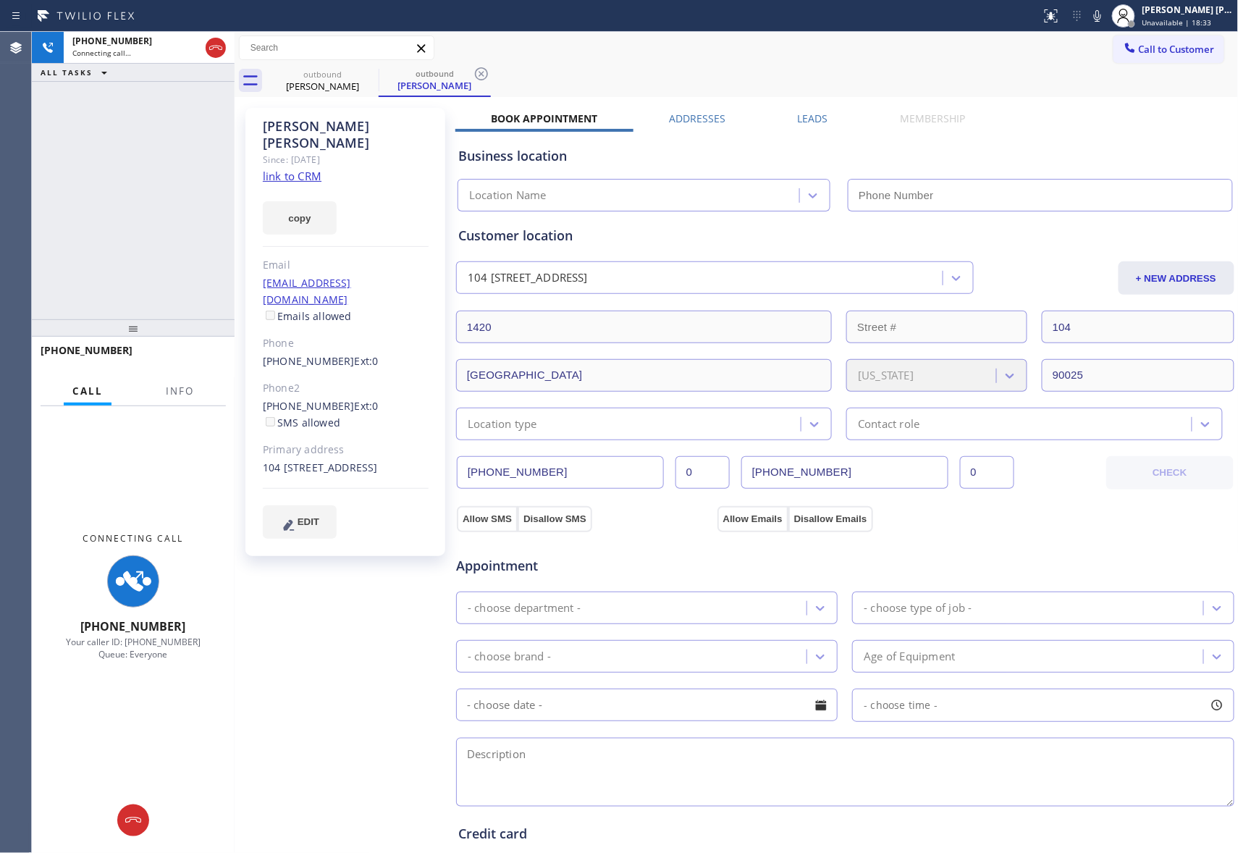
type input "[PHONE_NUMBER]"
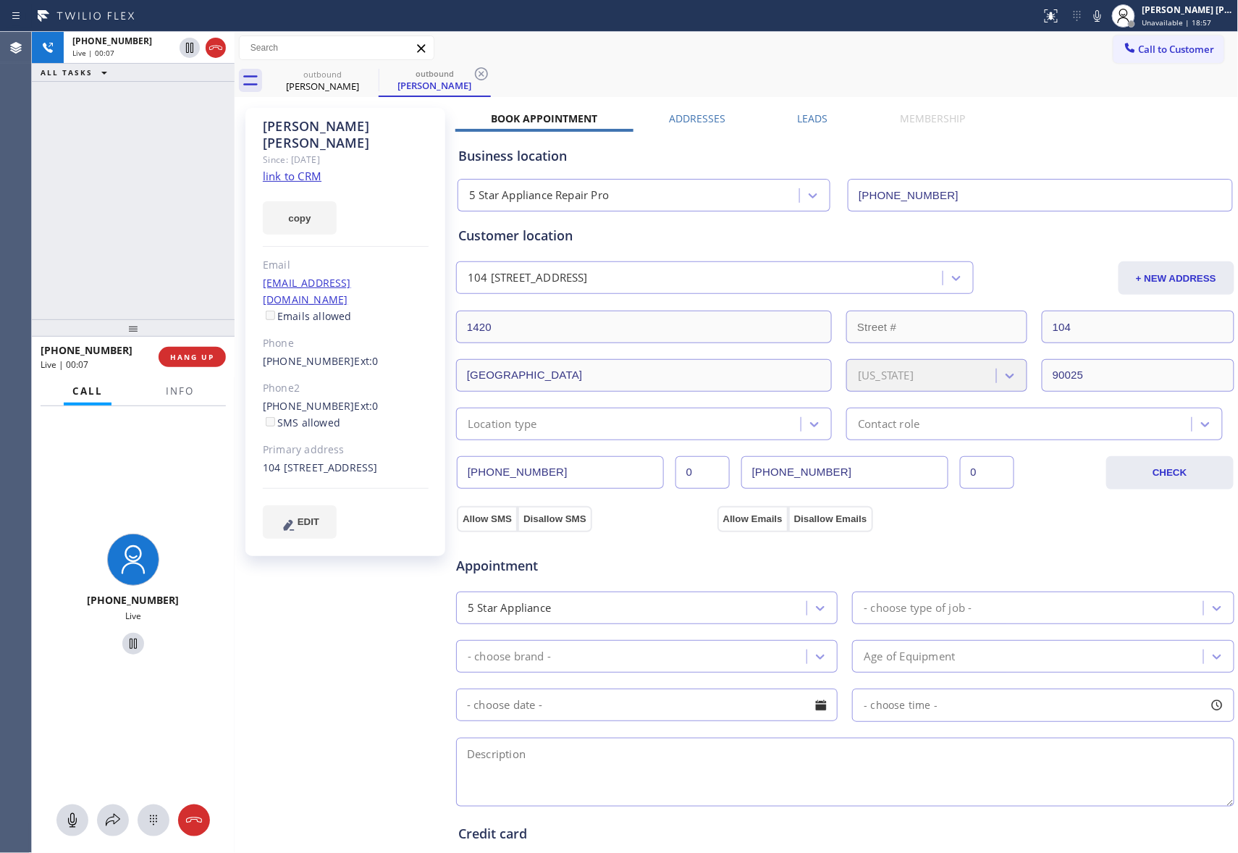
click at [825, 116] on div "Leads" at bounding box center [813, 122] width 102 height 20
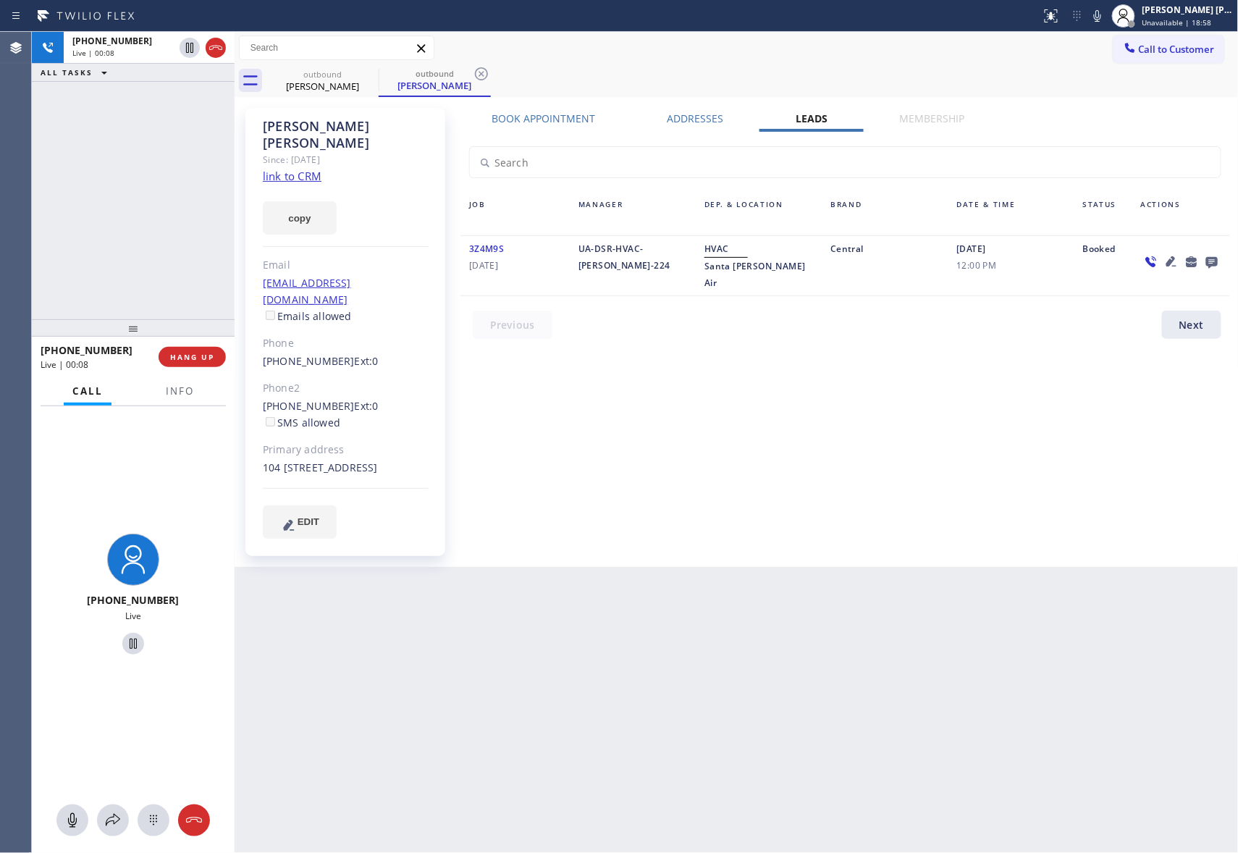
click at [1215, 256] on icon at bounding box center [1211, 262] width 17 height 18
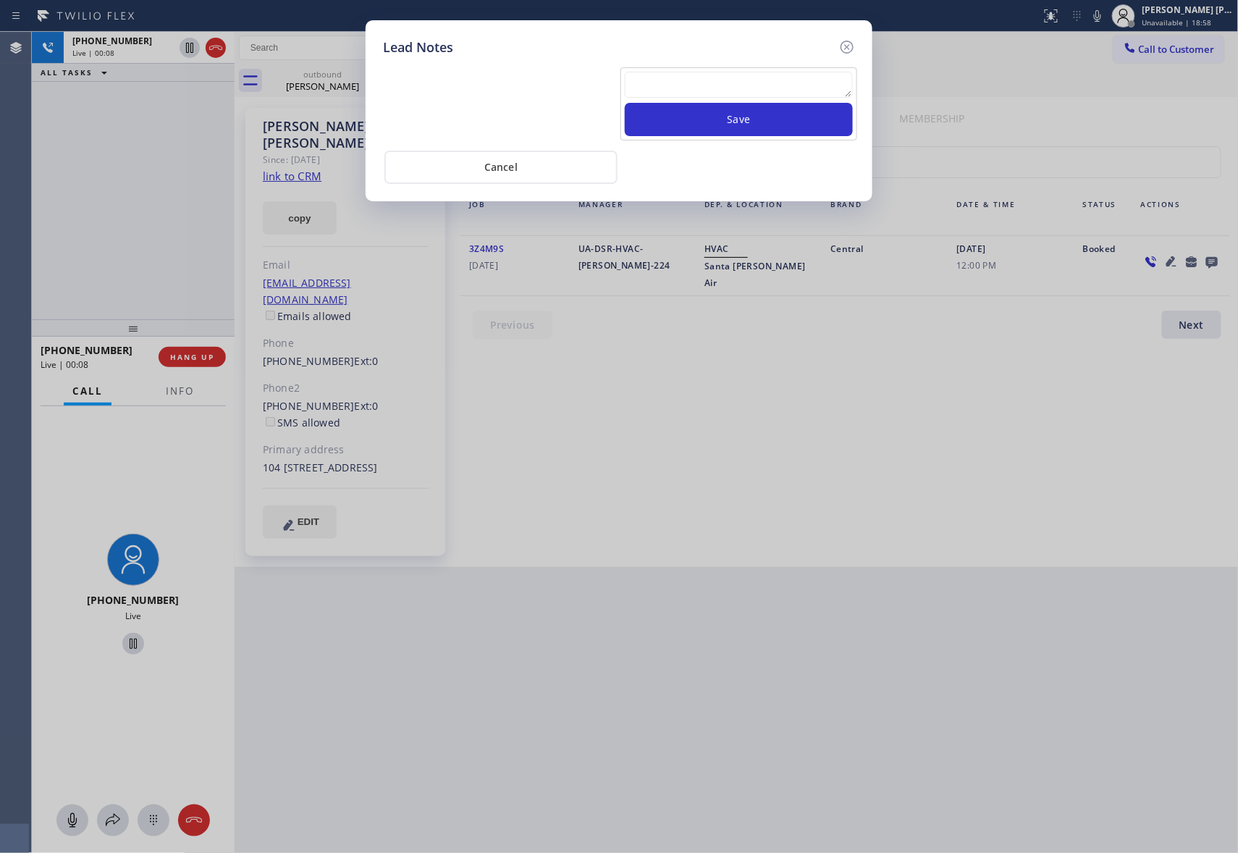
click at [731, 88] on textarea at bounding box center [739, 85] width 228 height 26
paste textarea "please transfer if cx calls back"
type textarea "please transfer if cx calls back"
click at [757, 122] on button "Save" at bounding box center [739, 119] width 228 height 33
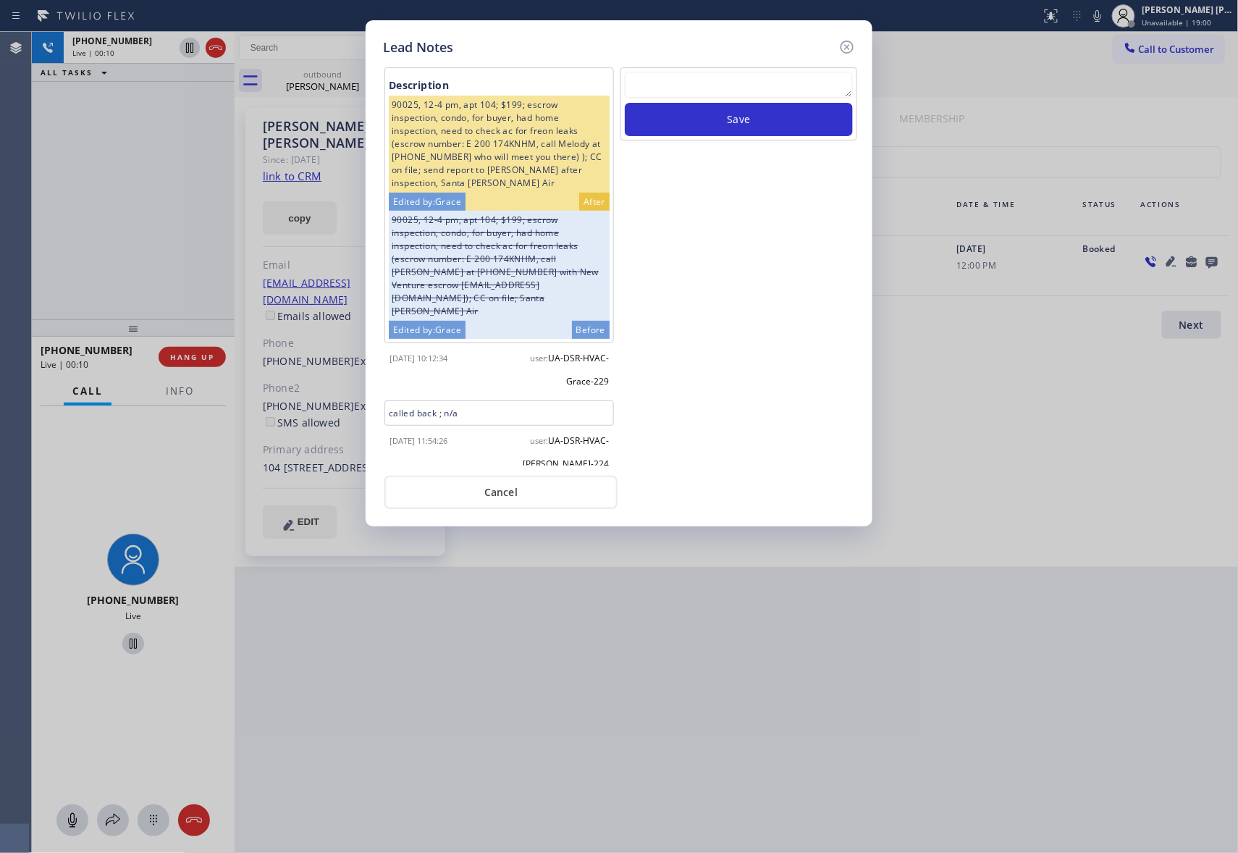
click at [847, 33] on div "Lead Notes Description 90025, 12-4 pm, apt 104; $199; escrow inspection, condo,…" at bounding box center [619, 273] width 507 height 506
click at [849, 52] on icon at bounding box center [847, 47] width 13 height 13
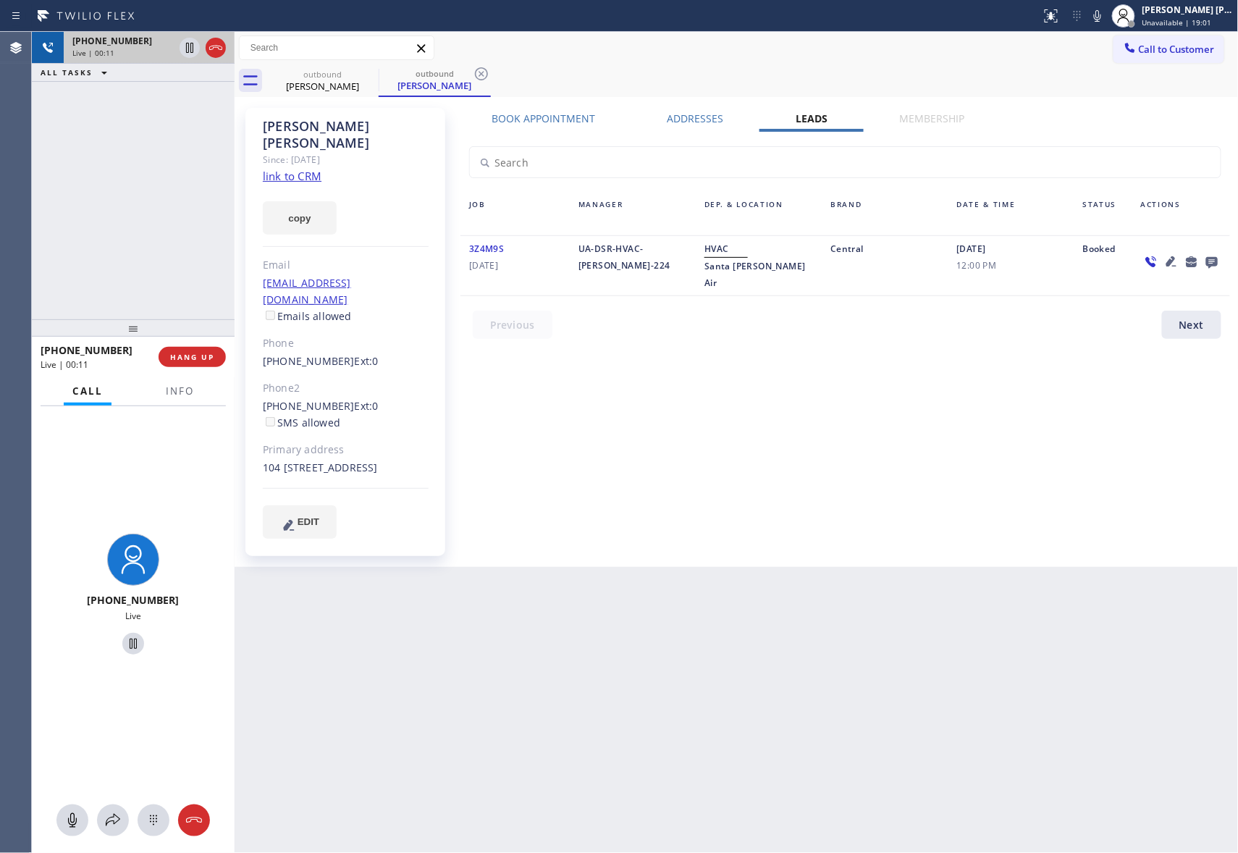
click at [229, 47] on div "+16192041427 Live | 00:11" at bounding box center [133, 48] width 203 height 32
click at [216, 47] on icon at bounding box center [215, 48] width 13 height 4
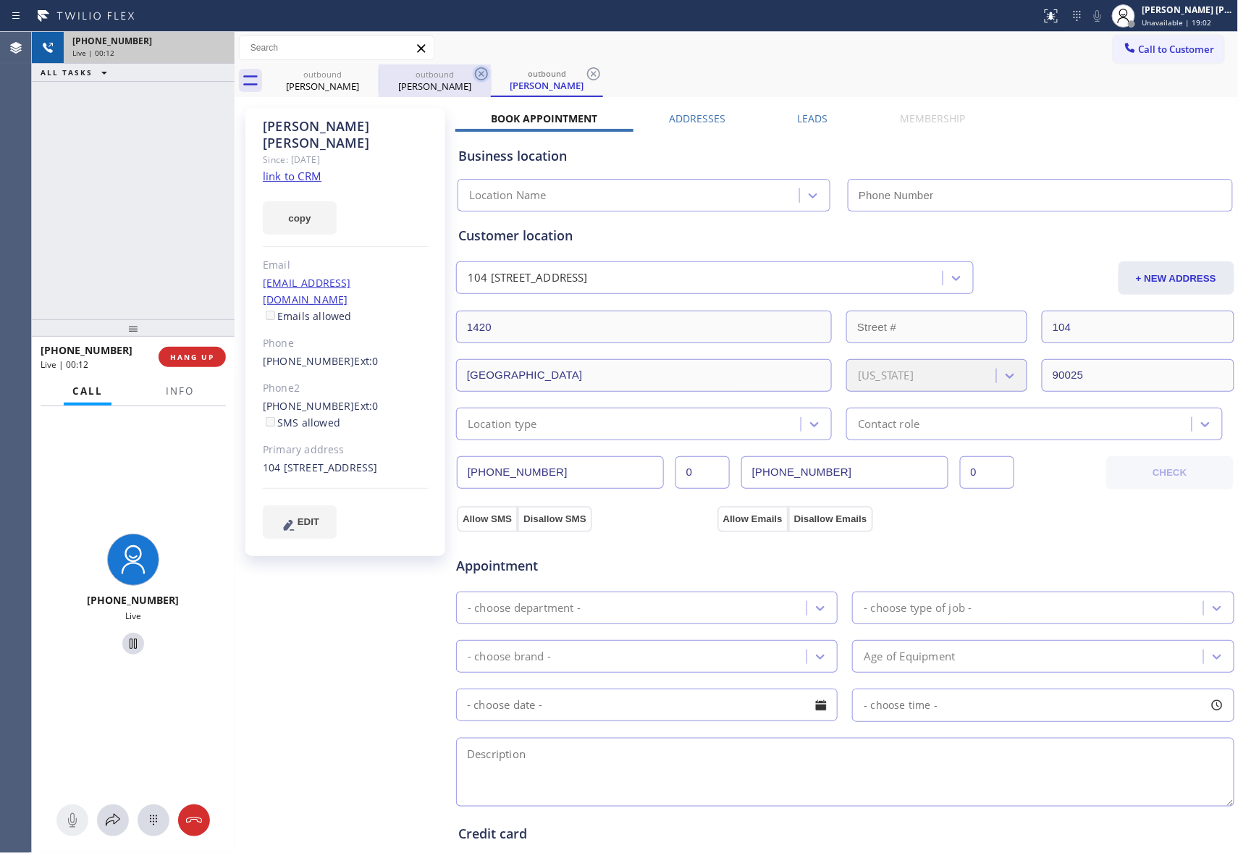
click at [0, 0] on icon at bounding box center [0, 0] width 0 height 0
click at [475, 76] on icon at bounding box center [481, 73] width 13 height 13
click at [587, 76] on icon at bounding box center [593, 73] width 13 height 13
click at [363, 76] on icon at bounding box center [369, 73] width 13 height 13
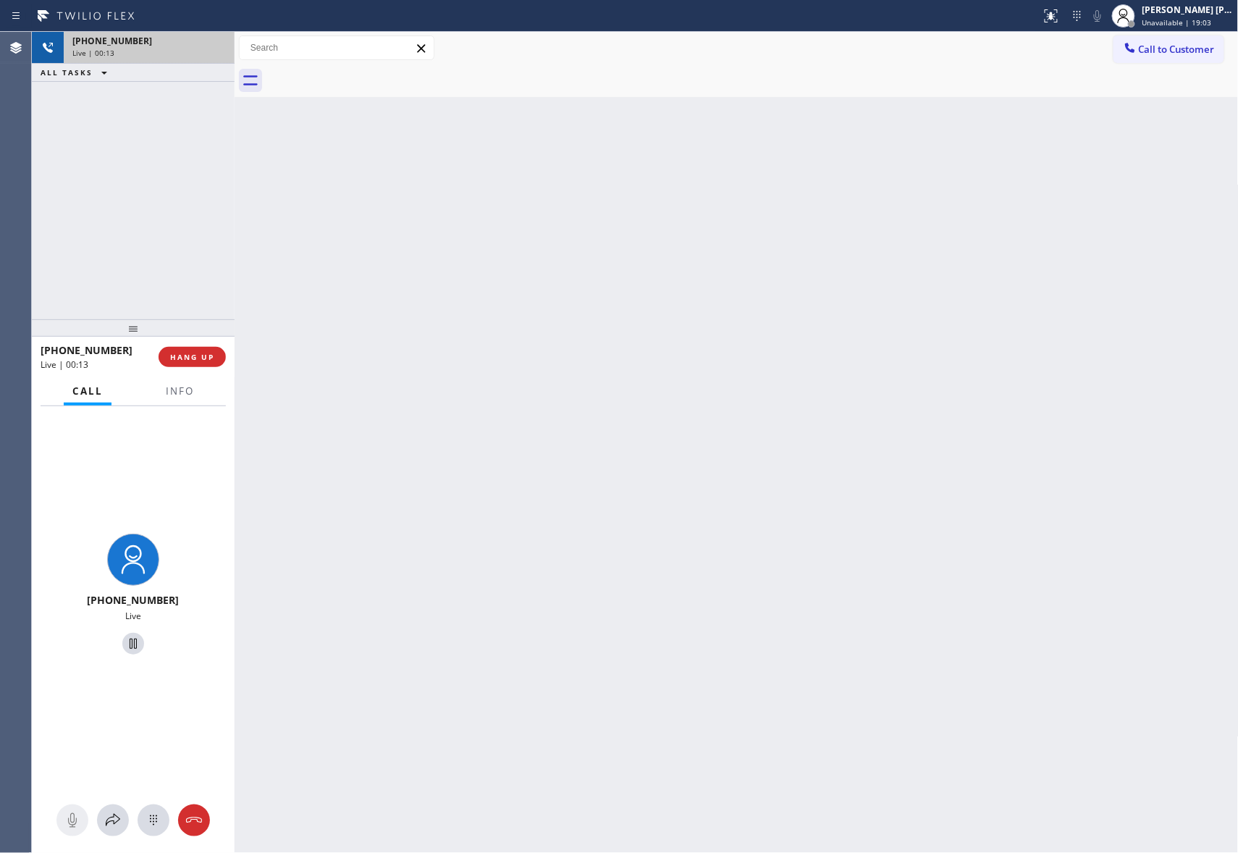
click at [363, 76] on div at bounding box center [752, 80] width 972 height 33
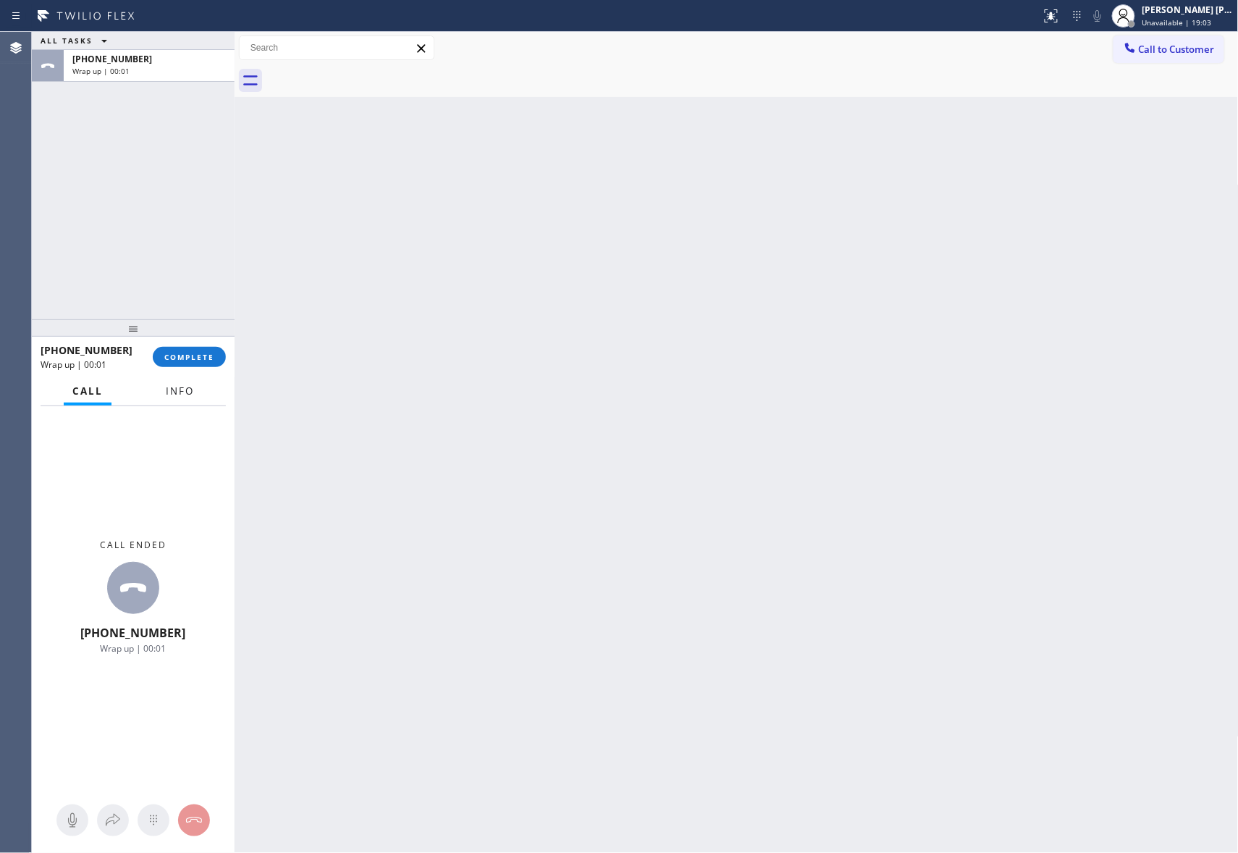
click at [165, 400] on button "Info" at bounding box center [180, 391] width 46 height 28
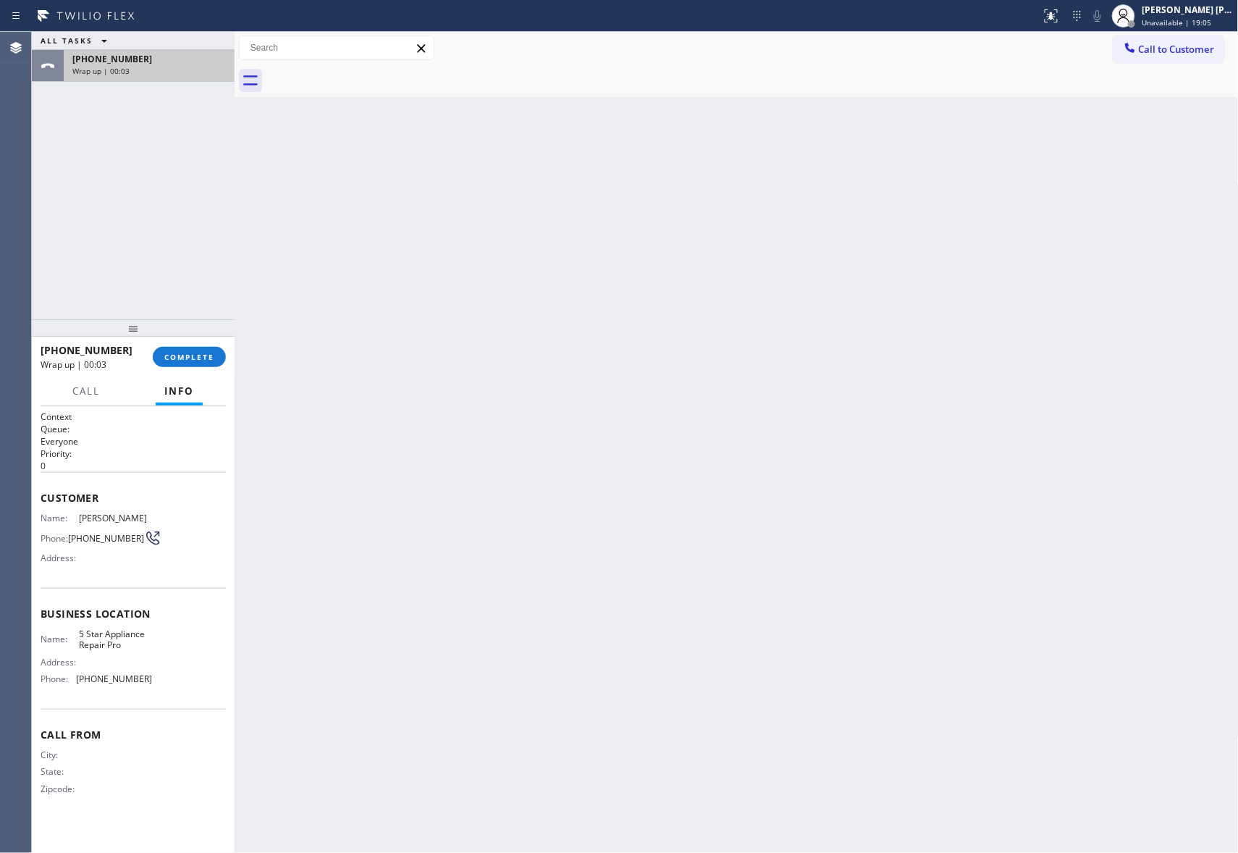
click at [198, 73] on div "Wrap up | 00:03" at bounding box center [149, 71] width 154 height 10
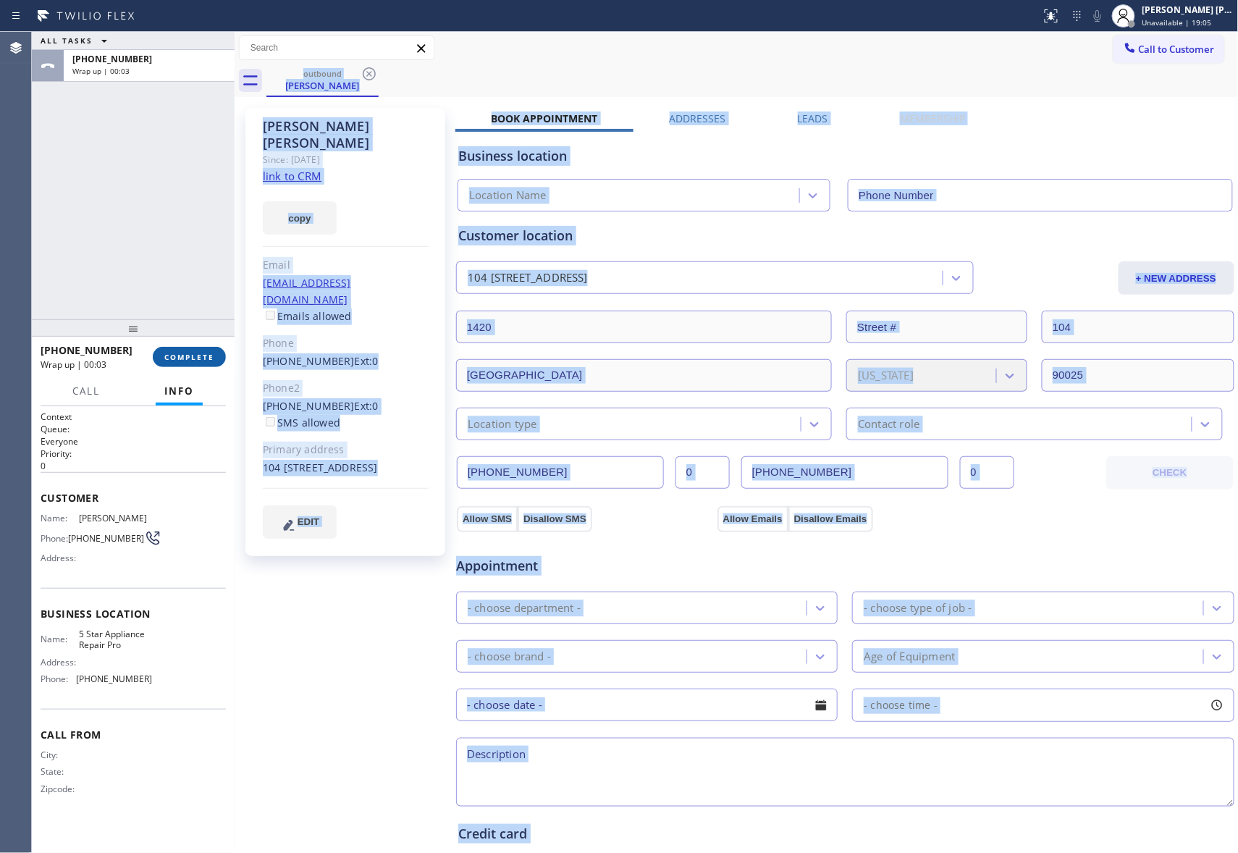
click at [206, 362] on button "COMPLETE" at bounding box center [189, 357] width 73 height 20
type input "[PHONE_NUMBER]"
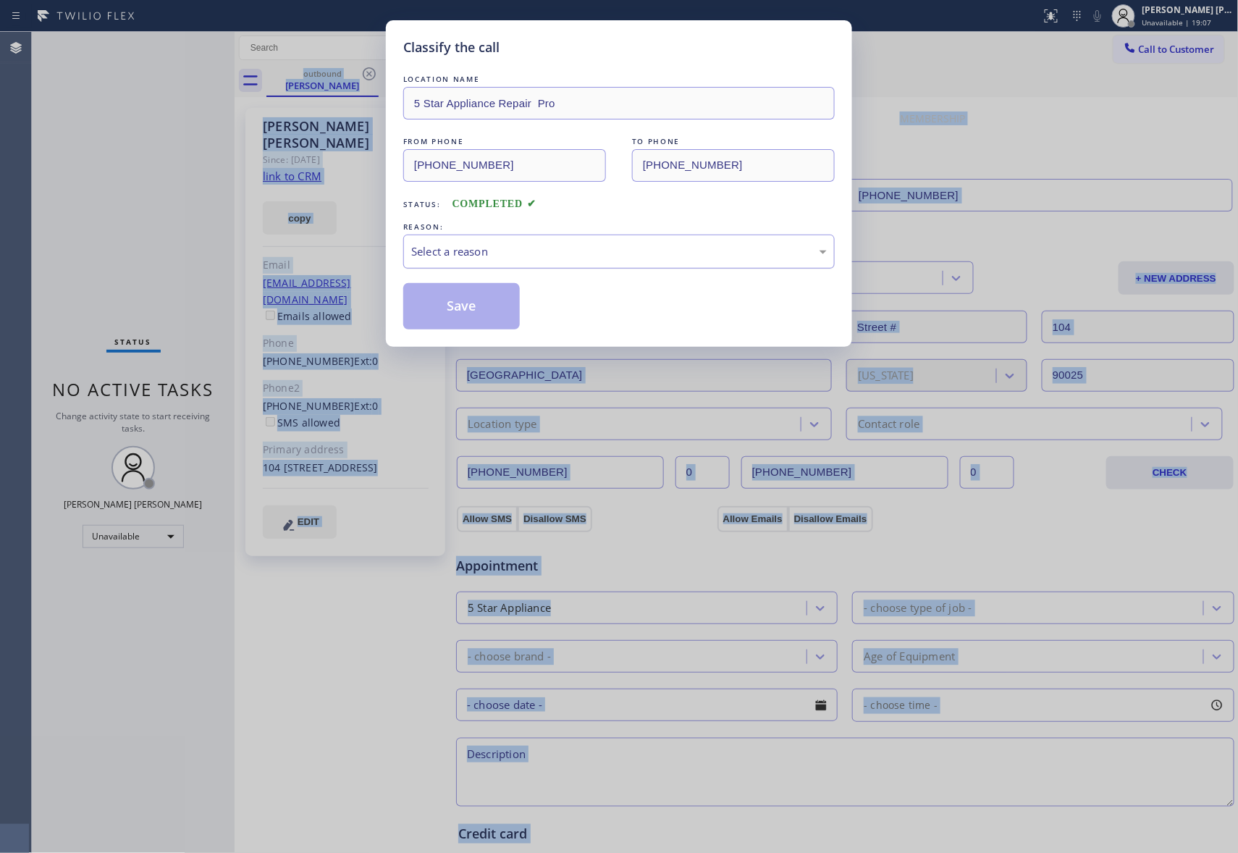
click at [559, 252] on div "Select a reason" at bounding box center [619, 251] width 416 height 17
click at [453, 314] on button "Save" at bounding box center [461, 306] width 117 height 46
drag, startPoint x: 453, startPoint y: 314, endPoint x: 385, endPoint y: 114, distance: 210.2
click at [444, 306] on button "Save" at bounding box center [461, 306] width 117 height 46
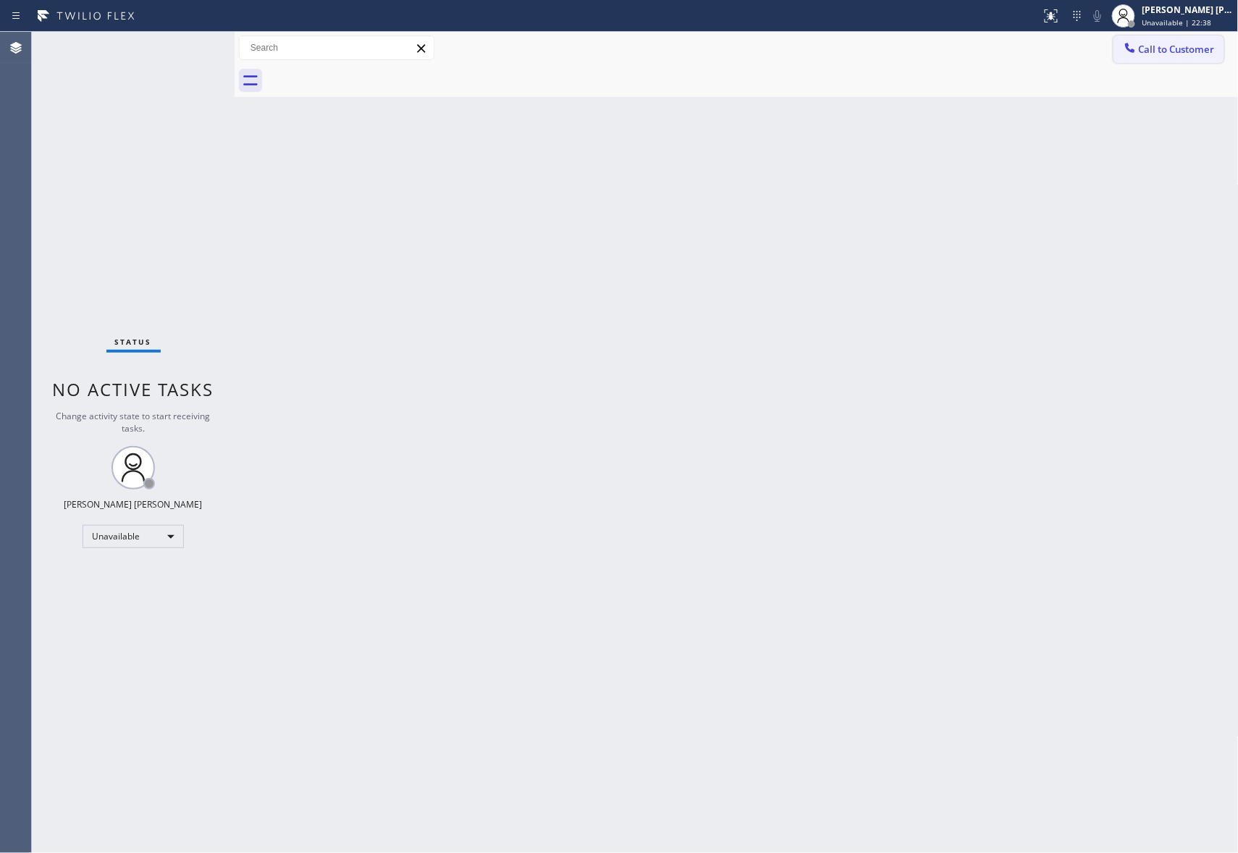
click at [1190, 45] on span "Call to Customer" at bounding box center [1177, 49] width 76 height 13
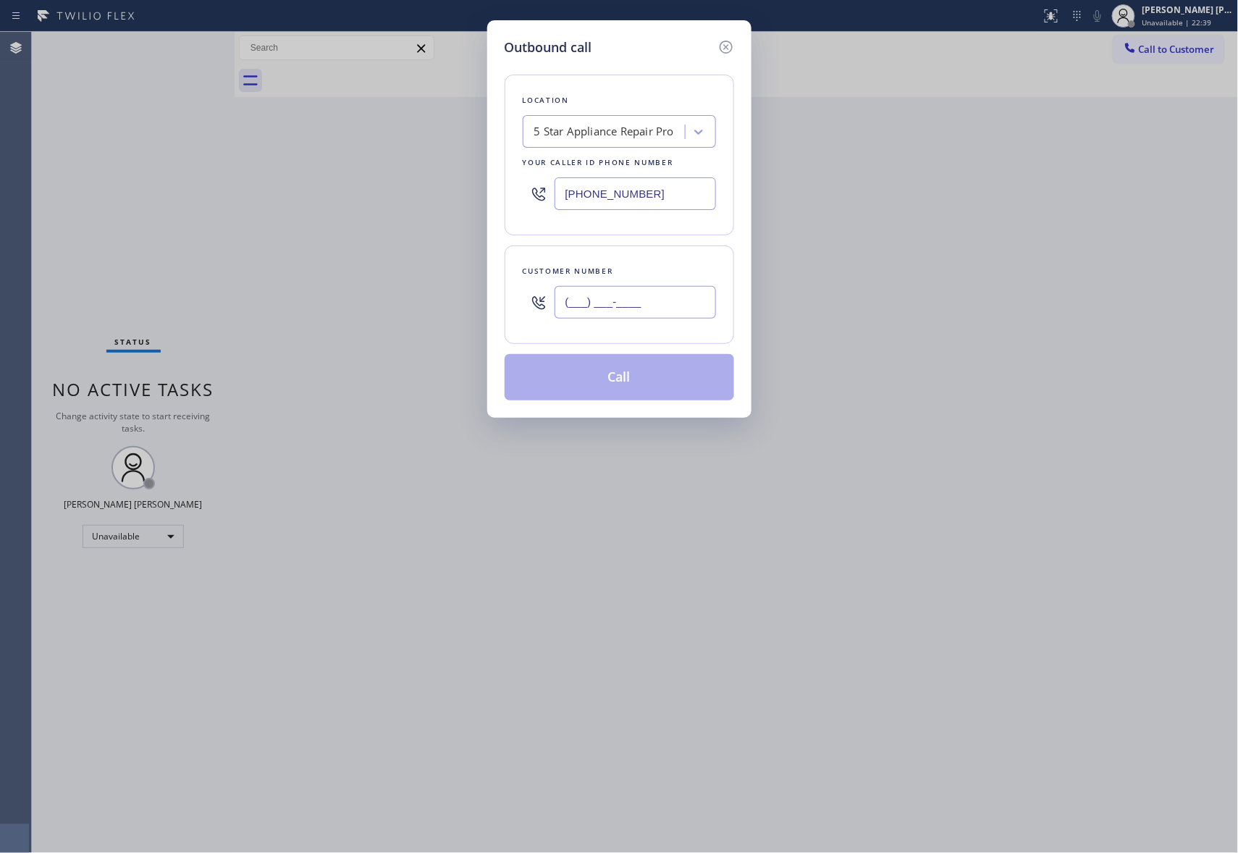
click at [634, 311] on input "(___) ___-____" at bounding box center [635, 302] width 161 height 33
paste input "626) 716-4406"
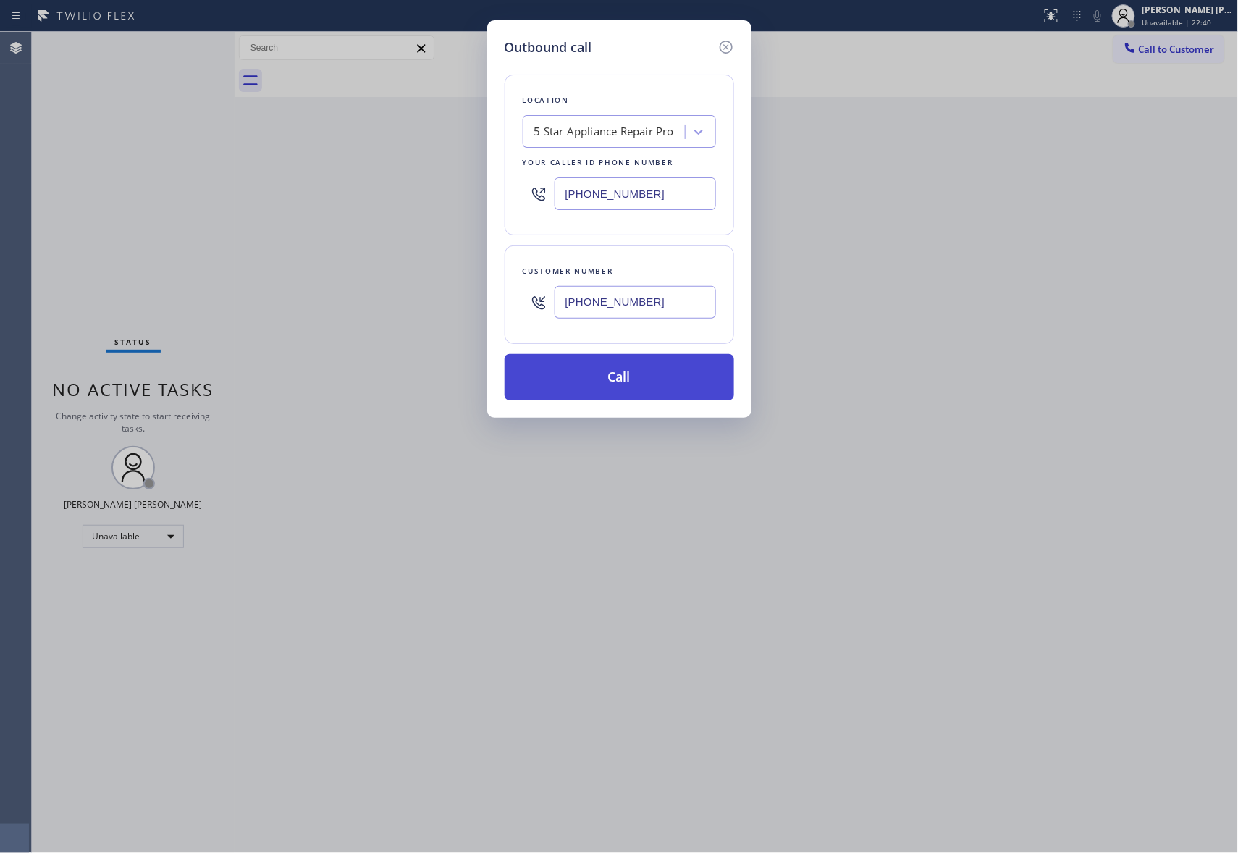
type input "(626) 716-4406"
click at [650, 375] on button "Call" at bounding box center [620, 377] width 230 height 46
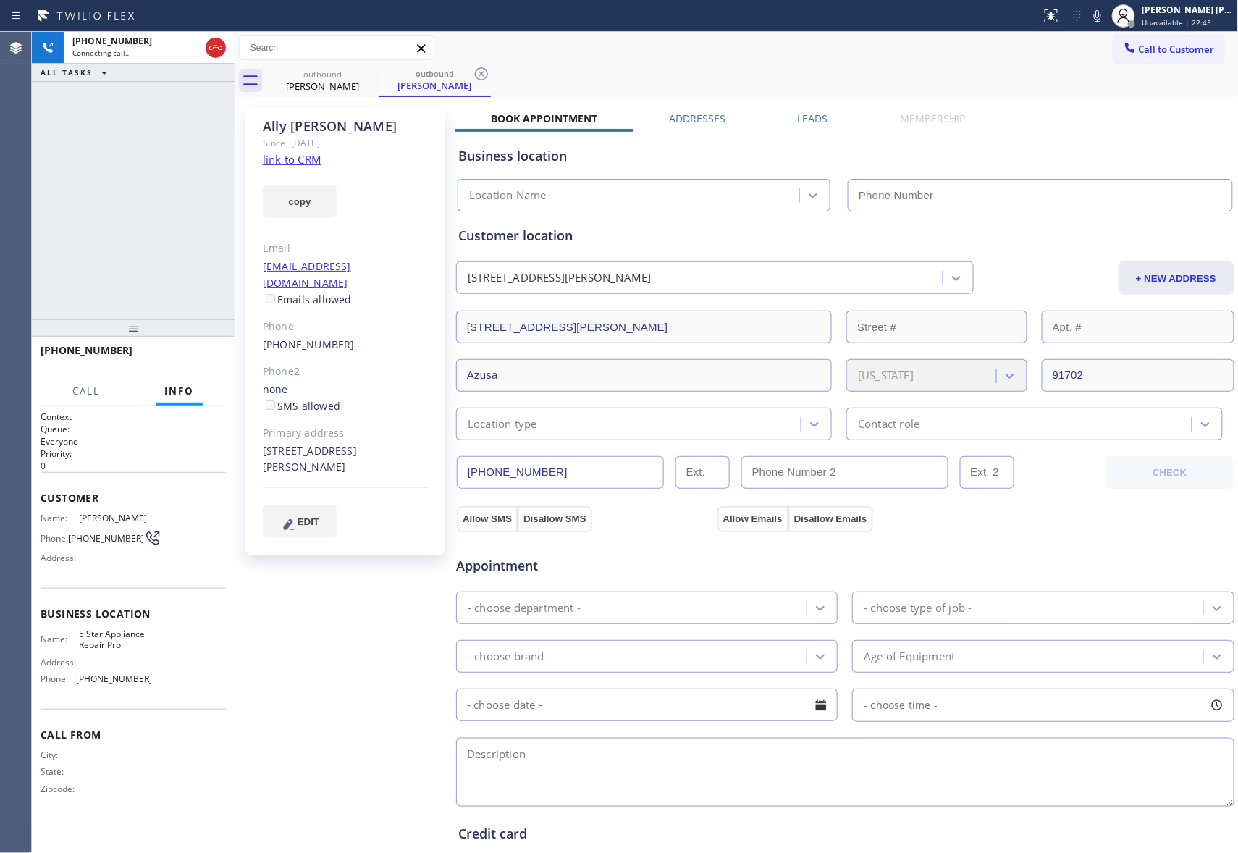
type input "[PHONE_NUMBER]"
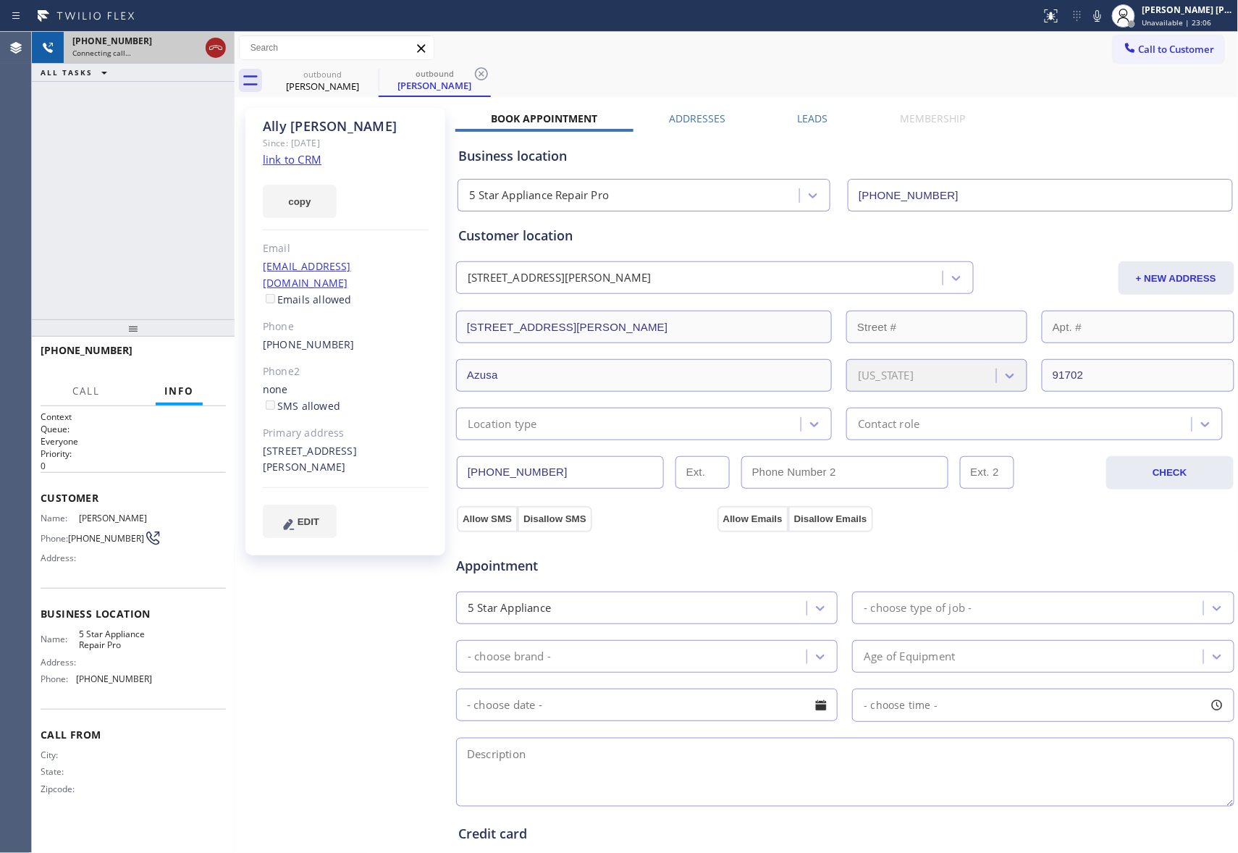
click at [216, 47] on icon at bounding box center [215, 48] width 13 height 4
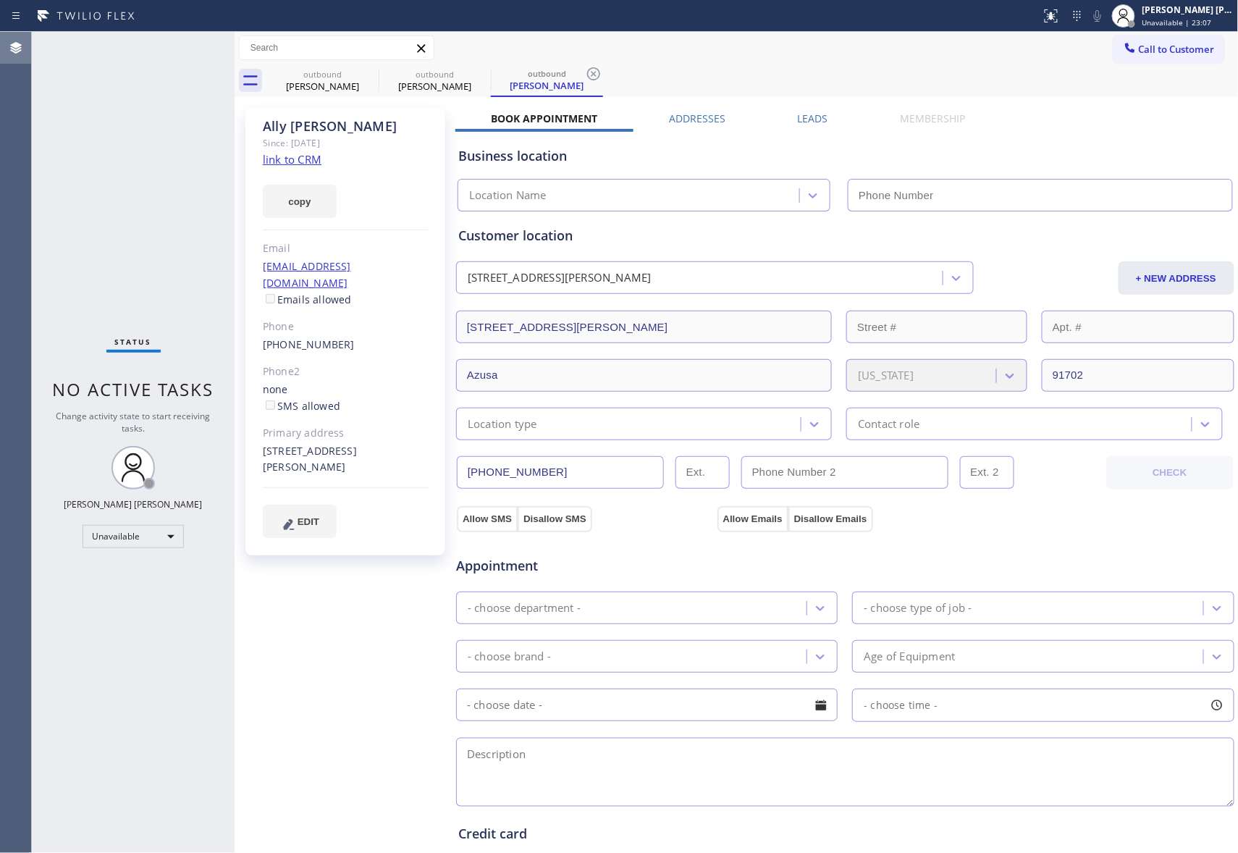
type input "[PHONE_NUMBER]"
click at [381, 77] on div "outbound" at bounding box center [434, 74] width 109 height 11
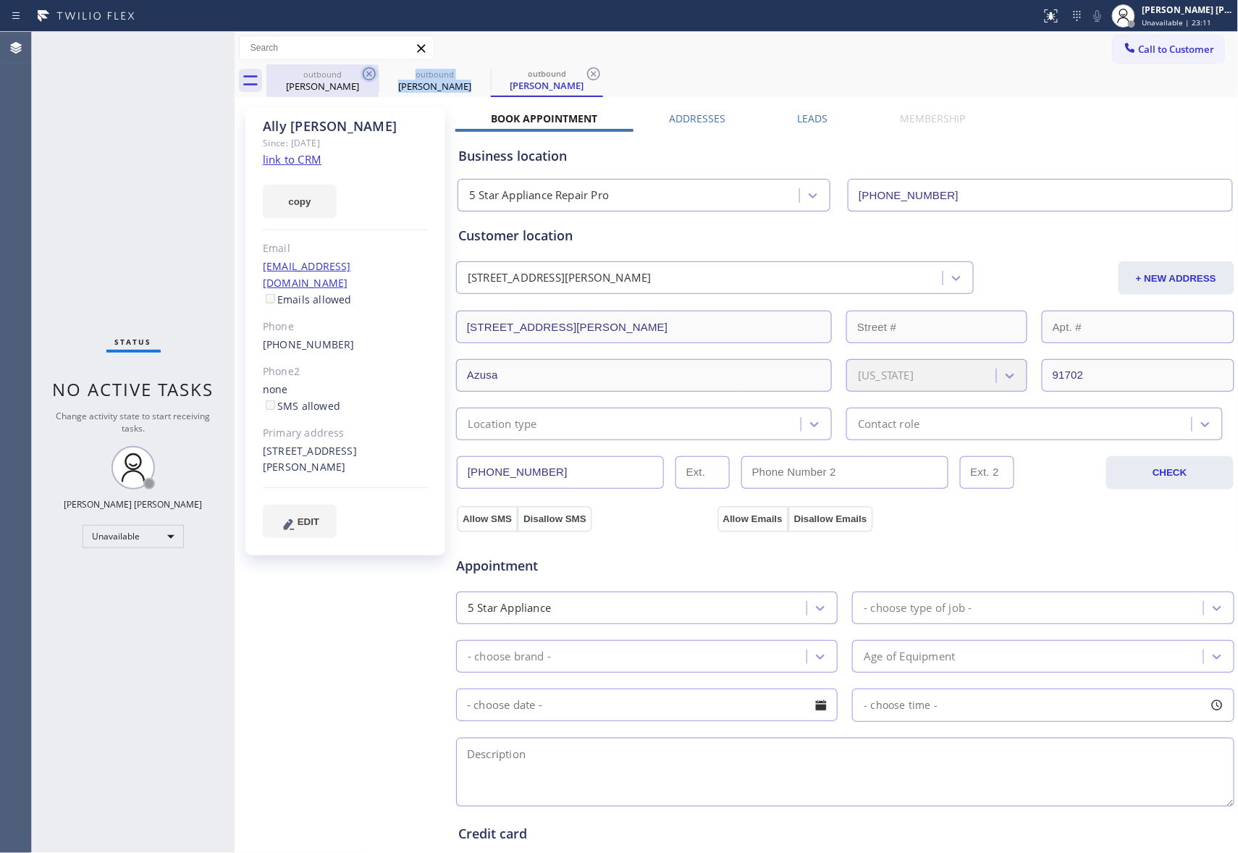
click at [377, 73] on div "outbound Ally Cisneros outbound Ally Cisneros outbound Ally Cisneros" at bounding box center [752, 80] width 972 height 33
click at [377, 73] on icon at bounding box center [369, 73] width 17 height 17
click at [374, 72] on icon at bounding box center [369, 73] width 13 height 13
click at [475, 72] on icon at bounding box center [481, 73] width 13 height 13
click at [374, 72] on icon at bounding box center [369, 73] width 13 height 13
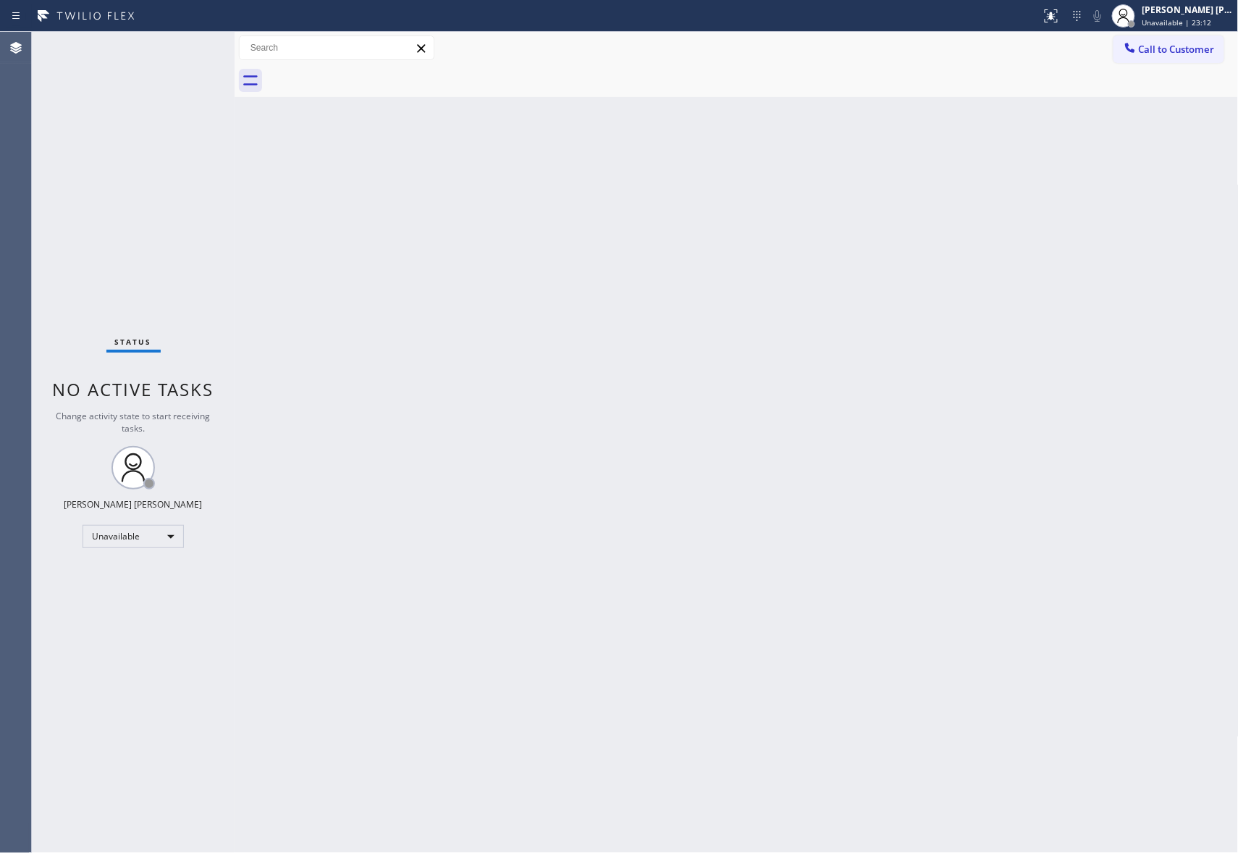
click at [374, 72] on div at bounding box center [752, 80] width 972 height 33
click at [1205, 38] on button "Call to Customer" at bounding box center [1169, 49] width 111 height 28
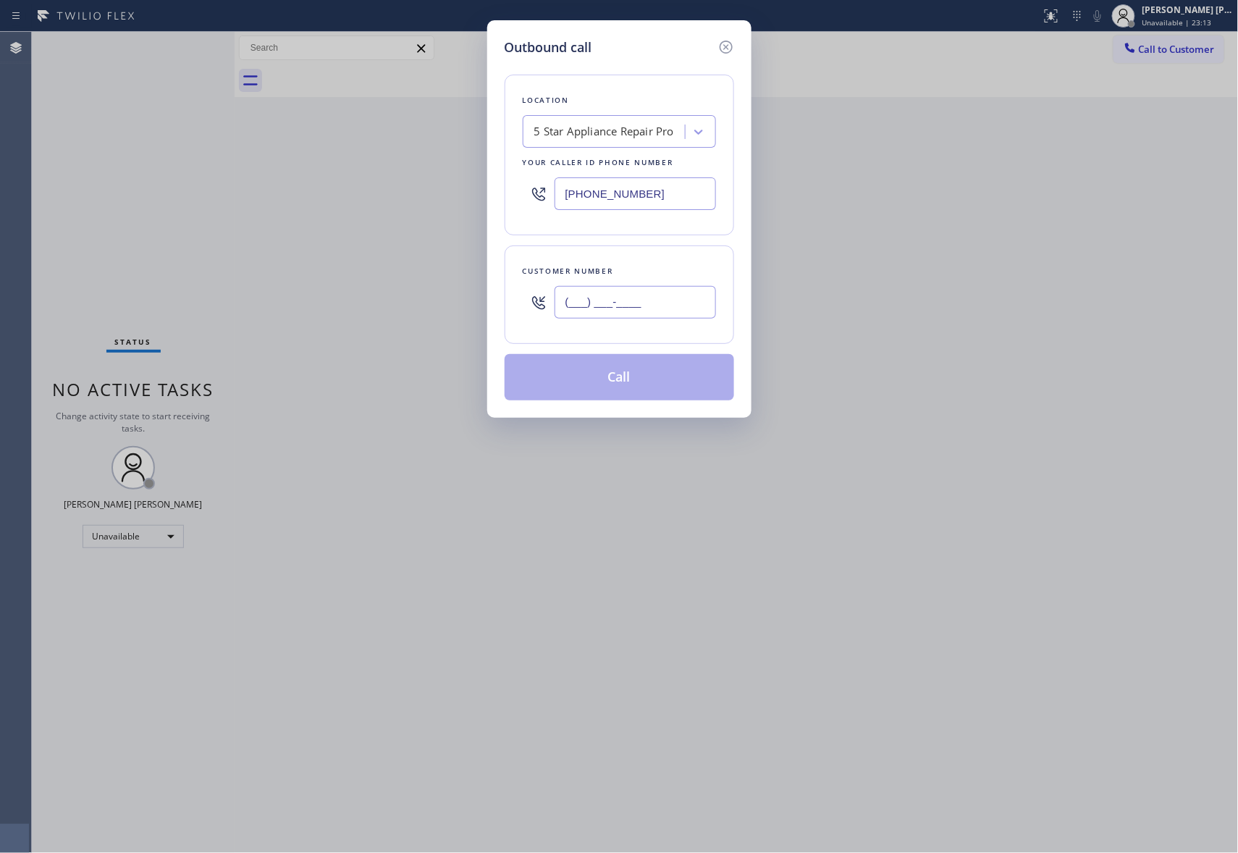
click at [650, 306] on input "(___) ___-____" at bounding box center [635, 302] width 161 height 33
paste input "510) 418-6105"
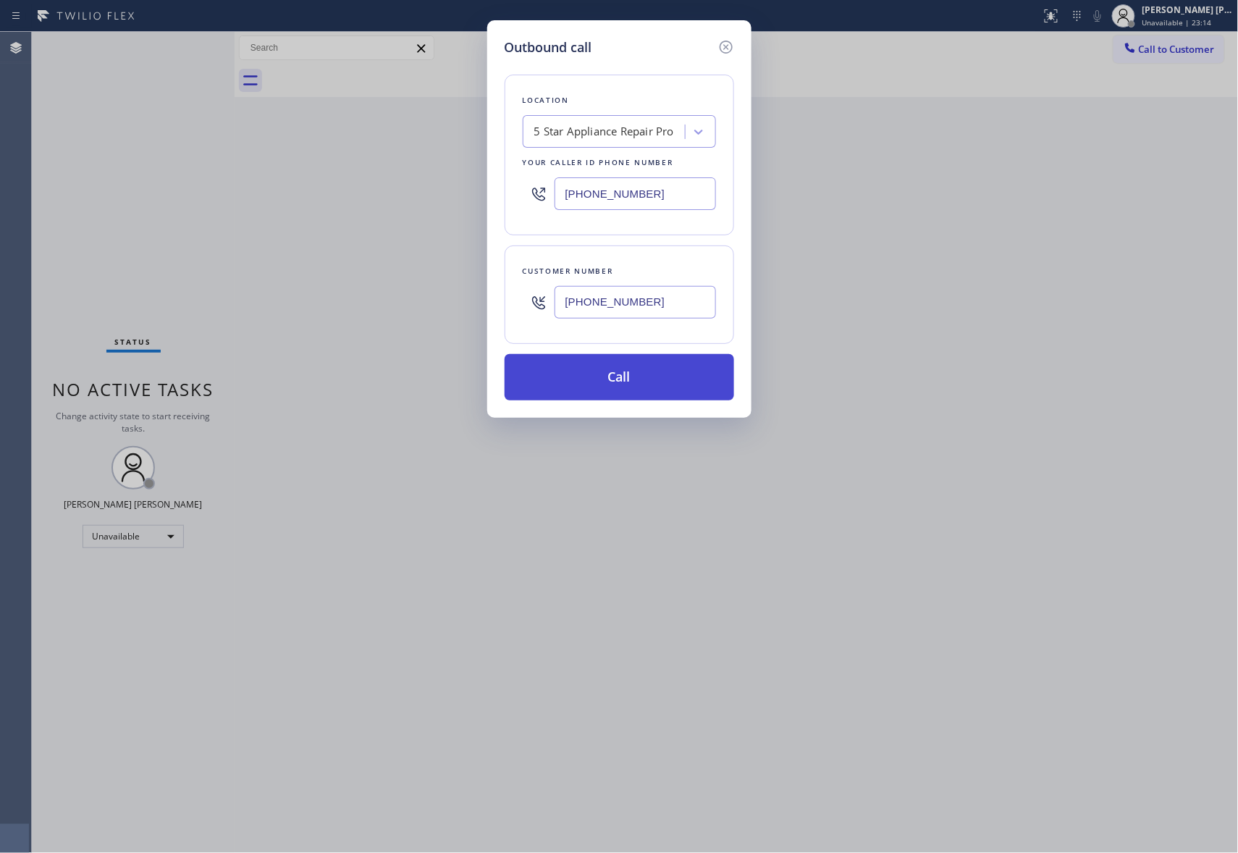
type input "(510) 418-6105"
click at [655, 378] on button "Call" at bounding box center [620, 377] width 230 height 46
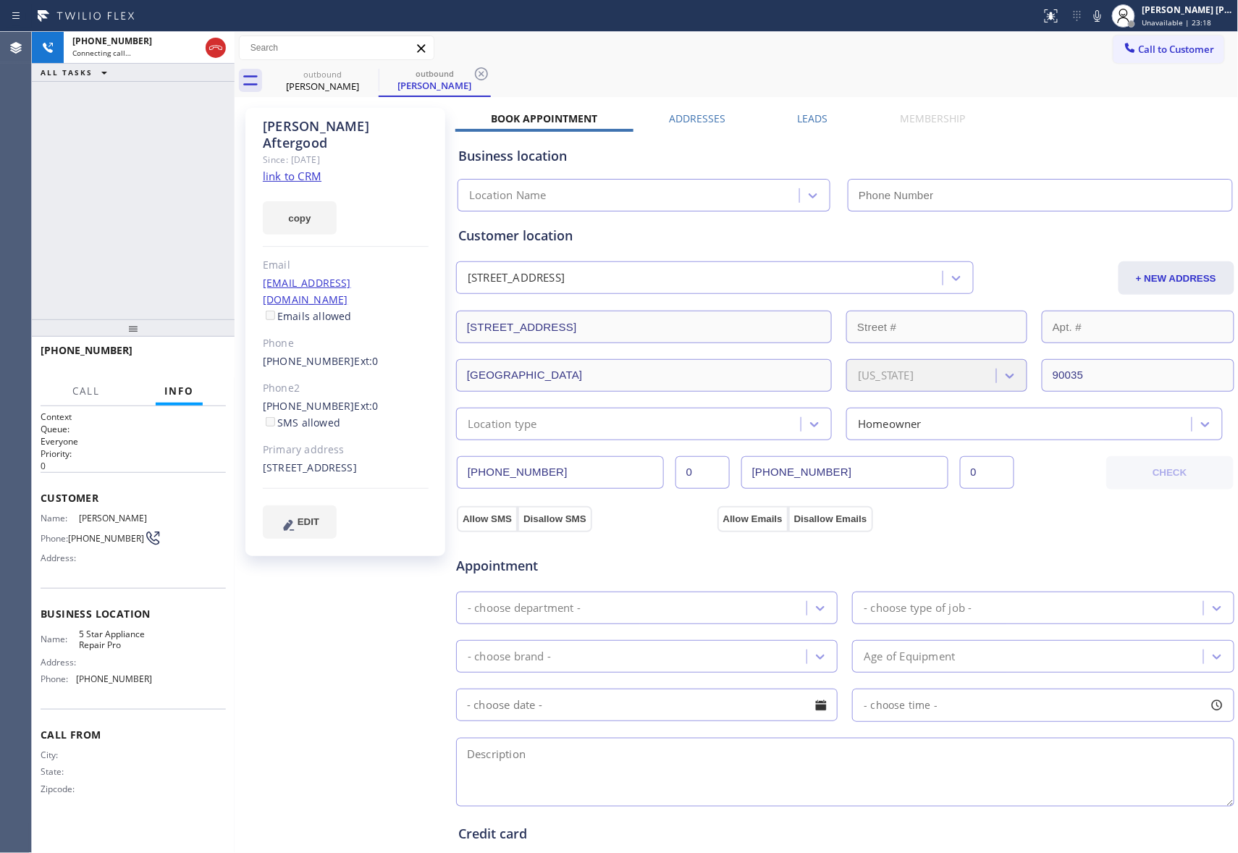
type input "[PHONE_NUMBER]"
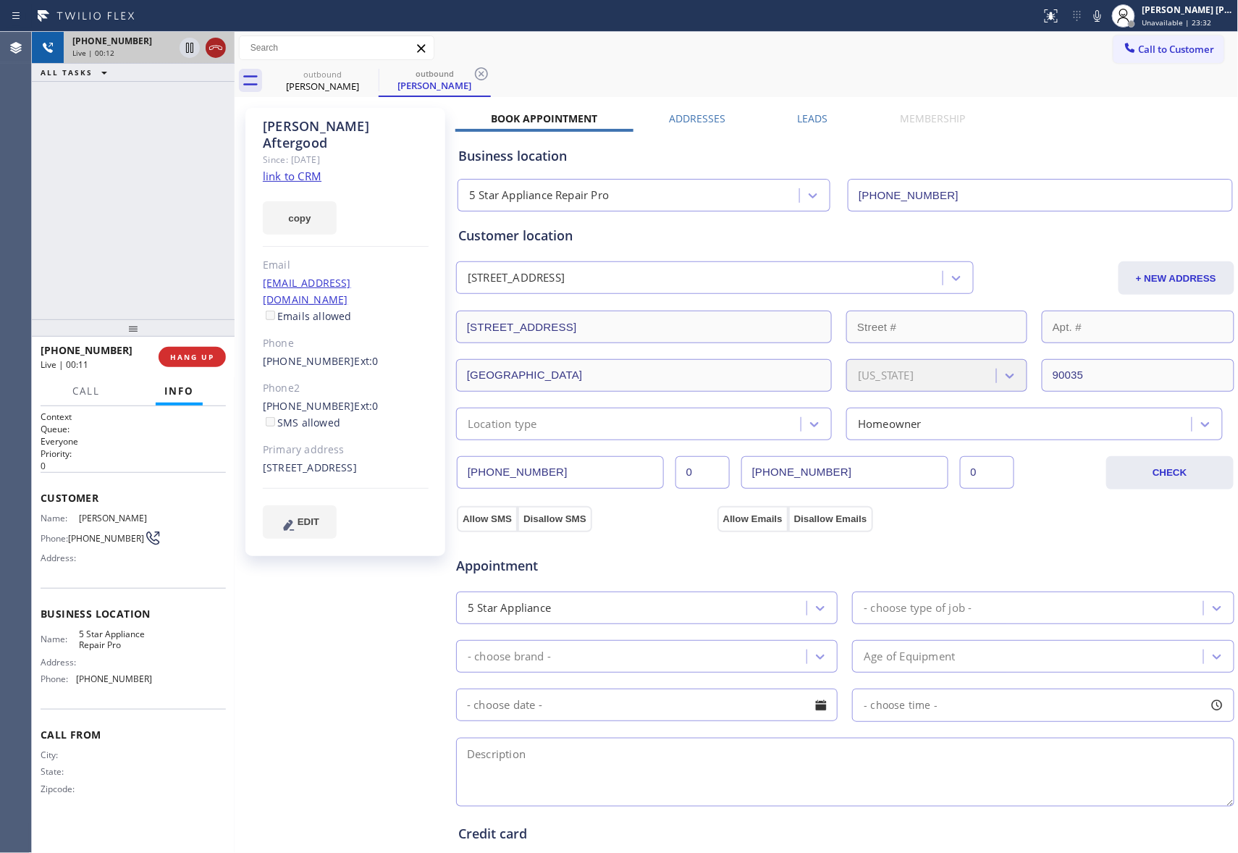
click at [209, 43] on icon at bounding box center [215, 47] width 17 height 17
click at [360, 73] on div "outbound Jacob Aftergood" at bounding box center [322, 80] width 112 height 33
click at [361, 73] on icon at bounding box center [369, 73] width 17 height 17
click at [473, 73] on icon at bounding box center [481, 73] width 17 height 17
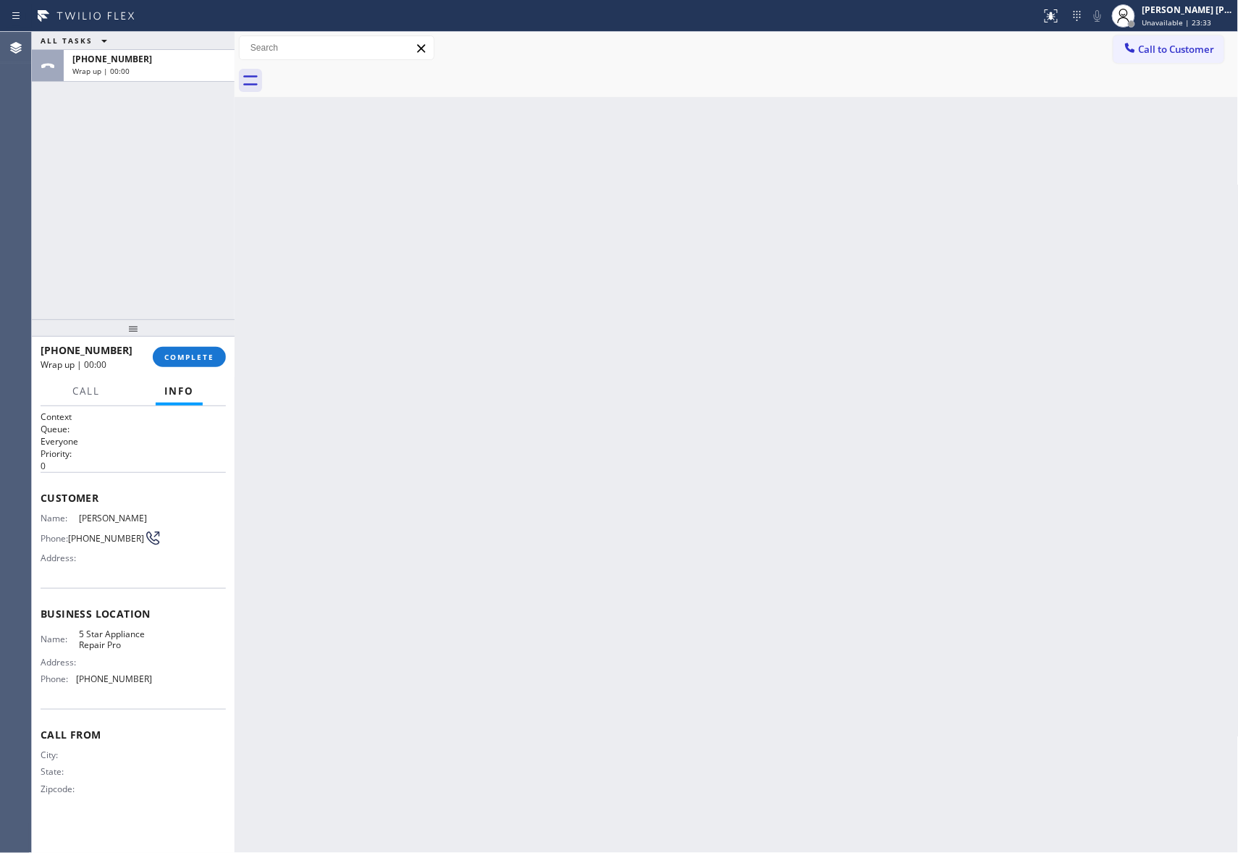
click at [361, 73] on div at bounding box center [752, 80] width 972 height 33
click at [206, 348] on button "COMPLETE" at bounding box center [189, 357] width 73 height 20
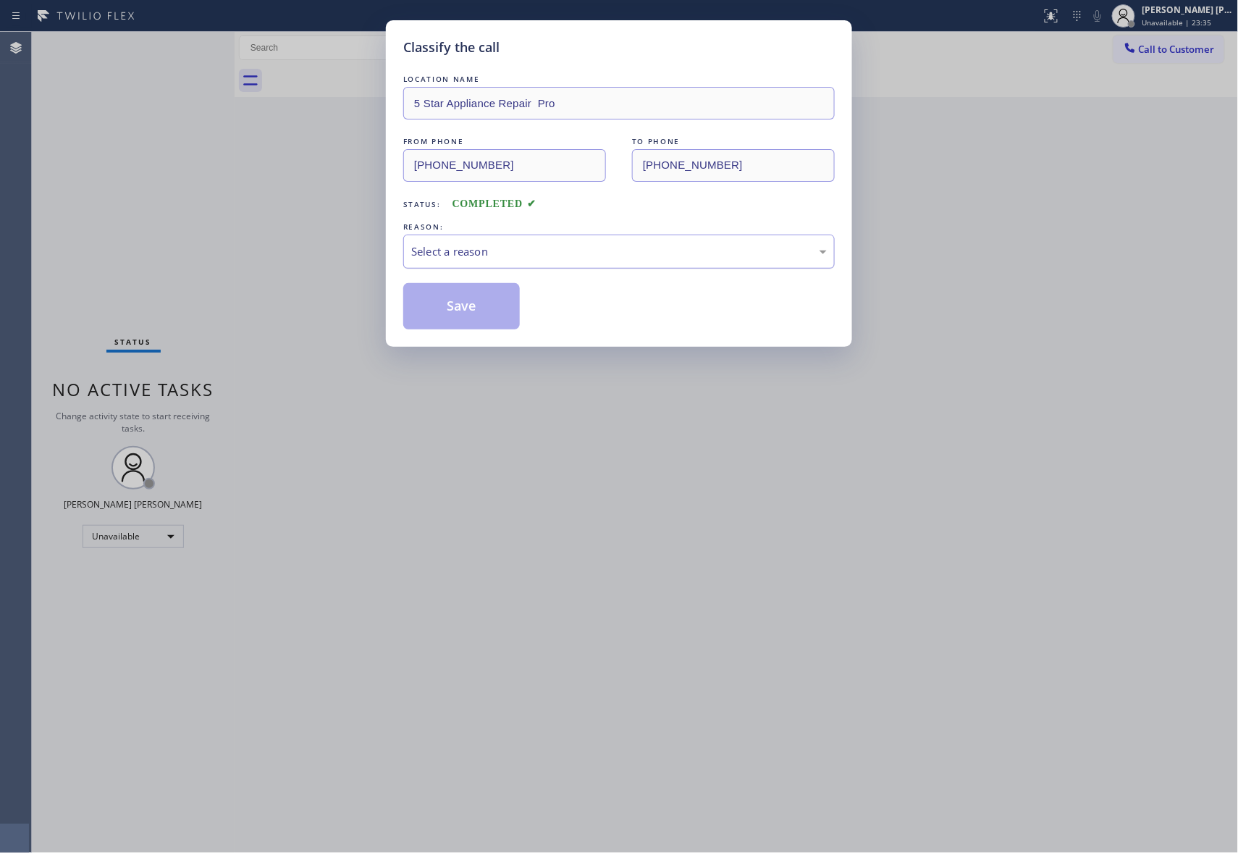
click at [484, 256] on div "Select a reason" at bounding box center [619, 251] width 416 height 17
click at [476, 301] on button "Save" at bounding box center [461, 306] width 117 height 46
drag, startPoint x: 476, startPoint y: 301, endPoint x: 1098, endPoint y: 27, distance: 679.2
click at [479, 301] on button "Save" at bounding box center [461, 306] width 117 height 46
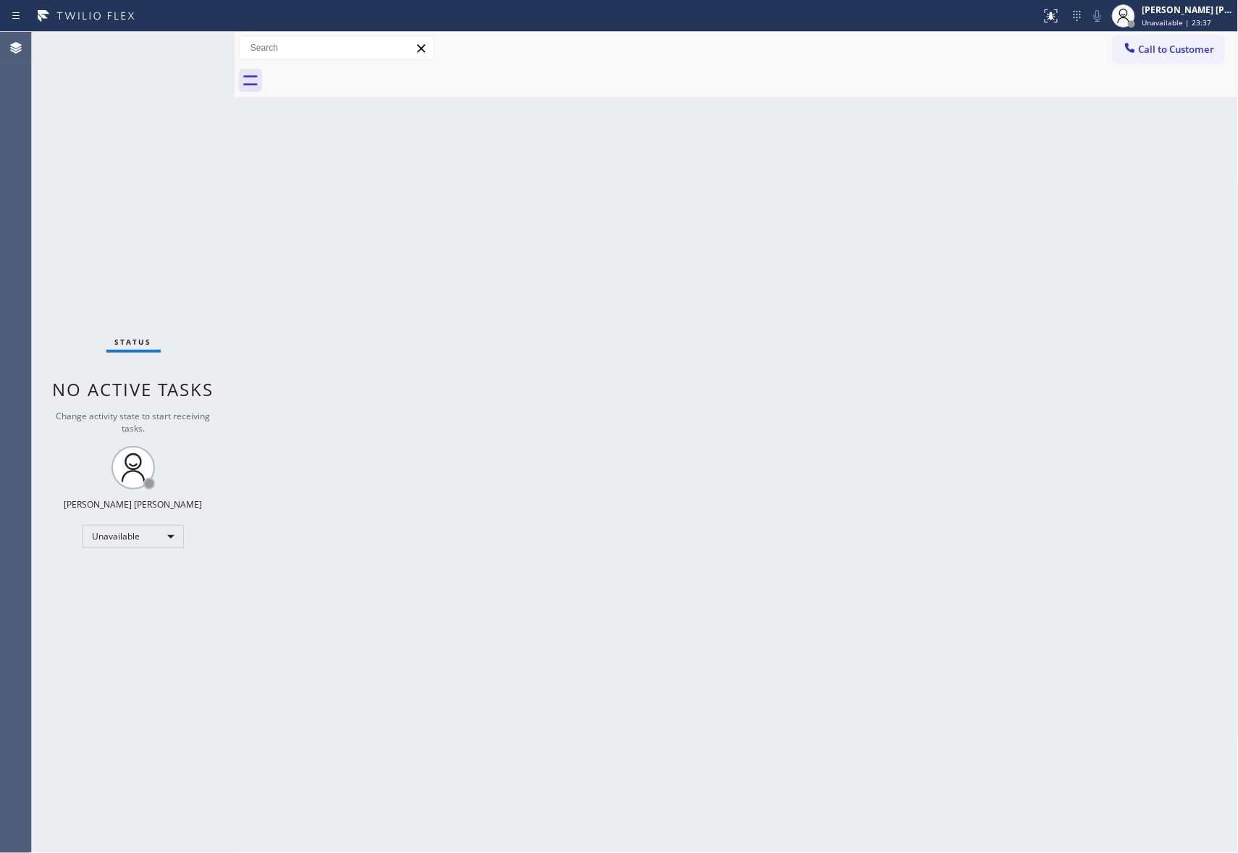
click at [1206, 47] on span "Call to Customer" at bounding box center [1177, 49] width 76 height 13
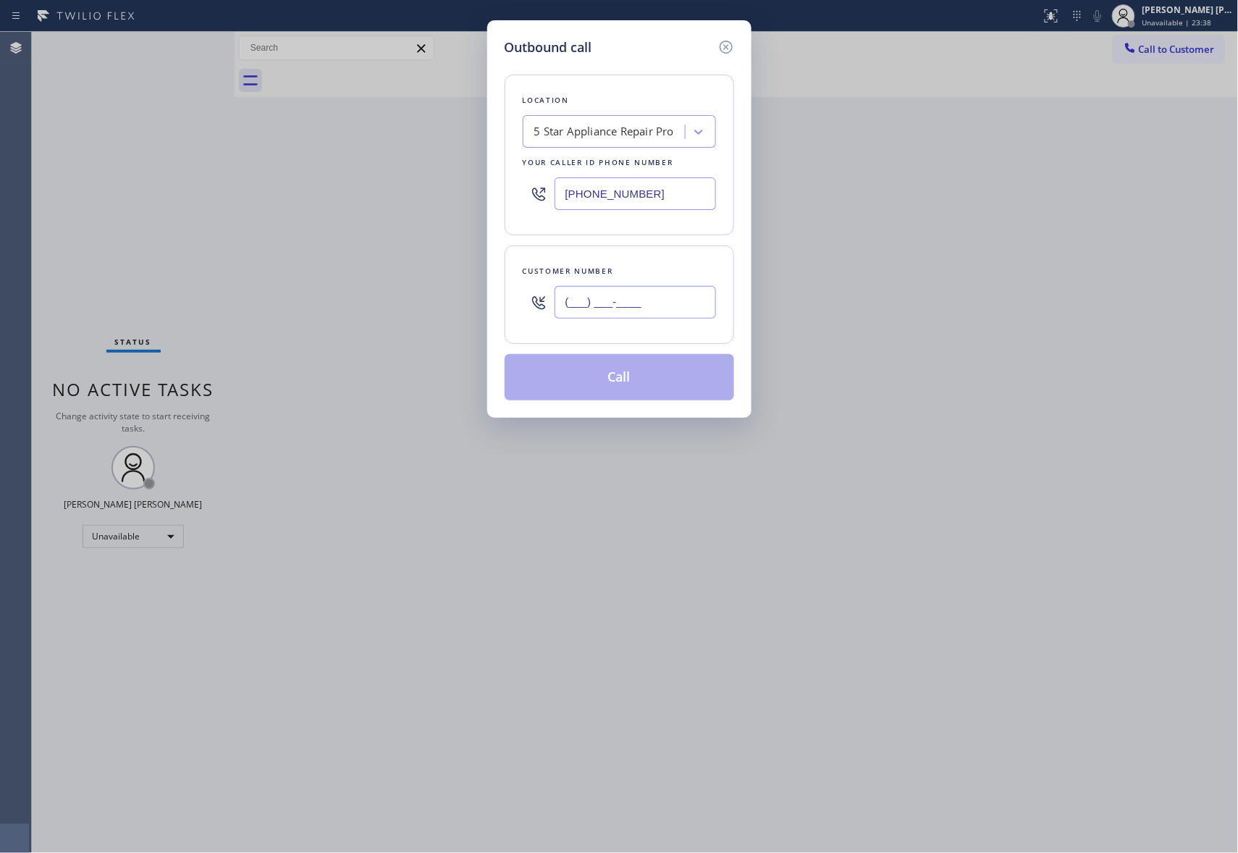
click at [615, 302] on input "(___) ___-____" at bounding box center [635, 302] width 161 height 33
paste input "810) 571-9672"
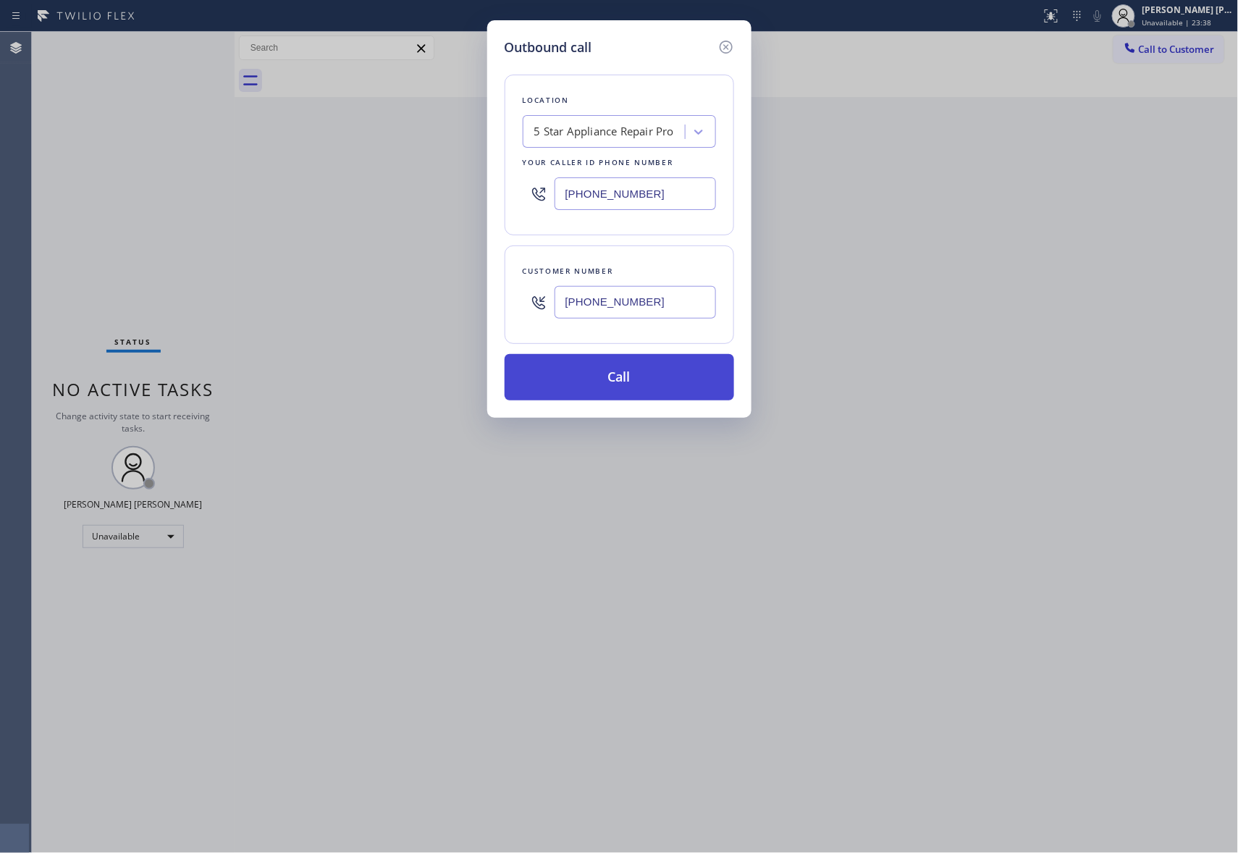
type input "(810) 571-9672"
click at [629, 372] on button "Call" at bounding box center [620, 377] width 230 height 46
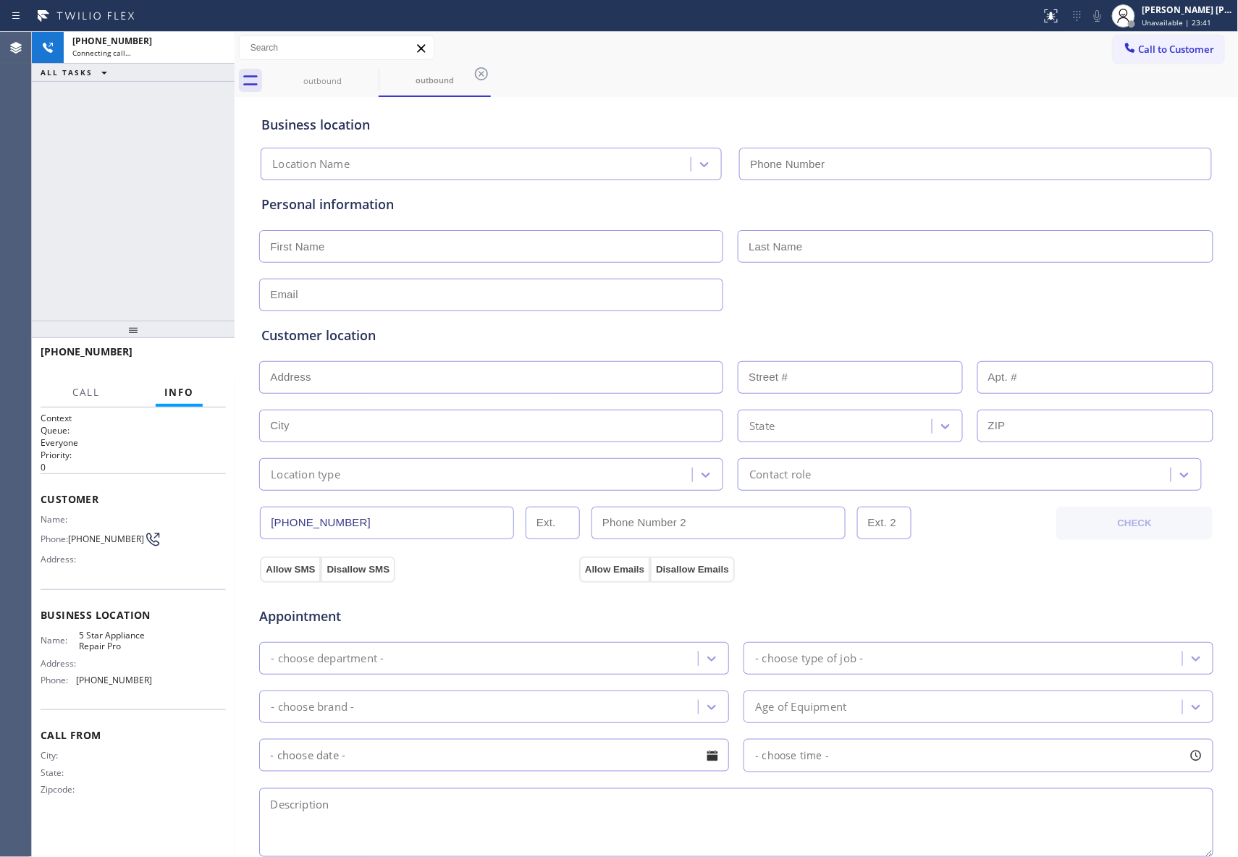
type input "[PHONE_NUMBER]"
drag, startPoint x: 266, startPoint y: 854, endPoint x: 267, endPoint y: 844, distance: 10.9
click at [267, 844] on textarea at bounding box center [736, 823] width 954 height 69
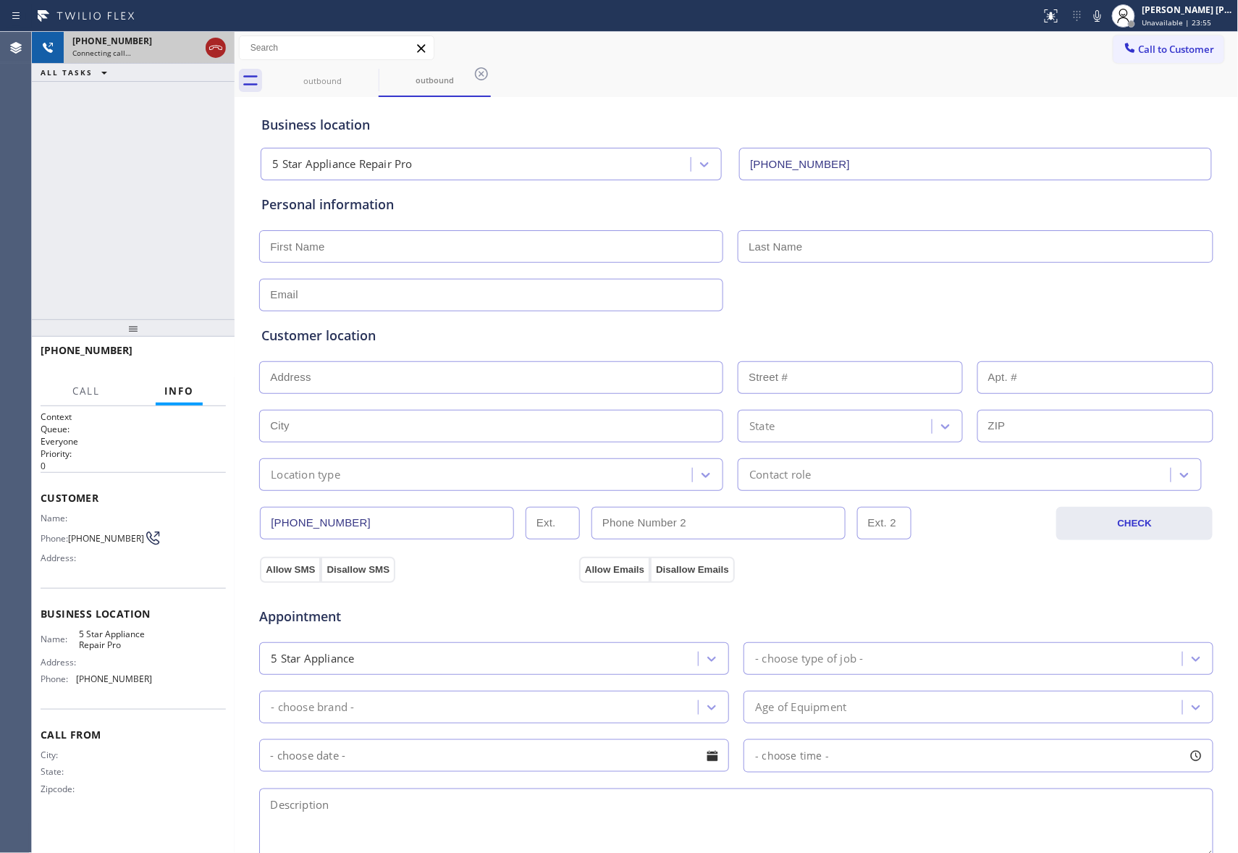
click at [212, 43] on icon at bounding box center [215, 47] width 17 height 17
type input "[PHONE_NUMBER]"
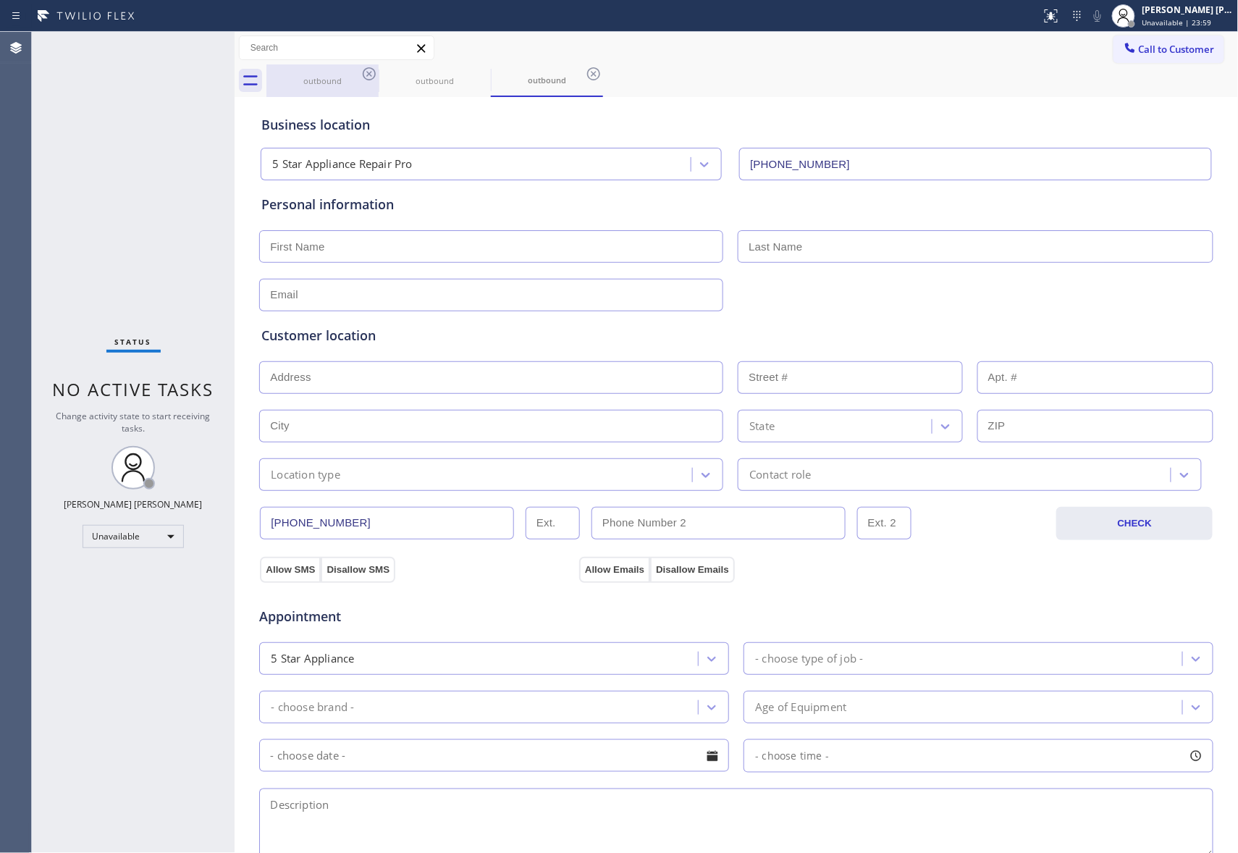
click at [339, 87] on div "outbound" at bounding box center [322, 80] width 109 height 33
click at [348, 79] on div "outbound" at bounding box center [322, 80] width 109 height 11
click at [349, 77] on div "outbound" at bounding box center [322, 80] width 109 height 11
click at [365, 73] on icon at bounding box center [369, 73] width 17 height 17
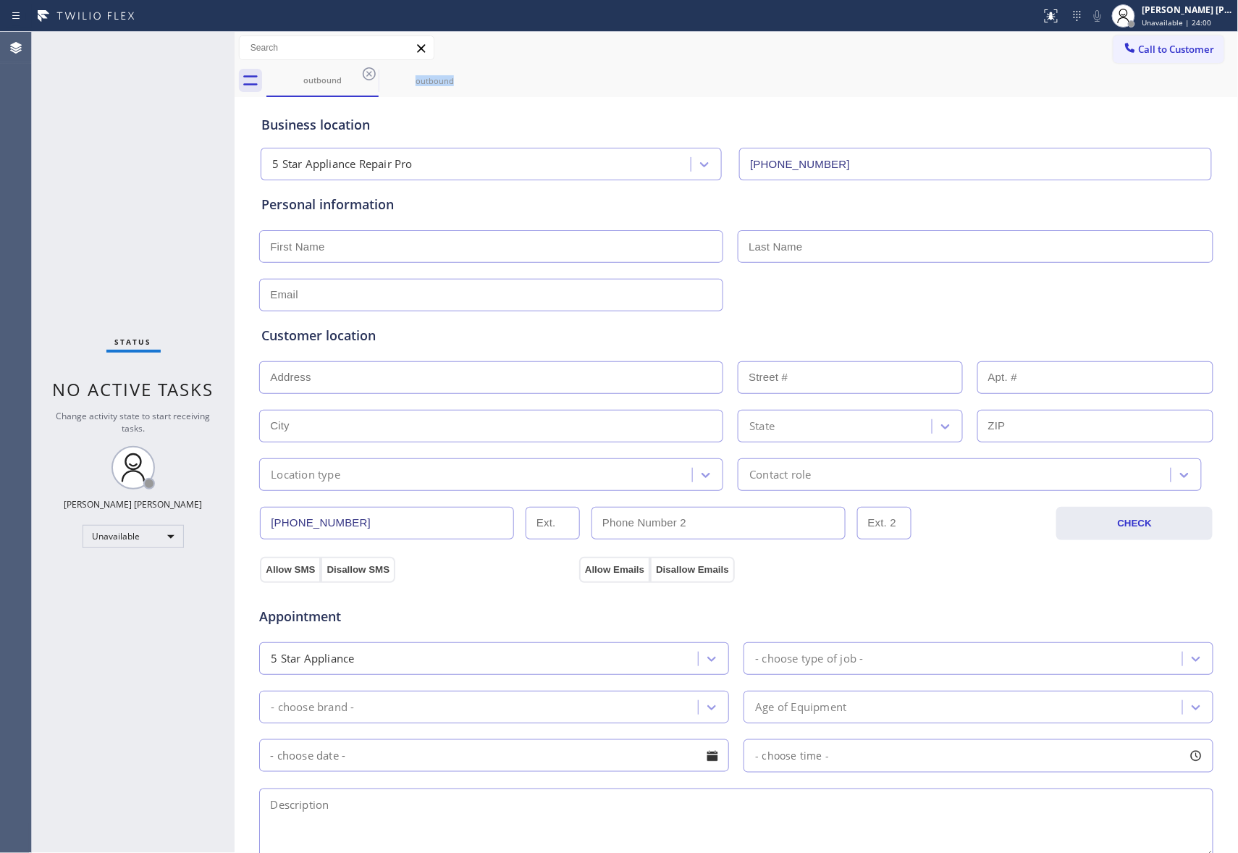
click at [365, 73] on icon at bounding box center [369, 73] width 17 height 17
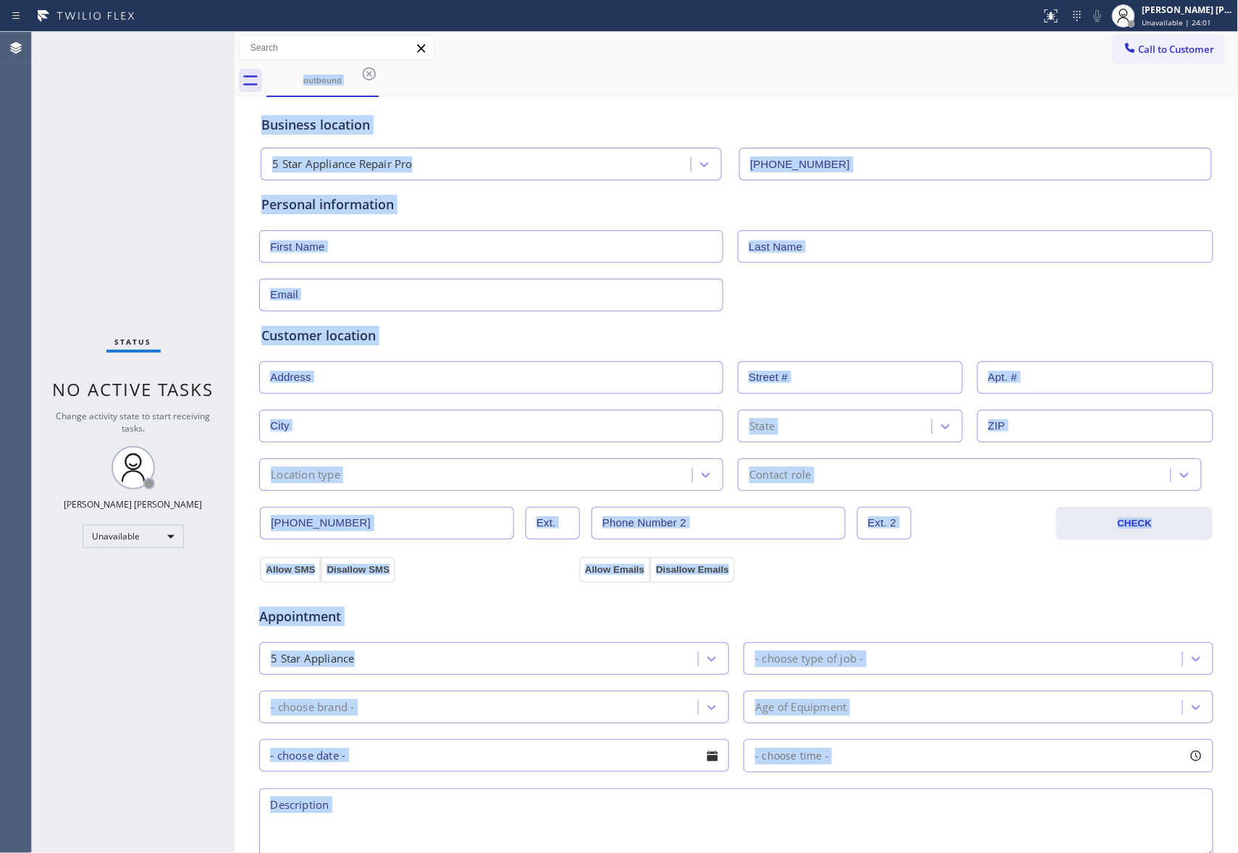
click at [365, 73] on div "outbound" at bounding box center [752, 80] width 972 height 33
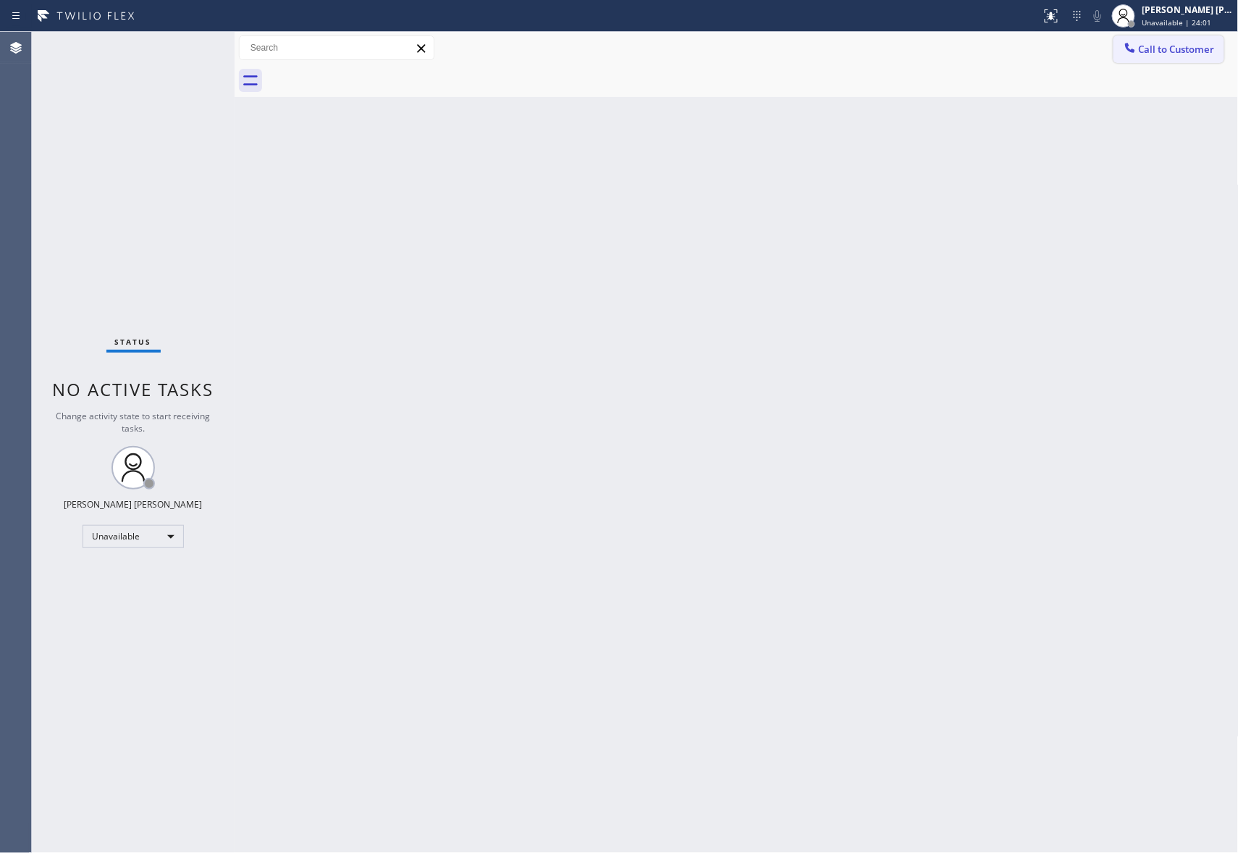
click at [1211, 50] on span "Call to Customer" at bounding box center [1177, 49] width 76 height 13
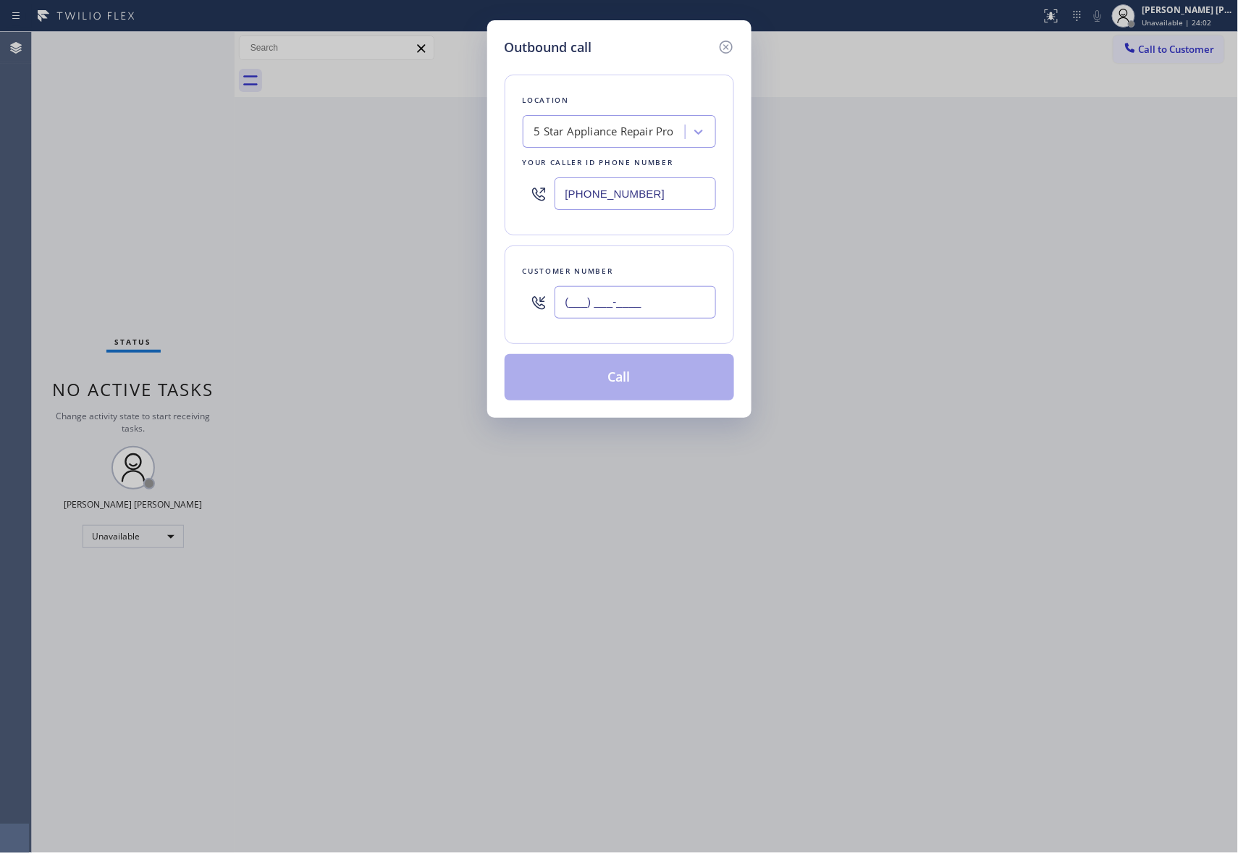
click at [665, 304] on input "(___) ___-____" at bounding box center [635, 302] width 161 height 33
paste input "818) 781-0562"
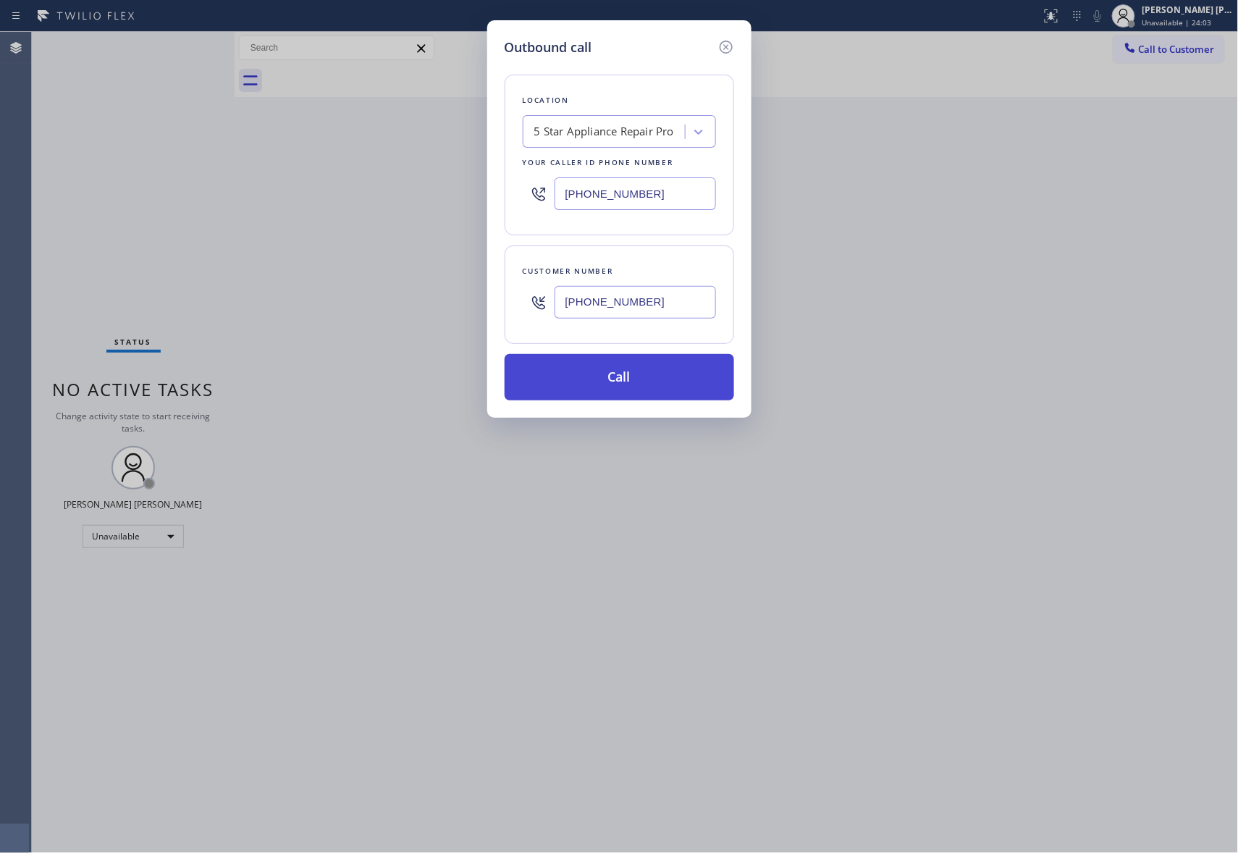
type input "(818) 781-0562"
click at [655, 381] on button "Call" at bounding box center [620, 377] width 230 height 46
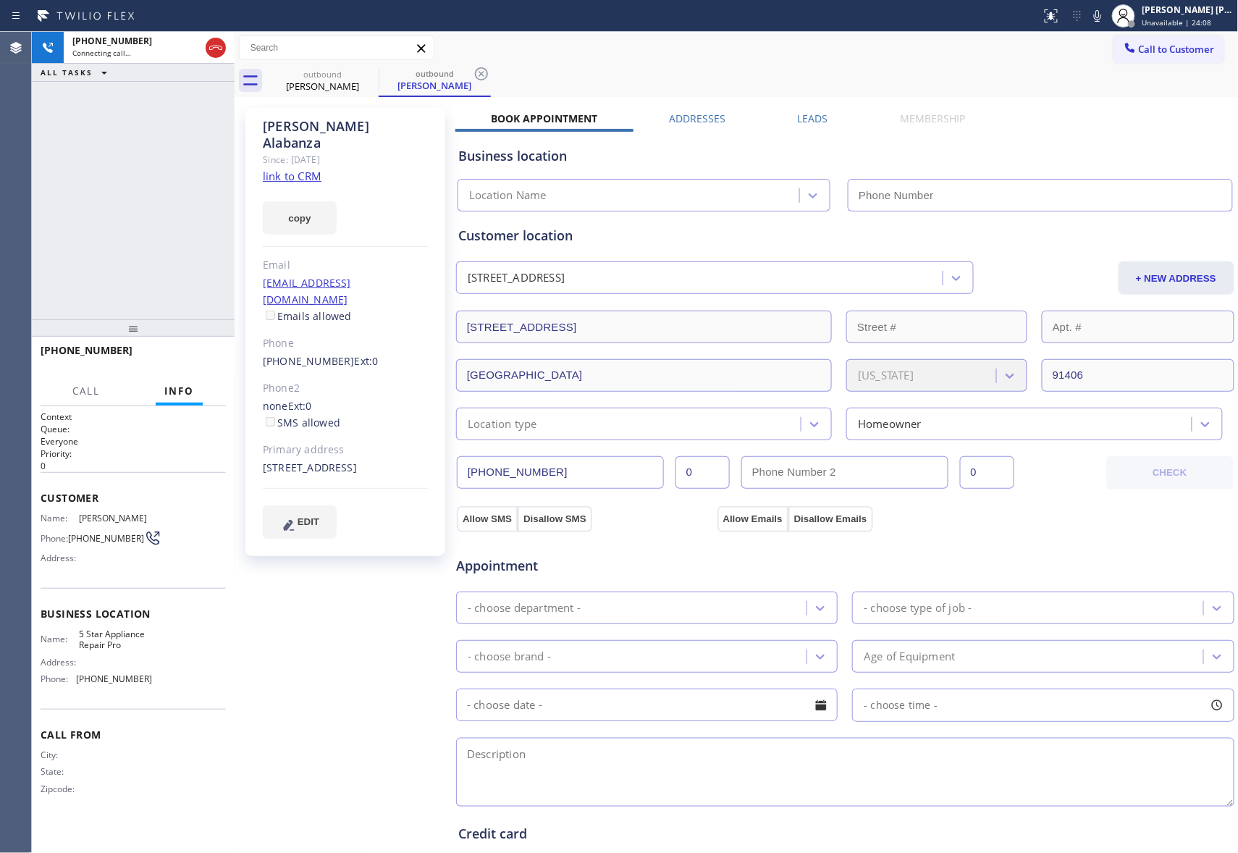
type input "[PHONE_NUMBER]"
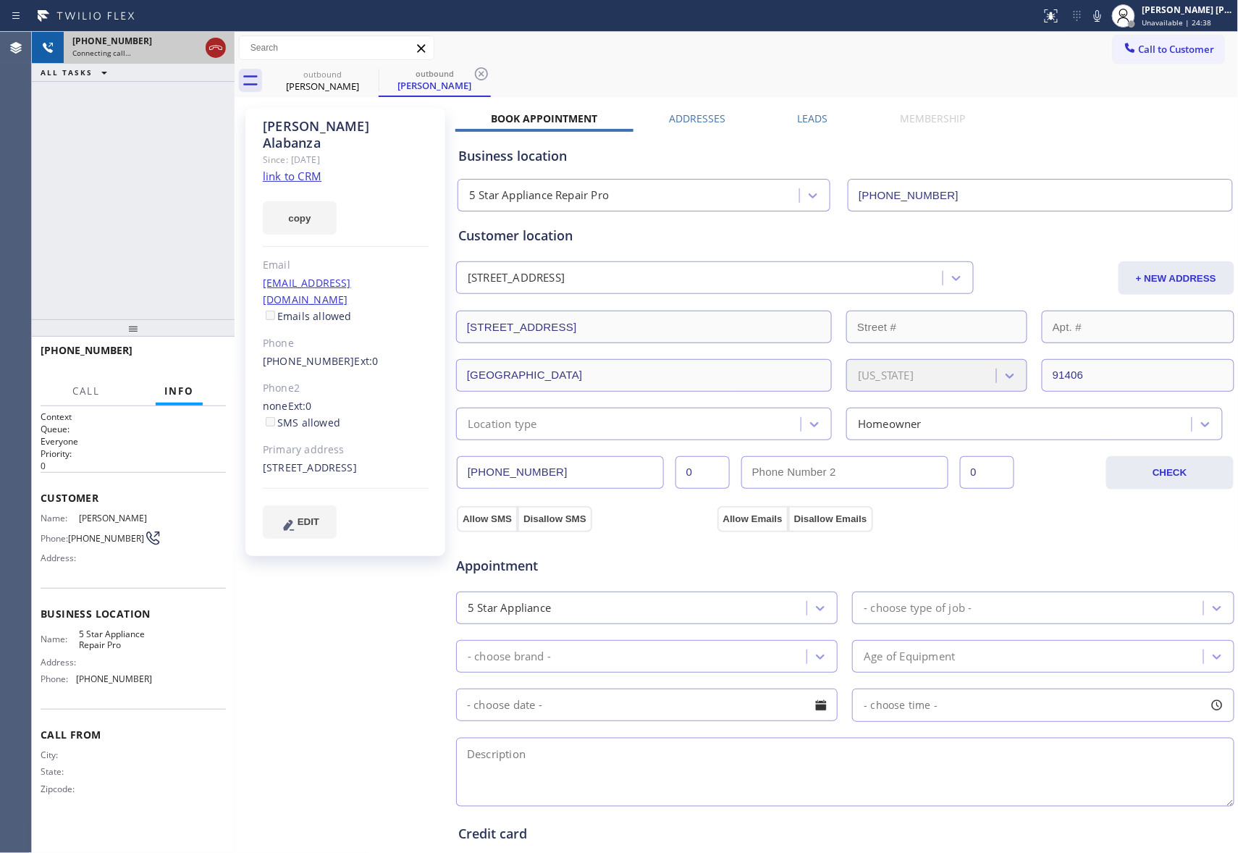
click at [216, 52] on icon at bounding box center [215, 47] width 17 height 17
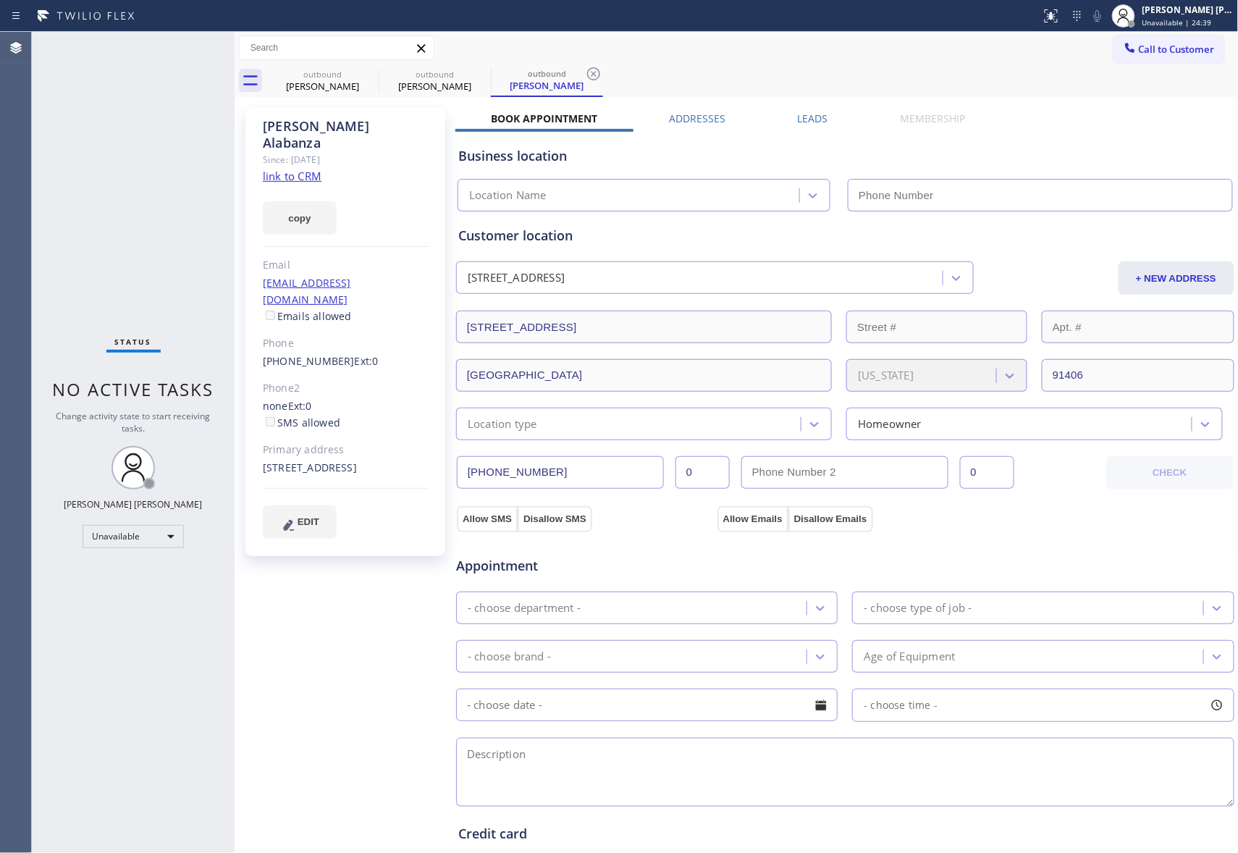
type input "[PHONE_NUMBER]"
click at [365, 78] on icon at bounding box center [369, 73] width 13 height 13
click at [0, 0] on icon at bounding box center [0, 0] width 0 height 0
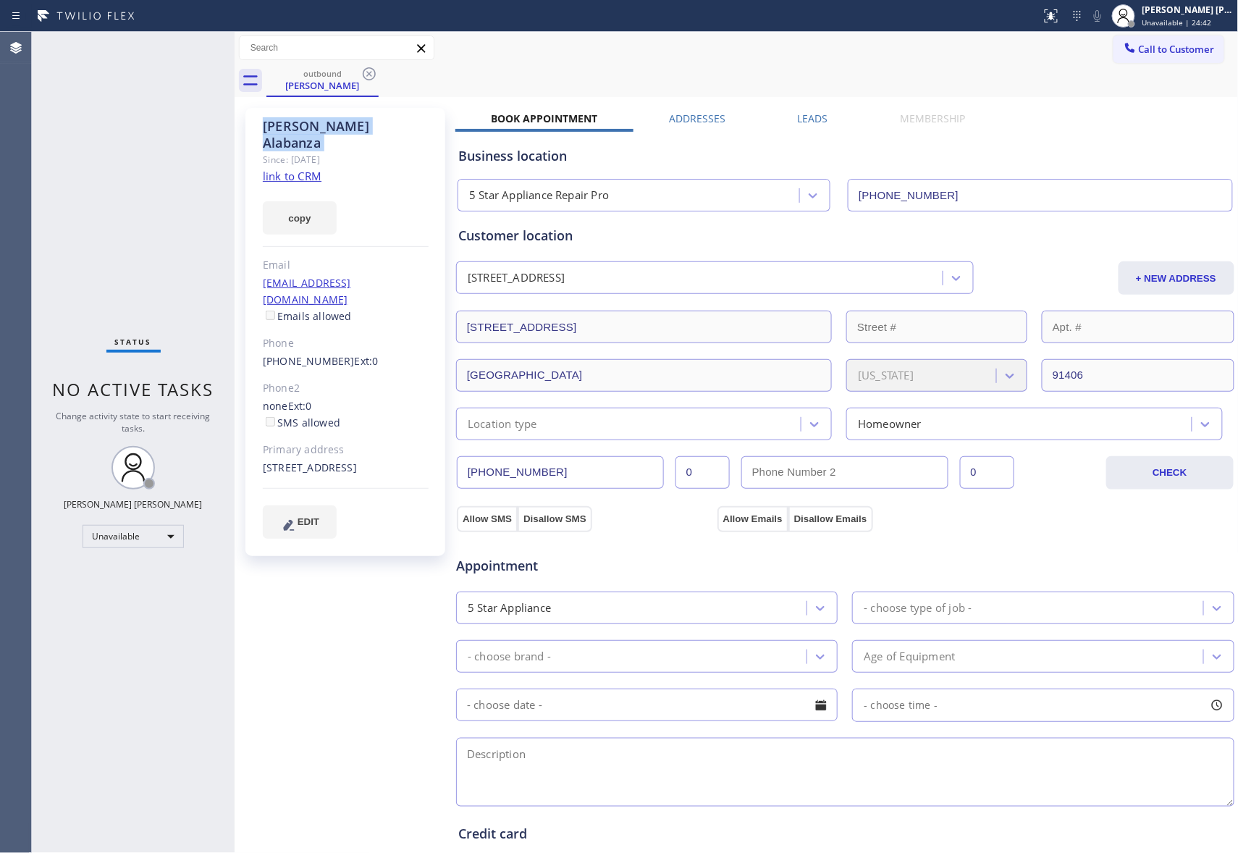
click at [365, 78] on icon at bounding box center [369, 73] width 13 height 13
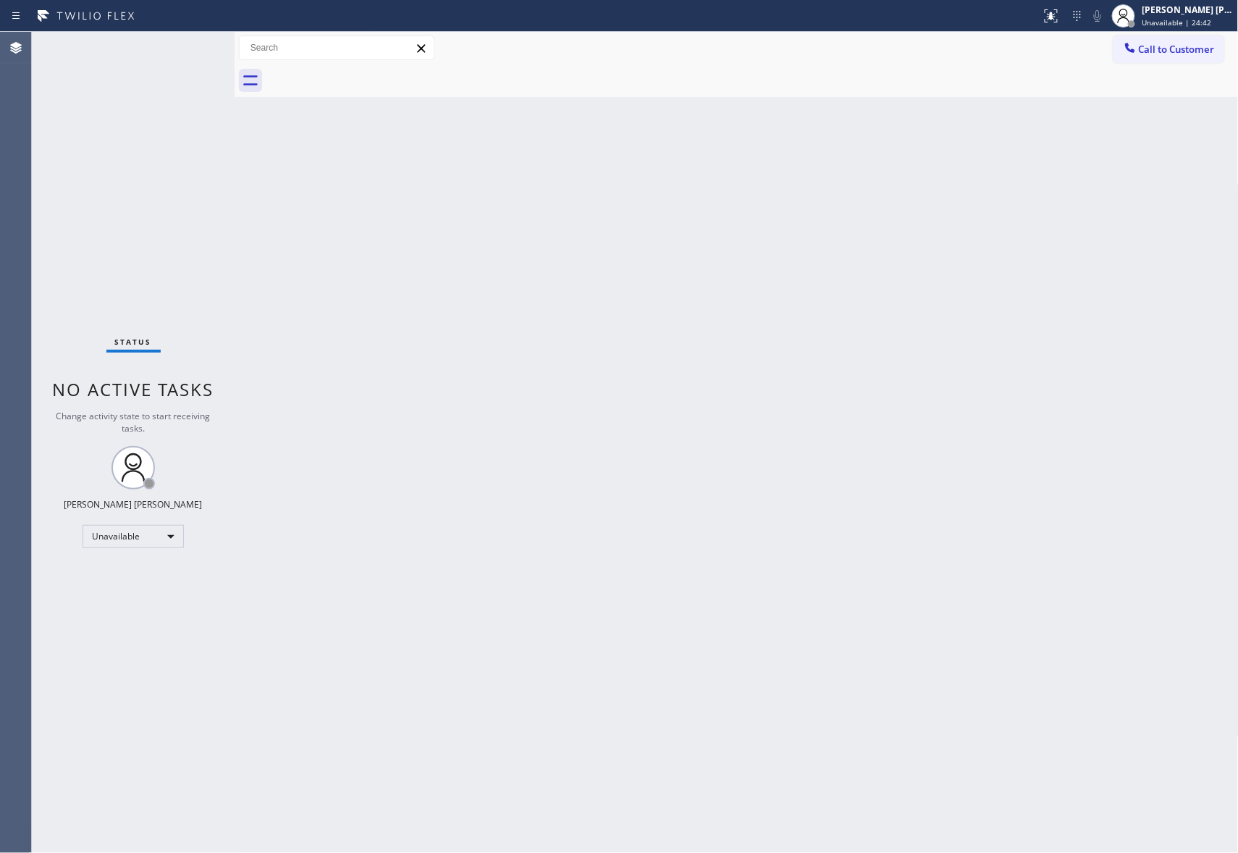
click at [365, 78] on div at bounding box center [752, 80] width 972 height 33
click at [1208, 48] on span "Call to Customer" at bounding box center [1177, 49] width 76 height 13
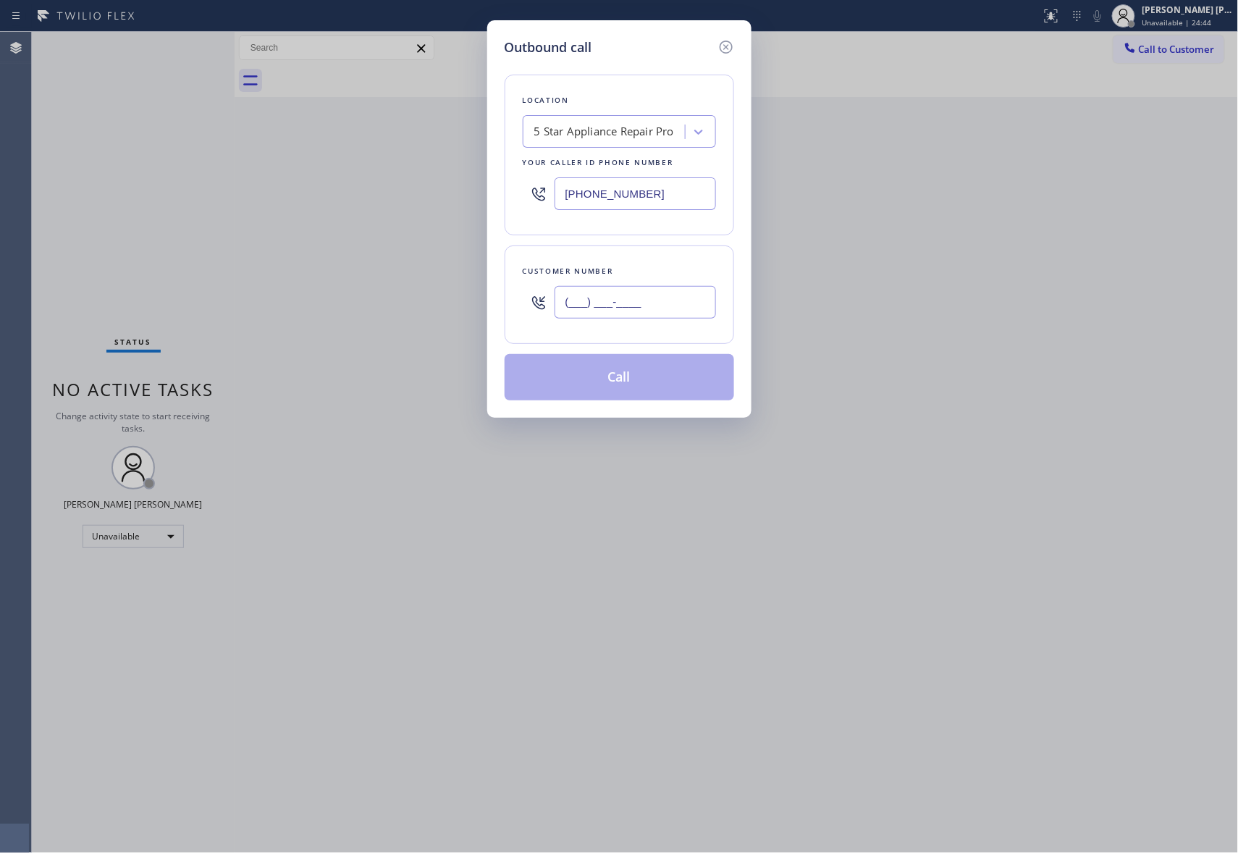
click at [657, 297] on input "(___) ___-____" at bounding box center [635, 302] width 161 height 33
paste input "650) 866-0264"
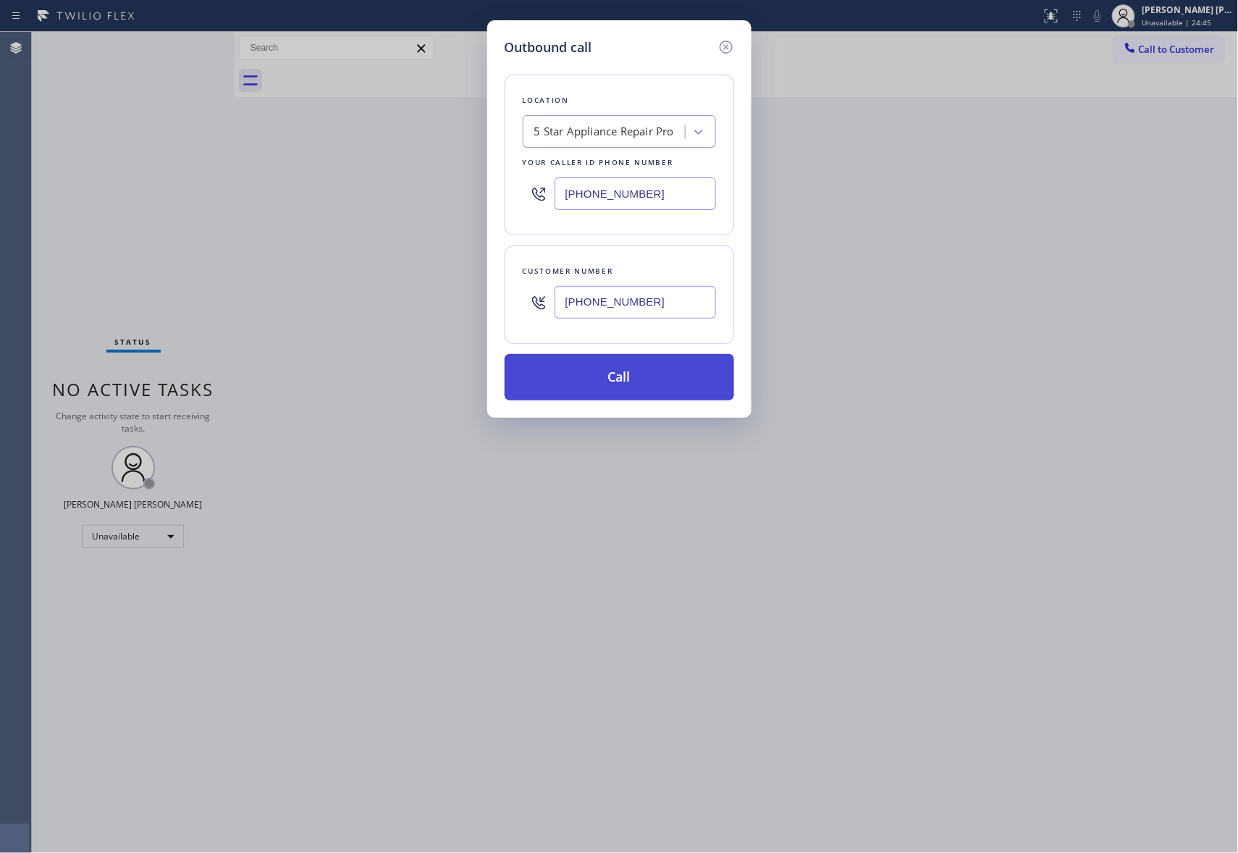
type input "(650) 866-0264"
click at [653, 371] on button "Call" at bounding box center [620, 377] width 230 height 46
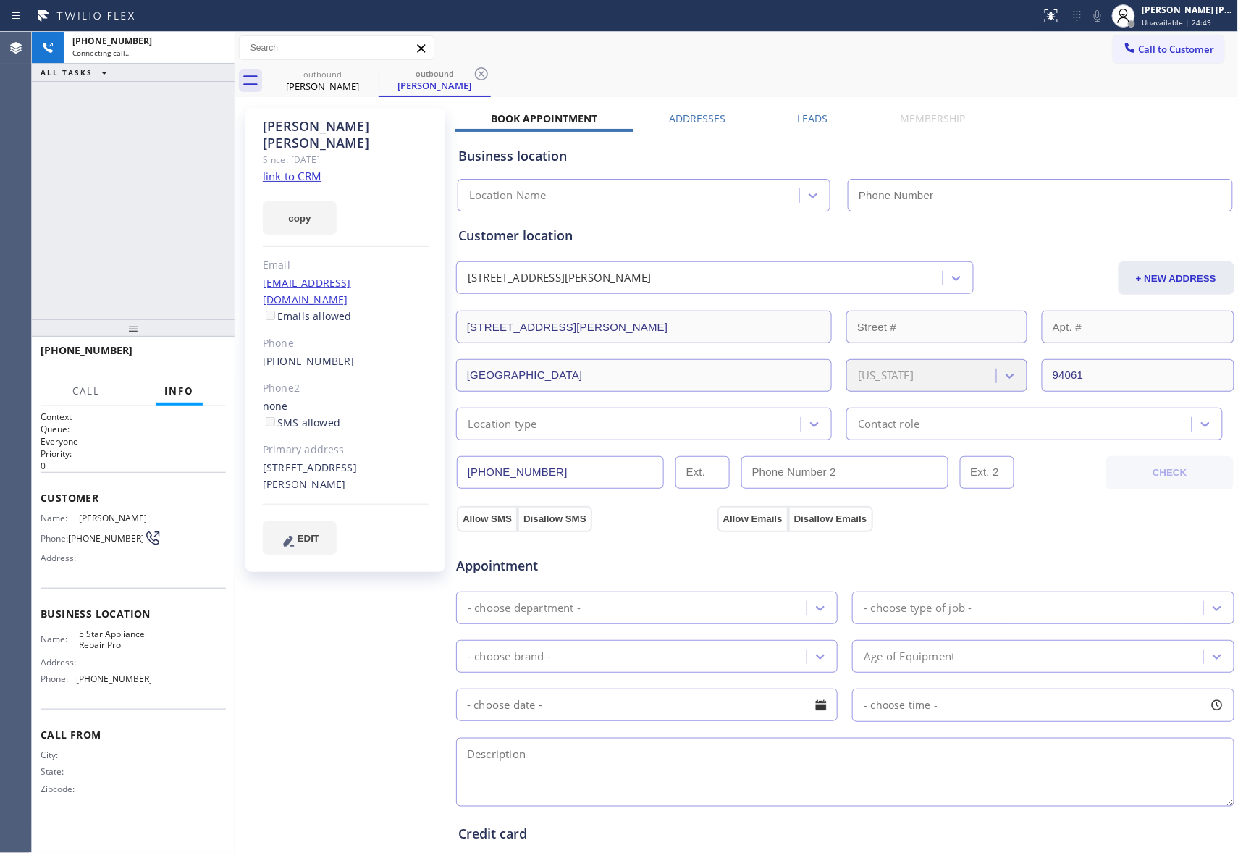
type input "[PHONE_NUMBER]"
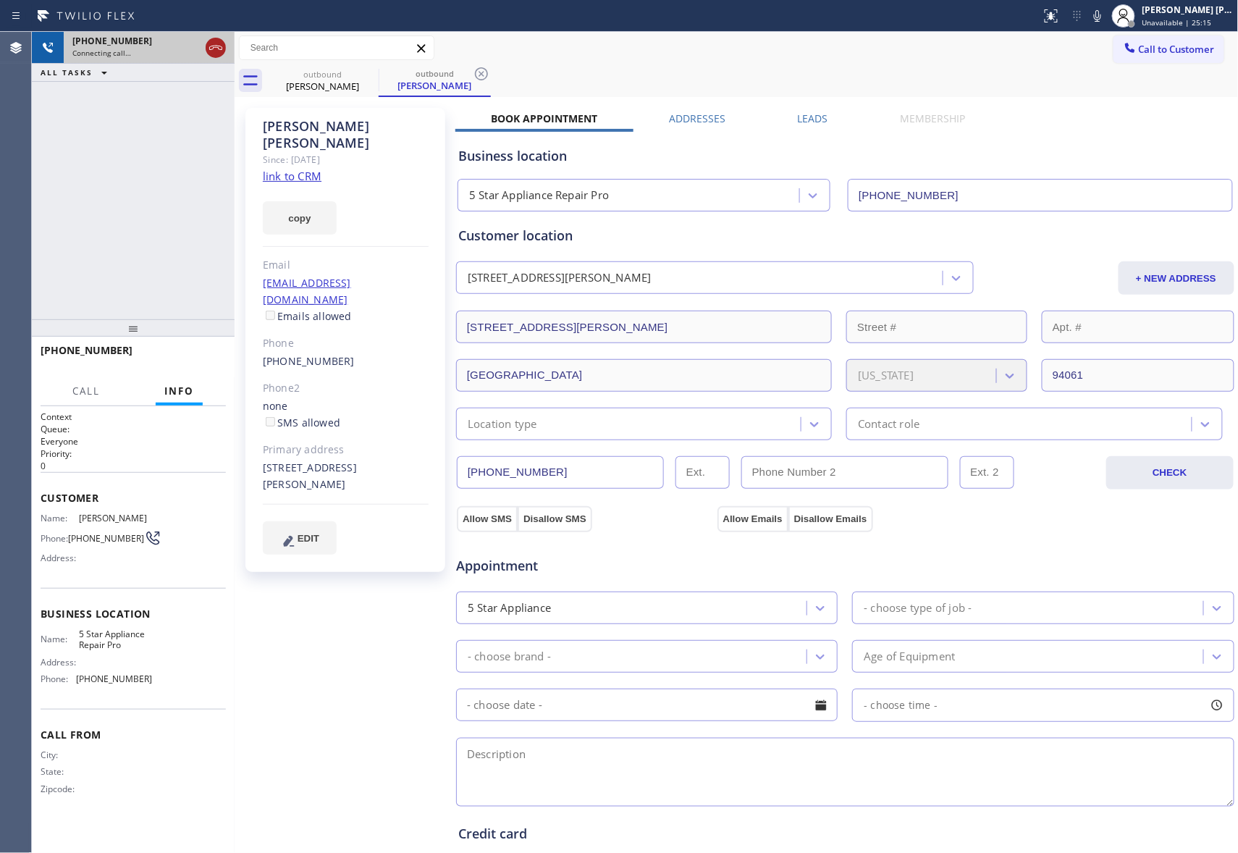
click at [220, 44] on icon at bounding box center [215, 47] width 17 height 17
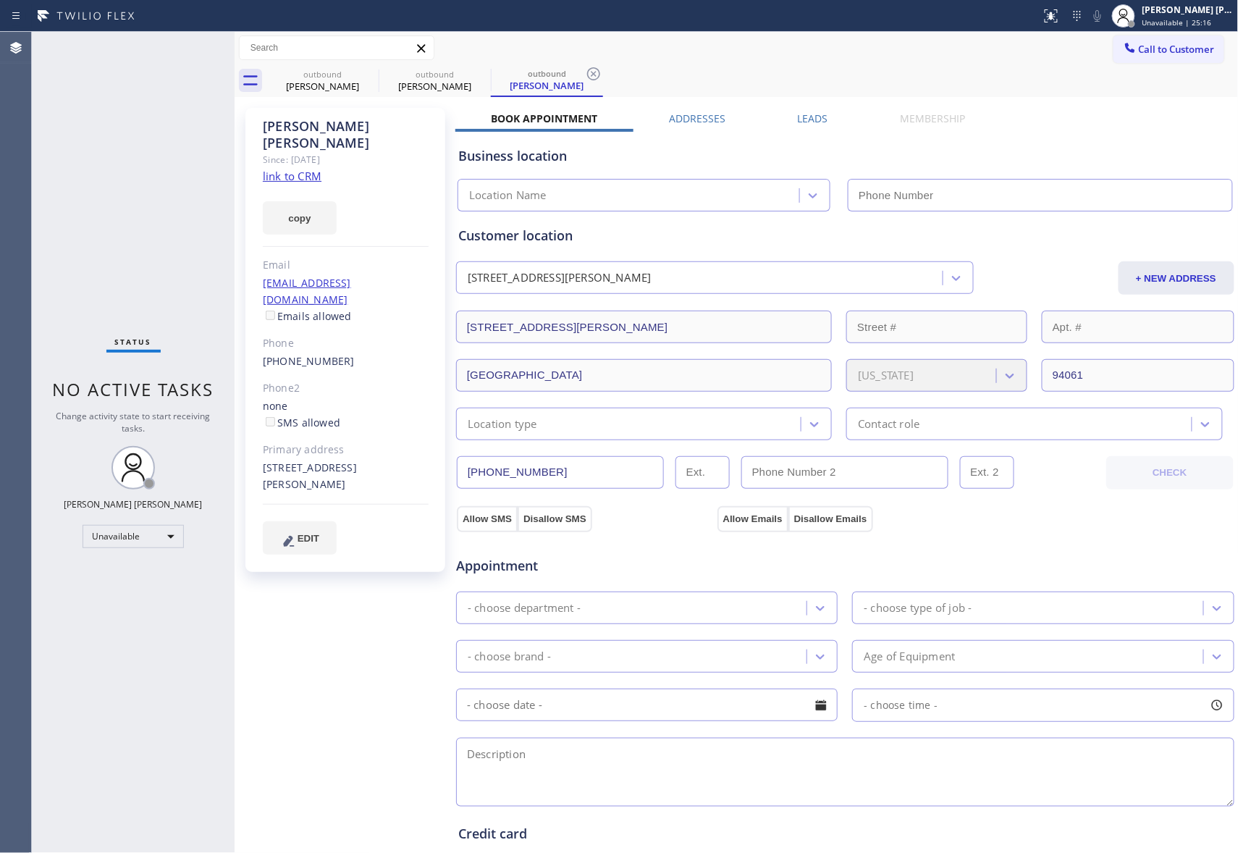
type input "[PHONE_NUMBER]"
drag, startPoint x: 360, startPoint y: 70, endPoint x: 368, endPoint y: 78, distance: 11.3
click at [0, 0] on icon at bounding box center [0, 0] width 0 height 0
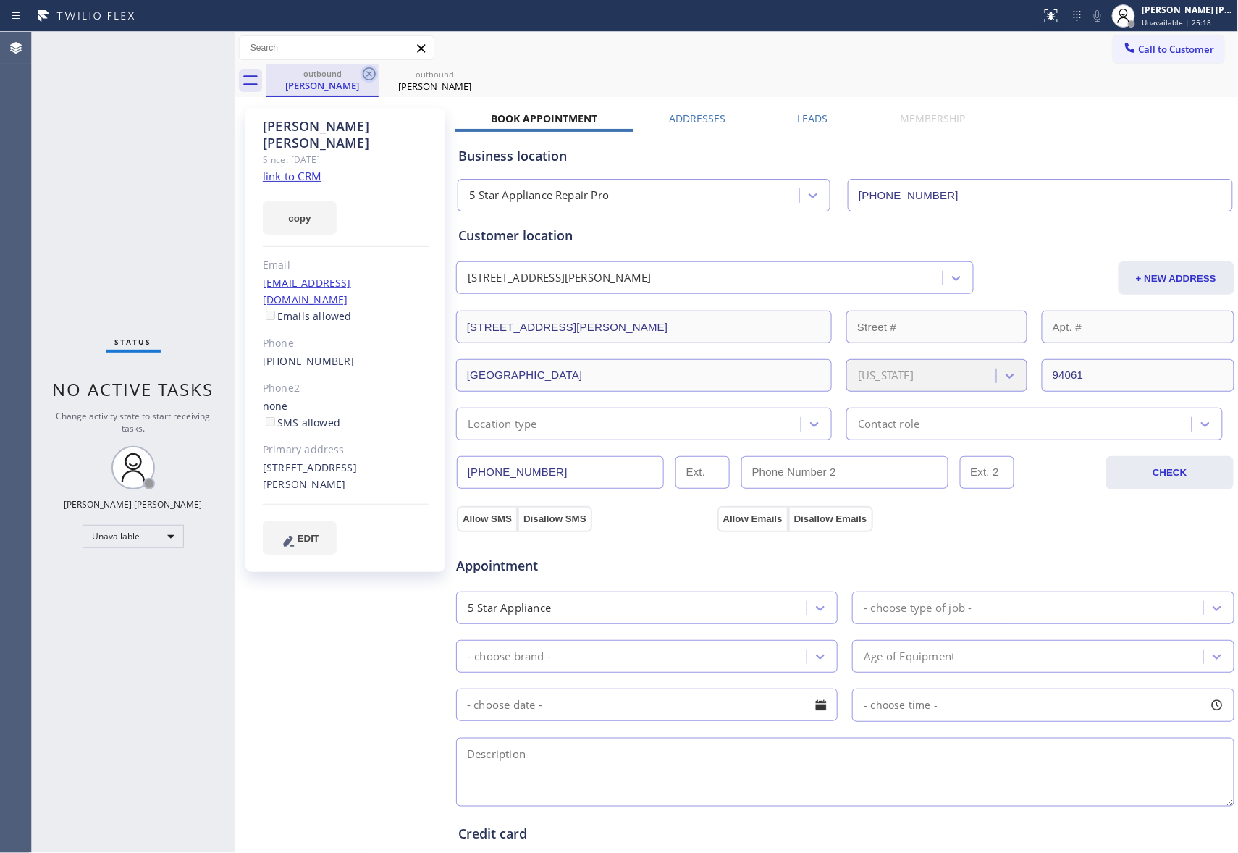
click at [368, 78] on icon at bounding box center [369, 73] width 17 height 17
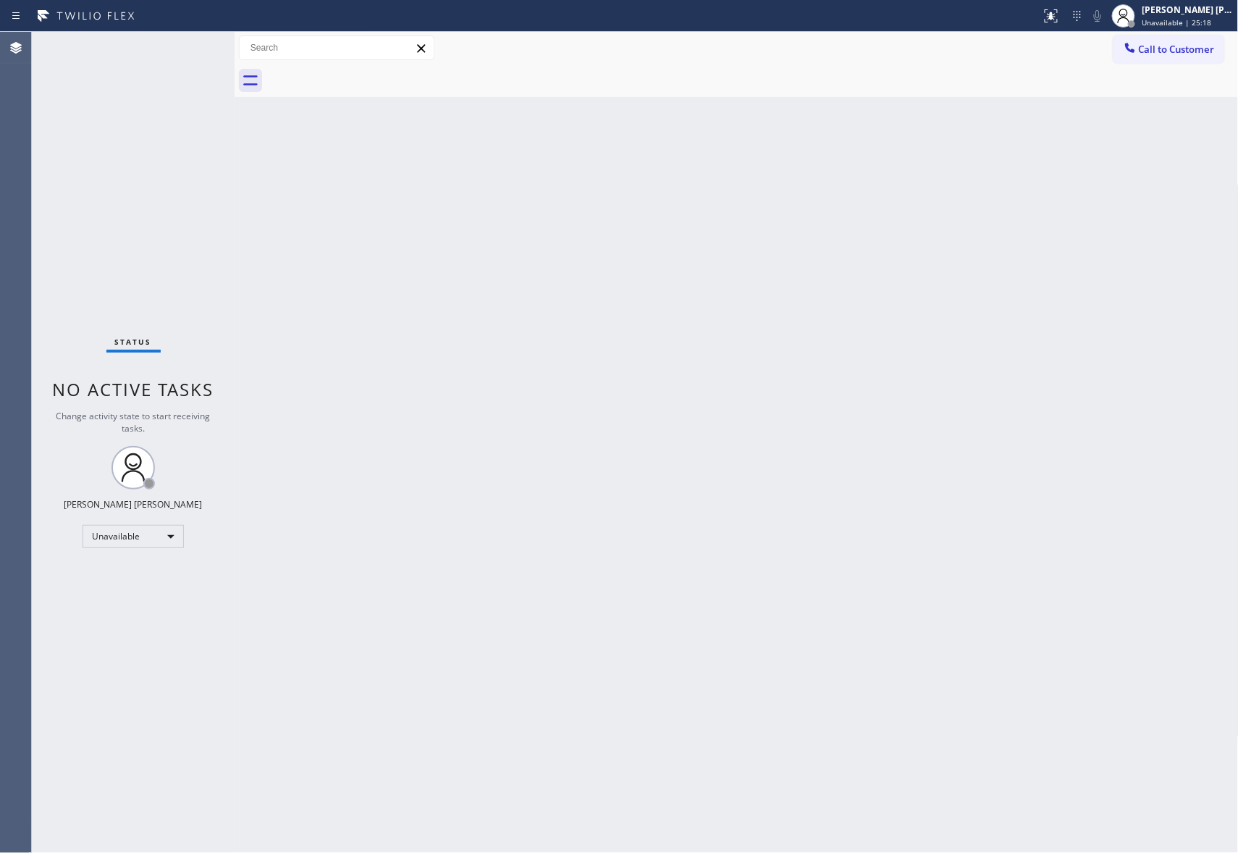
click at [368, 78] on div at bounding box center [752, 80] width 972 height 33
click at [1198, 43] on span "Call to Customer" at bounding box center [1177, 49] width 76 height 13
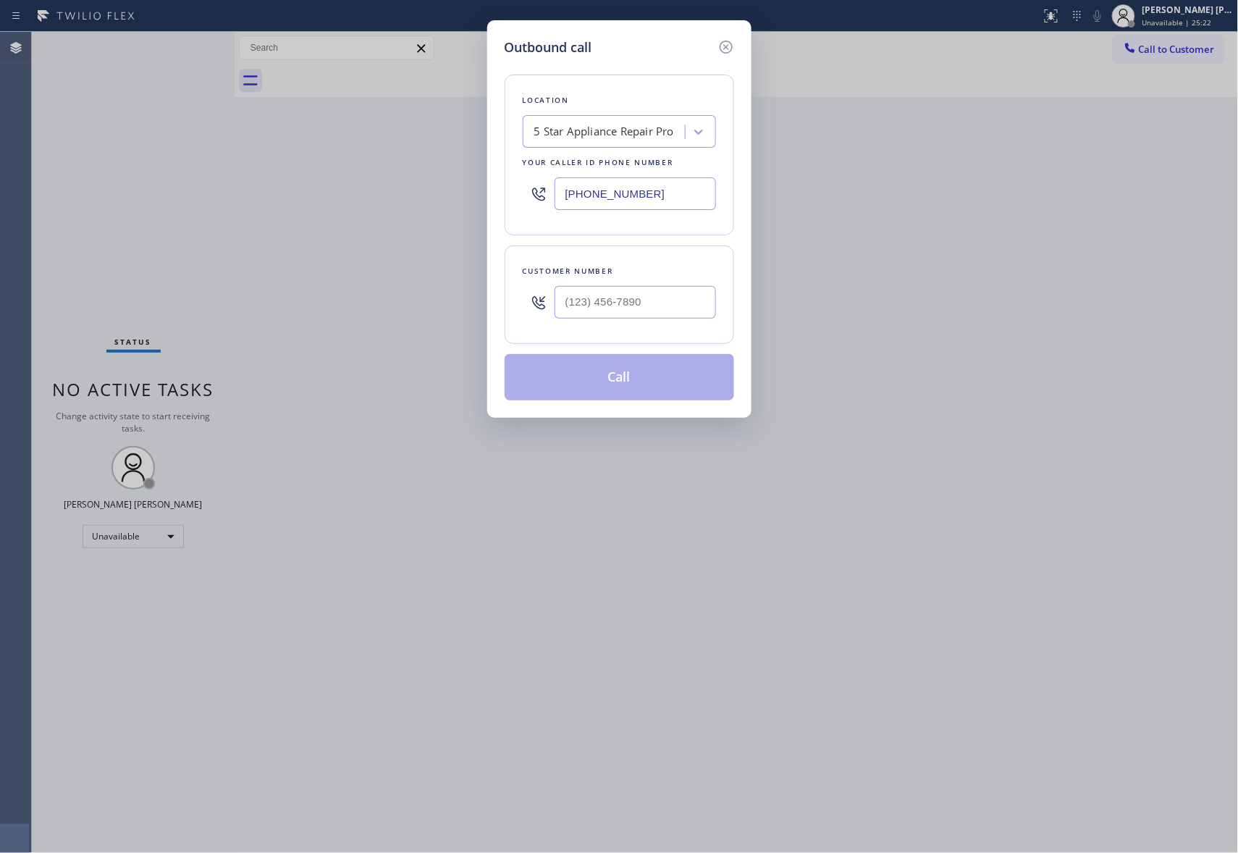
click at [639, 325] on div at bounding box center [635, 302] width 161 height 47
click at [644, 306] on input "(___) ___-____" at bounding box center [635, 302] width 161 height 33
paste input "815) 572-1573"
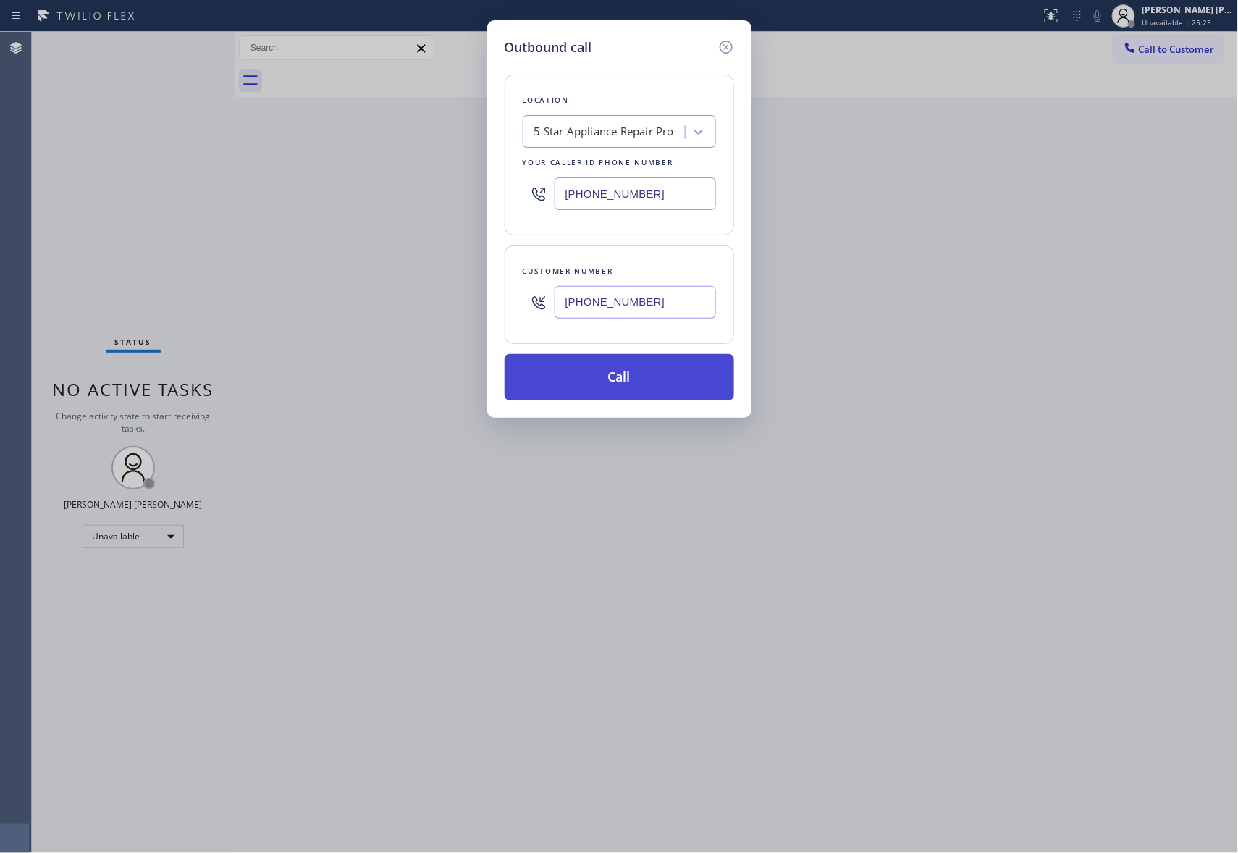
type input "(815) 572-1573"
click at [618, 387] on button "Call" at bounding box center [620, 377] width 230 height 46
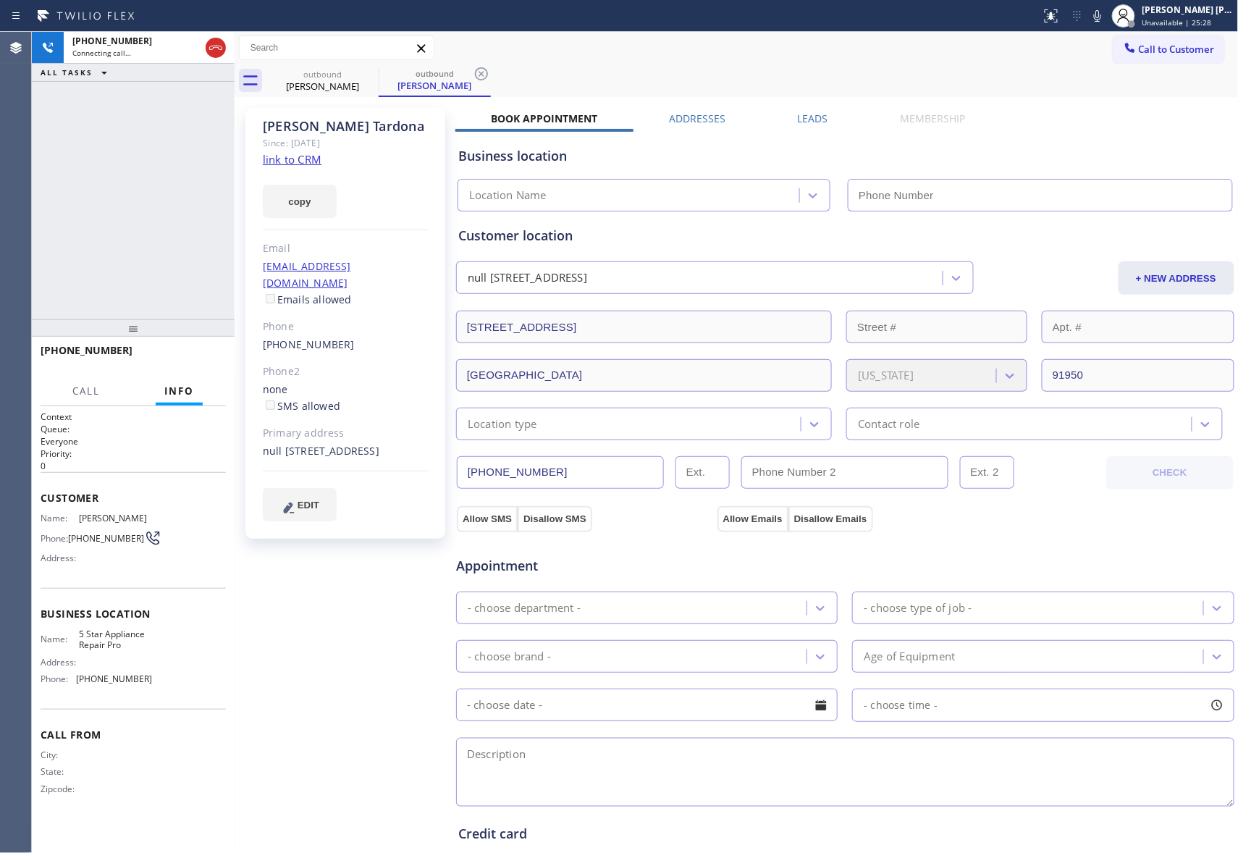
type input "[PHONE_NUMBER]"
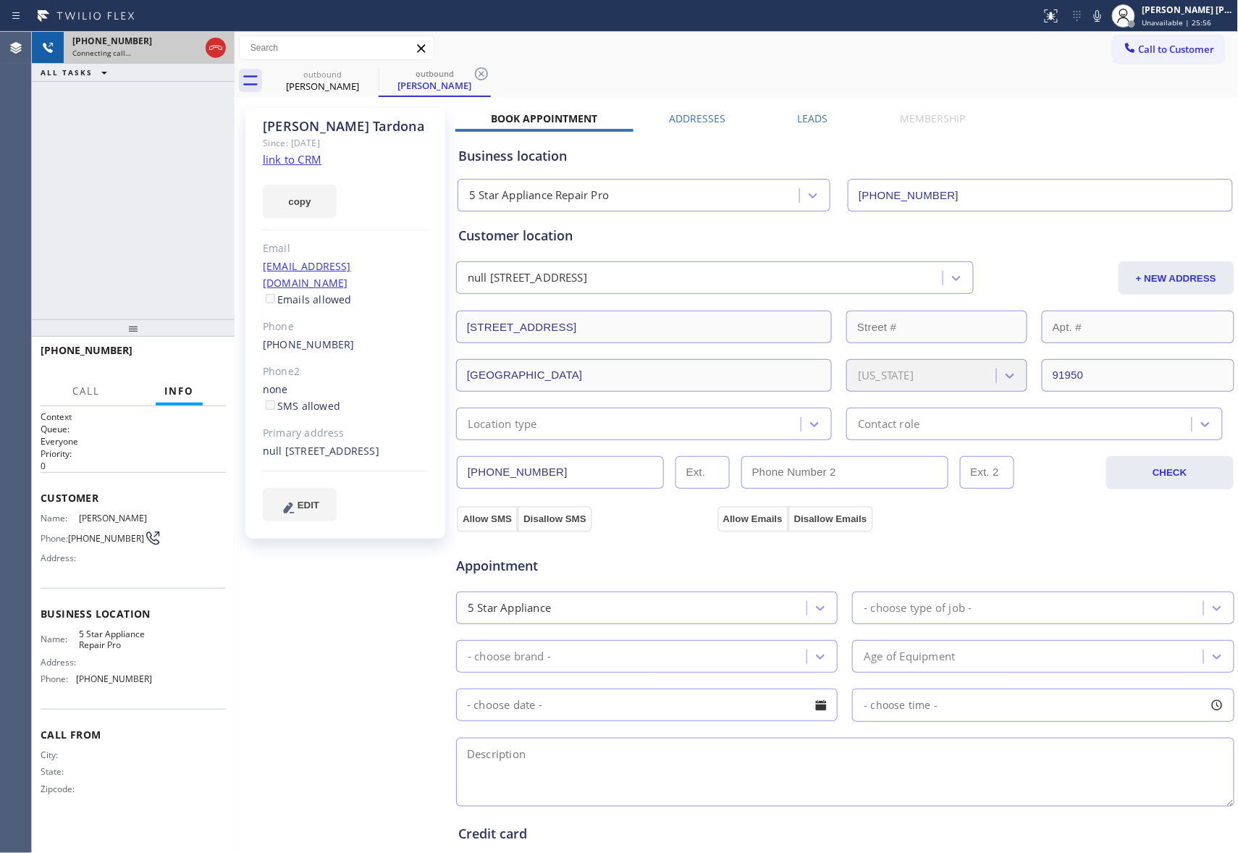
click at [224, 53] on icon at bounding box center [215, 47] width 17 height 17
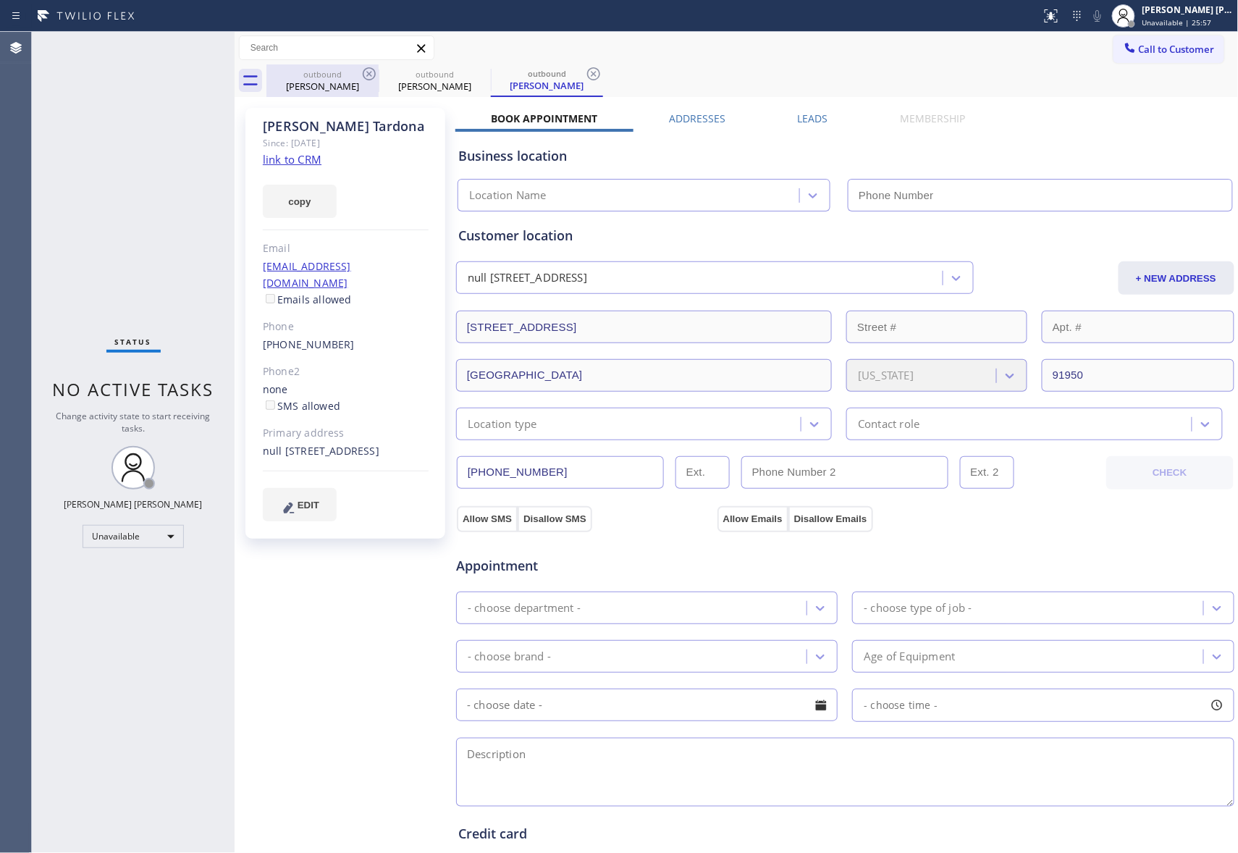
click at [359, 71] on div "outbound" at bounding box center [322, 74] width 109 height 11
click at [361, 70] on icon at bounding box center [369, 73] width 17 height 17
click at [473, 70] on icon at bounding box center [481, 73] width 17 height 17
click at [363, 70] on icon at bounding box center [369, 73] width 17 height 17
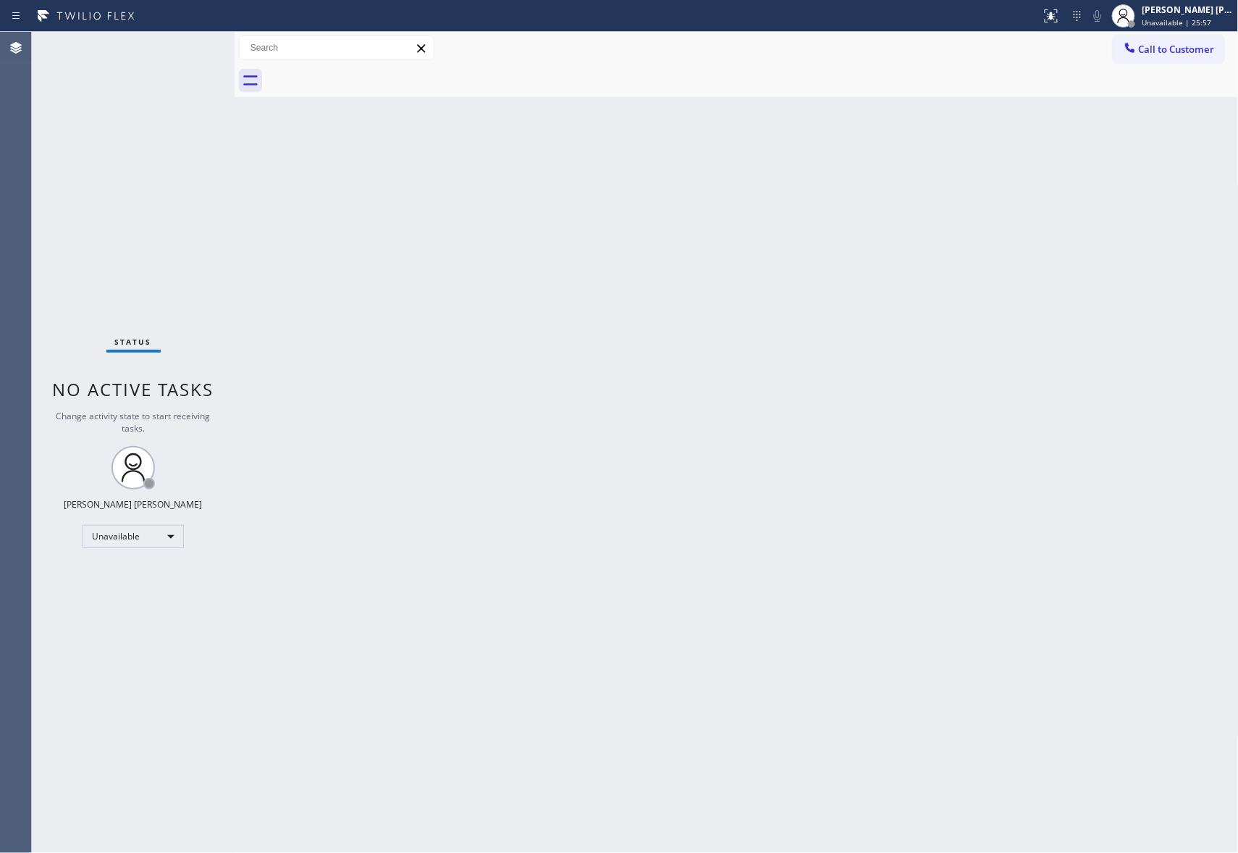
click at [365, 70] on div at bounding box center [752, 80] width 972 height 33
click at [1179, 47] on span "Call to Customer" at bounding box center [1177, 49] width 76 height 13
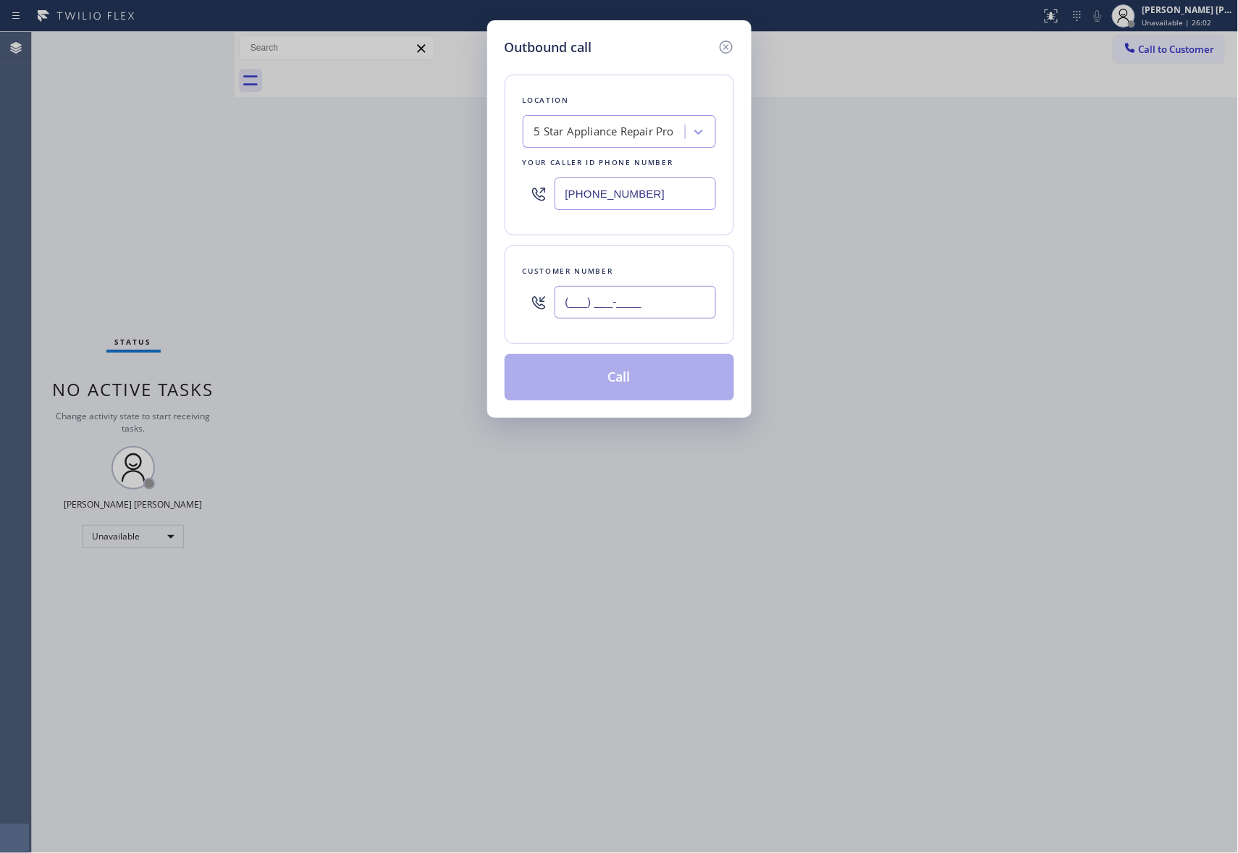
click at [681, 290] on input "(___) ___-____" at bounding box center [635, 302] width 161 height 33
paste input "917) 453-3475"
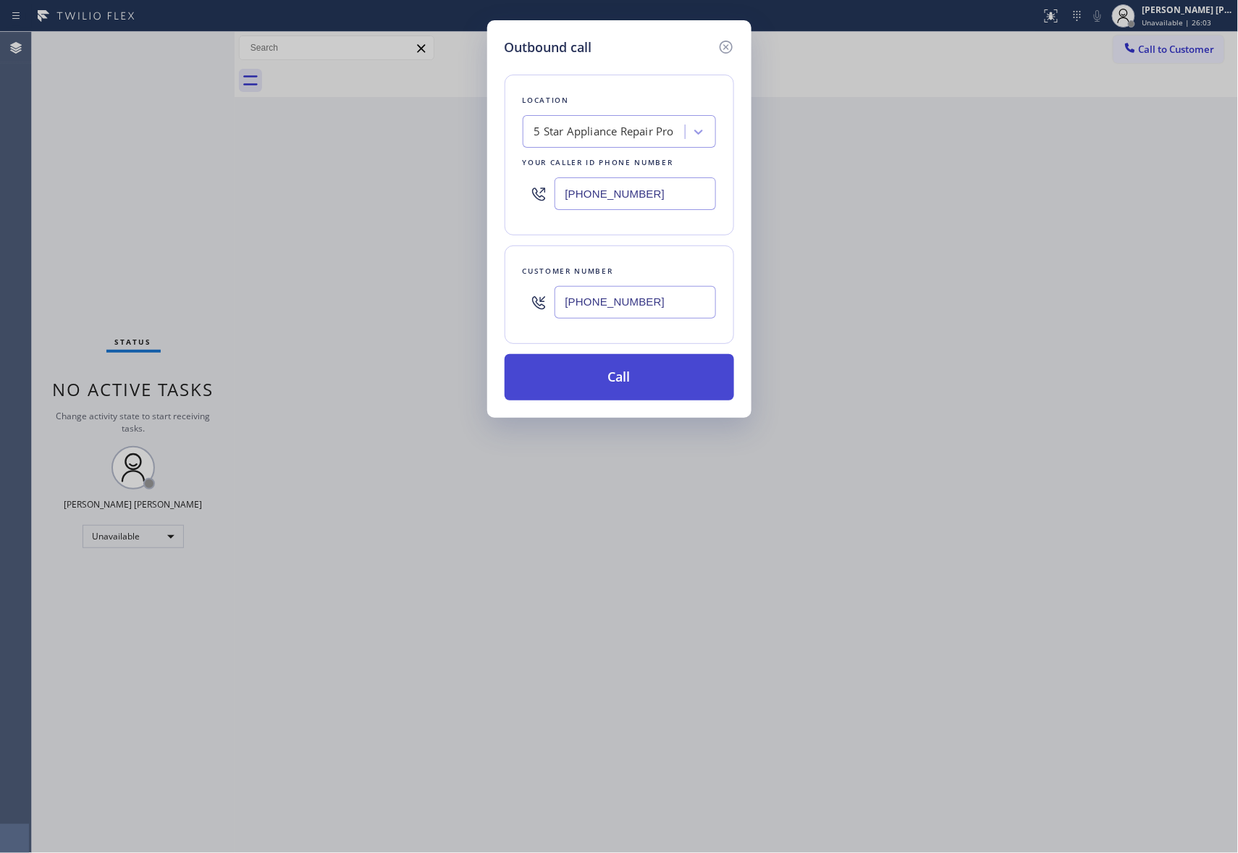
type input "(917) 453-3475"
click at [673, 379] on button "Call" at bounding box center [620, 377] width 230 height 46
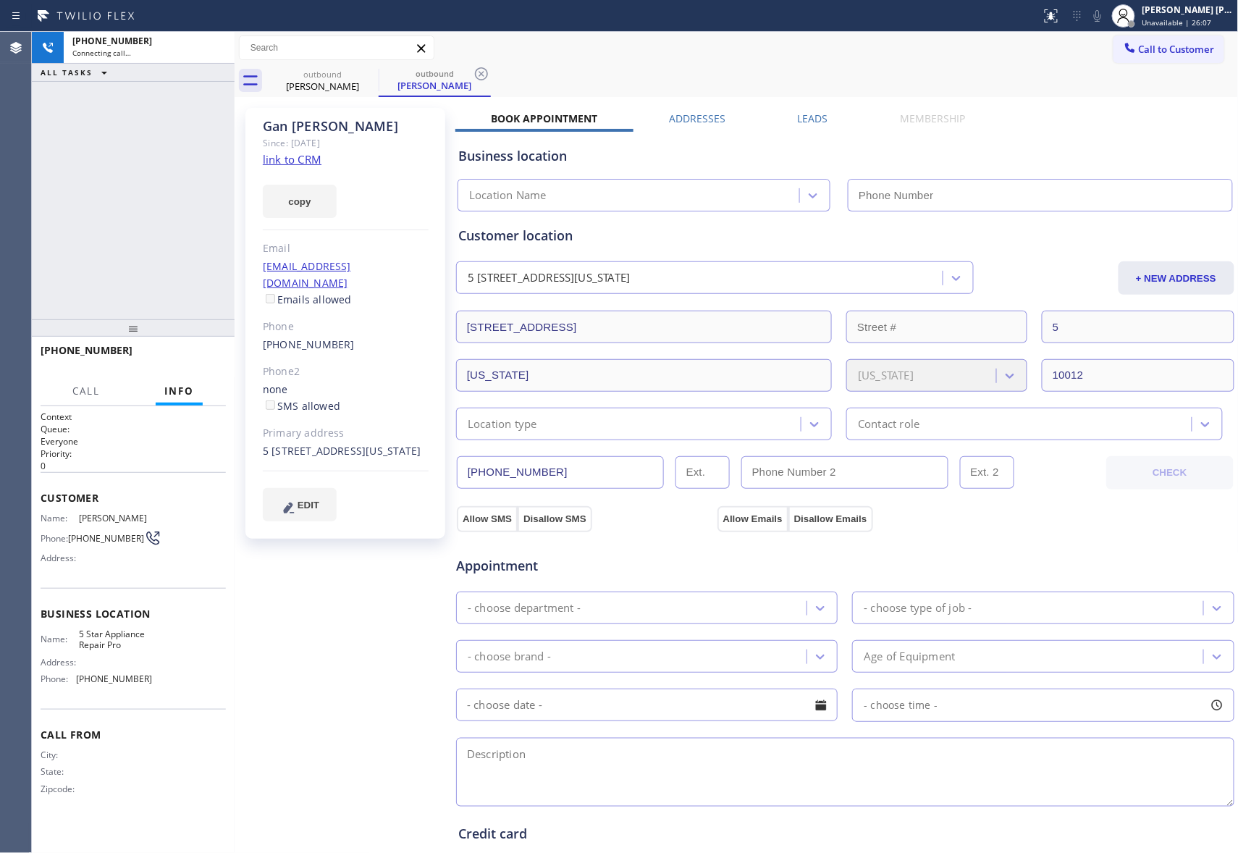
type input "[PHONE_NUMBER]"
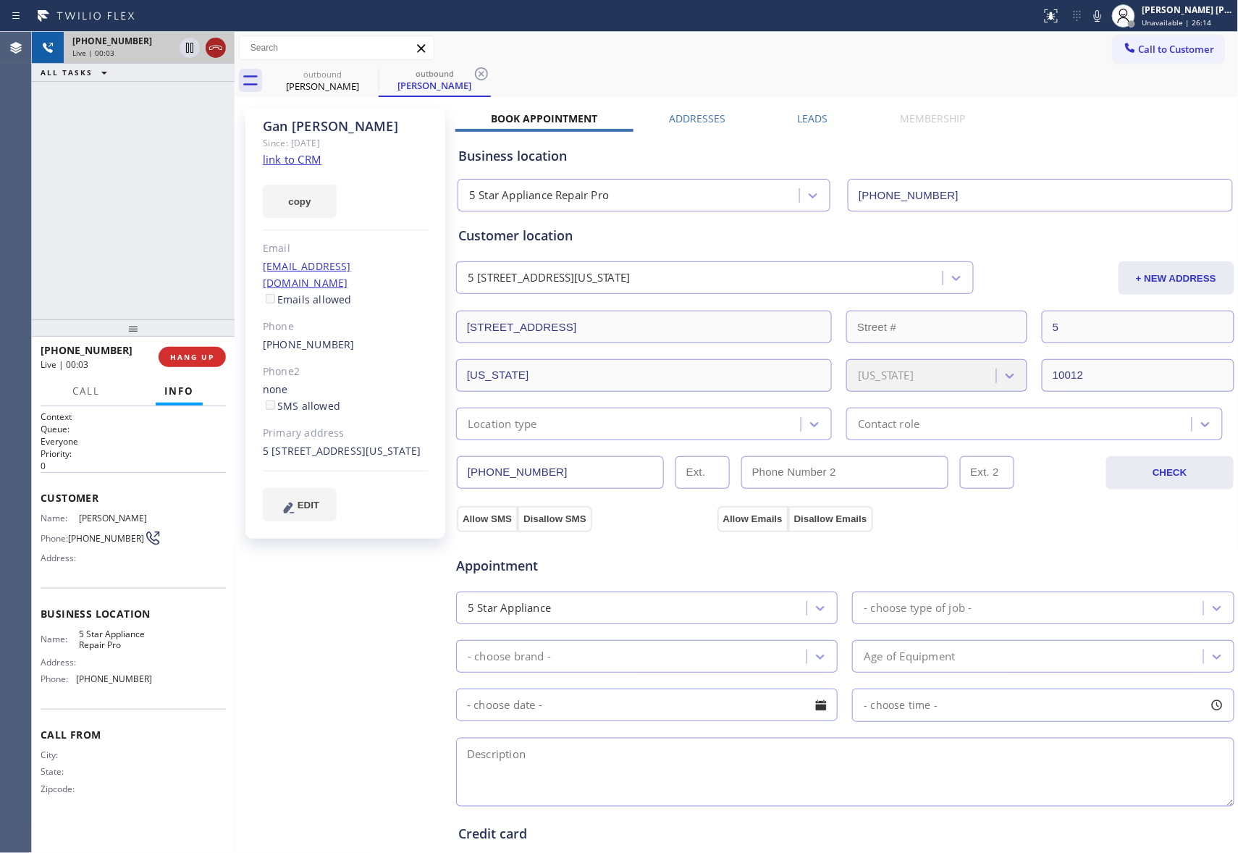
click at [207, 41] on icon at bounding box center [215, 47] width 17 height 17
click at [374, 77] on icon at bounding box center [369, 73] width 13 height 13
click at [475, 77] on icon at bounding box center [481, 73] width 13 height 13
click at [374, 77] on div "outbound Gan Navani outbound Gan Navani" at bounding box center [752, 80] width 972 height 33
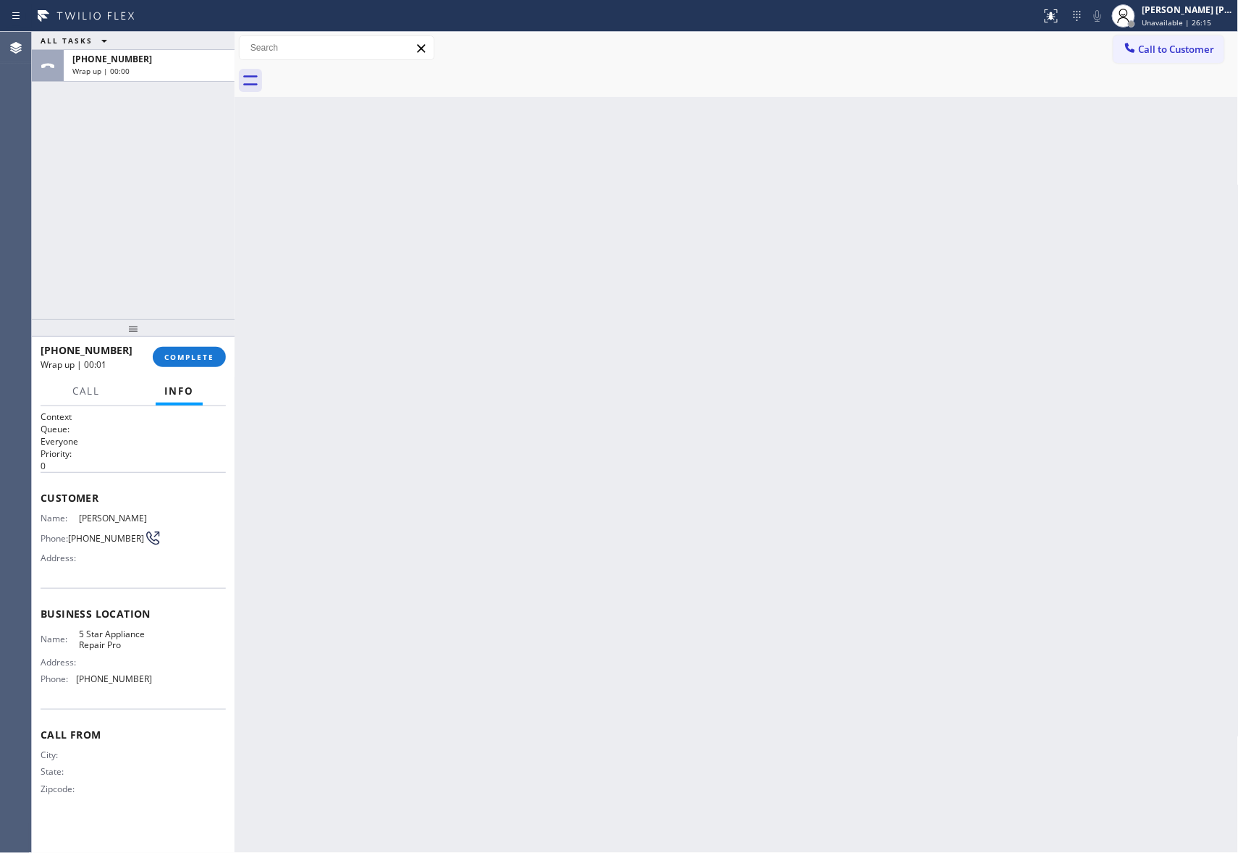
click at [374, 77] on div at bounding box center [752, 80] width 972 height 33
click at [209, 363] on button "COMPLETE" at bounding box center [189, 357] width 73 height 20
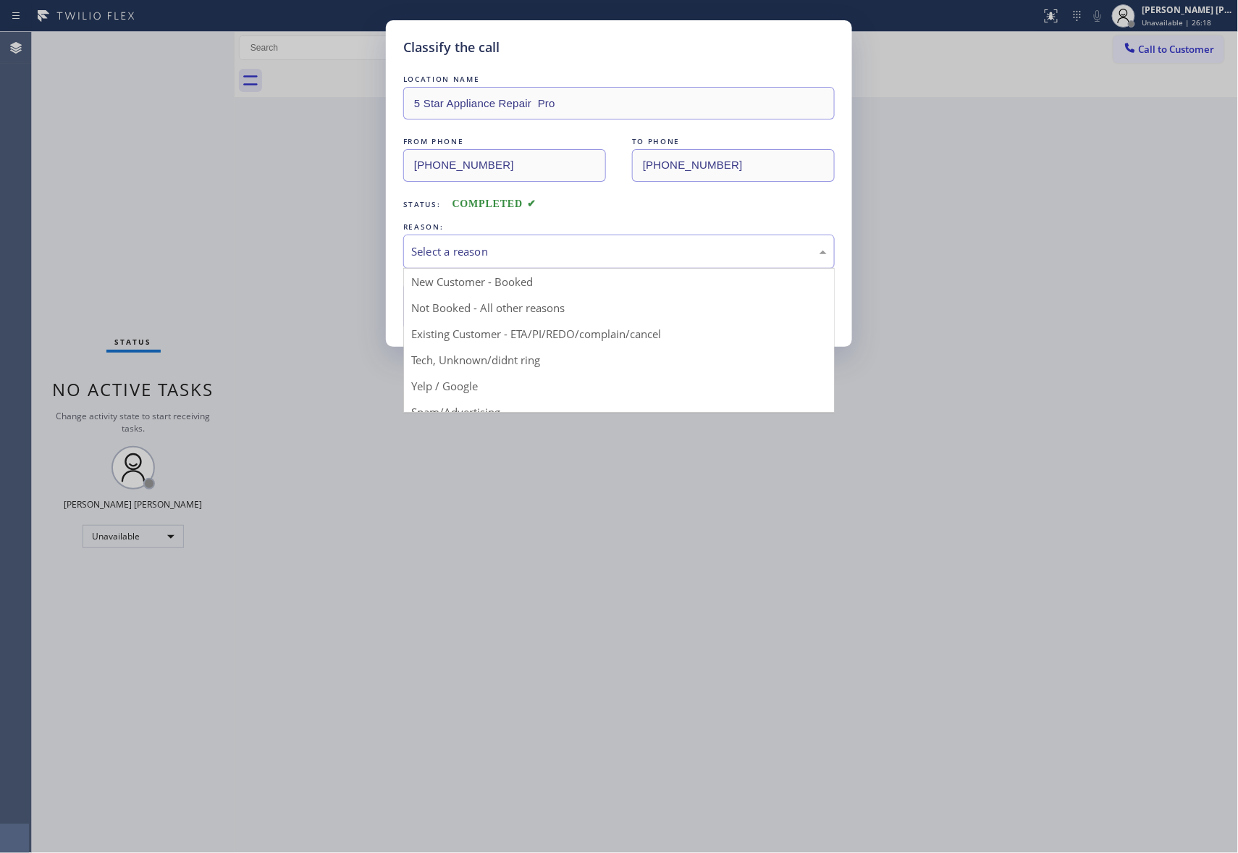
click at [485, 248] on div "Select a reason" at bounding box center [619, 251] width 416 height 17
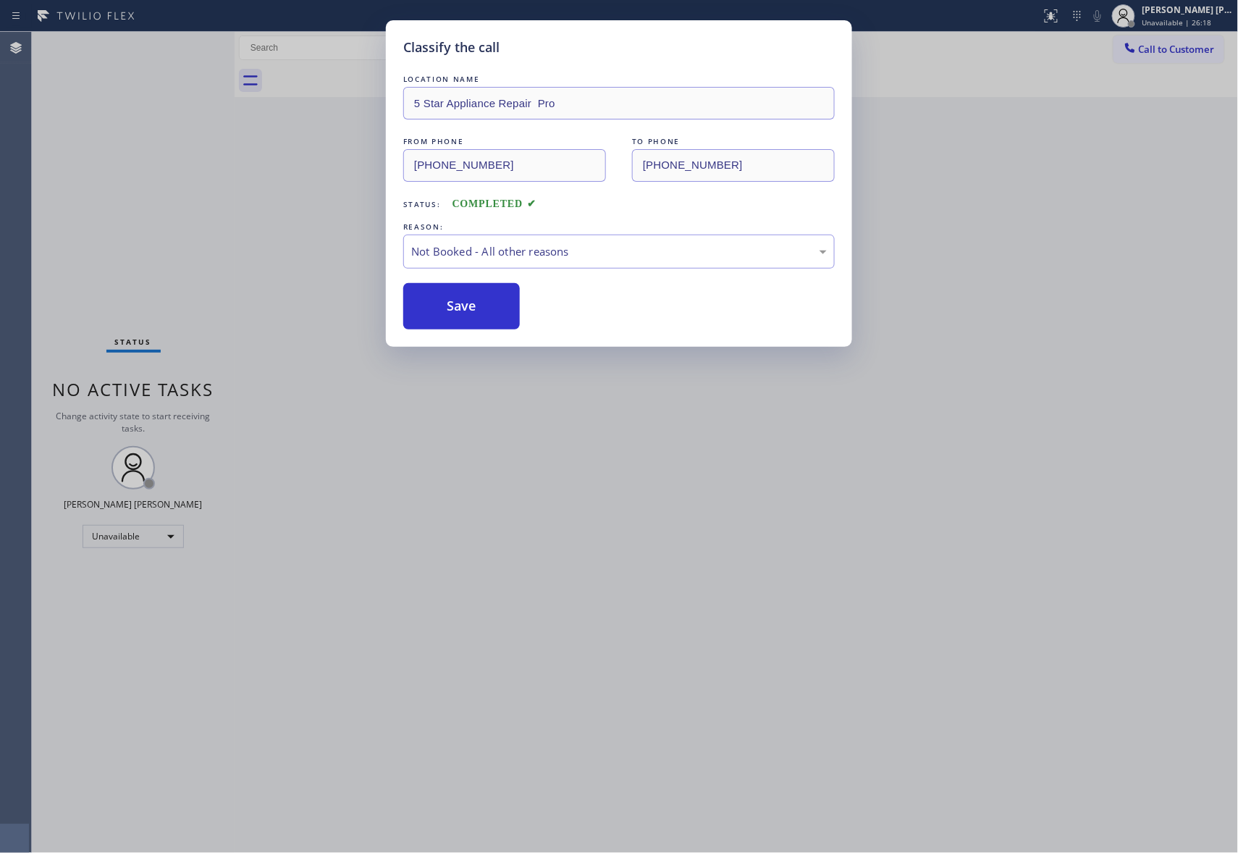
click at [470, 304] on button "Save" at bounding box center [461, 306] width 117 height 46
drag, startPoint x: 470, startPoint y: 304, endPoint x: 4, endPoint y: 203, distance: 477.2
click at [444, 303] on button "Save" at bounding box center [461, 306] width 117 height 46
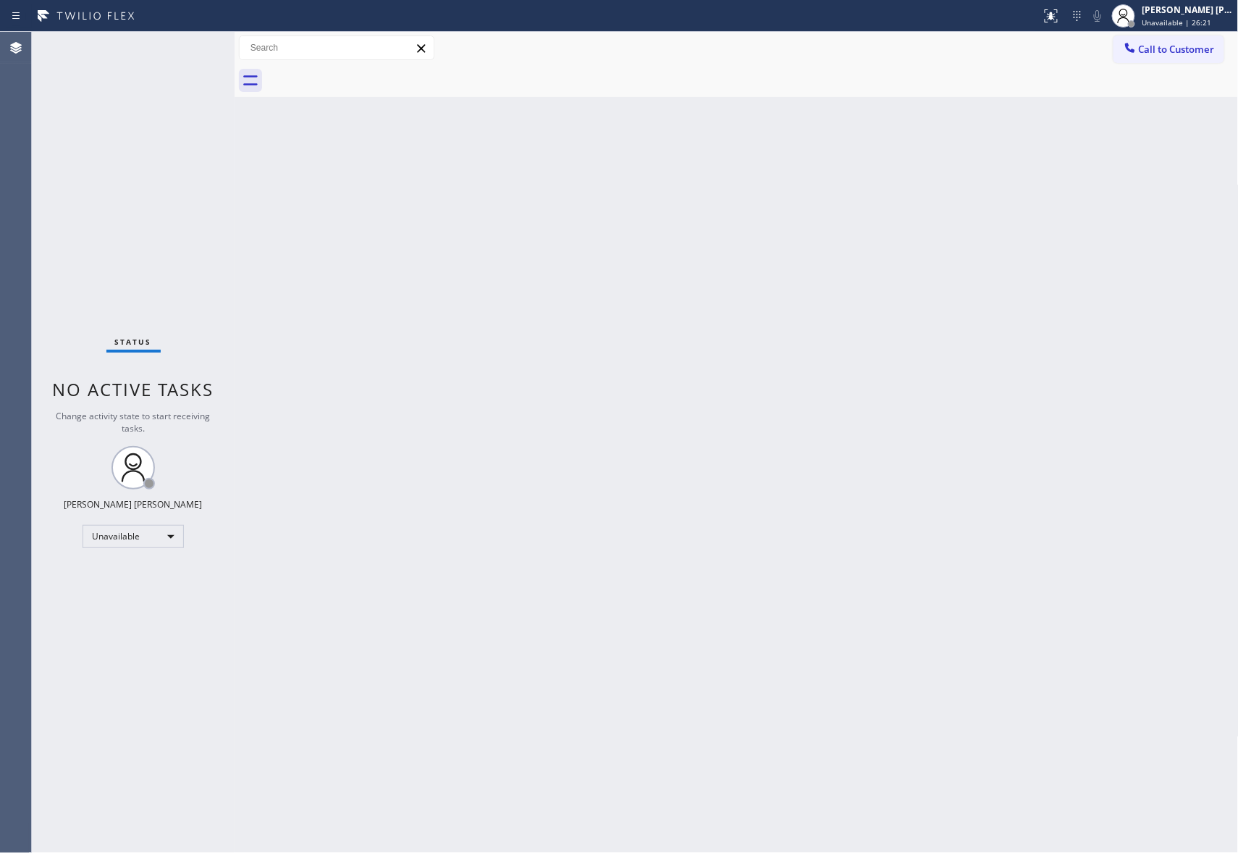
drag, startPoint x: 1196, startPoint y: 44, endPoint x: 806, endPoint y: 93, distance: 393.3
click at [1196, 44] on span "Call to Customer" at bounding box center [1177, 49] width 76 height 13
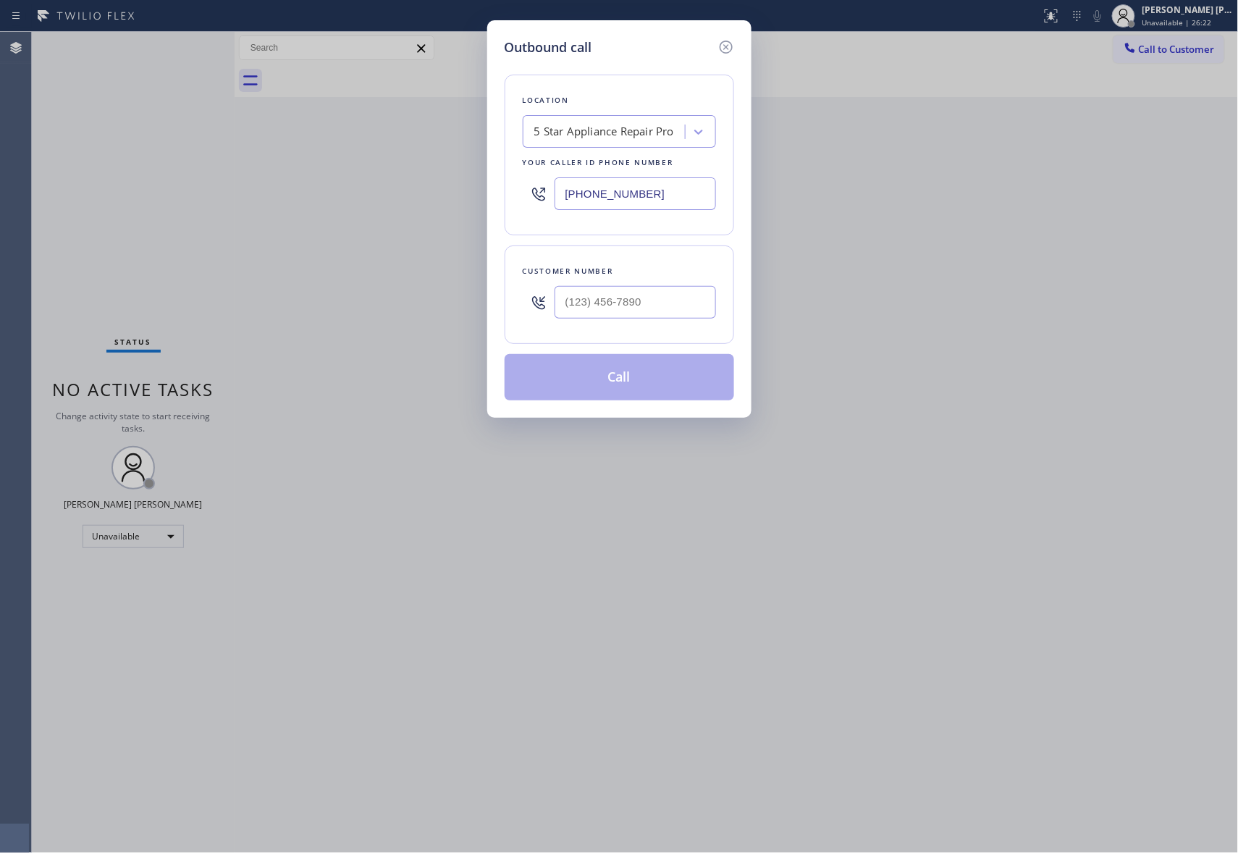
click at [631, 285] on div at bounding box center [635, 302] width 161 height 47
click at [627, 311] on input "(___) ___-____" at bounding box center [635, 302] width 161 height 33
paste input "206) 679-9704"
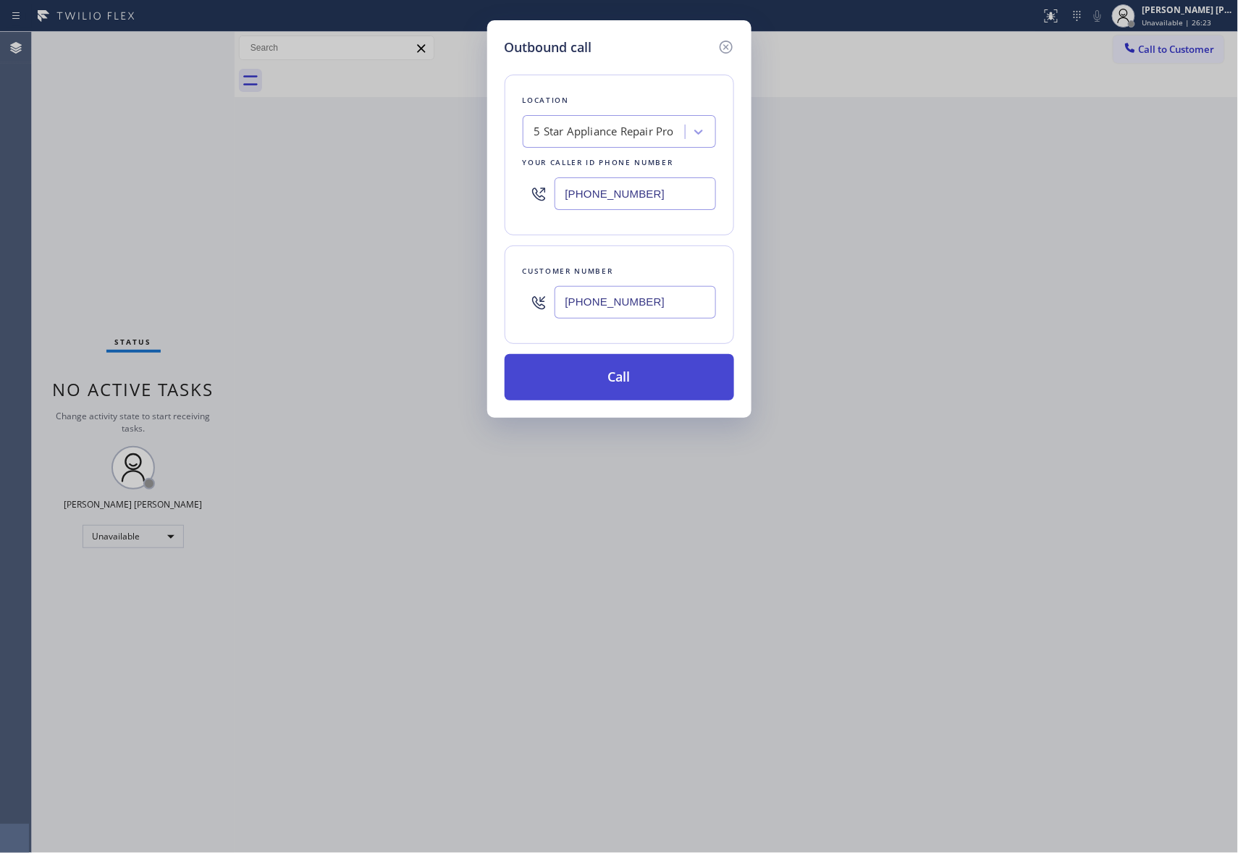
type input "(206) 679-9704"
click at [652, 380] on button "Call" at bounding box center [620, 377] width 230 height 46
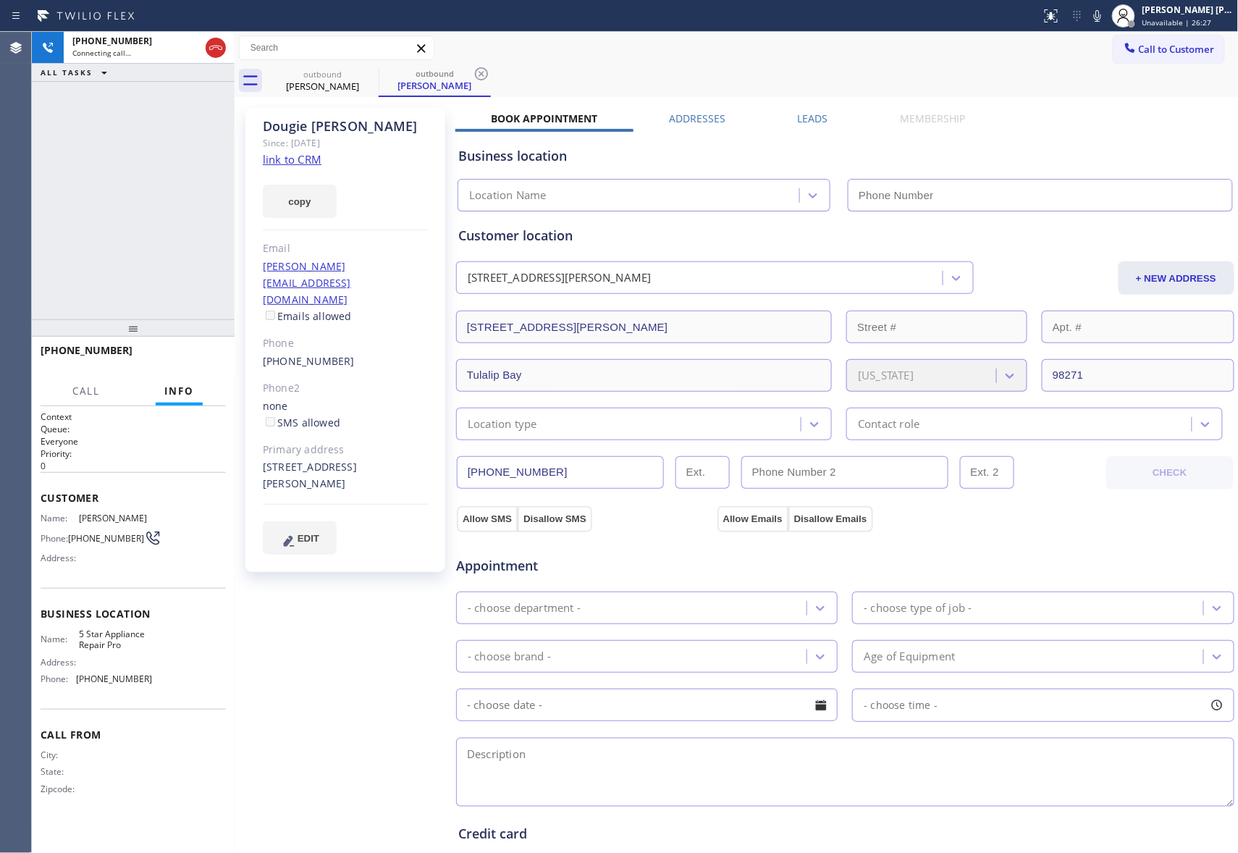
type input "[PHONE_NUMBER]"
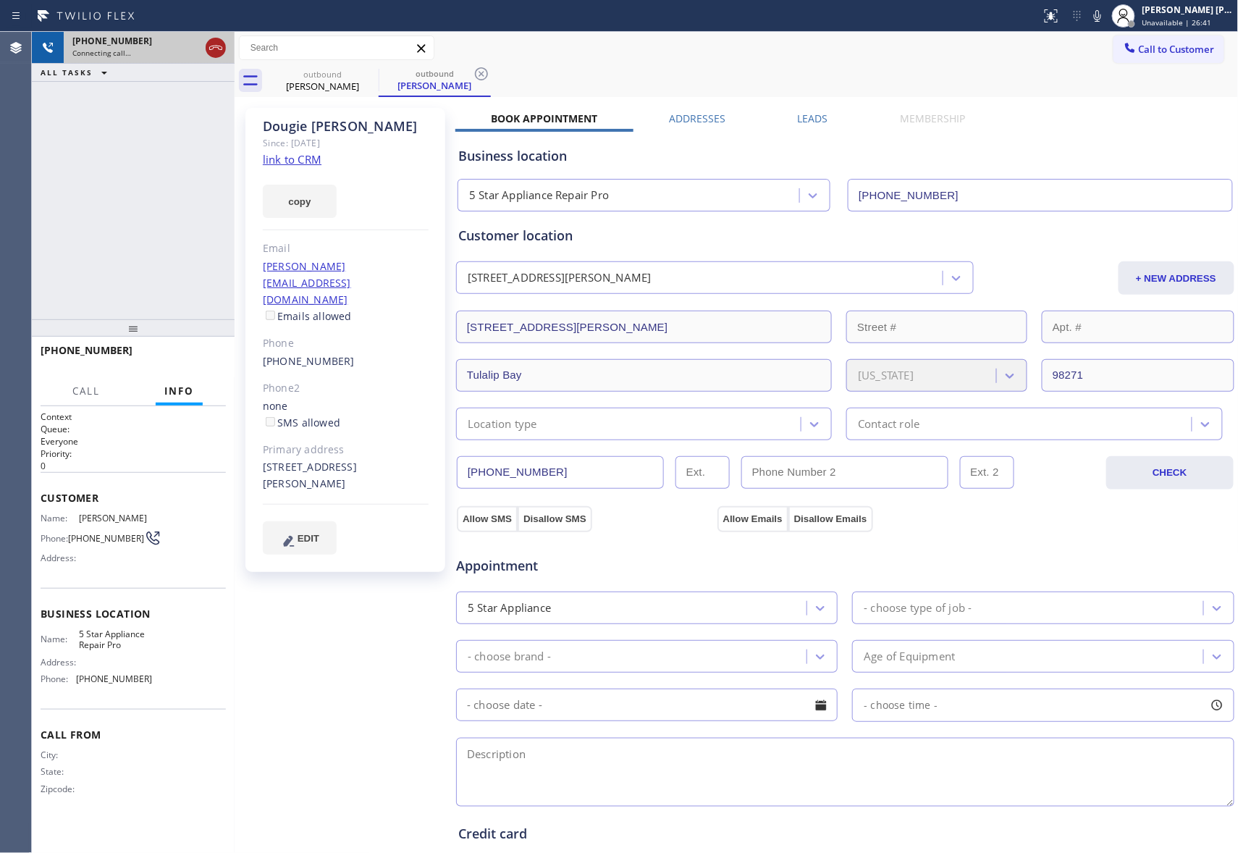
click at [214, 43] on icon at bounding box center [215, 47] width 17 height 17
click at [380, 72] on div "outbound" at bounding box center [434, 73] width 109 height 11
drag, startPoint x: 380, startPoint y: 72, endPoint x: 363, endPoint y: 75, distance: 16.9
click at [380, 71] on div "outbound" at bounding box center [434, 73] width 109 height 11
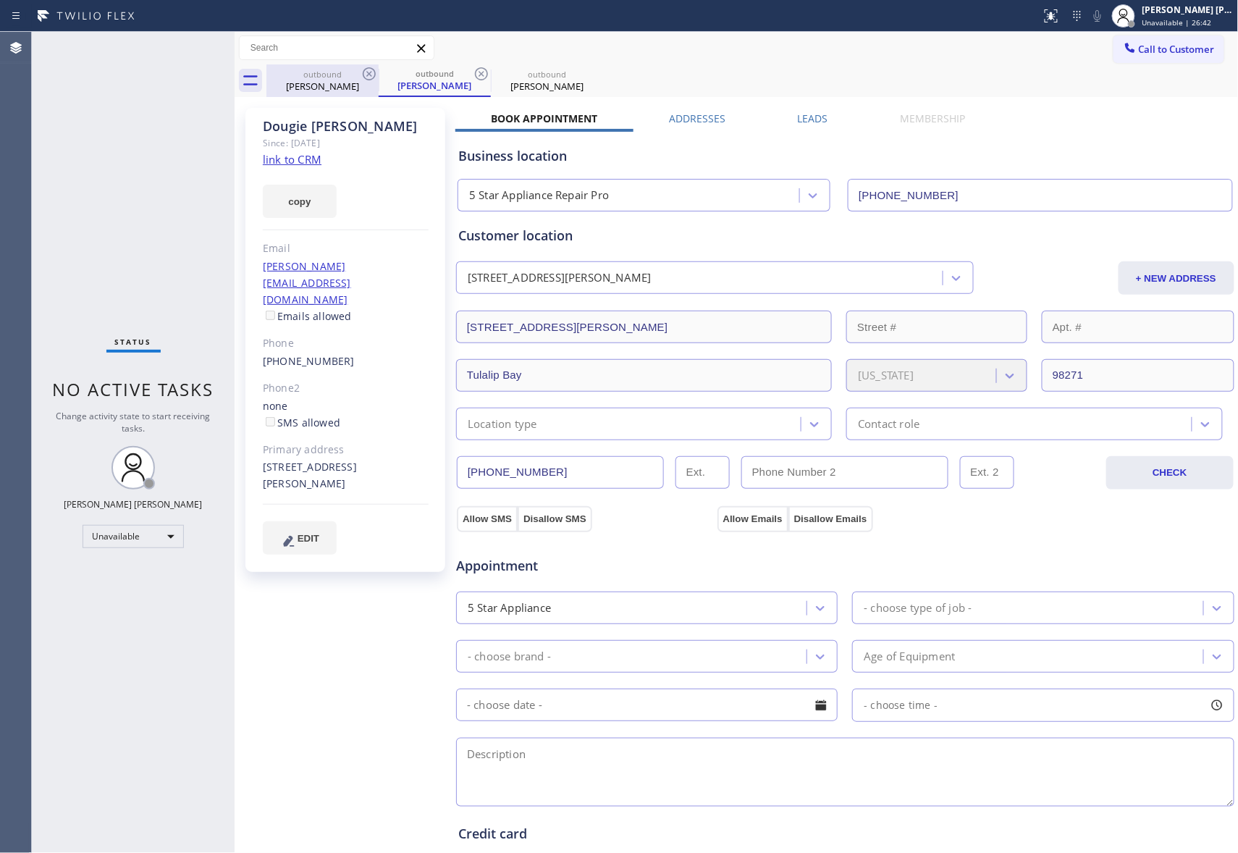
click at [363, 75] on icon at bounding box center [369, 73] width 13 height 13
click at [363, 76] on icon at bounding box center [369, 73] width 13 height 13
click at [391, 76] on div "outbound Dougie Barlow" at bounding box center [752, 80] width 972 height 33
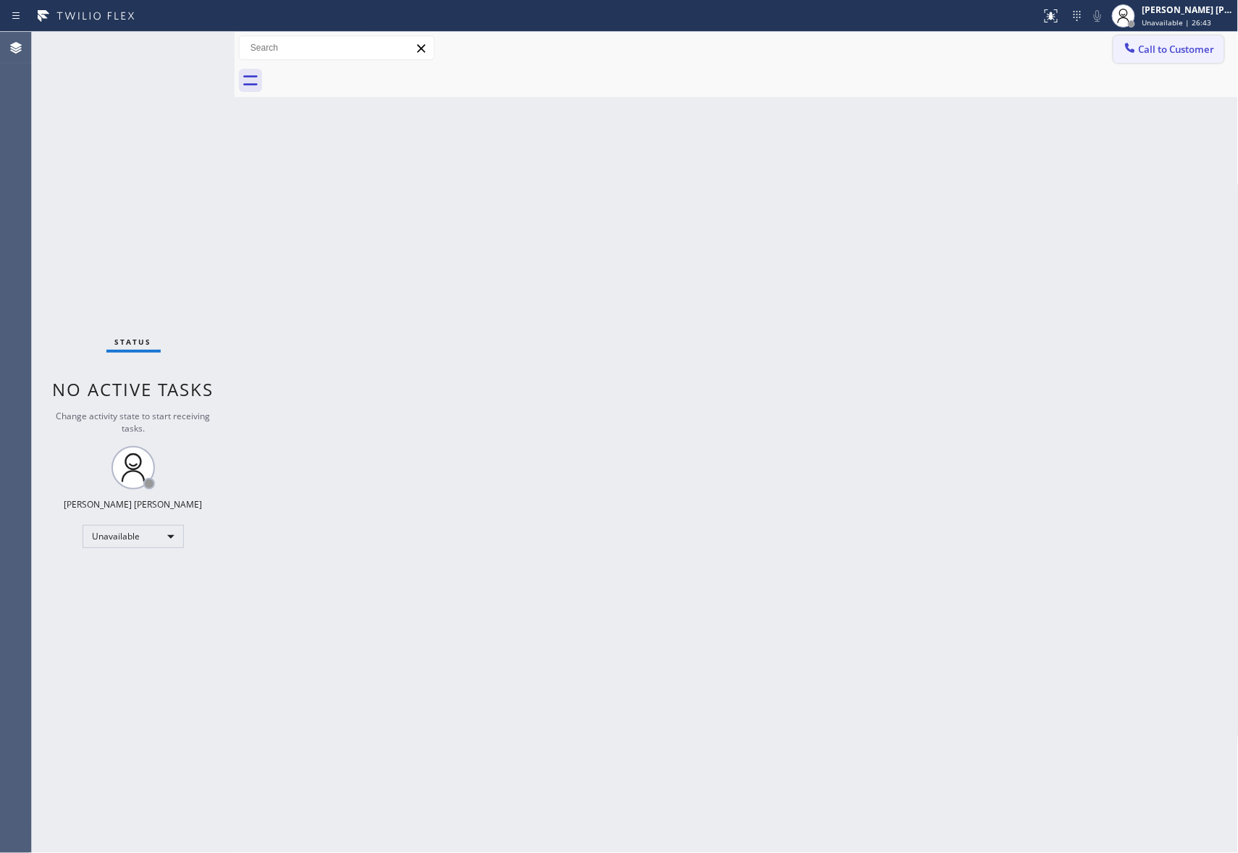
click at [1179, 52] on span "Call to Customer" at bounding box center [1177, 49] width 76 height 13
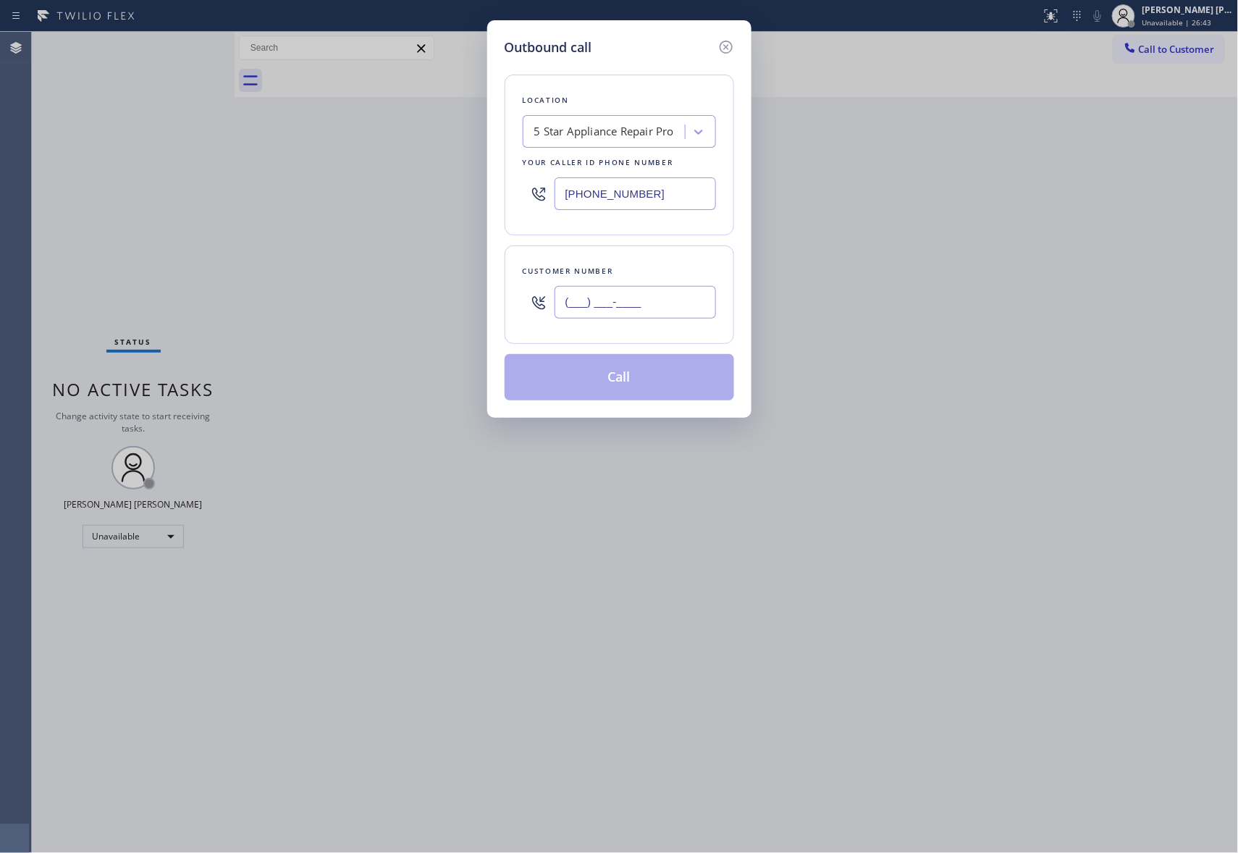
click at [650, 304] on input "(___) ___-____" at bounding box center [635, 302] width 161 height 33
paste input "805) 647-2337"
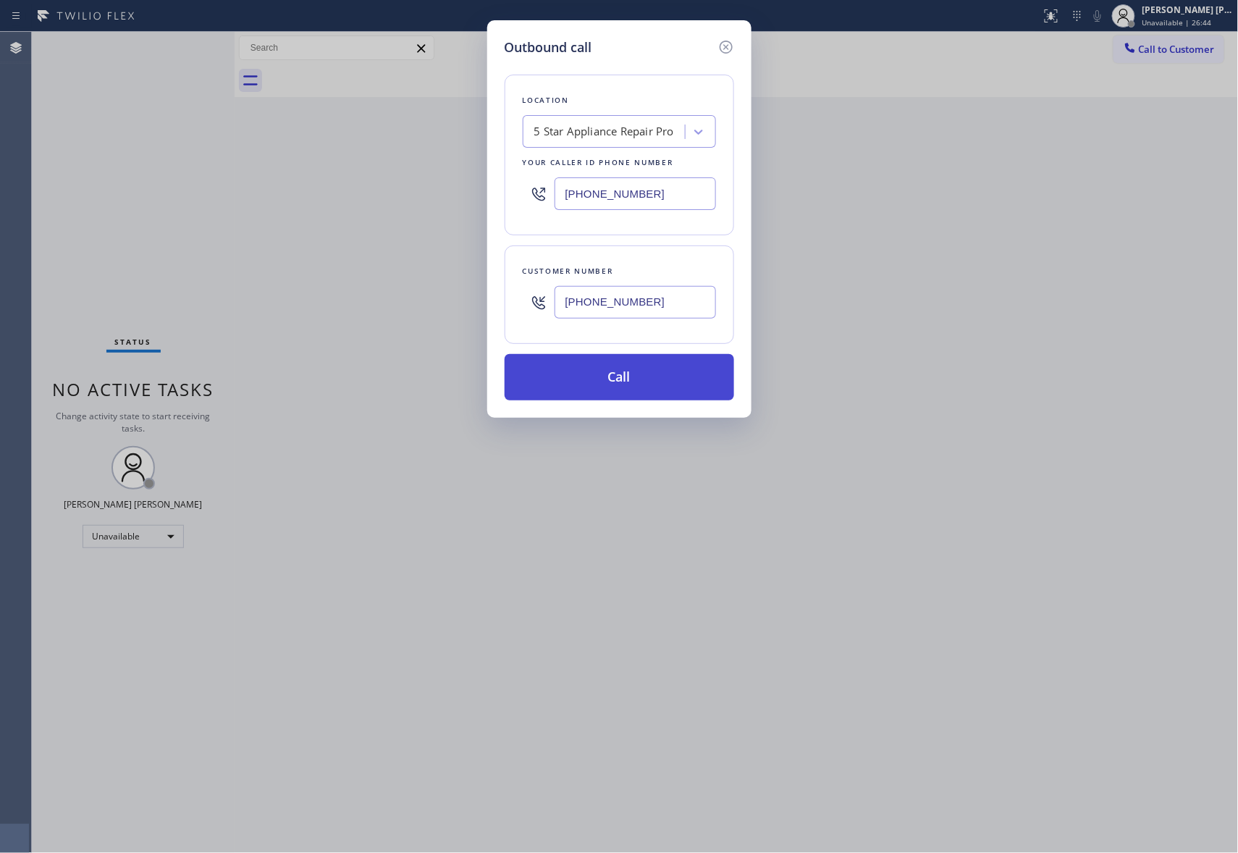
type input "(805) 647-2337"
click at [661, 387] on button "Call" at bounding box center [620, 377] width 230 height 46
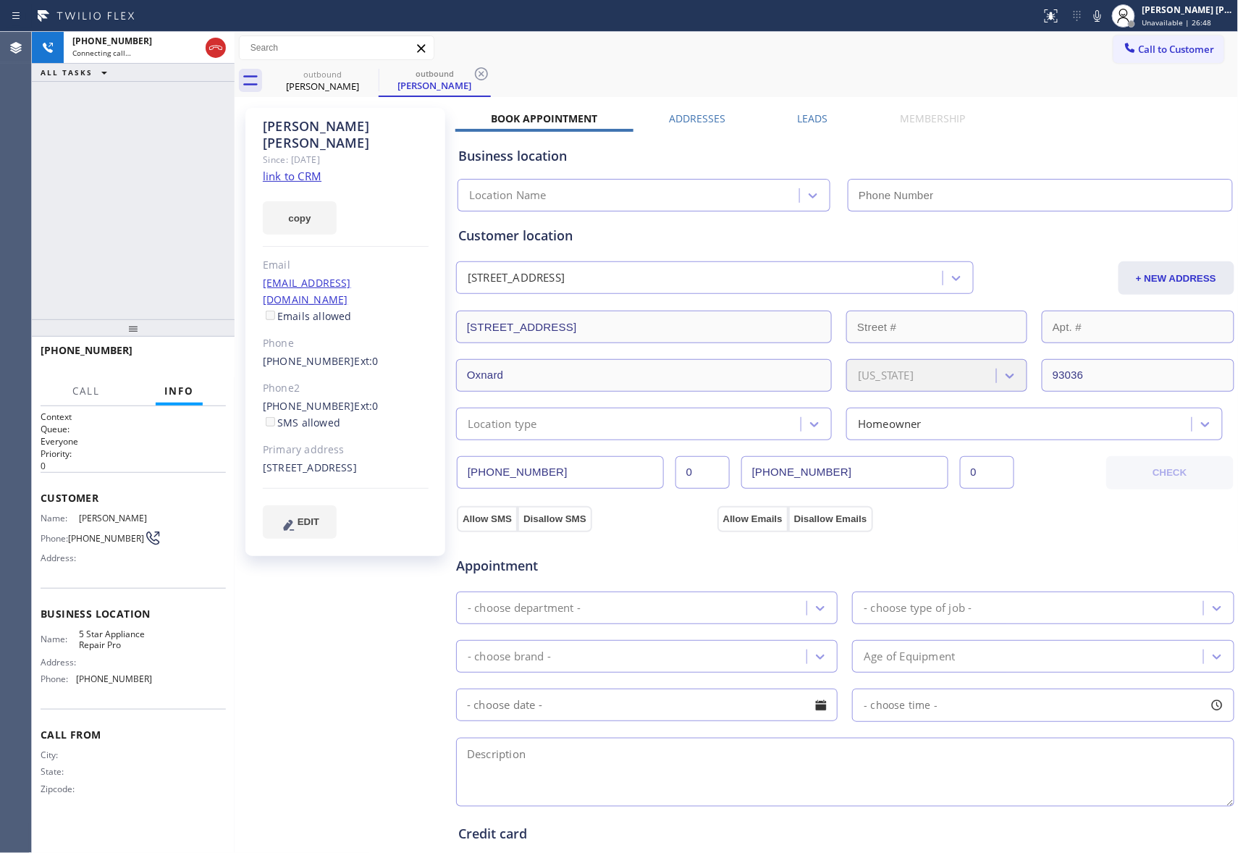
type input "[PHONE_NUMBER]"
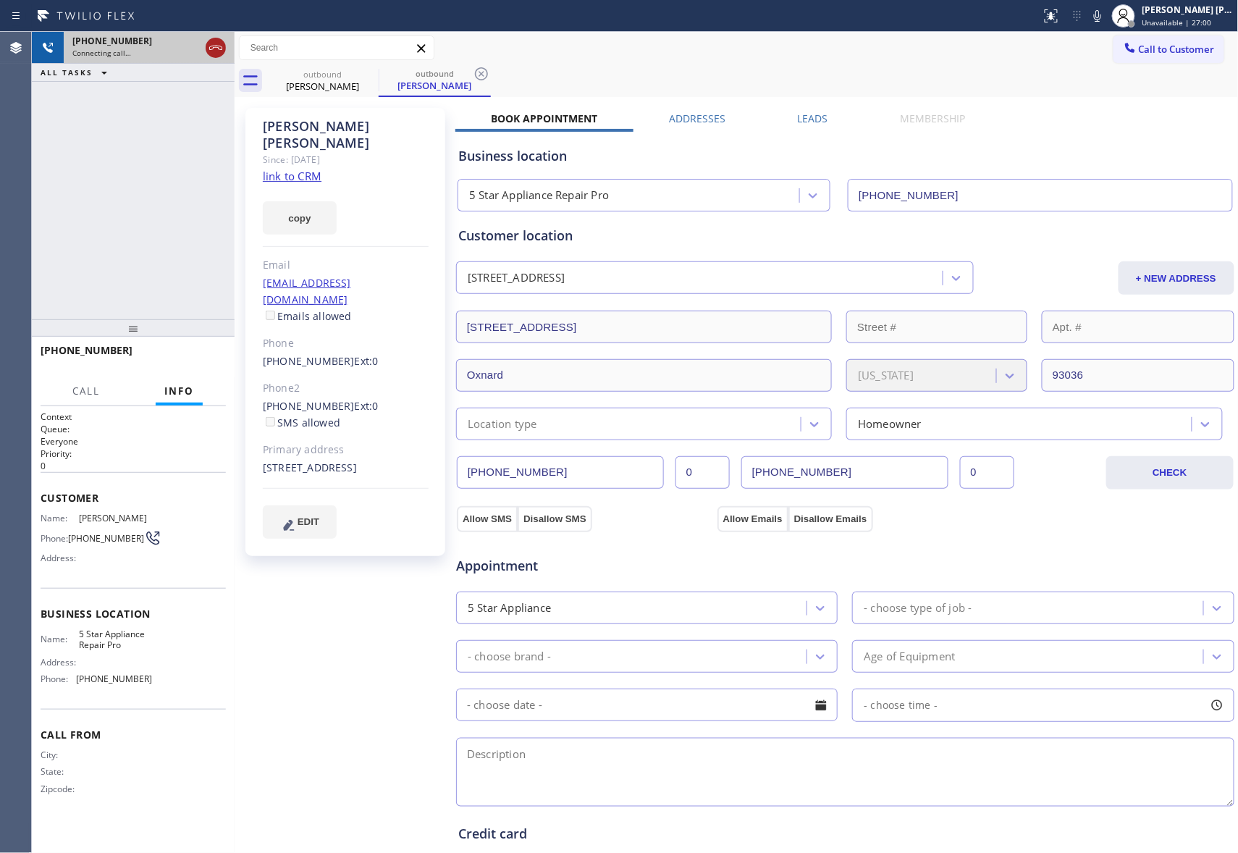
click at [218, 47] on icon at bounding box center [215, 48] width 13 height 4
click at [372, 70] on icon at bounding box center [369, 73] width 17 height 17
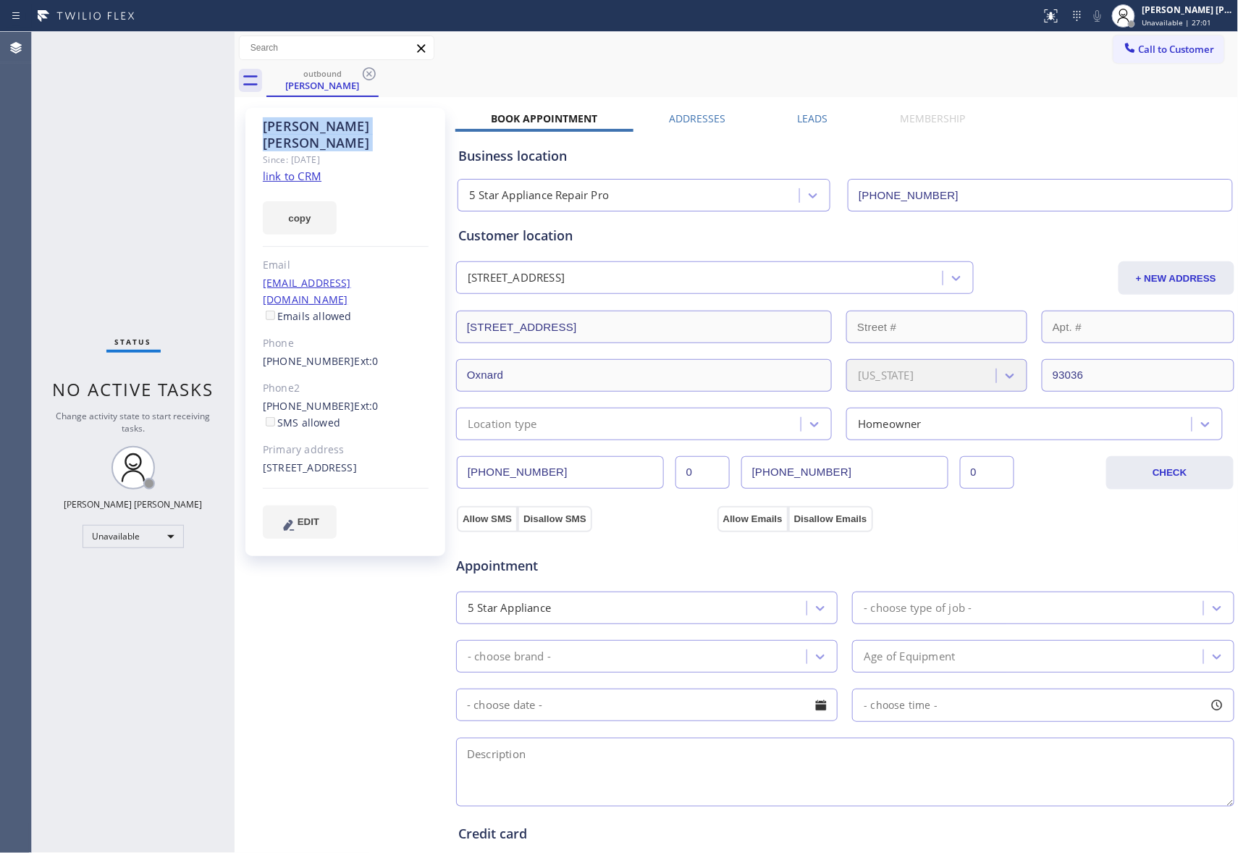
drag, startPoint x: 372, startPoint y: 70, endPoint x: 1215, endPoint y: 58, distance: 842.9
click at [371, 70] on icon at bounding box center [369, 73] width 17 height 17
click at [371, 70] on div "outbound Eddie Lazaro" at bounding box center [752, 80] width 972 height 33
click at [1212, 54] on div "Call to Customer Outbound call Location 5 Star Appliance Repair Pro Your caller…" at bounding box center [1176, 47] width 125 height 25
type input "[PHONE_NUMBER]"
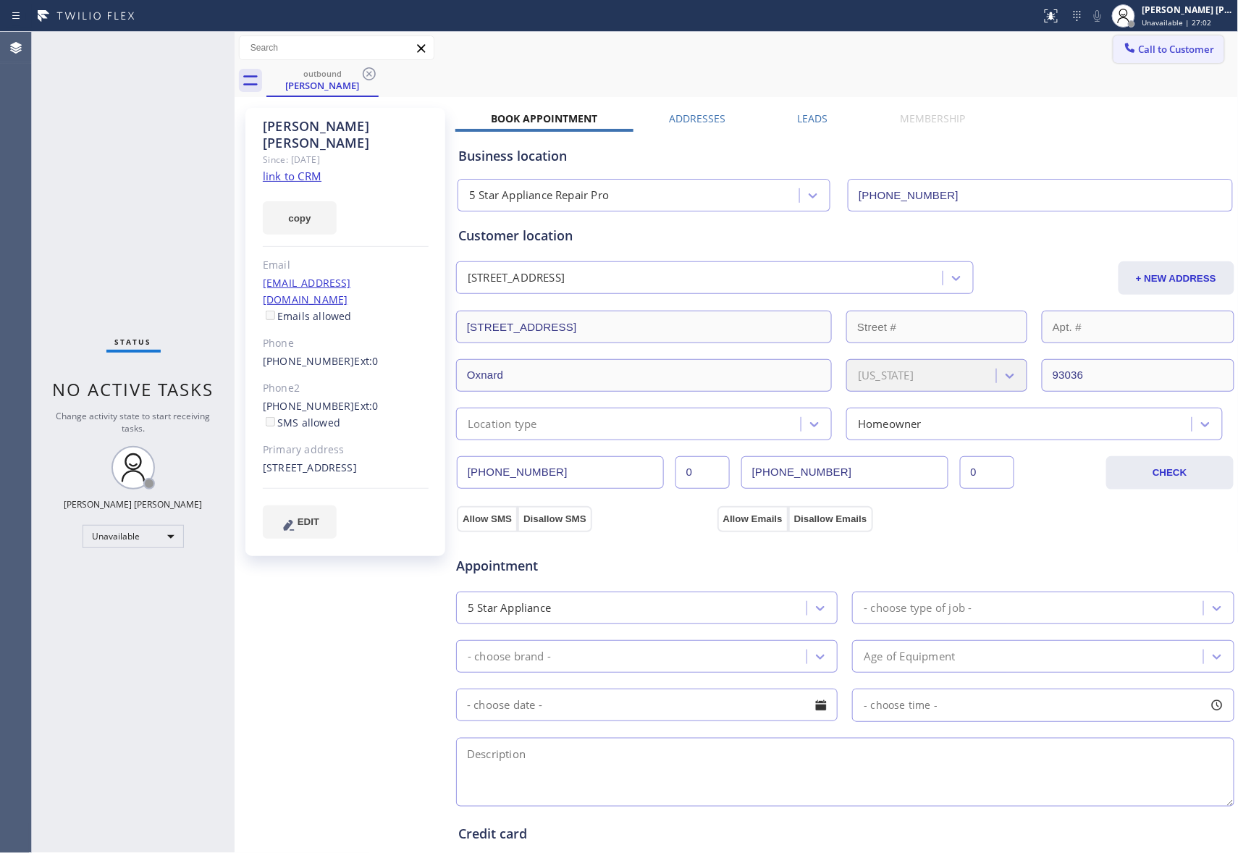
click at [1160, 54] on span "Call to Customer" at bounding box center [1177, 49] width 76 height 13
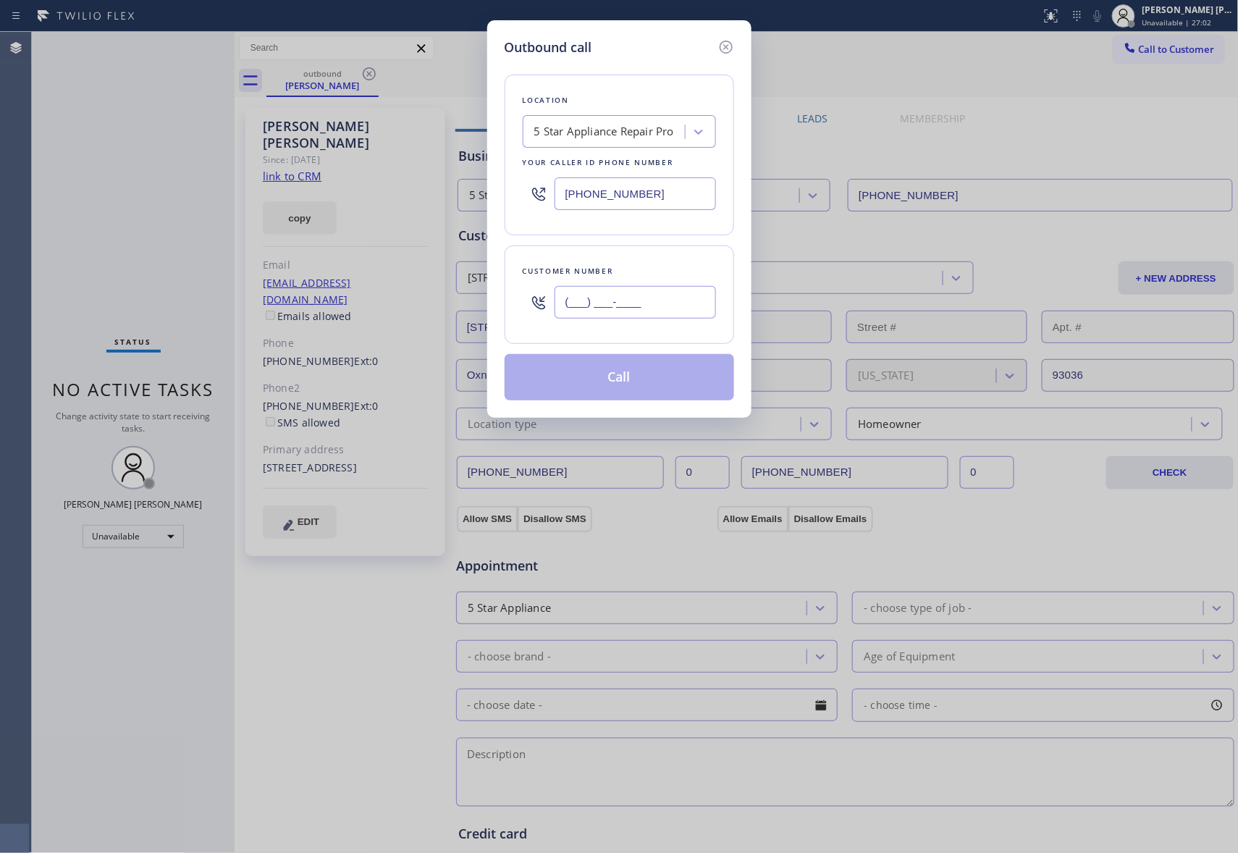
click at [597, 314] on input "(___) ___-____" at bounding box center [635, 302] width 161 height 33
paste input "949) 386-4292"
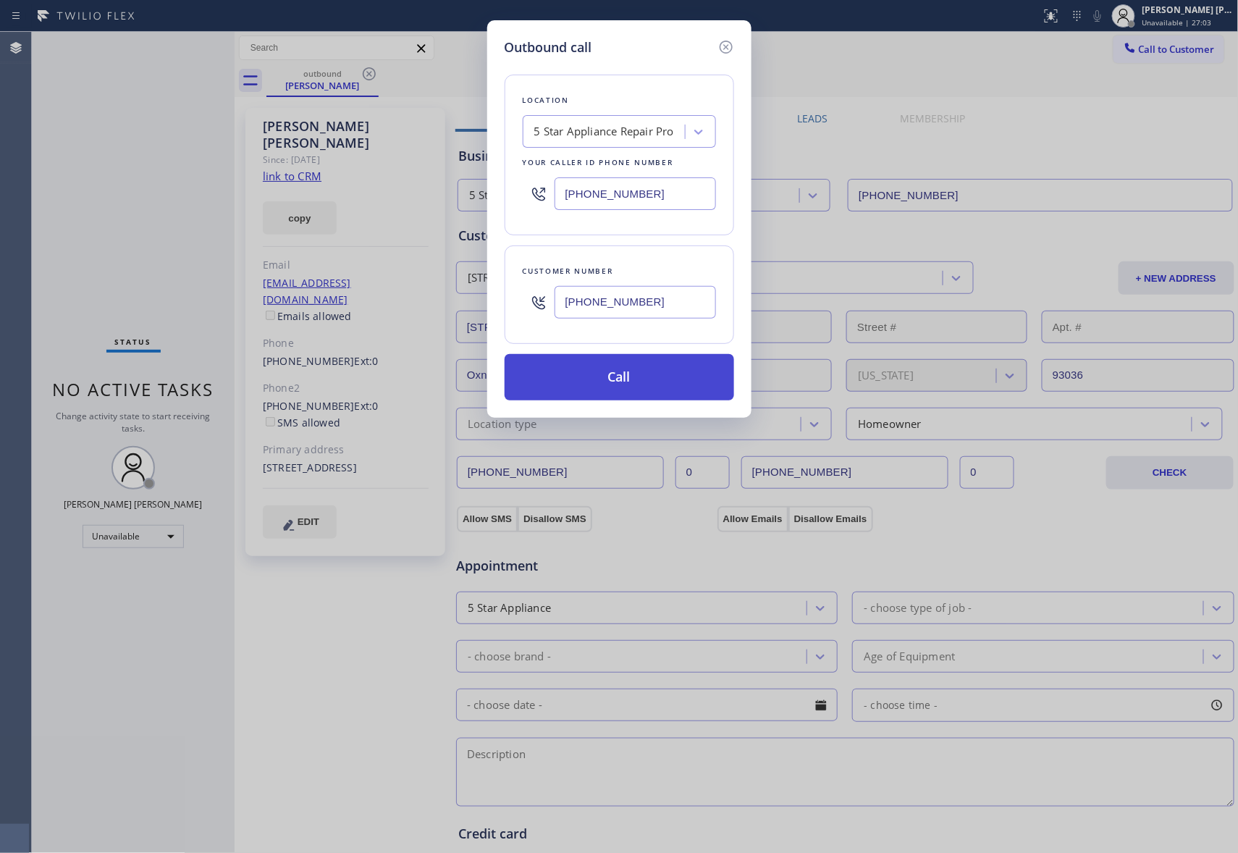
type input "(949) 386-4292"
drag, startPoint x: 655, startPoint y: 381, endPoint x: 372, endPoint y: 288, distance: 297.2
click at [652, 381] on button "Call" at bounding box center [620, 377] width 230 height 46
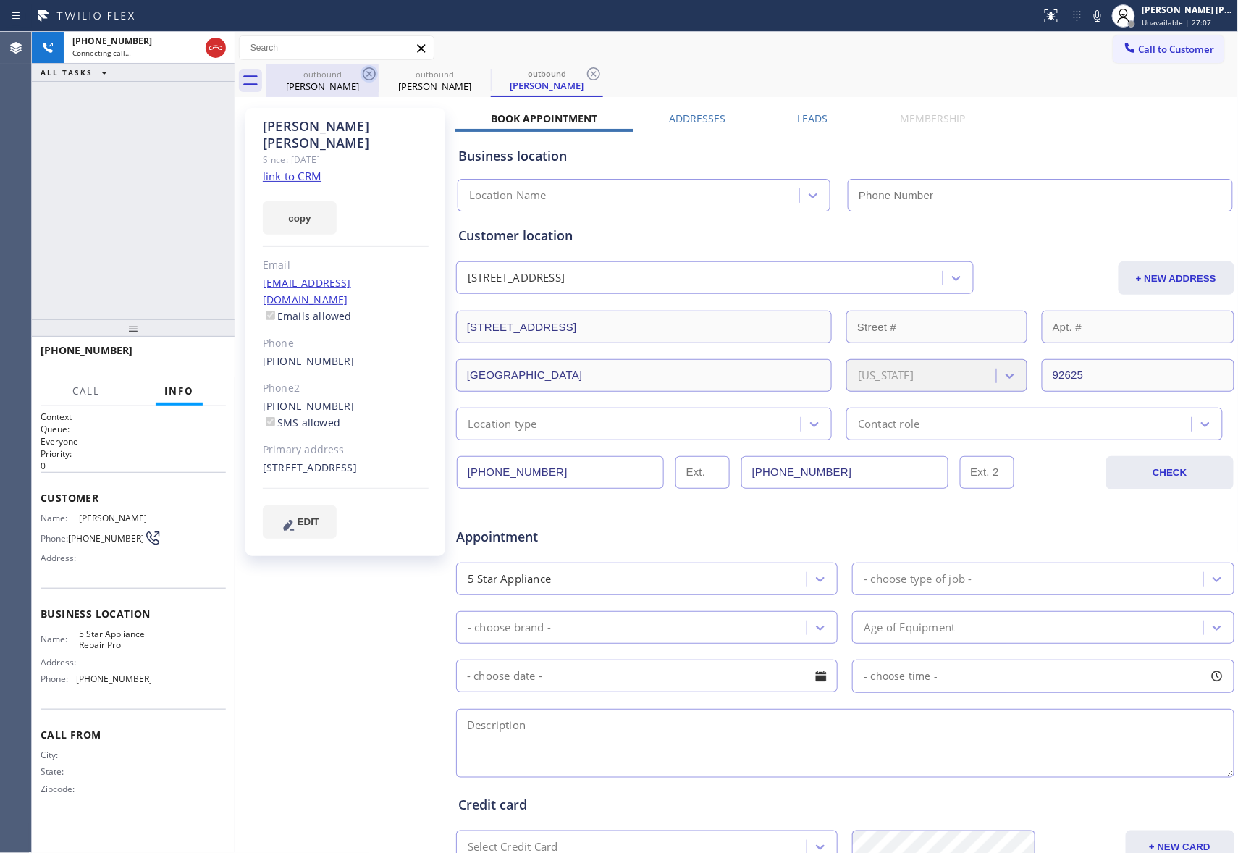
type input "[PHONE_NUMBER]"
click at [366, 72] on icon at bounding box center [369, 73] width 17 height 17
click at [0, 0] on icon at bounding box center [0, 0] width 0 height 0
drag, startPoint x: 371, startPoint y: 78, endPoint x: 278, endPoint y: 67, distance: 93.3
click at [371, 77] on icon at bounding box center [369, 73] width 17 height 17
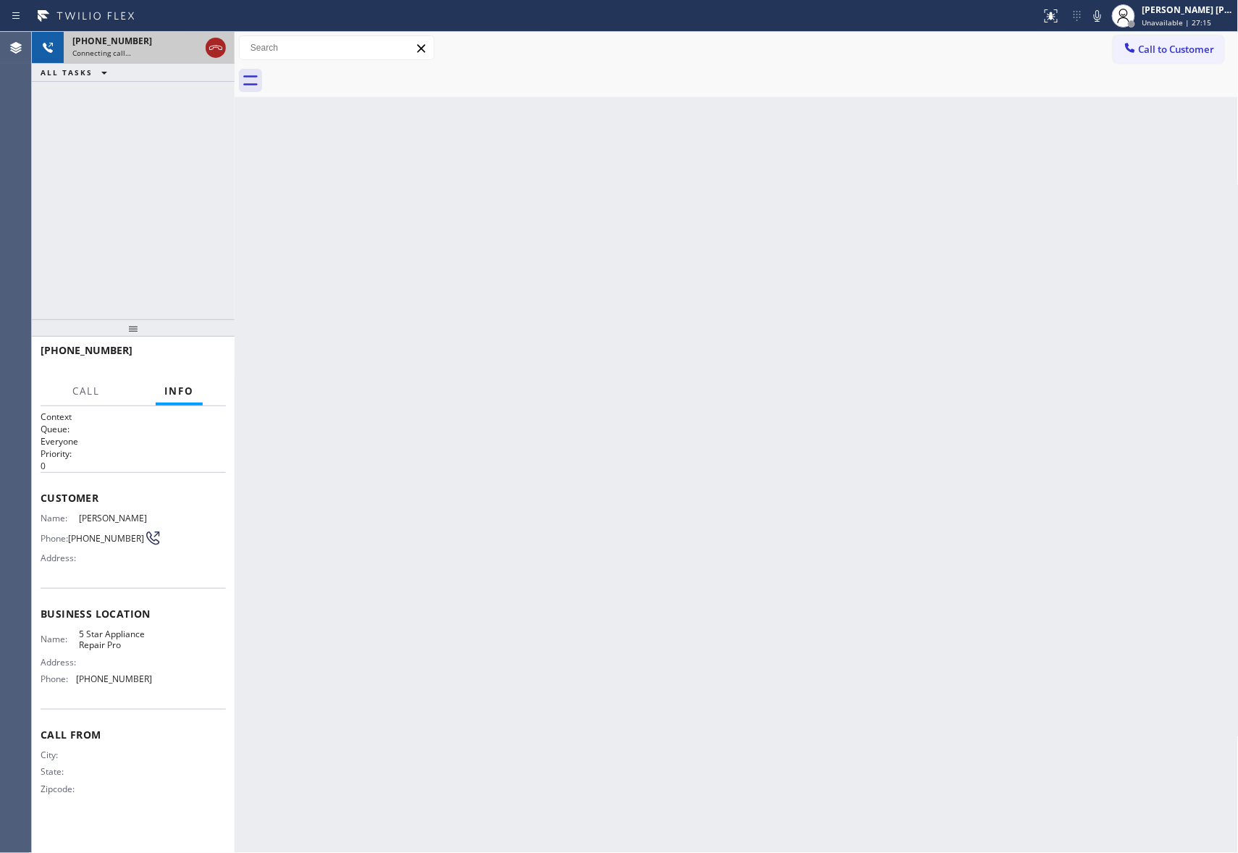
click at [204, 50] on div at bounding box center [216, 48] width 26 height 32
click at [207, 49] on icon at bounding box center [215, 47] width 17 height 17
click at [200, 49] on div "Connecting call…" at bounding box center [135, 53] width 127 height 10
click at [207, 49] on div "Connecting call…" at bounding box center [149, 53] width 154 height 10
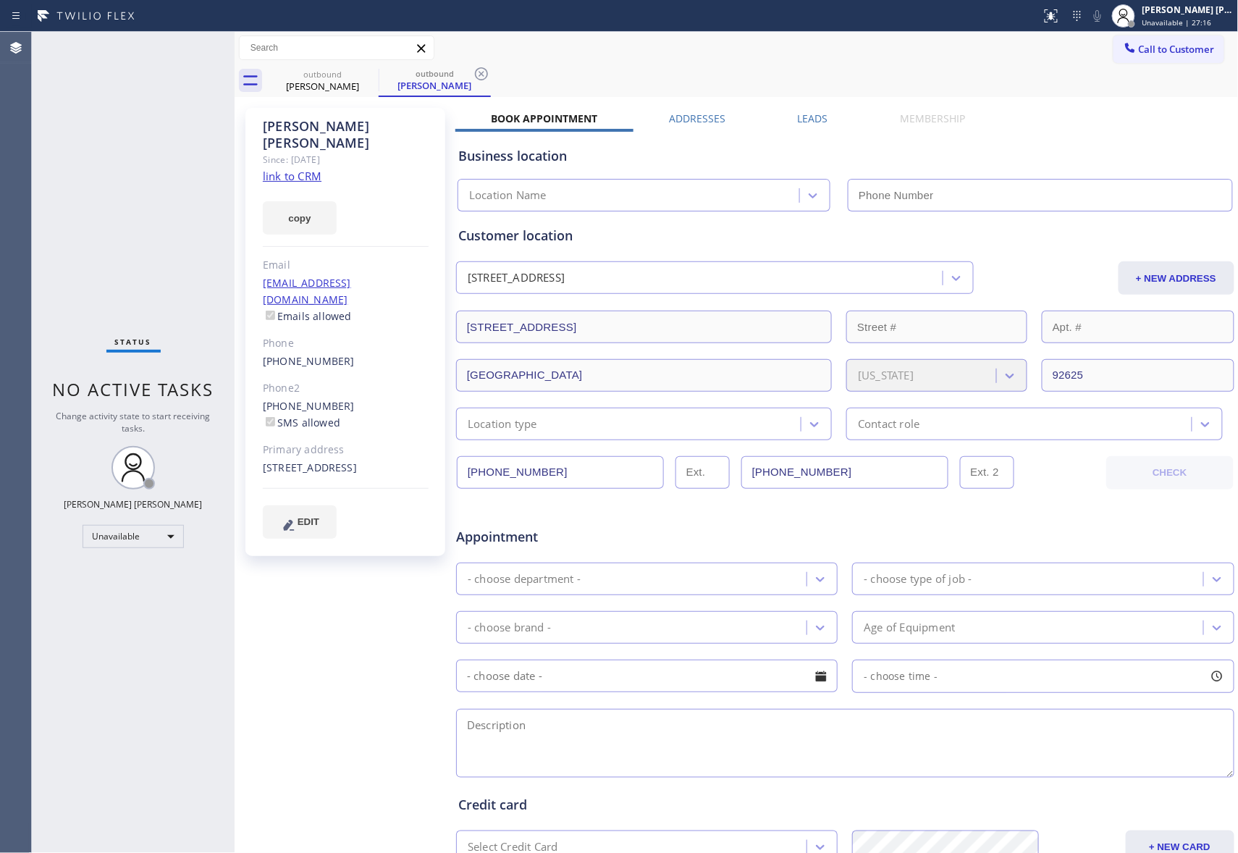
drag, startPoint x: 1182, startPoint y: 49, endPoint x: 637, endPoint y: 305, distance: 602.2
click at [1182, 49] on span "Call to Customer" at bounding box center [1177, 49] width 76 height 13
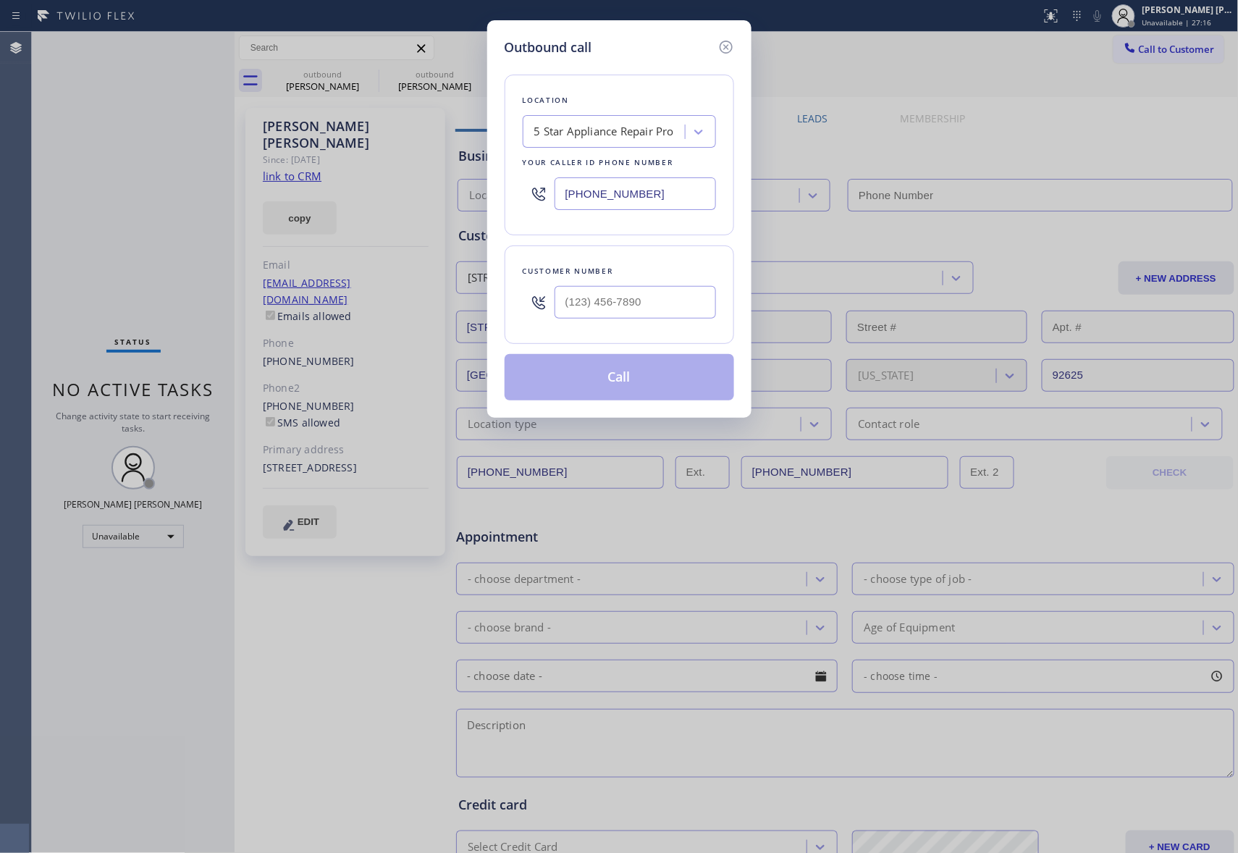
click at [642, 331] on div "Customer number" at bounding box center [620, 294] width 230 height 98
click at [655, 306] on input "(___) ___-____" at bounding box center [635, 302] width 161 height 33
paste input "805) 630-8689"
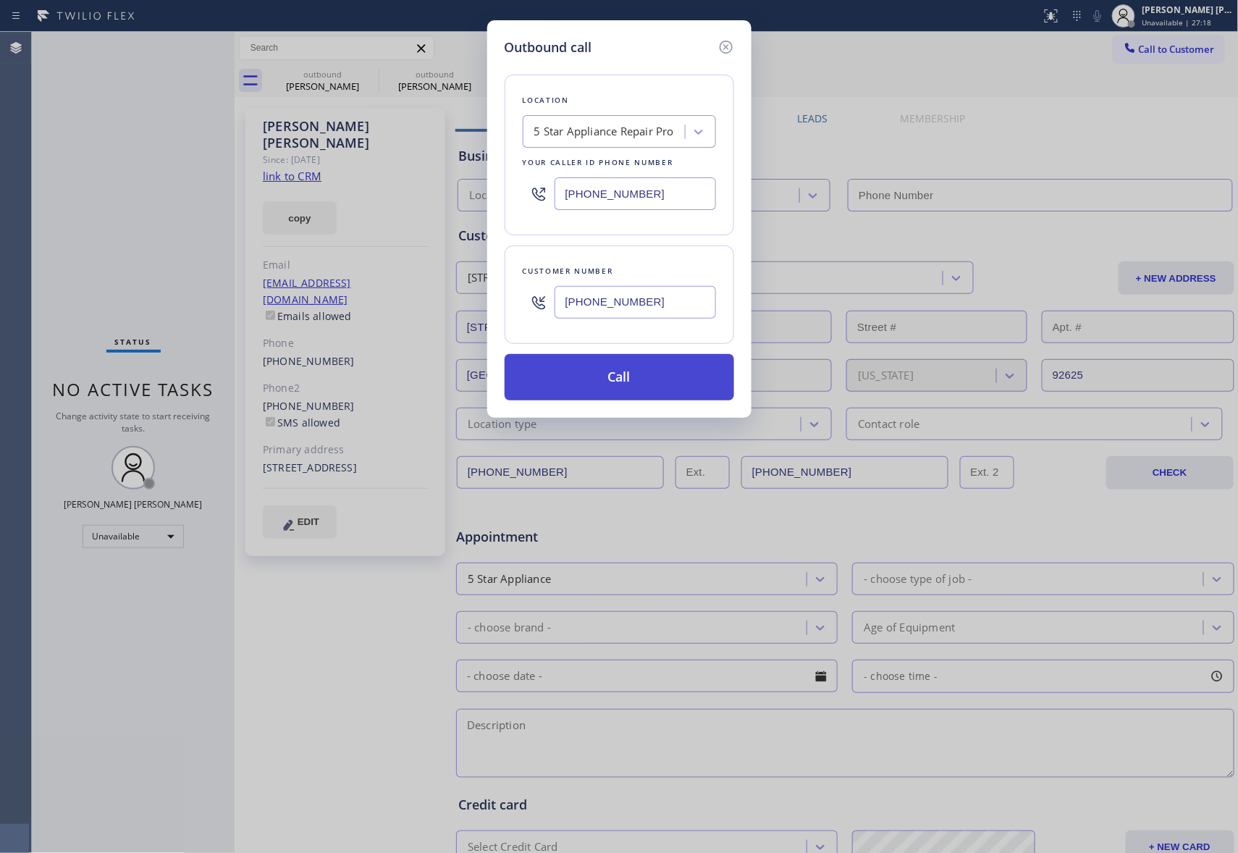
type input "(805) 630-8689"
click at [657, 374] on button "Call" at bounding box center [620, 377] width 230 height 46
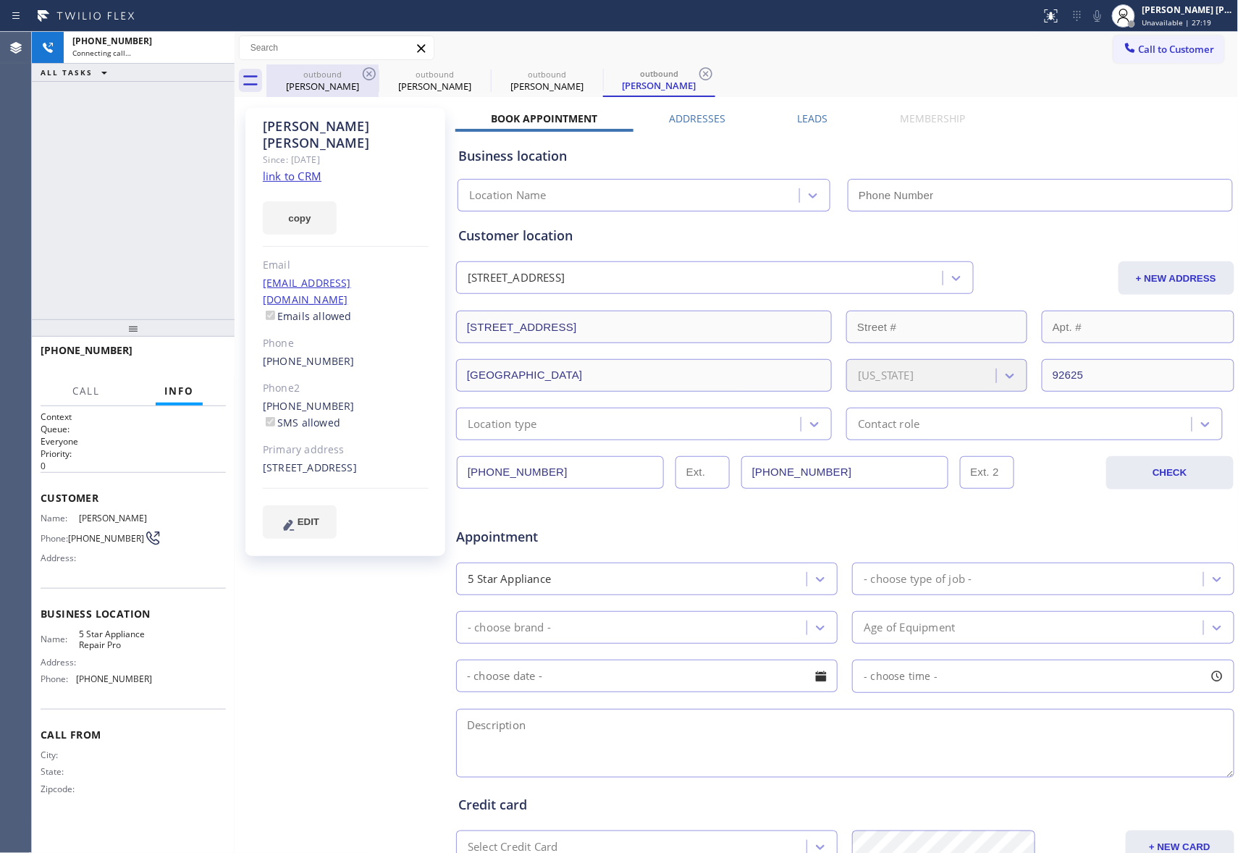
type input "[PHONE_NUMBER]"
click at [369, 73] on icon at bounding box center [369, 73] width 13 height 13
click at [0, 0] on icon at bounding box center [0, 0] width 0 height 0
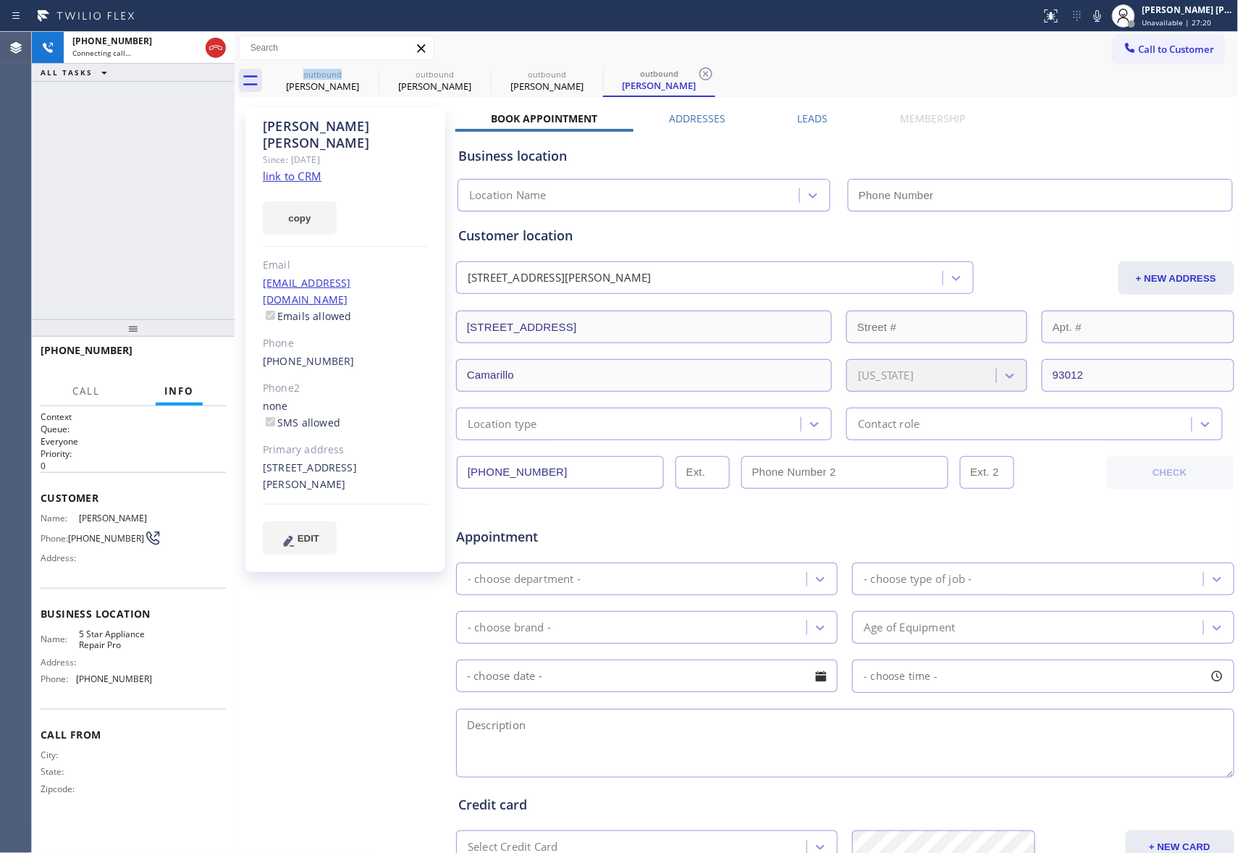
click at [0, 0] on icon at bounding box center [0, 0] width 0 height 0
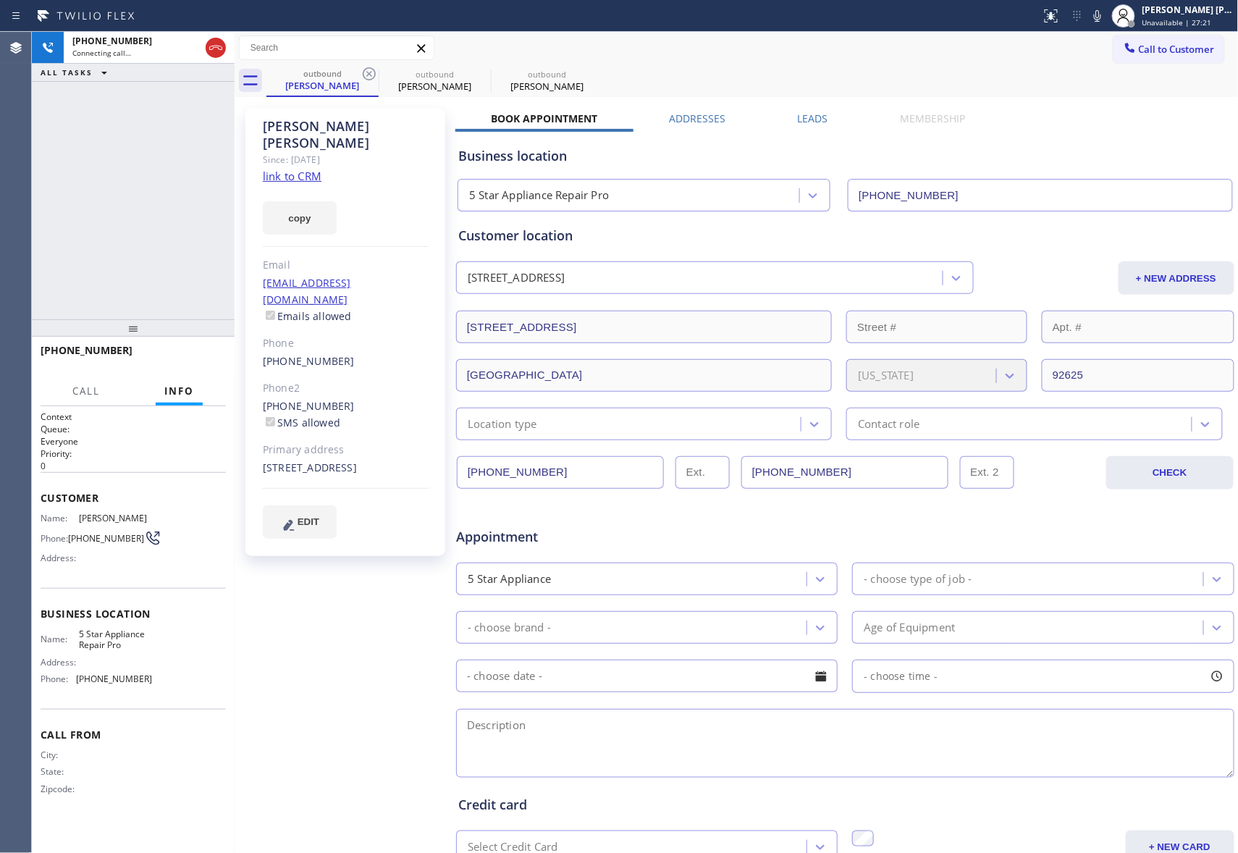
click at [369, 73] on icon at bounding box center [369, 73] width 13 height 13
click at [0, 0] on icon at bounding box center [0, 0] width 0 height 0
click at [369, 73] on div "outbound Beth Wallace outbound Bonnie Rossi outbound Bonnie Rossi" at bounding box center [752, 80] width 972 height 33
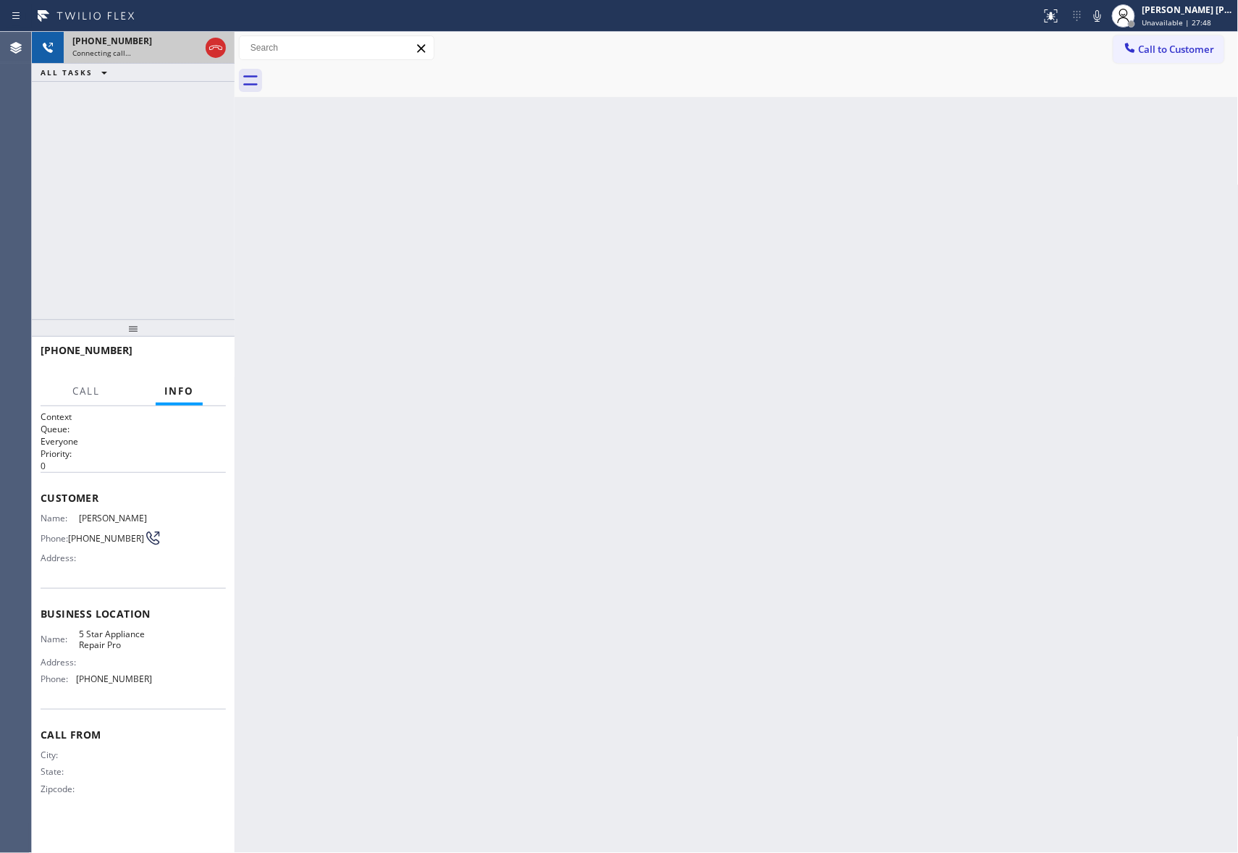
click at [227, 50] on div at bounding box center [216, 48] width 26 height 32
click at [218, 50] on icon at bounding box center [215, 47] width 17 height 17
click at [218, 50] on div "Connecting call…" at bounding box center [149, 53] width 154 height 10
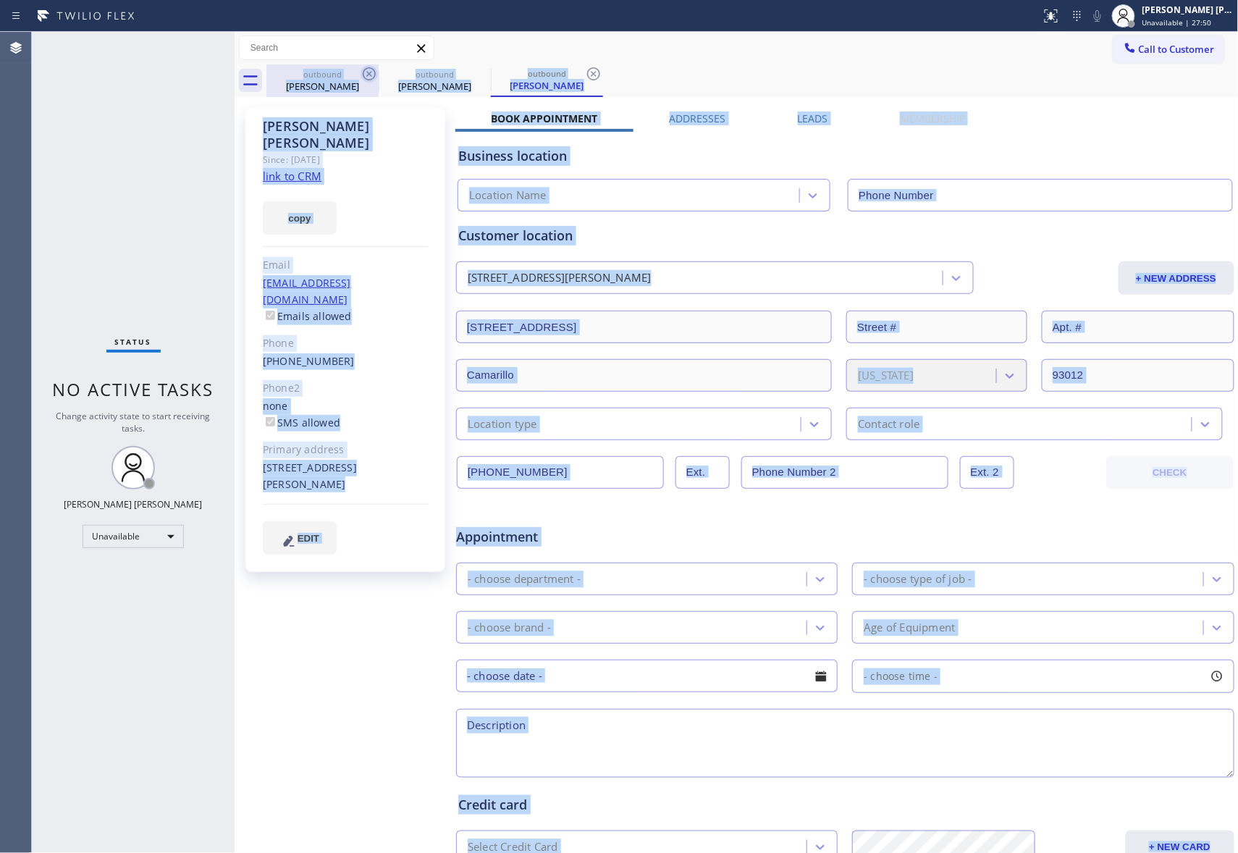
click at [372, 72] on icon at bounding box center [369, 73] width 17 height 17
click at [0, 0] on icon at bounding box center [0, 0] width 0 height 0
click at [585, 72] on icon at bounding box center [593, 73] width 17 height 17
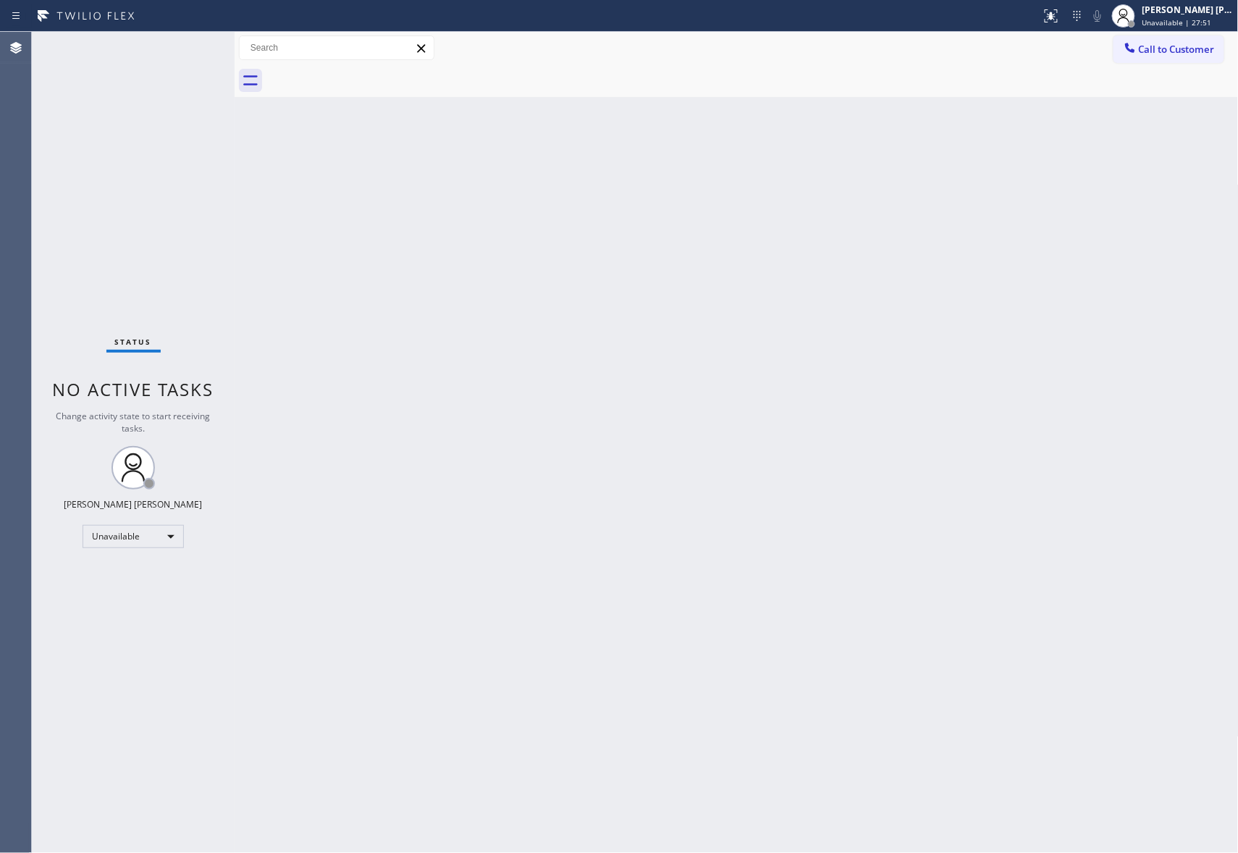
click at [371, 72] on div at bounding box center [752, 80] width 972 height 33
click at [1205, 50] on span "Call to Customer" at bounding box center [1177, 49] width 76 height 13
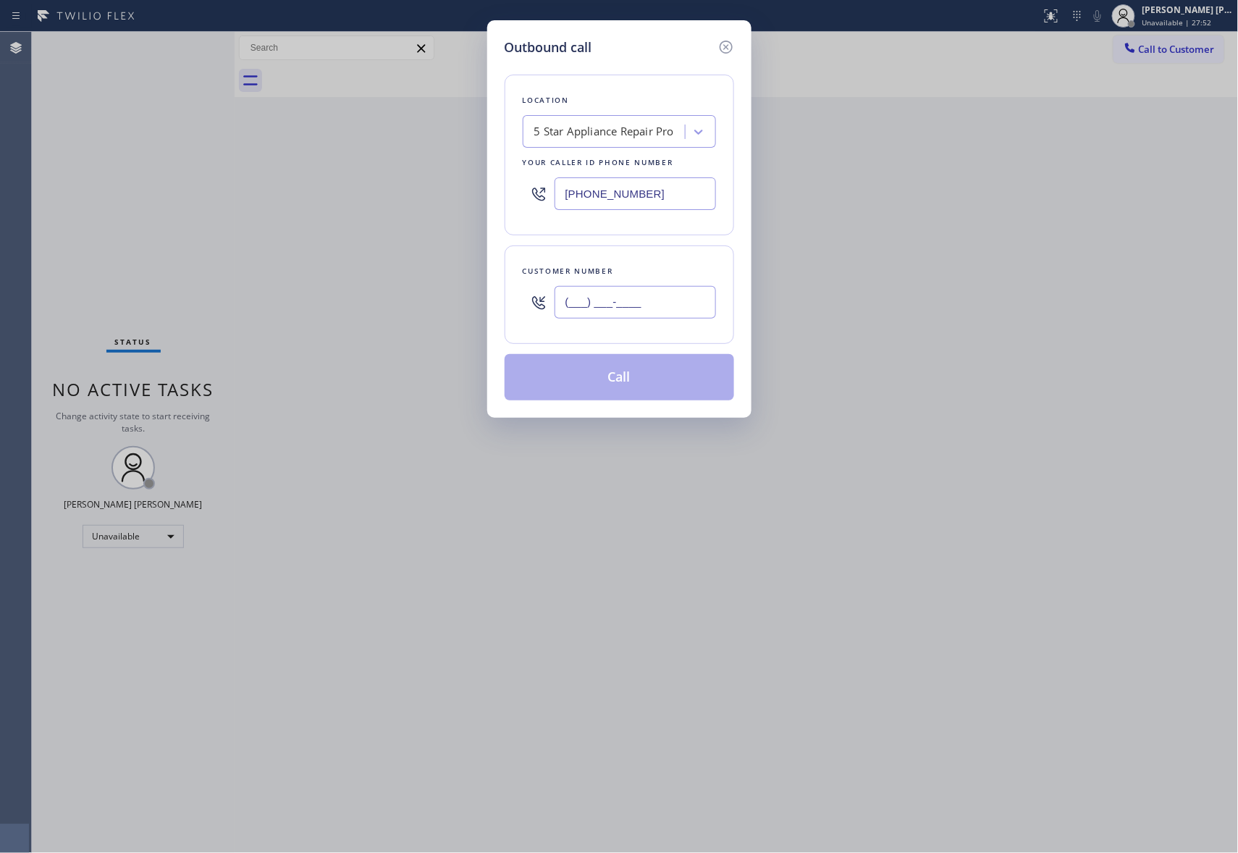
click at [691, 299] on input "(___) ___-____" at bounding box center [635, 302] width 161 height 33
paste input "619) 449-2267"
type input "(619) 449-2267"
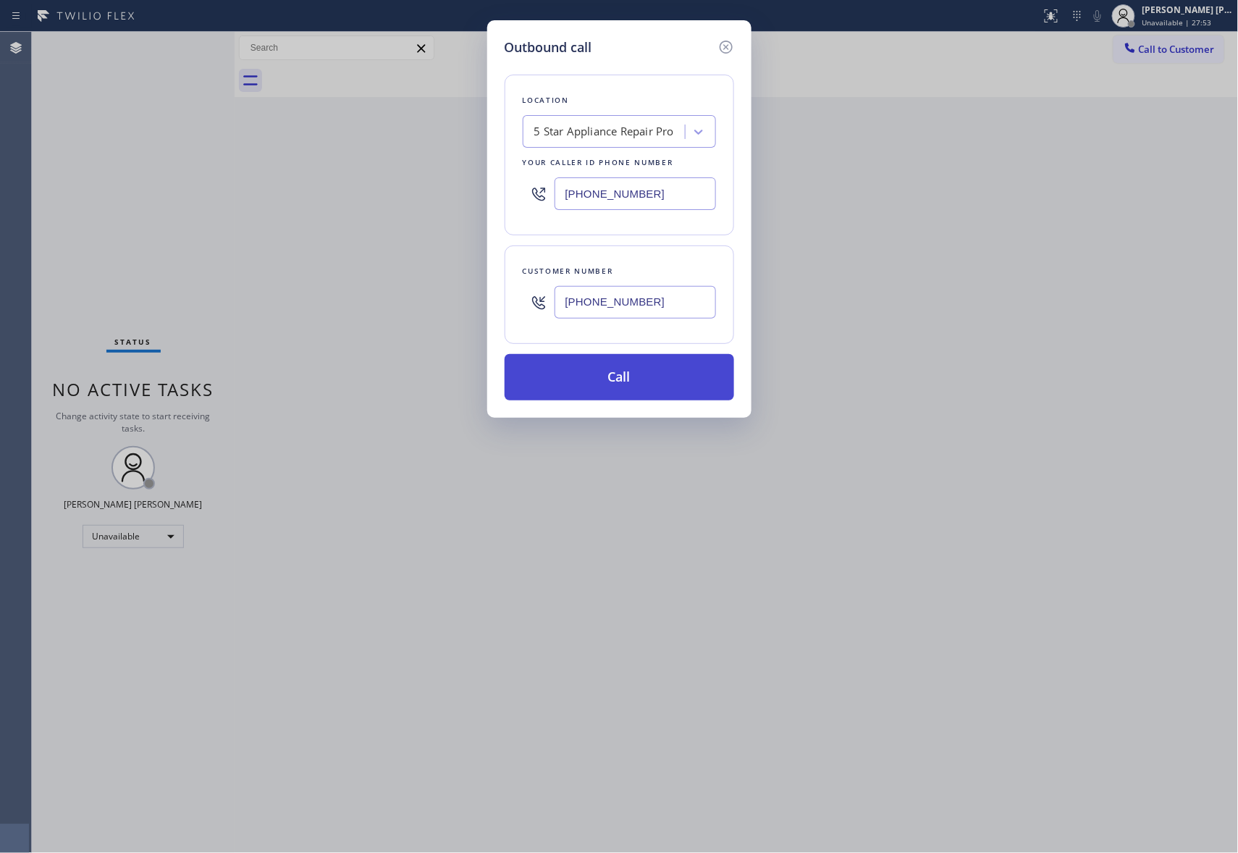
click at [661, 384] on button "Call" at bounding box center [620, 377] width 230 height 46
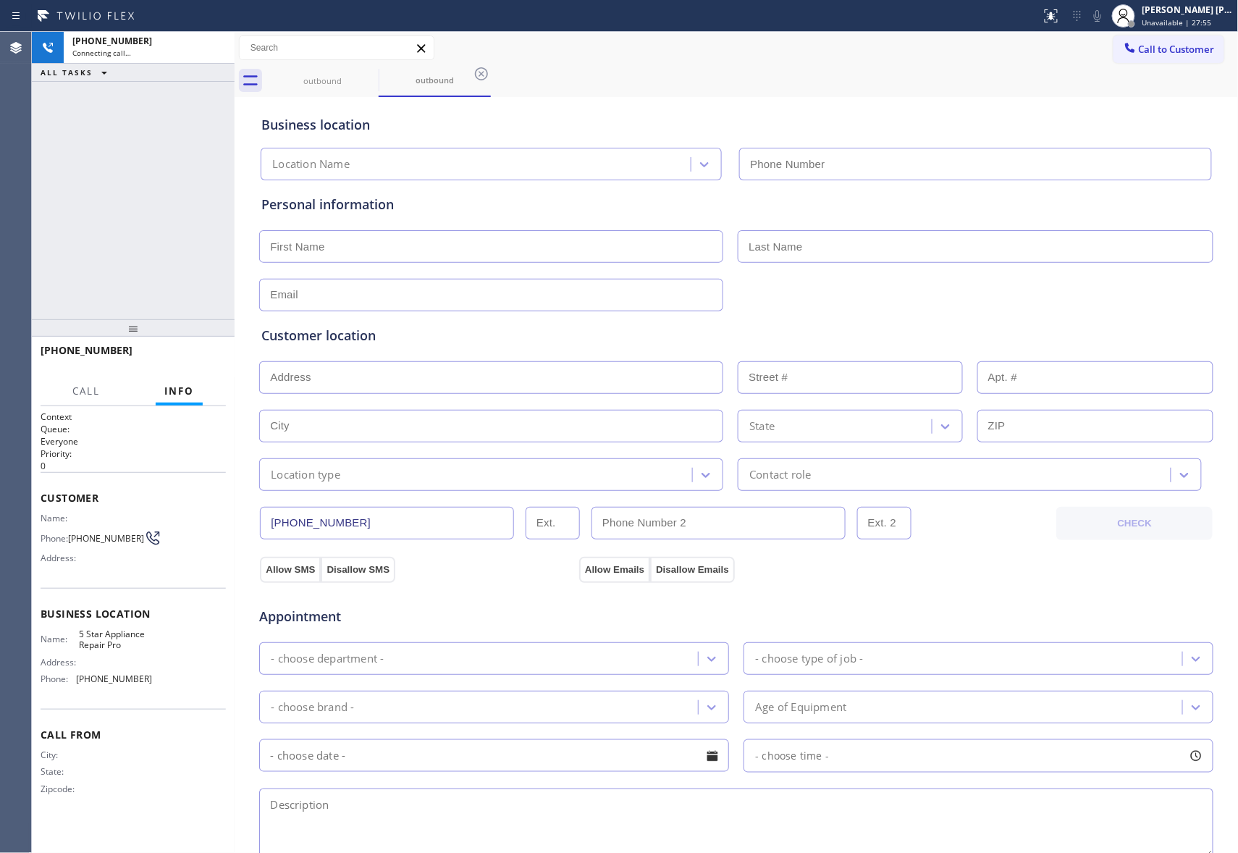
type input "[PHONE_NUMBER]"
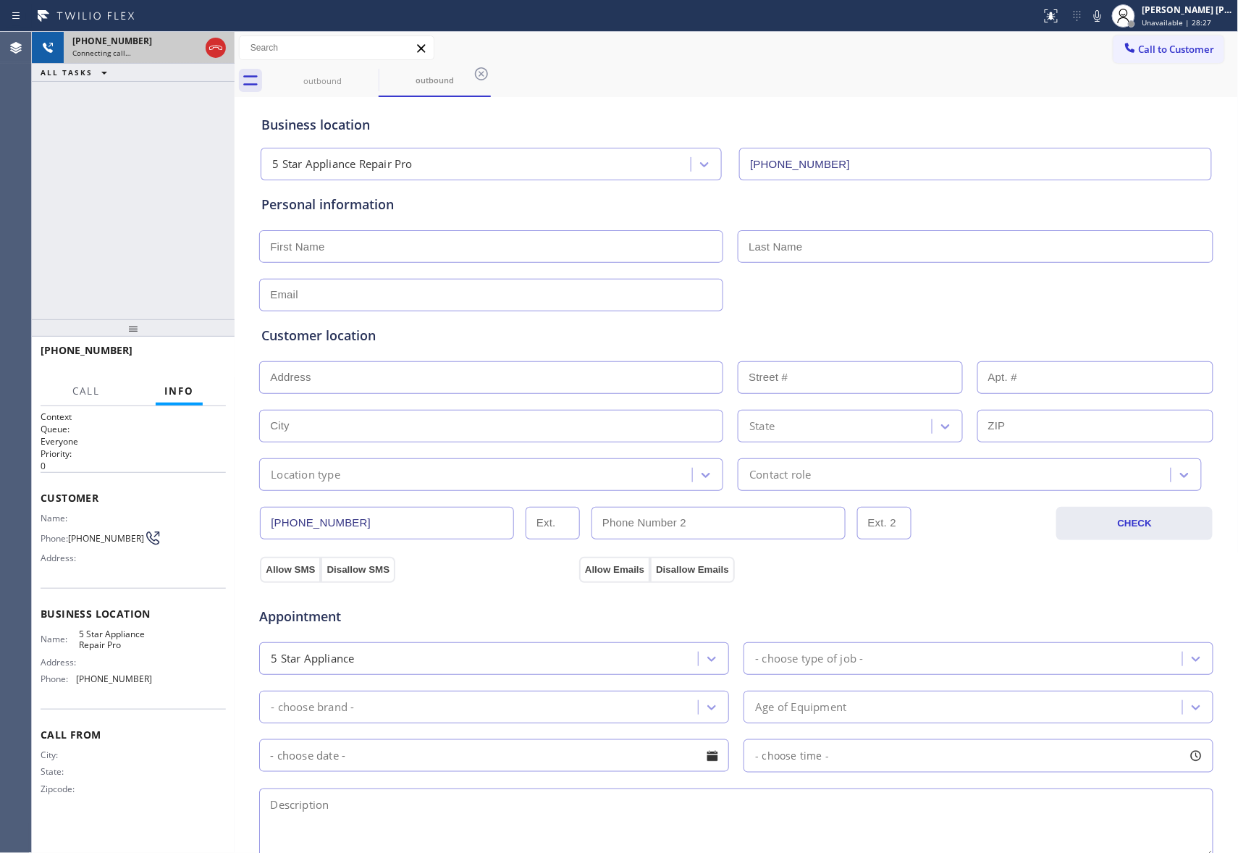
click at [206, 33] on div at bounding box center [216, 48] width 26 height 32
click at [210, 39] on icon at bounding box center [215, 47] width 17 height 17
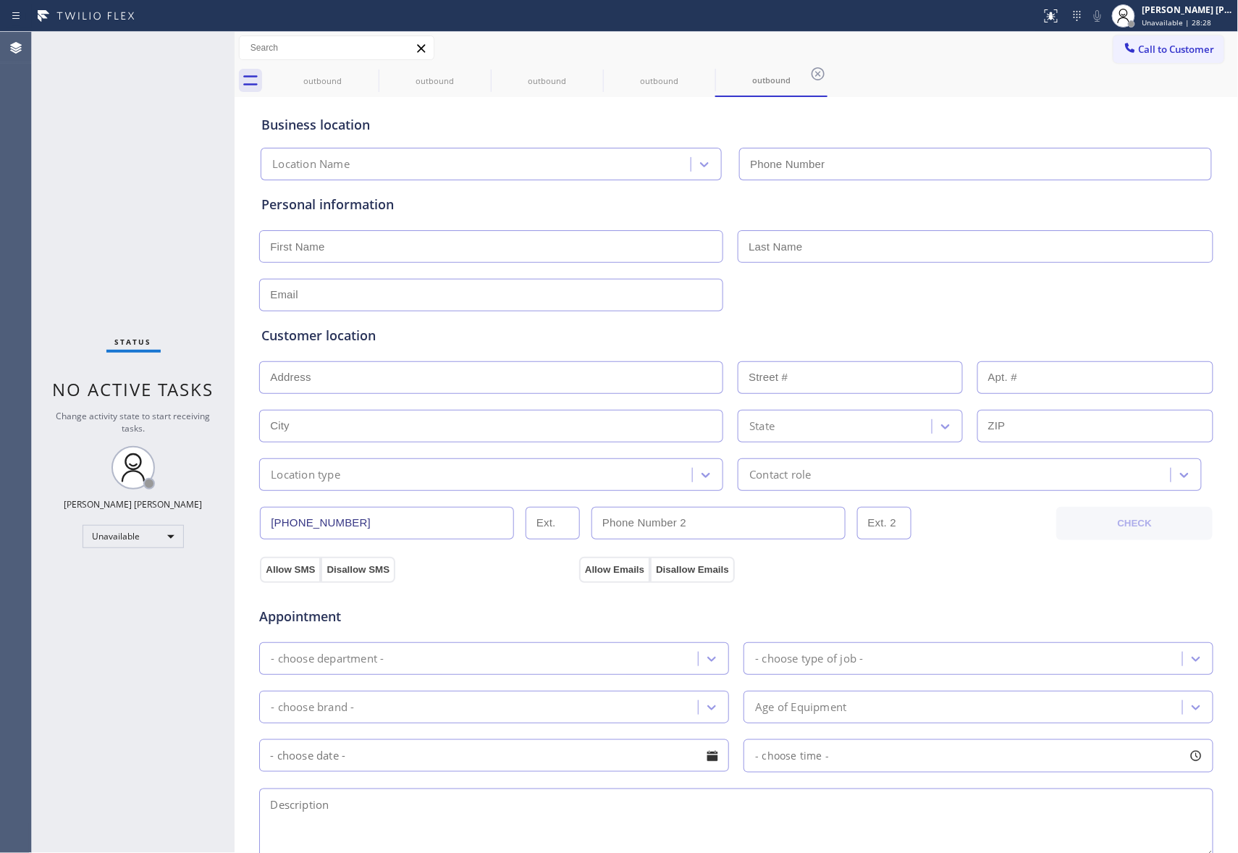
type input "[PHONE_NUMBER]"
click at [371, 77] on icon at bounding box center [369, 73] width 17 height 17
click at [0, 0] on icon at bounding box center [0, 0] width 0 height 0
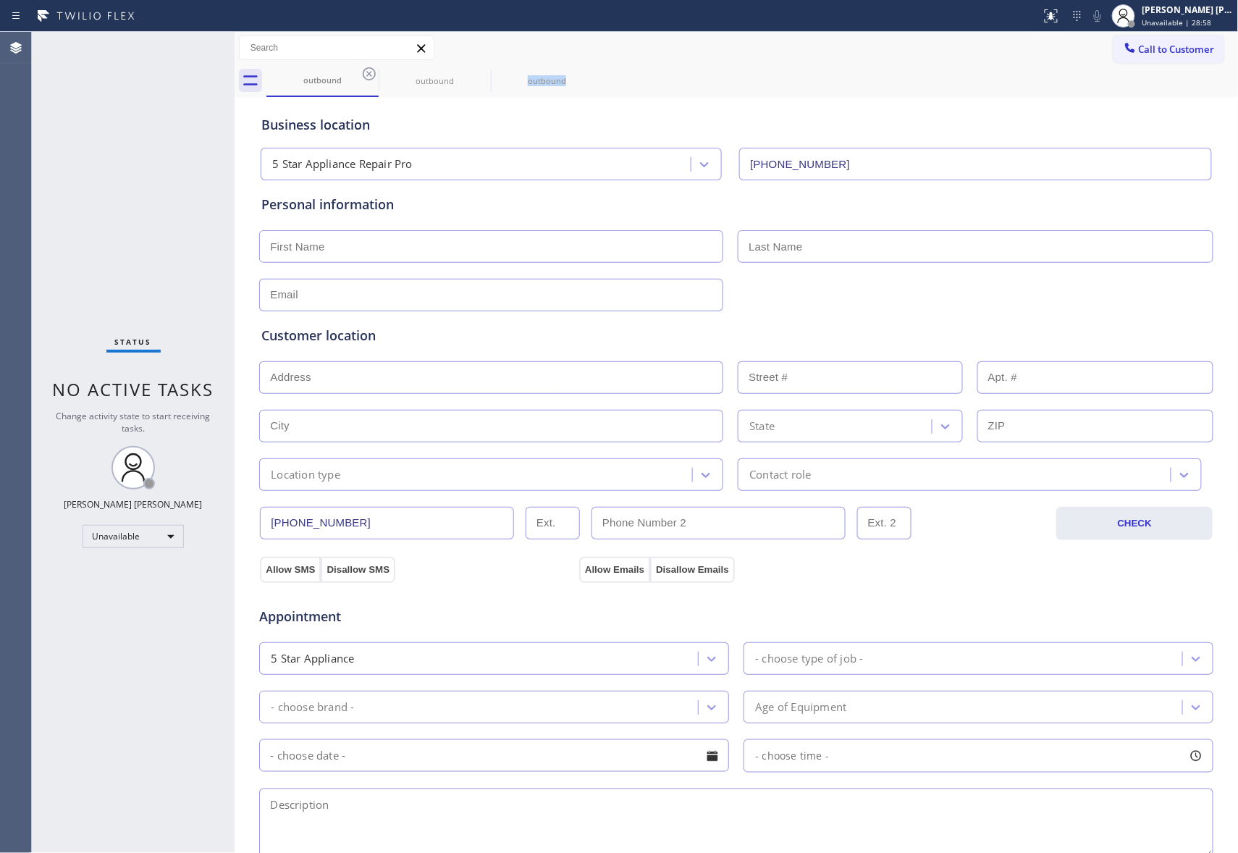
click at [0, 0] on icon at bounding box center [0, 0] width 0 height 0
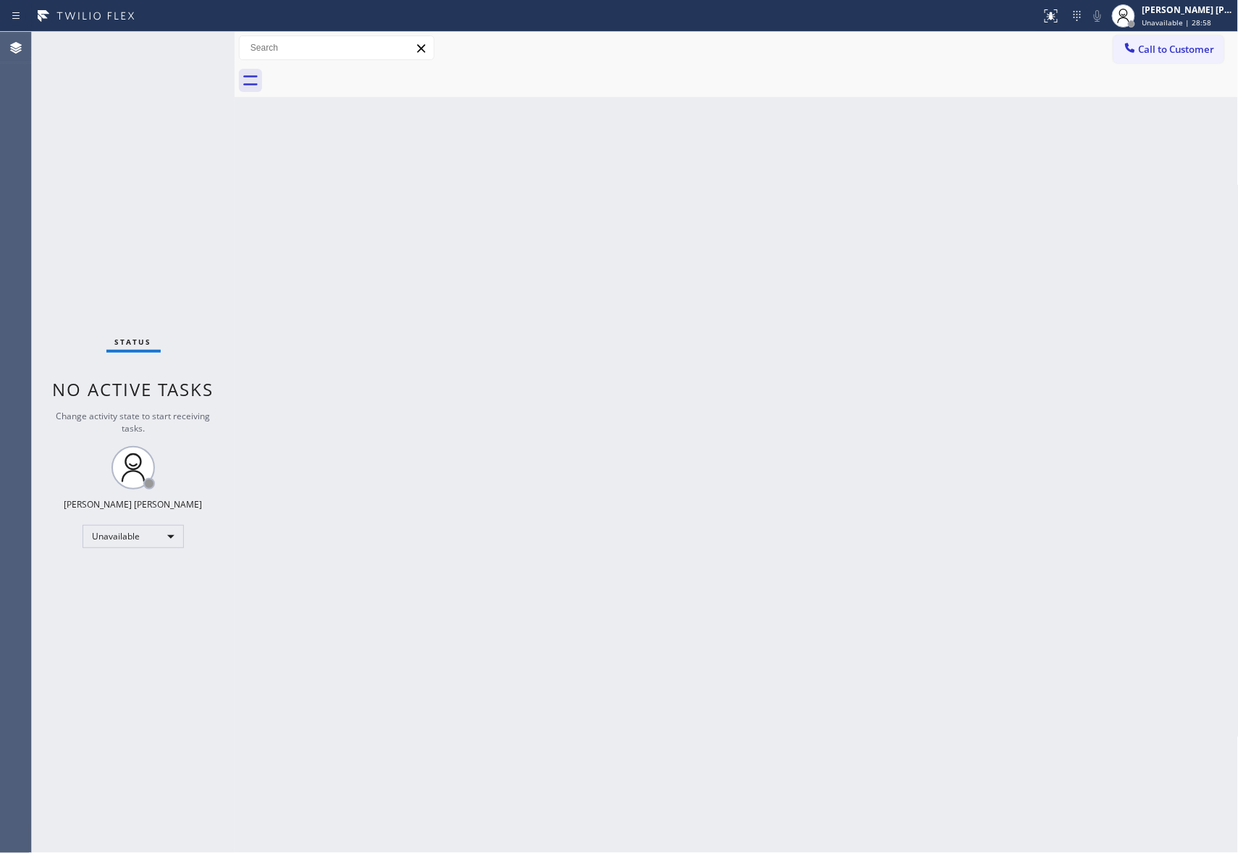
click at [371, 77] on div at bounding box center [752, 80] width 972 height 33
click at [1198, 9] on div "[PERSON_NAME] [PERSON_NAME]" at bounding box center [1188, 10] width 91 height 12
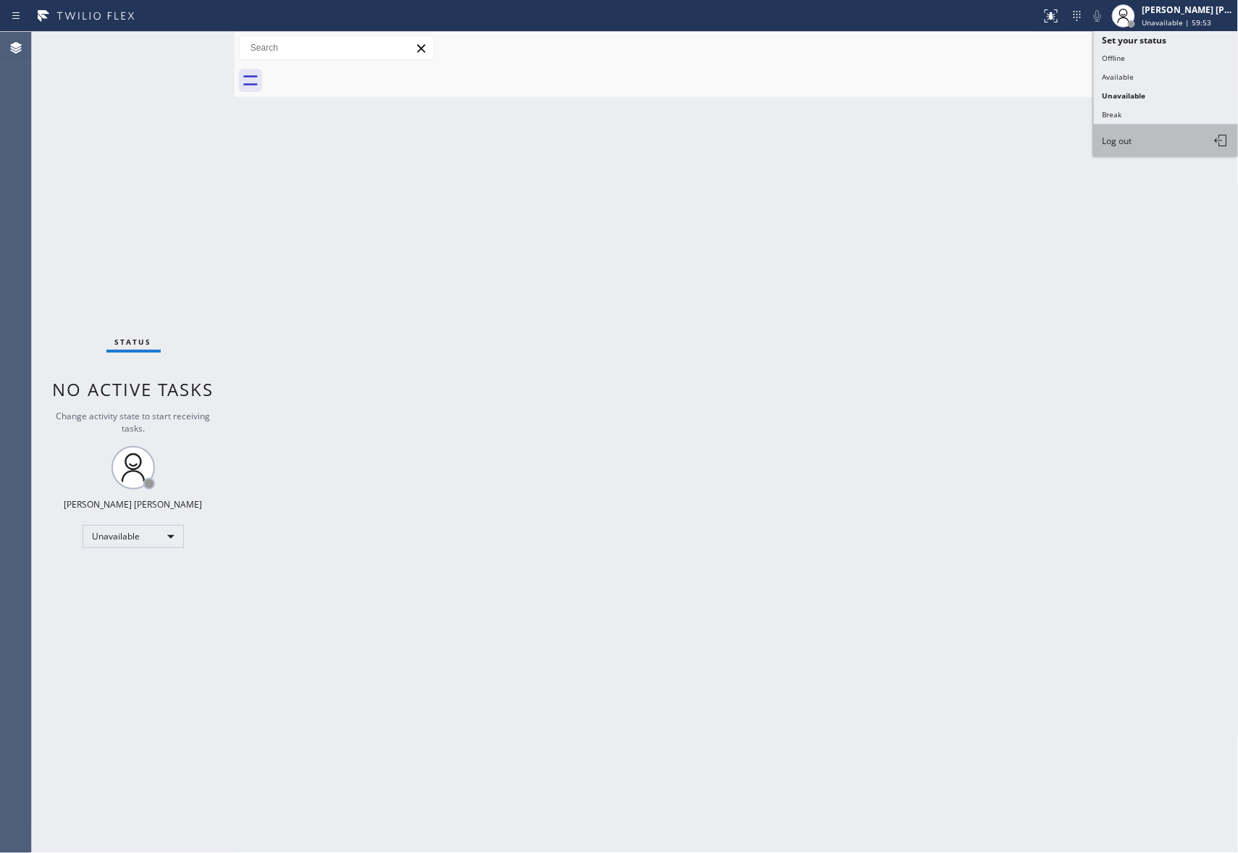
click at [1127, 142] on span "Log out" at bounding box center [1118, 141] width 30 height 12
